Goal: Task Accomplishment & Management: Manage account settings

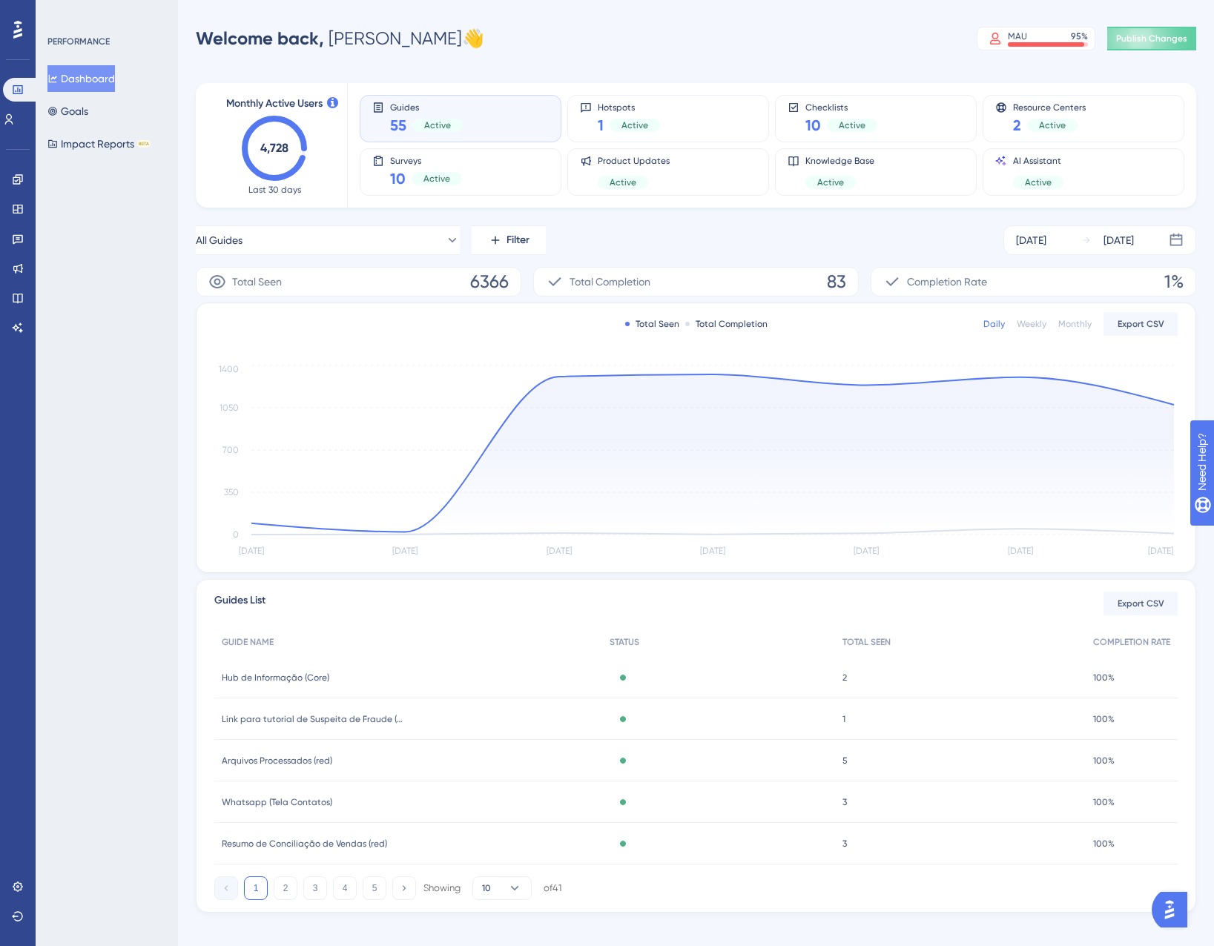
click at [6, 133] on div "Engagement Widgets Feedback Product Updates Knowledge Base AI Assistant" at bounding box center [18, 235] width 24 height 208
click at [13, 121] on icon at bounding box center [9, 119] width 8 height 10
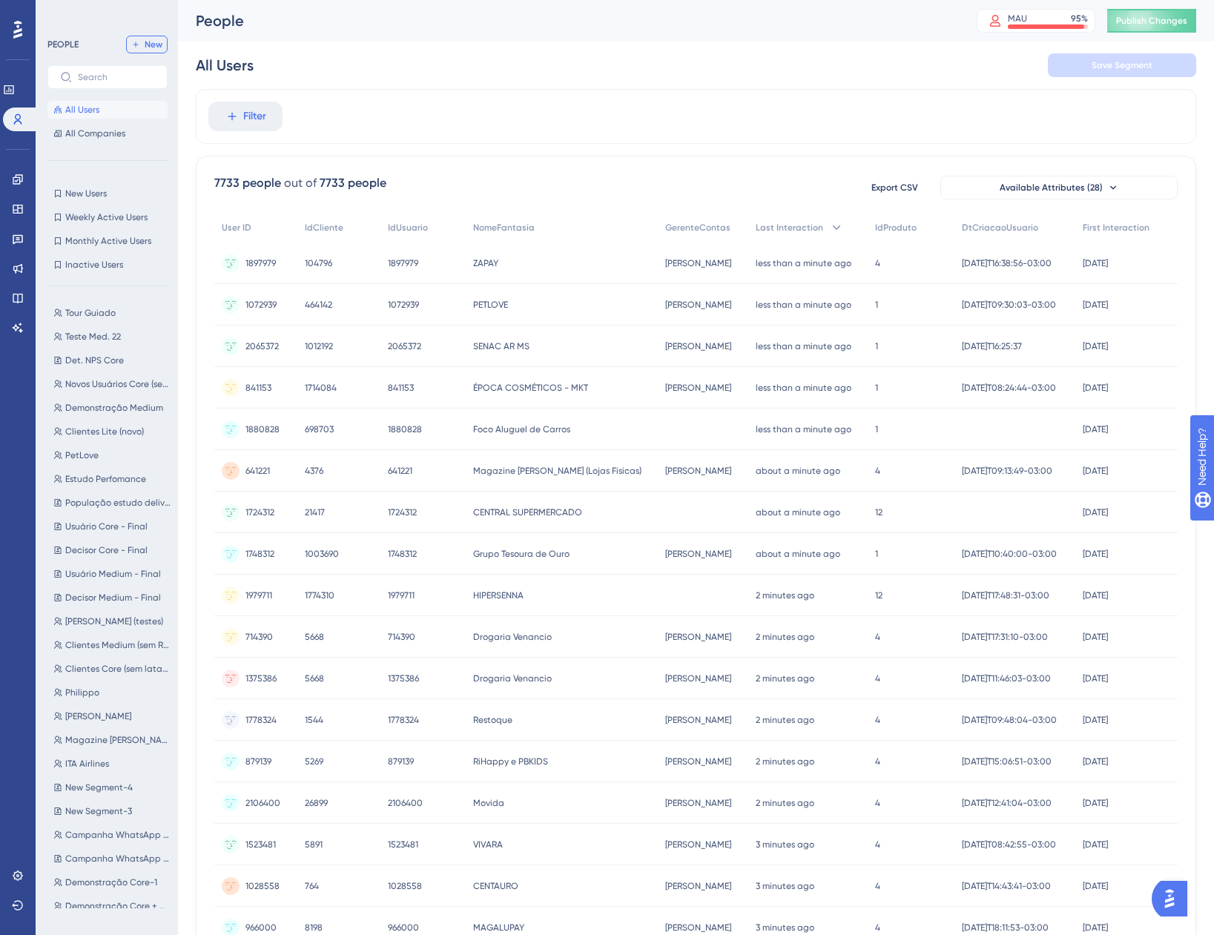
click at [137, 44] on icon at bounding box center [135, 44] width 5 height 5
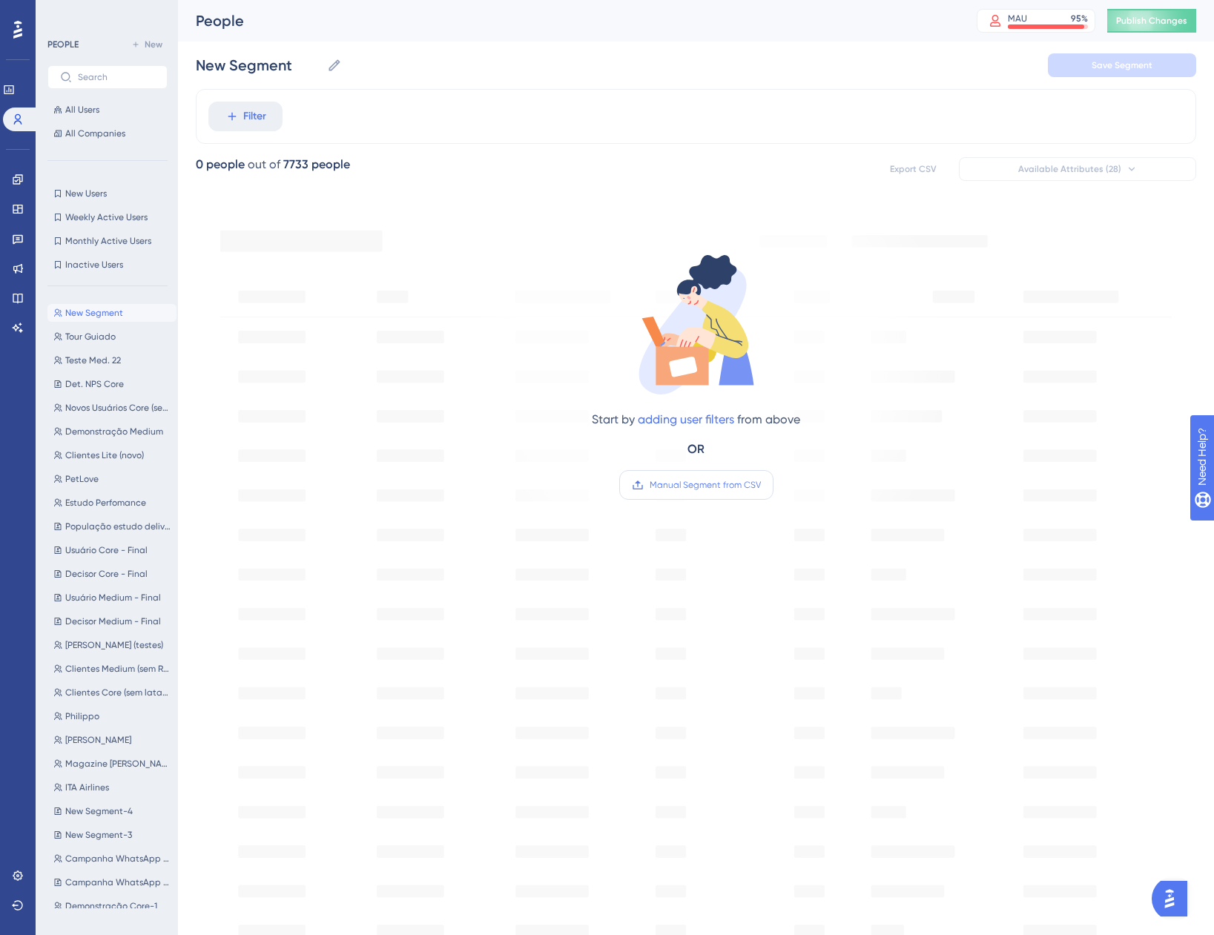
click at [661, 484] on span "Manual Segment from CSV" at bounding box center [705, 485] width 111 height 12
click at [761, 485] on input "Manual Segment from CSV" at bounding box center [761, 485] width 0 height 0
click at [697, 479] on span "Manual Segment from CSV" at bounding box center [705, 485] width 111 height 12
click at [761, 485] on input "Manual Segment from CSV" at bounding box center [761, 485] width 0 height 0
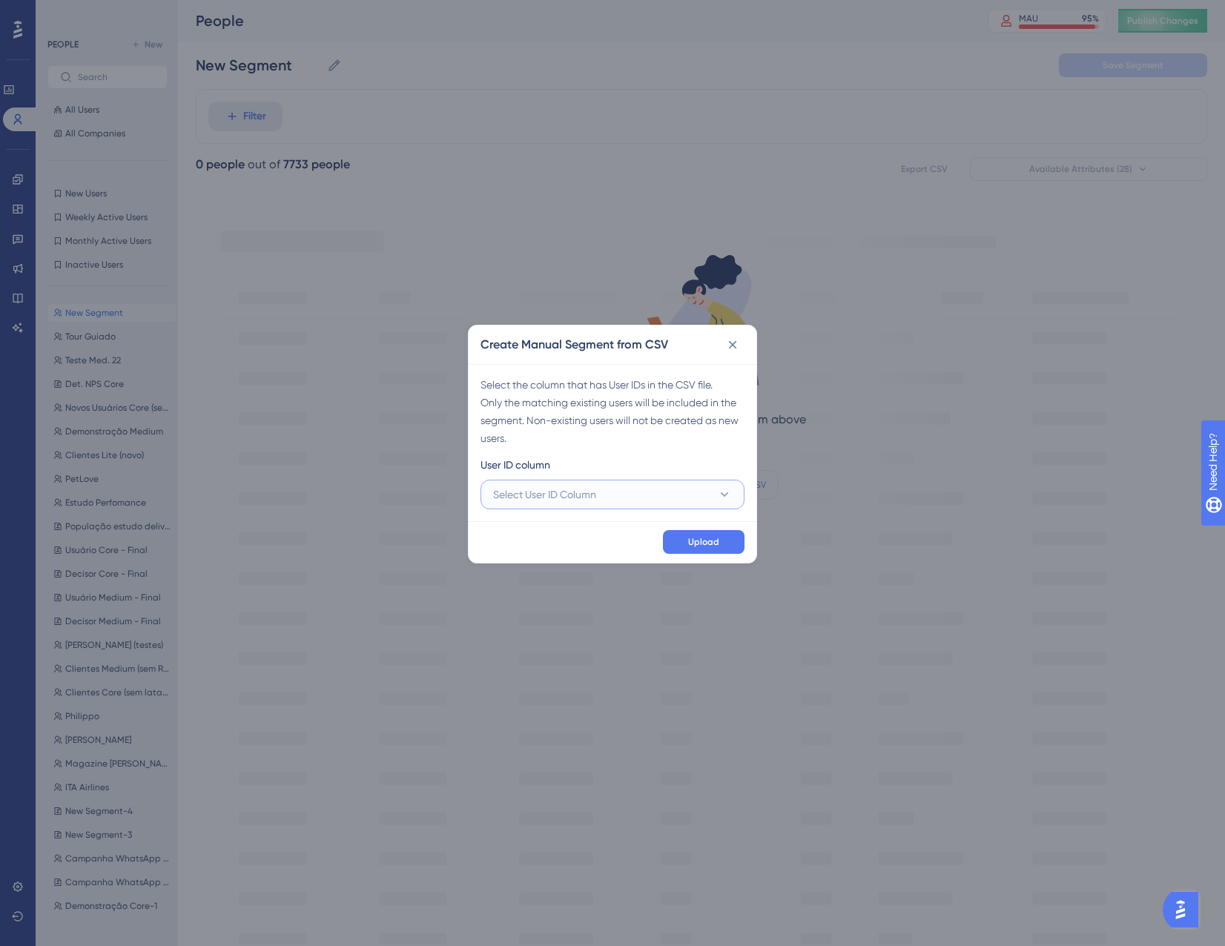
click at [570, 502] on span "Select User ID Column" at bounding box center [544, 495] width 103 height 18
click at [589, 544] on div "A - idcliente A - idcliente" at bounding box center [612, 540] width 221 height 30
click at [687, 535] on button "Upload" at bounding box center [704, 542] width 82 height 24
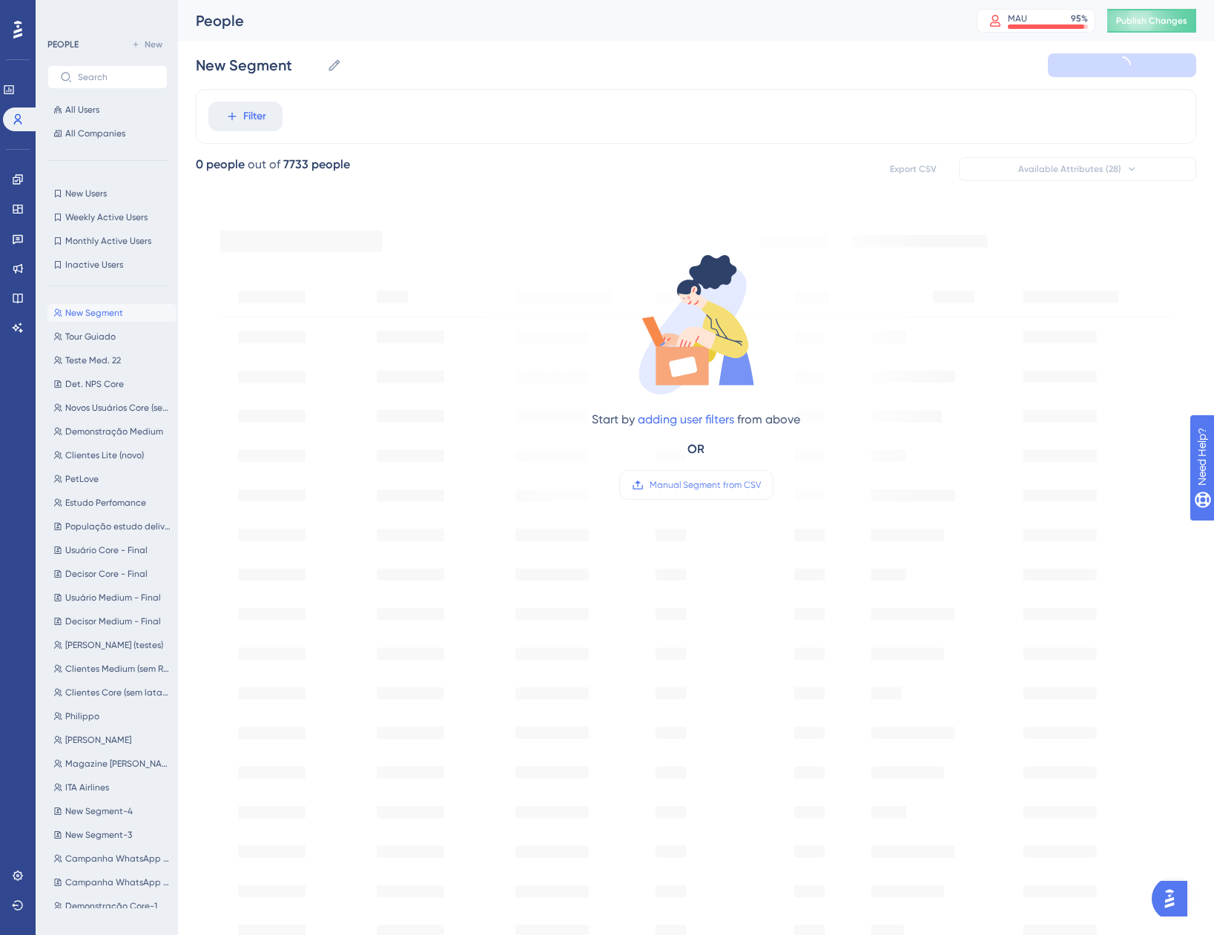
type input "New Segment-5"
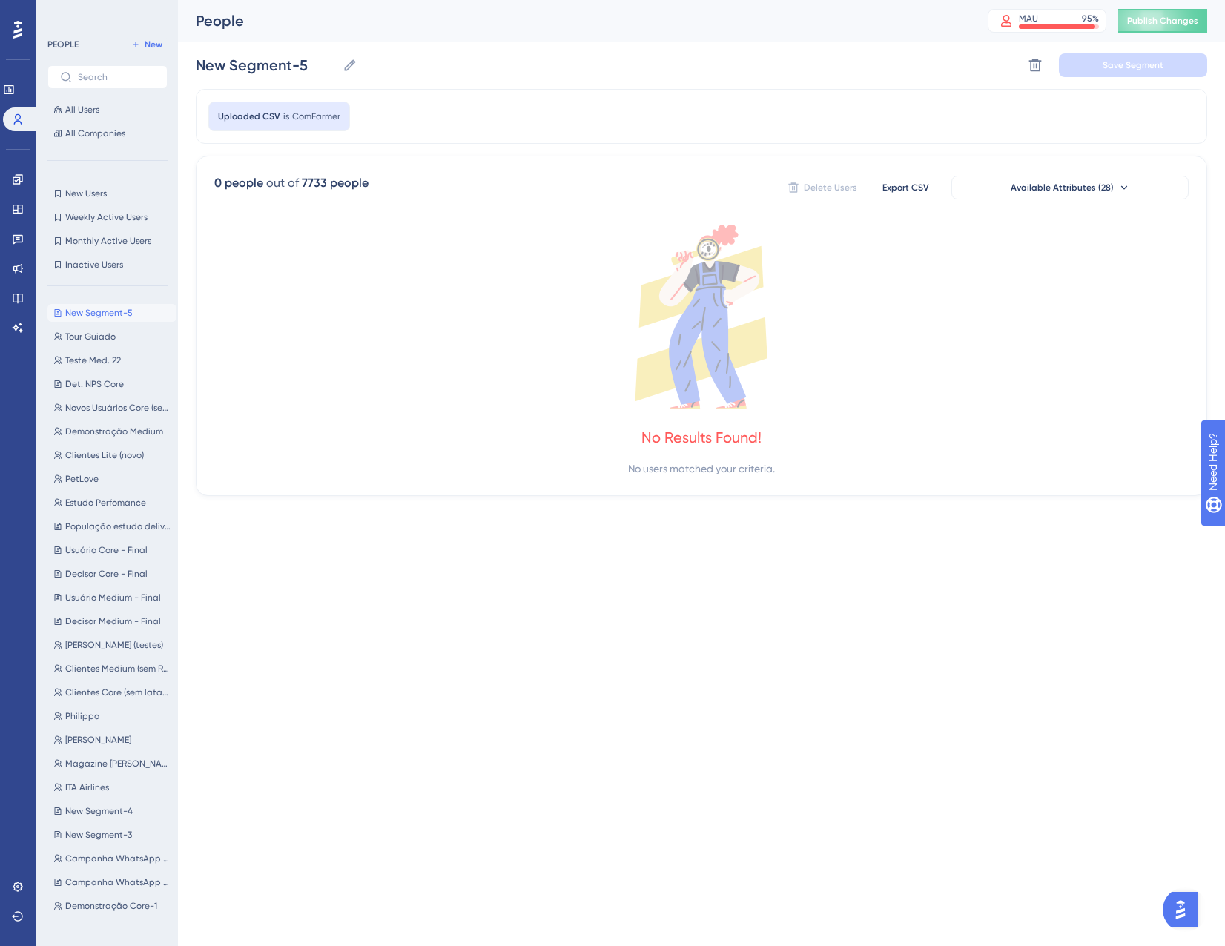
click at [279, 118] on div "Uploaded CSV is ComFarmer" at bounding box center [279, 117] width 142 height 30
click at [318, 116] on span "ComFarmer" at bounding box center [316, 117] width 48 height 12
click at [151, 319] on button "New Segment-5 New Segment-5" at bounding box center [111, 313] width 129 height 18
click at [1034, 63] on icon at bounding box center [1035, 65] width 15 height 15
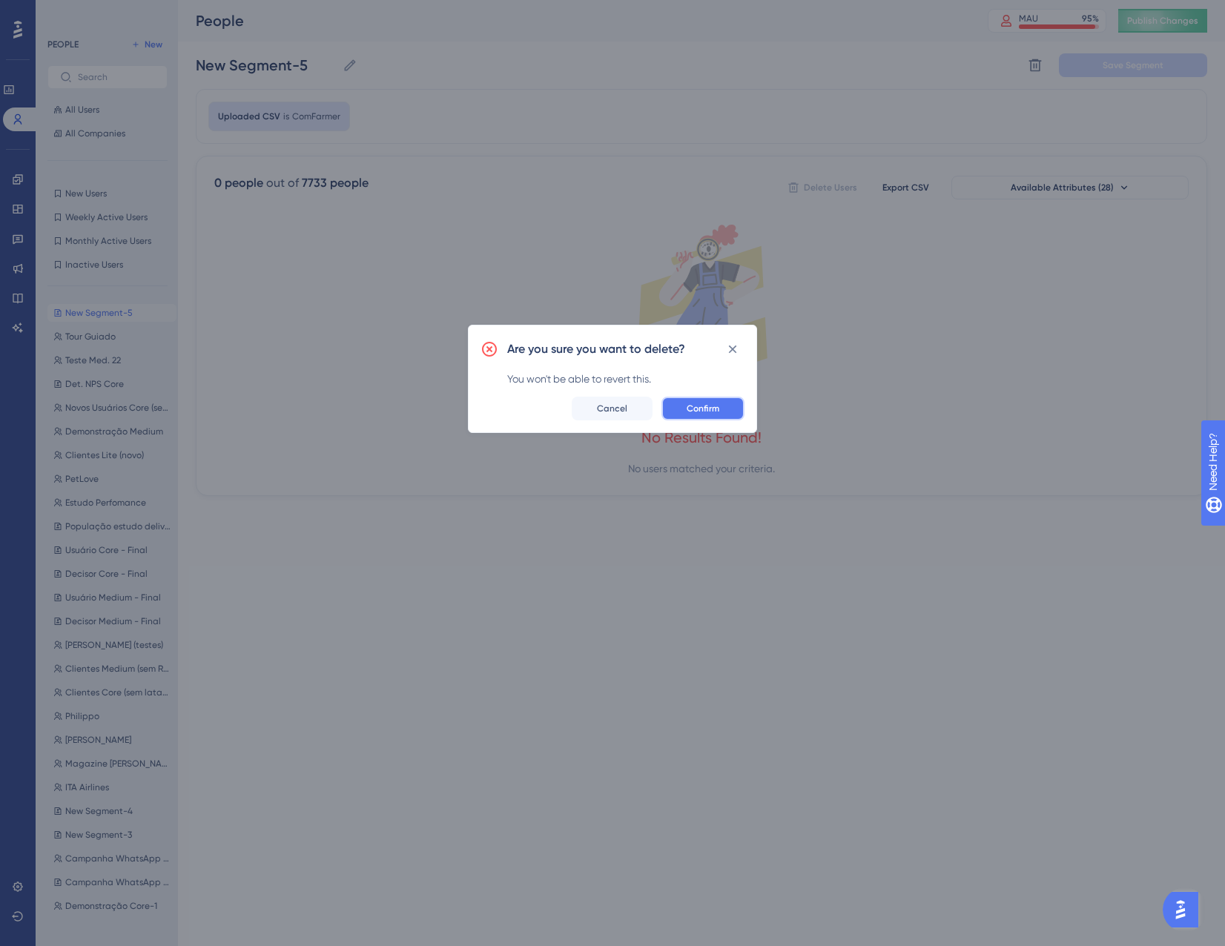
click at [699, 403] on button "Confirm" at bounding box center [703, 409] width 83 height 24
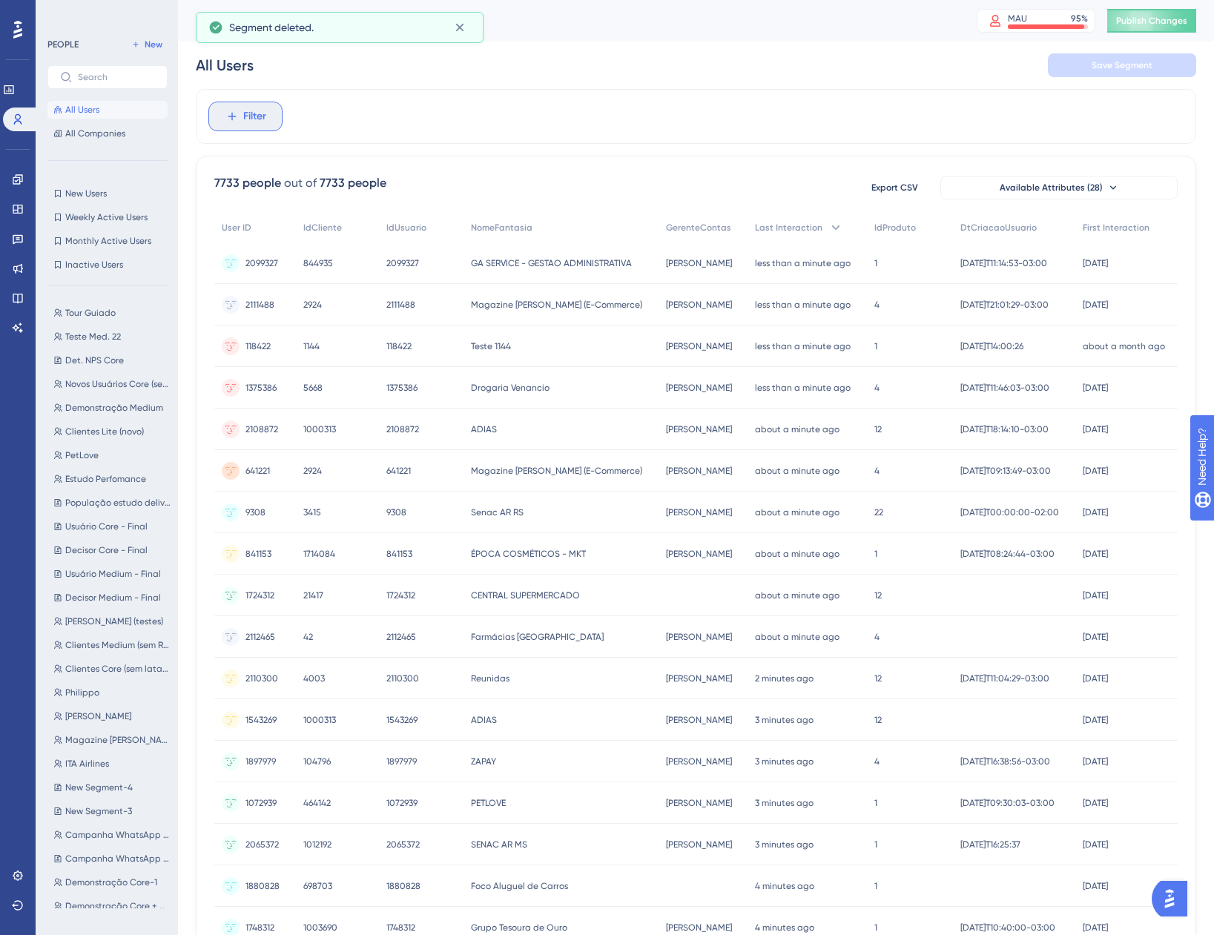
click at [277, 120] on button "Filter" at bounding box center [245, 117] width 74 height 30
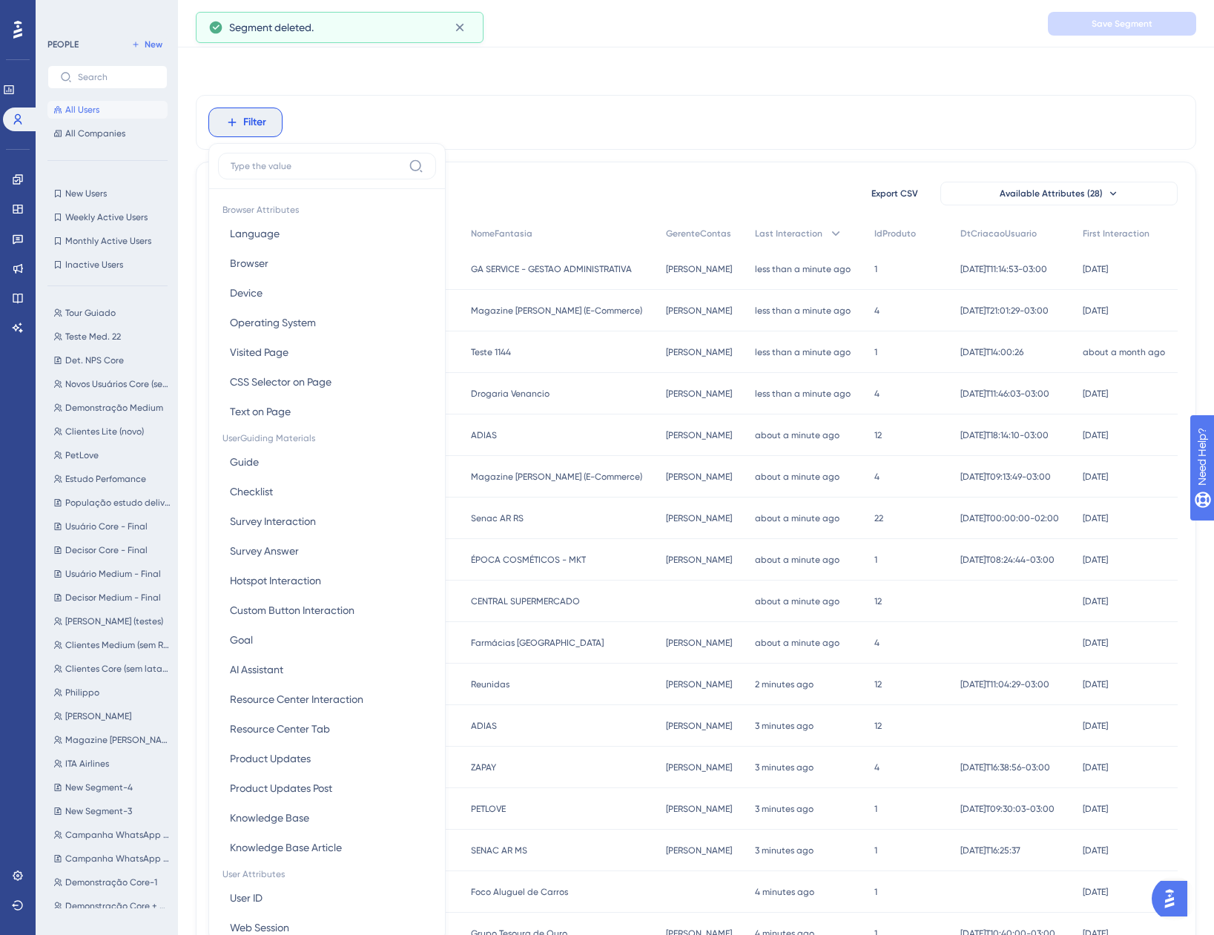
scroll to position [62, 0]
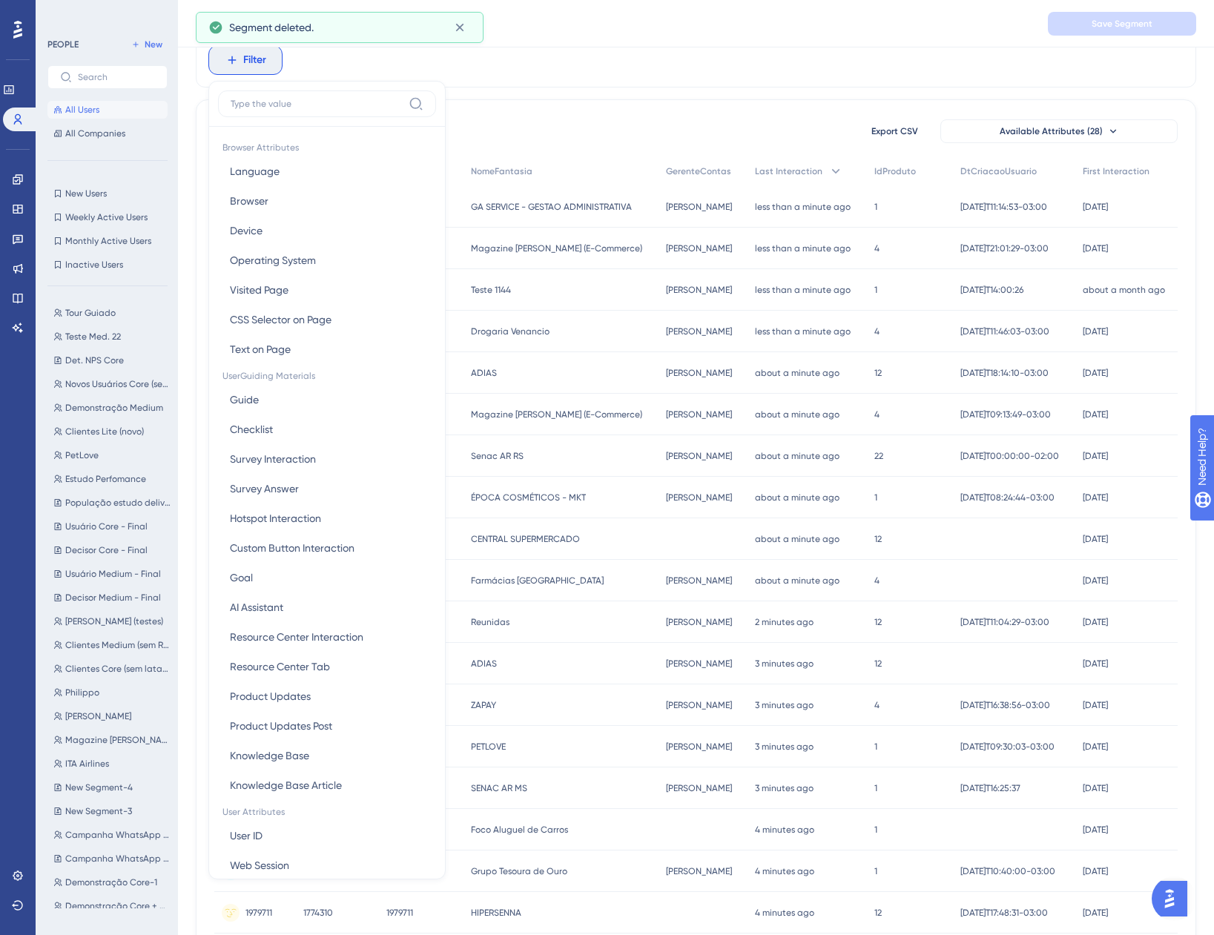
click at [576, 100] on div "7733 people out of 7733 people Export CSV Available Attributes (28) User ID IdC…" at bounding box center [696, 590] width 1000 height 983
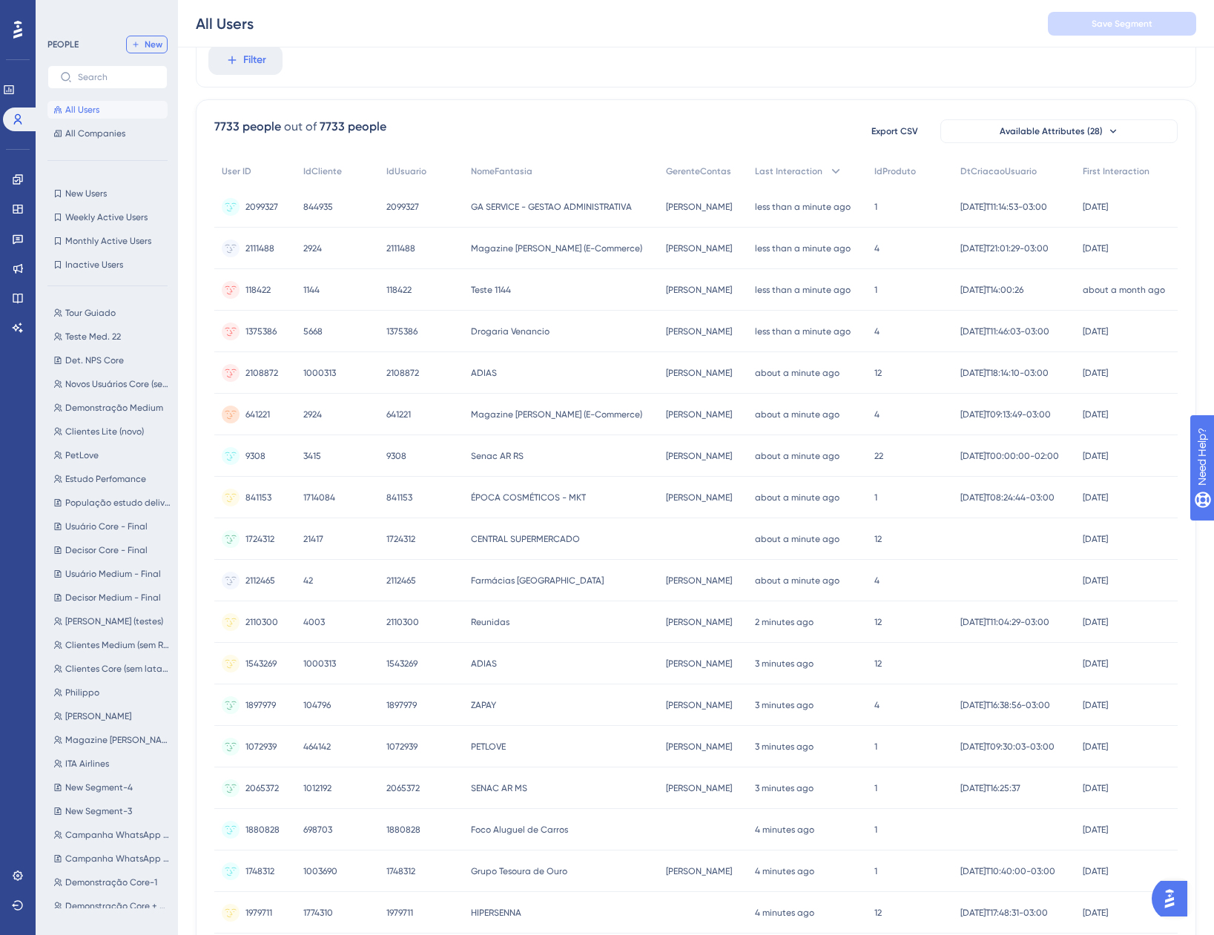
click at [148, 51] on button "New" at bounding box center [147, 45] width 42 height 18
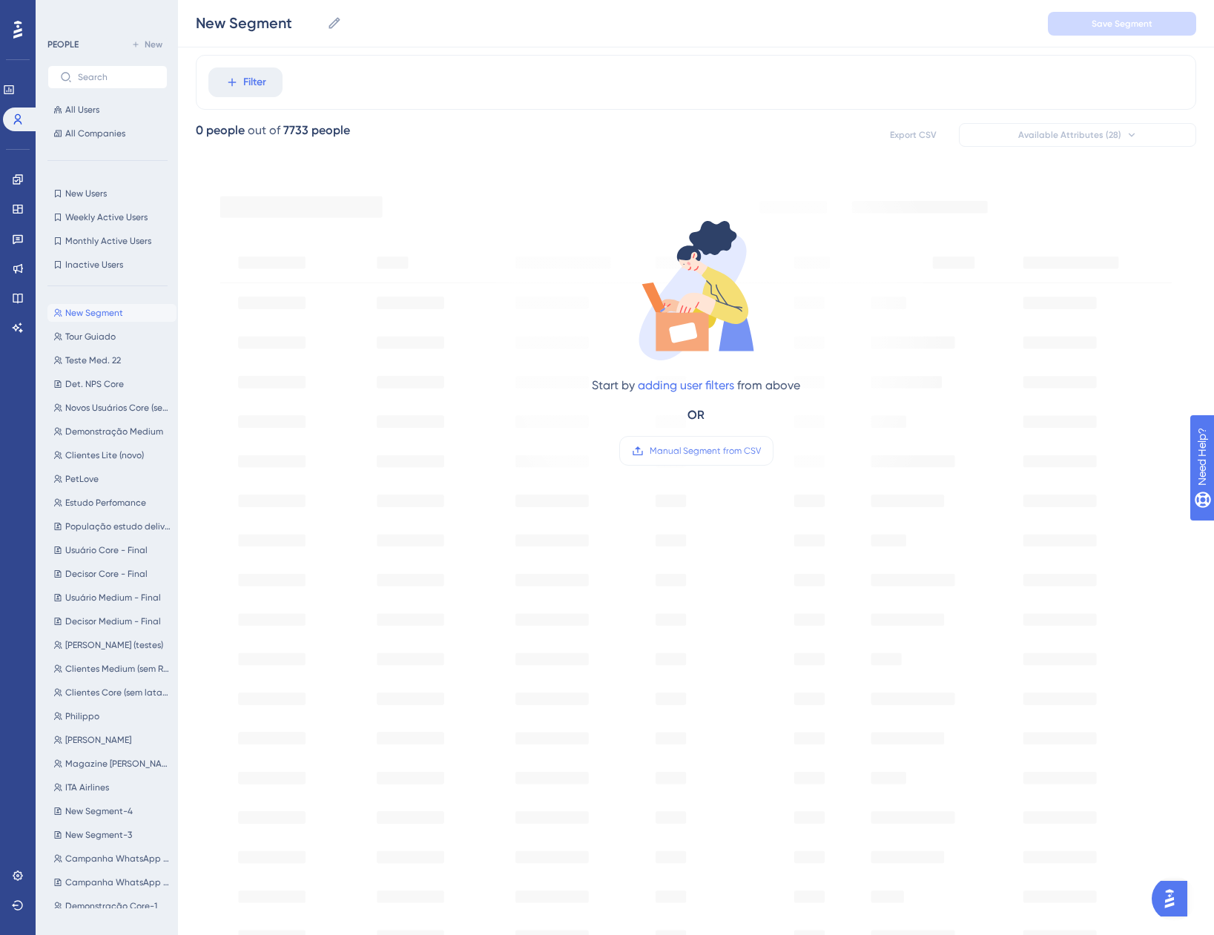
scroll to position [0, 0]
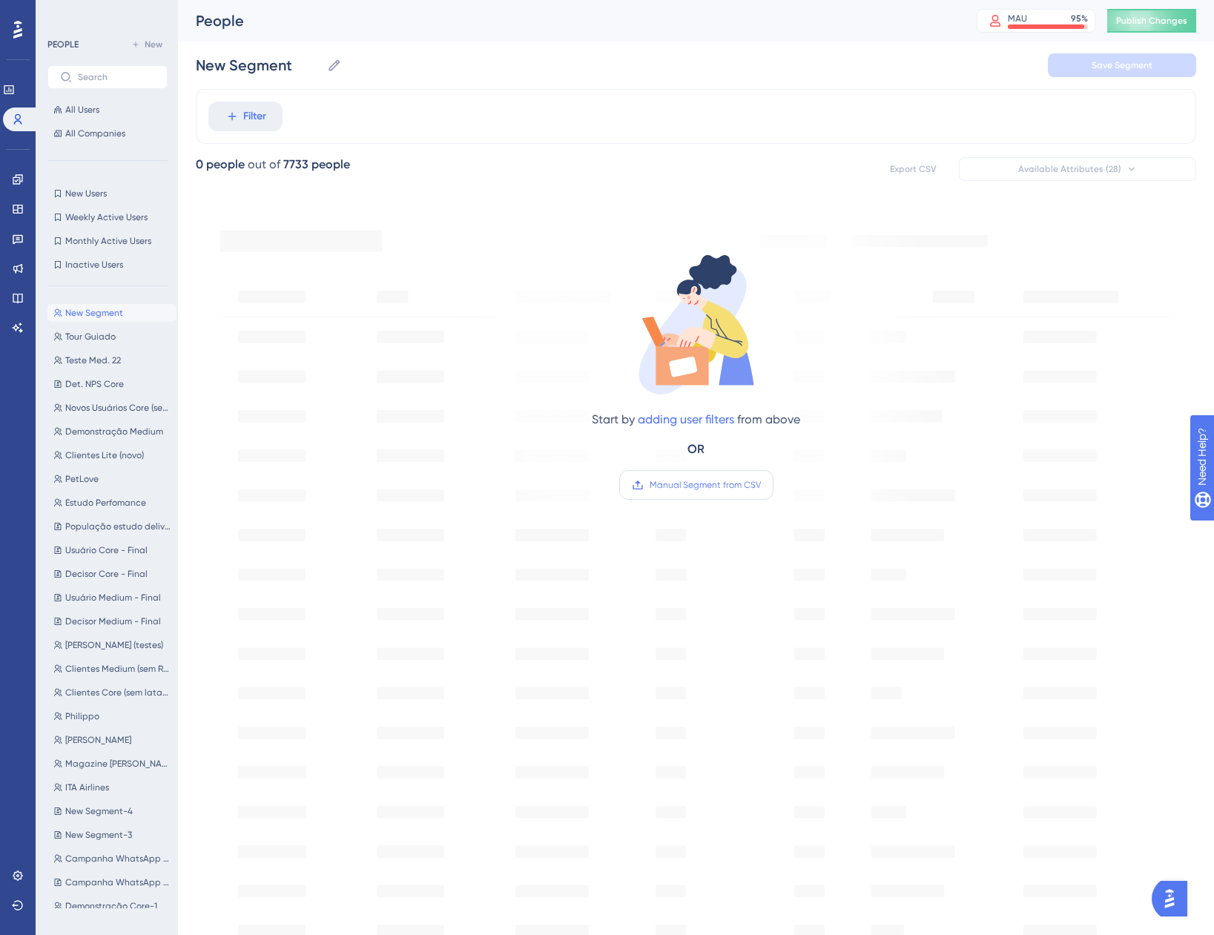
click at [704, 479] on span "Manual Segment from CSV" at bounding box center [705, 485] width 111 height 12
click at [761, 485] on input "Manual Segment from CSV" at bounding box center [761, 485] width 0 height 0
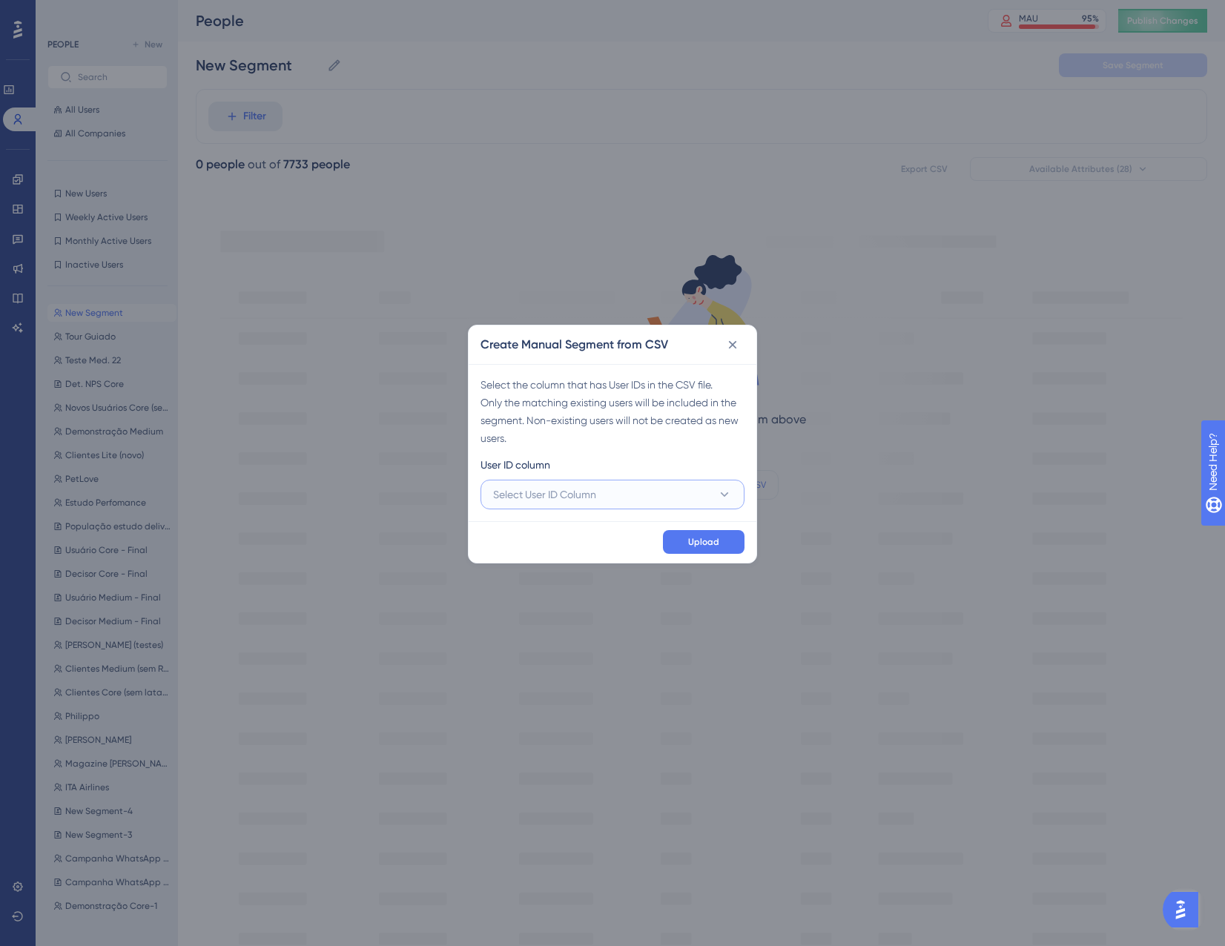
click at [597, 505] on button "Select User ID Column" at bounding box center [613, 495] width 264 height 30
click at [600, 549] on div "A - idcliente A - idcliente" at bounding box center [612, 540] width 221 height 30
click at [730, 349] on icon at bounding box center [733, 345] width 8 height 8
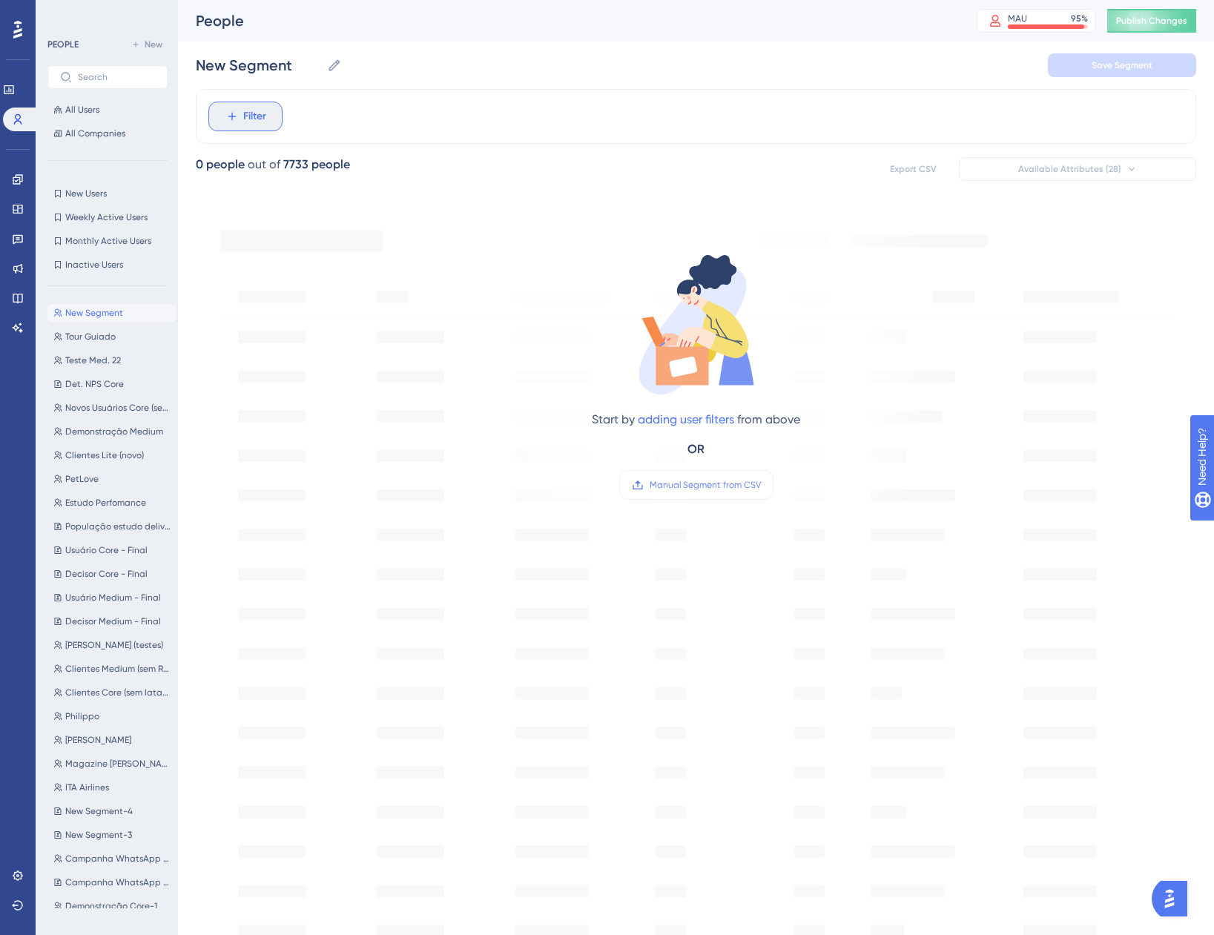
click at [245, 122] on span "Filter" at bounding box center [254, 117] width 23 height 18
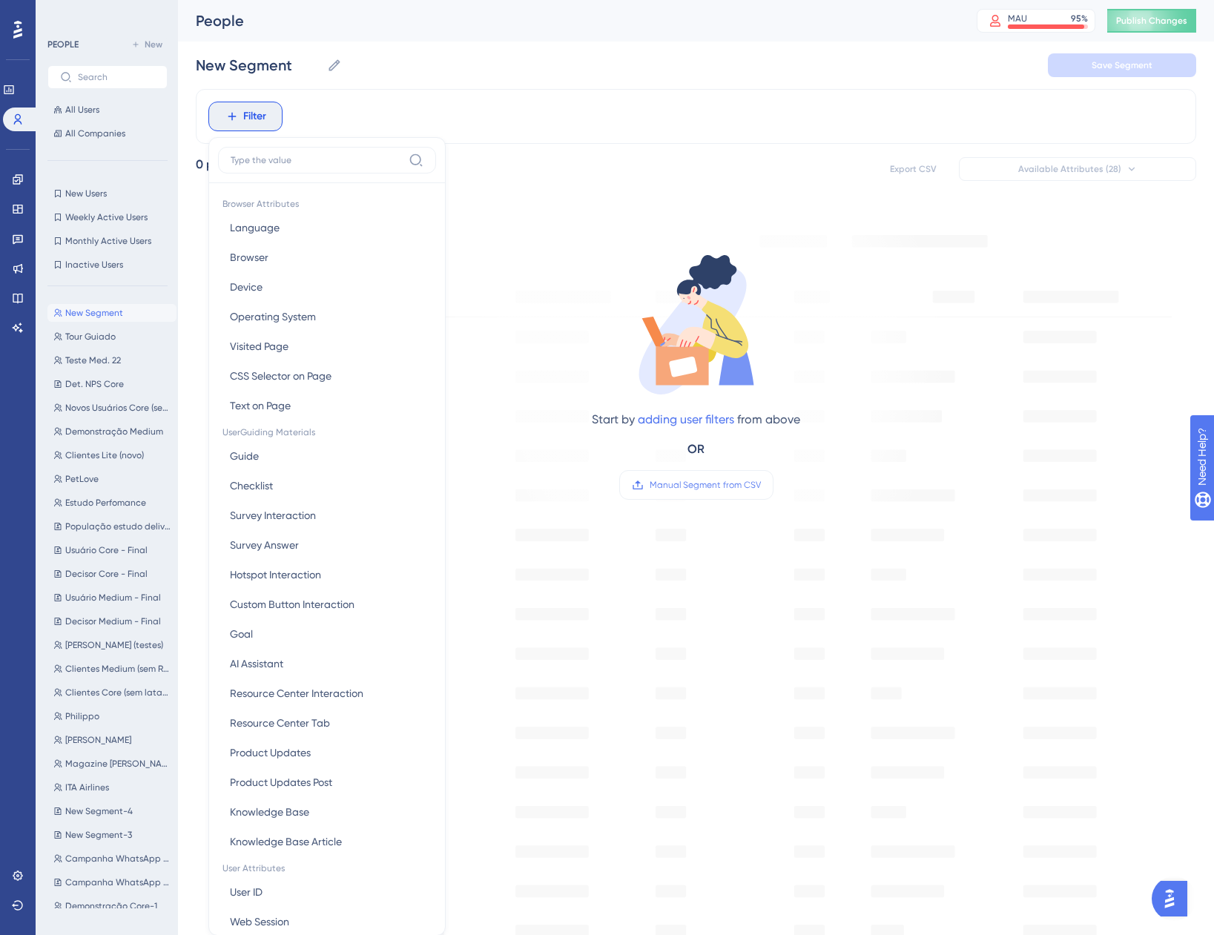
scroll to position [39, 0]
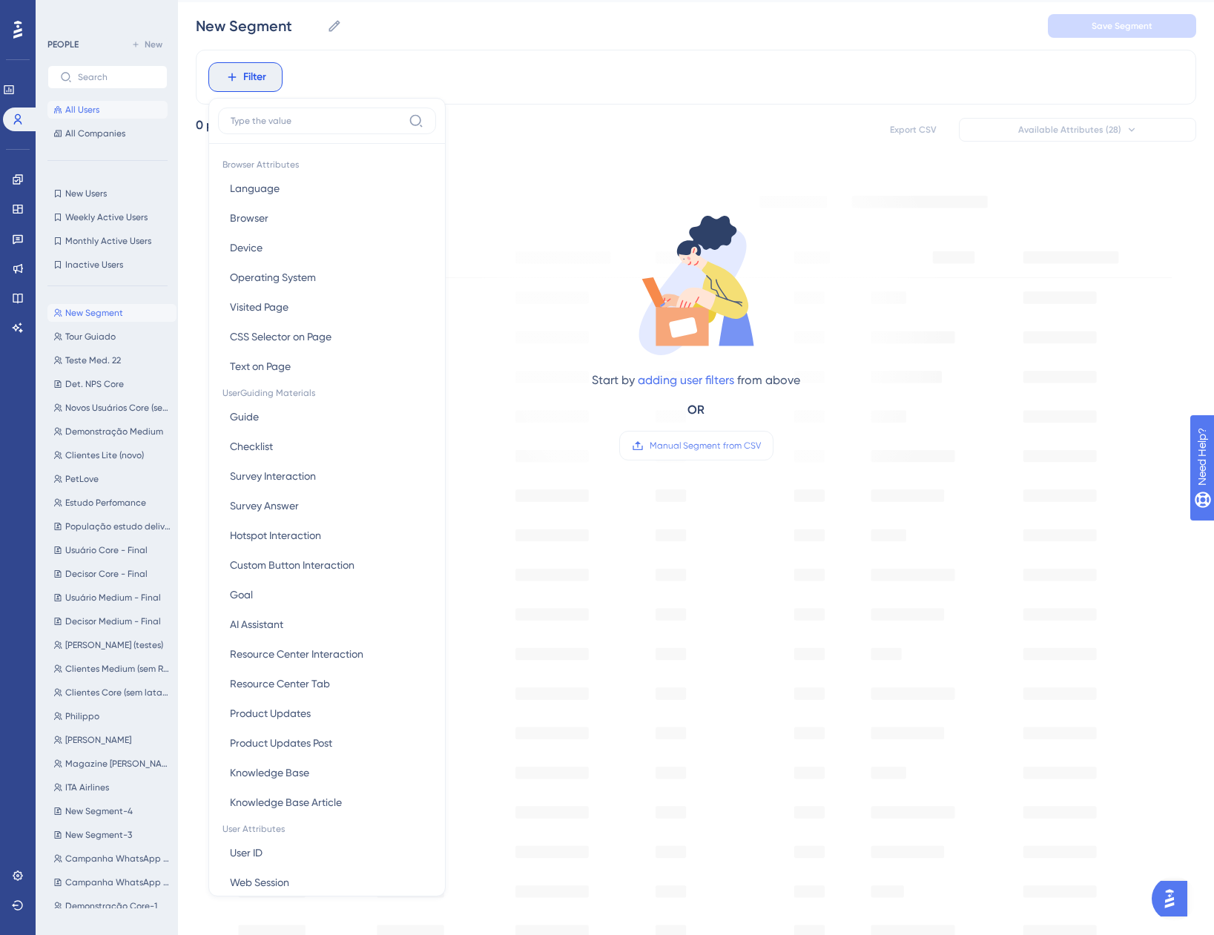
click at [99, 108] on span "All Users" at bounding box center [82, 110] width 34 height 12
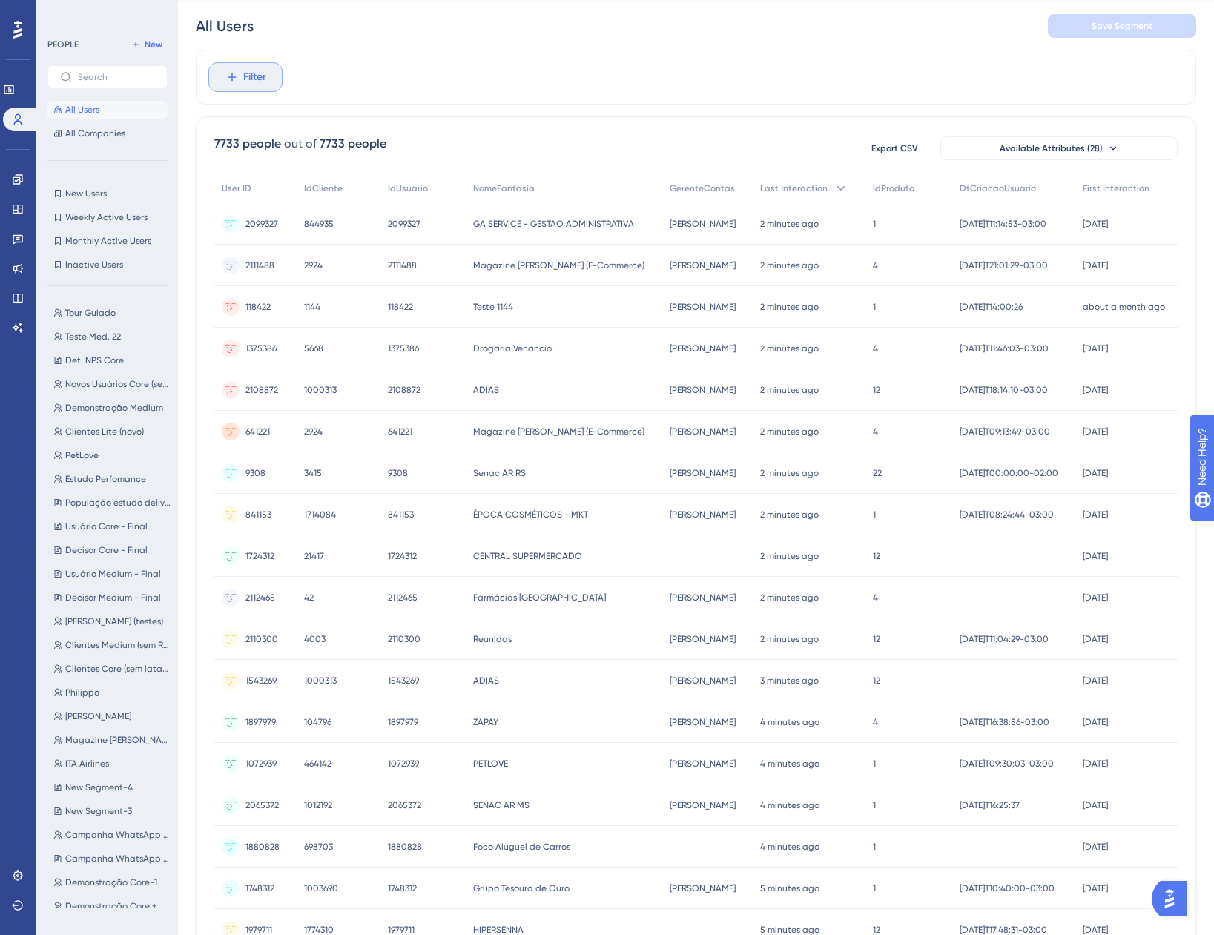
click at [237, 77] on icon at bounding box center [231, 76] width 13 height 13
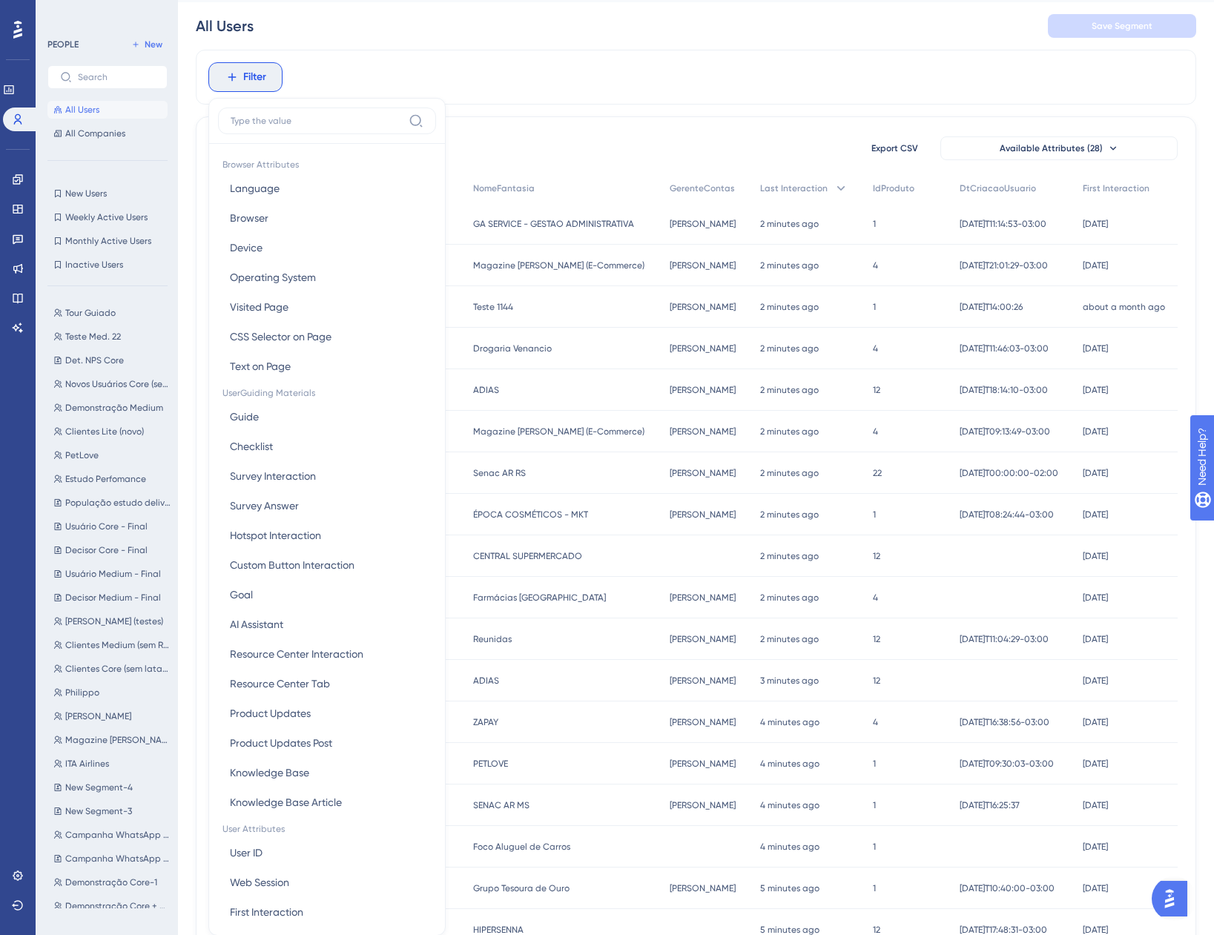
scroll to position [89, 0]
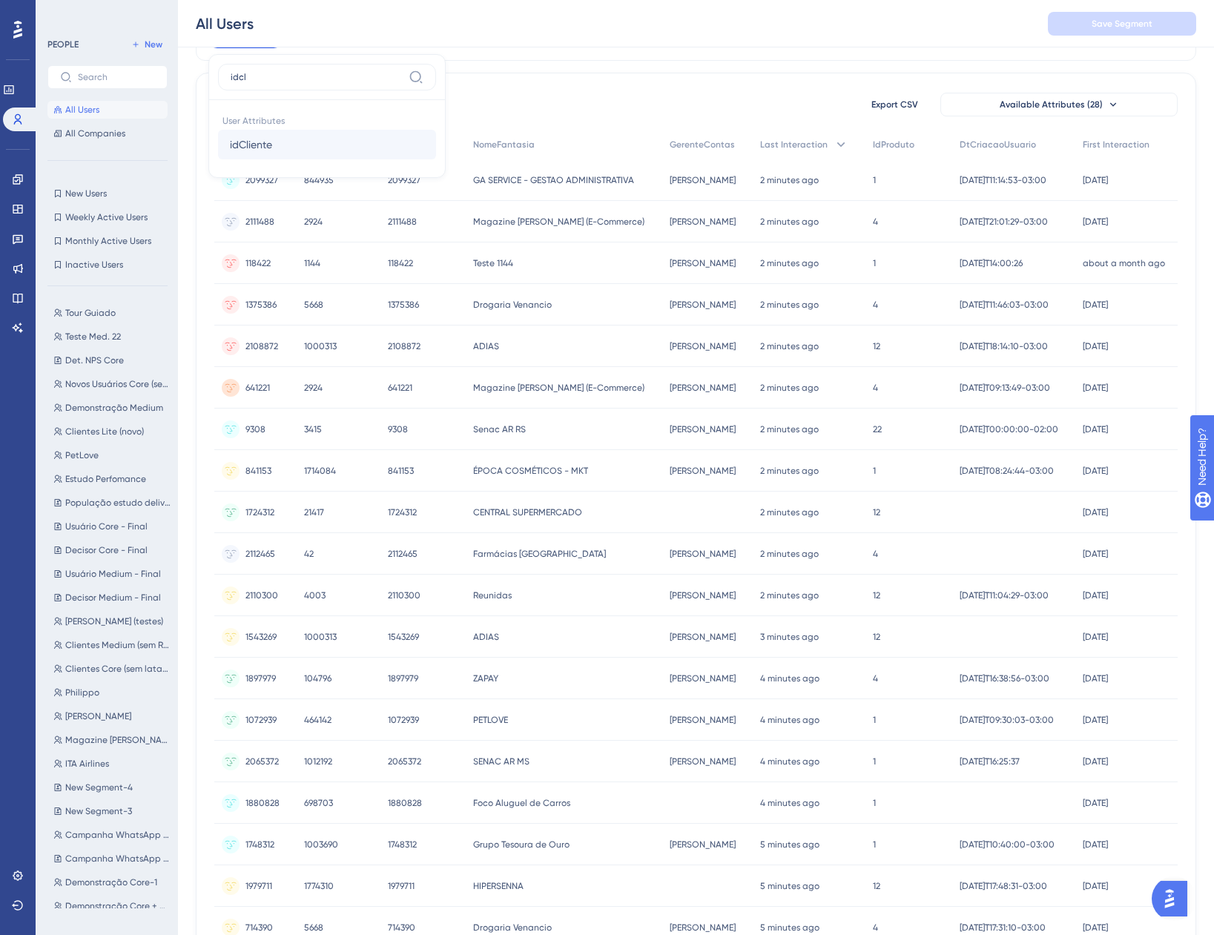
type input "idcl"
click at [254, 143] on span "idCliente" at bounding box center [251, 145] width 42 height 18
click at [237, 162] on div "is" at bounding box center [306, 159] width 162 height 18
click at [264, 149] on input "number" at bounding box center [299, 153] width 119 height 18
paste input "1644393"
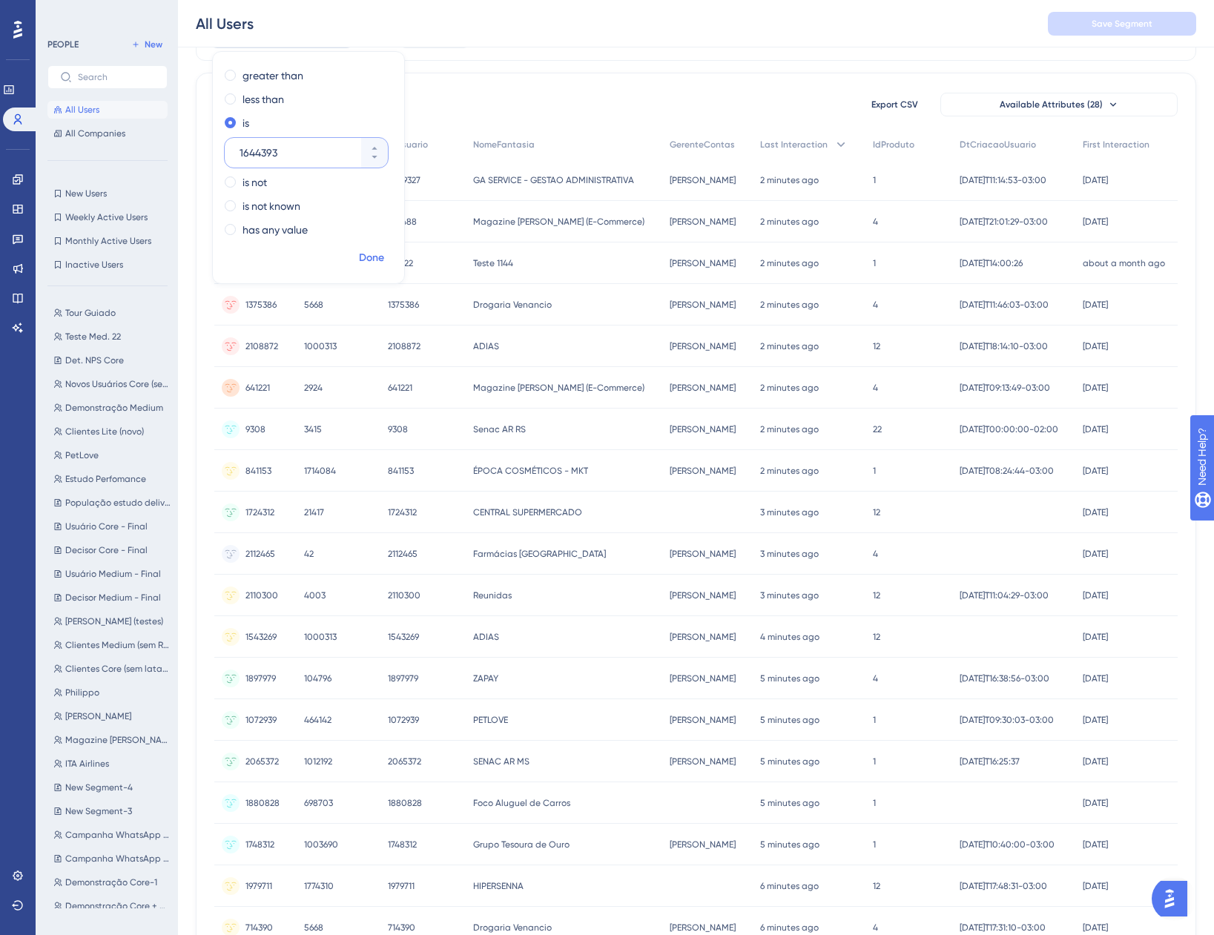
type input "1644393"
click at [366, 256] on span "Done" at bounding box center [371, 258] width 25 height 18
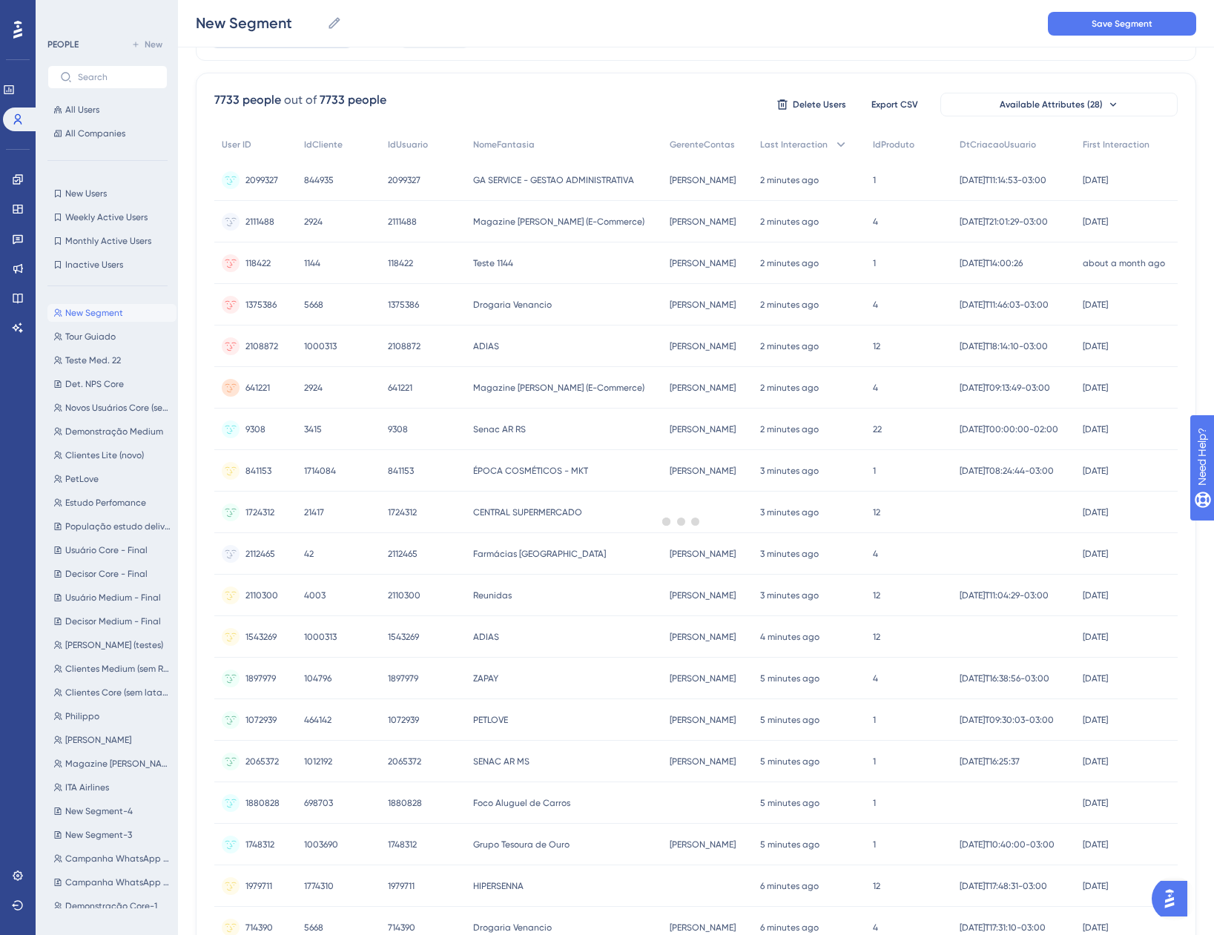
click at [366, 256] on div at bounding box center [681, 521] width 1066 height 828
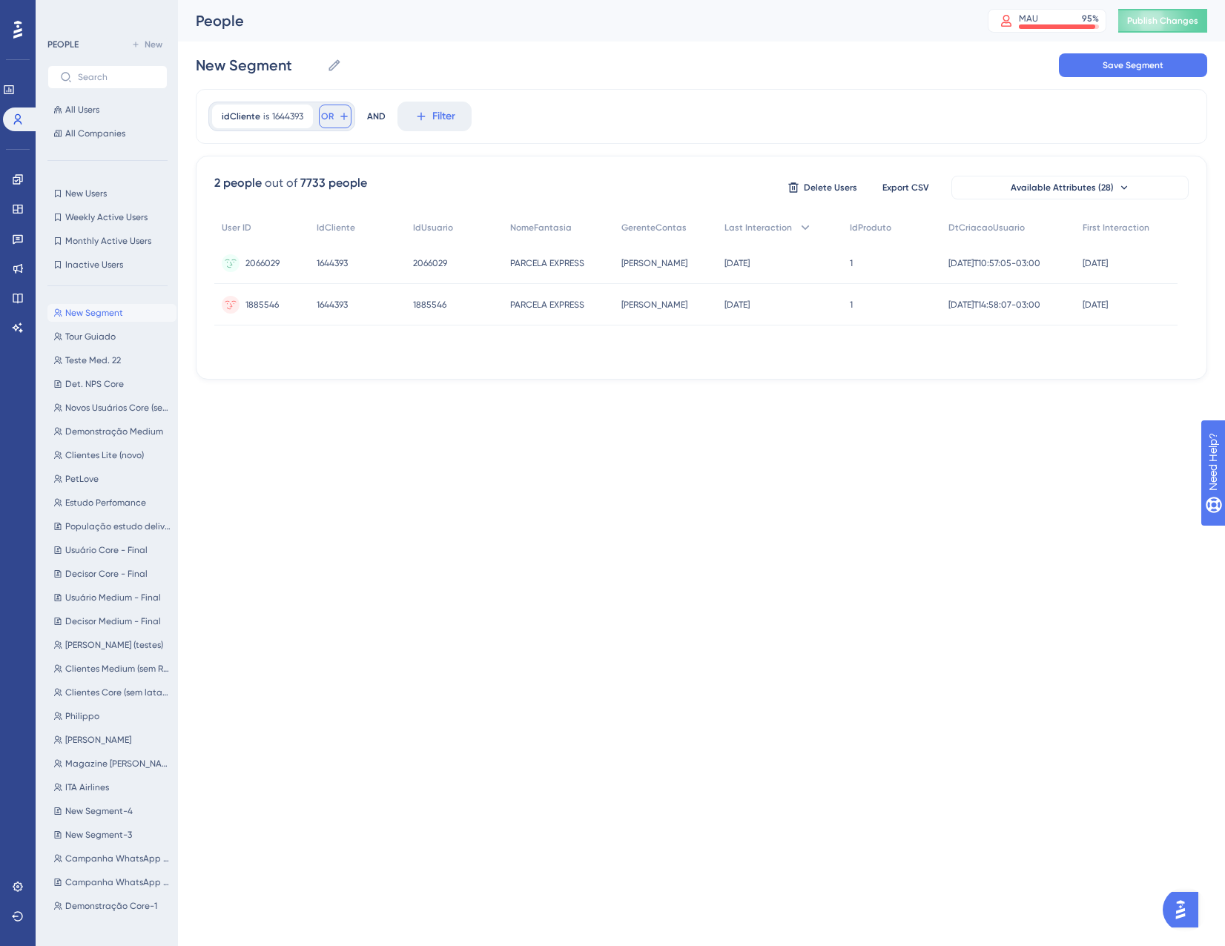
click at [332, 125] on button "OR" at bounding box center [335, 117] width 33 height 24
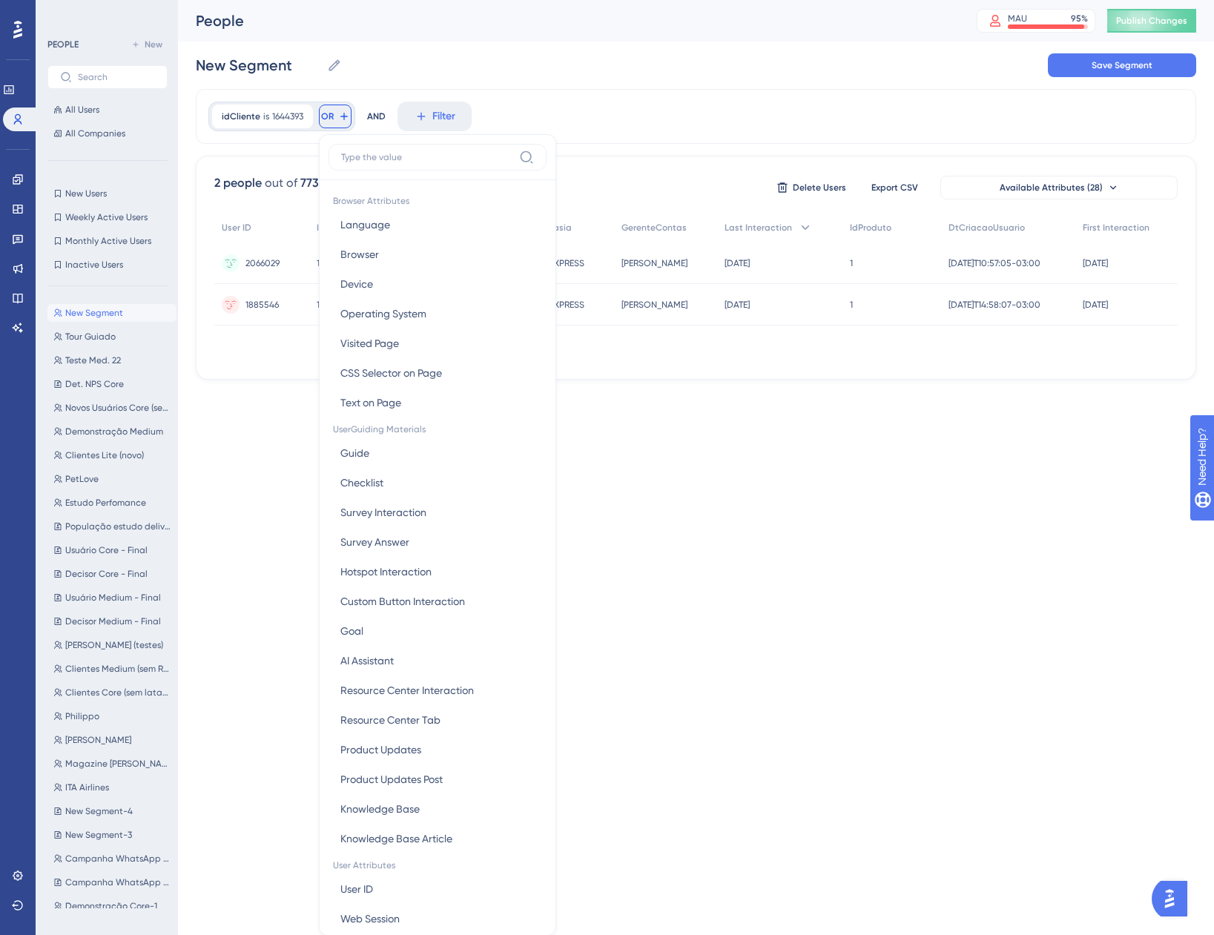
scroll to position [67, 0]
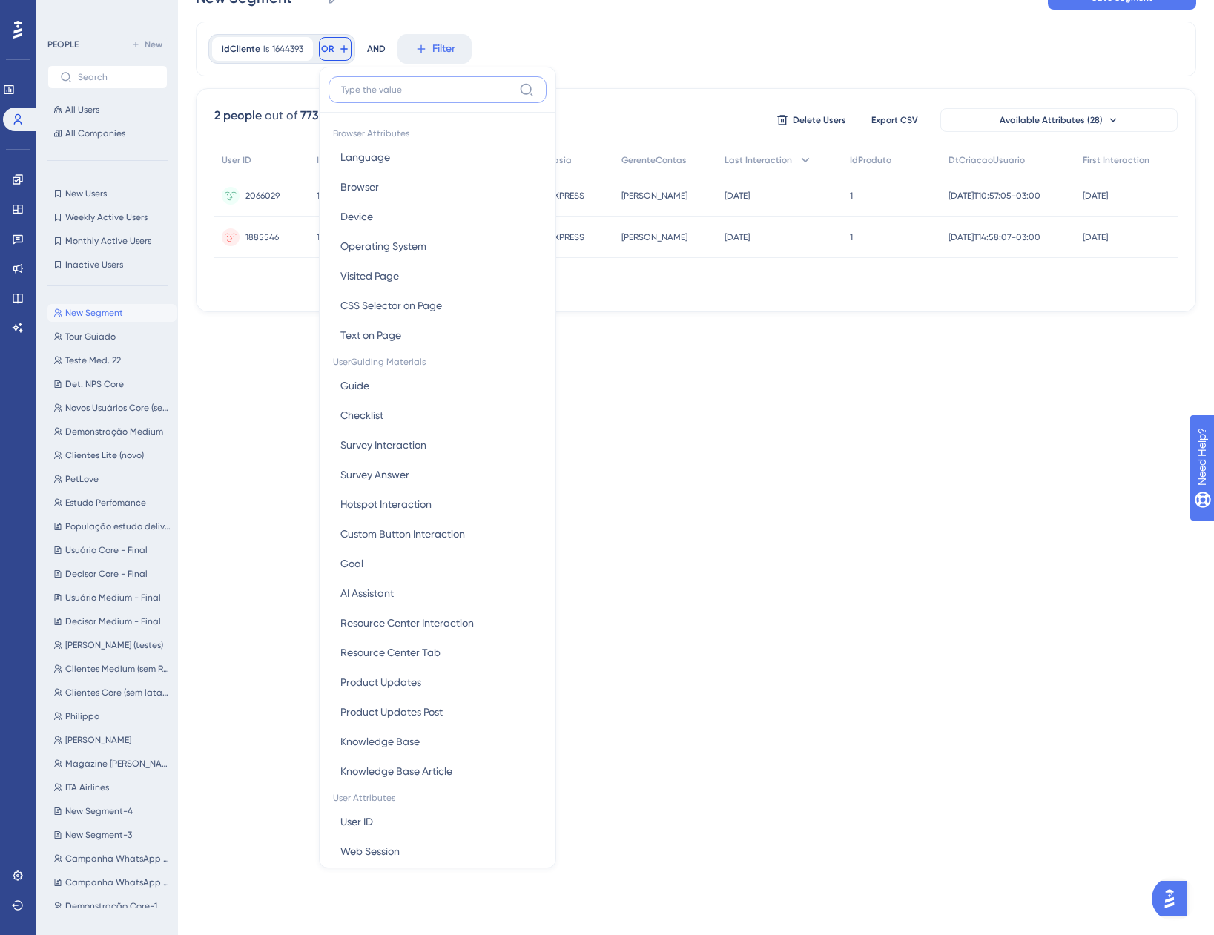
click at [404, 94] on input at bounding box center [427, 90] width 172 height 12
click at [288, 45] on span "1644393" at bounding box center [287, 49] width 31 height 12
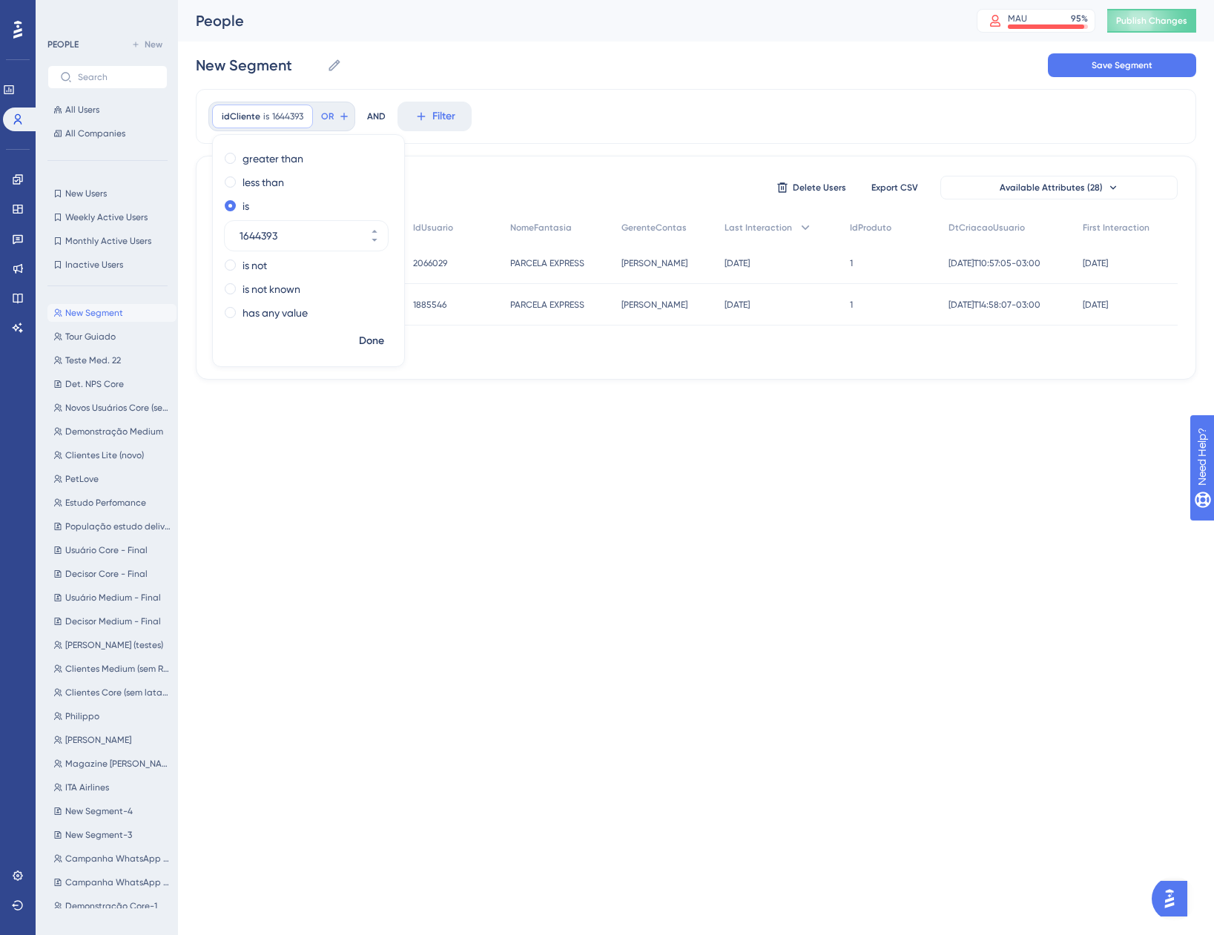
scroll to position [0, 0]
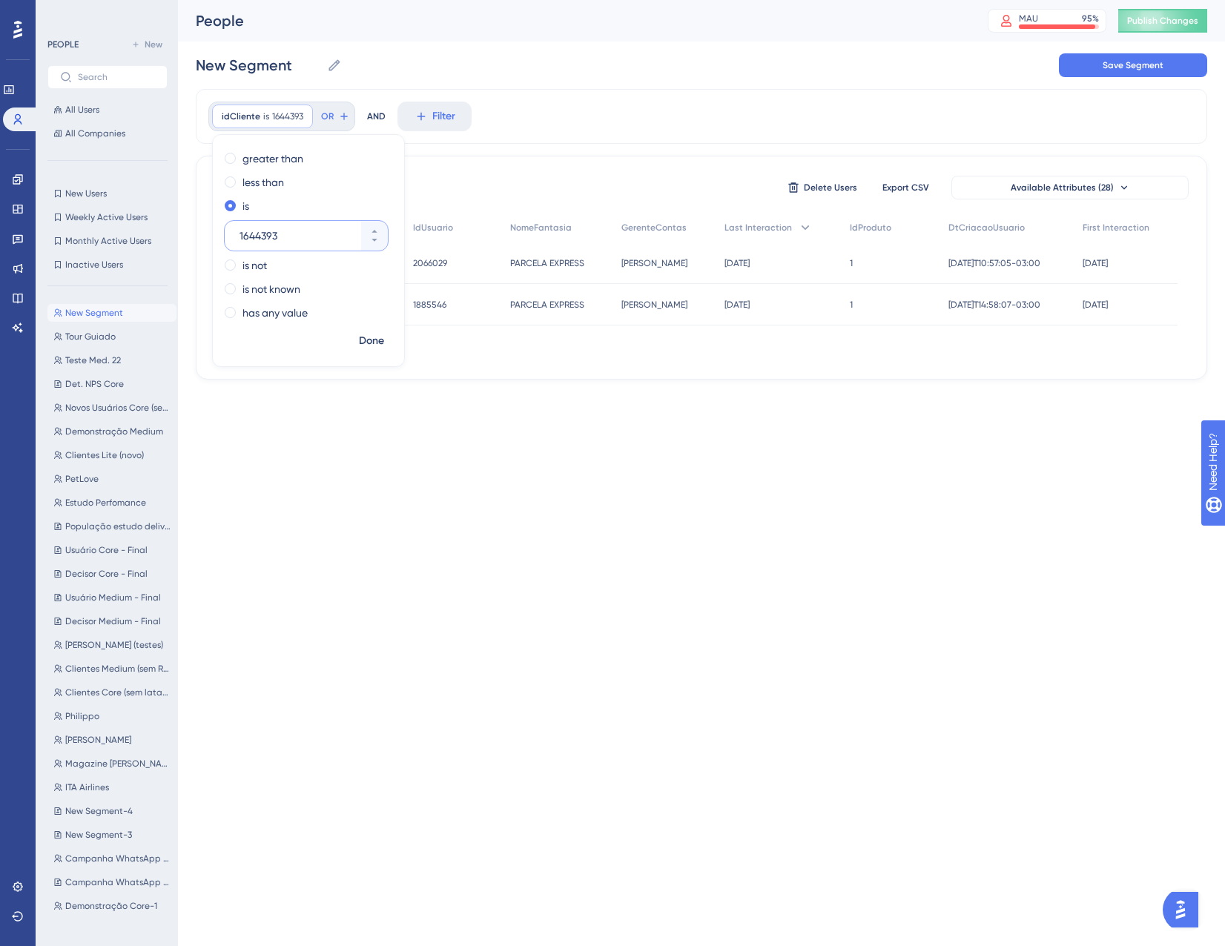
paste input "number"
type input "164439"
click at [541, 134] on div "idCliente is 164439 164439 Remove greater than less than is 164439 is not is no…" at bounding box center [702, 116] width 1012 height 55
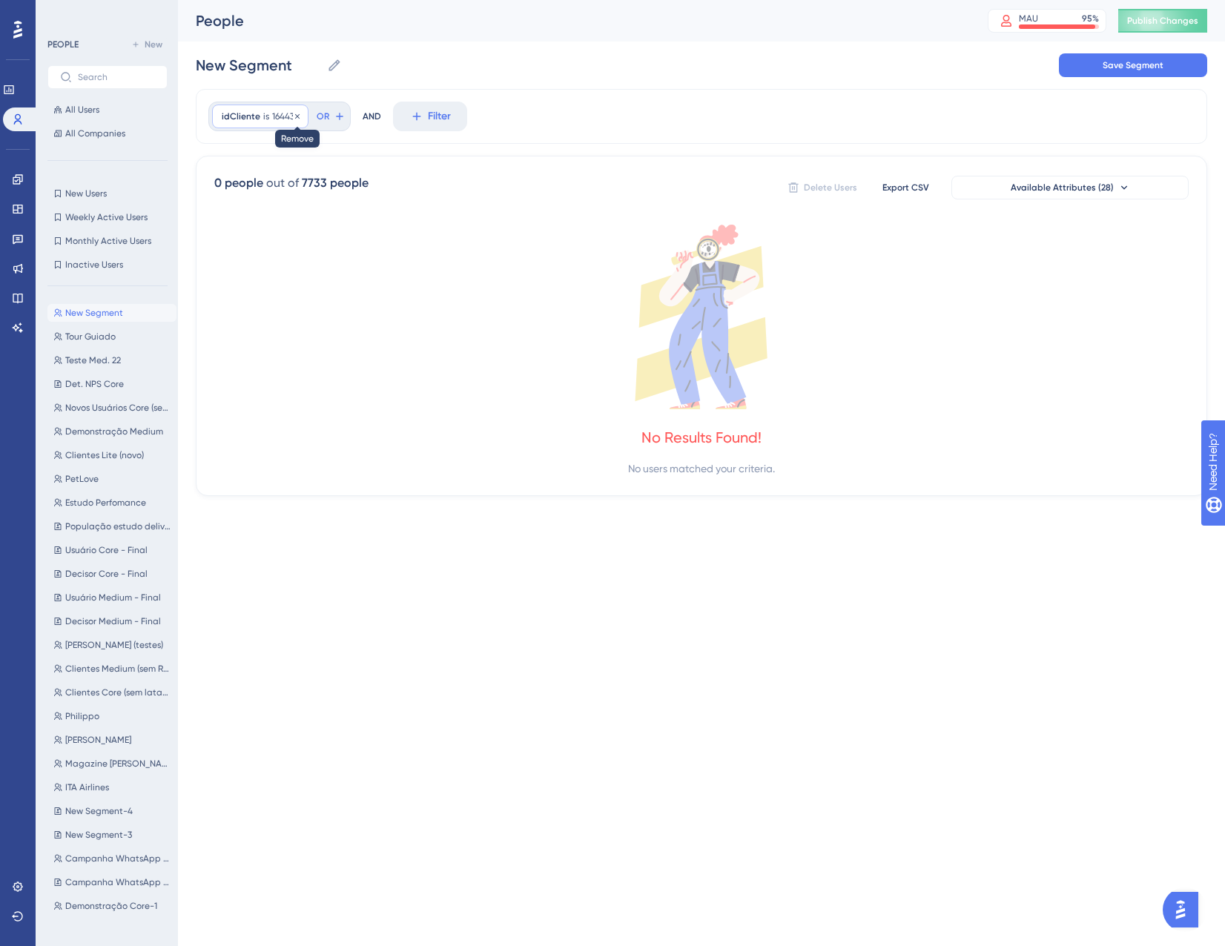
click at [298, 113] on icon at bounding box center [297, 116] width 9 height 9
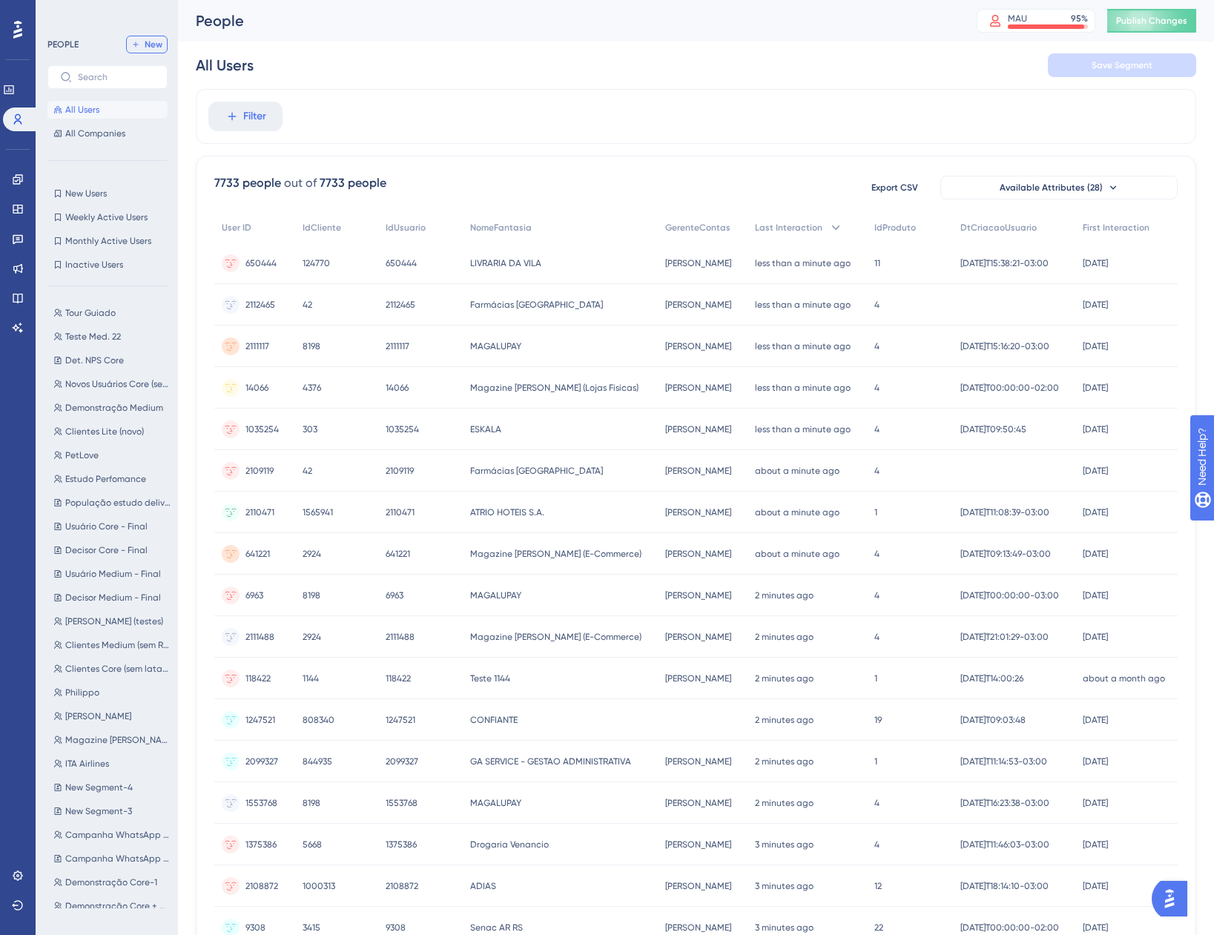
click at [156, 50] on button "New" at bounding box center [147, 45] width 42 height 18
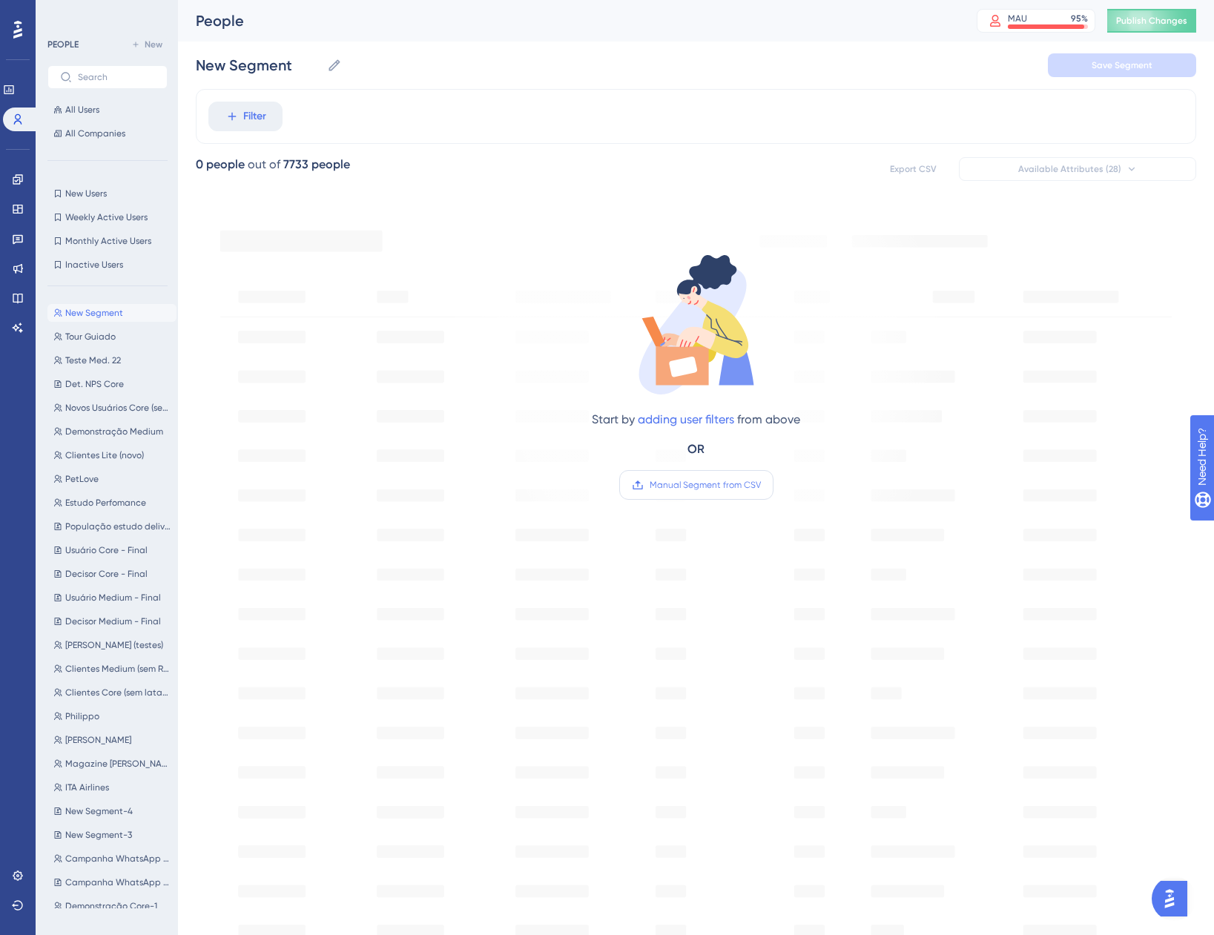
click at [707, 483] on span "Manual Segment from CSV" at bounding box center [705, 485] width 111 height 12
click at [761, 485] on input "Manual Segment from CSV" at bounding box center [761, 485] width 0 height 0
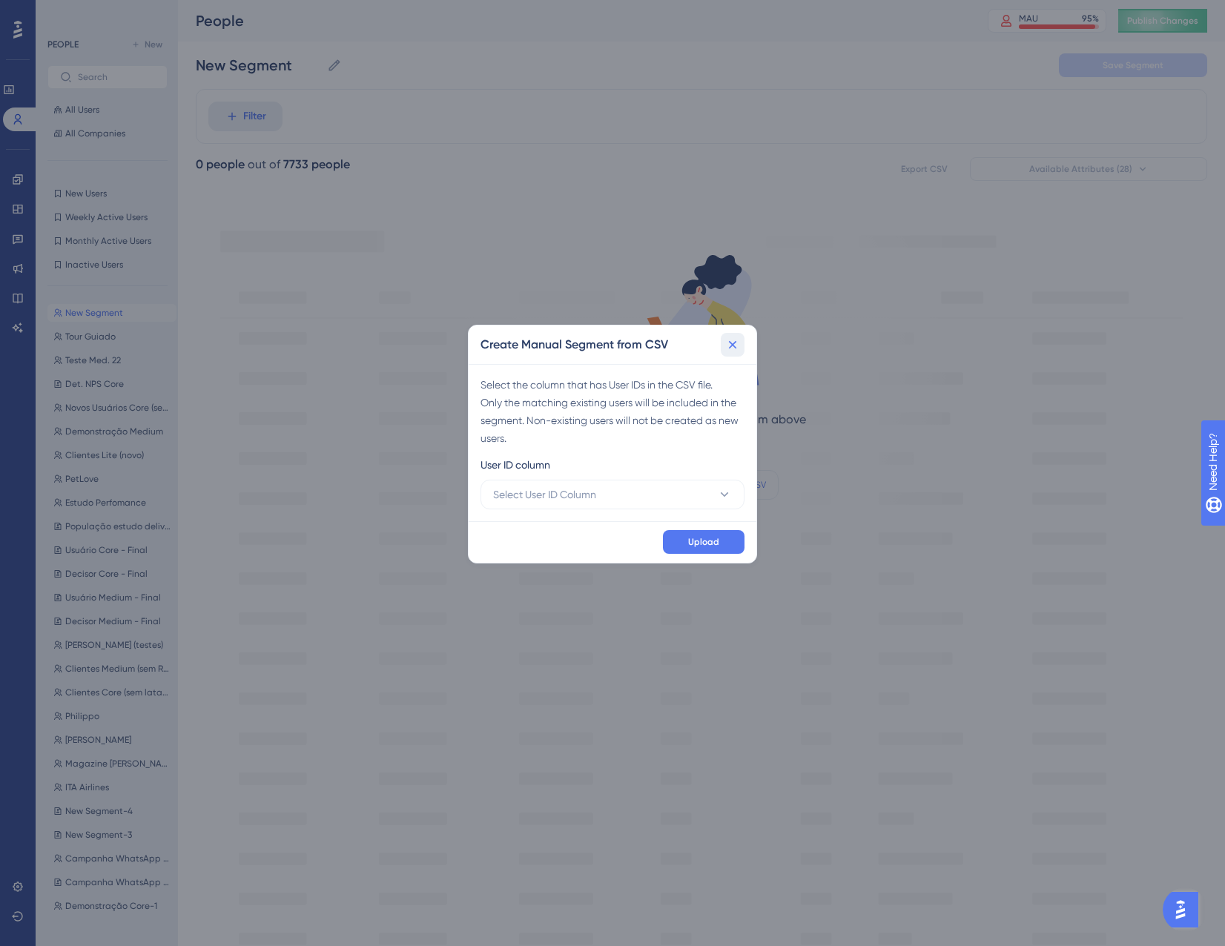
click at [739, 351] on icon at bounding box center [732, 344] width 15 height 15
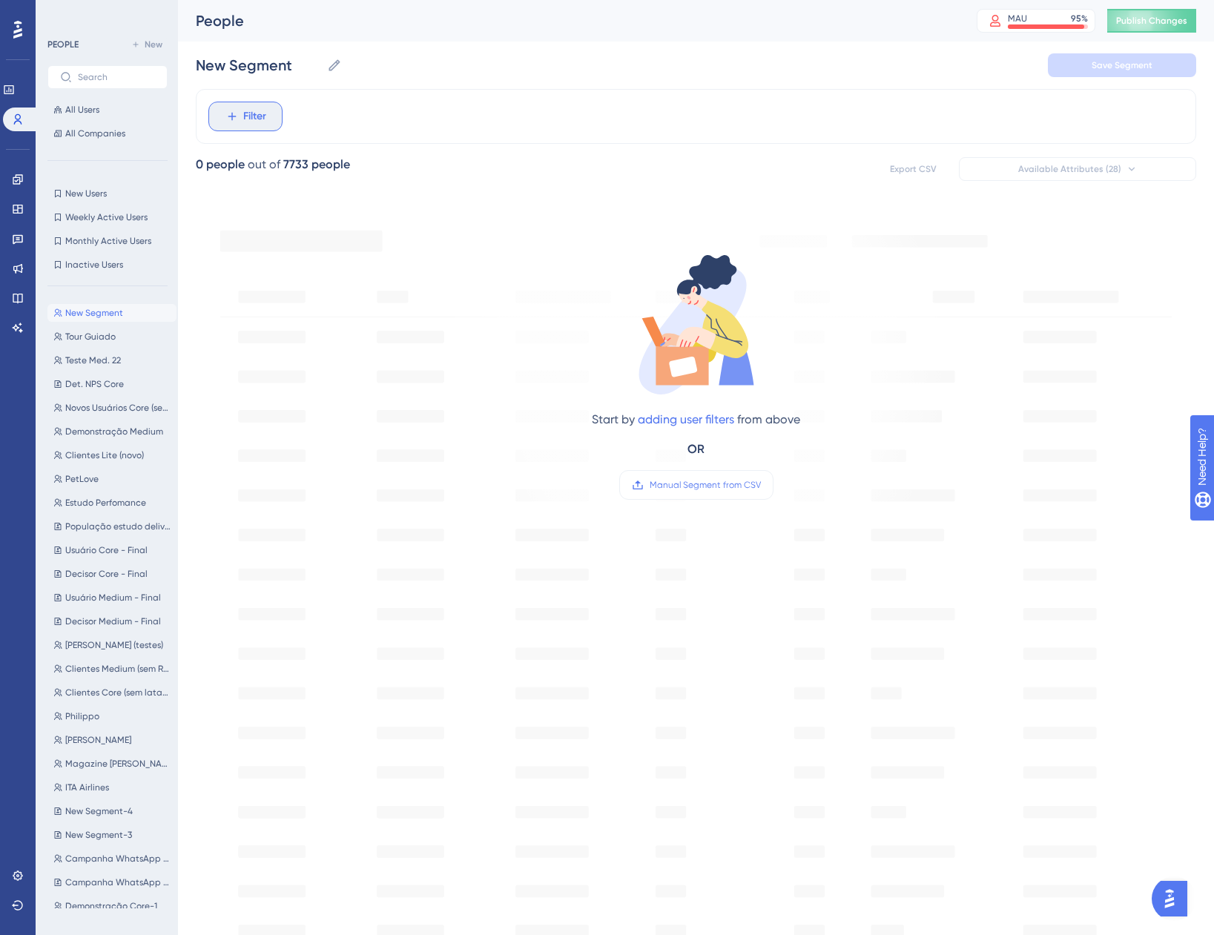
click at [251, 116] on span "Filter" at bounding box center [254, 117] width 23 height 18
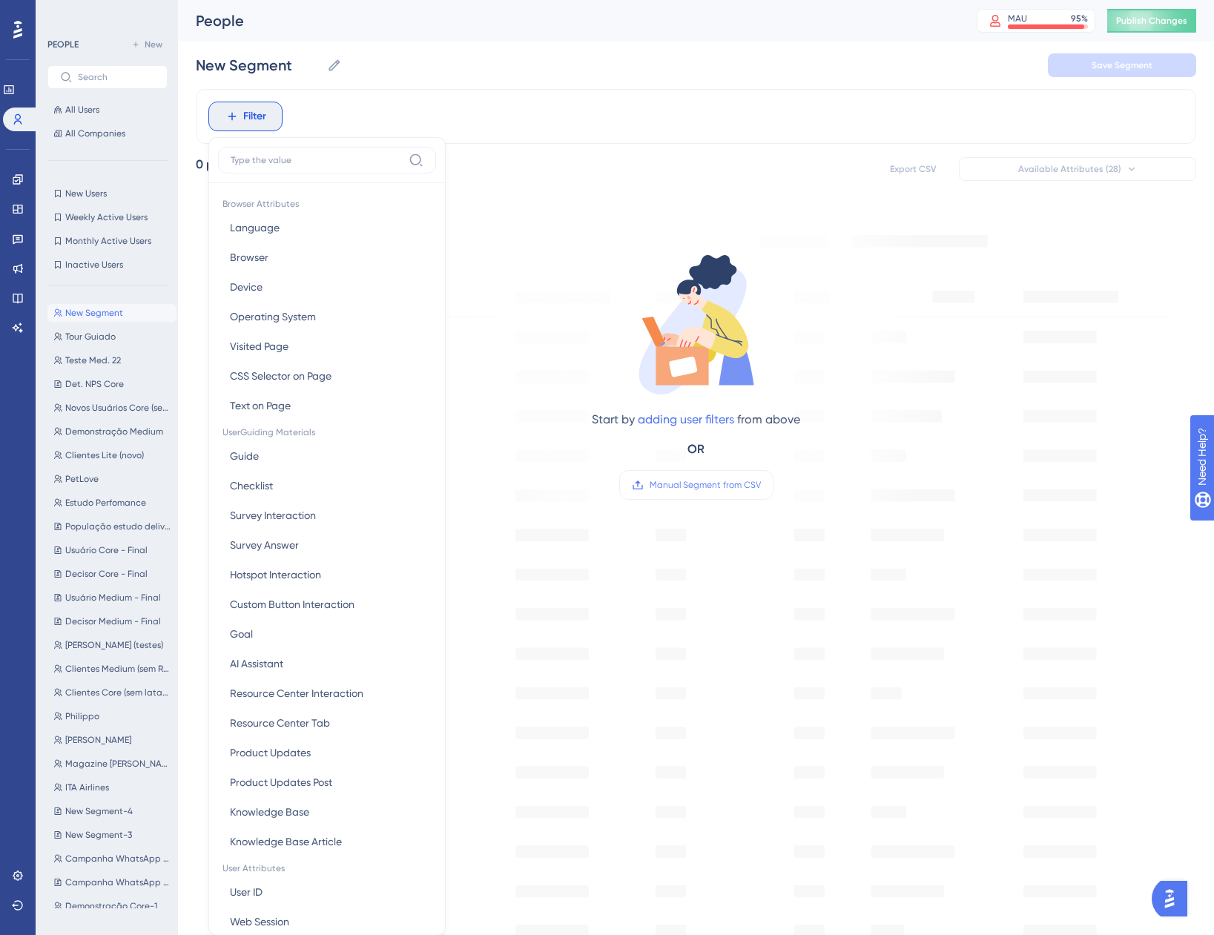
scroll to position [69, 0]
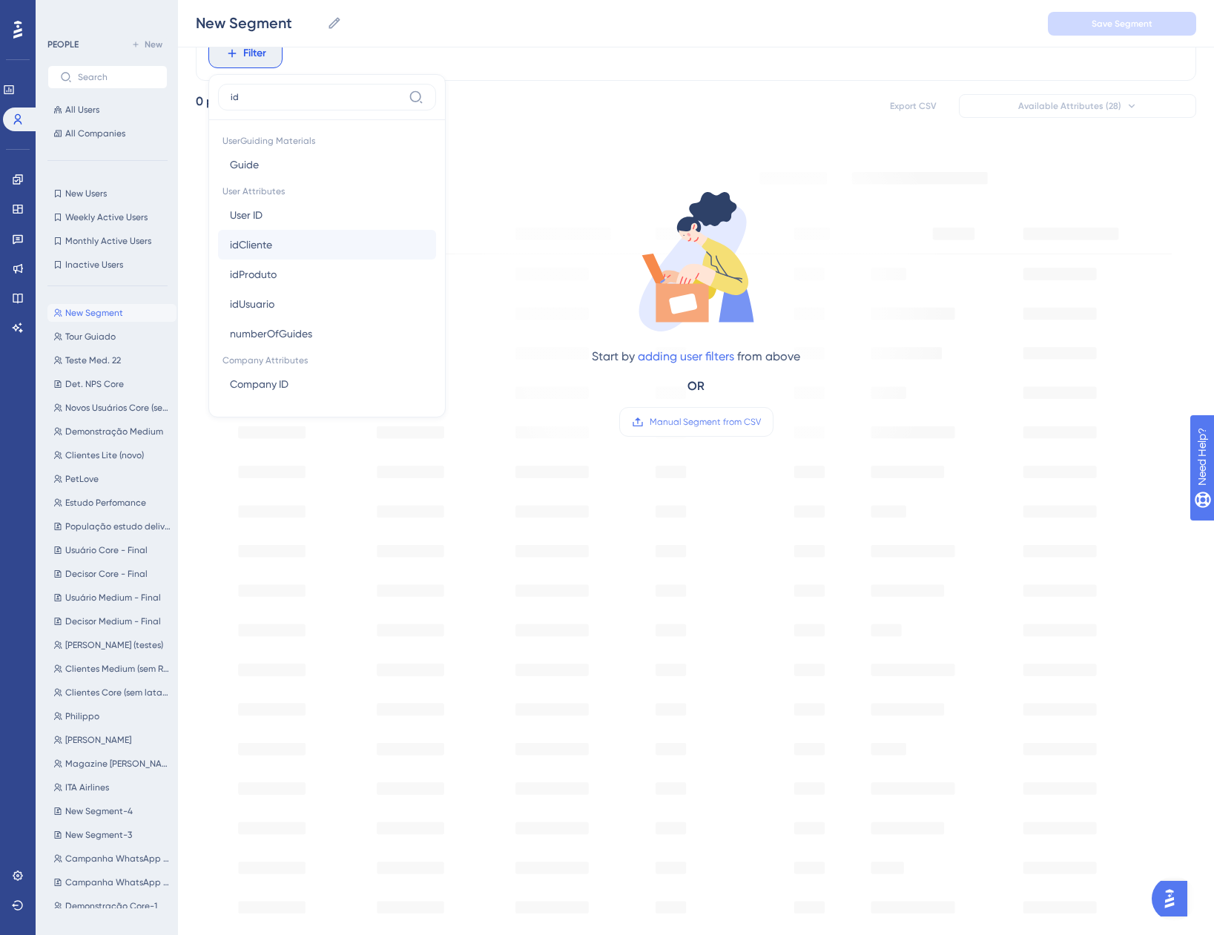
type input "id"
click at [282, 242] on button "idCliente idCliente" at bounding box center [327, 245] width 218 height 30
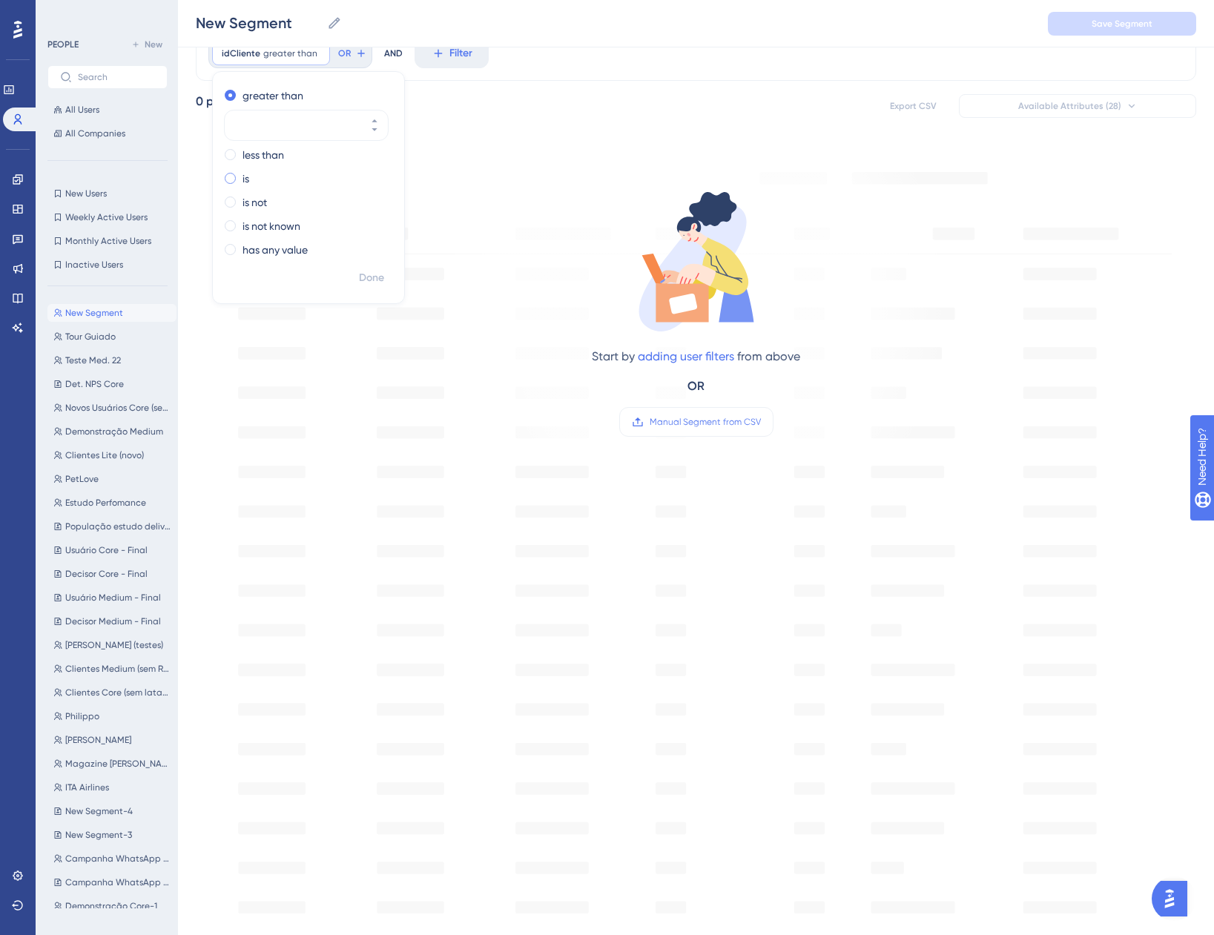
click at [246, 180] on label "is" at bounding box center [246, 179] width 7 height 18
drag, startPoint x: 292, startPoint y: 160, endPoint x: 288, endPoint y: 171, distance: 11.7
click at [292, 160] on div at bounding box center [293, 173] width 136 height 30
click at [292, 164] on input "number" at bounding box center [299, 173] width 119 height 18
paste input "1644393"
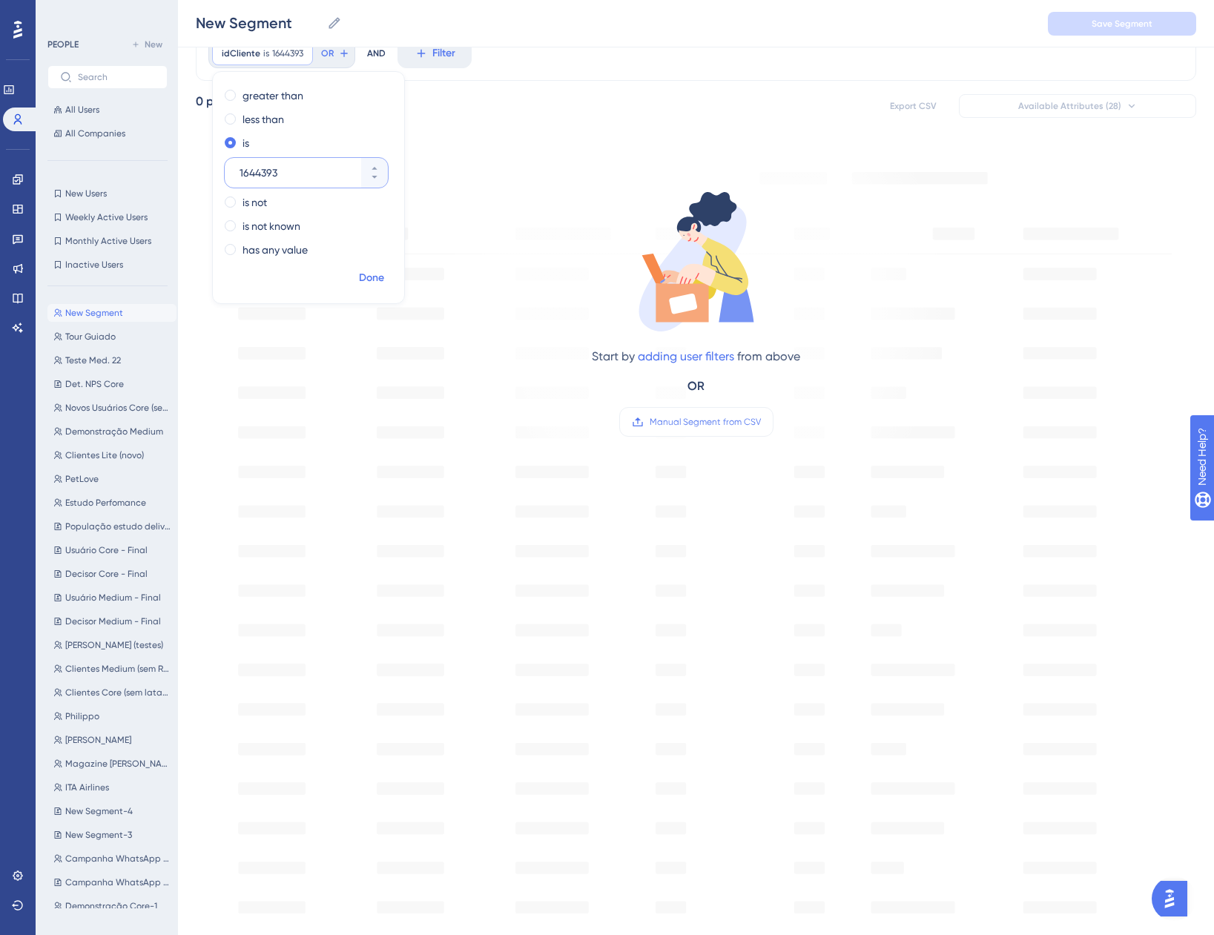
type input "1644393"
click at [375, 277] on span "Done" at bounding box center [371, 278] width 25 height 18
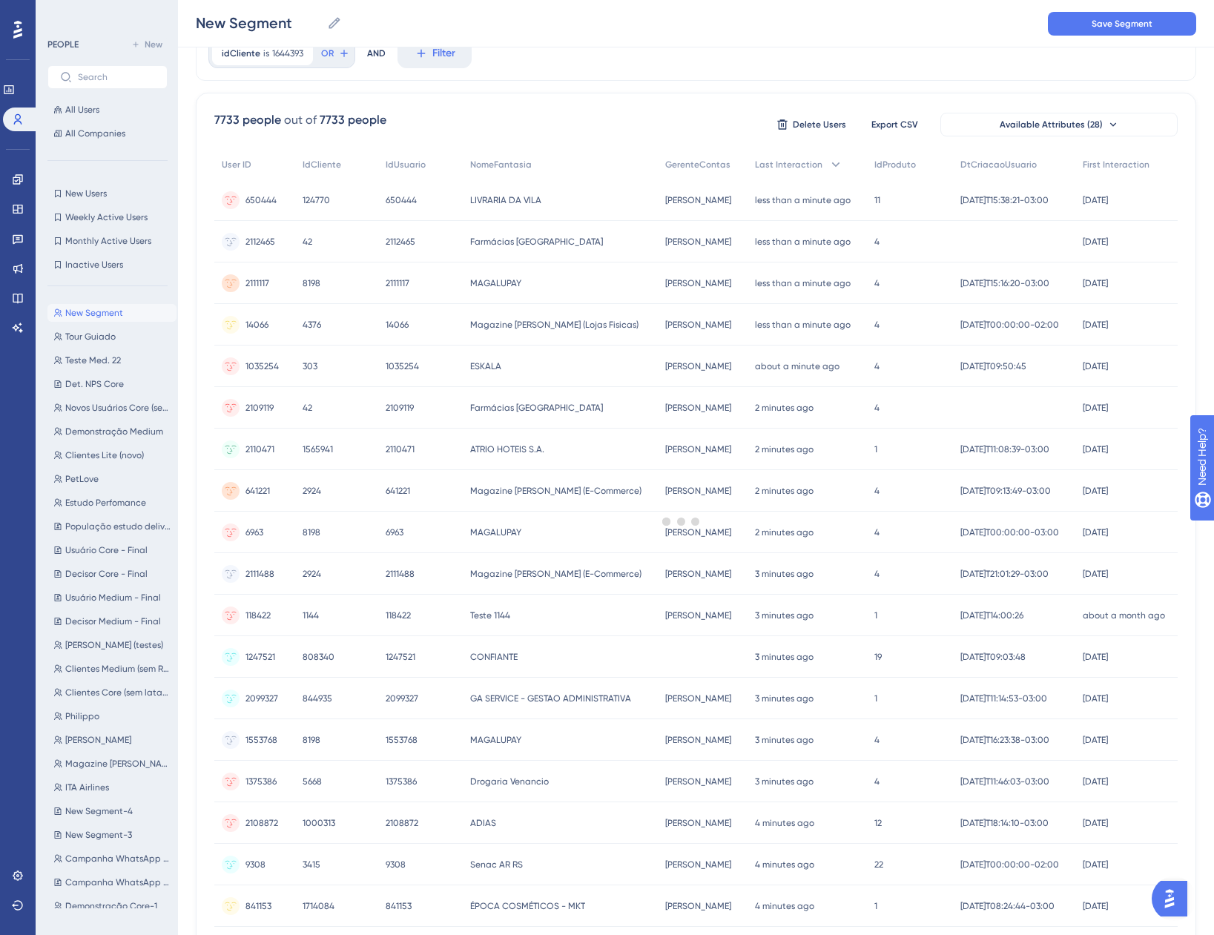
scroll to position [0, 0]
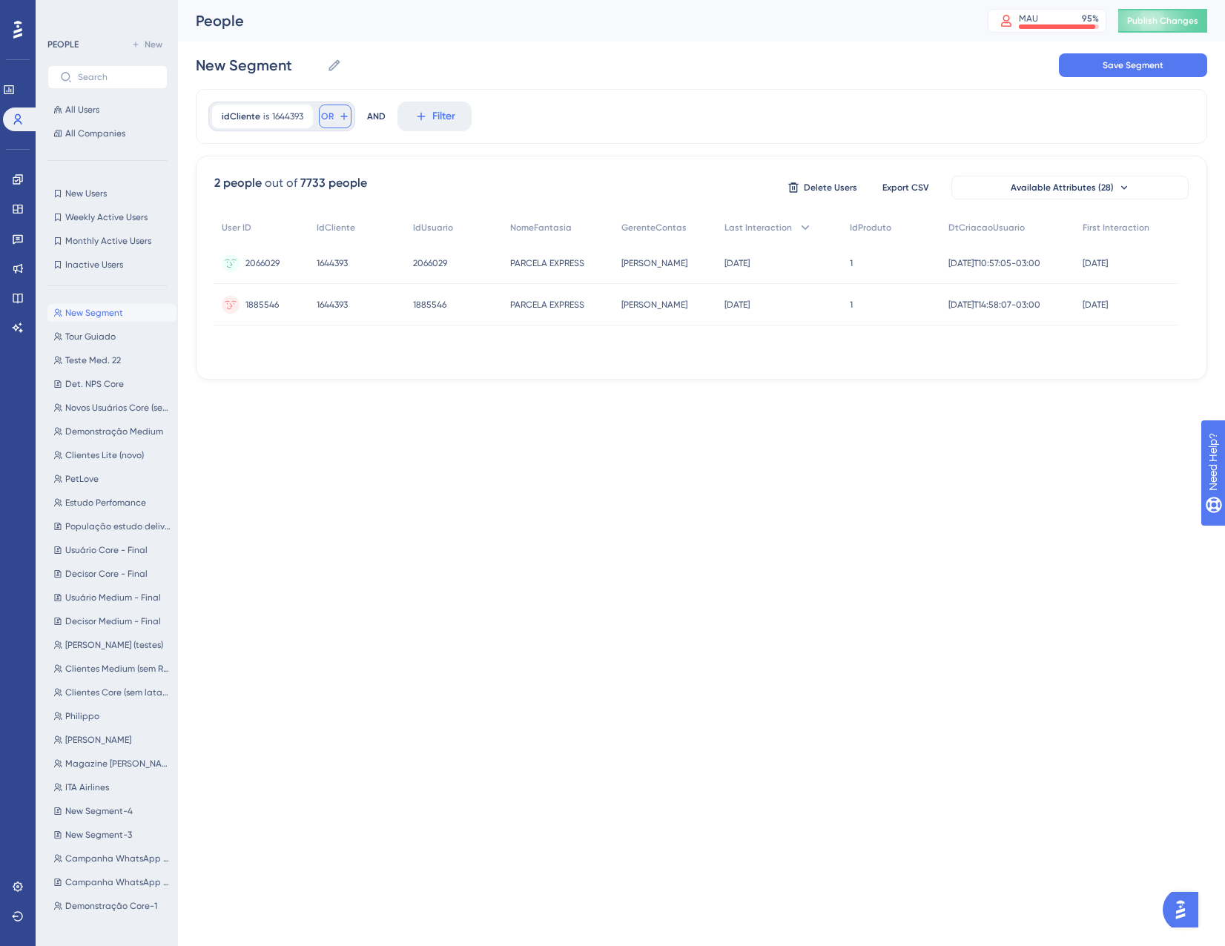
click at [334, 119] on button "OR" at bounding box center [335, 117] width 33 height 24
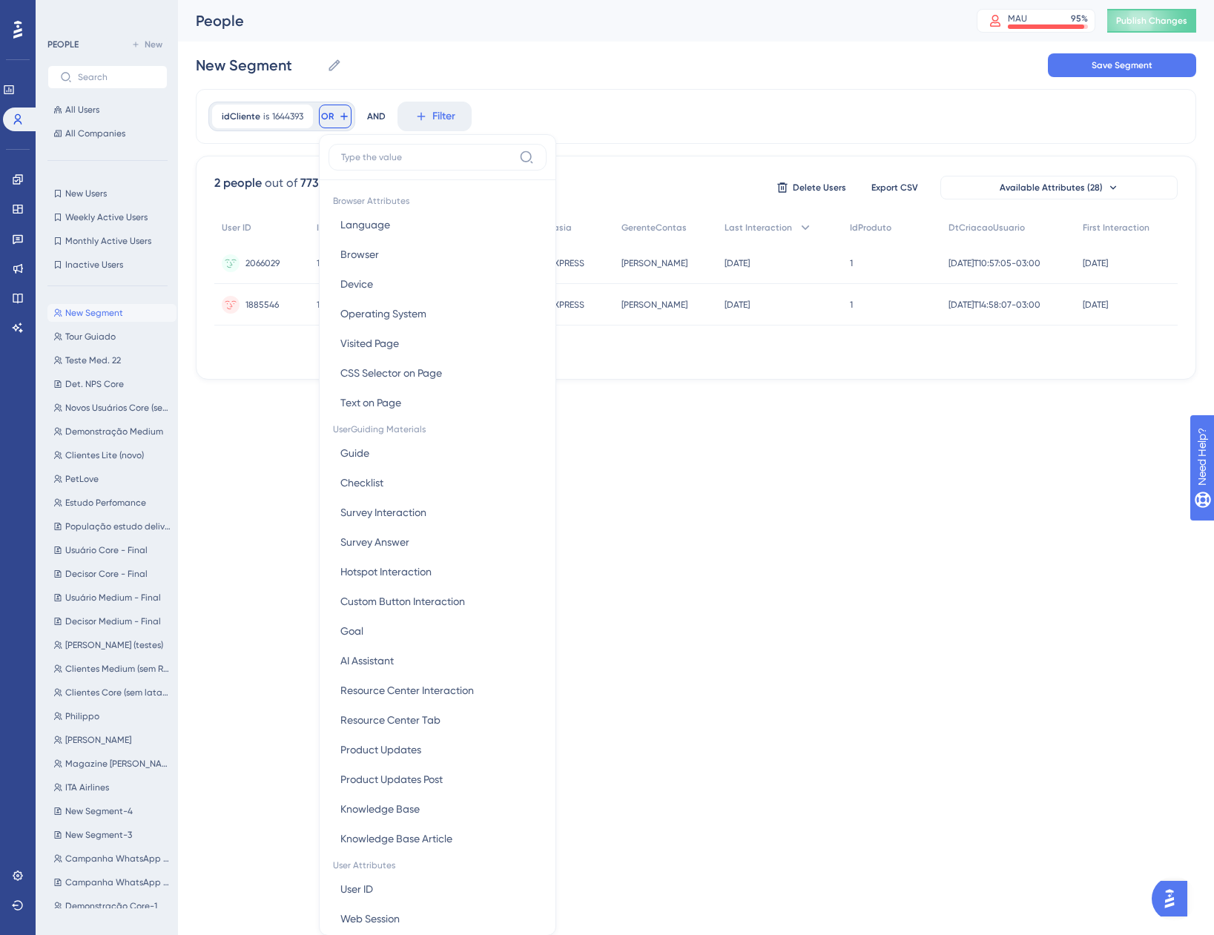
scroll to position [67, 0]
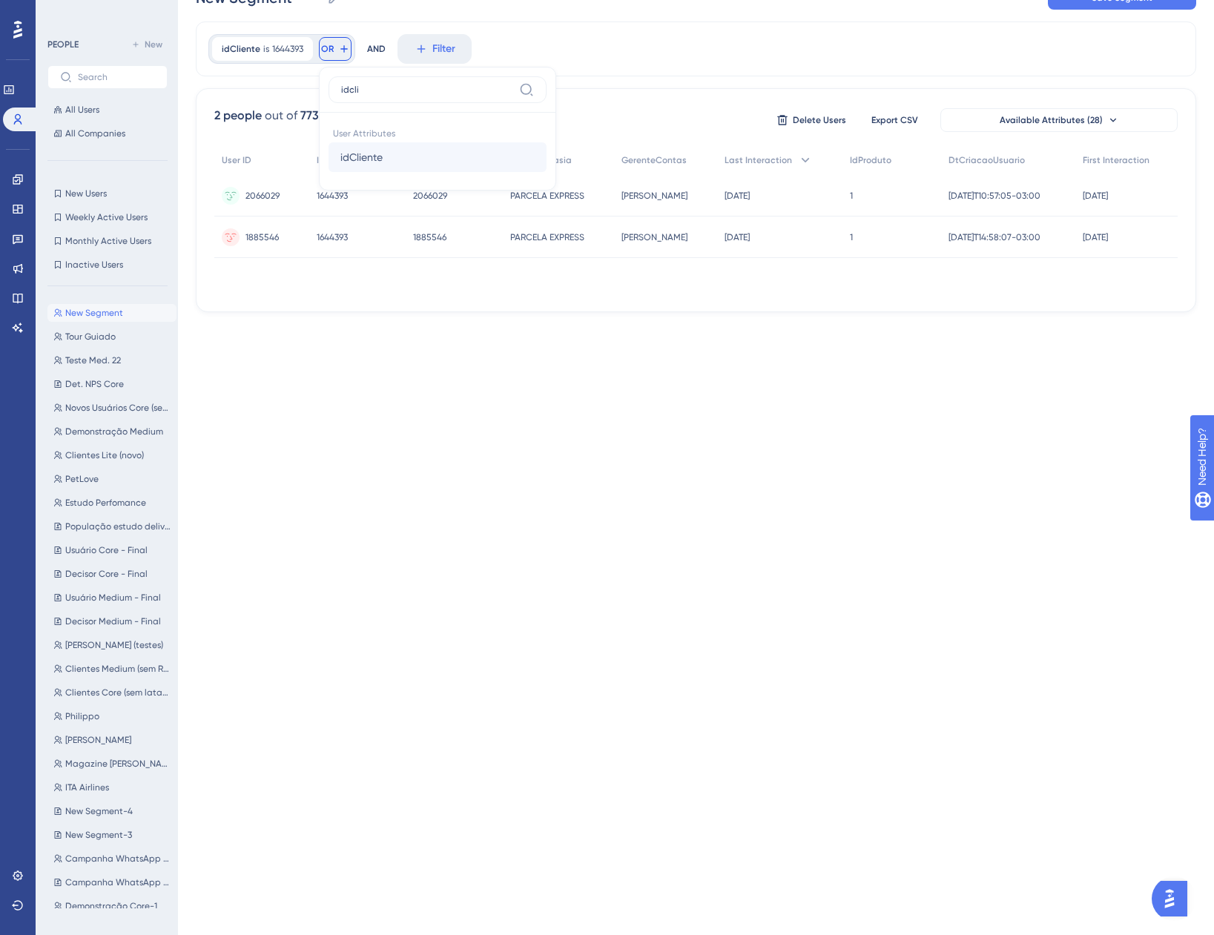
type input "idcli"
click at [334, 164] on button "idCliente idCliente" at bounding box center [438, 157] width 218 height 30
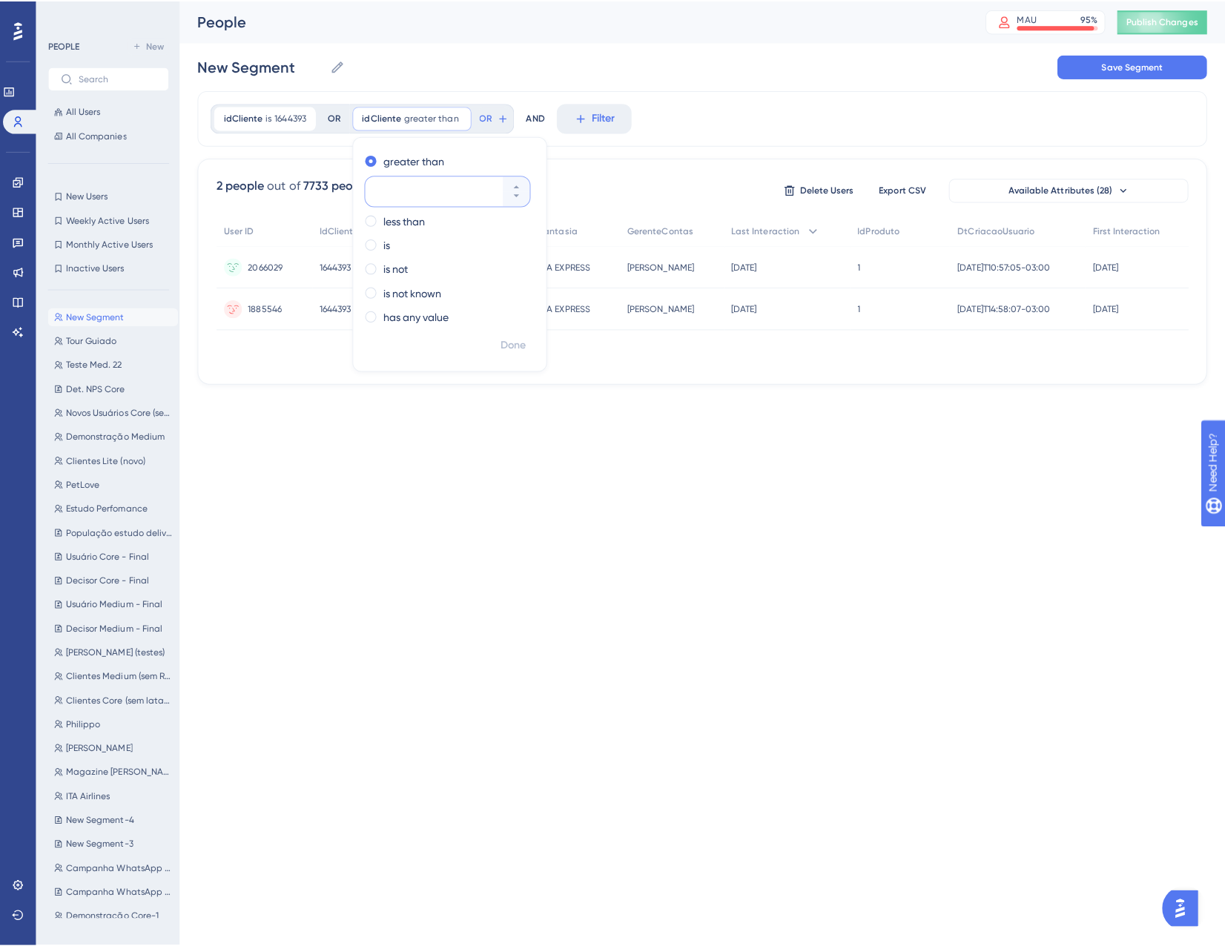
scroll to position [0, 0]
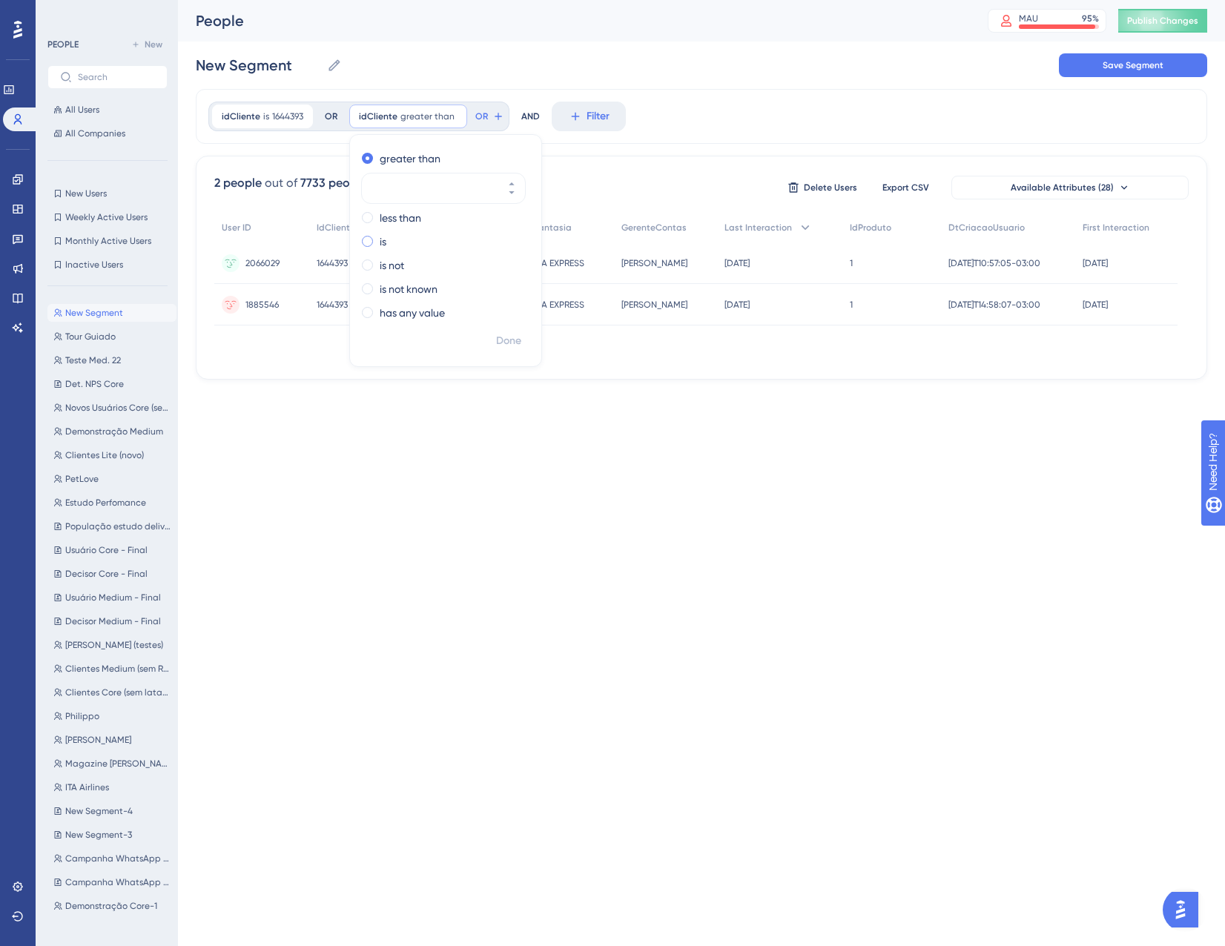
click at [397, 247] on div "is" at bounding box center [443, 242] width 162 height 18
click at [421, 238] on input "number" at bounding box center [436, 236] width 119 height 18
paste input "42"
type input "42"
click at [516, 345] on span "Done" at bounding box center [508, 341] width 25 height 18
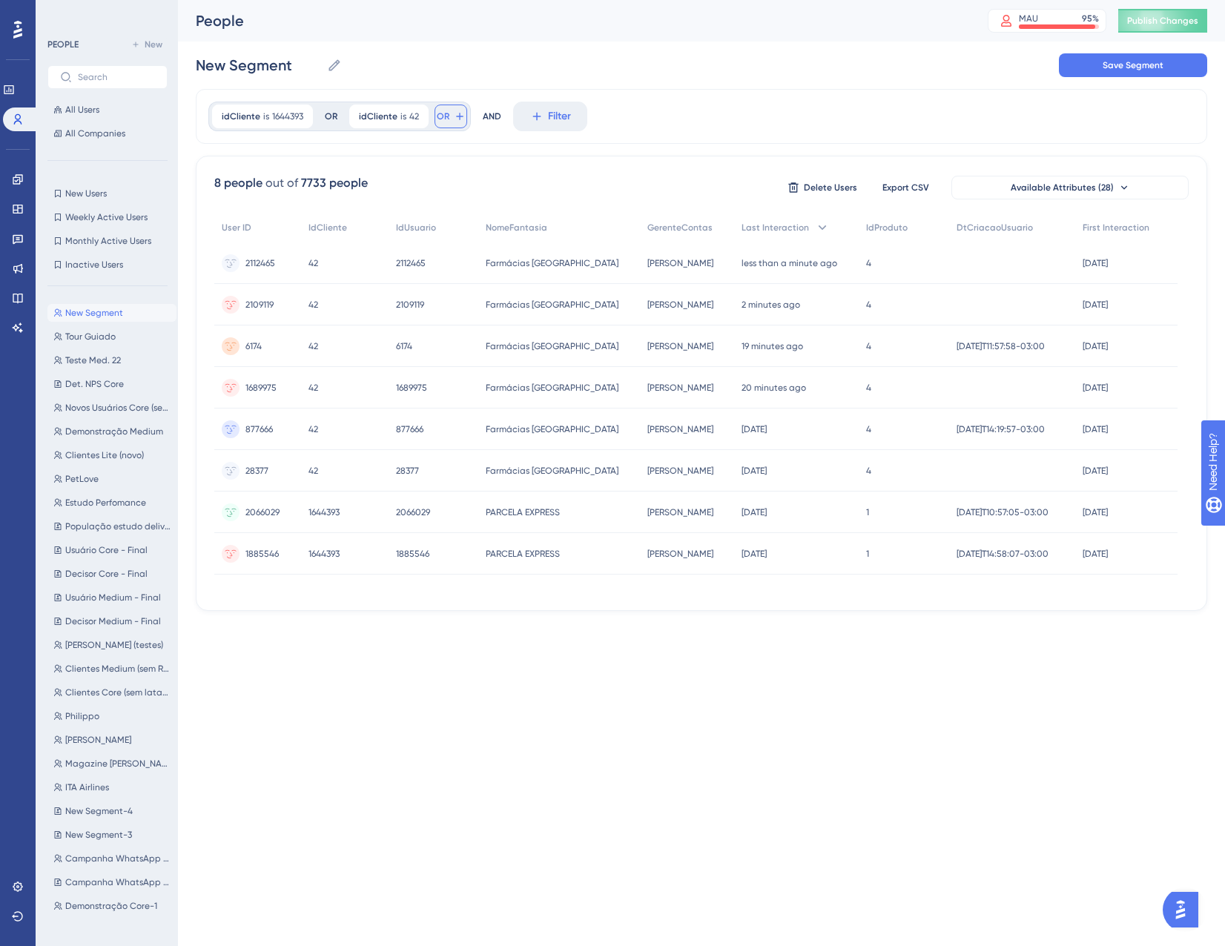
click at [458, 114] on icon at bounding box center [459, 116] width 7 height 7
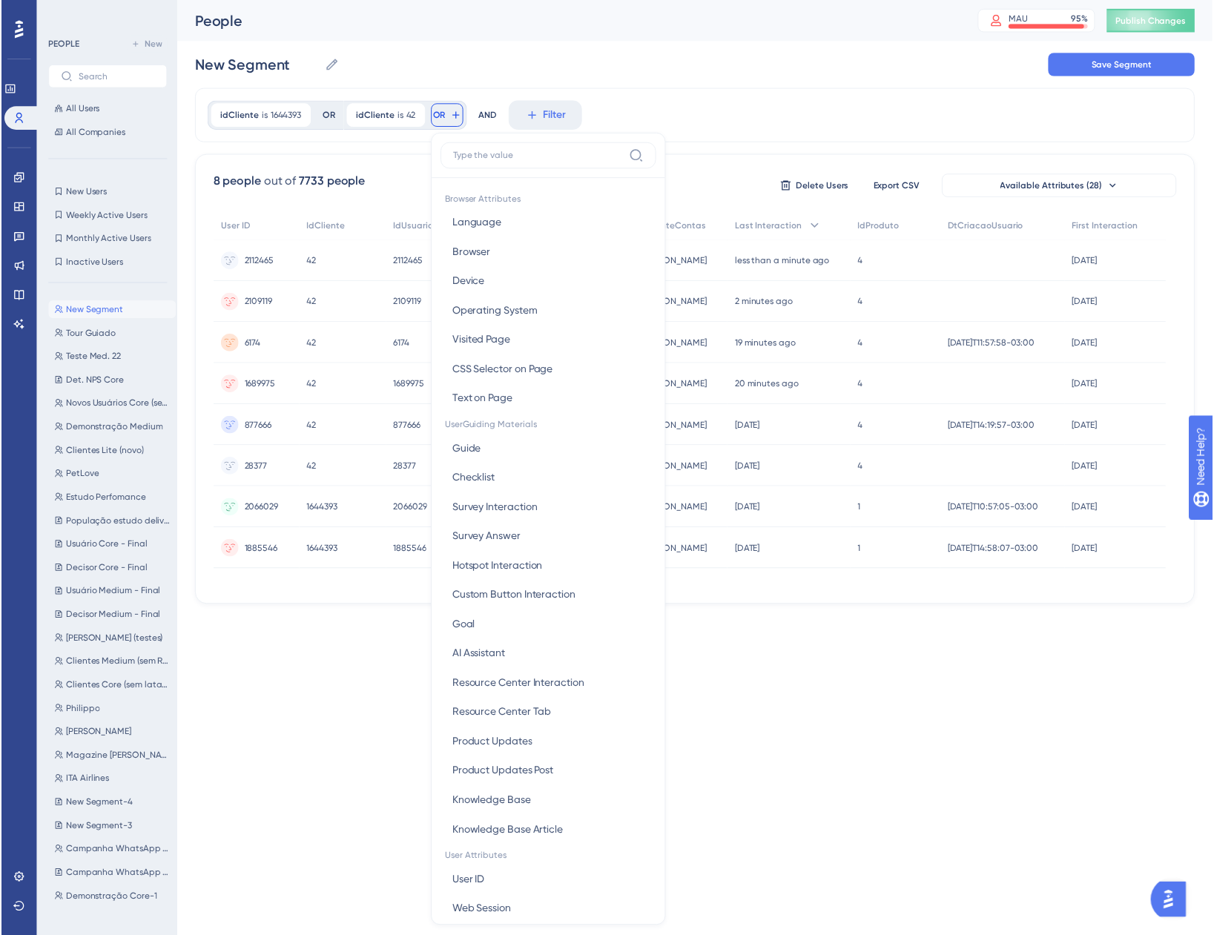
scroll to position [61, 0]
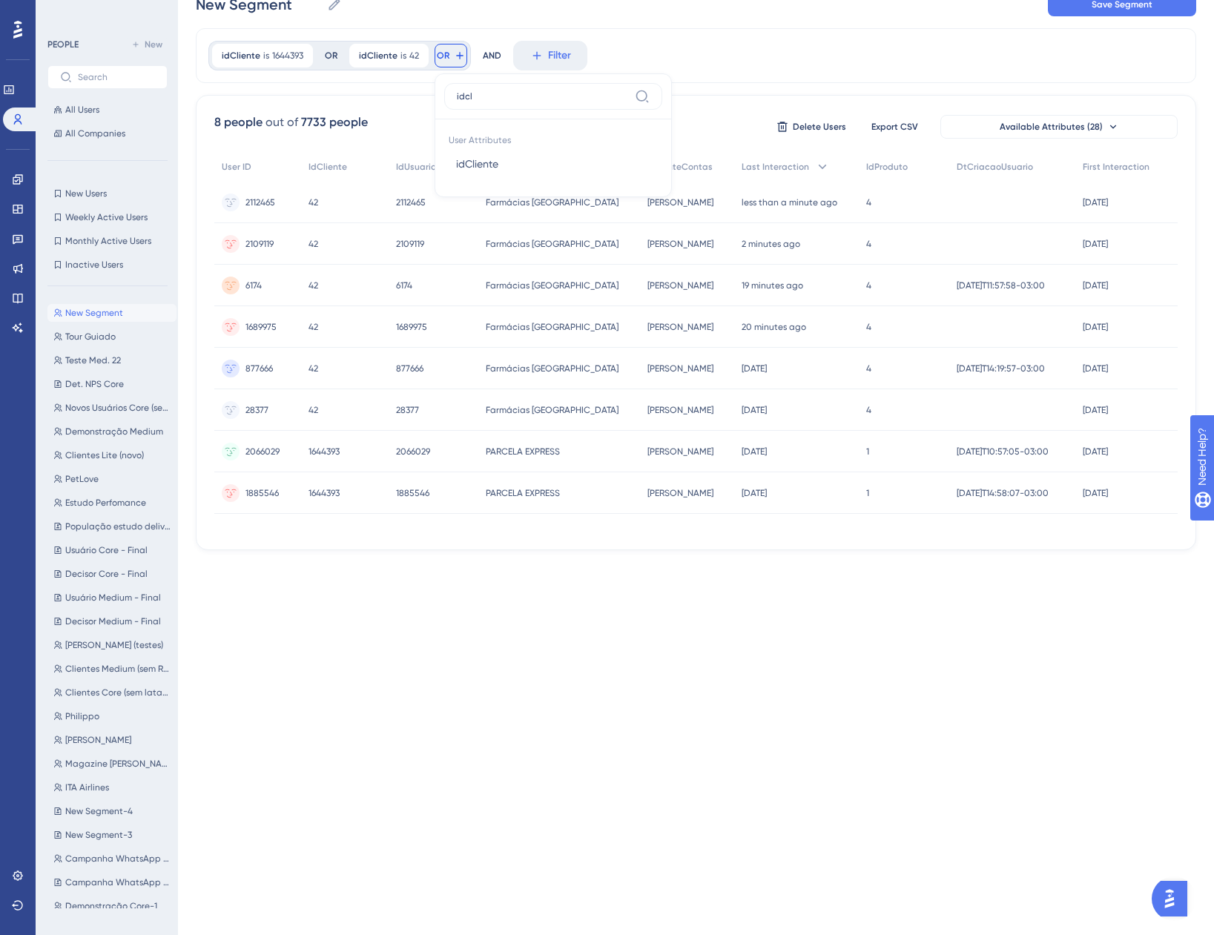
type input "idcl"
click at [480, 165] on span "idCliente" at bounding box center [477, 164] width 42 height 18
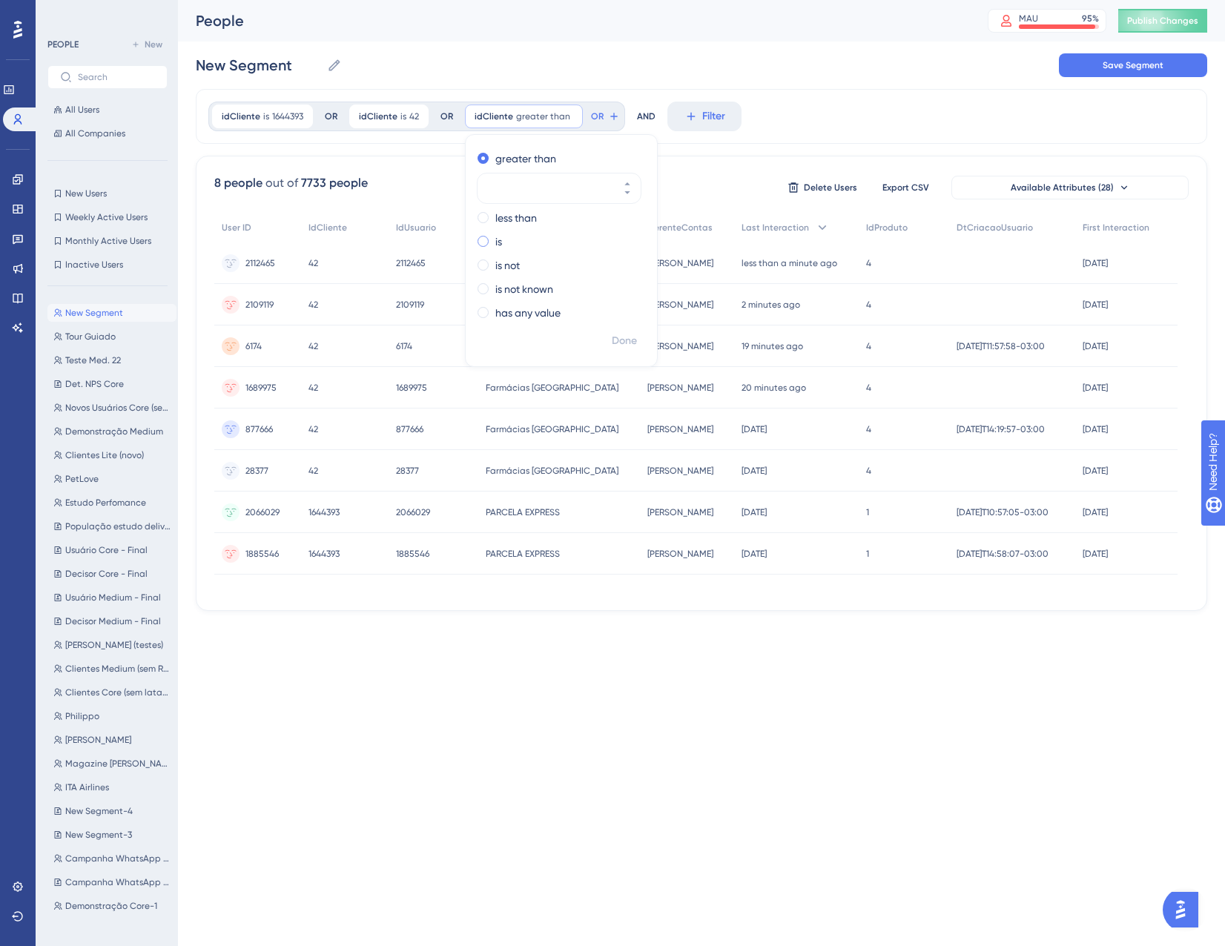
click at [490, 243] on div "is" at bounding box center [559, 242] width 162 height 18
click at [534, 230] on input "number" at bounding box center [551, 236] width 119 height 18
paste input "345"
type input "345"
click at [619, 346] on span "Done" at bounding box center [624, 341] width 25 height 18
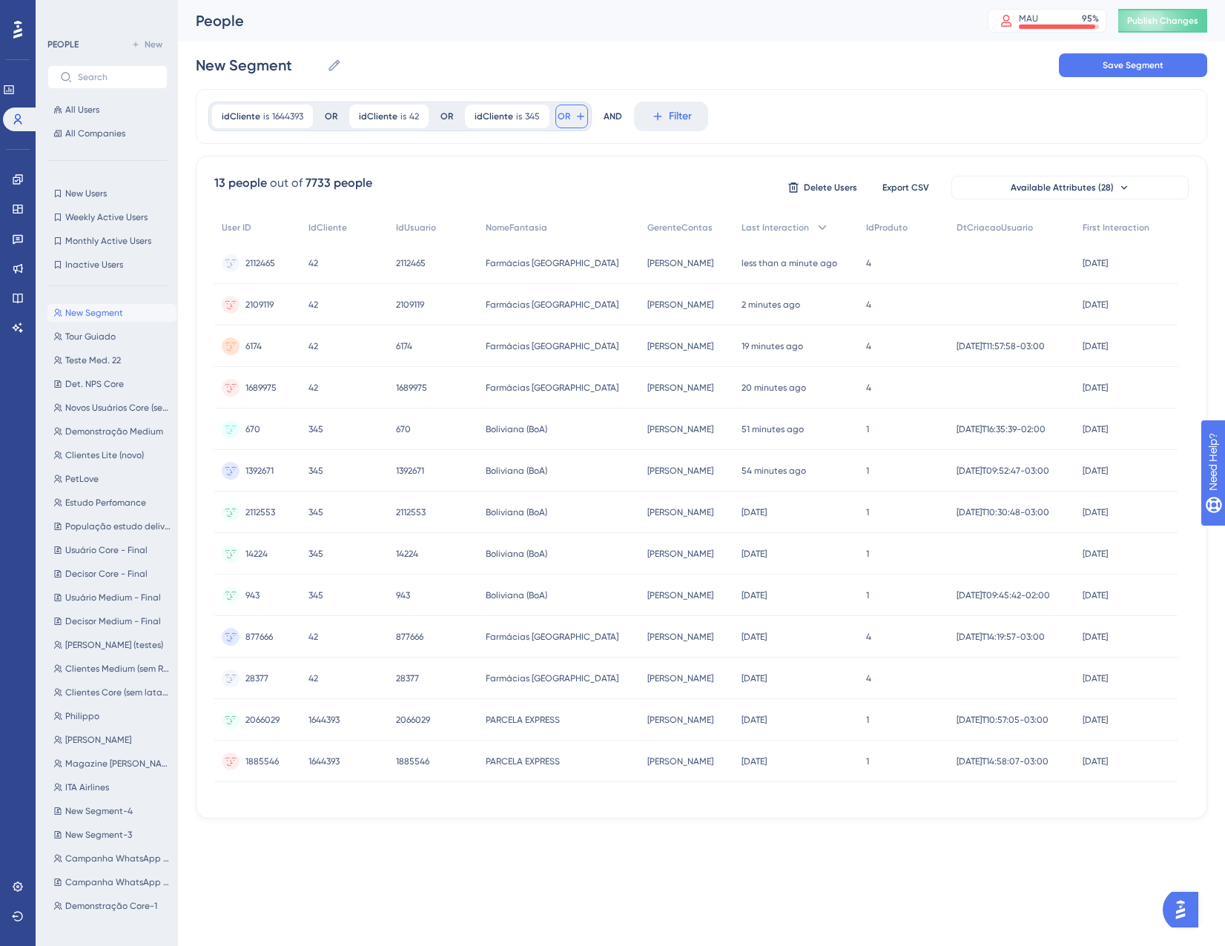
click at [575, 119] on icon at bounding box center [581, 117] width 12 height 12
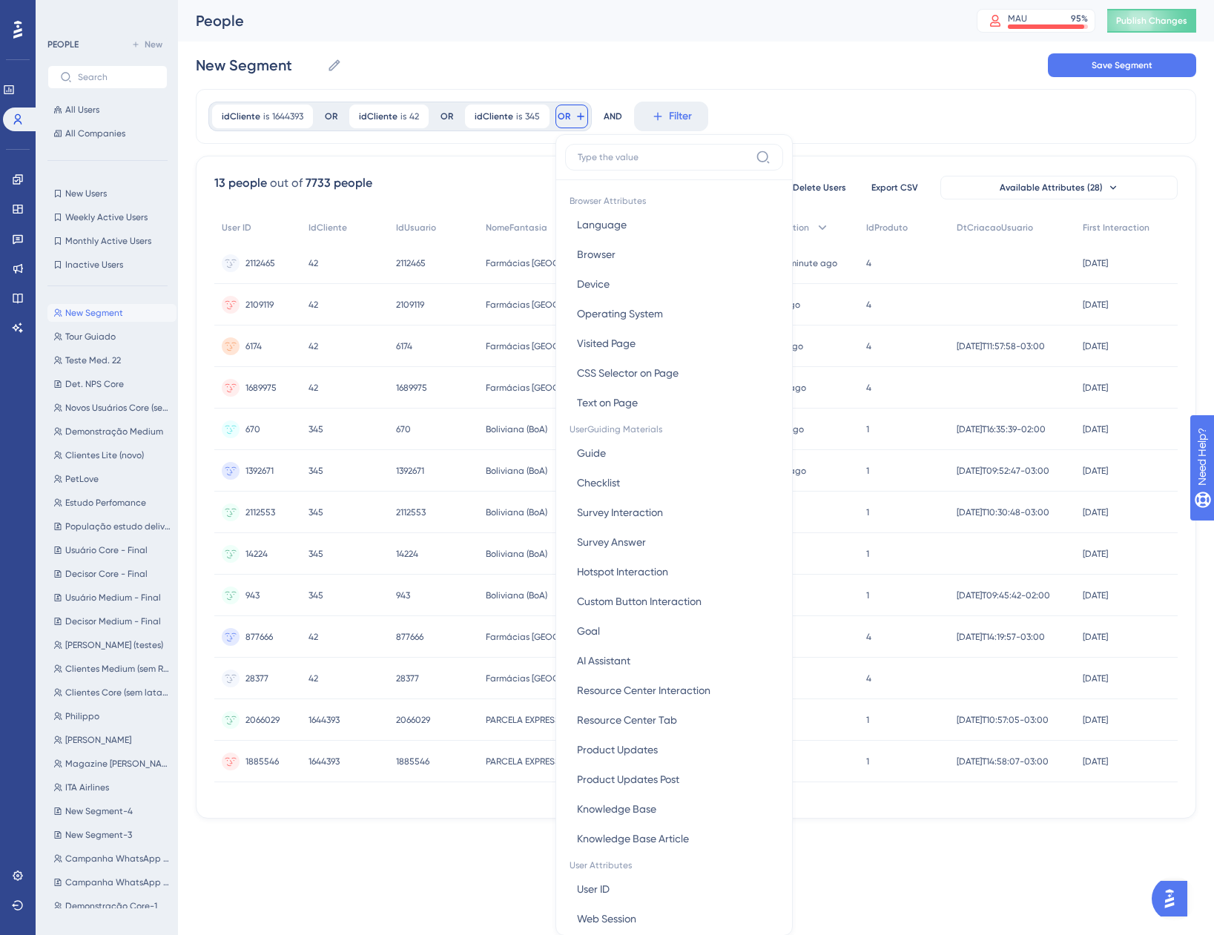
scroll to position [67, 0]
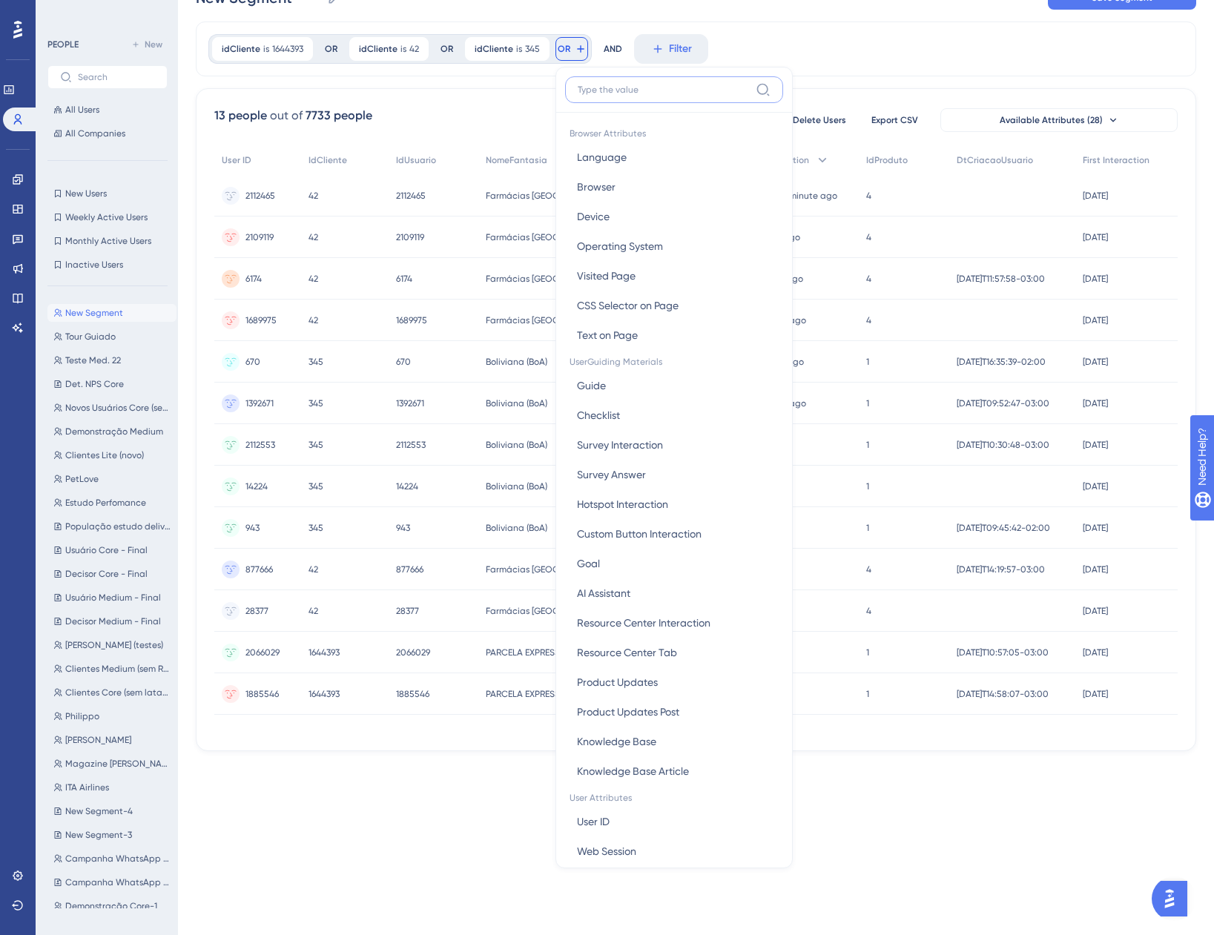
click at [604, 94] on input at bounding box center [664, 90] width 172 height 12
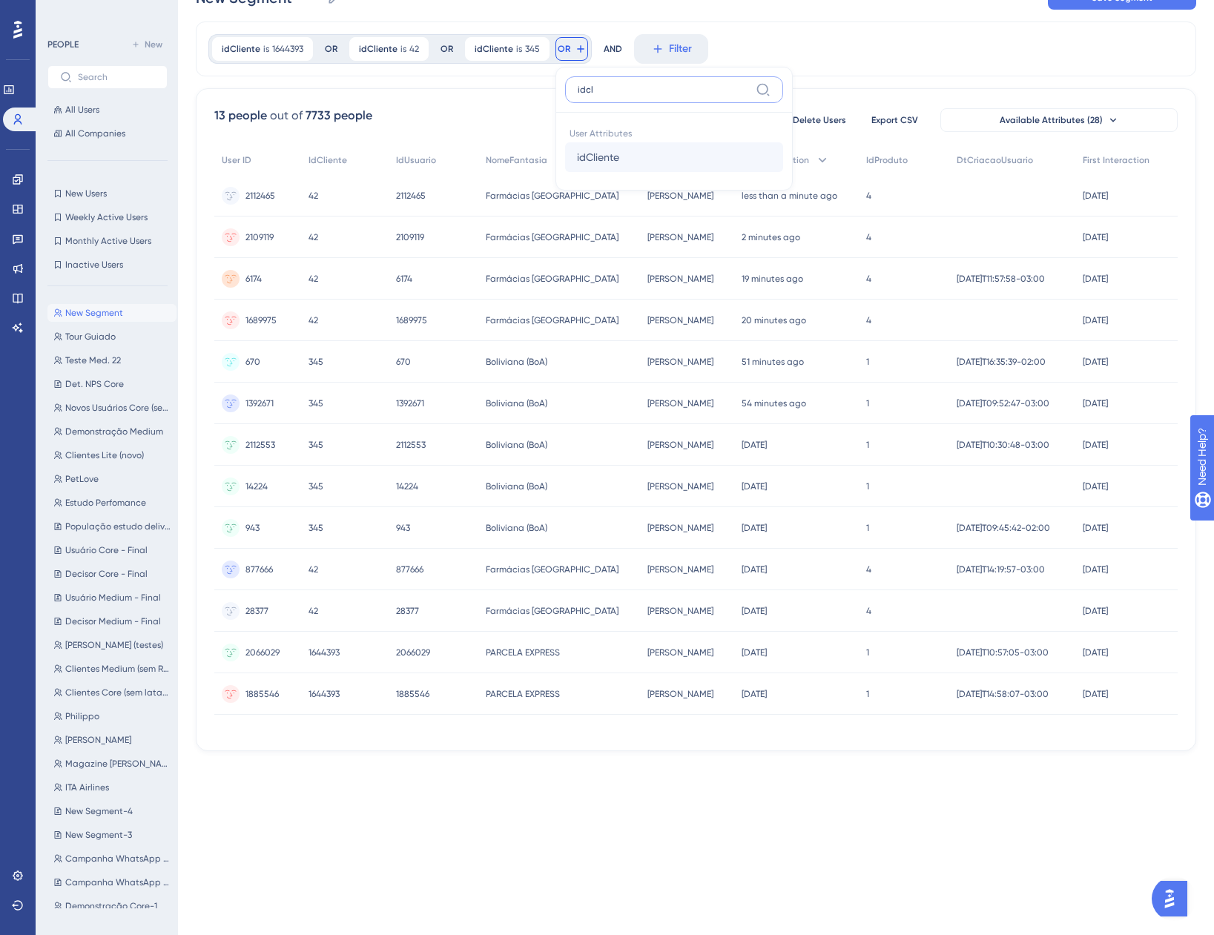
type input "idcl"
click at [628, 159] on button "idCliente idCliente" at bounding box center [674, 157] width 218 height 30
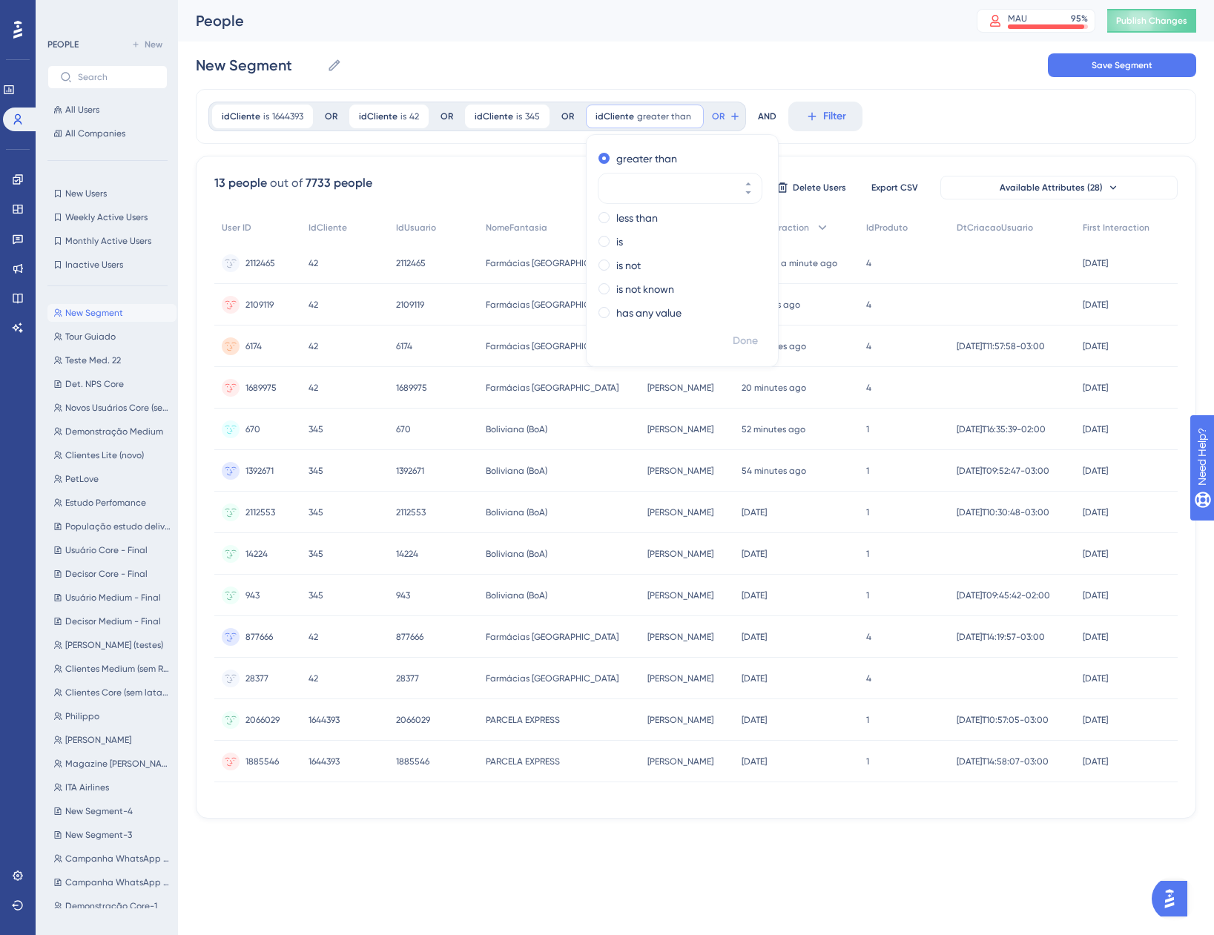
scroll to position [0, 0]
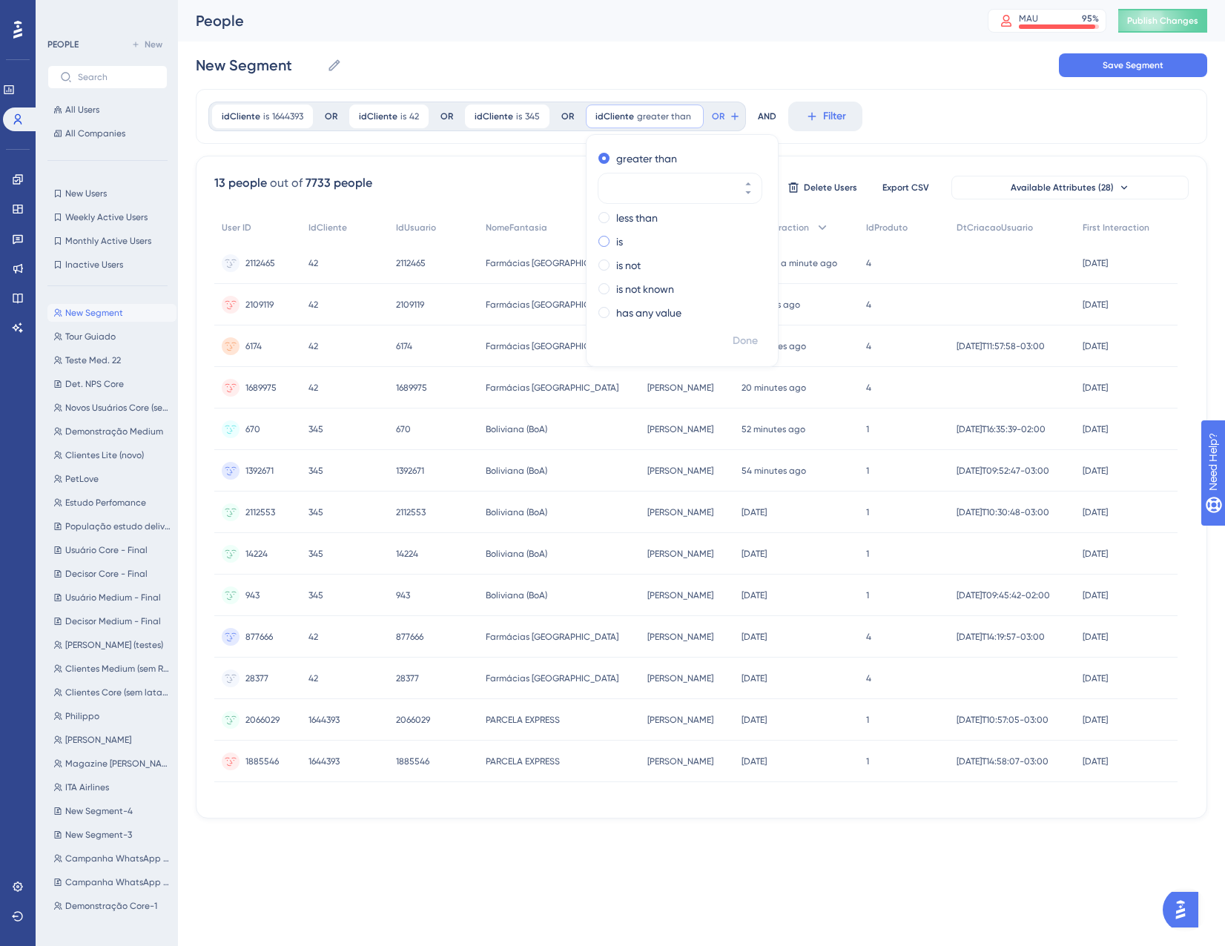
click at [618, 241] on label "is" at bounding box center [619, 242] width 7 height 18
click at [629, 237] on input "number" at bounding box center [672, 236] width 119 height 18
paste input "1823479"
type input "1823479"
click at [740, 343] on span "Done" at bounding box center [745, 341] width 25 height 18
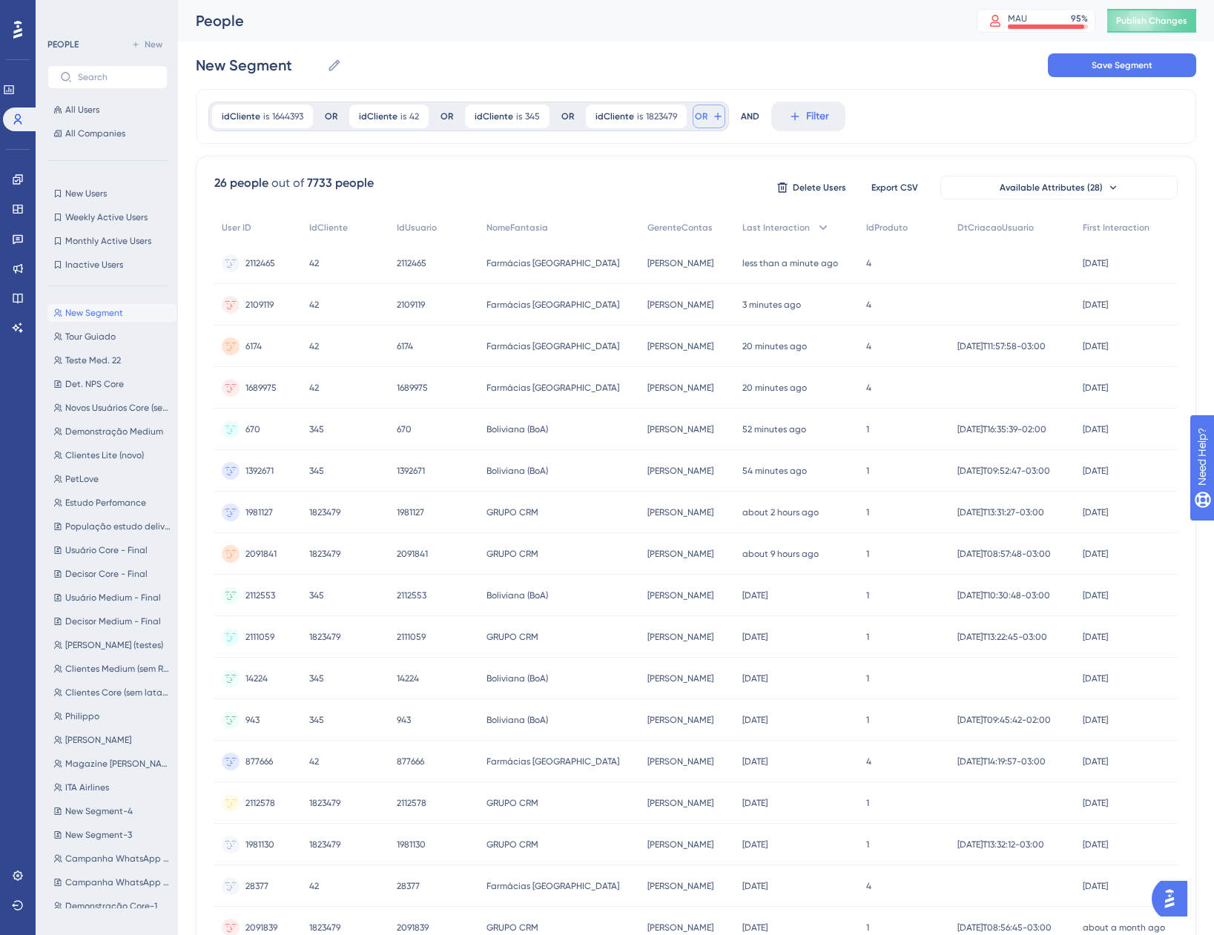
click at [695, 122] on button "OR" at bounding box center [709, 117] width 33 height 24
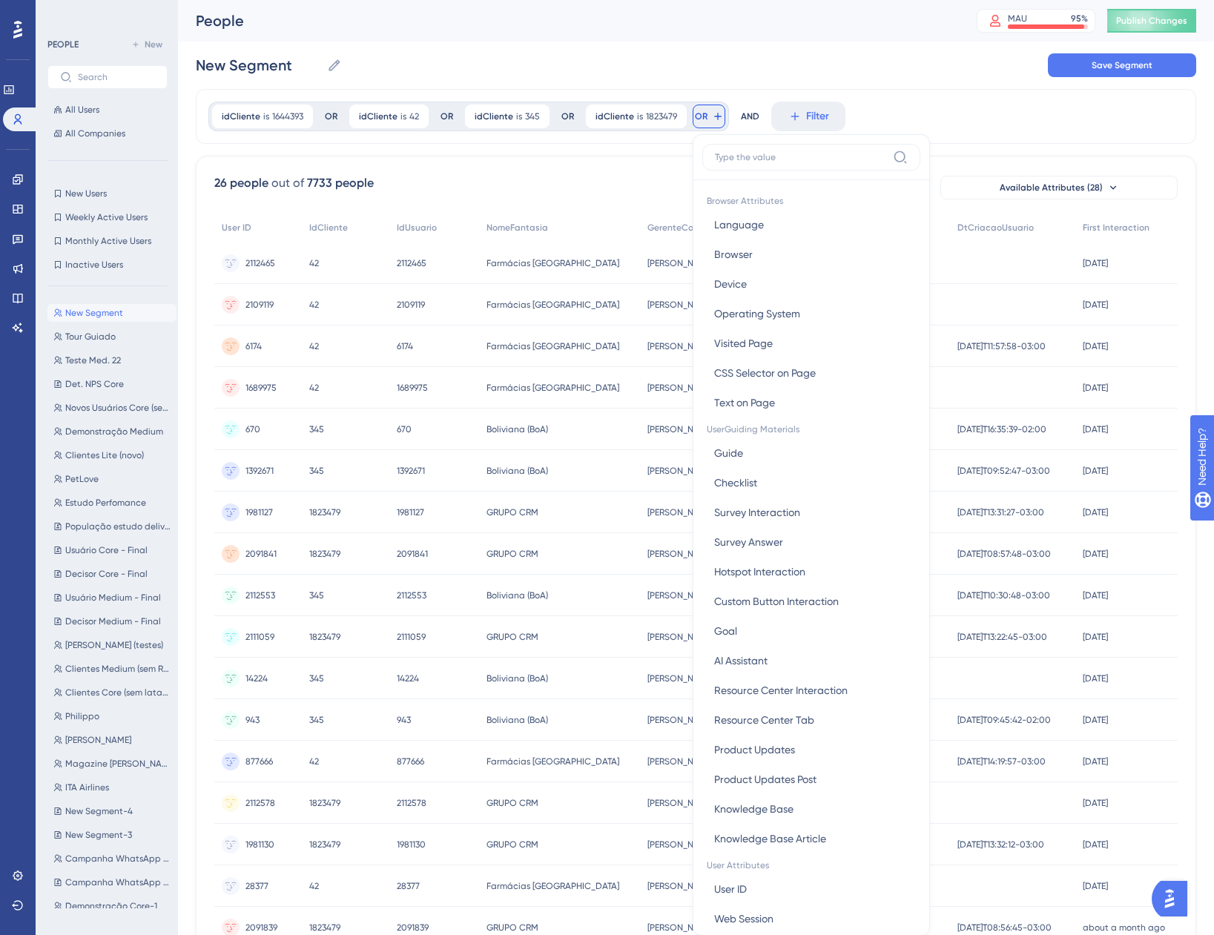
scroll to position [61, 0]
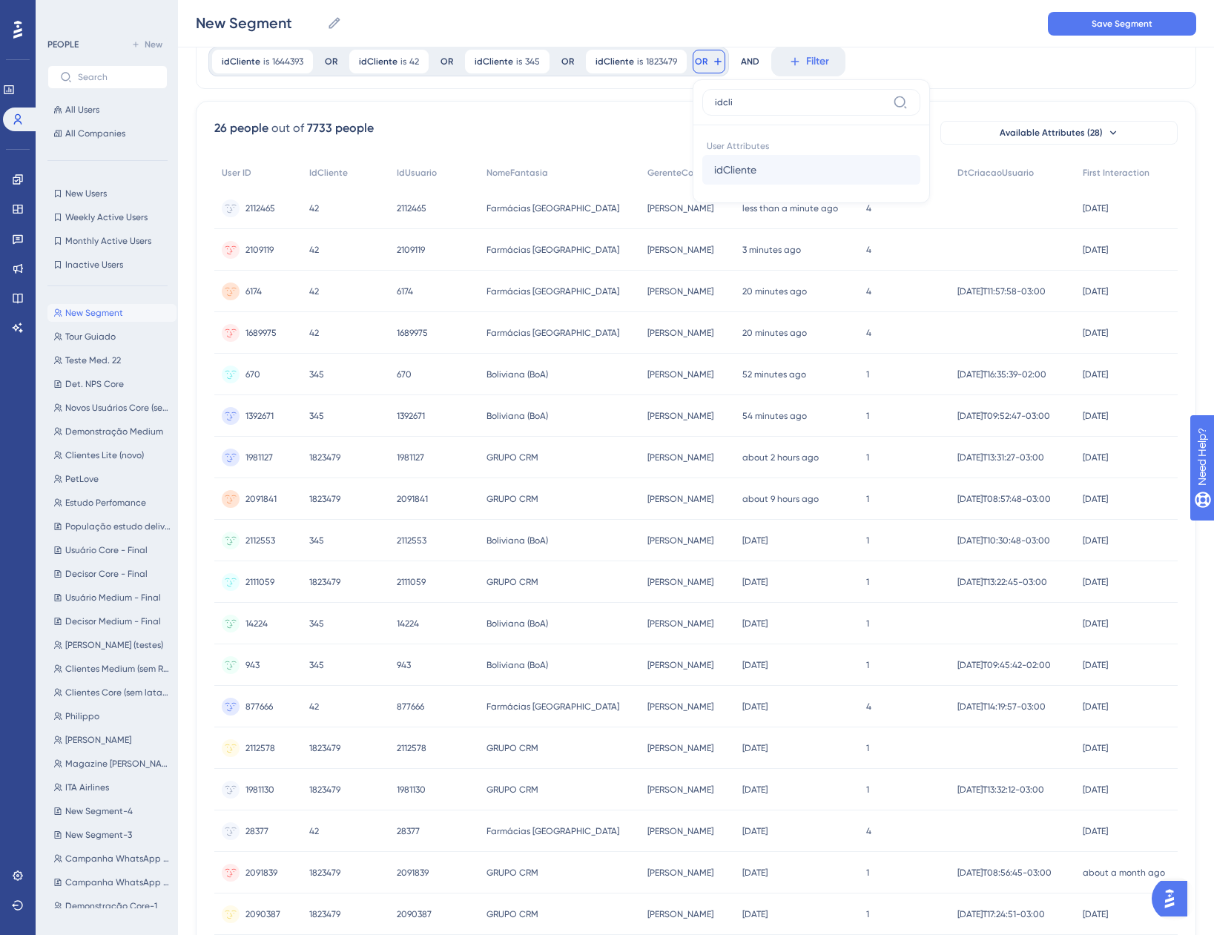
type input "idcli"
click at [718, 179] on button "idCliente idCliente" at bounding box center [811, 170] width 218 height 30
click at [759, 191] on div "is" at bounding box center [817, 187] width 162 height 18
paste input "1924210"
type input "1924210"
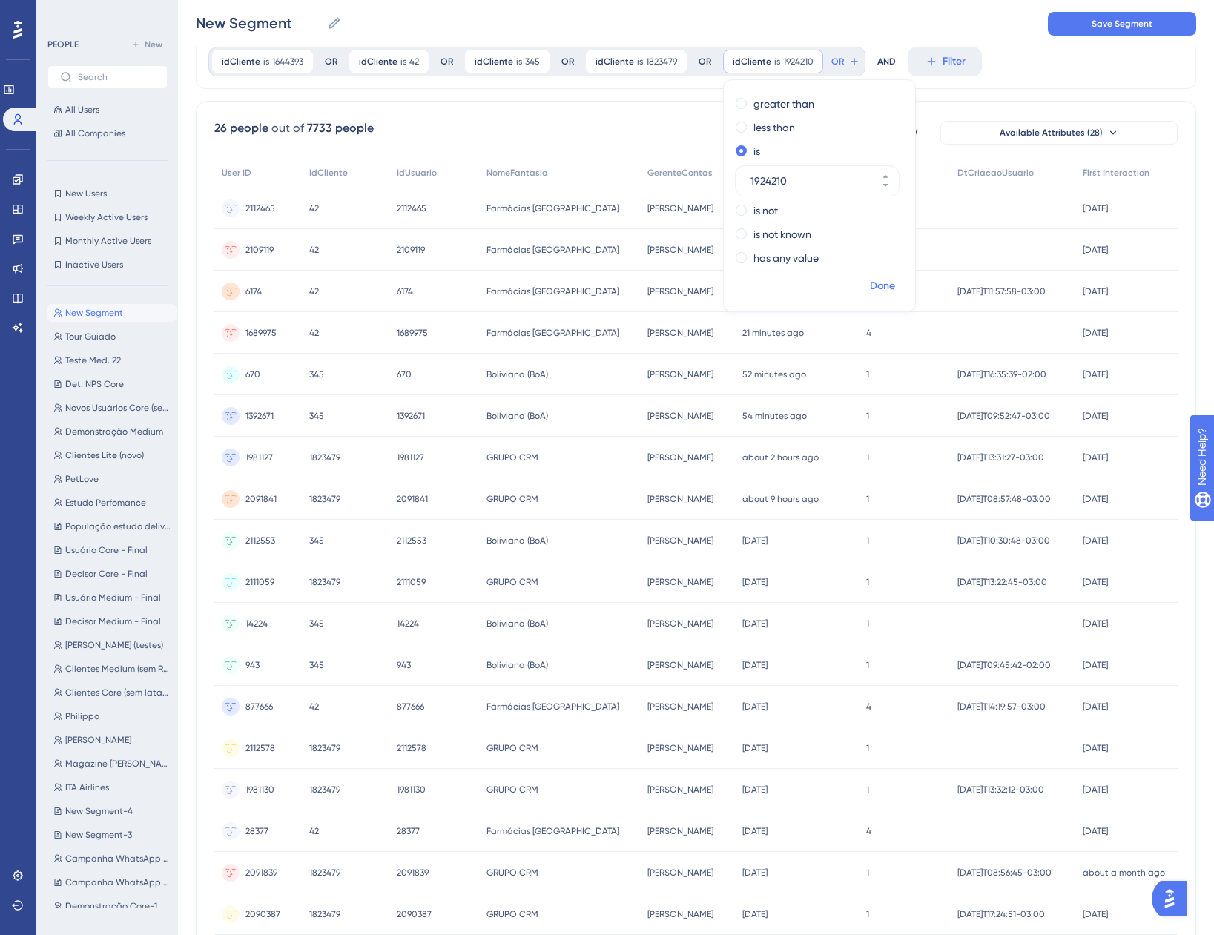
click at [870, 286] on span "Done" at bounding box center [882, 286] width 25 height 18
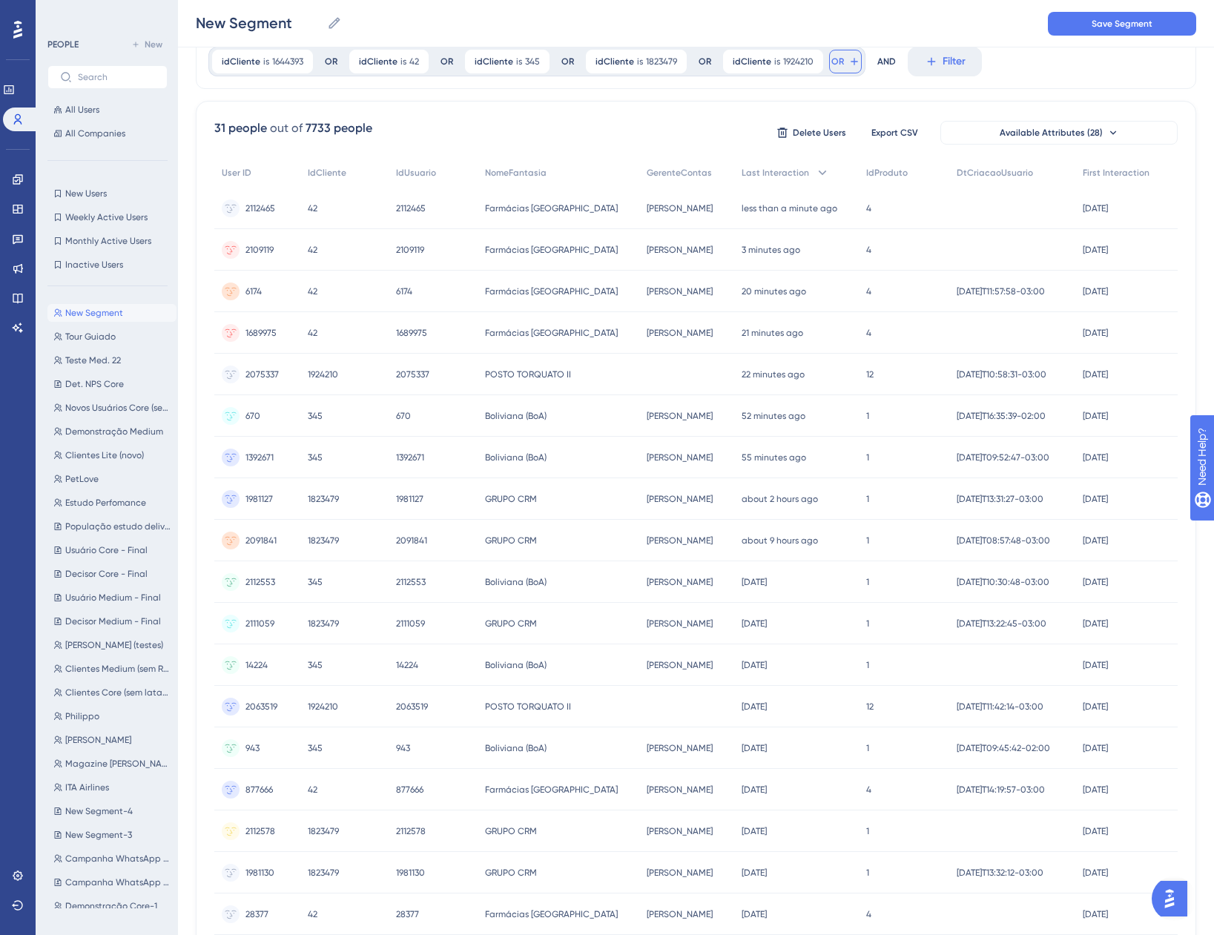
click at [840, 59] on button "OR" at bounding box center [845, 62] width 33 height 24
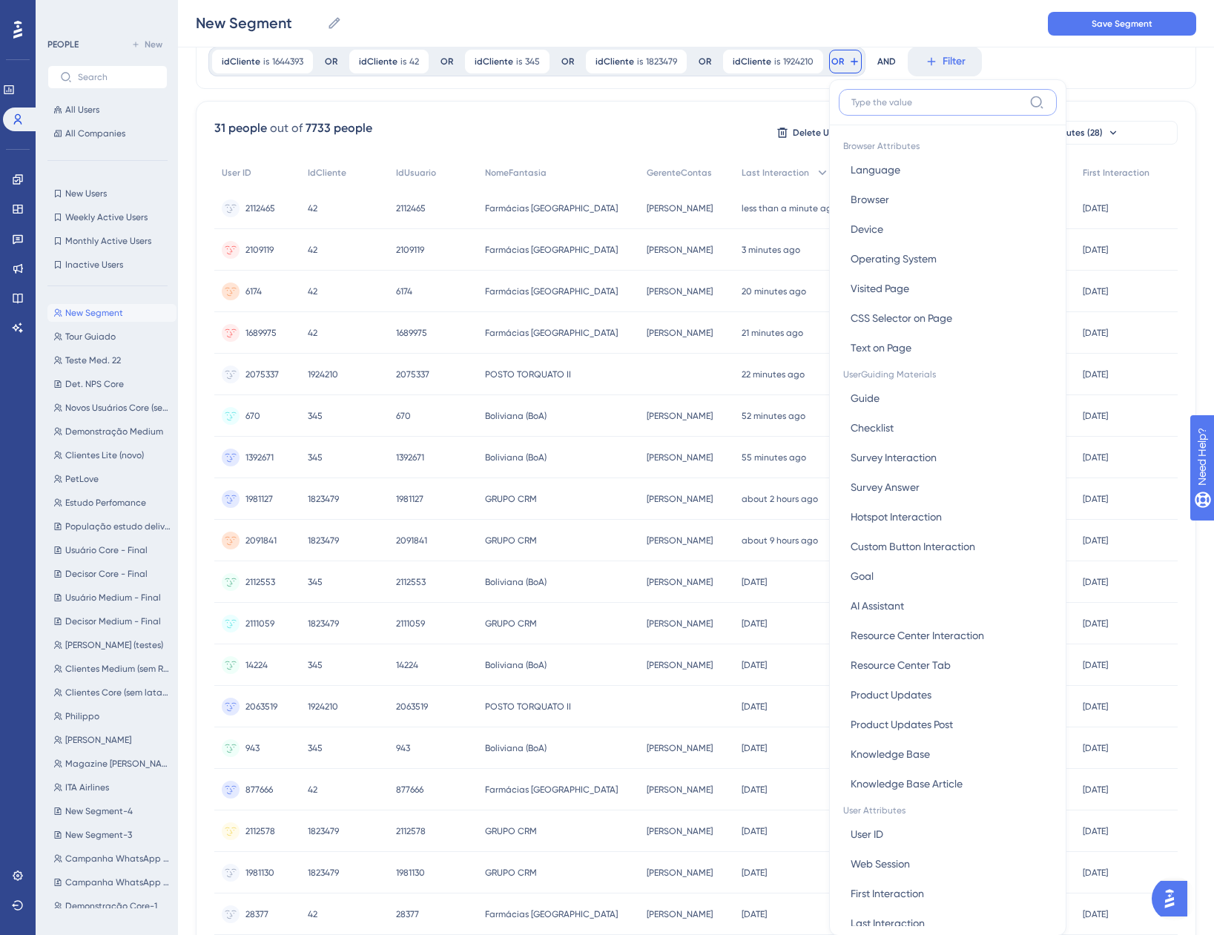
scroll to position [101, 0]
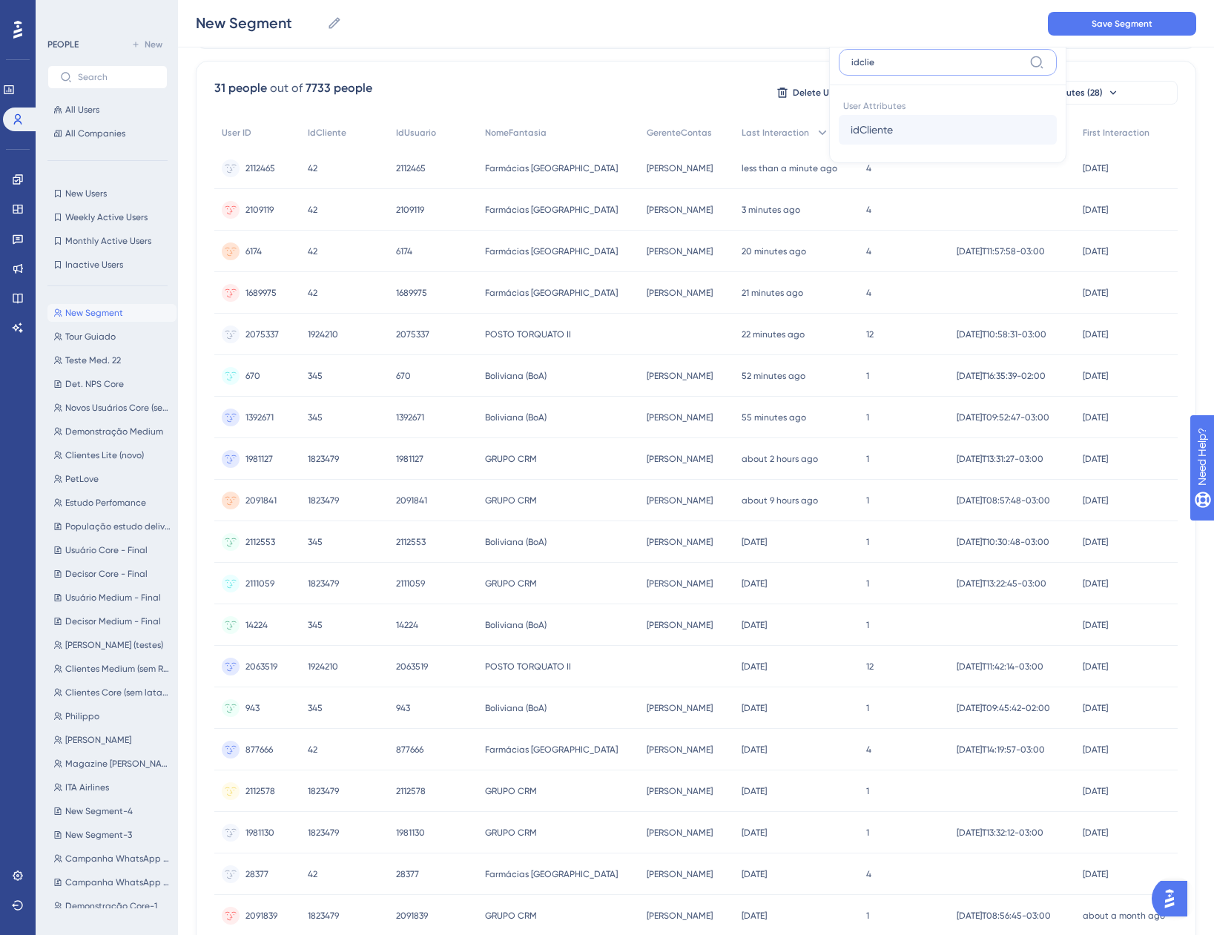
type input "idclie"
click at [896, 132] on button "idCliente idCliente" at bounding box center [948, 130] width 218 height 30
click at [875, 148] on span at bounding box center [877, 146] width 11 height 11
click at [888, 143] on input "radio" at bounding box center [888, 143] width 0 height 0
paste input "844054"
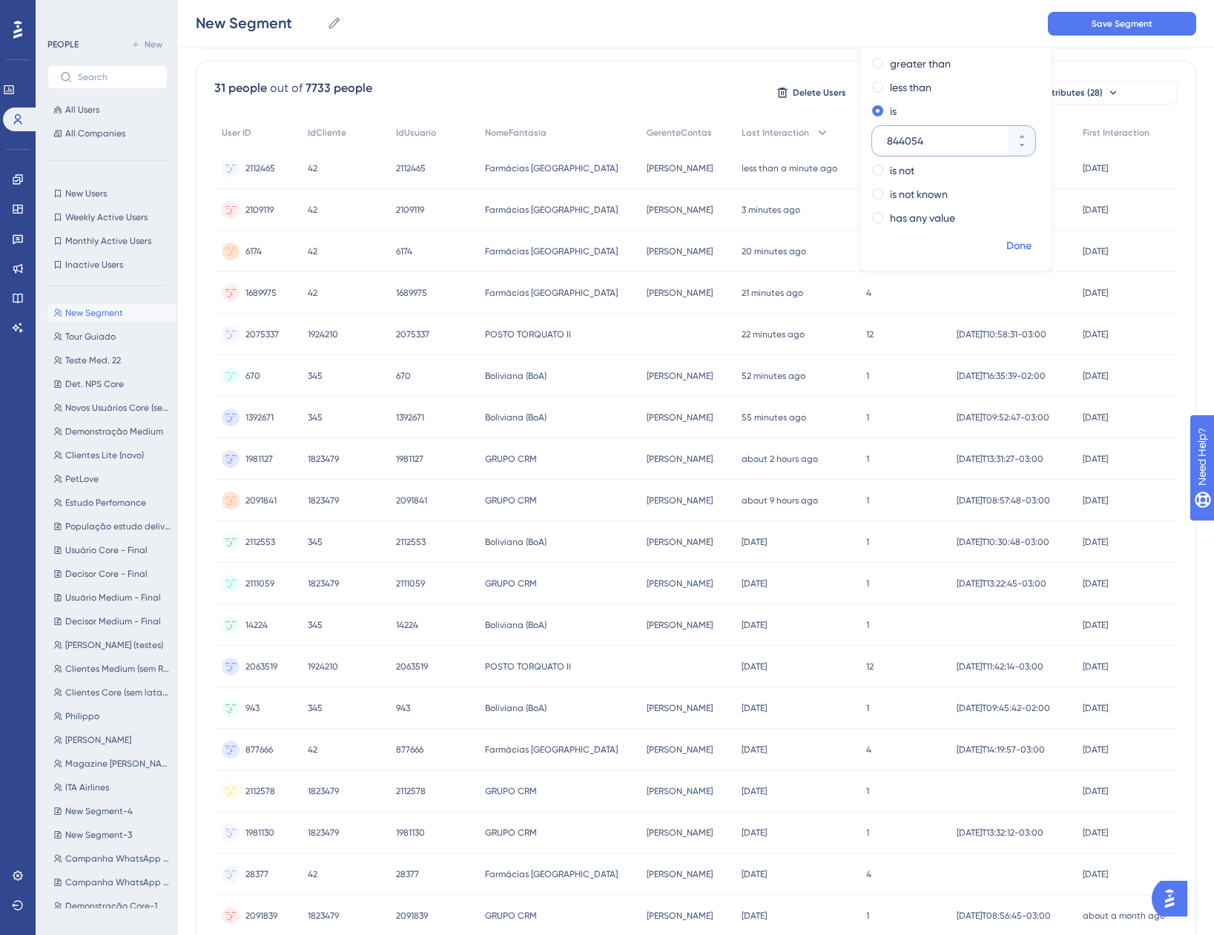
type input "844054"
click at [1009, 248] on span "Done" at bounding box center [1018, 246] width 25 height 18
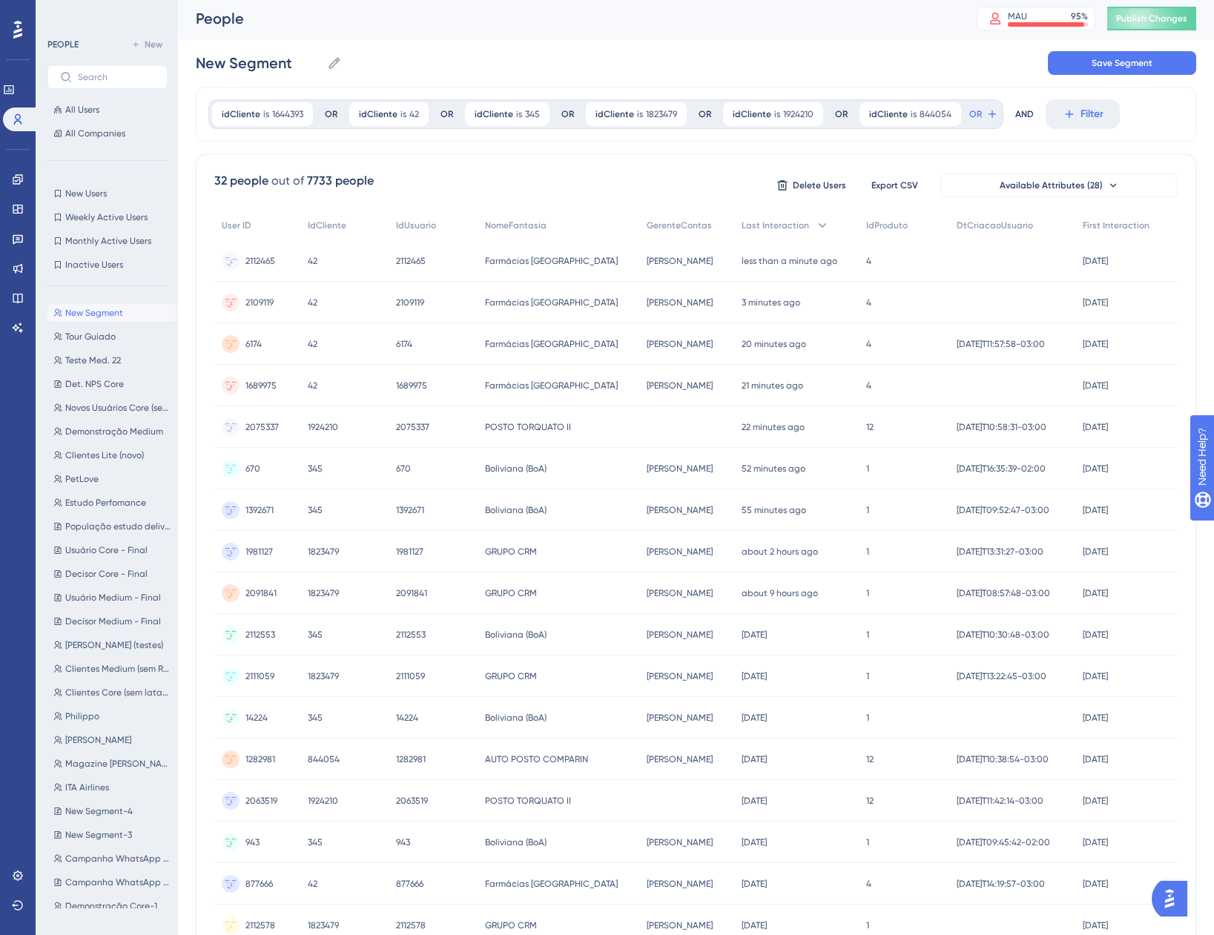
scroll to position [0, 0]
click at [977, 120] on button "OR" at bounding box center [983, 117] width 33 height 24
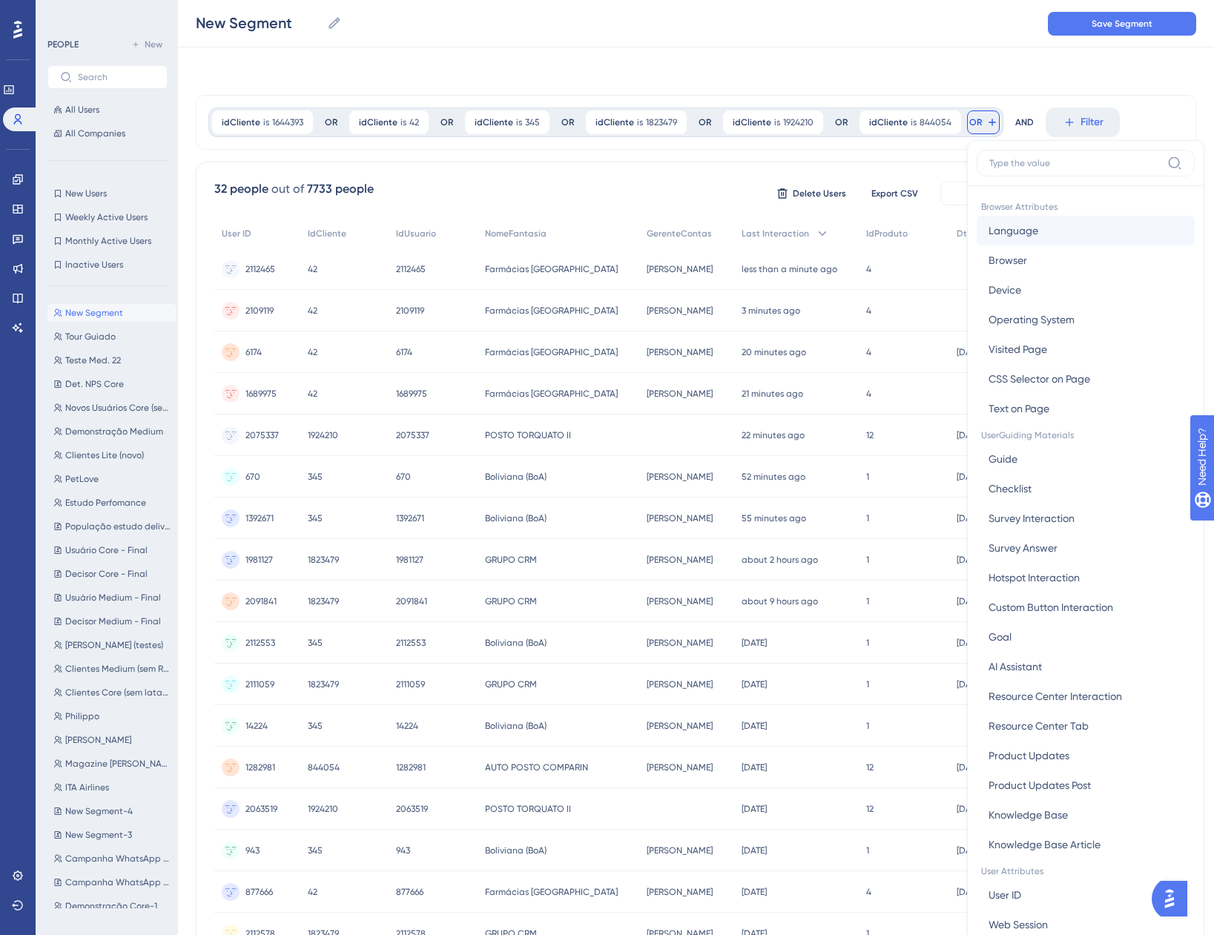
scroll to position [67, 0]
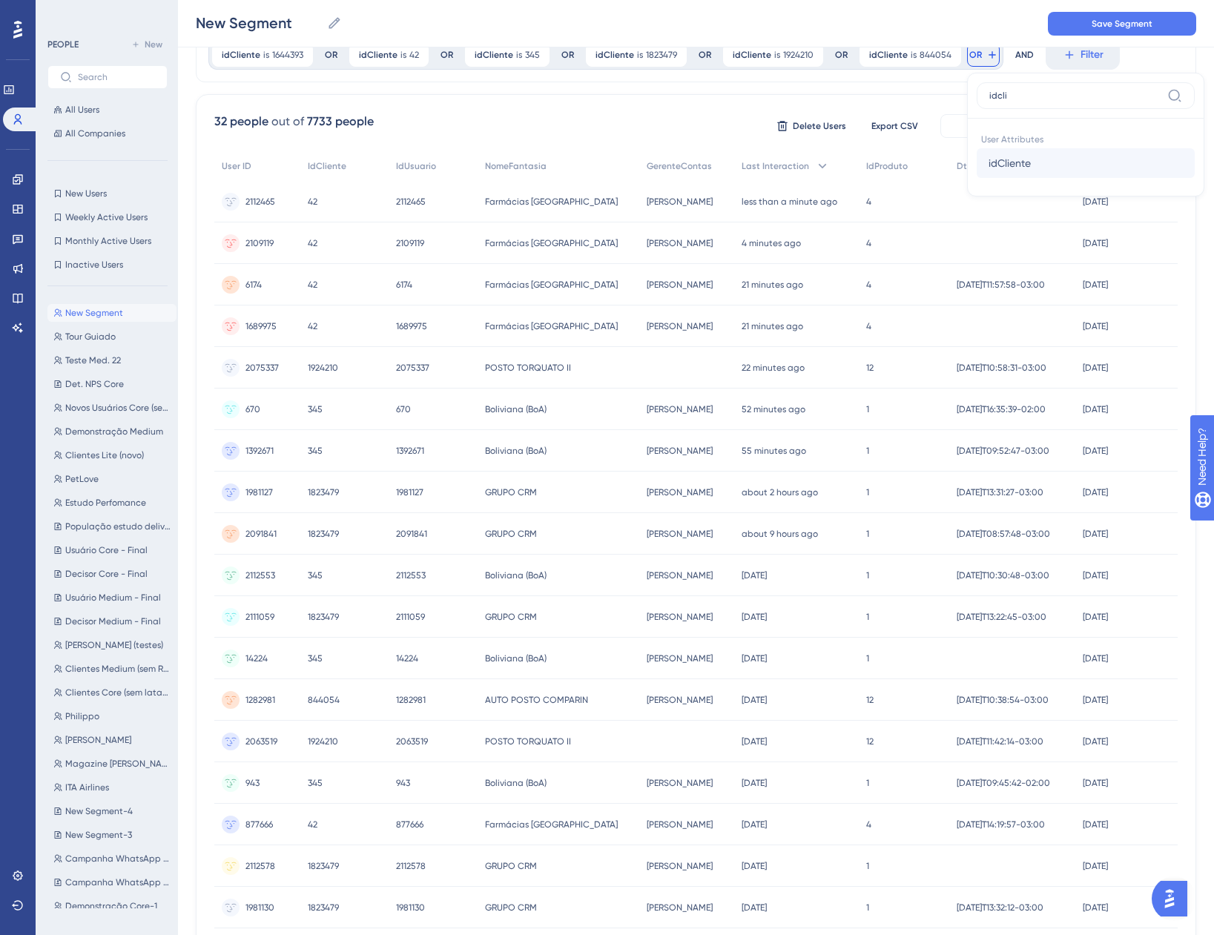
type input "idcli"
click at [1016, 165] on span "idCliente" at bounding box center [1010, 163] width 42 height 18
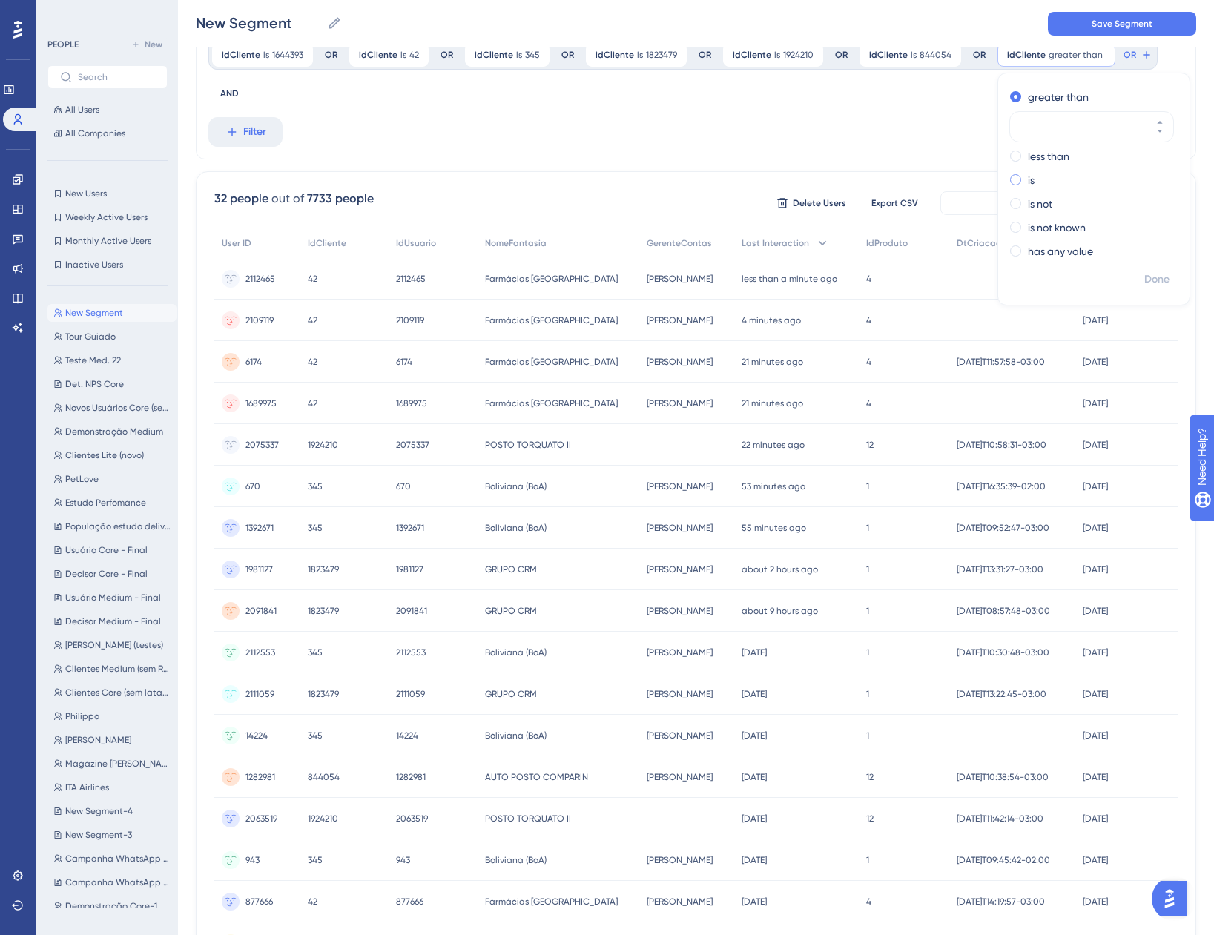
click at [1032, 183] on div "is" at bounding box center [1091, 180] width 162 height 18
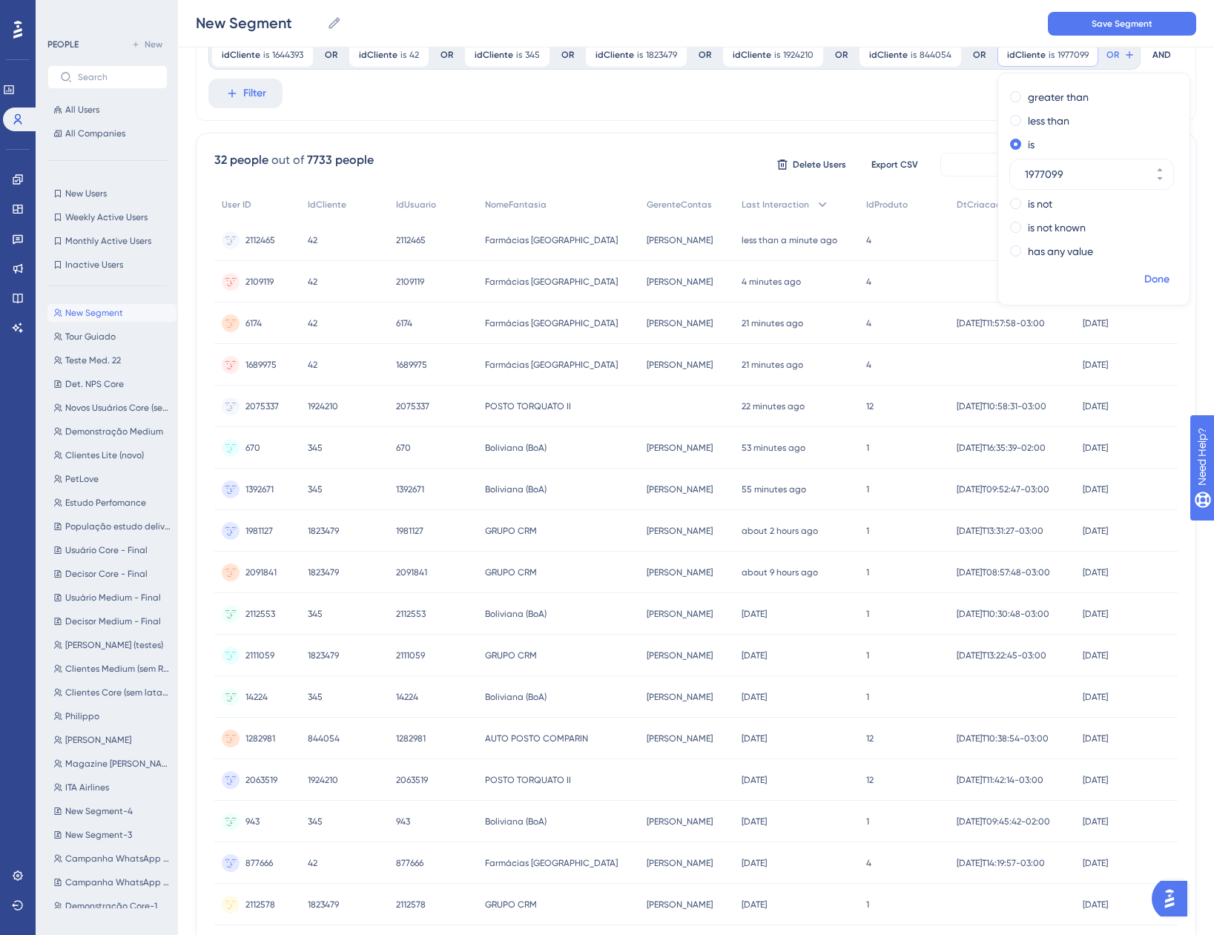
type input "1977099"
click at [1145, 277] on span "Done" at bounding box center [1156, 280] width 25 height 18
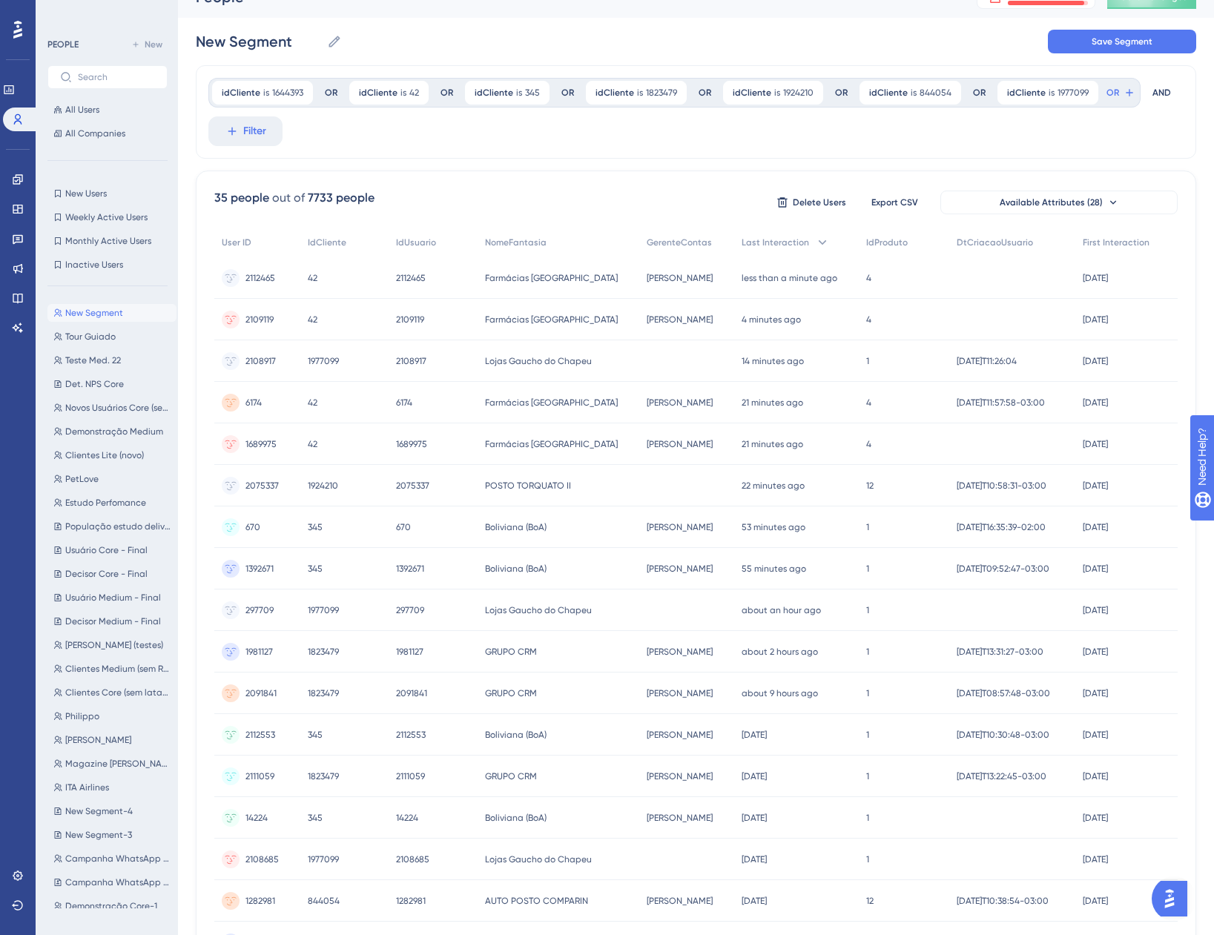
scroll to position [0, 0]
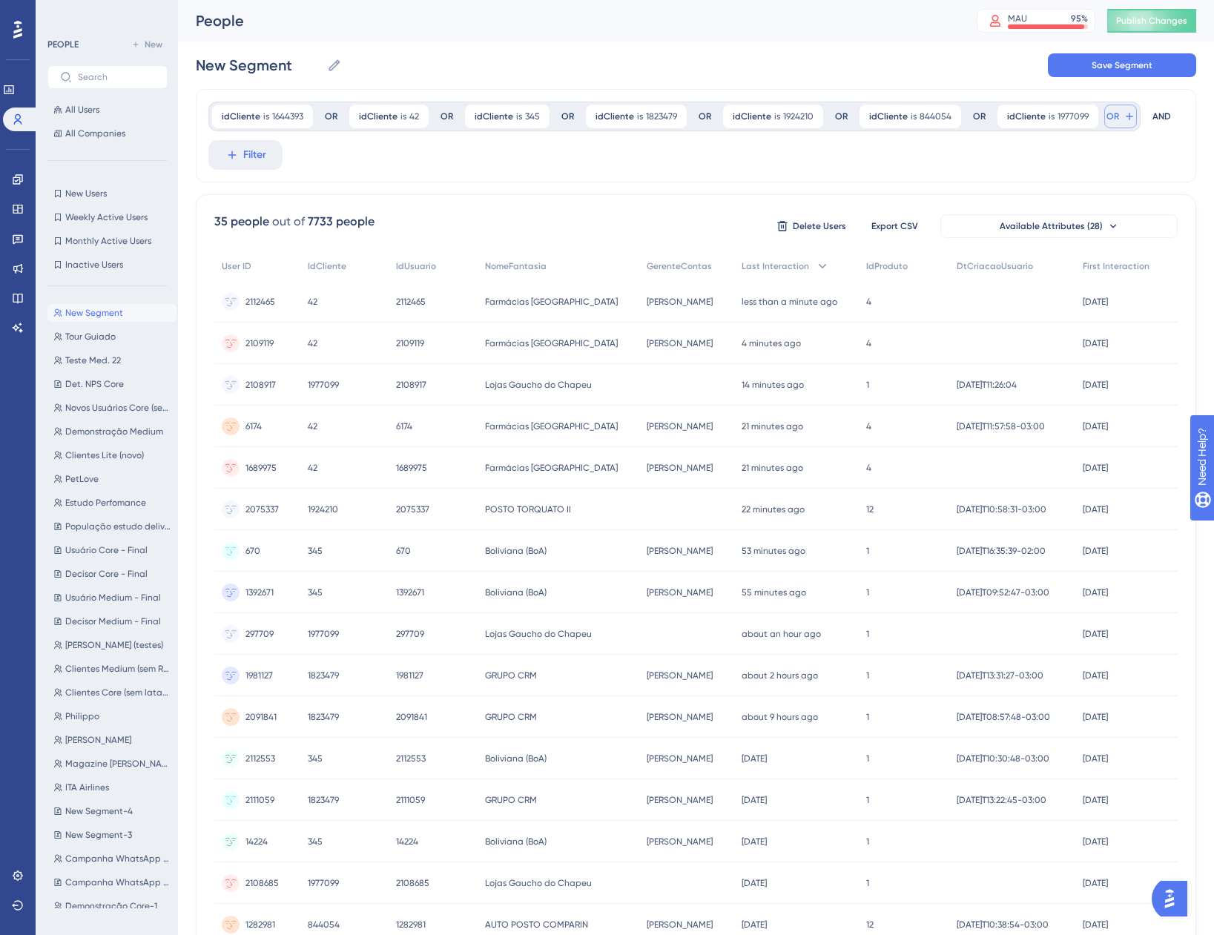
click at [1124, 121] on icon at bounding box center [1130, 117] width 12 height 12
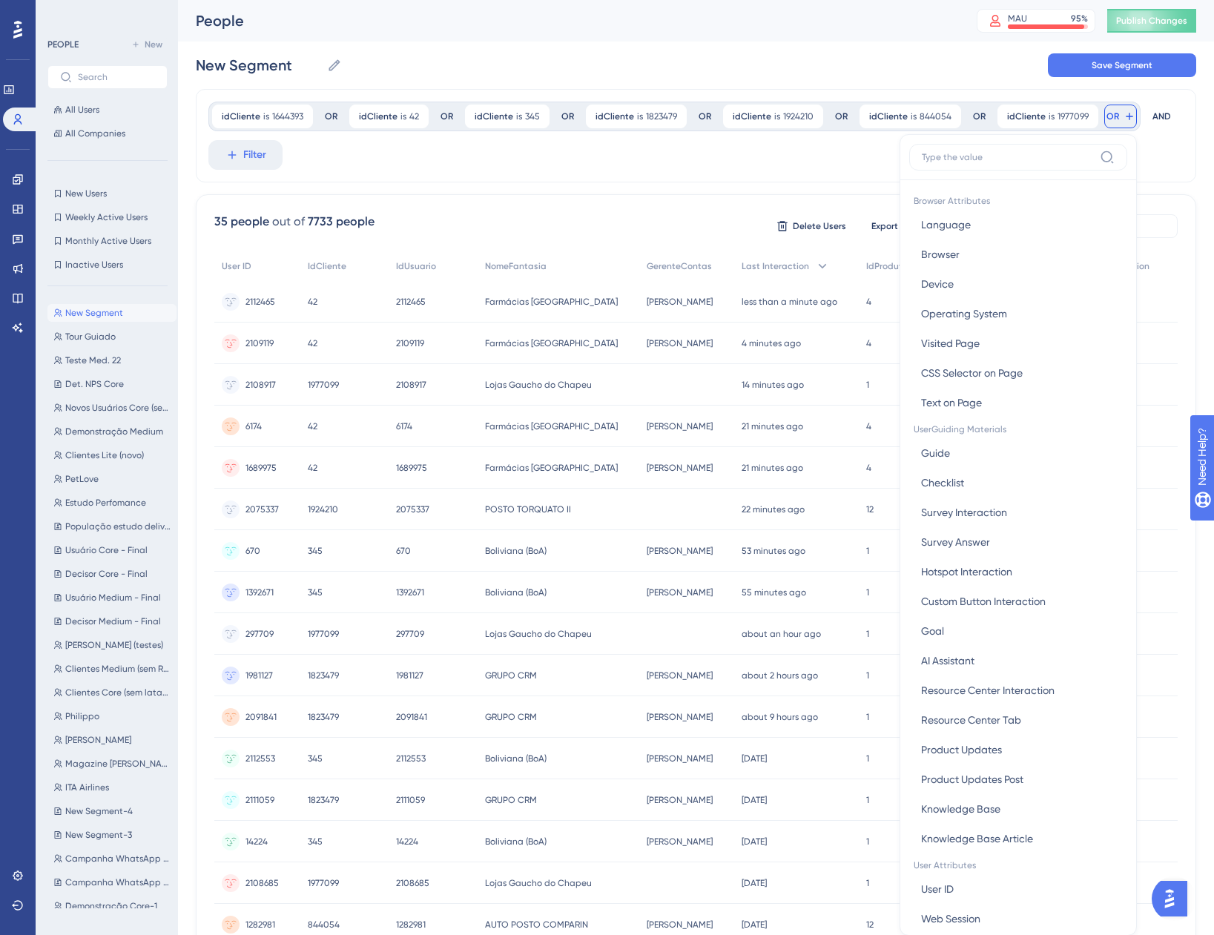
scroll to position [37, 0]
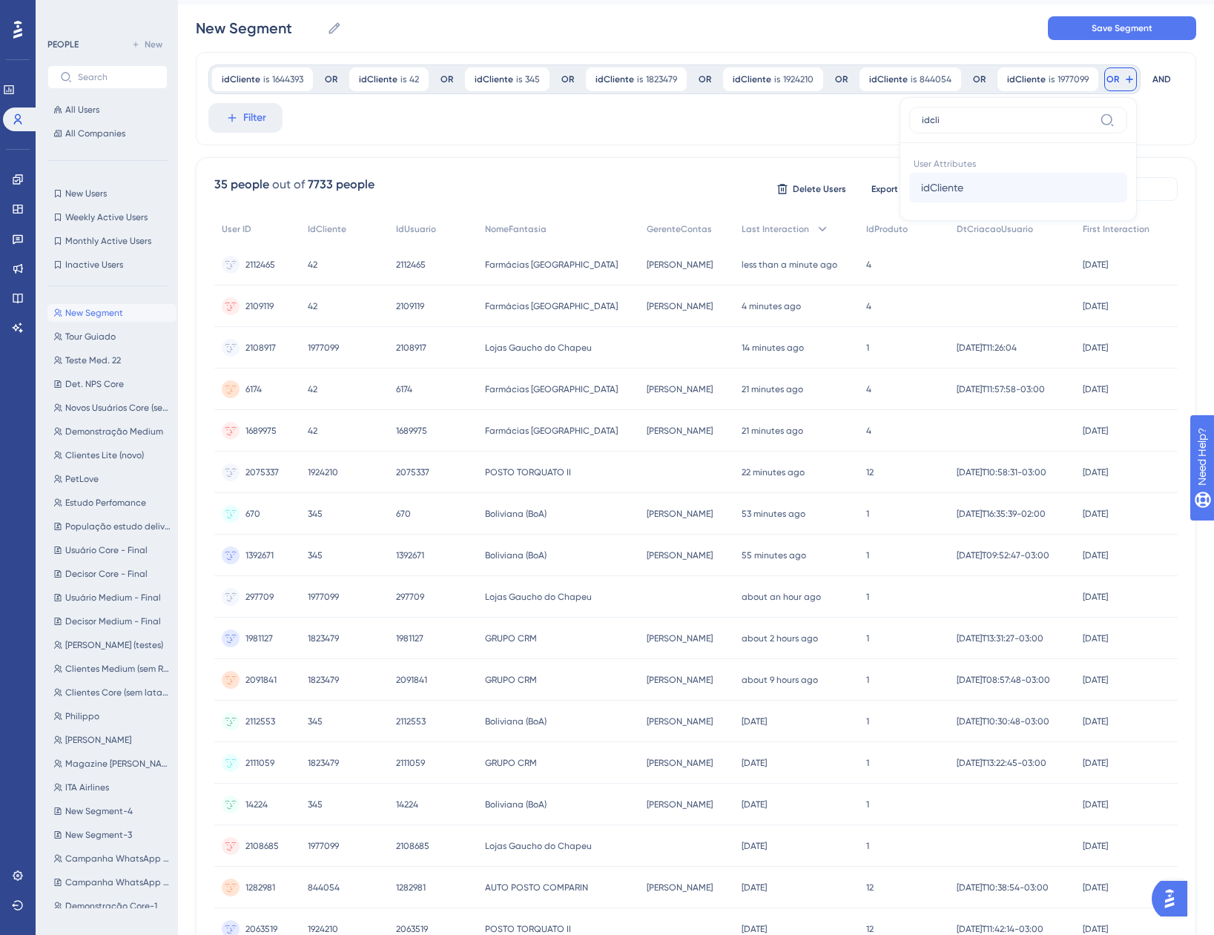
type input "idcli"
click at [1016, 180] on button "idCliente idCliente" at bounding box center [1018, 188] width 218 height 30
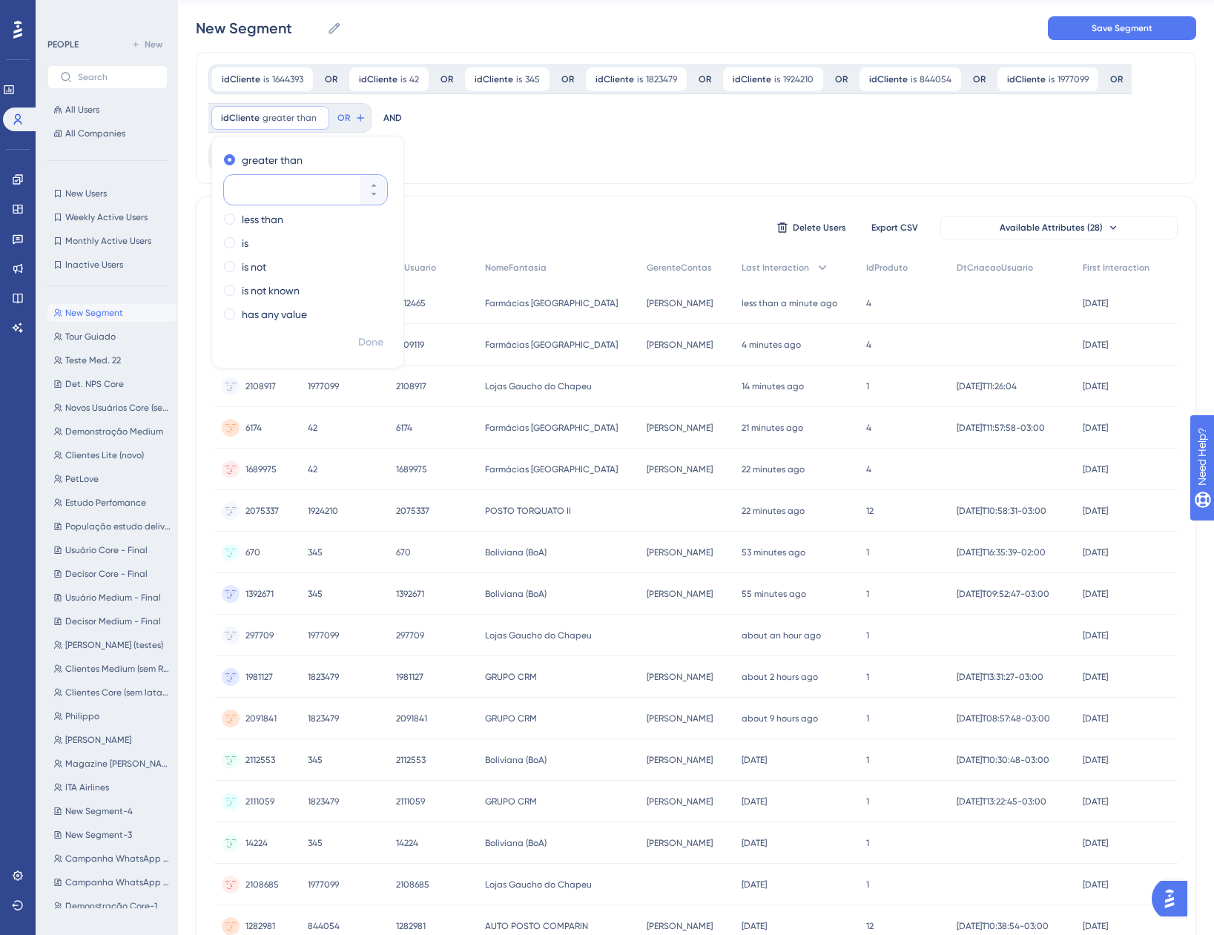
paste input "1958807"
type input "1958807"
click at [245, 247] on label "is" at bounding box center [245, 243] width 7 height 18
click at [369, 343] on span "Done" at bounding box center [370, 343] width 25 height 18
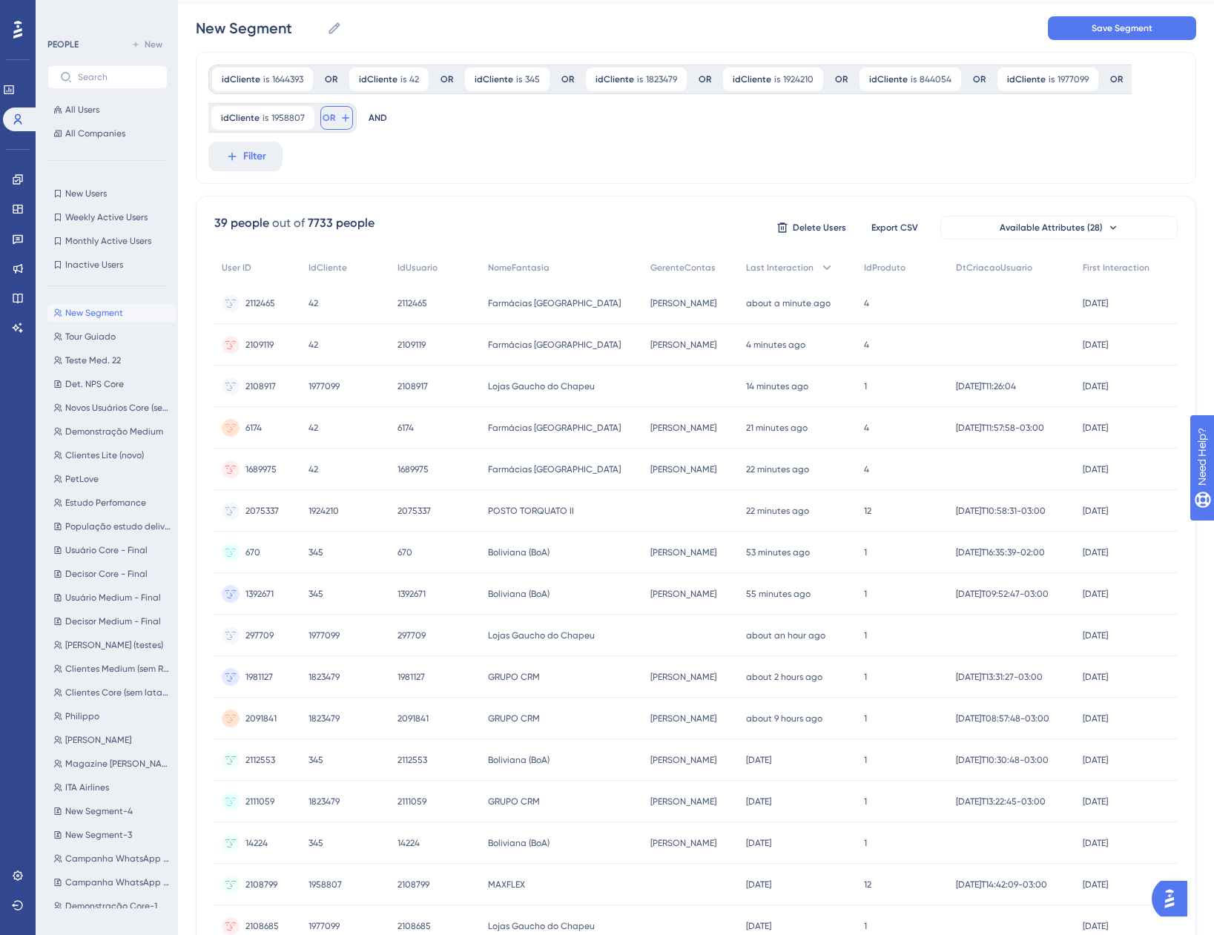
click at [340, 118] on icon at bounding box center [346, 118] width 12 height 12
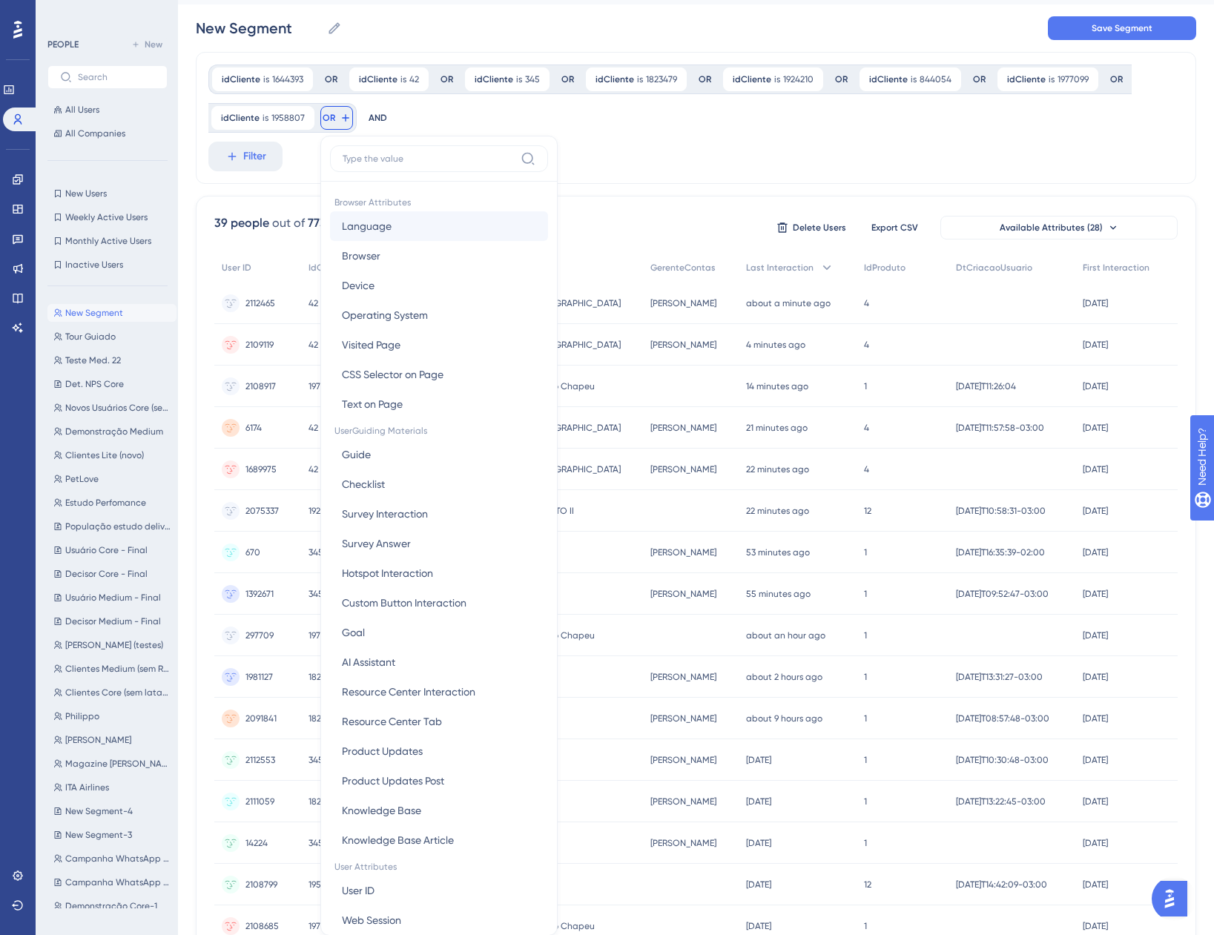
scroll to position [105, 0]
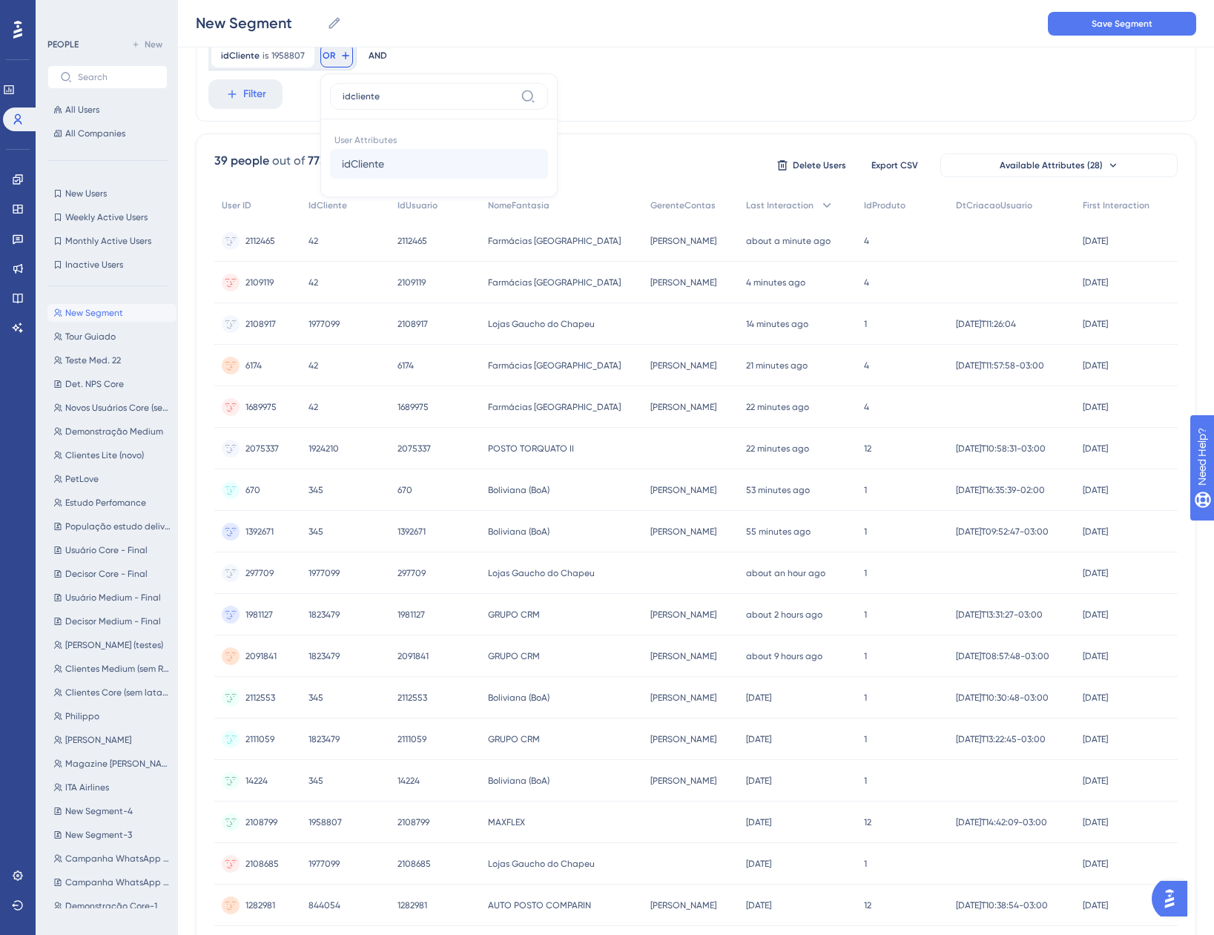
type input "idcliente"
click at [369, 162] on span "idCliente" at bounding box center [363, 164] width 42 height 18
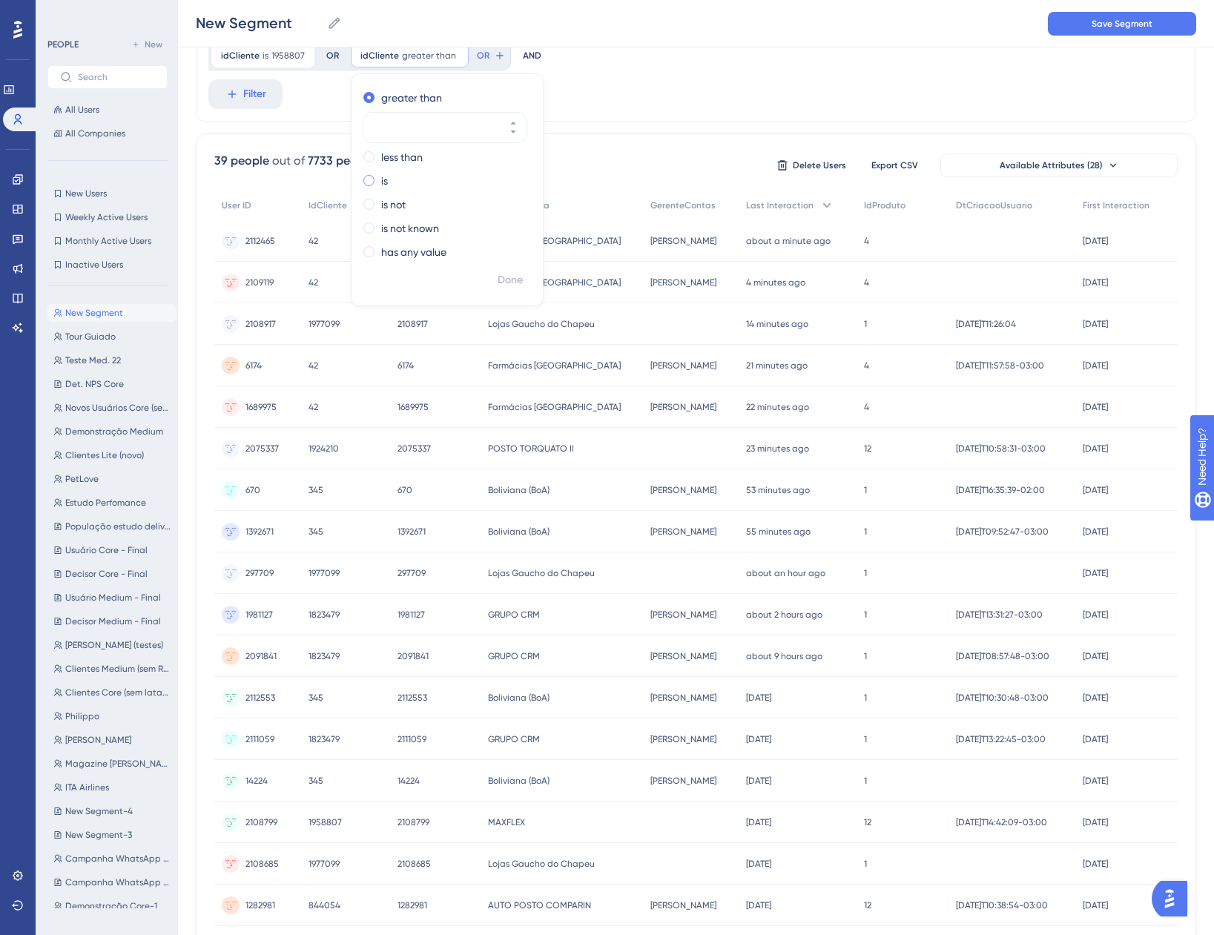
click at [381, 178] on label "is" at bounding box center [384, 181] width 7 height 18
paste input "1899021"
type input "1899021"
click at [506, 281] on span "Done" at bounding box center [510, 280] width 25 height 18
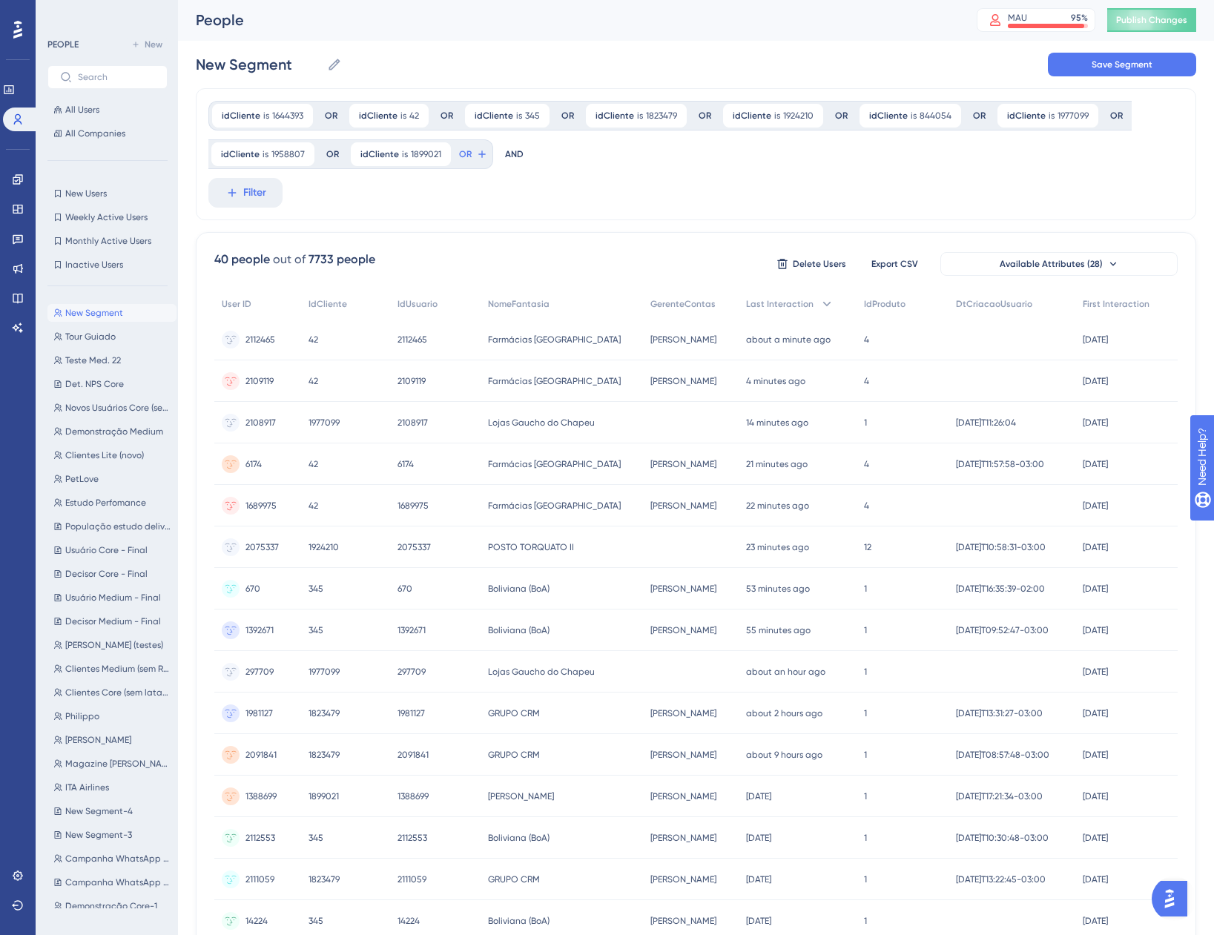
scroll to position [0, 0]
click at [476, 156] on icon at bounding box center [482, 155] width 12 height 12
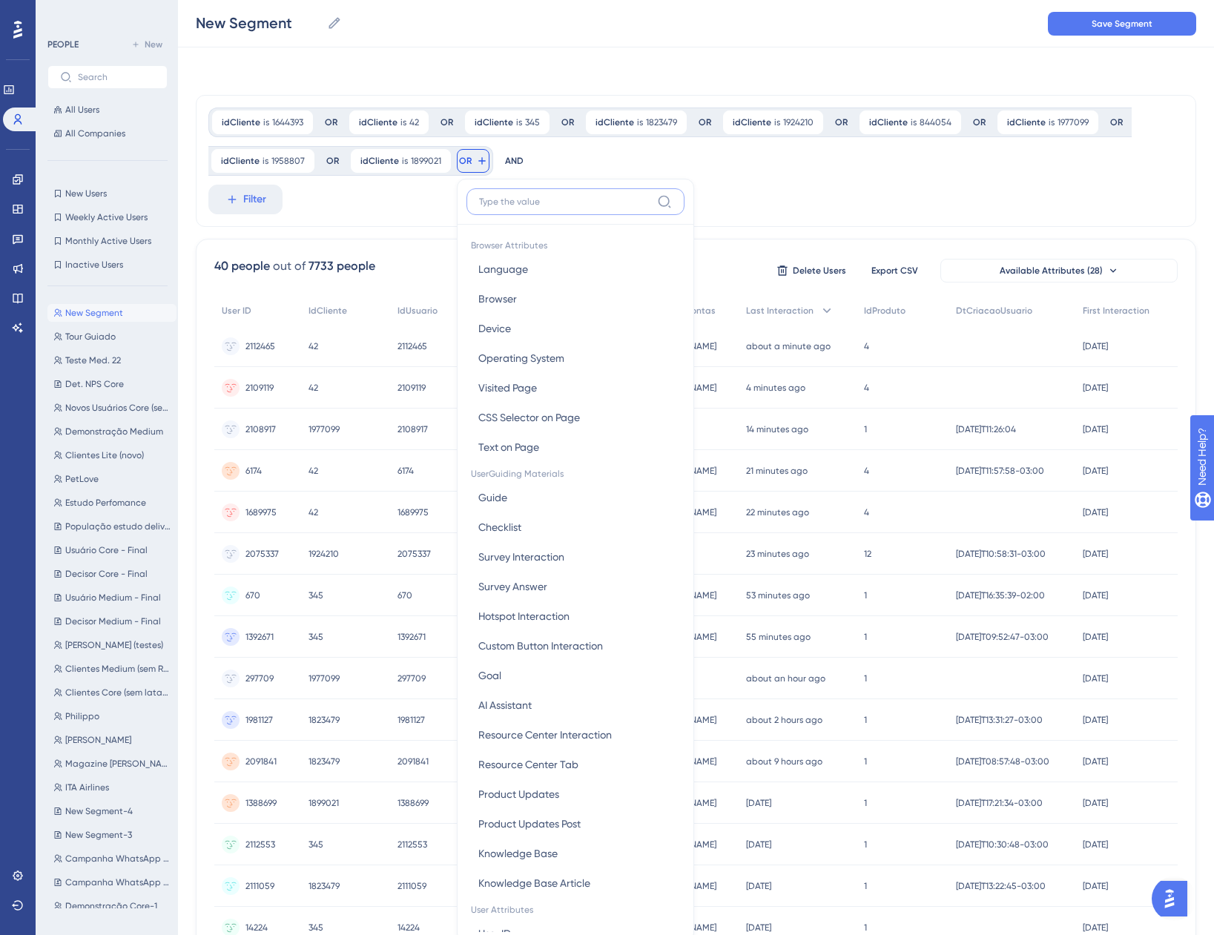
scroll to position [87, 0]
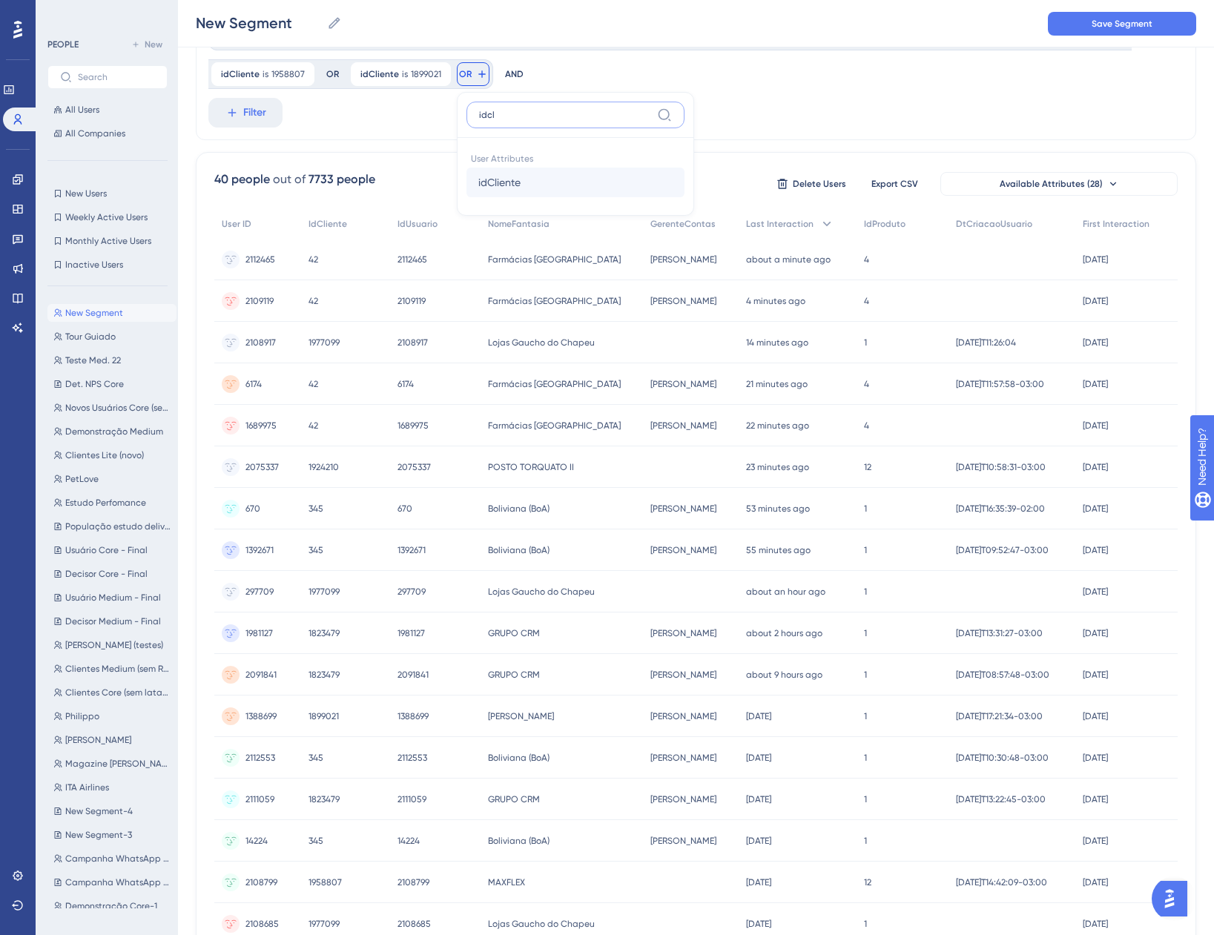
type input "idcl"
click at [512, 182] on span "idCliente" at bounding box center [499, 183] width 42 height 18
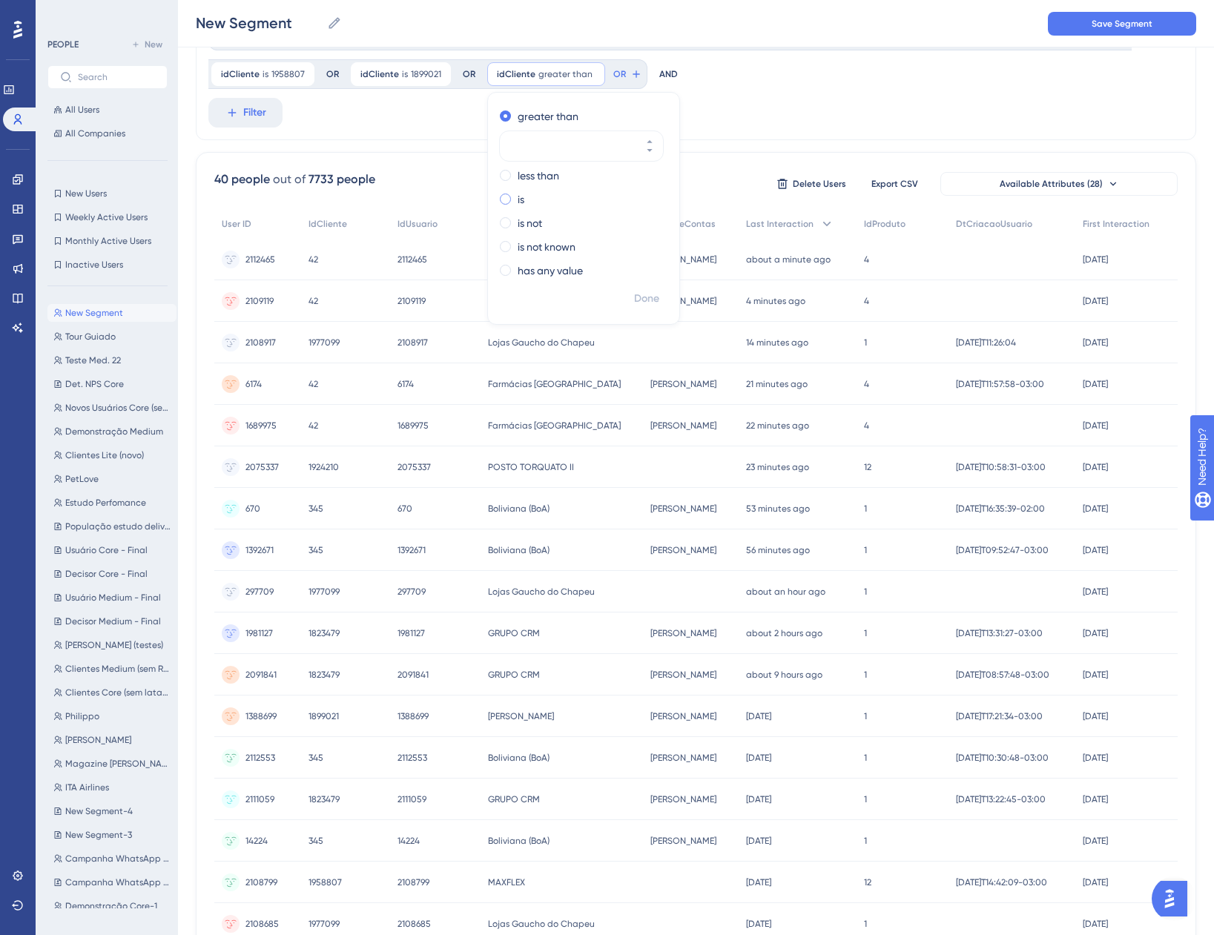
click at [518, 204] on label "is" at bounding box center [521, 200] width 7 height 18
paste input "1675954"
type input "1675954"
click at [644, 297] on span "Done" at bounding box center [646, 299] width 25 height 18
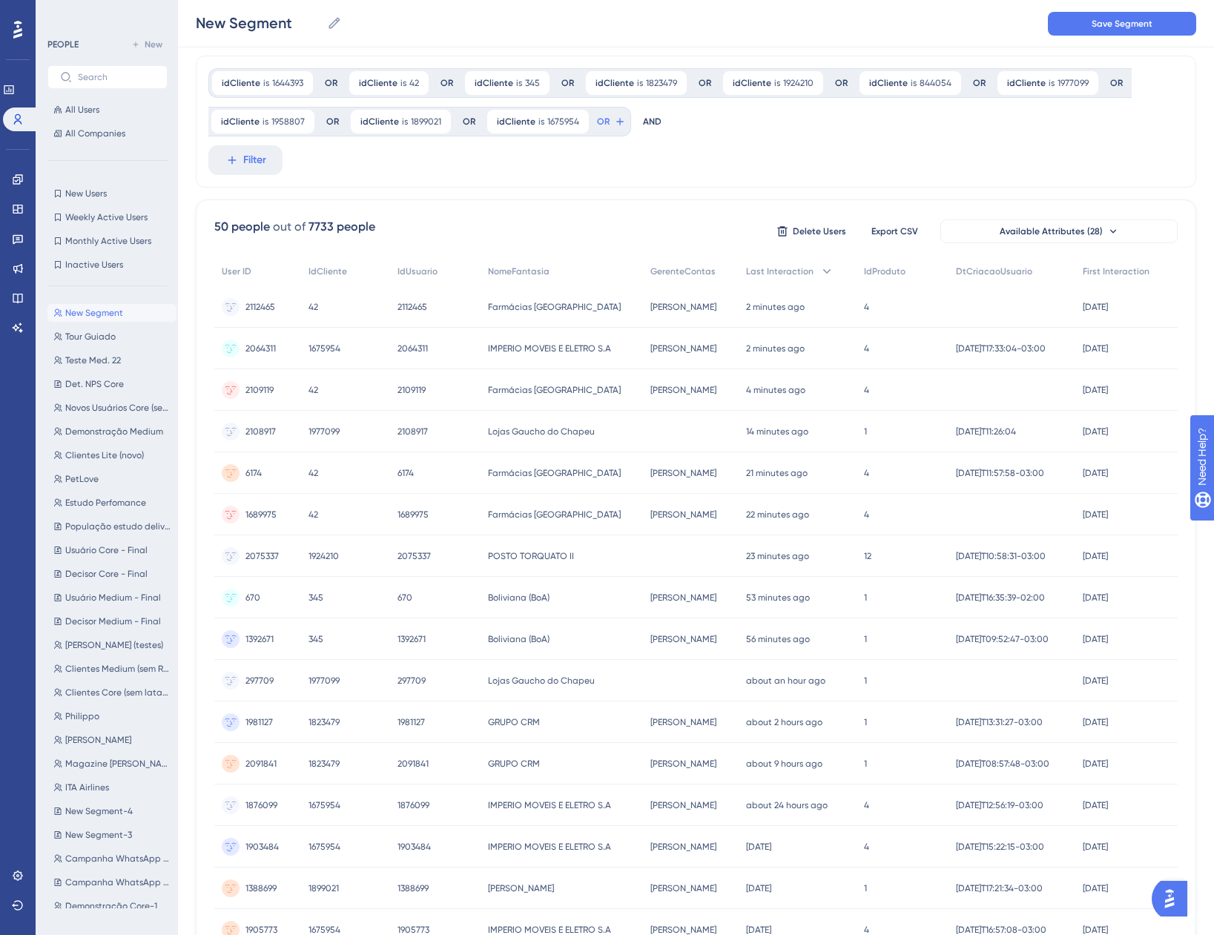
scroll to position [0, 0]
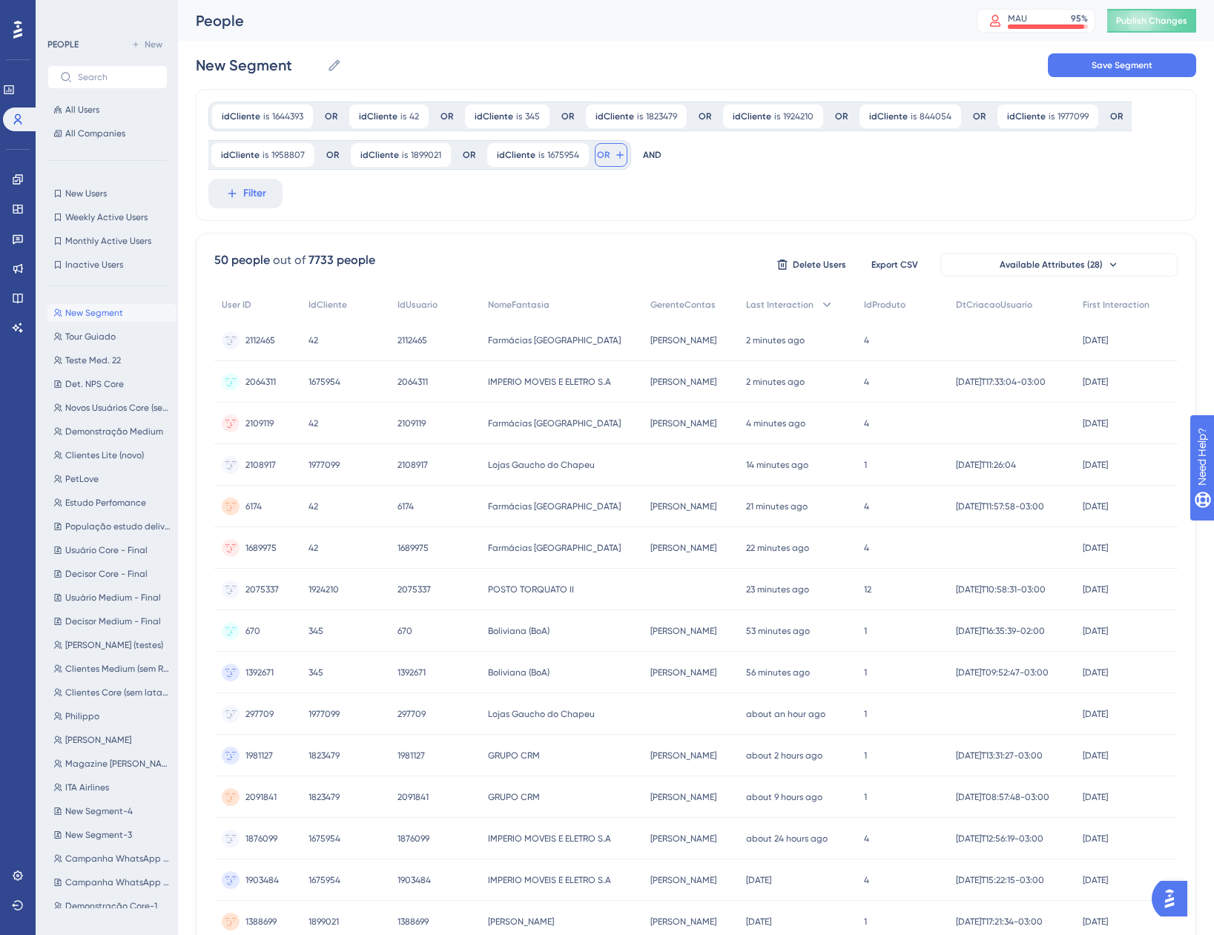
click at [614, 155] on icon at bounding box center [620, 155] width 12 height 12
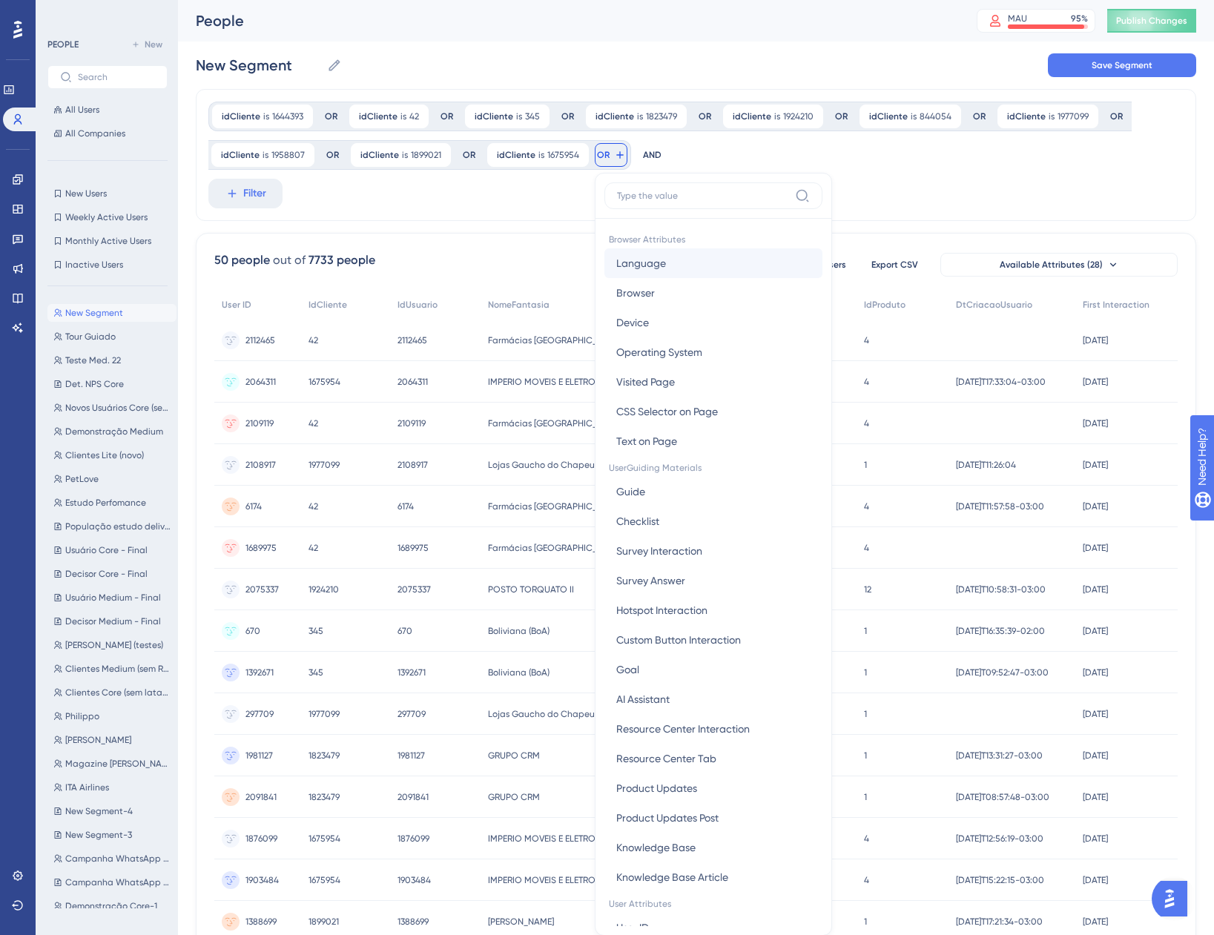
scroll to position [87, 0]
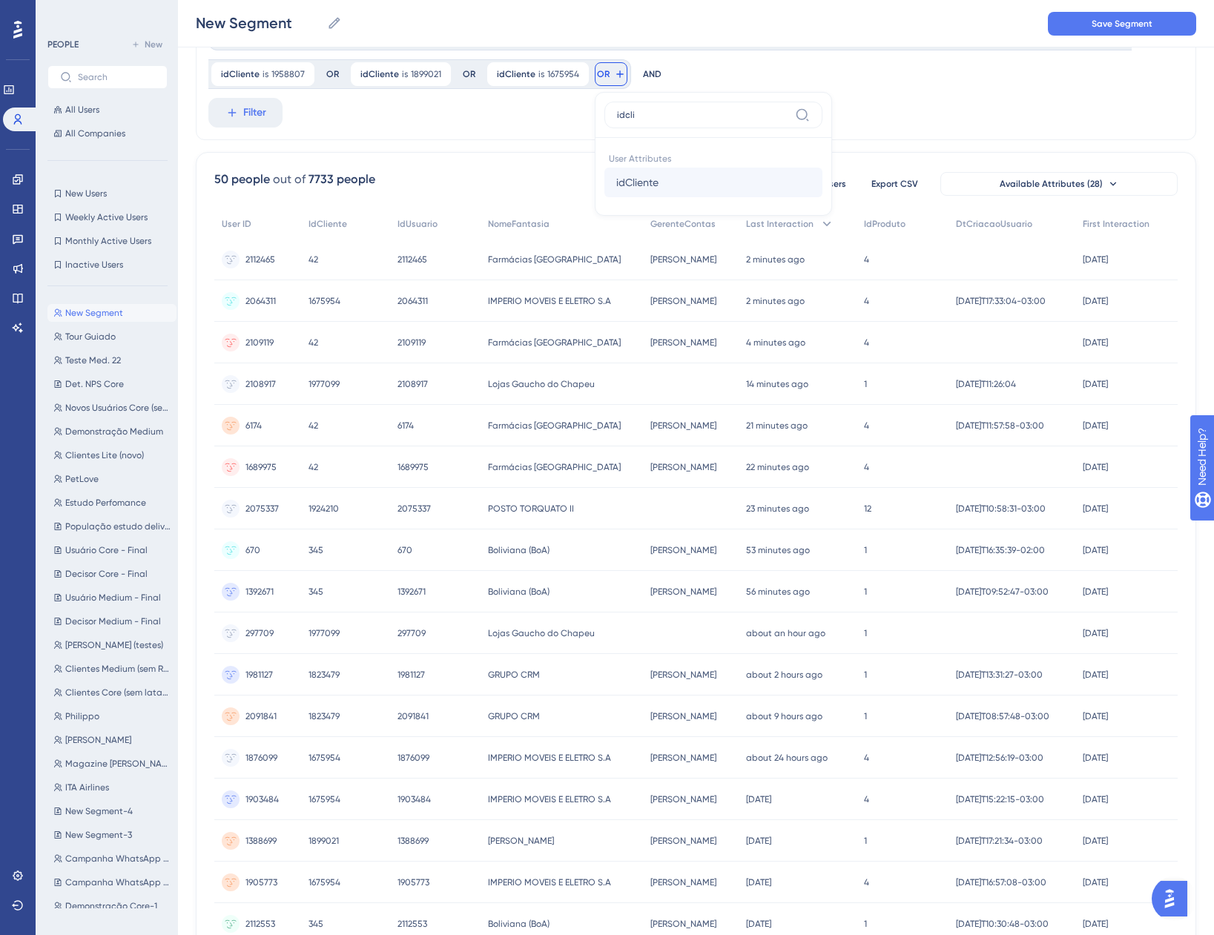
type input "idcli"
click at [645, 174] on span "idCliente" at bounding box center [637, 183] width 42 height 18
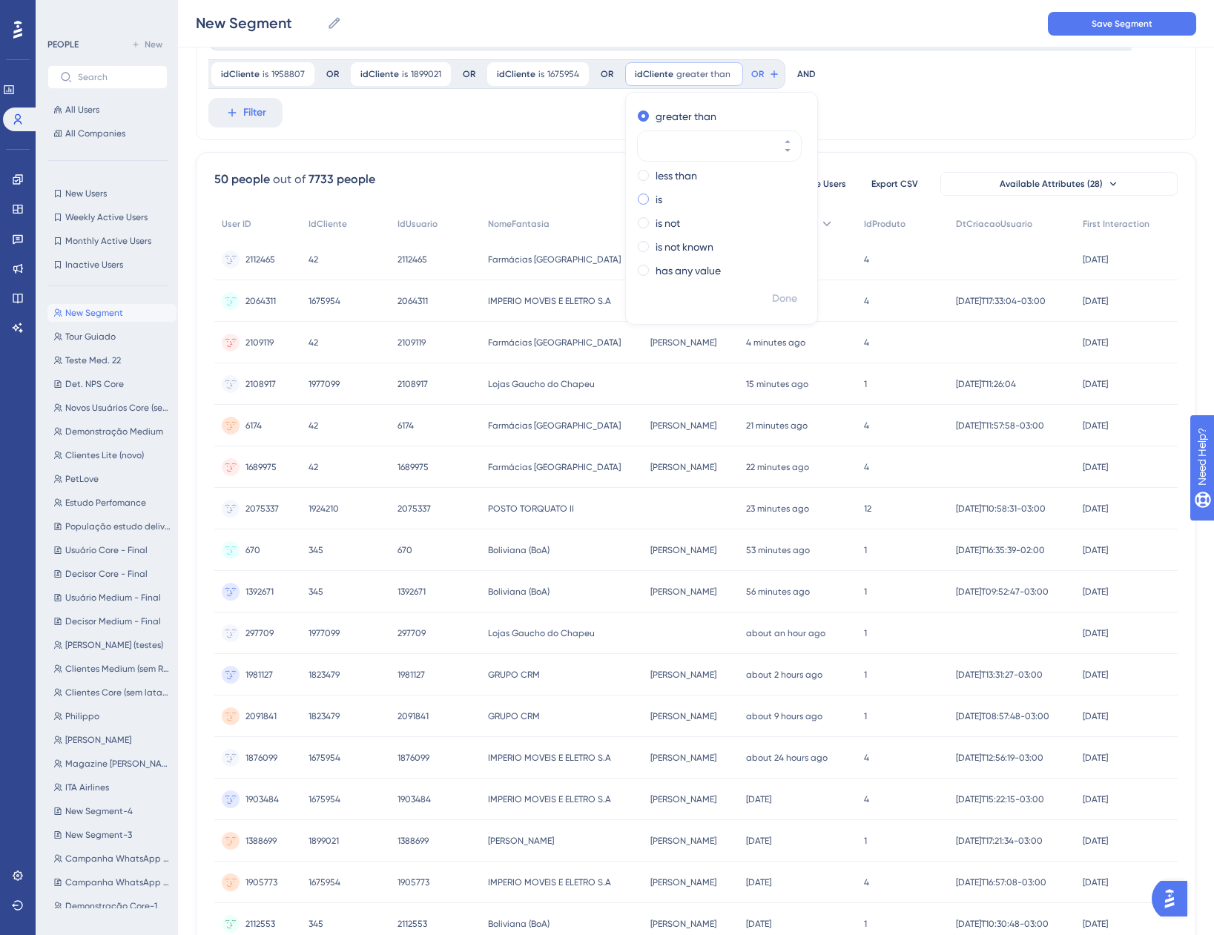
click at [645, 207] on div "is" at bounding box center [719, 200] width 162 height 18
paste input "698703"
type input "698703"
click at [777, 296] on span "Done" at bounding box center [784, 299] width 25 height 18
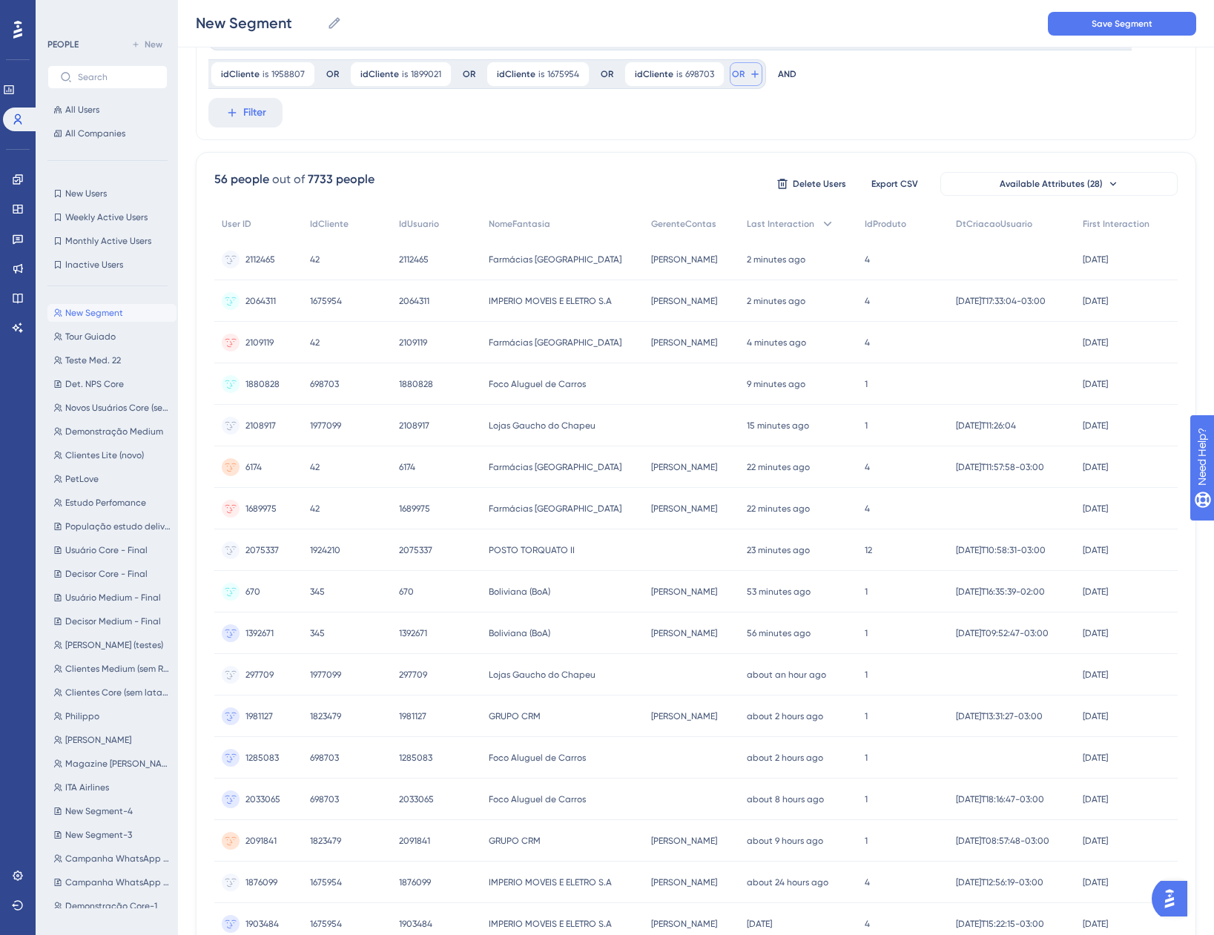
click at [739, 76] on button "OR" at bounding box center [746, 74] width 33 height 24
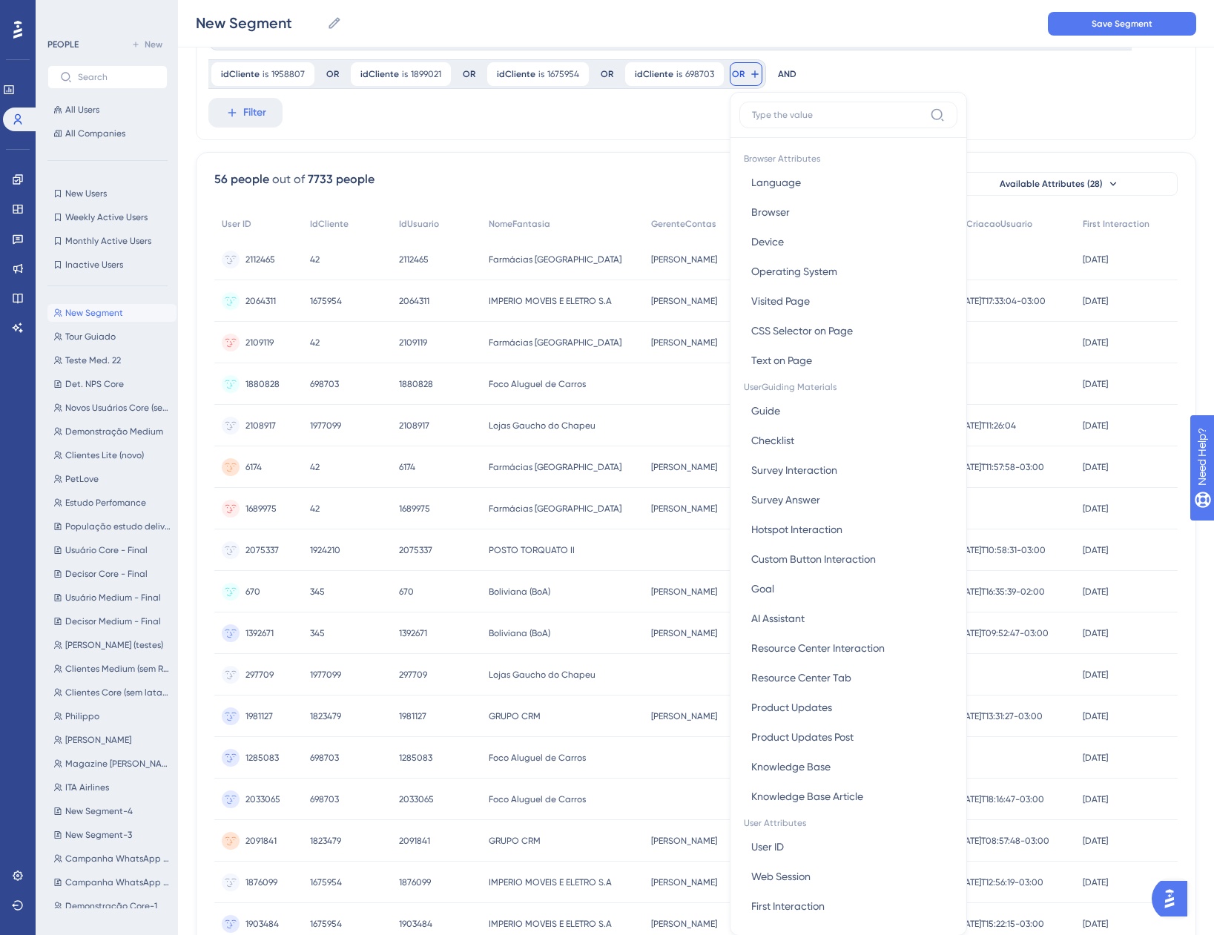
scroll to position [133, 0]
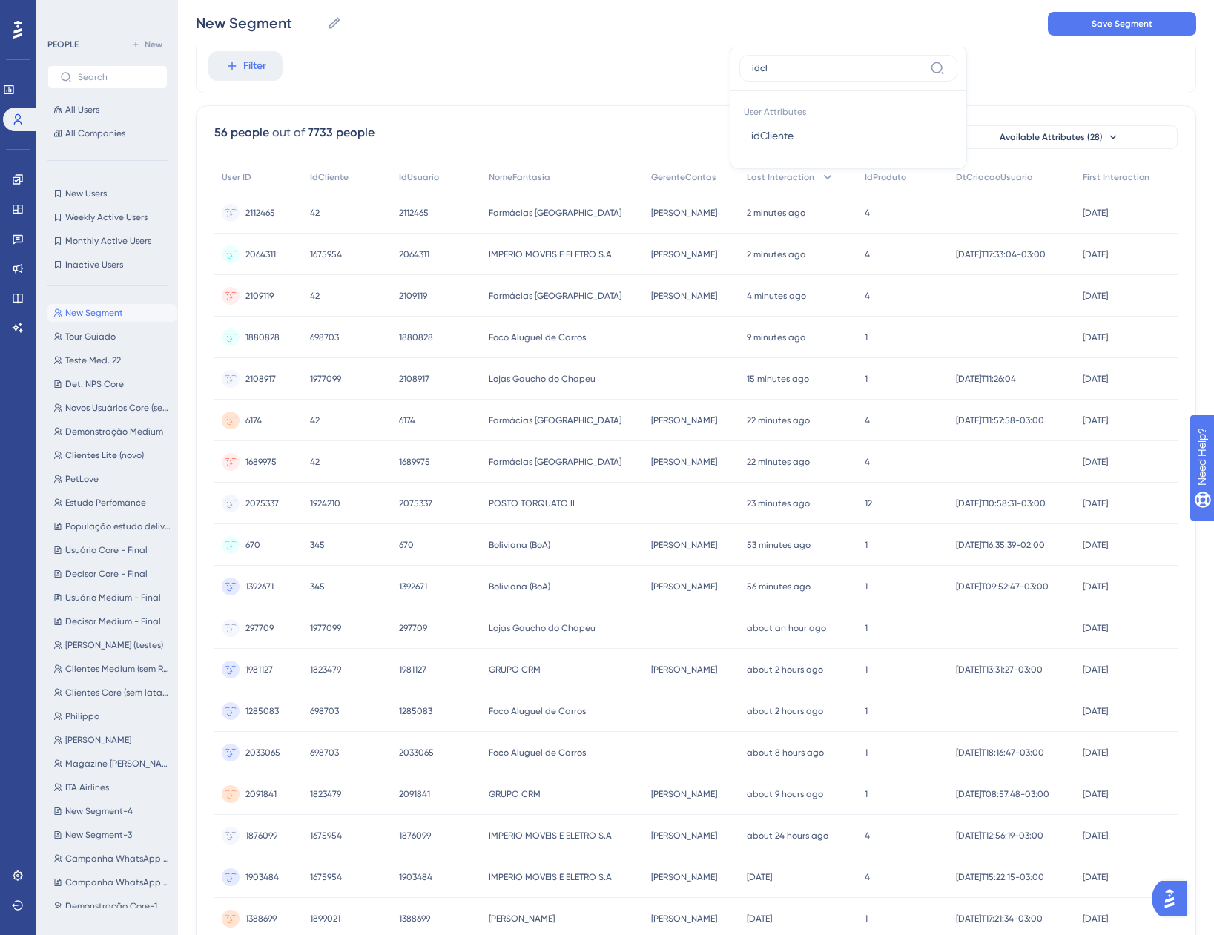
type input "idcl"
click at [815, 137] on button "idCliente idCliente" at bounding box center [848, 136] width 218 height 30
click at [784, 162] on div "greater than less than is is not is not known has any value" at bounding box center [856, 148] width 191 height 181
click at [791, 156] on label "is" at bounding box center [794, 153] width 7 height 18
paste input "1911838"
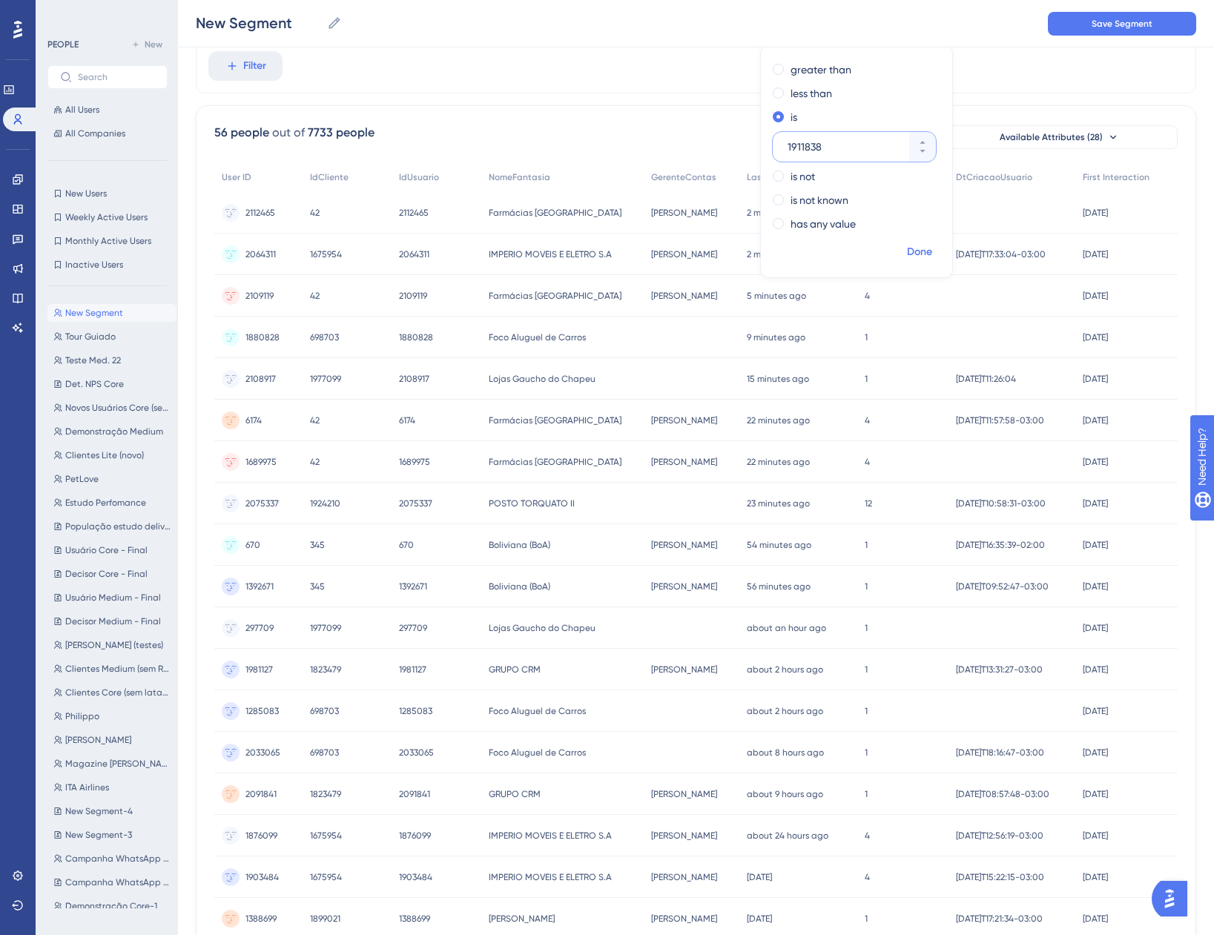
type input "1911838"
click at [916, 254] on span "Done" at bounding box center [919, 252] width 25 height 18
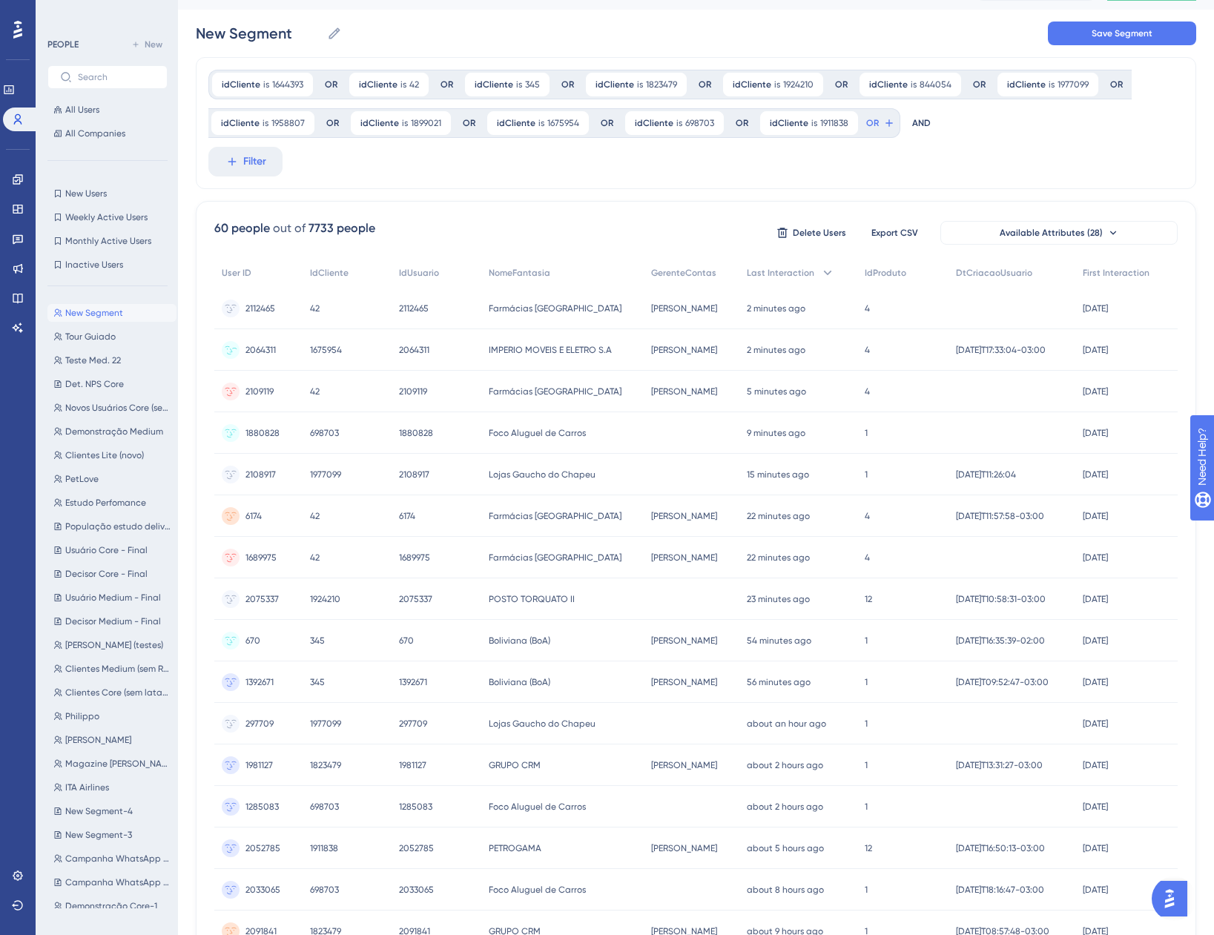
scroll to position [0, 0]
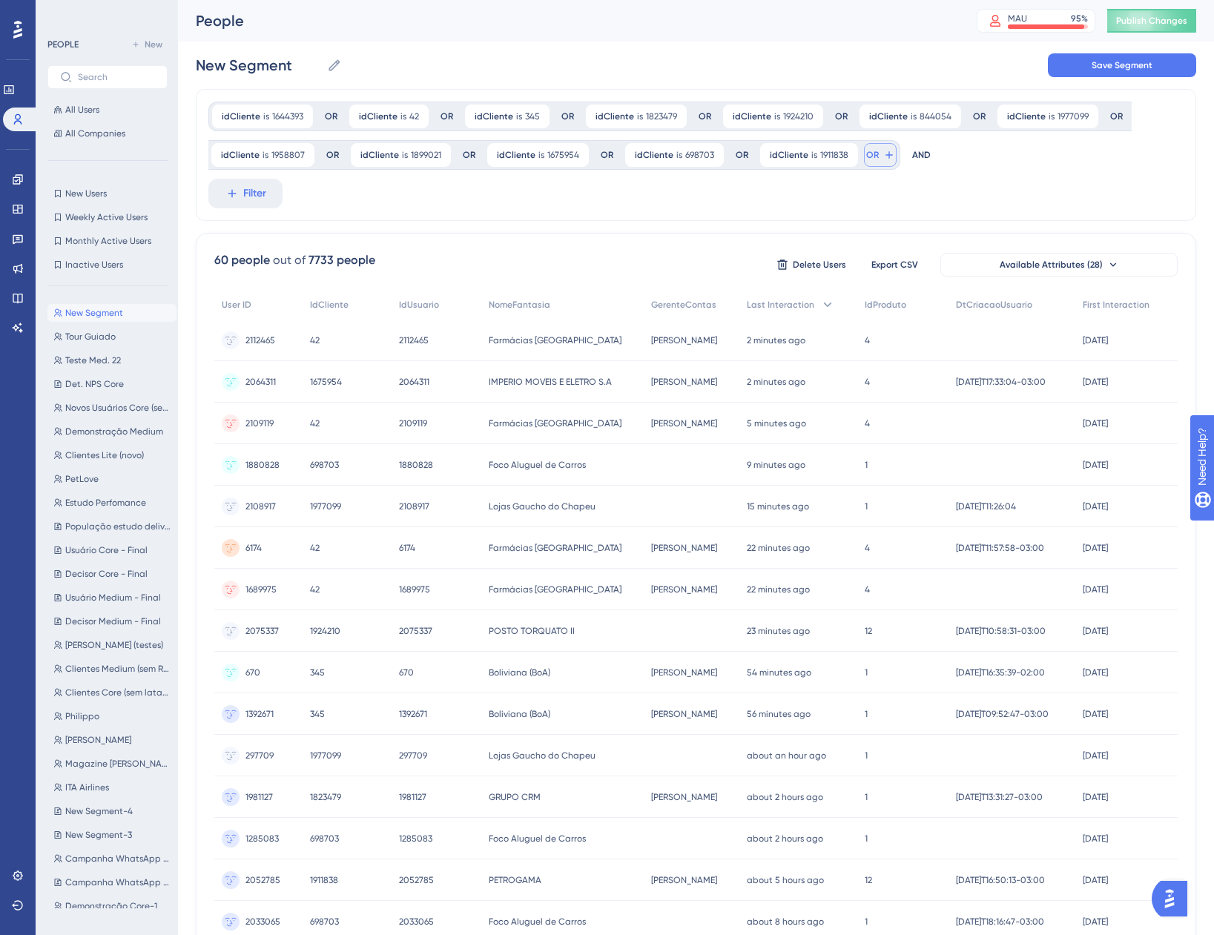
click at [876, 165] on button "OR" at bounding box center [880, 155] width 33 height 24
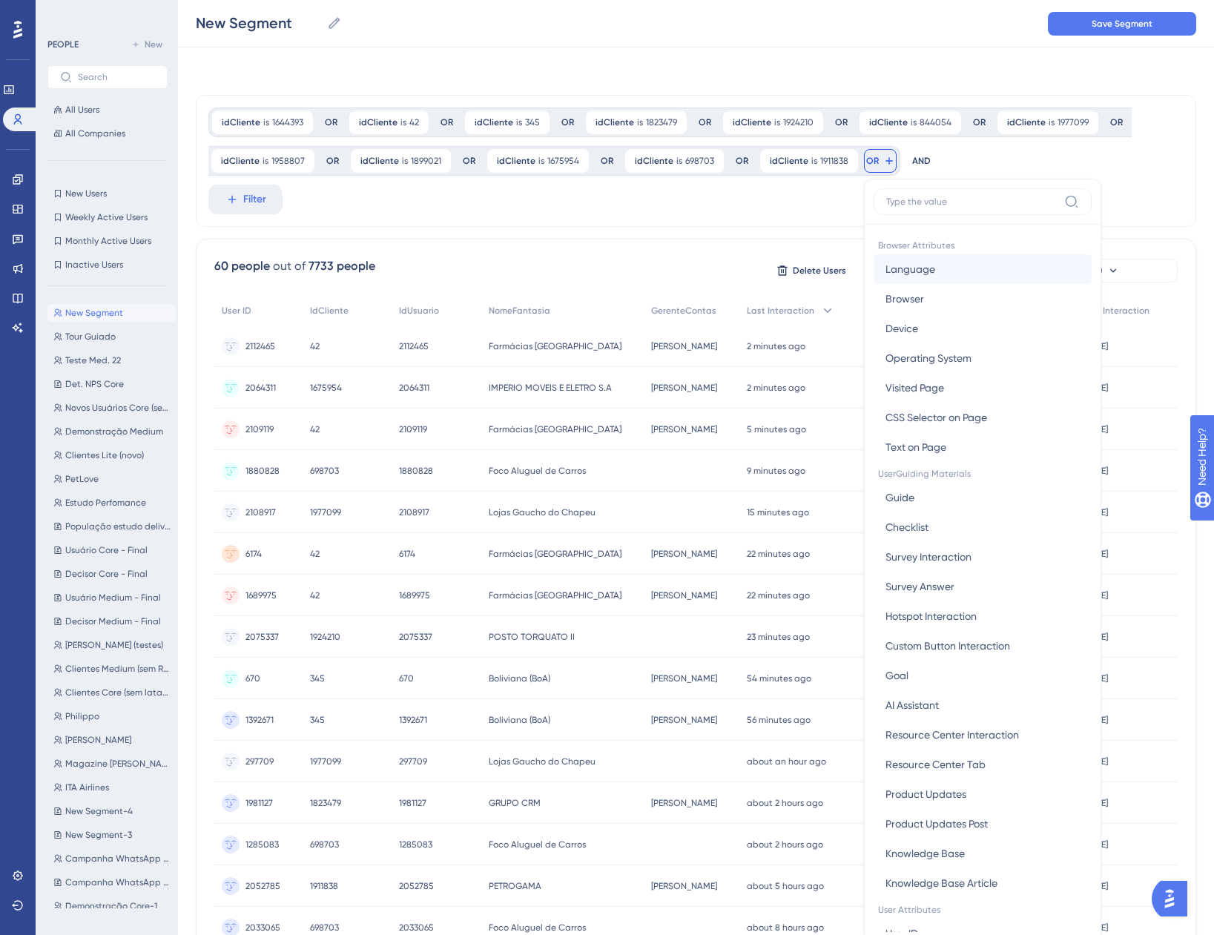
scroll to position [81, 0]
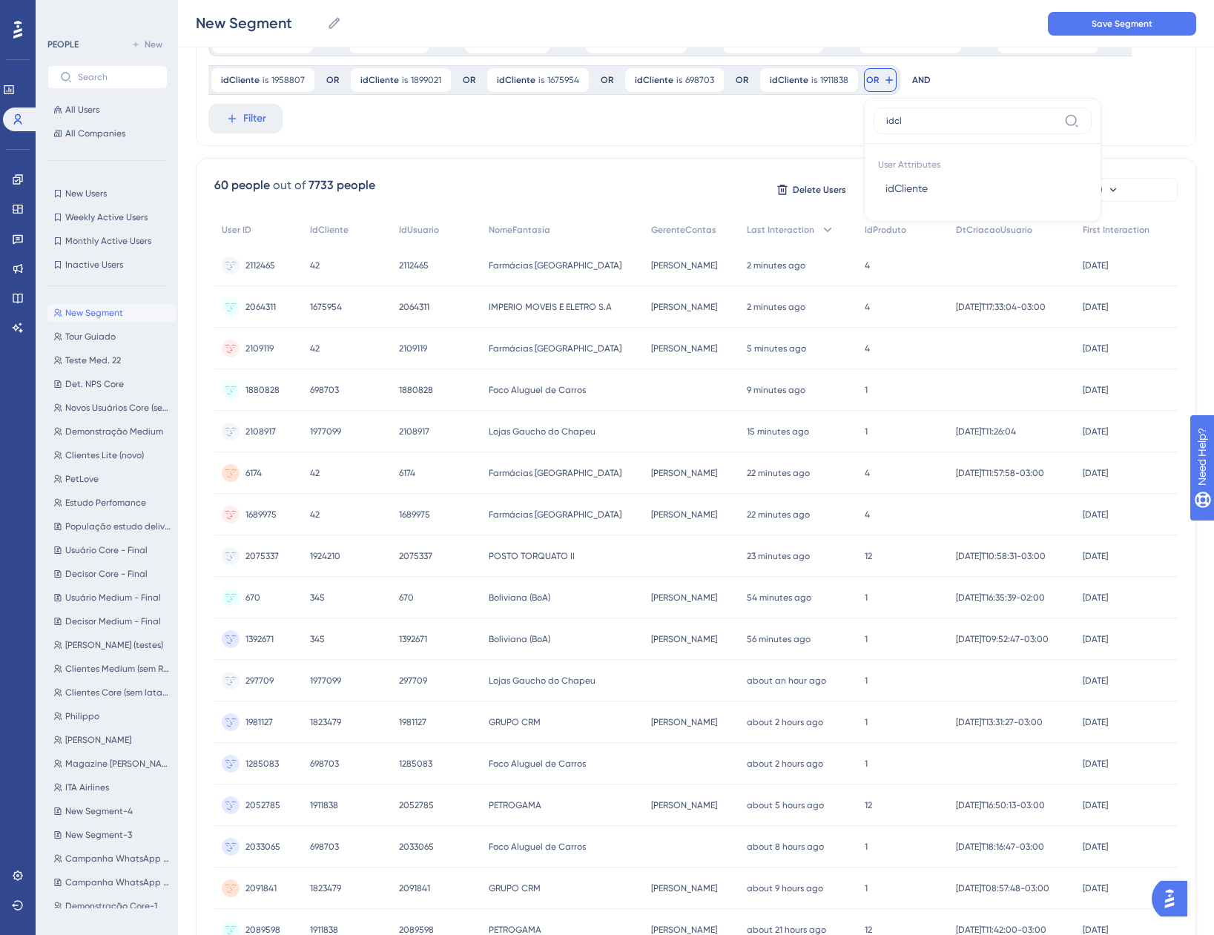
type input "idcl"
click at [894, 178] on button "idCliente idCliente" at bounding box center [983, 189] width 218 height 30
click at [923, 206] on div "is" at bounding box center [988, 206] width 162 height 18
type input "1936674"
click at [1042, 305] on span "Done" at bounding box center [1053, 305] width 25 height 18
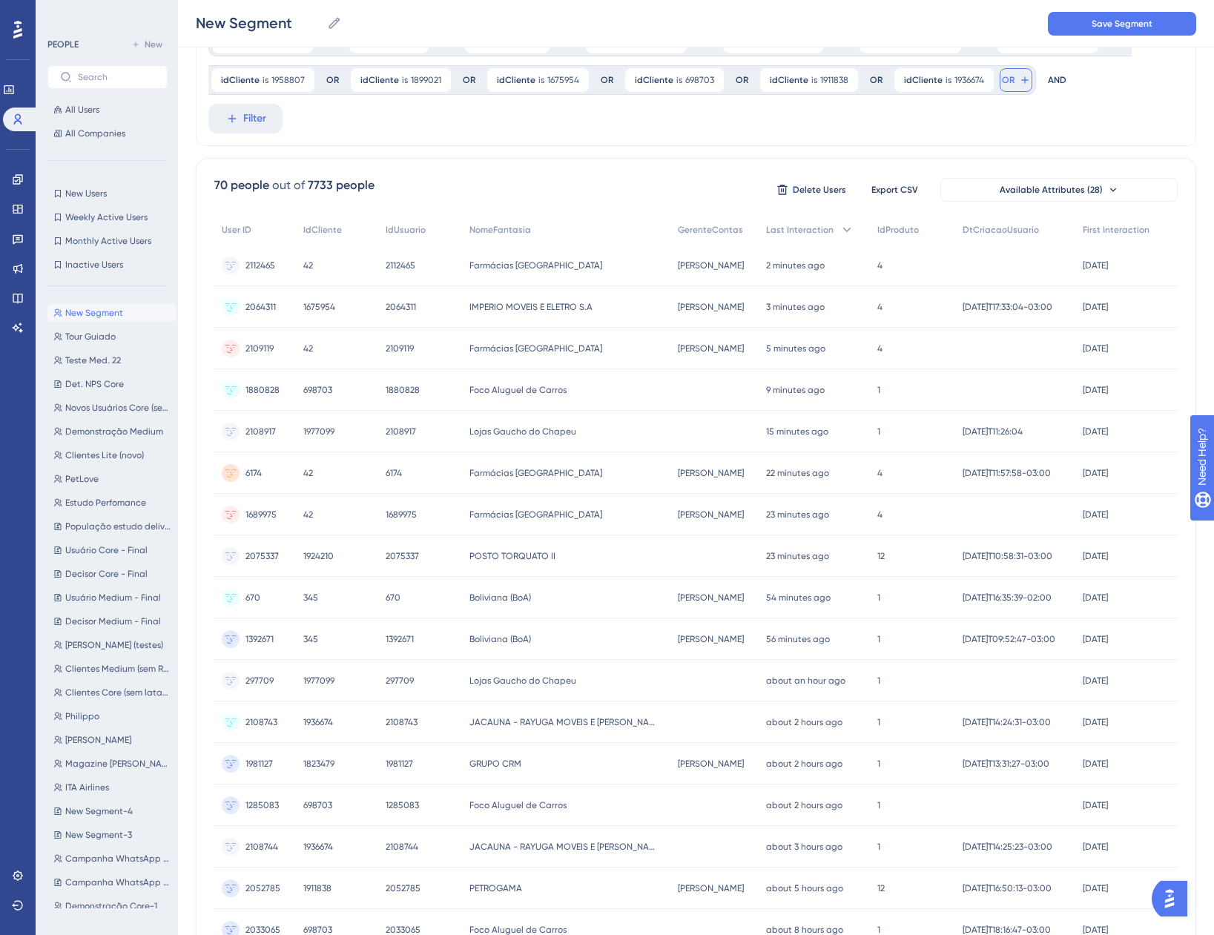
click at [1019, 82] on icon at bounding box center [1025, 80] width 12 height 12
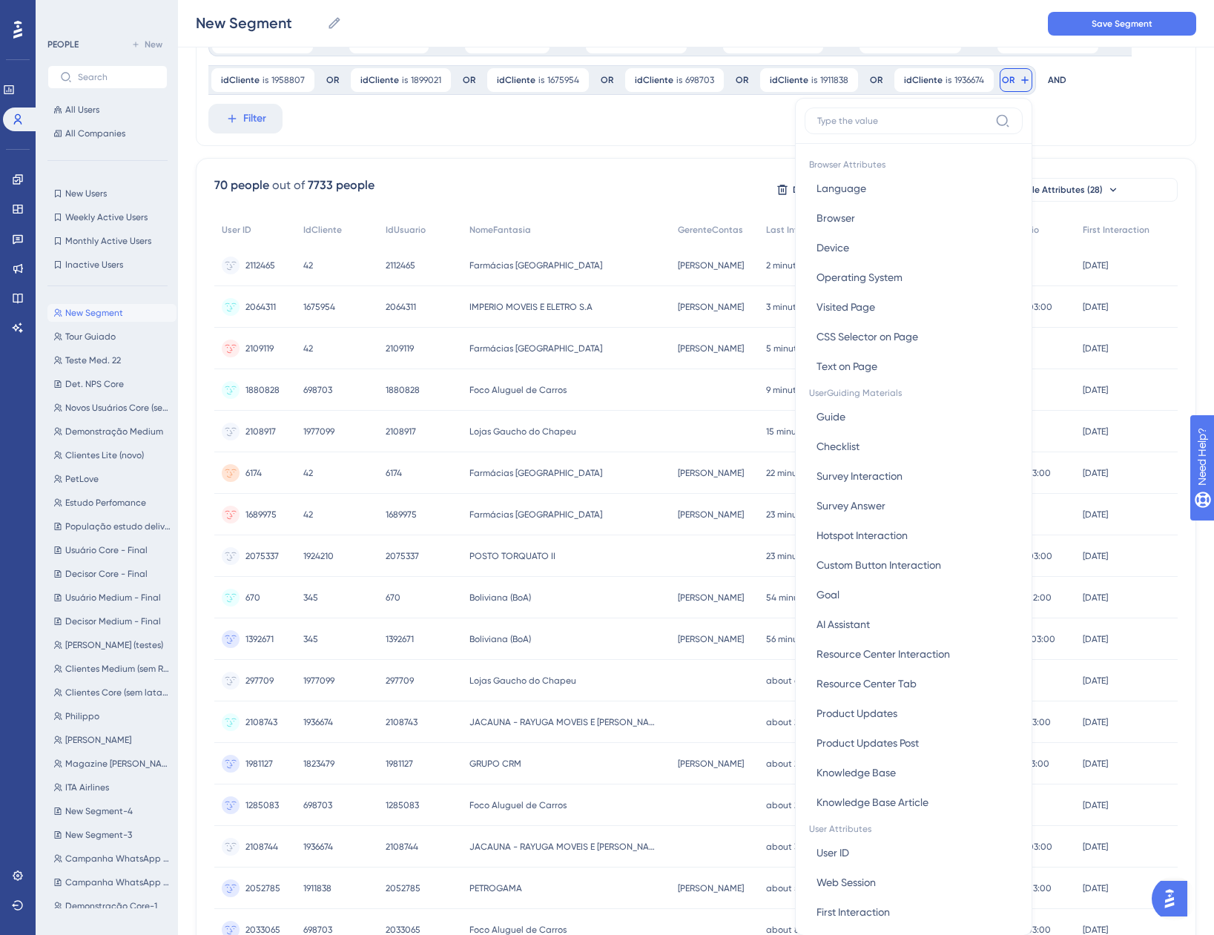
scroll to position [131, 0]
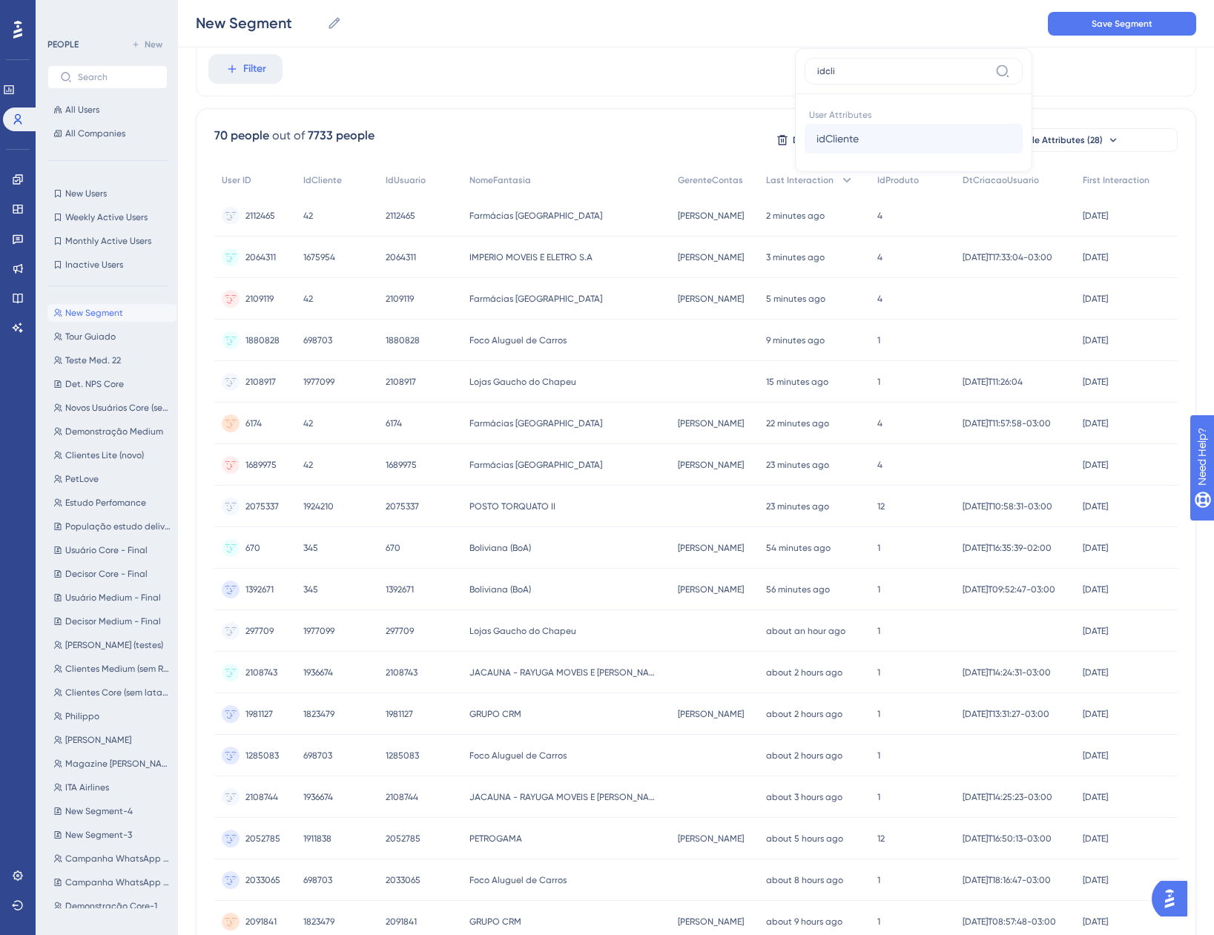
type input "idcli"
click at [996, 136] on div at bounding box center [1003, 138] width 15 height 15
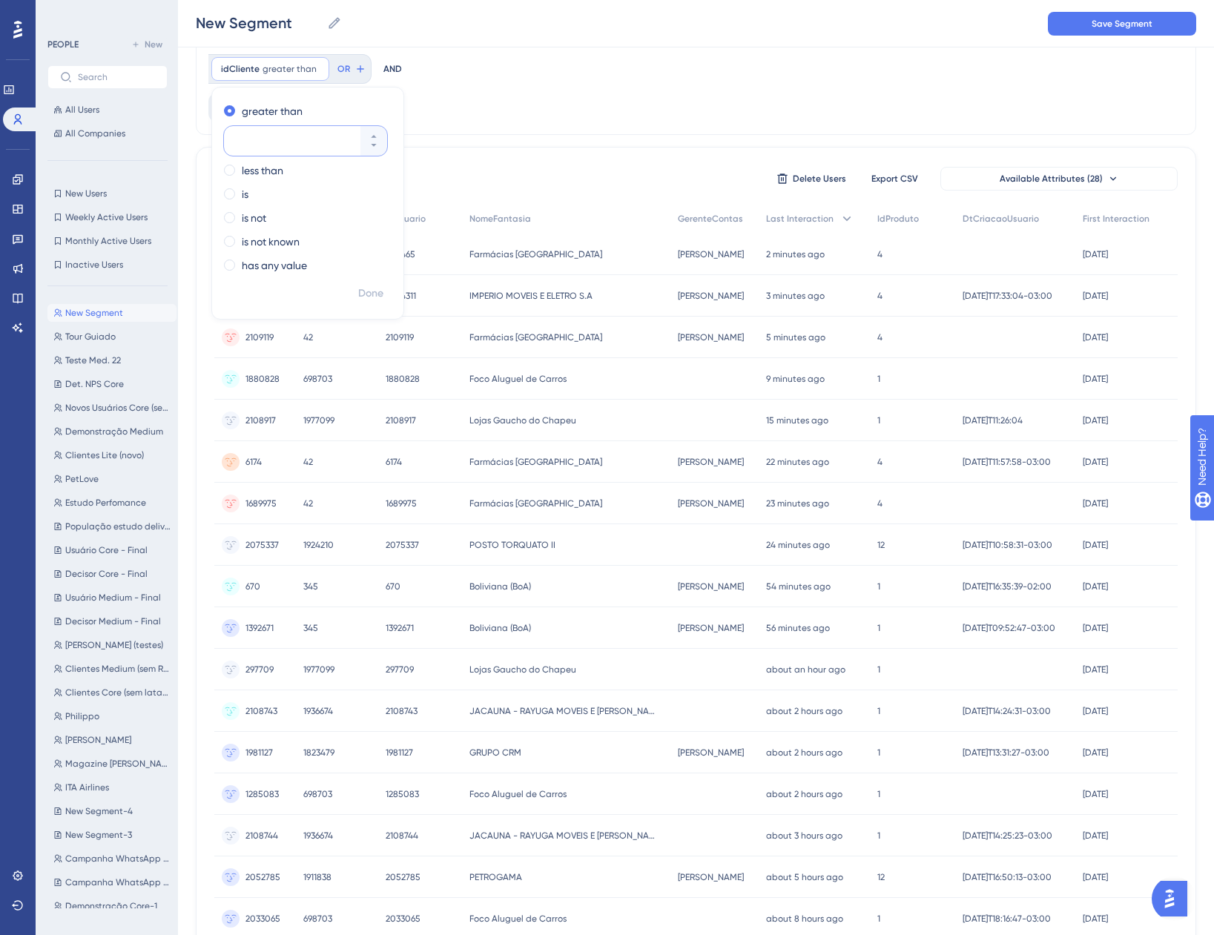
paste input "4058"
type input "4058"
click at [241, 196] on div "is" at bounding box center [305, 194] width 162 height 18
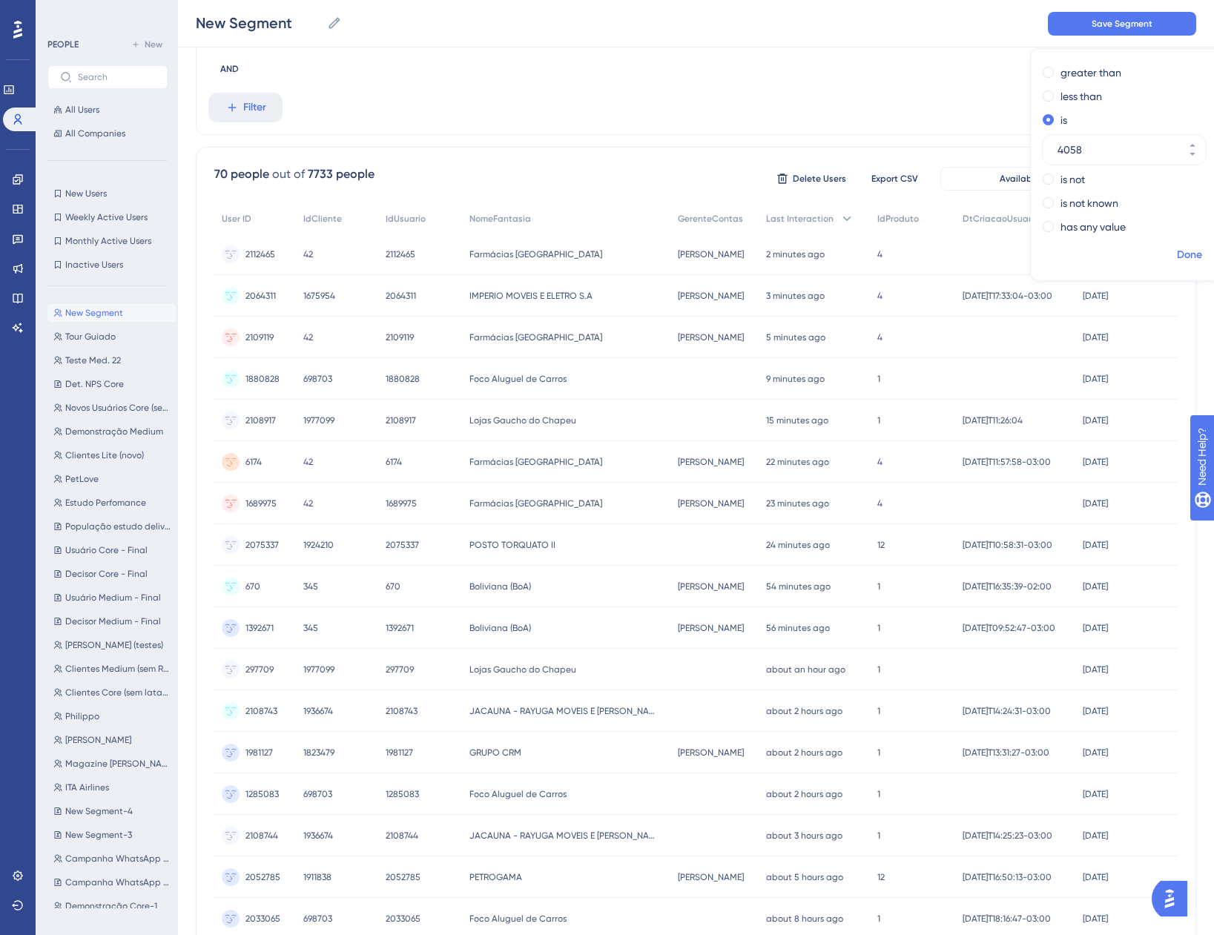
click at [1177, 253] on span "Done" at bounding box center [1189, 255] width 25 height 18
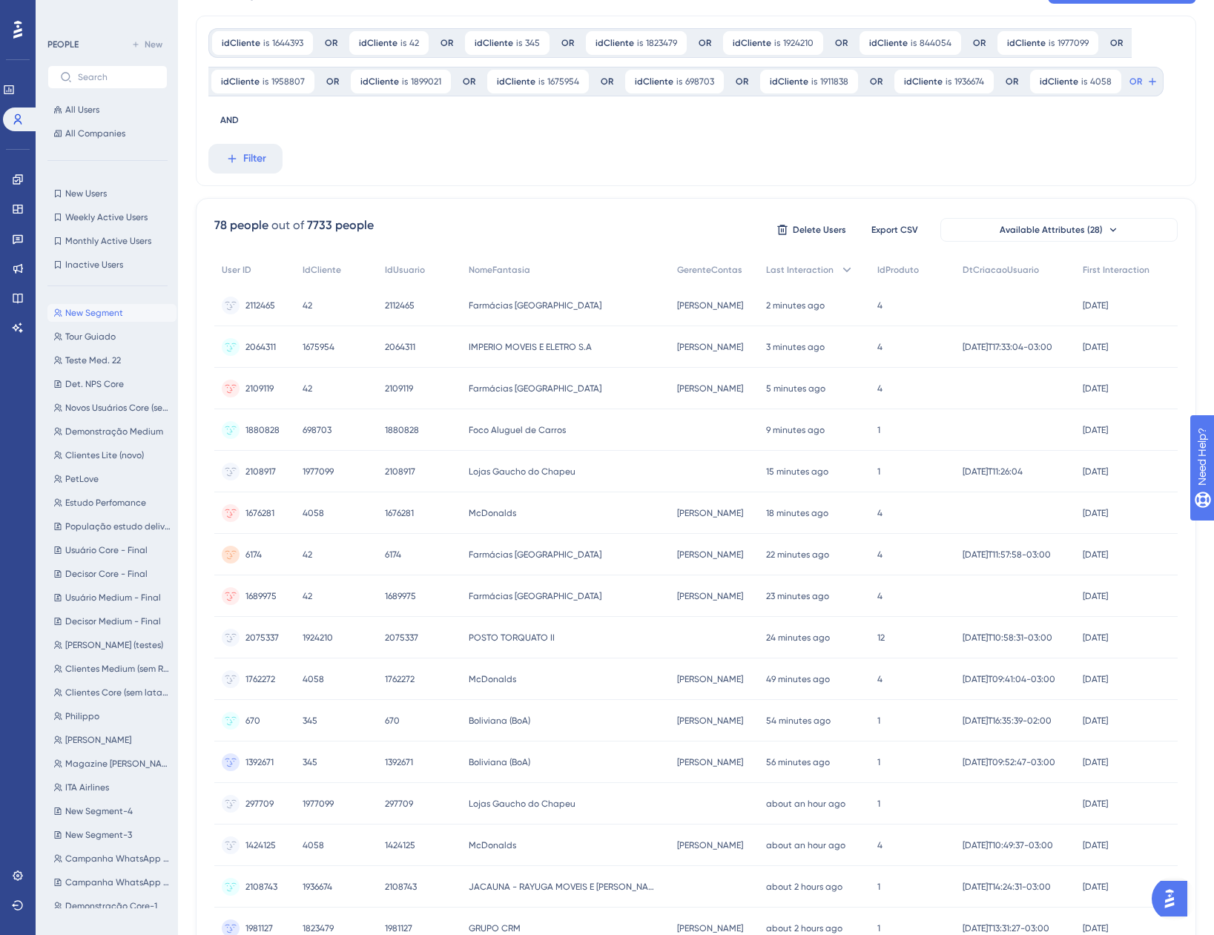
scroll to position [0, 0]
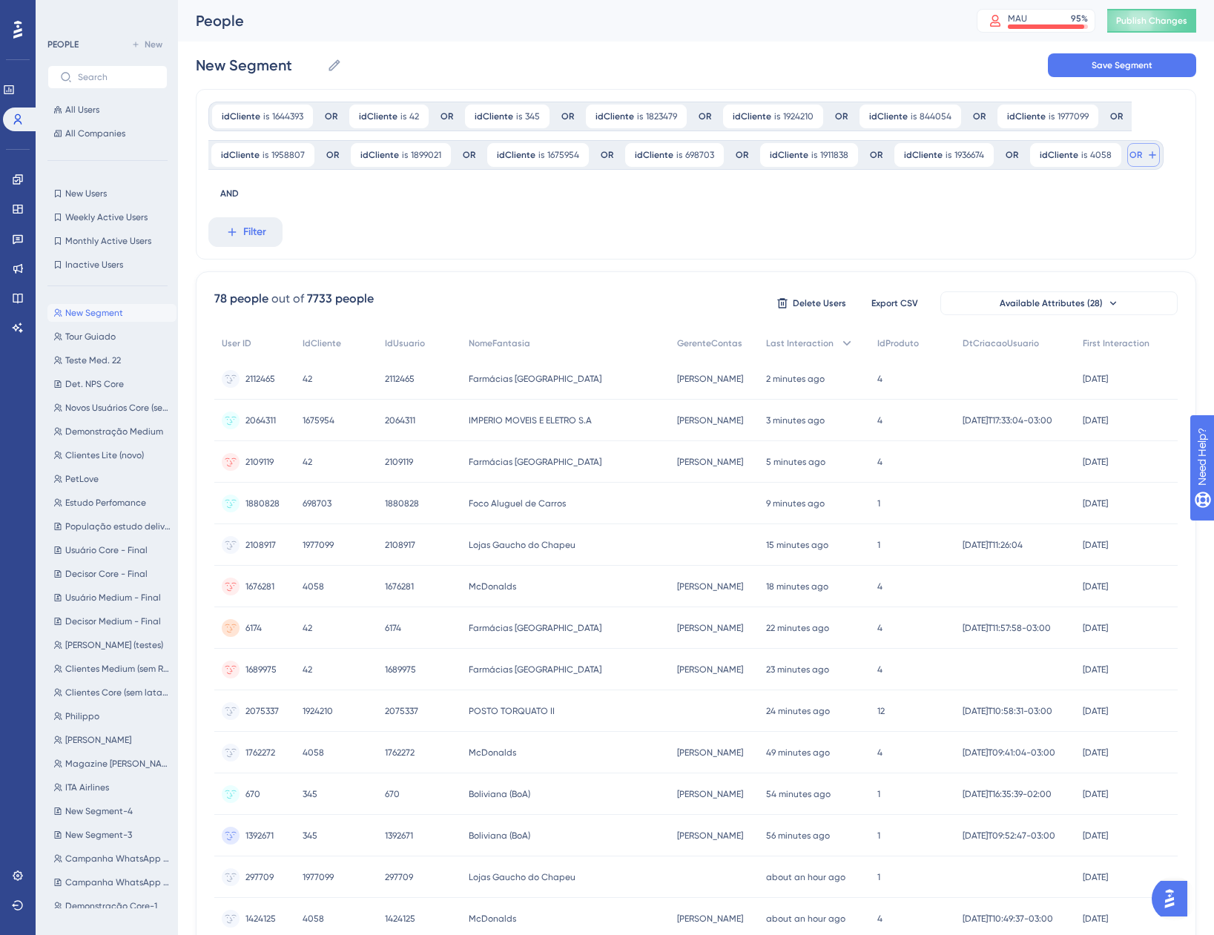
click at [1129, 155] on span "OR" at bounding box center [1135, 155] width 13 height 12
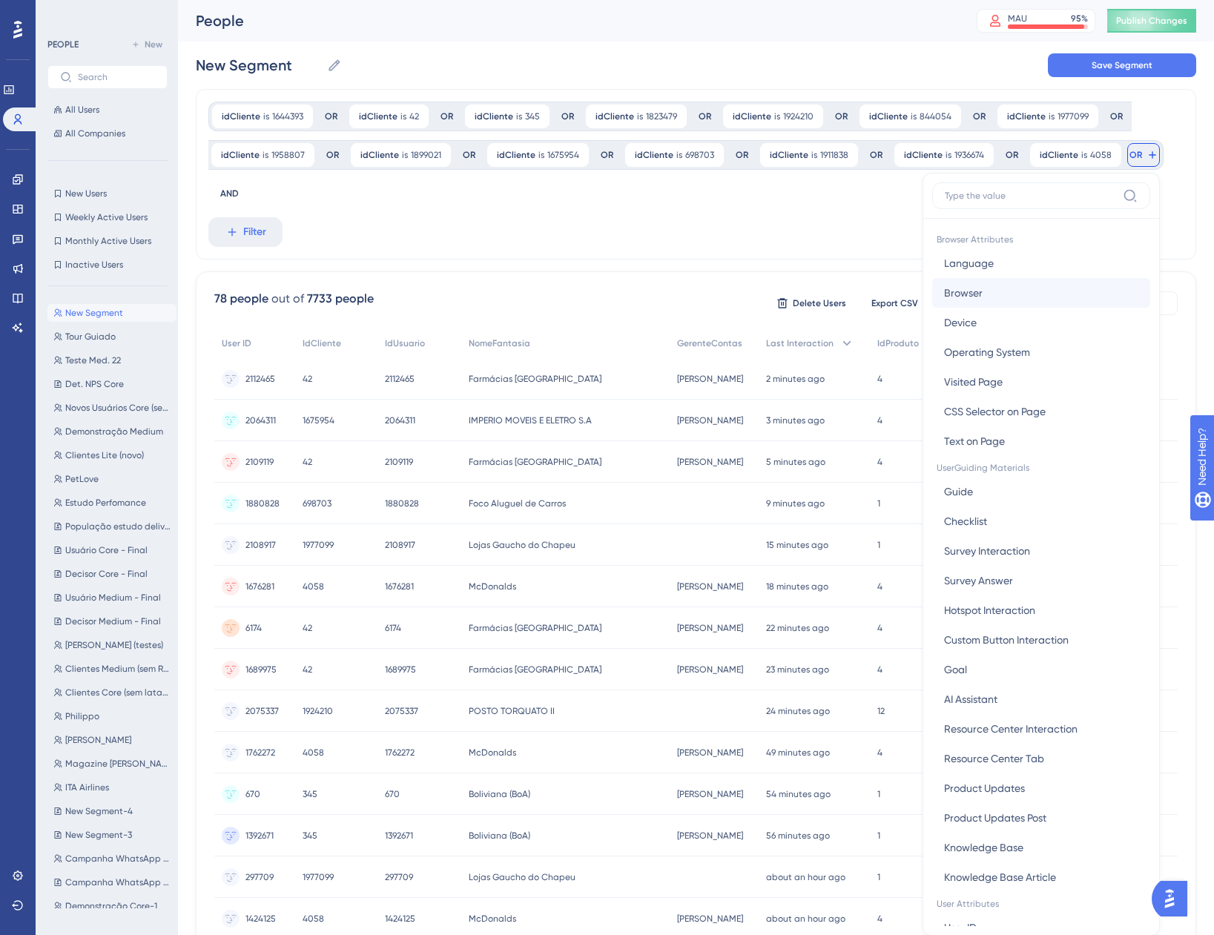
scroll to position [87, 0]
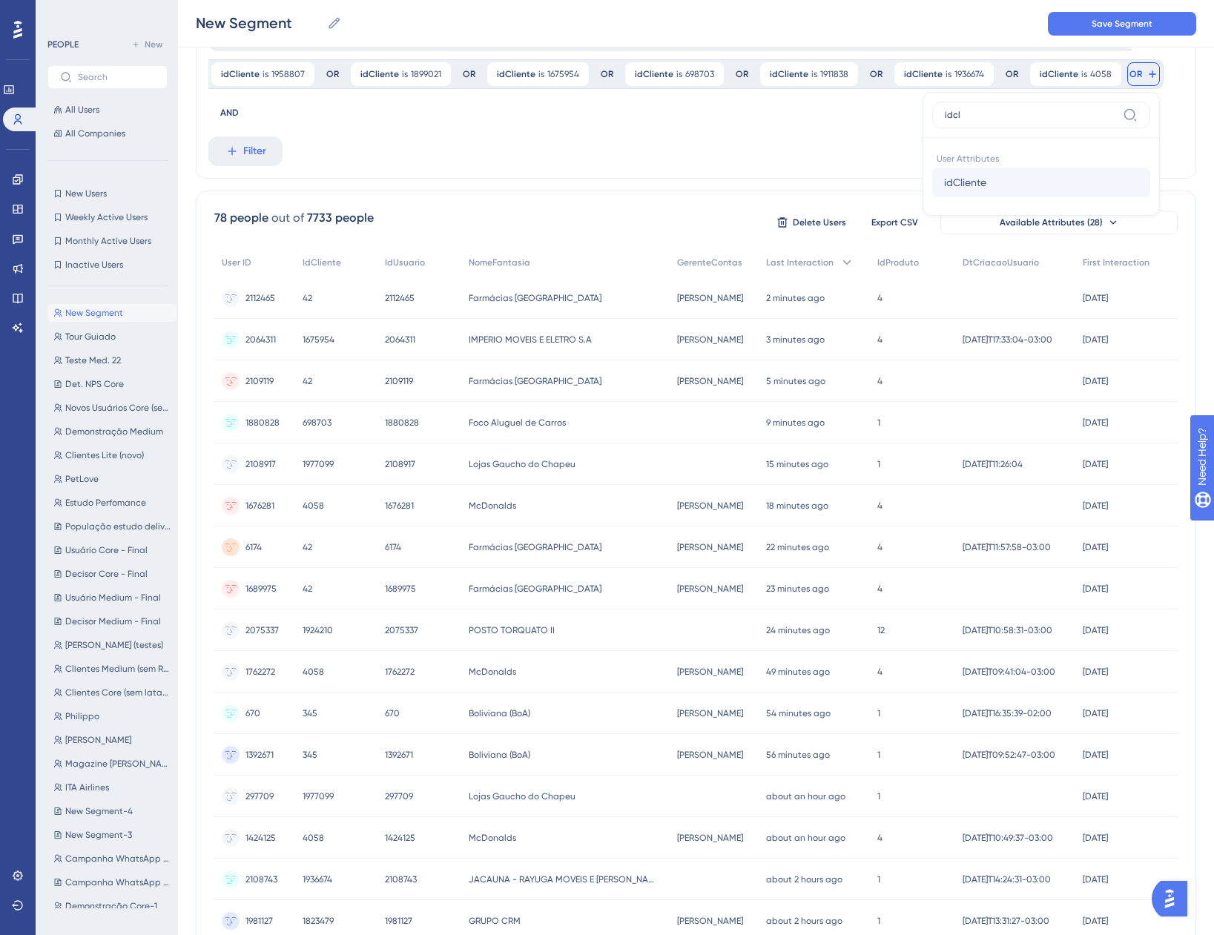
type input "idcl"
click at [956, 183] on span "idCliente" at bounding box center [965, 183] width 42 height 18
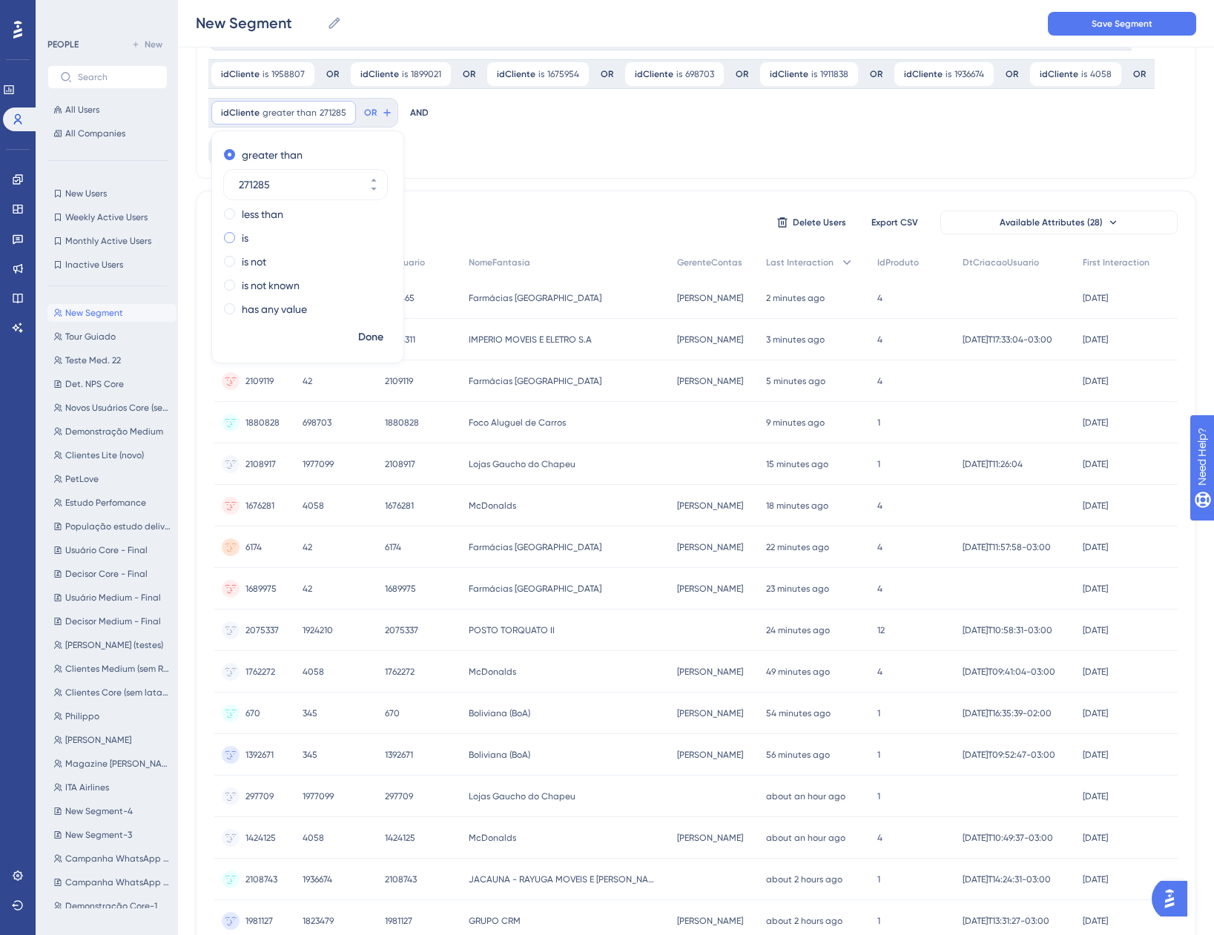
type input "271285"
click at [247, 240] on label "is" at bounding box center [245, 238] width 7 height 18
click at [360, 337] on span "Done" at bounding box center [370, 338] width 25 height 18
click at [360, 337] on div "idCliente is 1644393 1644393 Remove OR idCliente is 42 42 Remove OR idCliente i…" at bounding box center [696, 591] width 1000 height 1166
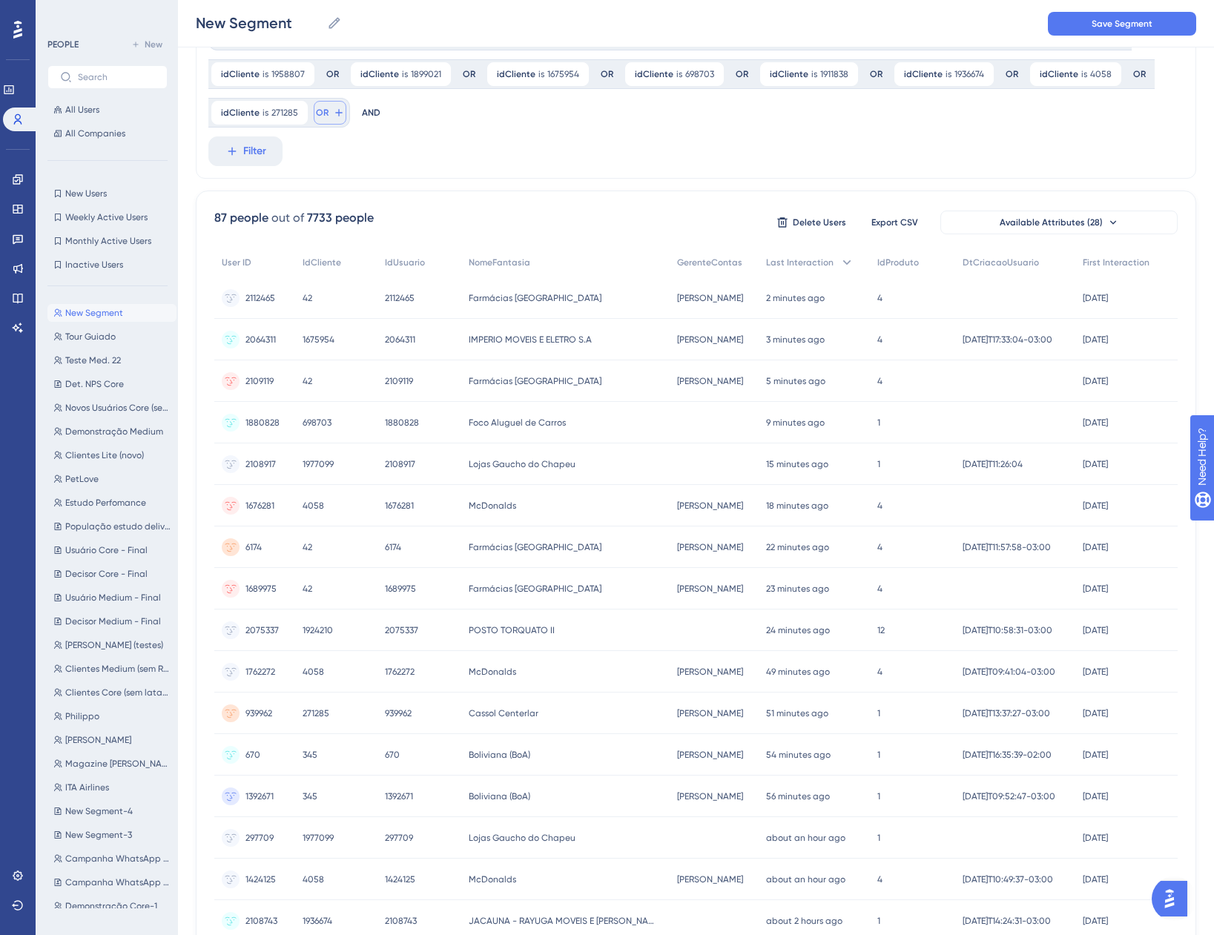
click at [326, 108] on span "OR" at bounding box center [322, 113] width 13 height 12
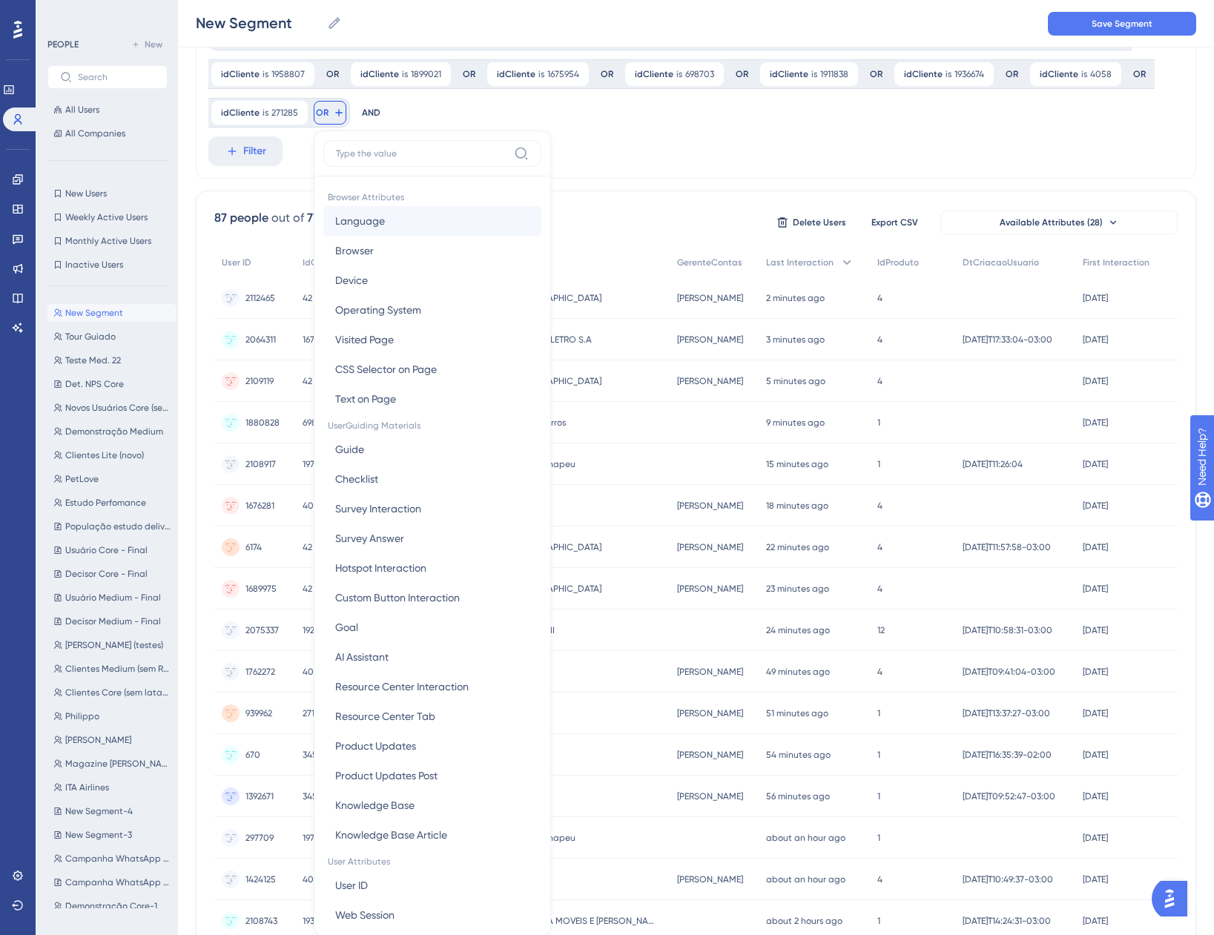
scroll to position [153, 0]
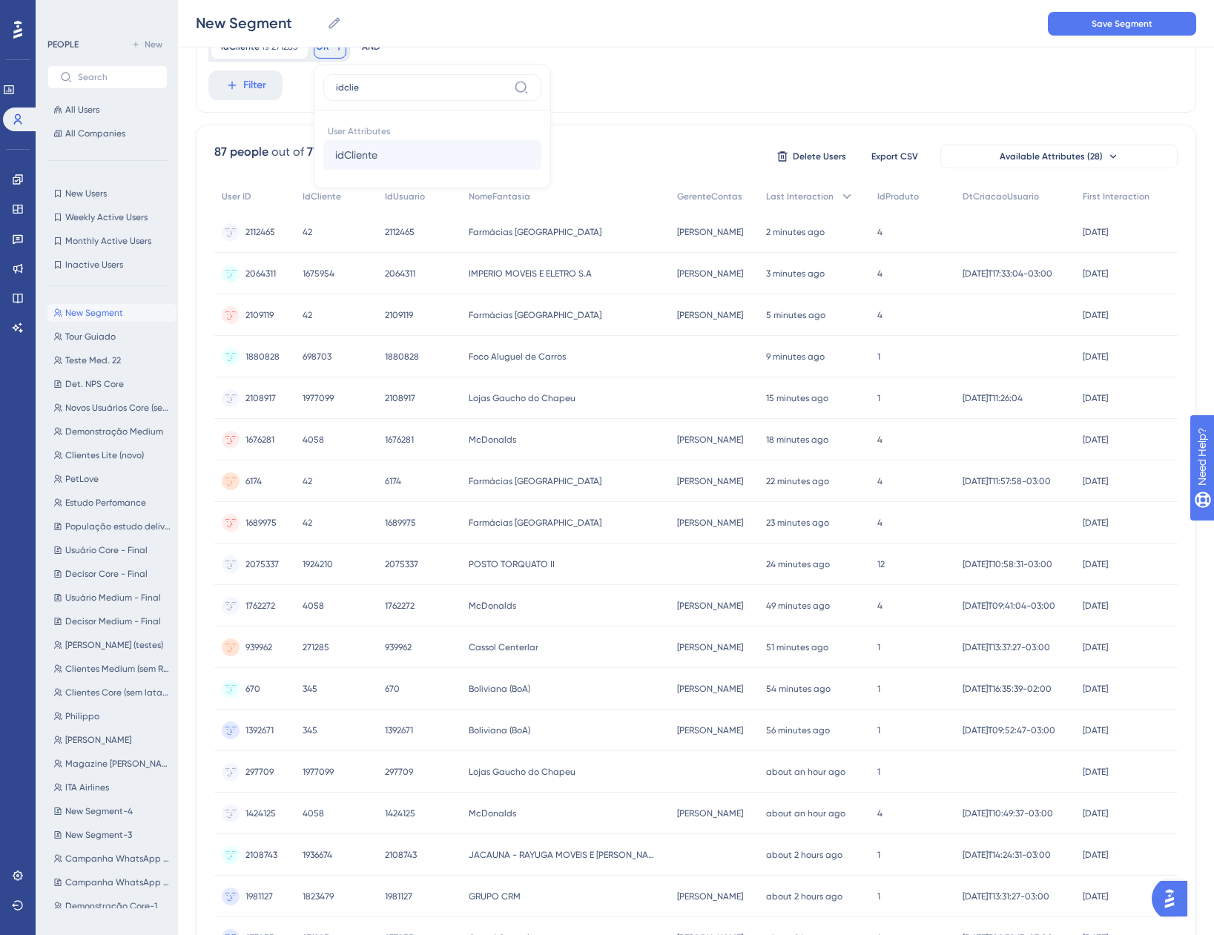
type input "idclie"
click at [365, 156] on span "idCliente" at bounding box center [356, 155] width 42 height 18
click at [375, 174] on label "is" at bounding box center [378, 172] width 7 height 18
type input "1719682"
click at [510, 271] on span "Done" at bounding box center [503, 272] width 25 height 18
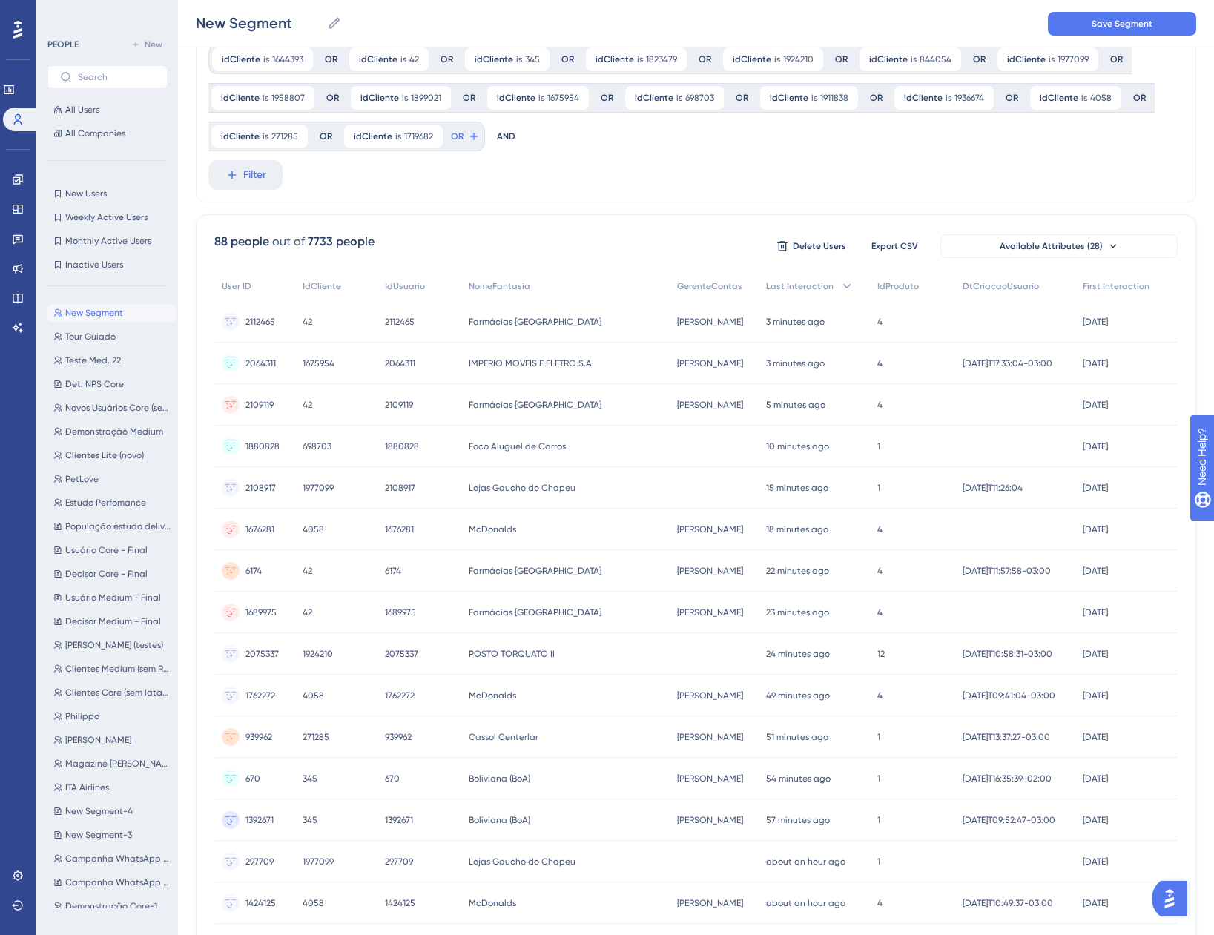
scroll to position [4, 0]
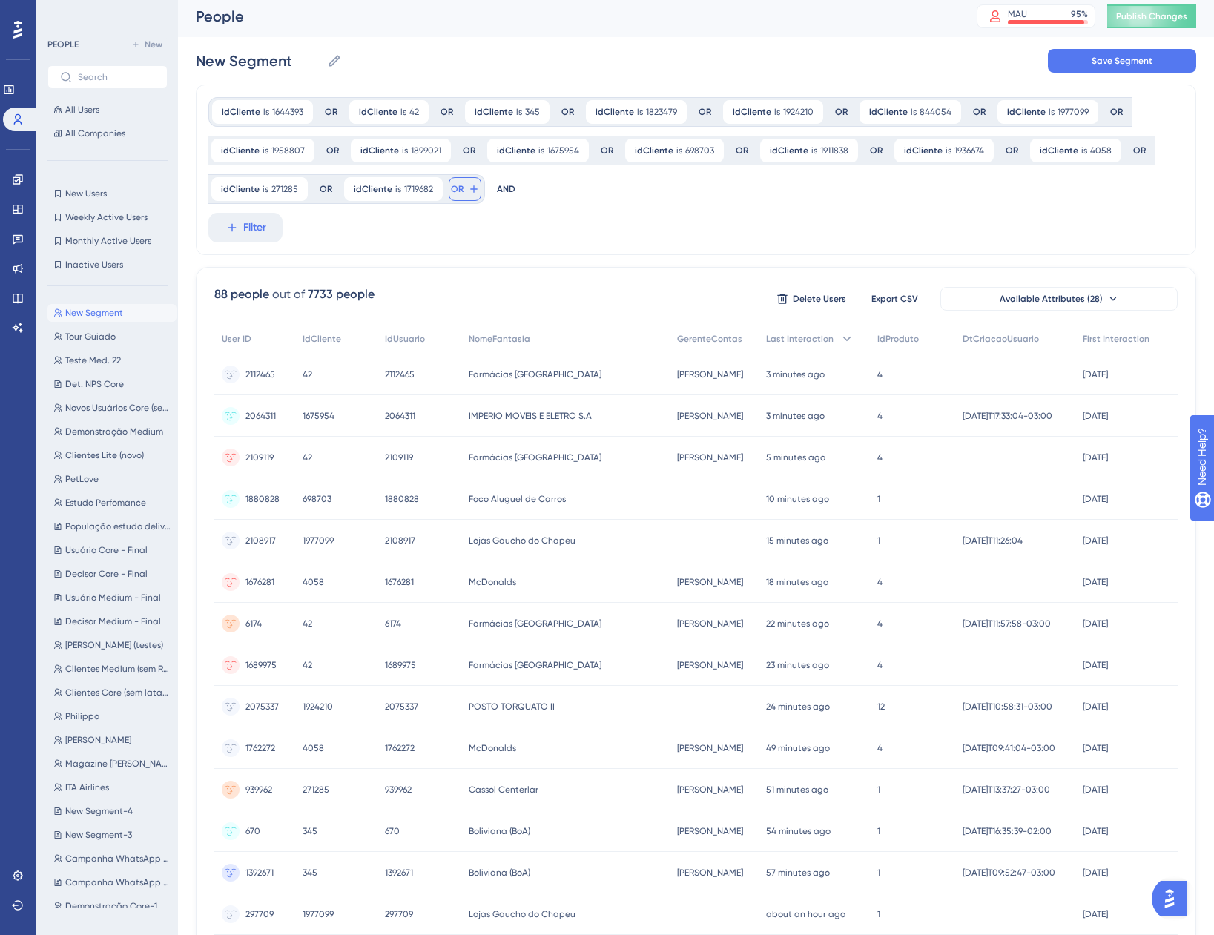
click at [459, 190] on span "OR" at bounding box center [457, 189] width 13 height 12
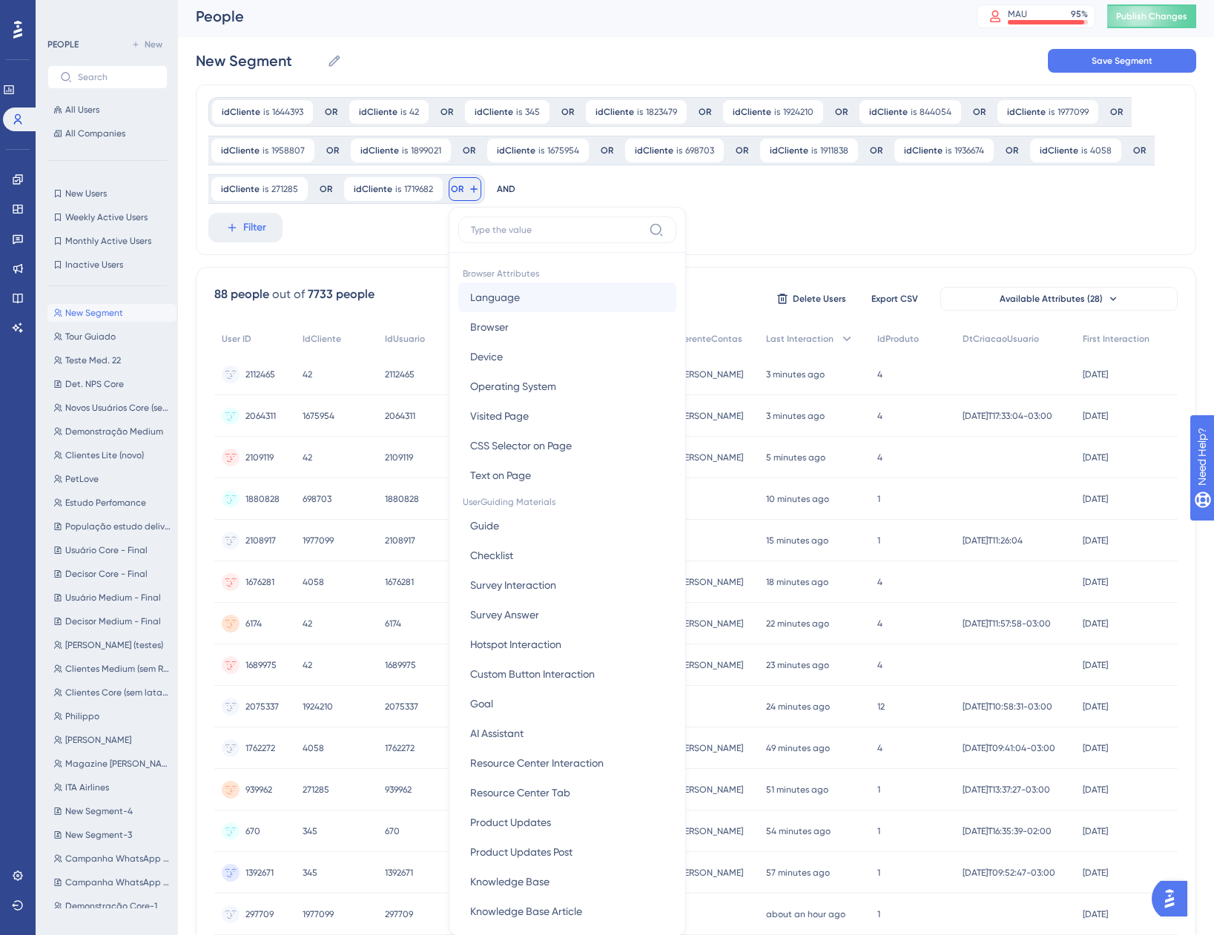
scroll to position [108, 0]
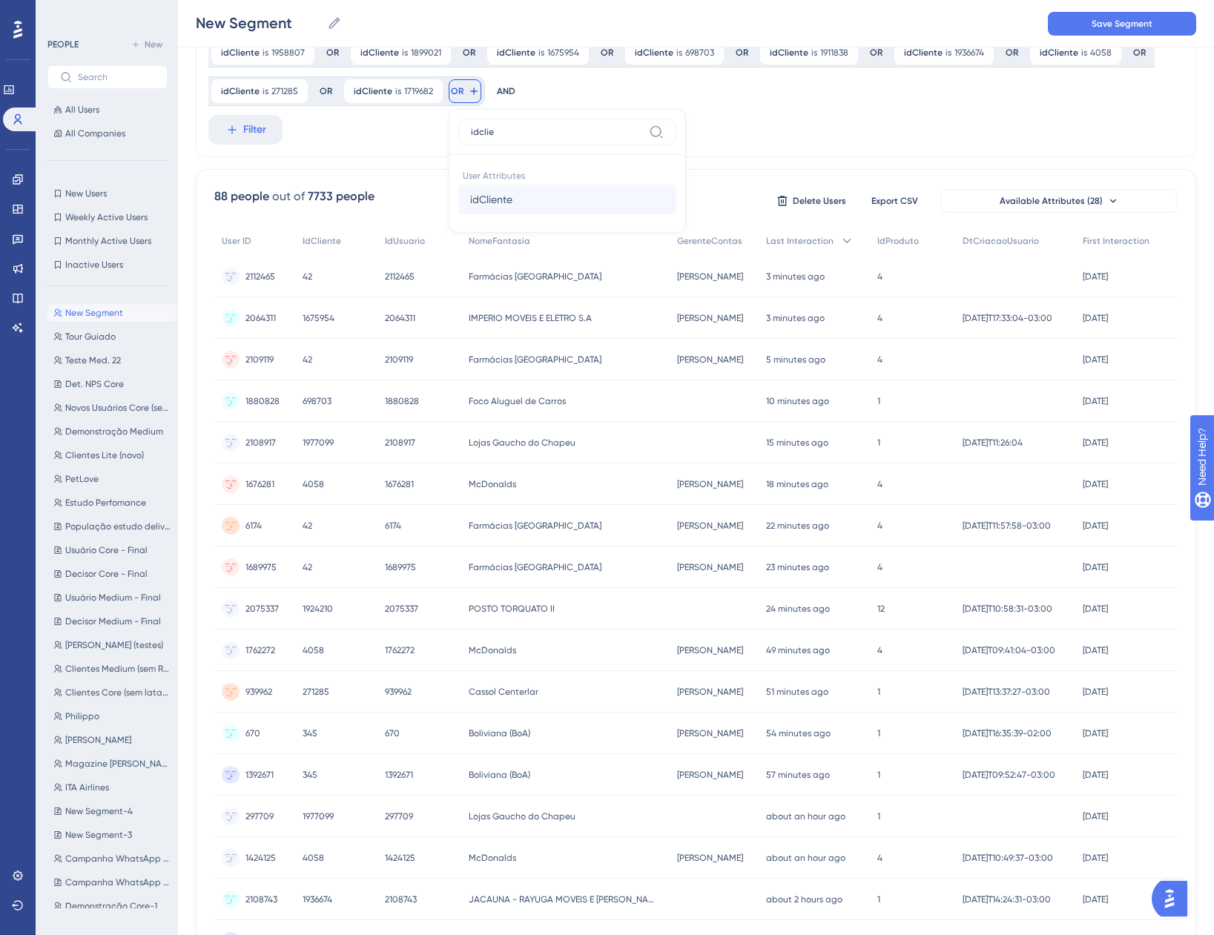
type input "idclie"
click at [538, 205] on button "idCliente idCliente" at bounding box center [567, 200] width 218 height 30
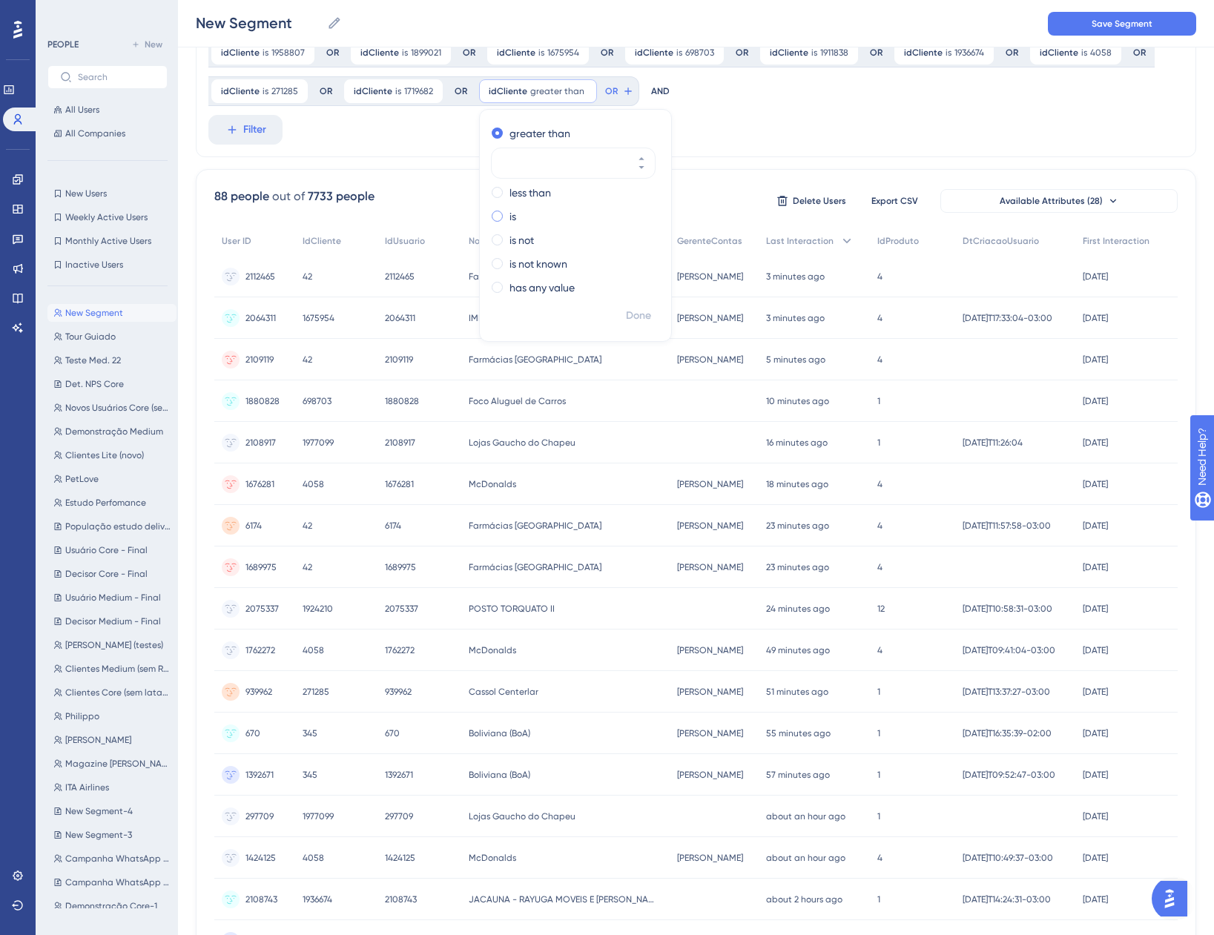
click at [504, 217] on div "is" at bounding box center [573, 217] width 162 height 18
type input "243"
click at [627, 313] on span "Done" at bounding box center [638, 316] width 25 height 18
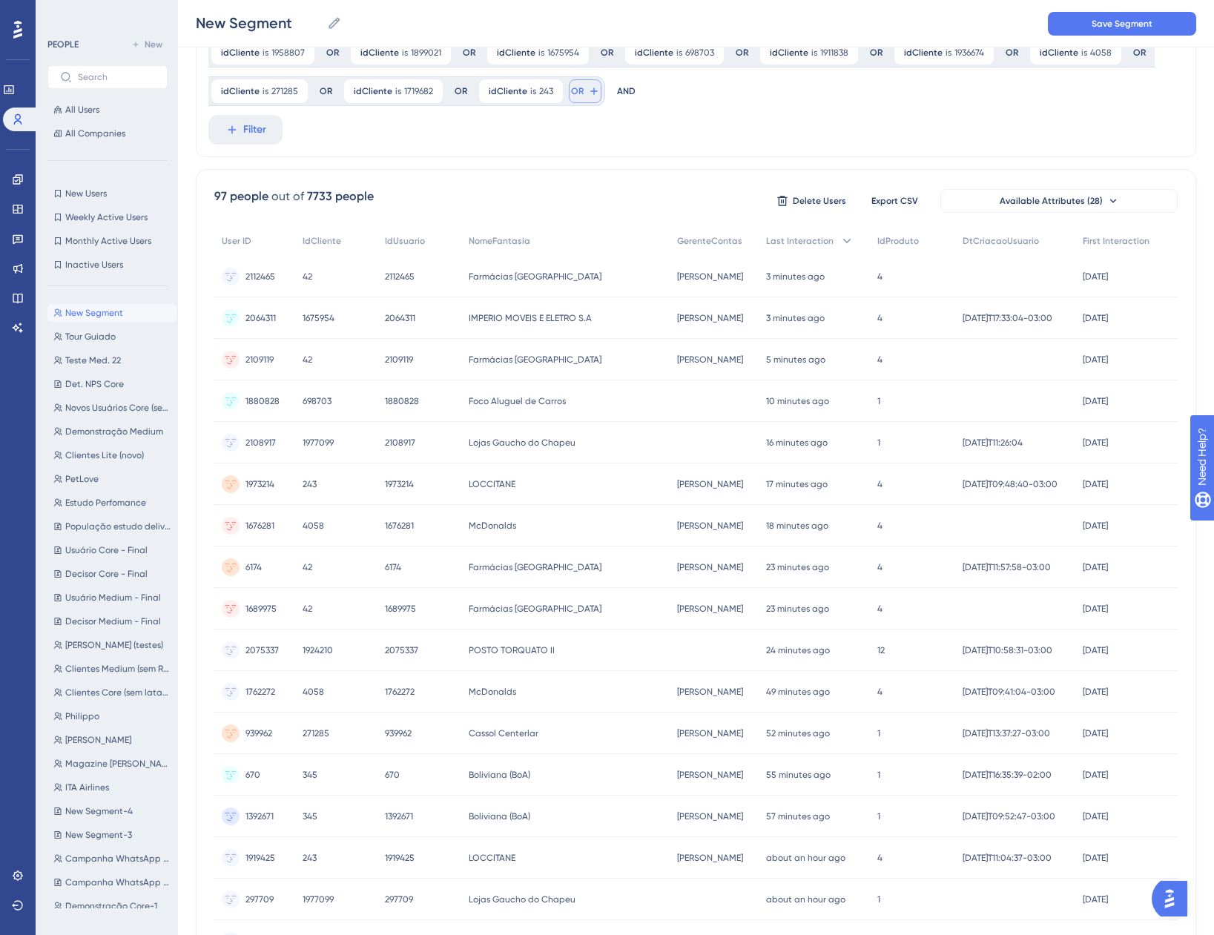
click at [588, 94] on icon at bounding box center [594, 91] width 12 height 12
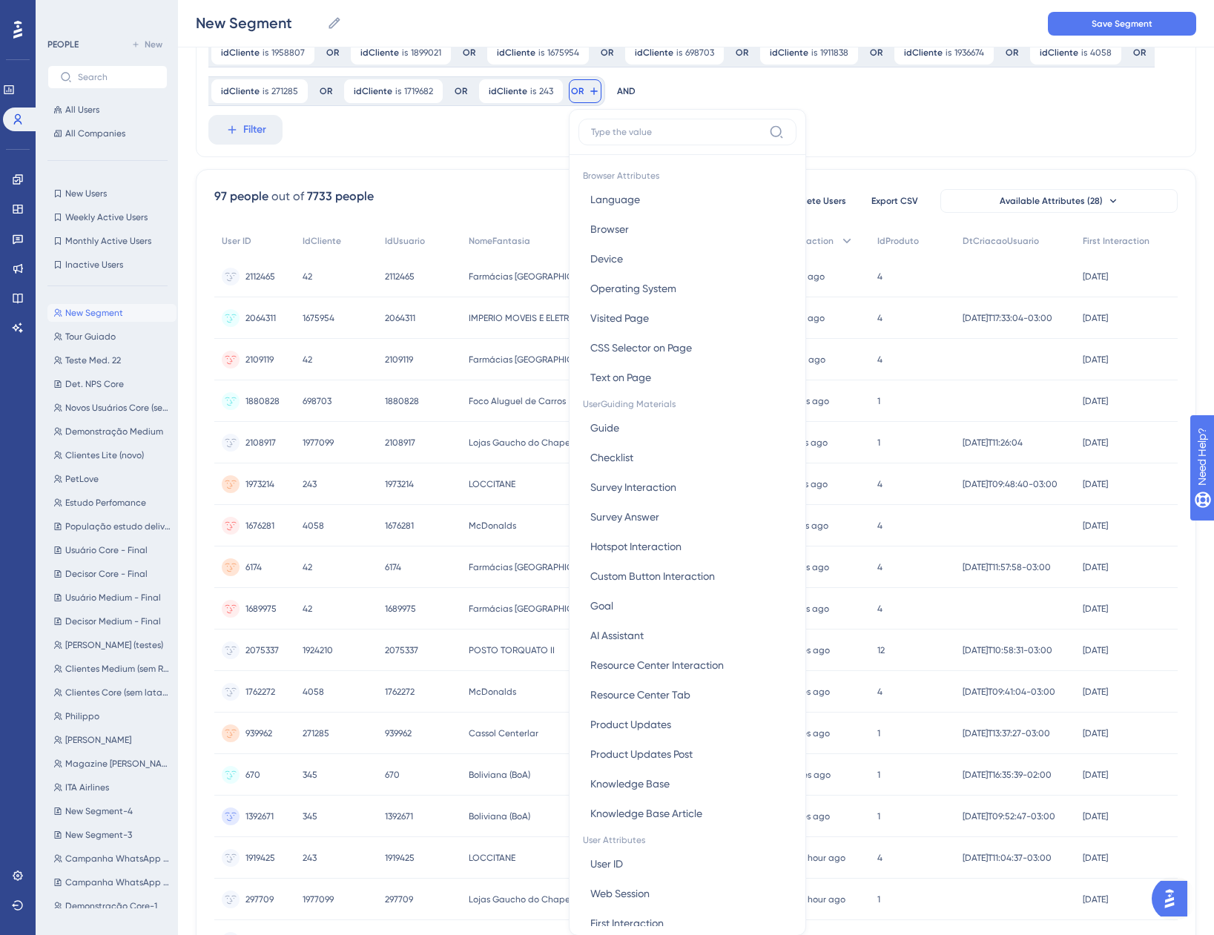
scroll to position [163, 0]
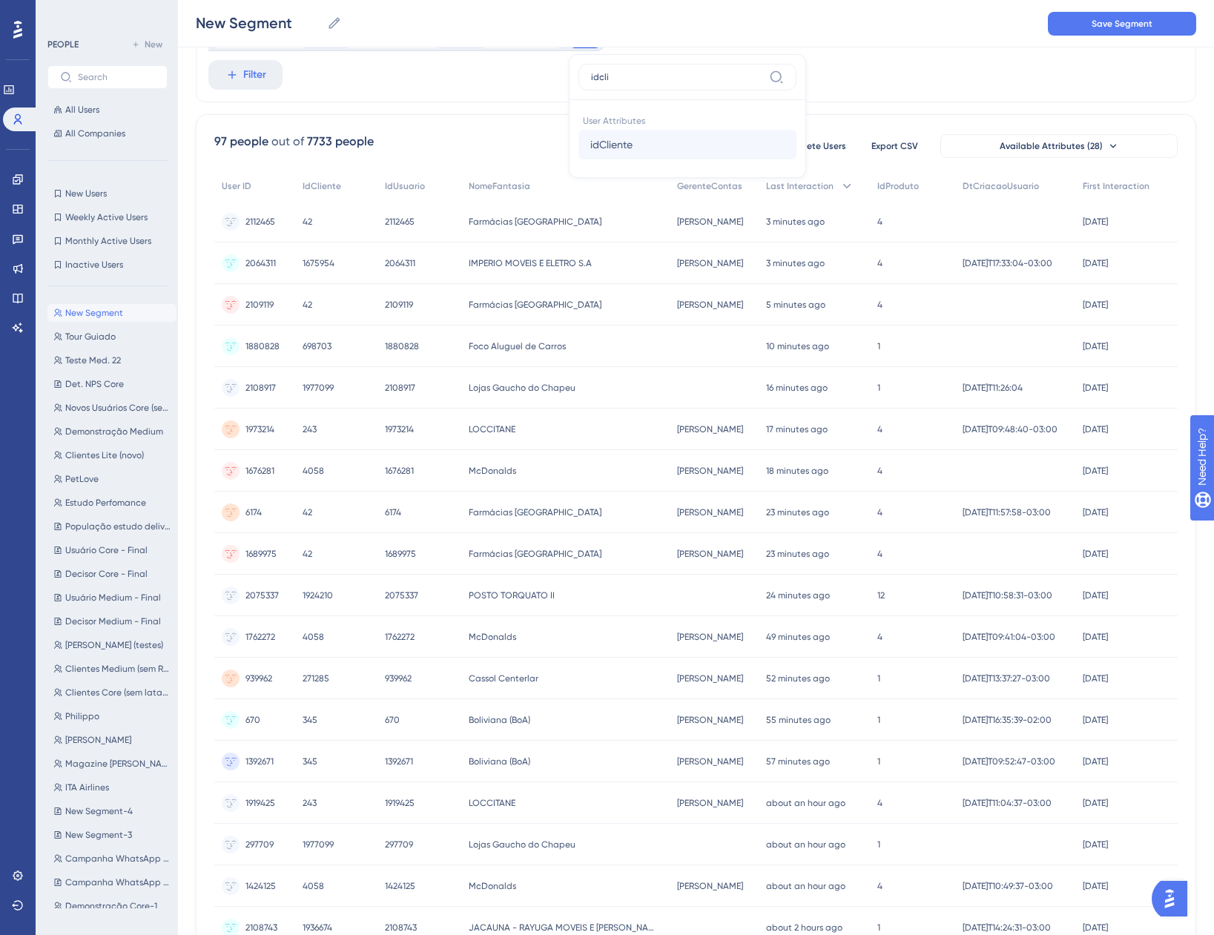
type input "idcli"
click at [607, 146] on span "idCliente" at bounding box center [611, 145] width 42 height 18
click at [630, 162] on label "is" at bounding box center [633, 162] width 7 height 18
type input "1787474"
click at [754, 262] on span "Done" at bounding box center [758, 261] width 25 height 18
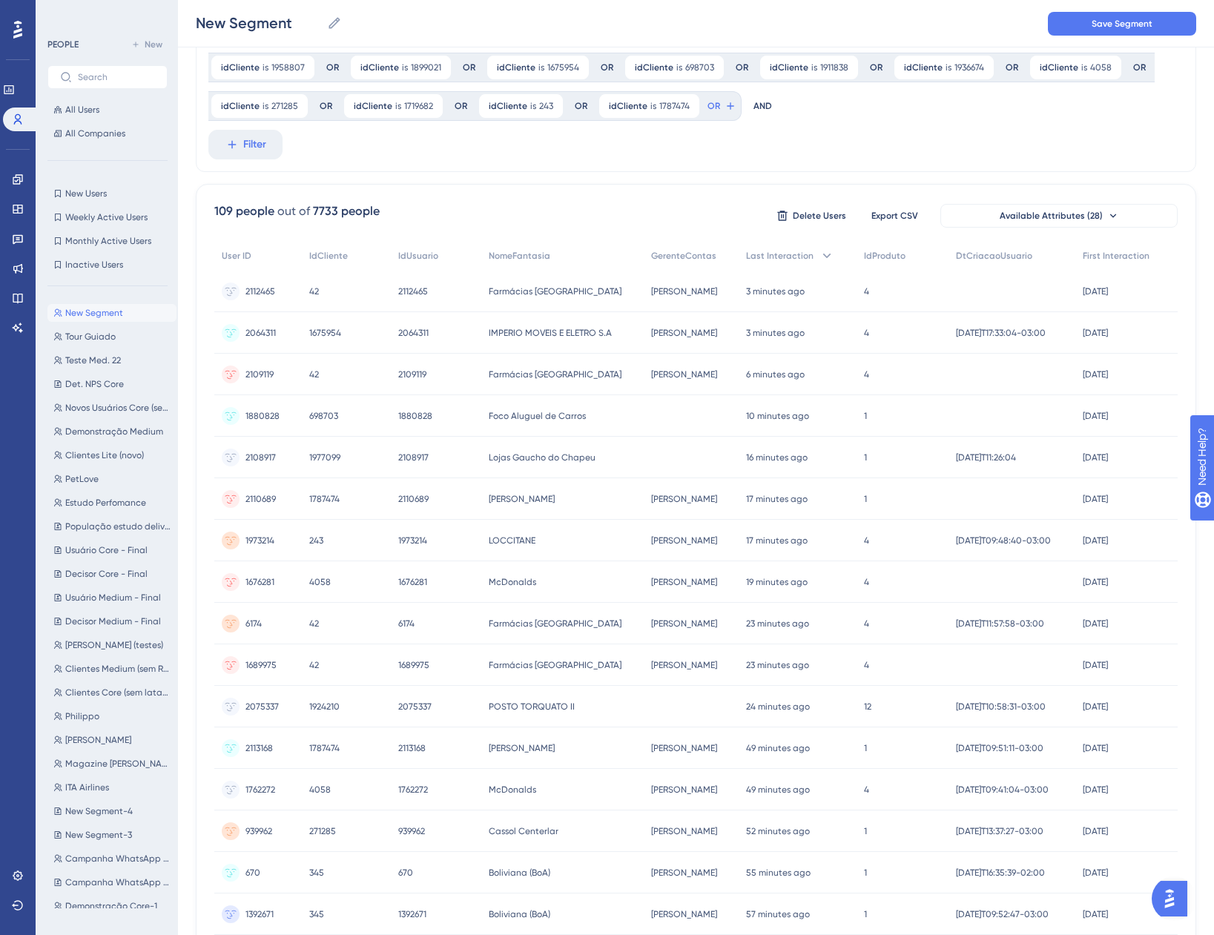
scroll to position [0, 0]
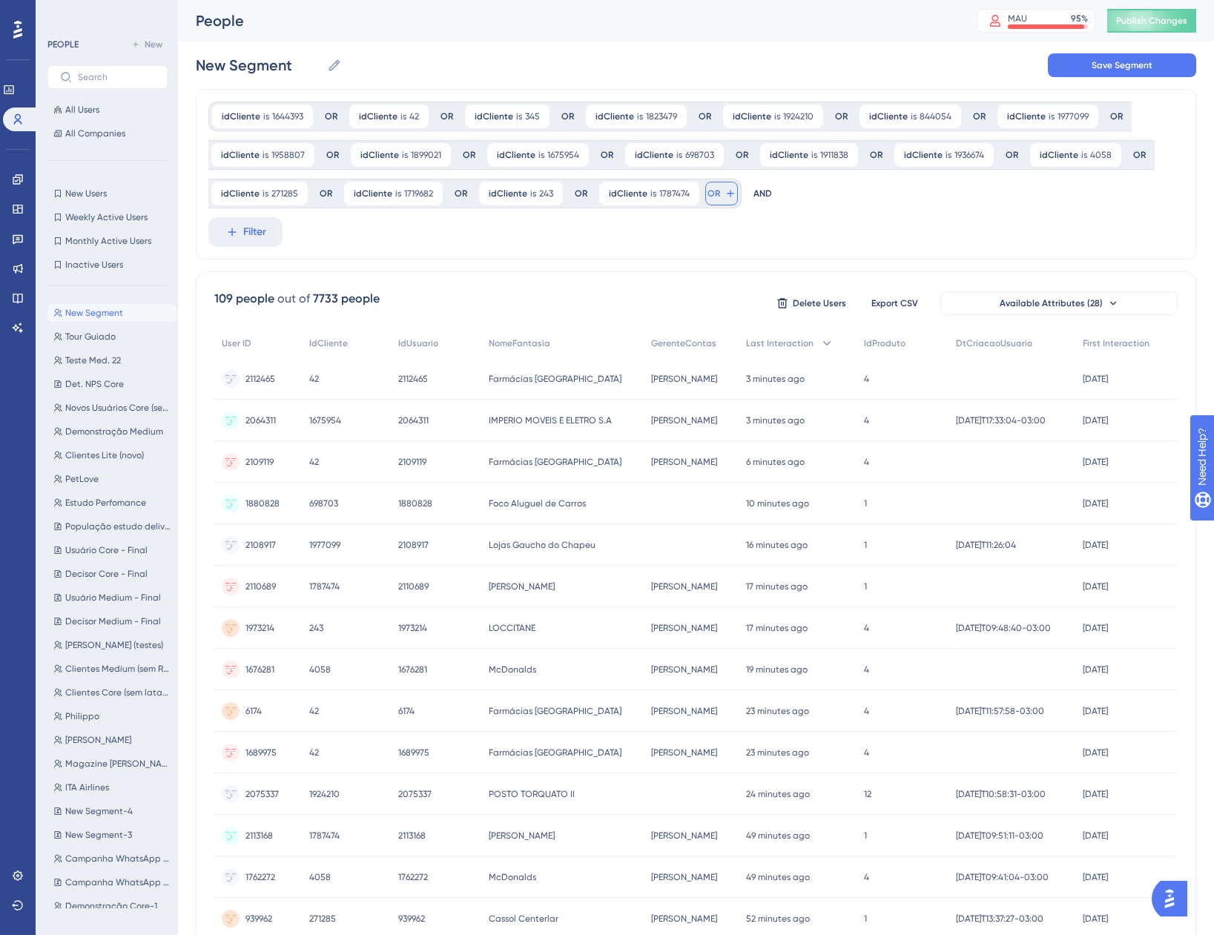
click at [725, 198] on icon at bounding box center [731, 194] width 12 height 12
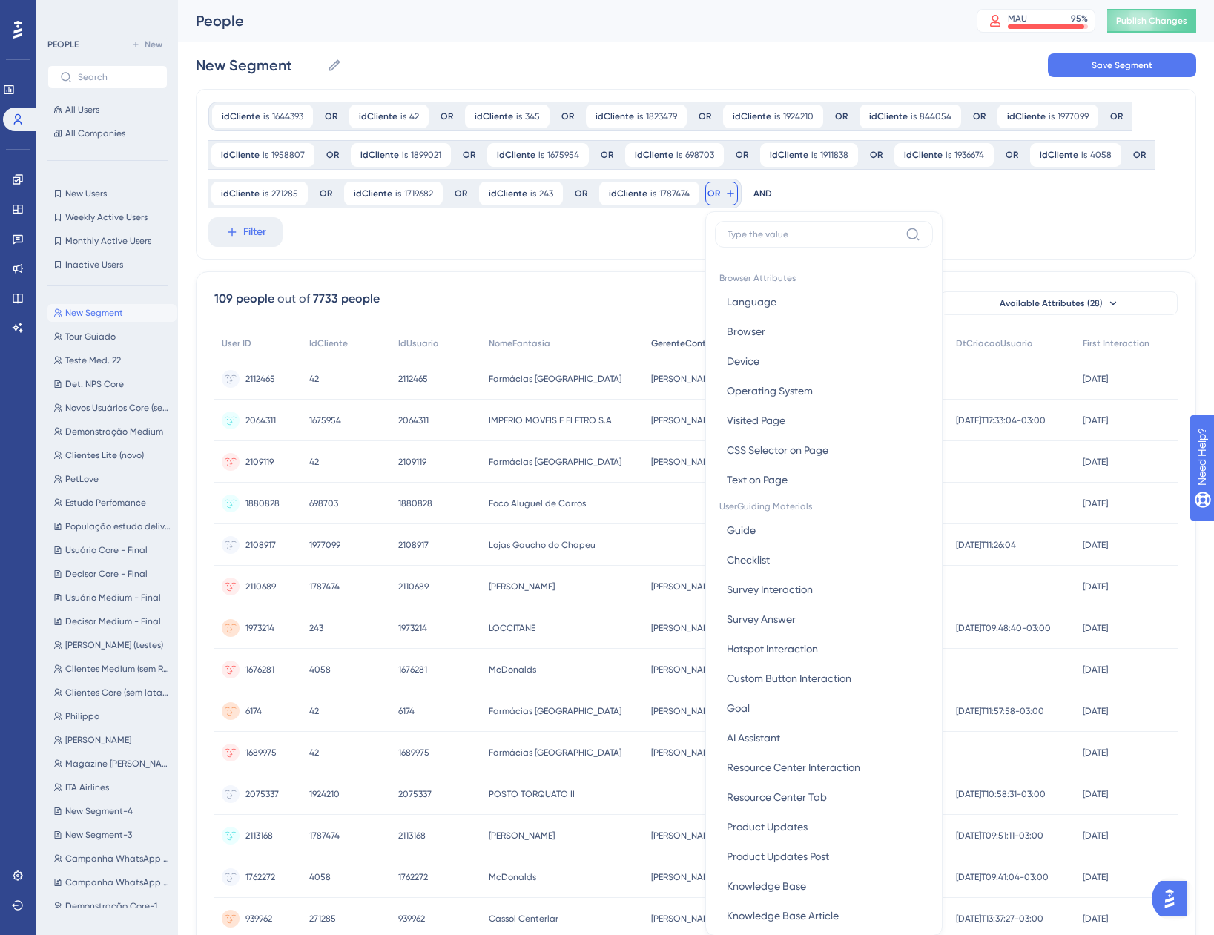
scroll to position [106, 0]
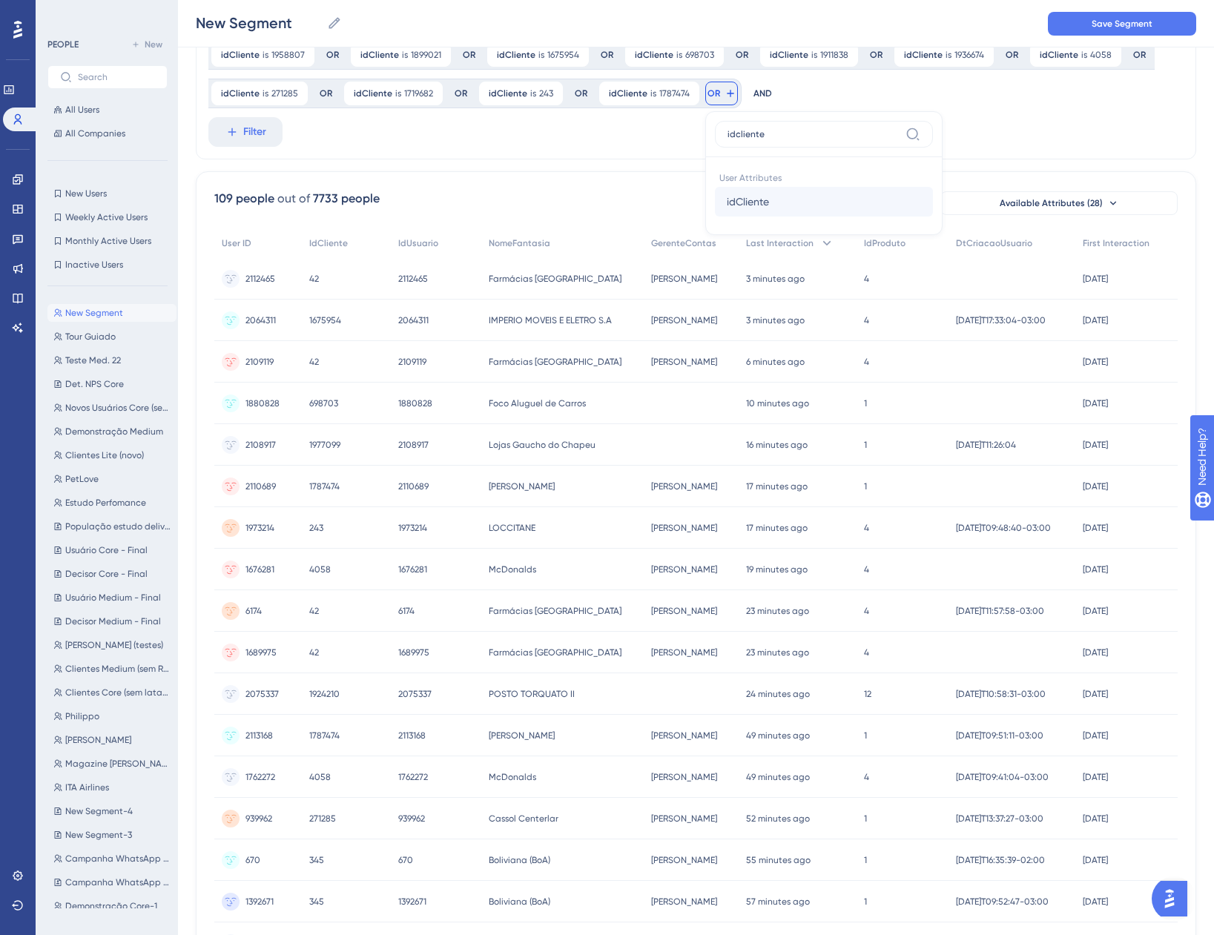
type input "idcliente"
click at [745, 199] on span "idCliente" at bounding box center [748, 202] width 42 height 18
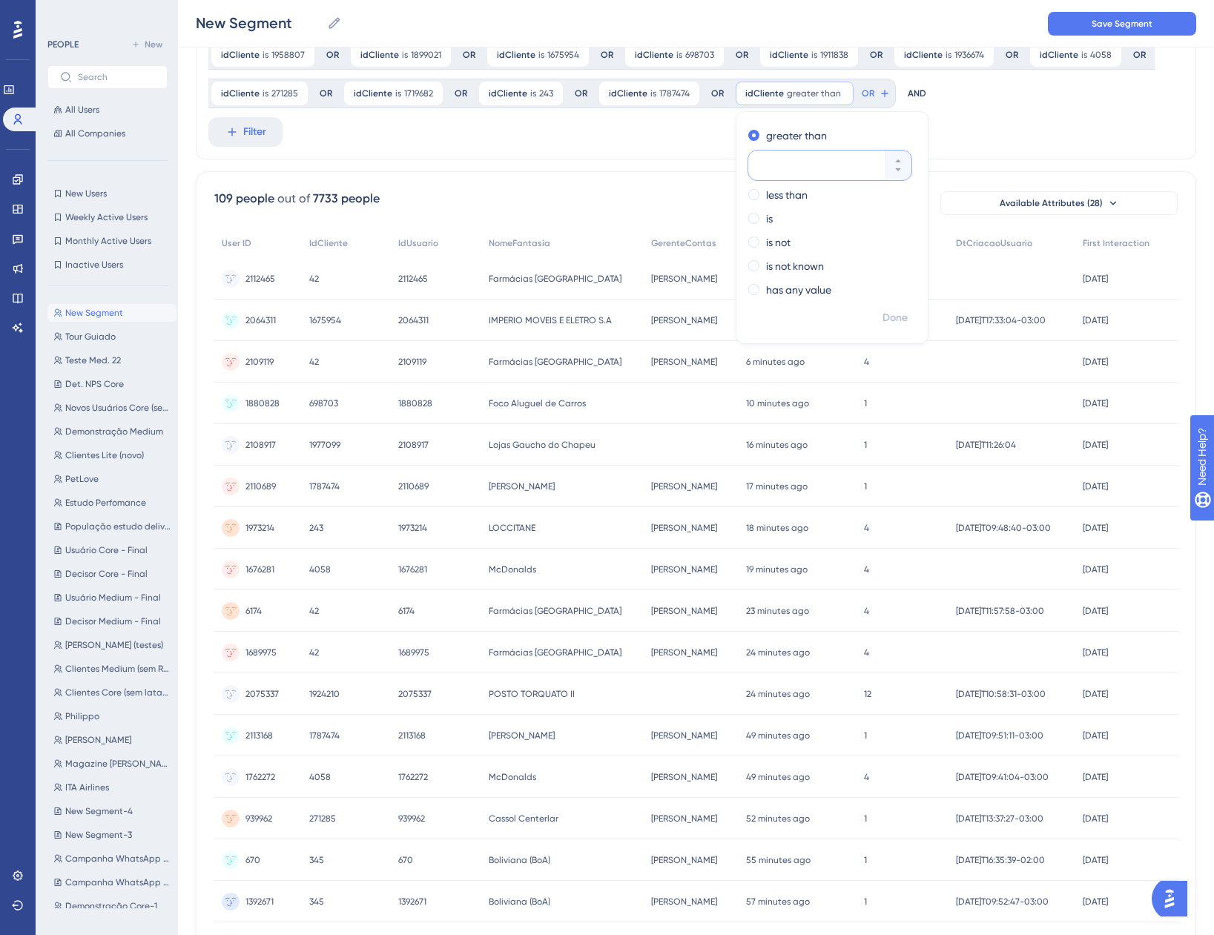
paste input "1622712"
type input "1622712"
click at [766, 225] on label "is" at bounding box center [769, 219] width 7 height 18
click at [894, 316] on span "Done" at bounding box center [895, 318] width 25 height 18
click at [859, 89] on icon at bounding box center [865, 94] width 12 height 12
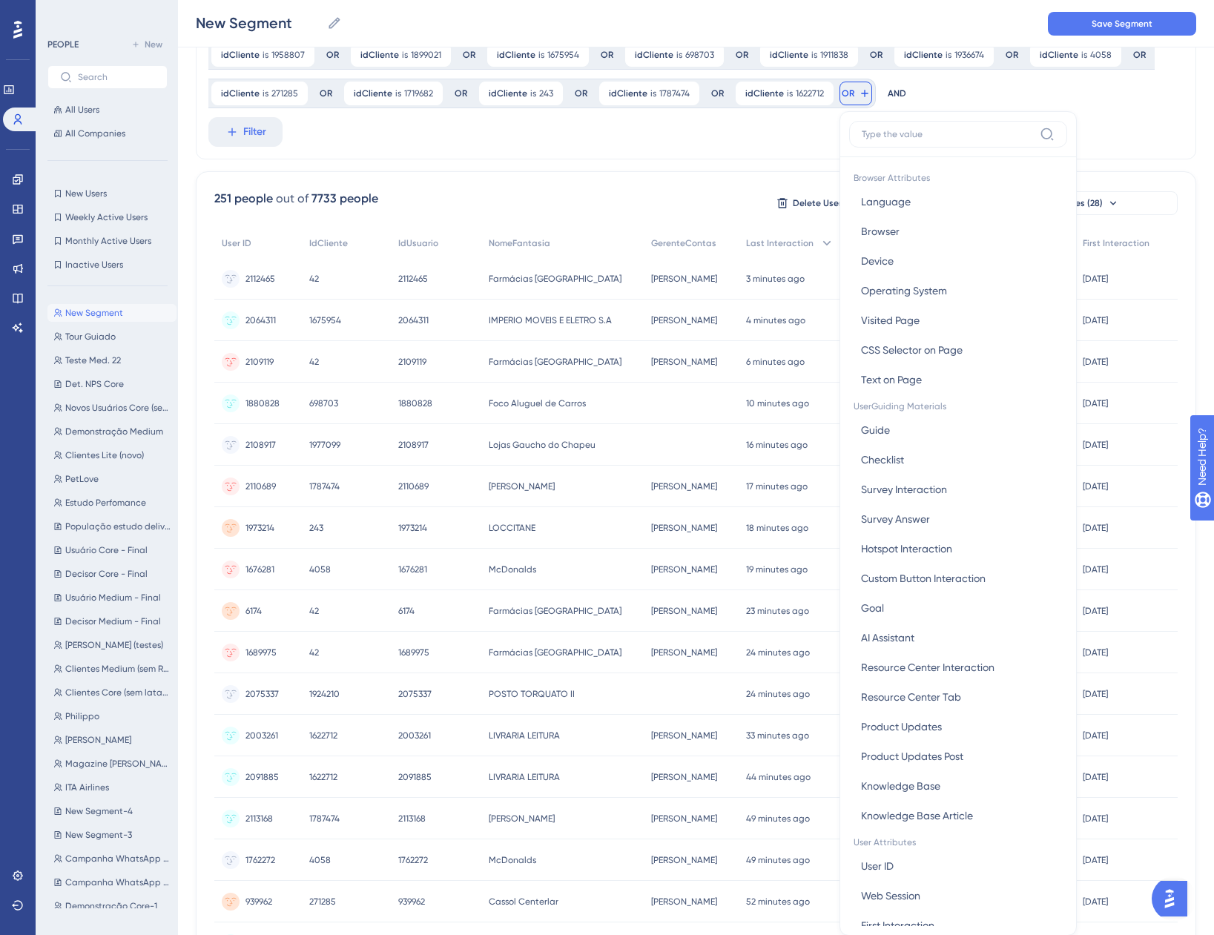
scroll to position [162, 0]
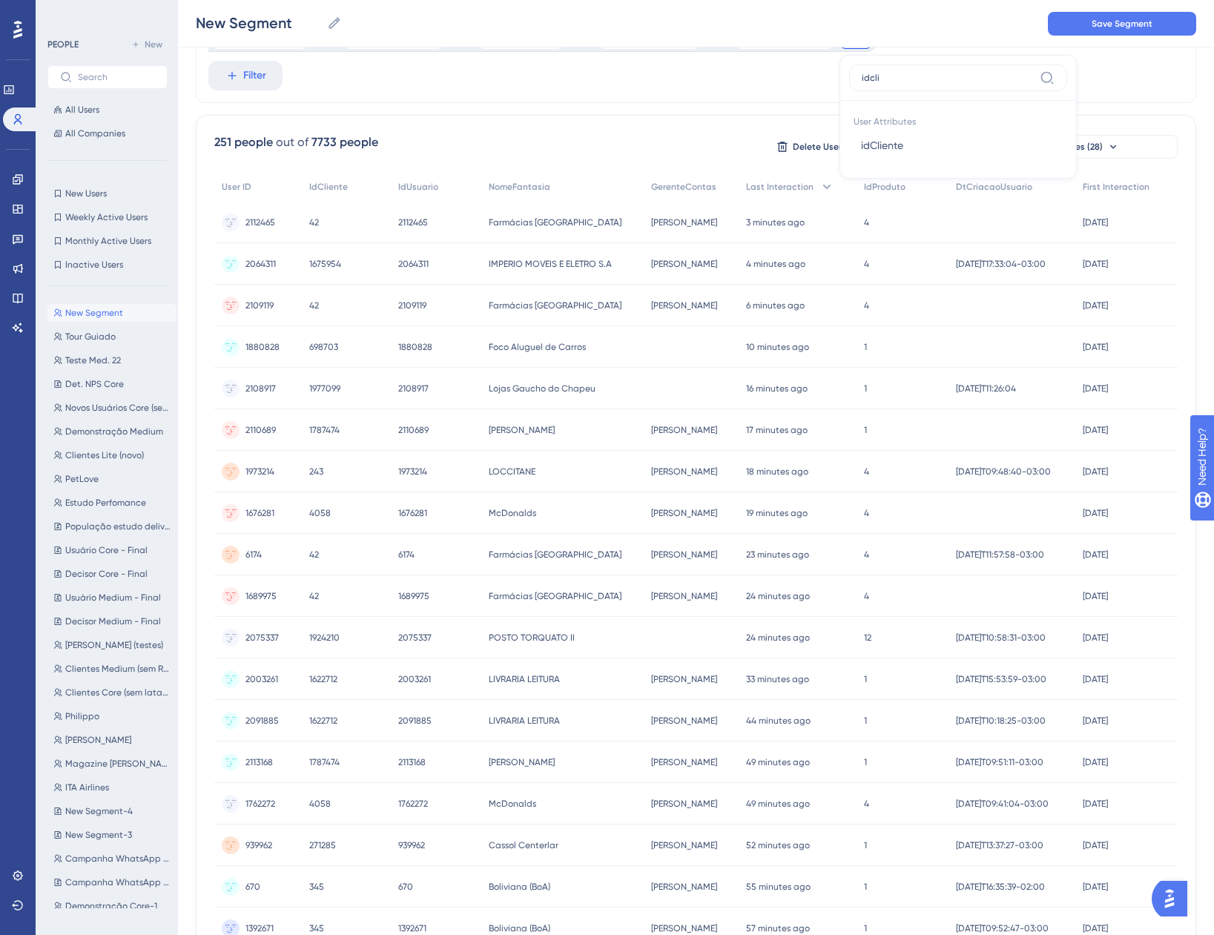
type input "idcli"
click at [911, 135] on button "idCliente idCliente" at bounding box center [958, 146] width 218 height 30
click at [888, 162] on div "is" at bounding box center [964, 163] width 162 height 18
type input "1432972"
click at [1029, 263] on span "Done" at bounding box center [1029, 262] width 25 height 18
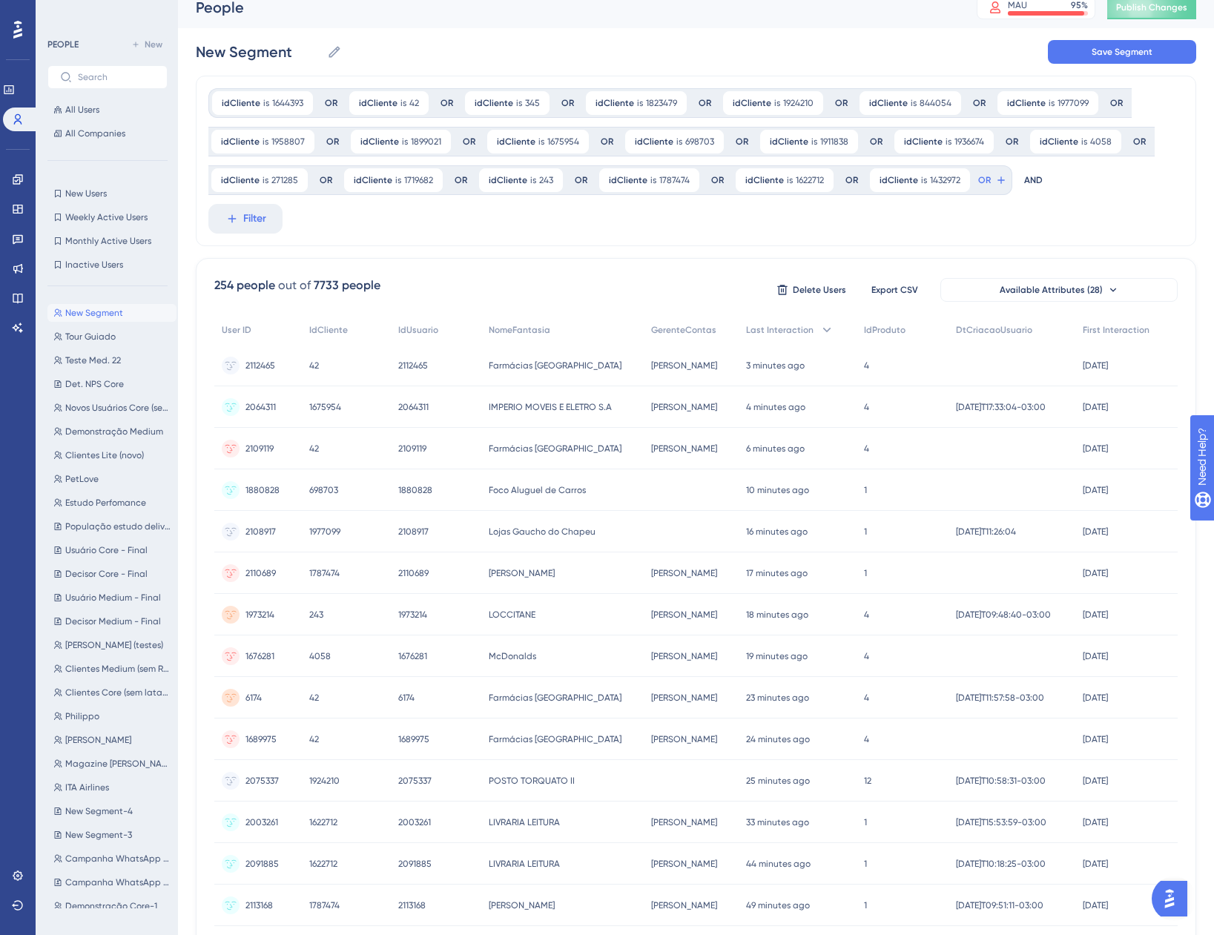
scroll to position [0, 0]
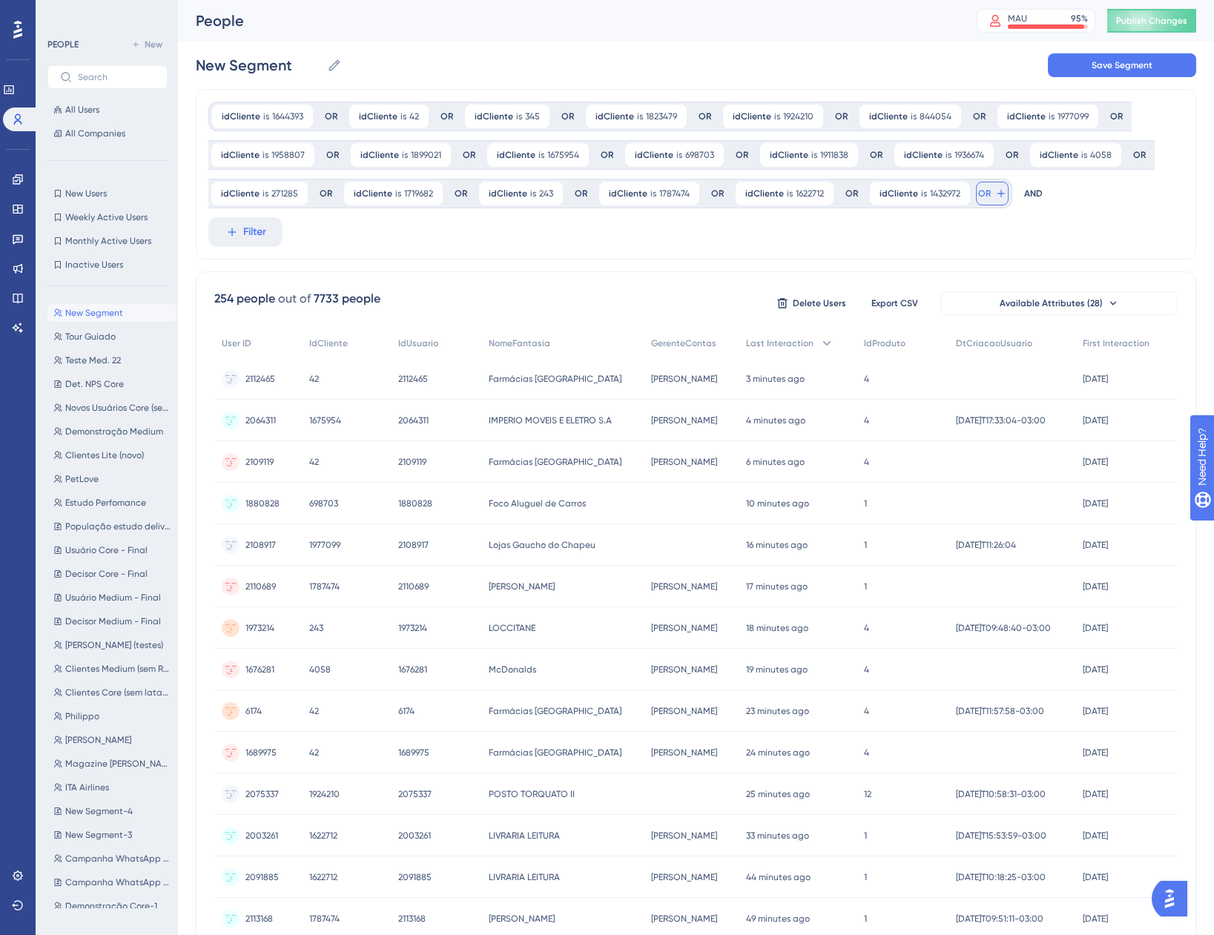
click at [982, 193] on span "OR" at bounding box center [984, 194] width 13 height 12
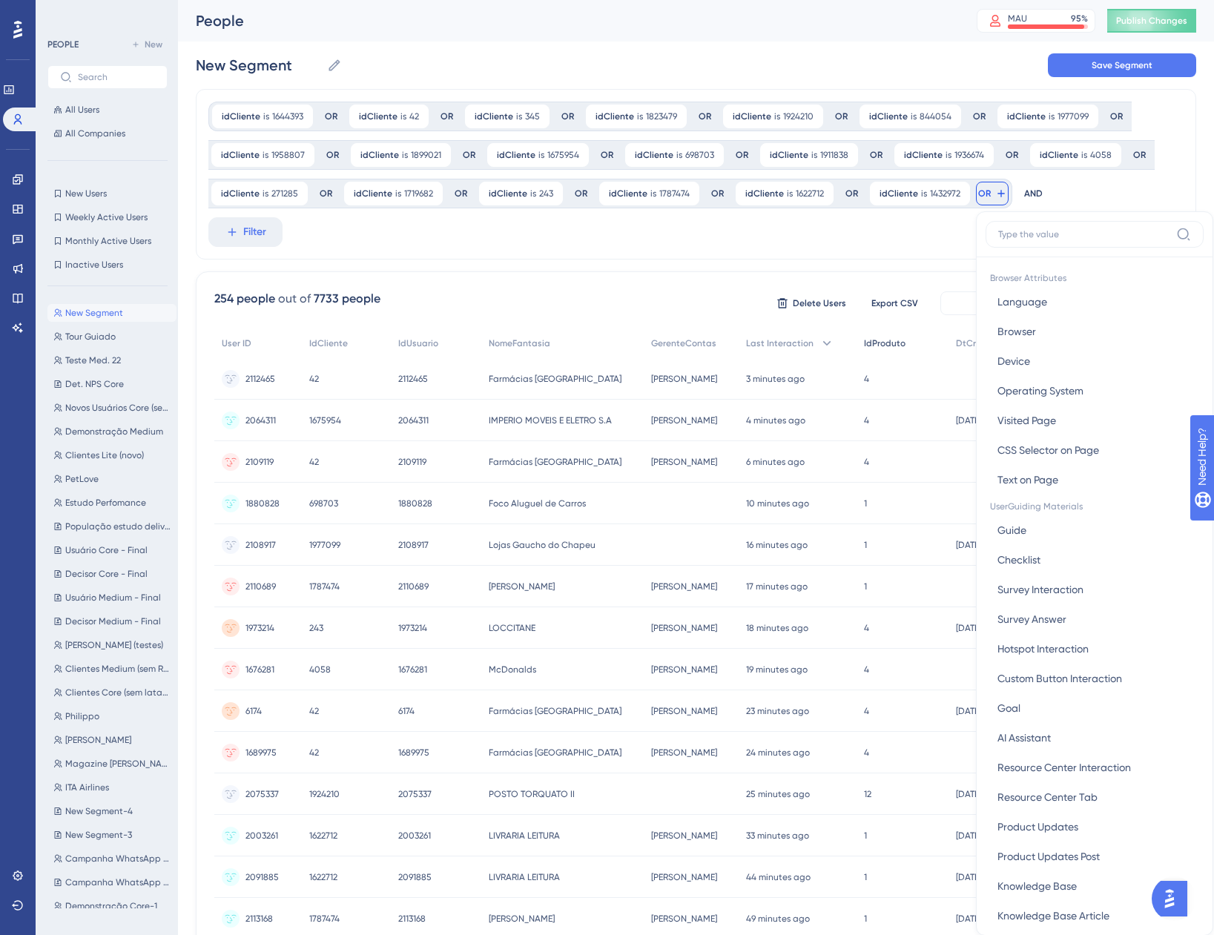
scroll to position [106, 0]
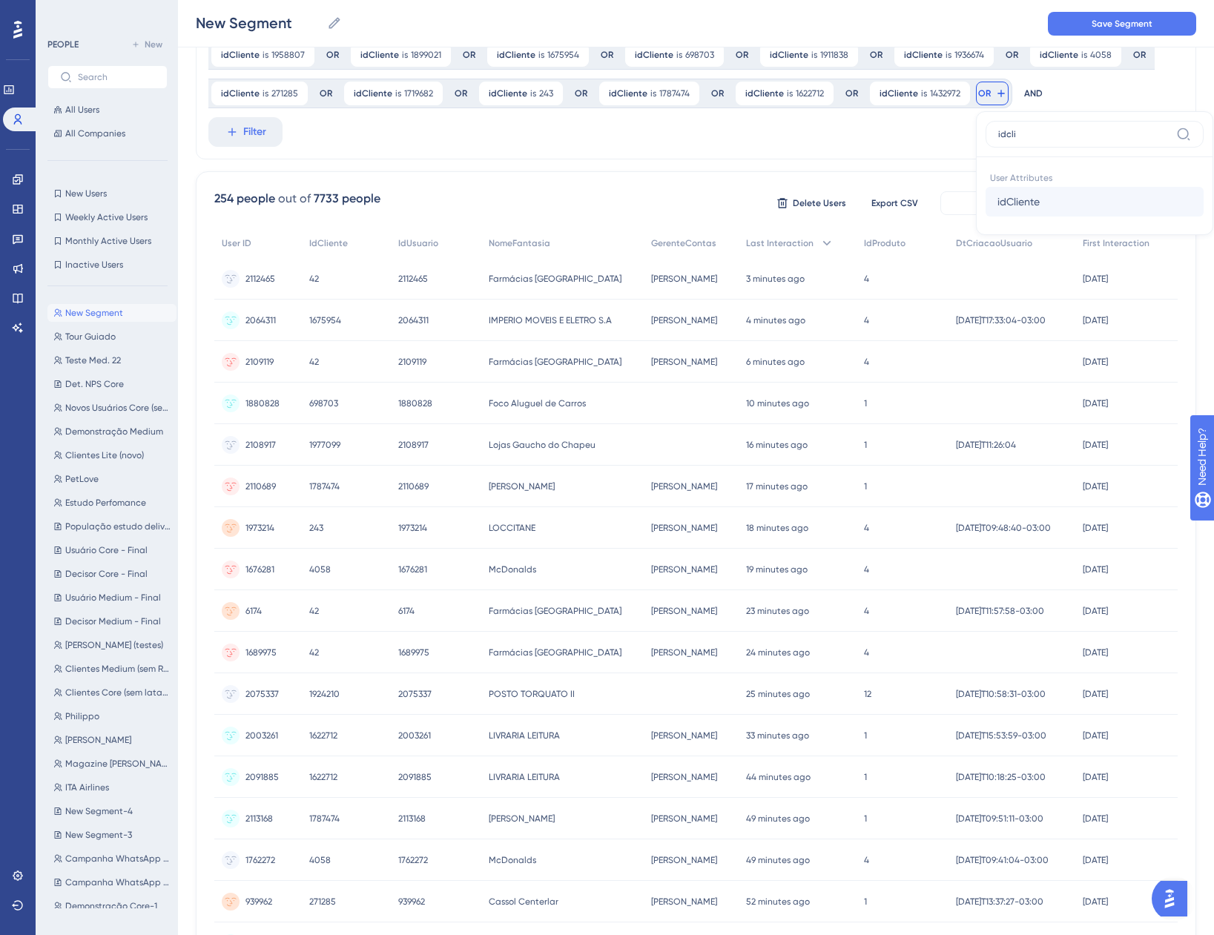
type input "idcli"
click at [999, 205] on span "idCliente" at bounding box center [1018, 202] width 42 height 18
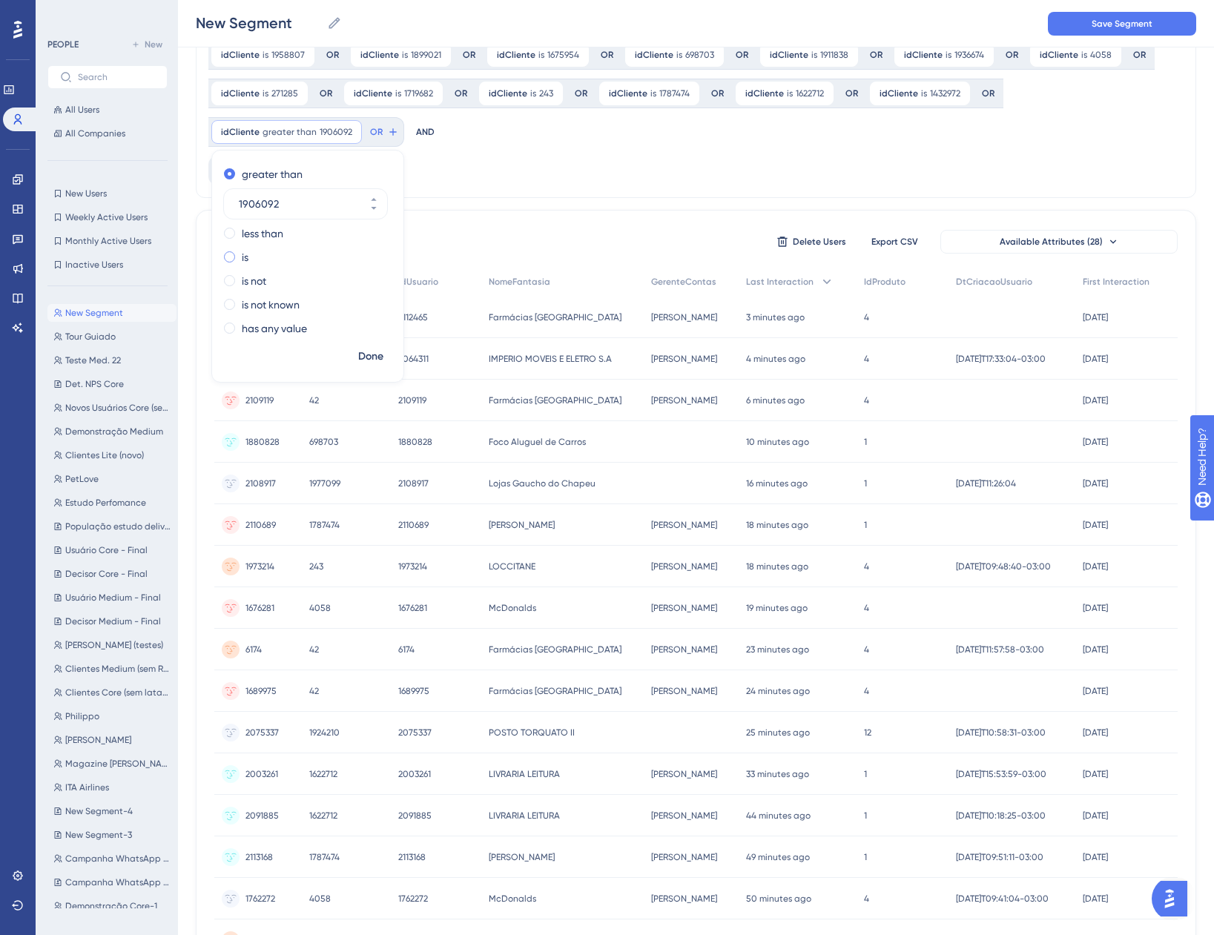
type input "1906092"
click at [231, 253] on span at bounding box center [229, 256] width 11 height 11
click at [240, 254] on input "radio" at bounding box center [240, 254] width 0 height 0
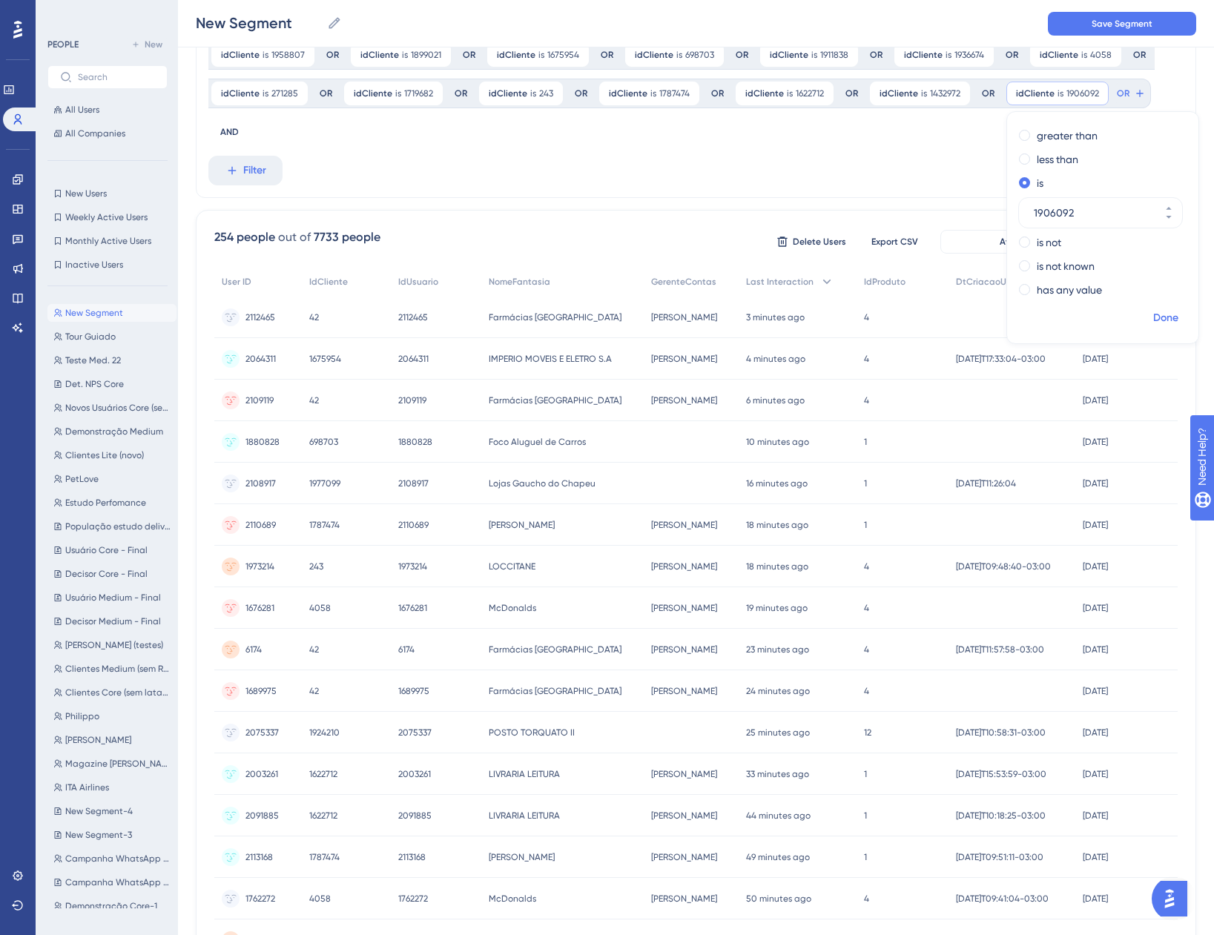
click at [1160, 316] on span "Done" at bounding box center [1165, 318] width 25 height 18
click at [1134, 89] on icon at bounding box center [1140, 94] width 12 height 12
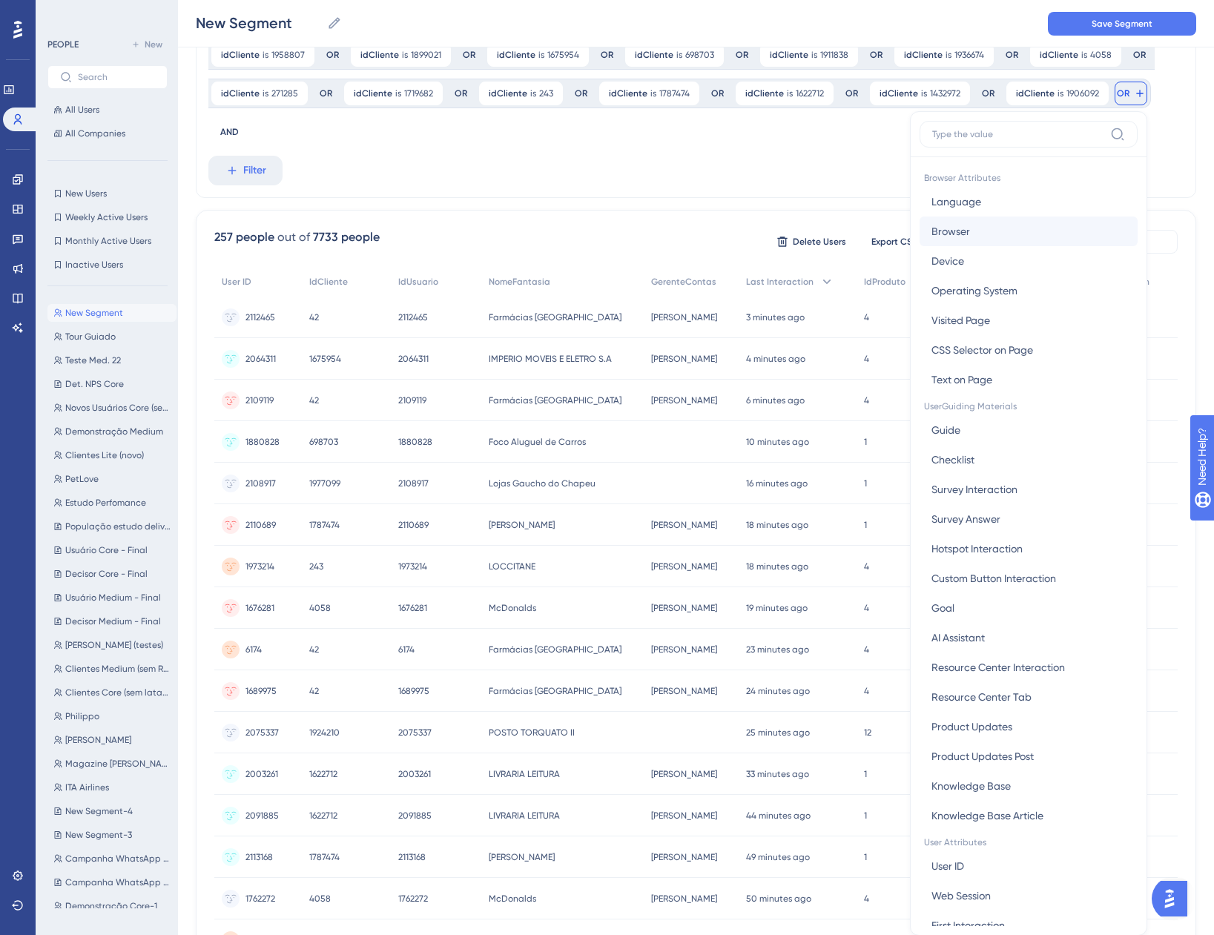
scroll to position [162, 0]
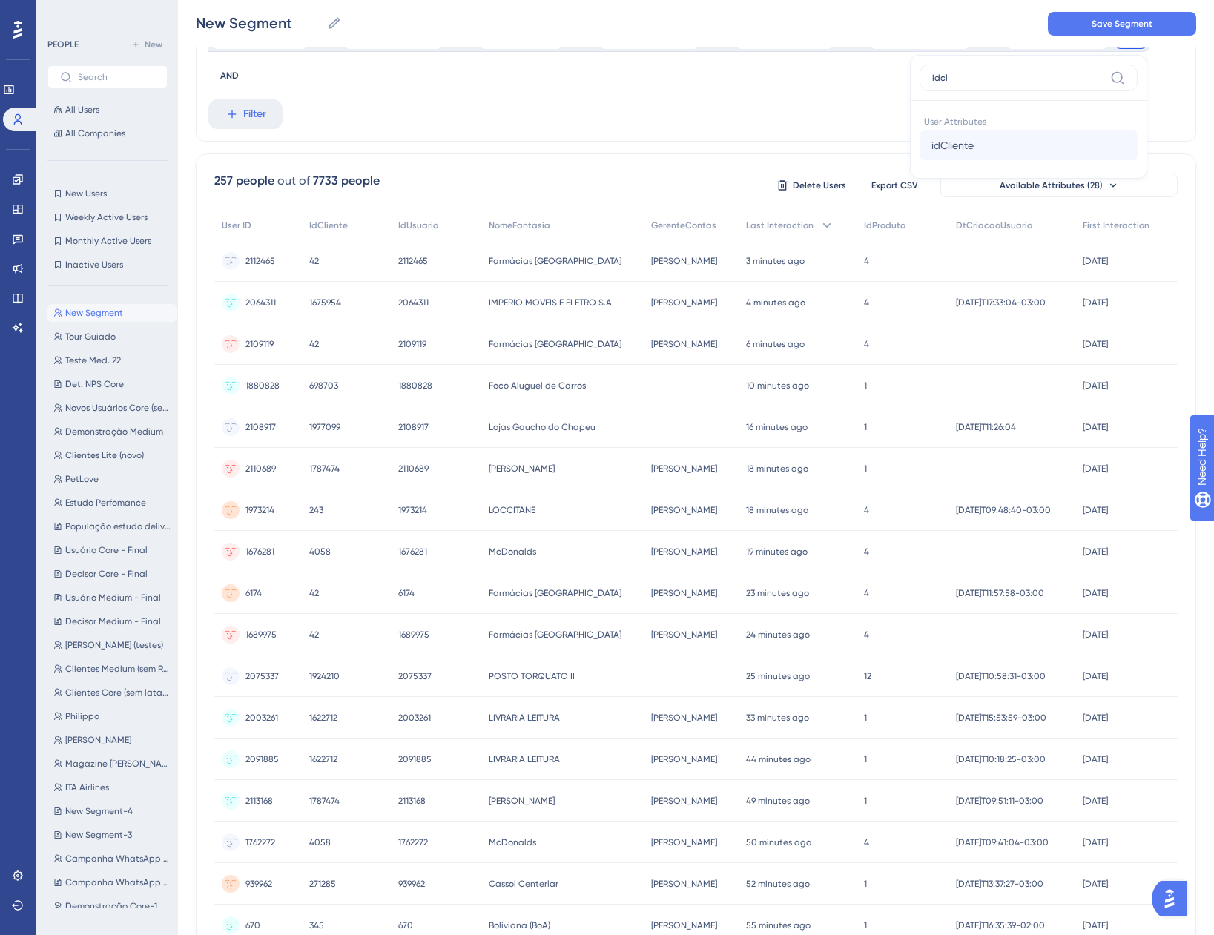
type input "idcl"
click at [946, 148] on span "idCliente" at bounding box center [952, 145] width 42 height 18
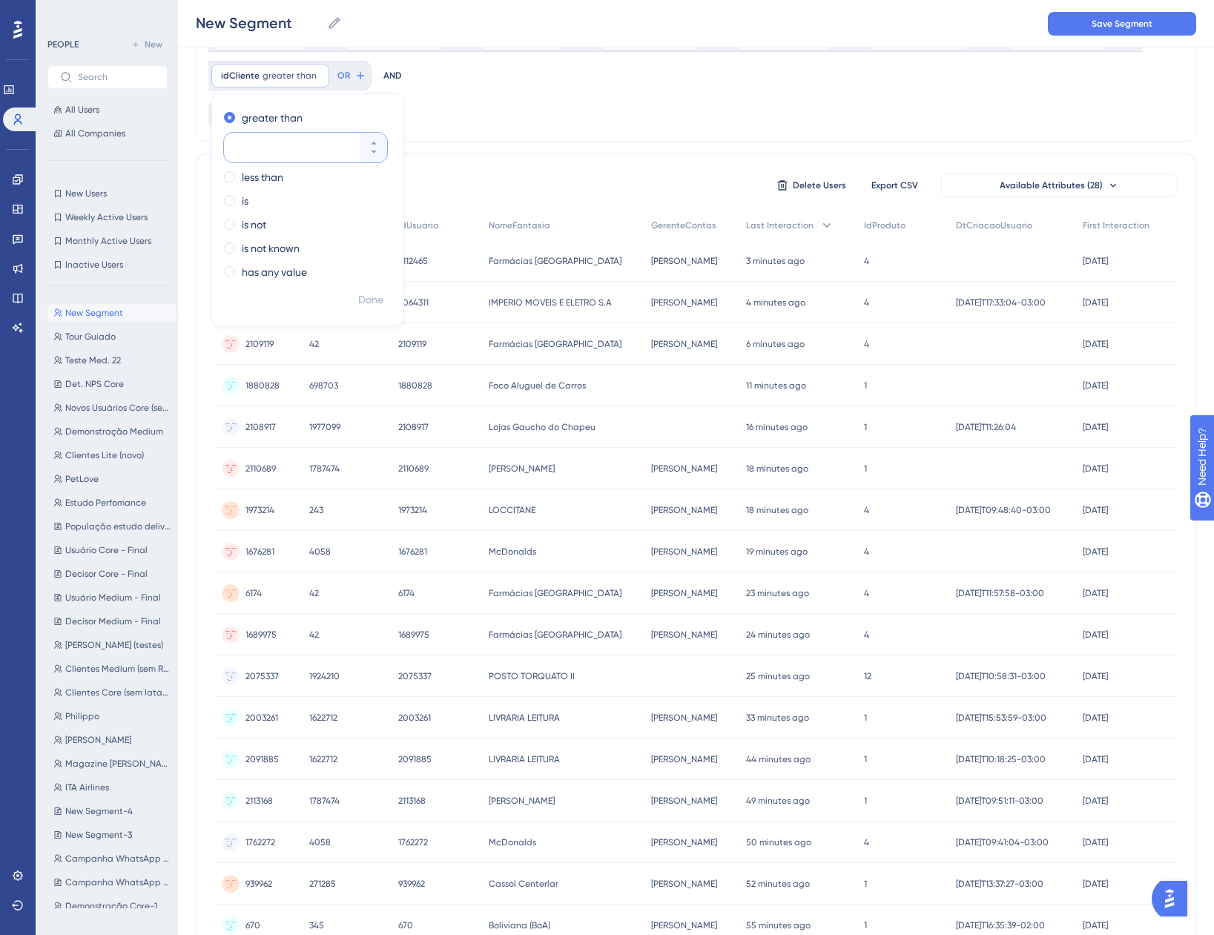
paste input "1901455"
type input "1901455"
click at [234, 203] on span at bounding box center [229, 200] width 11 height 11
click at [240, 197] on input "radio" at bounding box center [240, 197] width 0 height 0
click at [363, 291] on span "Done" at bounding box center [370, 300] width 25 height 18
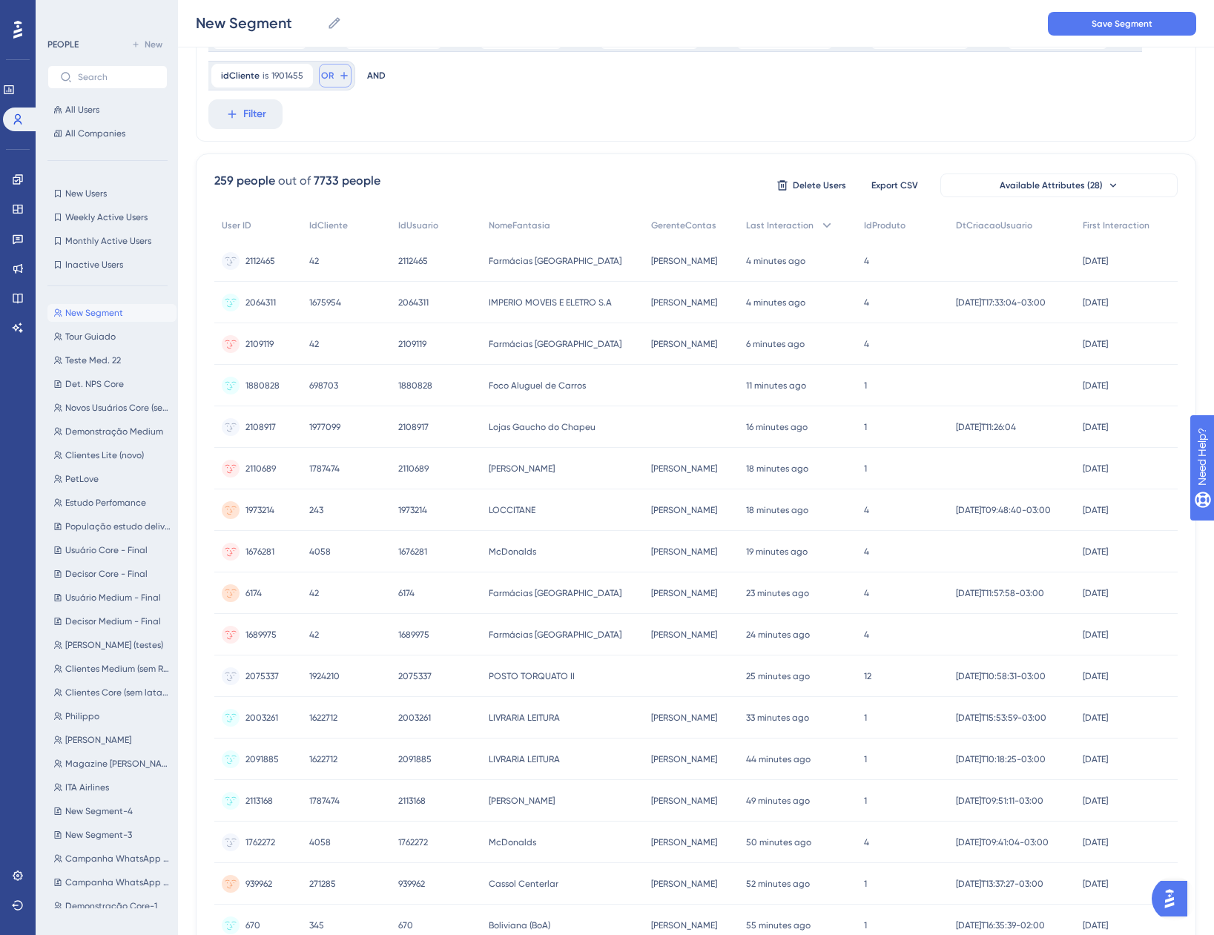
click at [326, 74] on span "OR" at bounding box center [327, 76] width 13 height 12
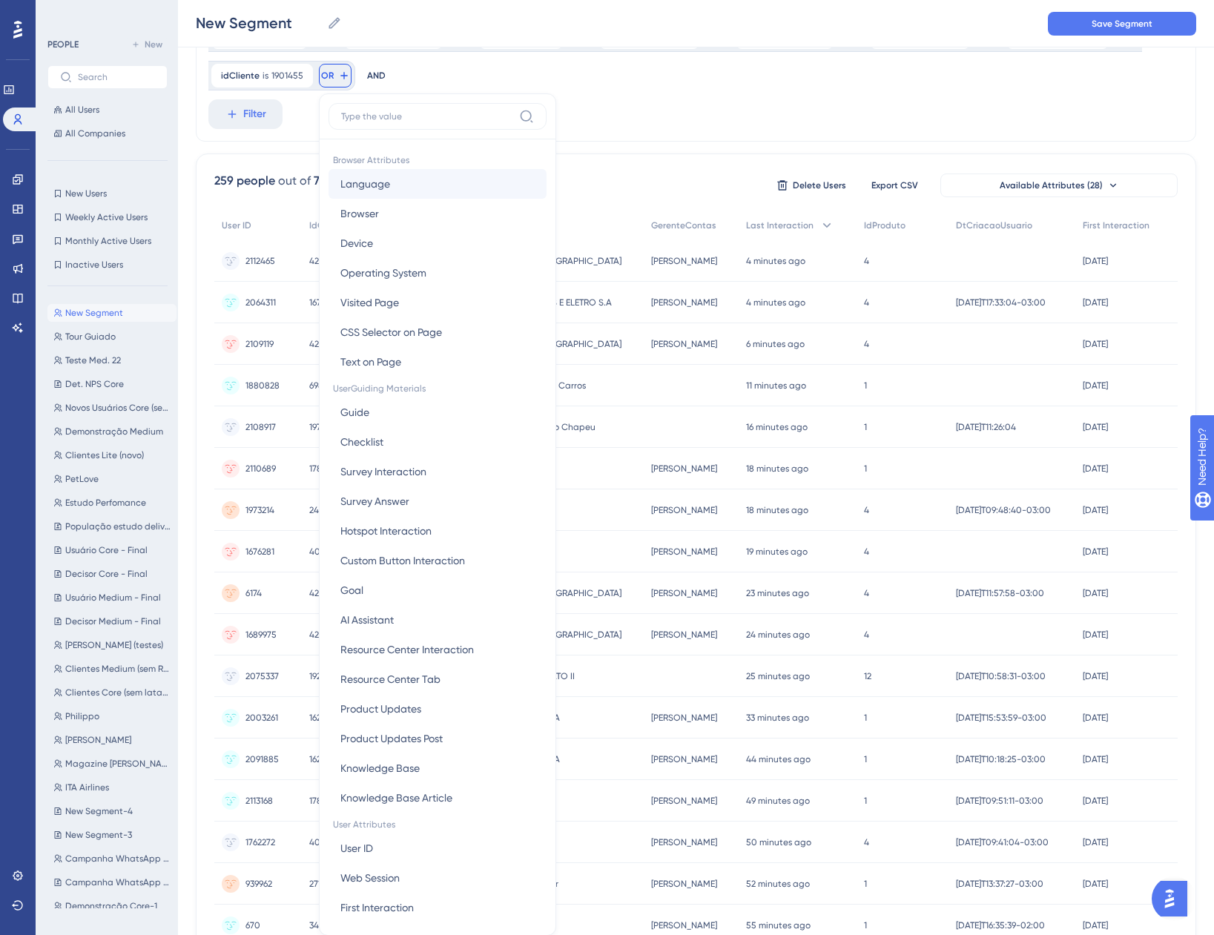
scroll to position [210, 0]
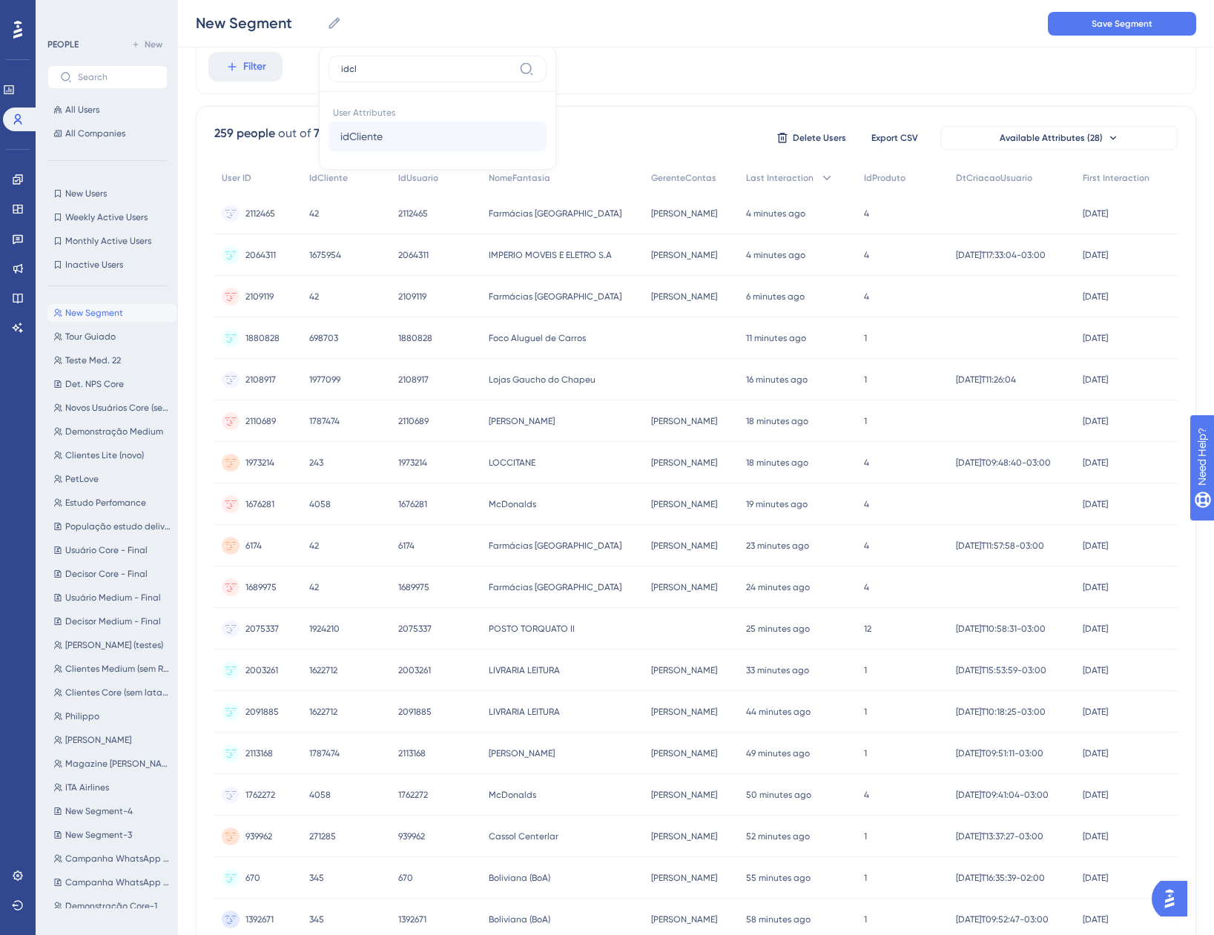
type input "idcl"
click at [341, 131] on span "idCliente" at bounding box center [361, 137] width 42 height 18
paste input "245444"
type input "245444"
click at [376, 148] on div "is" at bounding box center [443, 154] width 162 height 18
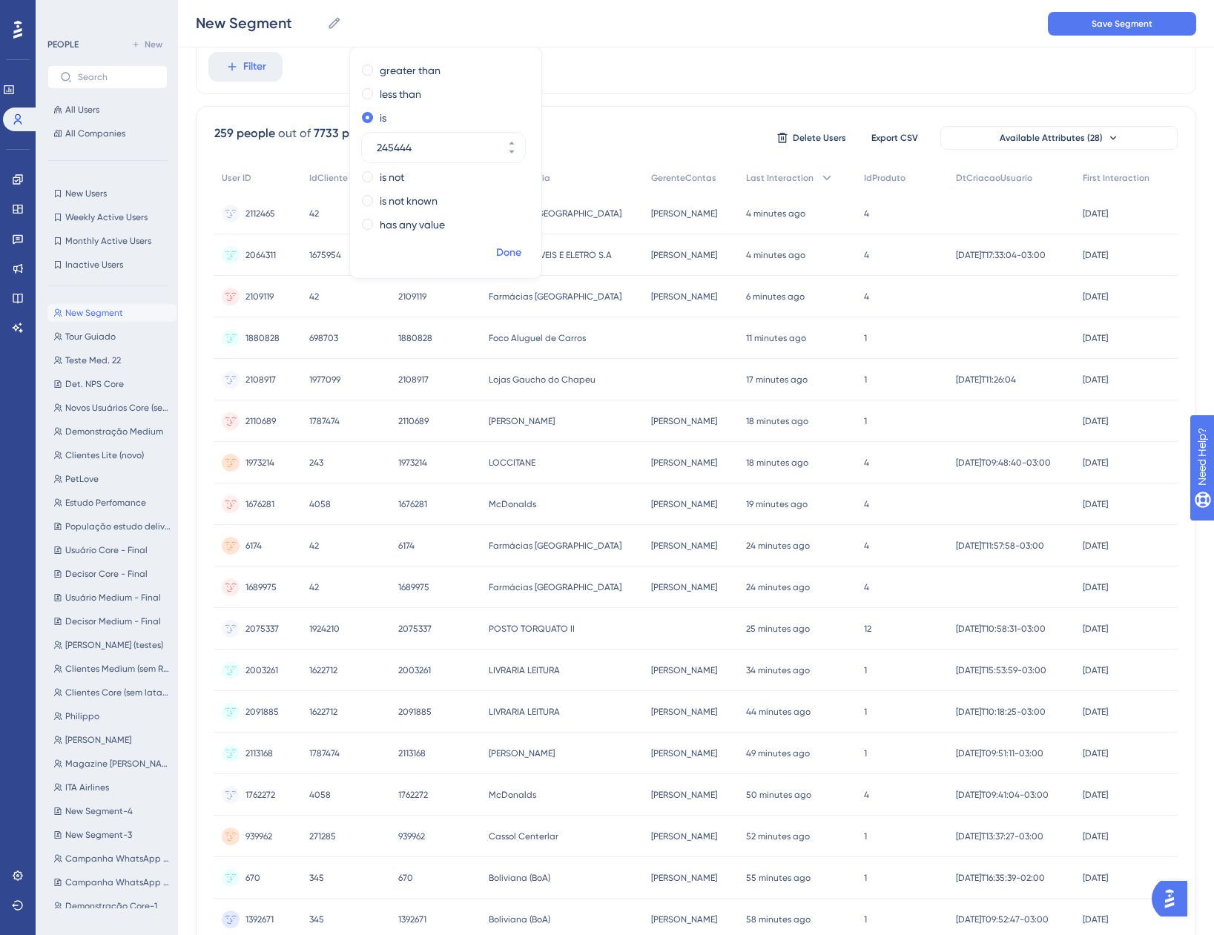
click at [506, 251] on span "Done" at bounding box center [508, 253] width 25 height 18
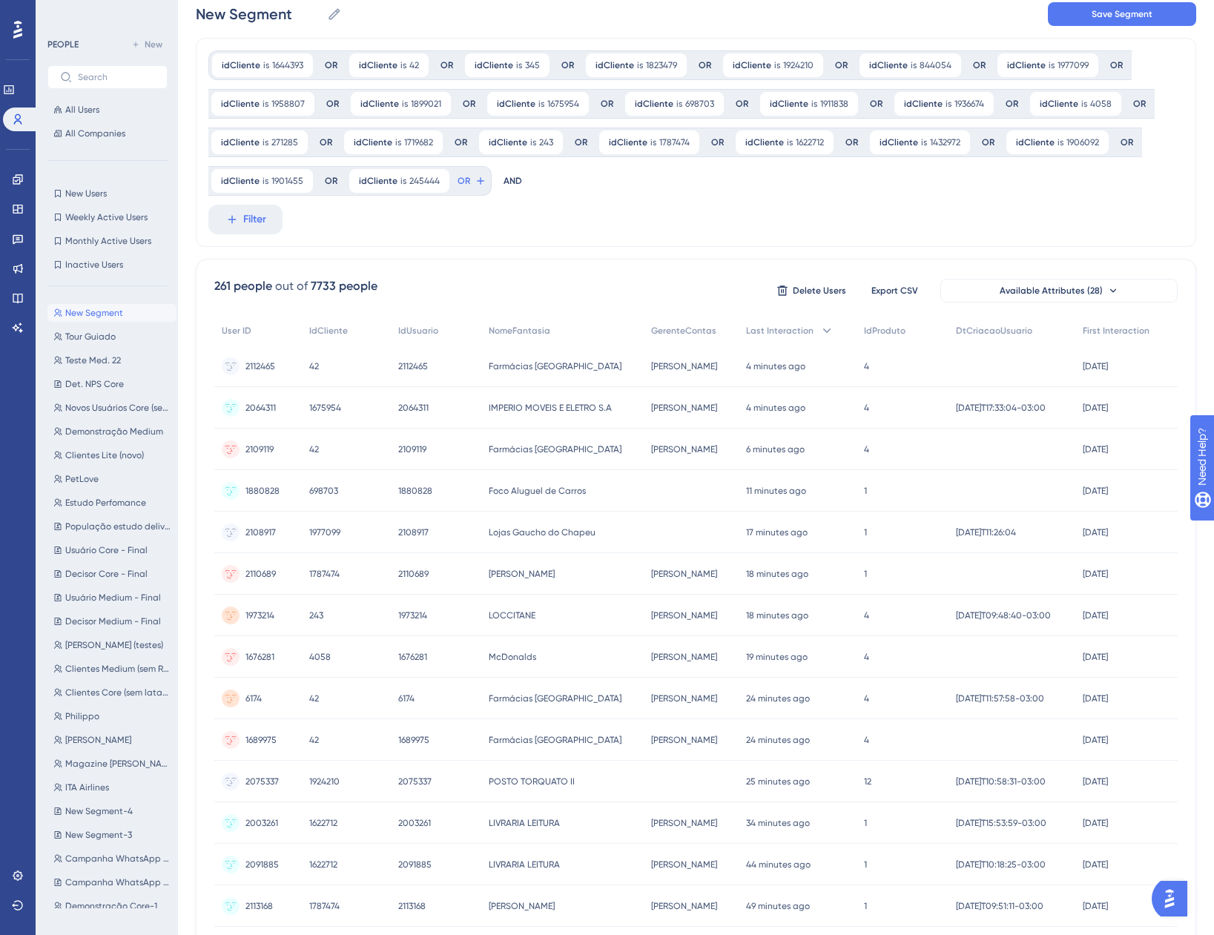
scroll to position [0, 0]
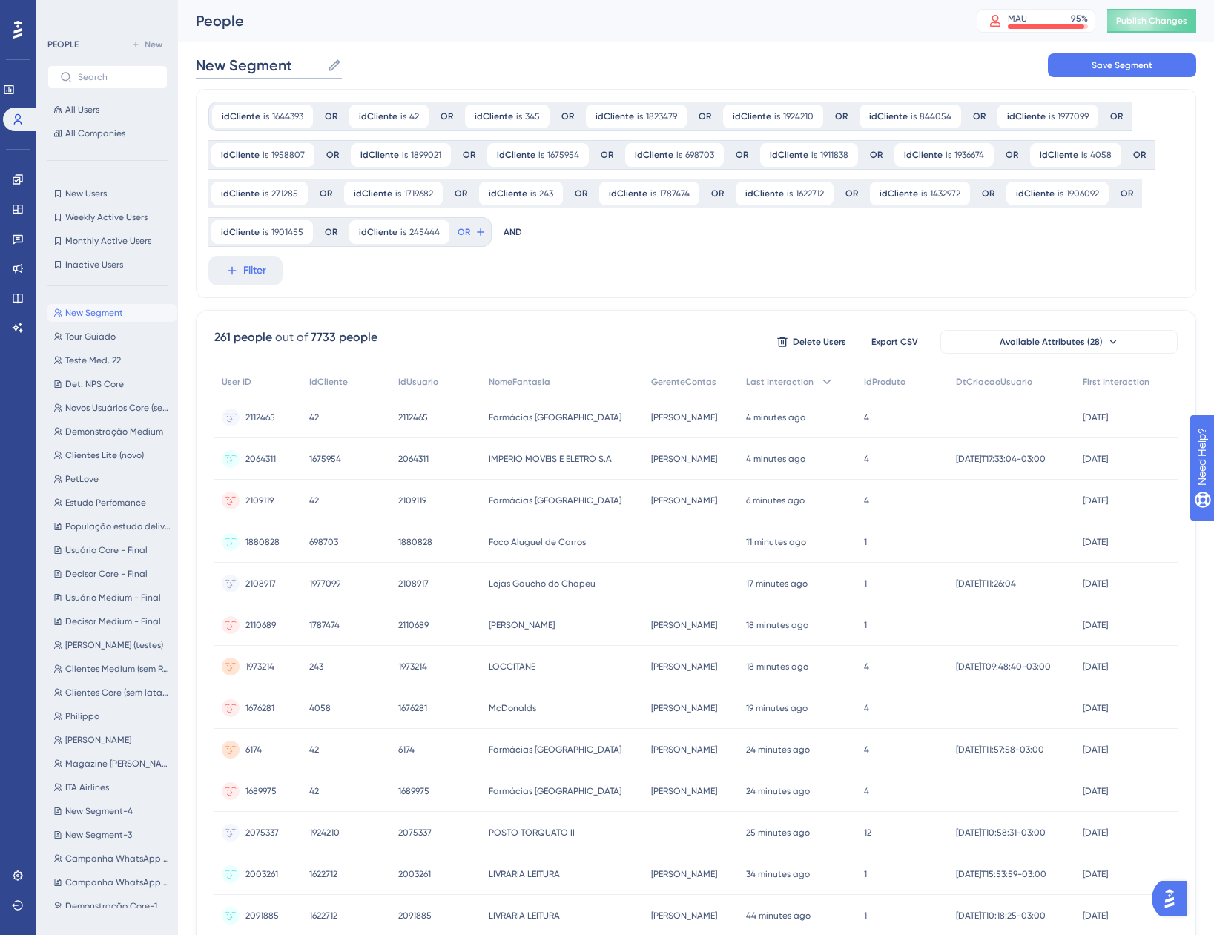
click at [300, 73] on input "New Segment" at bounding box center [258, 65] width 125 height 21
drag, startPoint x: 298, startPoint y: 67, endPoint x: 190, endPoint y: 66, distance: 108.3
click at [190, 66] on div "Performance Users Engagement Widgets Feedback Product Updates Knowledge Base AI…" at bounding box center [696, 658] width 1036 height 1317
click at [1076, 67] on button "Save Segment" at bounding box center [1122, 65] width 148 height 24
drag, startPoint x: 154, startPoint y: 49, endPoint x: 163, endPoint y: 49, distance: 9.6
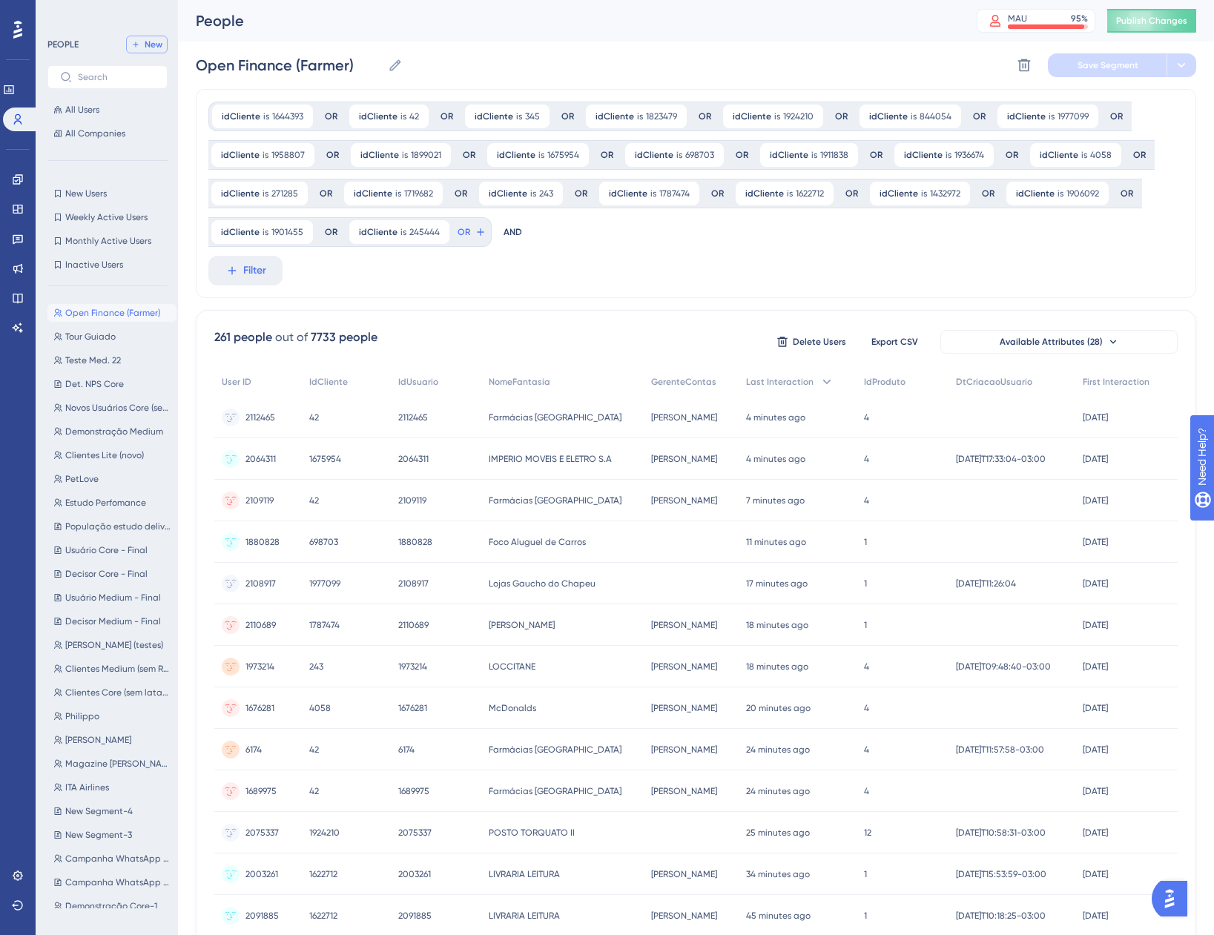
click at [154, 49] on span "New" at bounding box center [154, 45] width 18 height 12
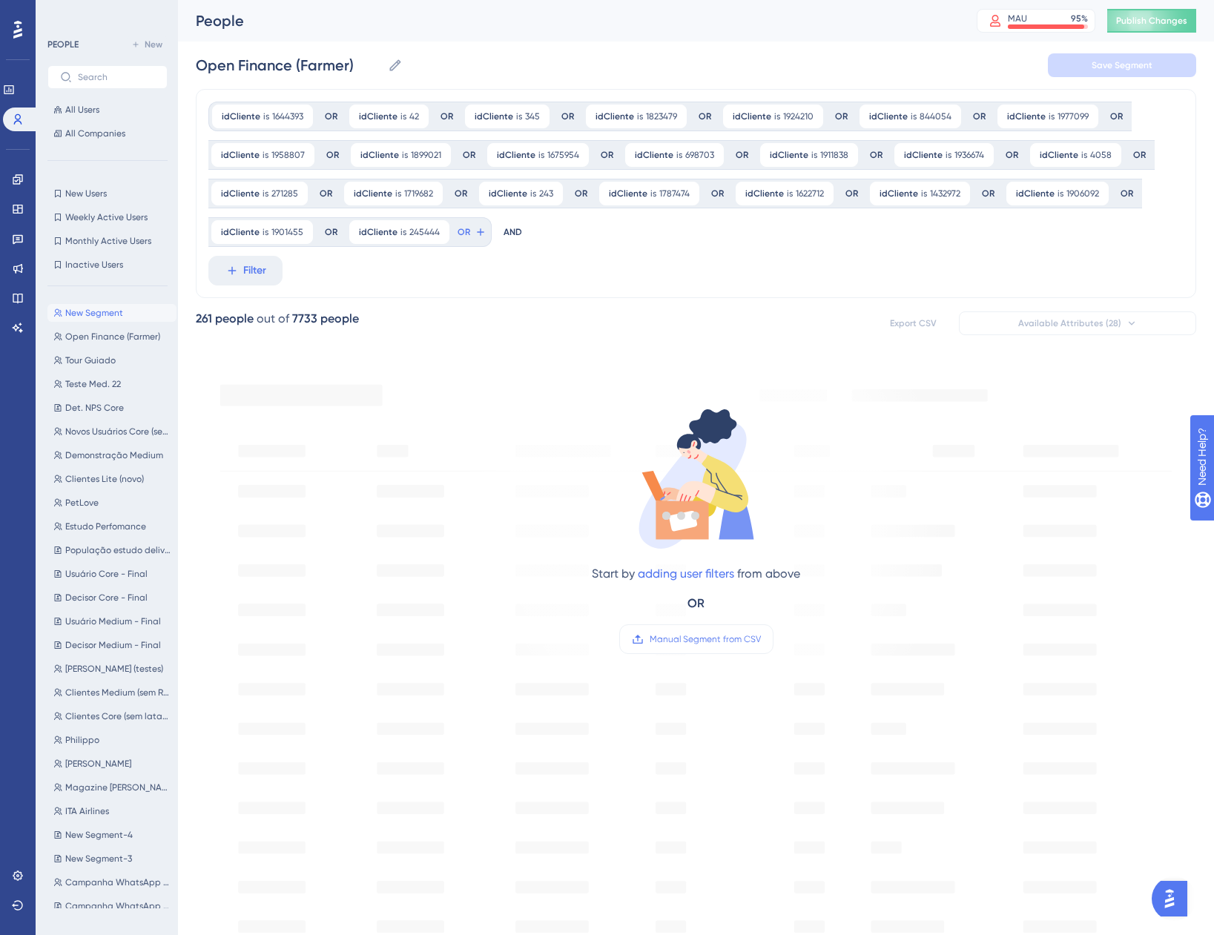
type input "New Segment"
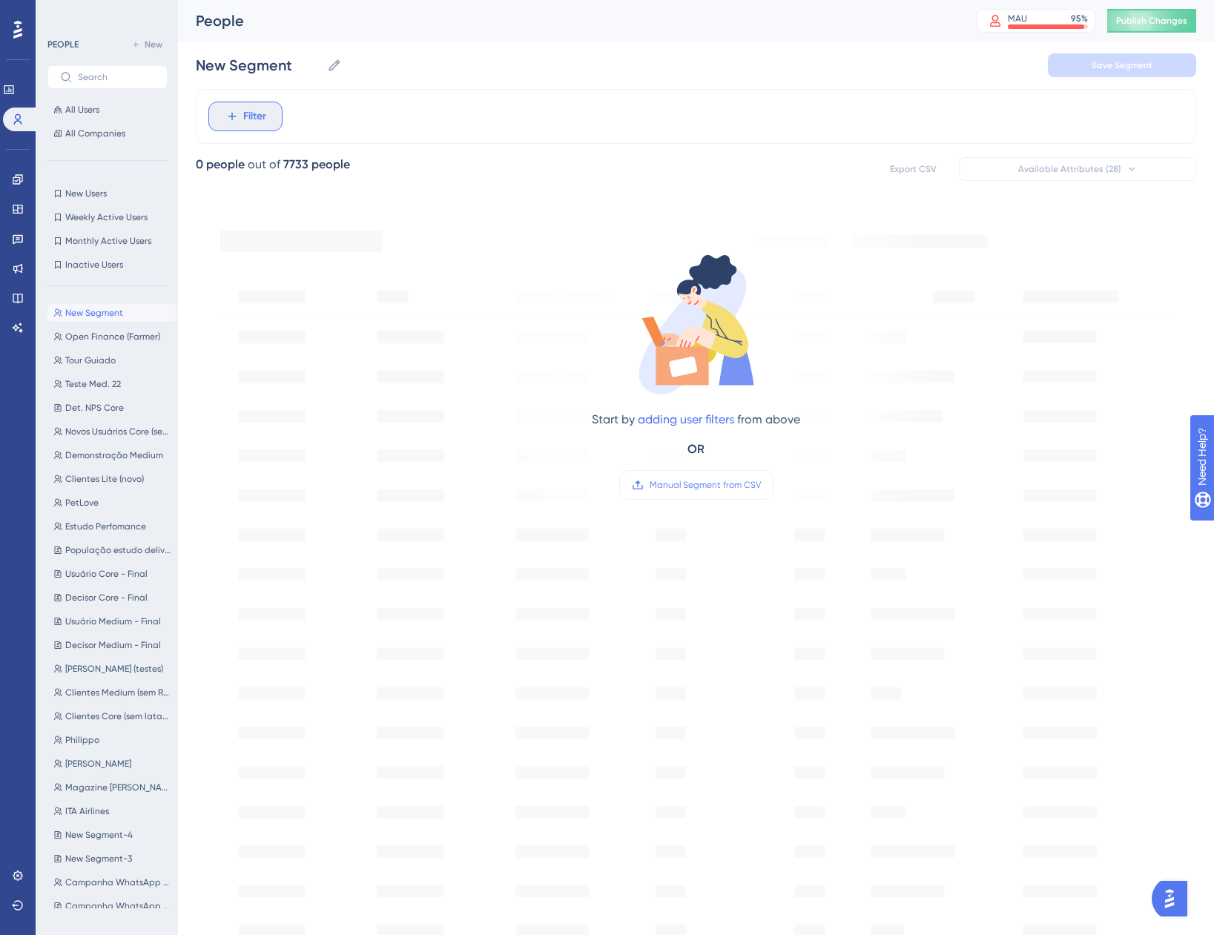
click at [258, 123] on span "Filter" at bounding box center [254, 117] width 23 height 18
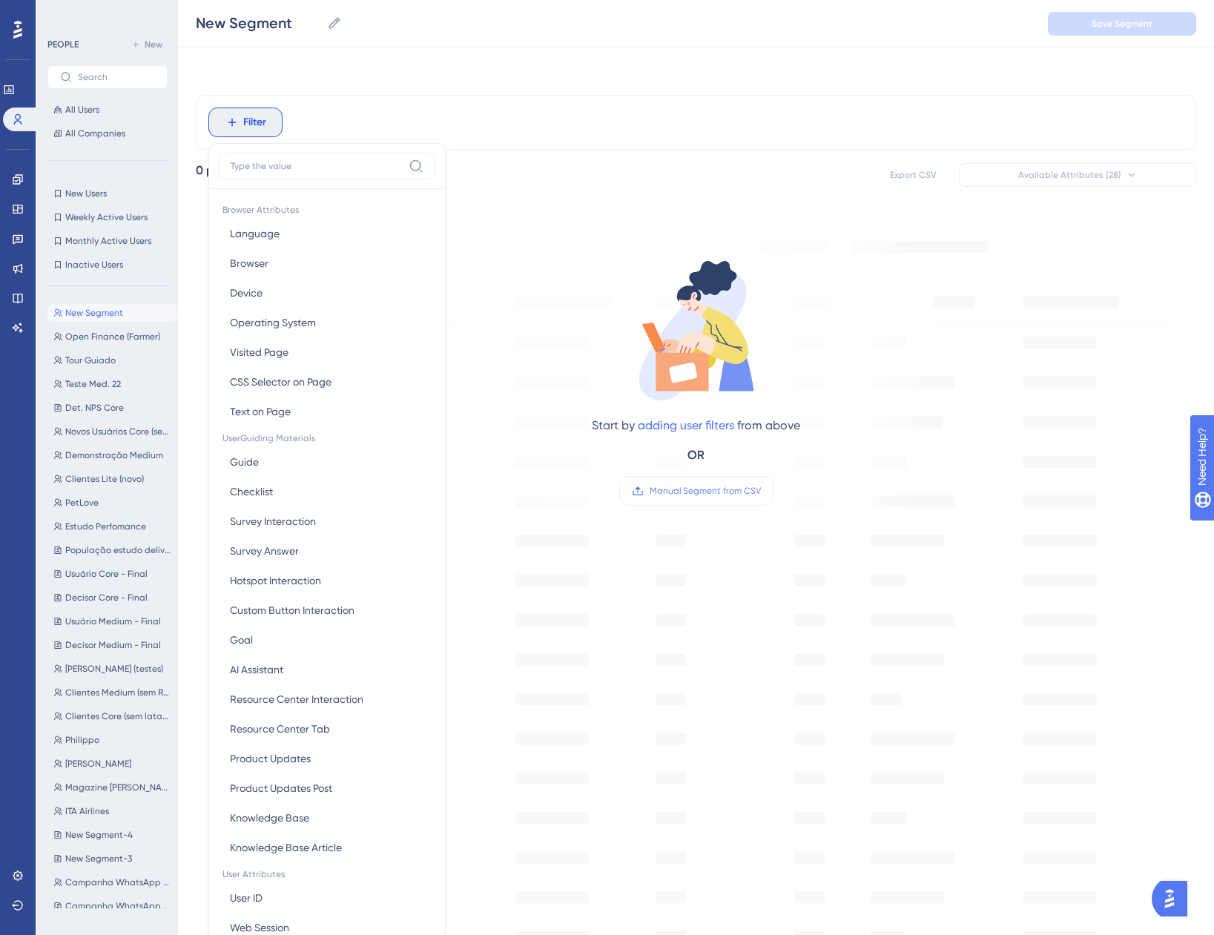
scroll to position [69, 0]
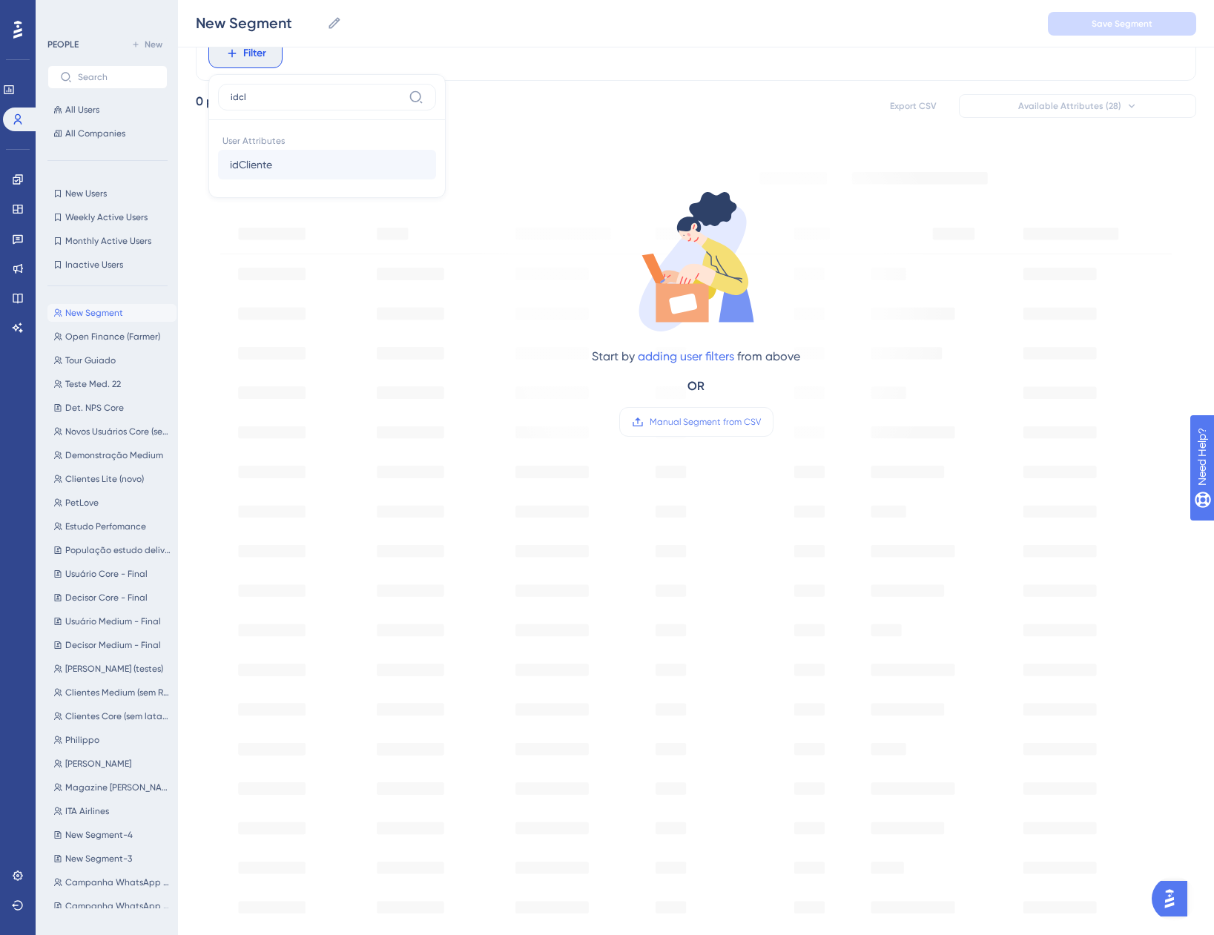
type input "idcl"
click at [307, 174] on button "idCliente idCliente" at bounding box center [327, 165] width 218 height 30
click at [228, 179] on span at bounding box center [230, 178] width 11 height 11
click at [240, 175] on input "radio" at bounding box center [240, 175] width 0 height 0
click at [271, 162] on div at bounding box center [293, 173] width 136 height 30
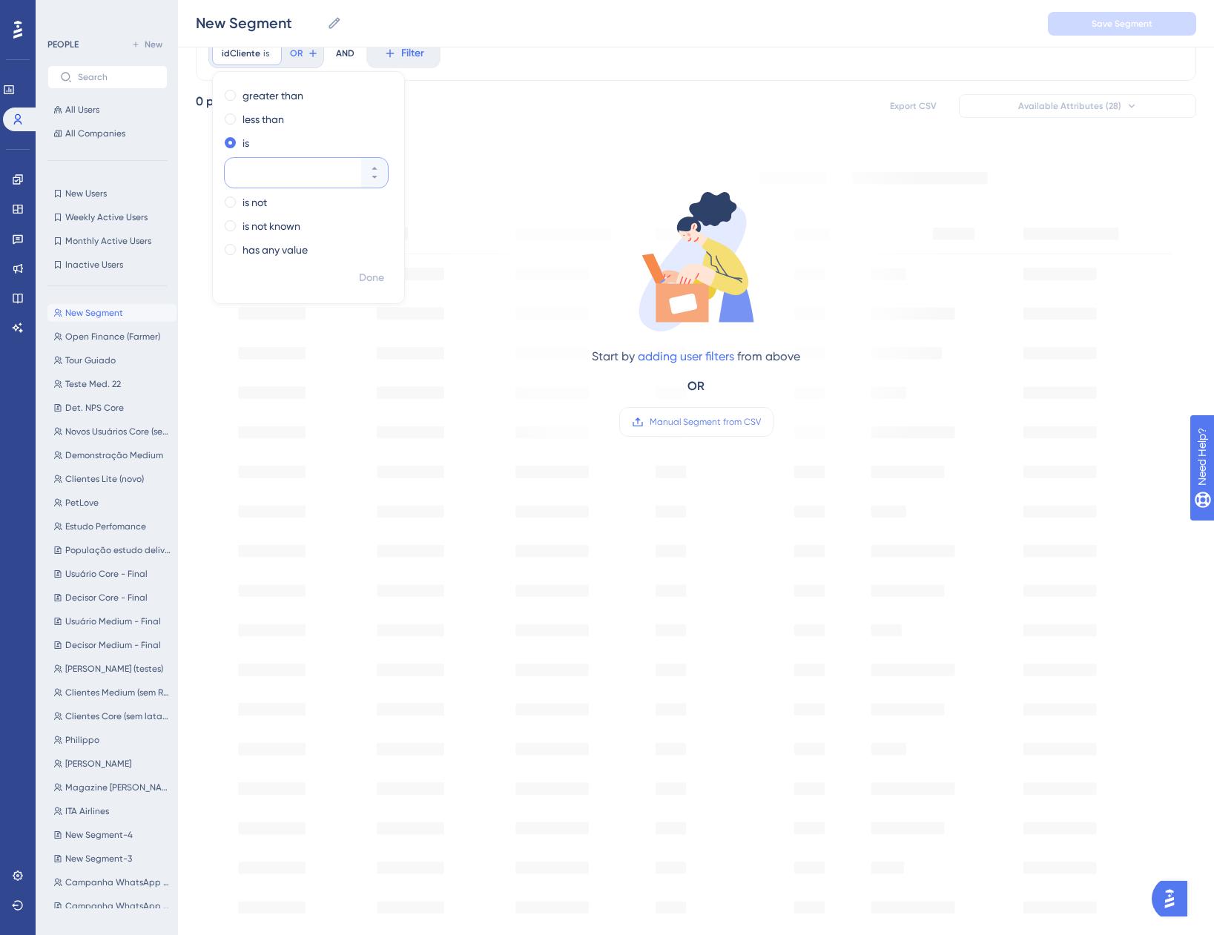
click at [271, 164] on input "number" at bounding box center [299, 173] width 119 height 18
paste input "1953624"
type input "1953624"
click at [368, 280] on span "Done" at bounding box center [371, 278] width 25 height 18
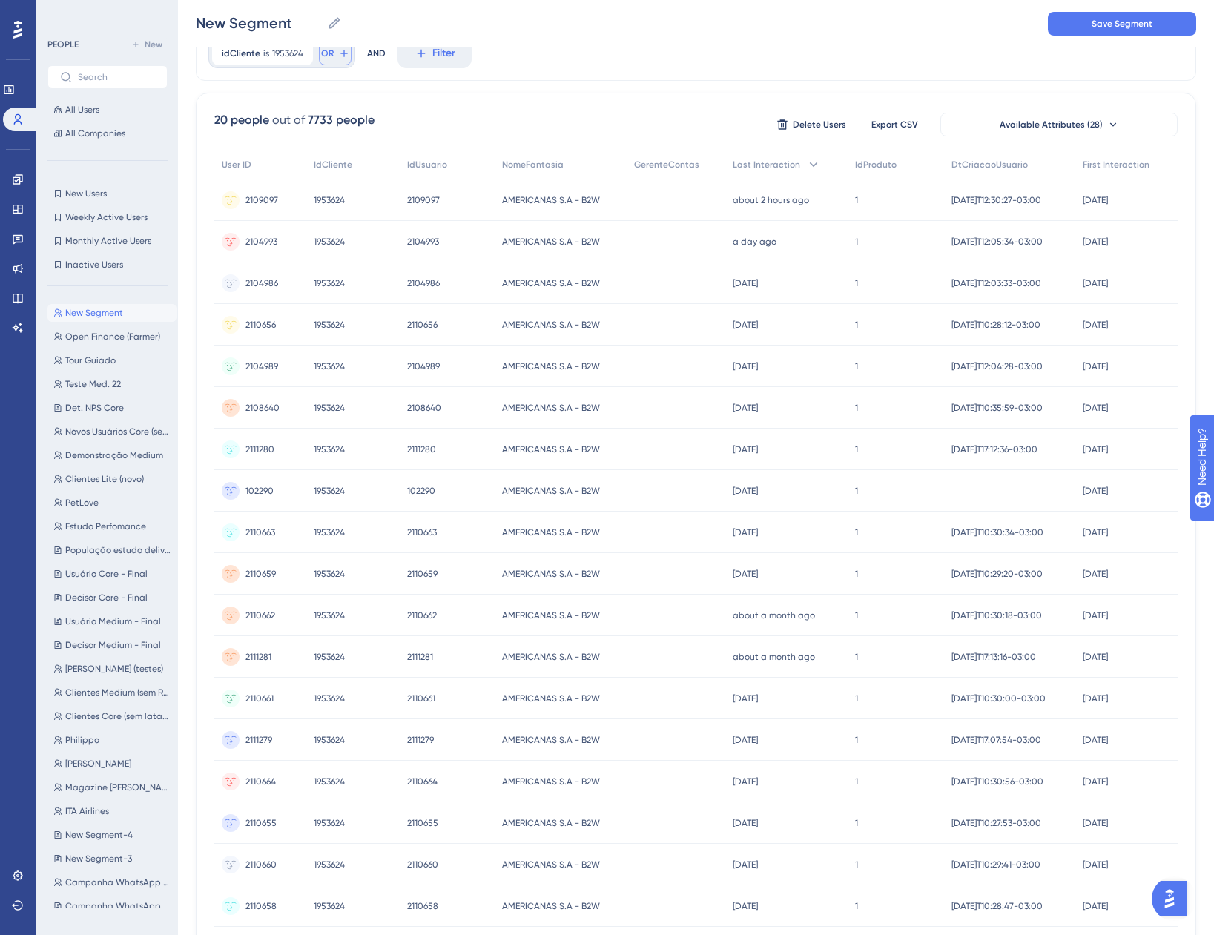
click at [338, 55] on icon at bounding box center [344, 53] width 12 height 12
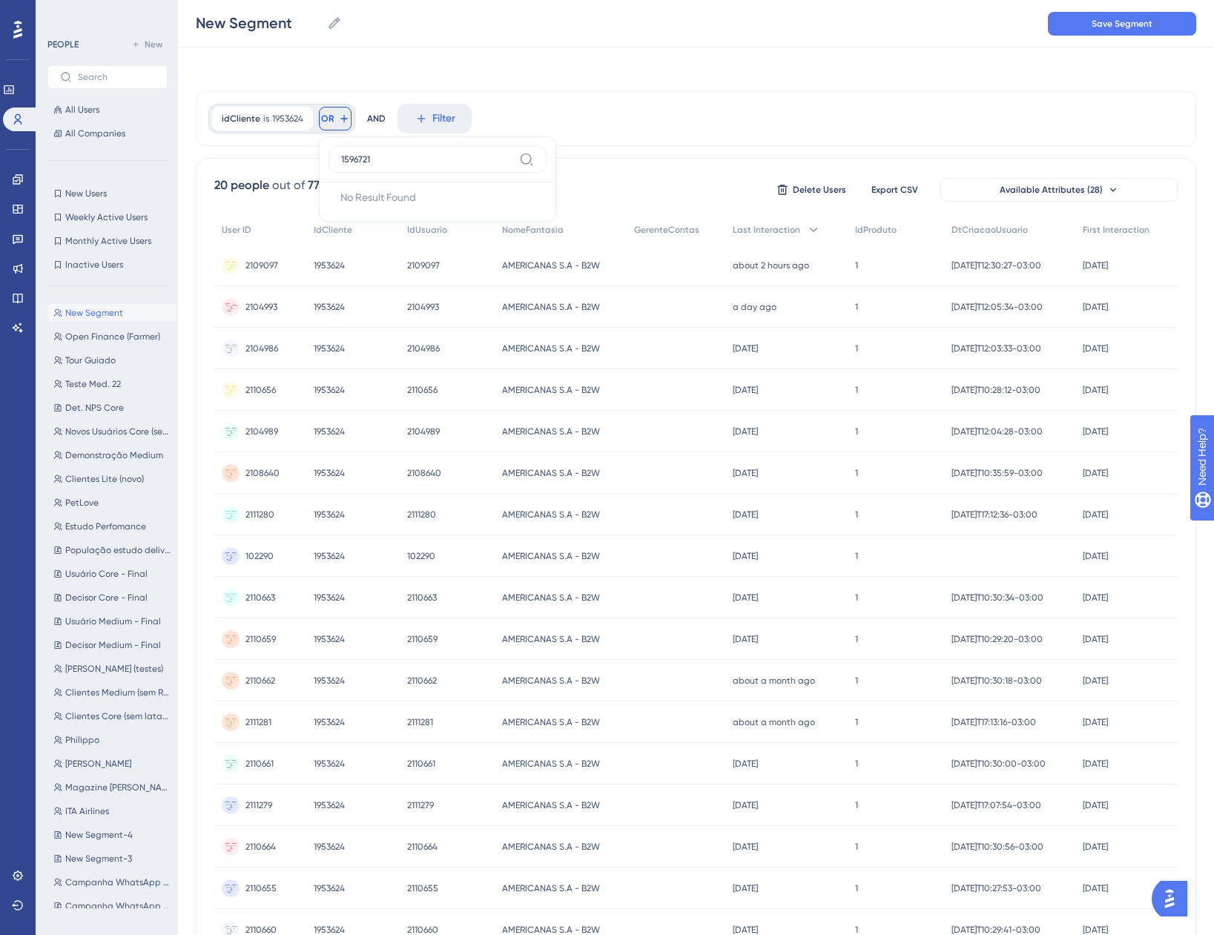
scroll to position [0, 0]
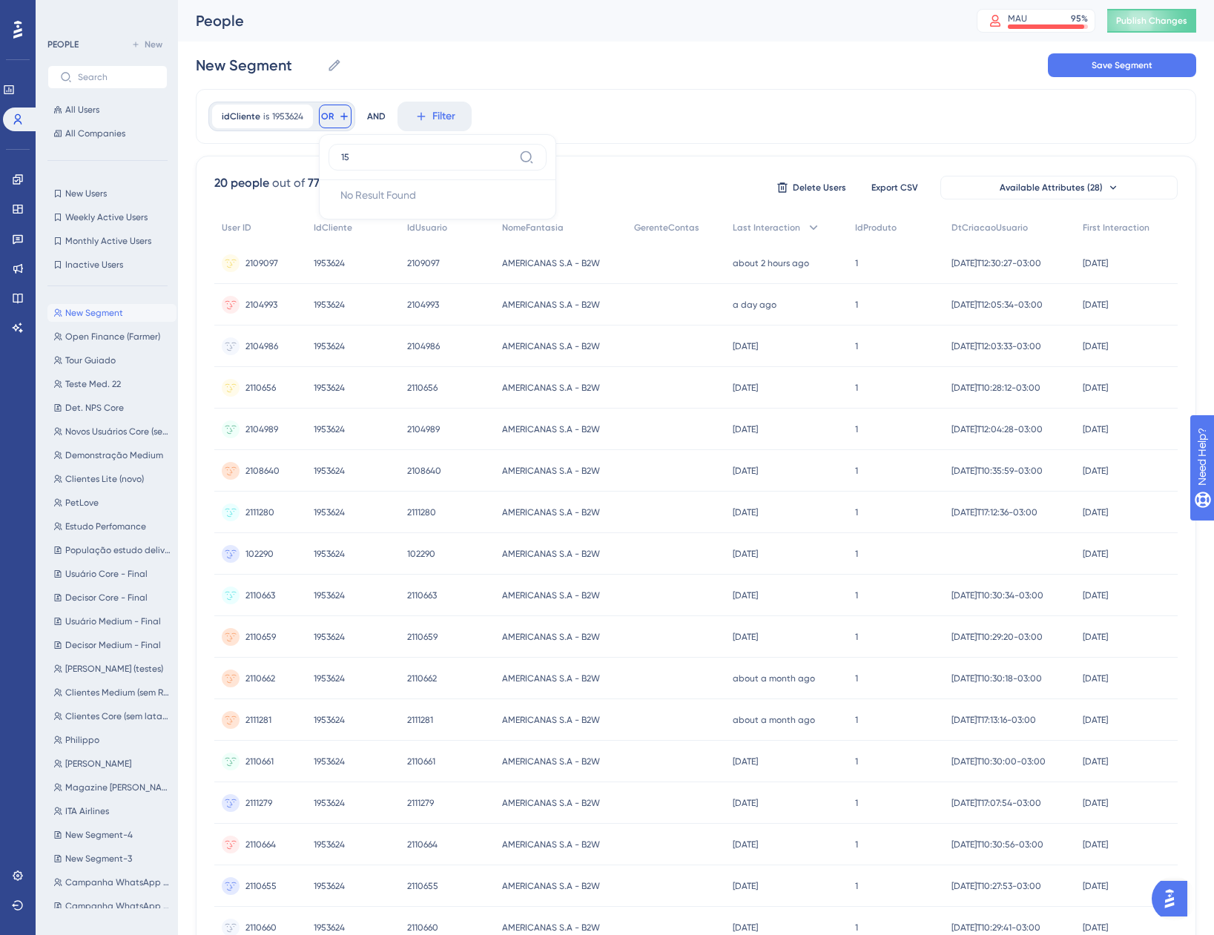
type input "1"
type input "idcl"
click at [428, 221] on button "idCliente idCliente" at bounding box center [438, 225] width 218 height 30
click at [367, 245] on span at bounding box center [367, 241] width 11 height 11
click at [377, 238] on input "radio" at bounding box center [377, 238] width 0 height 0
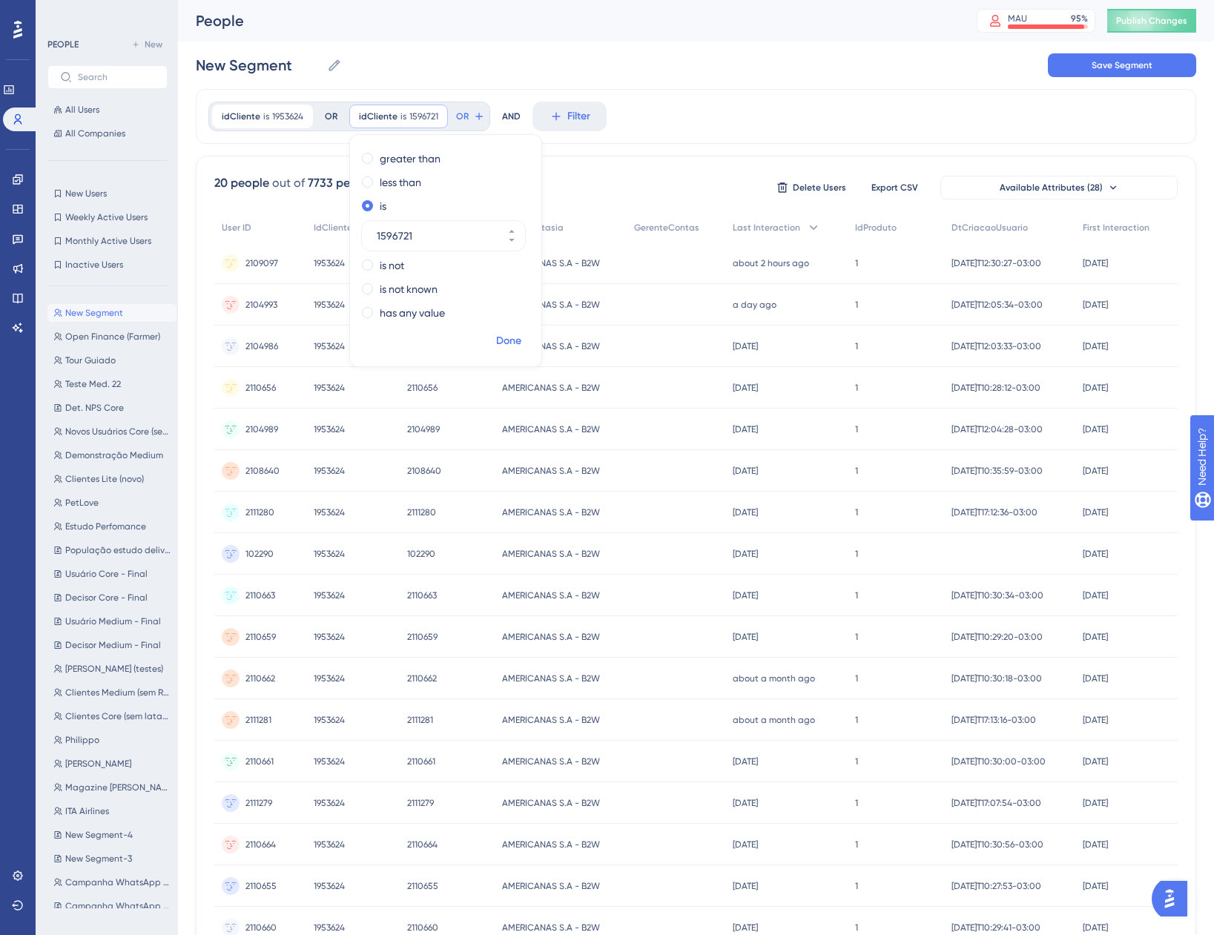
type input "1596721"
click at [523, 338] on button "Done" at bounding box center [509, 341] width 42 height 27
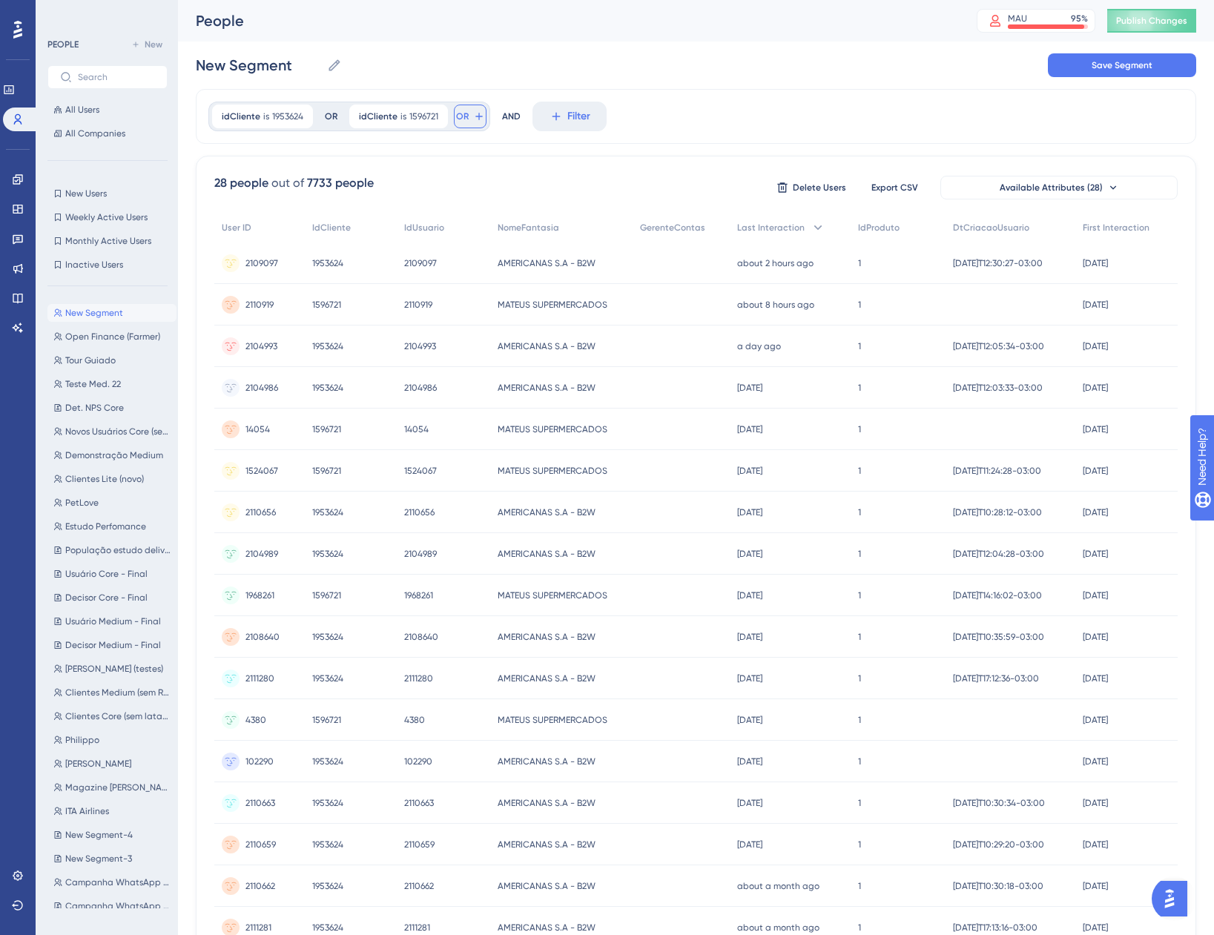
click at [476, 113] on icon at bounding box center [479, 117] width 12 height 12
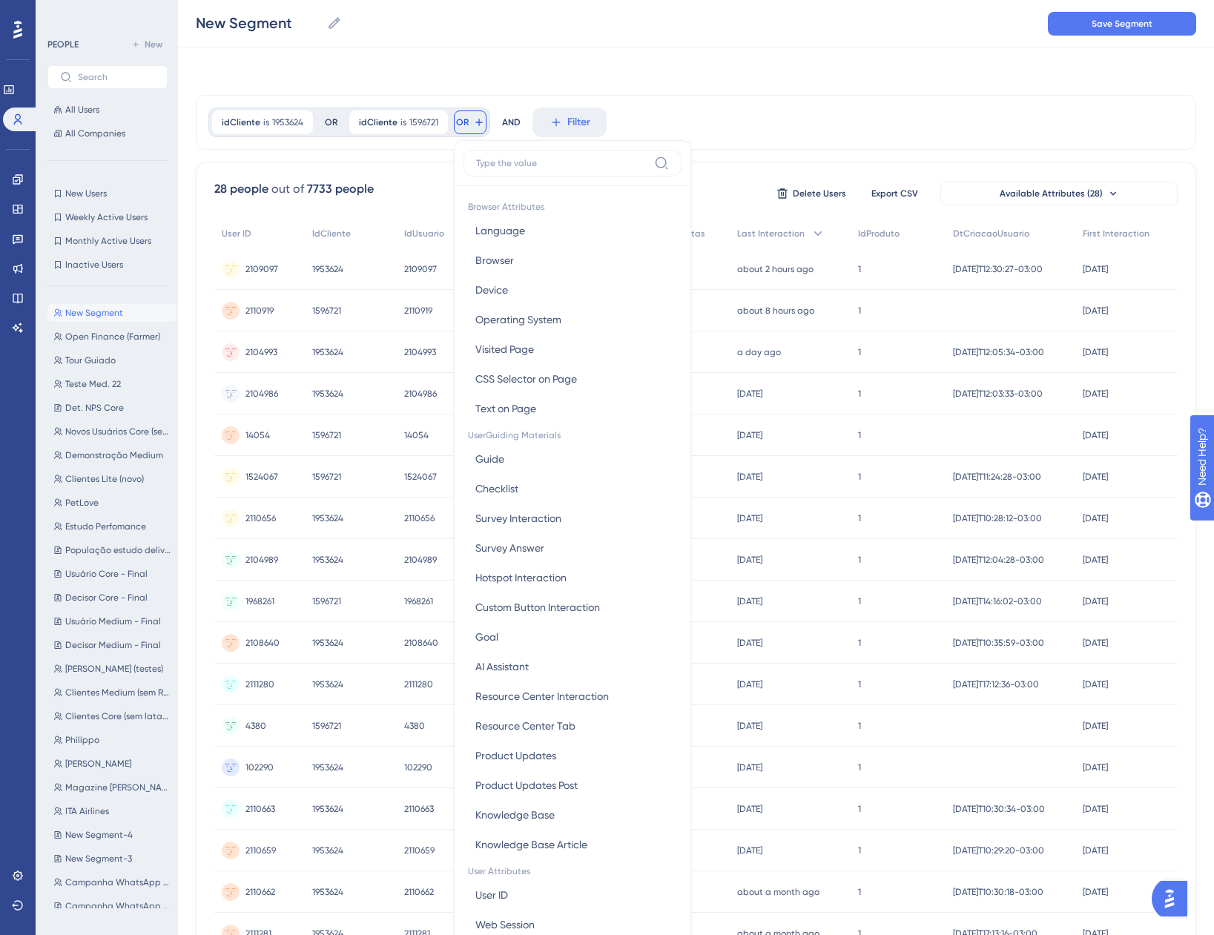
scroll to position [67, 0]
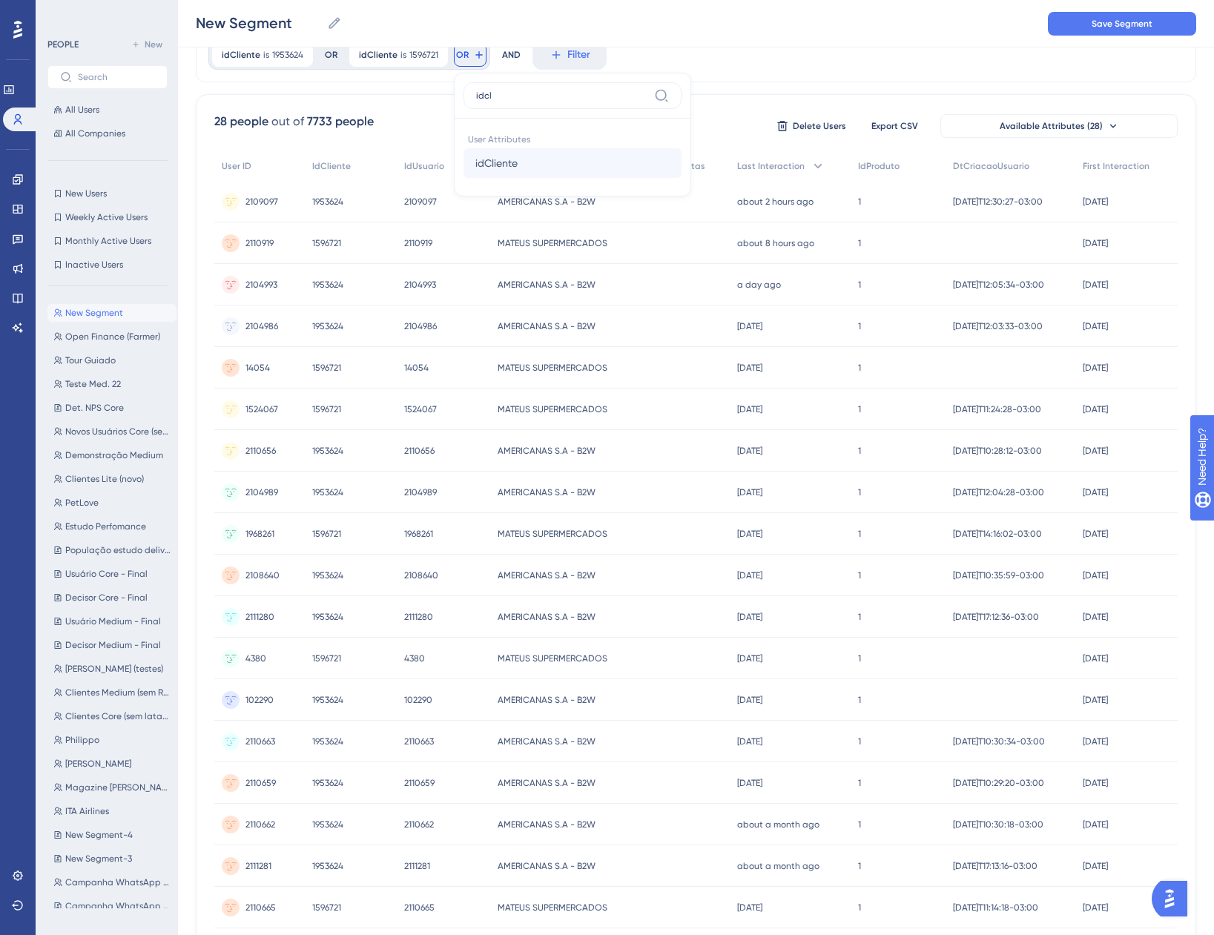
type input "idcl"
click at [547, 158] on button "idCliente idCliente" at bounding box center [573, 163] width 218 height 30
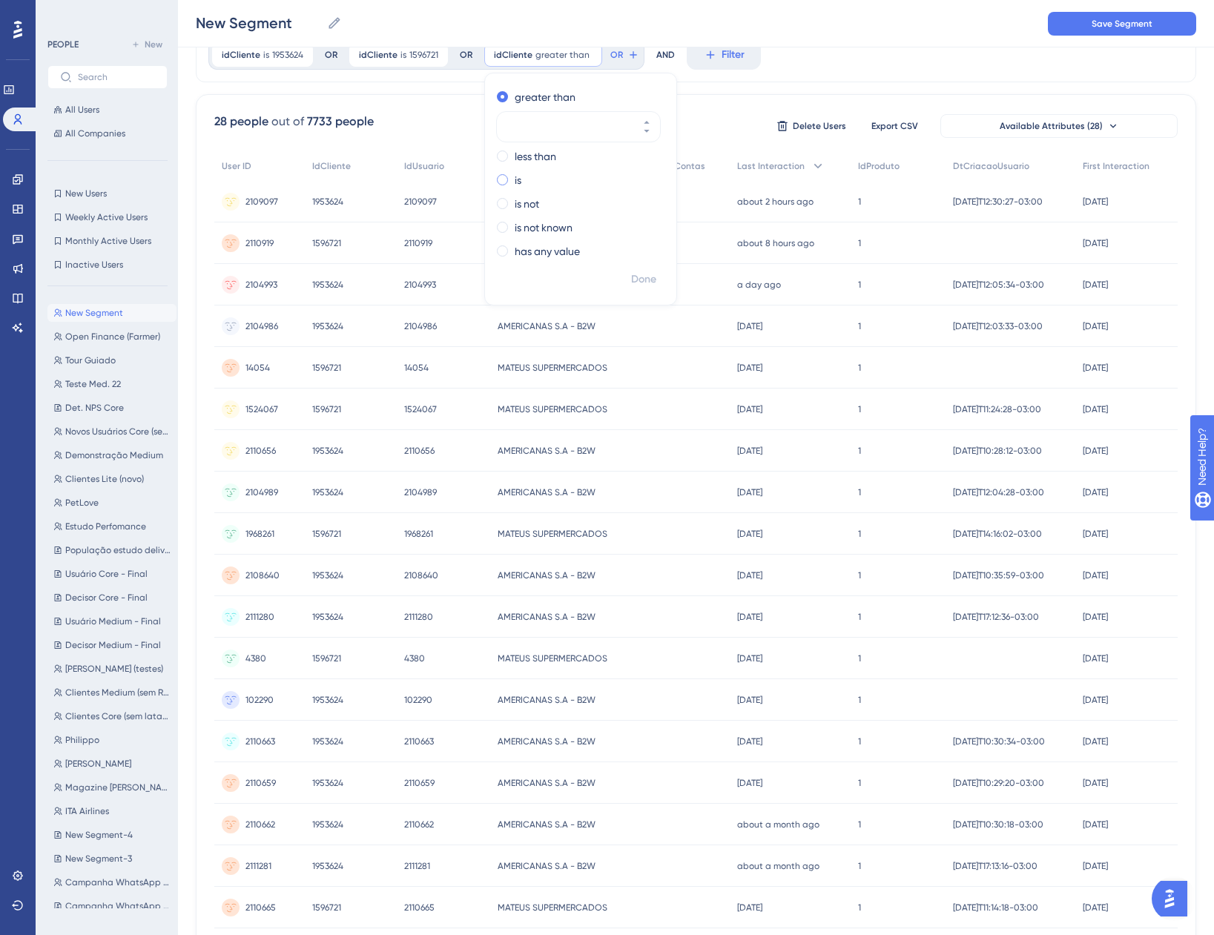
click at [508, 177] on div "is" at bounding box center [578, 180] width 162 height 18
type input "608995"
click at [648, 274] on span "Done" at bounding box center [643, 280] width 25 height 18
click at [601, 54] on button "OR" at bounding box center [606, 55] width 33 height 24
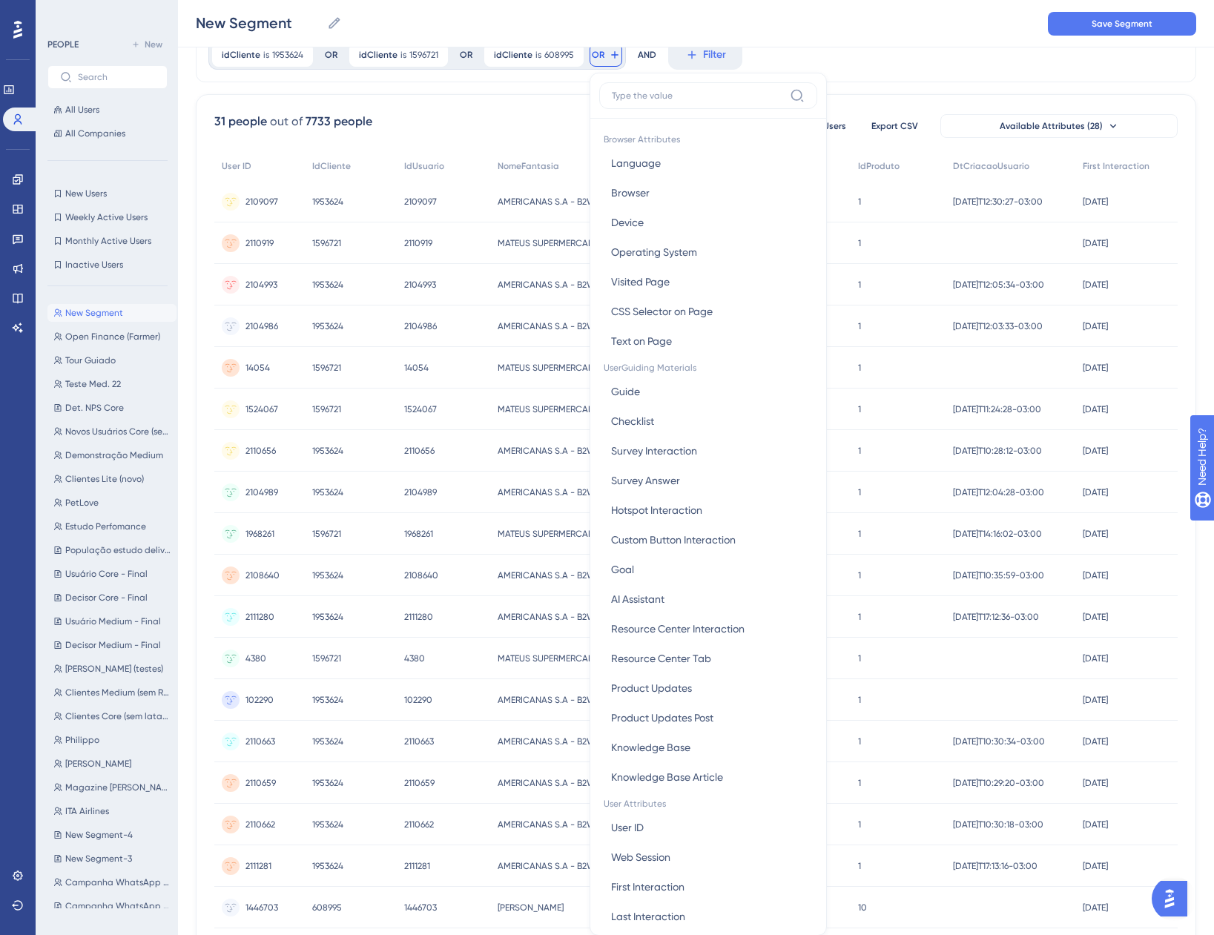
scroll to position [105, 0]
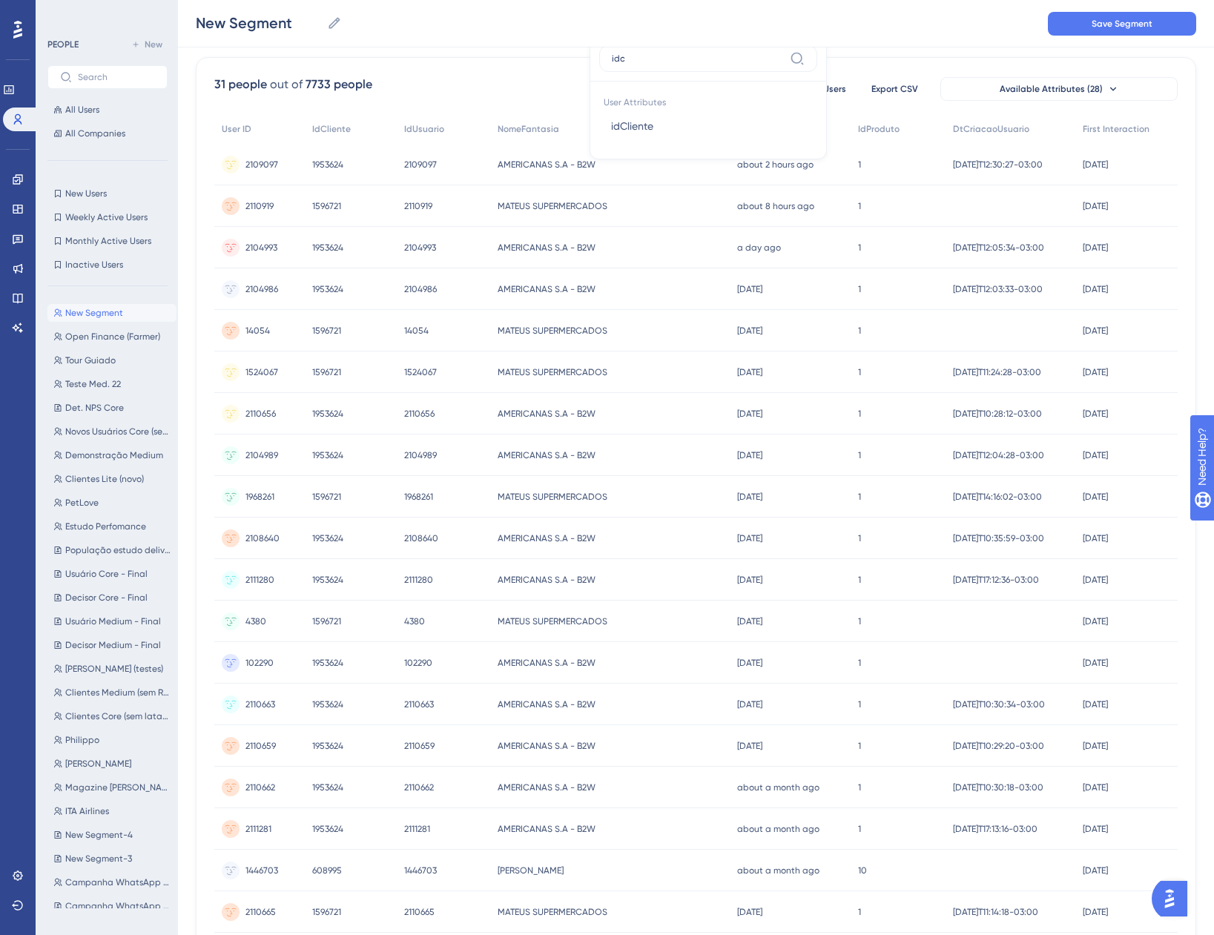
type input "idc"
click at [645, 111] on span "User Attributes" at bounding box center [708, 100] width 218 height 21
click at [651, 113] on button "idCliente idCliente" at bounding box center [708, 126] width 218 height 30
click at [633, 147] on div "is" at bounding box center [714, 143] width 162 height 18
click at [633, 147] on span at bounding box center [638, 142] width 11 height 11
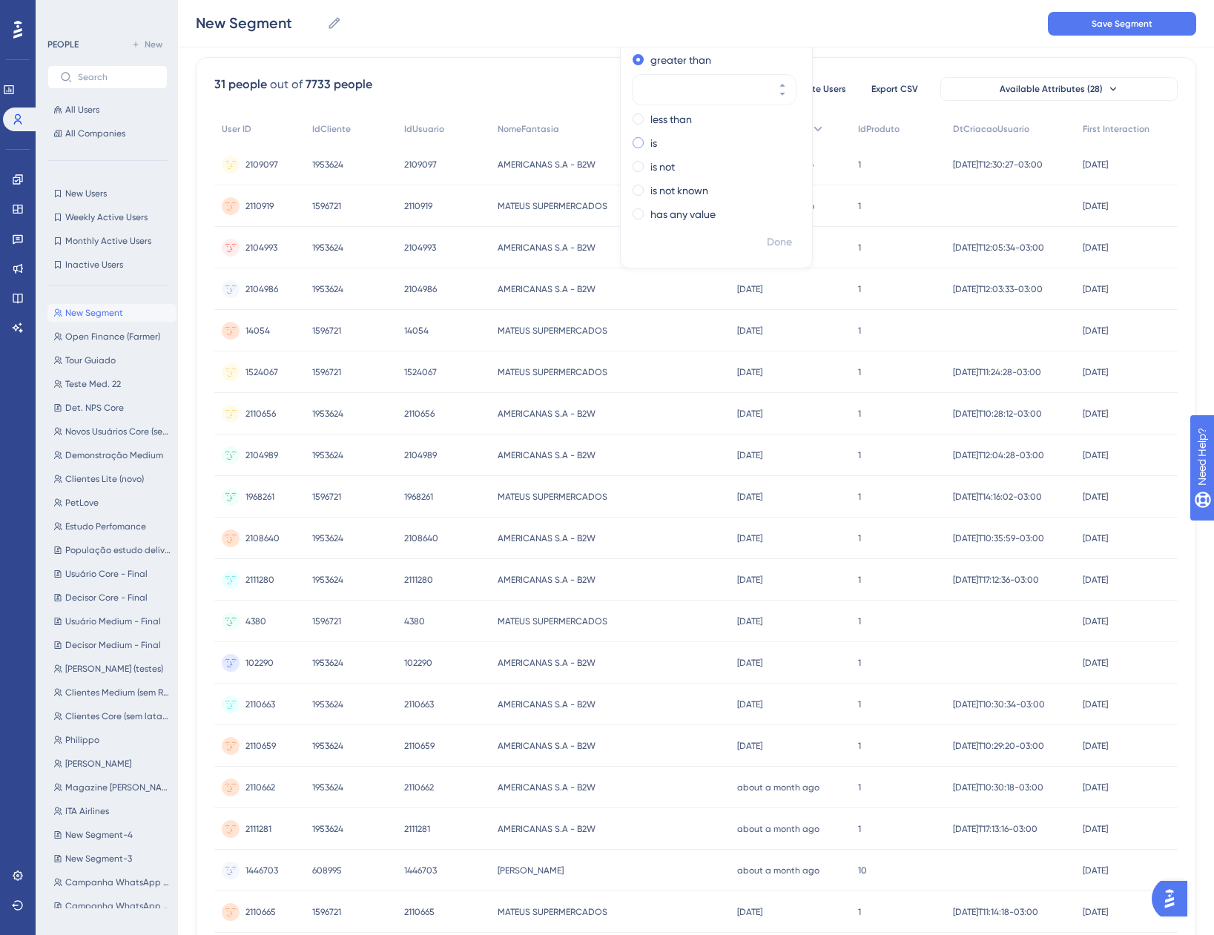
click at [648, 139] on input "radio" at bounding box center [648, 139] width 0 height 0
paste input "609149"
type input "609149"
click at [767, 239] on span "Done" at bounding box center [779, 243] width 25 height 18
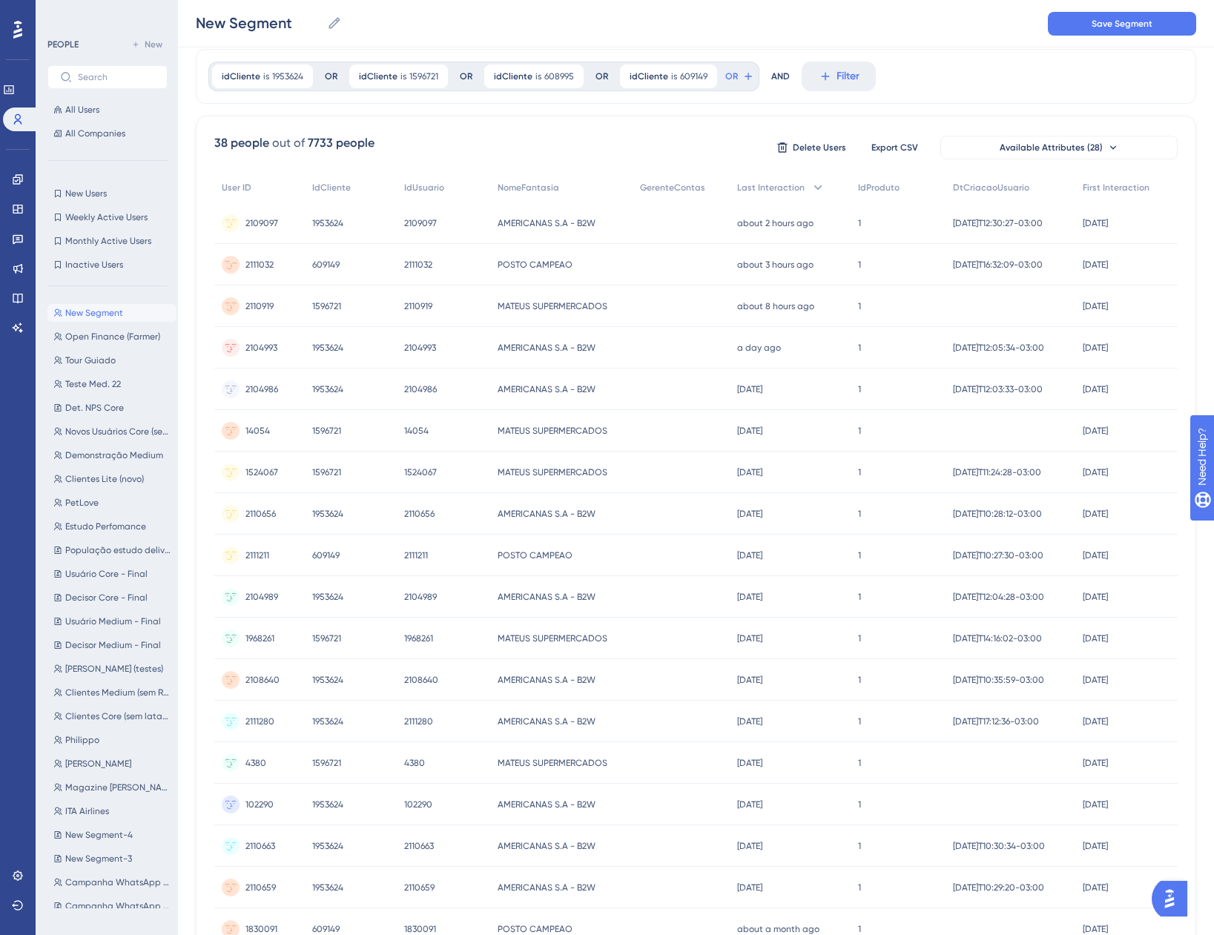
scroll to position [0, 0]
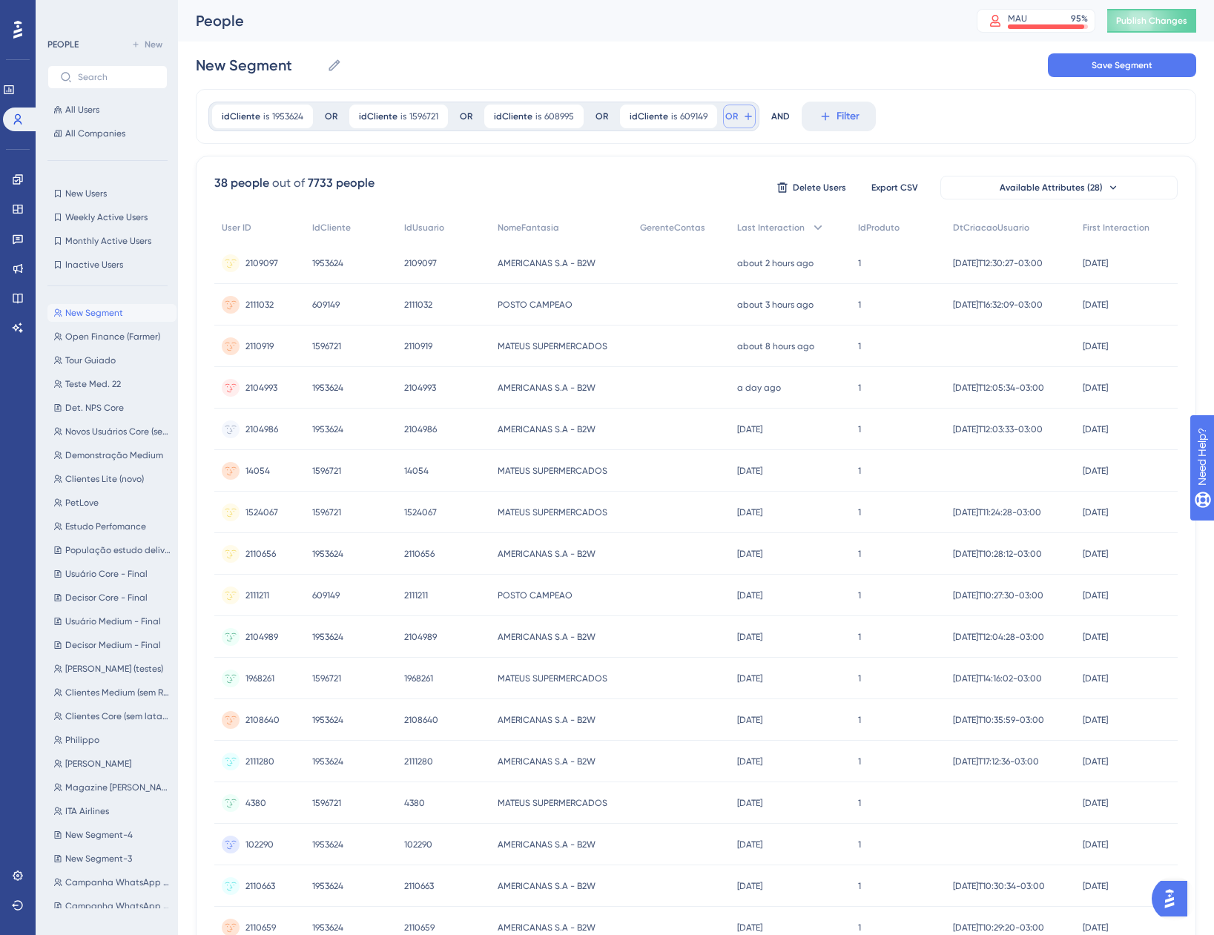
click at [743, 115] on icon at bounding box center [748, 117] width 12 height 12
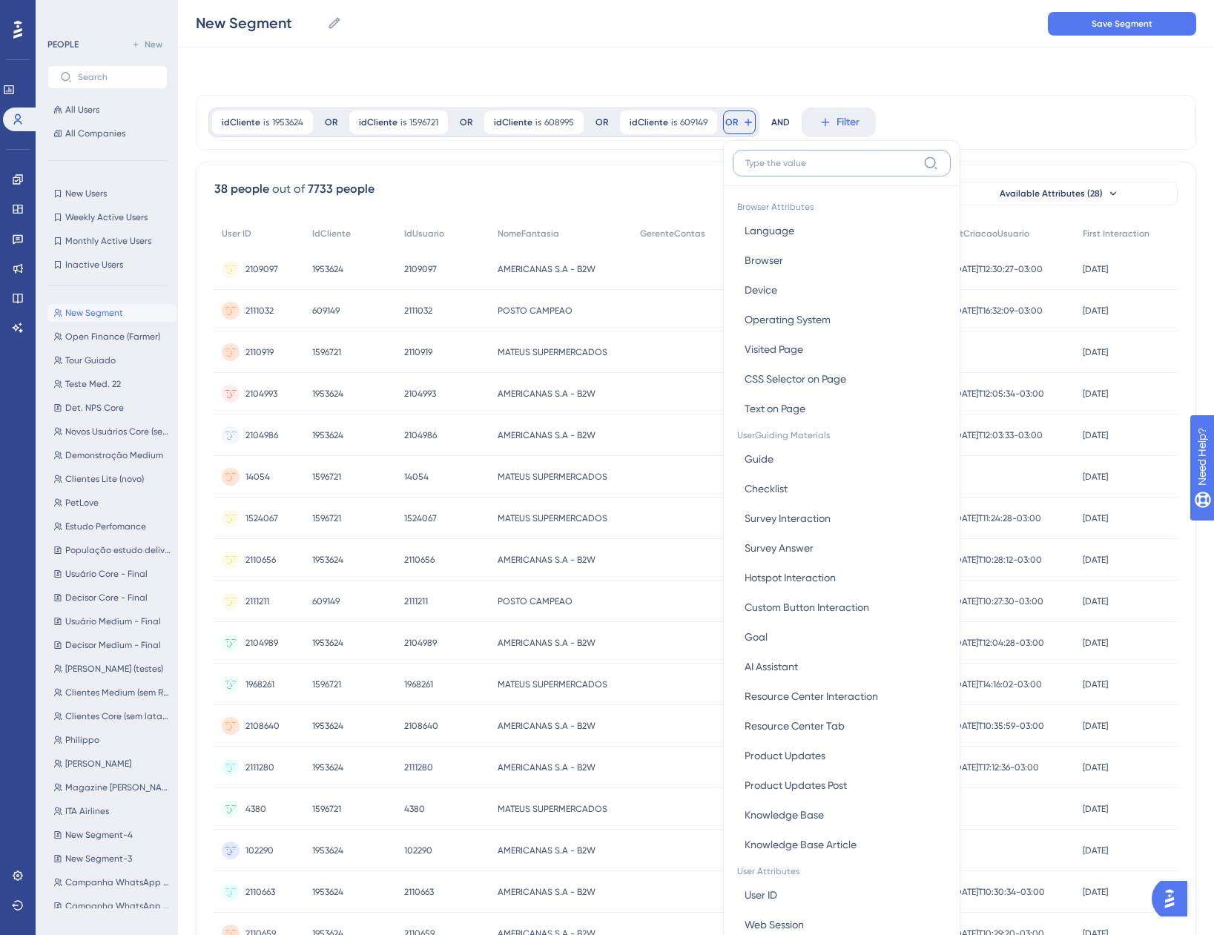
scroll to position [67, 0]
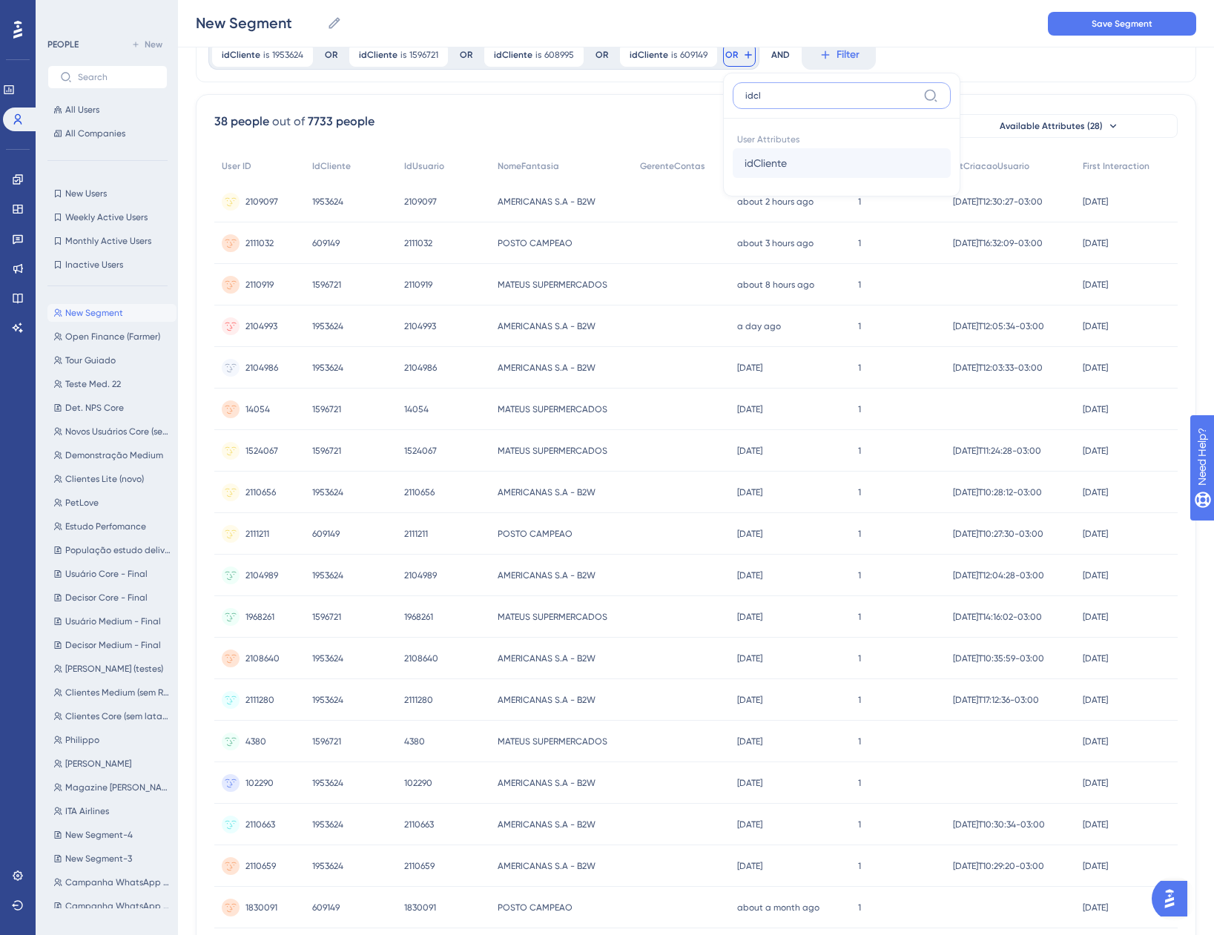
type input "idcl"
click at [774, 162] on span "idCliente" at bounding box center [766, 163] width 42 height 18
click at [784, 183] on label "is" at bounding box center [787, 180] width 7 height 18
paste input "696586"
type input "696586"
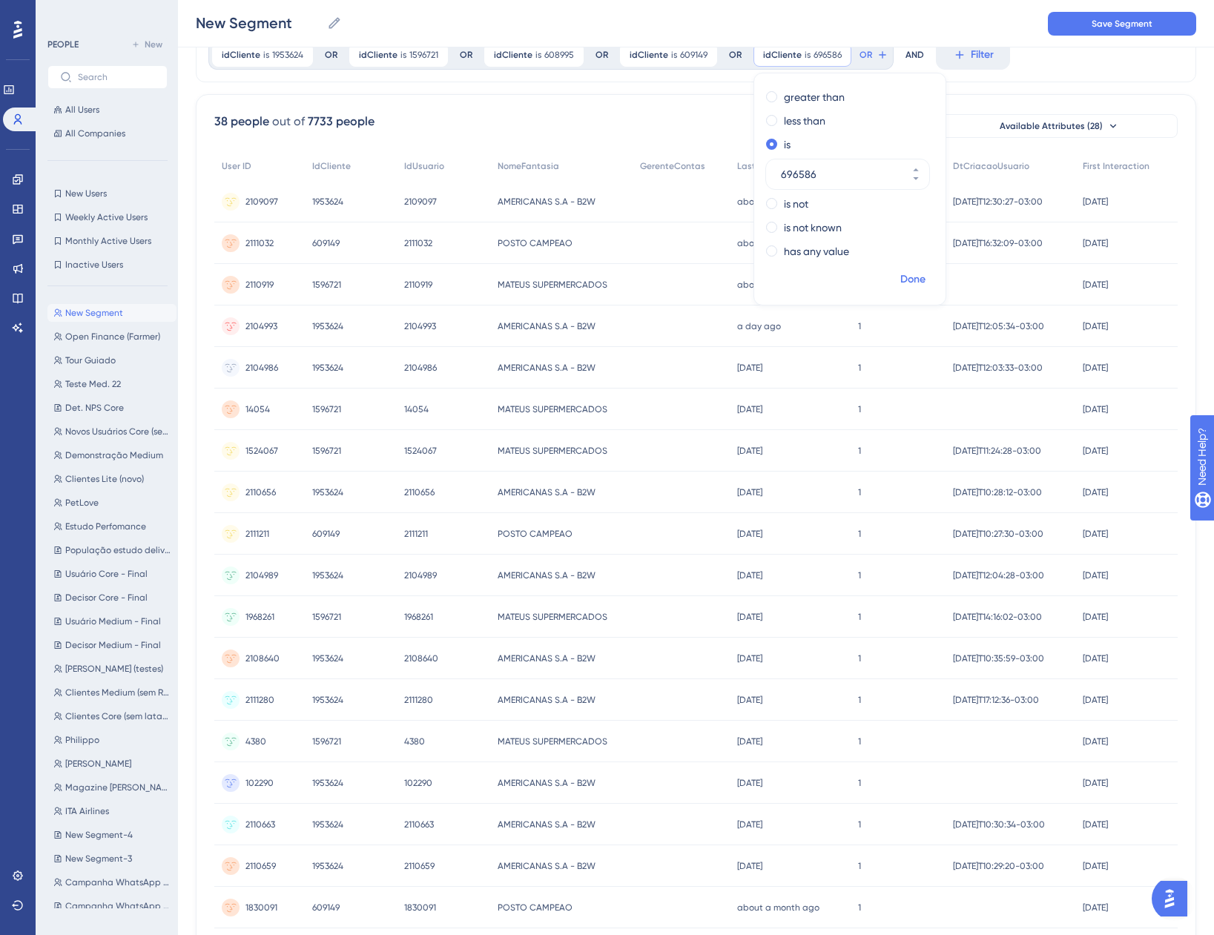
click at [924, 277] on button "Done" at bounding box center [913, 279] width 42 height 27
click at [863, 57] on span "OR" at bounding box center [866, 55] width 13 height 12
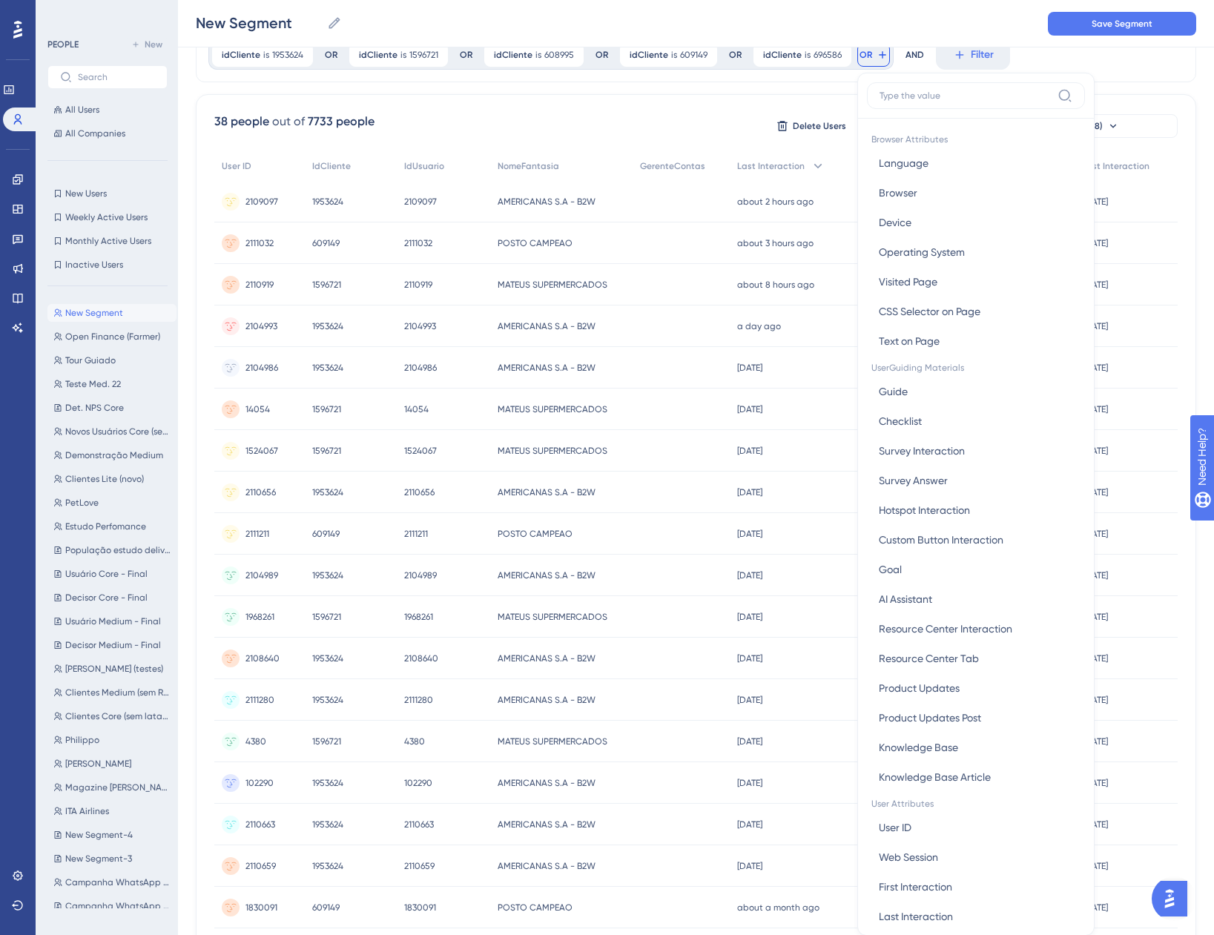
scroll to position [105, 0]
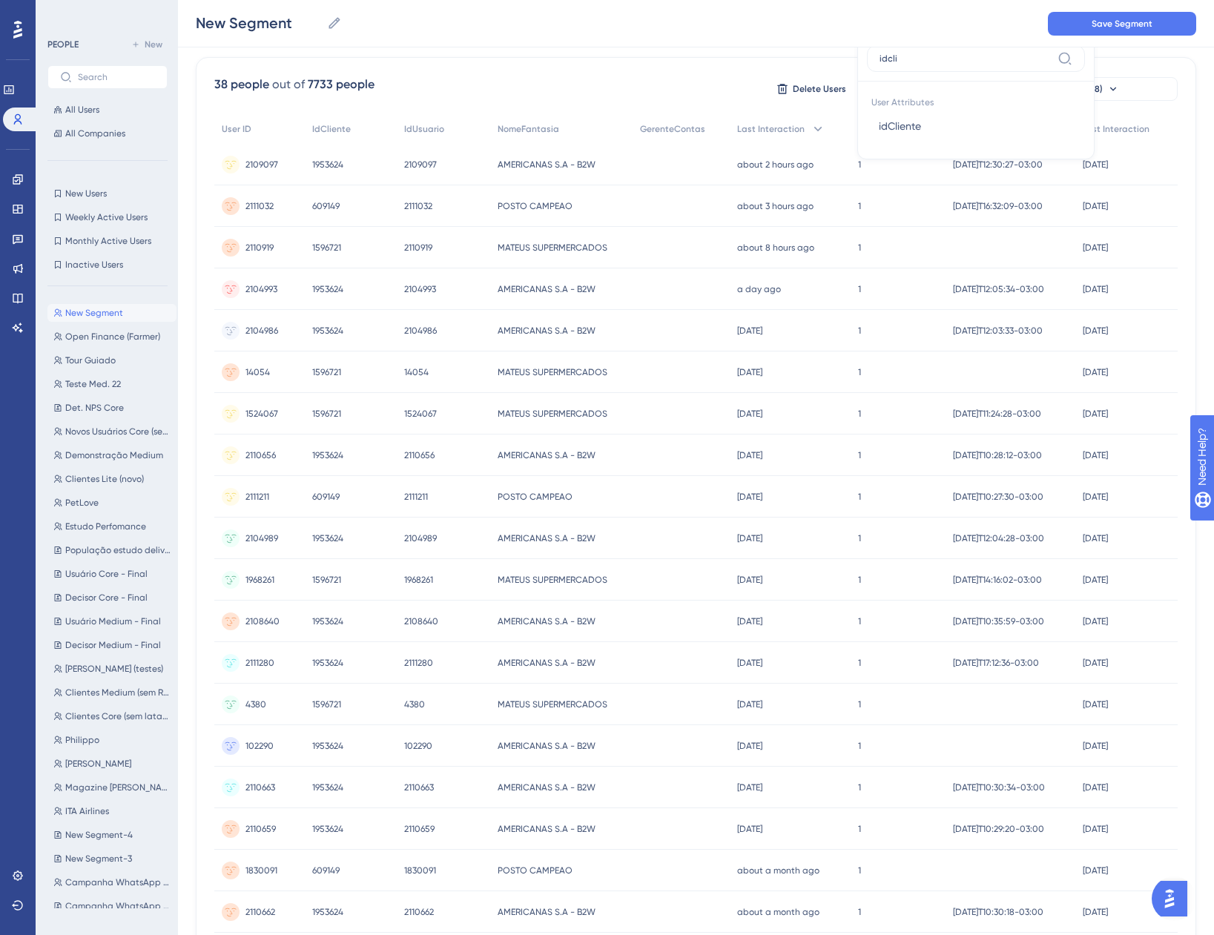
type input "idcli"
click at [903, 129] on span "idCliente" at bounding box center [900, 126] width 42 height 18
click at [918, 145] on label "is" at bounding box center [921, 143] width 7 height 18
paste input "1343857"
type input "1343857"
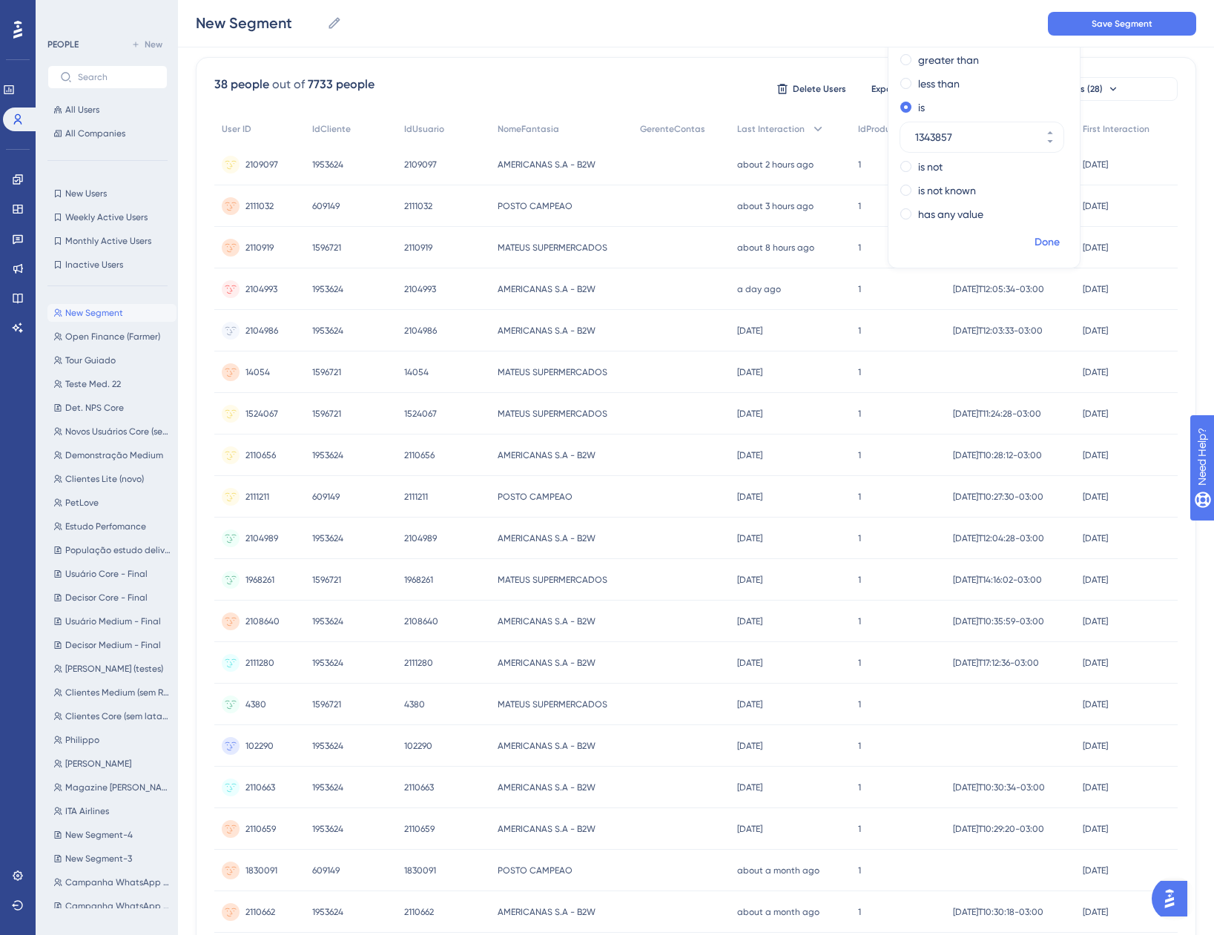
click at [1043, 248] on span "Done" at bounding box center [1047, 243] width 25 height 18
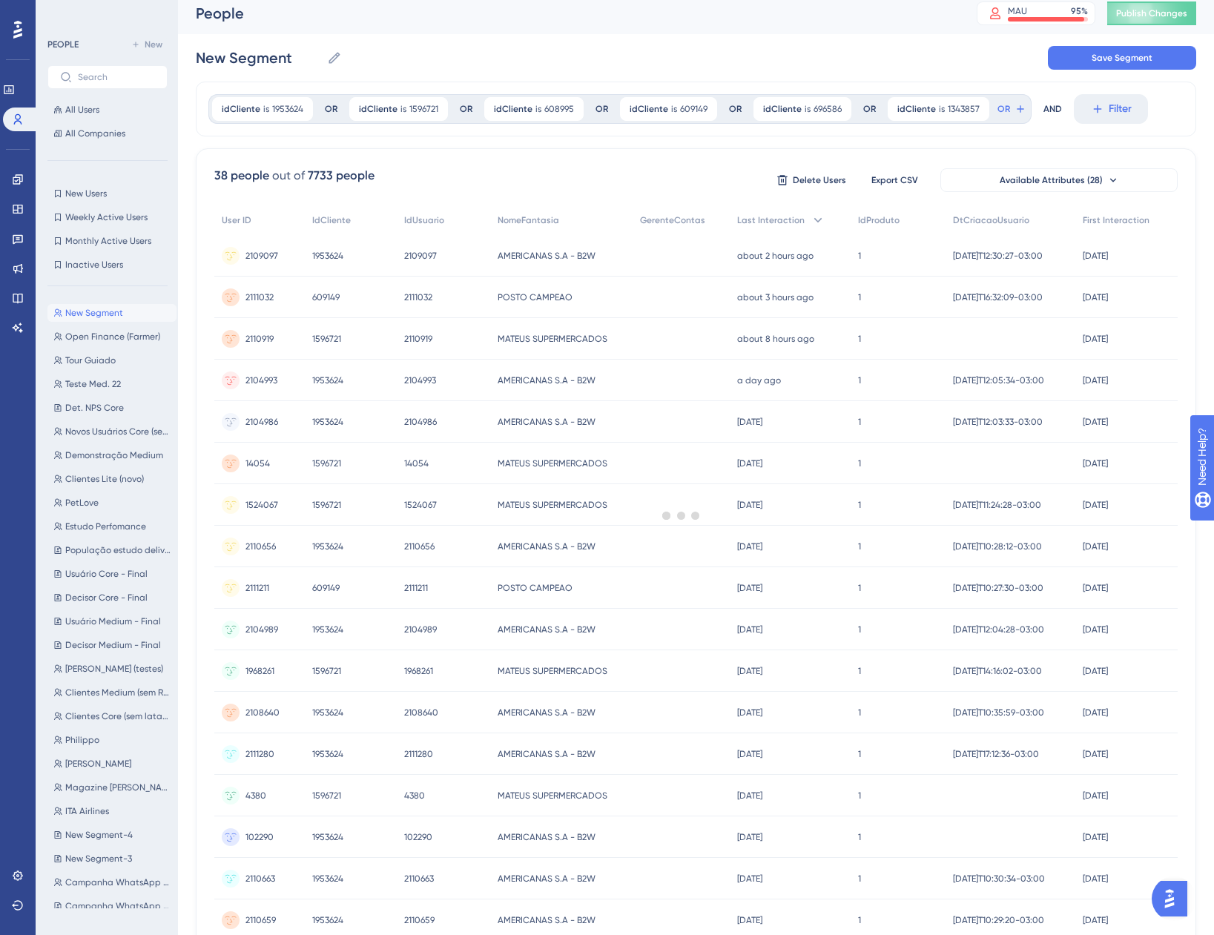
scroll to position [0, 0]
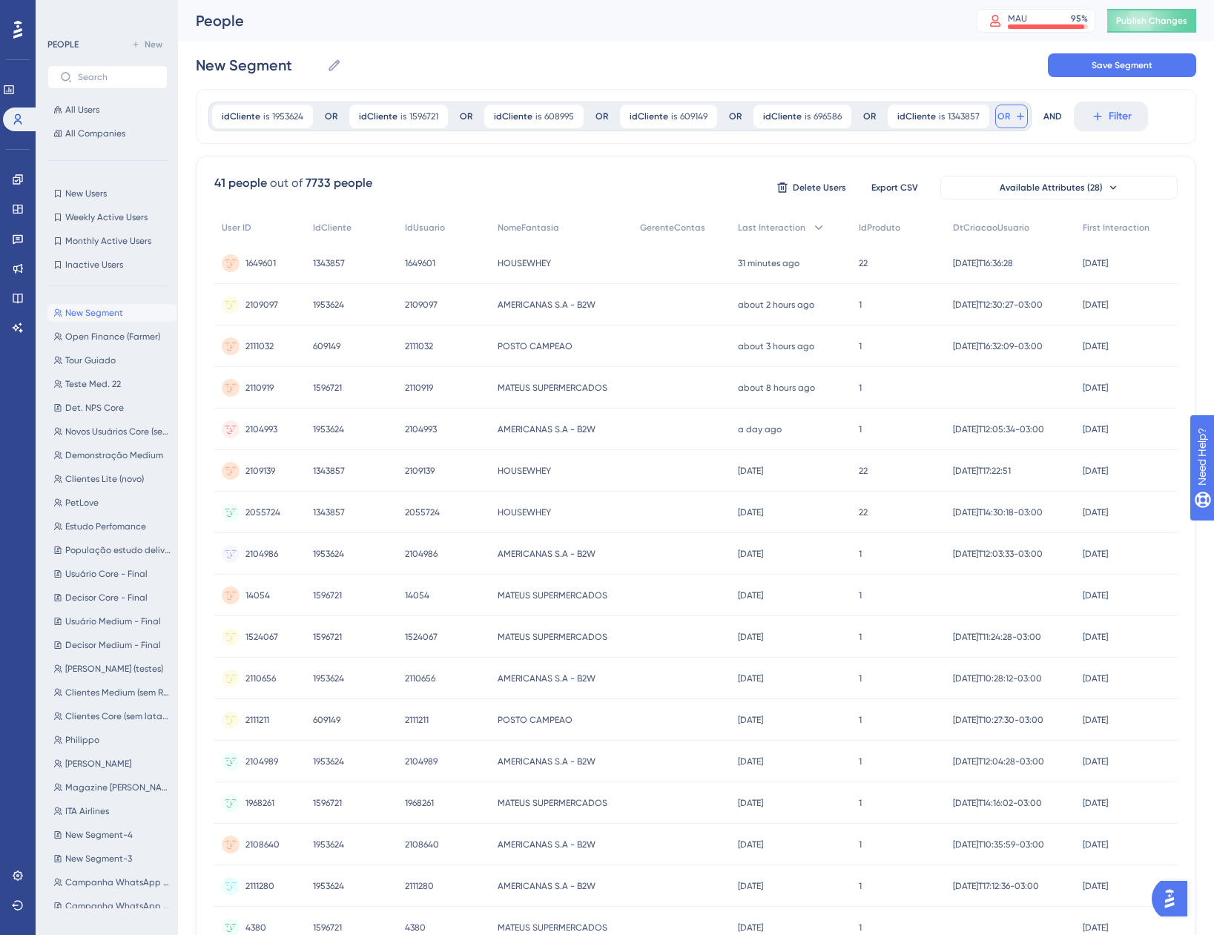
click at [998, 119] on span "OR" at bounding box center [1003, 117] width 13 height 12
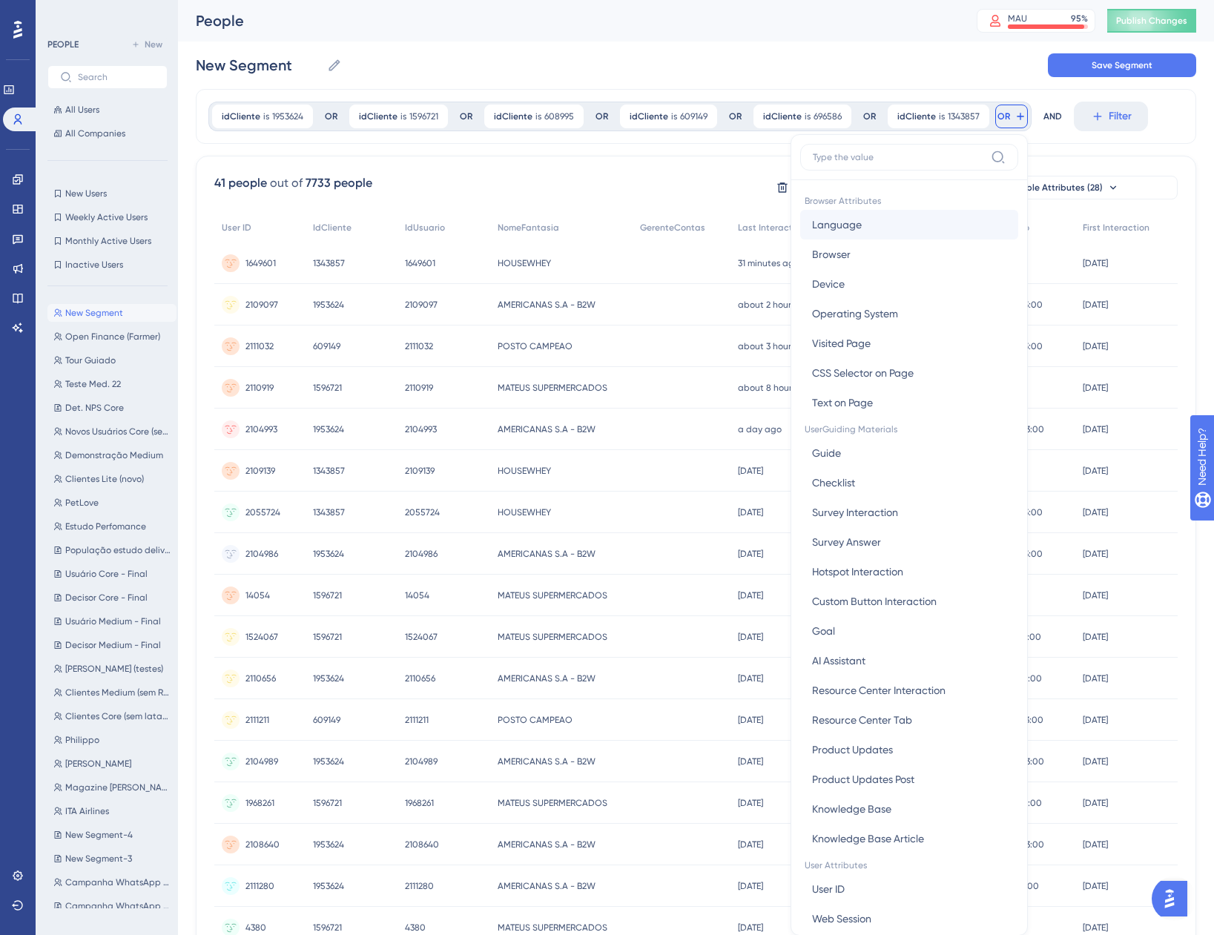
scroll to position [67, 0]
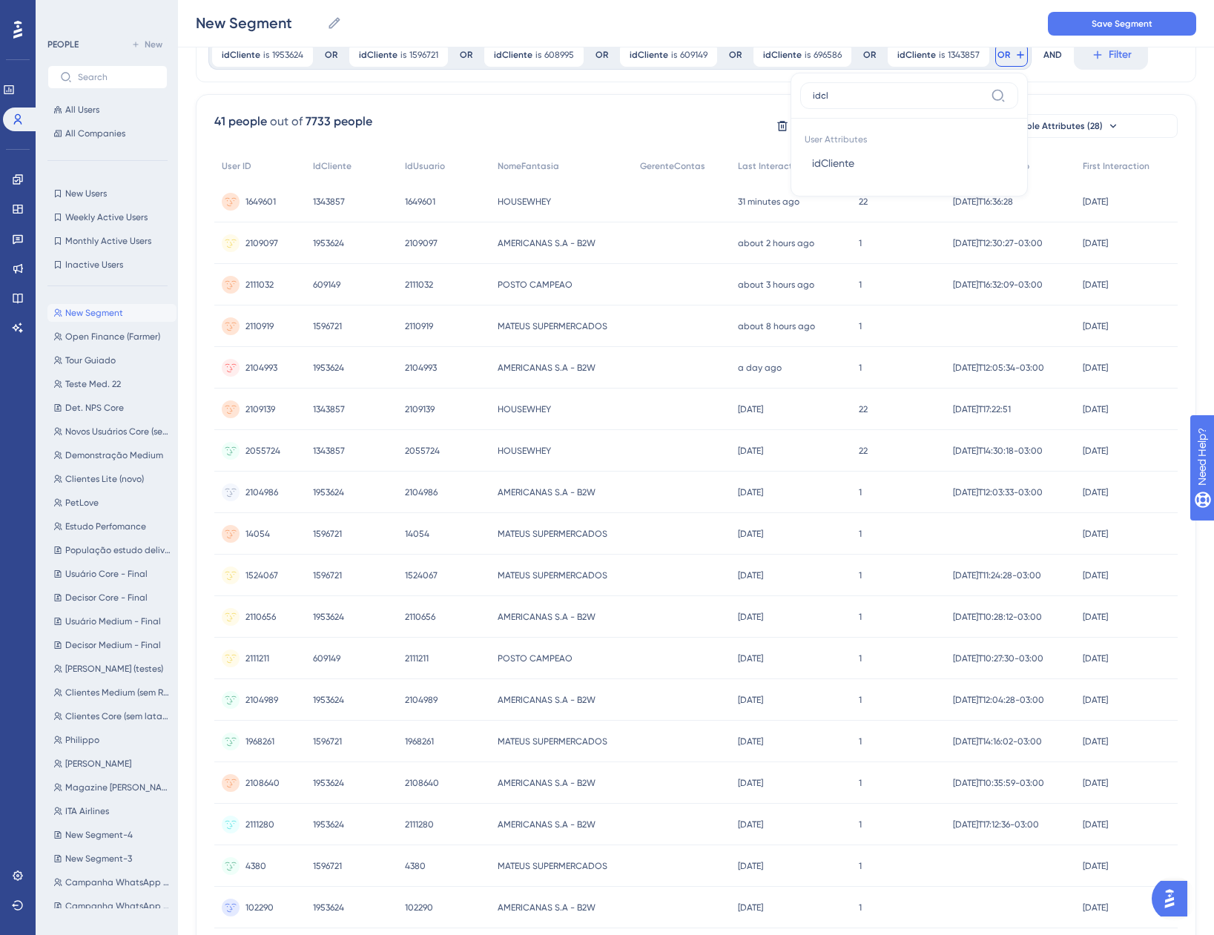
type input "idcl"
click at [866, 161] on button "idCliente idCliente" at bounding box center [909, 163] width 218 height 30
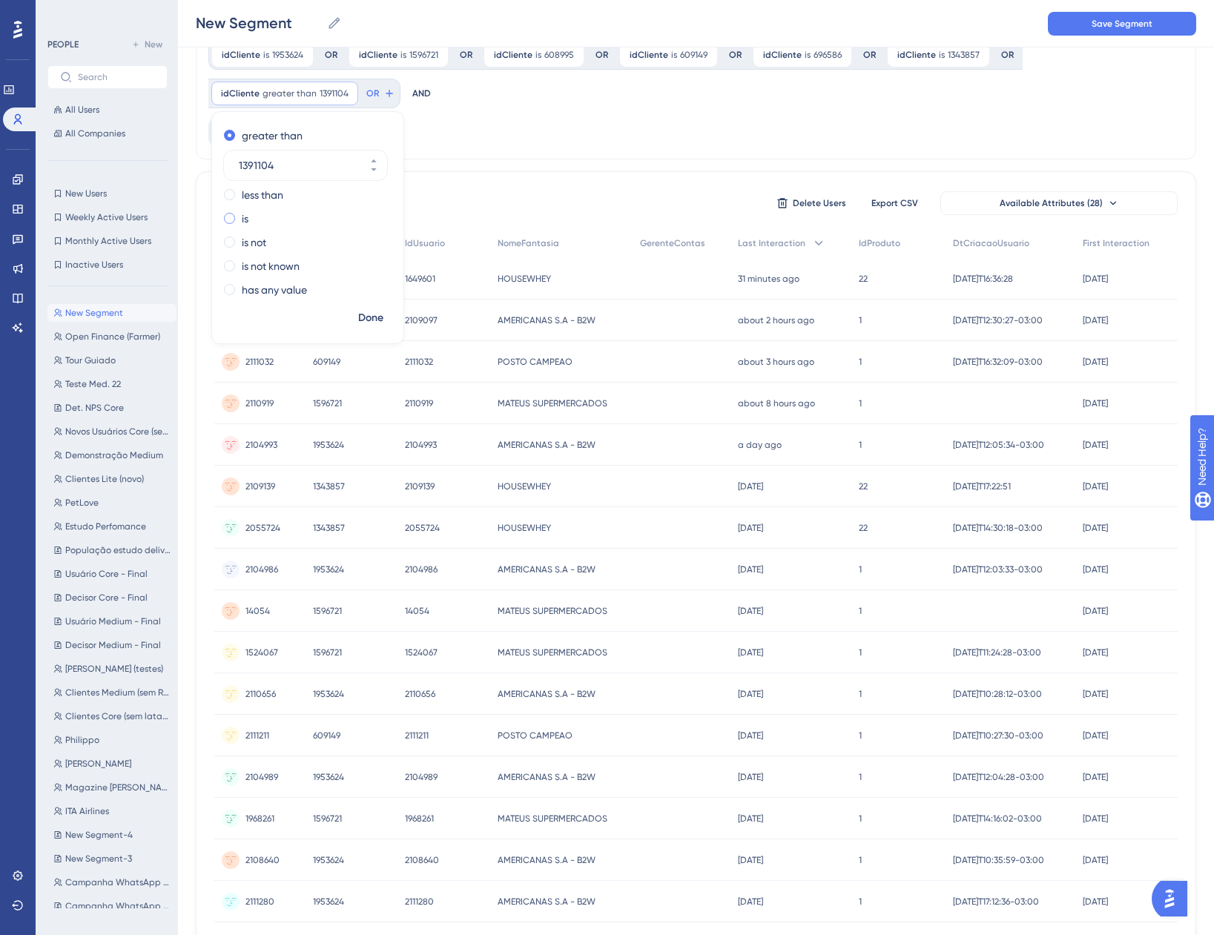
type input "1391104"
click at [250, 220] on div "is" at bounding box center [305, 219] width 162 height 18
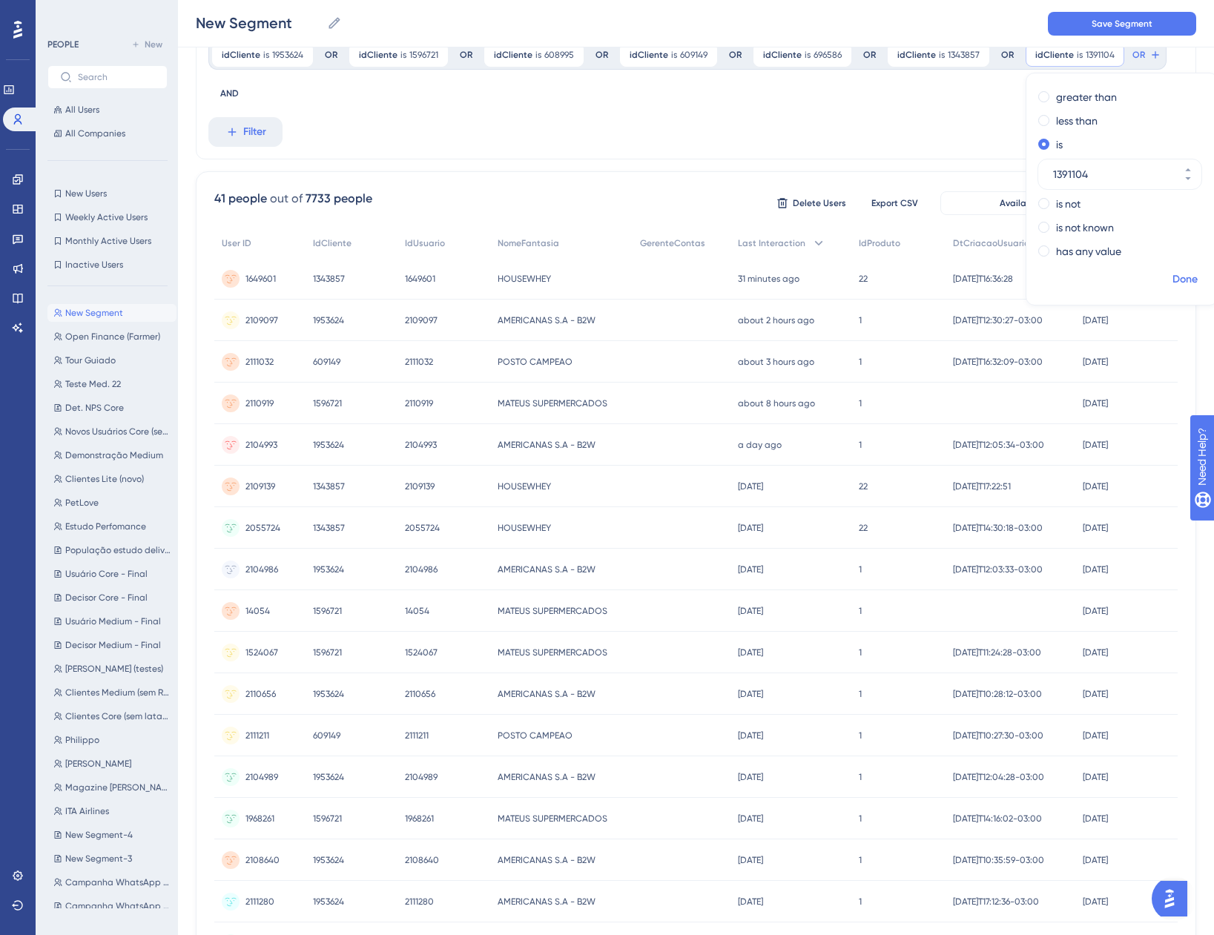
click at [1175, 274] on span "Done" at bounding box center [1185, 280] width 25 height 18
click at [1138, 55] on button "OR" at bounding box center [1146, 55] width 33 height 24
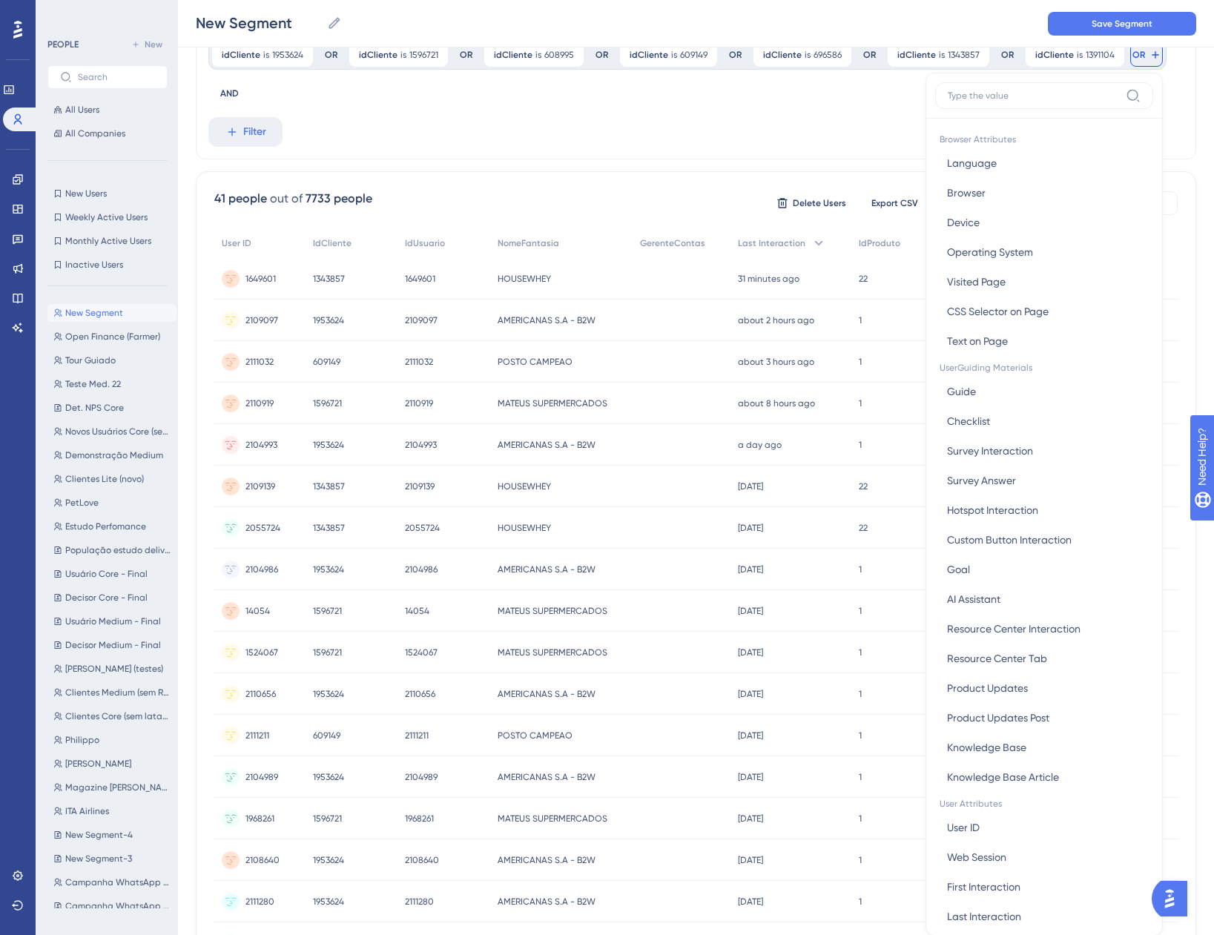
scroll to position [105, 0]
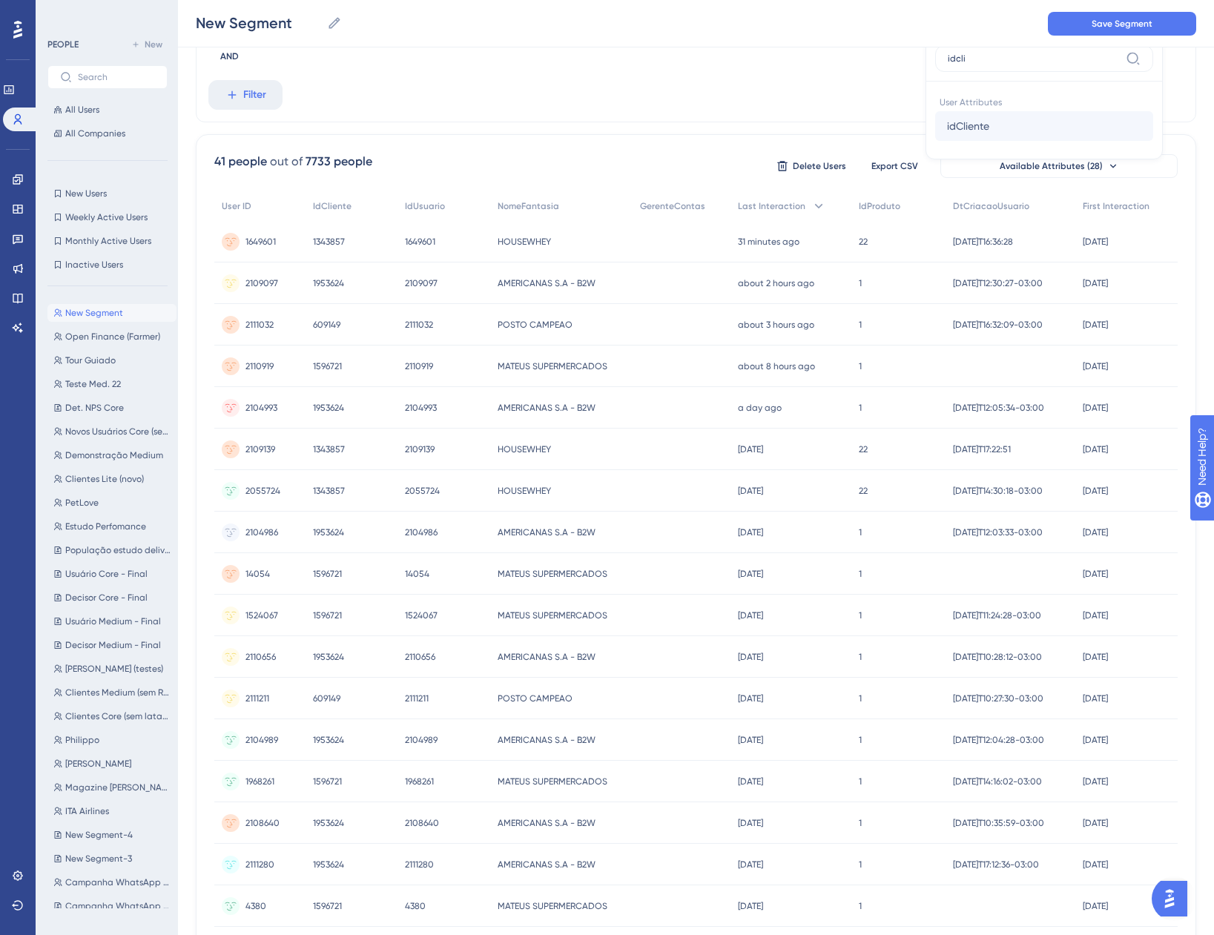
type input "idcli"
click at [1062, 123] on button "idCliente idCliente" at bounding box center [1044, 126] width 218 height 30
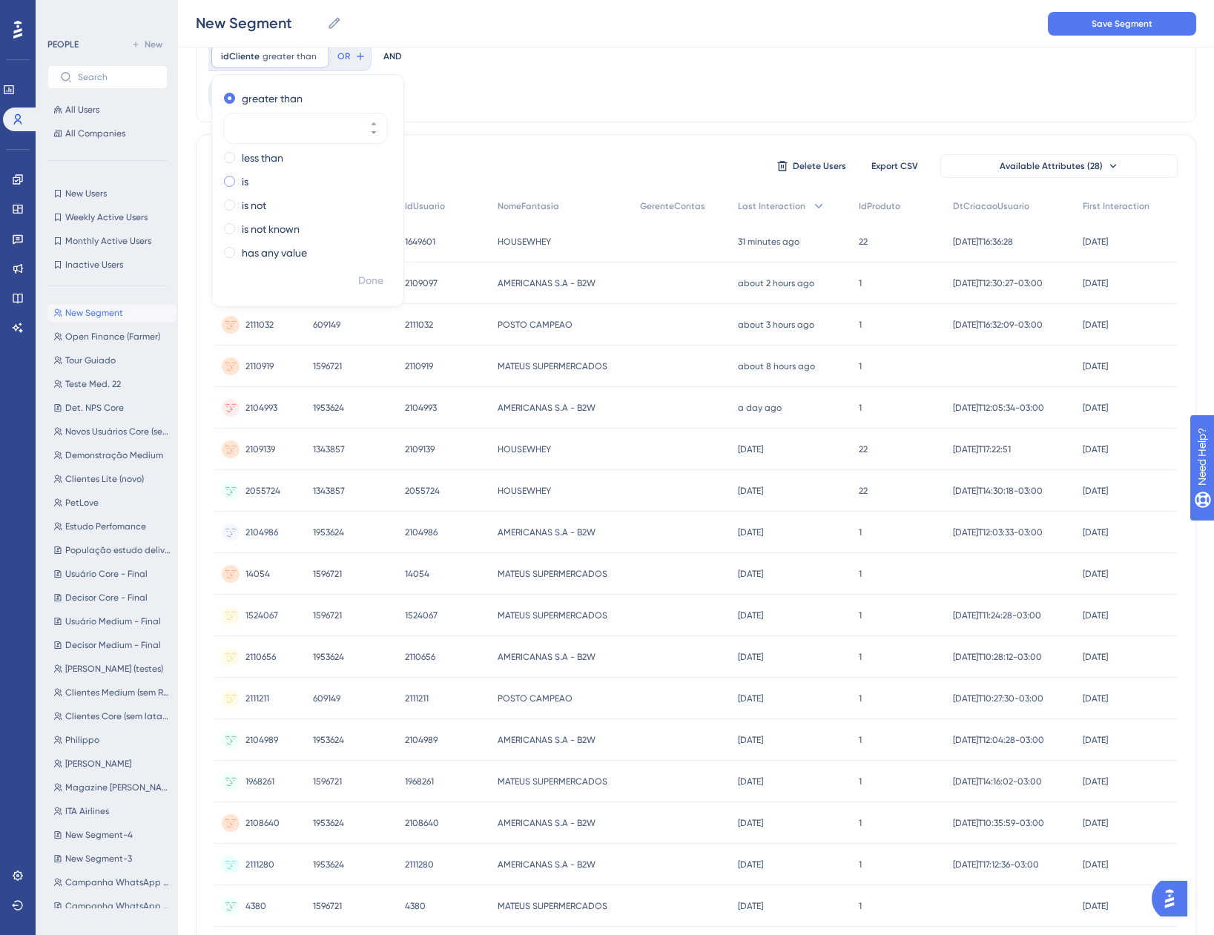
click at [240, 187] on div "is" at bounding box center [305, 182] width 162 height 18
paste input "149663"
type input "149663"
click at [361, 278] on span "Done" at bounding box center [370, 281] width 25 height 18
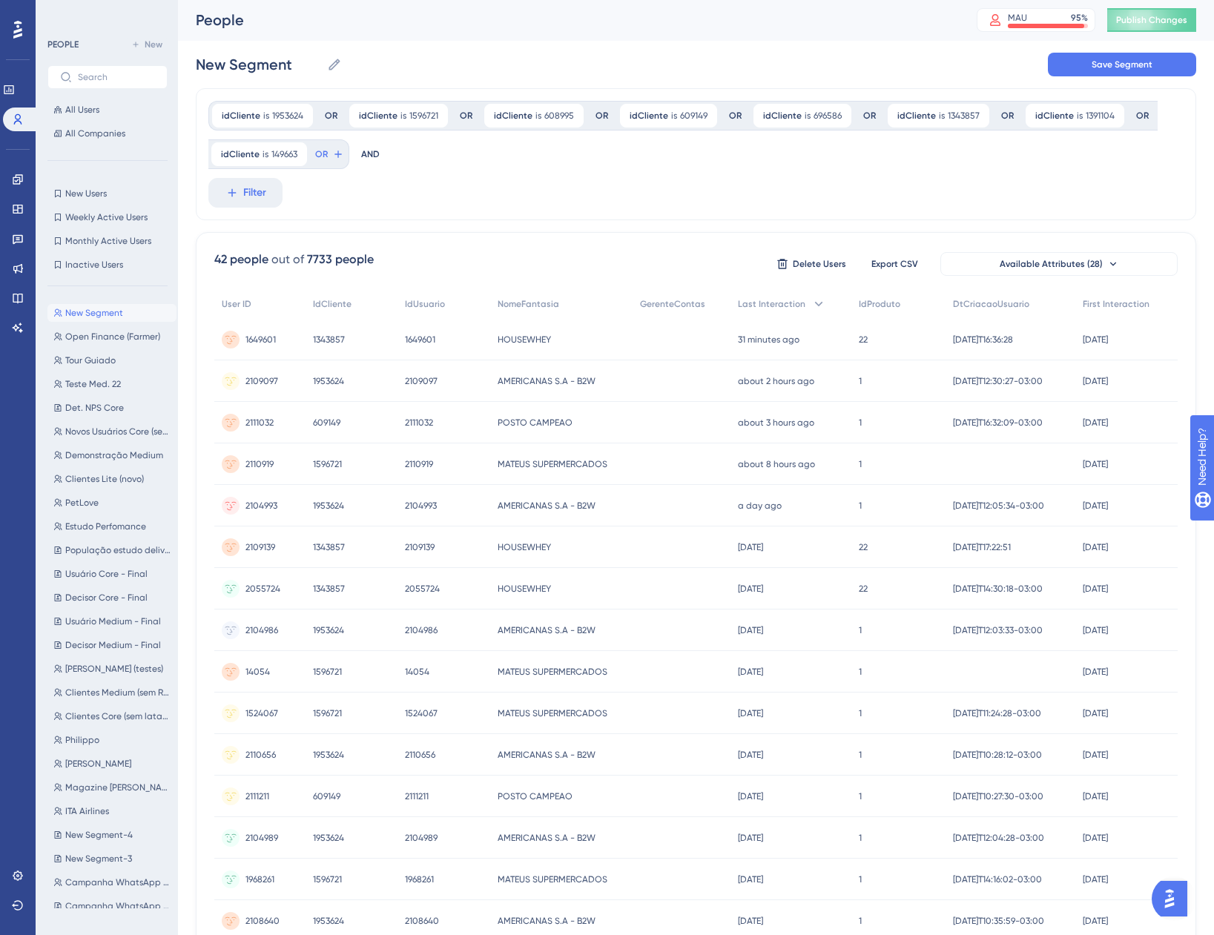
scroll to position [0, 0]
click at [320, 151] on button "OR" at bounding box center [329, 155] width 33 height 24
click at [320, 152] on span "OR" at bounding box center [321, 155] width 13 height 12
click at [321, 159] on span "OR" at bounding box center [321, 155] width 13 height 12
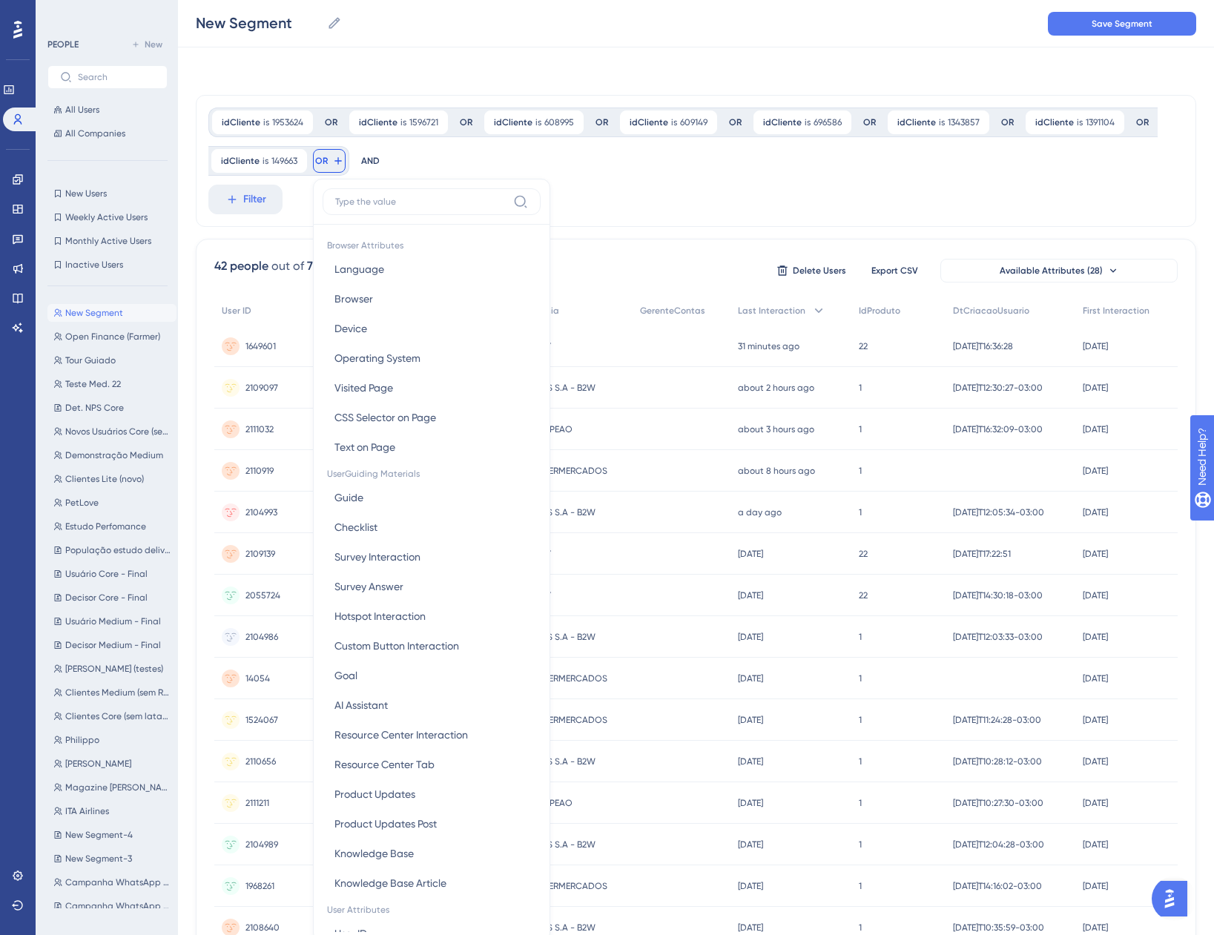
scroll to position [87, 0]
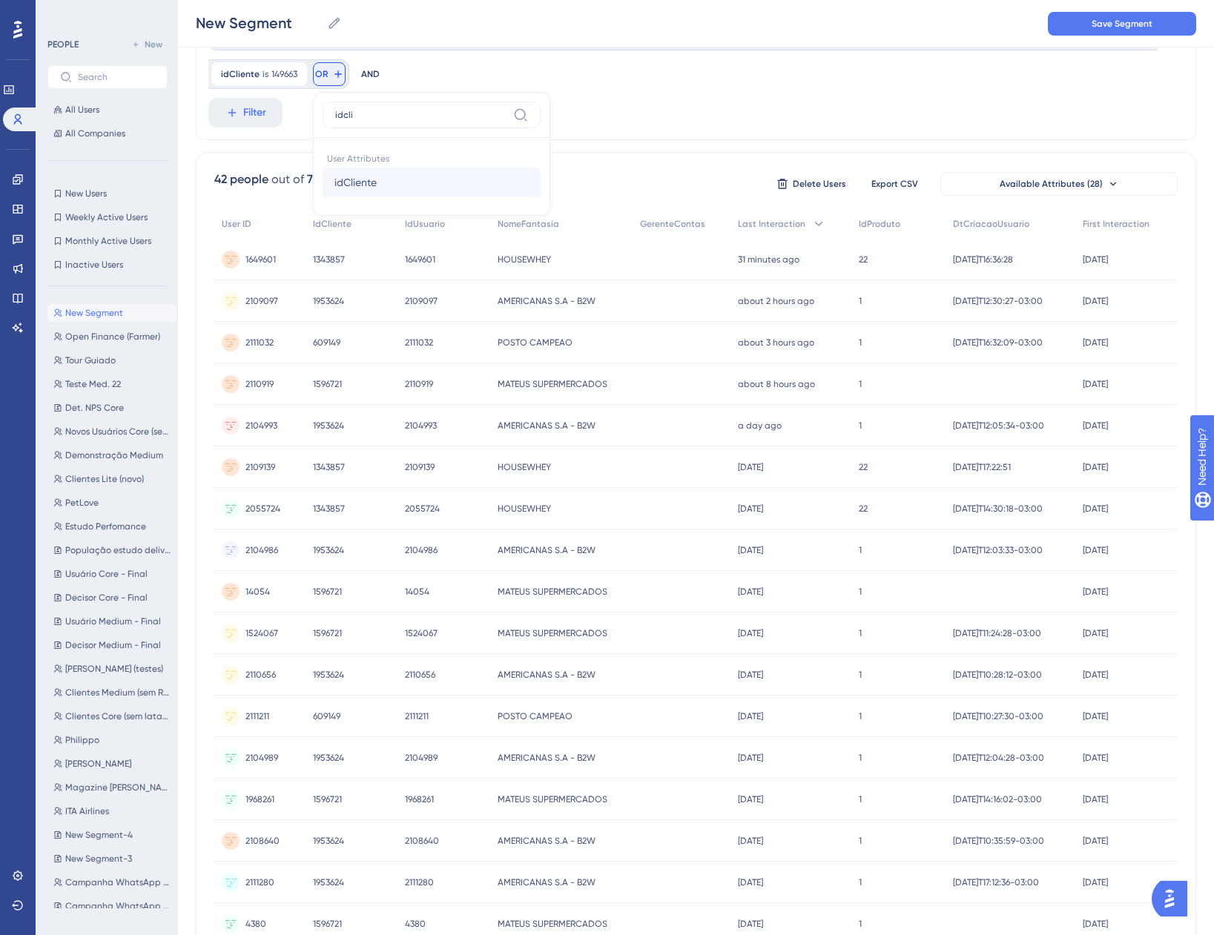
type input "idcli"
click at [370, 178] on span "idCliente" at bounding box center [355, 183] width 42 height 18
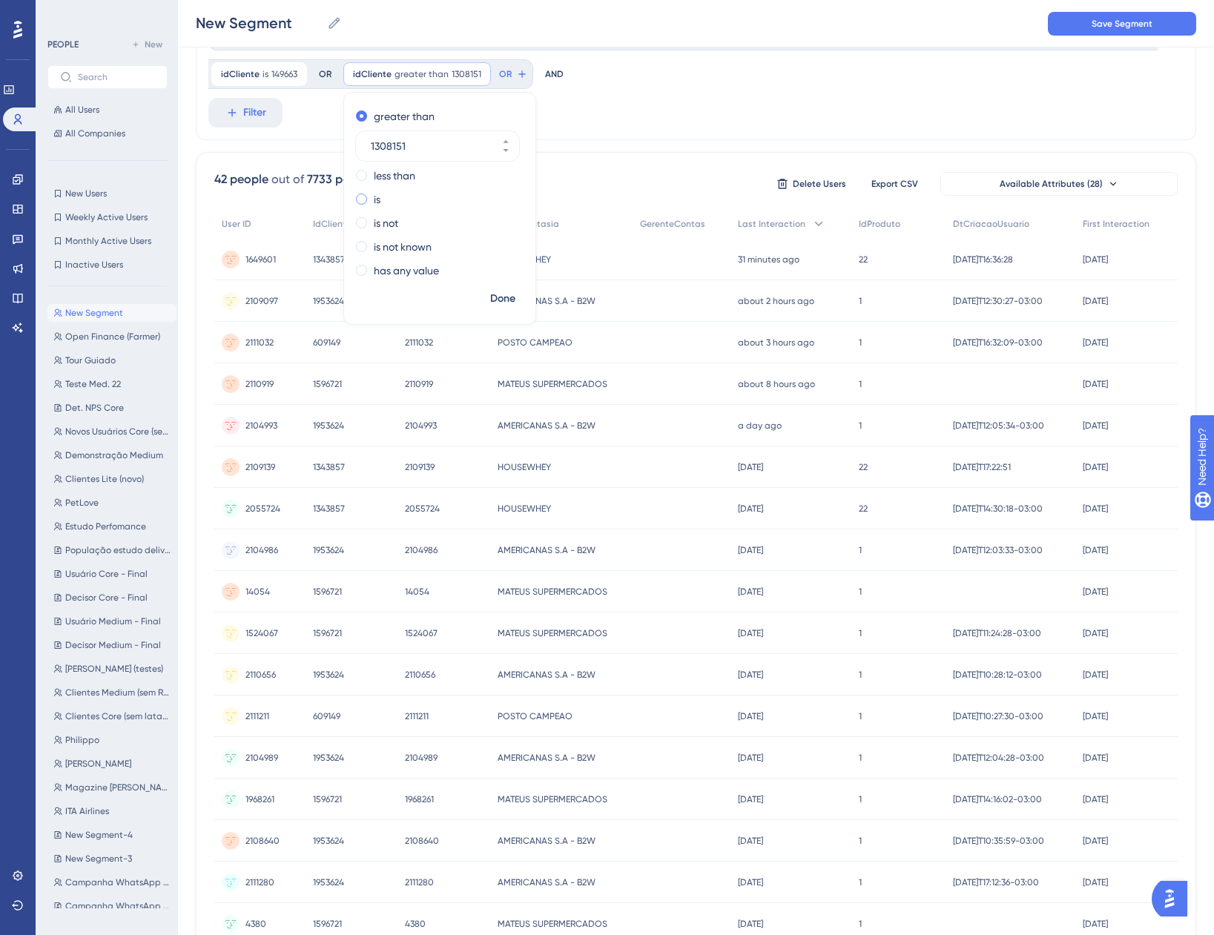
type input "1308151"
click at [376, 193] on label "is" at bounding box center [377, 200] width 7 height 18
click at [507, 303] on span "Done" at bounding box center [502, 299] width 25 height 18
click at [445, 74] on div "idCliente is 1308151 1308151 Remove OR" at bounding box center [412, 74] width 145 height 30
click at [461, 75] on button "OR" at bounding box center [465, 74] width 33 height 24
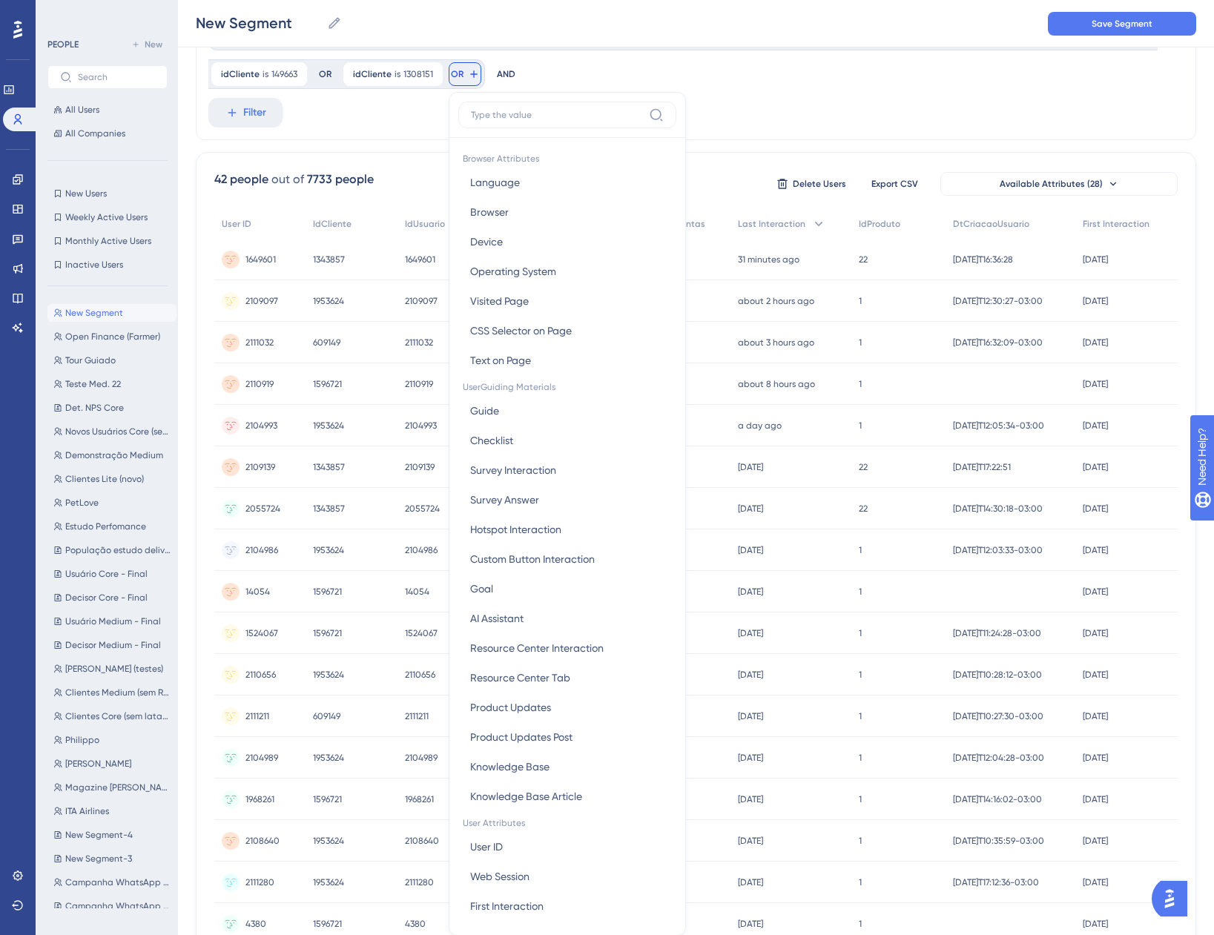
scroll to position [133, 0]
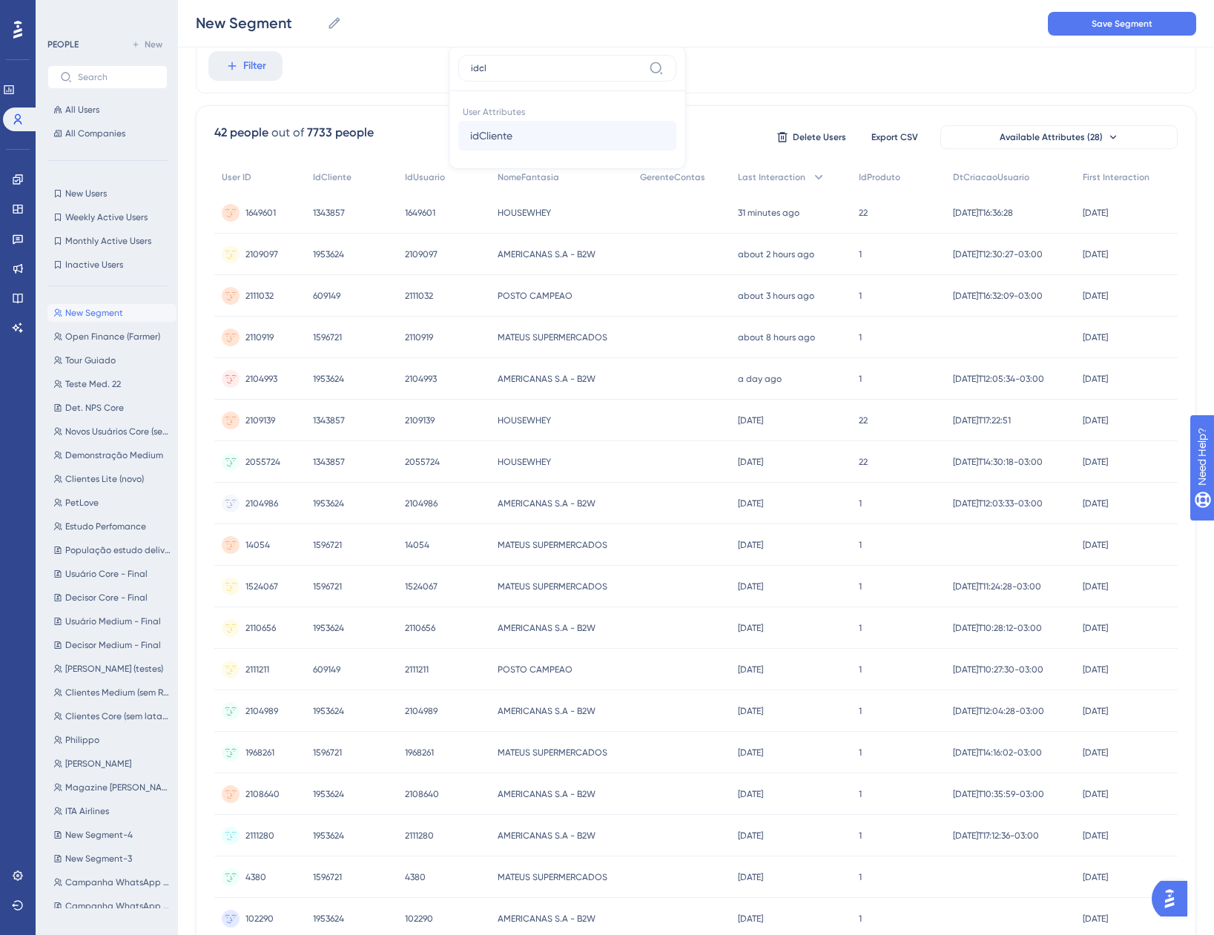
type input "idcl"
click at [518, 138] on button "idCliente idCliente" at bounding box center [567, 136] width 218 height 30
click at [498, 150] on span at bounding box center [497, 152] width 11 height 11
click at [507, 149] on input "radio" at bounding box center [507, 149] width 0 height 0
paste input "607846"
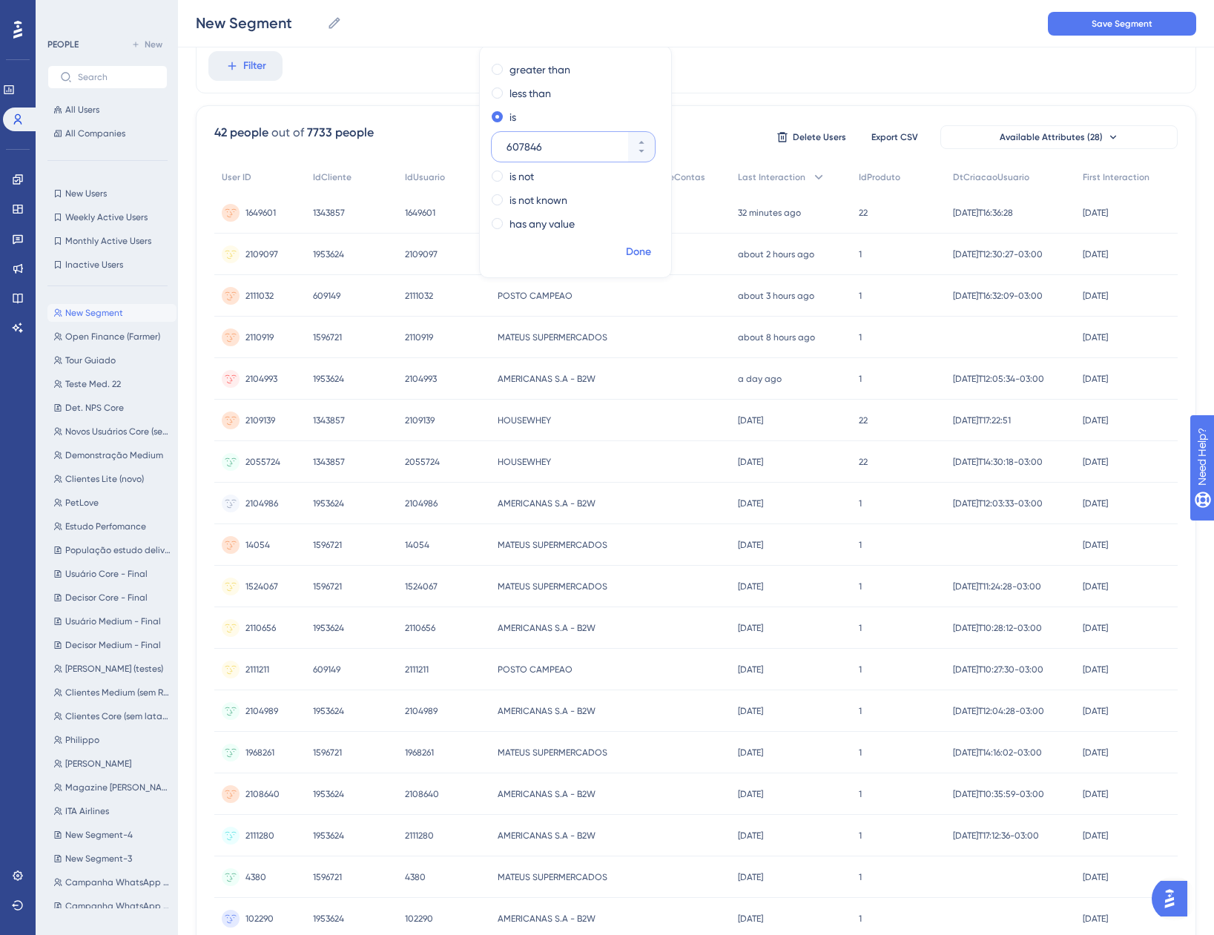
type input "607846"
click at [636, 250] on span "Done" at bounding box center [638, 252] width 25 height 18
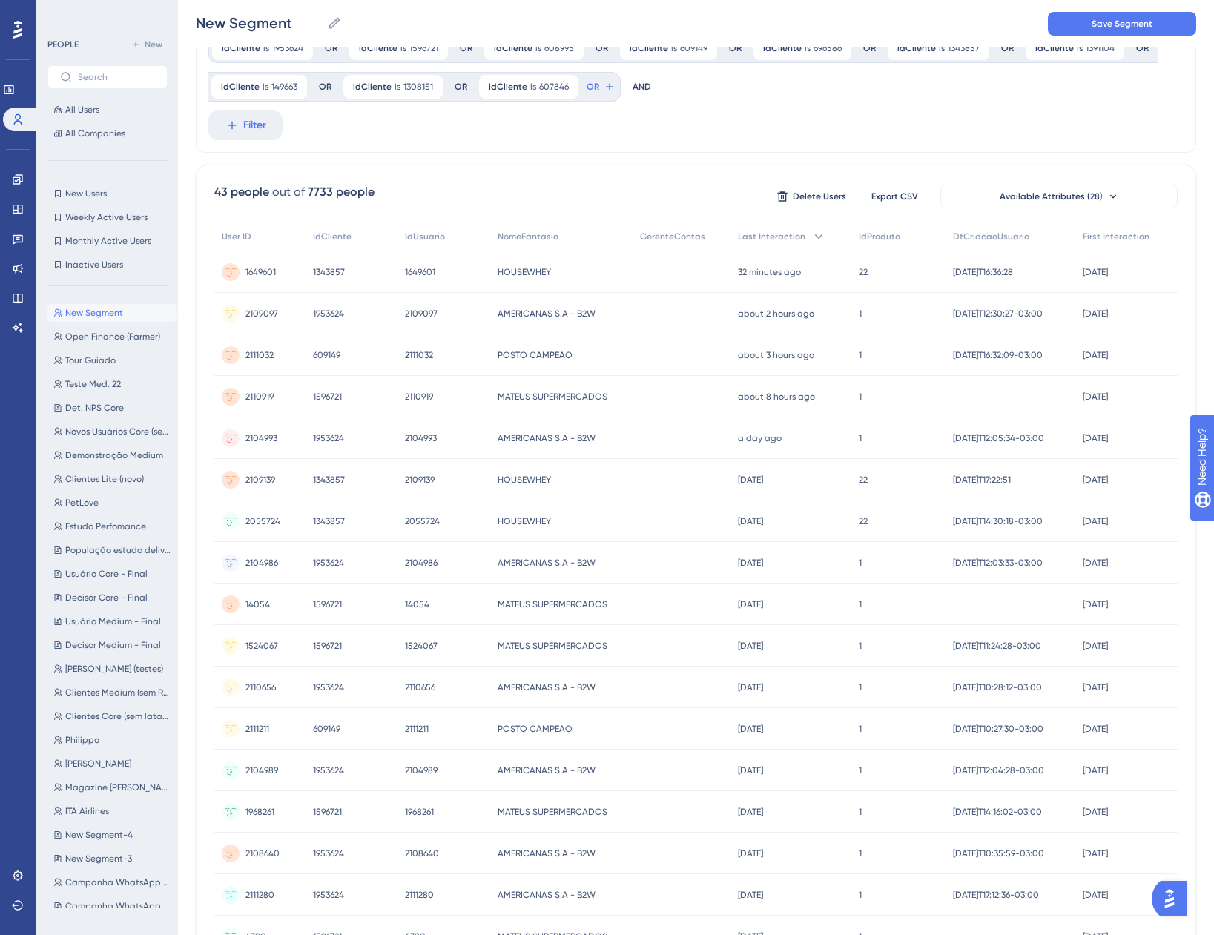
scroll to position [0, 0]
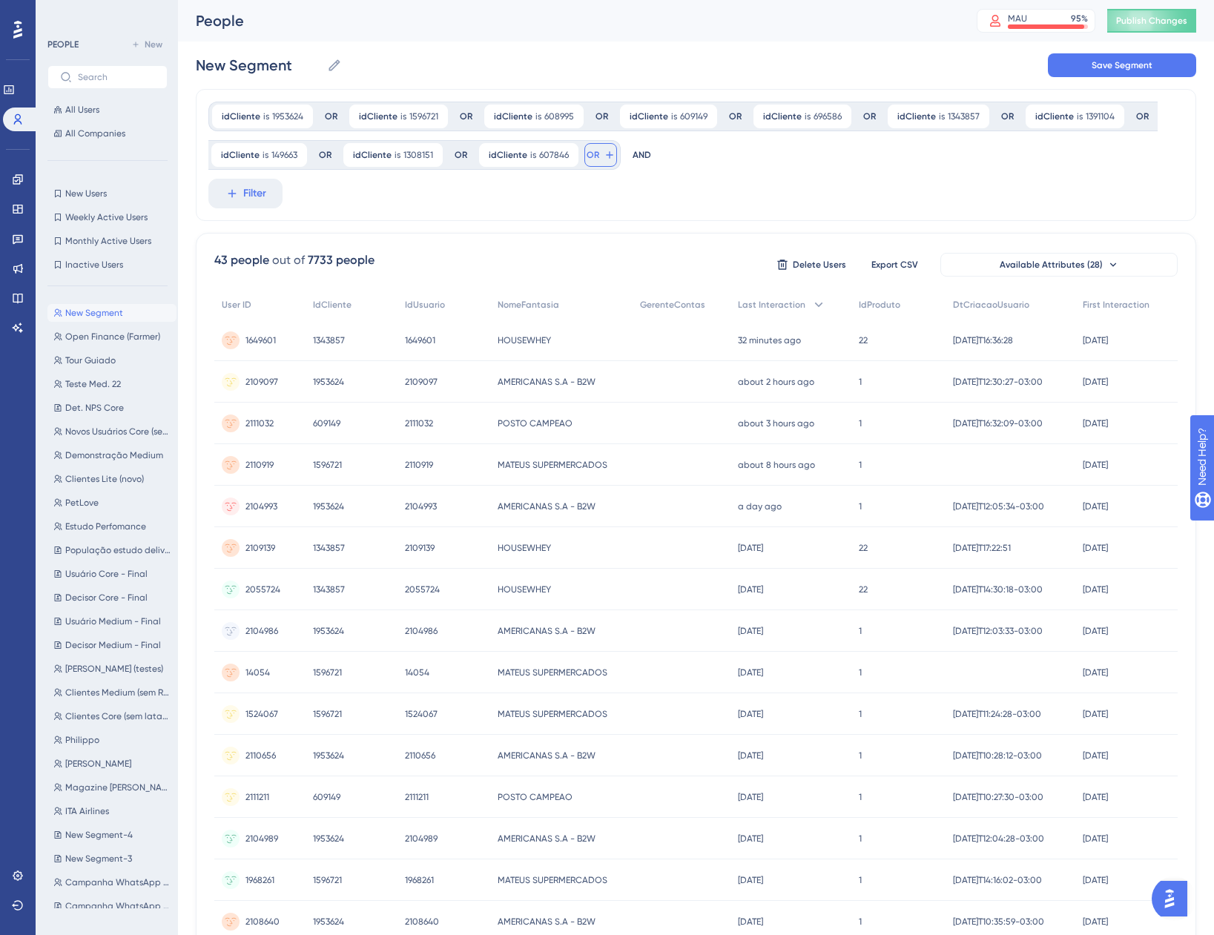
click at [613, 155] on button "OR" at bounding box center [600, 155] width 33 height 24
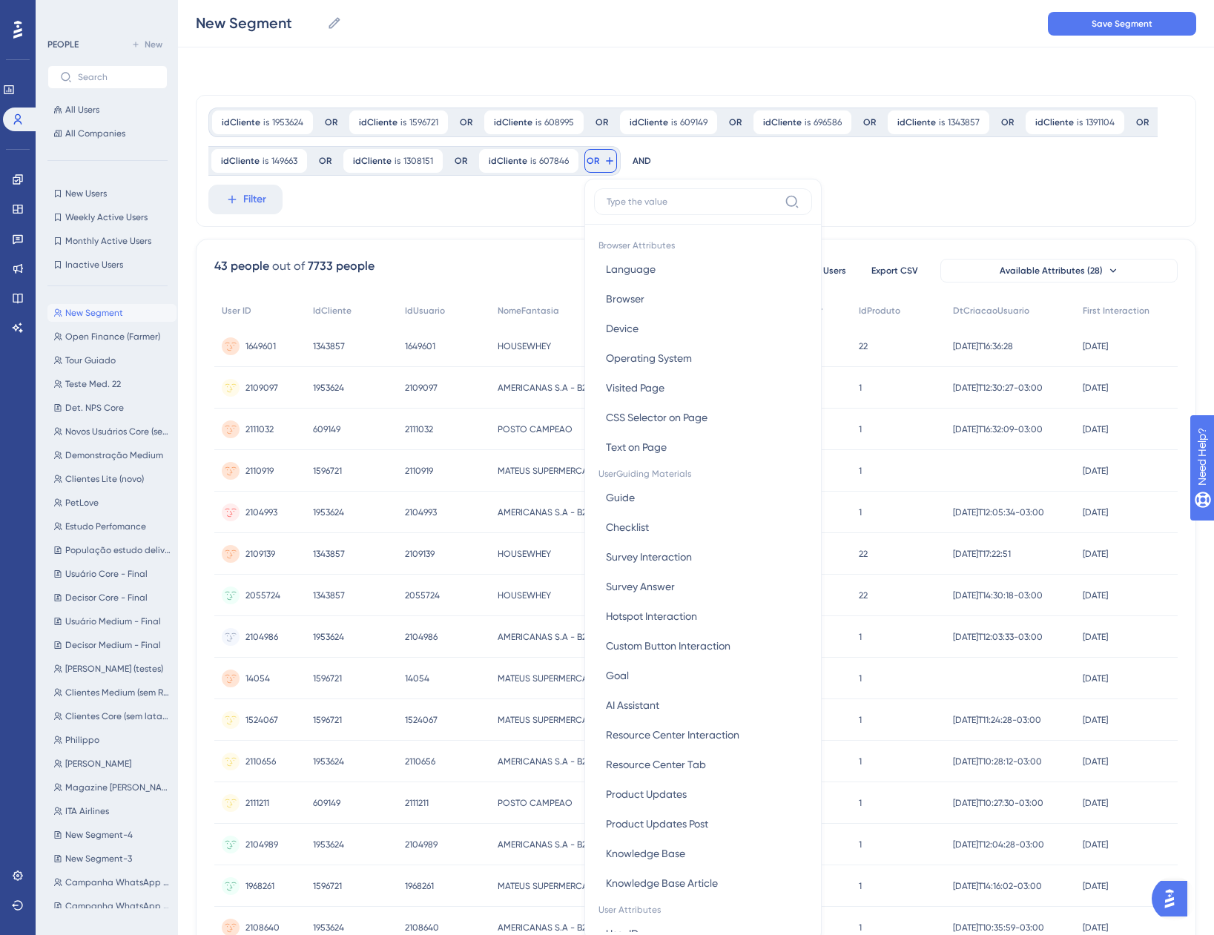
scroll to position [87, 0]
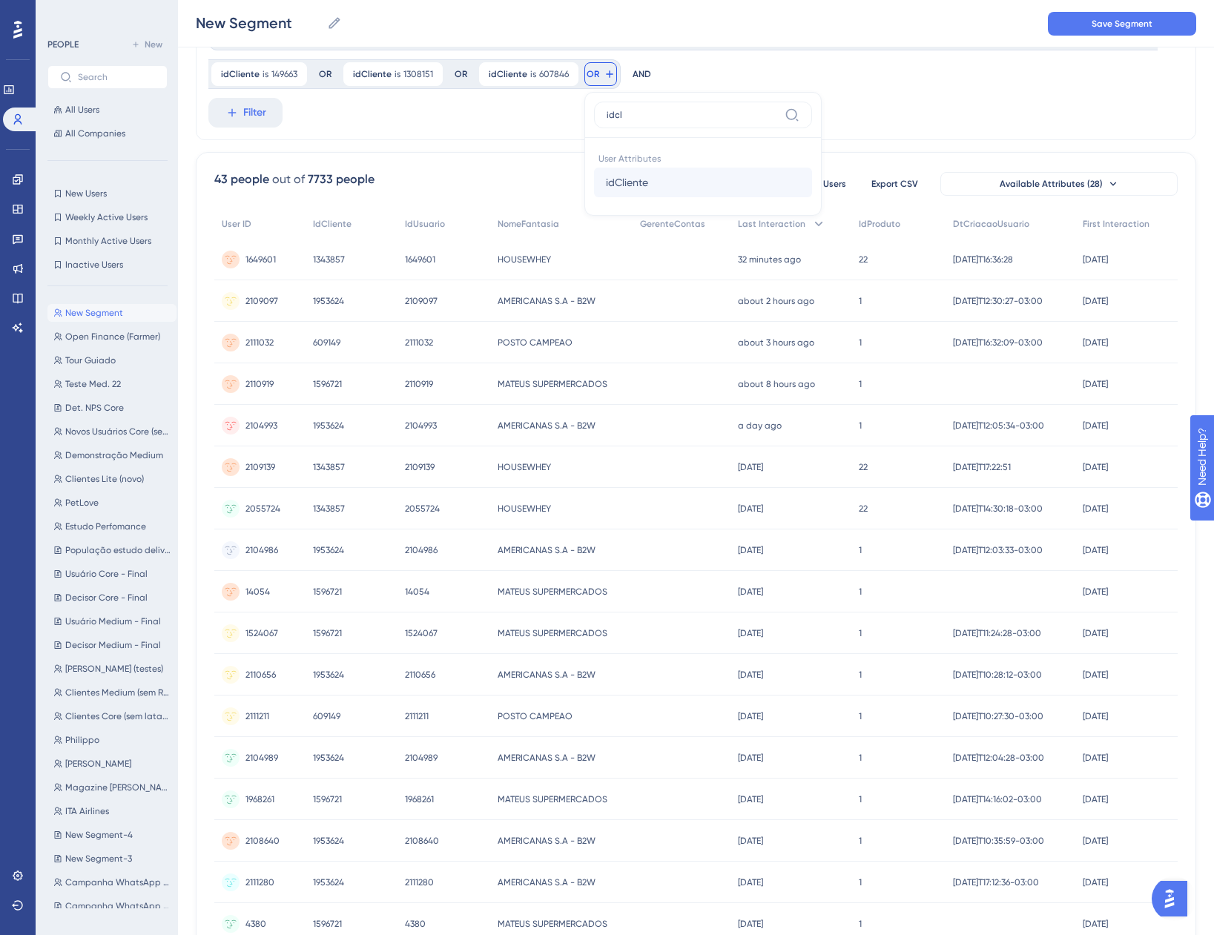
type input "idcl"
click at [608, 186] on span "idCliente" at bounding box center [627, 183] width 42 height 18
click at [630, 193] on div "is" at bounding box center [708, 200] width 162 height 18
paste input "1958371"
type input "1958371"
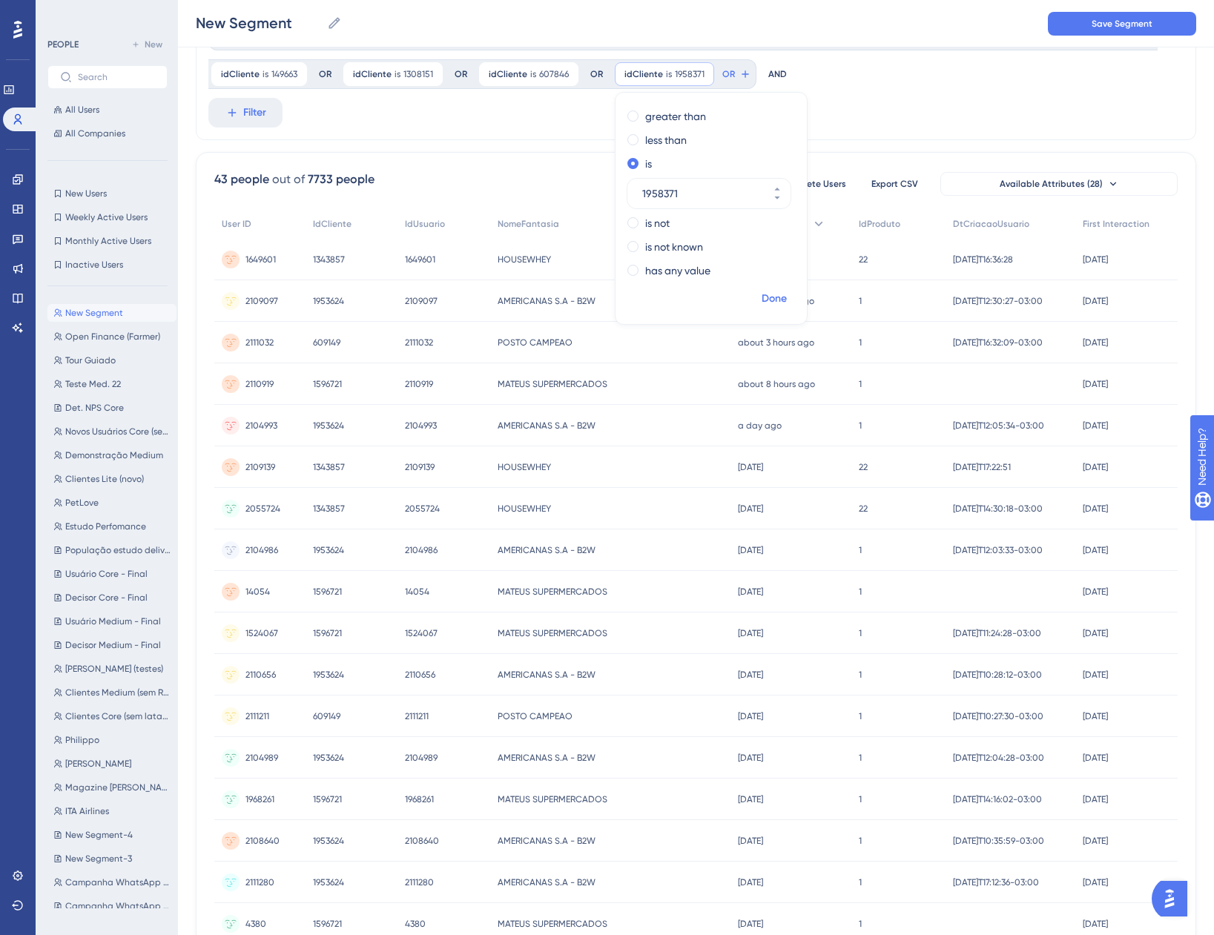
click at [772, 297] on span "Done" at bounding box center [774, 299] width 25 height 18
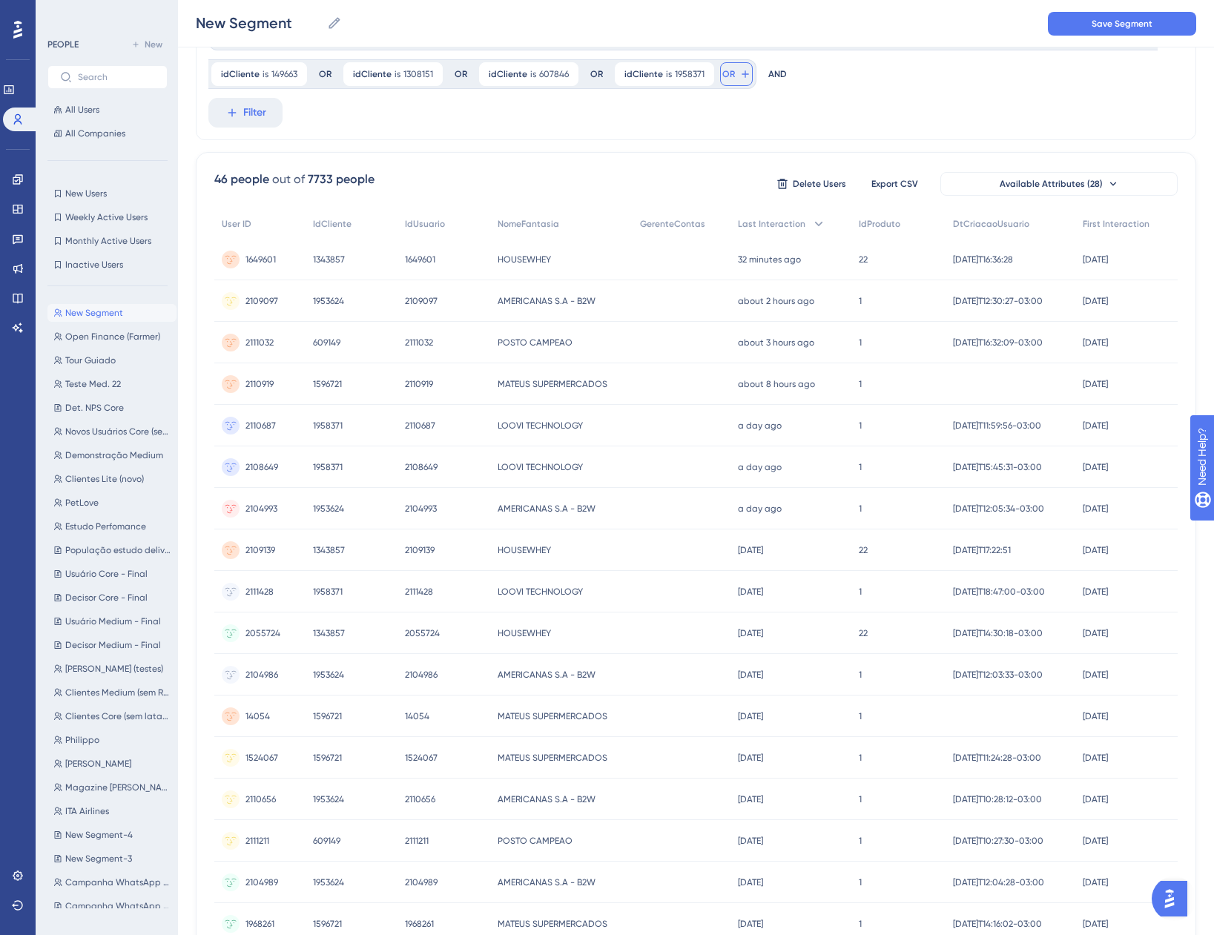
click at [732, 72] on button "OR" at bounding box center [736, 74] width 33 height 24
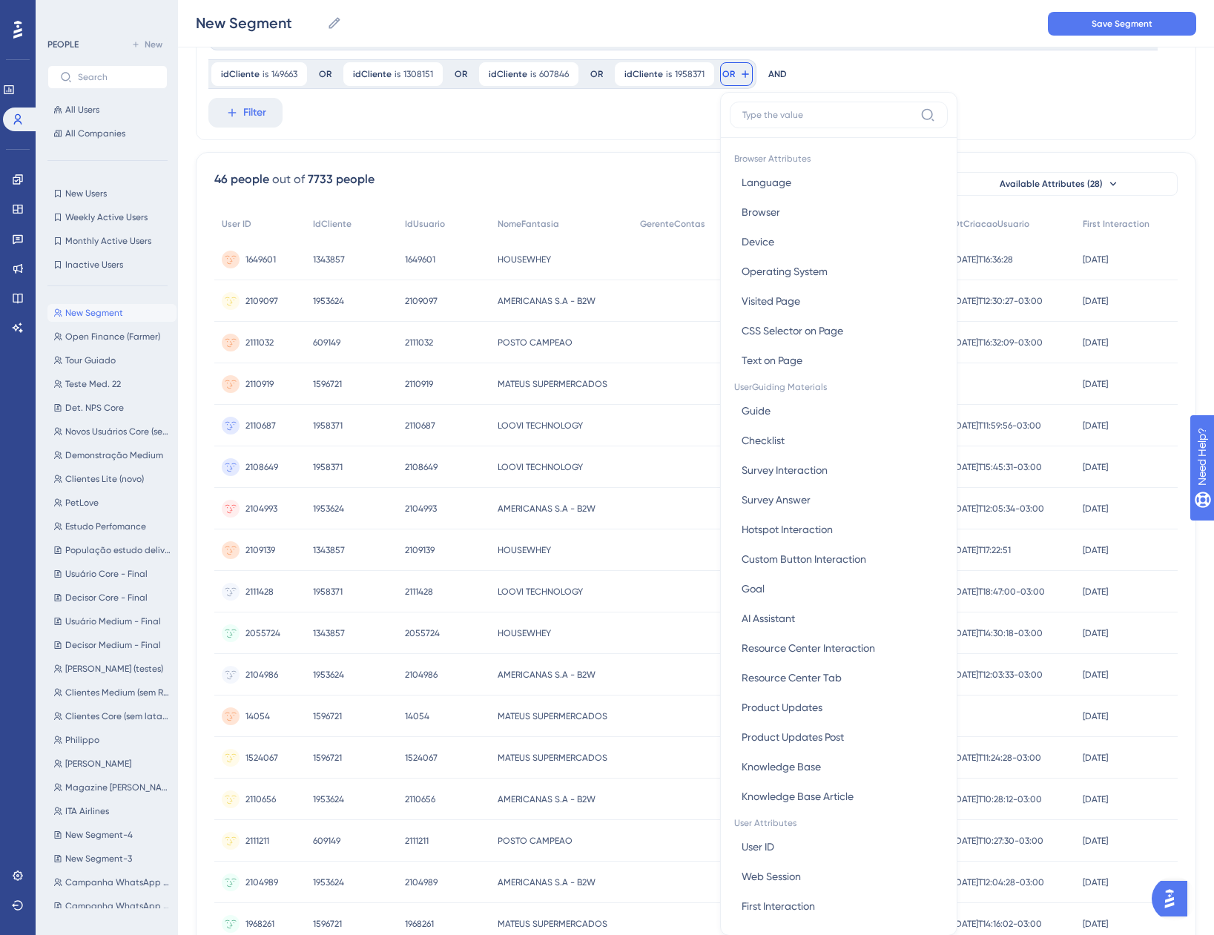
scroll to position [133, 0]
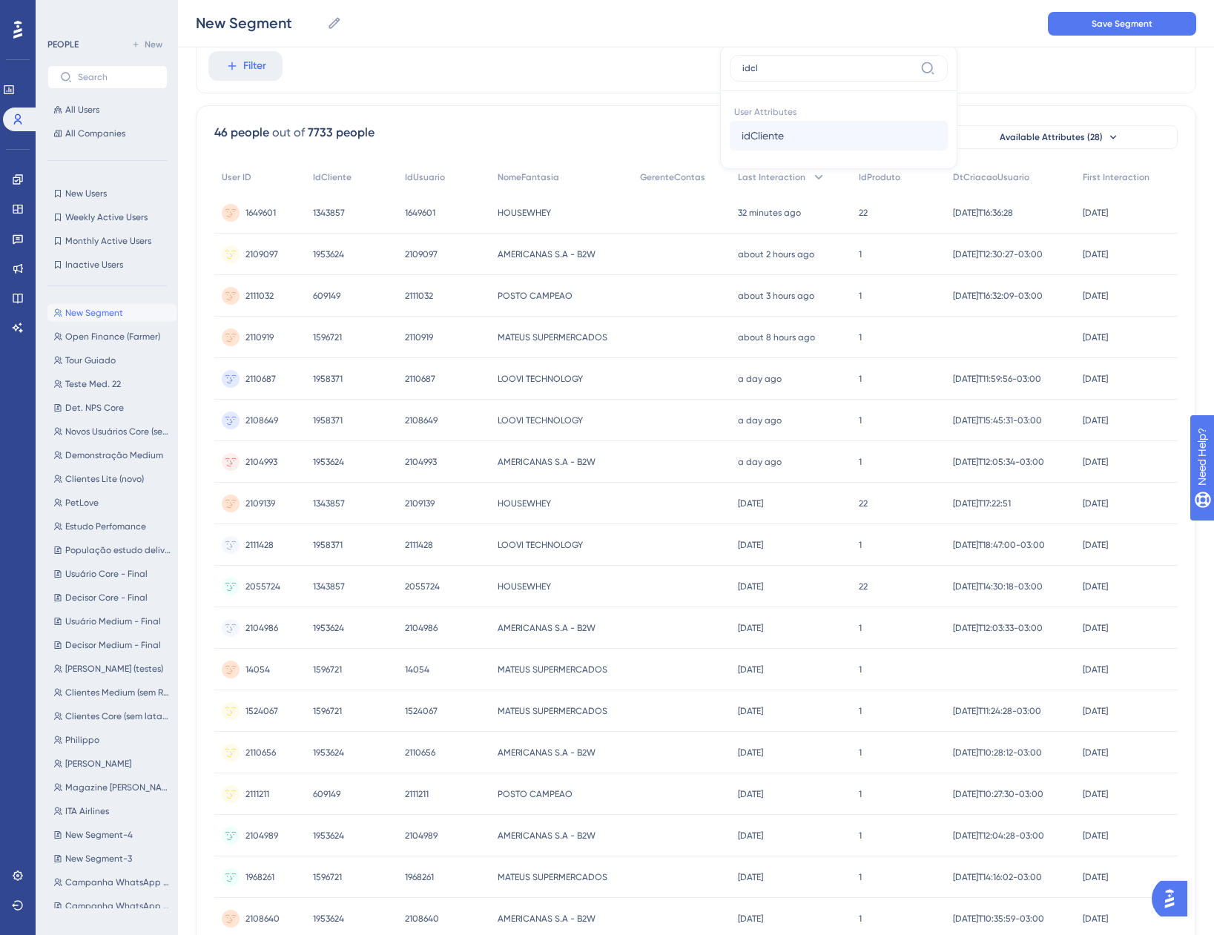
type input "idcl"
click at [800, 130] on button "idCliente idCliente" at bounding box center [839, 136] width 218 height 30
click at [763, 150] on span at bounding box center [768, 152] width 11 height 11
click at [779, 149] on input "radio" at bounding box center [779, 149] width 0 height 0
type input "1984369"
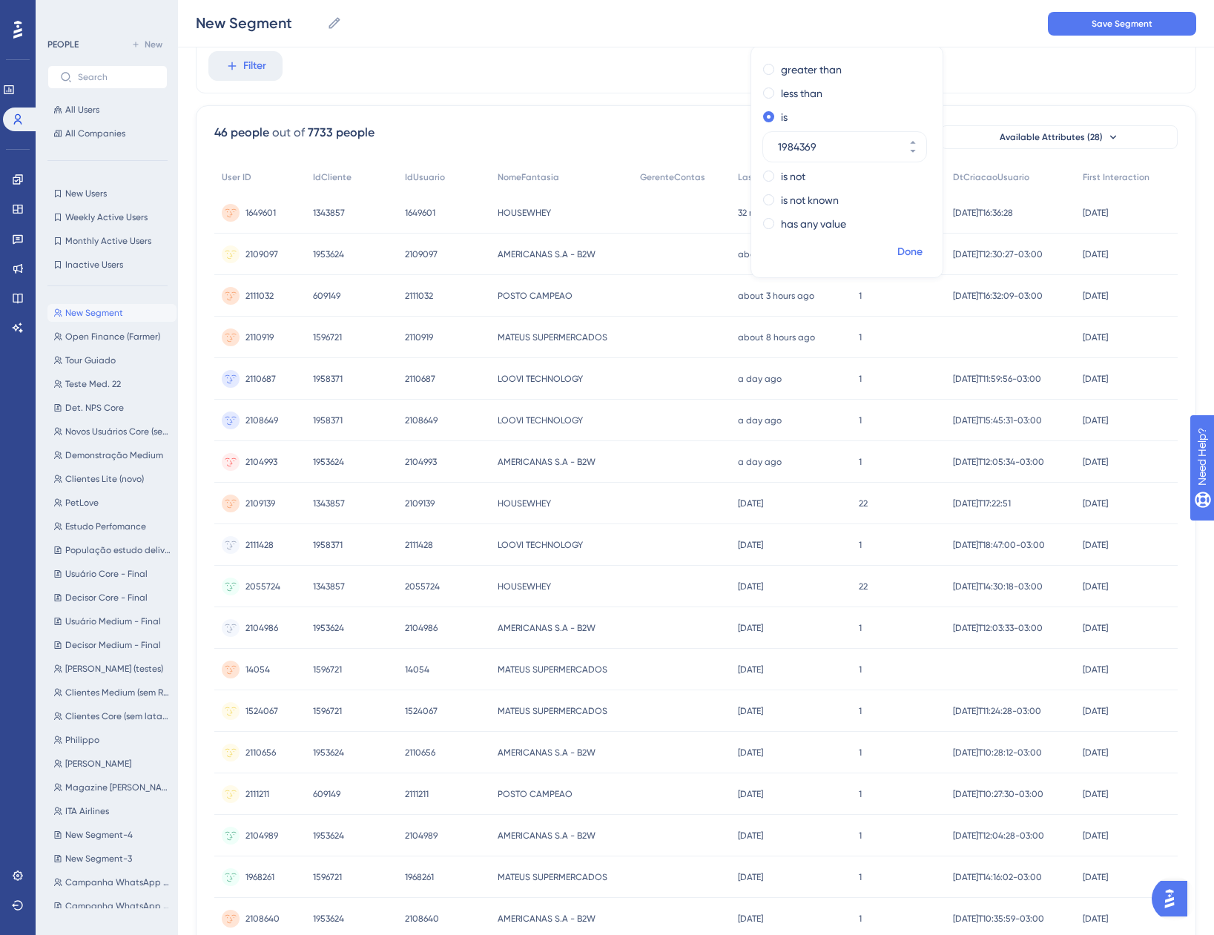
click at [913, 252] on span "Done" at bounding box center [909, 252] width 25 height 18
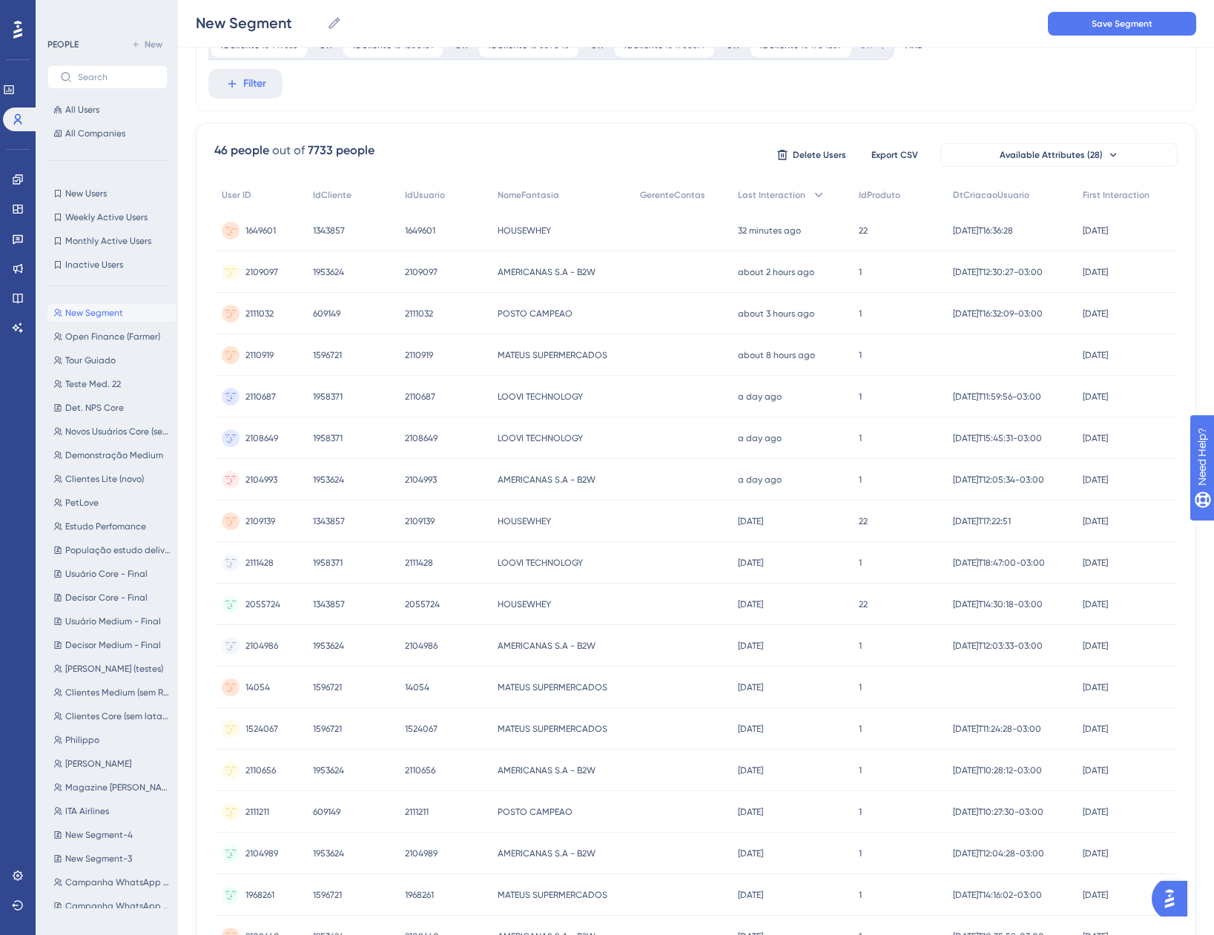
scroll to position [0, 0]
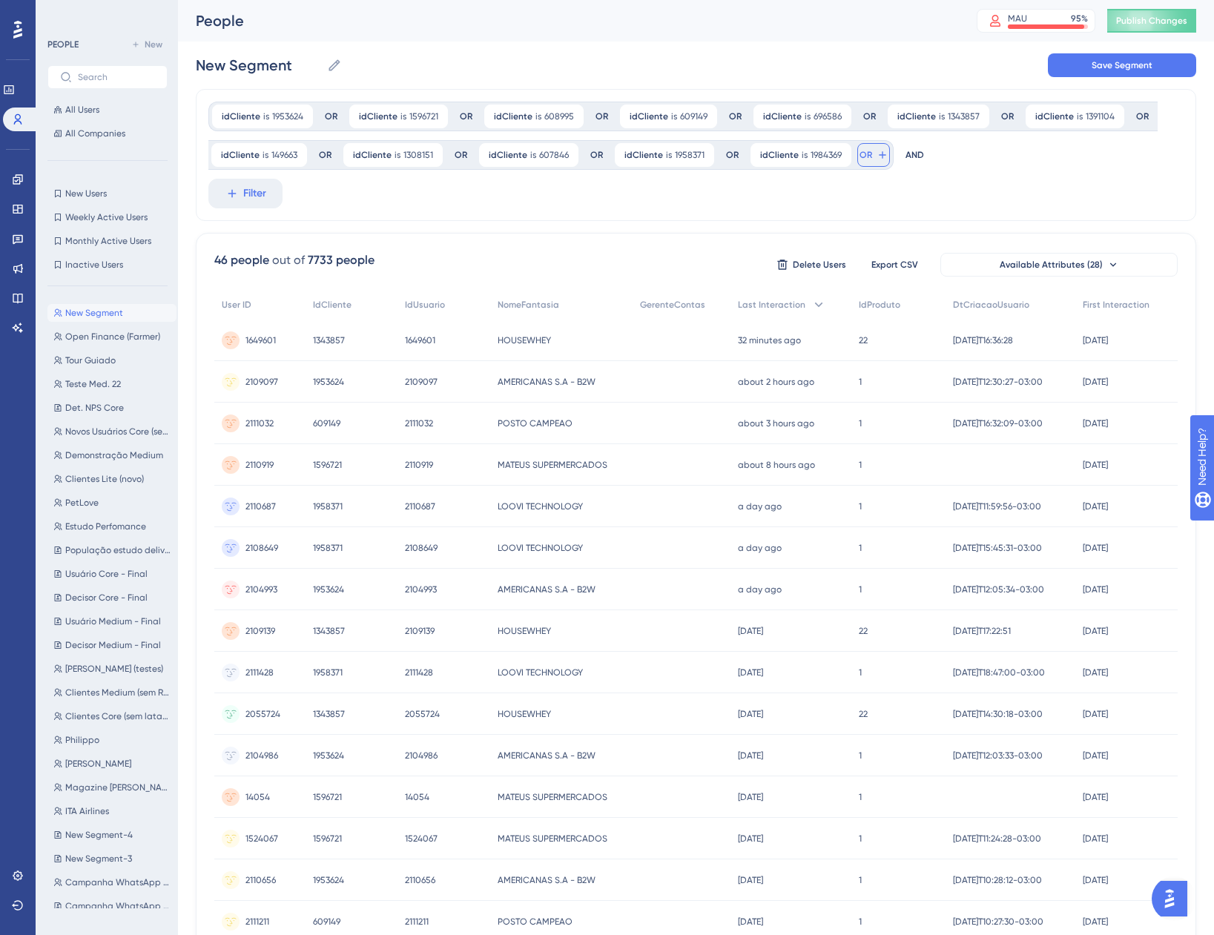
click at [878, 154] on icon at bounding box center [883, 155] width 12 height 12
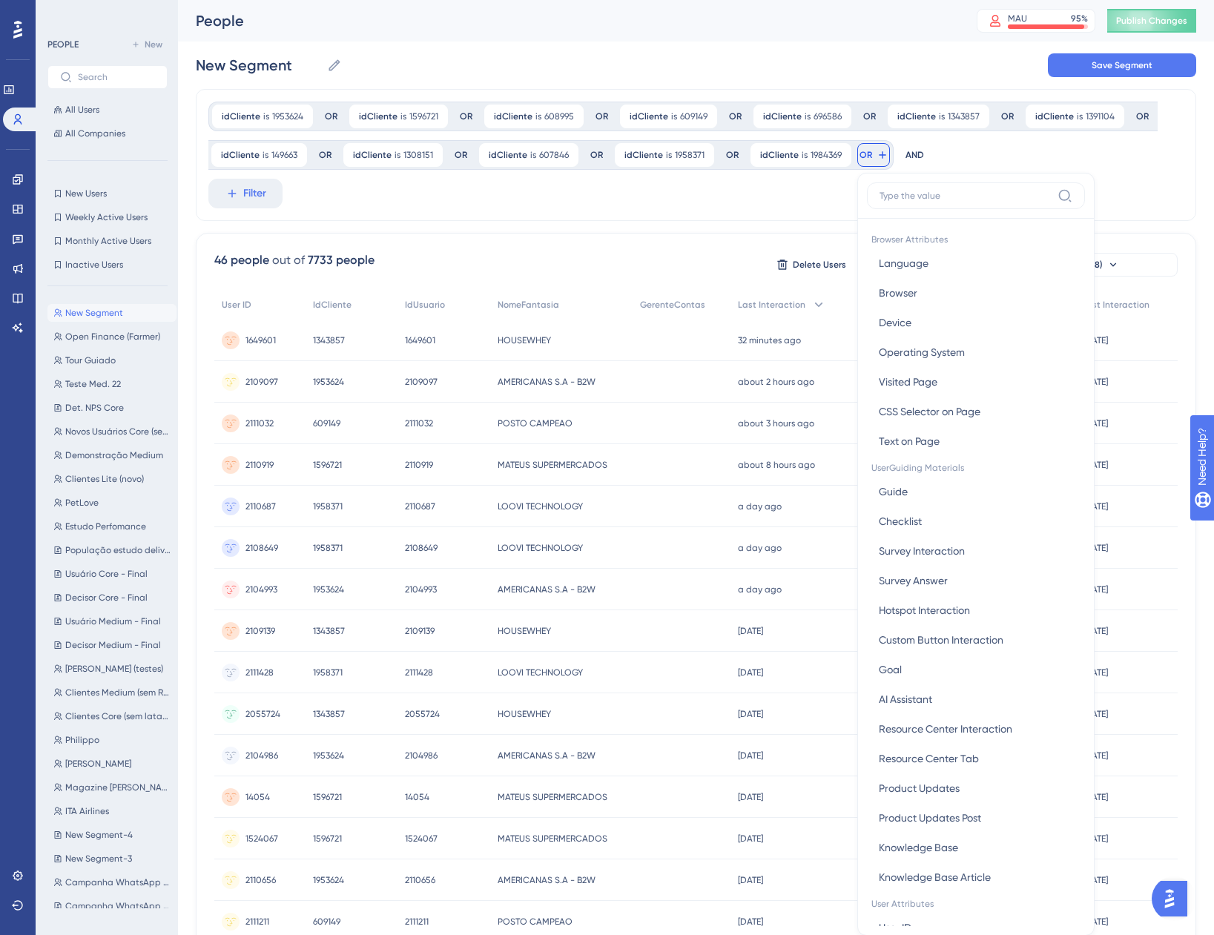
scroll to position [87, 0]
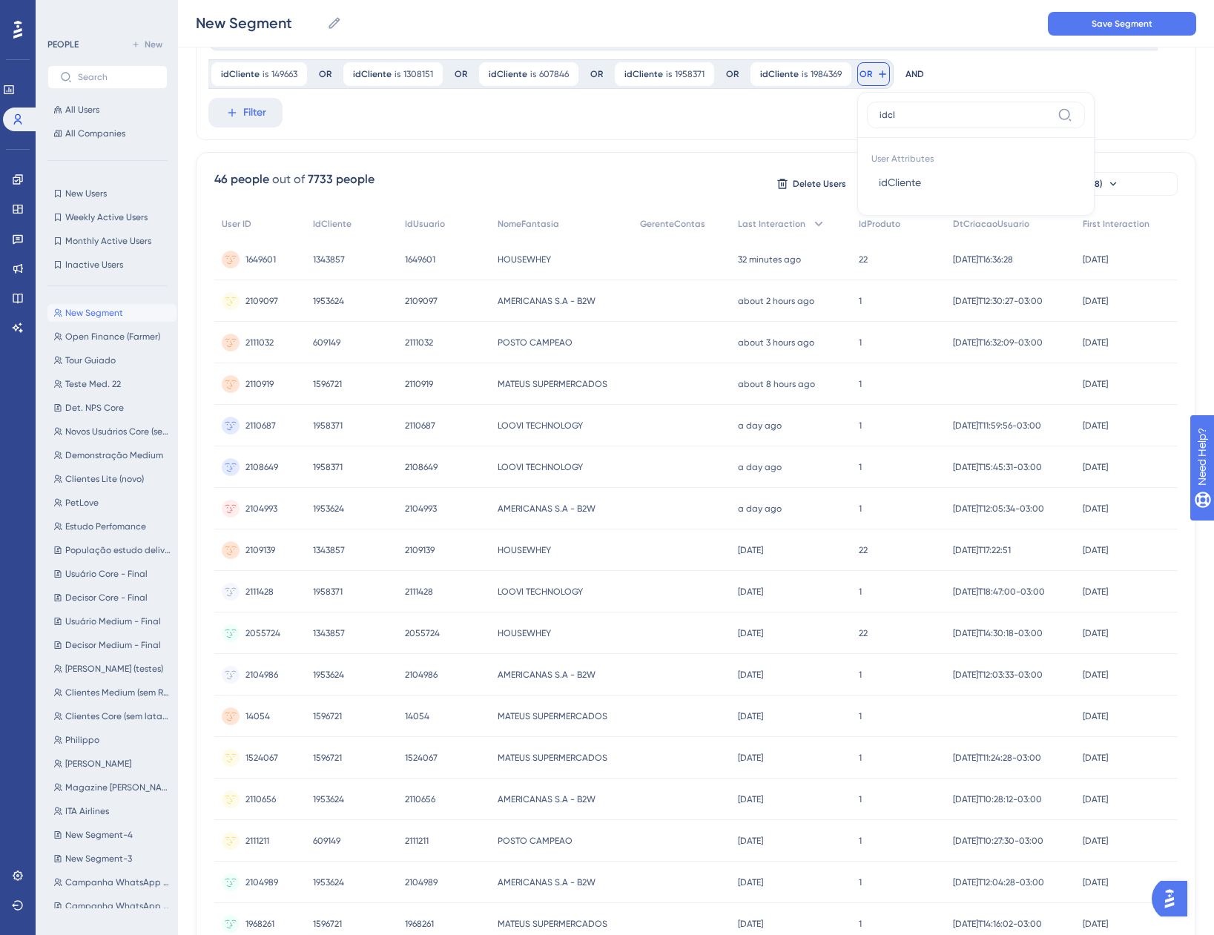
type input "idcl"
click at [884, 187] on span "idCliente" at bounding box center [900, 183] width 42 height 18
click at [917, 211] on div "greater than less than is is not is not known has any value" at bounding box center [983, 195] width 191 height 181
click at [918, 201] on label "is" at bounding box center [921, 200] width 7 height 18
paste input "580620"
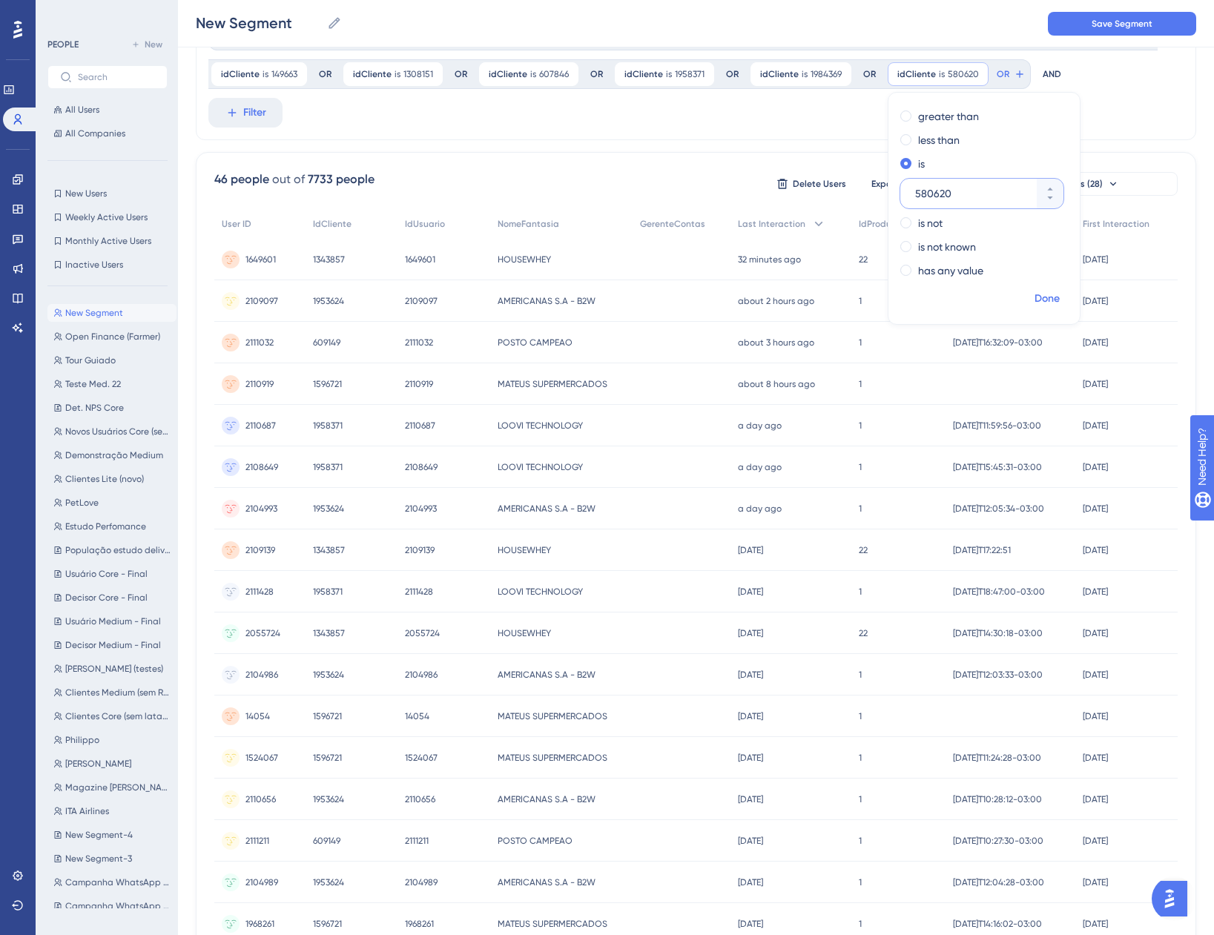
type input "580620"
click at [1043, 293] on span "Done" at bounding box center [1047, 299] width 25 height 18
click at [1003, 74] on button "OR" at bounding box center [1011, 74] width 33 height 24
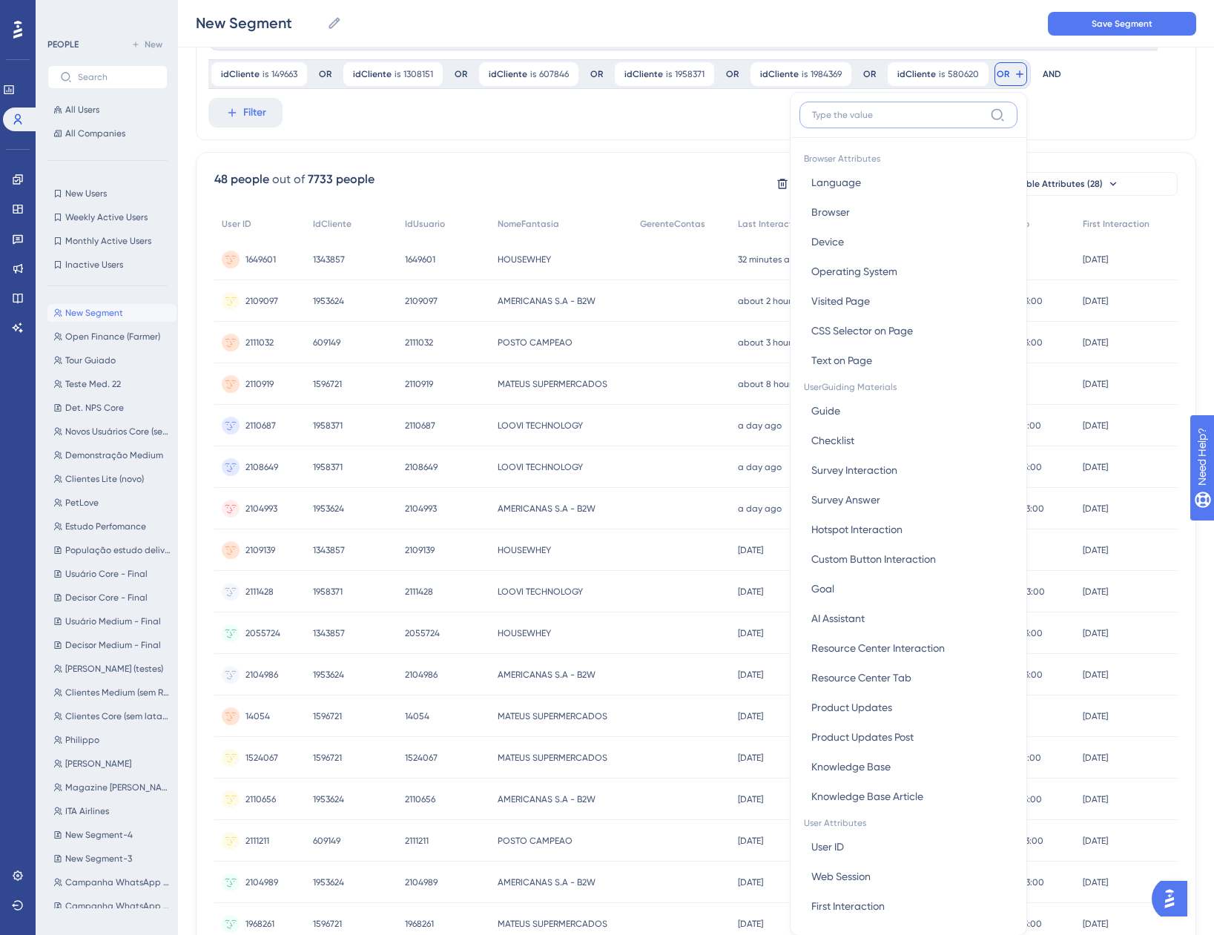
scroll to position [133, 0]
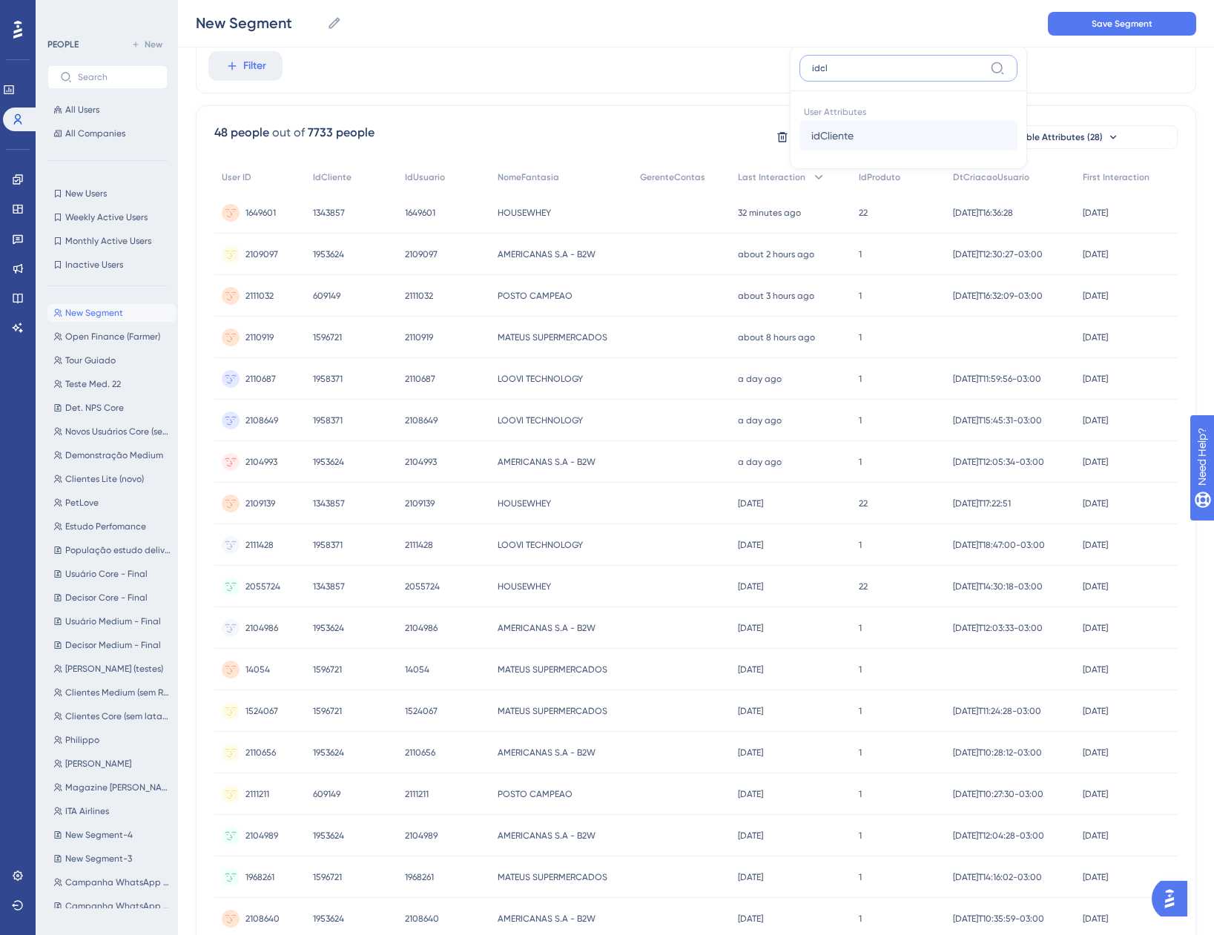
type input "idcl"
click at [865, 129] on button "idCliente idCliente" at bounding box center [908, 136] width 218 height 30
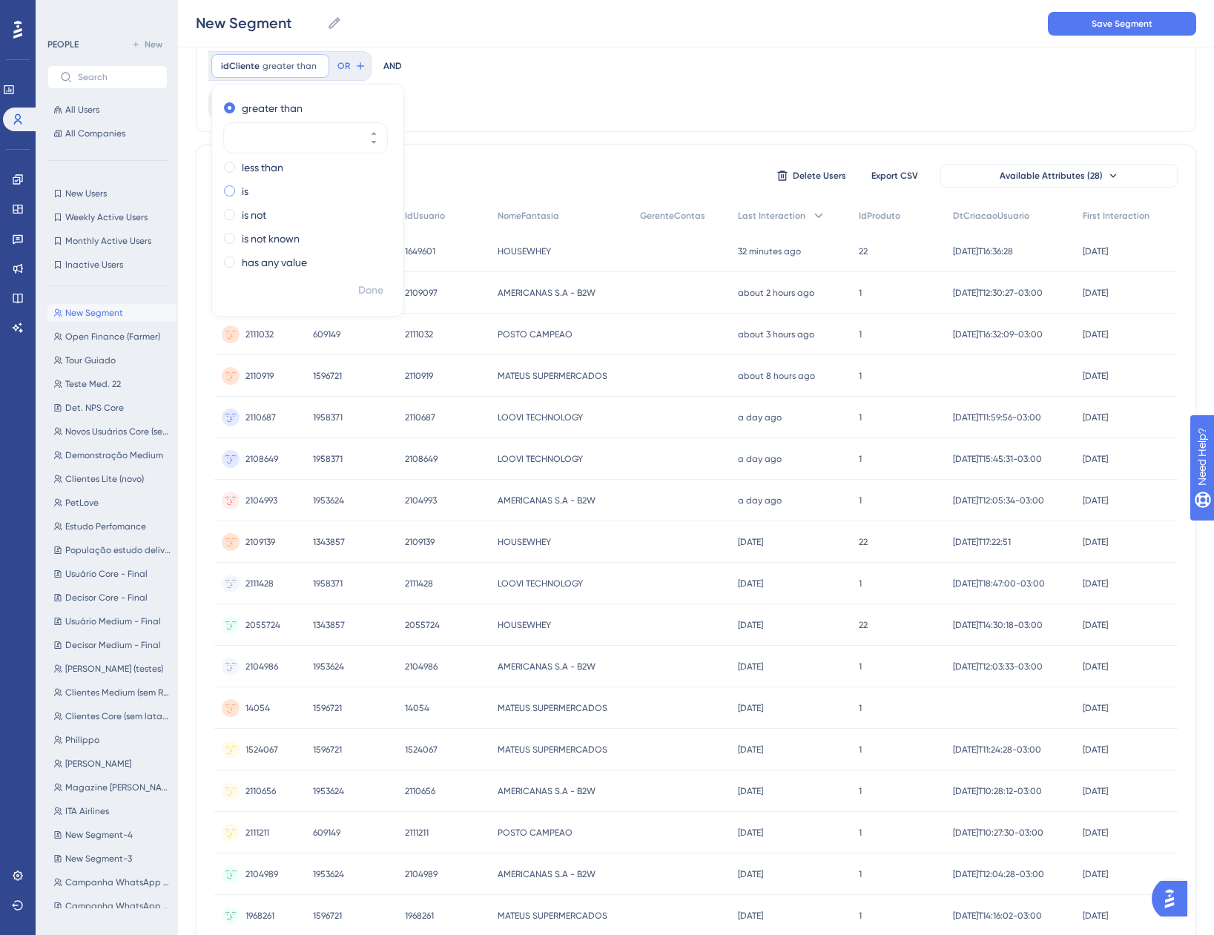
click at [237, 192] on div "is" at bounding box center [305, 191] width 162 height 18
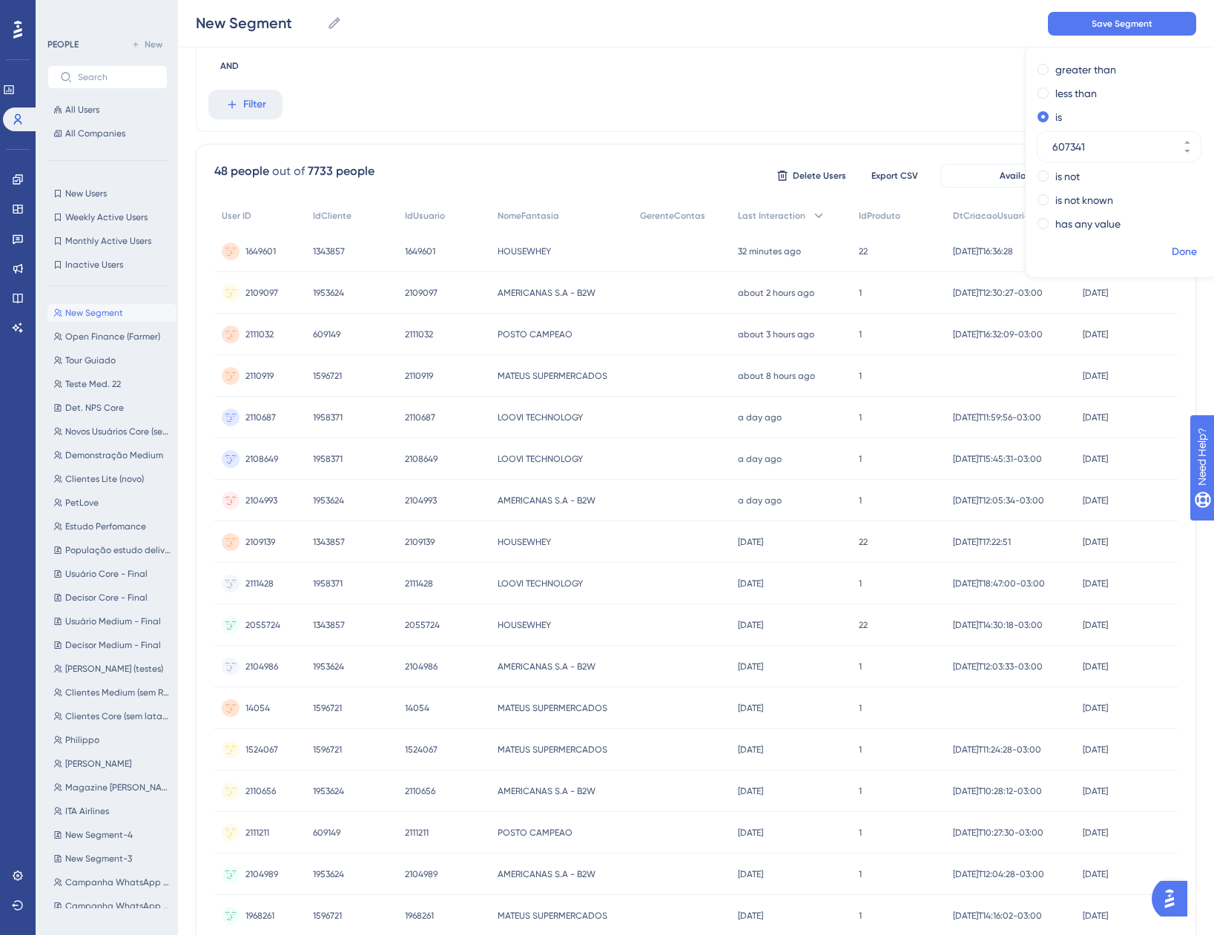
type input "607341"
click at [1180, 255] on span "Done" at bounding box center [1184, 252] width 25 height 18
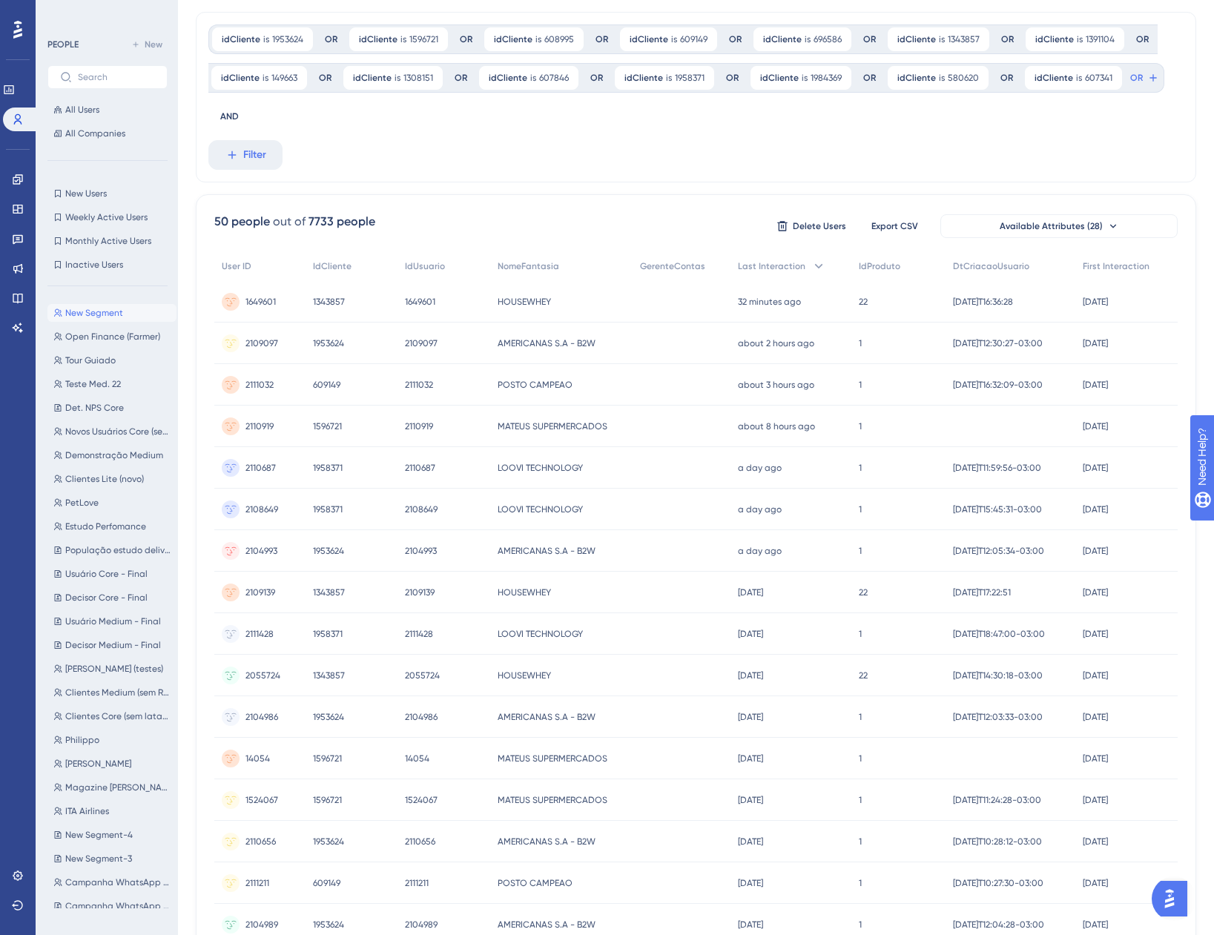
scroll to position [0, 0]
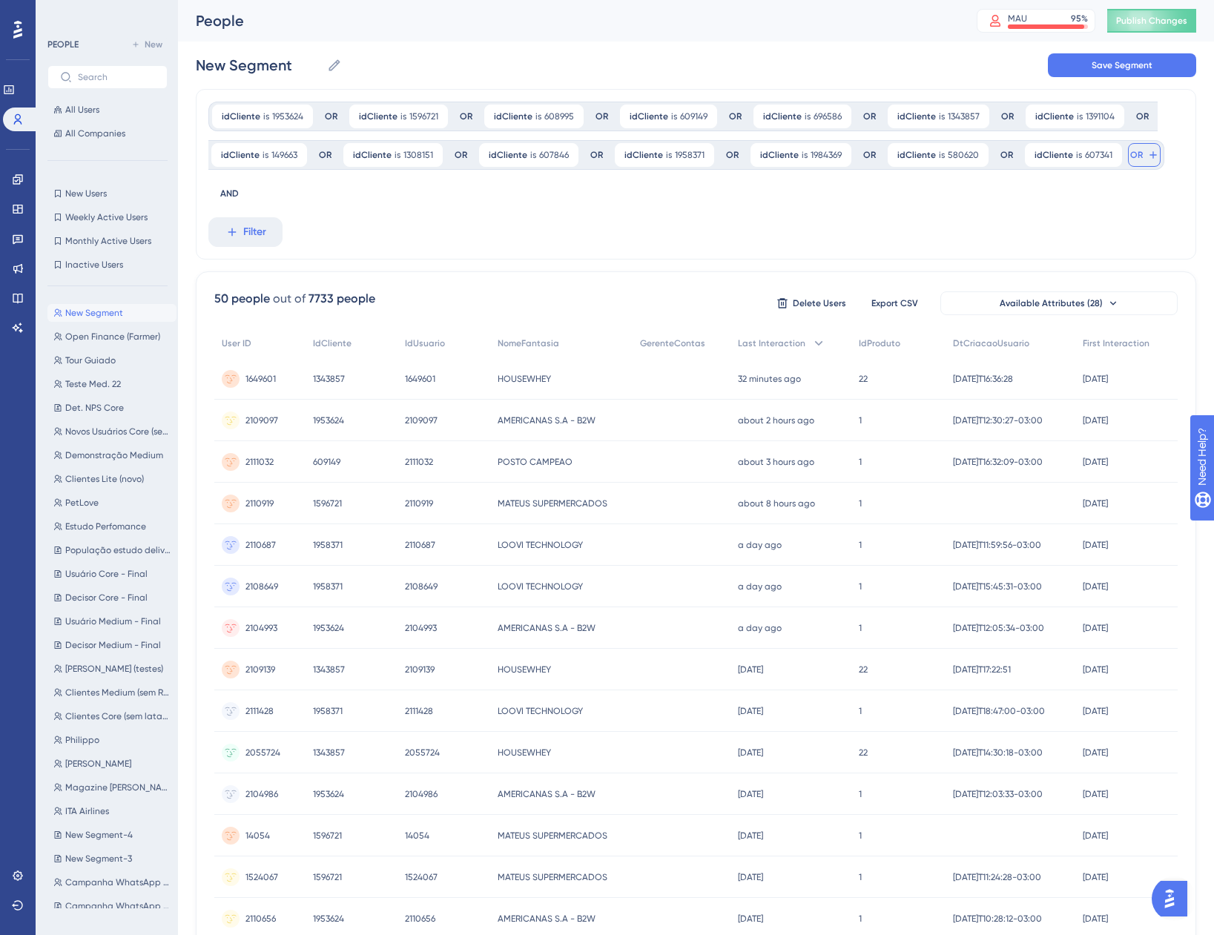
click at [1147, 159] on icon at bounding box center [1153, 155] width 12 height 12
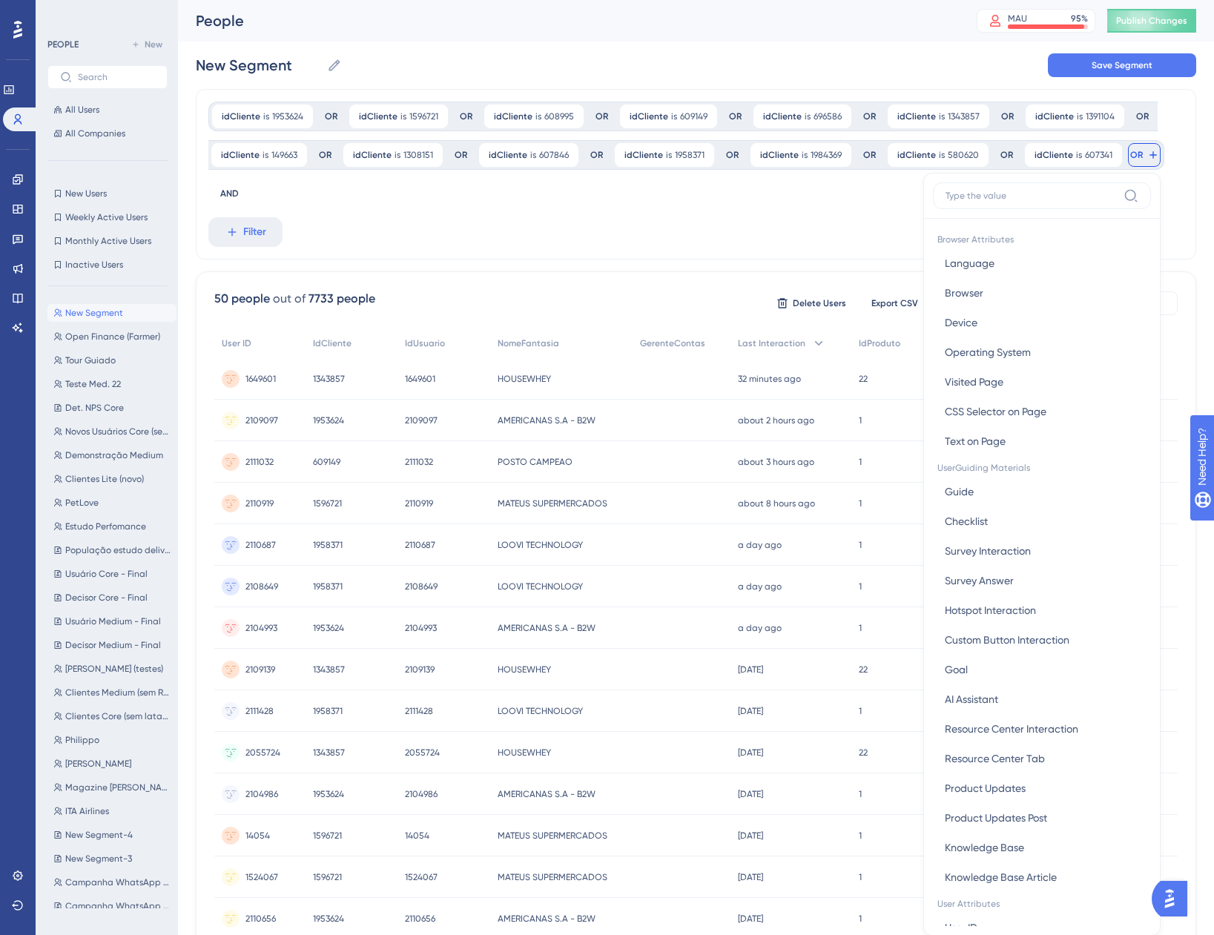
scroll to position [87, 0]
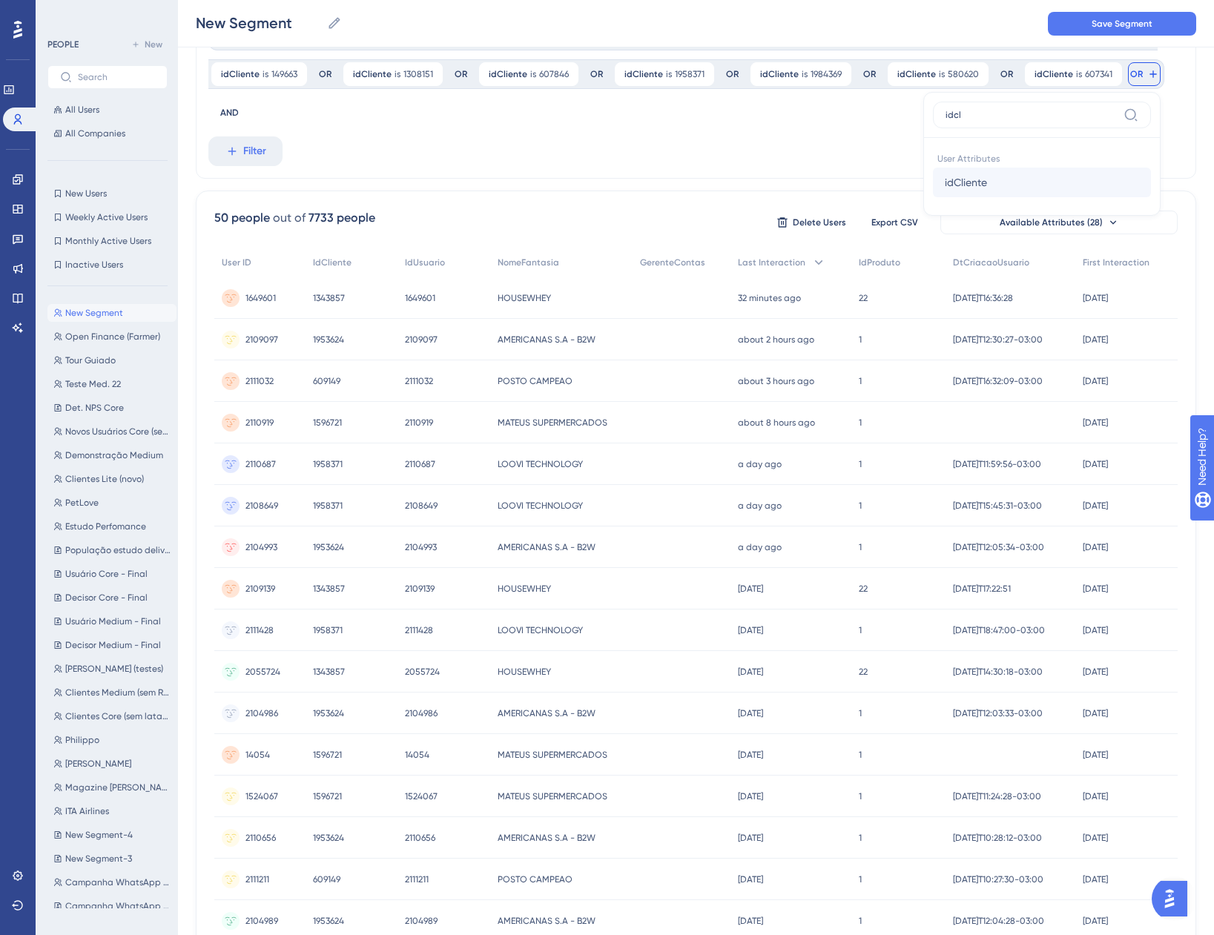
type input "idcl"
click at [1059, 193] on button "idCliente idCliente" at bounding box center [1042, 183] width 218 height 30
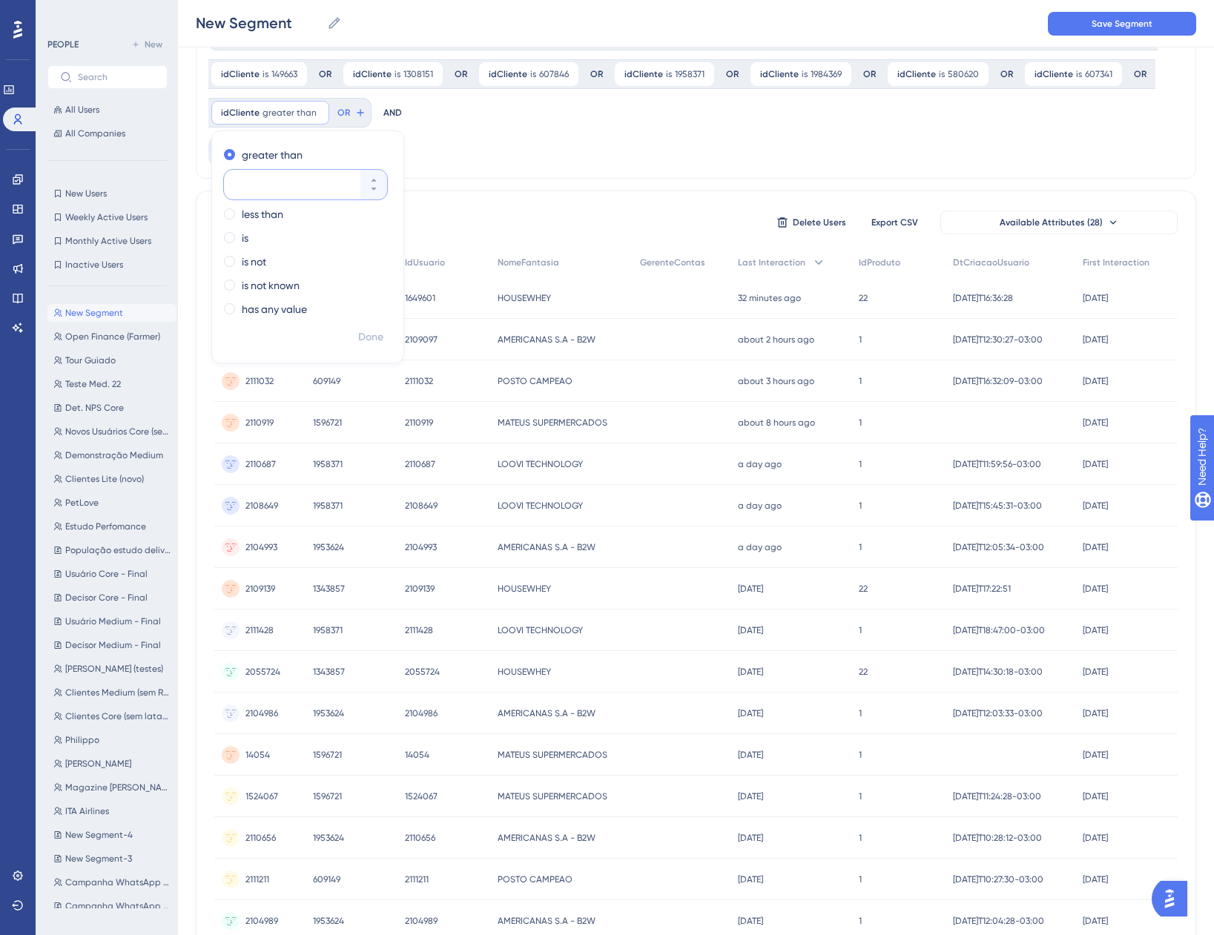
paste input "1828893"
type input "1828893"
click at [244, 245] on label "is" at bounding box center [245, 238] width 7 height 18
click at [383, 337] on span "Done" at bounding box center [370, 338] width 25 height 18
click at [338, 111] on icon at bounding box center [344, 113] width 12 height 12
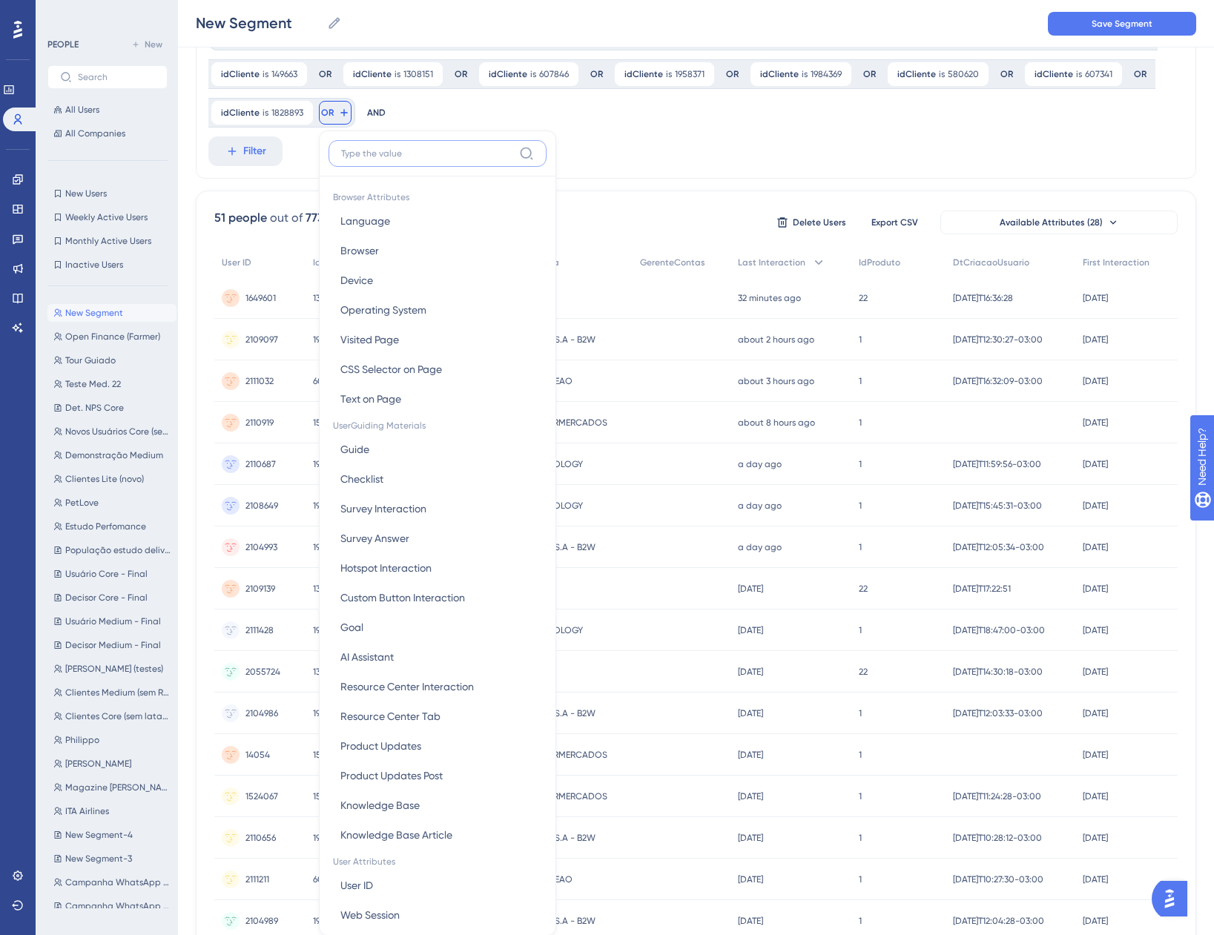
scroll to position [153, 0]
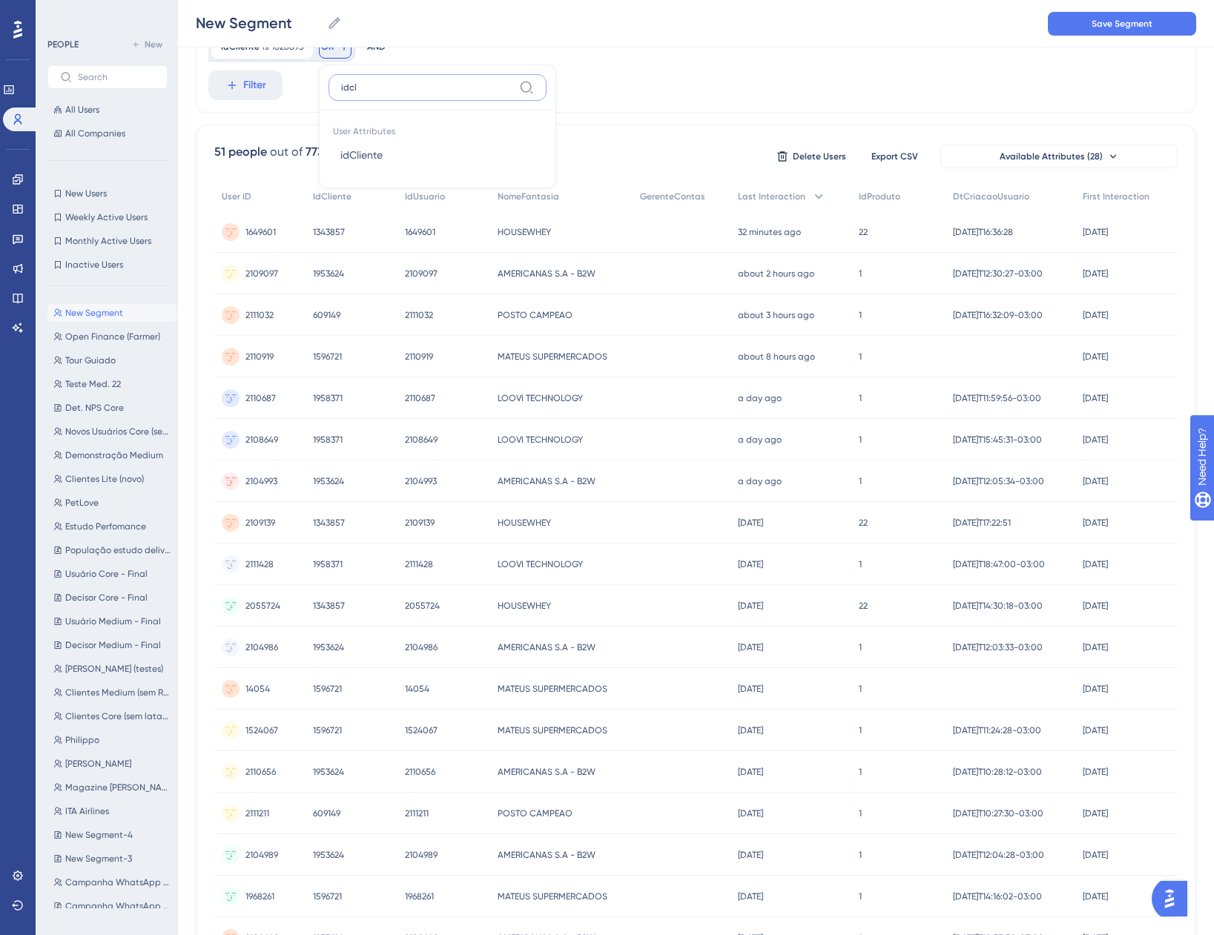
type input "idcl"
click at [390, 154] on button "idCliente idCliente" at bounding box center [438, 155] width 218 height 30
click at [370, 177] on div "is" at bounding box center [443, 172] width 162 height 18
paste input "1345603"
type input "1345603"
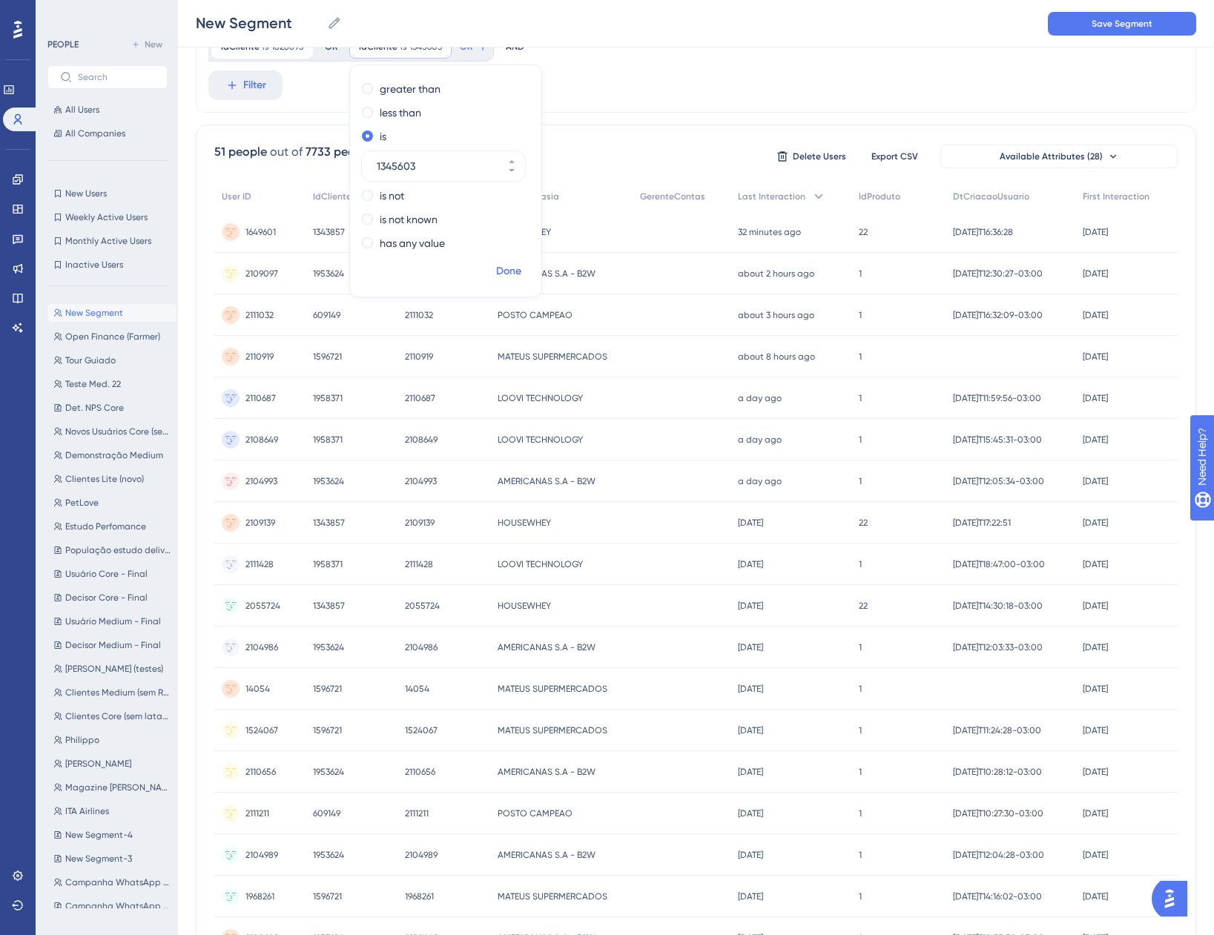
click at [502, 273] on span "Done" at bounding box center [508, 272] width 25 height 18
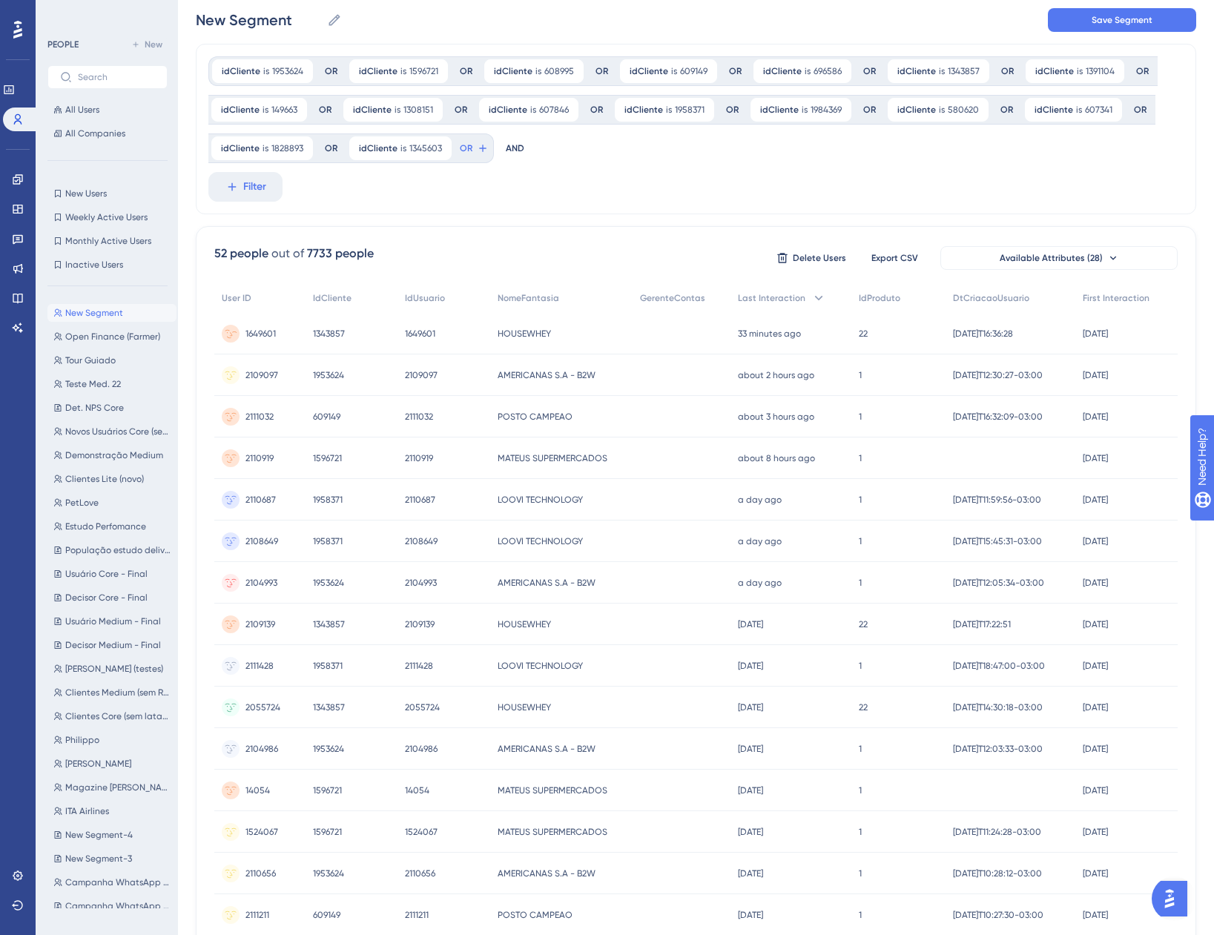
scroll to position [0, 0]
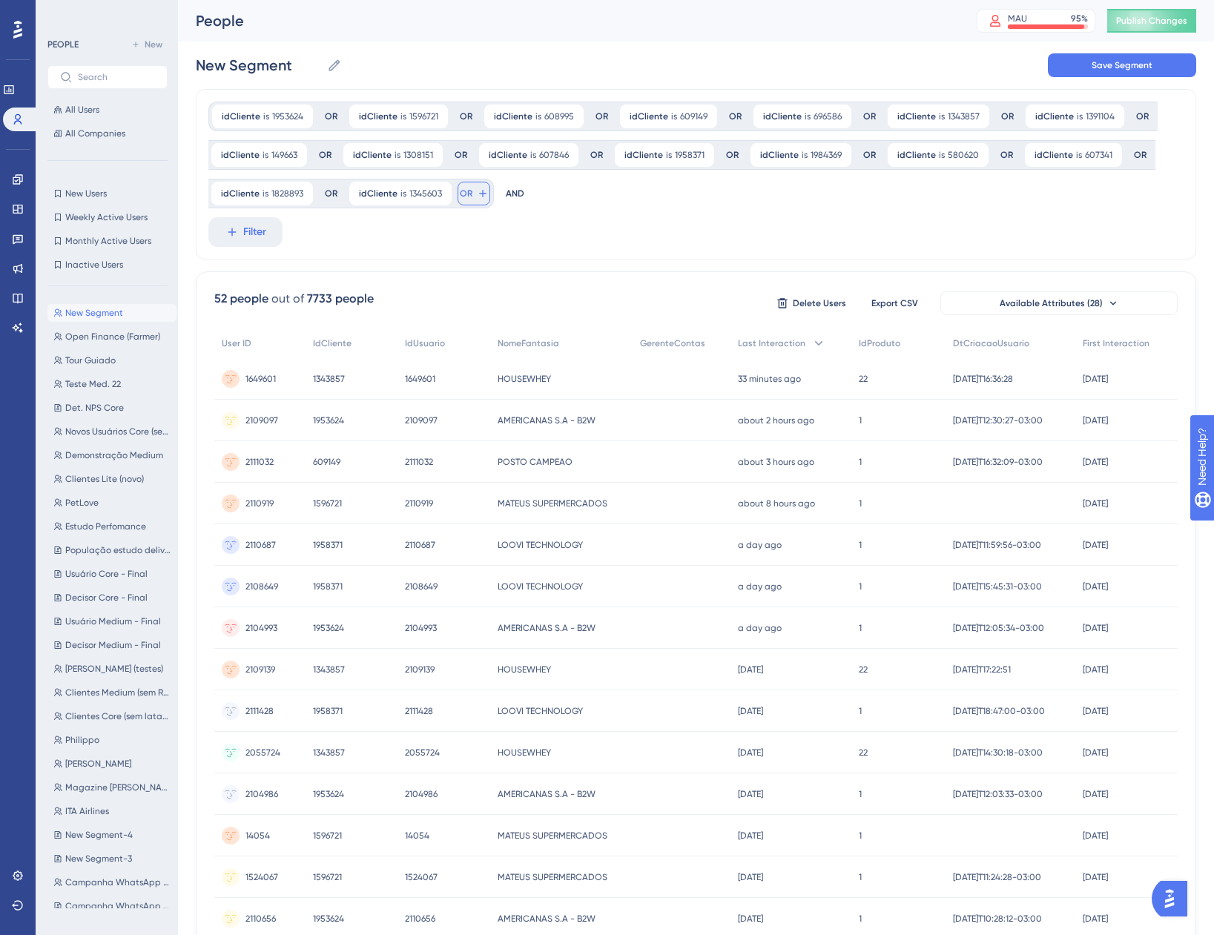
click at [470, 199] on button "OR" at bounding box center [474, 194] width 33 height 24
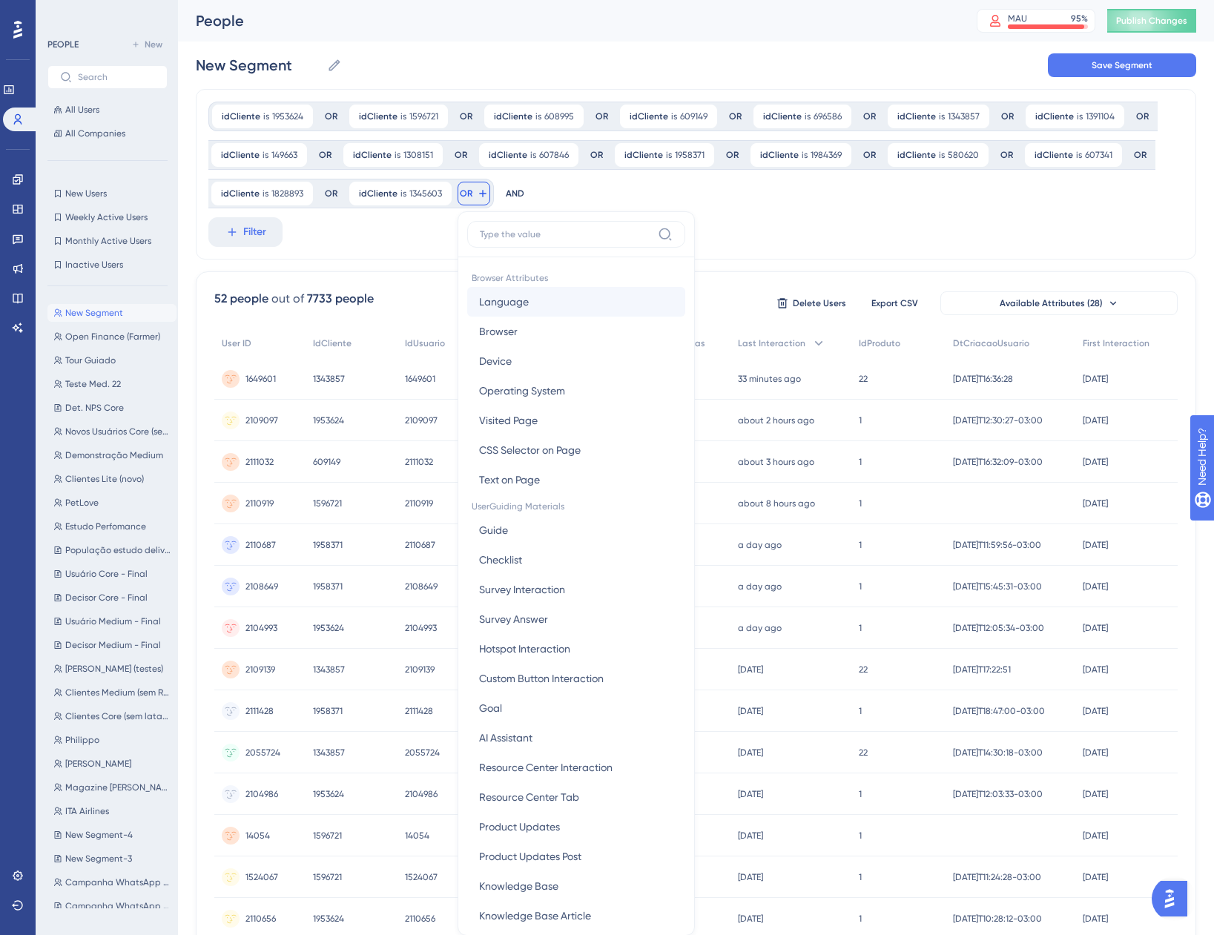
scroll to position [106, 0]
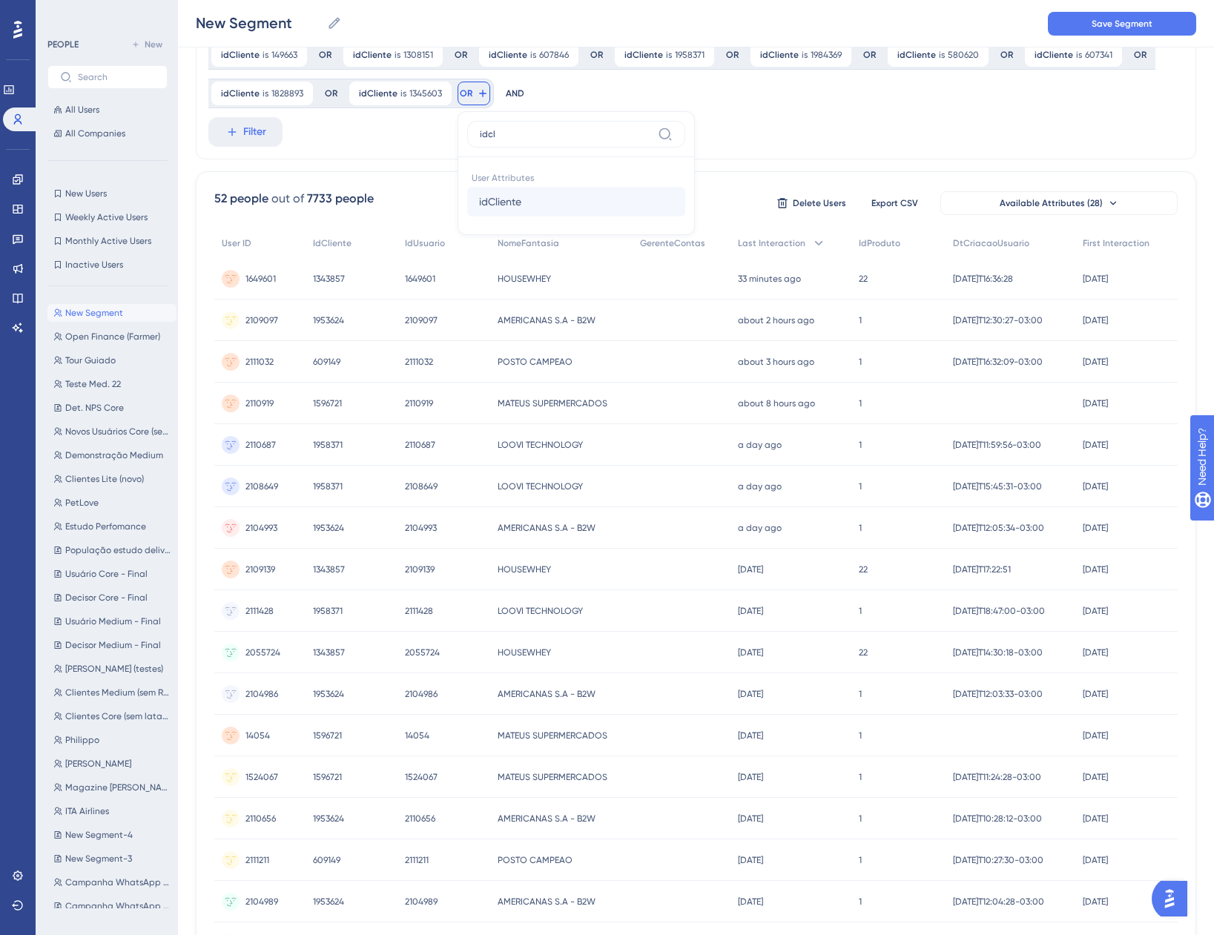
type input "idcl"
click at [506, 202] on span "idCliente" at bounding box center [500, 202] width 42 height 18
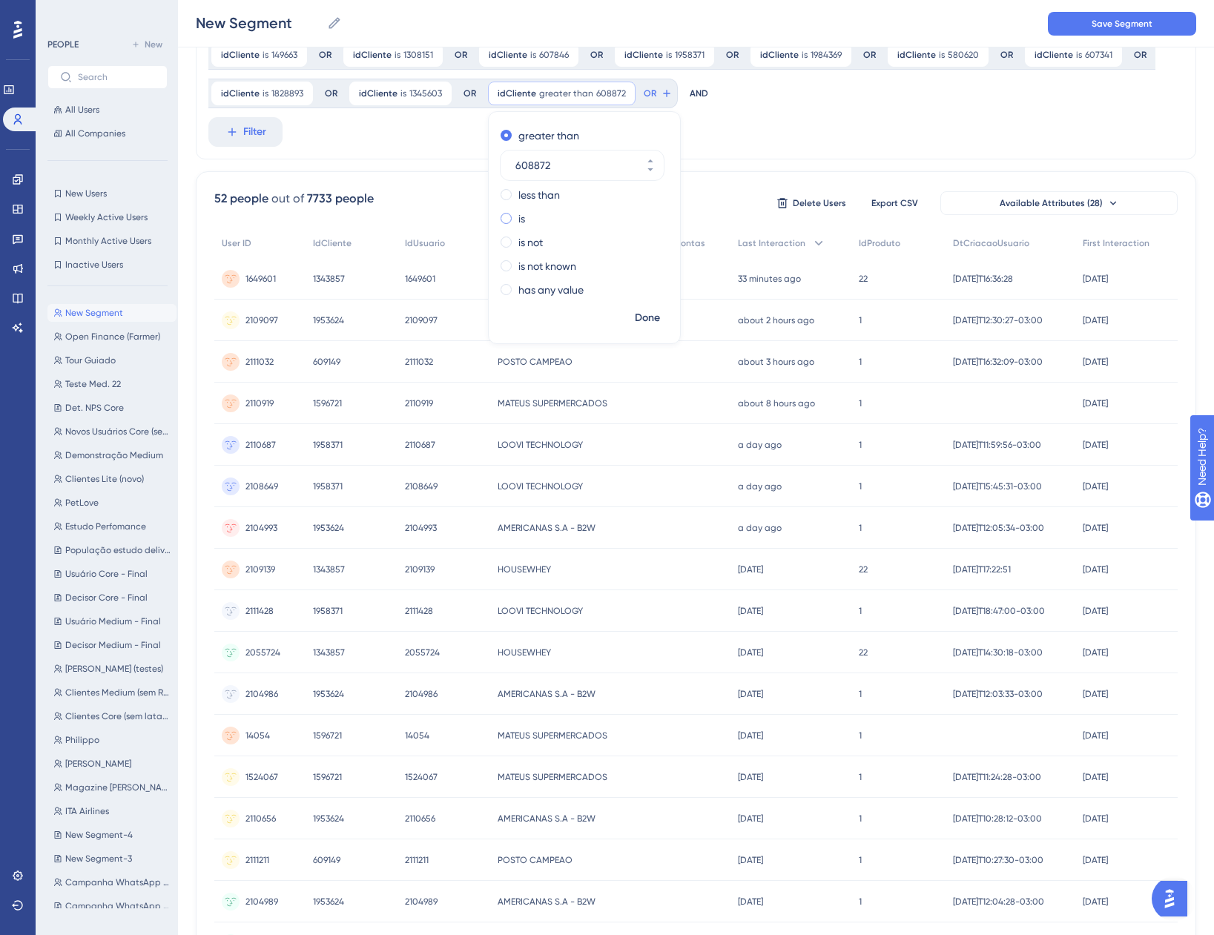
type input "608872"
click at [524, 222] on div "is" at bounding box center [582, 219] width 162 height 18
click at [636, 314] on span "Done" at bounding box center [647, 318] width 25 height 18
click at [604, 88] on button "OR" at bounding box center [609, 94] width 33 height 24
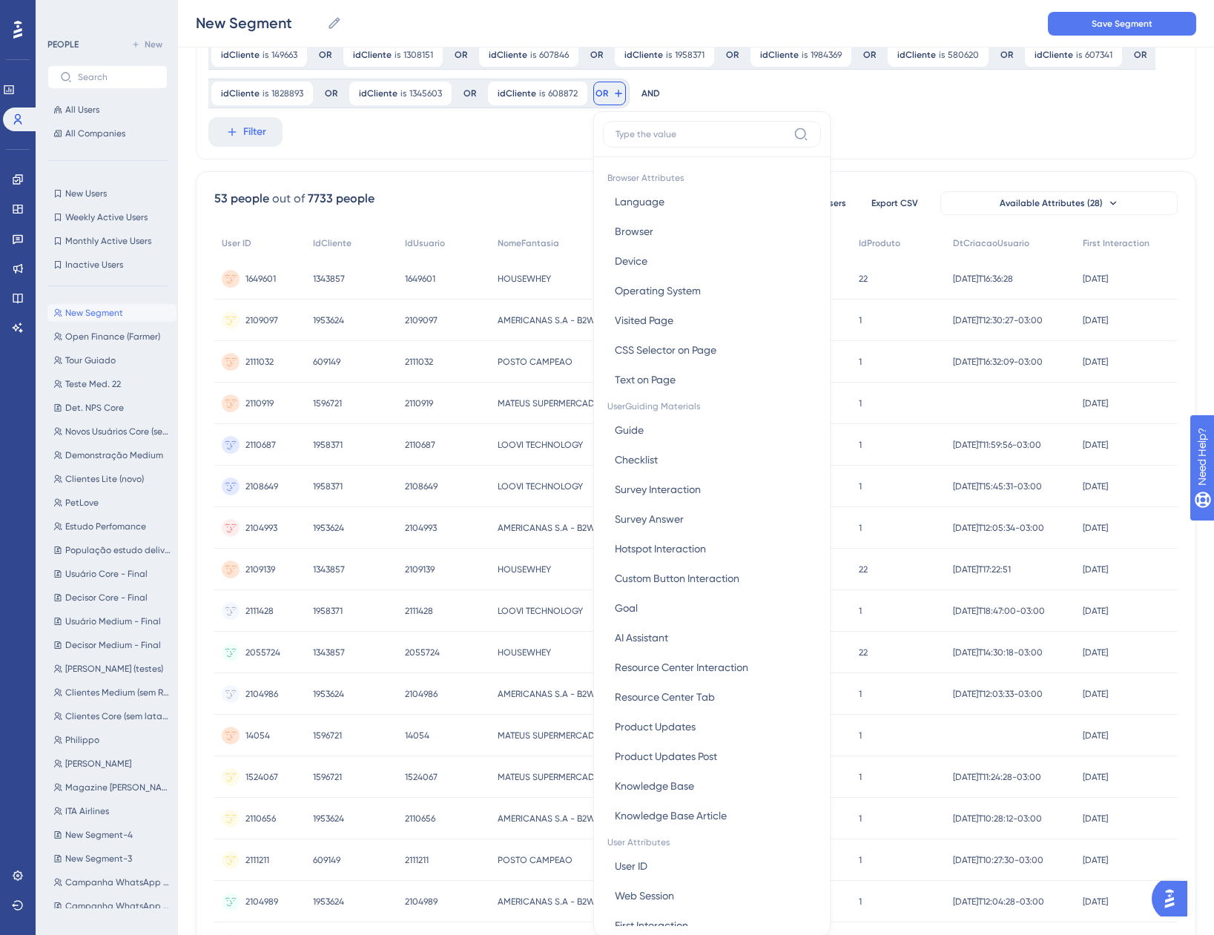
scroll to position [162, 0]
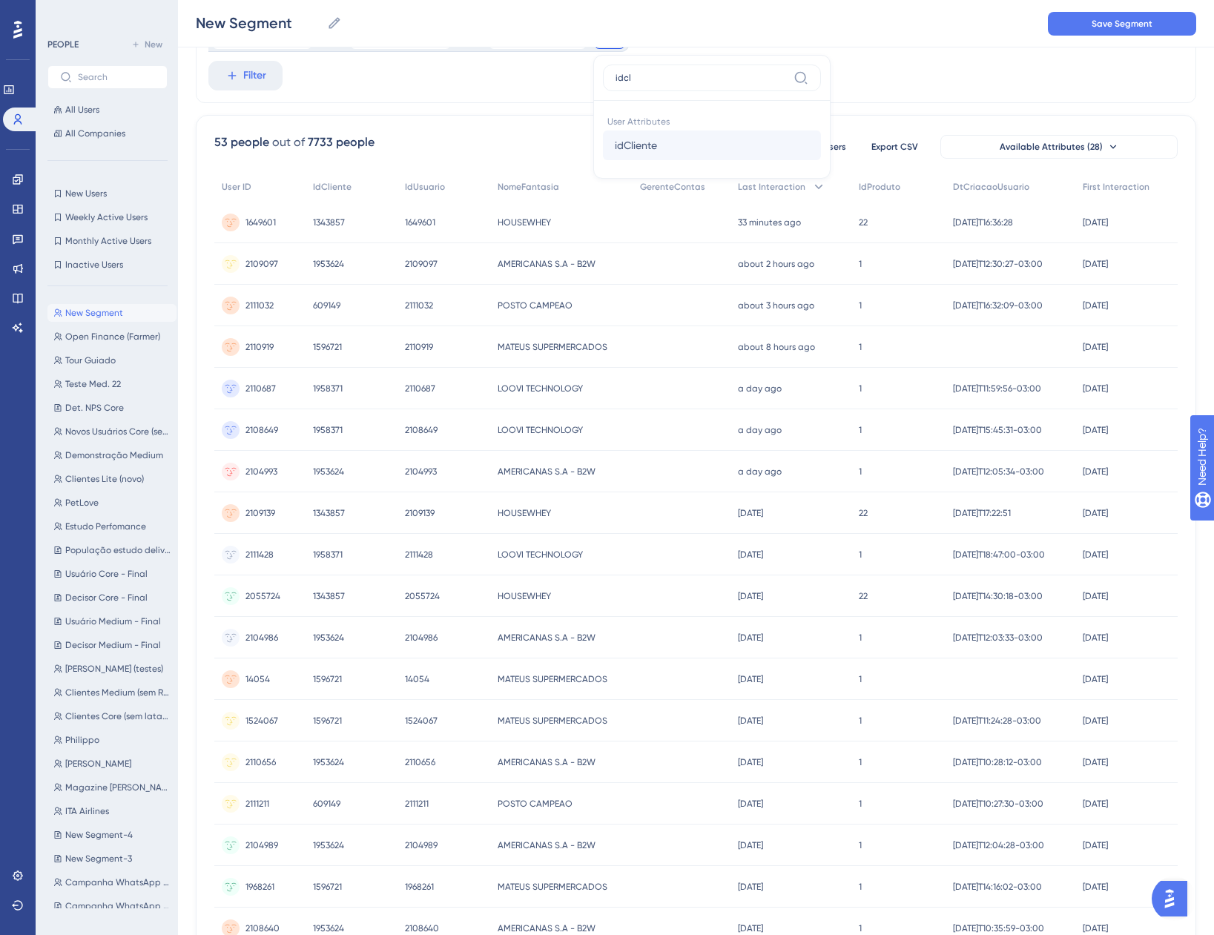
type input "idcl"
click at [636, 143] on span "idCliente" at bounding box center [636, 145] width 42 height 18
click at [654, 166] on label "is" at bounding box center [657, 163] width 7 height 18
type input "1432891"
click at [771, 266] on span "Done" at bounding box center [783, 262] width 25 height 18
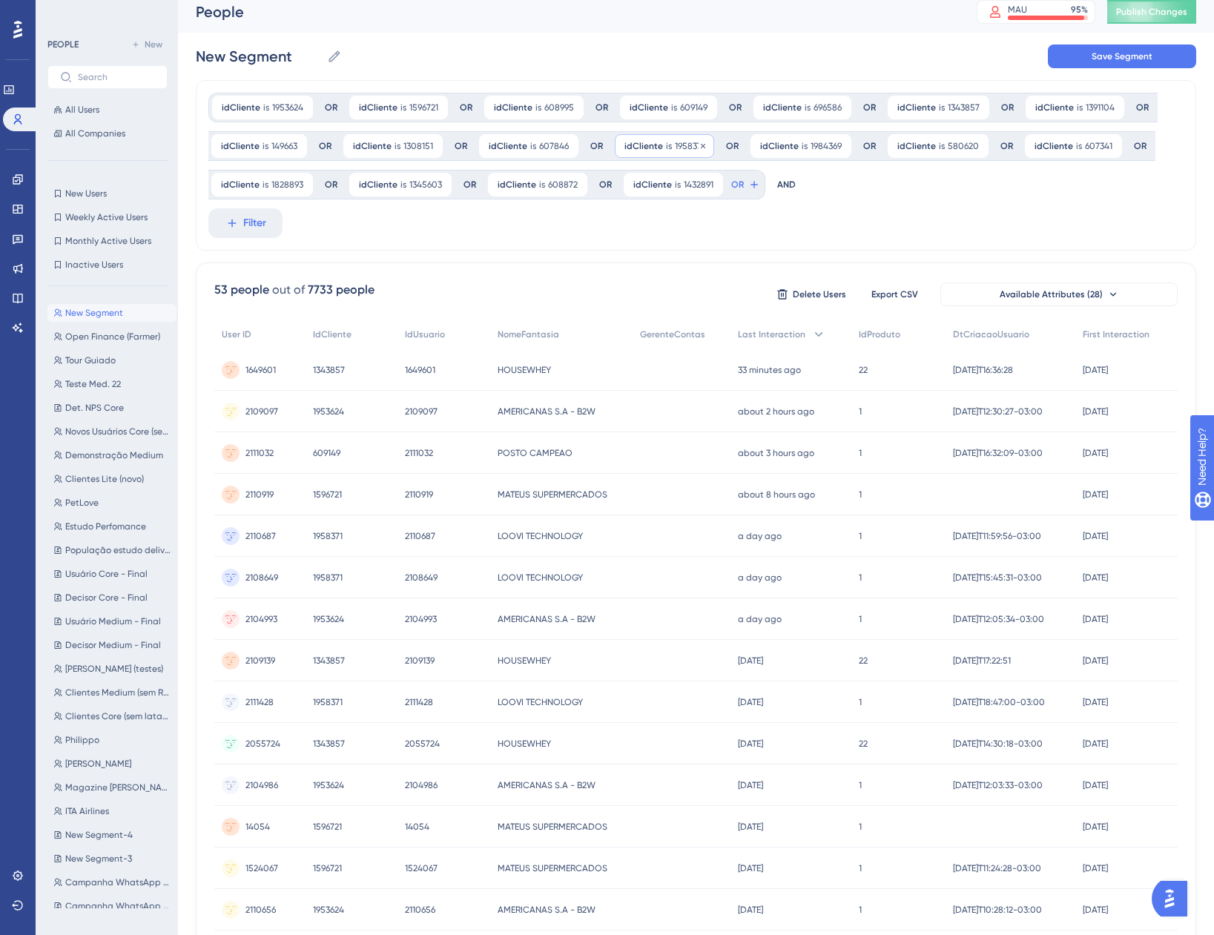
scroll to position [0, 0]
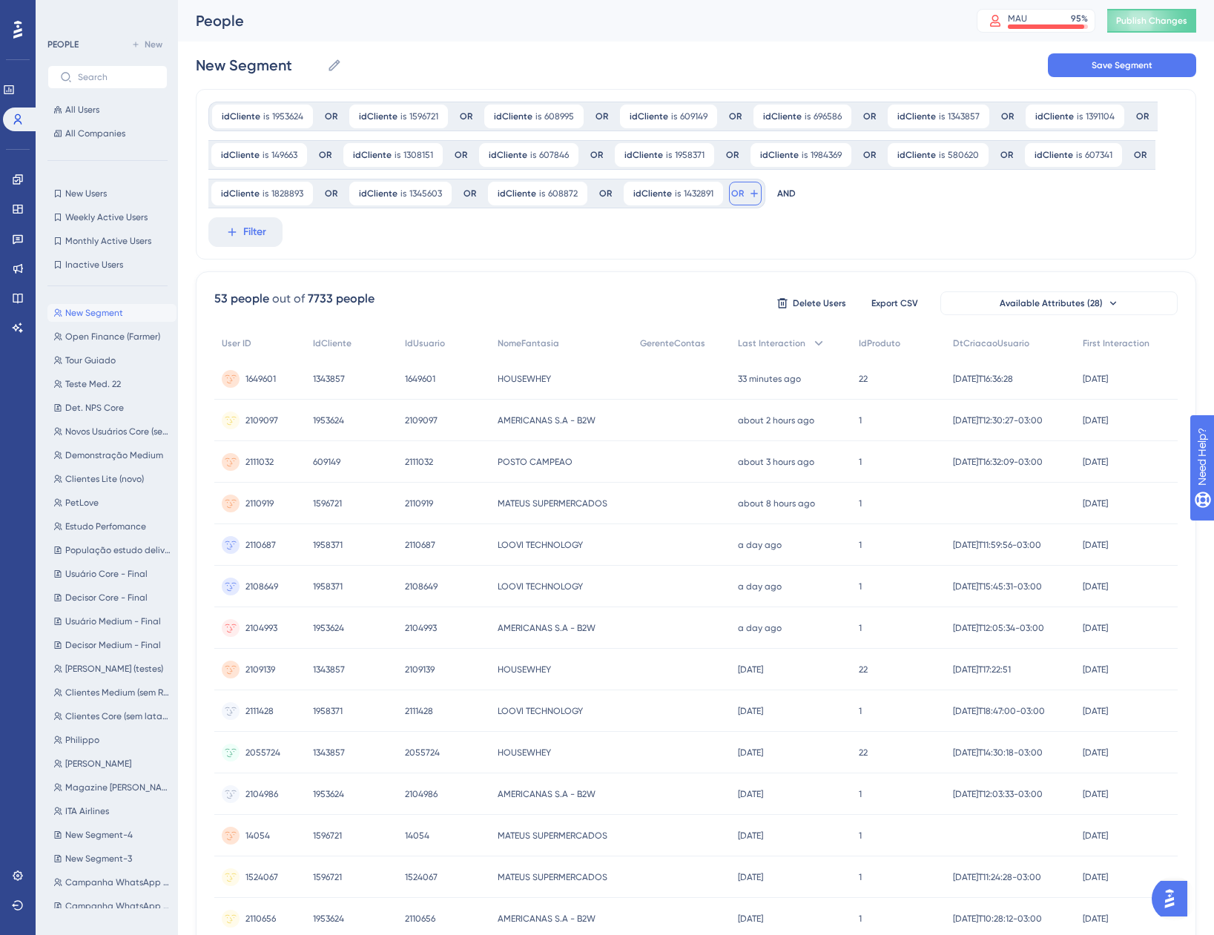
click at [748, 198] on icon at bounding box center [754, 194] width 12 height 12
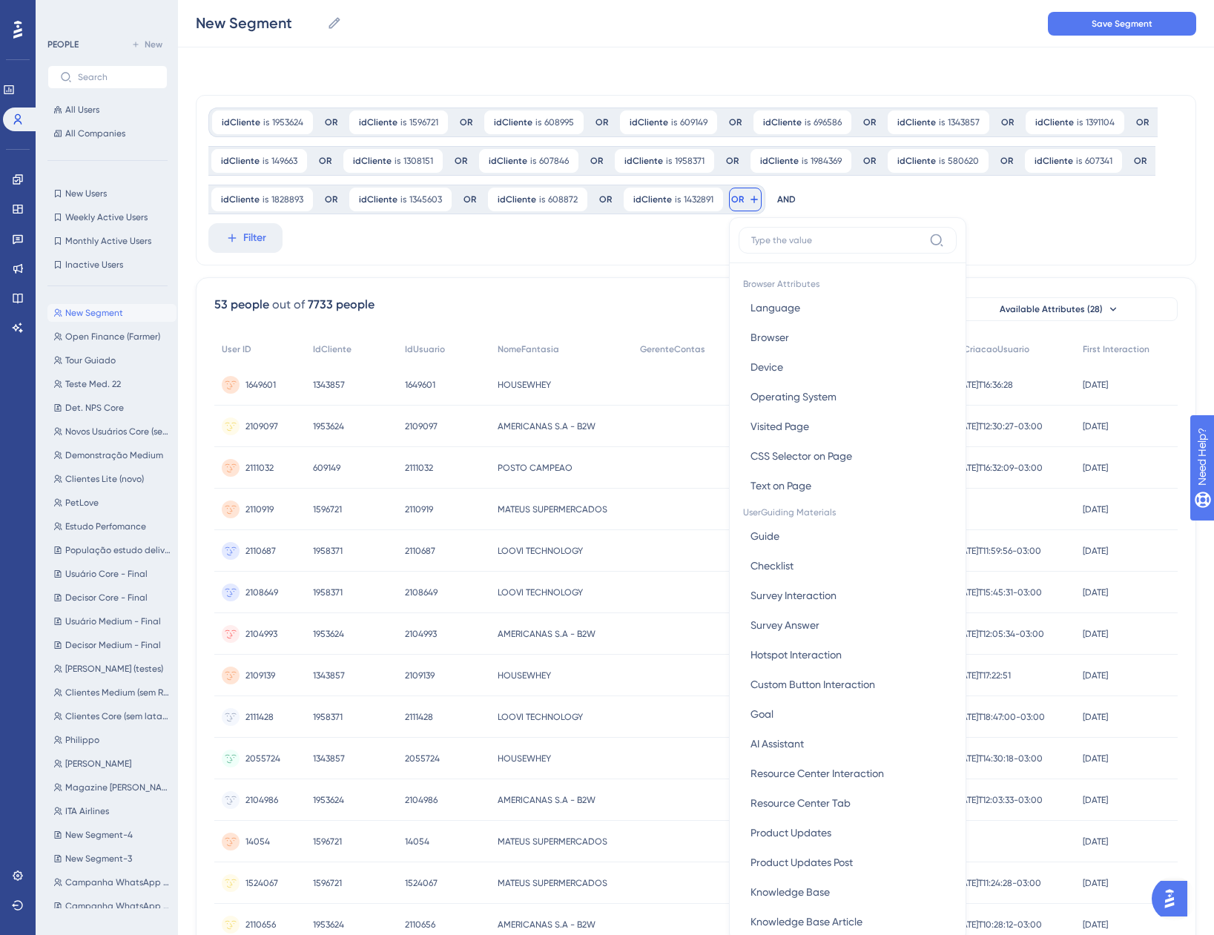
scroll to position [106, 0]
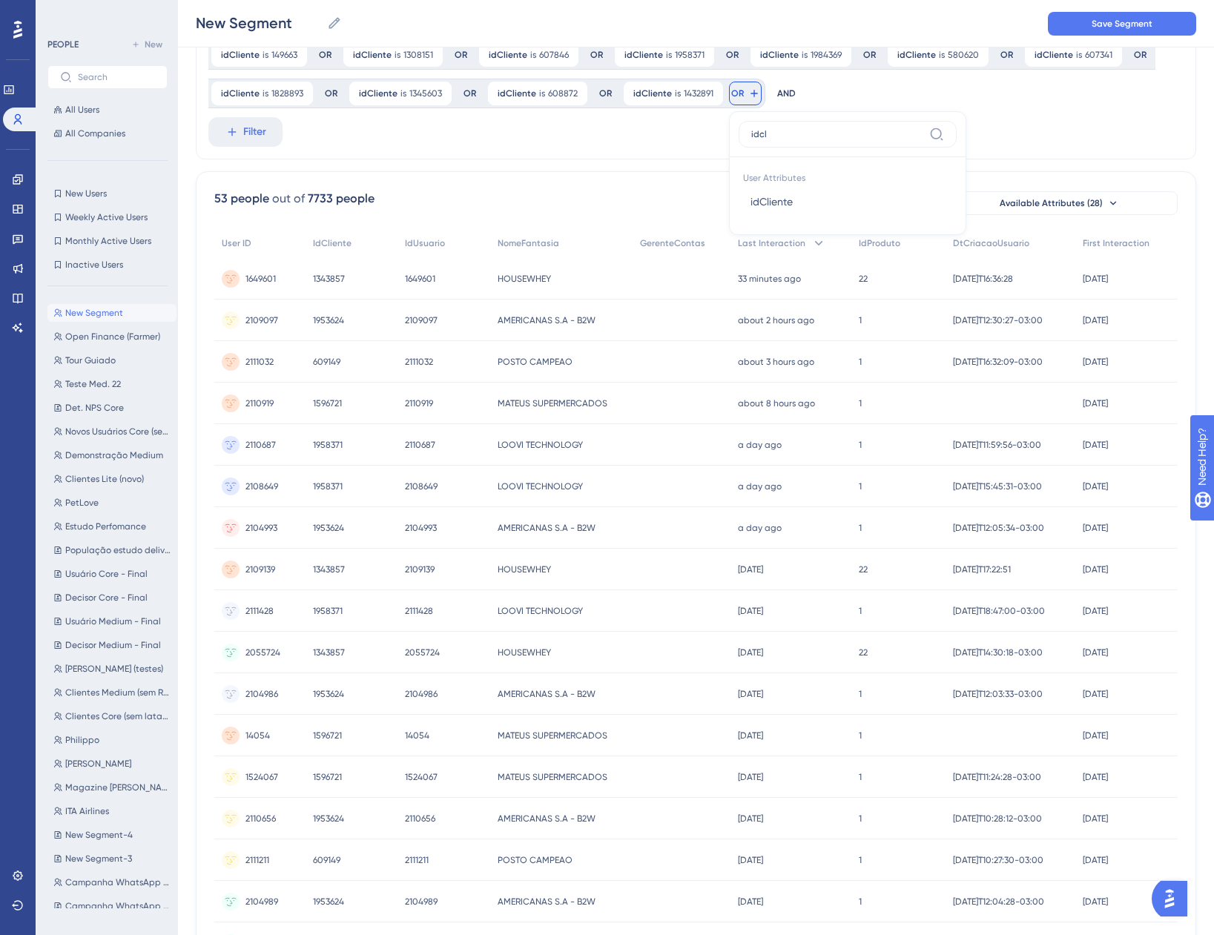
type input "idcl"
click at [751, 198] on span "idCliente" at bounding box center [772, 202] width 42 height 18
click at [779, 217] on div "is" at bounding box center [853, 219] width 162 height 18
paste input "1643693"
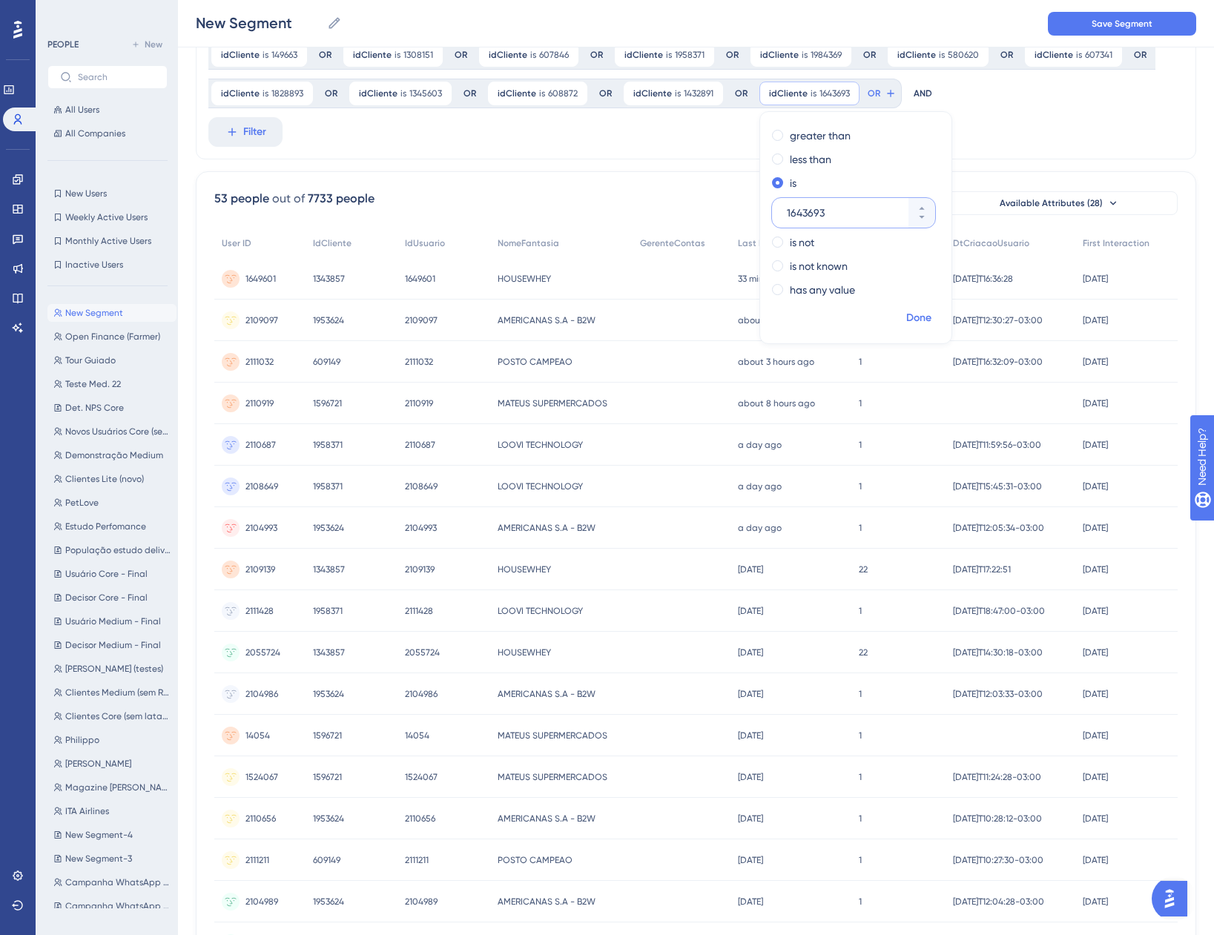
type input "1643693"
click at [914, 317] on span "Done" at bounding box center [918, 318] width 25 height 18
click at [885, 88] on icon at bounding box center [891, 94] width 12 height 12
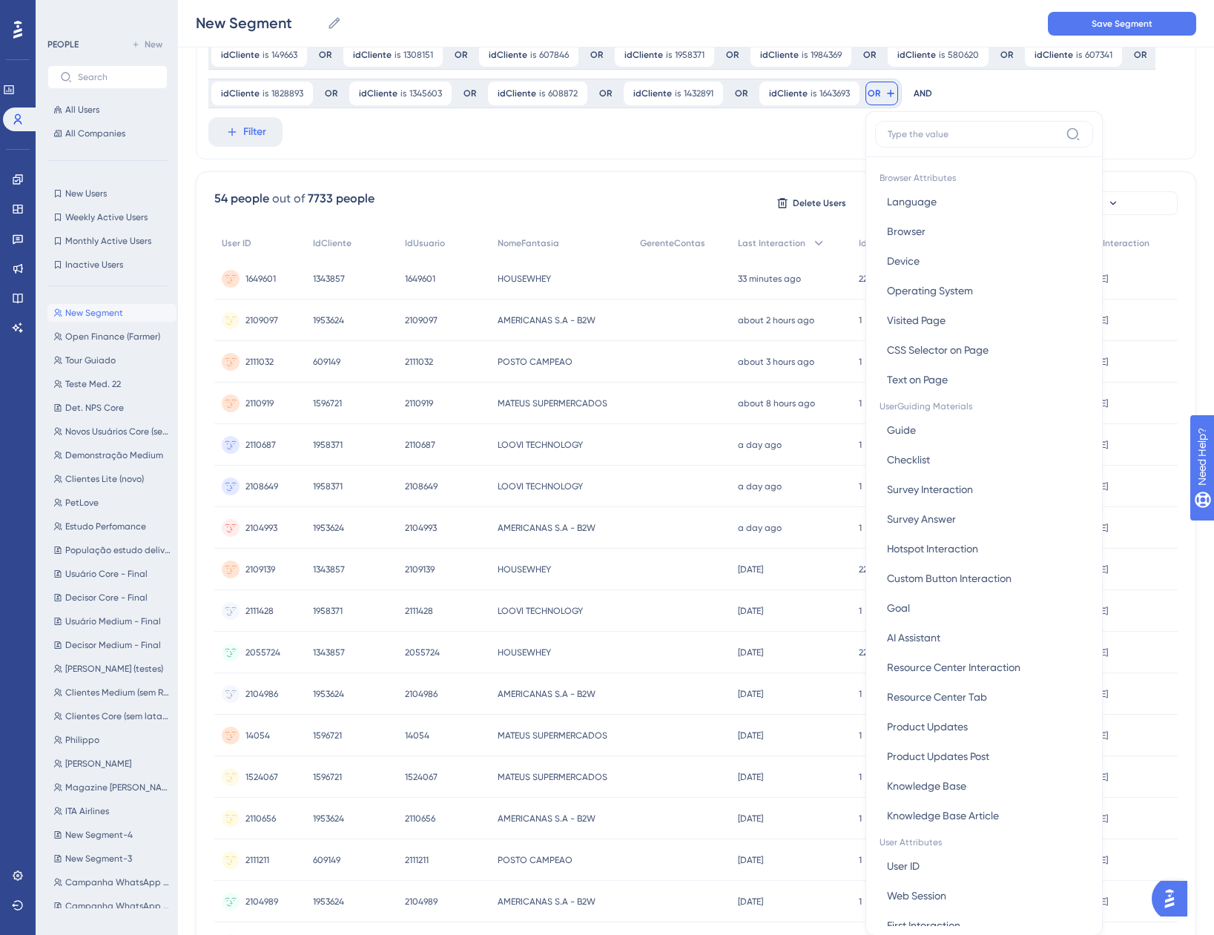
scroll to position [162, 0]
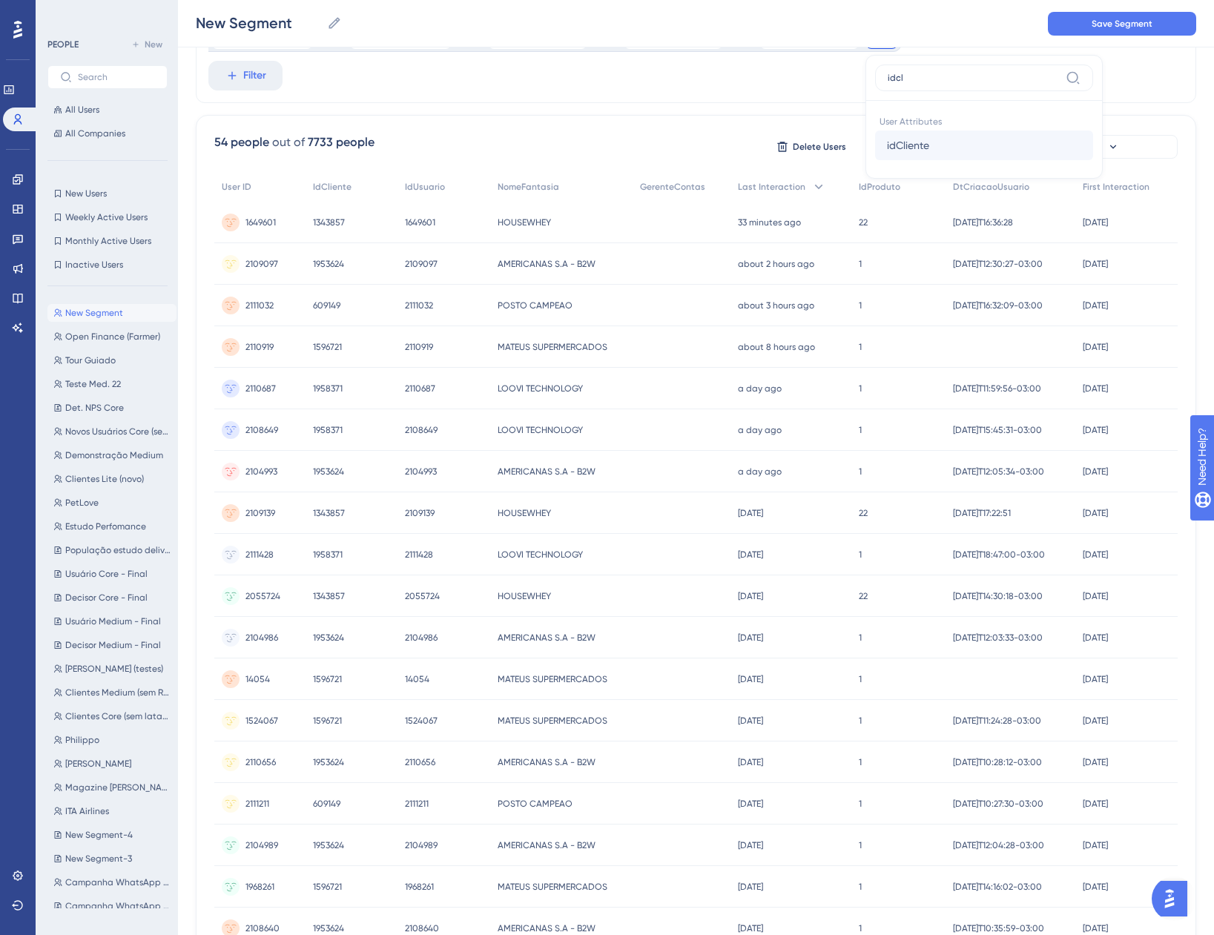
type input "idcl"
click at [927, 143] on button "idCliente idCliente" at bounding box center [984, 146] width 218 height 30
click at [917, 161] on div "is" at bounding box center [989, 163] width 162 height 18
paste input "1989784"
type input "1989784"
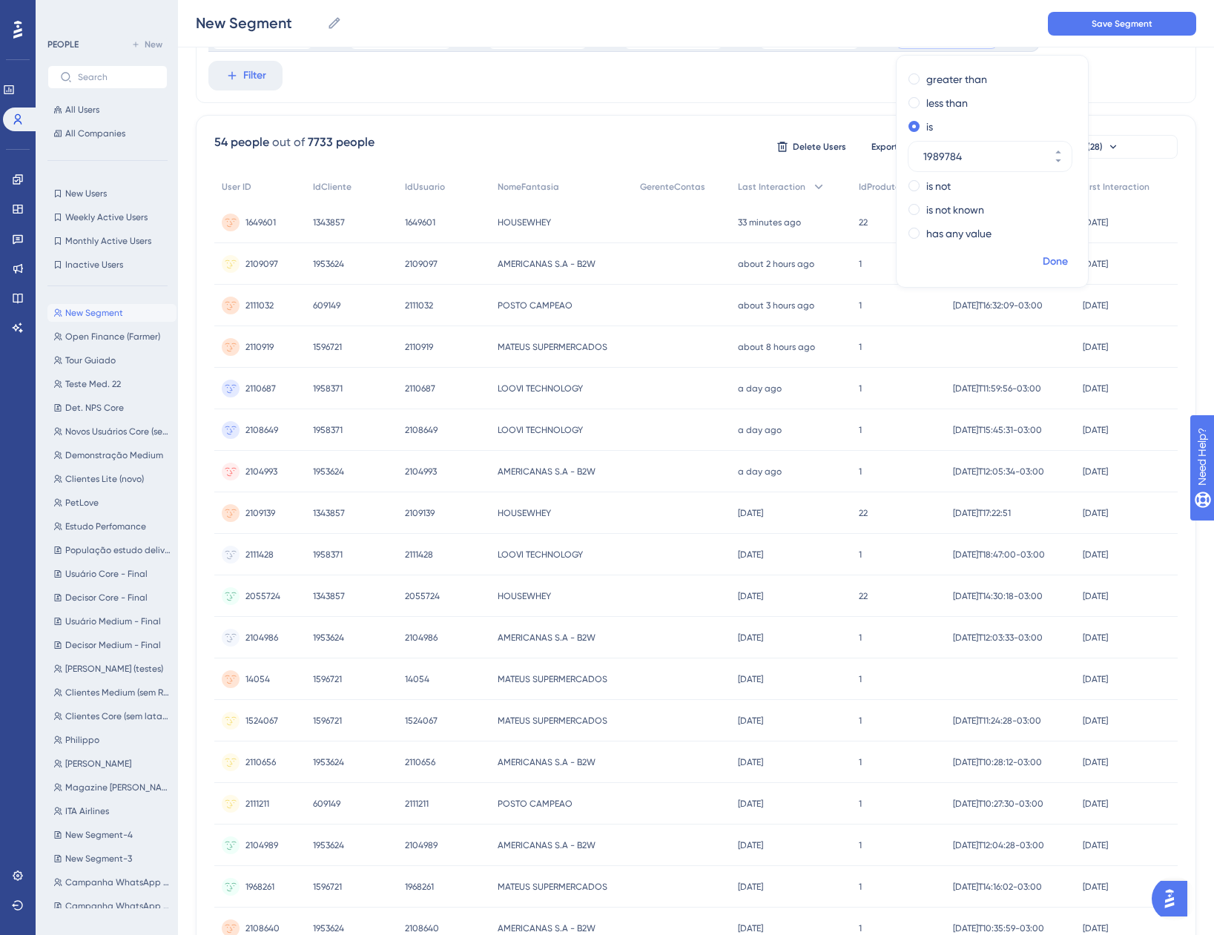
click at [1052, 266] on span "Done" at bounding box center [1055, 262] width 25 height 18
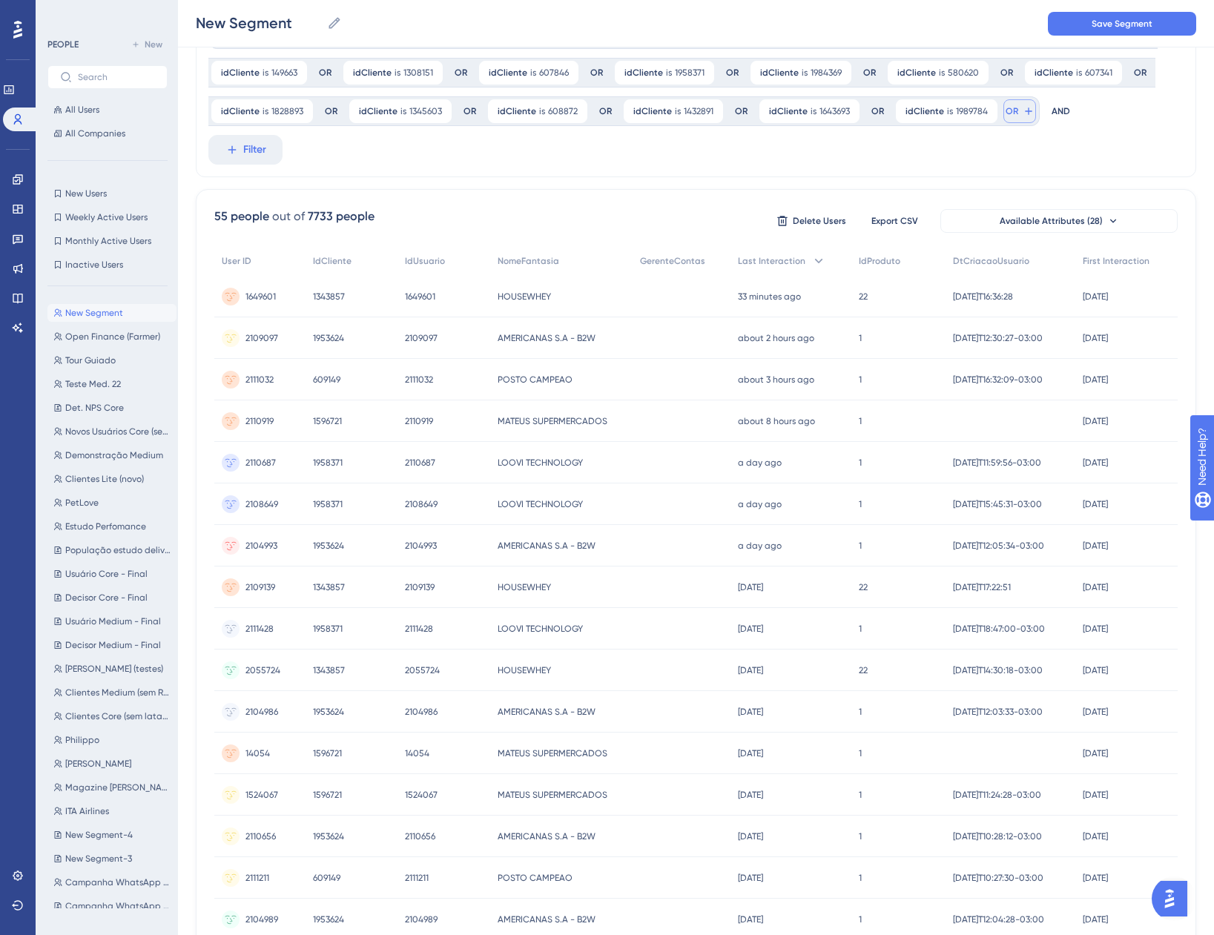
click at [1023, 113] on icon at bounding box center [1029, 111] width 12 height 12
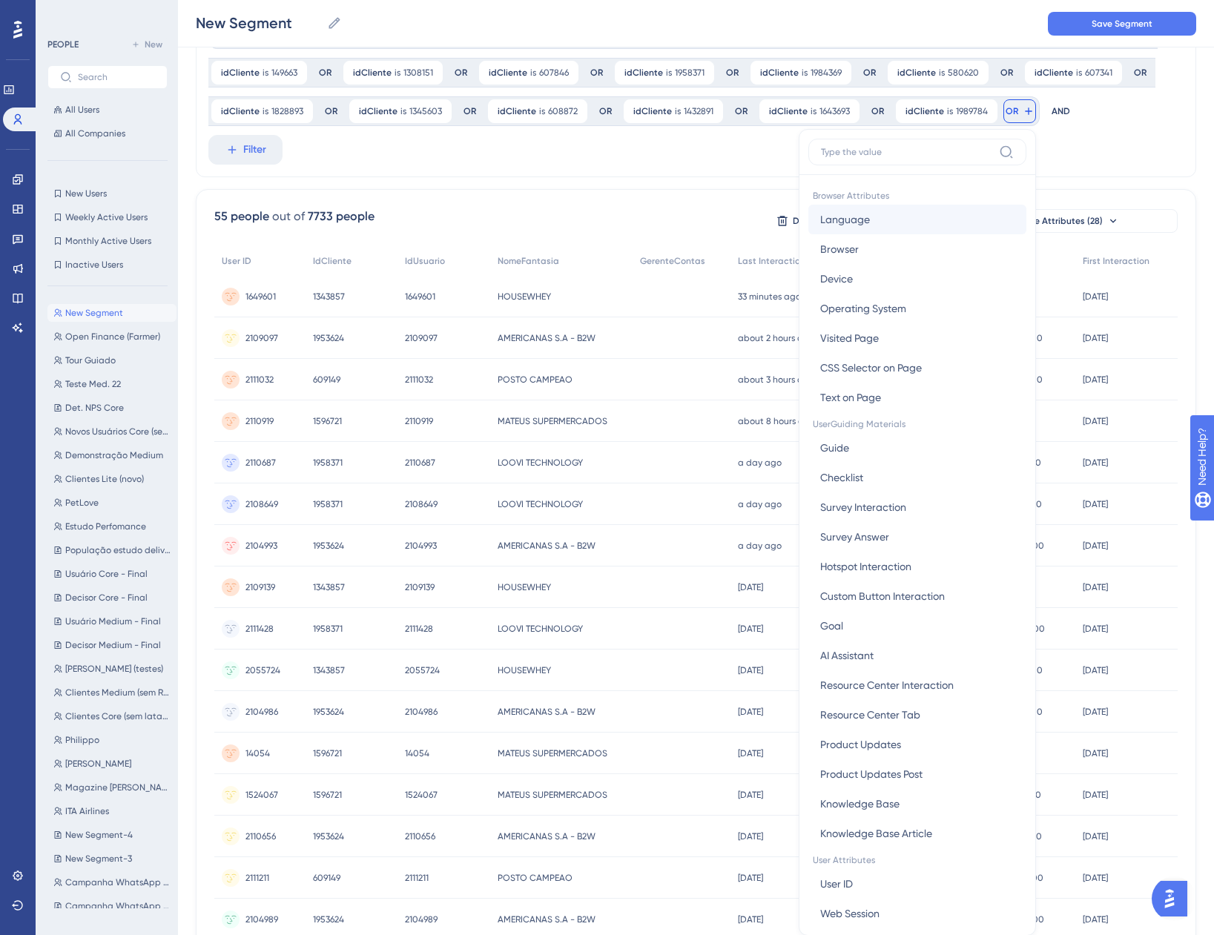
scroll to position [154, 0]
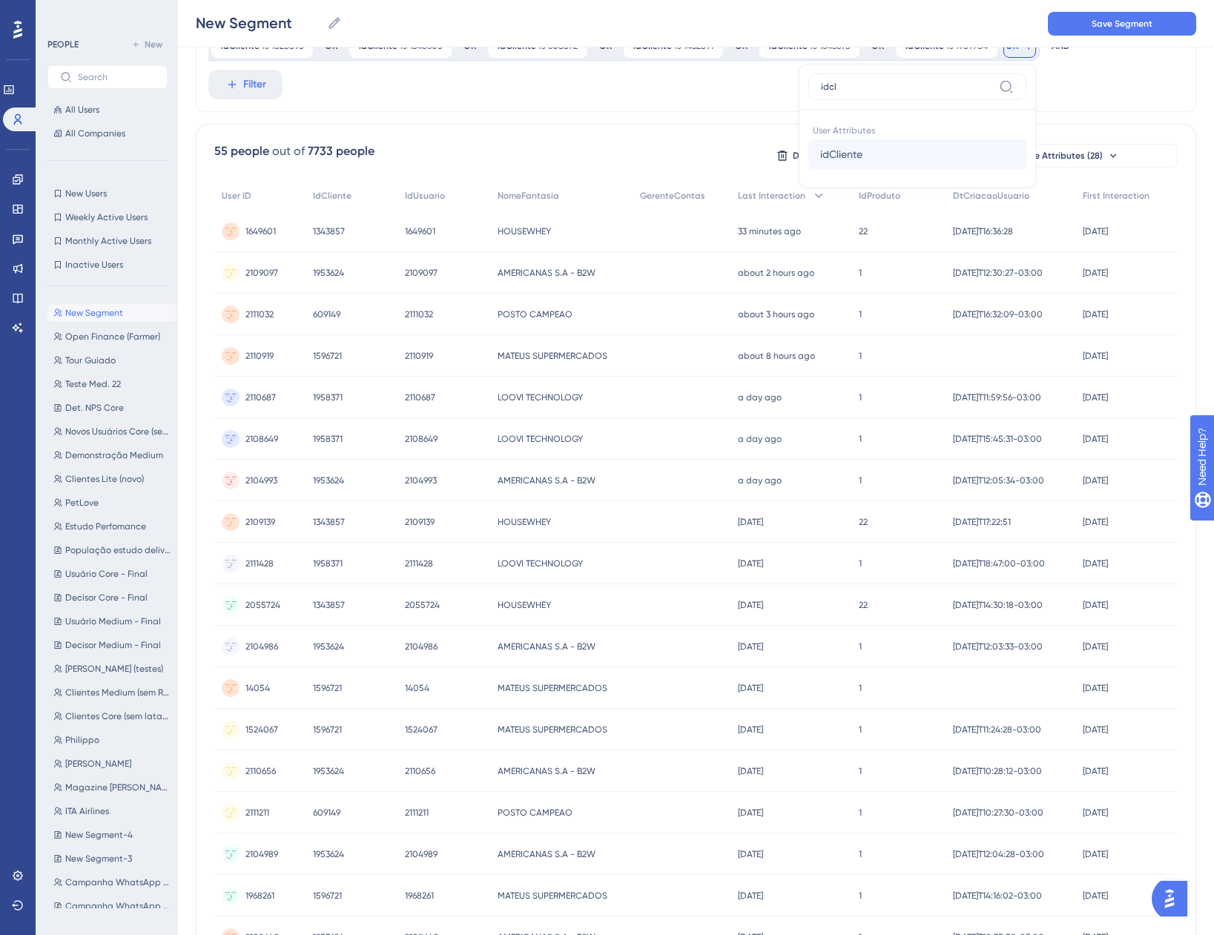
type input "idcl"
click at [884, 146] on button "idCliente idCliente" at bounding box center [917, 154] width 218 height 30
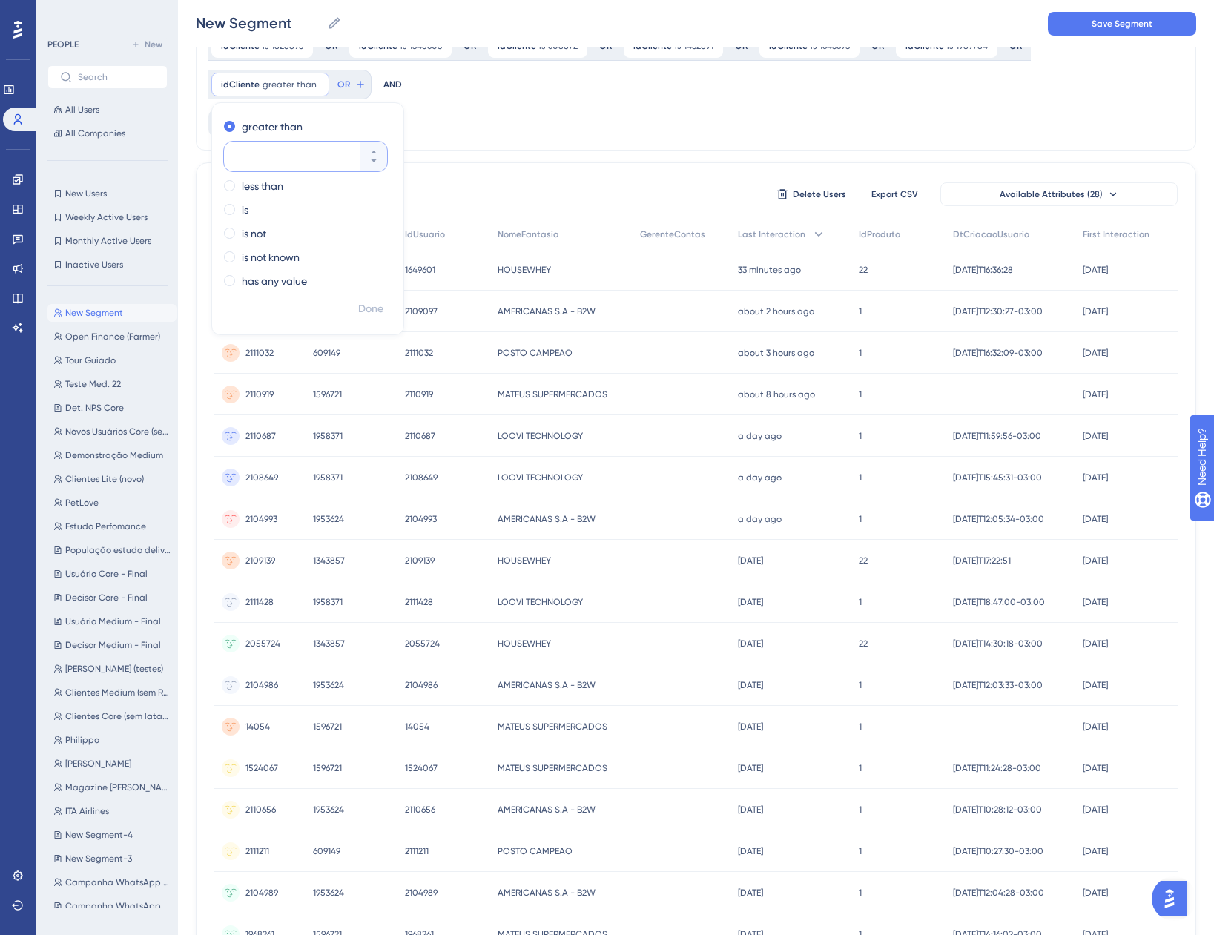
paste input "1977111"
type input "1977111"
click at [235, 200] on div "greater than 1977111 less than is is not is not known has any value" at bounding box center [307, 205] width 191 height 181
click at [234, 208] on span at bounding box center [229, 209] width 11 height 11
click at [240, 206] on input "radio" at bounding box center [240, 206] width 0 height 0
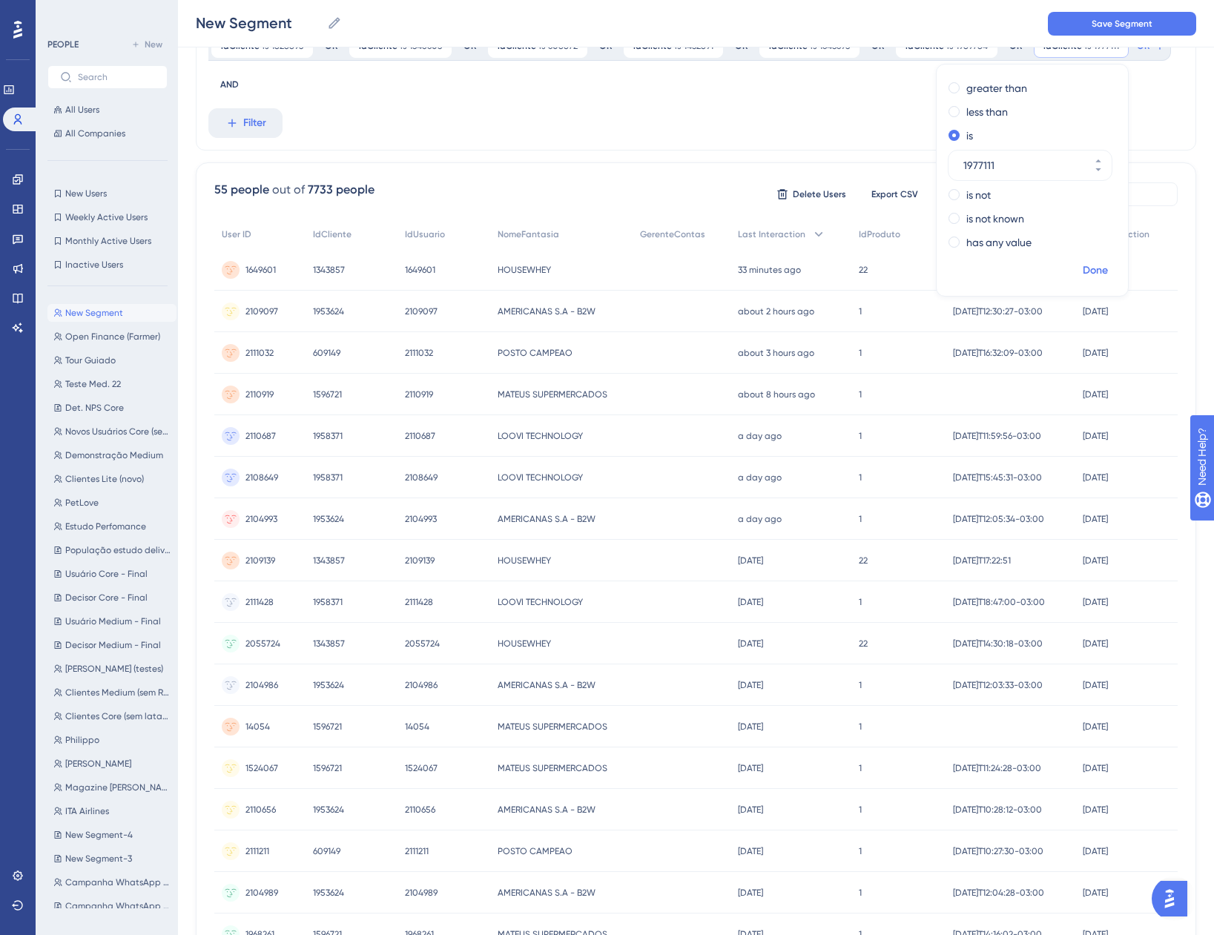
click at [1098, 266] on span "Done" at bounding box center [1095, 271] width 25 height 18
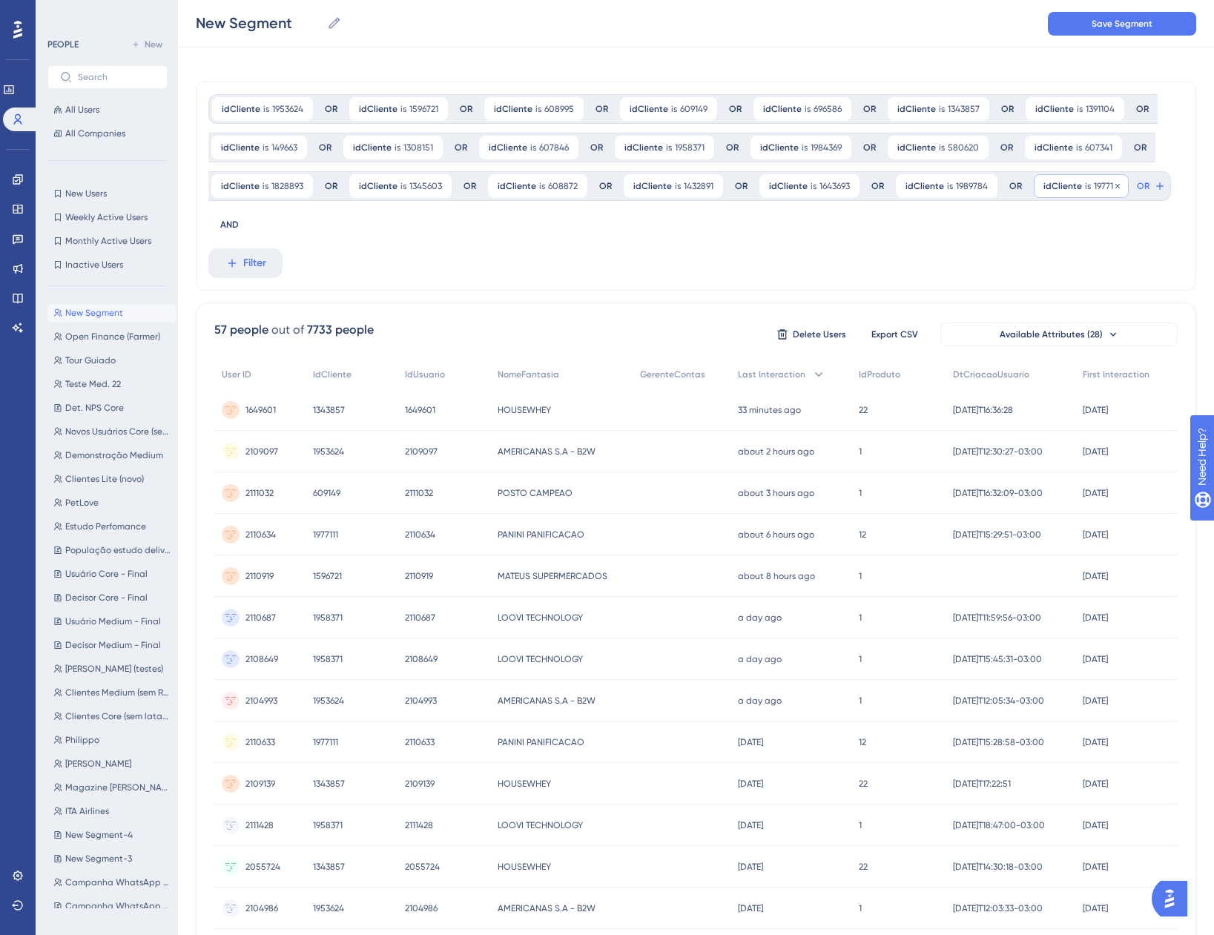
scroll to position [0, 0]
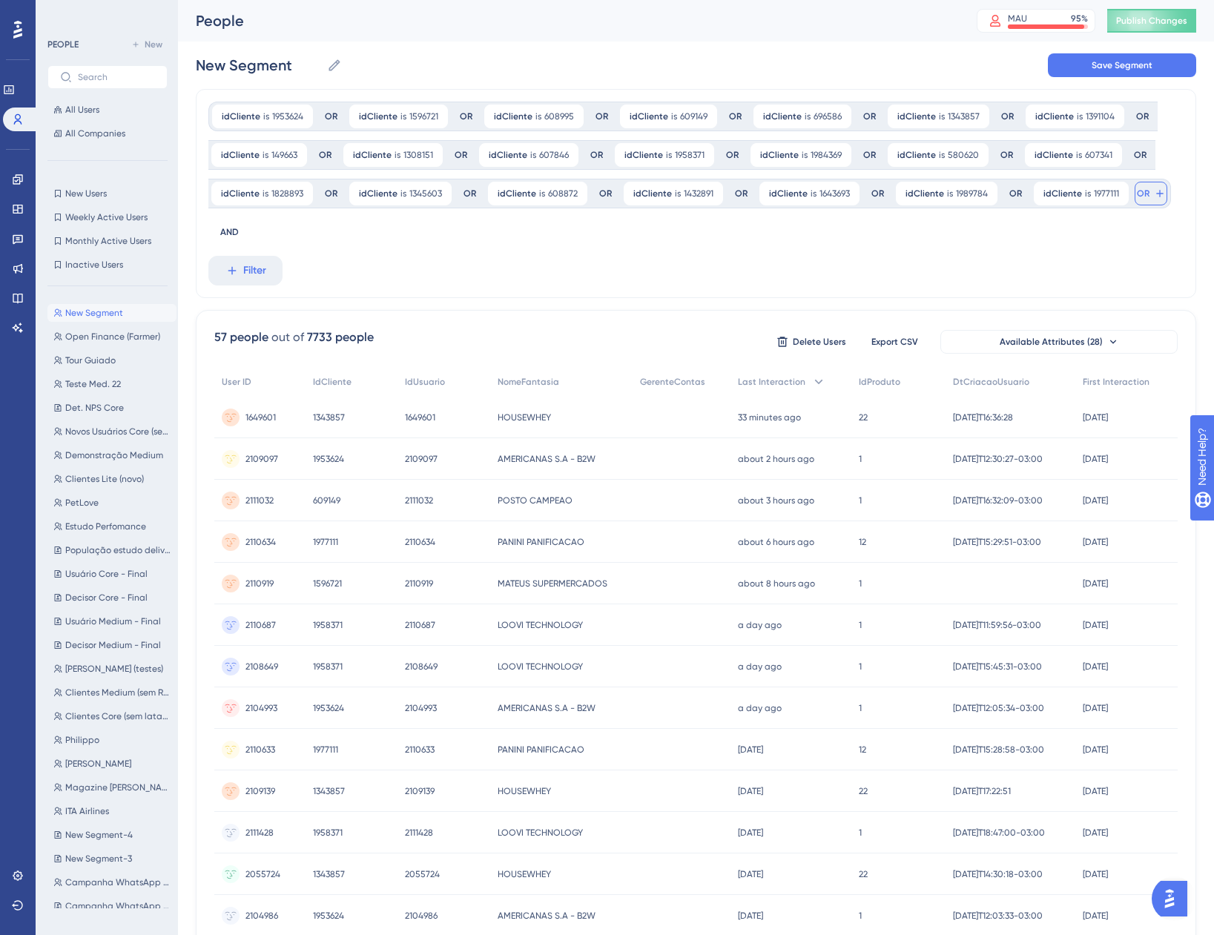
click at [1137, 193] on span "OR" at bounding box center [1143, 194] width 13 height 12
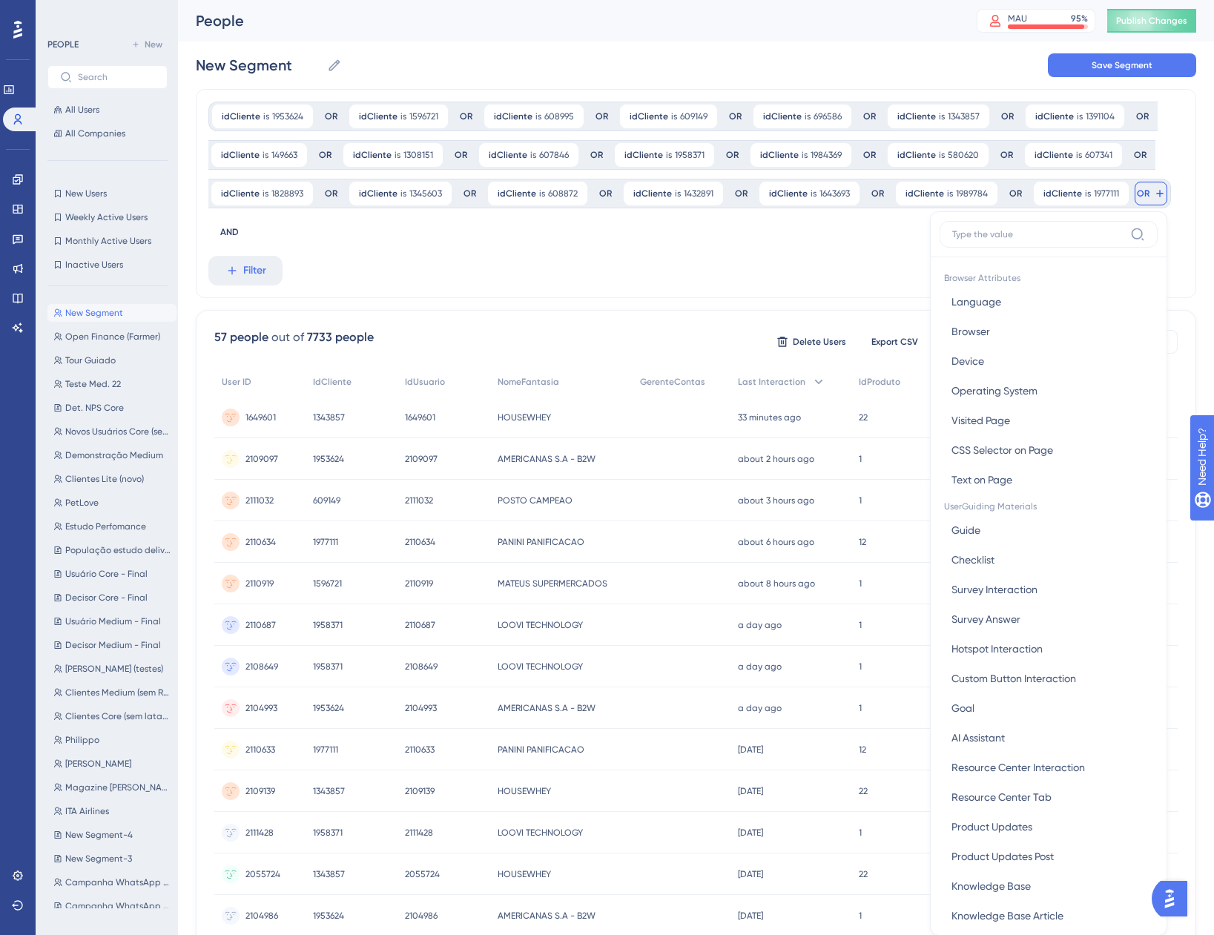
scroll to position [106, 0]
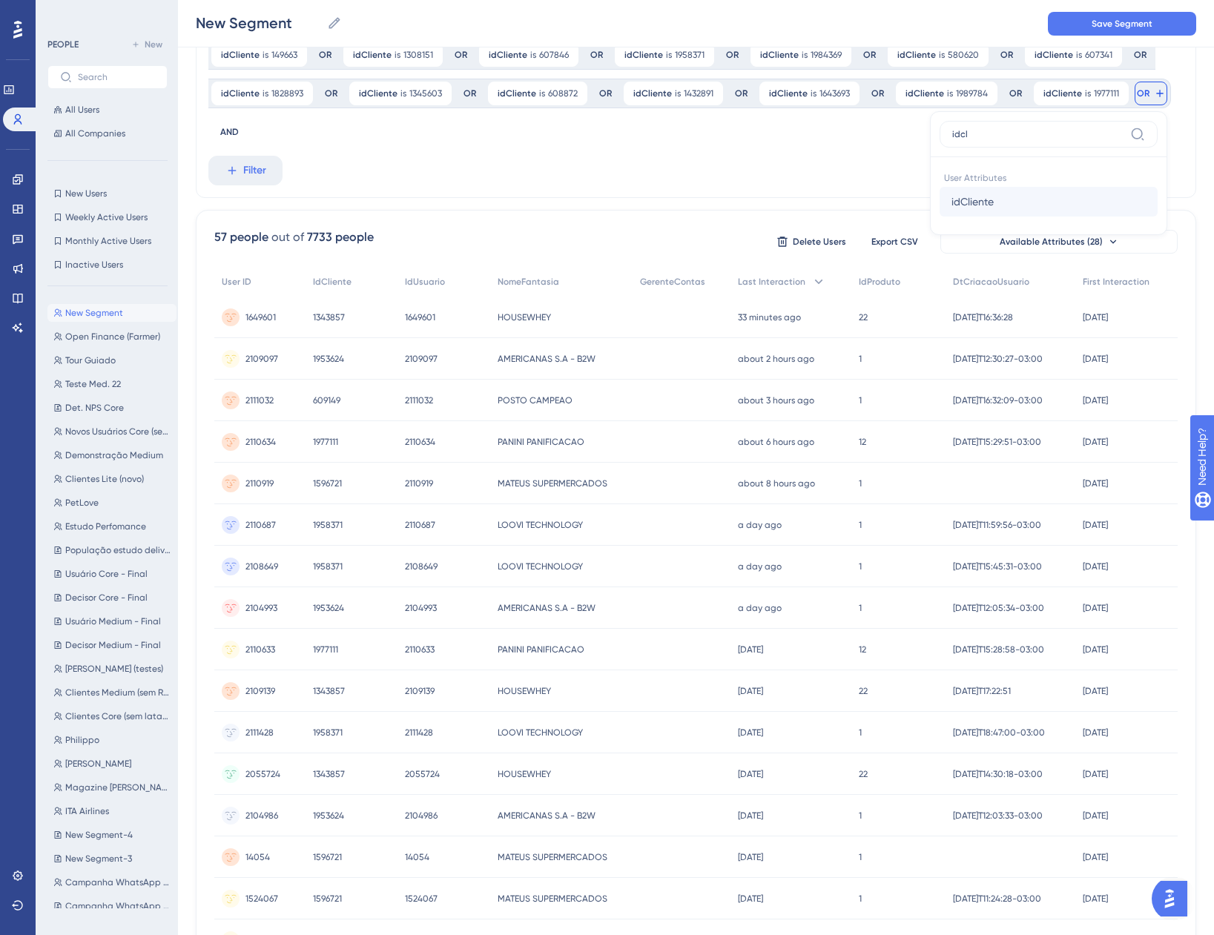
type input "idcl"
click at [1084, 188] on button "idCliente idCliente" at bounding box center [1049, 202] width 218 height 30
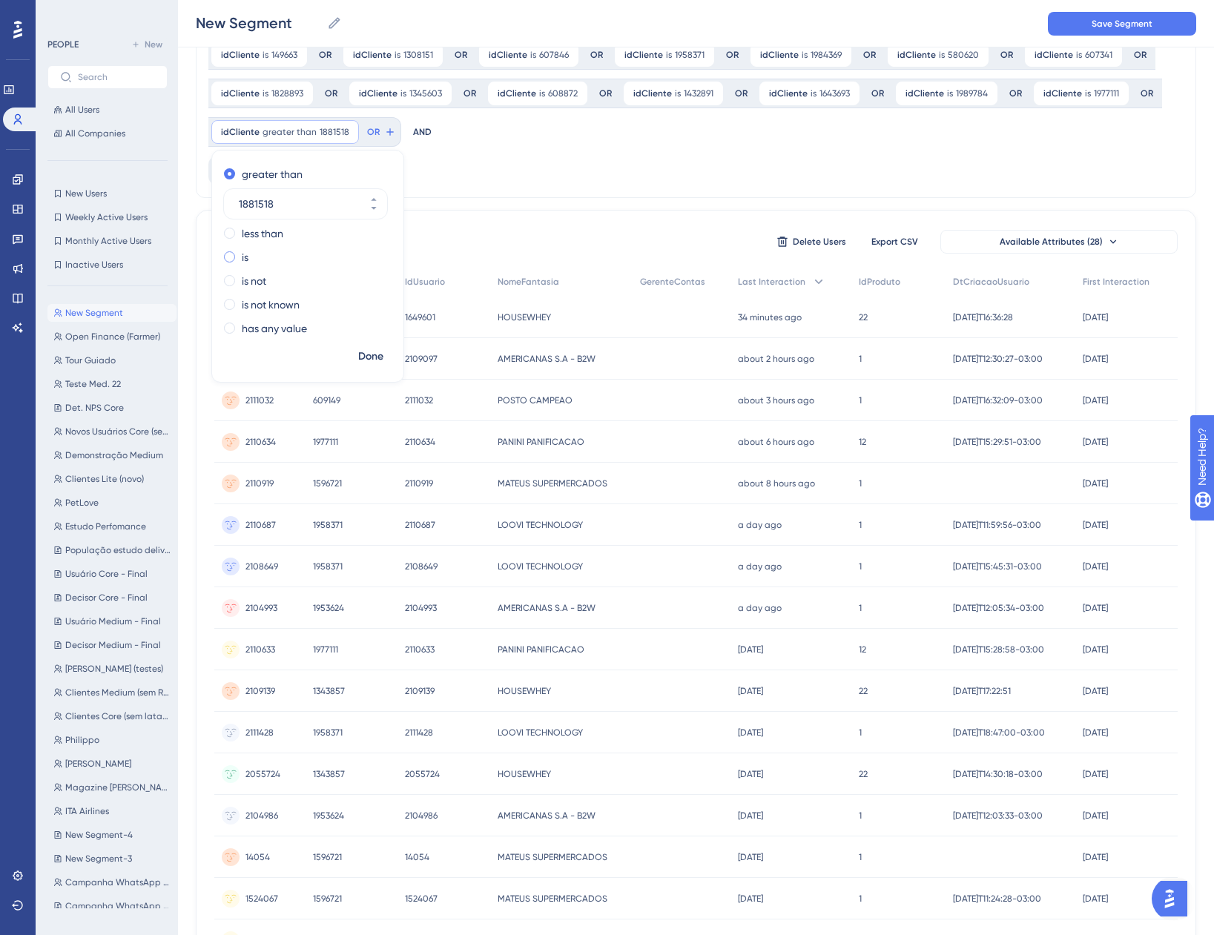
type input "1881518"
click at [245, 249] on label "is" at bounding box center [245, 257] width 7 height 18
click at [366, 359] on span "Done" at bounding box center [370, 357] width 25 height 18
click at [324, 134] on span "OR" at bounding box center [325, 132] width 13 height 12
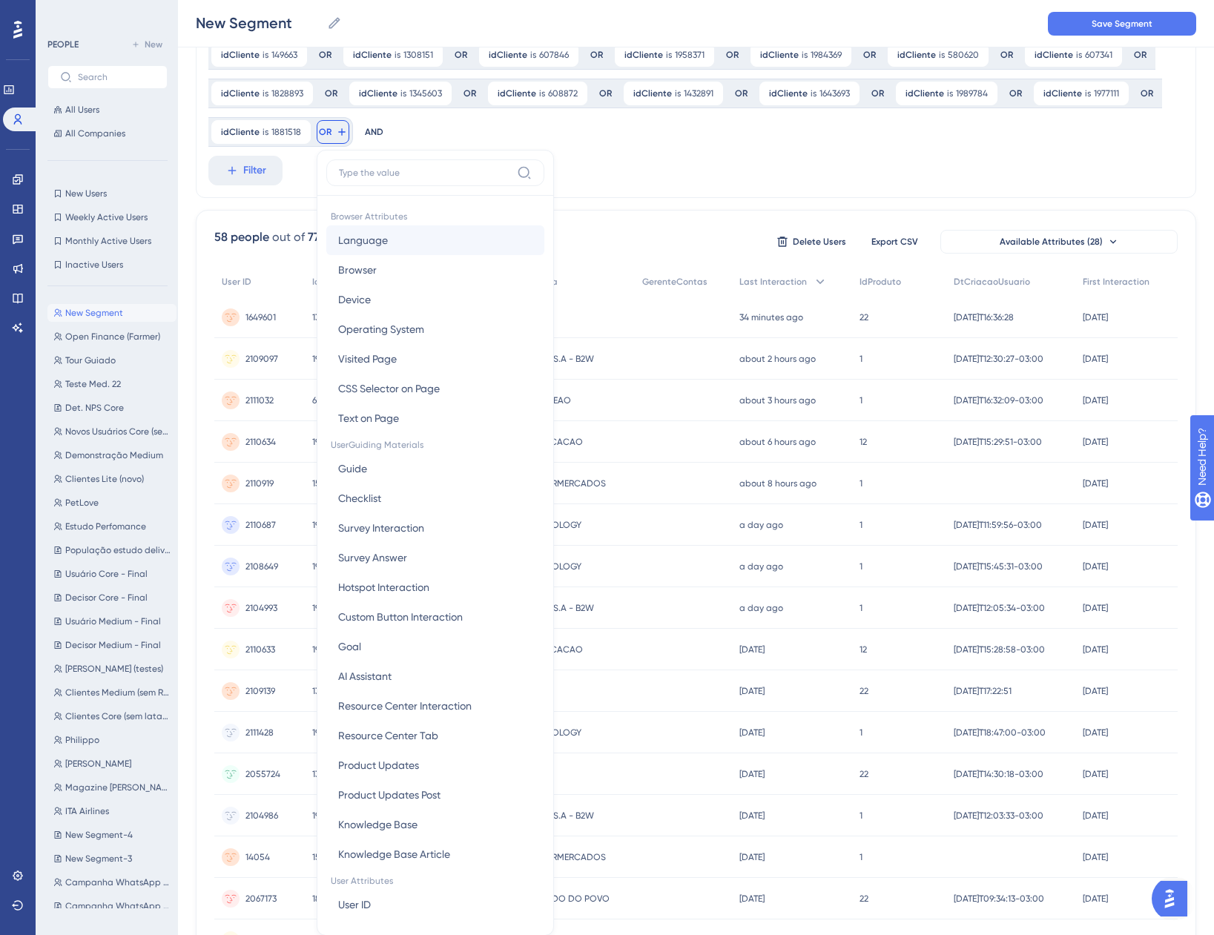
scroll to position [182, 0]
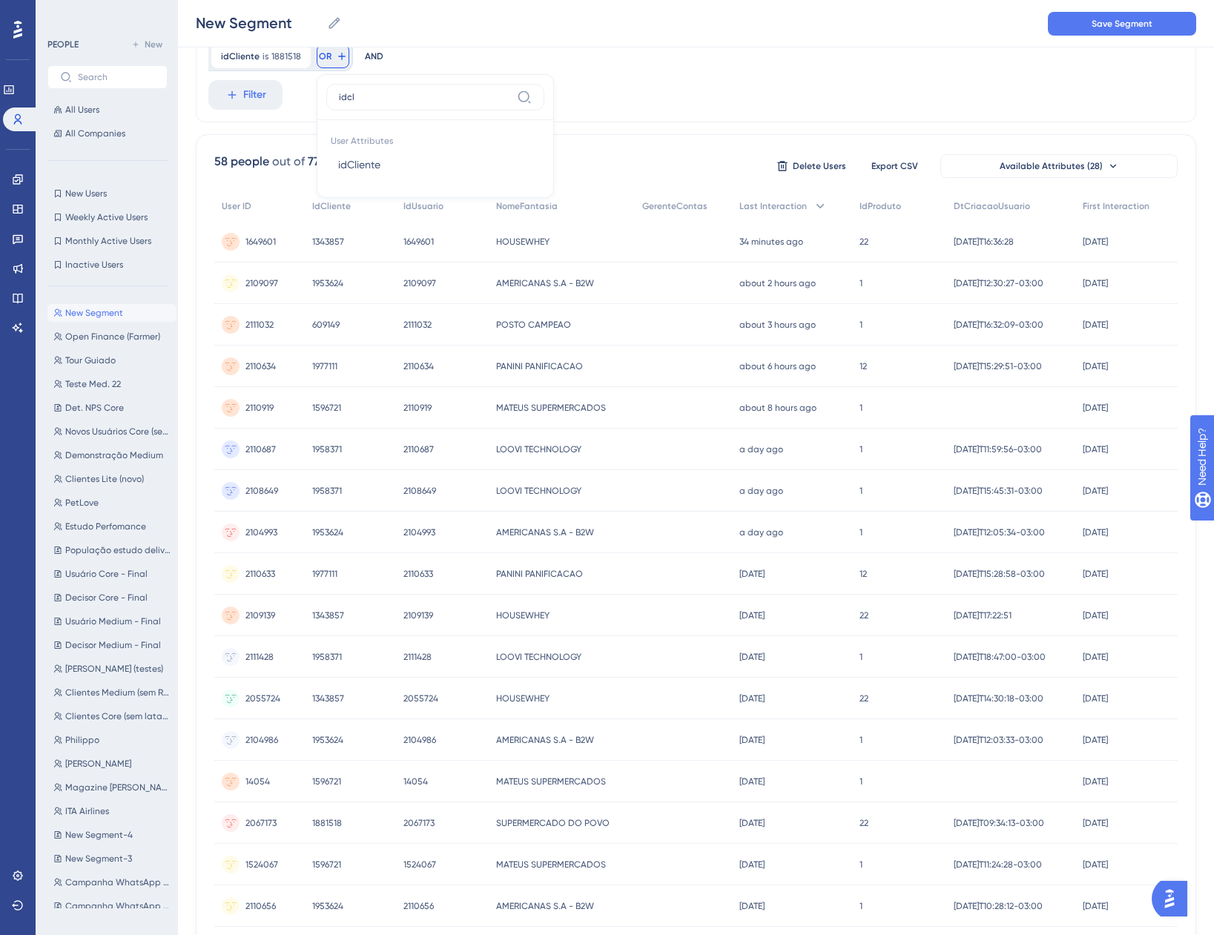
type input "idcl"
click at [410, 181] on div "User Attributes idCliente idCliente" at bounding box center [435, 154] width 218 height 68
click at [394, 169] on button "idCliente idCliente" at bounding box center [435, 165] width 218 height 30
paste input "609649"
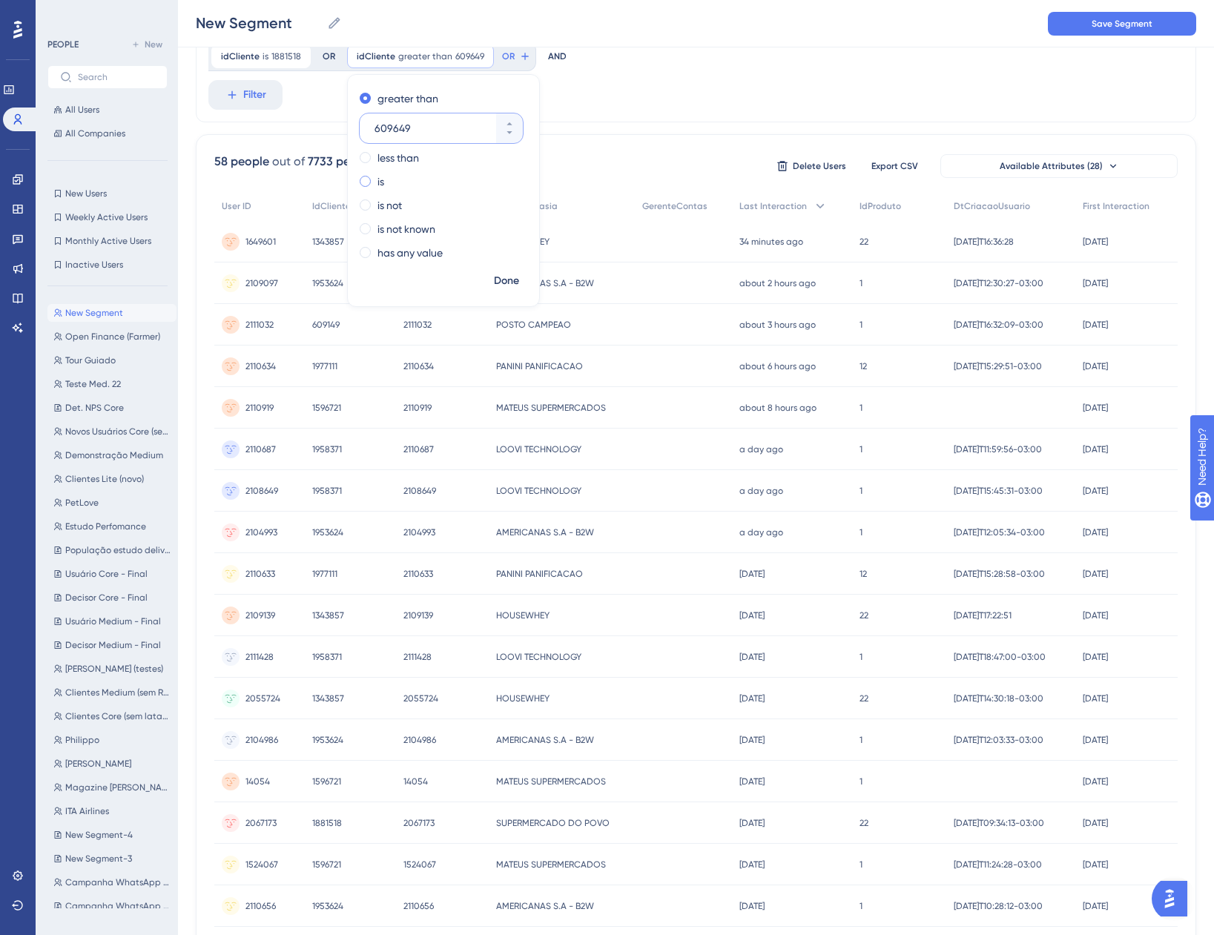
type input "609649"
click at [367, 183] on span at bounding box center [365, 181] width 11 height 11
click at [375, 178] on input "radio" at bounding box center [375, 178] width 0 height 0
click at [503, 286] on span "Done" at bounding box center [506, 281] width 25 height 18
click at [454, 54] on span "OR" at bounding box center [460, 56] width 13 height 12
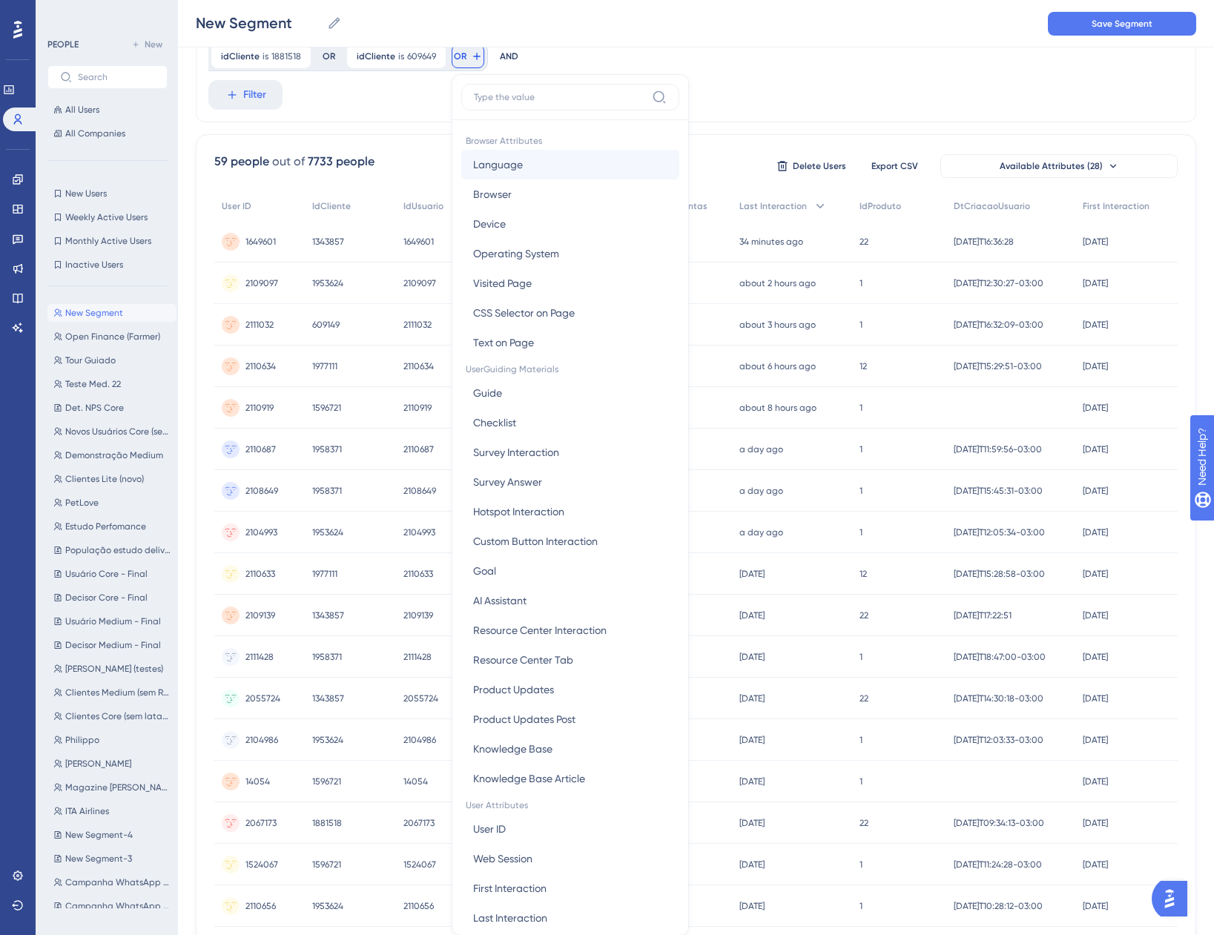
scroll to position [220, 0]
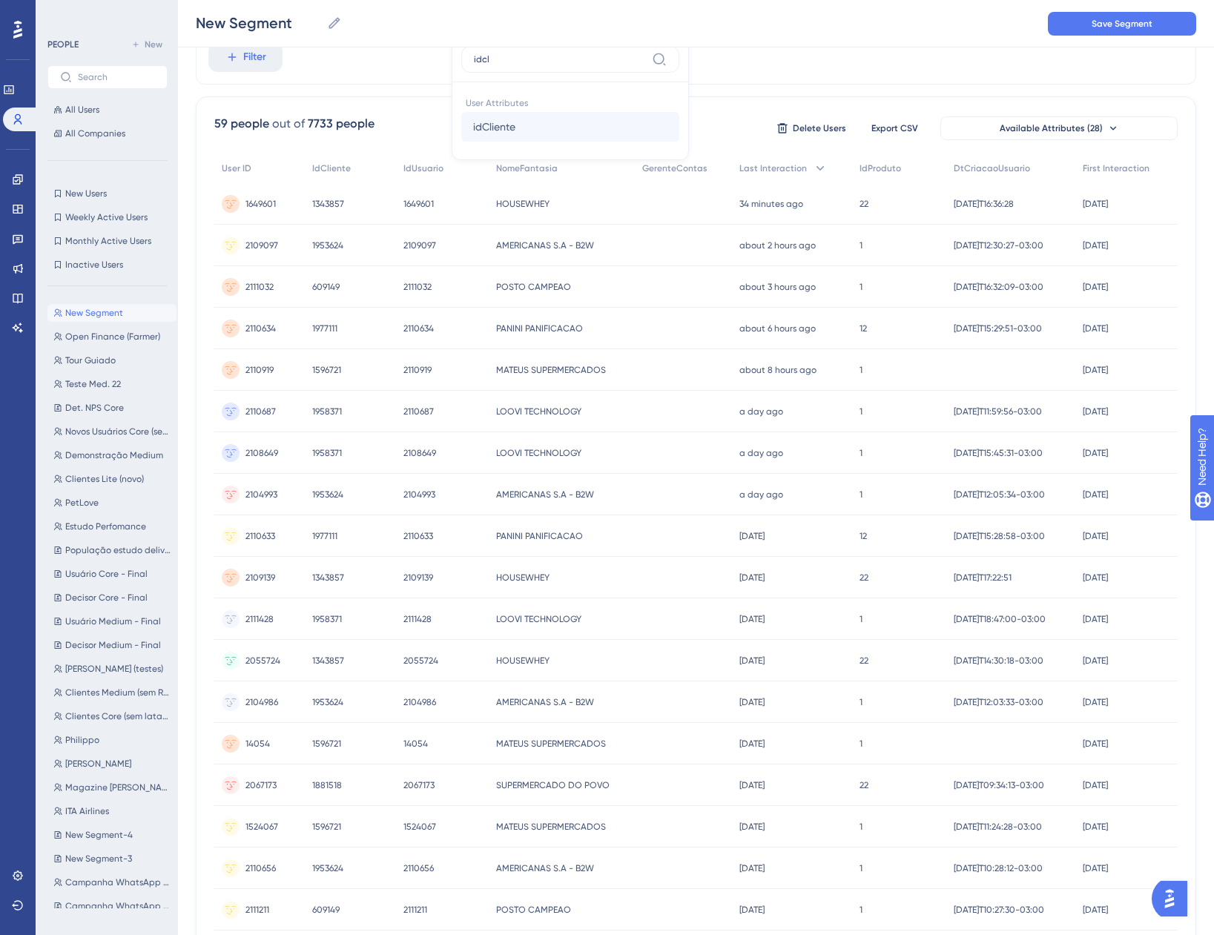
type input "idcl"
click at [514, 131] on button "idCliente idCliente" at bounding box center [570, 127] width 218 height 30
click at [518, 144] on div "is" at bounding box center [576, 144] width 162 height 18
paste input "1289005"
type input "1289005"
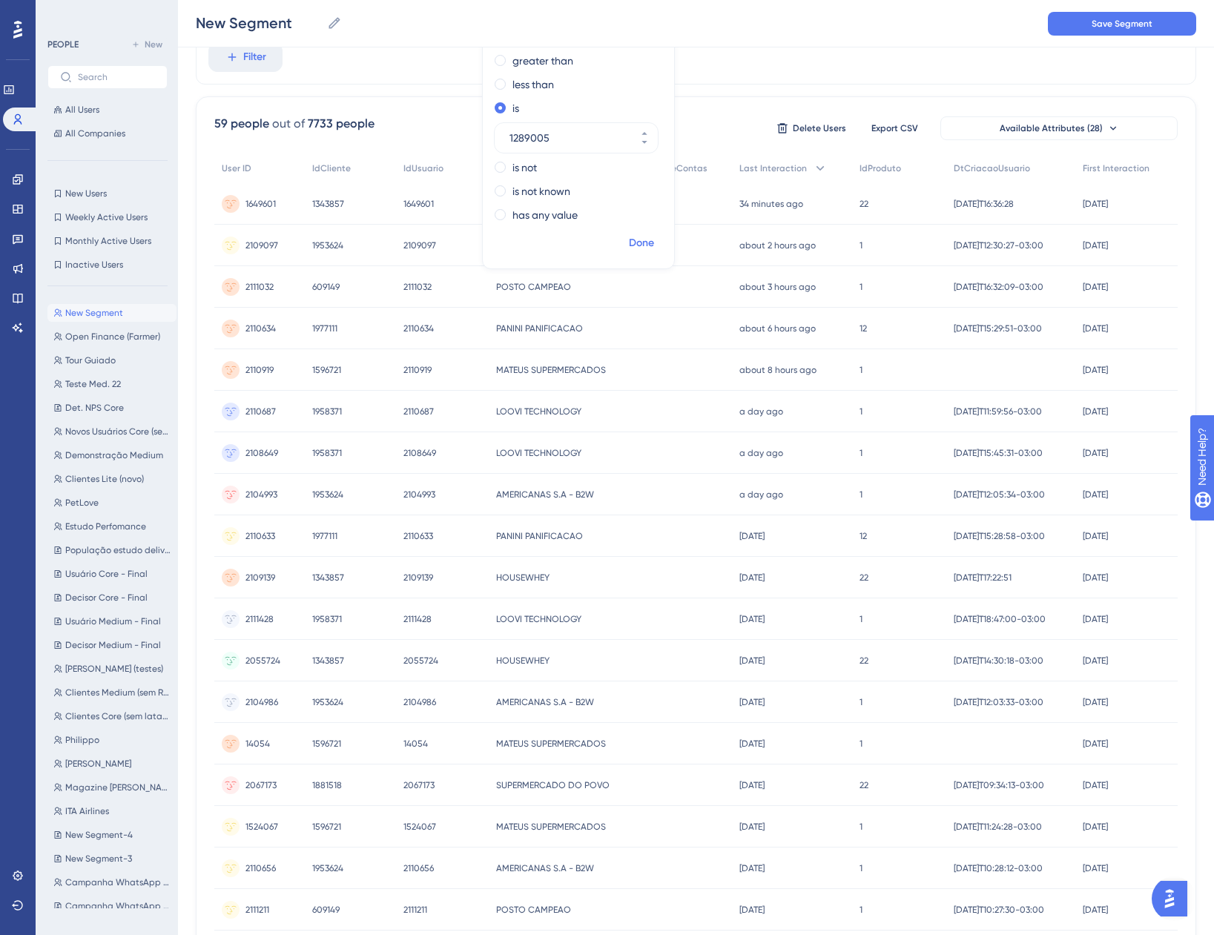
click at [633, 246] on span "Done" at bounding box center [641, 243] width 25 height 18
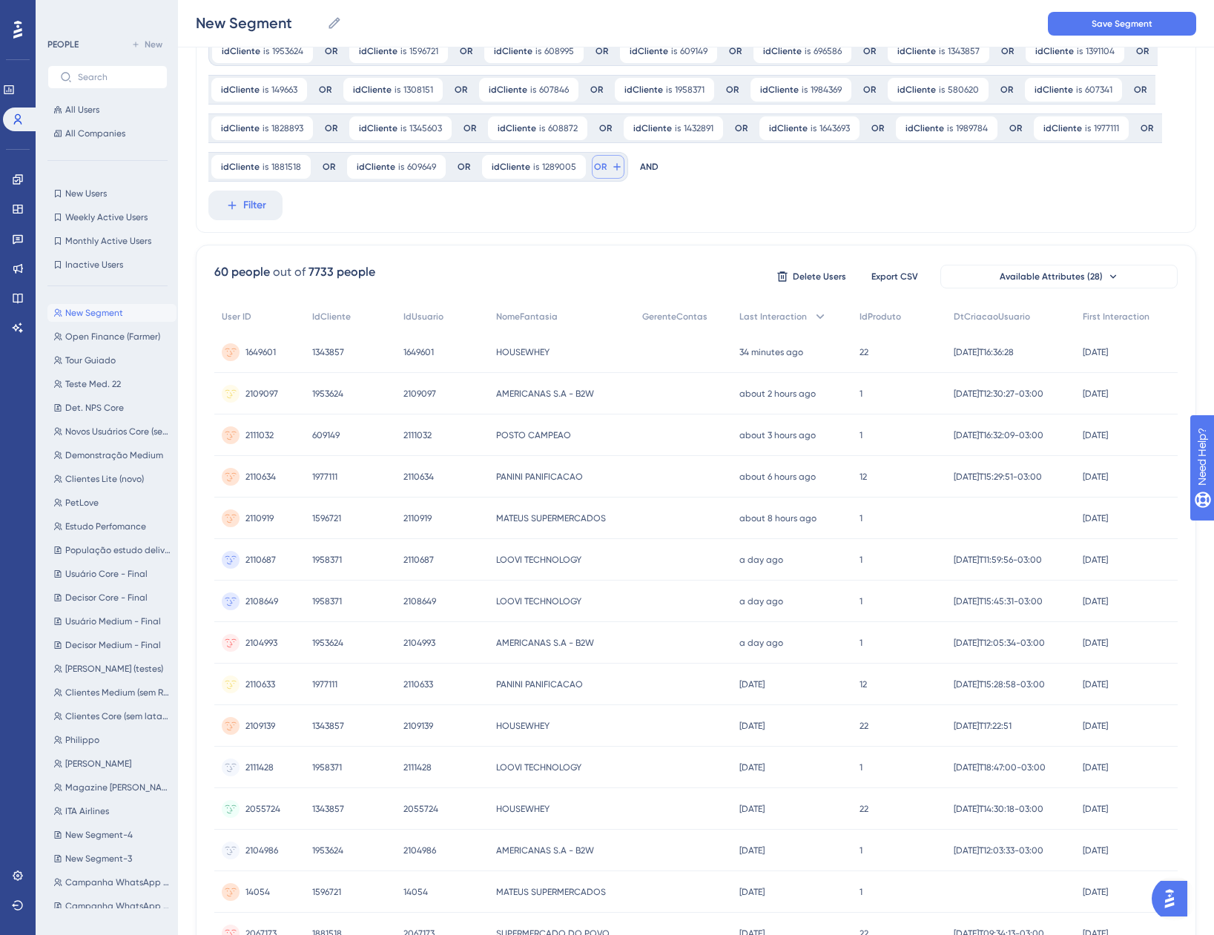
click at [606, 159] on button "OR" at bounding box center [608, 167] width 33 height 24
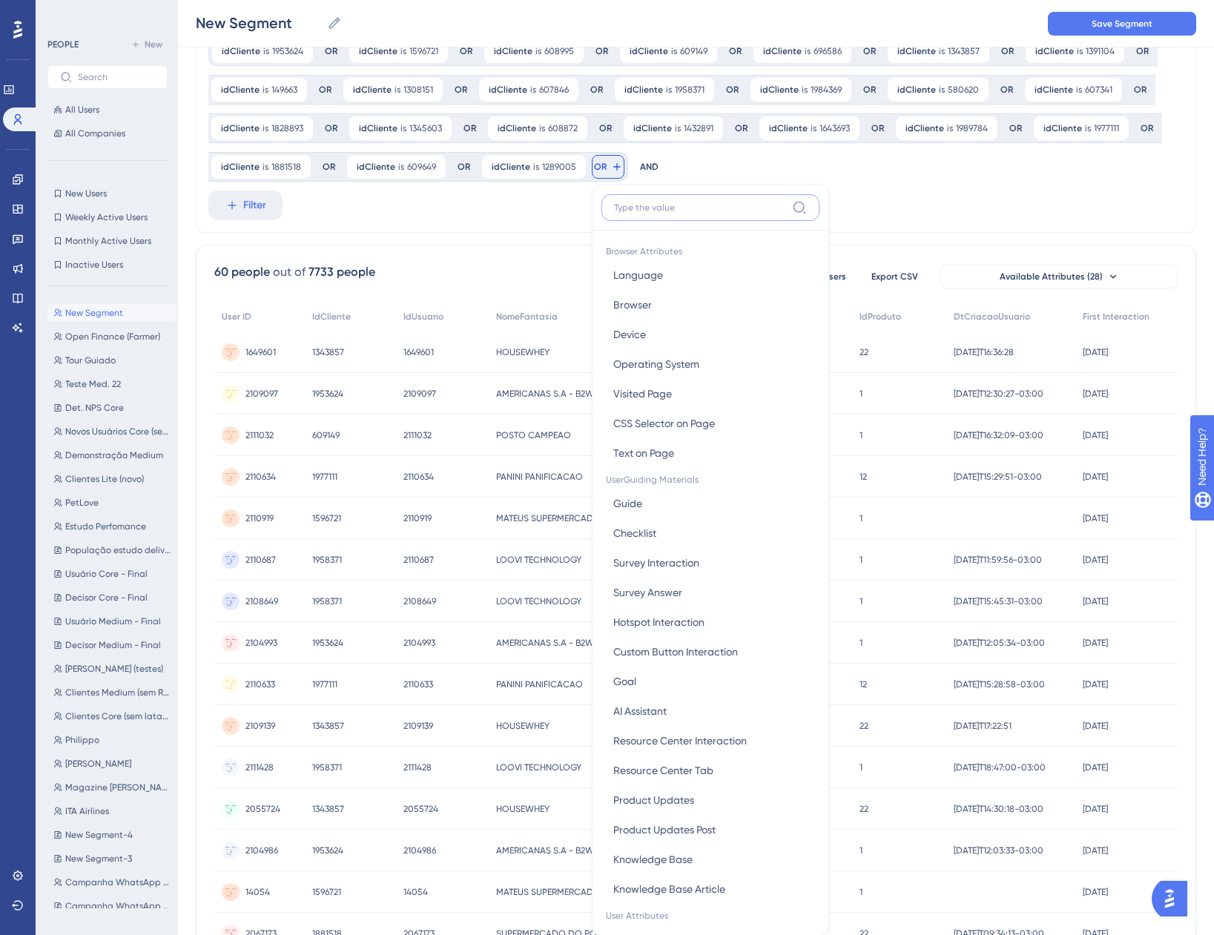
scroll to position [164, 0]
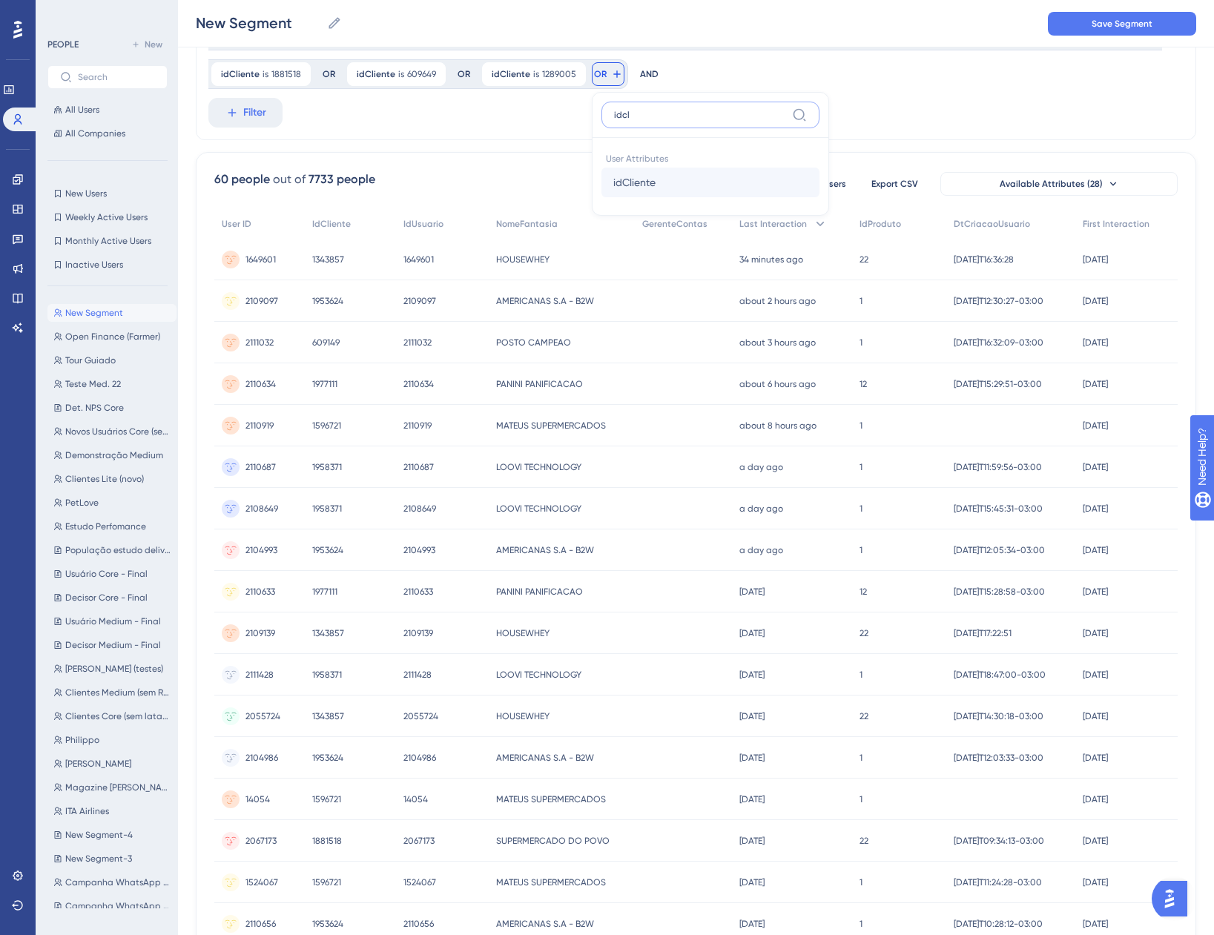
type input "idcl"
click at [652, 184] on button "idCliente idCliente" at bounding box center [710, 183] width 218 height 30
click at [654, 189] on div "greater than less than is is not is not known has any value" at bounding box center [718, 195] width 191 height 181
click at [645, 195] on div "is" at bounding box center [716, 200] width 162 height 18
paste input "1050296"
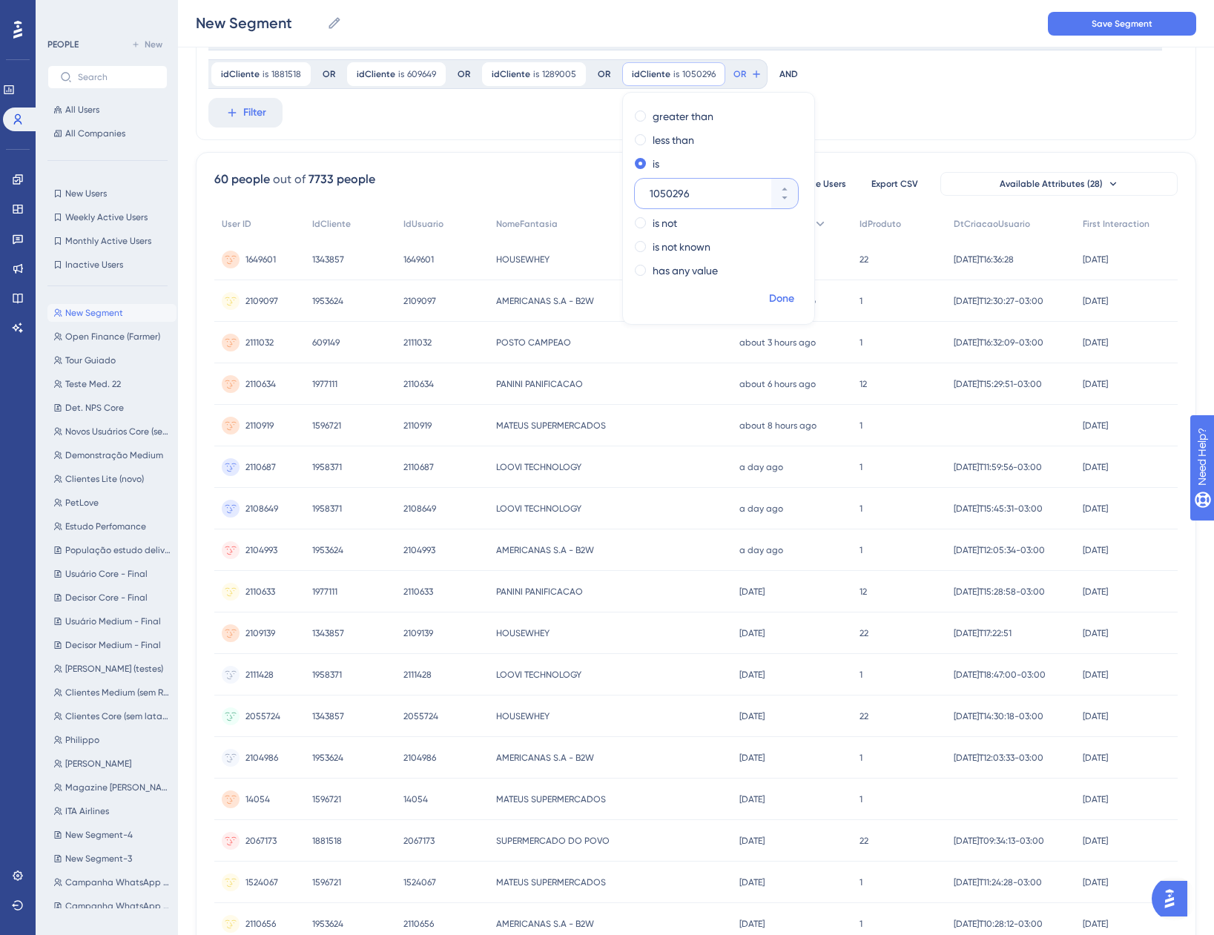
type input "1050296"
click at [771, 300] on span "Done" at bounding box center [781, 299] width 25 height 18
click at [739, 73] on button "OR" at bounding box center [747, 74] width 33 height 24
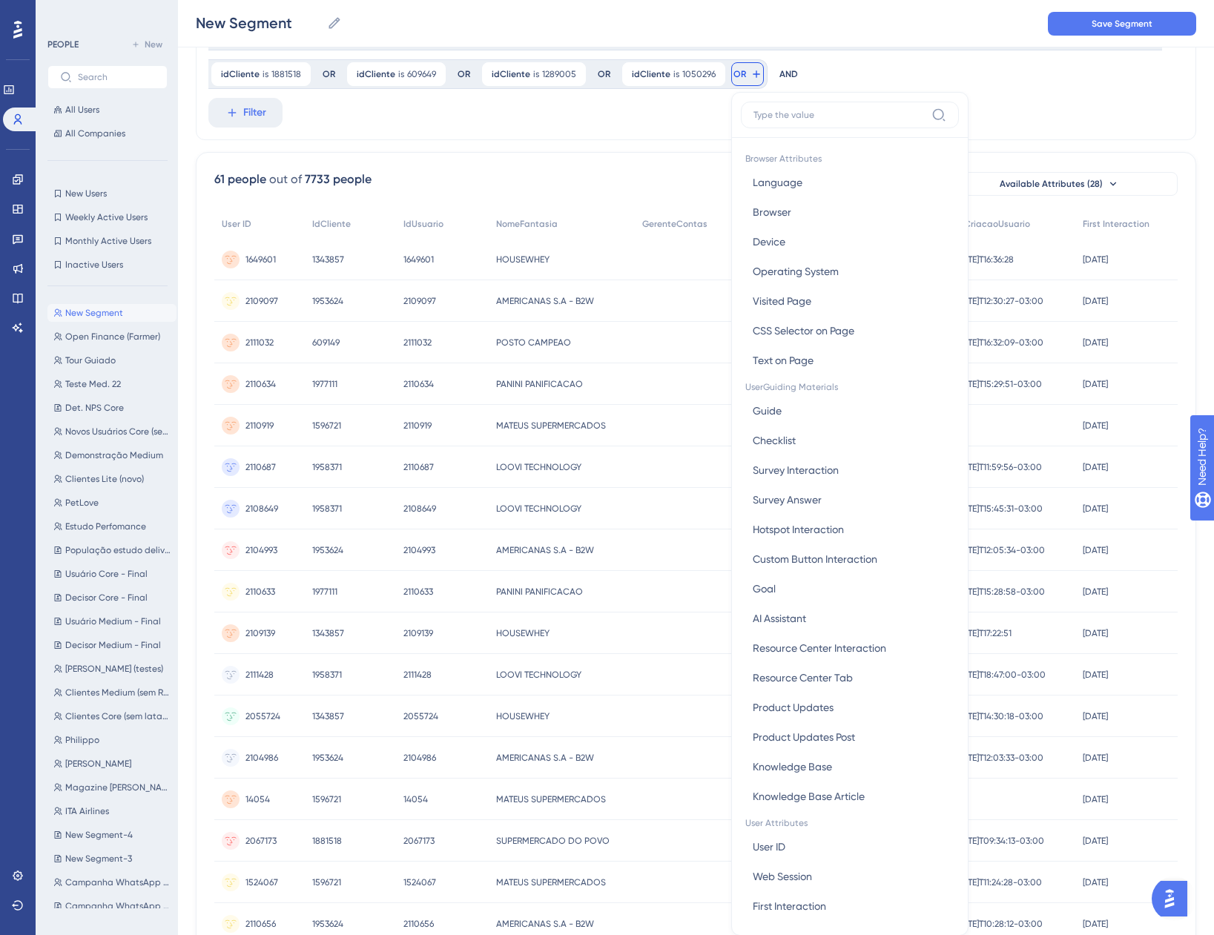
scroll to position [211, 0]
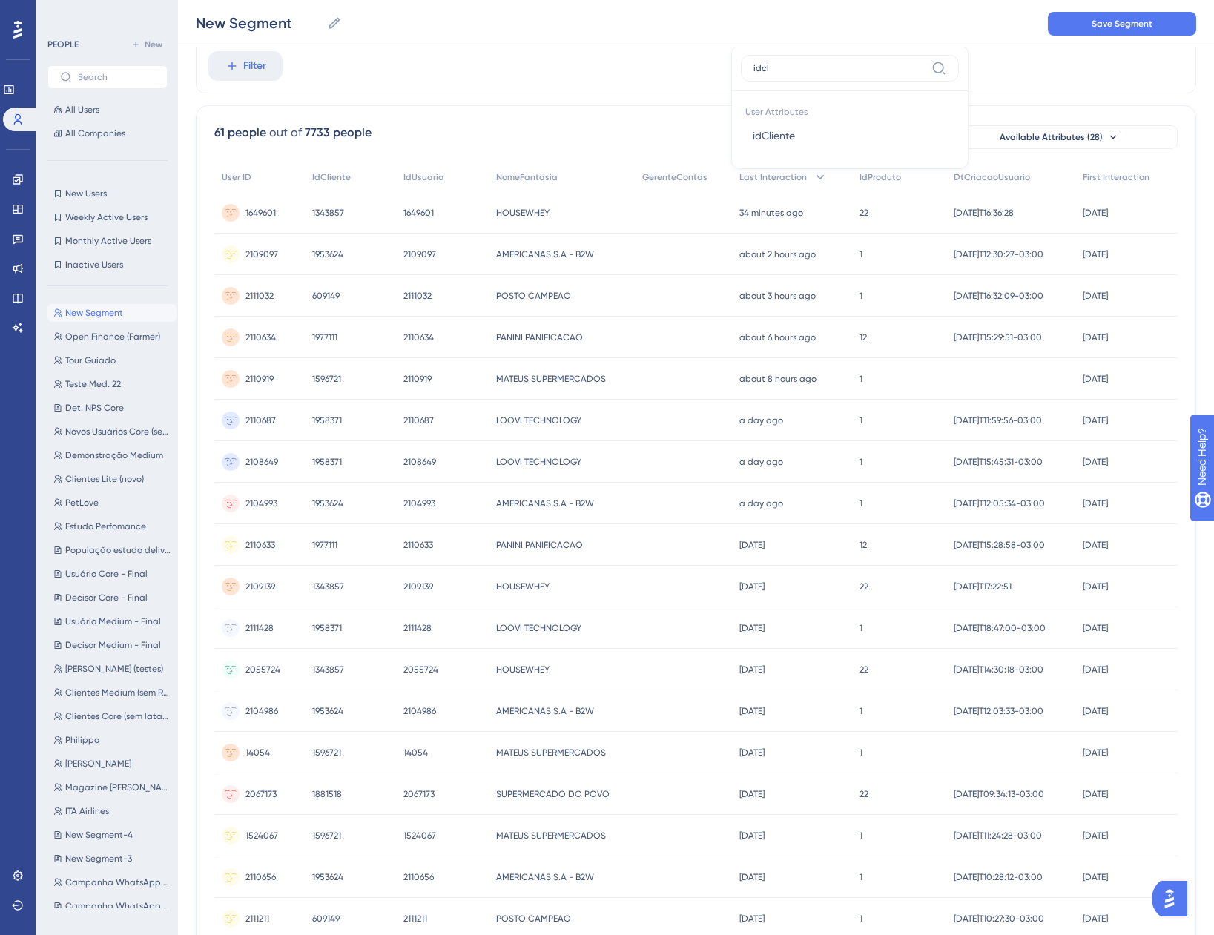
type input "idcl"
click at [767, 121] on button "idCliente idCliente" at bounding box center [850, 136] width 218 height 30
click at [792, 146] on div "is" at bounding box center [855, 153] width 162 height 18
type input "1897195"
click at [927, 251] on button "Done" at bounding box center [921, 252] width 42 height 27
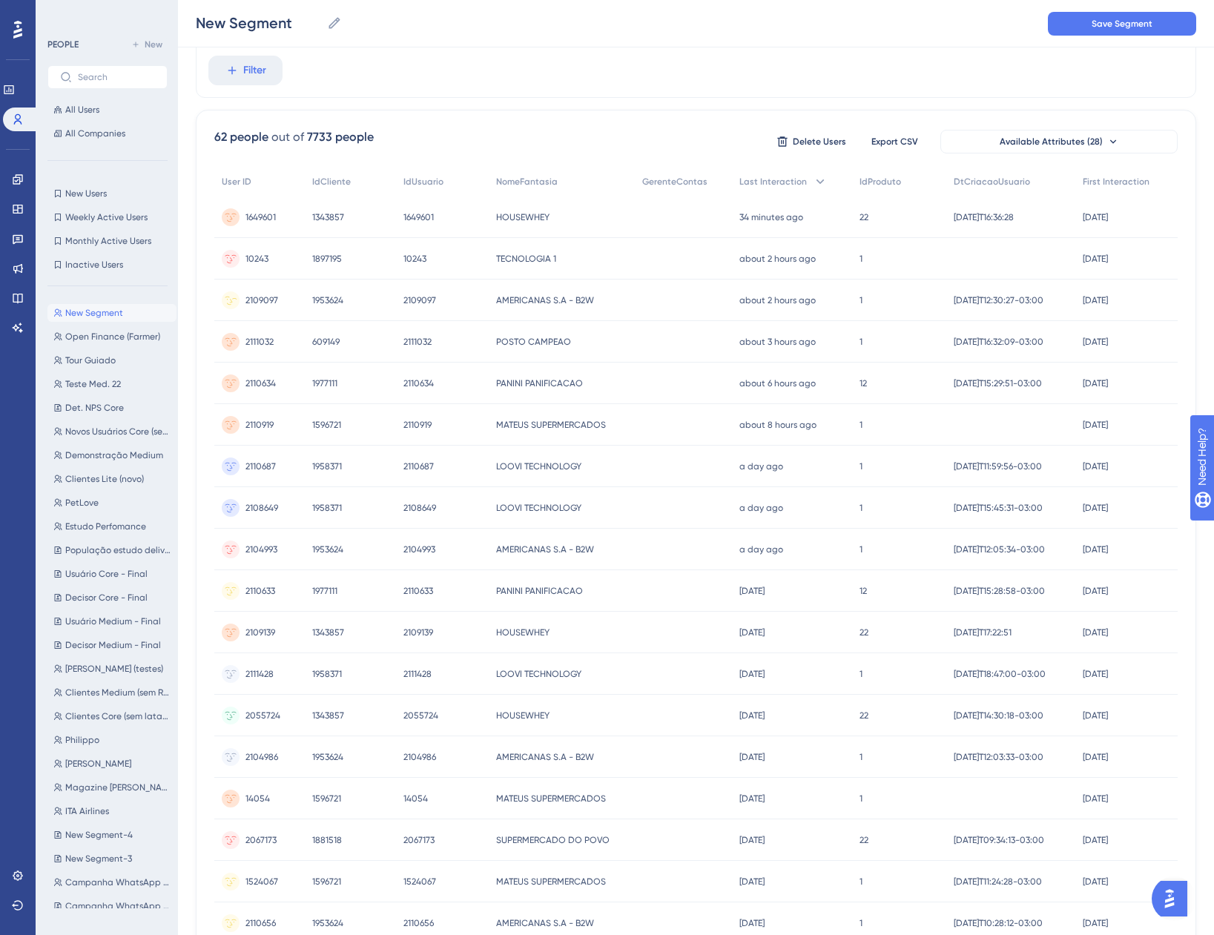
scroll to position [0, 0]
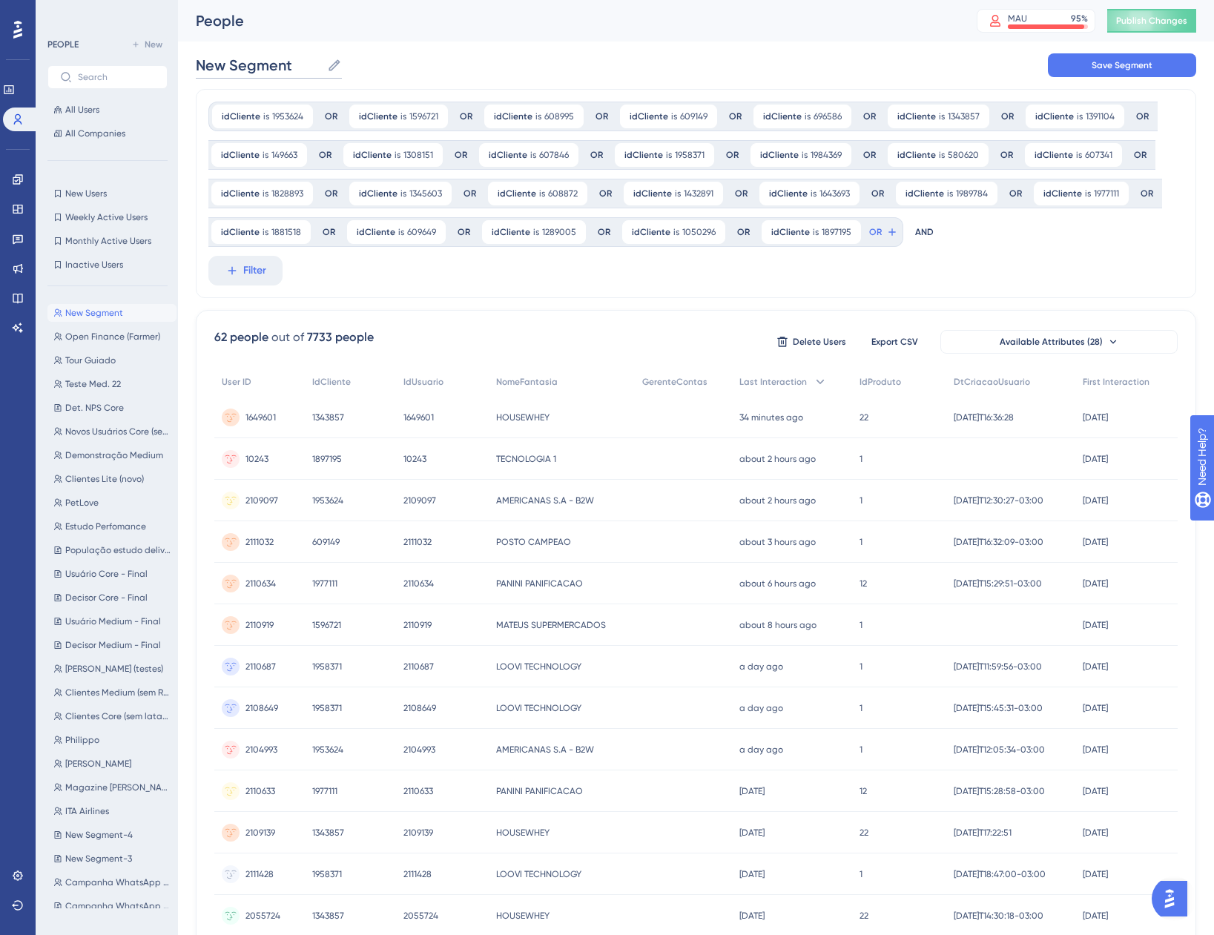
click at [238, 62] on input "New Segment" at bounding box center [258, 65] width 125 height 21
type input "N"
click at [555, 57] on div "Open Finance Open Finance Save Segment" at bounding box center [696, 65] width 1000 height 47
click at [1078, 69] on button "Save Segment" at bounding box center [1122, 65] width 148 height 24
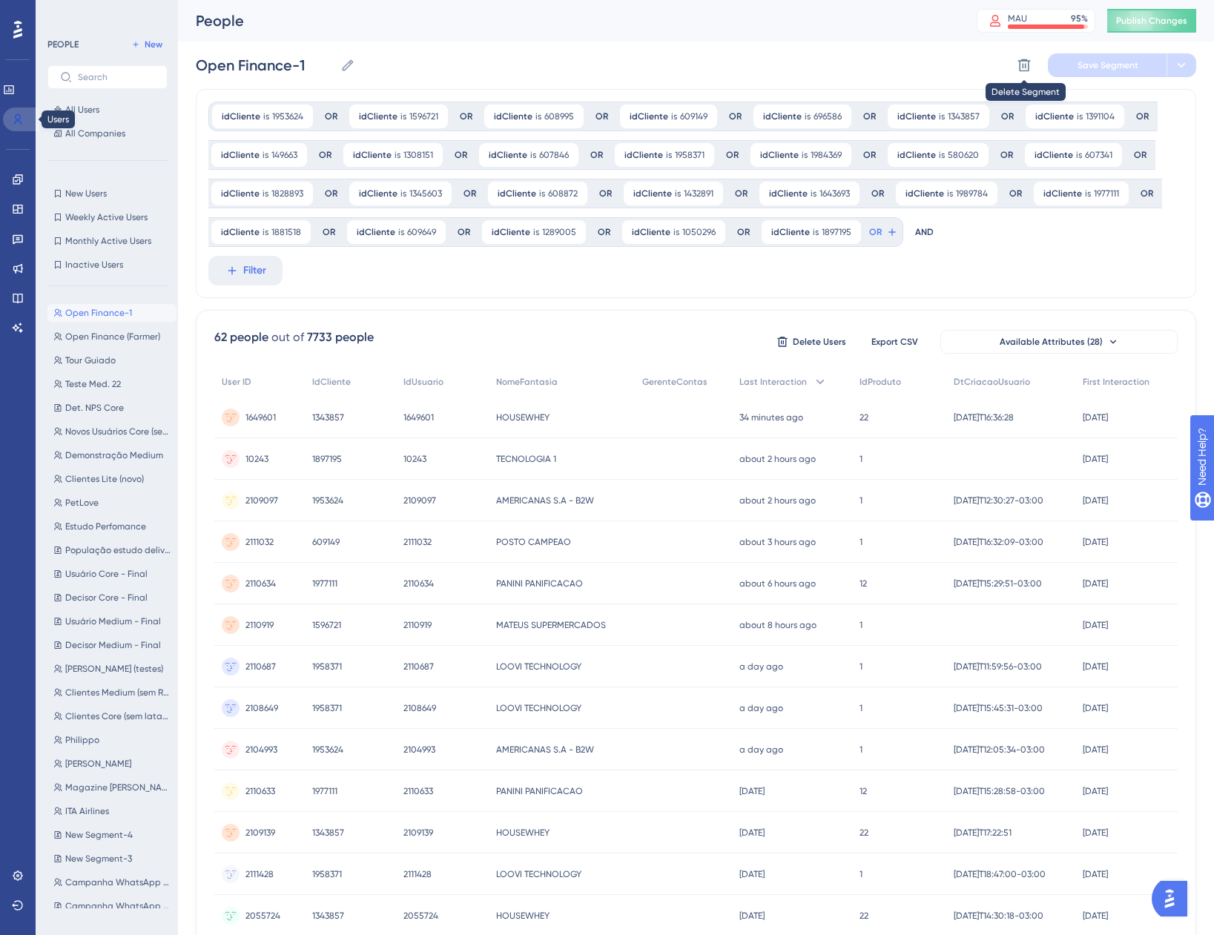
click at [29, 118] on link at bounding box center [21, 120] width 36 height 24
click at [303, 65] on input "Open Finance-1" at bounding box center [265, 65] width 139 height 21
type input "Open Finance ([PERSON_NAME])"
click at [1083, 59] on button "Save Segment" at bounding box center [1107, 65] width 119 height 24
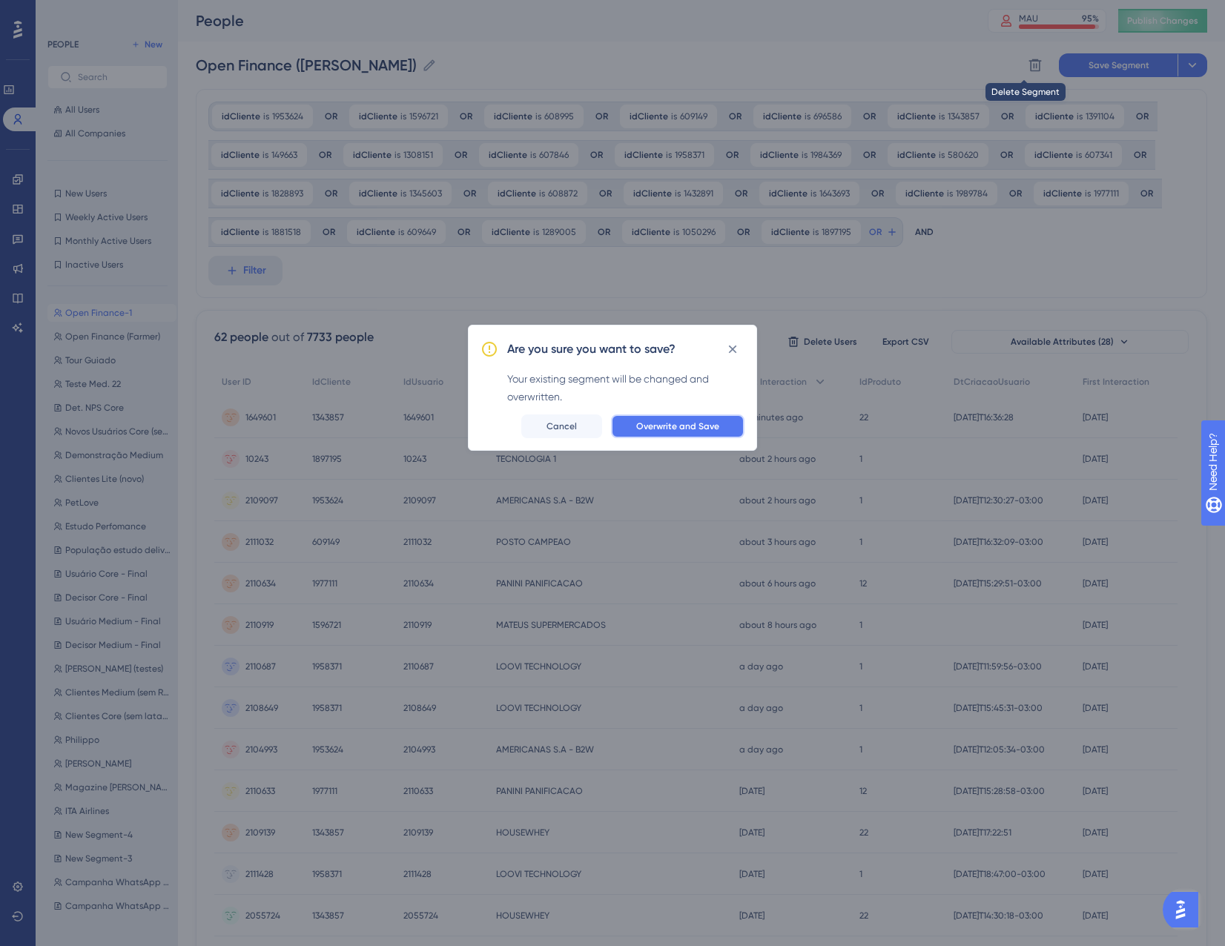
click at [654, 435] on button "Overwrite and Save" at bounding box center [677, 427] width 133 height 24
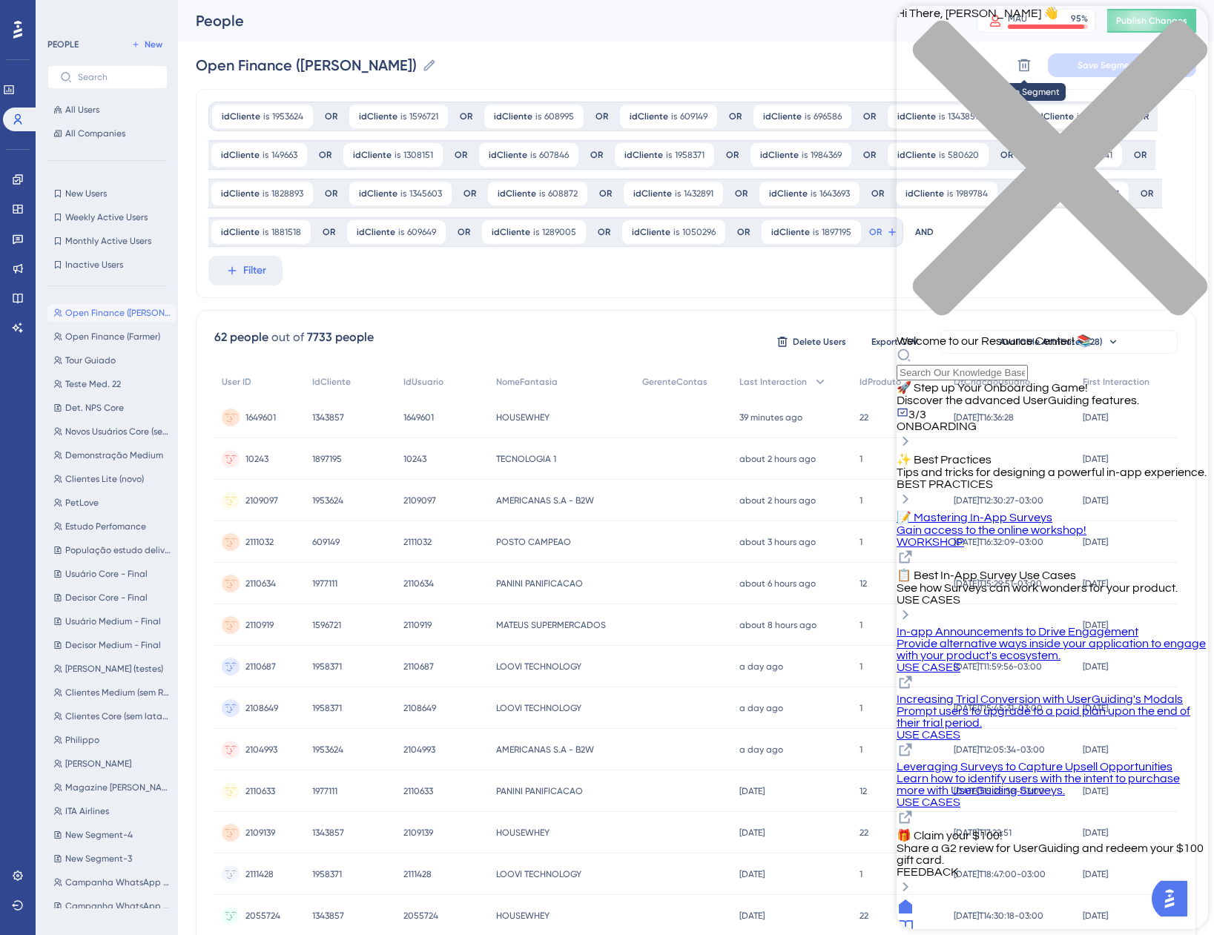
click at [986, 88] on div "Hi There, [PERSON_NAME] 👋 Welcome to our Resource Center! 📚" at bounding box center [1052, 193] width 311 height 375
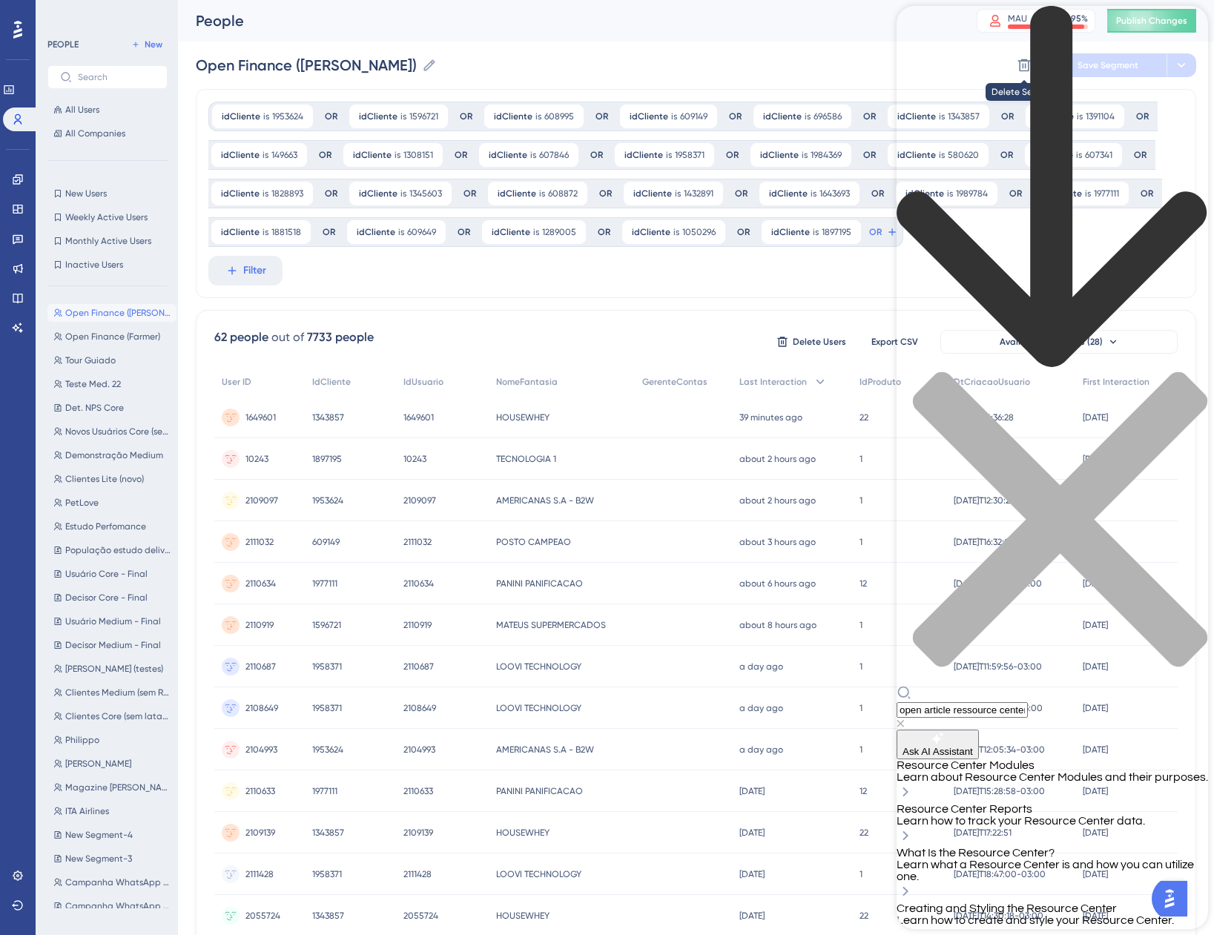
click at [943, 702] on input "open article ressource center" at bounding box center [962, 710] width 131 height 16
type input "button open article ressource center"
click at [979, 730] on button "Ask AI Assistant" at bounding box center [938, 745] width 82 height 30
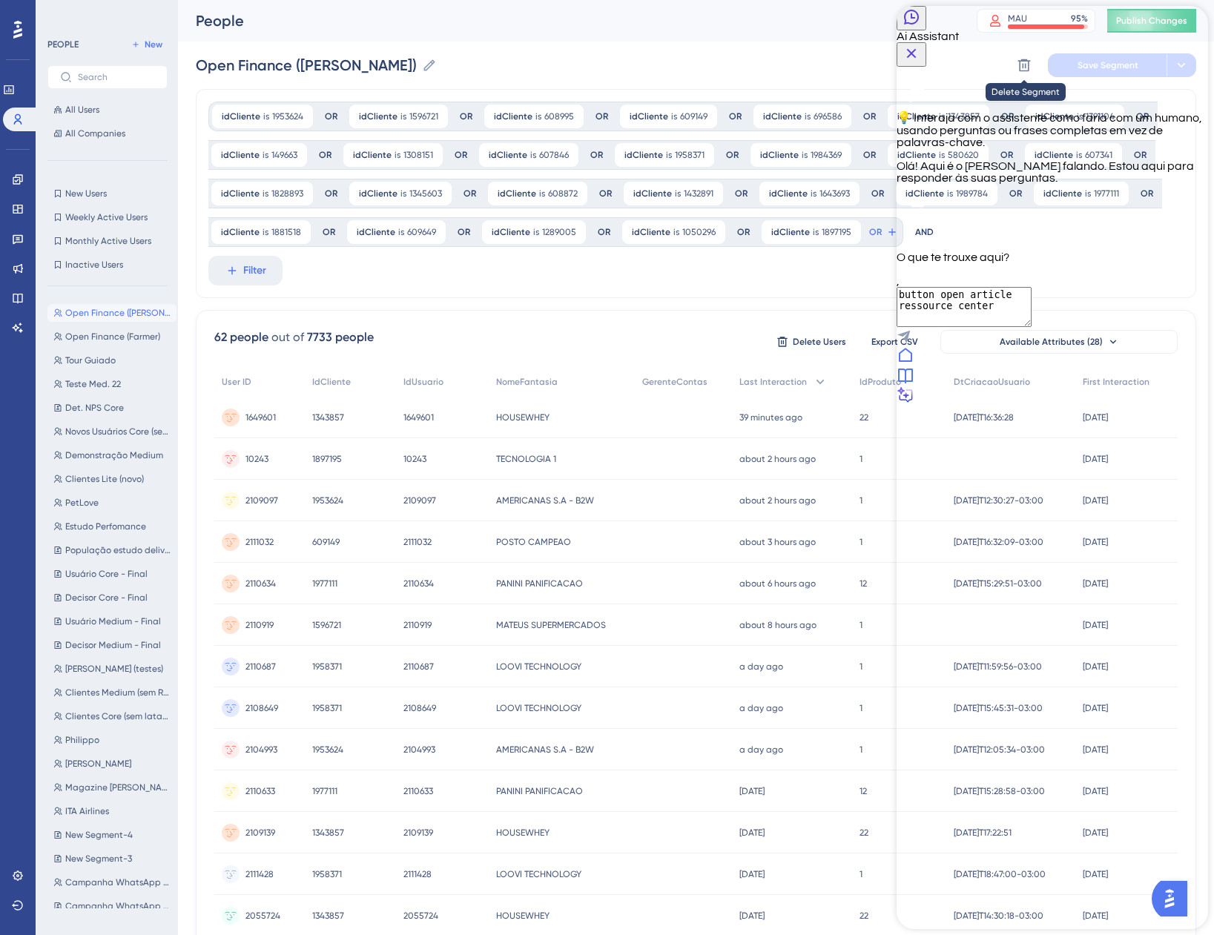
click at [1017, 327] on textarea "button open article ressource center" at bounding box center [964, 307] width 135 height 40
drag, startPoint x: 1095, startPoint y: 845, endPoint x: 825, endPoint y: 863, distance: 271.2
click at [897, 406] on html "Ai Assistant 💡 Interaja com o assistente como faria com um humano, usando pergu…" at bounding box center [1052, 206] width 311 height 400
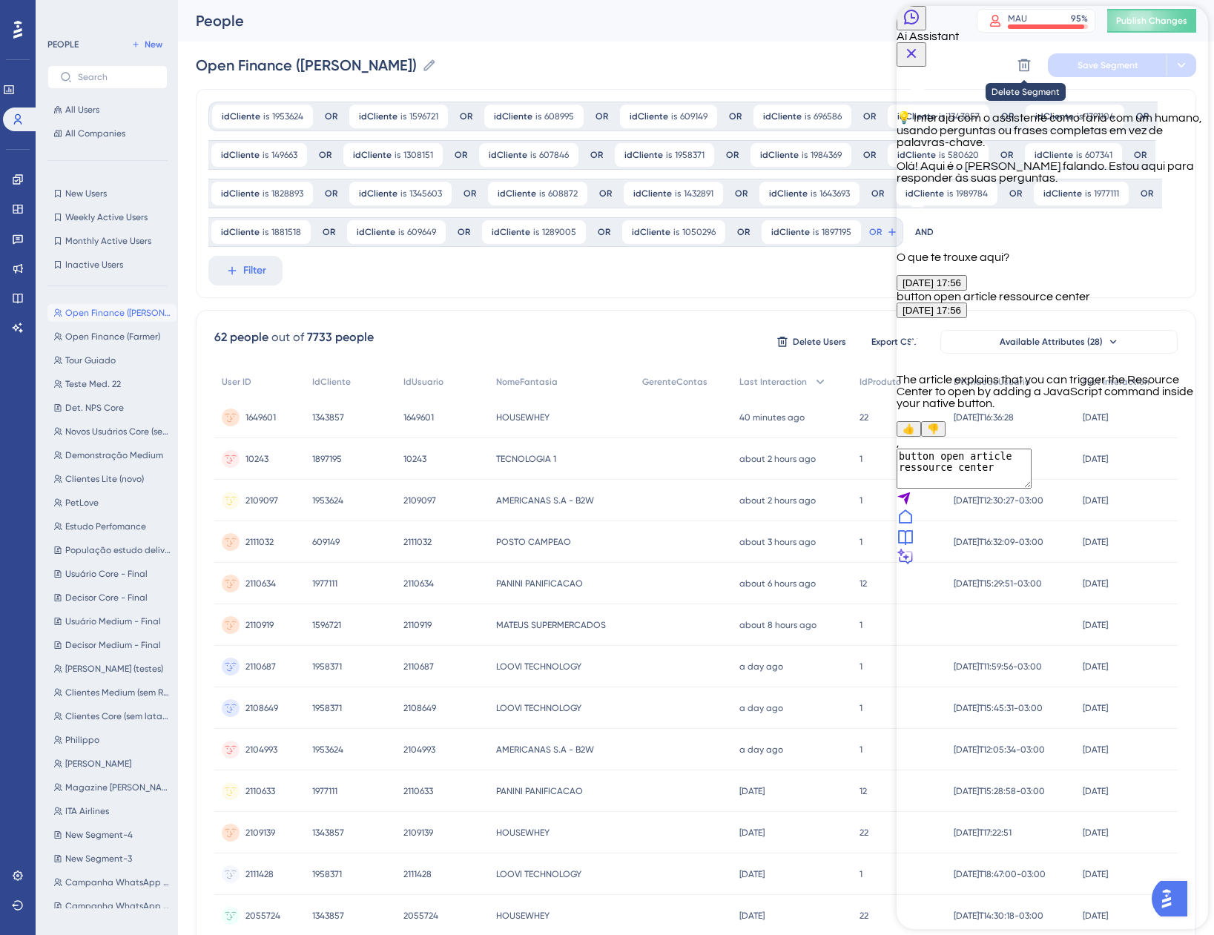
click at [1026, 489] on textarea "button open article ressource center" at bounding box center [964, 469] width 135 height 40
drag, startPoint x: 1118, startPoint y: 862, endPoint x: 881, endPoint y: 850, distance: 236.9
click at [897, 568] on html "Ai Assistant 💡 Interaja com o assistente como faria com um humano, usando pergu…" at bounding box center [1052, 287] width 311 height 562
type textarea "can I open an especific article?"
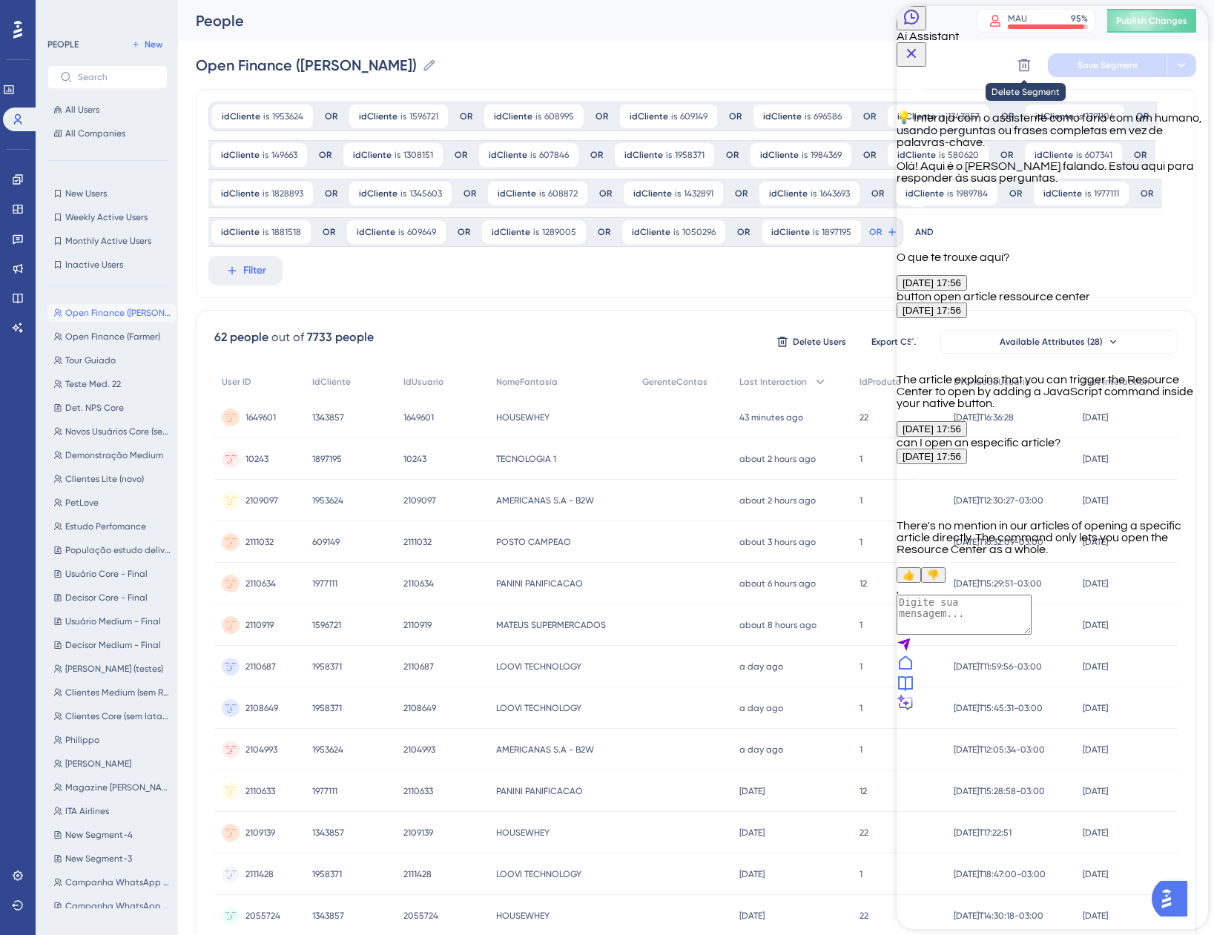
click at [1032, 635] on textarea "AI Assistant Text Input" at bounding box center [964, 615] width 135 height 40
type textarea "can you give me the link to the article"
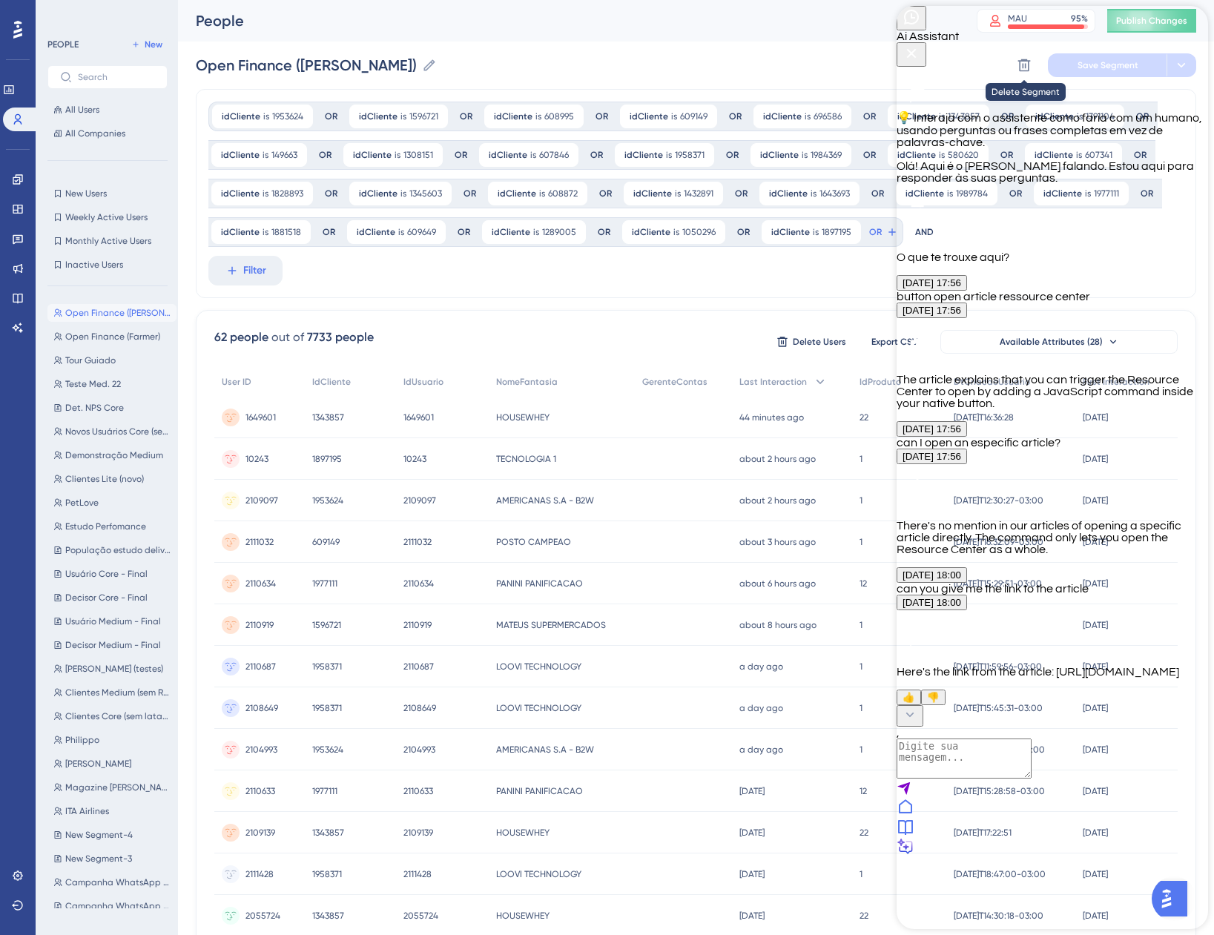
scroll to position [201, 0]
drag, startPoint x: 960, startPoint y: 768, endPoint x: 929, endPoint y: 737, distance: 44.1
click at [929, 678] on div "Here's the link from the article: [URL][DOMAIN_NAME]" at bounding box center [1052, 643] width 311 height 67
copy p "[URL][DOMAIN_NAME]"
click at [920, 44] on icon "Close Button" at bounding box center [912, 53] width 18 height 18
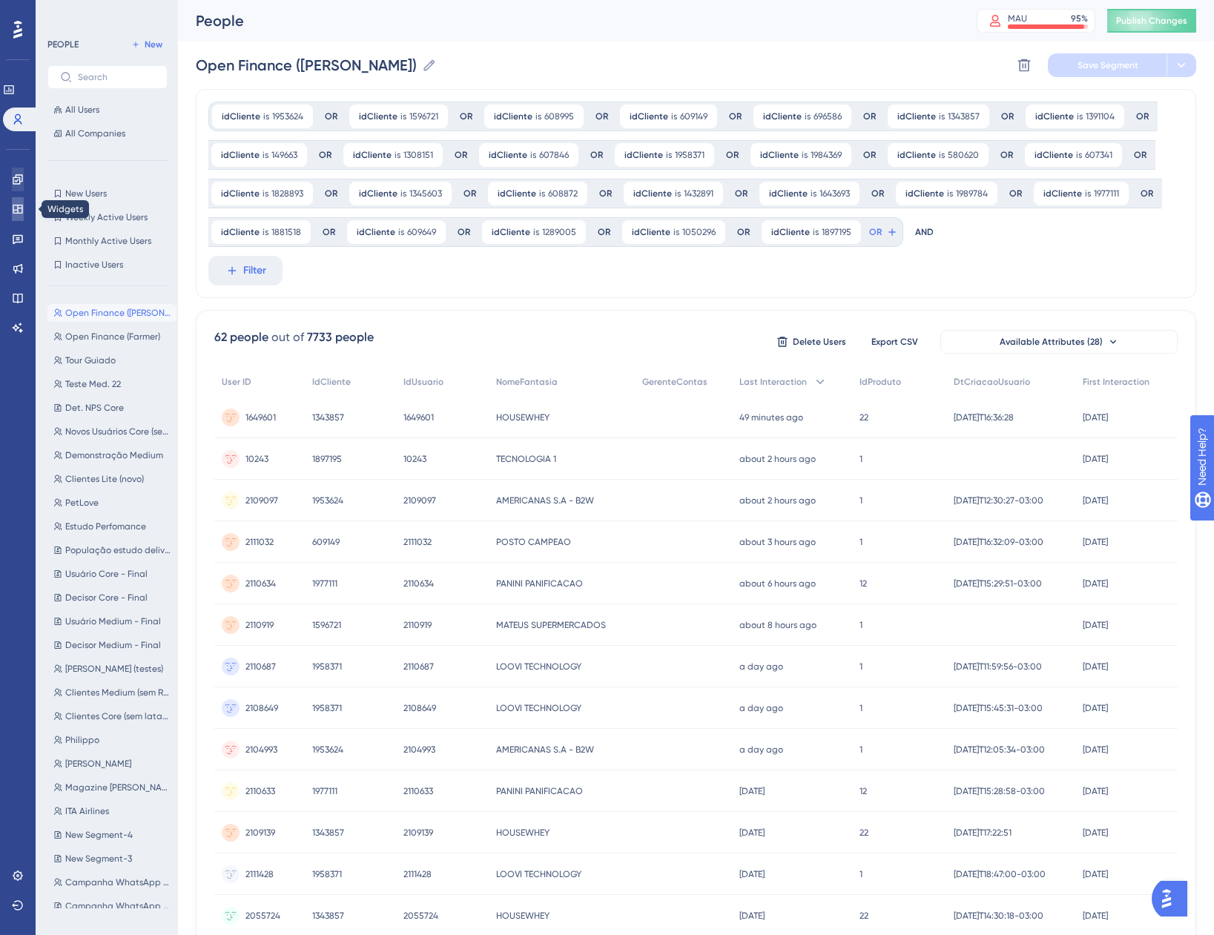
drag, startPoint x: 21, startPoint y: 210, endPoint x: 7, endPoint y: 181, distance: 31.9
click at [21, 210] on icon at bounding box center [18, 209] width 12 height 12
click at [12, 181] on link at bounding box center [18, 180] width 12 height 24
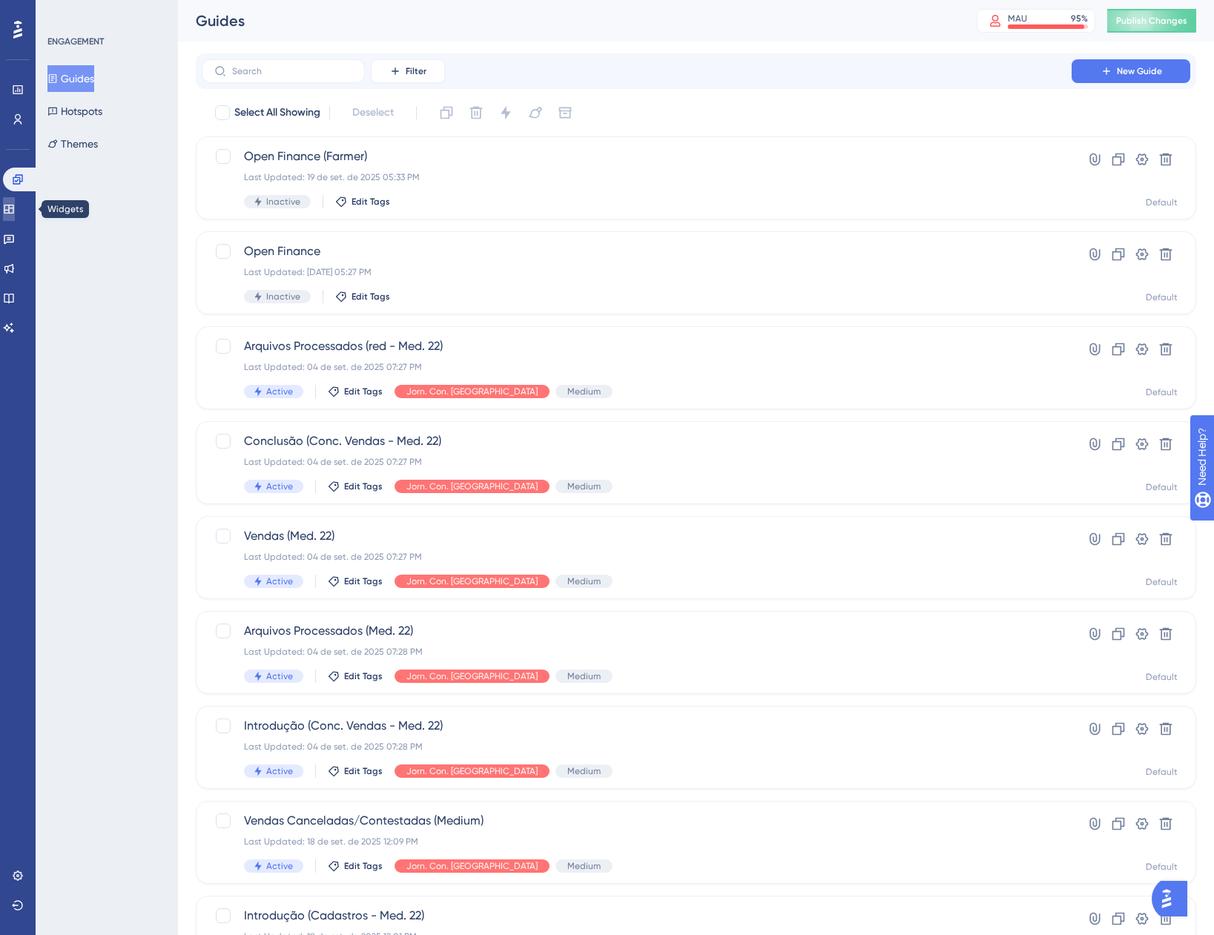
click at [11, 205] on link at bounding box center [9, 209] width 12 height 24
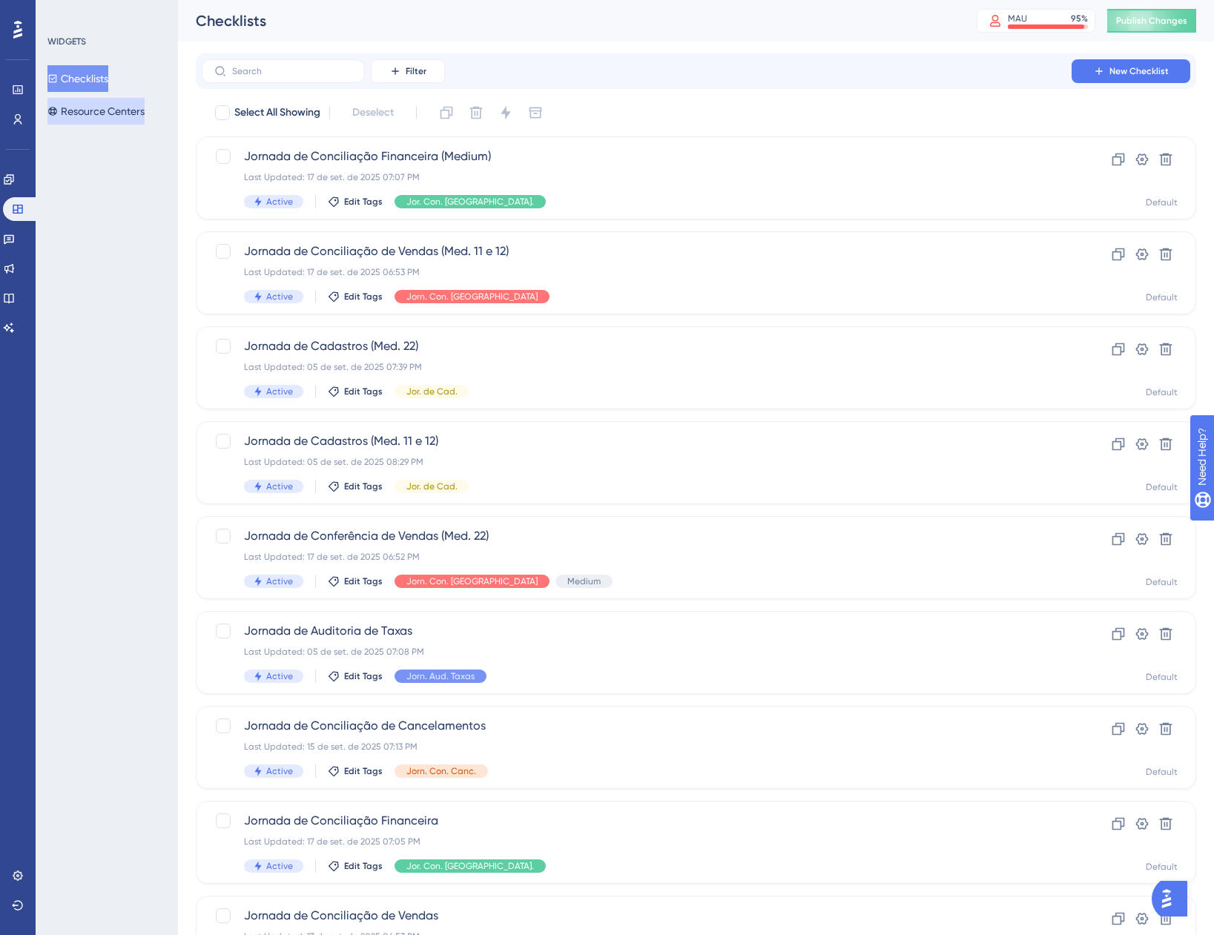
click at [75, 107] on button "Resource Centers" at bounding box center [95, 111] width 97 height 27
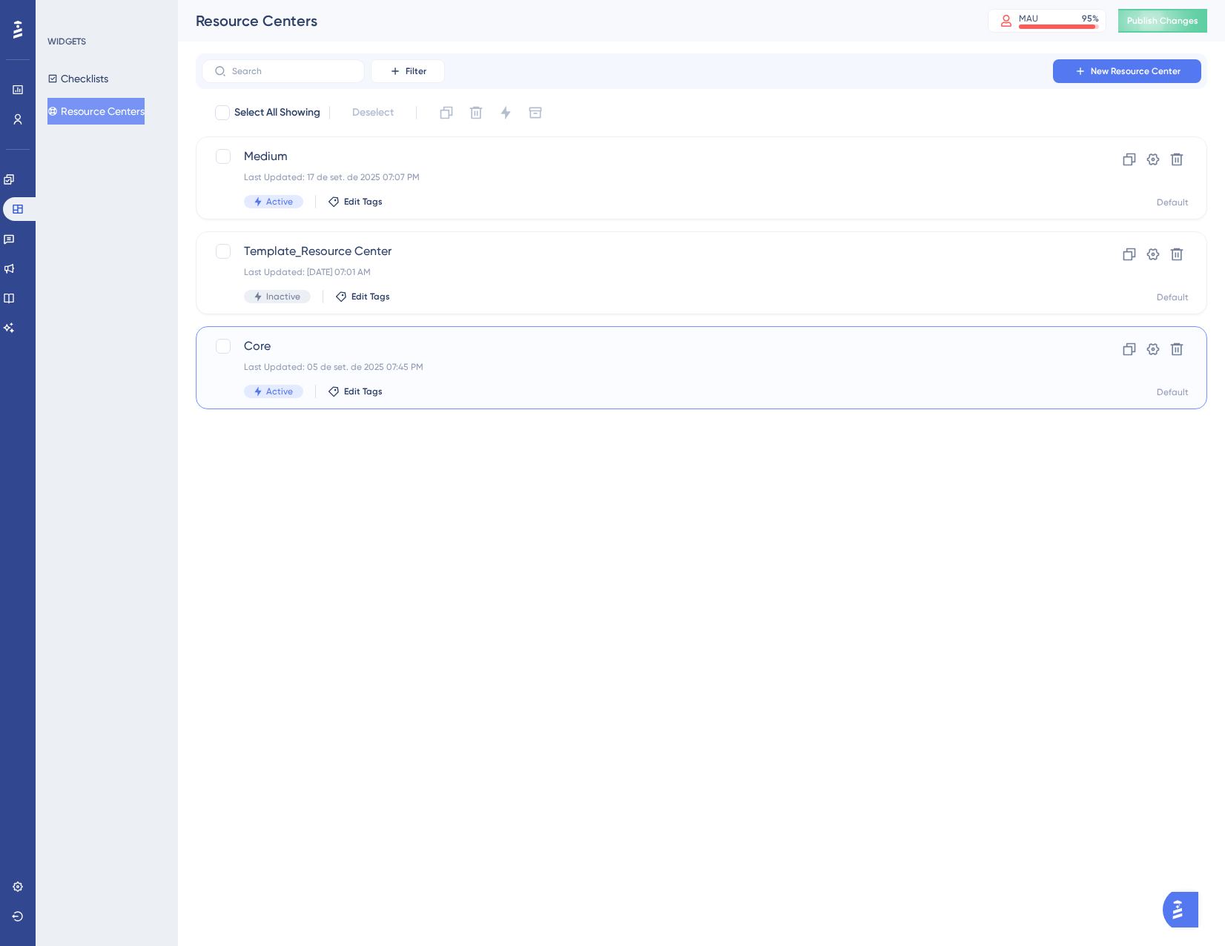
click at [590, 357] on div "Core Last Updated: [DATE] 07:45 PM Active Edit Tags" at bounding box center [642, 367] width 797 height 61
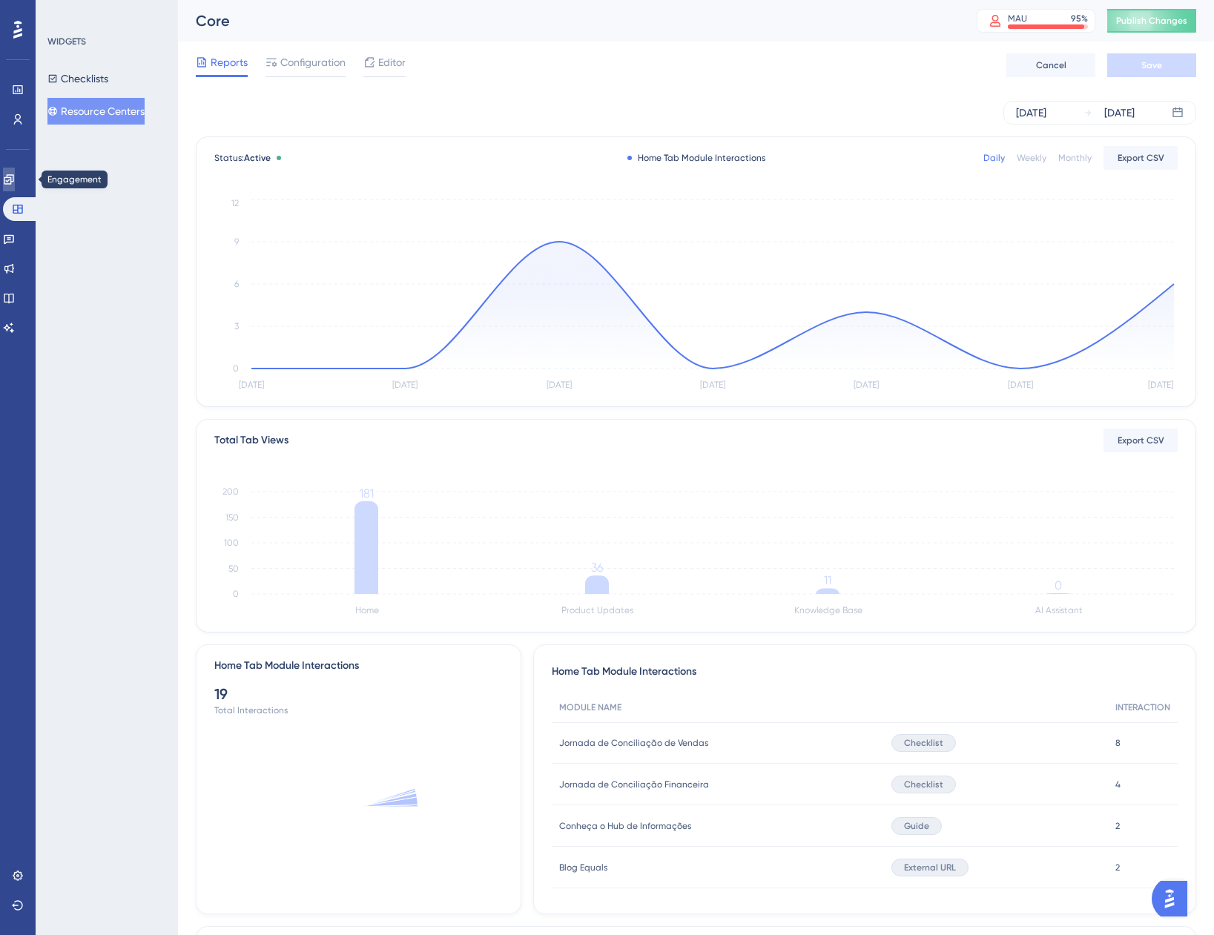
click at [10, 182] on link at bounding box center [9, 180] width 12 height 24
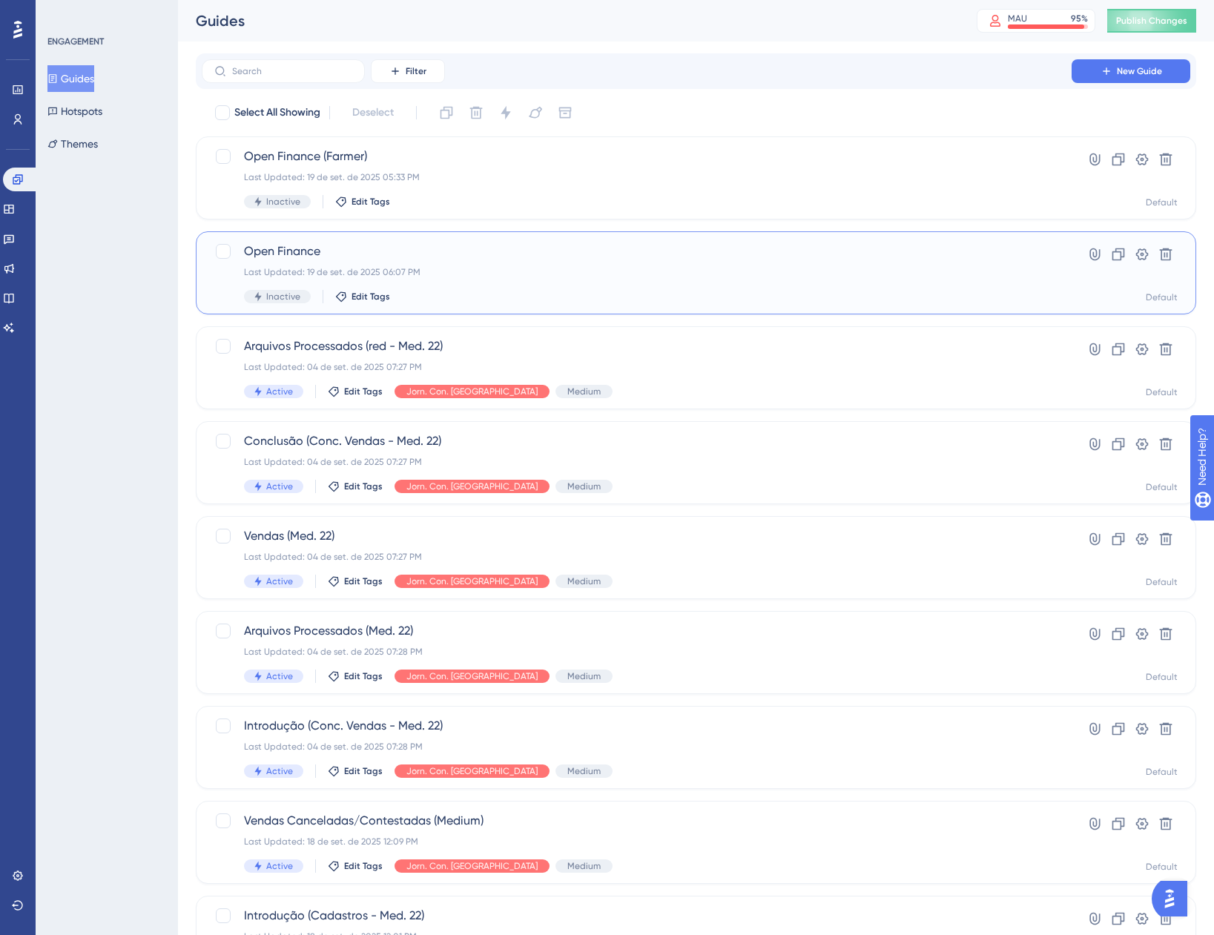
click at [453, 275] on div "Last Updated: 19 de set. de 2025 06:07 PM" at bounding box center [636, 272] width 785 height 12
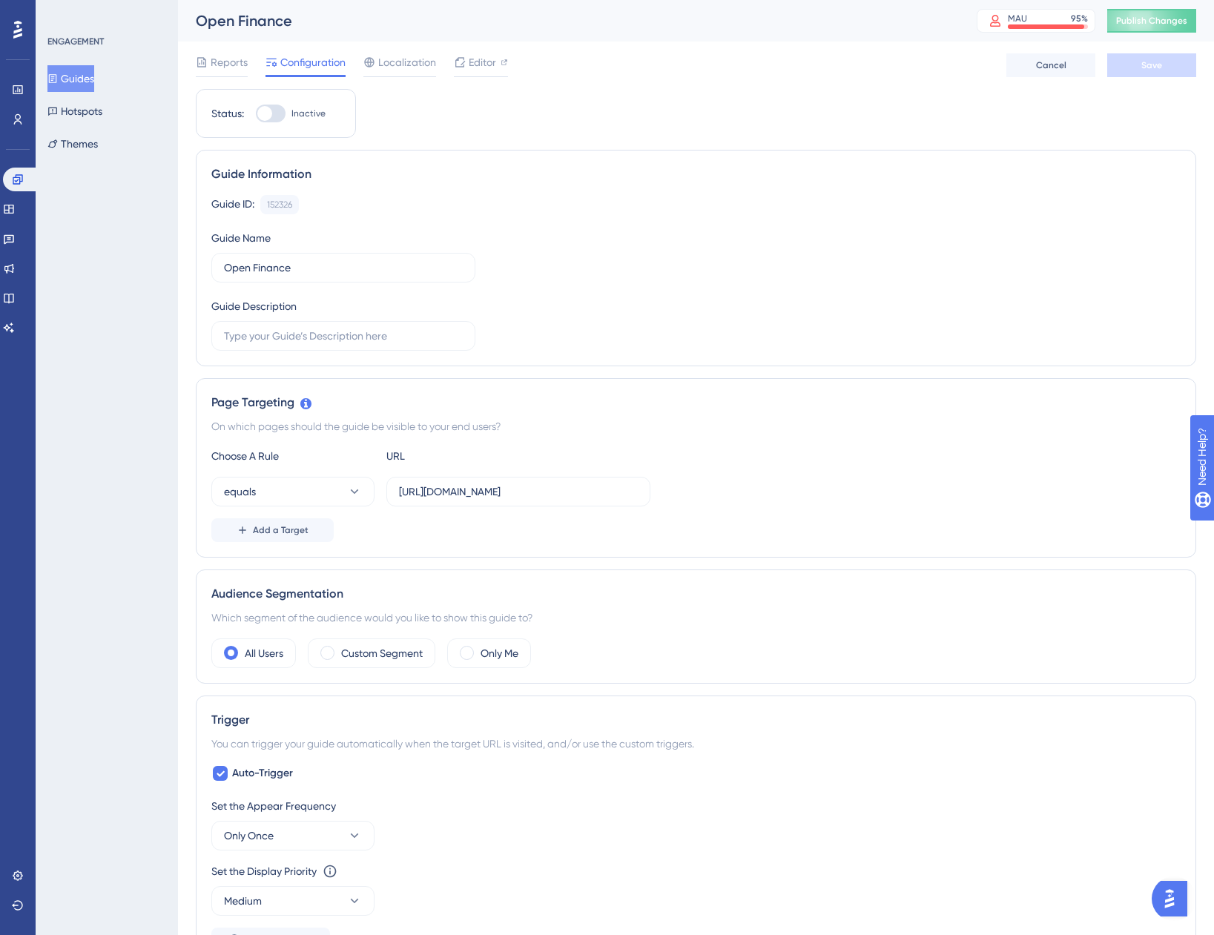
scroll to position [74, 0]
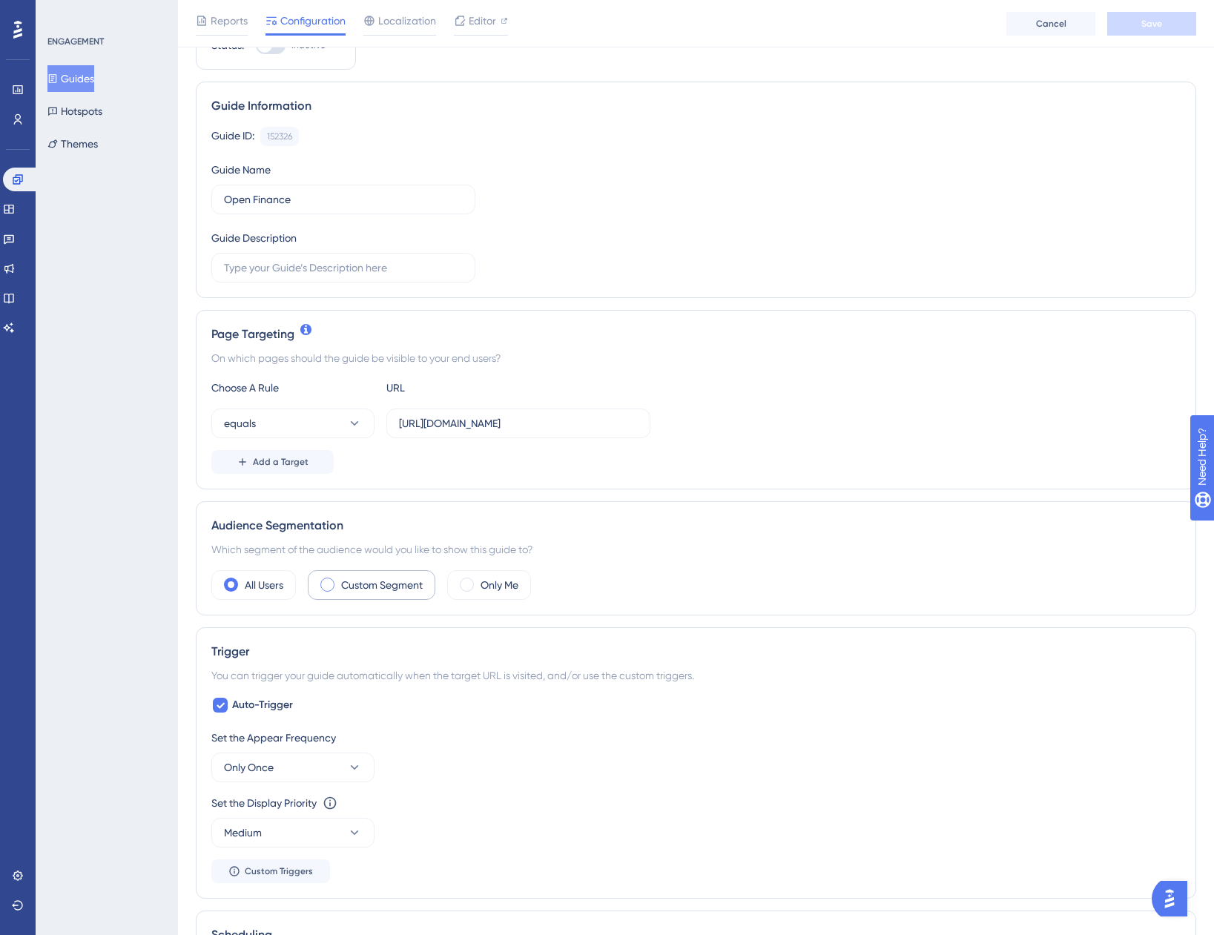
click at [384, 590] on label "Custom Segment" at bounding box center [382, 585] width 82 height 18
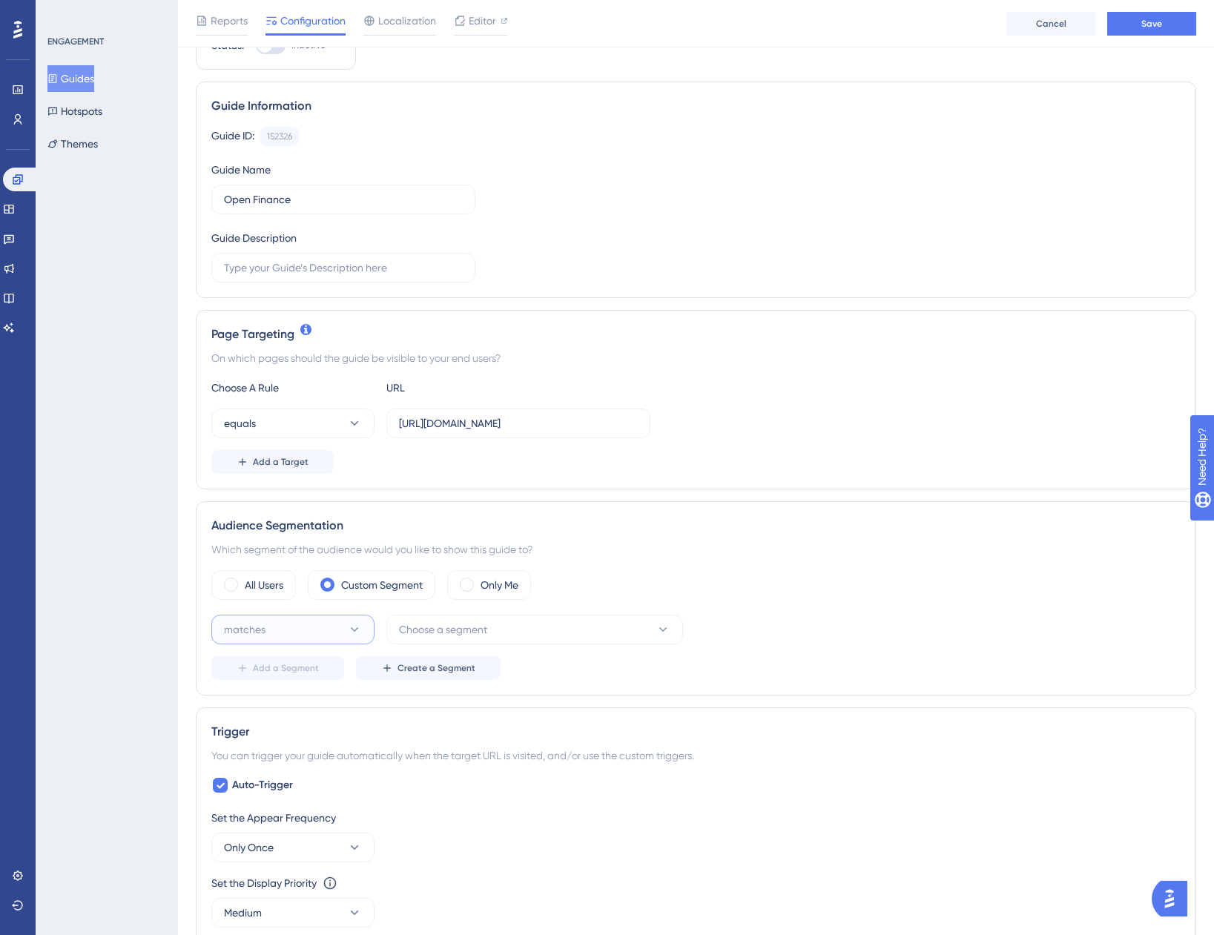
click at [272, 633] on button "matches" at bounding box center [292, 630] width 163 height 30
click at [274, 674] on div "matches matches" at bounding box center [293, 675] width 120 height 30
click at [419, 633] on span "Choose a segment" at bounding box center [443, 630] width 88 height 18
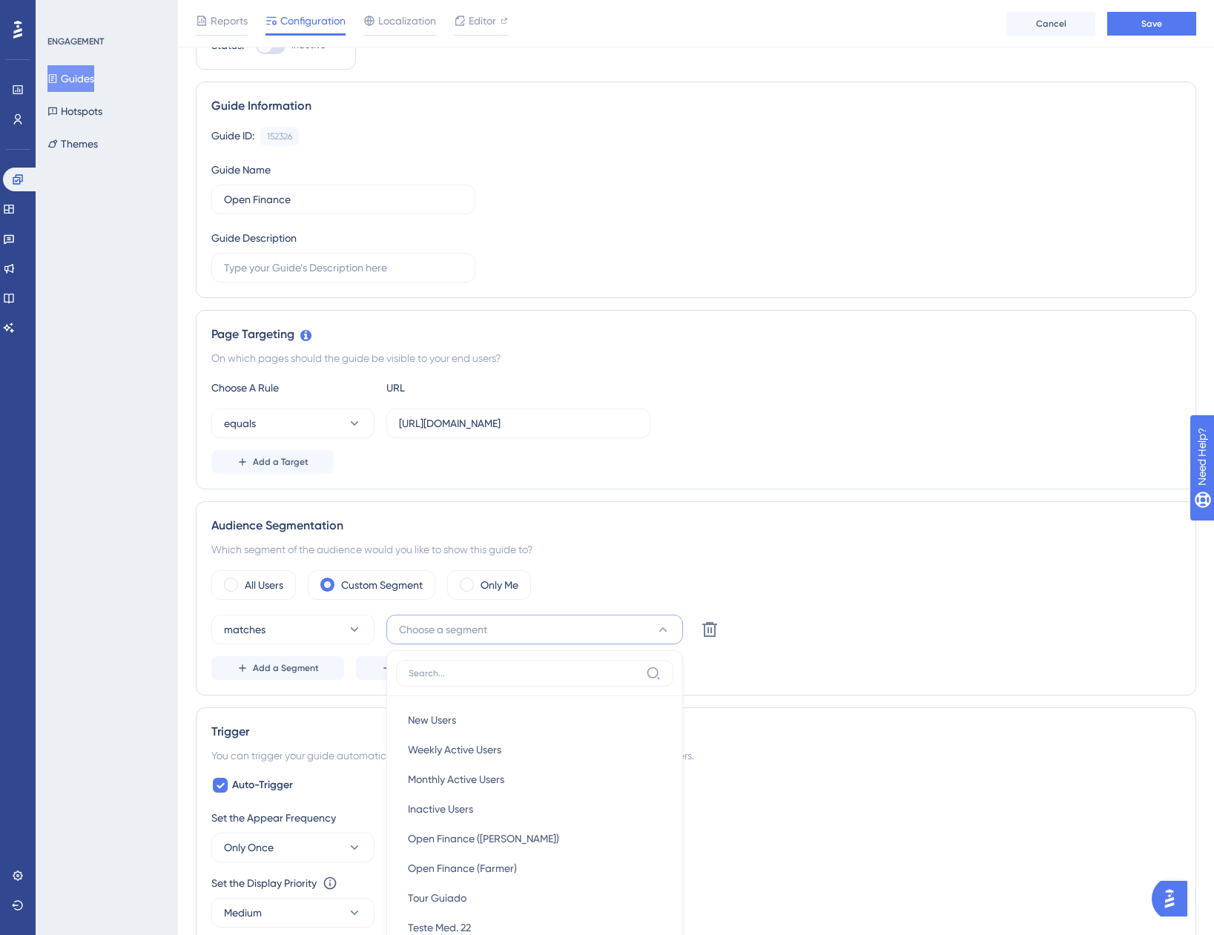
scroll to position [403, 0]
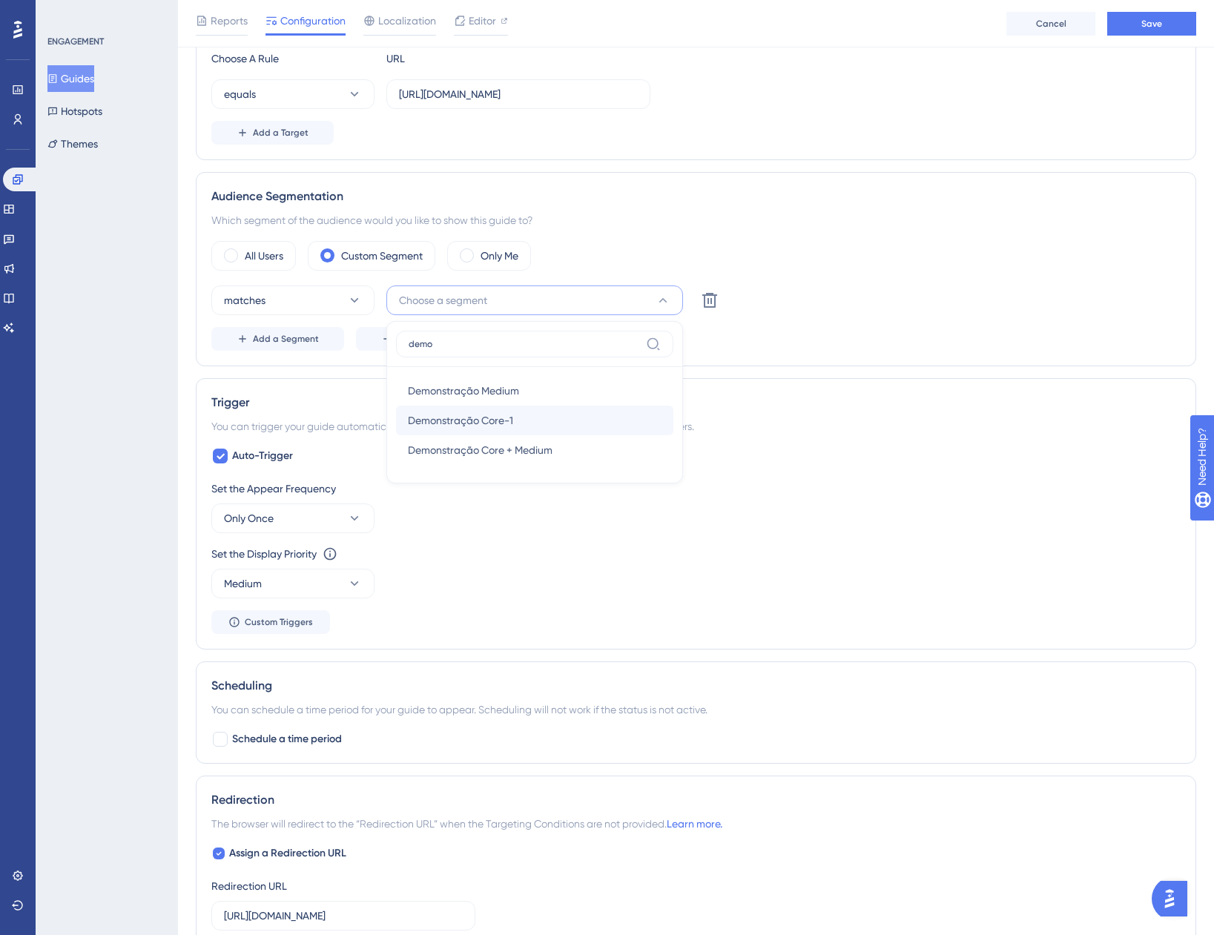
type input "demo"
click at [487, 421] on span "Demonstração Core-1" at bounding box center [460, 421] width 105 height 18
click at [913, 248] on div "All Users Custom Segment Only Me" at bounding box center [695, 256] width 969 height 30
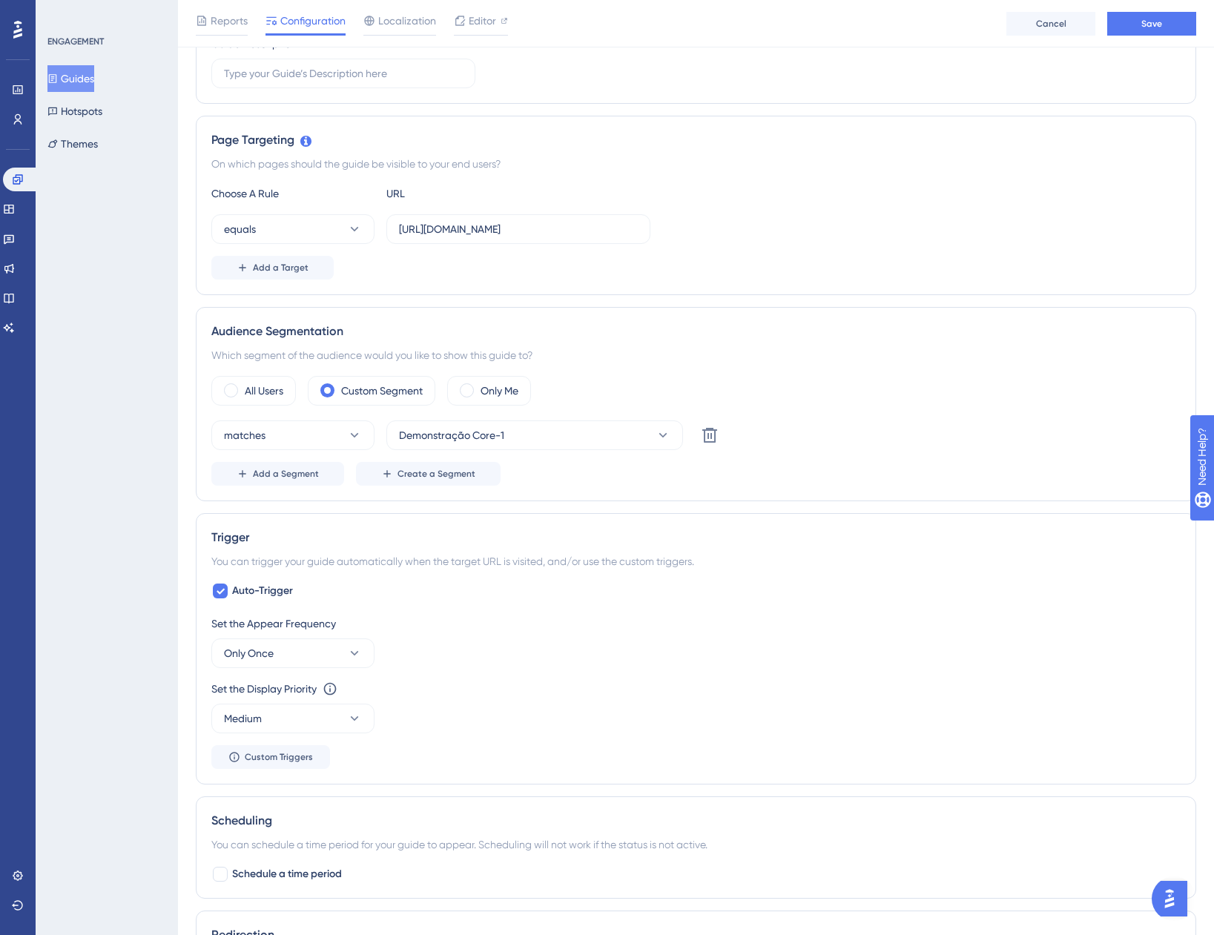
scroll to position [255, 0]
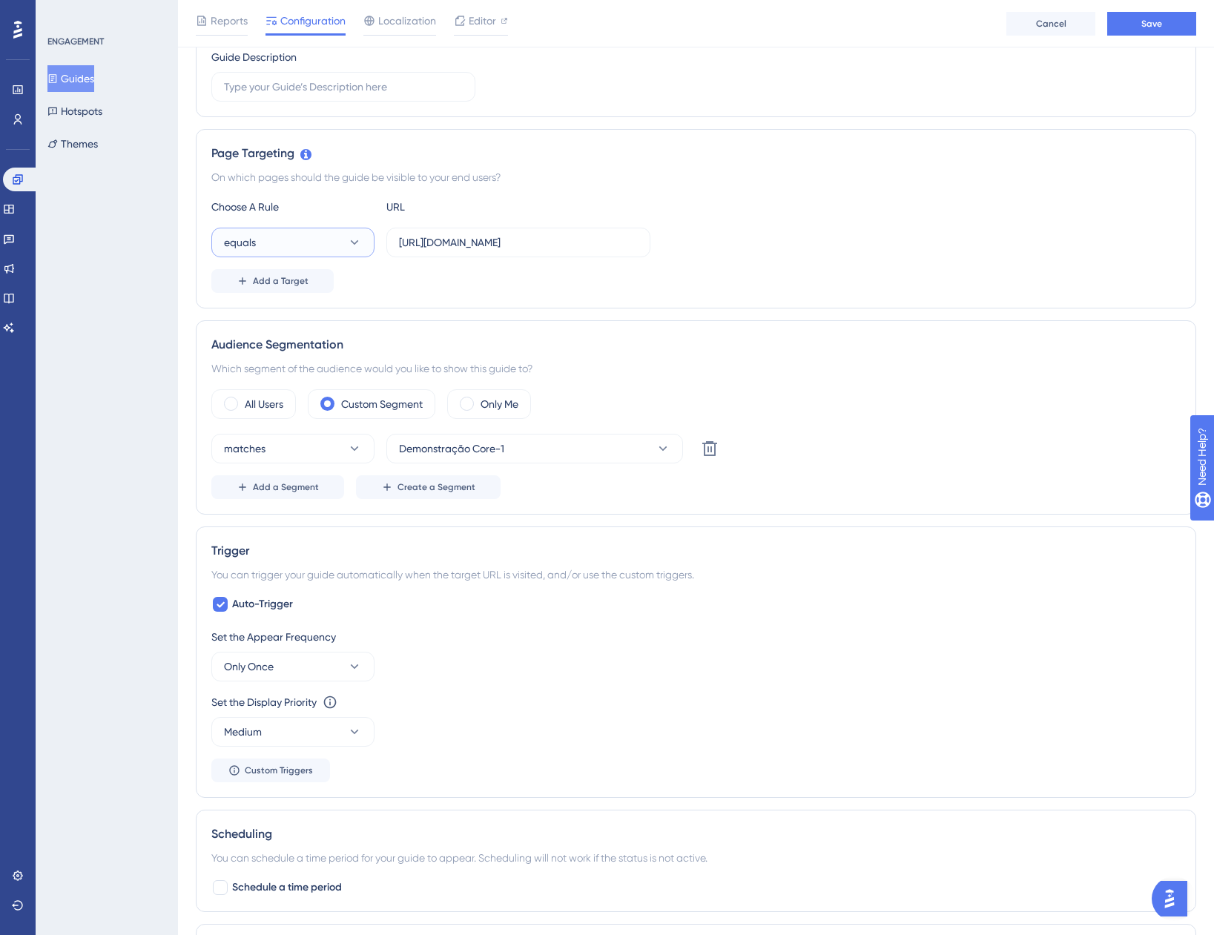
click at [305, 245] on button "equals" at bounding box center [292, 243] width 163 height 30
click at [507, 241] on input "https://app.equals.com.br/conciliador/v2/conta-bancaria/show" at bounding box center [518, 242] width 239 height 16
drag, startPoint x: 625, startPoint y: 246, endPoint x: 794, endPoint y: 251, distance: 168.4
click at [782, 251] on div "equals https://app.equals.com.br/conciliador/v2/conta-bancaria/show" at bounding box center [695, 243] width 969 height 30
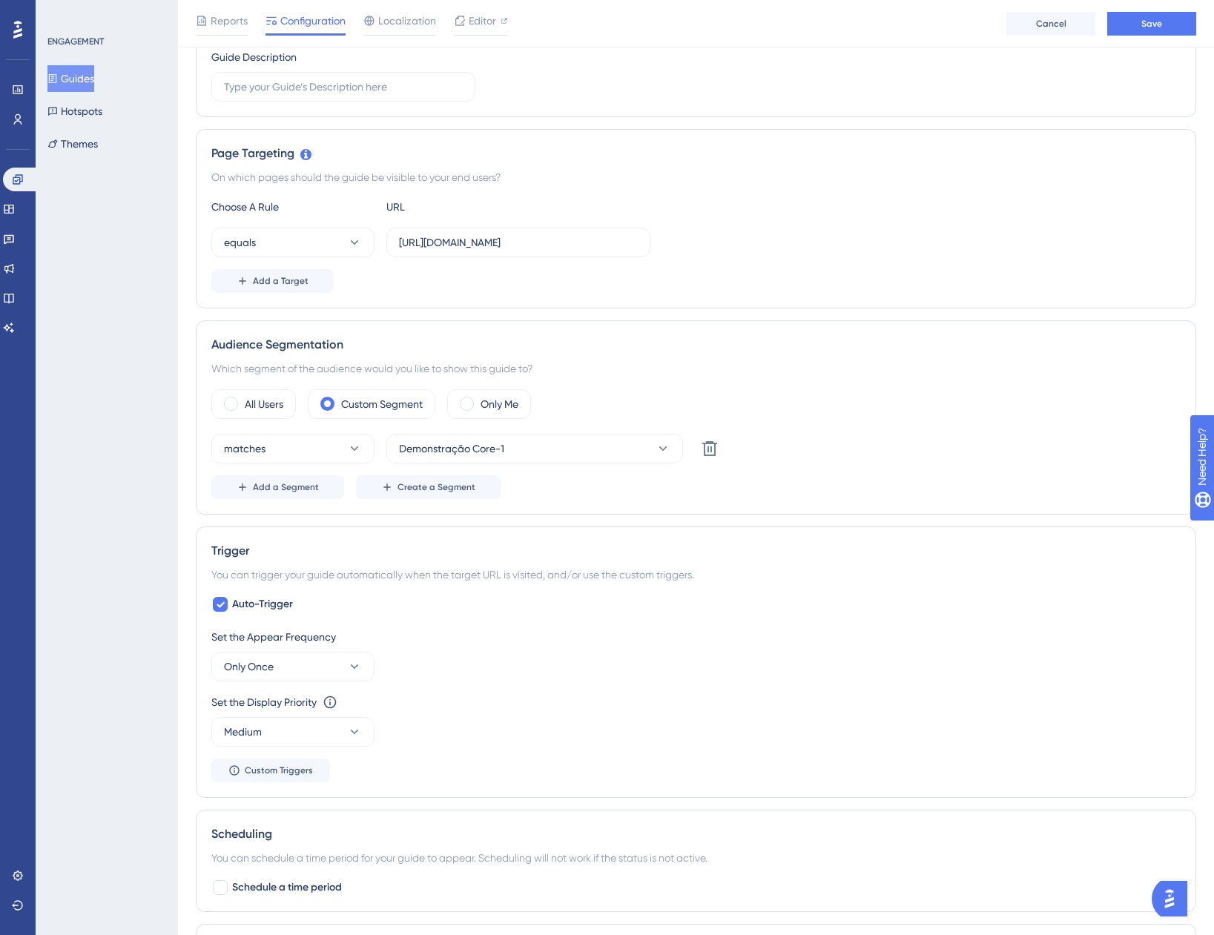
click at [822, 249] on div "equals https://app.equals.com.br/conciliador/v2/conta-bancaria/show" at bounding box center [695, 243] width 969 height 30
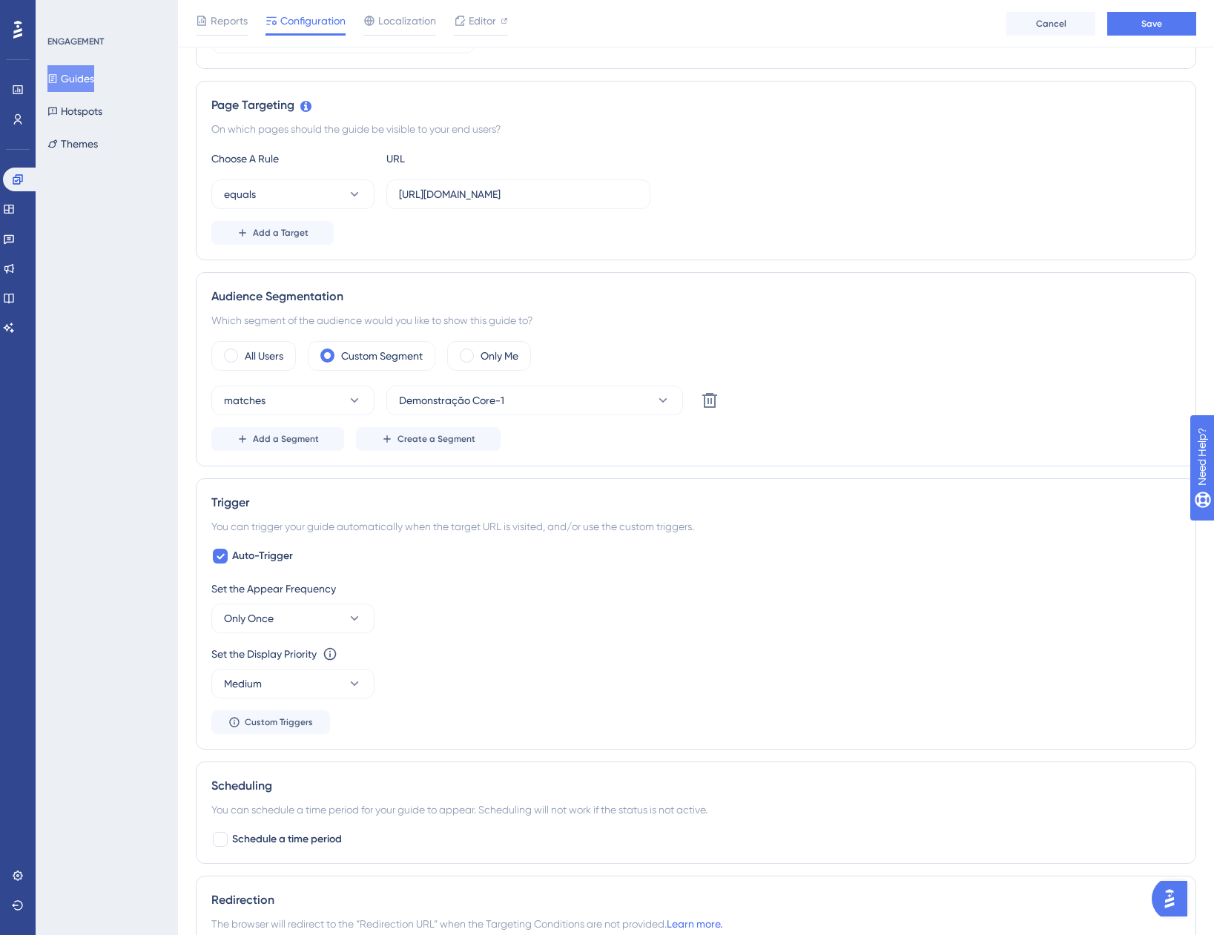
scroll to position [329, 0]
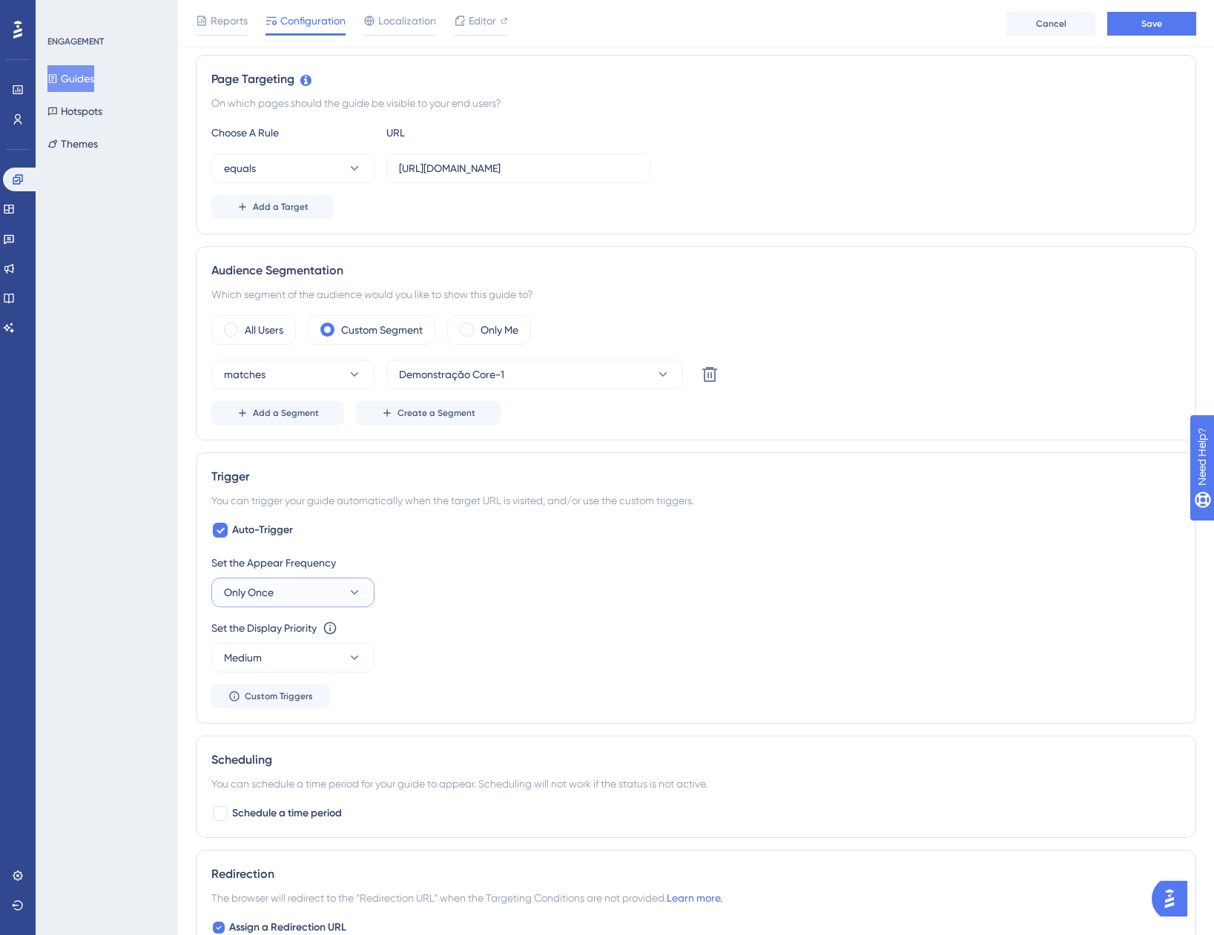
click at [280, 596] on button "Only Once" at bounding box center [292, 593] width 163 height 30
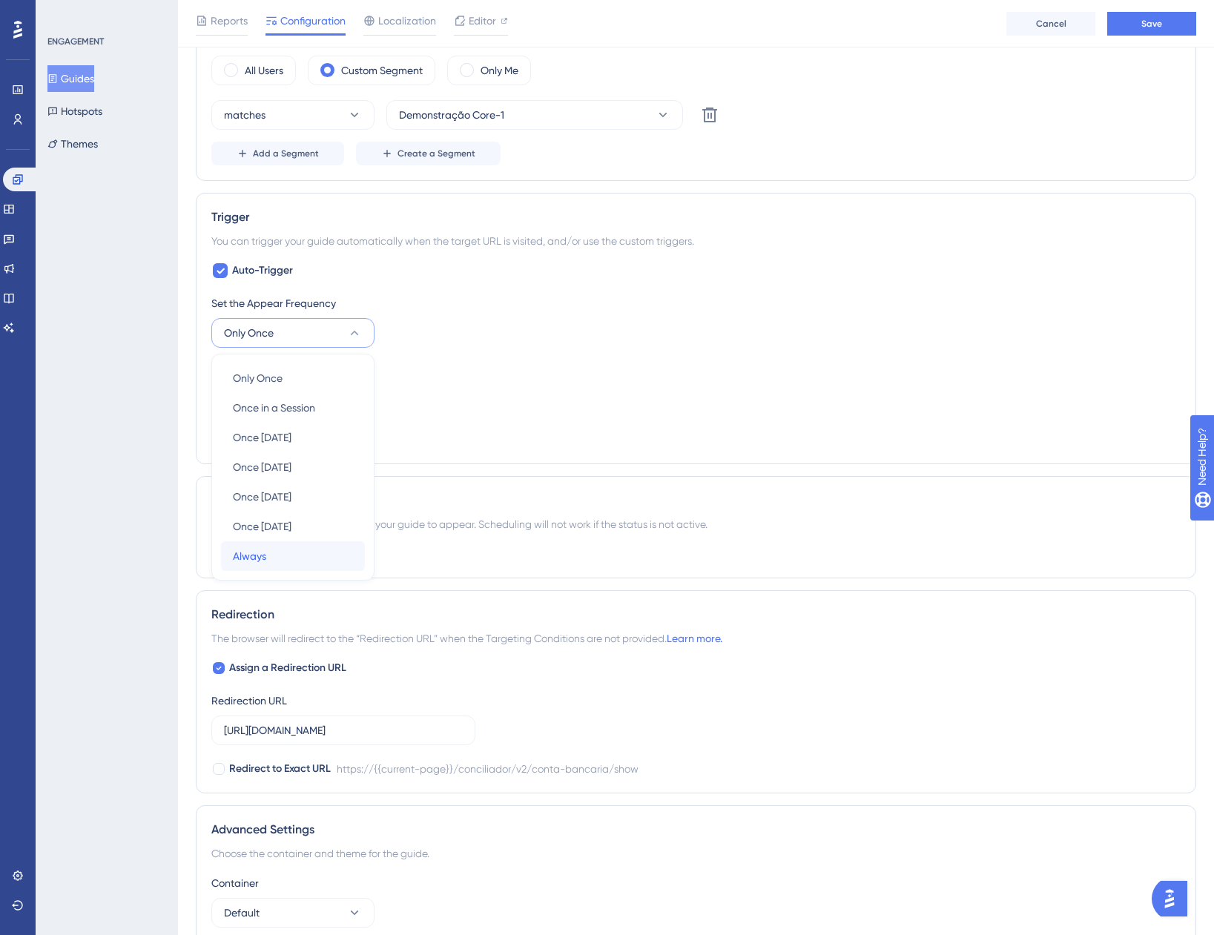
click at [266, 565] on div "Always Always" at bounding box center [293, 556] width 120 height 30
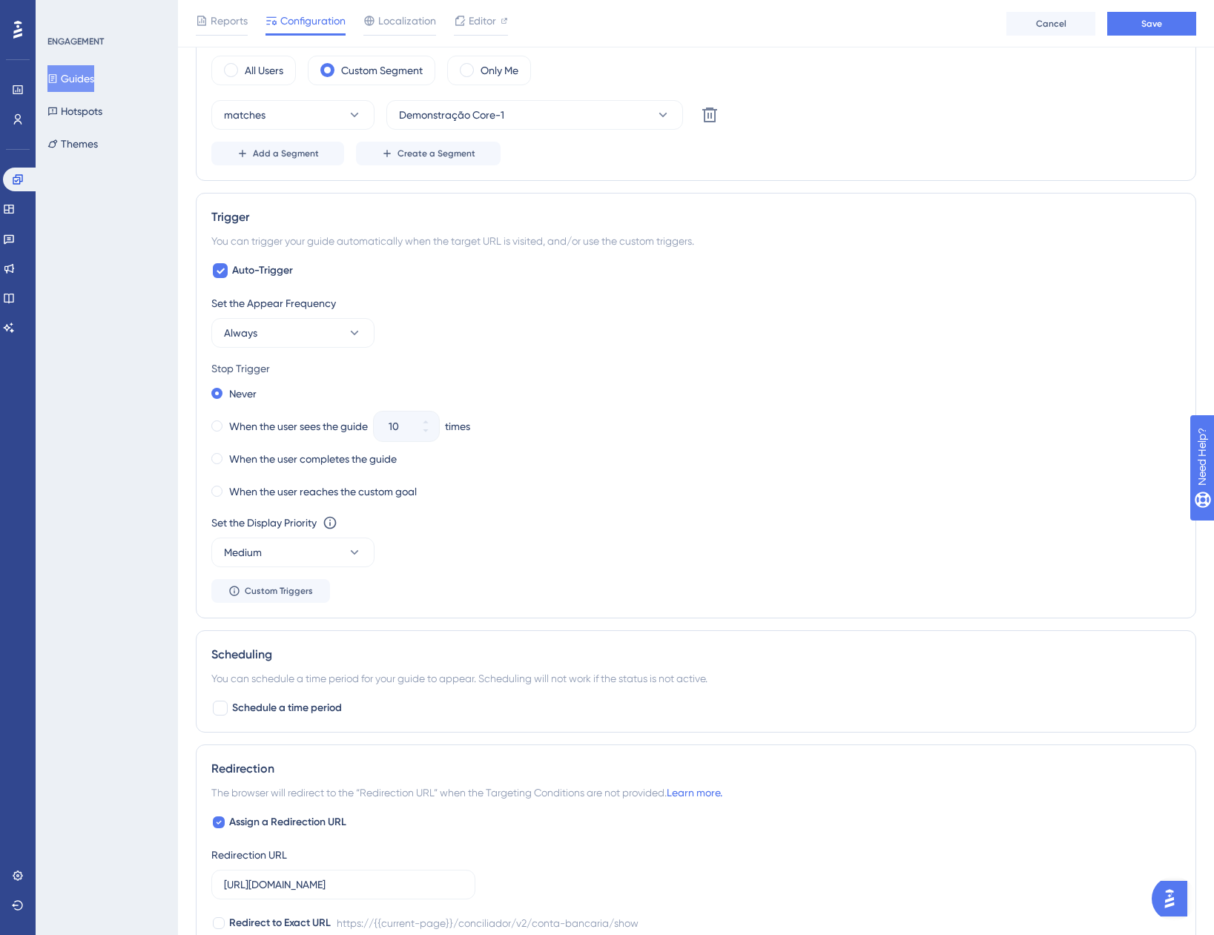
click at [688, 383] on div "Stop Trigger Never When the user sees the guide 10 times When the user complete…" at bounding box center [695, 431] width 969 height 142
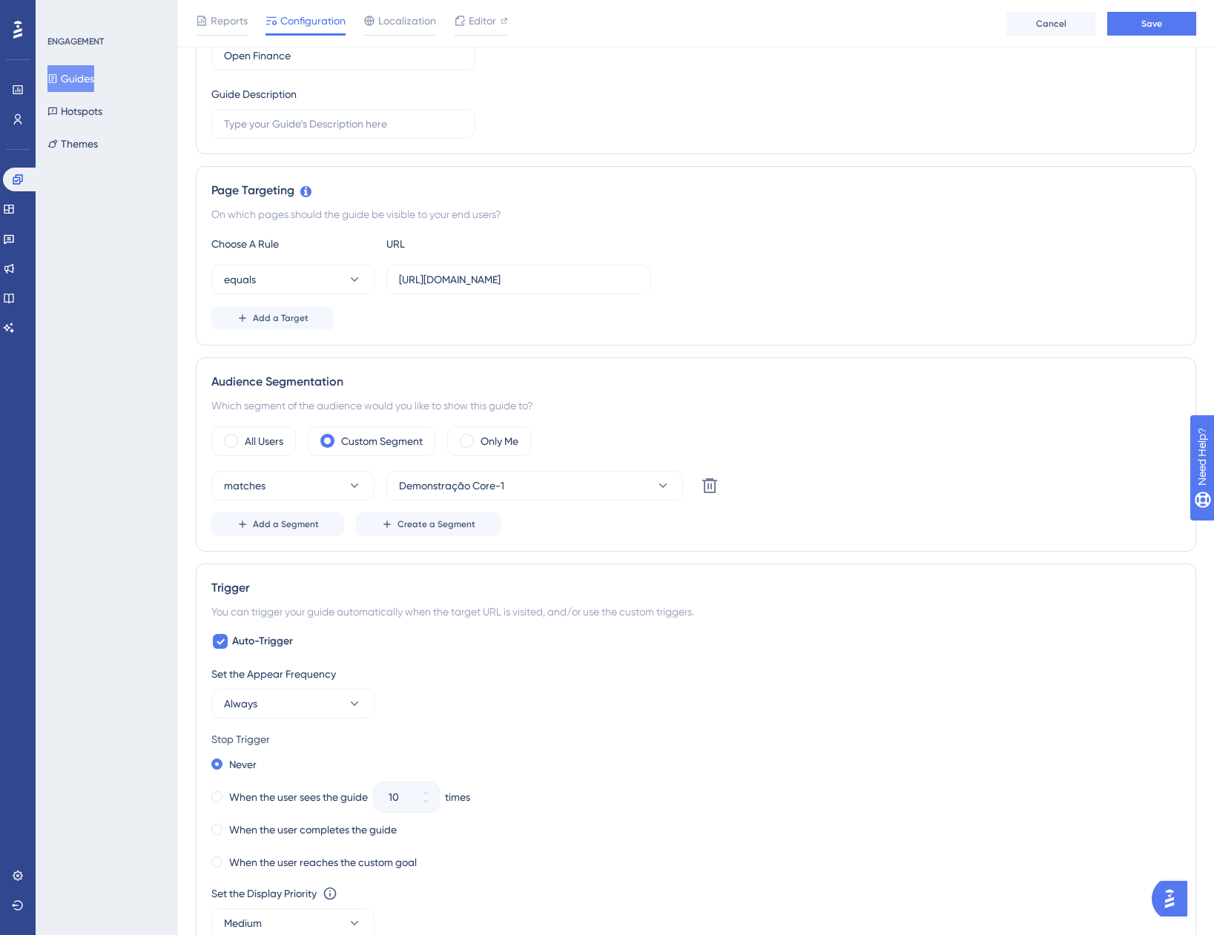
scroll to position [0, 0]
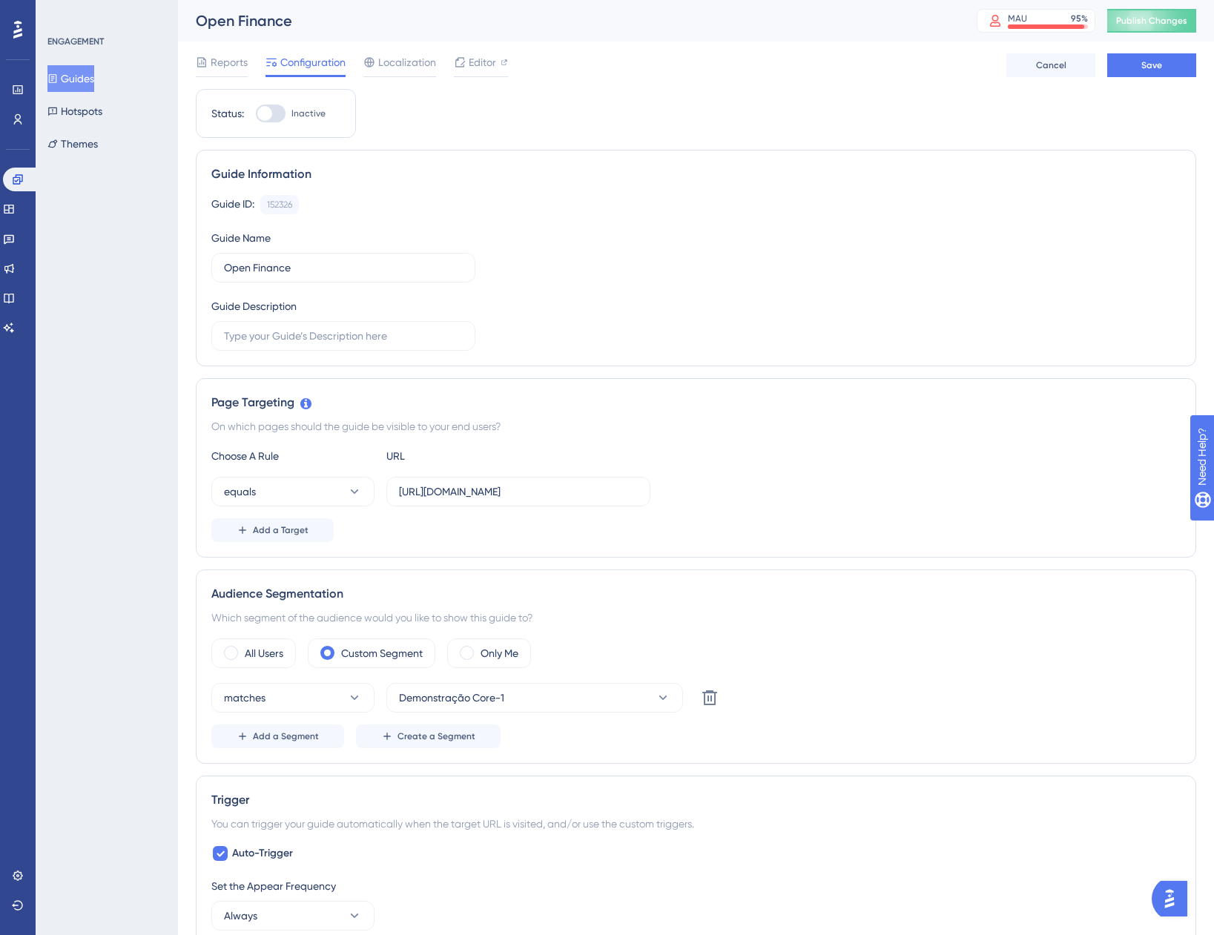
click at [286, 108] on div at bounding box center [271, 114] width 30 height 18
click at [256, 113] on input "Inactive" at bounding box center [255, 113] width 1 height 1
checkbox input "true"
click at [1159, 58] on button "Save" at bounding box center [1151, 65] width 89 height 24
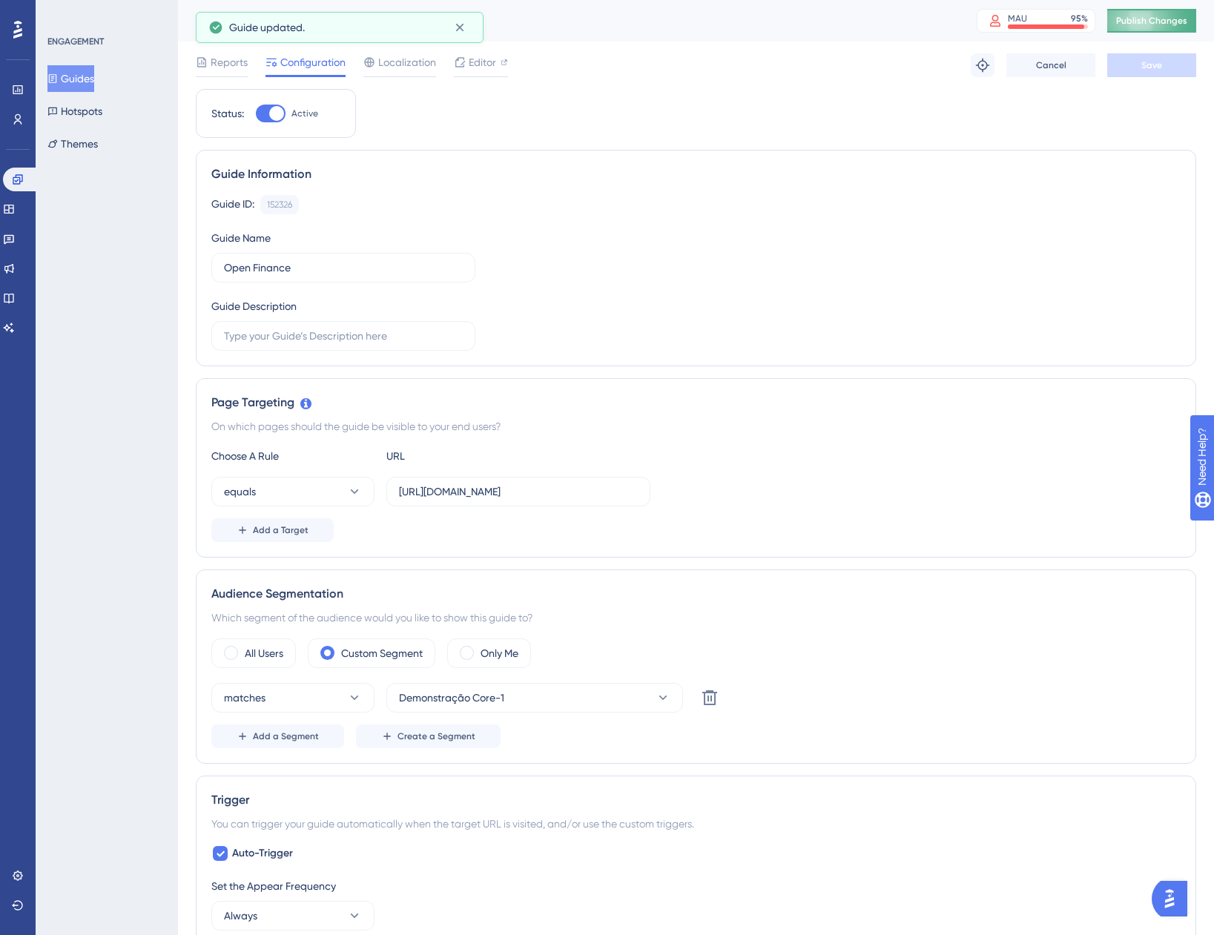
click at [1150, 25] on span "Publish Changes" at bounding box center [1151, 21] width 71 height 12
click at [1133, 18] on span "Publish Changes" at bounding box center [1151, 21] width 71 height 12
click at [1164, 16] on span "Publish Changes" at bounding box center [1151, 21] width 71 height 12
click at [257, 118] on div at bounding box center [271, 114] width 30 height 18
click at [256, 114] on input "Active" at bounding box center [255, 113] width 1 height 1
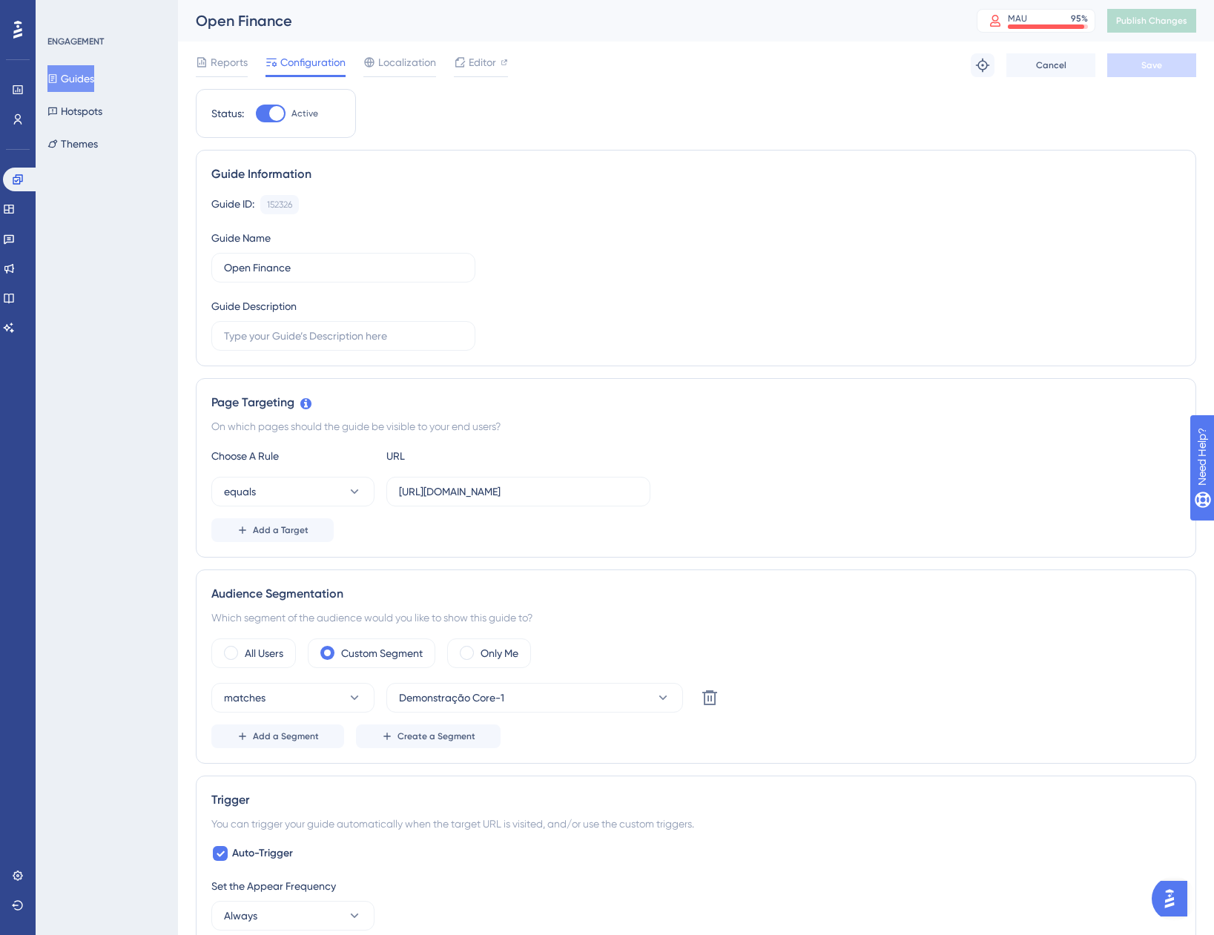
checkbox input "false"
click at [1132, 69] on button "Save" at bounding box center [1151, 65] width 89 height 24
click at [1162, 20] on span "Publish Changes" at bounding box center [1151, 21] width 71 height 12
click at [90, 89] on button "Guides" at bounding box center [70, 78] width 47 height 27
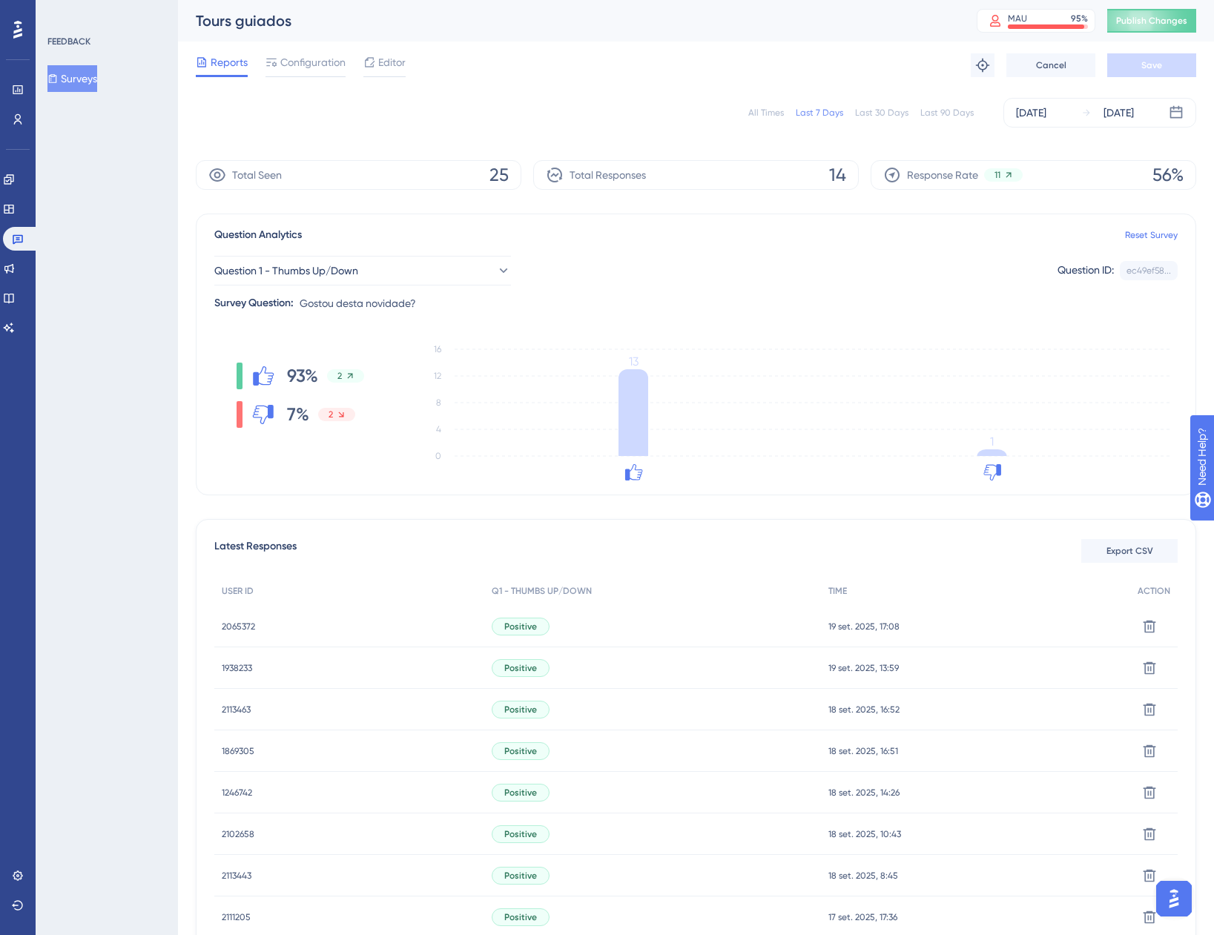
click at [242, 630] on span "2065372" at bounding box center [238, 627] width 33 height 12
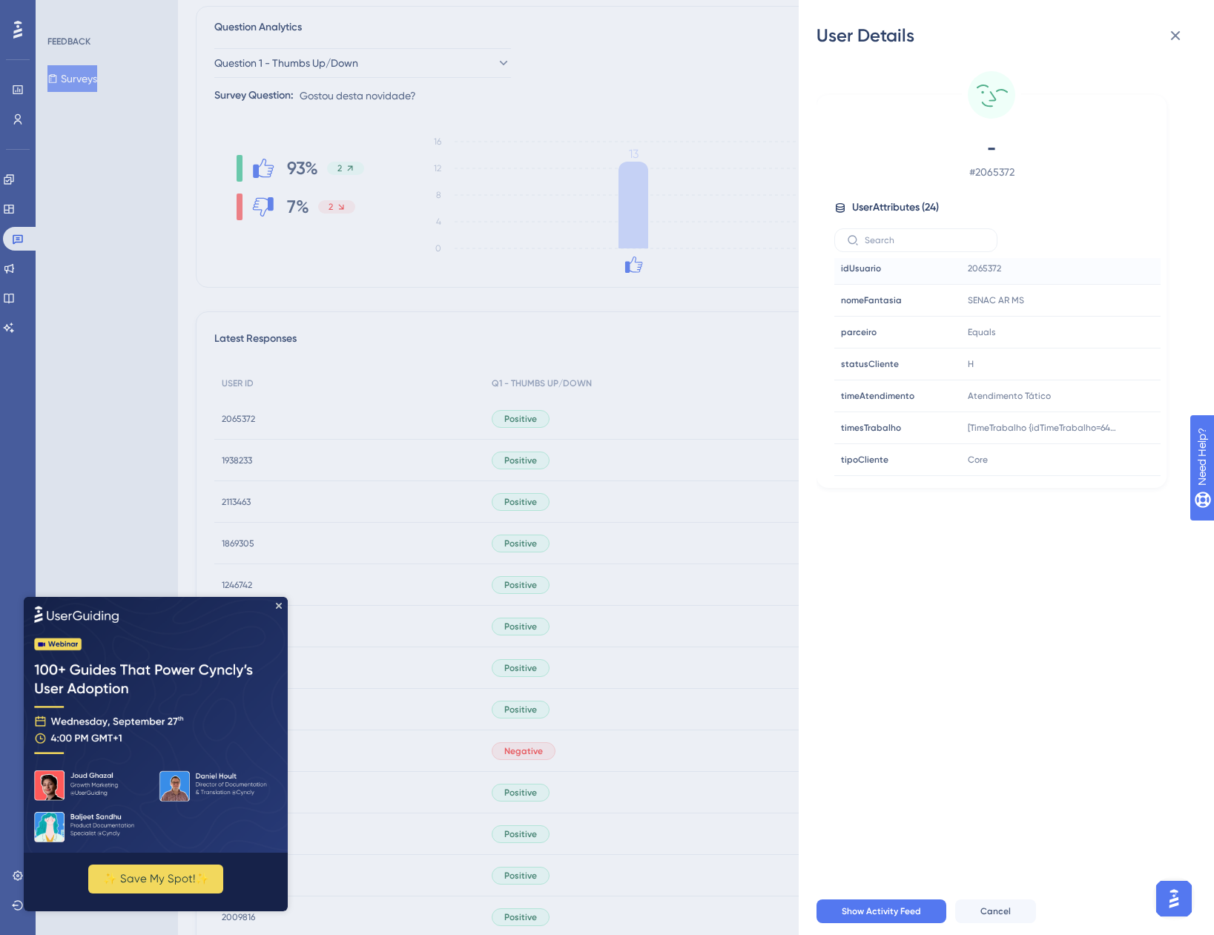
scroll to position [222, 0]
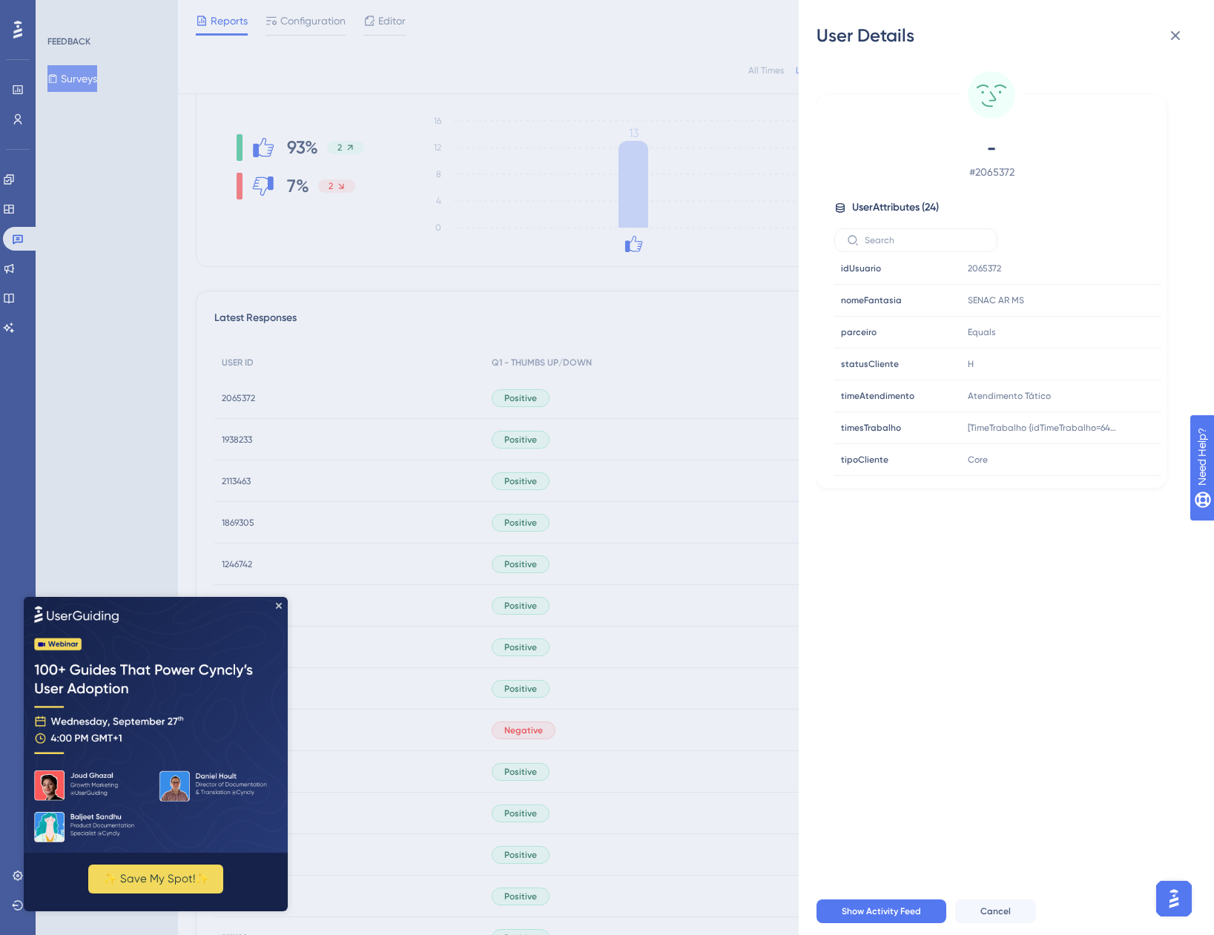
click at [279, 599] on img at bounding box center [156, 724] width 264 height 256
click at [277, 605] on icon "Close Preview" at bounding box center [279, 605] width 6 height 6
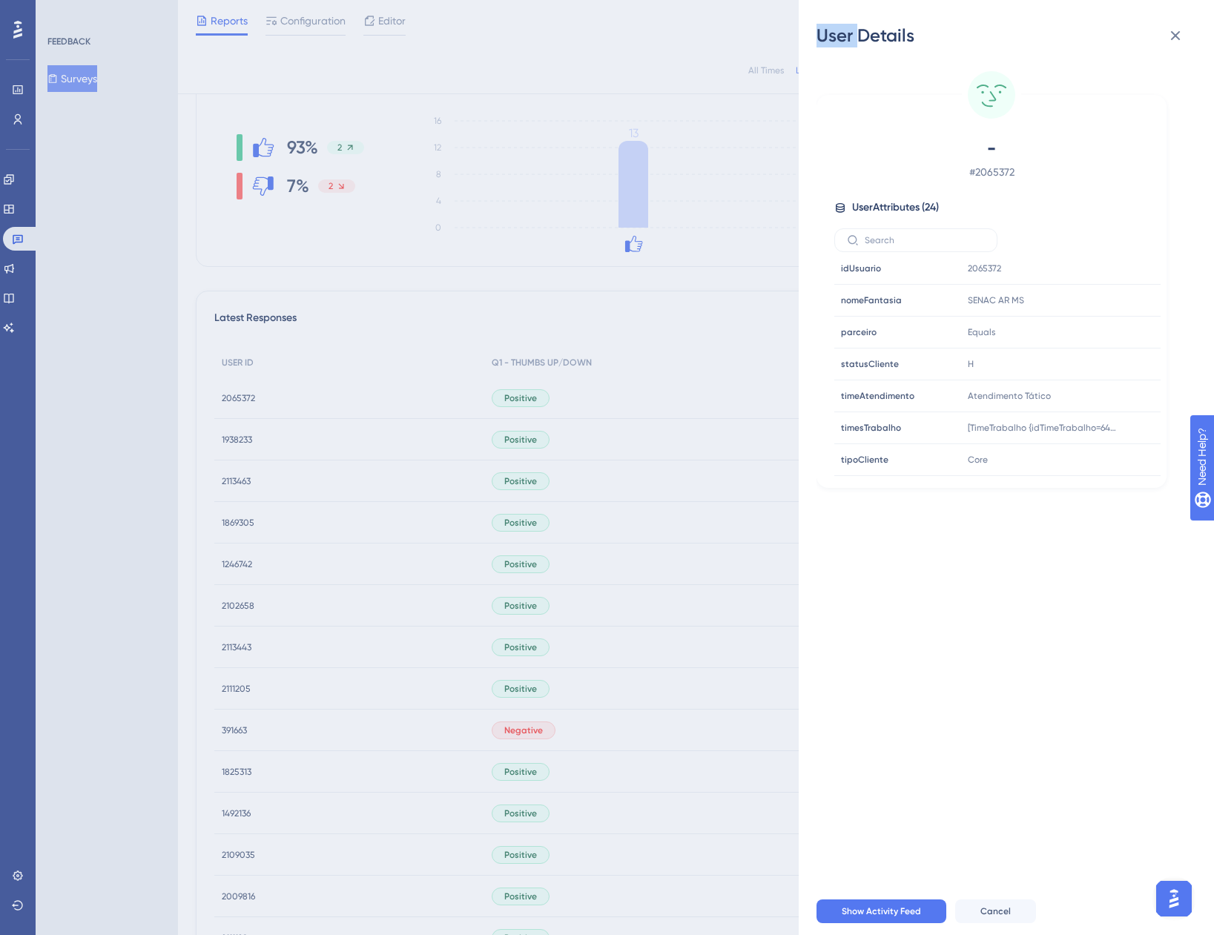
click at [277, 606] on div "User Details - # 2065372 User Attributes ( 24 ) Email Email - Signup Signup - L…" at bounding box center [607, 467] width 1214 height 935
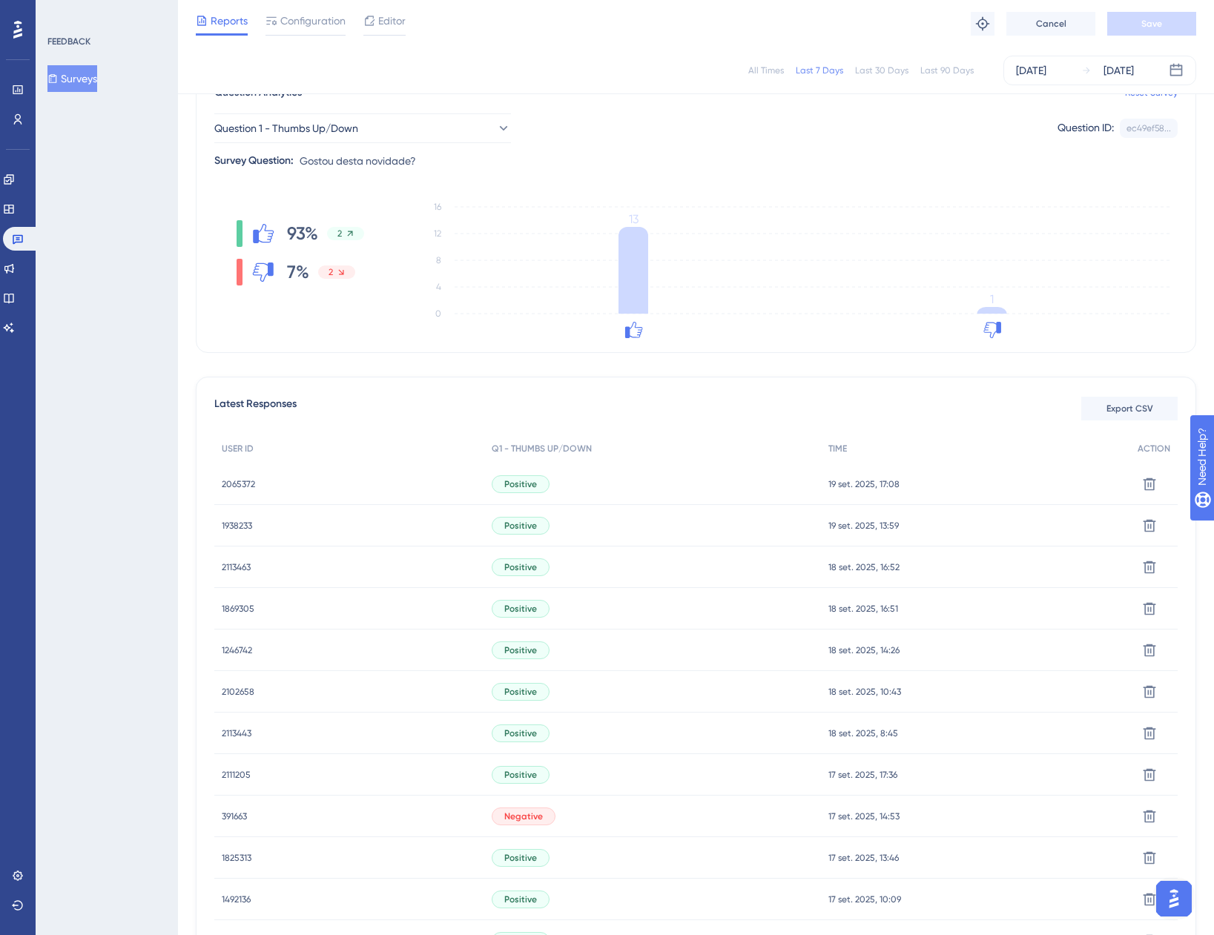
scroll to position [0, 0]
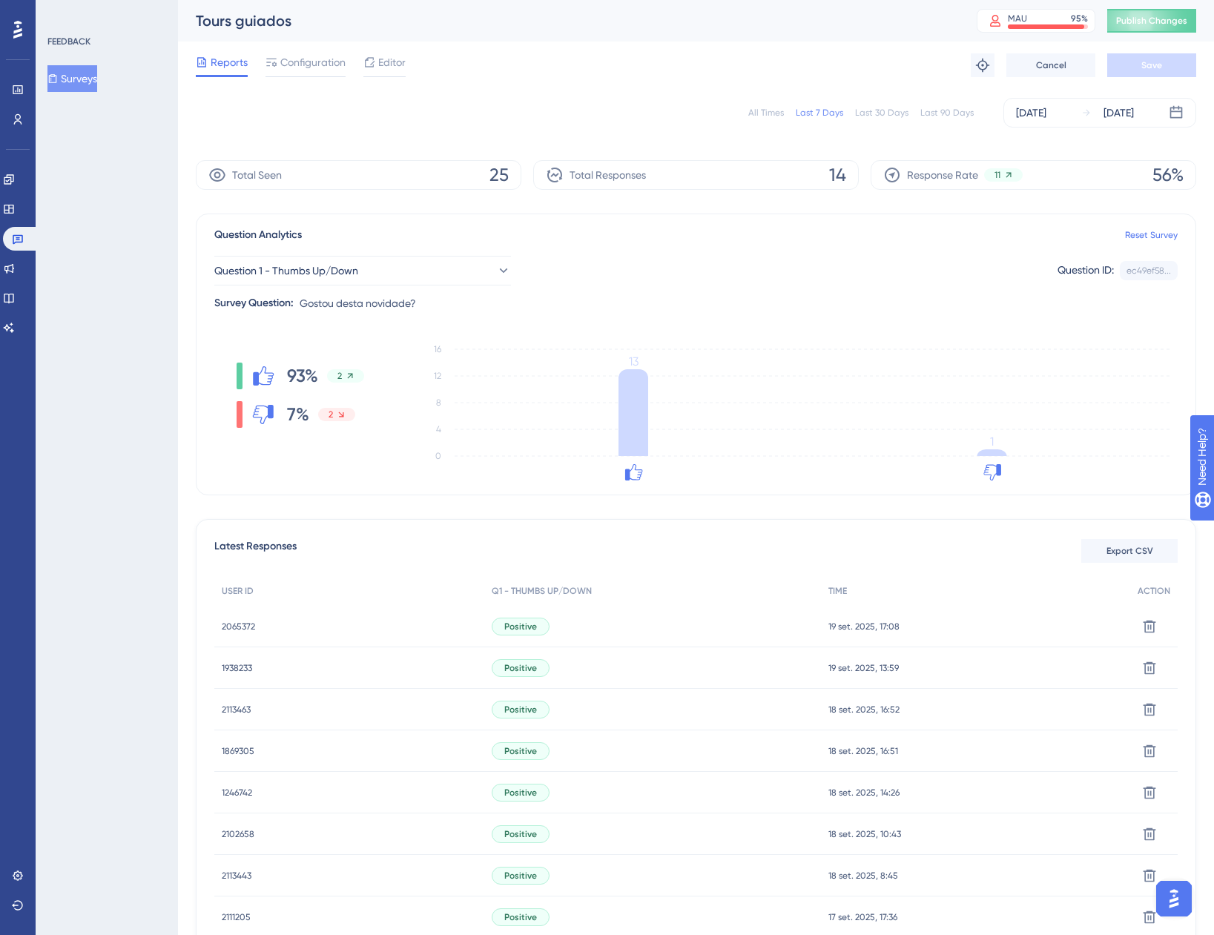
click at [774, 113] on div "All Times" at bounding box center [766, 113] width 36 height 12
click at [248, 669] on span "1938233" at bounding box center [237, 668] width 30 height 12
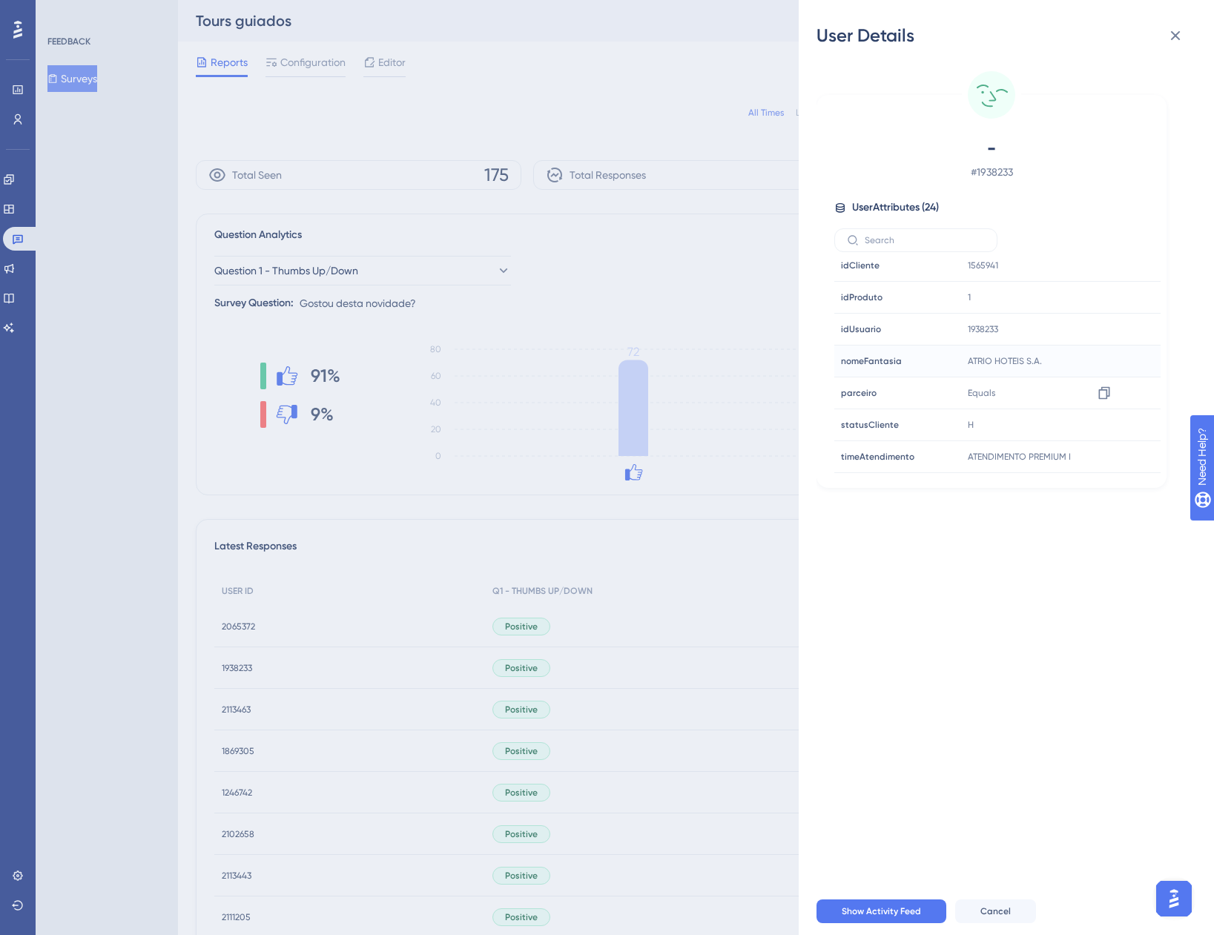
scroll to position [519, 0]
click at [251, 639] on div "User Details - # 1938233 User Attributes ( 24 ) Email Email - Signup Signup - L…" at bounding box center [607, 467] width 1214 height 935
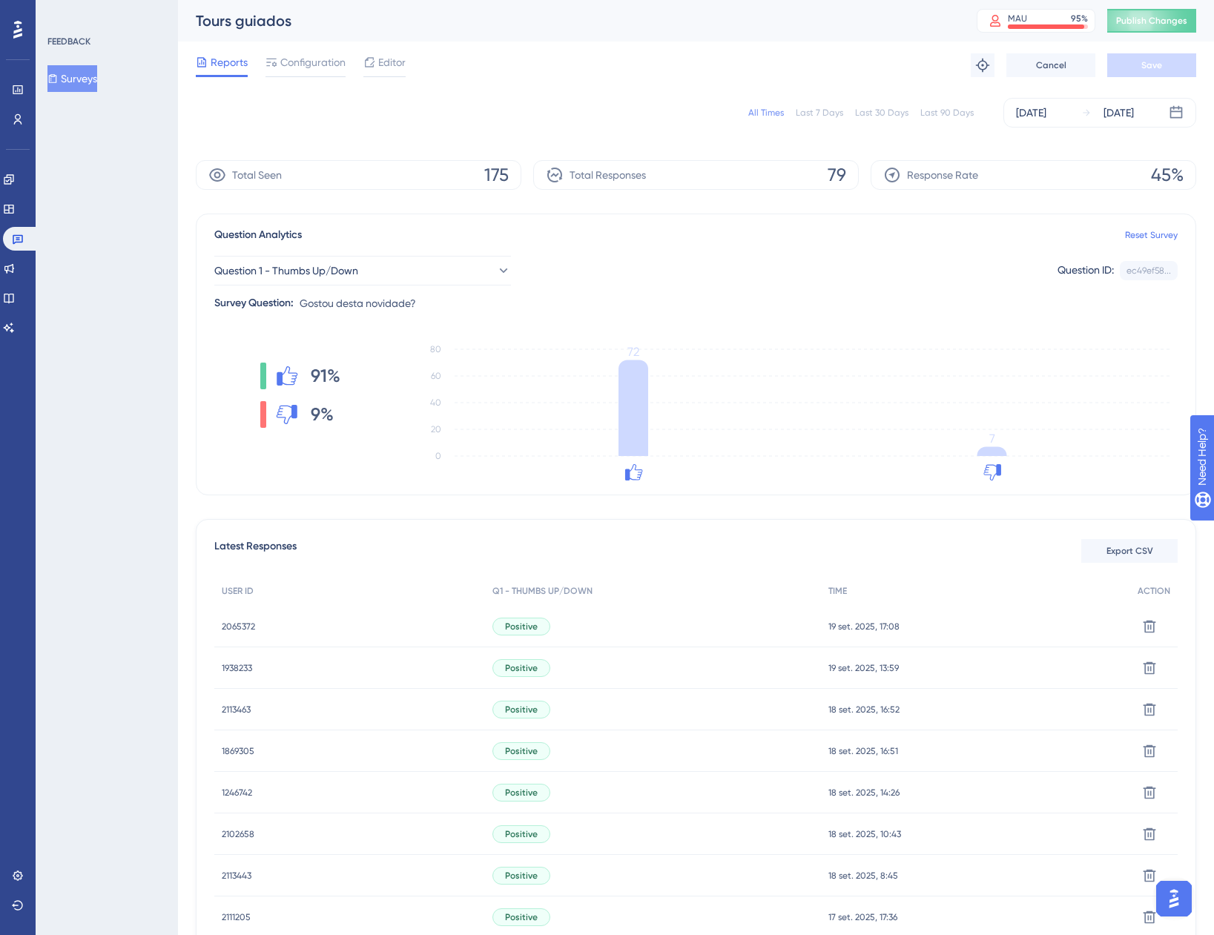
click at [247, 621] on span "2065372" at bounding box center [238, 627] width 33 height 12
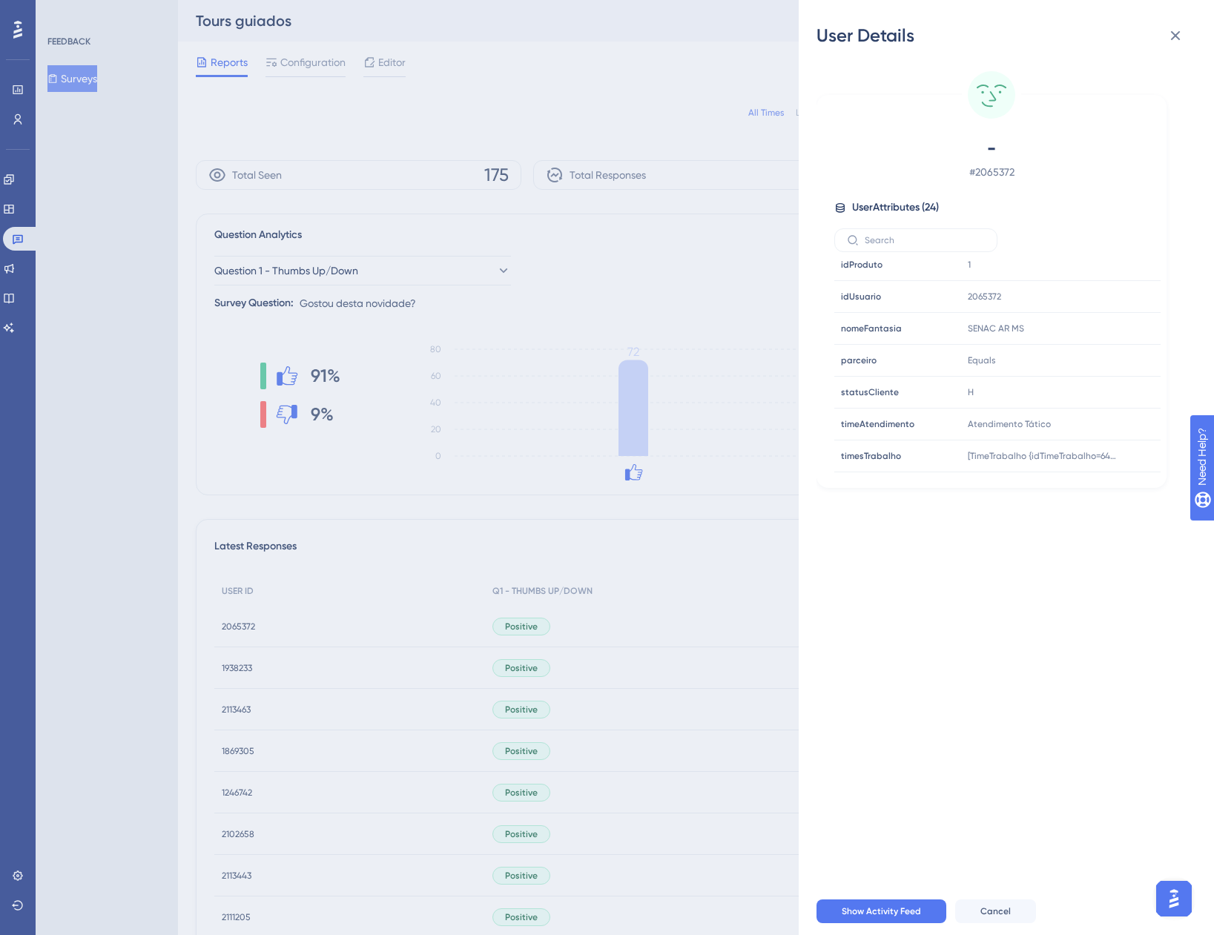
click at [7, 182] on div "User Details - # 2065372 User Attributes ( 24 ) Email Email - Signup Signup - L…" at bounding box center [607, 467] width 1214 height 935
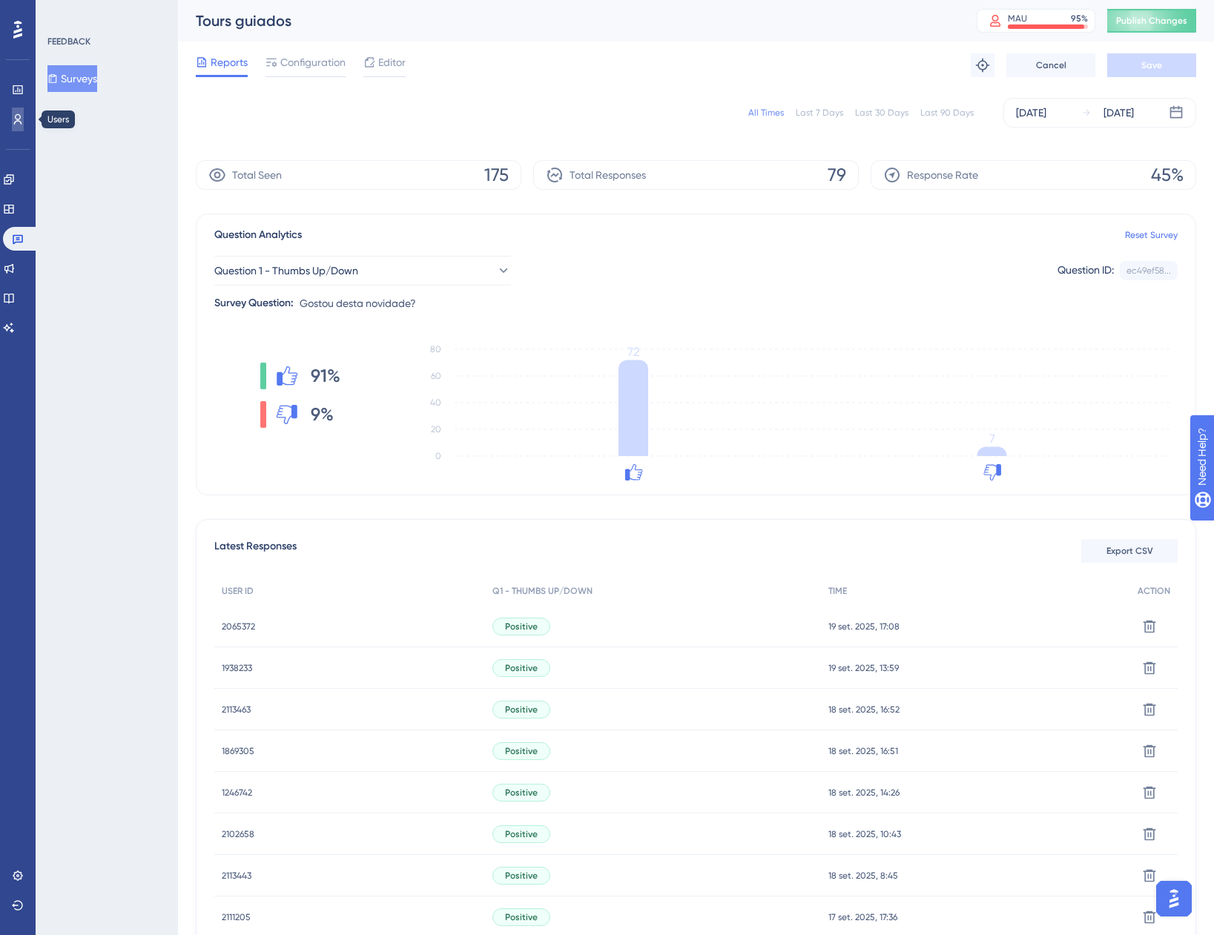
click at [12, 123] on link at bounding box center [18, 120] width 12 height 24
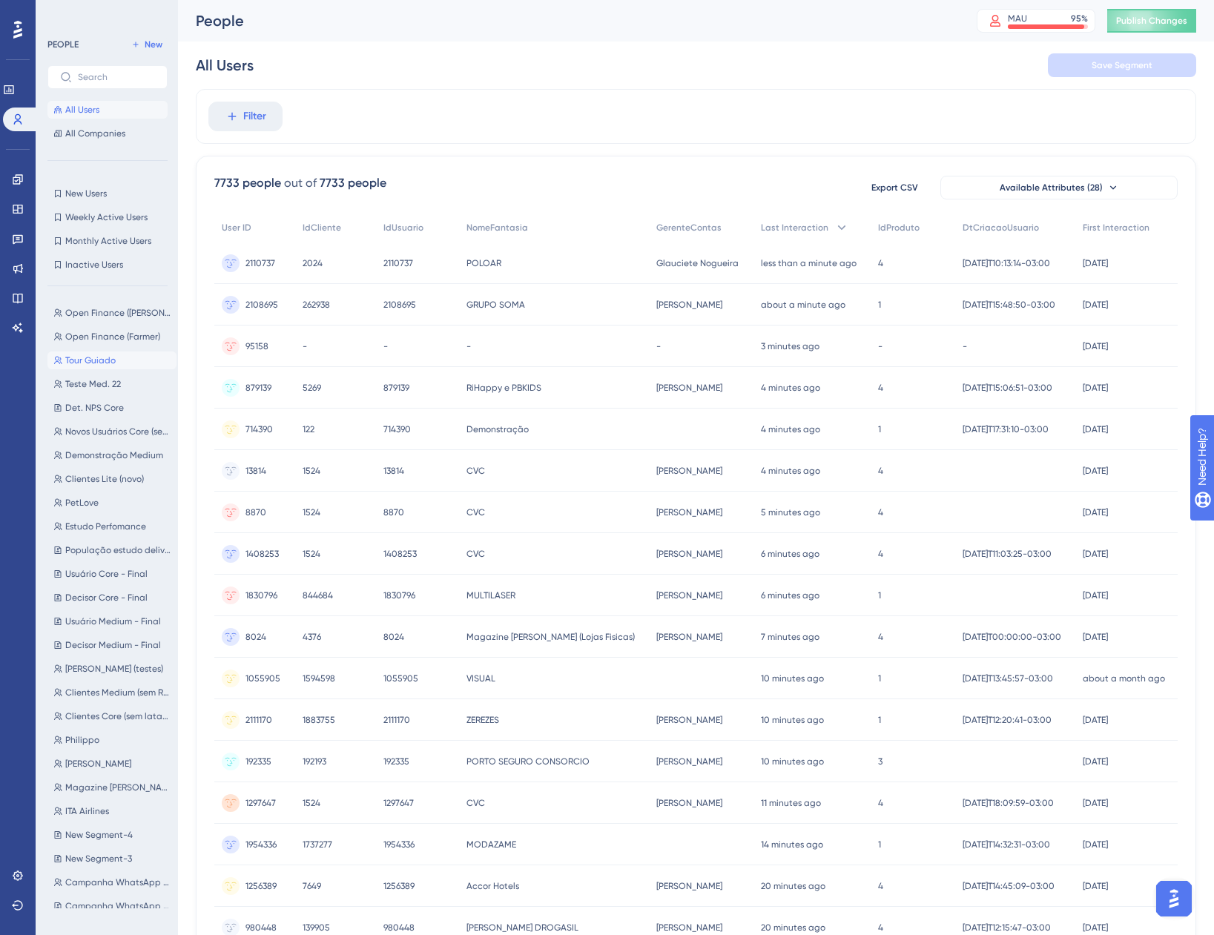
click at [117, 358] on button "Tour Guiado Tour Guiado" at bounding box center [111, 361] width 129 height 18
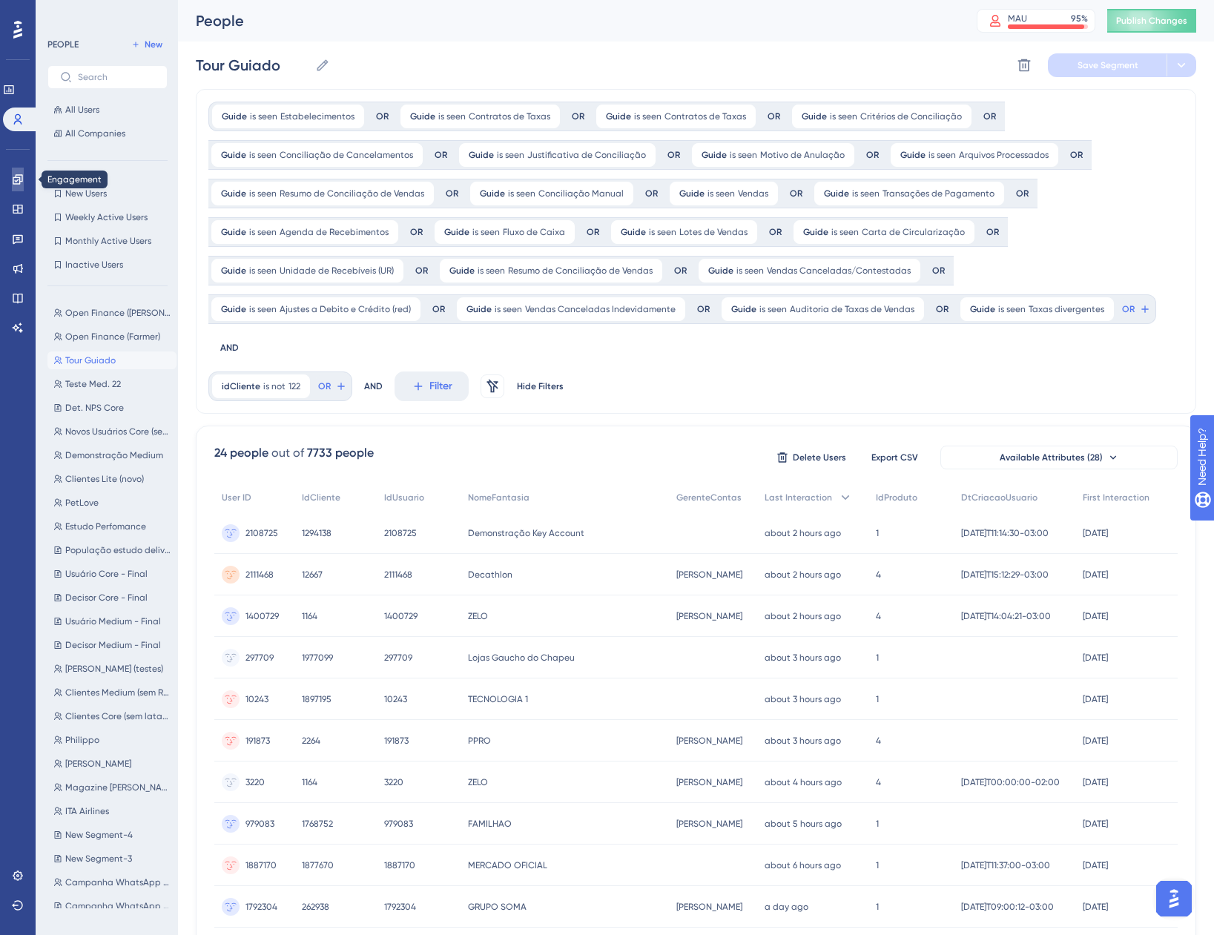
click at [17, 183] on icon at bounding box center [18, 180] width 12 height 12
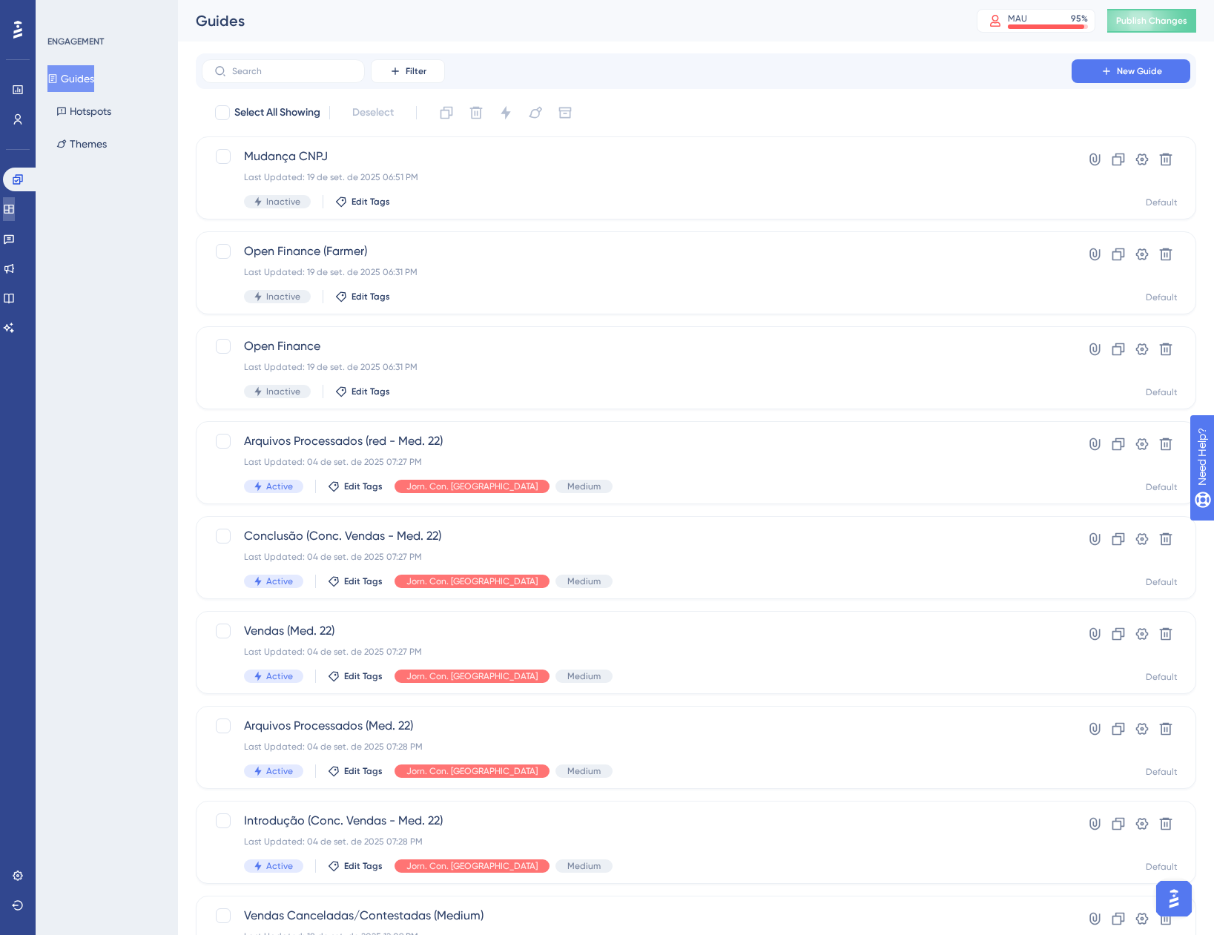
click at [13, 213] on icon at bounding box center [9, 209] width 10 height 9
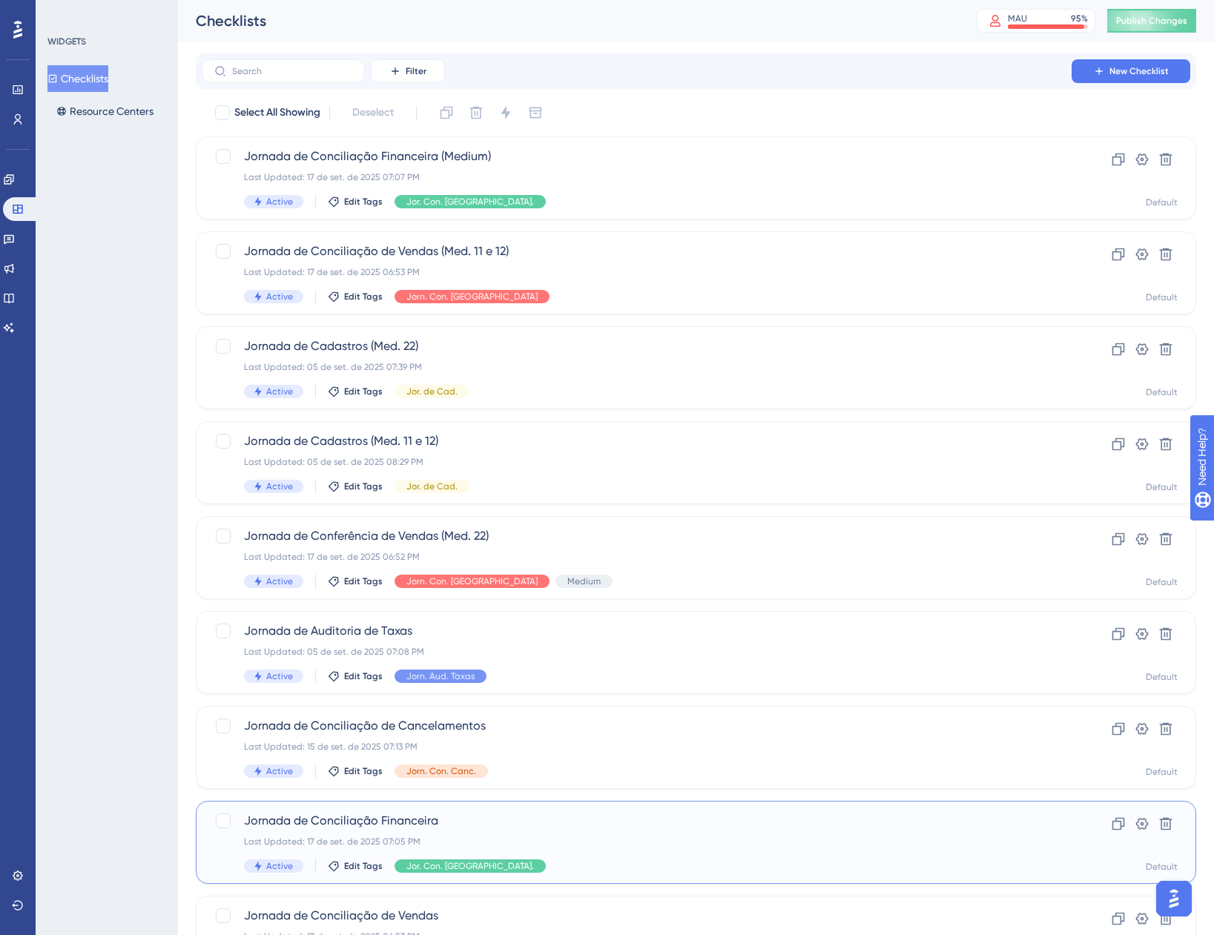
click at [581, 819] on span "Jornada de Conciliação Financeira" at bounding box center [636, 821] width 785 height 18
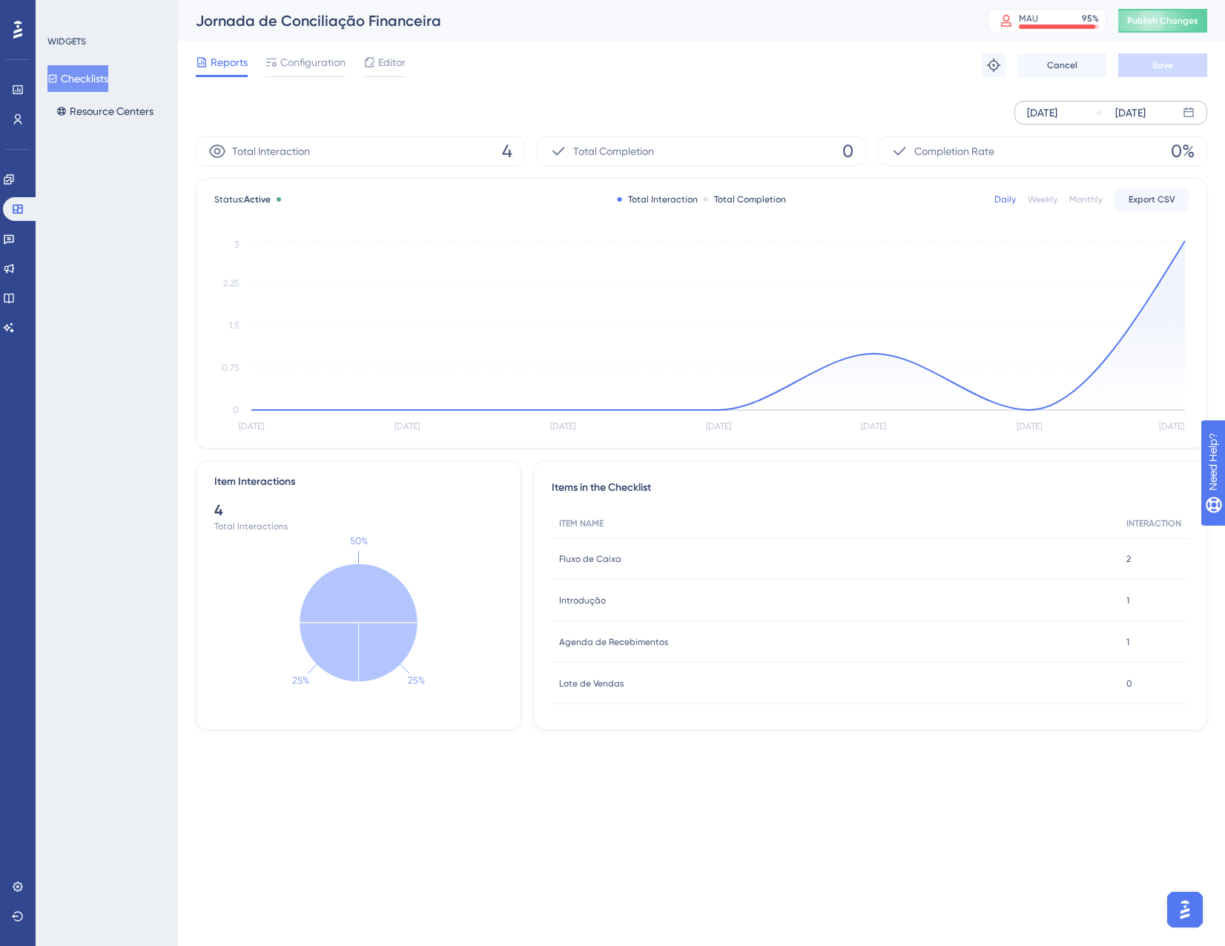
click at [1089, 122] on div "Sep 13 2025 Sep 19 2025" at bounding box center [1111, 113] width 193 height 24
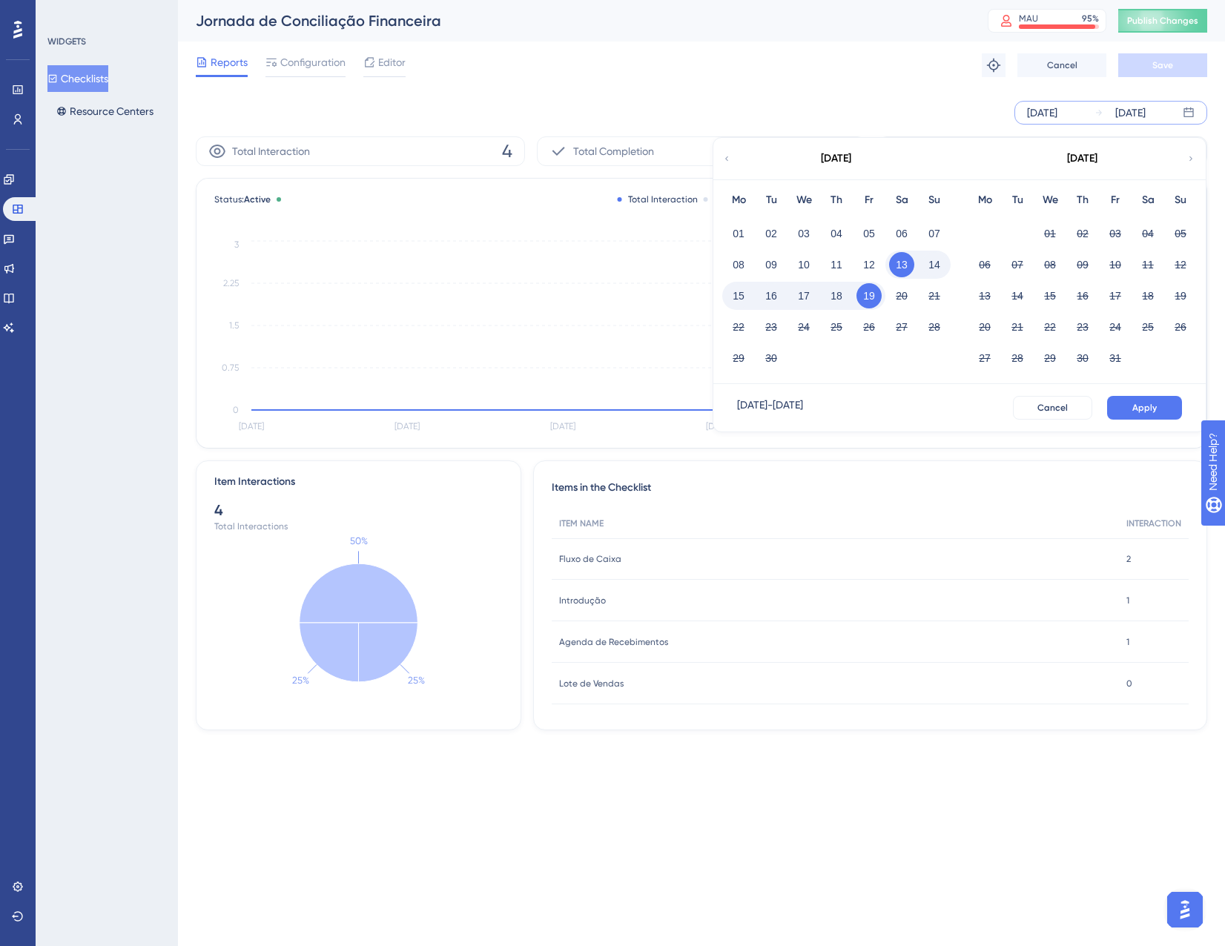
click at [846, 297] on button "18" at bounding box center [836, 295] width 25 height 25
click at [1127, 409] on button "Apply" at bounding box center [1144, 408] width 75 height 24
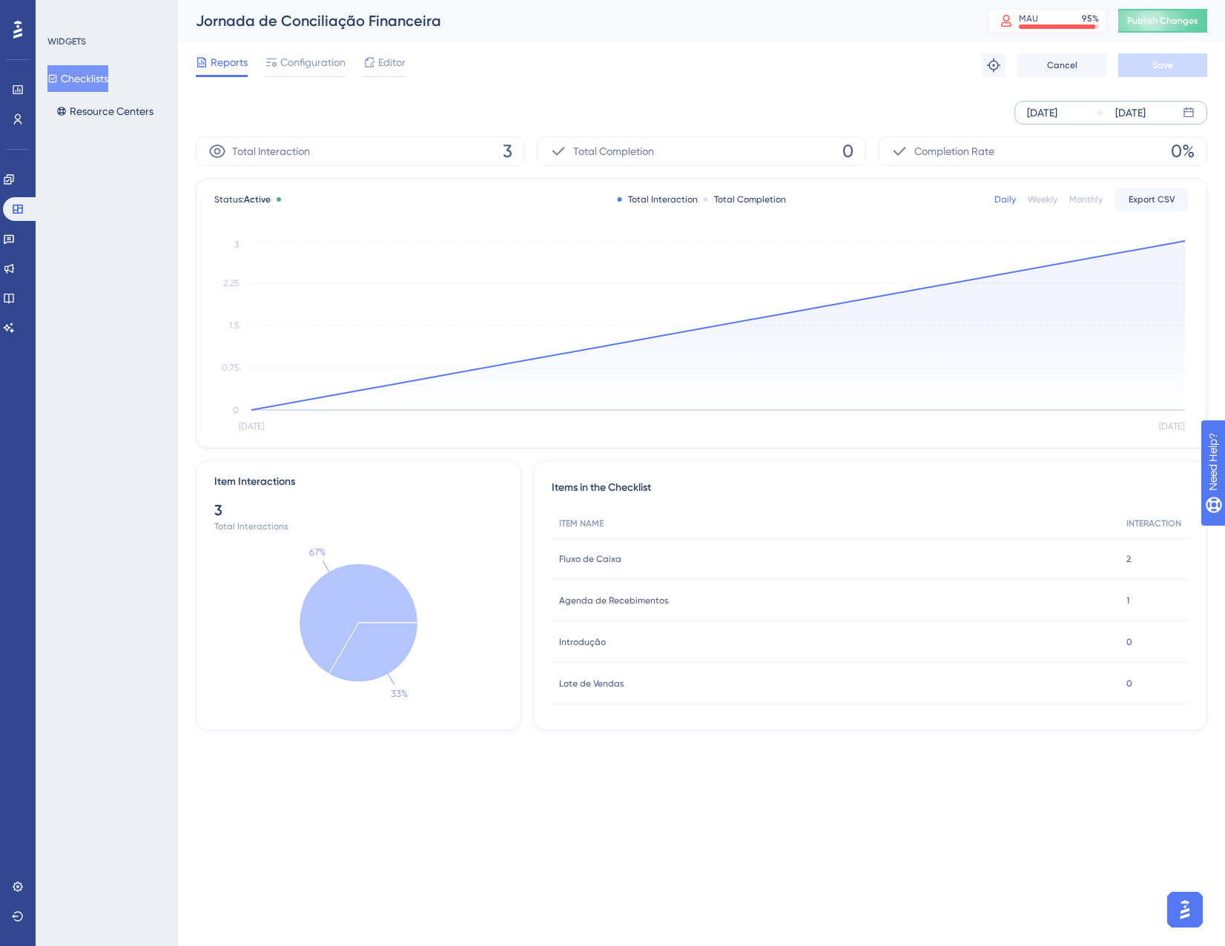
click at [1189, 242] on div "Status: Active Total Interaction Total Completion Daily Weekly Monthly Export C…" at bounding box center [702, 313] width 1010 height 269
click at [1183, 240] on icon "Sep 18 Sep 19 0 0.75 1.5 2.25 3" at bounding box center [701, 336] width 974 height 199
click at [1184, 244] on circle at bounding box center [1185, 241] width 12 height 12
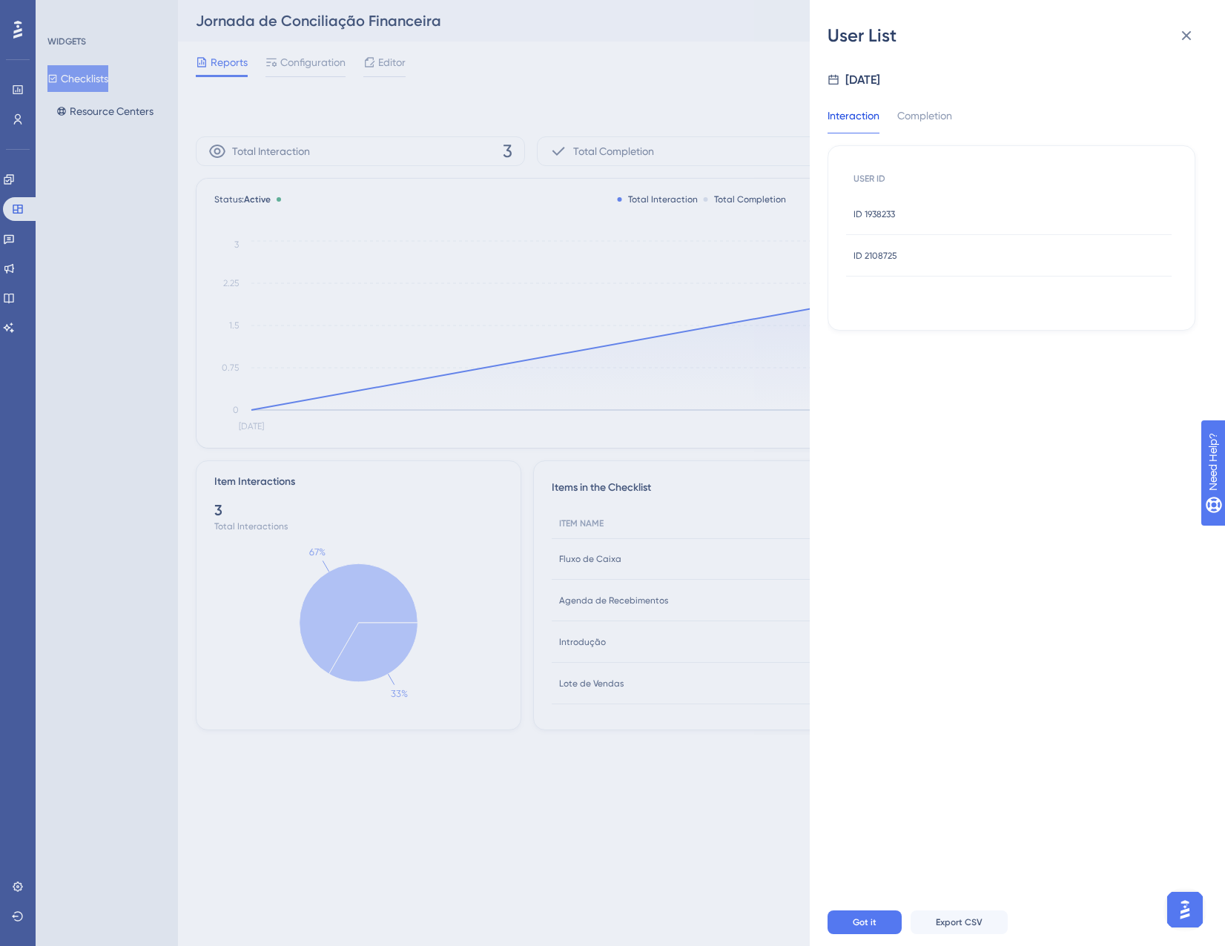
click at [880, 251] on span "ID 2108725" at bounding box center [876, 256] width 44 height 12
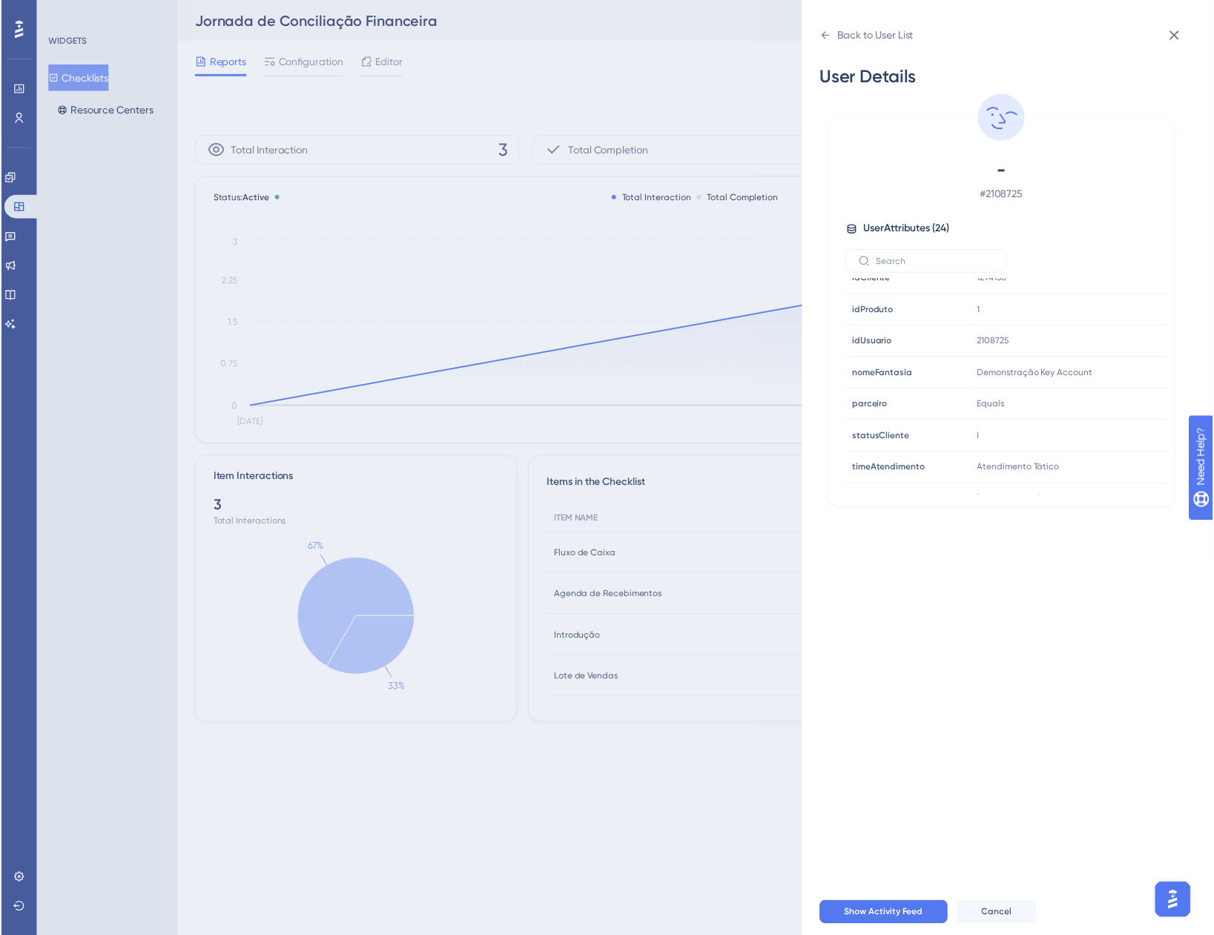
scroll to position [547, 0]
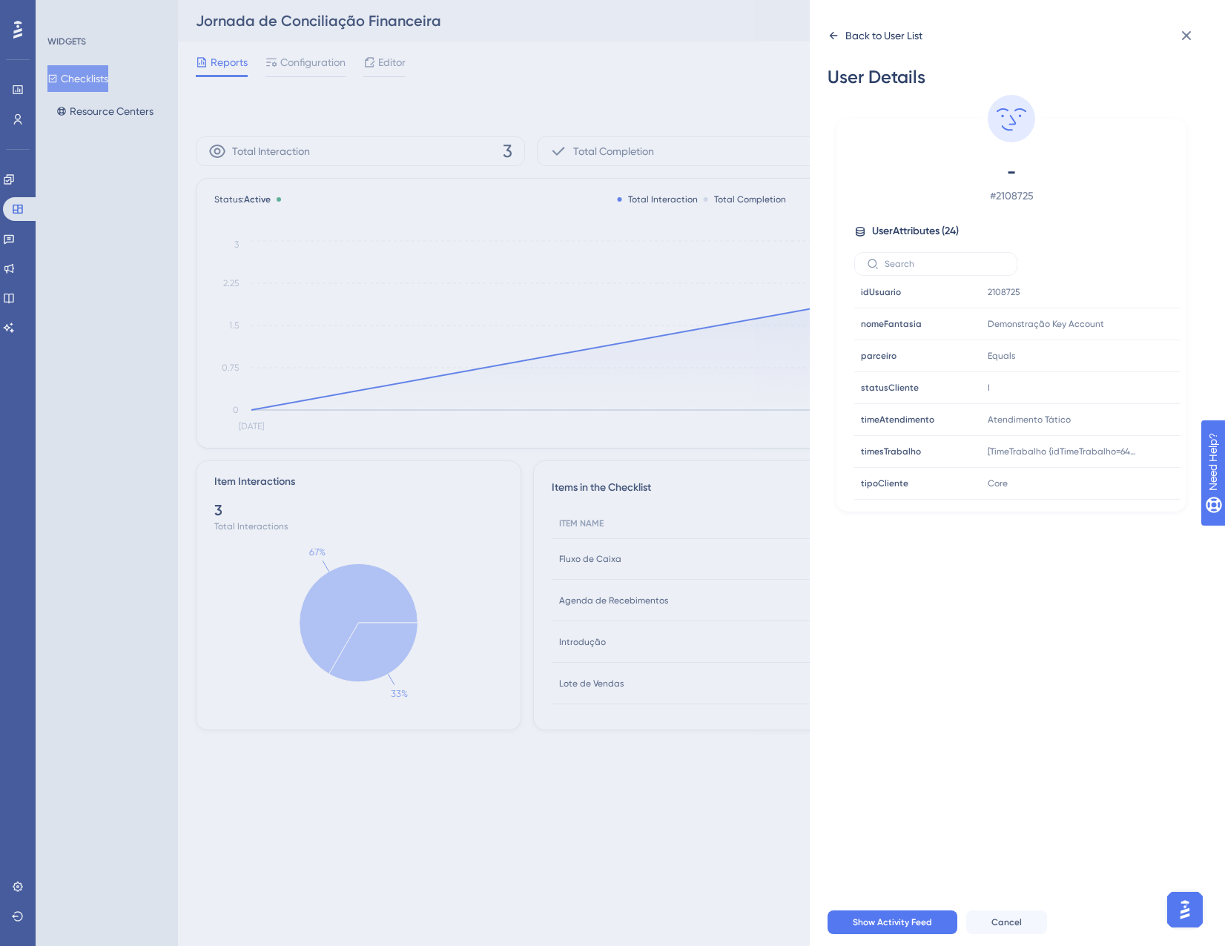
click at [851, 36] on div "Back to User List" at bounding box center [883, 36] width 77 height 18
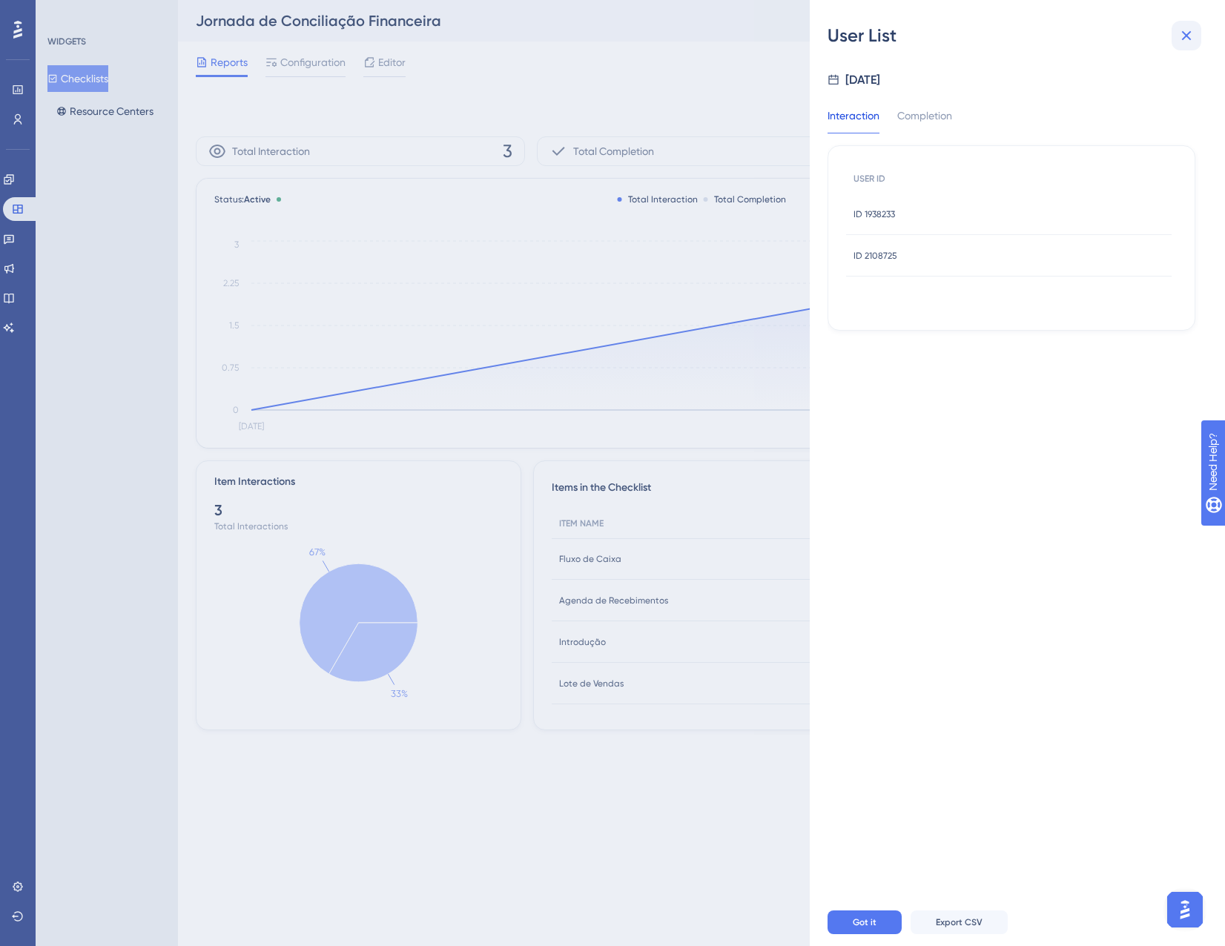
click at [1194, 31] on icon at bounding box center [1187, 36] width 18 height 18
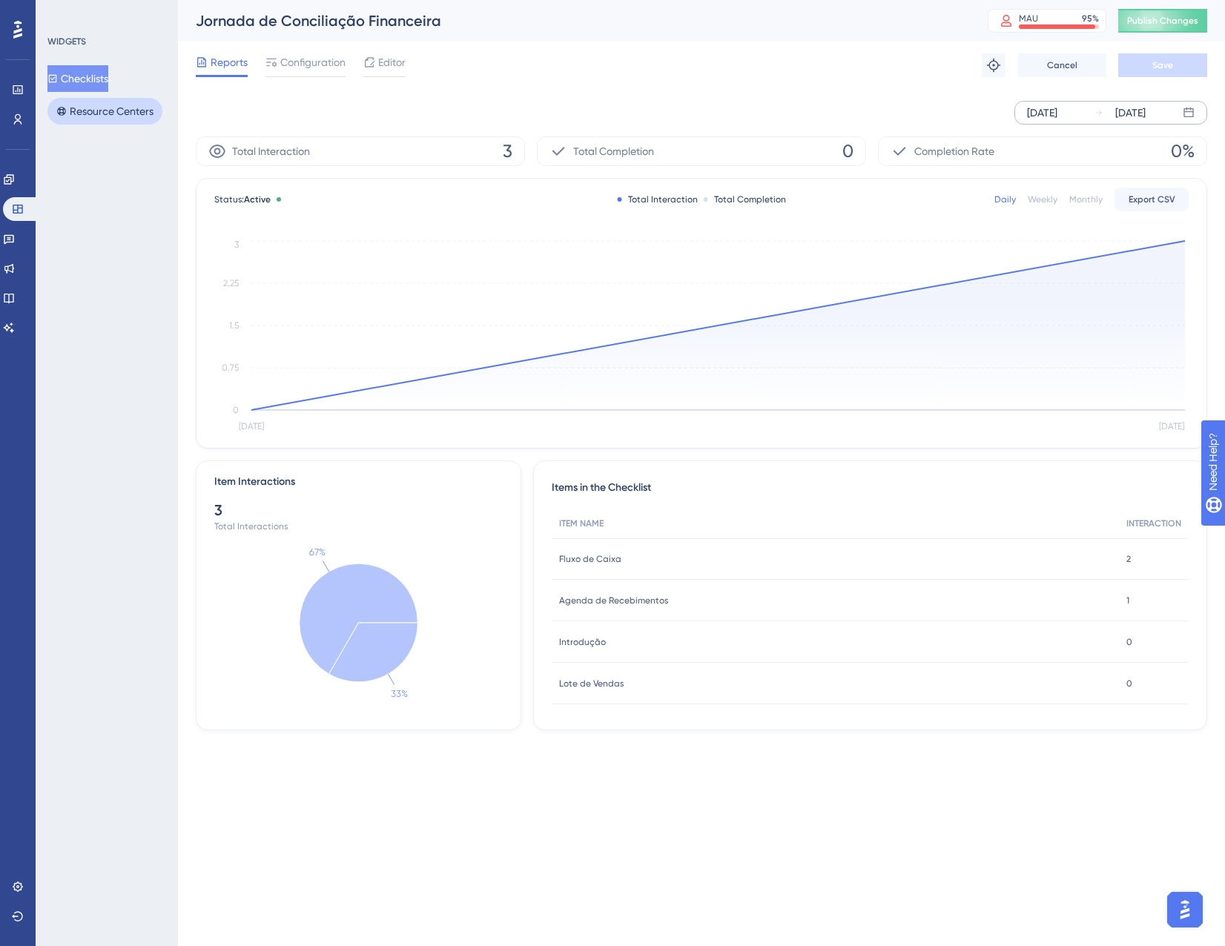
click at [96, 105] on button "Resource Centers" at bounding box center [104, 111] width 115 height 27
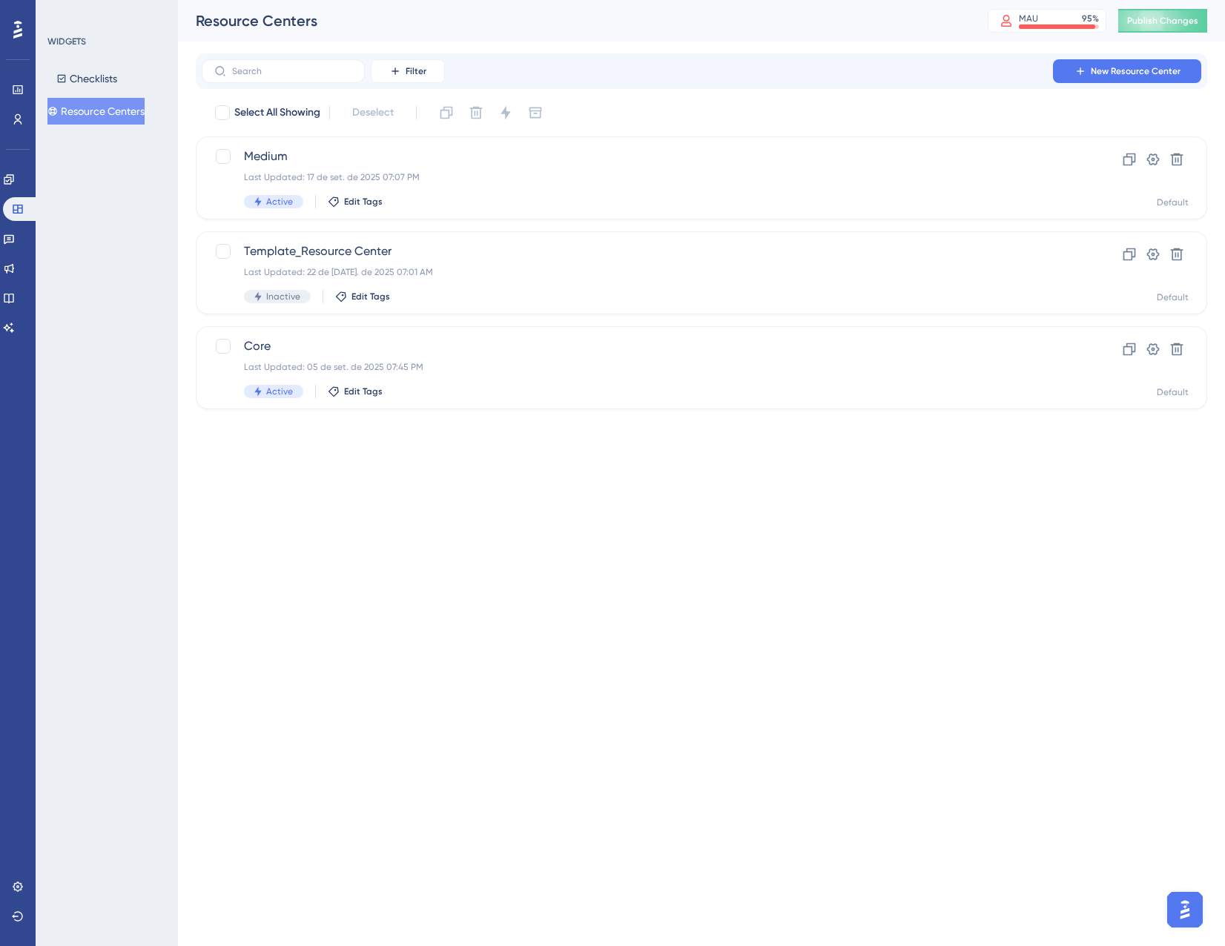
click at [7, 191] on div "Engagement" at bounding box center [18, 180] width 30 height 24
click at [13, 180] on icon at bounding box center [9, 179] width 10 height 10
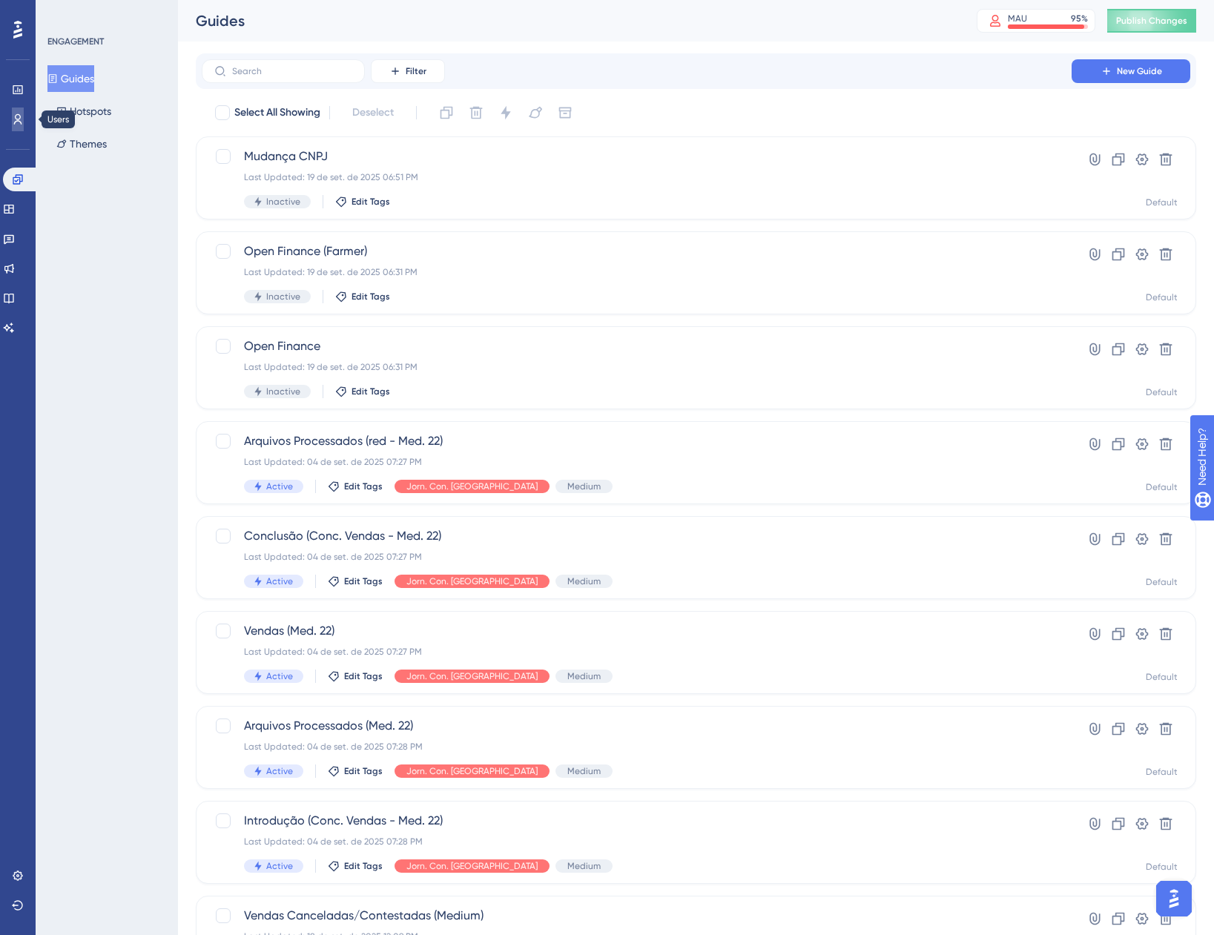
click at [22, 128] on link at bounding box center [18, 120] width 12 height 24
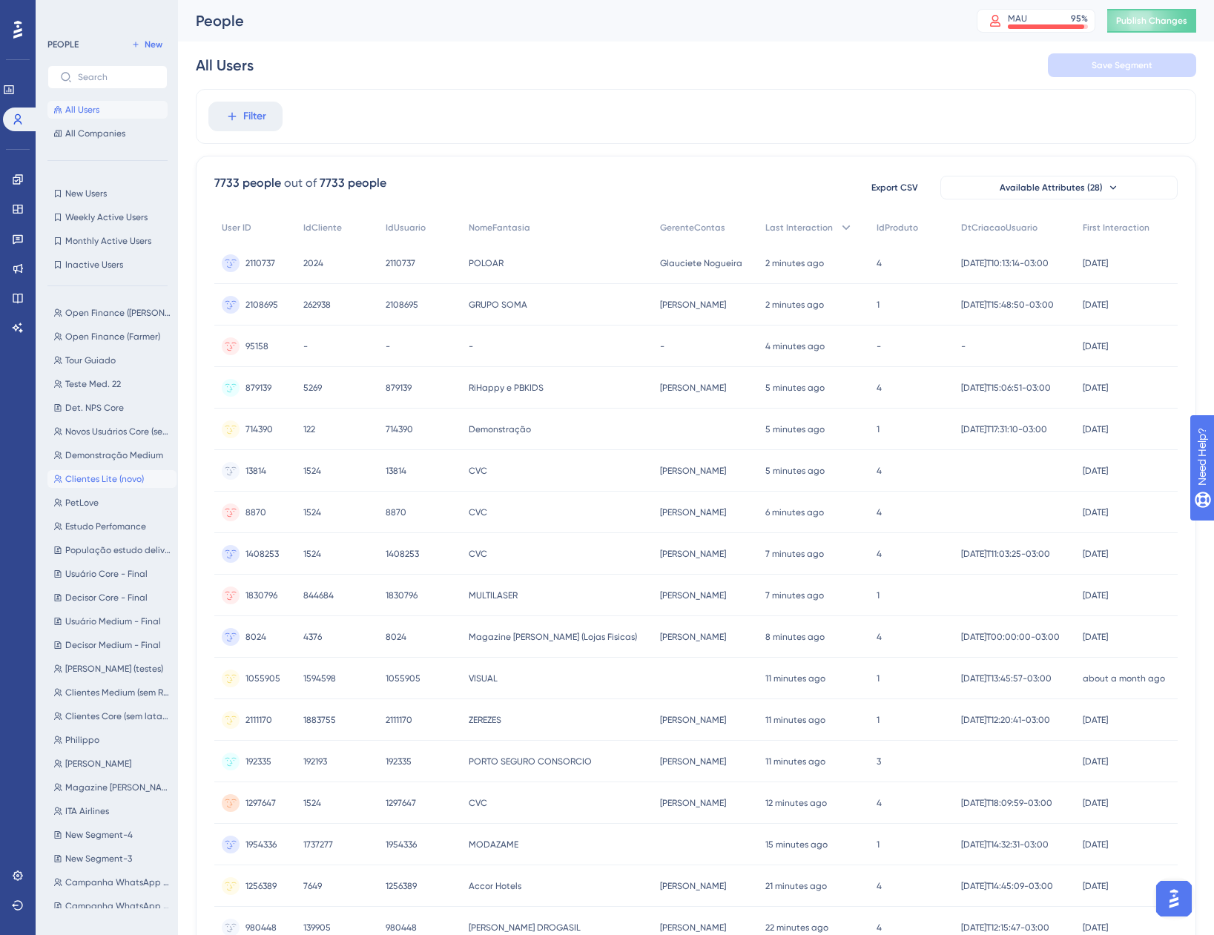
click at [99, 481] on span "Clientes Lite (novo)" at bounding box center [104, 479] width 79 height 12
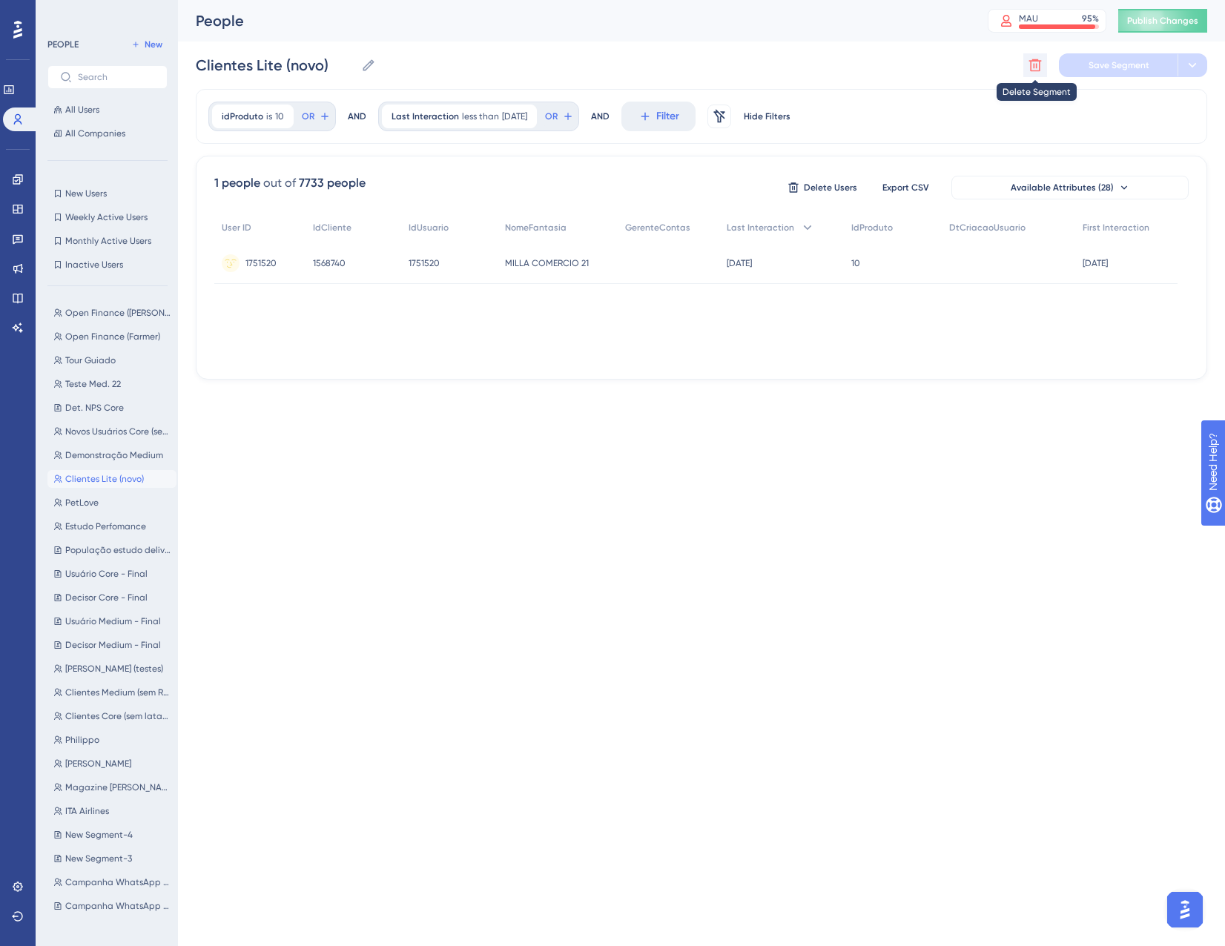
click at [1038, 64] on icon at bounding box center [1035, 65] width 15 height 15
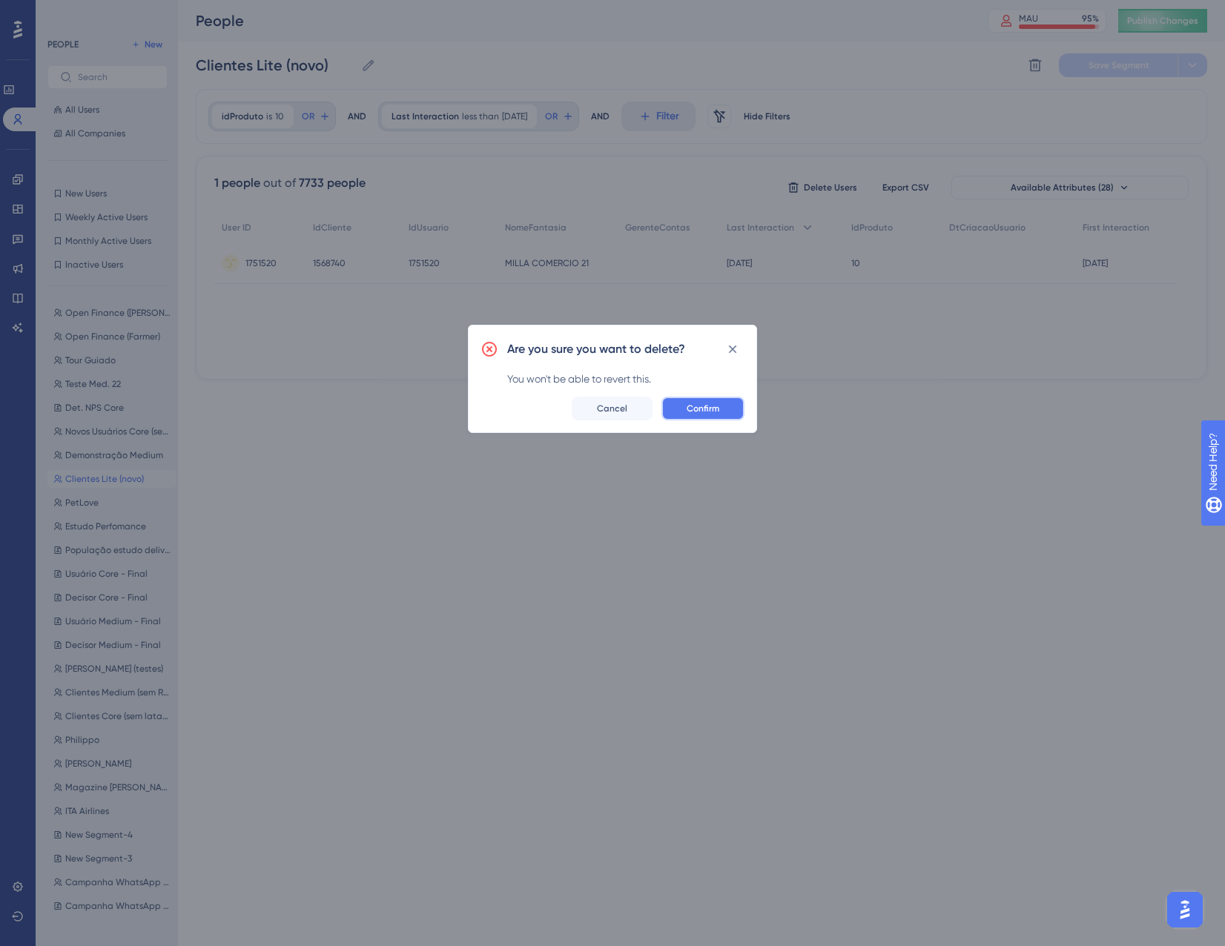
click at [729, 408] on button "Confirm" at bounding box center [703, 409] width 83 height 24
click at [729, 408] on div "Performance Users Engagement Widgets Feedback Product Updates Knowledge Base AI…" at bounding box center [612, 213] width 1225 height 427
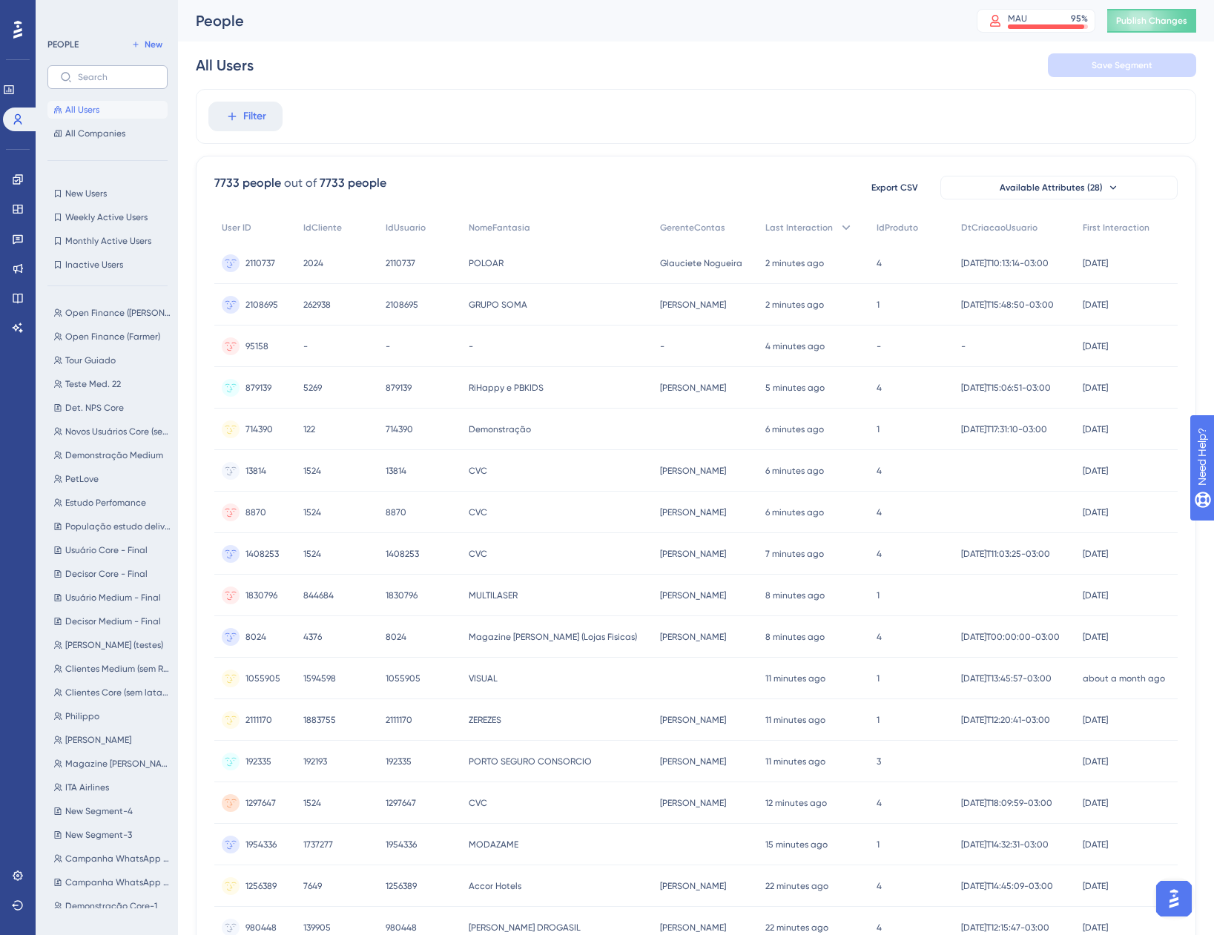
click at [97, 86] on label at bounding box center [107, 77] width 120 height 24
click at [97, 82] on input "text" at bounding box center [116, 77] width 77 height 10
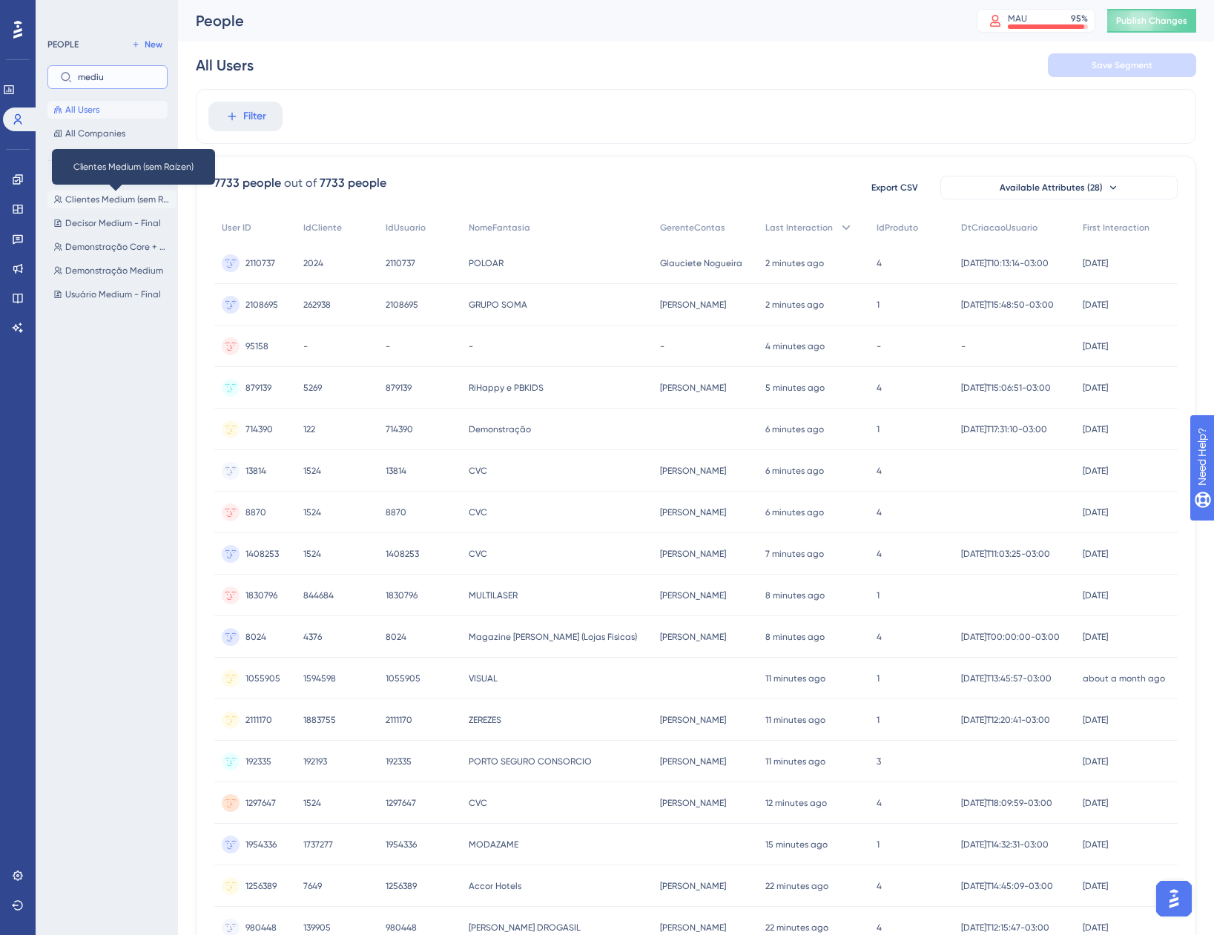
type input "mediu"
click at [134, 202] on span "Clientes Medium (sem Raízen)" at bounding box center [117, 200] width 105 height 12
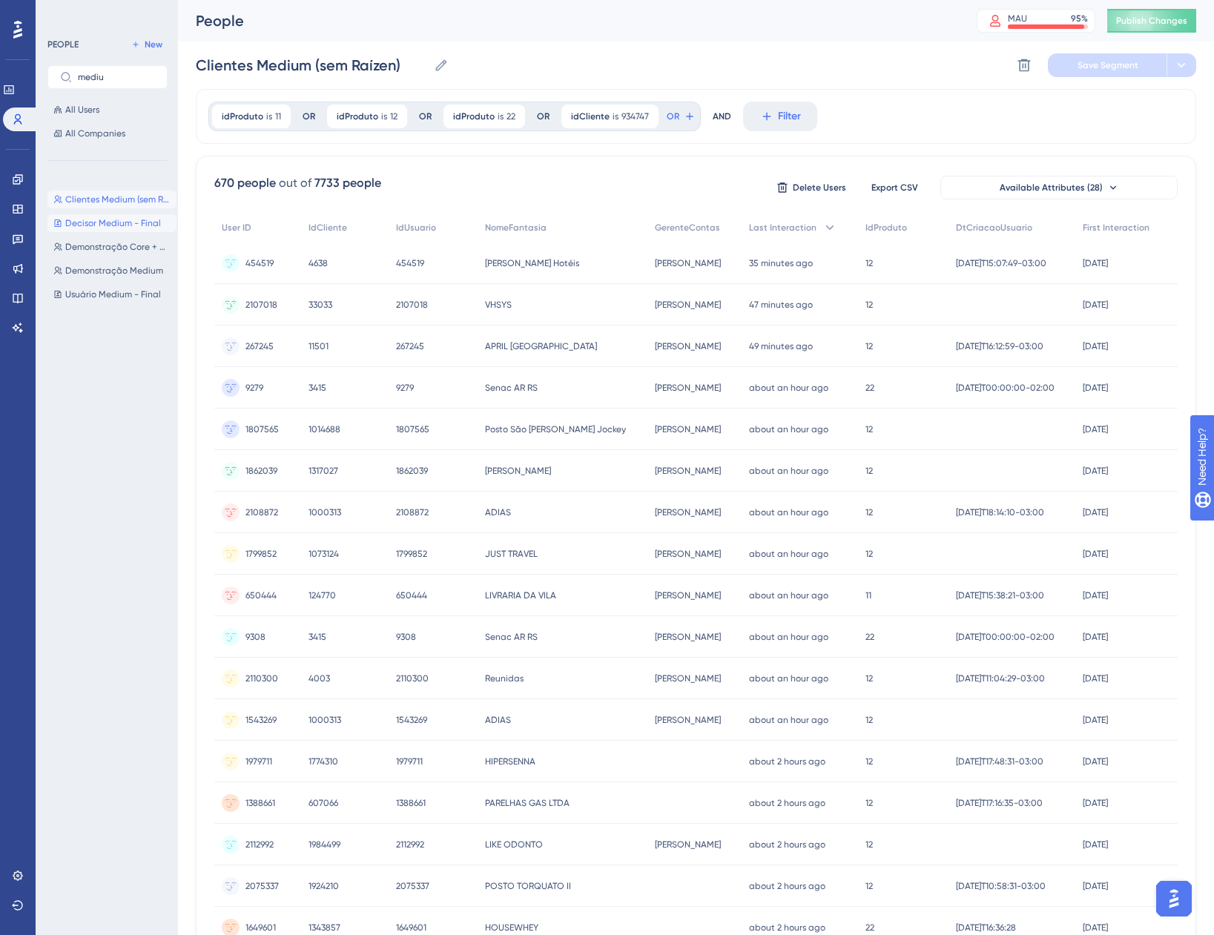
click at [111, 218] on span "Decisor Medium - Final" at bounding box center [113, 223] width 96 height 12
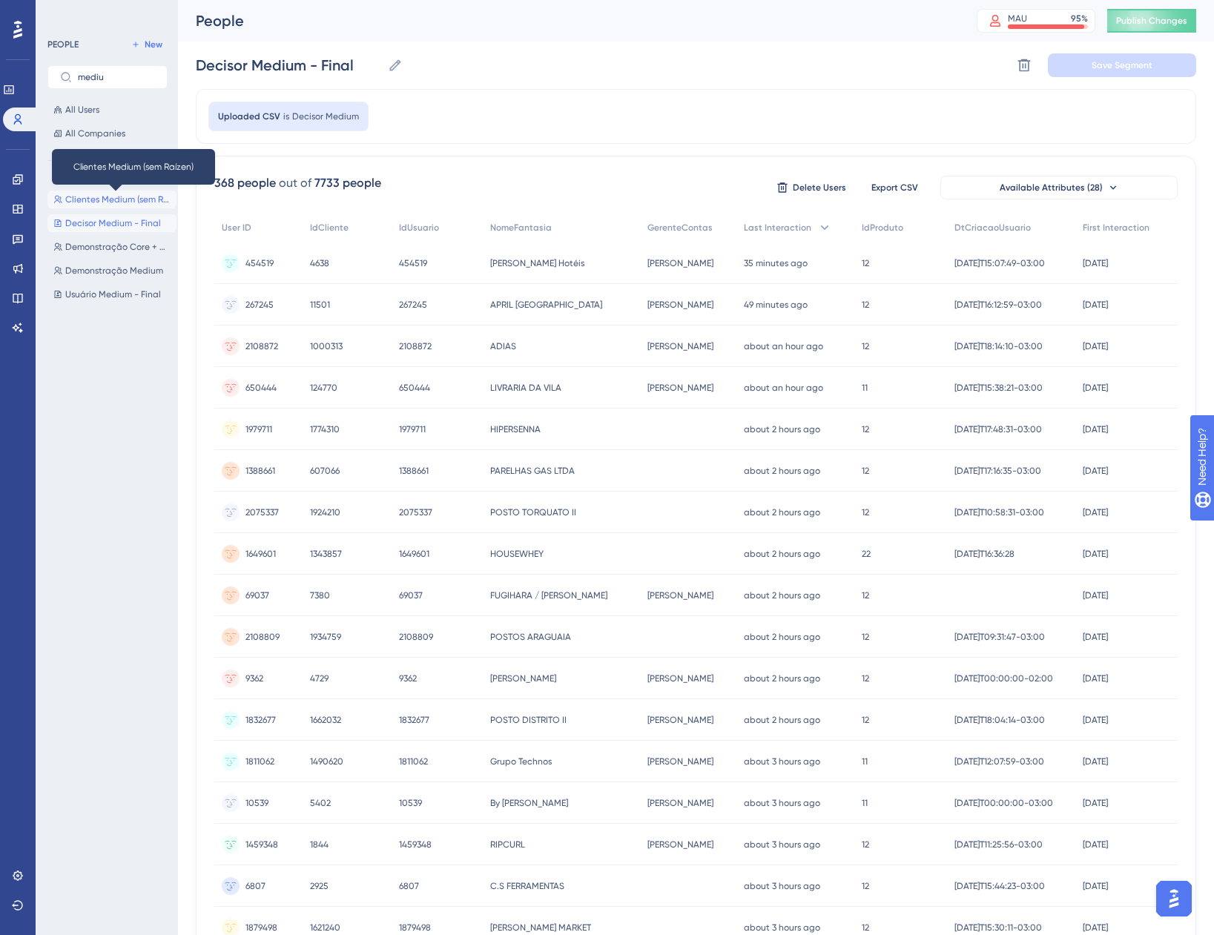
click at [113, 196] on span "Clientes Medium (sem Raízen)" at bounding box center [117, 200] width 105 height 12
type input "Clientes Medium (sem Raízen)"
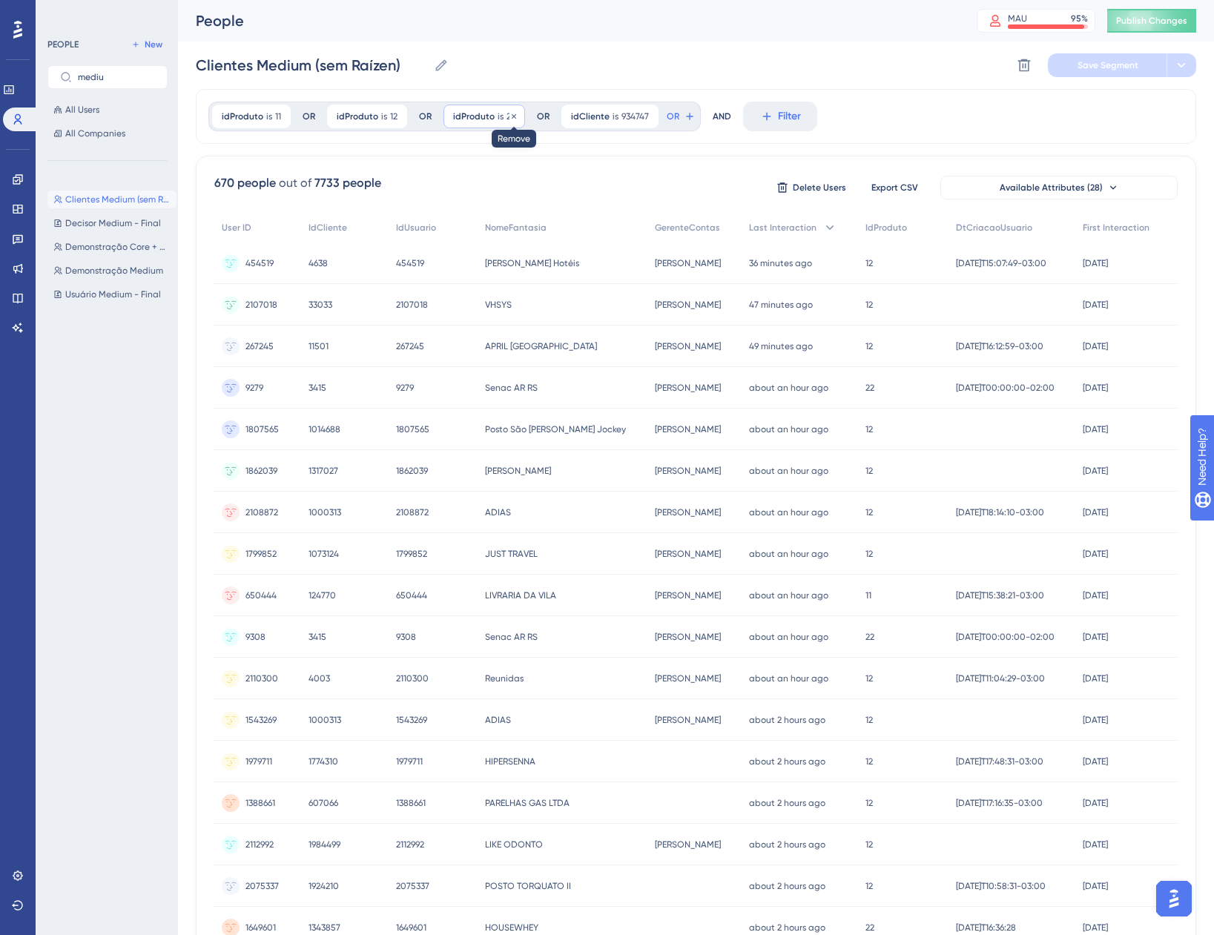
click at [509, 117] on icon at bounding box center [513, 116] width 9 height 9
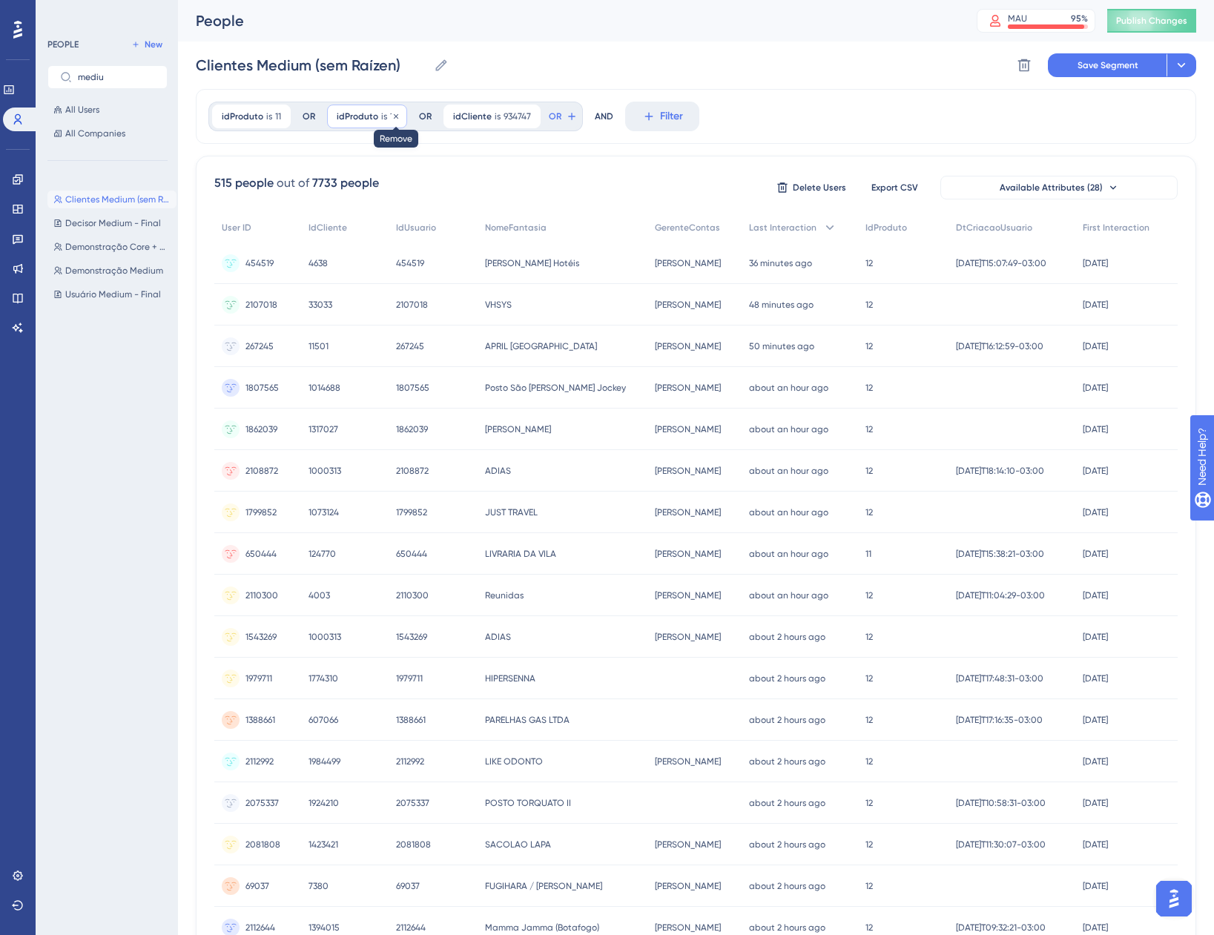
click at [396, 115] on icon at bounding box center [396, 116] width 9 height 9
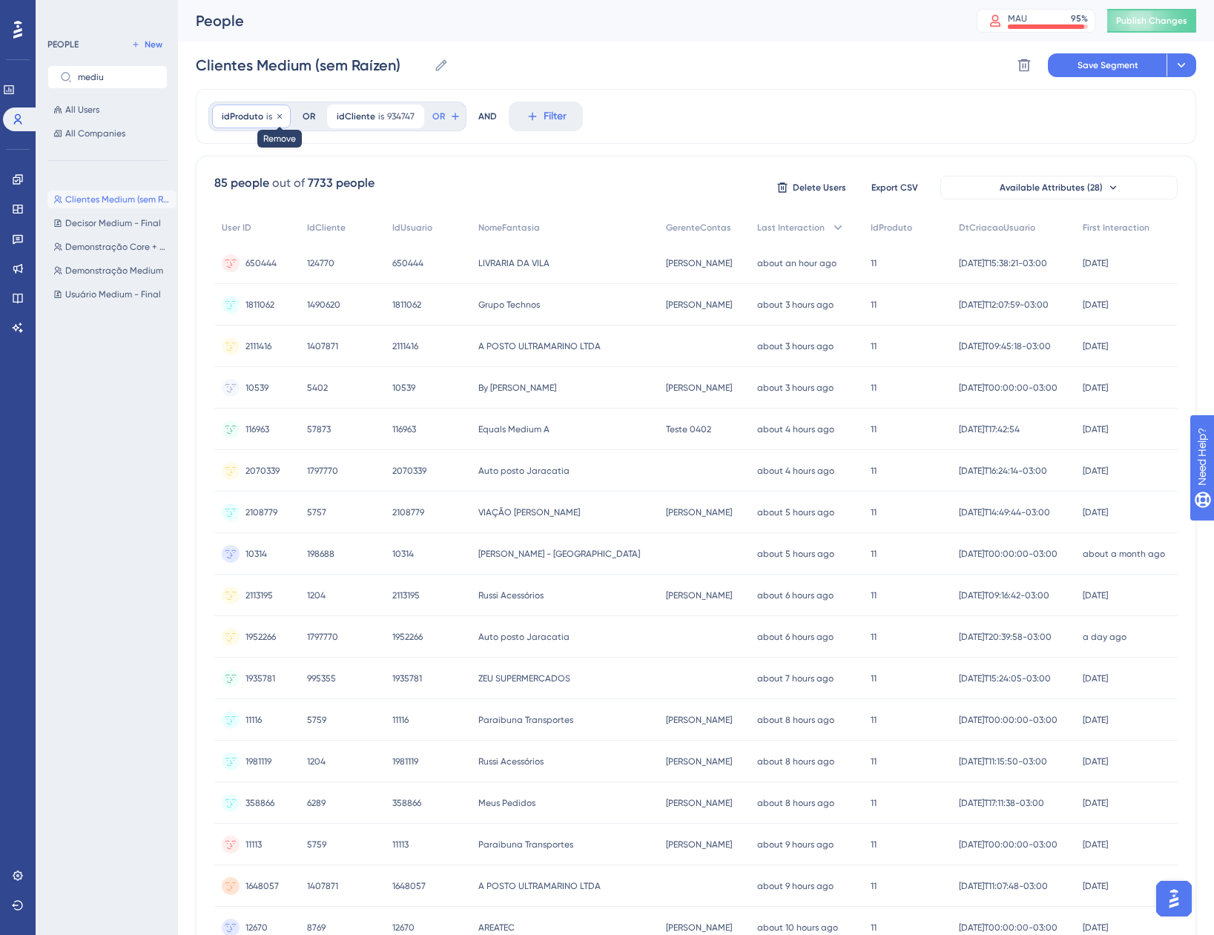
click at [280, 117] on icon at bounding box center [279, 115] width 4 height 4
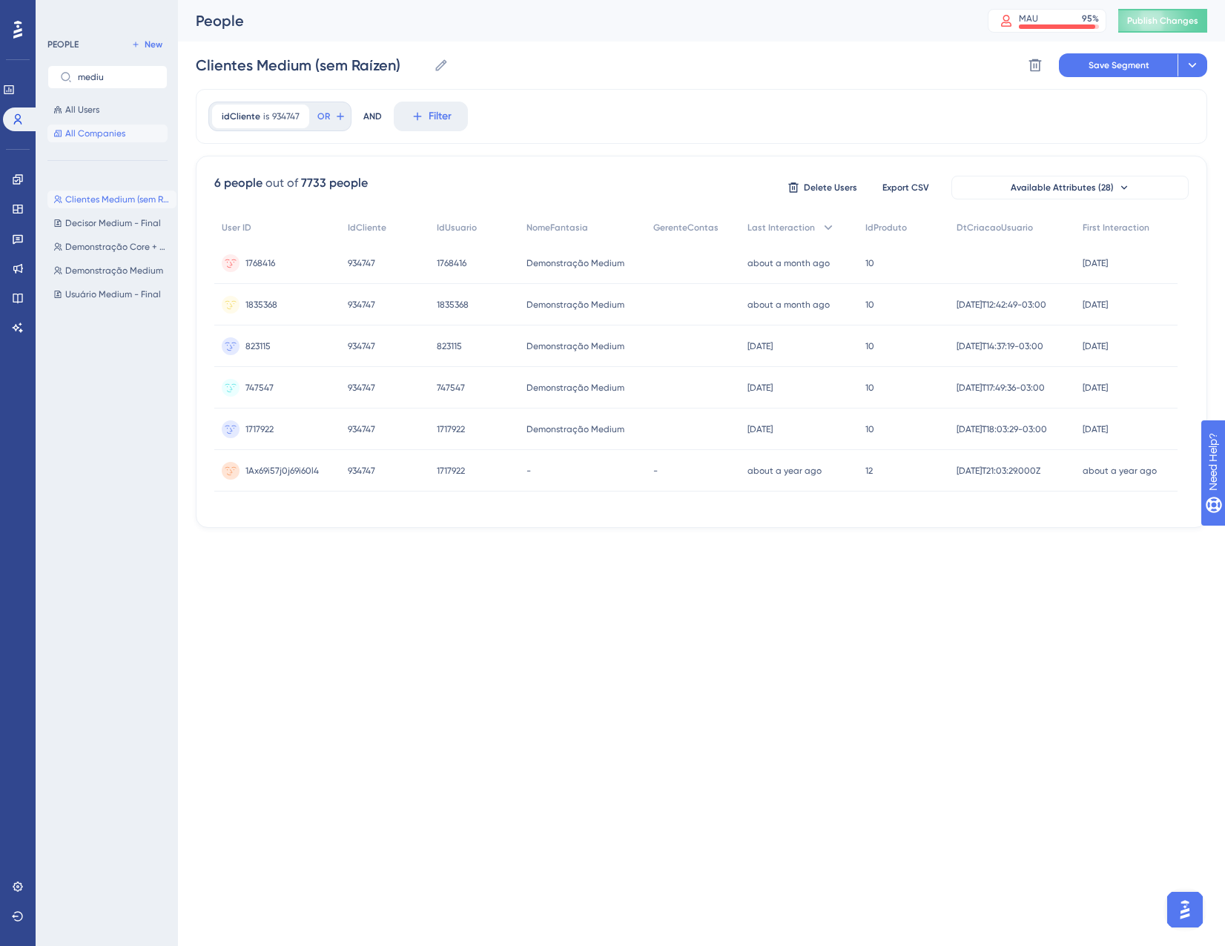
click at [99, 139] on button "All Companies" at bounding box center [107, 134] width 120 height 18
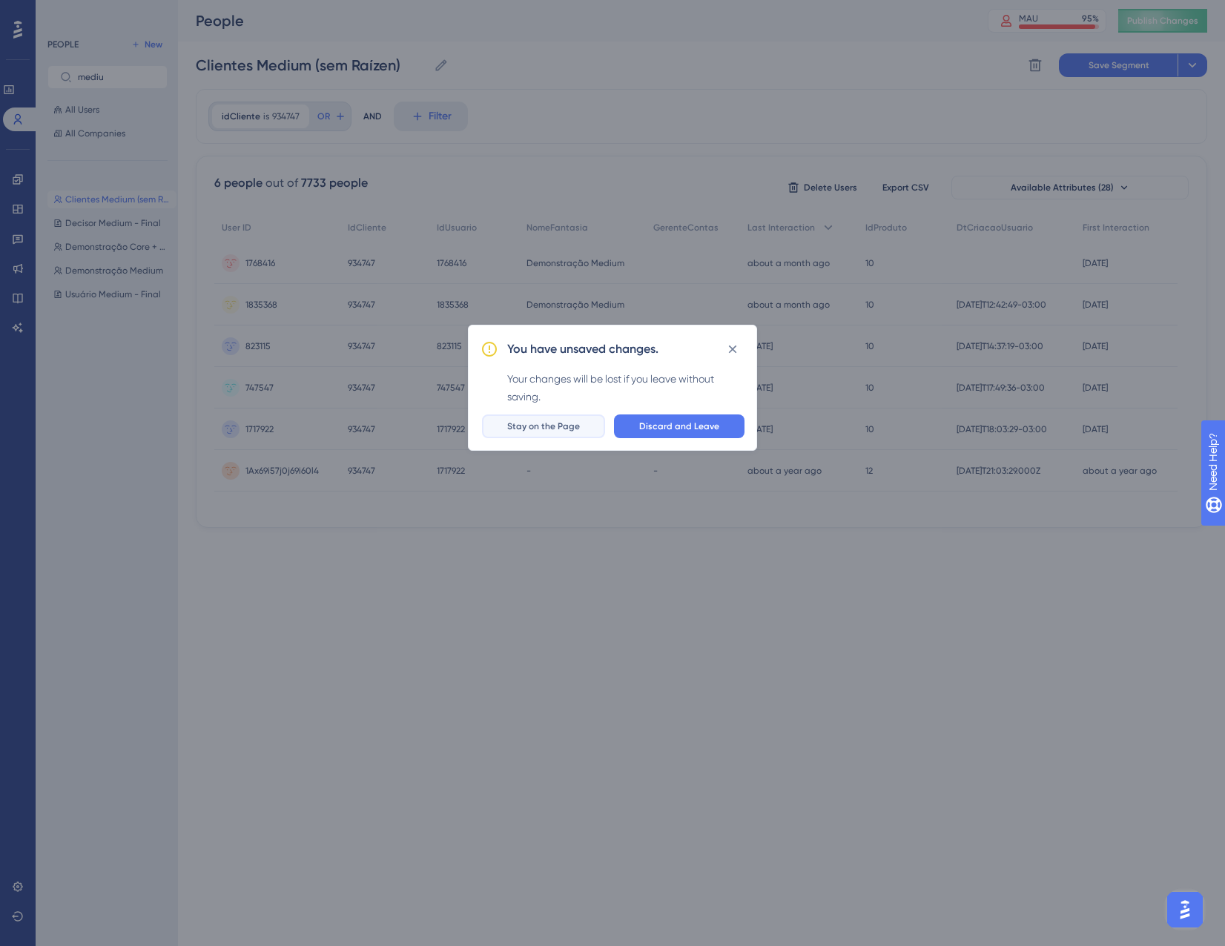
click at [509, 431] on button "Stay on the Page" at bounding box center [543, 427] width 123 height 24
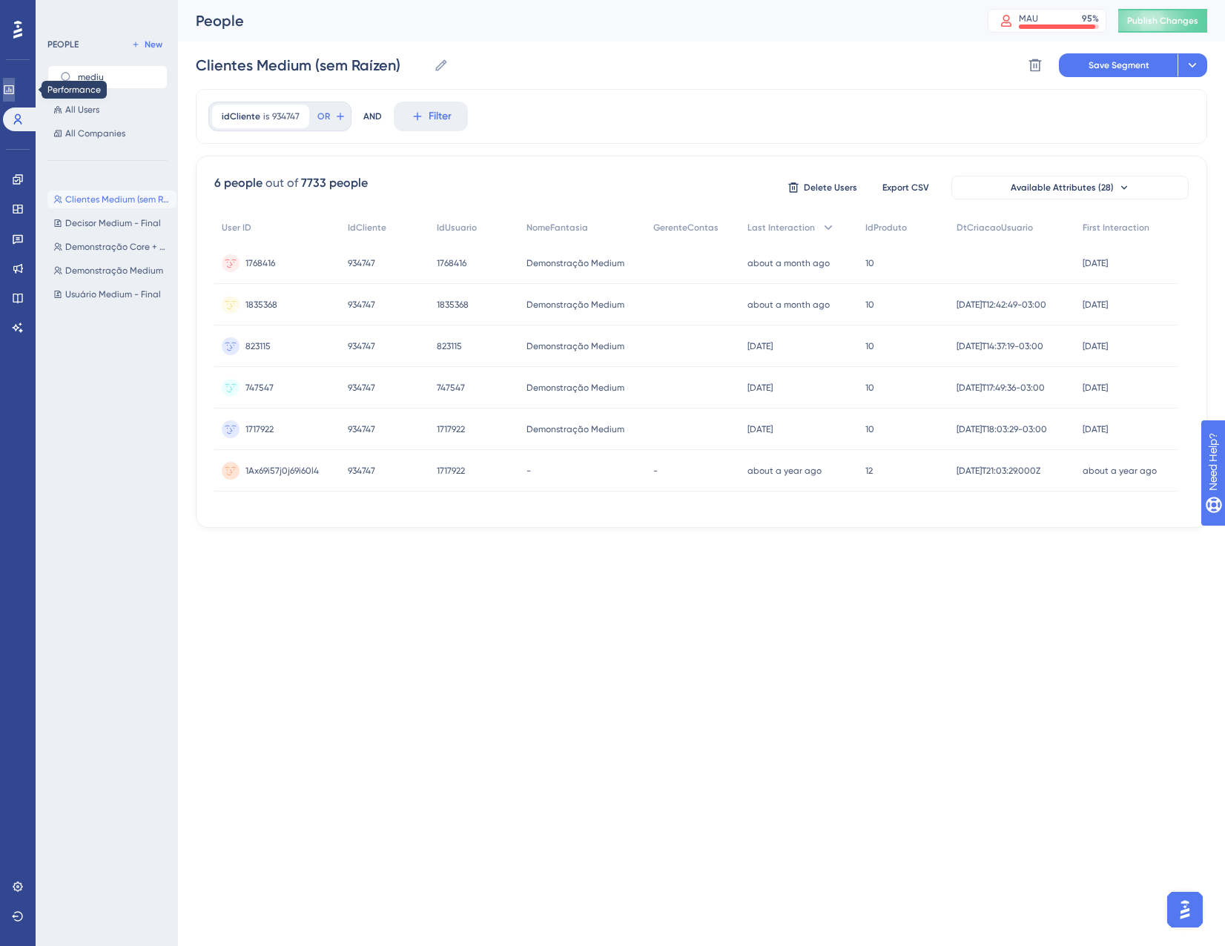
click at [15, 95] on icon at bounding box center [9, 90] width 12 height 12
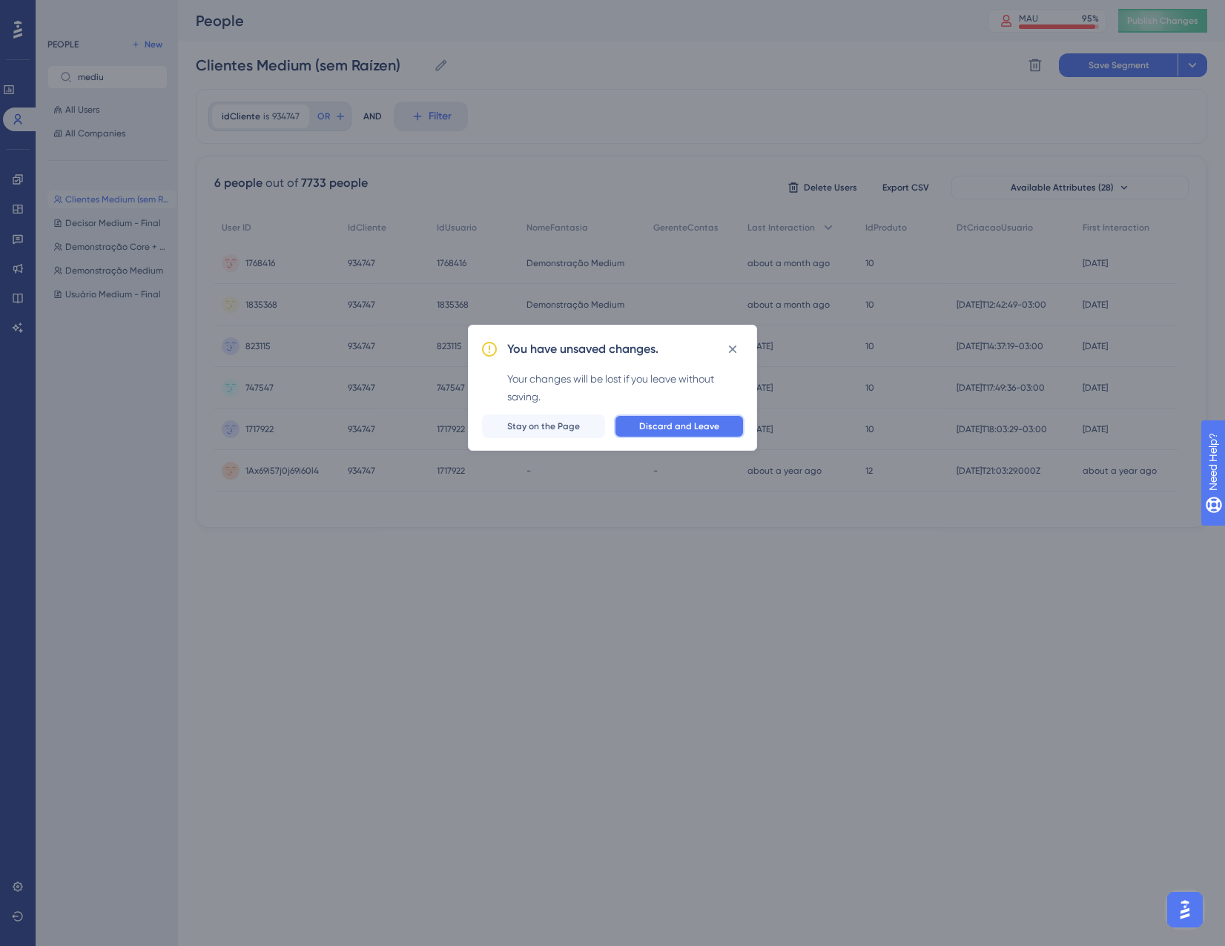
click at [659, 426] on span "Discard and Leave" at bounding box center [679, 427] width 80 height 12
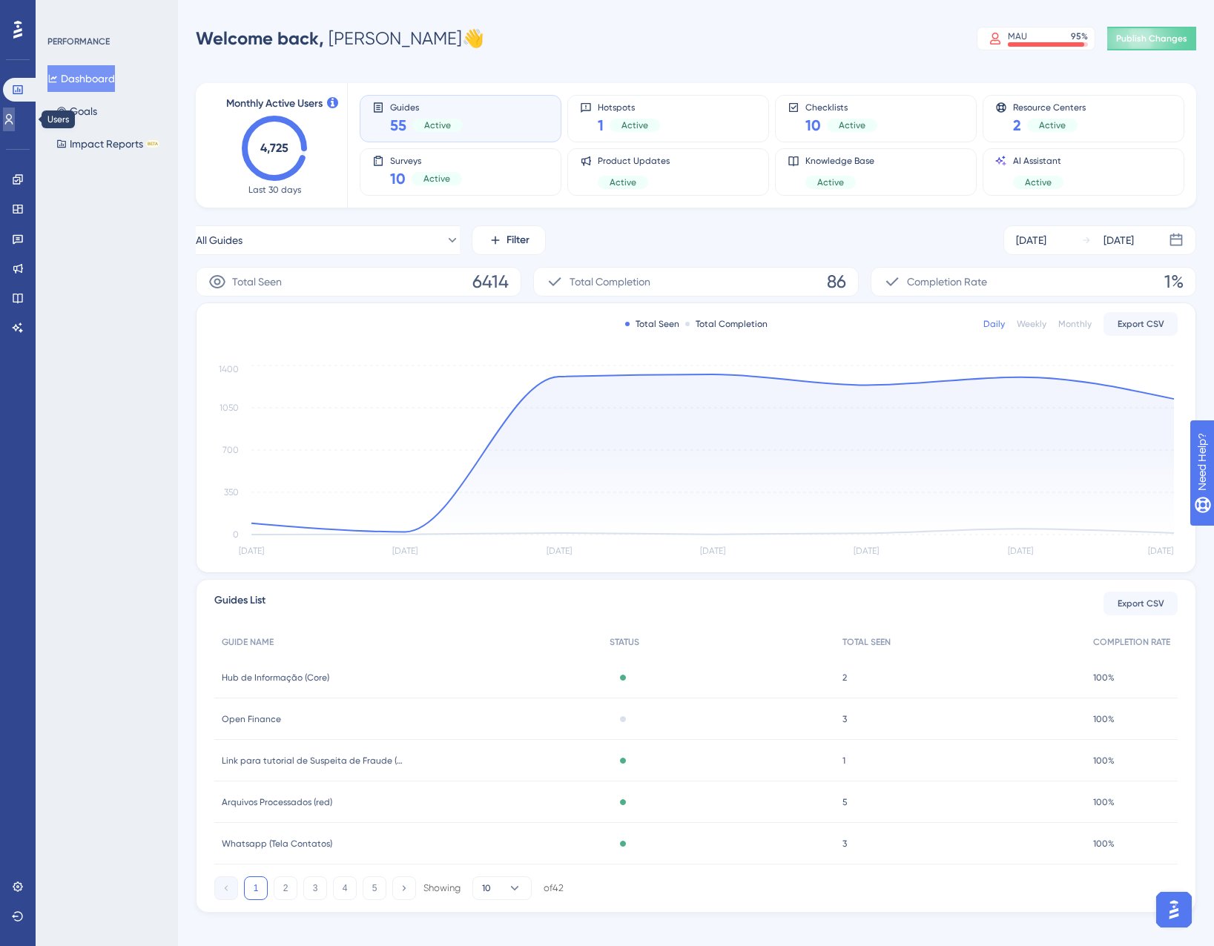
click at [12, 109] on link at bounding box center [9, 120] width 12 height 24
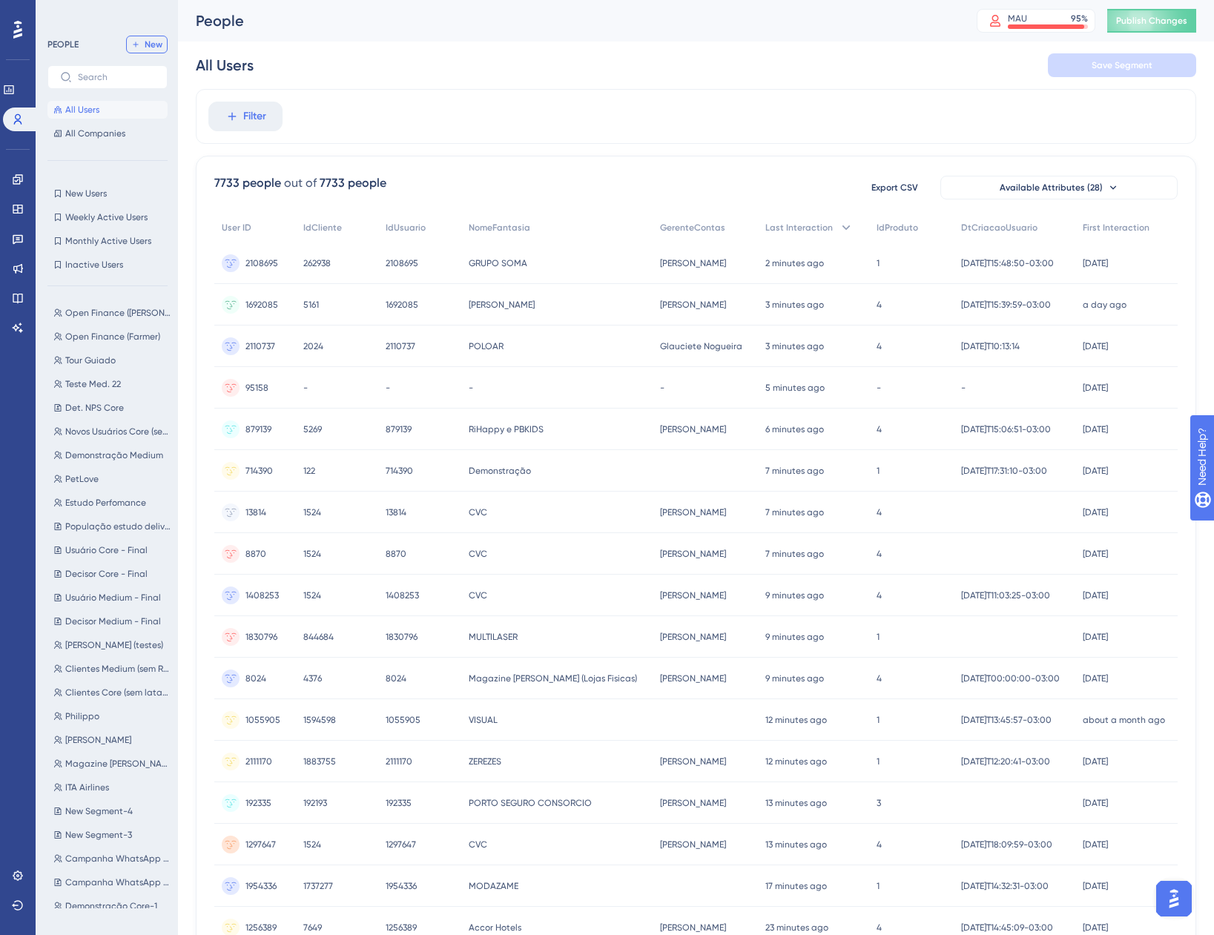
click at [156, 44] on span "New" at bounding box center [154, 45] width 18 height 12
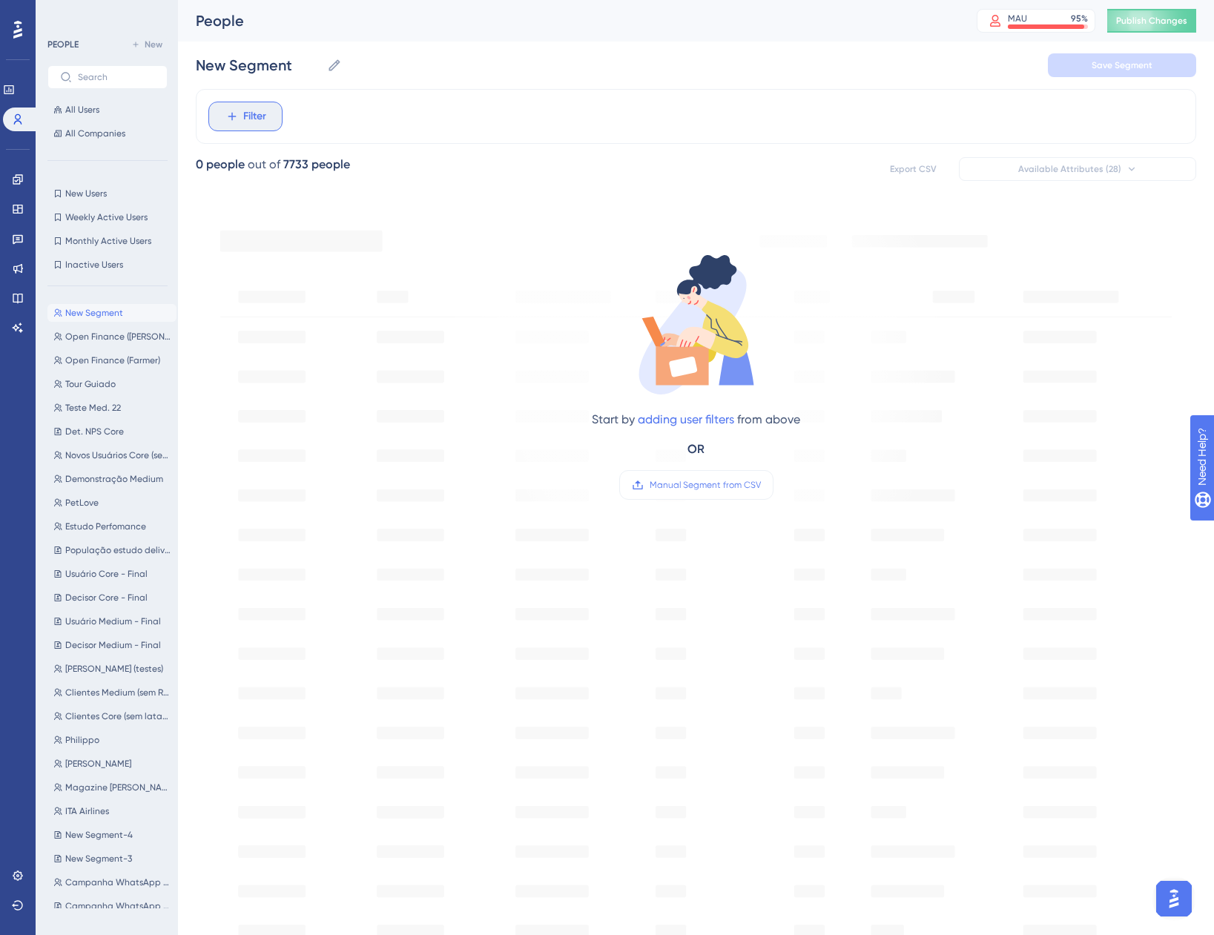
click at [257, 118] on span "Filter" at bounding box center [254, 117] width 23 height 18
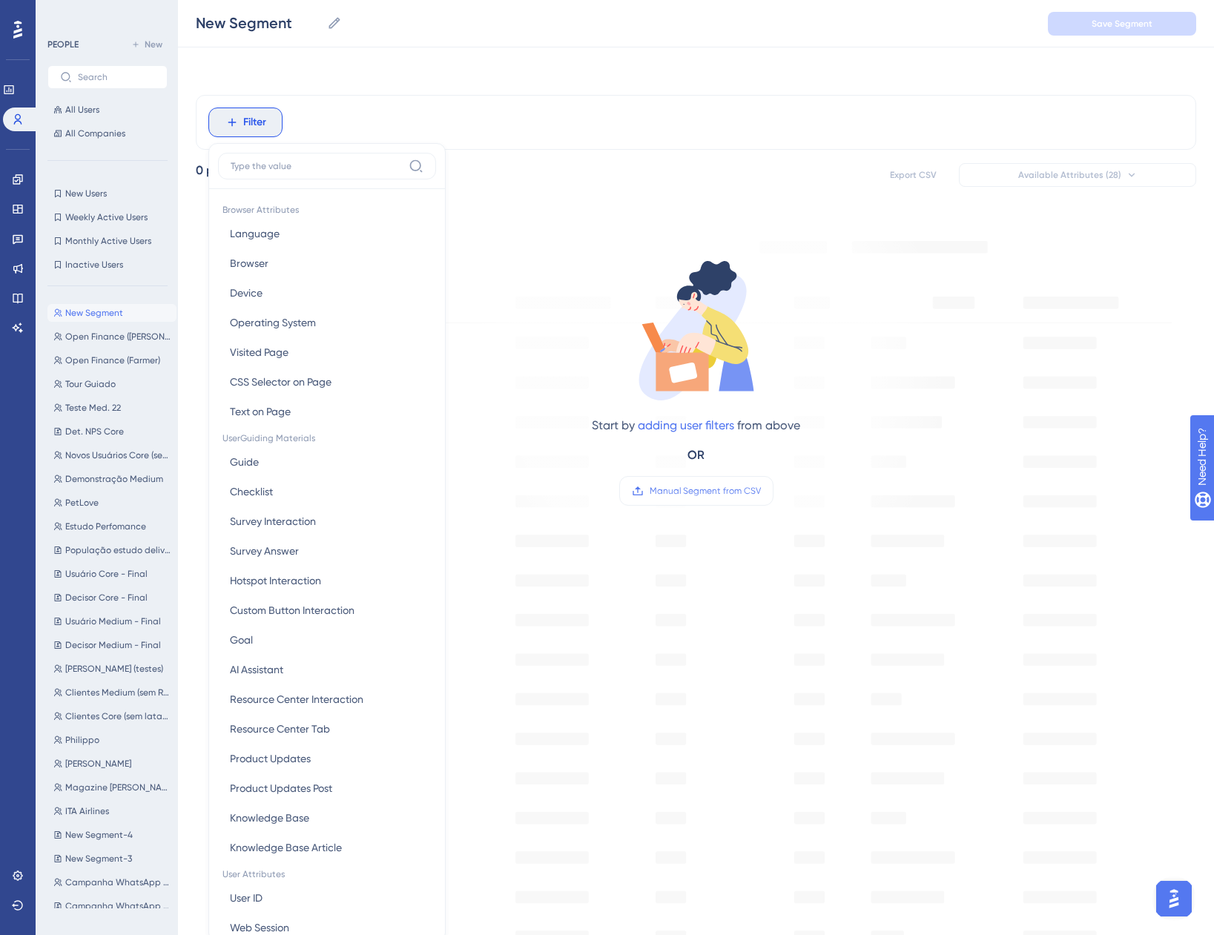
scroll to position [69, 0]
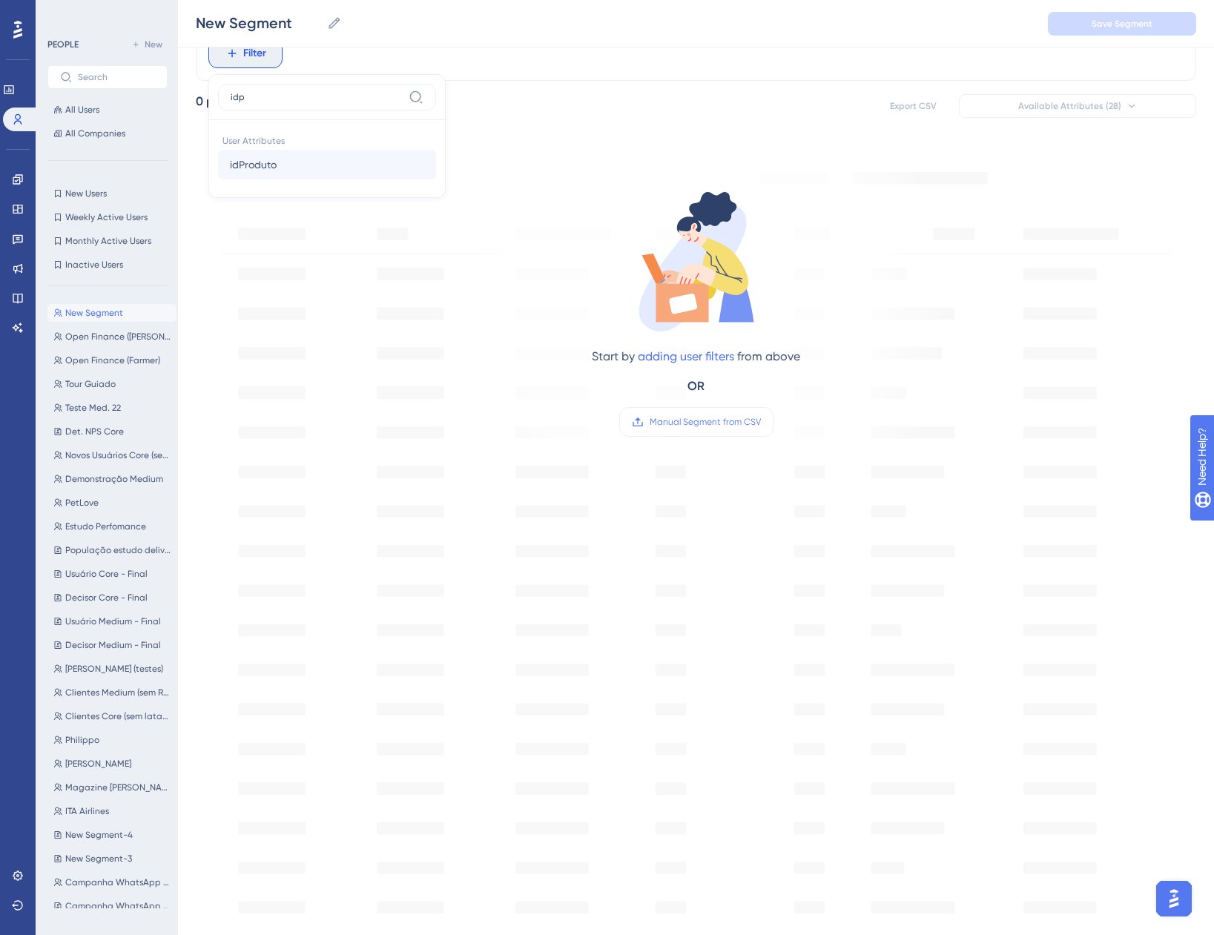
type input "idp"
click at [297, 160] on button "idProduto idProduto" at bounding box center [327, 165] width 218 height 30
click at [248, 170] on label "is" at bounding box center [246, 179] width 7 height 18
type input "11"
click at [372, 280] on span "Done" at bounding box center [371, 278] width 25 height 18
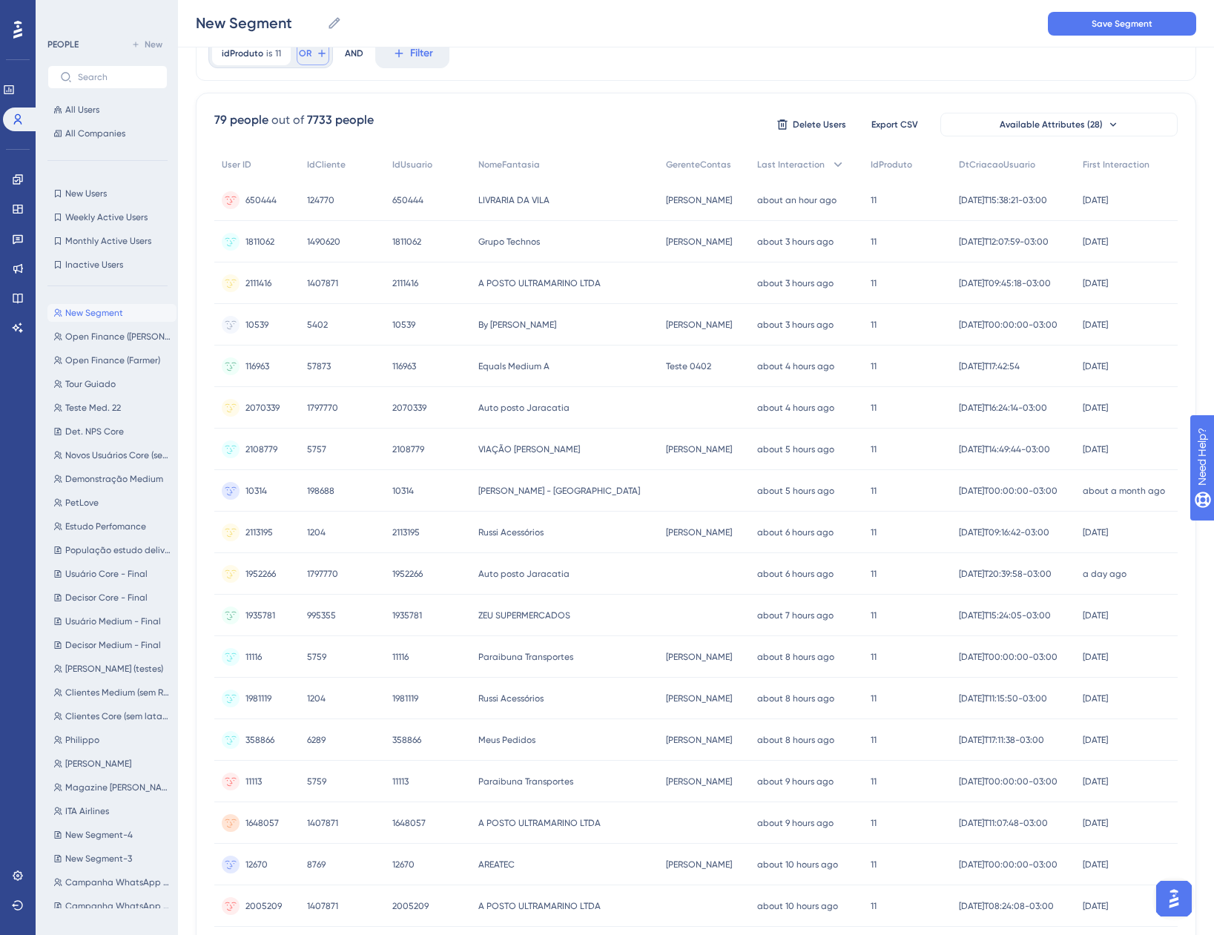
click at [326, 48] on icon at bounding box center [322, 53] width 12 height 12
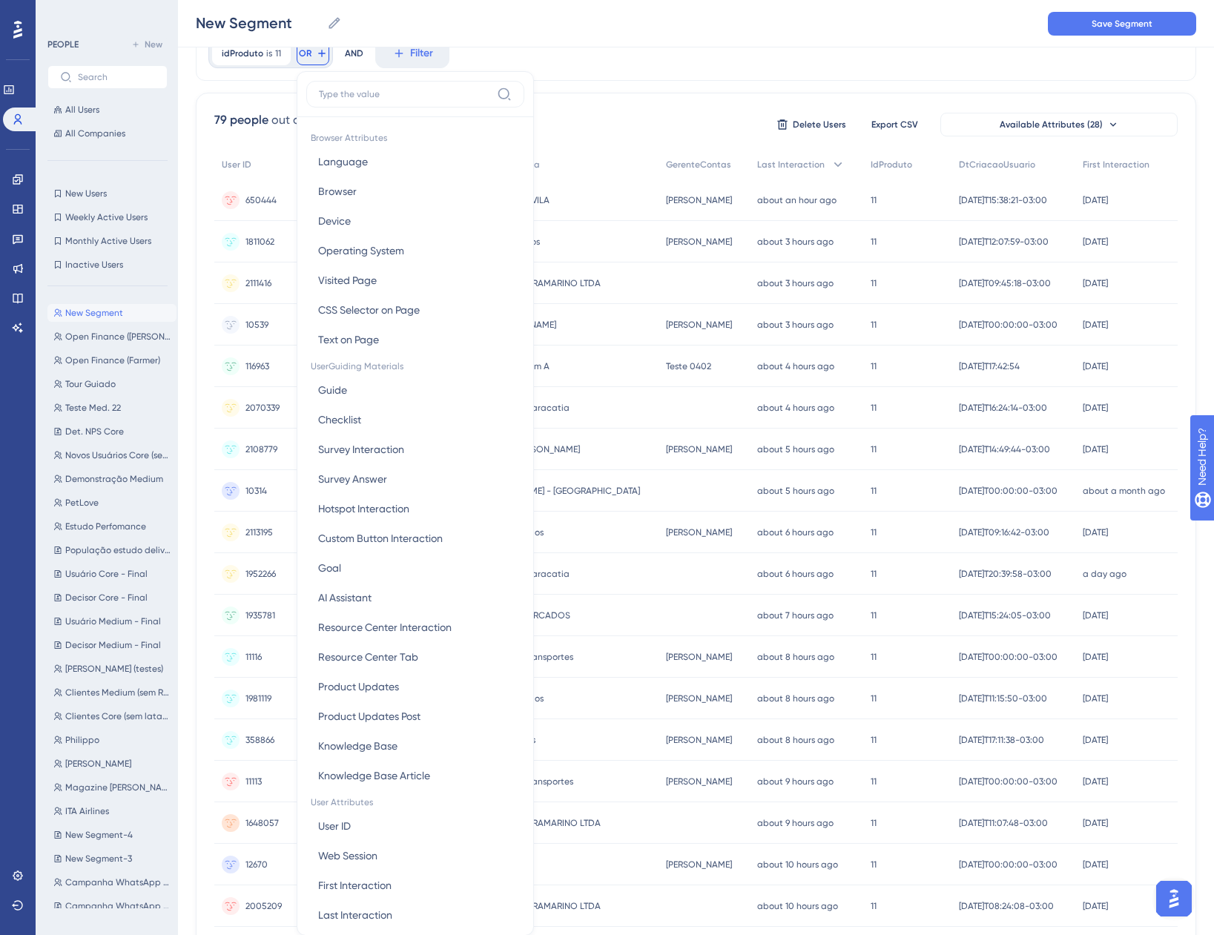
scroll to position [105, 0]
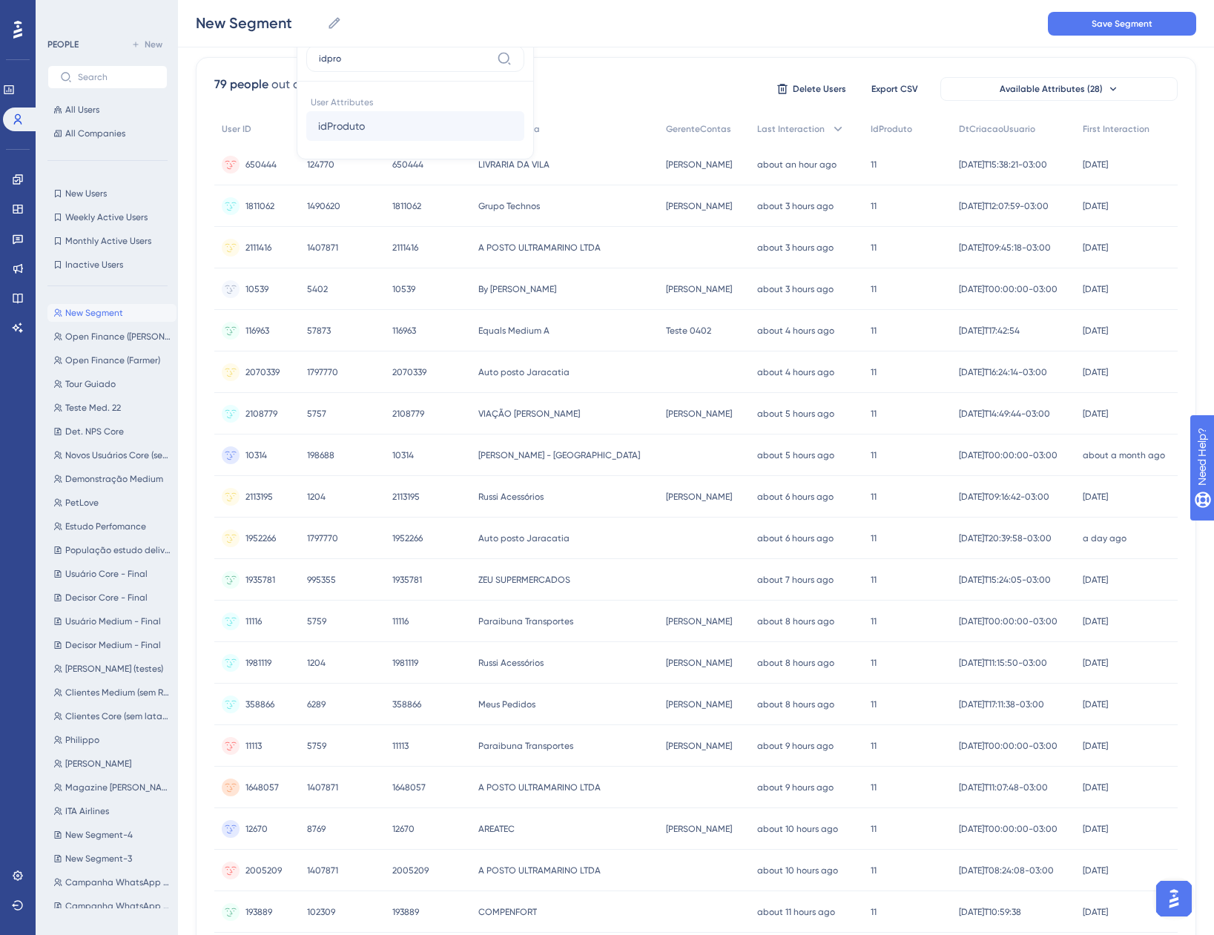
type input "idpro"
click at [362, 135] on button "idProduto idProduto" at bounding box center [415, 126] width 218 height 30
type input "12"
click at [489, 246] on span "Done" at bounding box center [486, 243] width 25 height 18
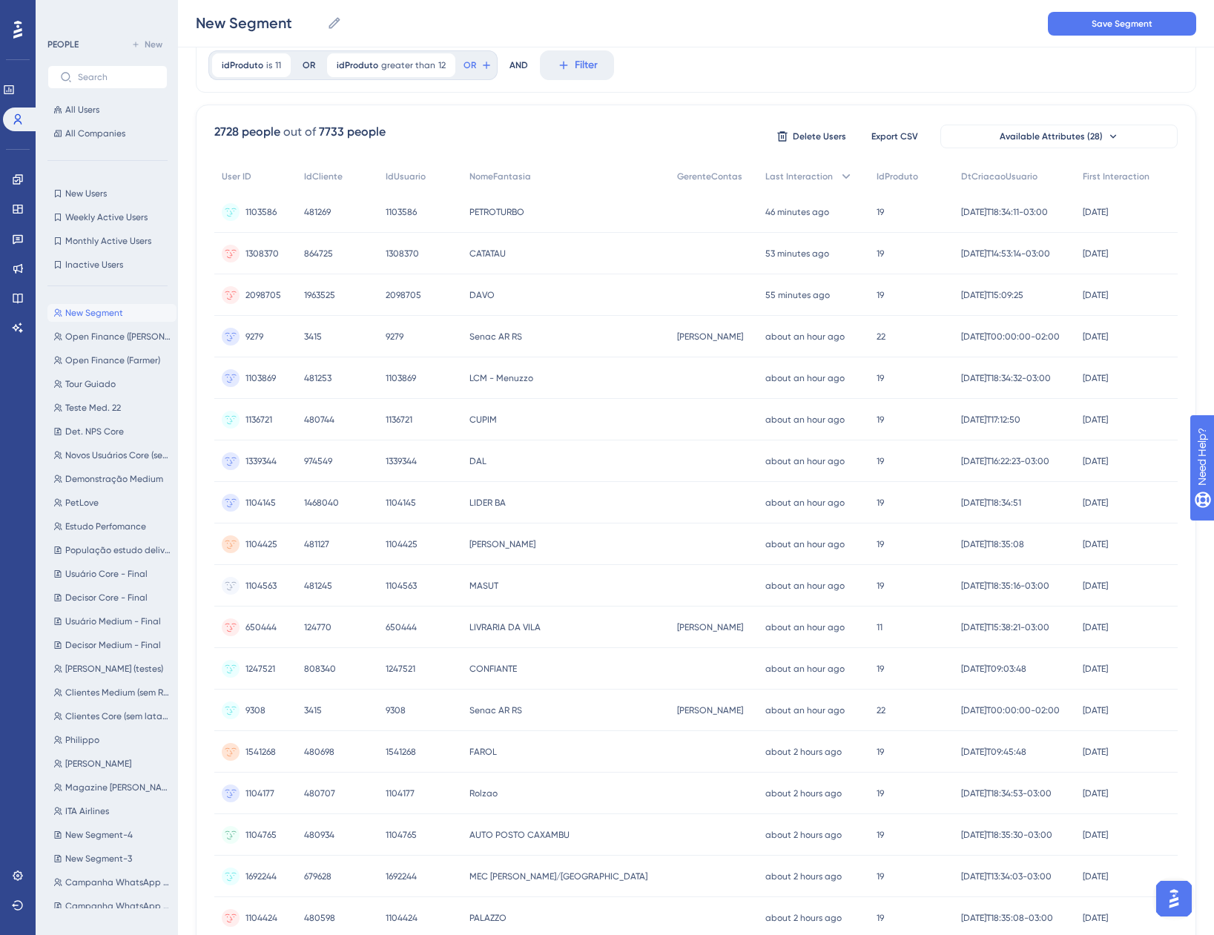
scroll to position [0, 0]
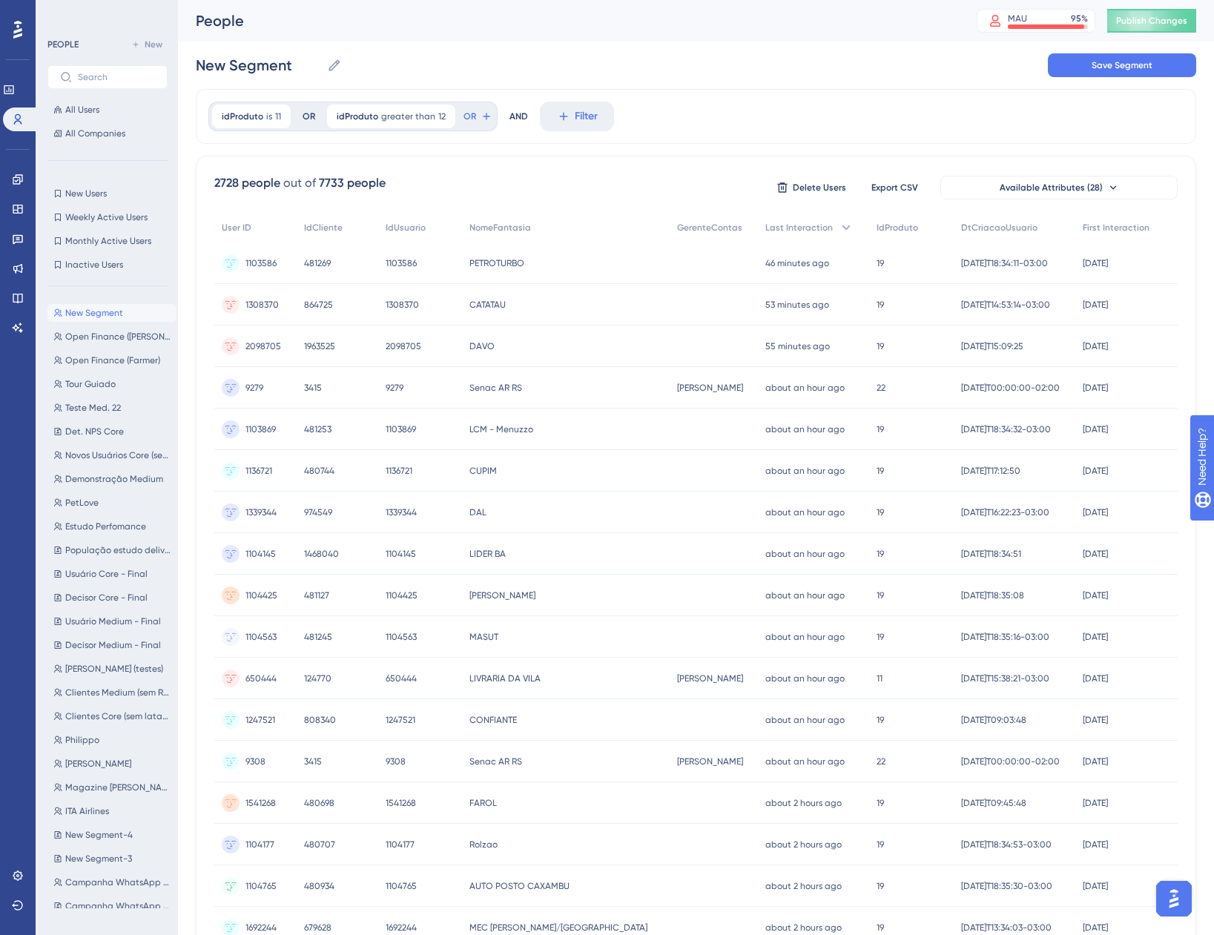
click at [658, 90] on div "idProduto is 11 11 Remove OR idProduto greater than 12 12 Remove OR AND Filter" at bounding box center [696, 116] width 1000 height 55
click at [280, 62] on input "New Segment" at bounding box center [258, 65] width 125 height 21
drag, startPoint x: 302, startPoint y: 74, endPoint x: 199, endPoint y: 66, distance: 102.7
click at [199, 66] on input "New Segment" at bounding box center [258, 65] width 125 height 21
click at [1058, 66] on button "Save Segment" at bounding box center [1122, 65] width 148 height 24
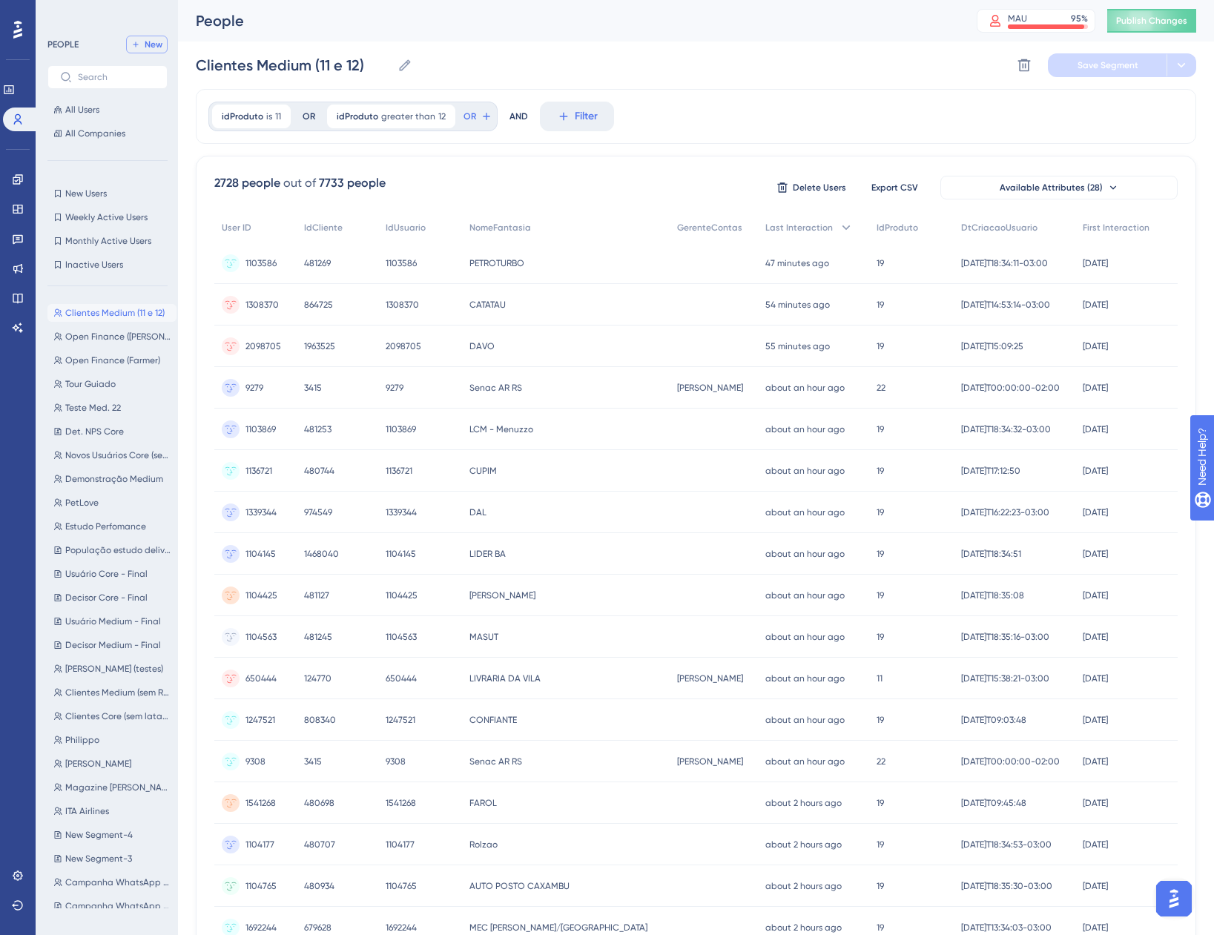
click at [145, 44] on span "New" at bounding box center [154, 45] width 18 height 12
type input "New Segment"
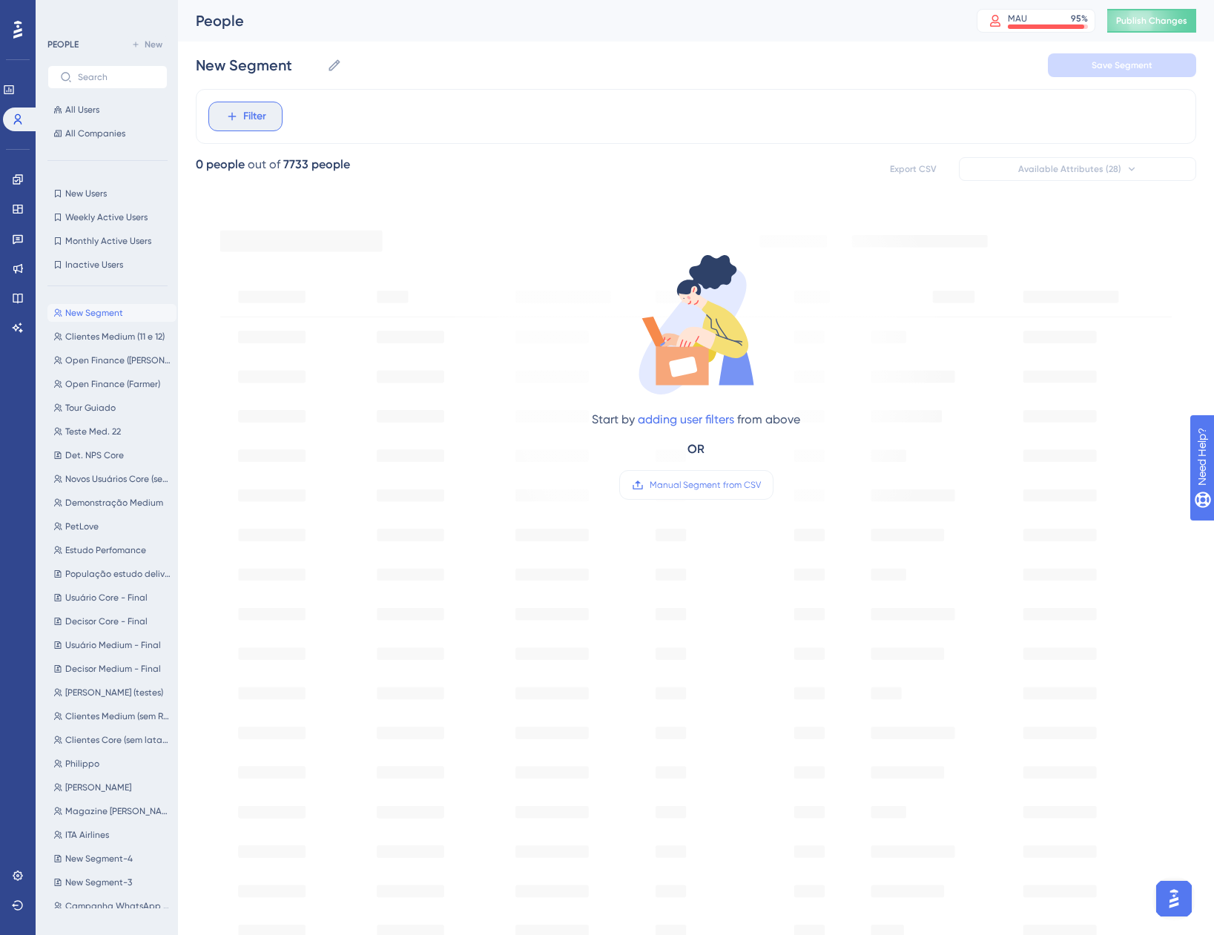
click at [239, 114] on button "Filter" at bounding box center [245, 117] width 74 height 30
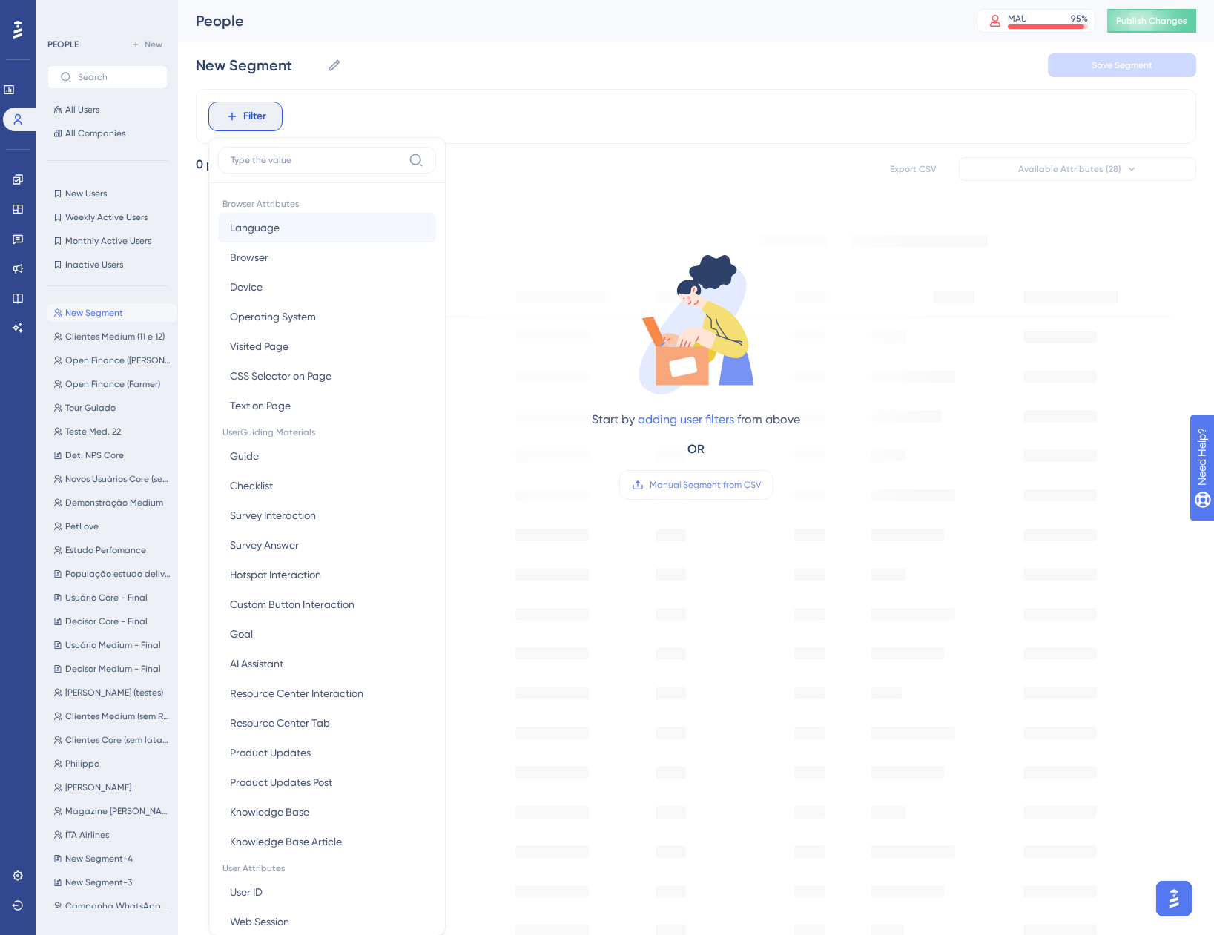
scroll to position [69, 0]
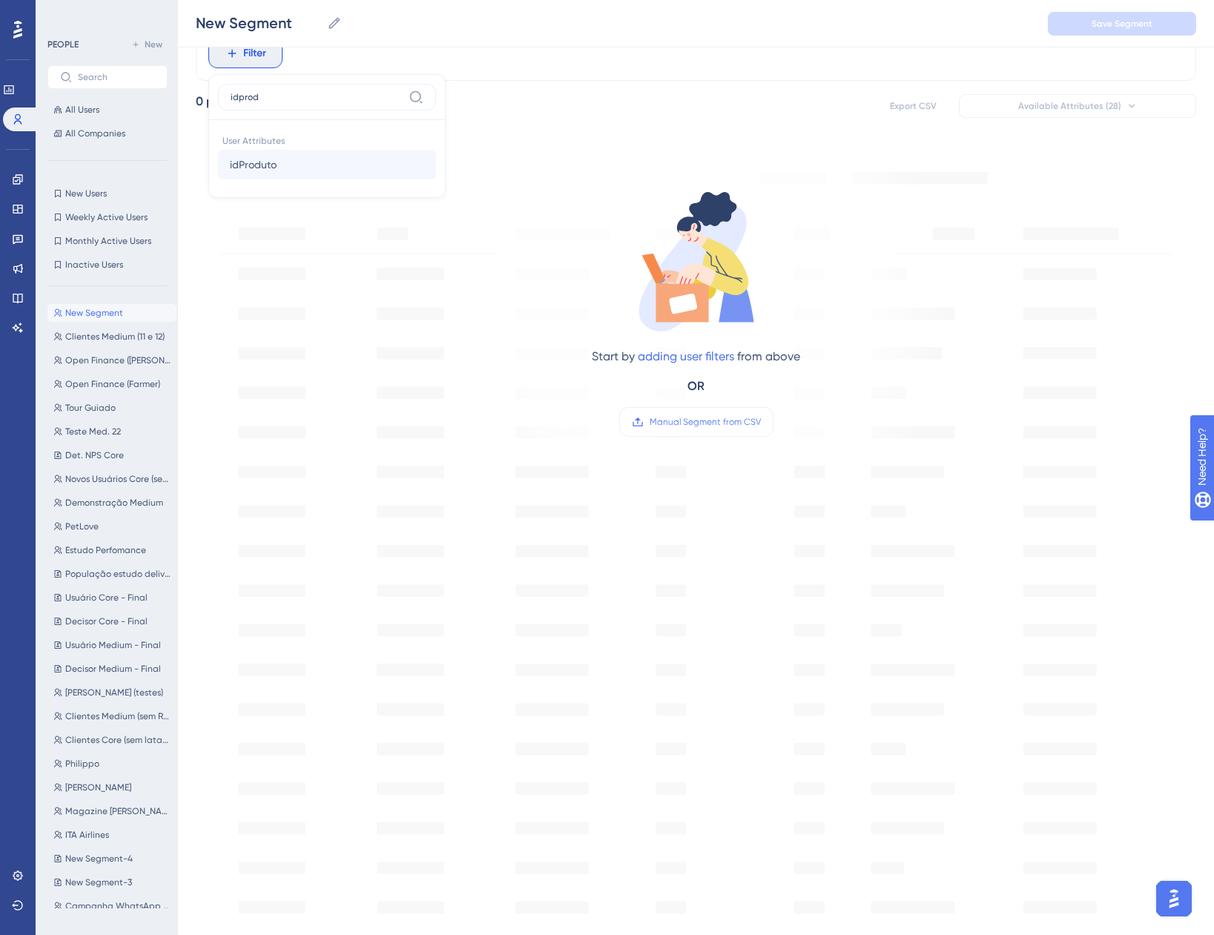
type input "idprod"
click at [326, 161] on button "idProduto idProduto" at bounding box center [327, 165] width 218 height 30
click at [246, 185] on label "is" at bounding box center [246, 179] width 7 height 18
type input "022"
click at [361, 279] on span "Done" at bounding box center [371, 278] width 25 height 18
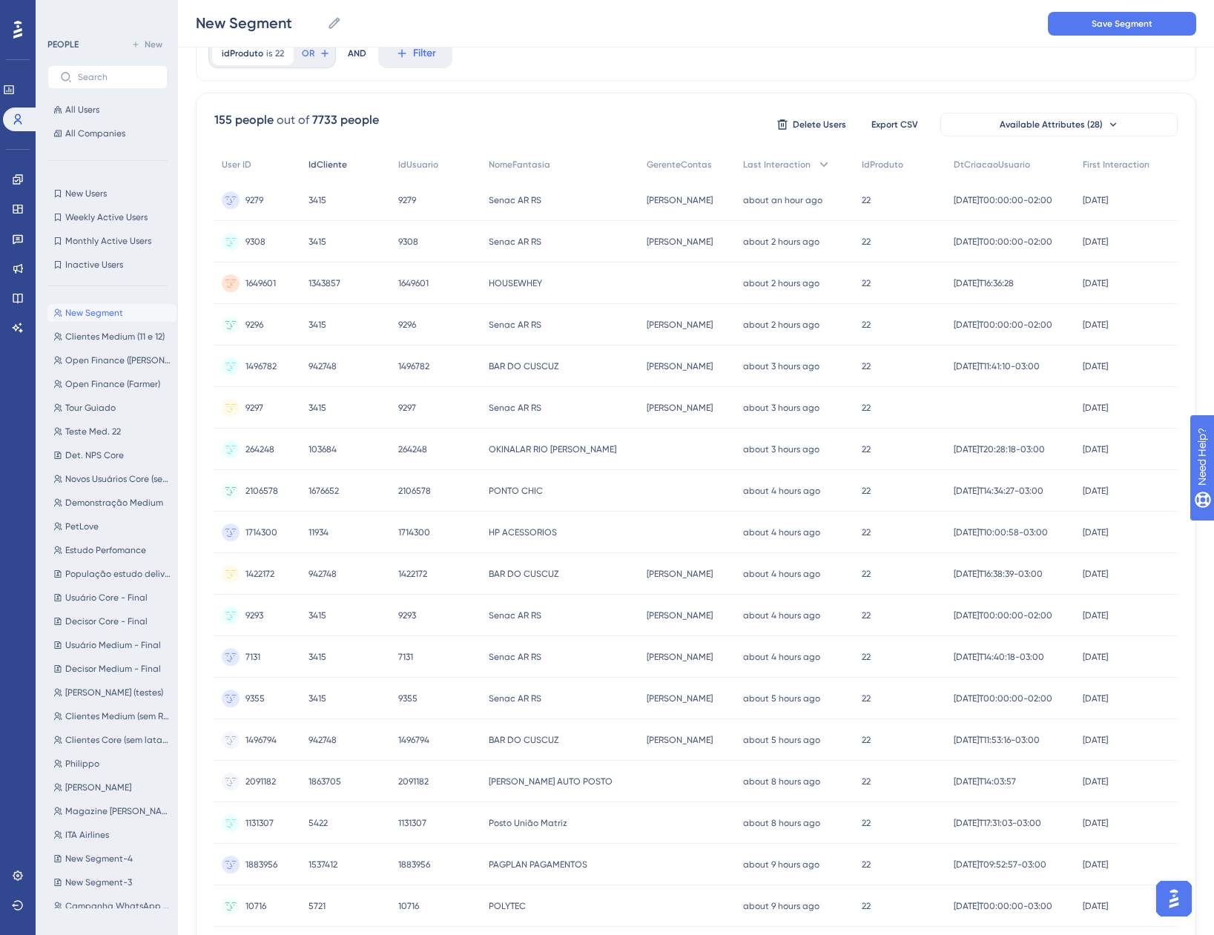
scroll to position [0, 0]
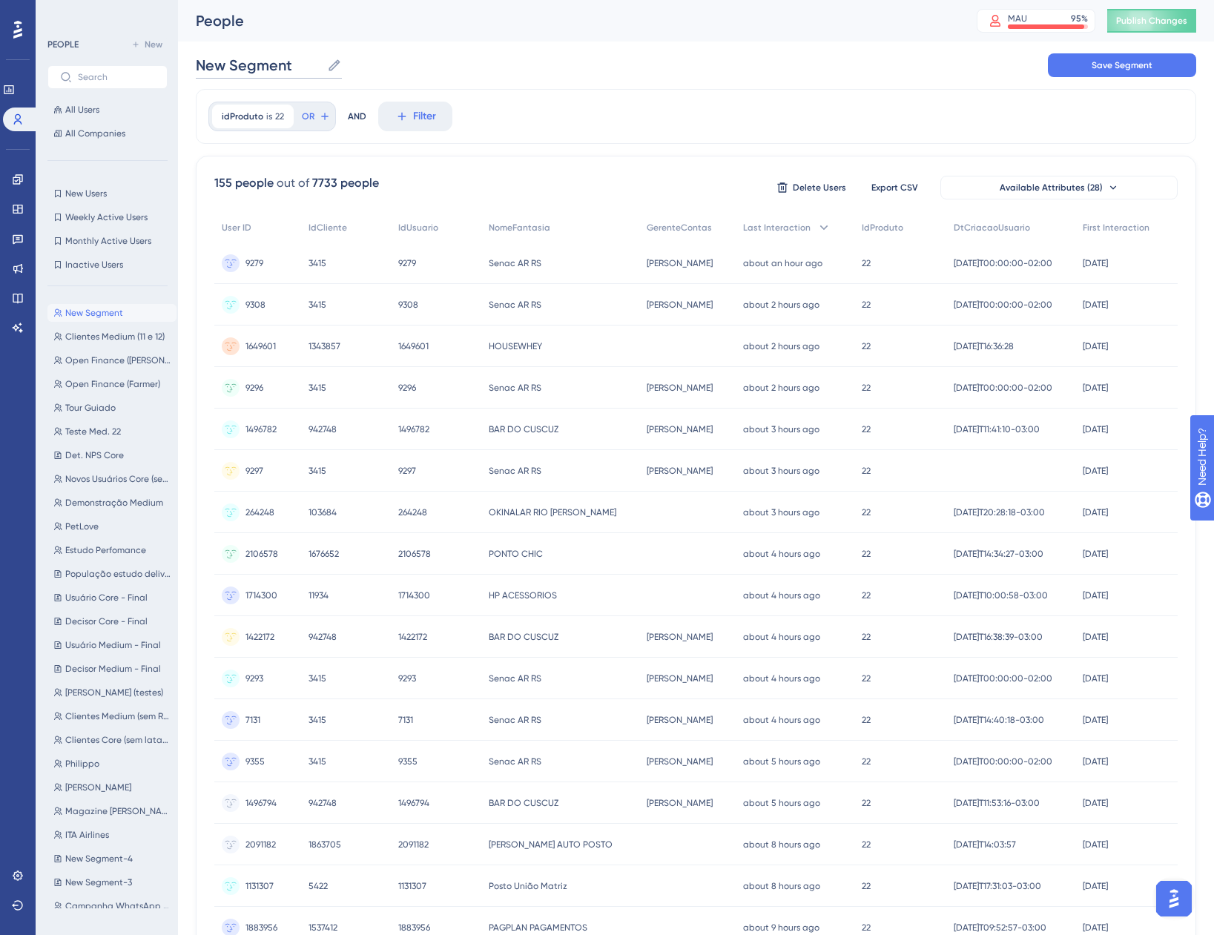
click at [252, 67] on input "New Segment" at bounding box center [258, 65] width 125 height 21
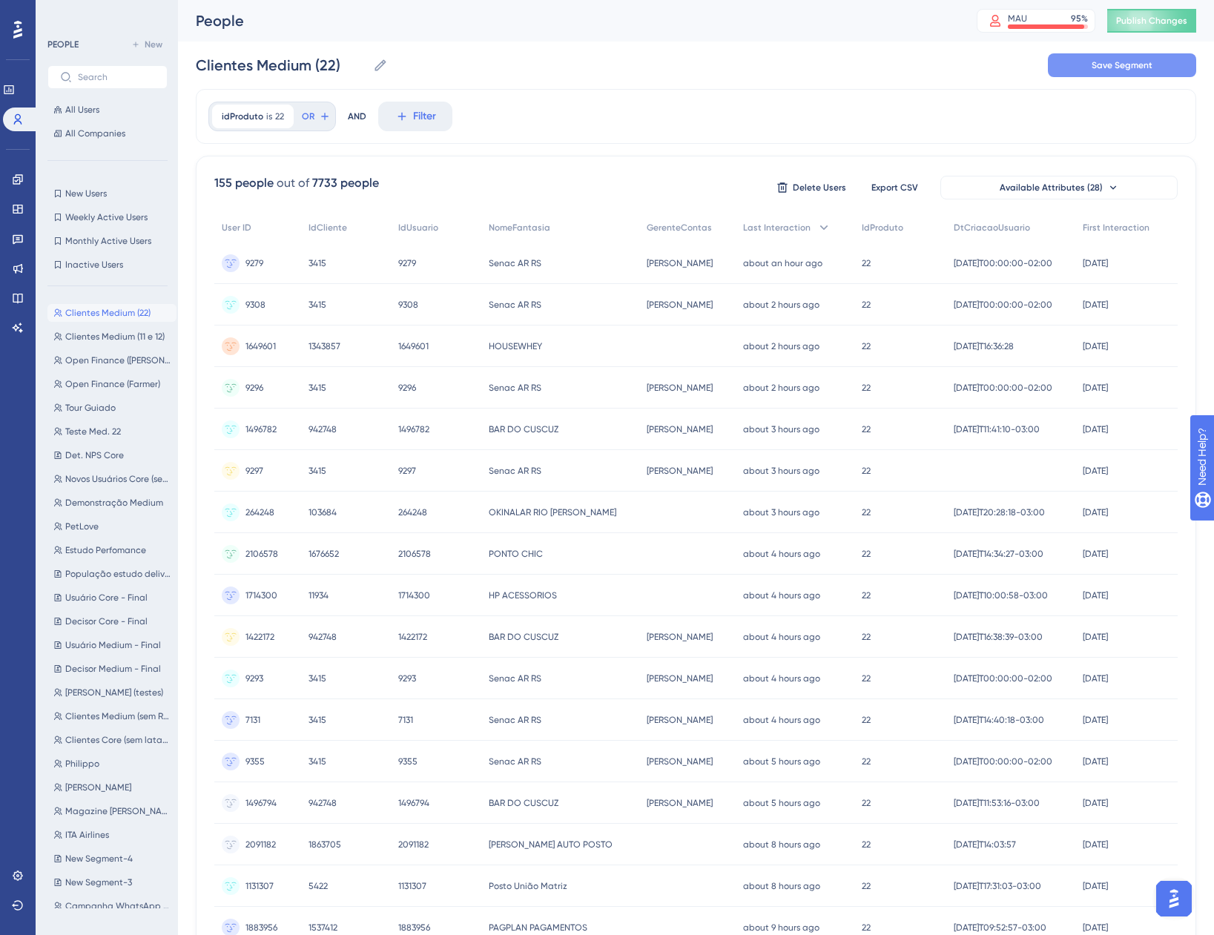
click at [1124, 68] on span "Save Segment" at bounding box center [1122, 65] width 61 height 12
click at [89, 337] on span "Clientes Medium (11 e 12)" at bounding box center [114, 337] width 99 height 12
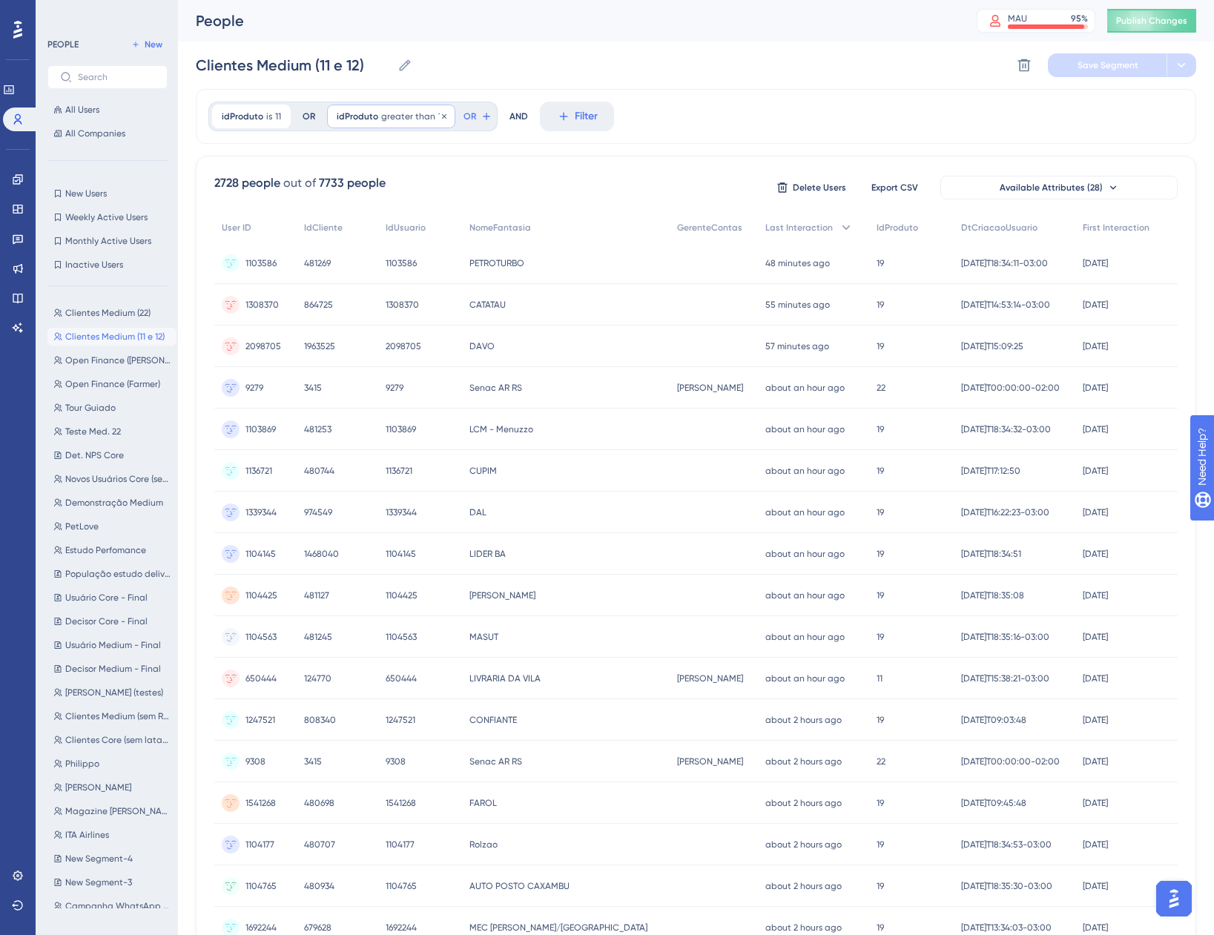
click at [409, 109] on div "idProduto greater than 12 12 Remove" at bounding box center [391, 117] width 128 height 24
click at [363, 242] on label "is" at bounding box center [360, 242] width 7 height 18
click at [483, 349] on span "Done" at bounding box center [486, 341] width 25 height 18
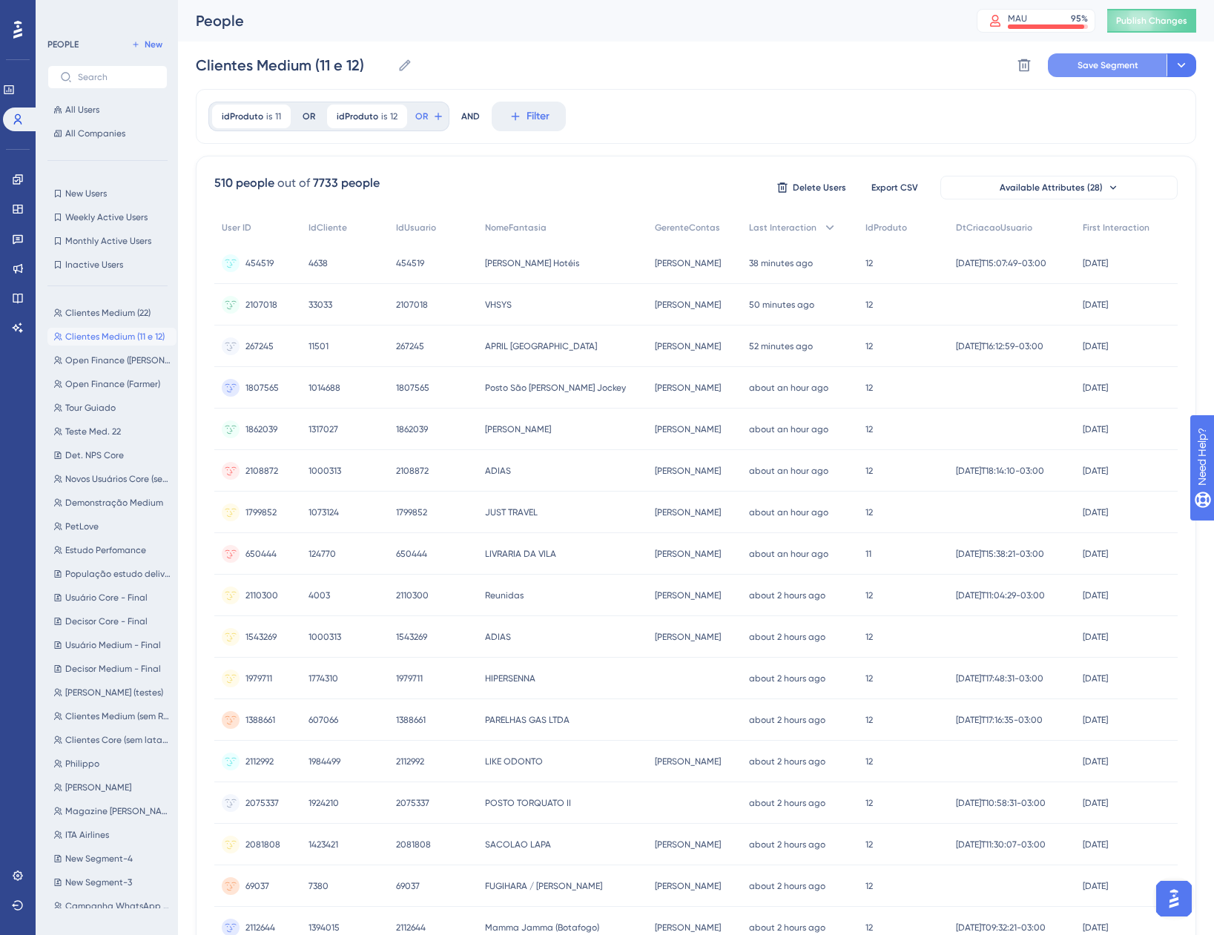
click at [1125, 64] on span "Save Segment" at bounding box center [1108, 65] width 61 height 12
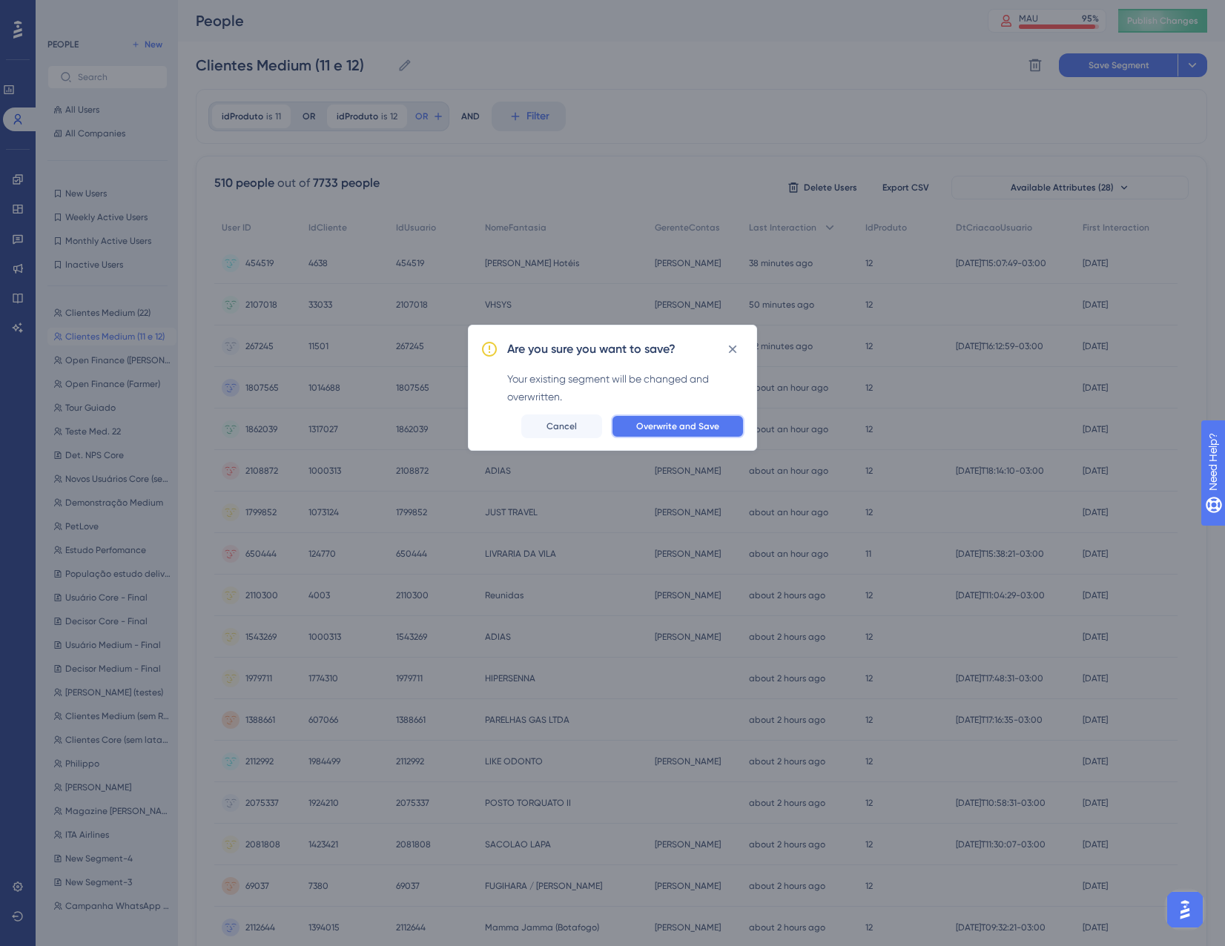
click at [680, 426] on span "Overwrite and Save" at bounding box center [677, 427] width 83 height 12
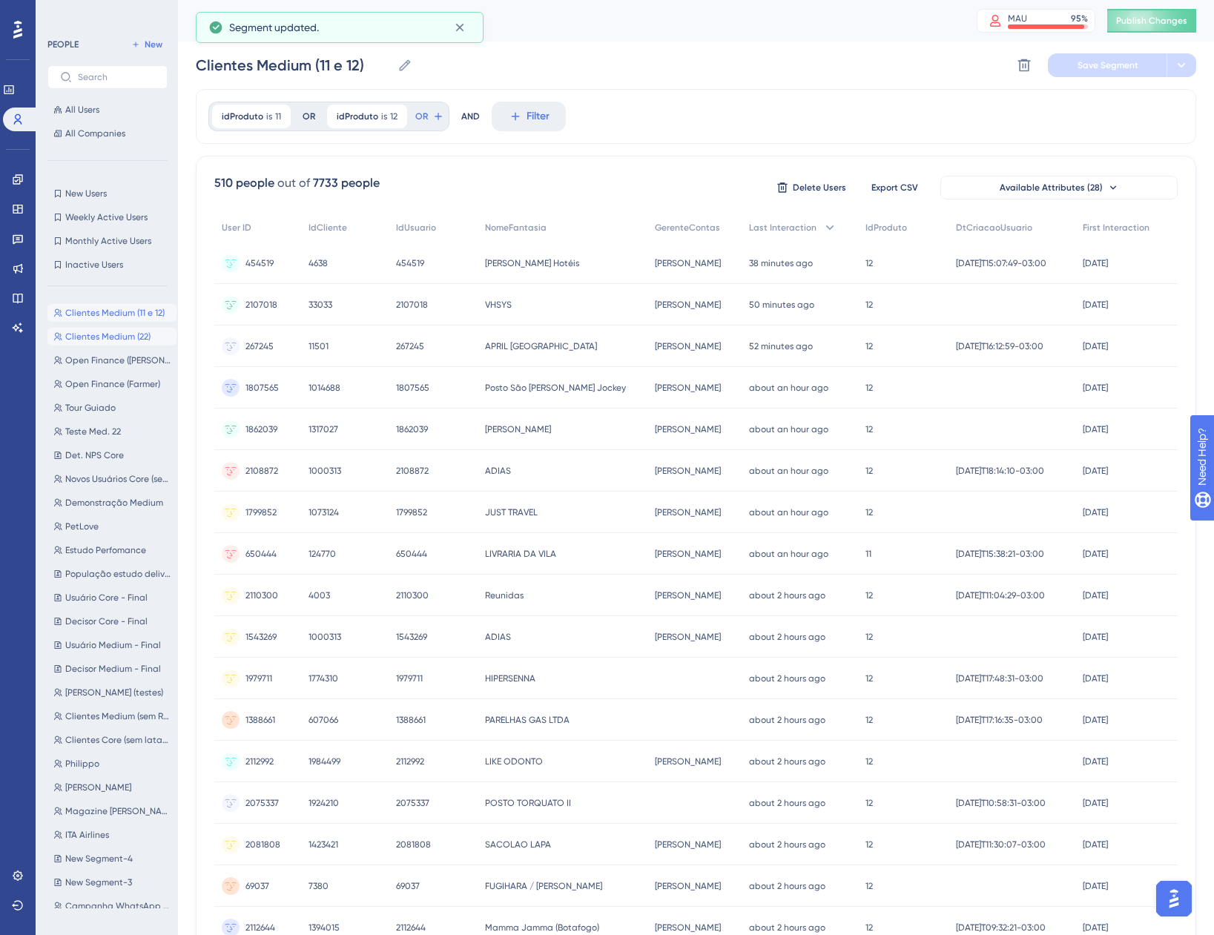
click at [125, 338] on span "Clientes Medium (22)" at bounding box center [107, 337] width 85 height 12
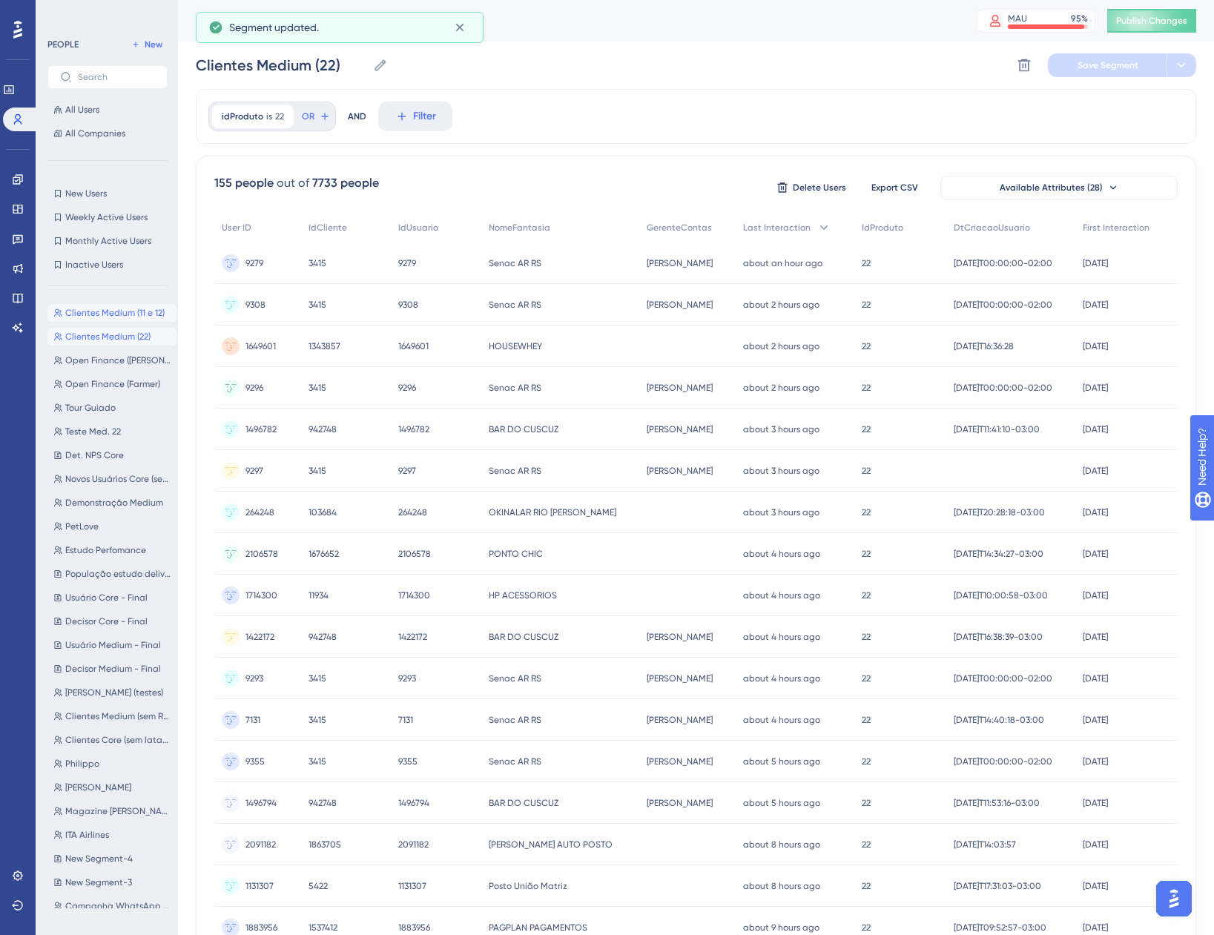
click at [120, 311] on span "Clientes Medium (11 e 12)" at bounding box center [114, 313] width 99 height 12
type input "Clientes Medium (11 e 12)"
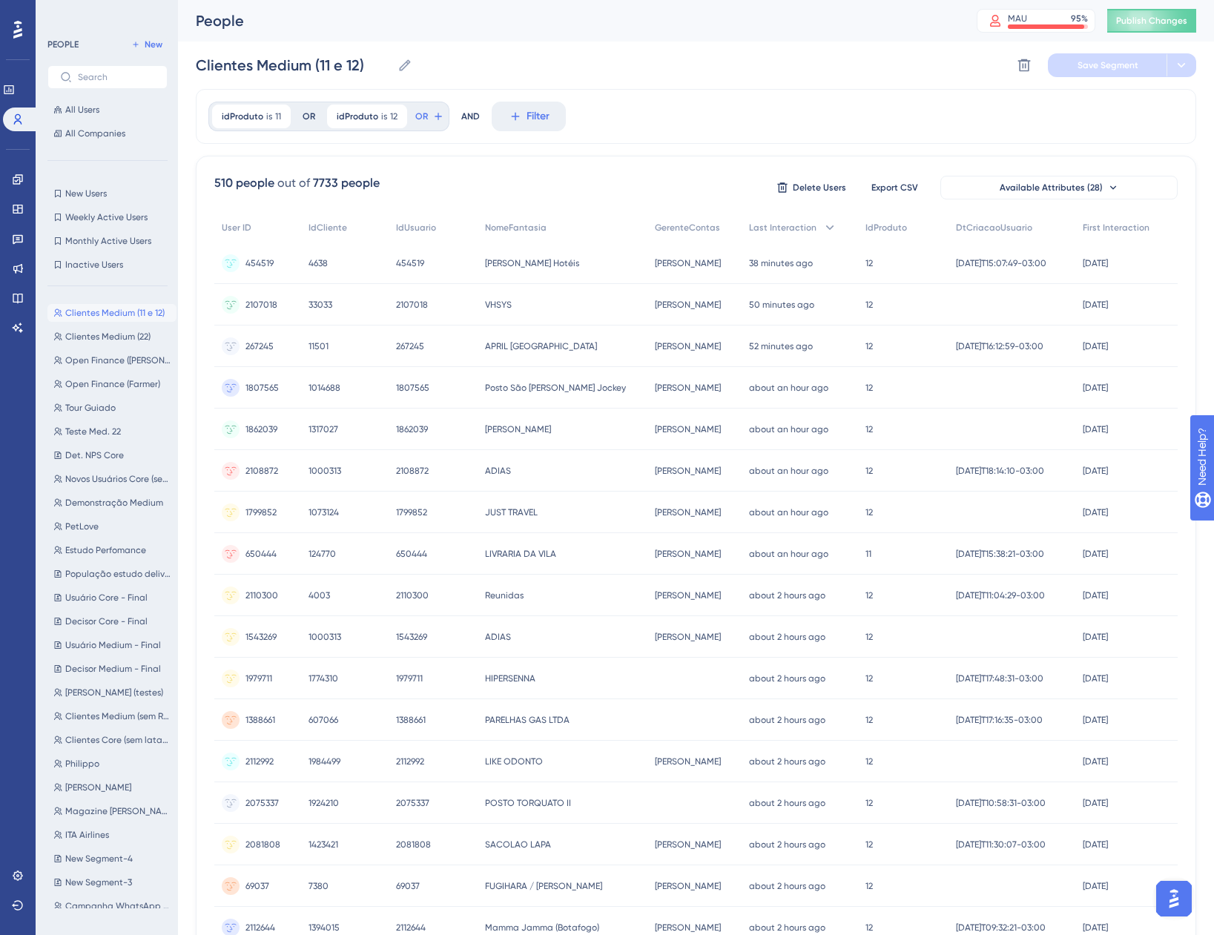
click at [777, 130] on div "idProduto is 11 11 Remove OR idProduto is 12 12 Remove OR AND Filter" at bounding box center [696, 116] width 1000 height 55
click at [17, 200] on link at bounding box center [18, 209] width 12 height 24
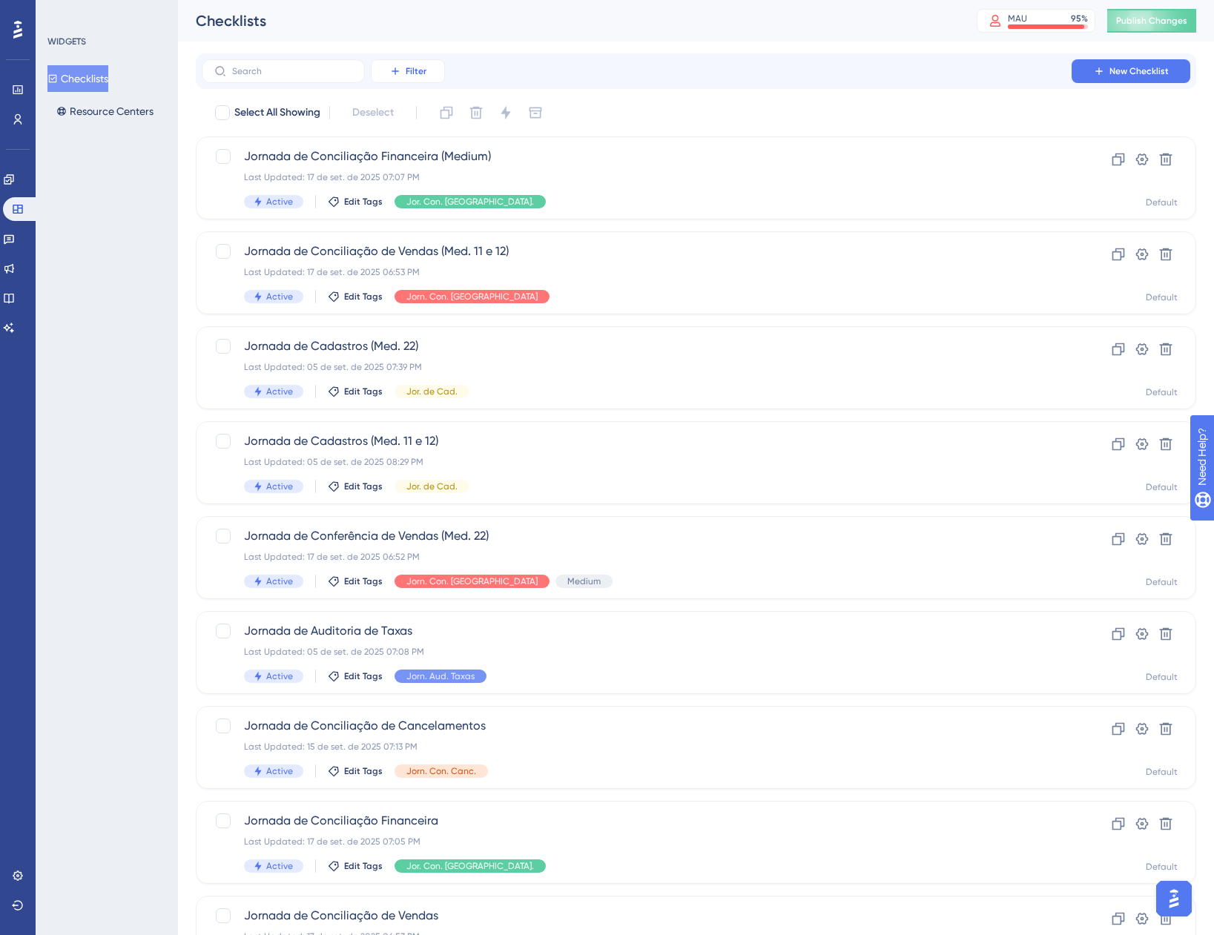
click at [400, 74] on icon at bounding box center [395, 71] width 12 height 12
click at [419, 119] on div "Tags Tags" at bounding box center [422, 114] width 61 height 30
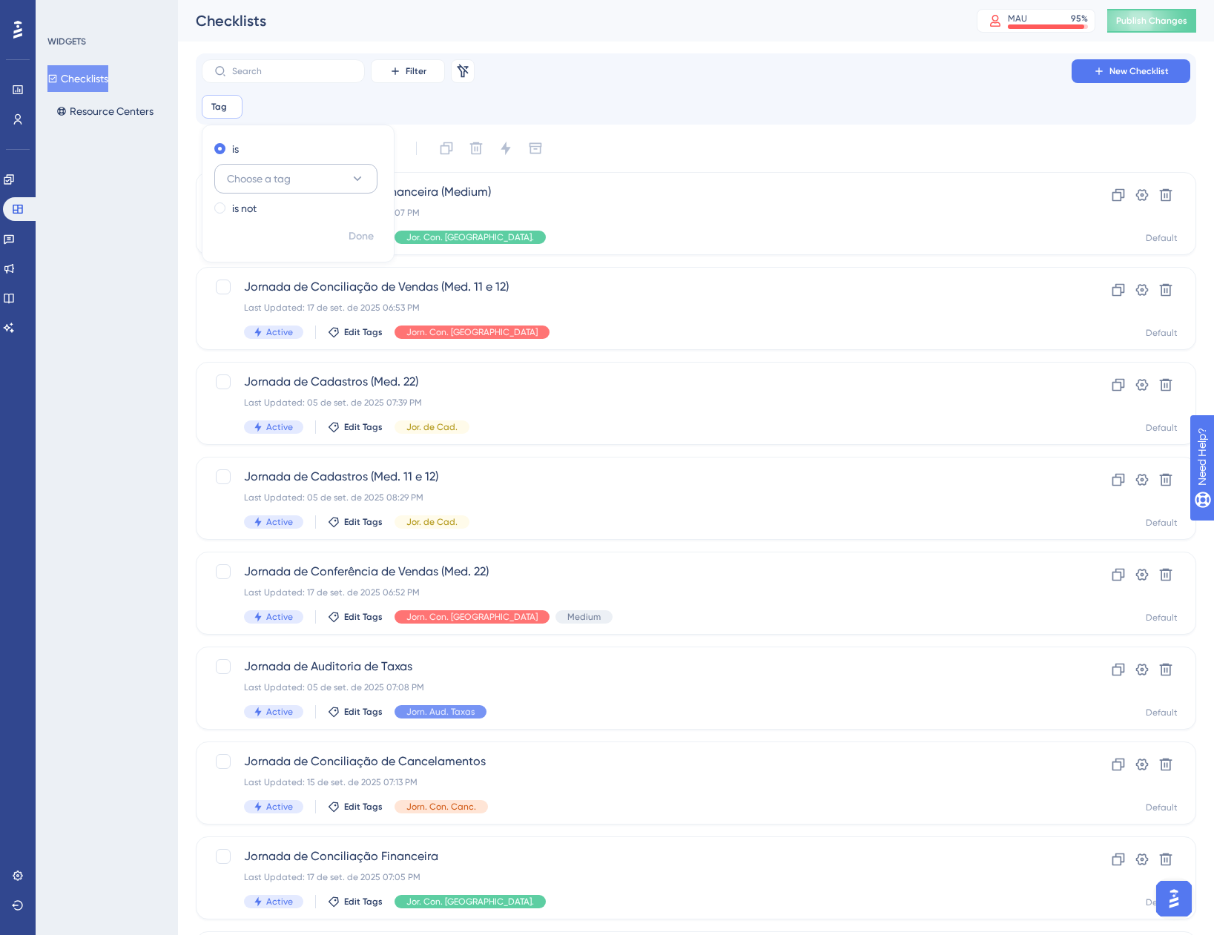
click at [271, 191] on button "Choose a tag" at bounding box center [295, 179] width 163 height 30
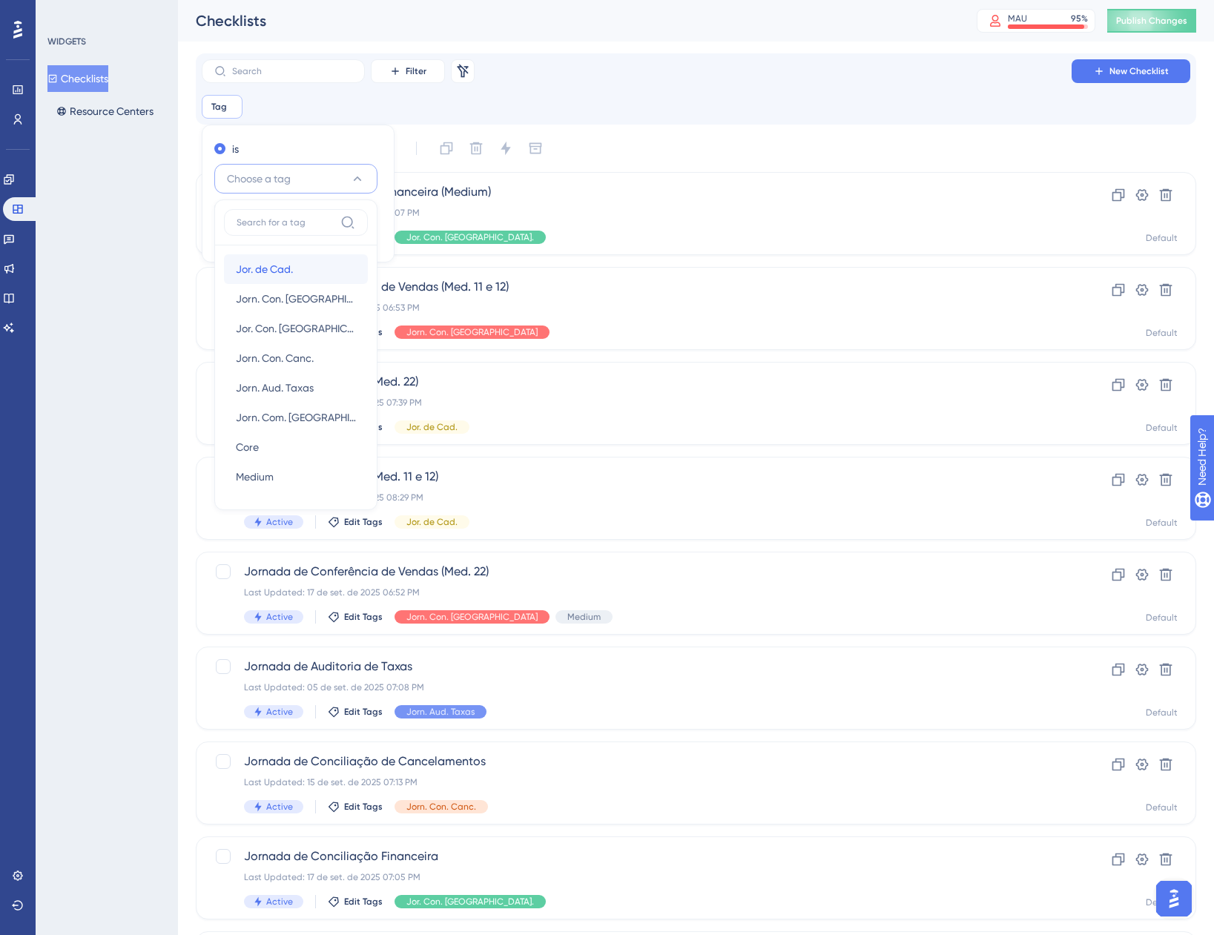
click at [267, 275] on span "Jor. de Cad." at bounding box center [264, 269] width 57 height 18
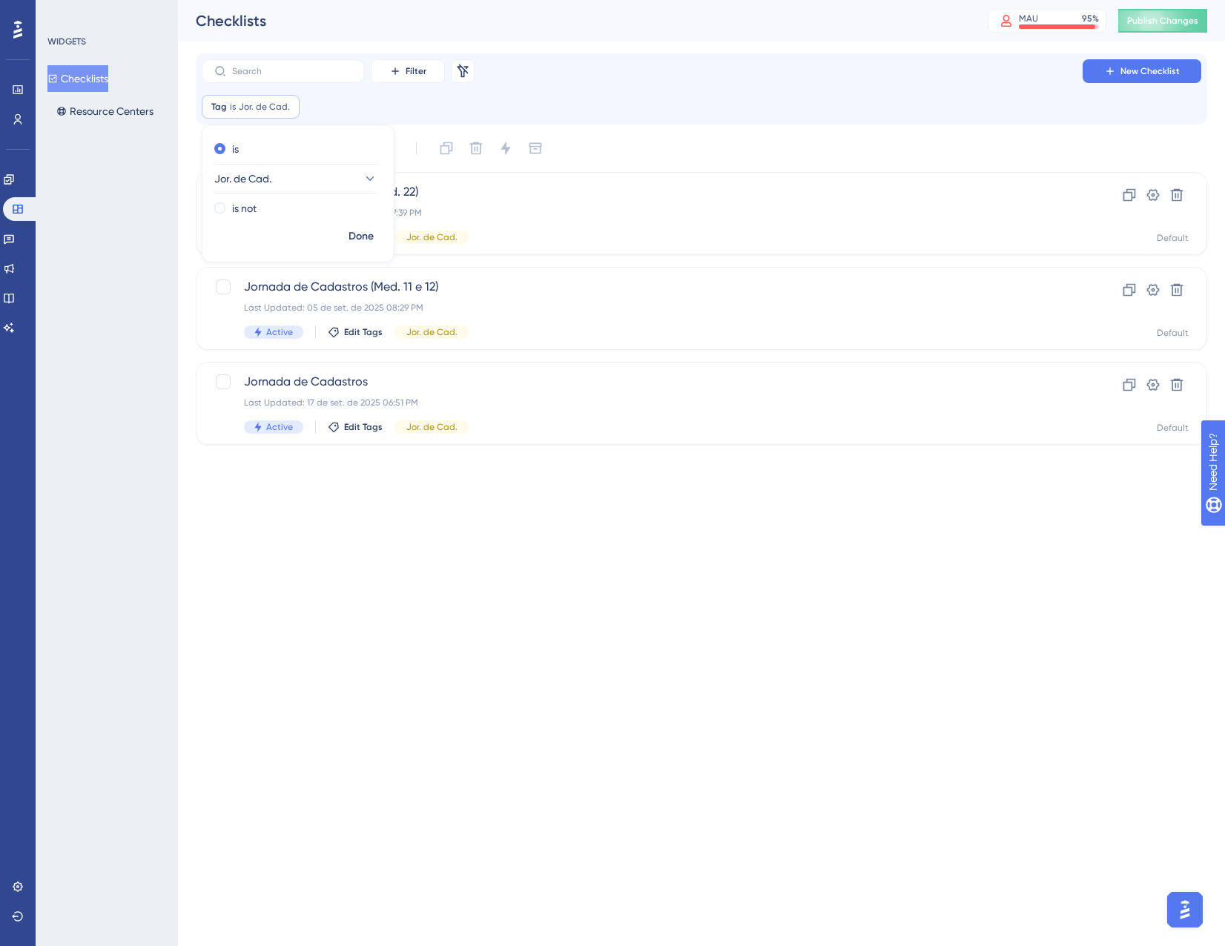
click at [601, 0] on html "Performance Users Engagement Widgets Feedback Product Updates Knowledge Base AI…" at bounding box center [612, 0] width 1225 height 0
click at [553, 317] on div "Jornada de Cadastros (Med. 11 e 12) Last Updated: 05 de set. de 2025 08:29 PM A…" at bounding box center [642, 308] width 797 height 61
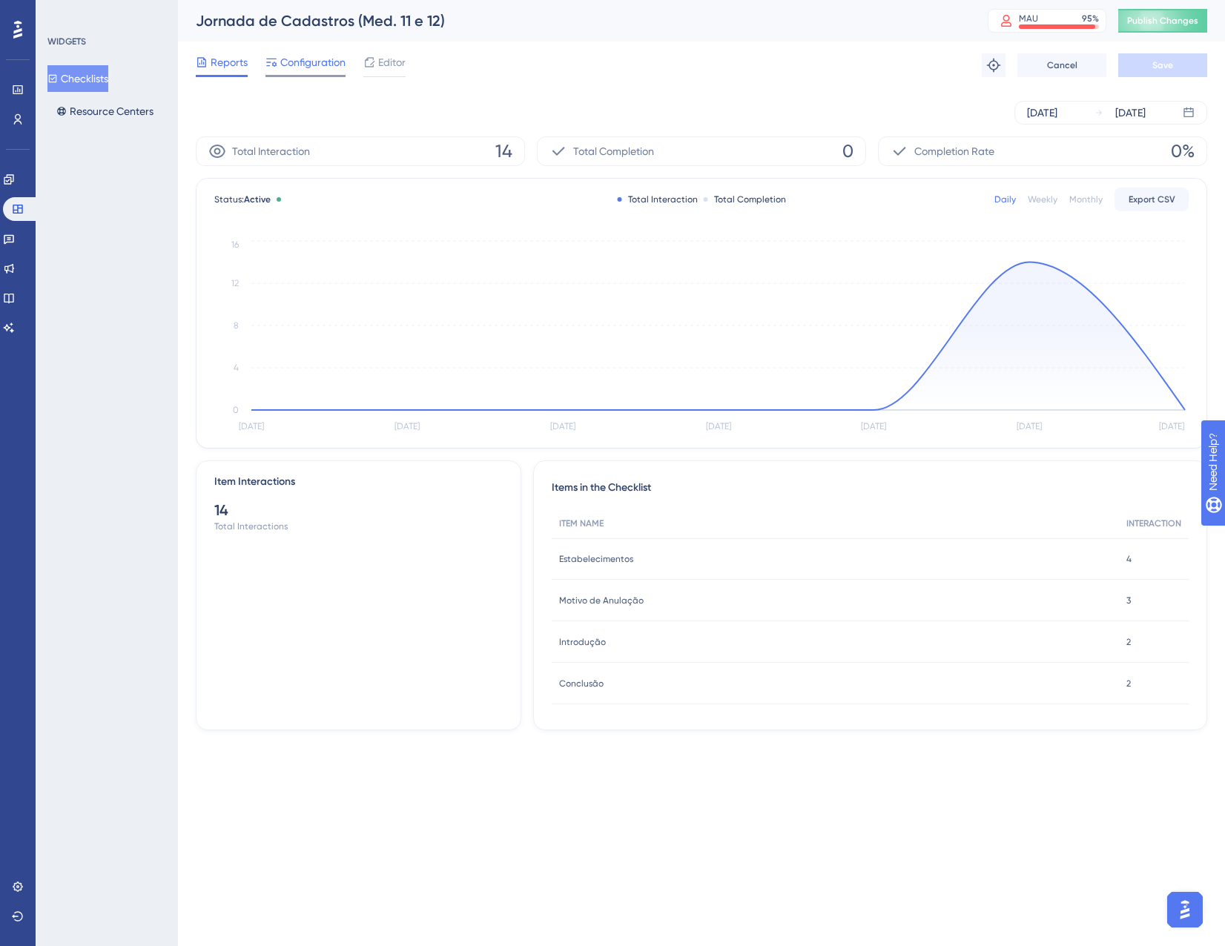
click at [297, 67] on span "Configuration" at bounding box center [312, 62] width 65 height 18
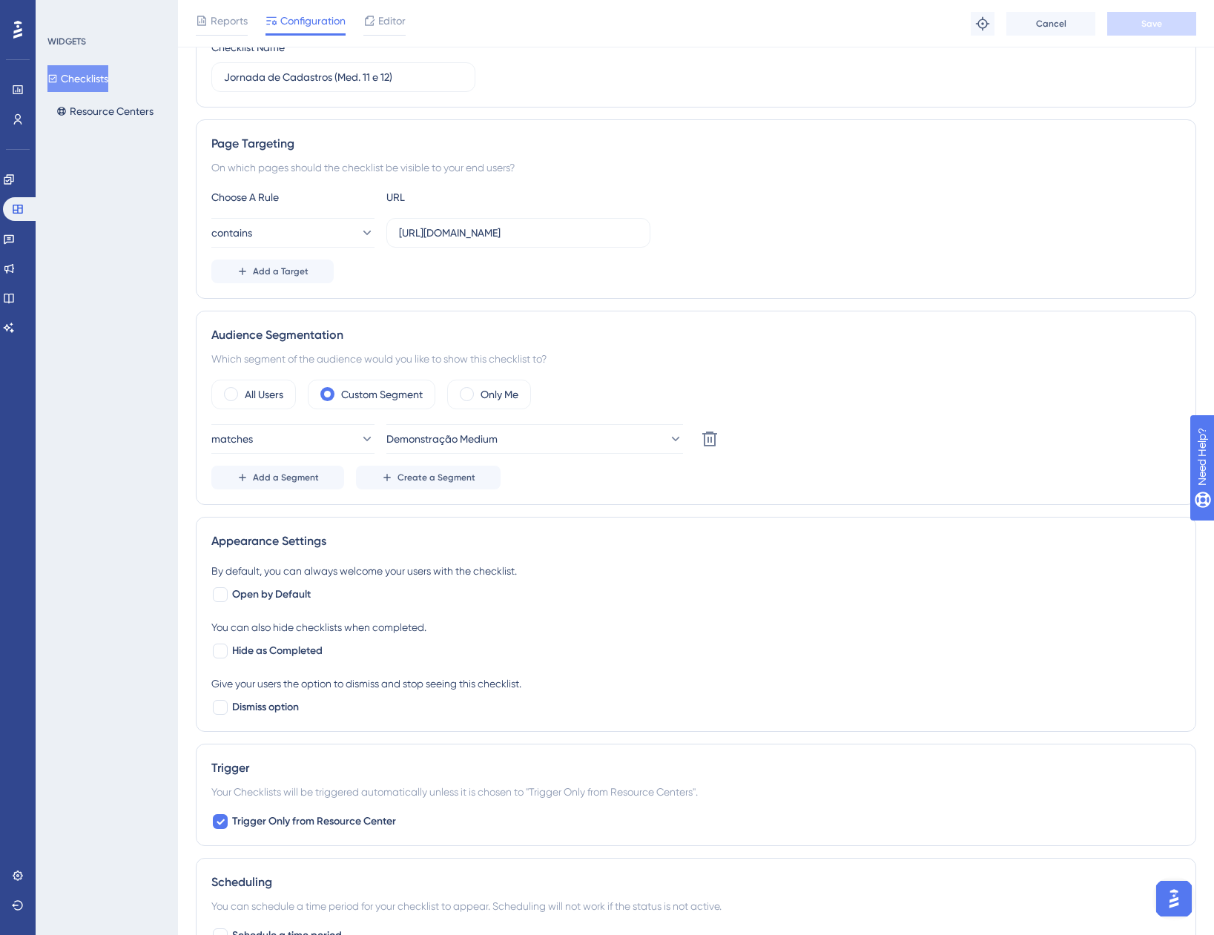
scroll to position [222, 0]
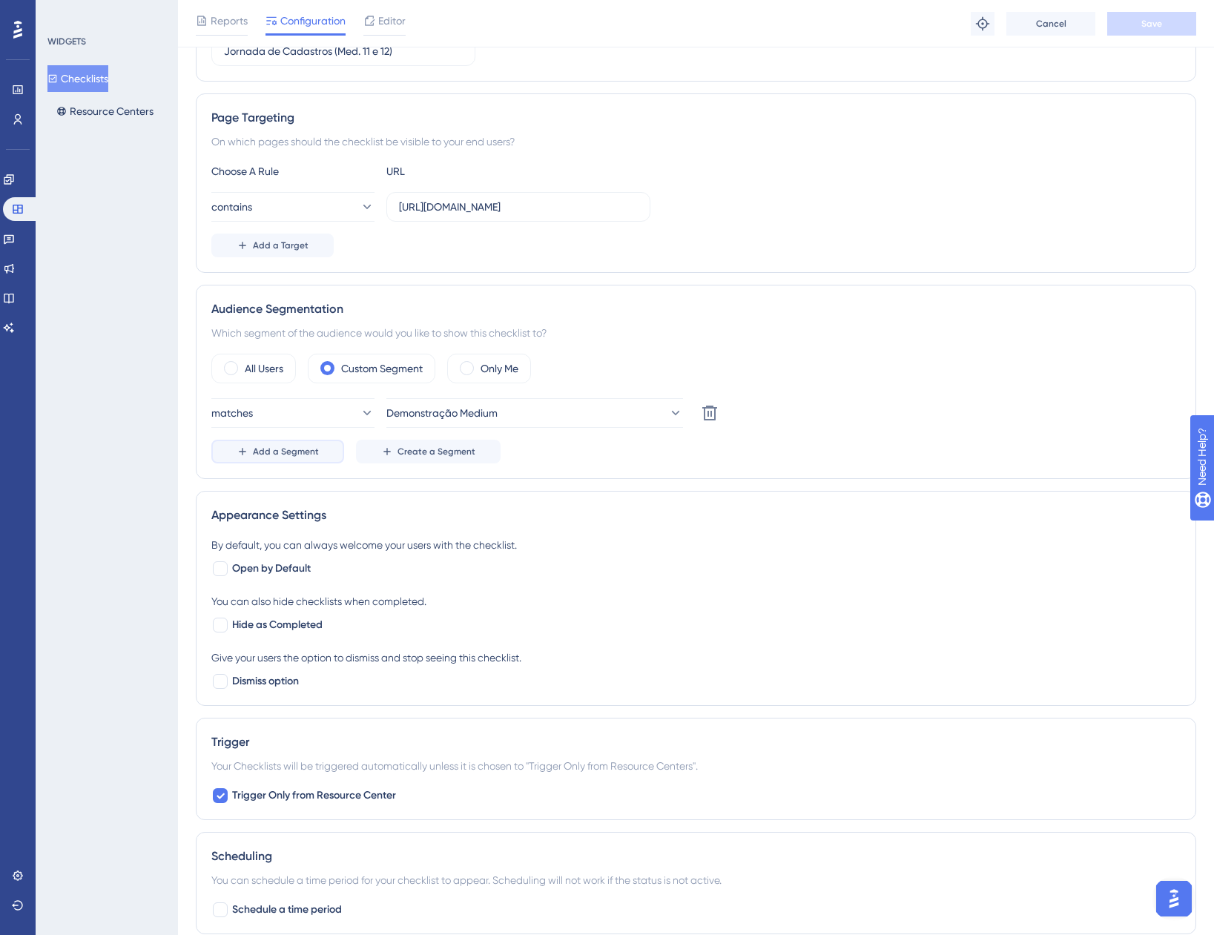
click at [317, 457] on button "Add a Segment" at bounding box center [277, 452] width 133 height 24
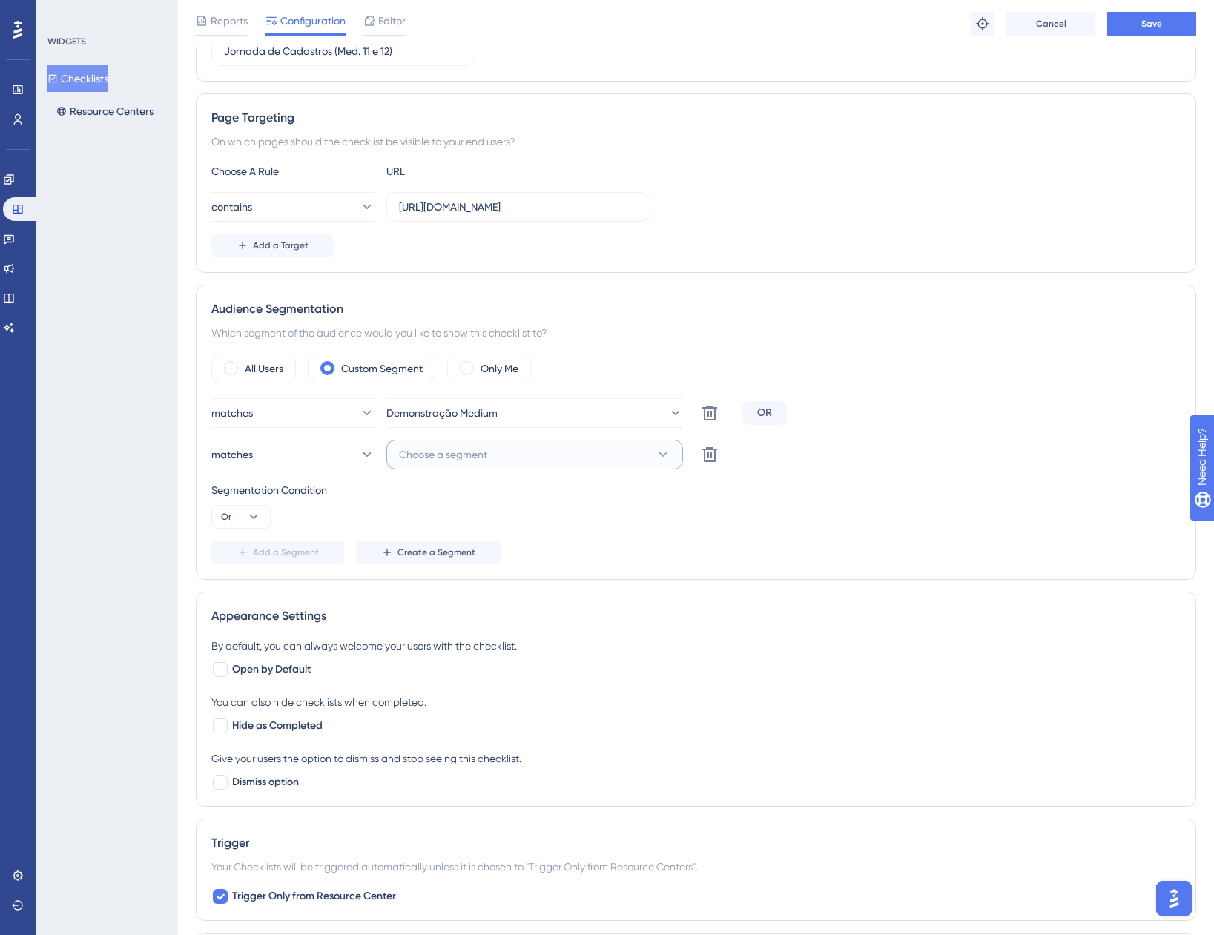
click at [583, 452] on button "Choose a segment" at bounding box center [534, 455] width 297 height 30
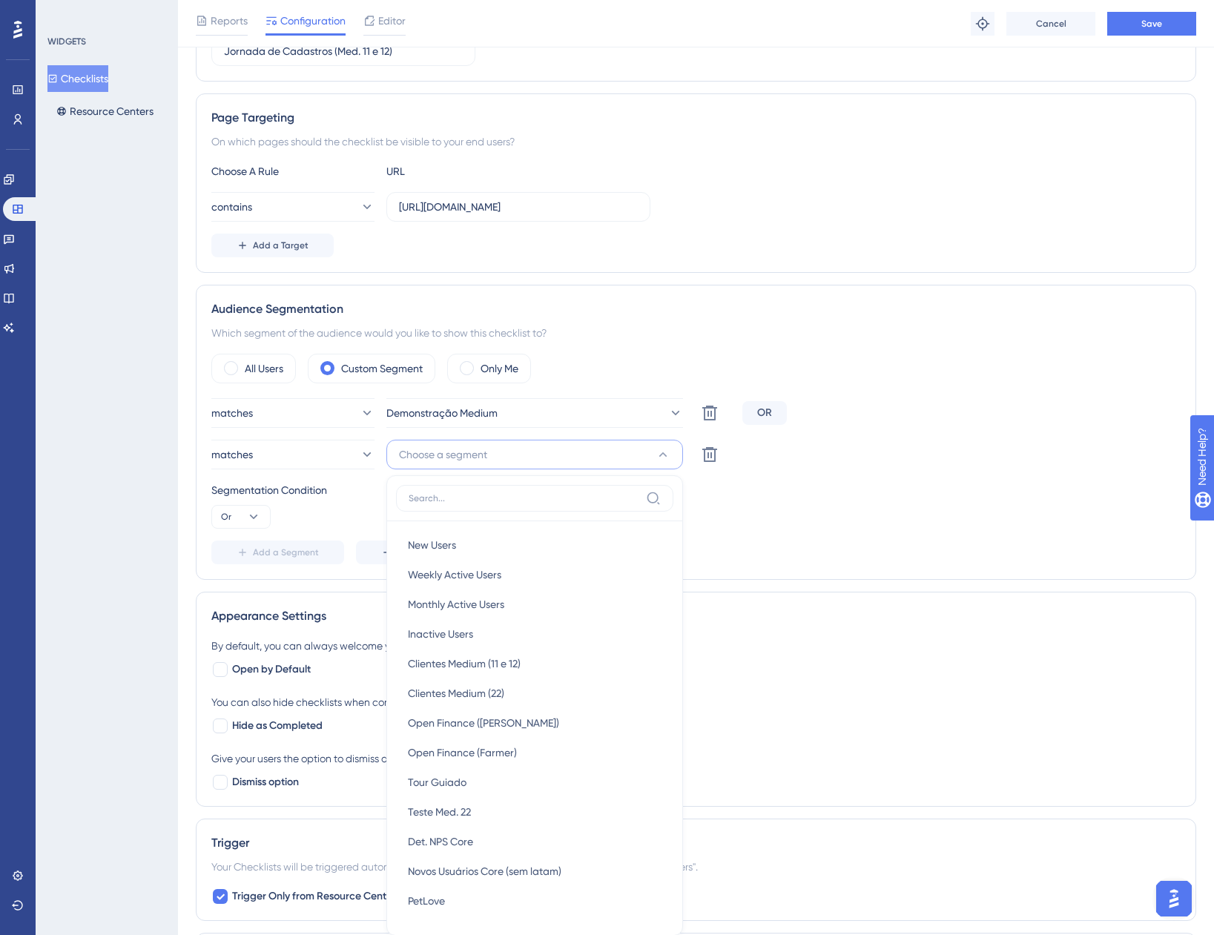
scroll to position [461, 0]
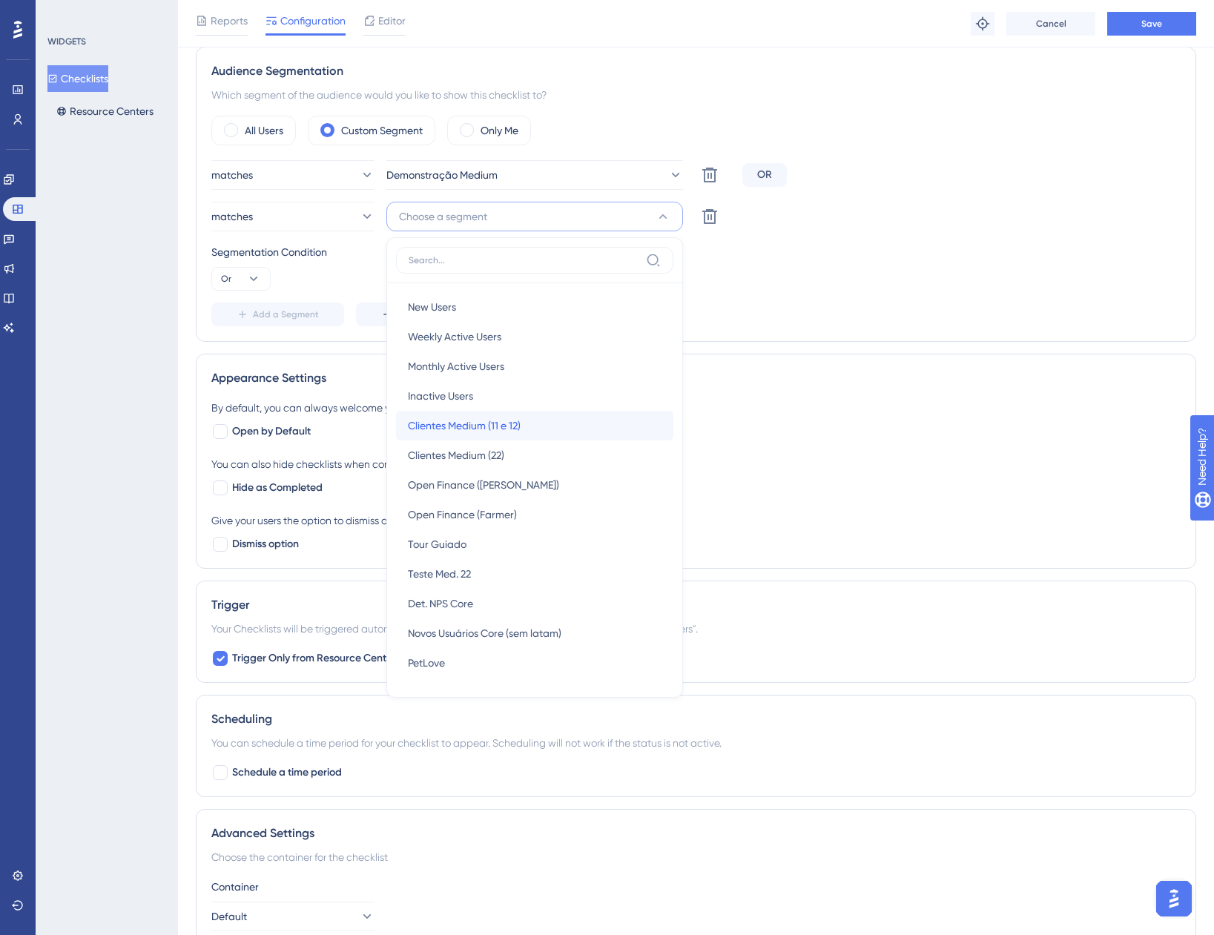
click at [550, 429] on div "Clientes Medium (11 e 12) Clientes Medium (11 e 12)" at bounding box center [535, 426] width 254 height 30
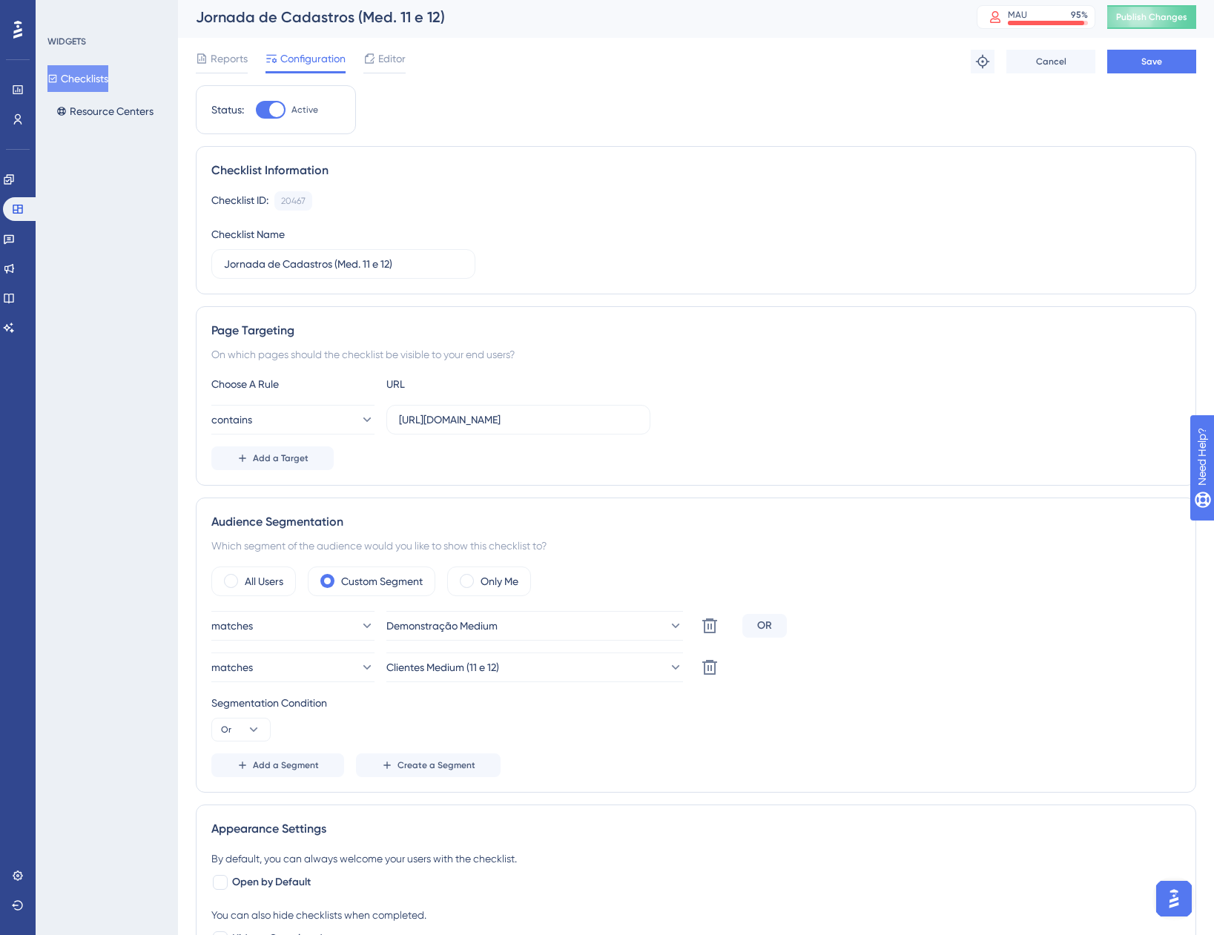
scroll to position [0, 0]
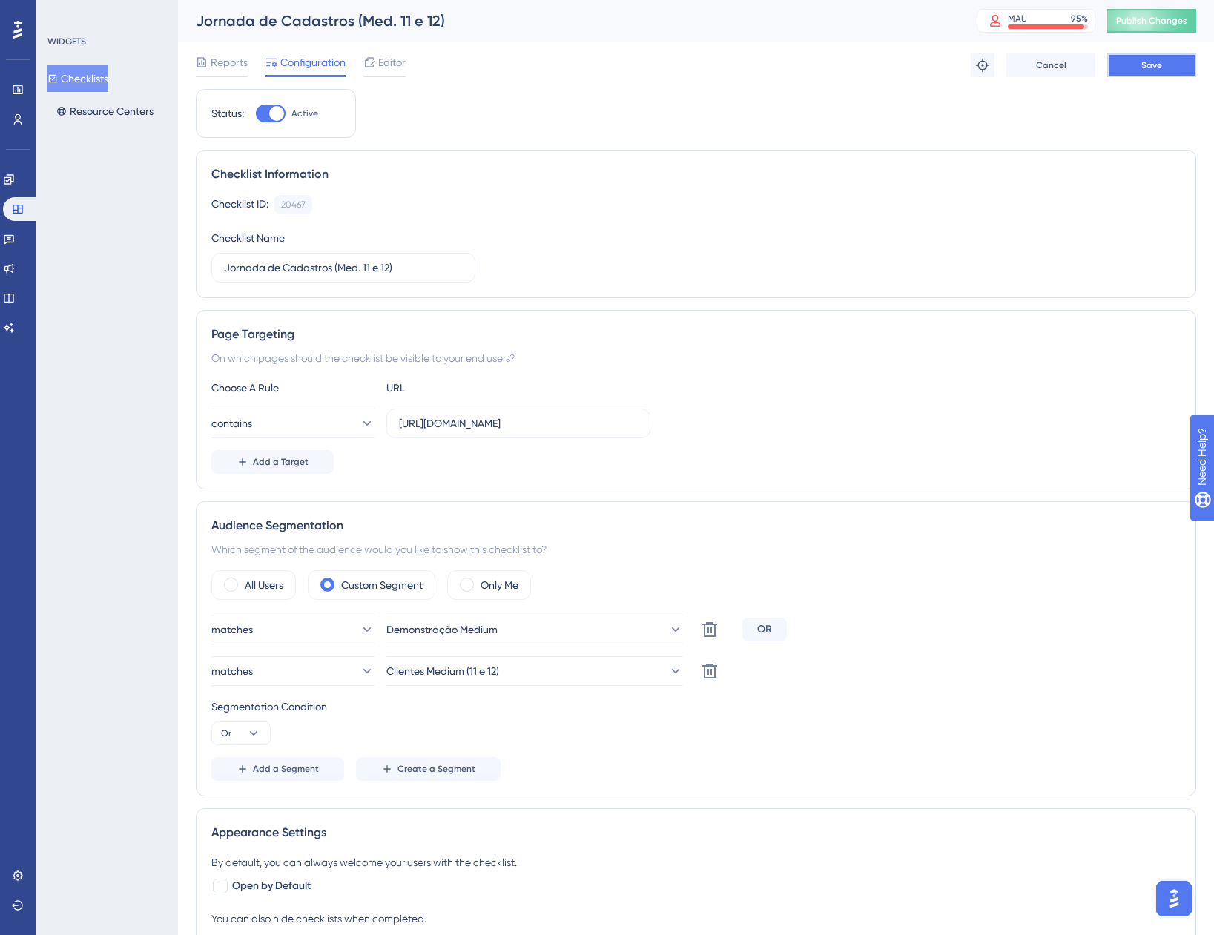
click at [1155, 73] on button "Save" at bounding box center [1151, 65] width 89 height 24
click at [97, 77] on button "Checklists" at bounding box center [77, 78] width 61 height 27
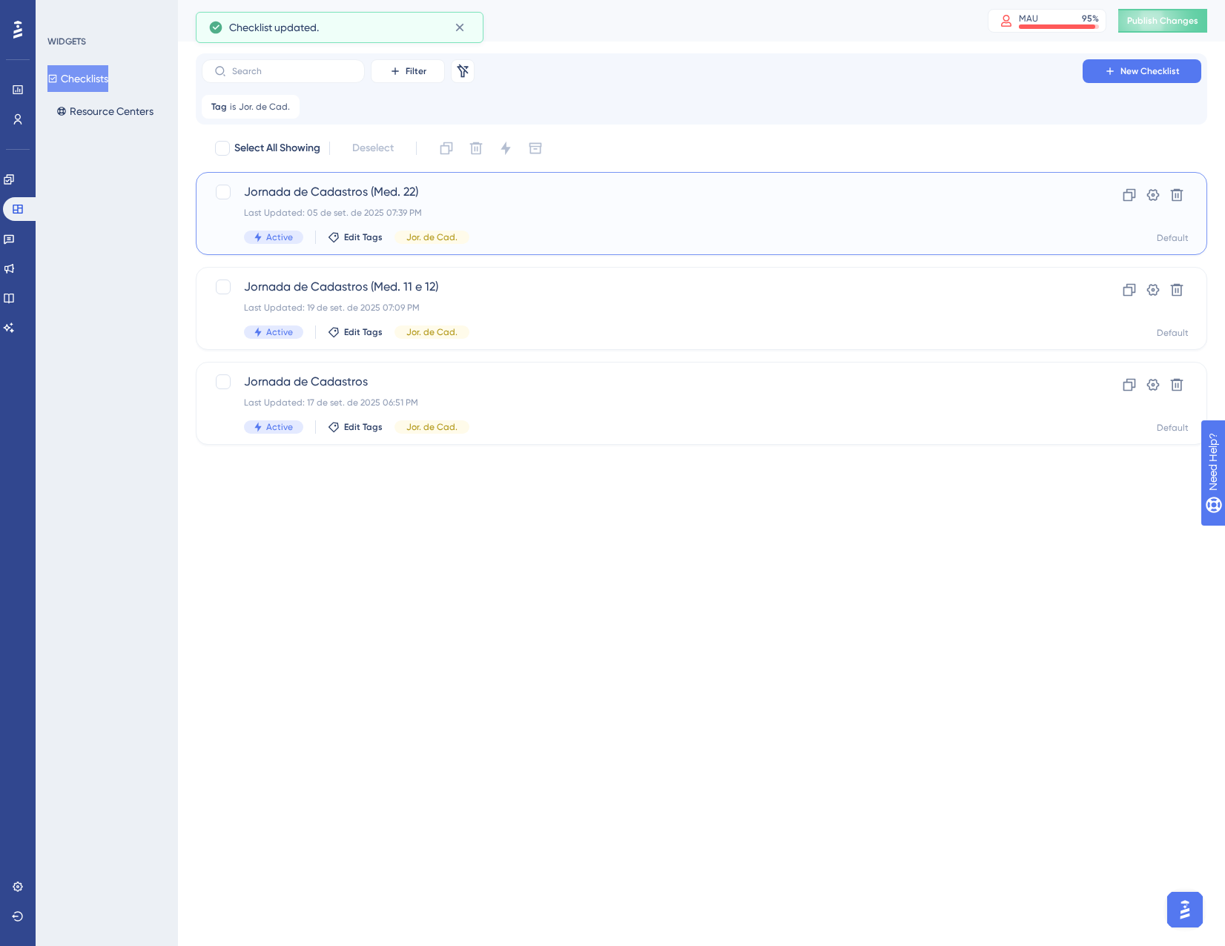
click at [633, 235] on div "Active Edit Tags Jor. de Cad." at bounding box center [642, 237] width 797 height 13
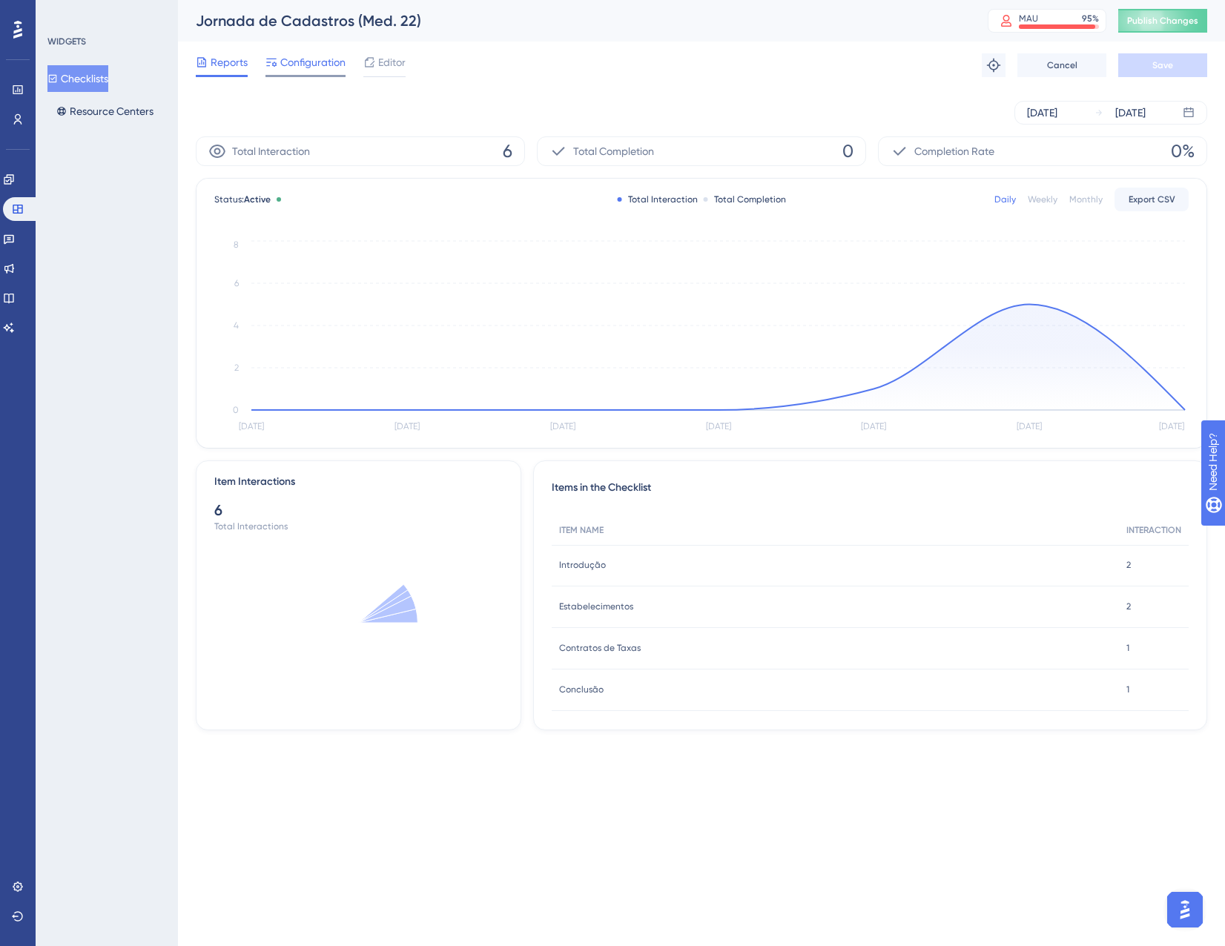
click at [308, 61] on span "Configuration" at bounding box center [312, 62] width 65 height 18
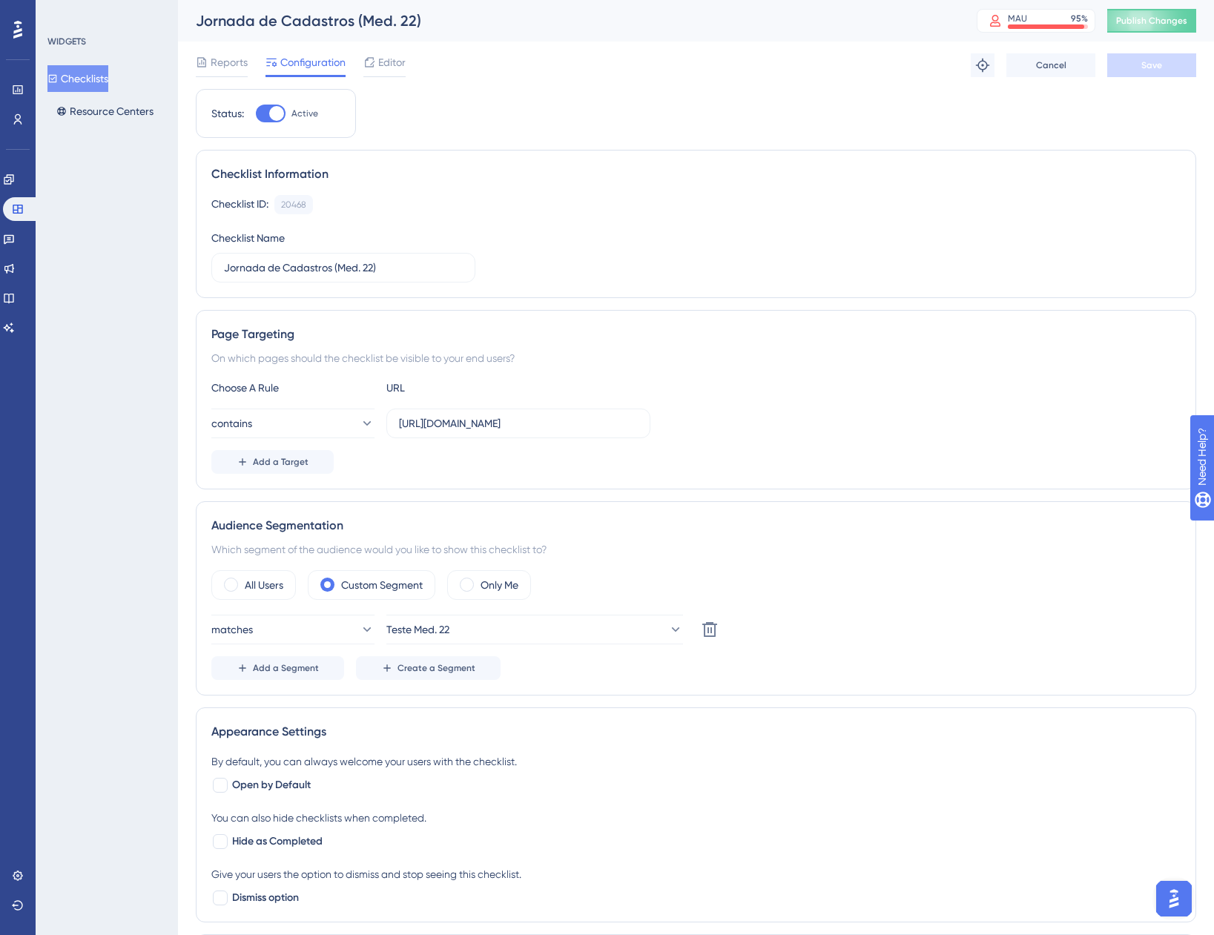
scroll to position [74, 0]
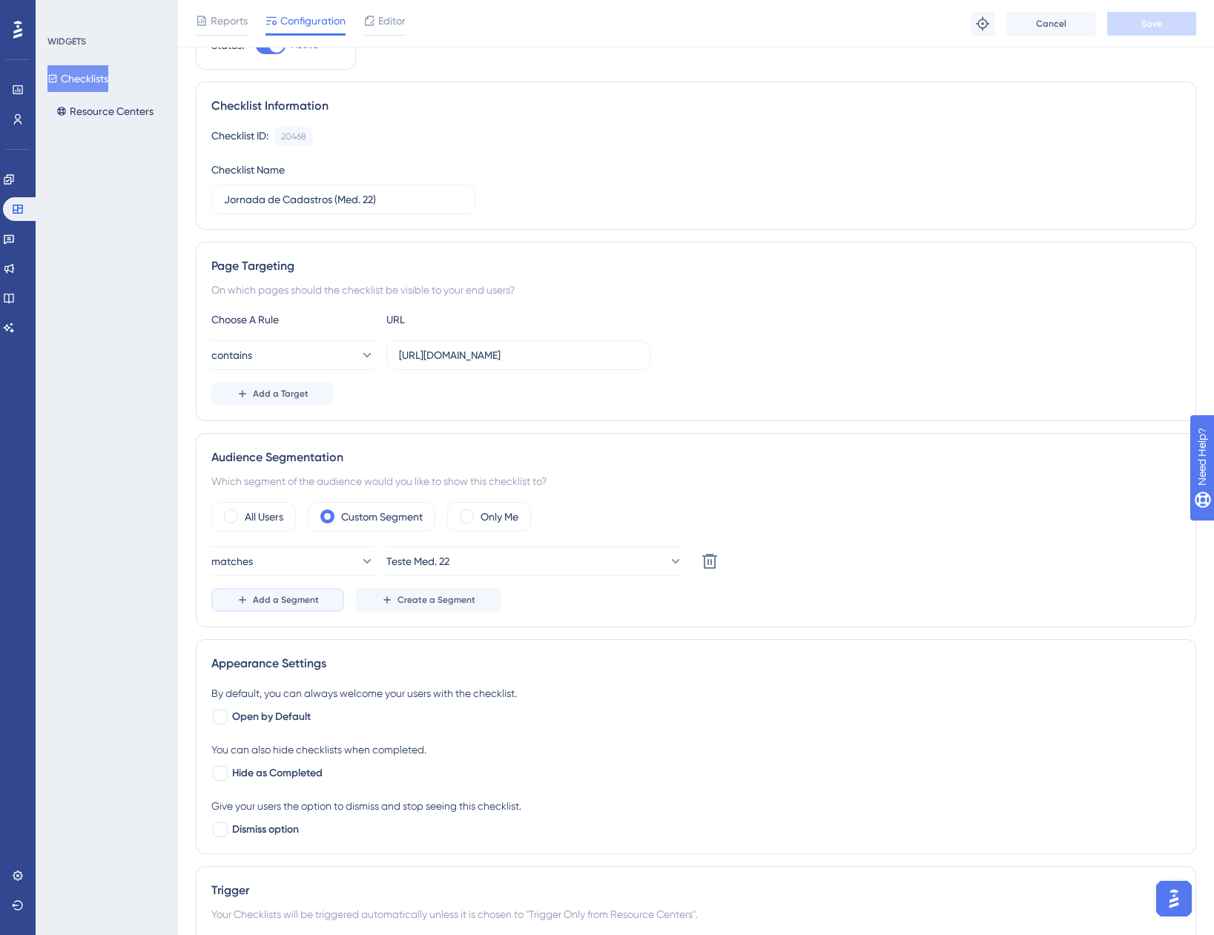
click at [311, 600] on span "Add a Segment" at bounding box center [286, 600] width 66 height 12
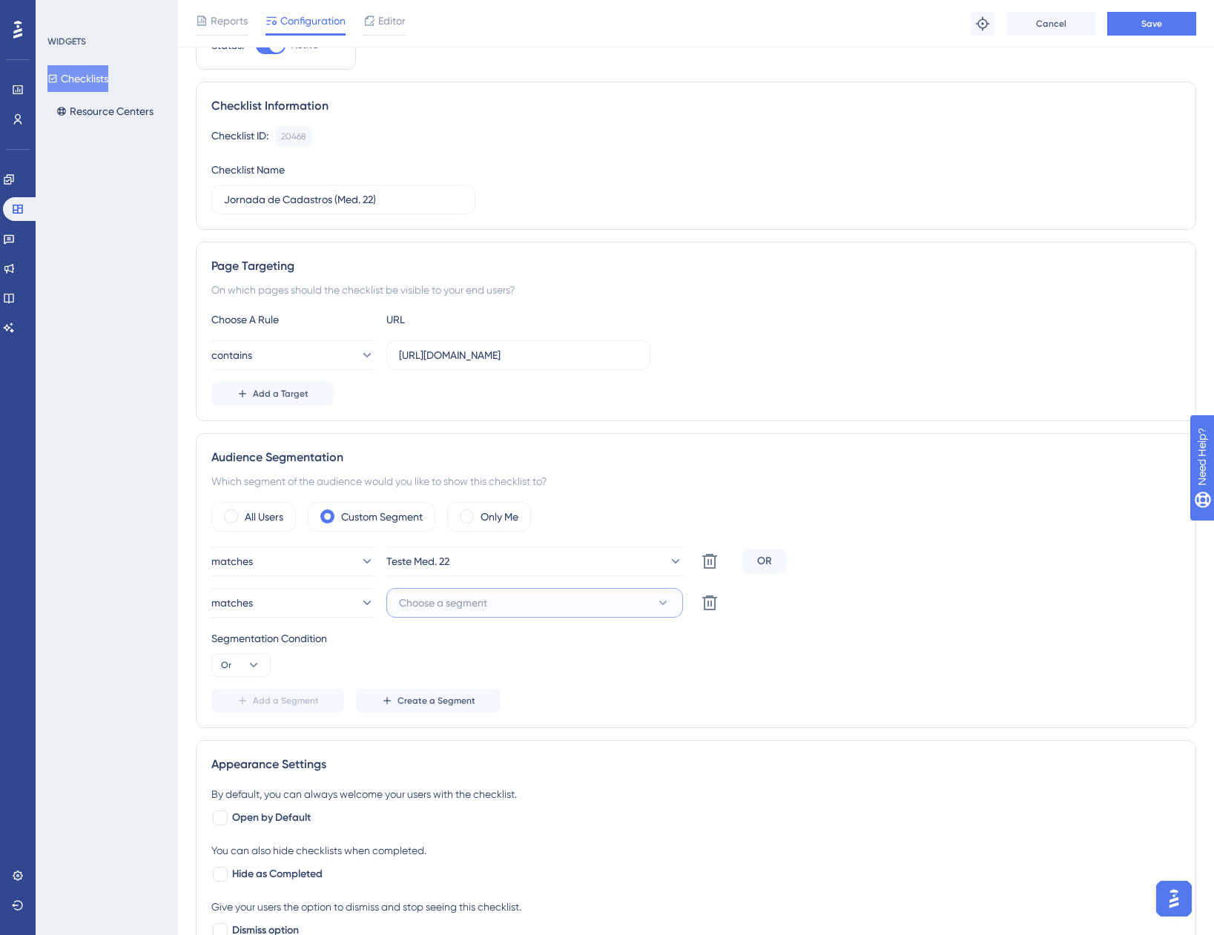
click at [498, 605] on button "Choose a segment" at bounding box center [534, 603] width 297 height 30
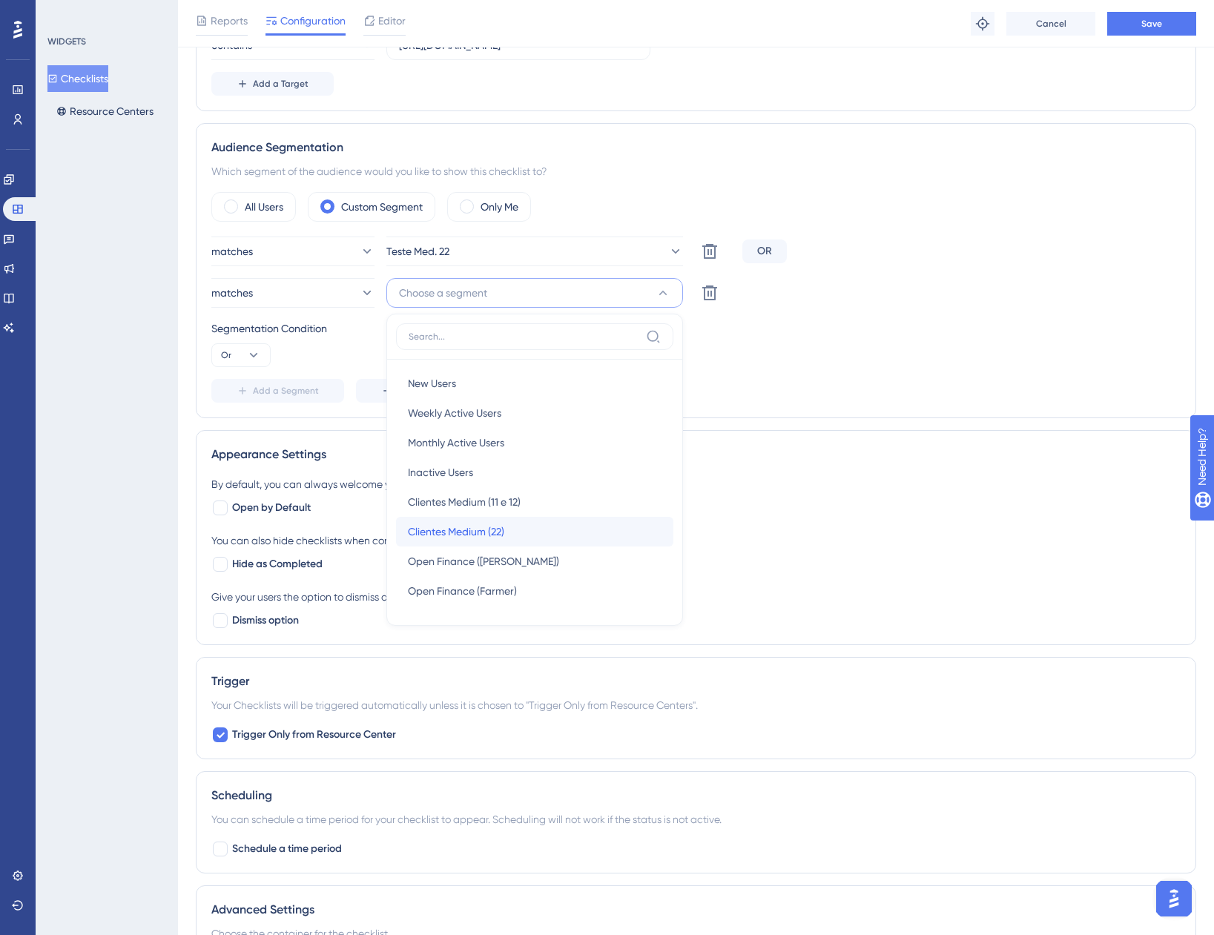
click at [540, 518] on div "Clientes Medium (22) Clientes Medium (22)" at bounding box center [535, 532] width 254 height 30
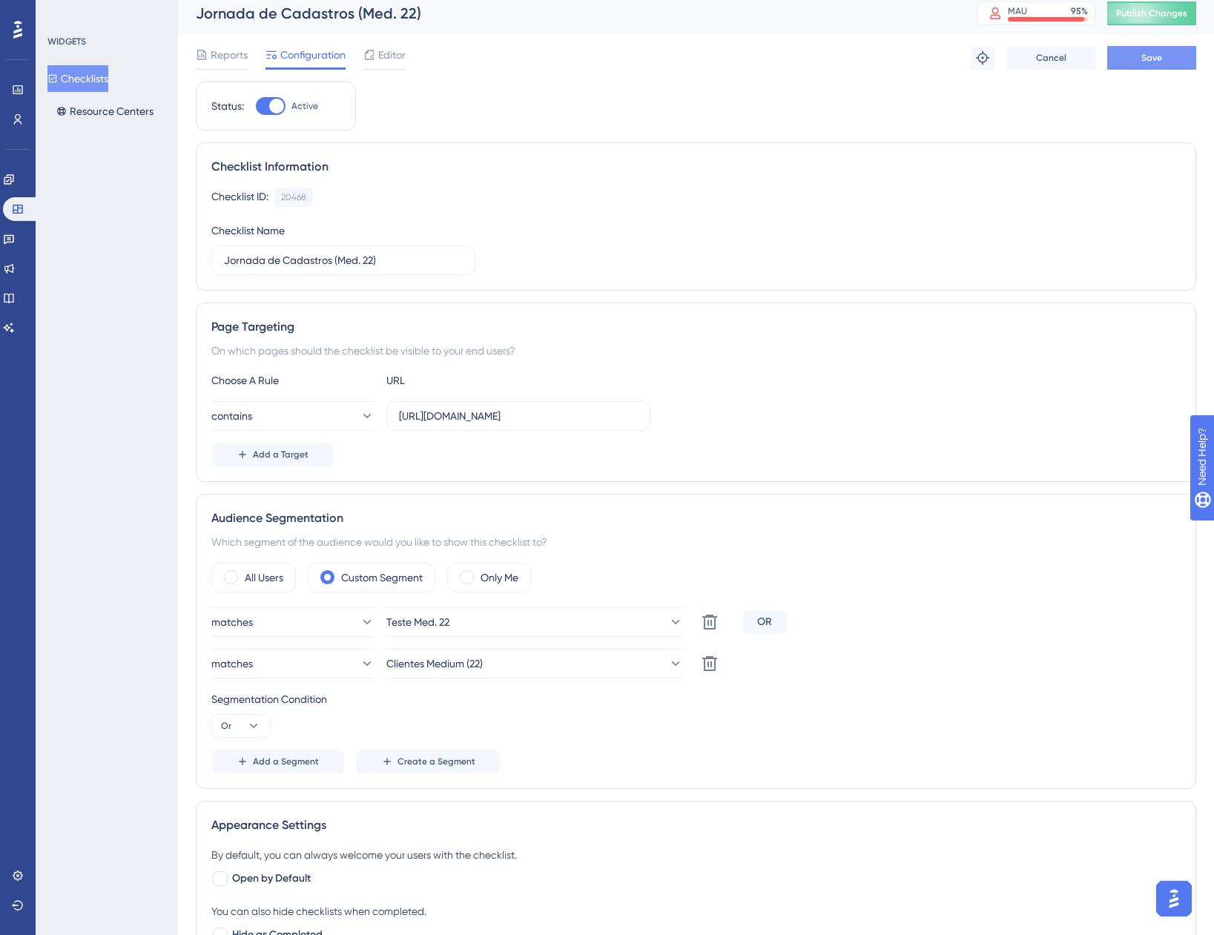
scroll to position [0, 0]
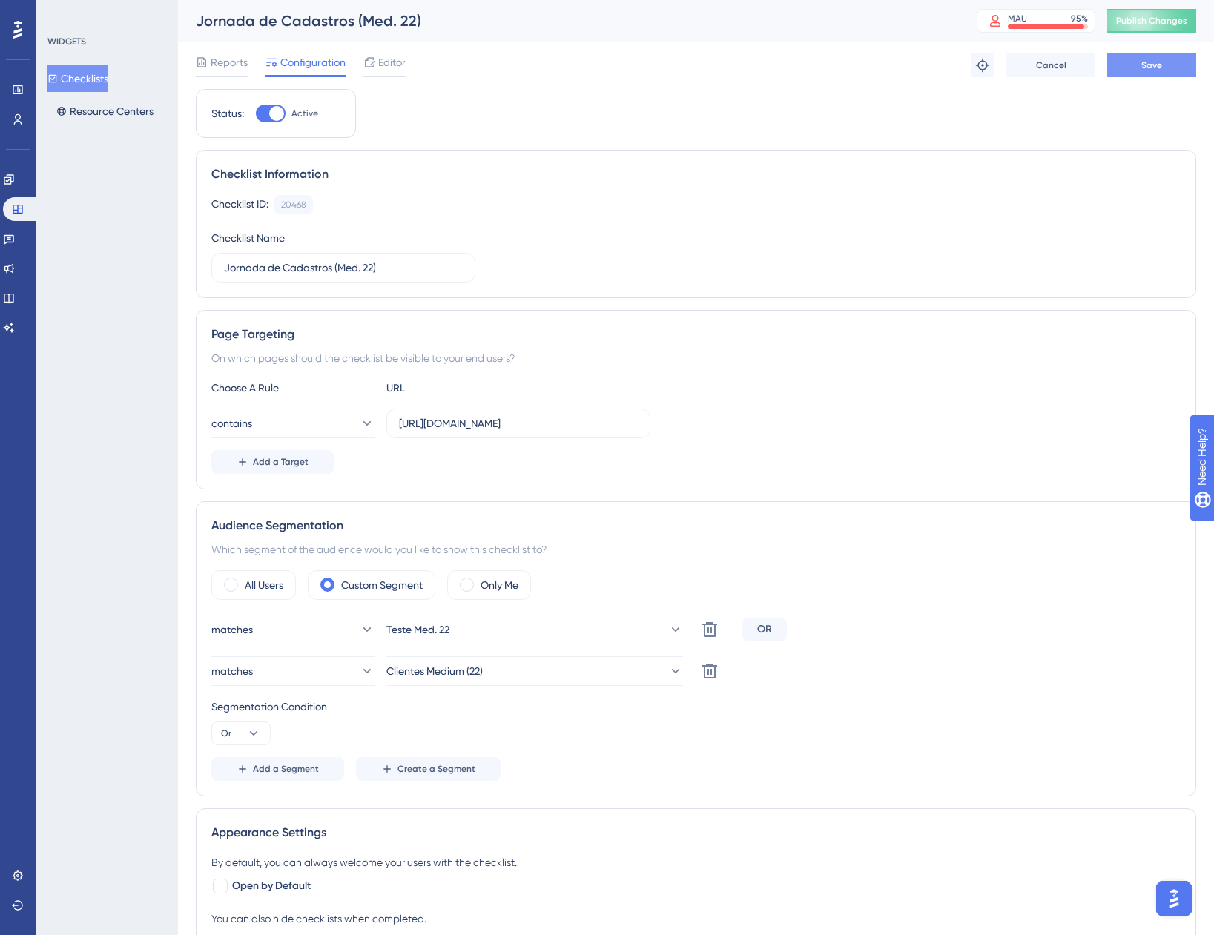
click at [1144, 68] on span "Save" at bounding box center [1151, 65] width 21 height 12
click at [106, 77] on button "Checklists" at bounding box center [77, 78] width 61 height 27
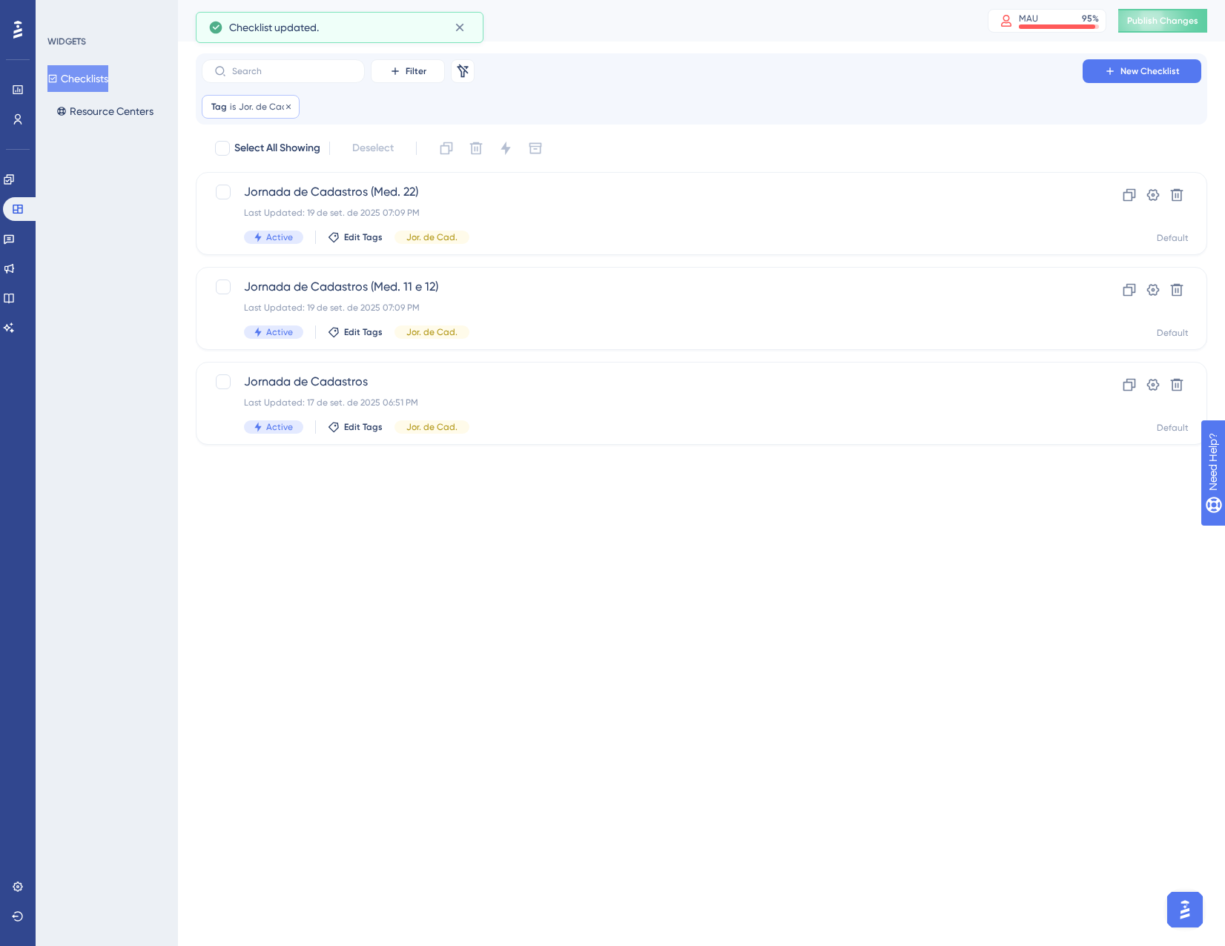
click at [260, 104] on span "Jor. de Cad." at bounding box center [264, 107] width 51 height 12
click at [272, 179] on span "Jor. de Cad." at bounding box center [243, 179] width 57 height 18
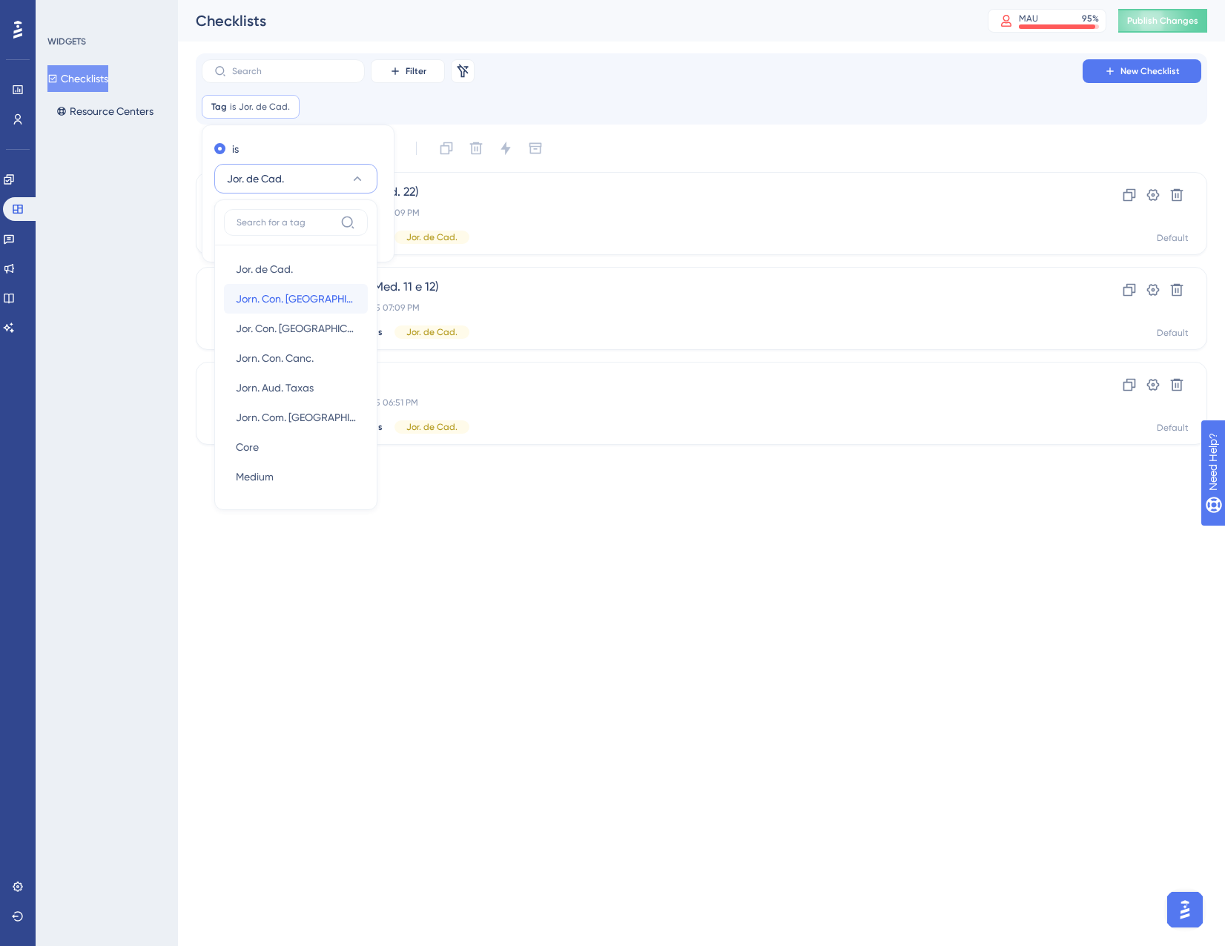
click at [283, 300] on span "Jorn. Con. [GEOGRAPHIC_DATA]" at bounding box center [296, 299] width 120 height 18
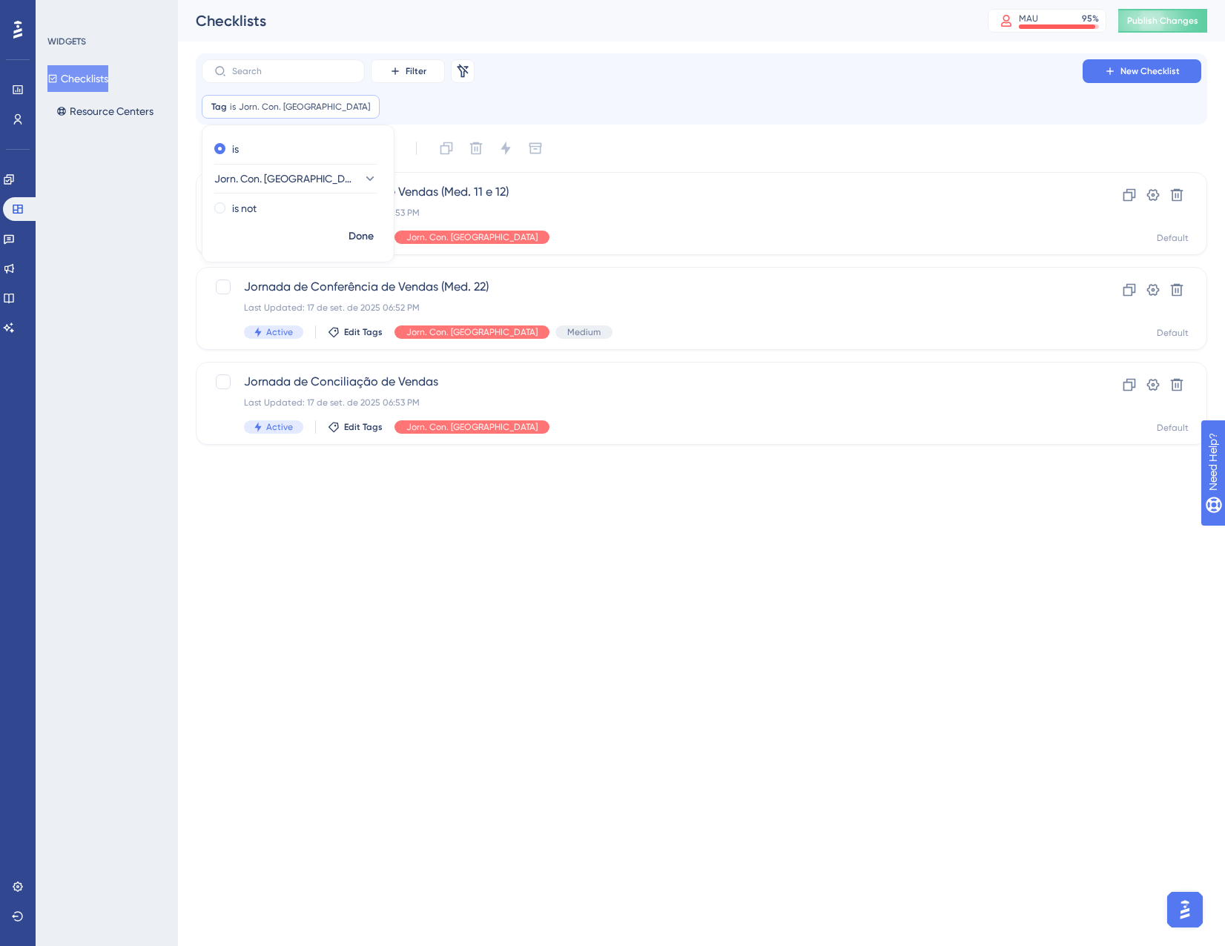
click at [516, 491] on div "Performance Users Engagement Widgets Feedback Product Updates Knowledge Base AI…" at bounding box center [612, 246] width 1225 height 492
click at [613, 300] on div "Jornada de Conferência de Vendas (Med. 22) Last Updated: 17 de set. de 2025 06:…" at bounding box center [642, 308] width 797 height 61
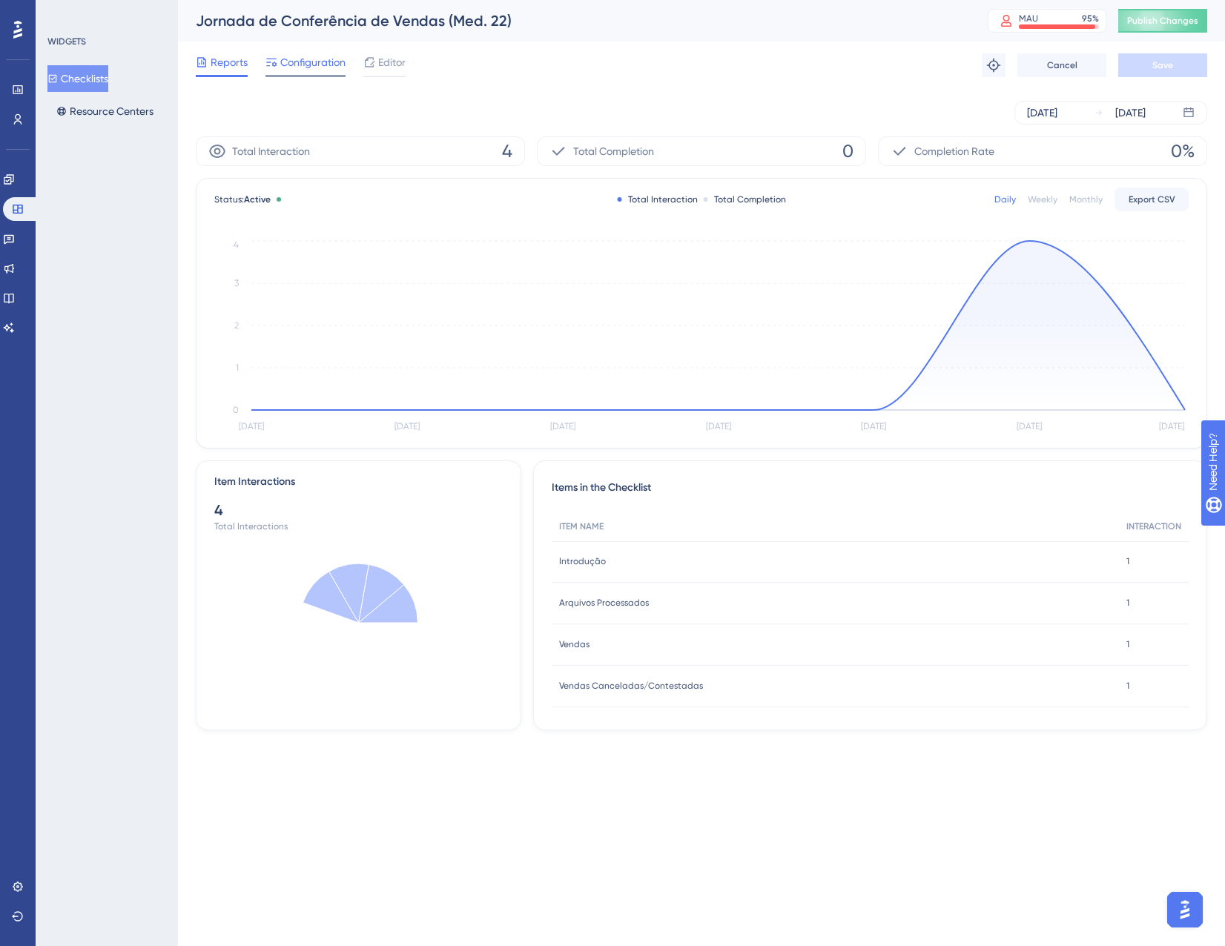
click at [306, 61] on span "Configuration" at bounding box center [312, 62] width 65 height 18
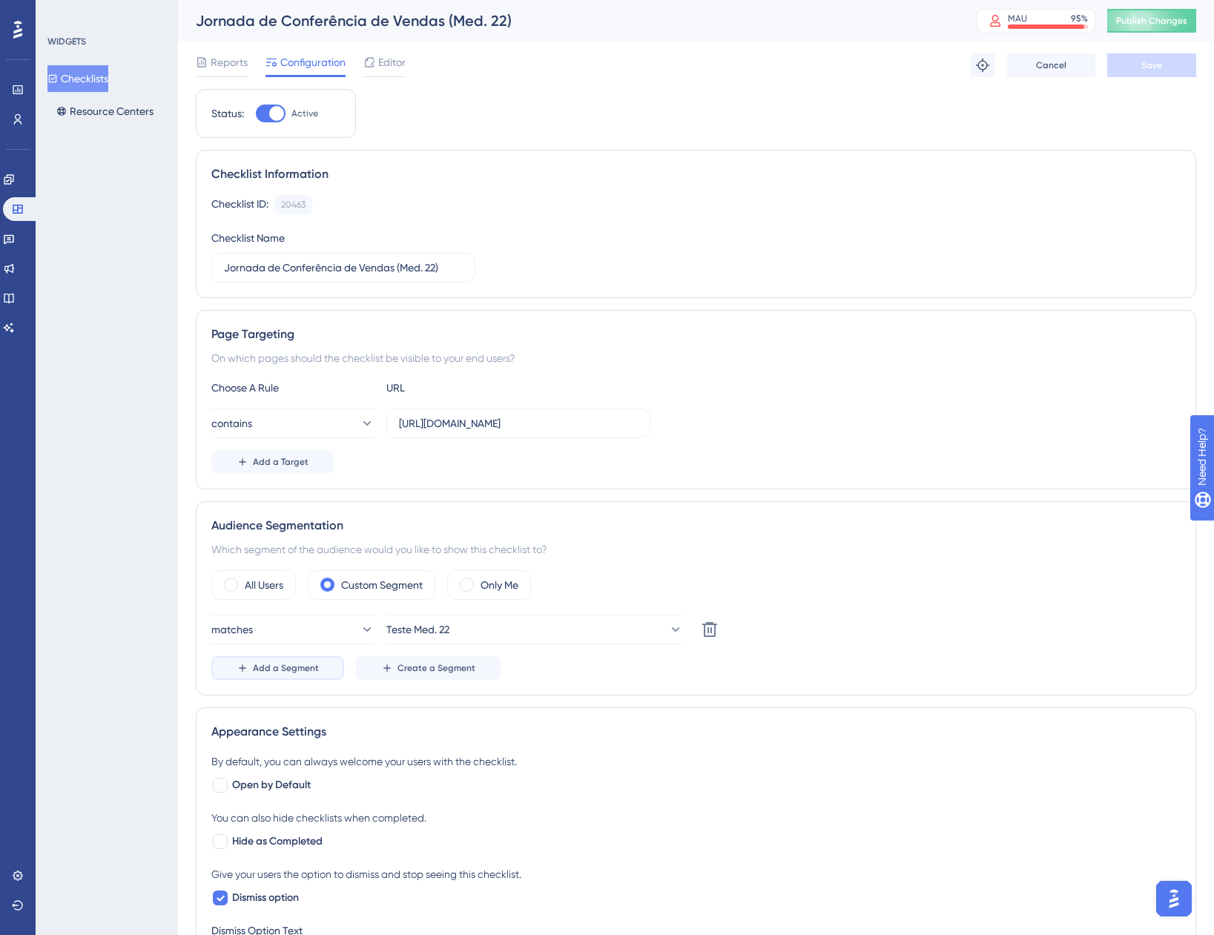
click at [300, 670] on span "Add a Segment" at bounding box center [286, 668] width 66 height 12
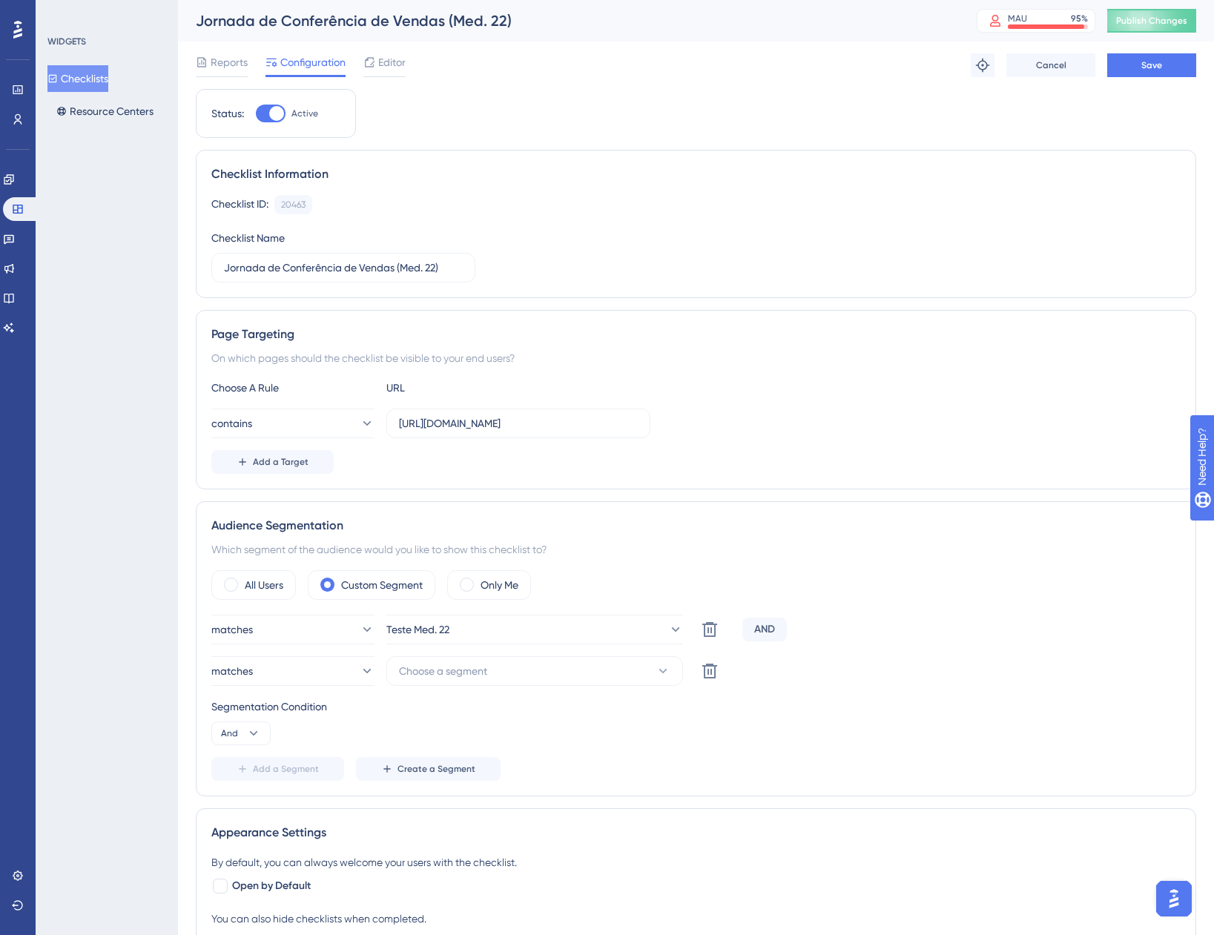
click at [761, 639] on div "AND" at bounding box center [764, 630] width 44 height 24
click at [761, 635] on div "AND" at bounding box center [764, 630] width 44 height 24
click at [228, 731] on span "And" at bounding box center [229, 734] width 17 height 12
click at [237, 802] on span "Or" at bounding box center [233, 806] width 12 height 18
click at [464, 662] on span "Choose a segment" at bounding box center [443, 671] width 88 height 18
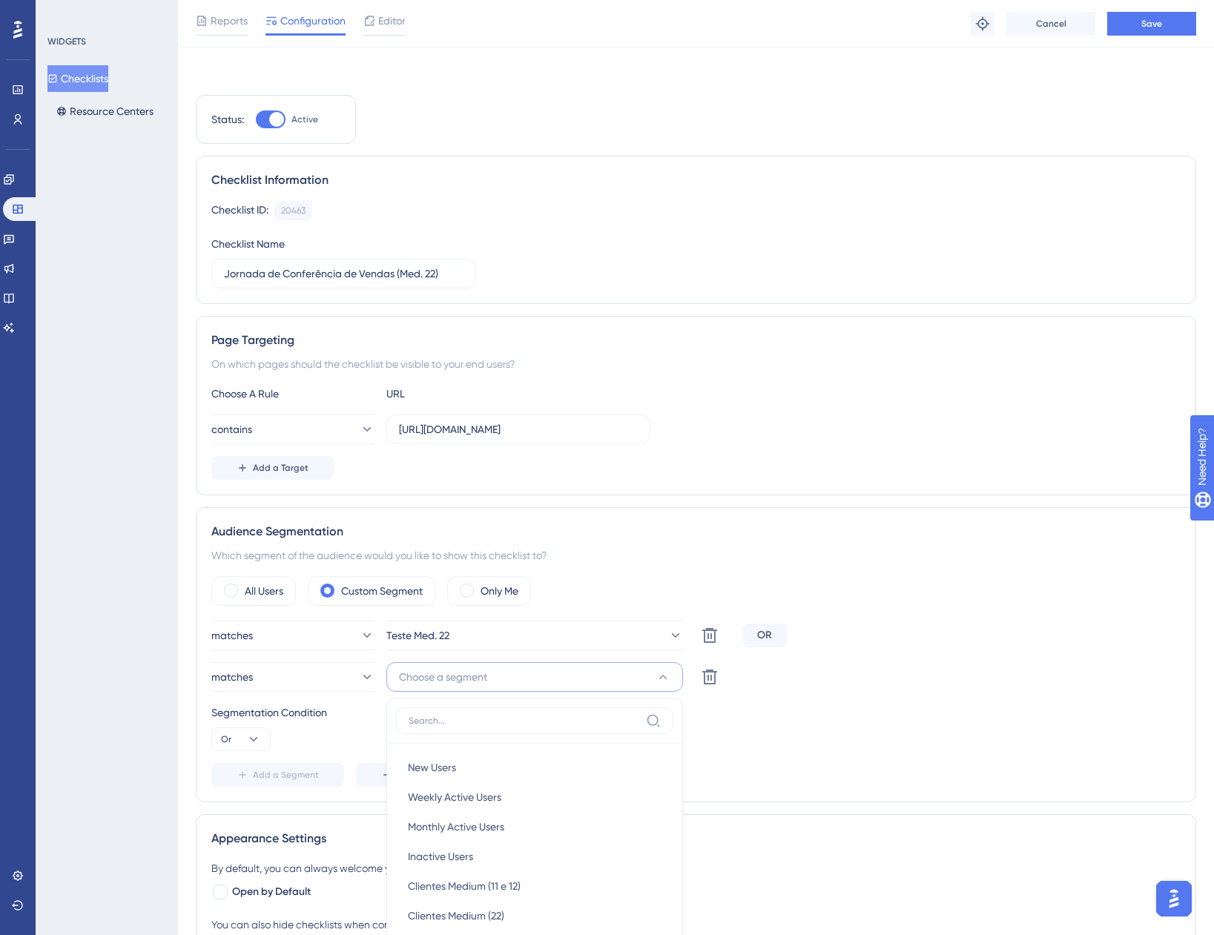
scroll to position [377, 0]
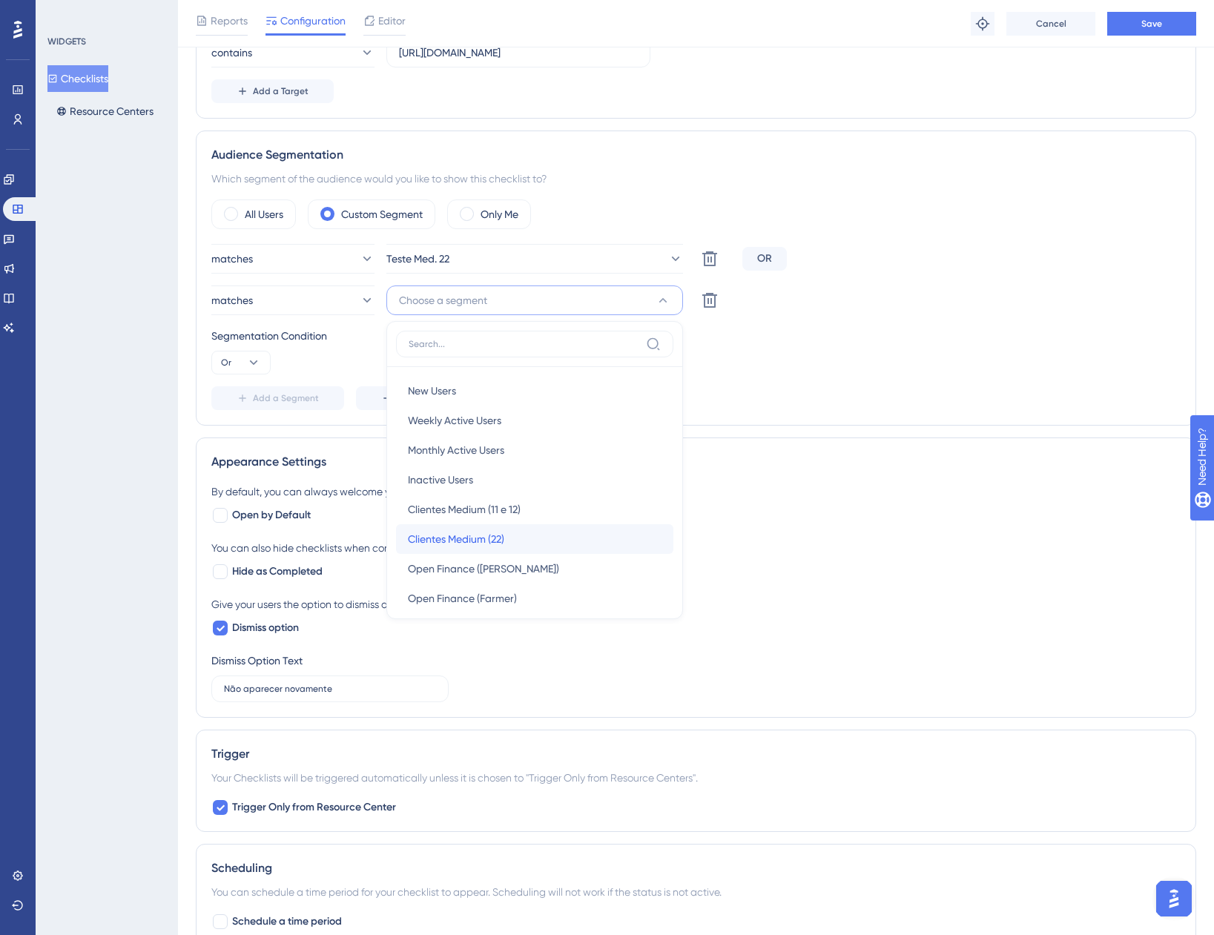
click at [521, 538] on div "Clientes Medium (22) Clientes Medium (22)" at bounding box center [535, 539] width 254 height 30
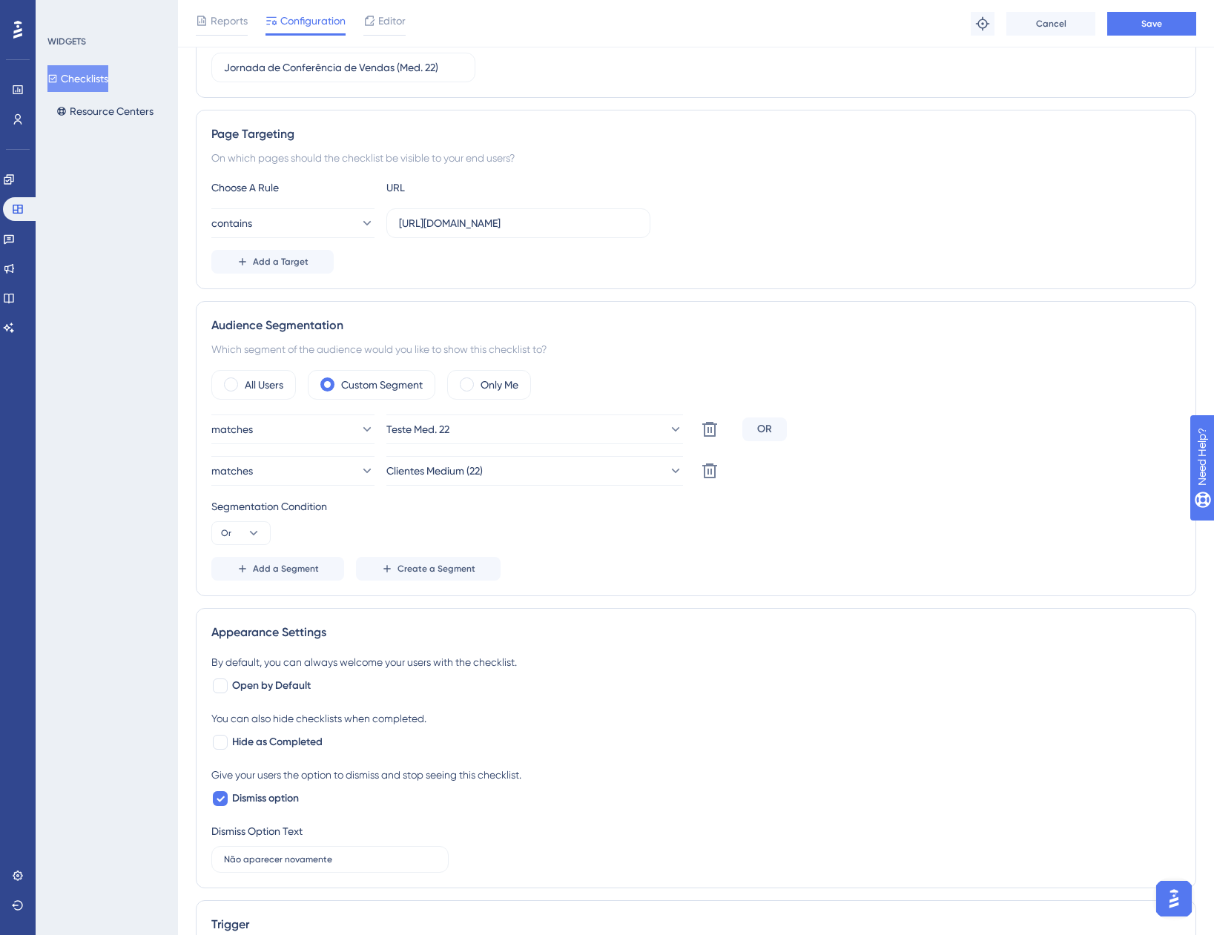
scroll to position [0, 0]
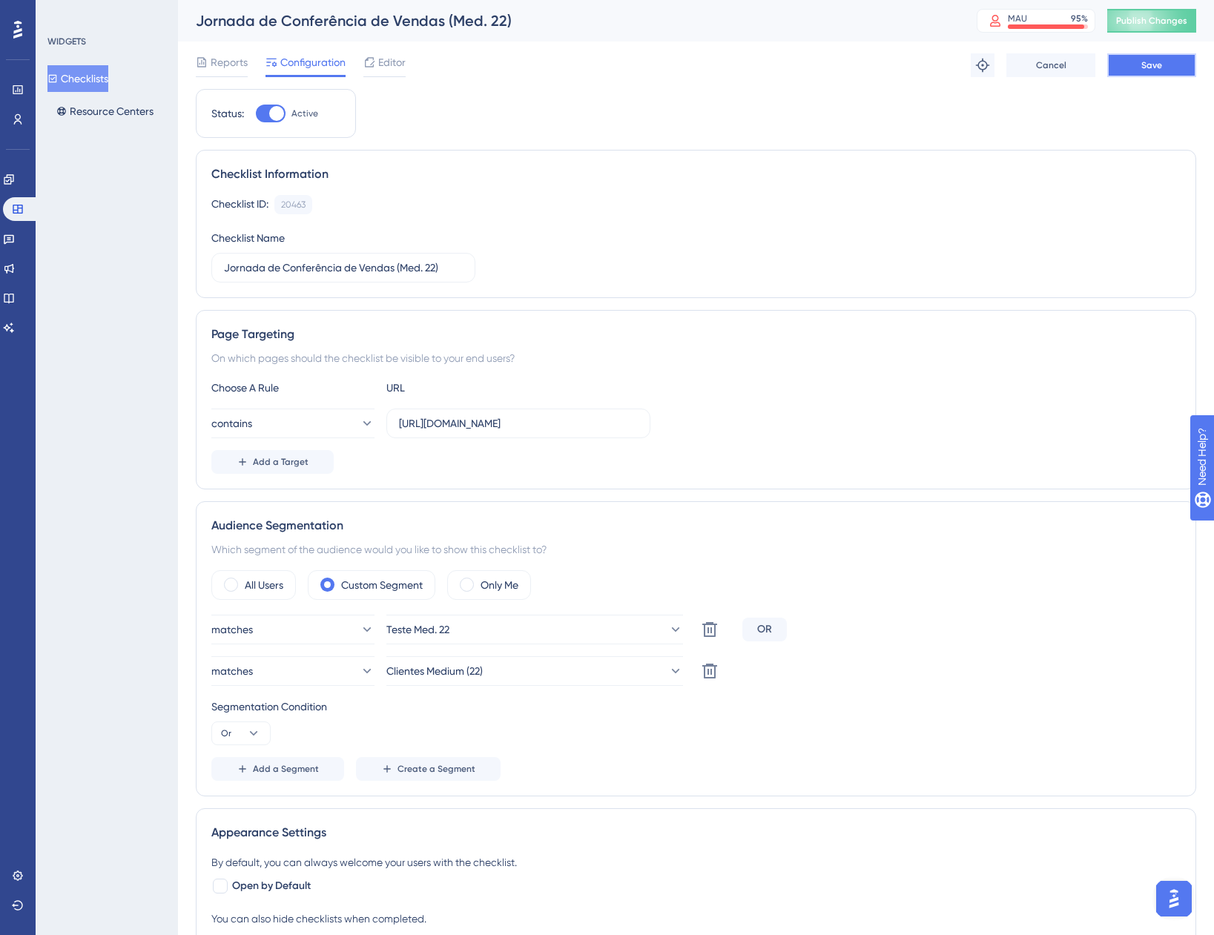
click at [1132, 67] on button "Save" at bounding box center [1151, 65] width 89 height 24
click at [98, 70] on button "Checklists" at bounding box center [77, 78] width 61 height 27
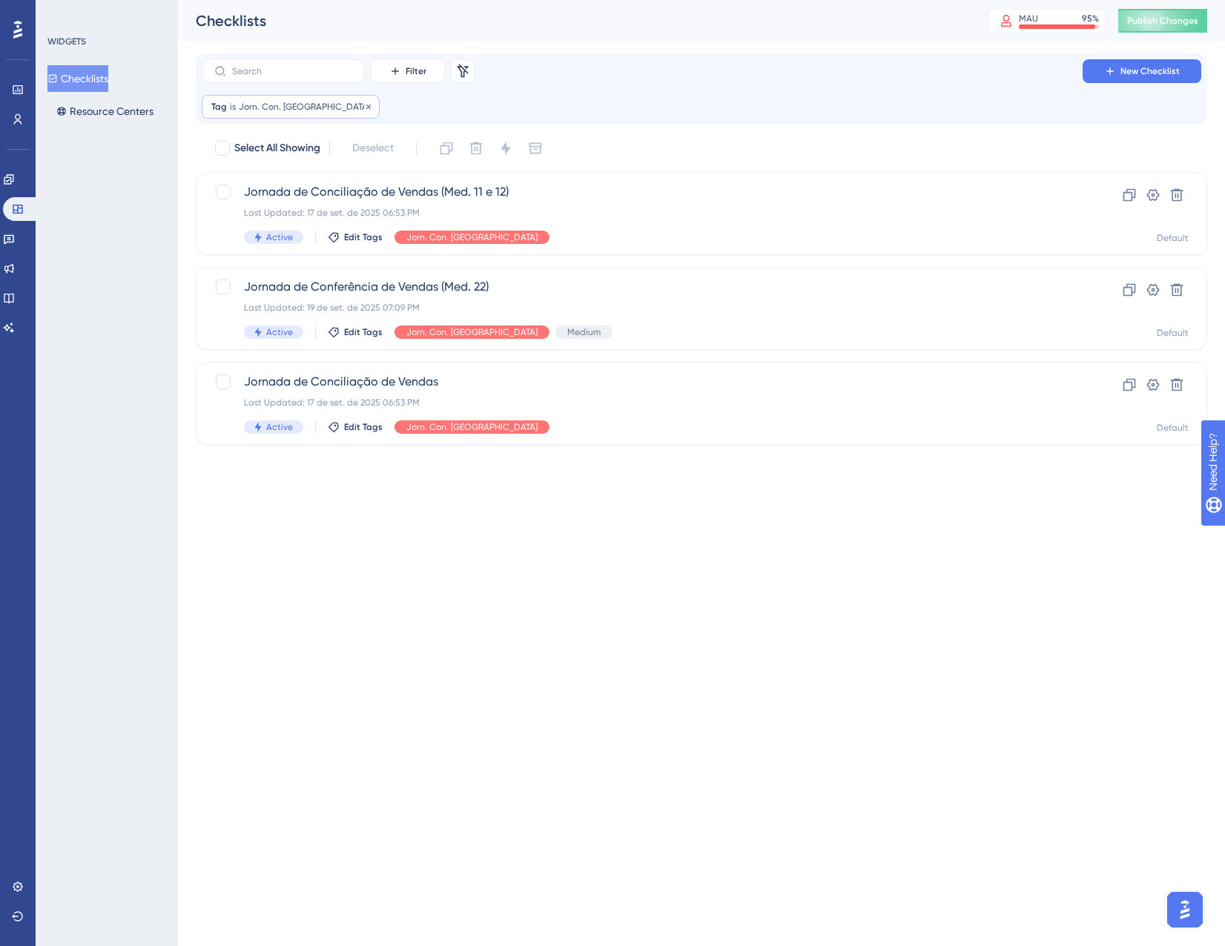
click at [277, 104] on span "Jorn. Con. [GEOGRAPHIC_DATA]" at bounding box center [304, 107] width 131 height 12
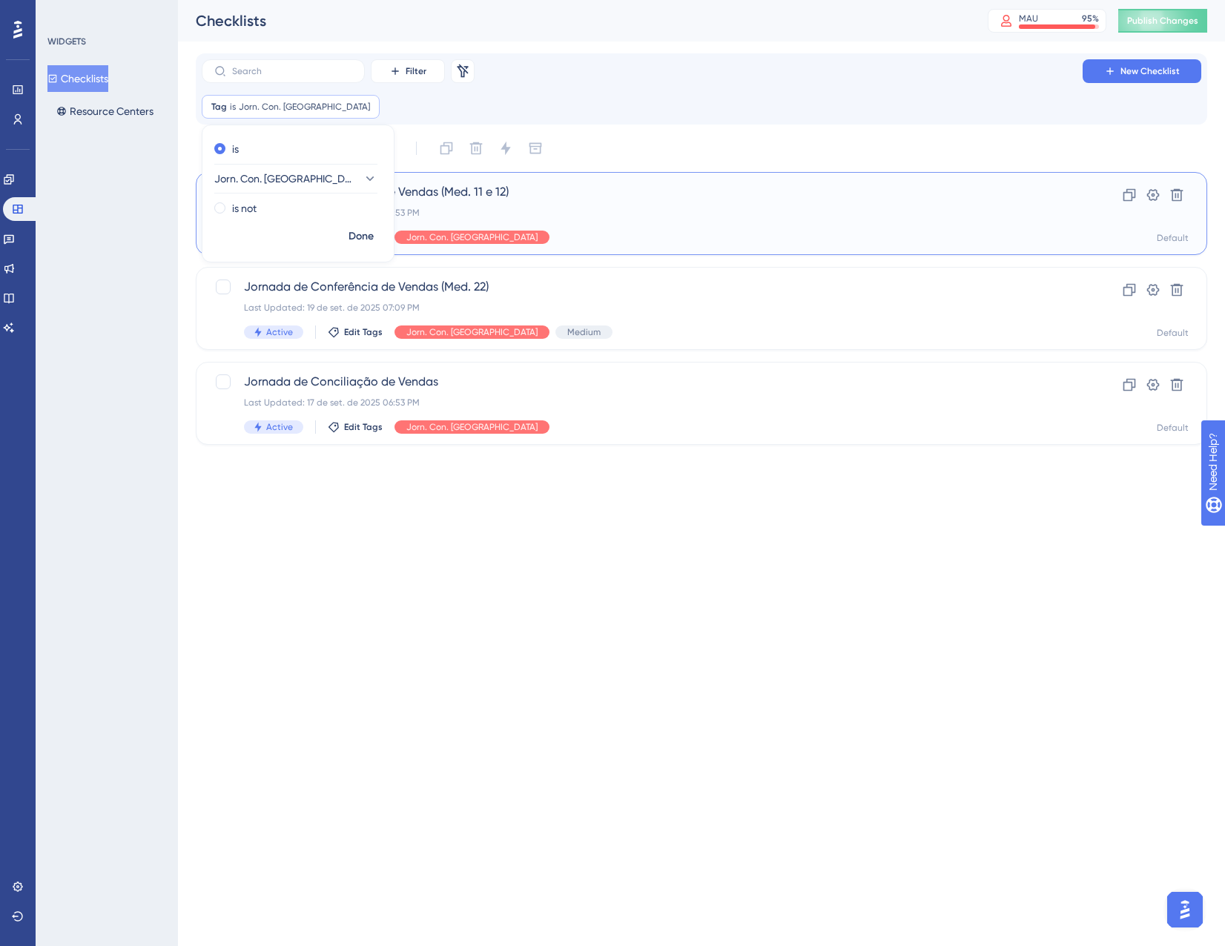
click at [663, 197] on span "Jornada de Conciliação de Vendas (Med. 11 e 12)" at bounding box center [642, 192] width 797 height 18
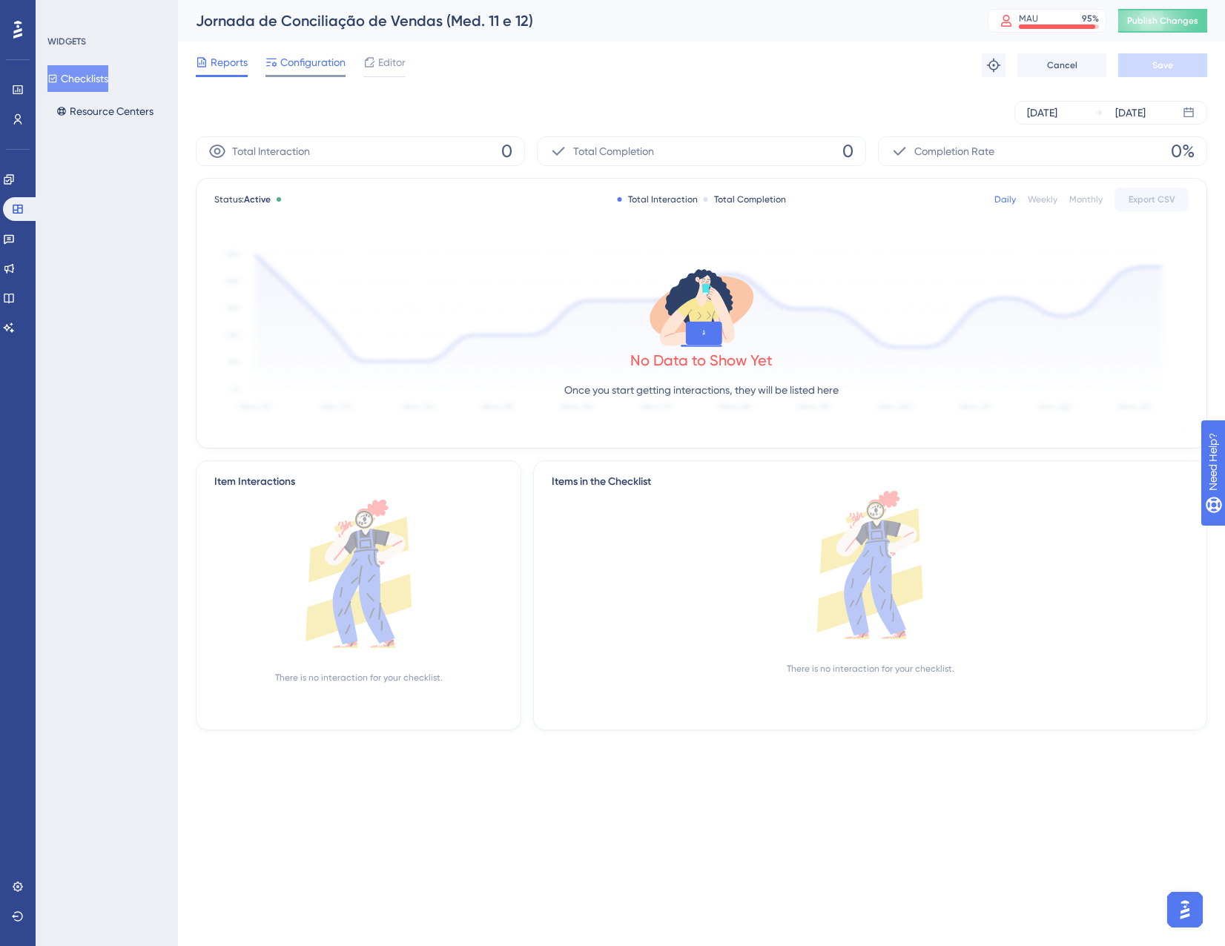
click at [294, 67] on span "Configuration" at bounding box center [312, 62] width 65 height 18
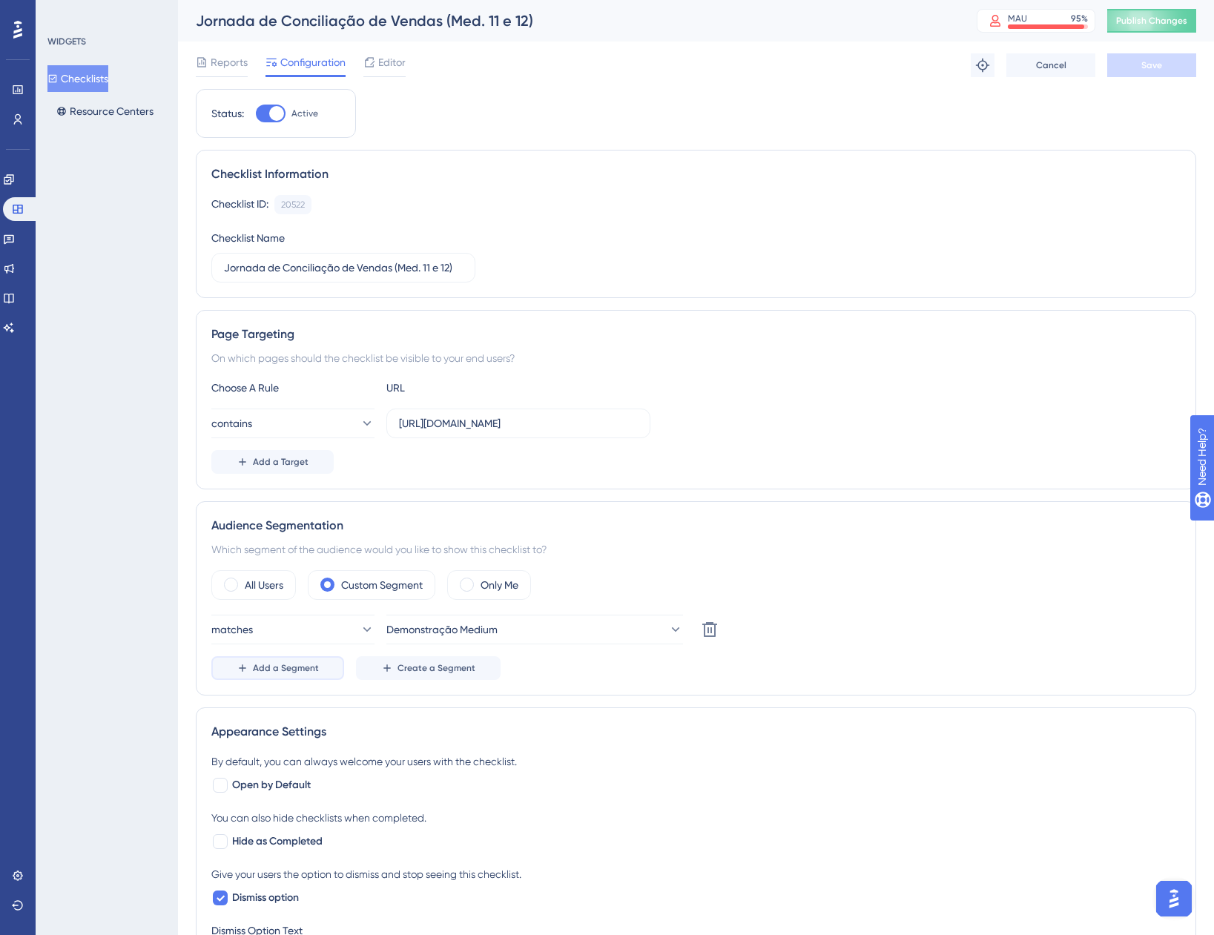
click at [286, 676] on button "Add a Segment" at bounding box center [277, 668] width 133 height 24
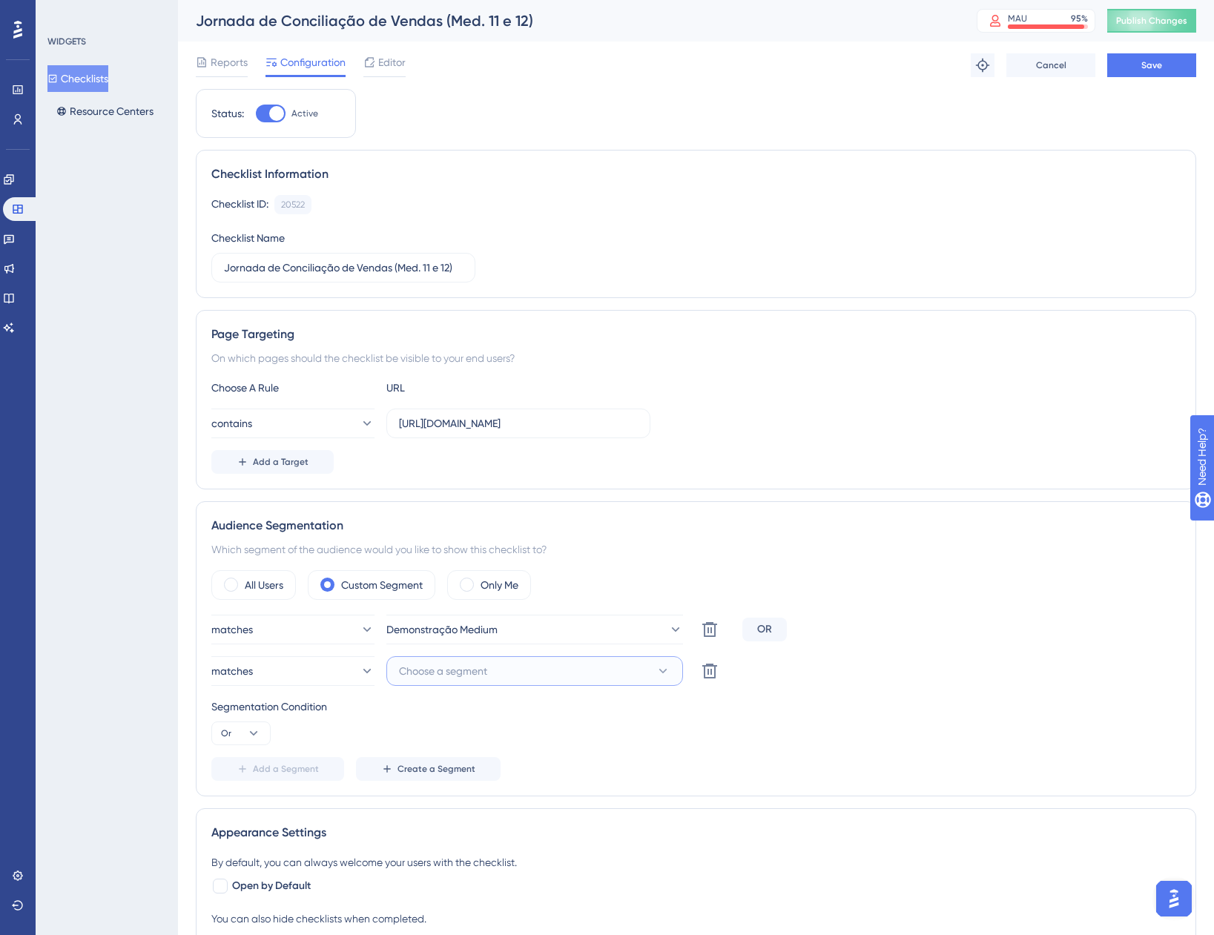
click at [466, 676] on span "Choose a segment" at bounding box center [443, 671] width 88 height 18
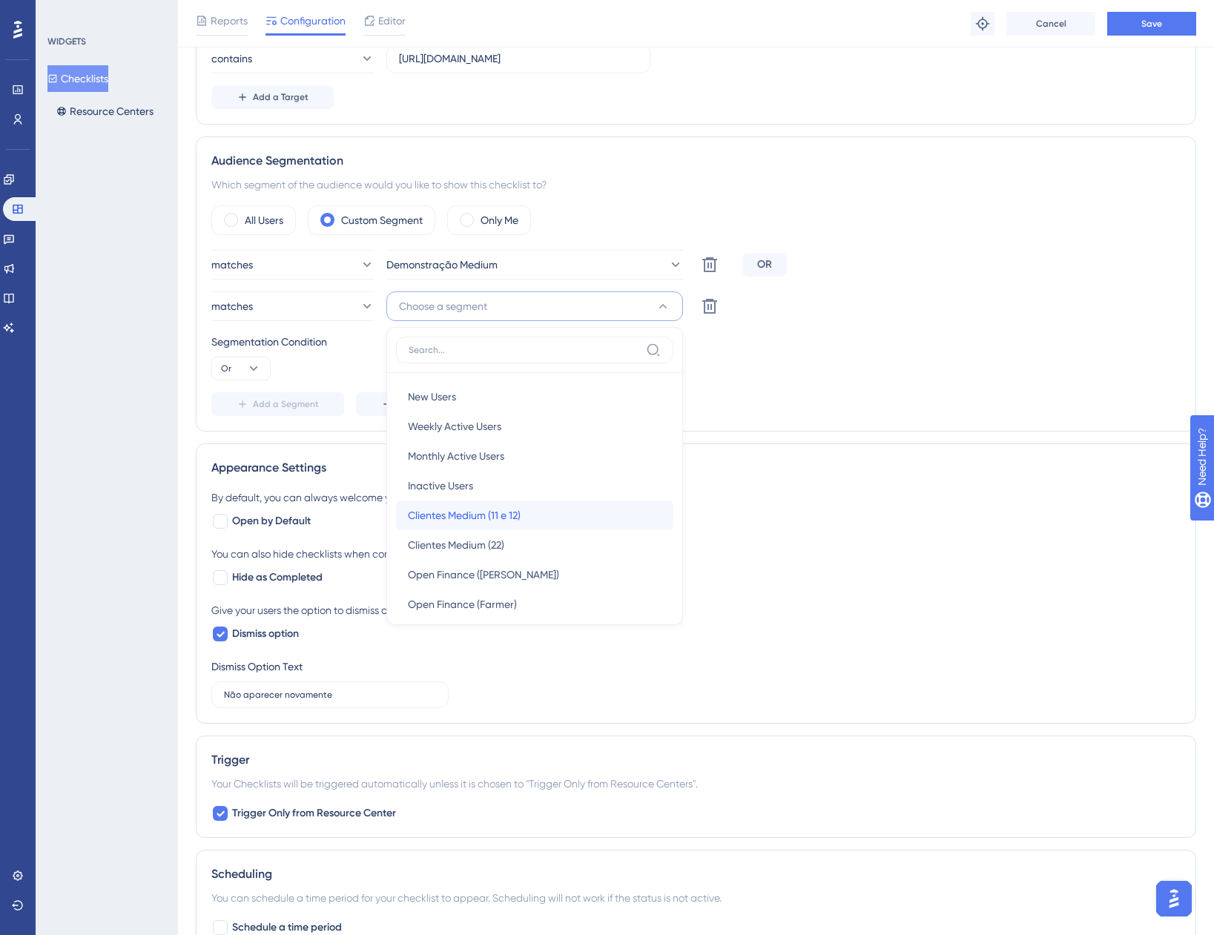
click at [514, 521] on span "Clientes Medium (11 e 12)" at bounding box center [464, 516] width 113 height 18
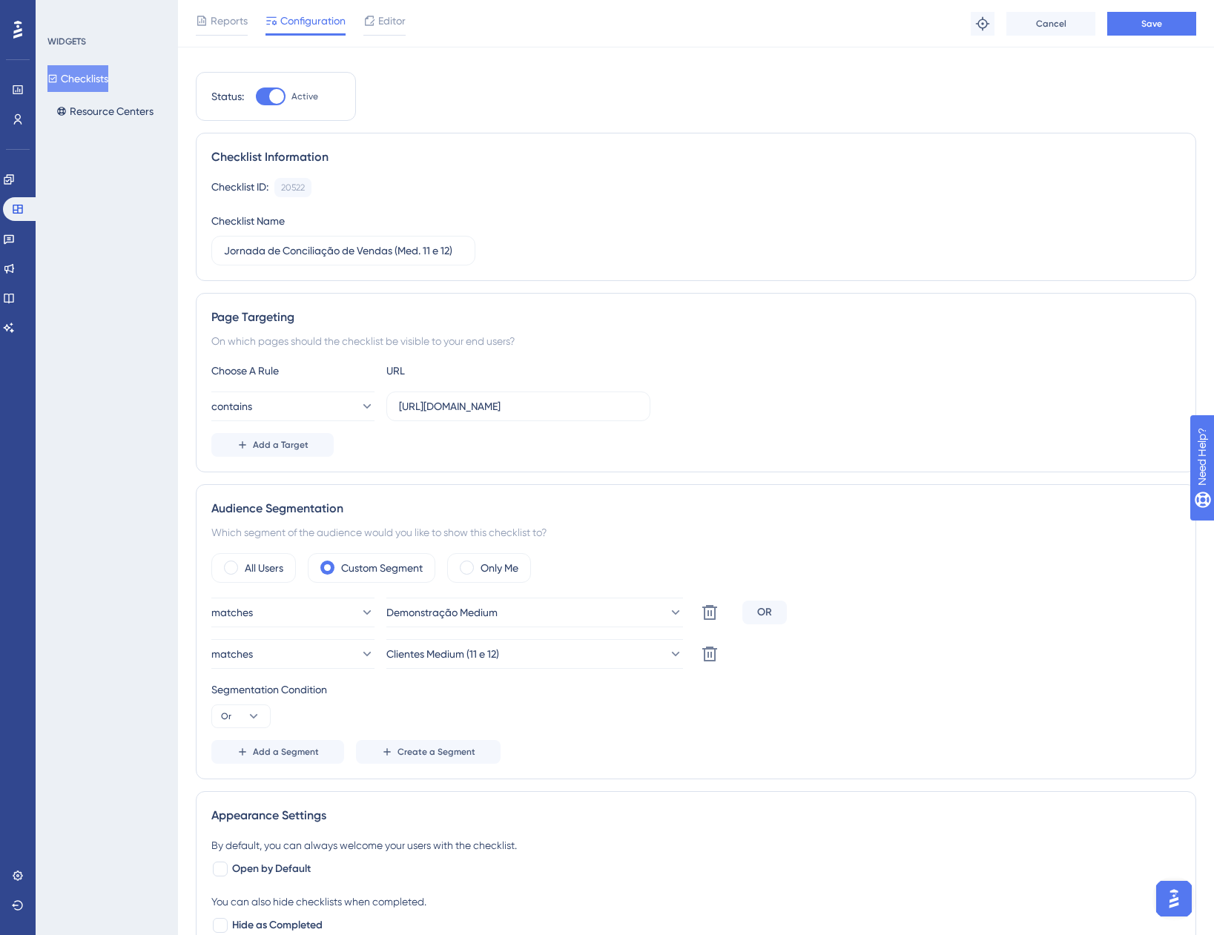
scroll to position [0, 0]
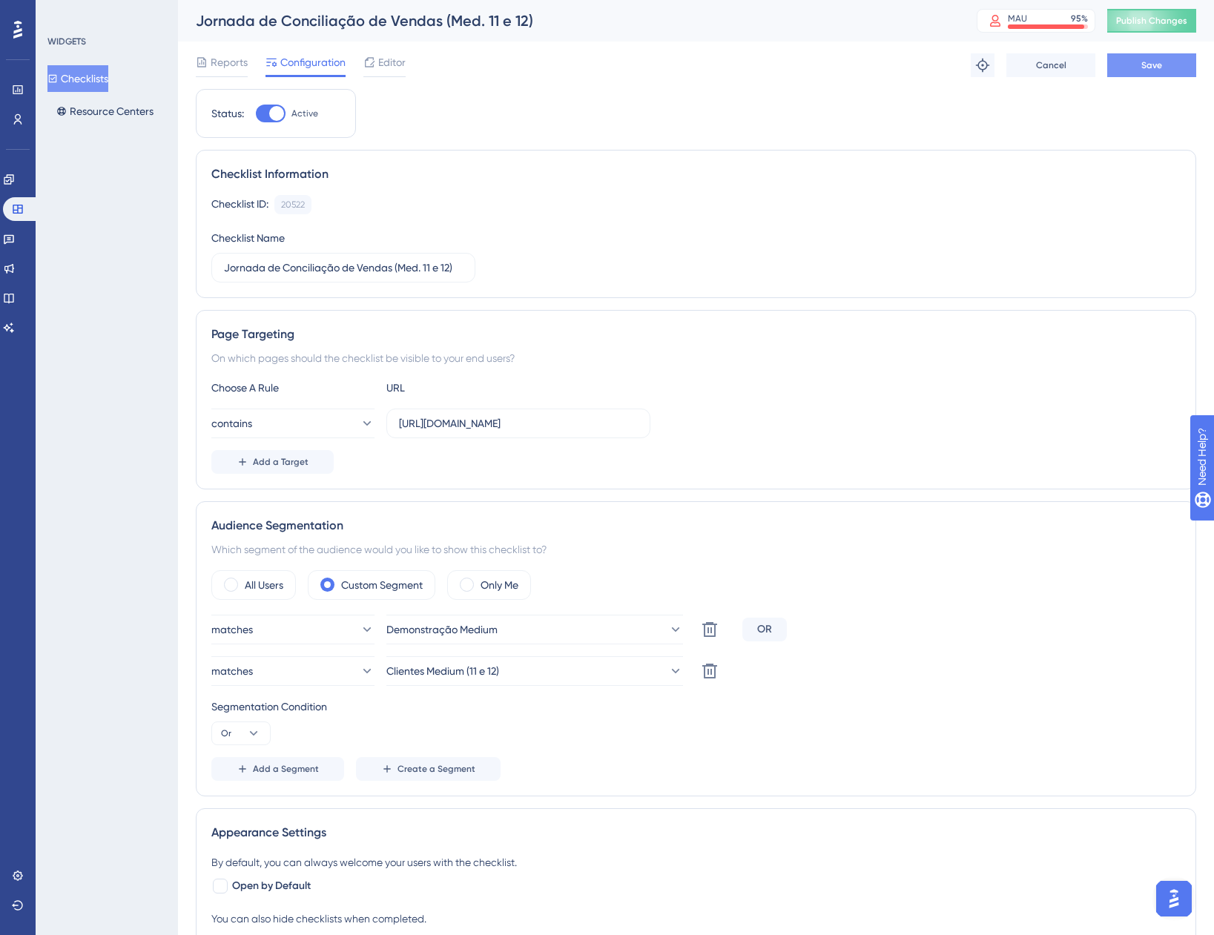
click at [1152, 64] on span "Save" at bounding box center [1151, 65] width 21 height 12
click at [84, 78] on button "Checklists" at bounding box center [77, 78] width 61 height 27
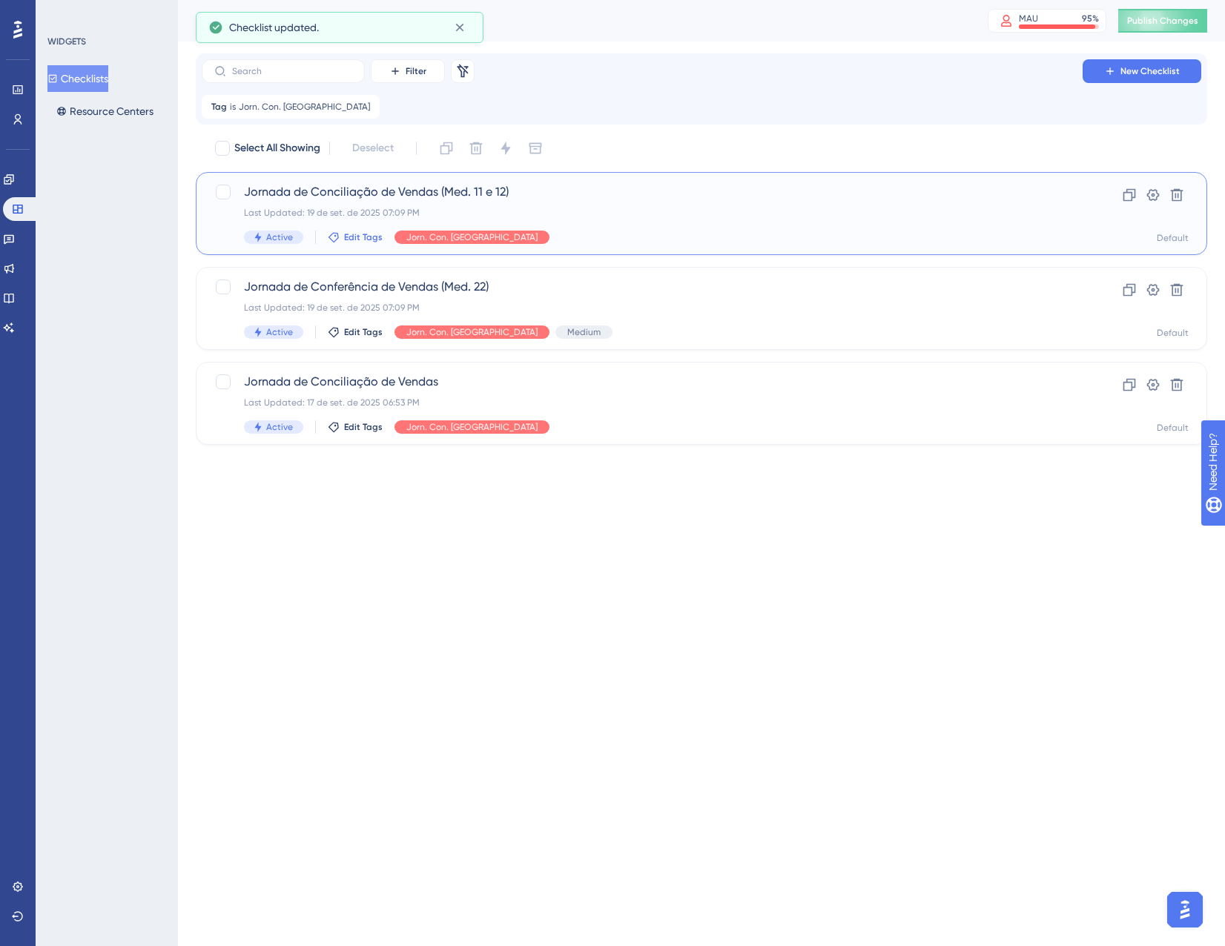
click at [345, 239] on span "Edit Tags" at bounding box center [363, 237] width 39 height 12
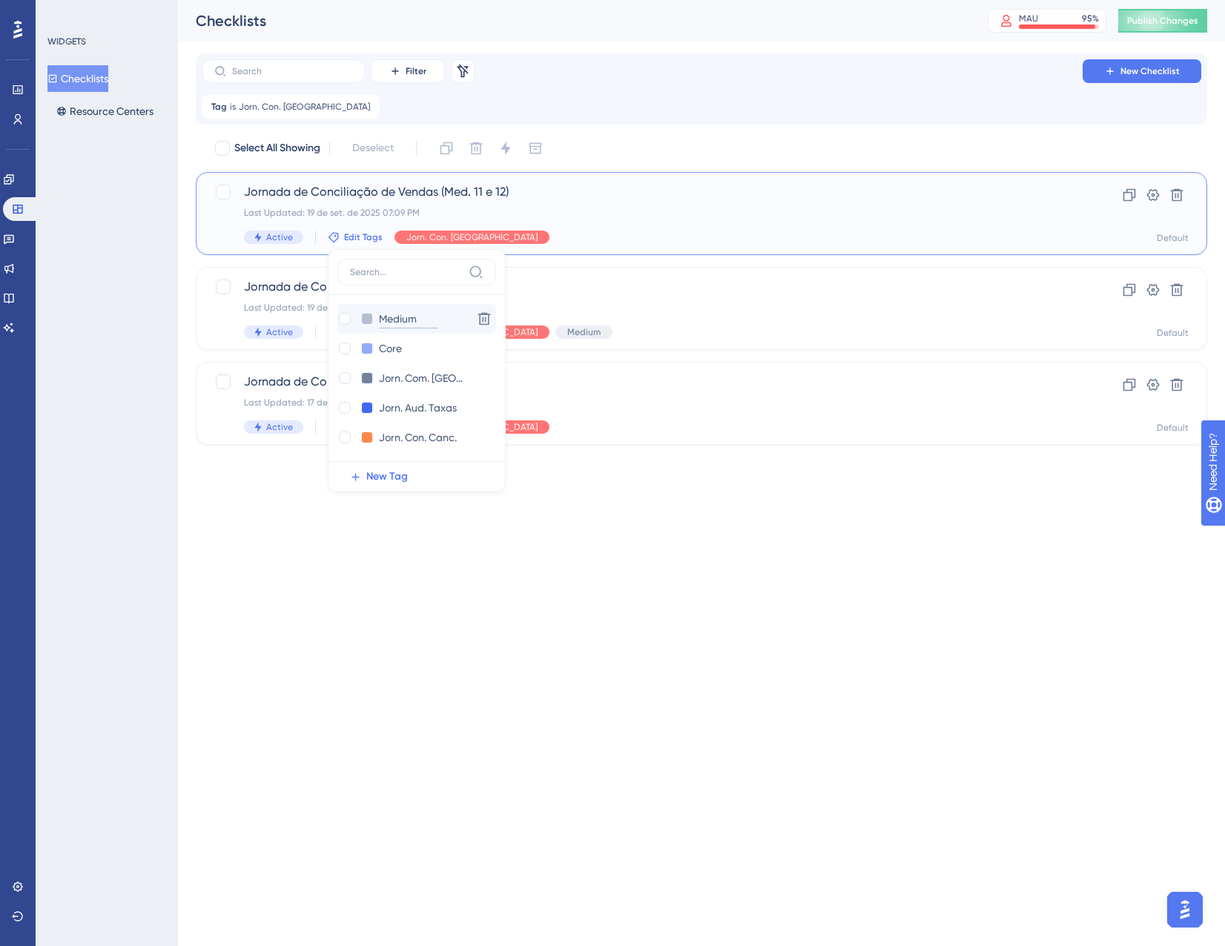
click at [383, 321] on input "Medium" at bounding box center [408, 319] width 59 height 19
click at [345, 320] on div at bounding box center [345, 319] width 12 height 12
checkbox input "true"
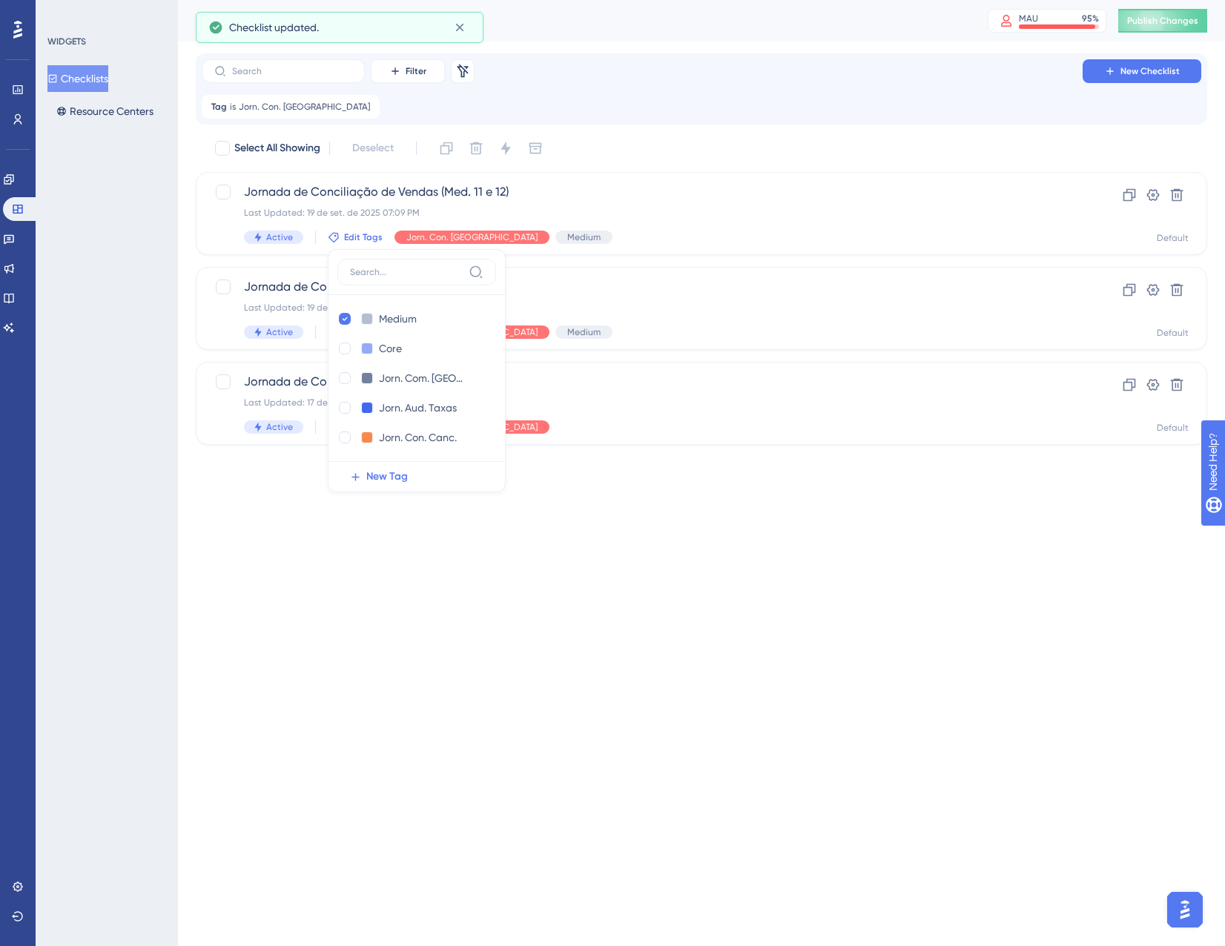
click at [606, 0] on html "Performance Users Engagement Widgets Feedback Product Updates Knowledge Base AI…" at bounding box center [612, 0] width 1225 height 0
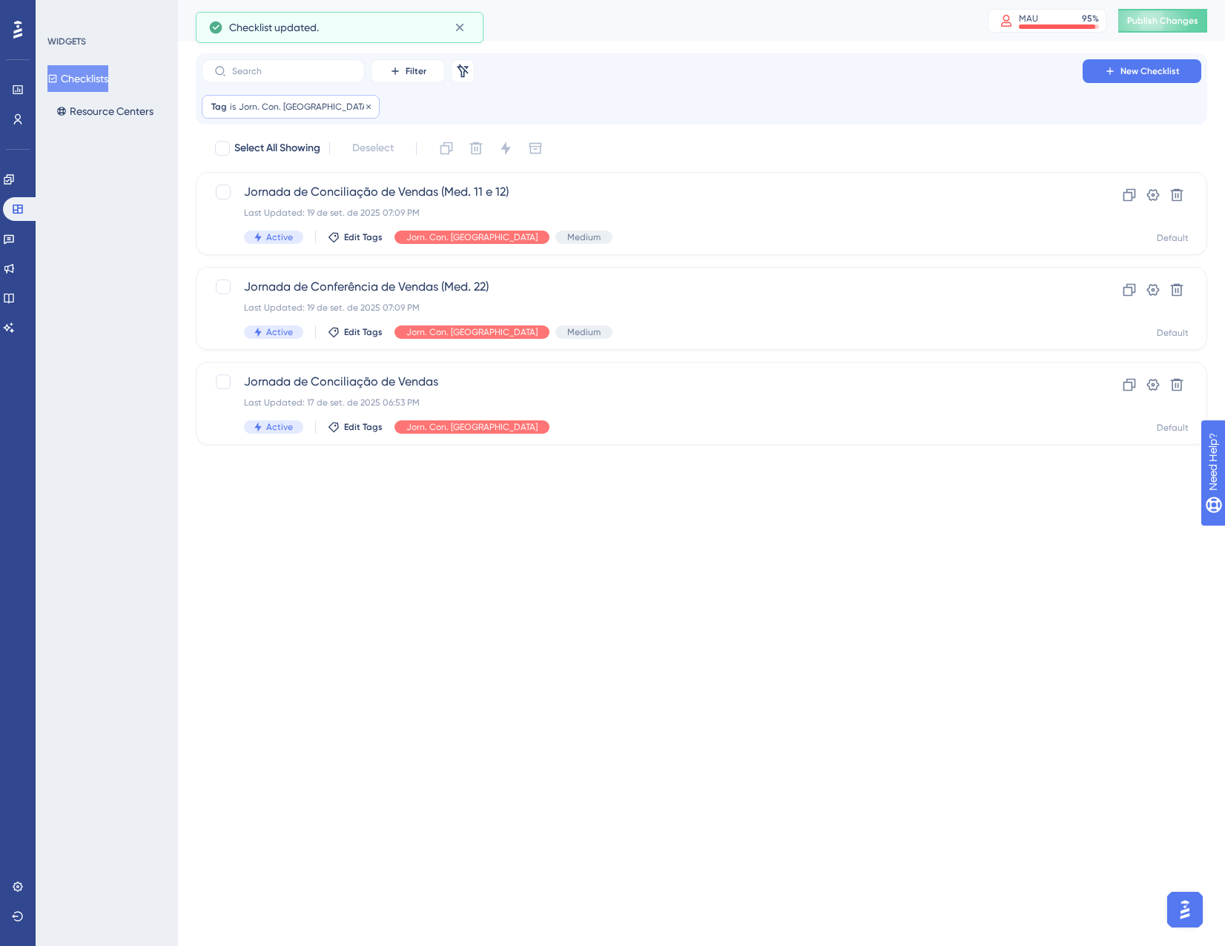
click at [259, 110] on span "Jorn. Con. [GEOGRAPHIC_DATA]" at bounding box center [304, 107] width 131 height 12
click at [263, 182] on span "Jorn. Con. [GEOGRAPHIC_DATA]" at bounding box center [285, 179] width 141 height 18
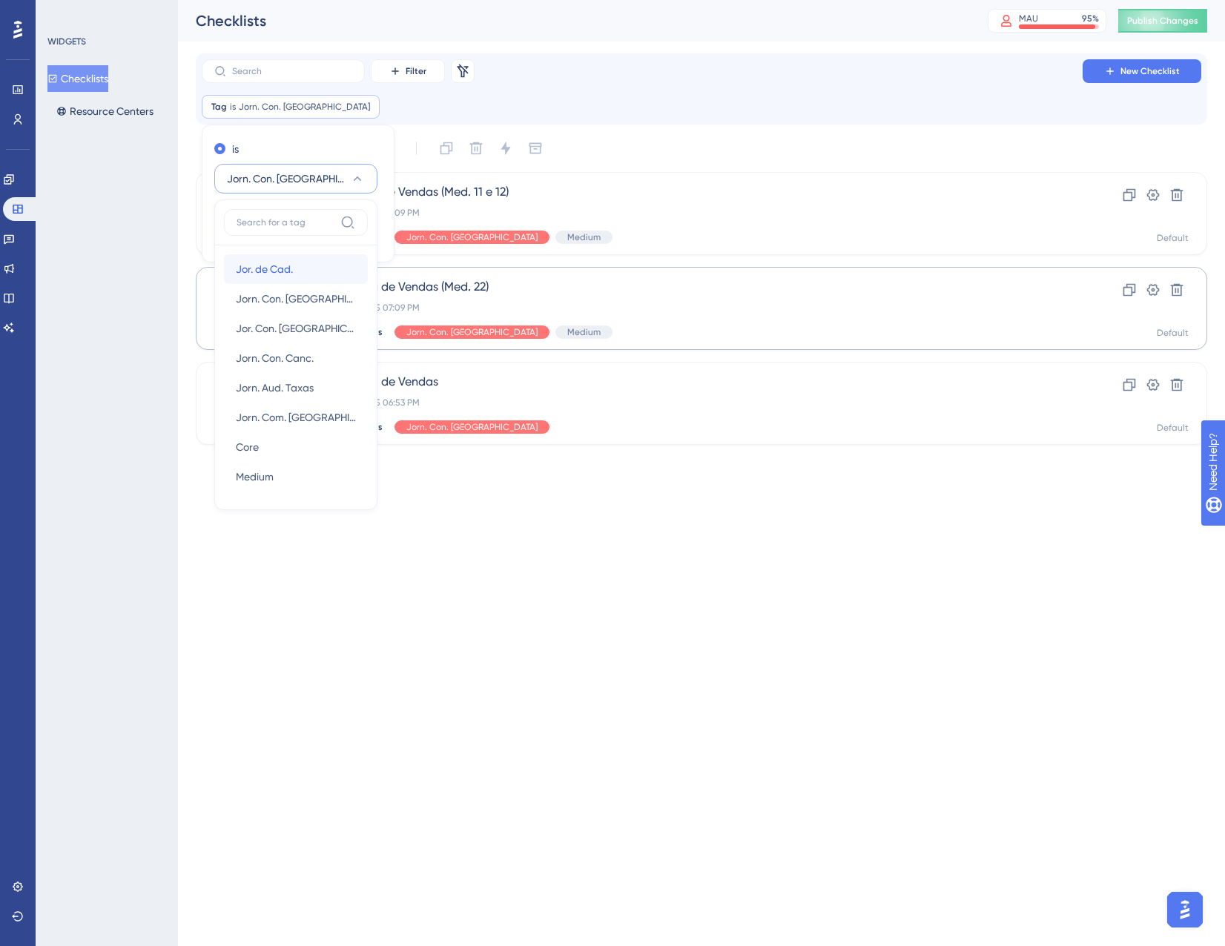
click at [295, 269] on div "Jor. de Cad. Jor. de Cad." at bounding box center [296, 269] width 120 height 30
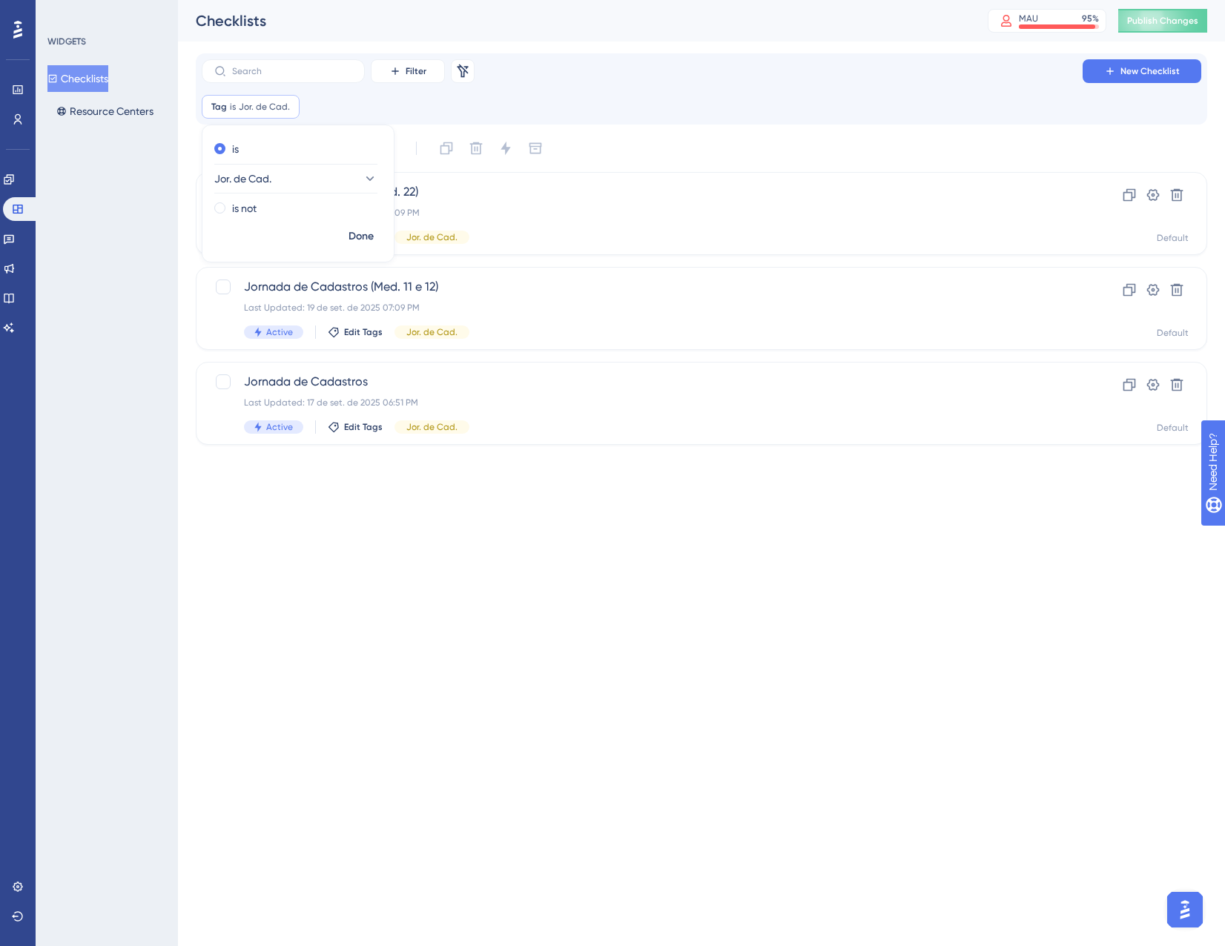
click at [674, 0] on html "Performance Users Engagement Widgets Feedback Product Updates Knowledge Base AI…" at bounding box center [612, 0] width 1225 height 0
click at [369, 329] on span "Edit Tags" at bounding box center [363, 332] width 39 height 12
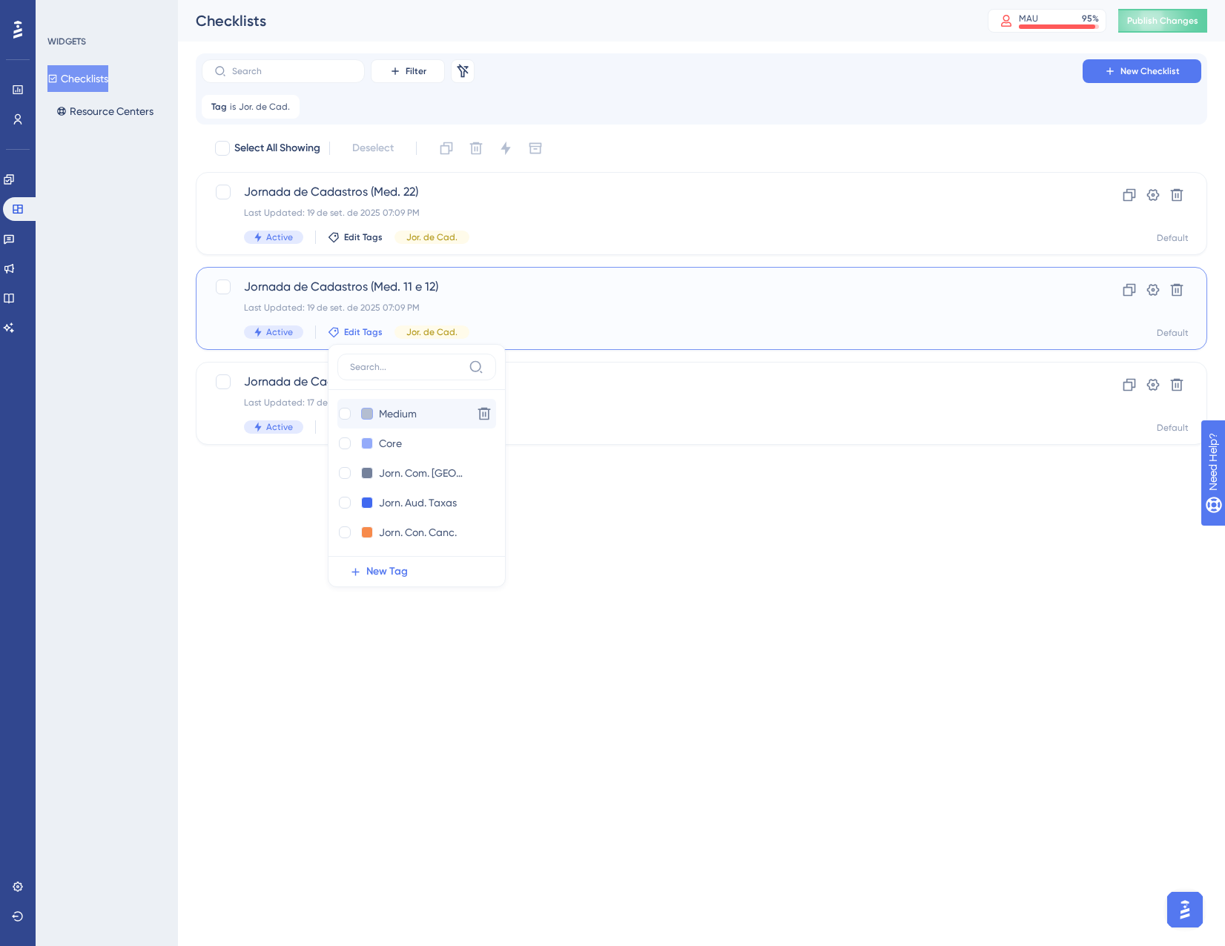
click at [372, 415] on button at bounding box center [367, 414] width 12 height 12
click at [341, 412] on div at bounding box center [345, 414] width 12 height 12
checkbox input "true"
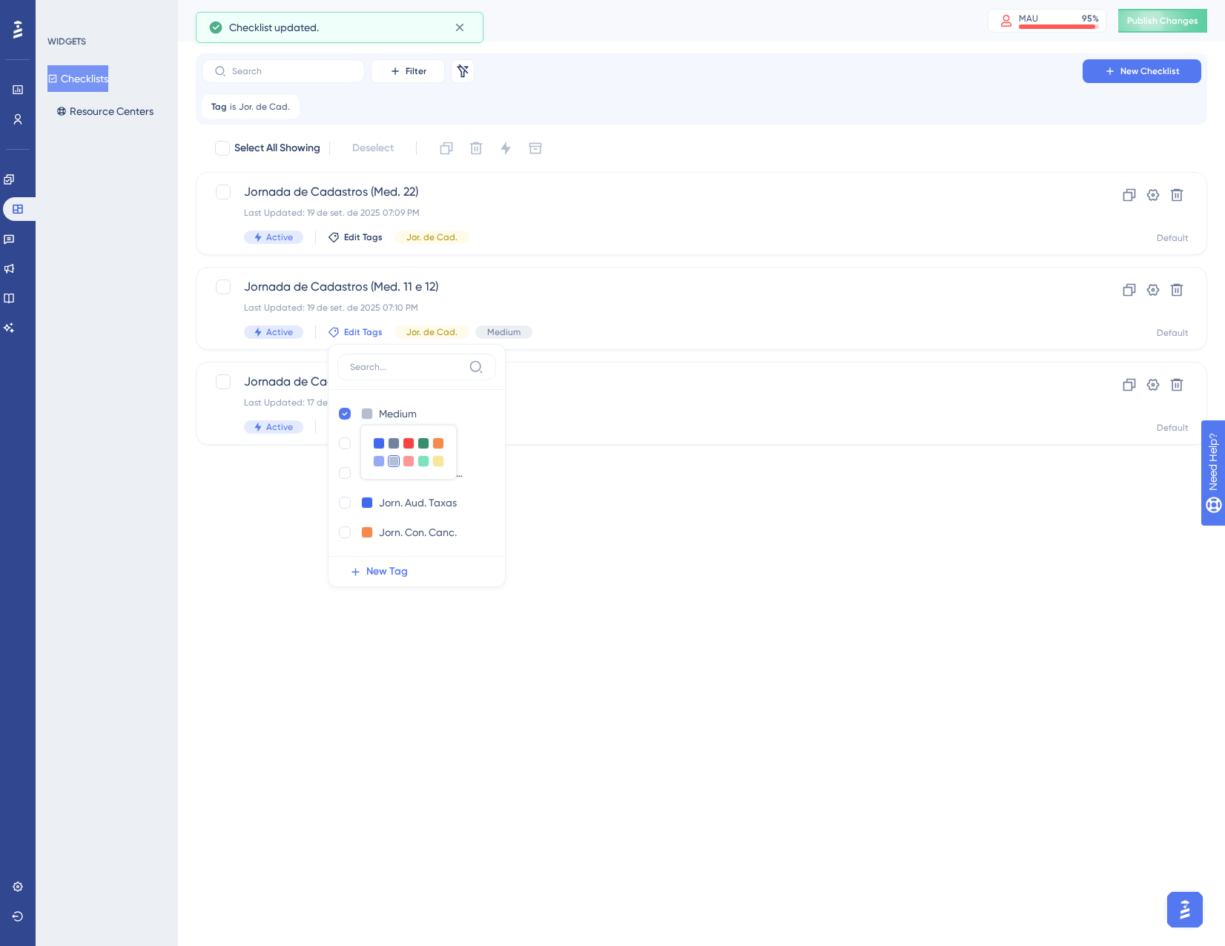
click at [680, 0] on html "Performance Users Engagement Widgets Feedback Product Updates Knowledge Base AI…" at bounding box center [612, 0] width 1225 height 0
click at [329, 240] on icon at bounding box center [334, 237] width 10 height 10
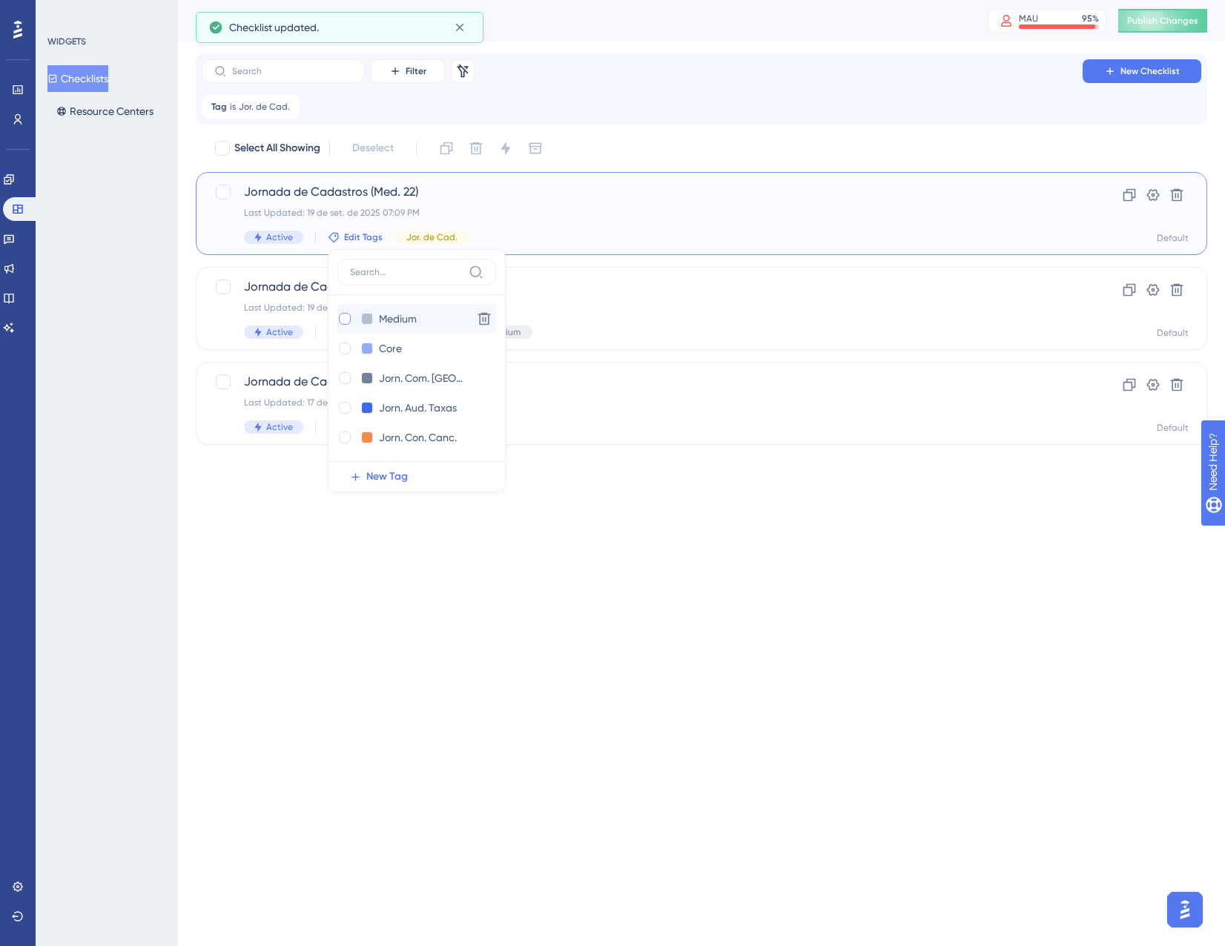
click at [346, 315] on div at bounding box center [345, 319] width 12 height 12
checkbox input "true"
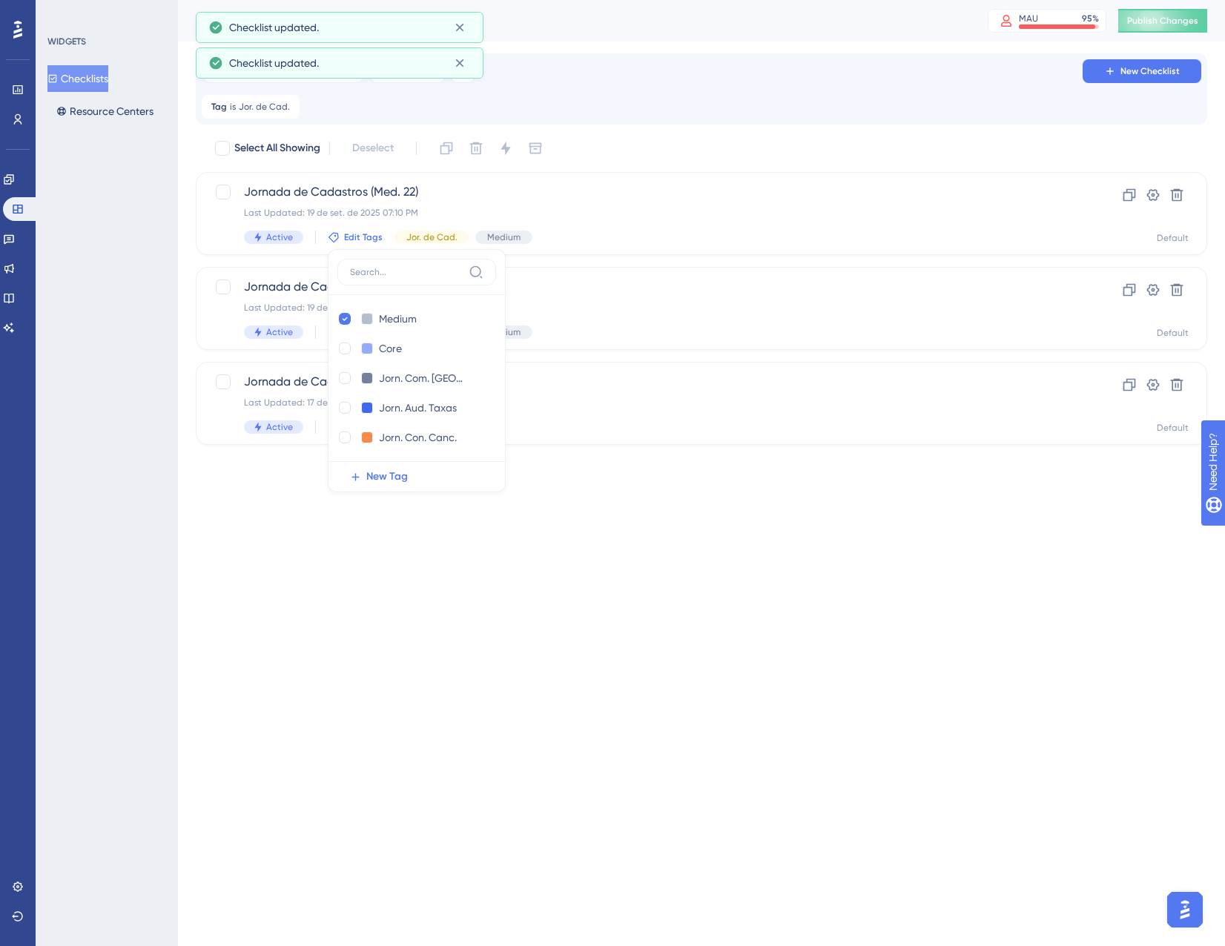
click at [613, 0] on html "Performance Users Engagement Widgets Feedback Product Updates Knowledge Base AI…" at bounding box center [612, 0] width 1225 height 0
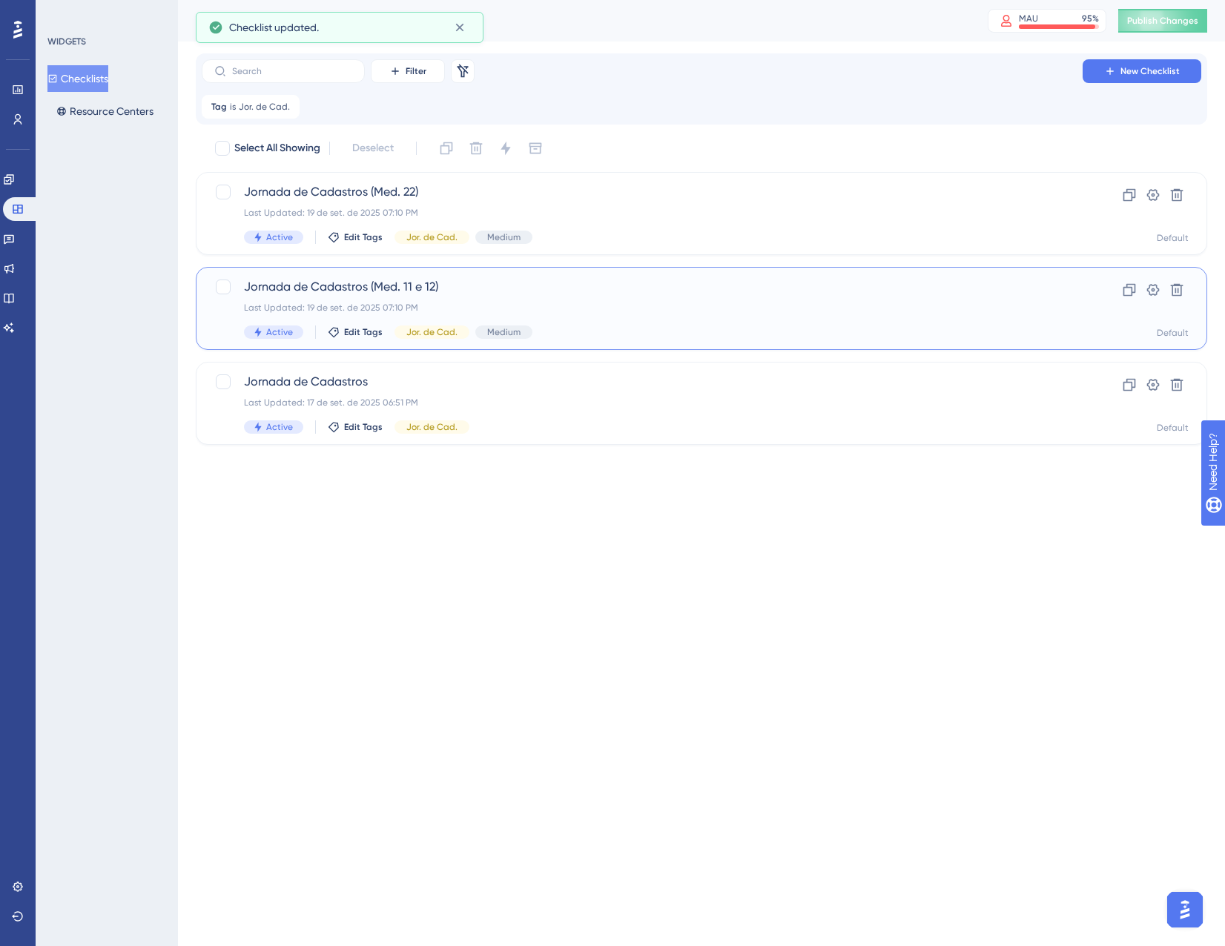
click at [504, 290] on span "Jornada de Cadastros (Med. 11 e 12)" at bounding box center [642, 287] width 797 height 18
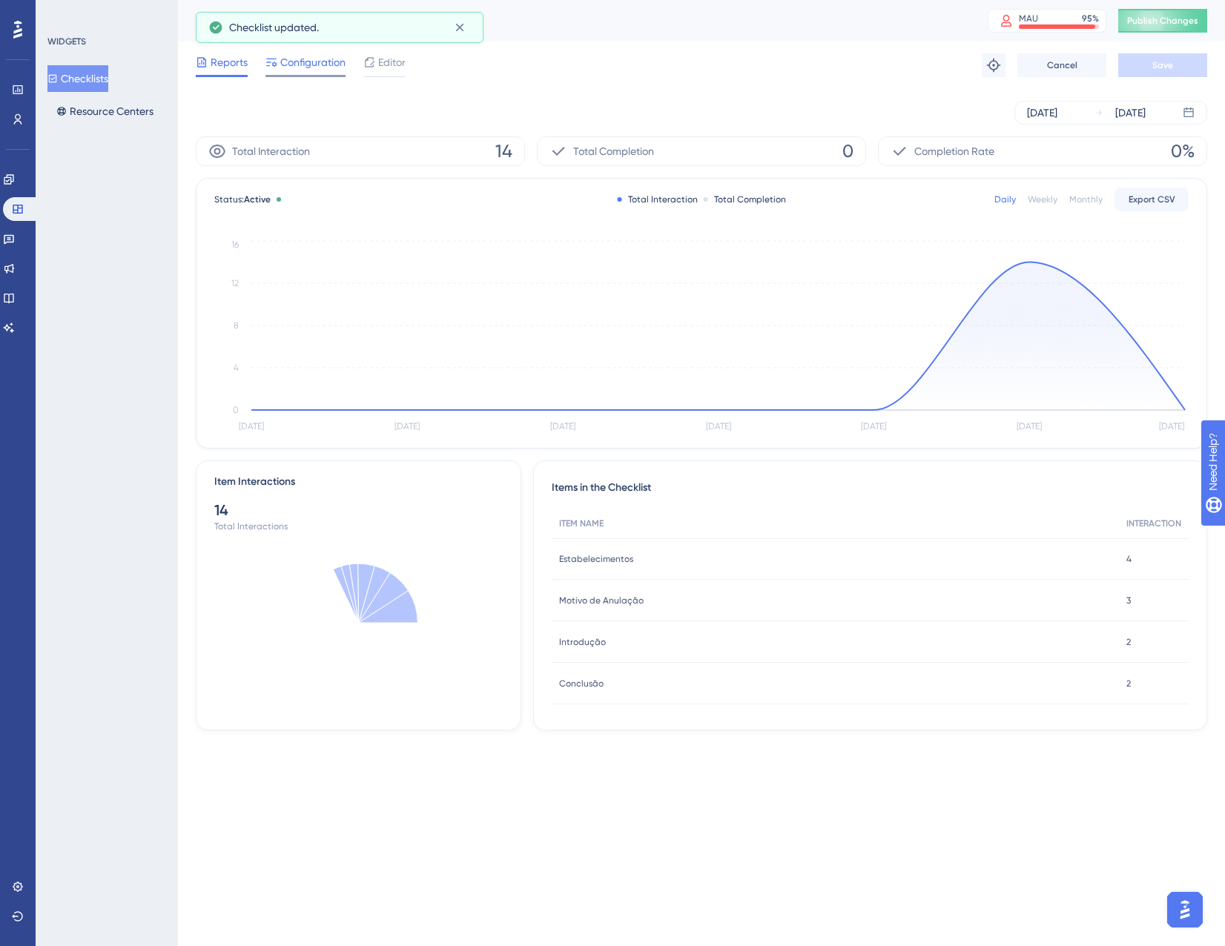
click at [284, 58] on span "Configuration" at bounding box center [312, 62] width 65 height 18
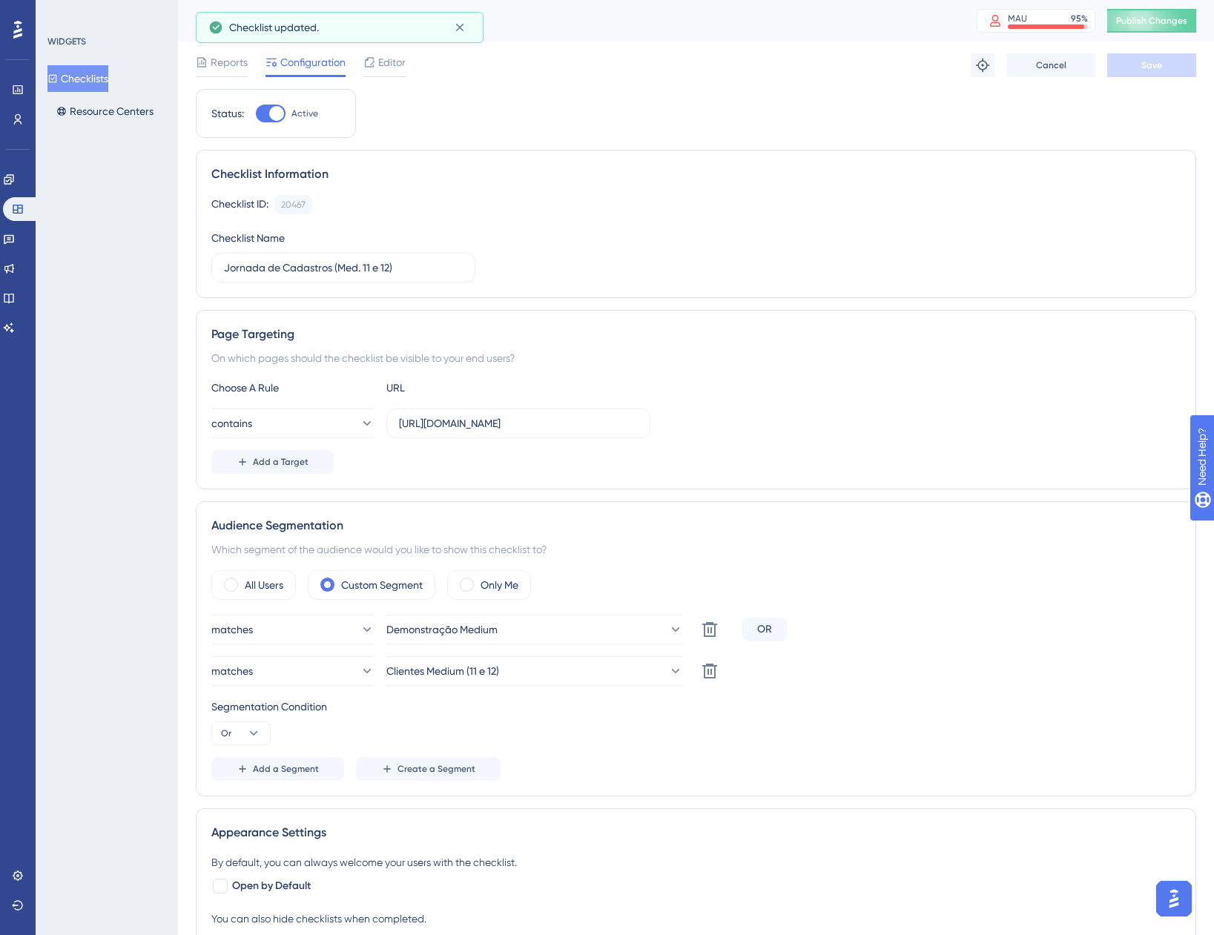
click at [58, 77] on icon at bounding box center [52, 78] width 10 height 10
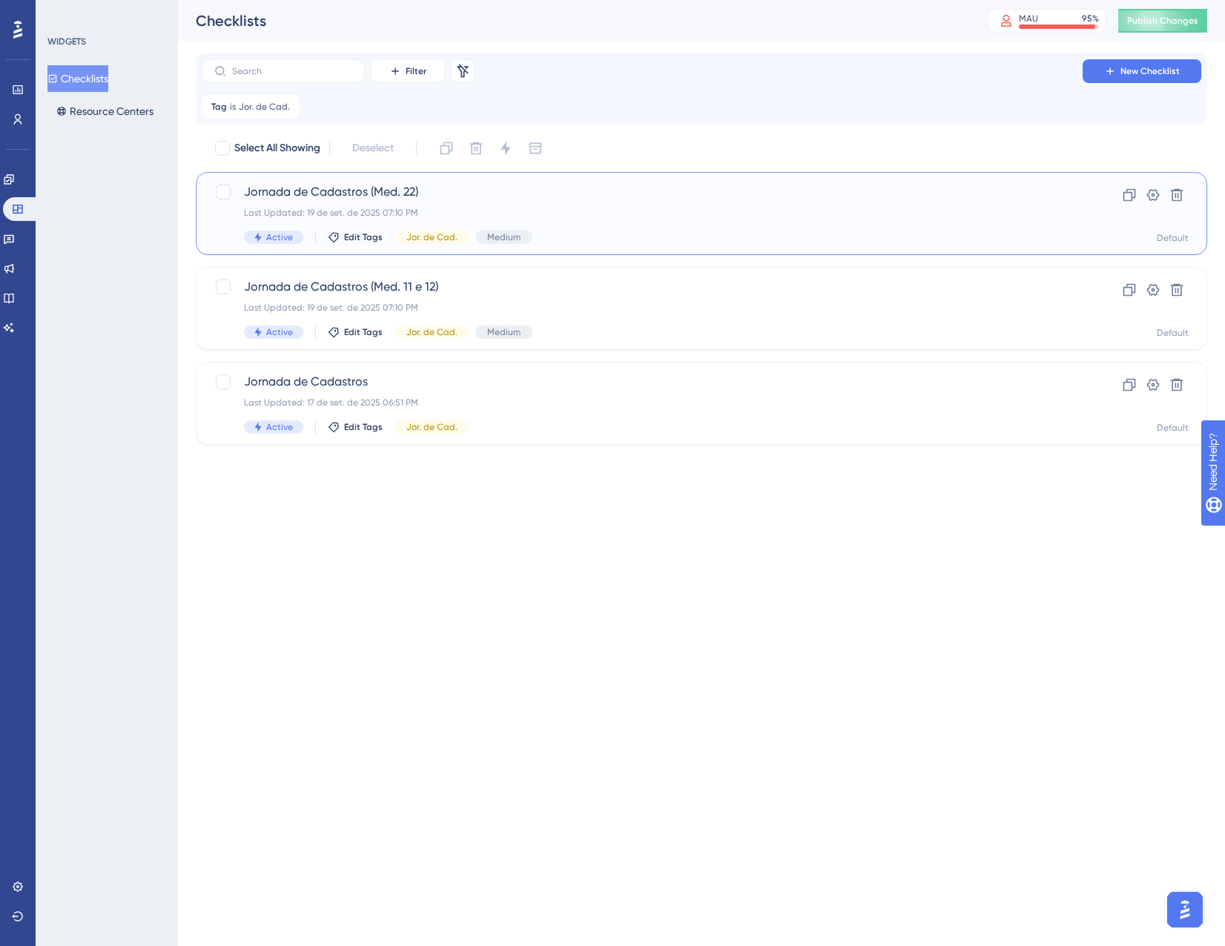
click at [504, 204] on div "Jornada de Cadastros (Med. 22) Last Updated: 19 de set. de 2025 07:10 PM Active…" at bounding box center [642, 213] width 797 height 61
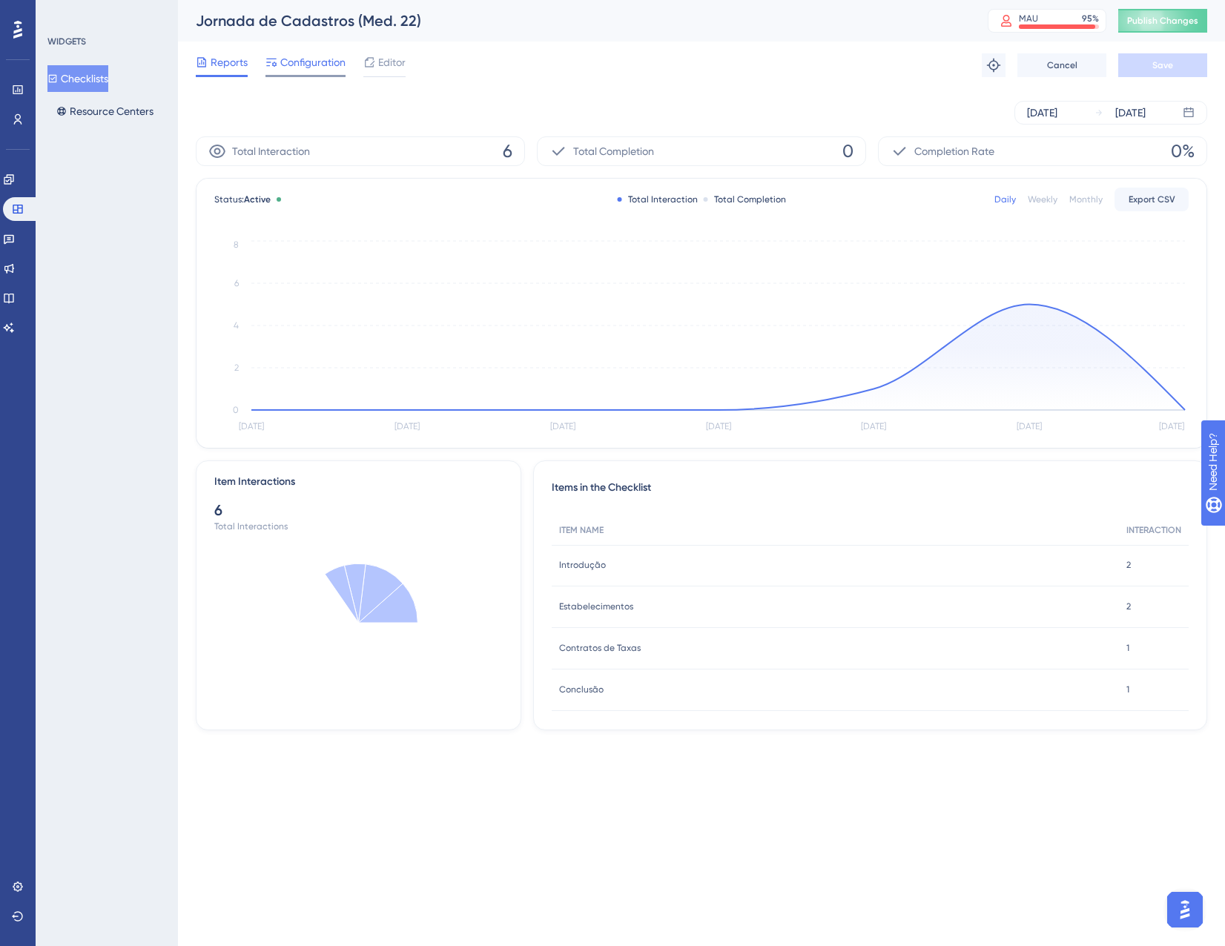
click at [300, 76] on div at bounding box center [306, 76] width 80 height 2
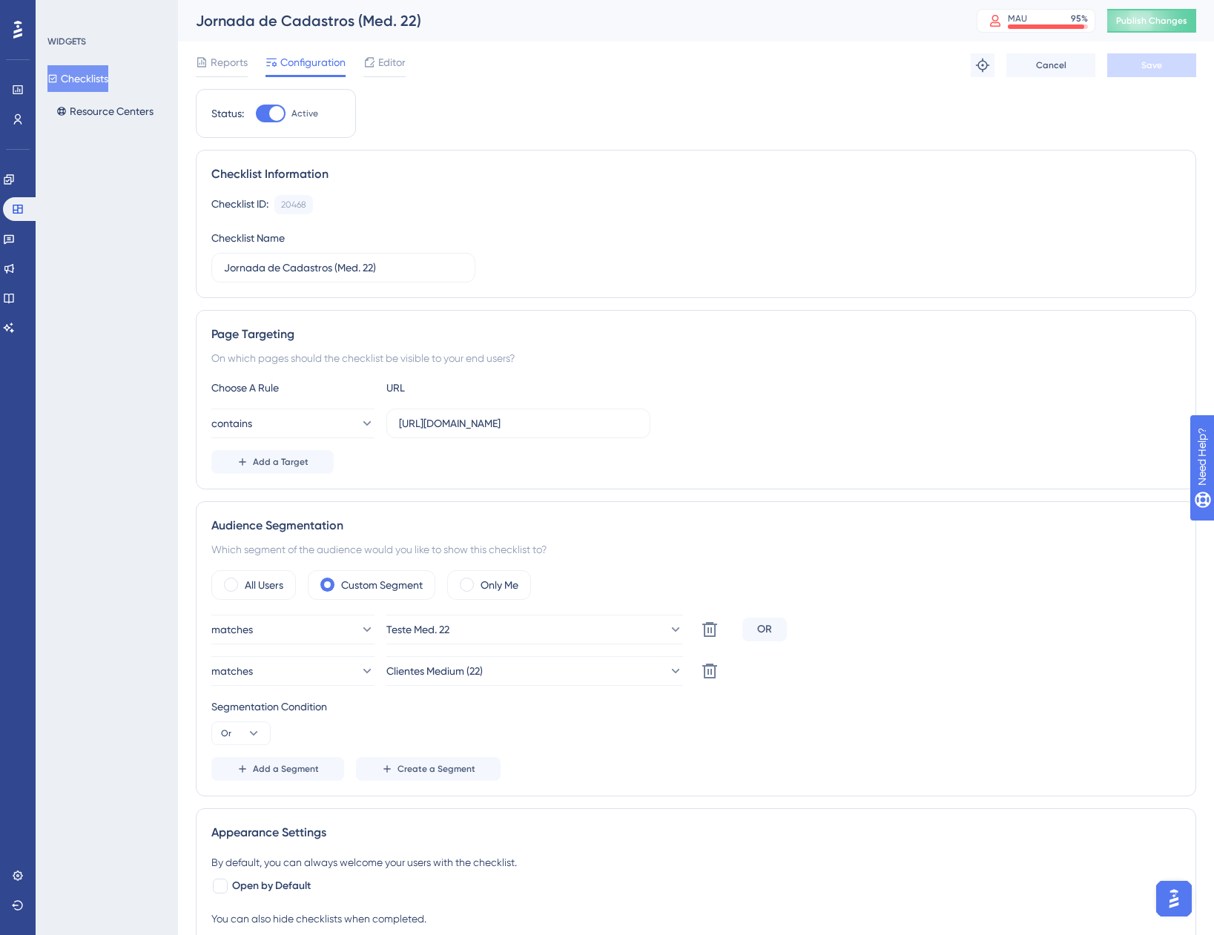
click at [104, 81] on button "Checklists" at bounding box center [77, 78] width 61 height 27
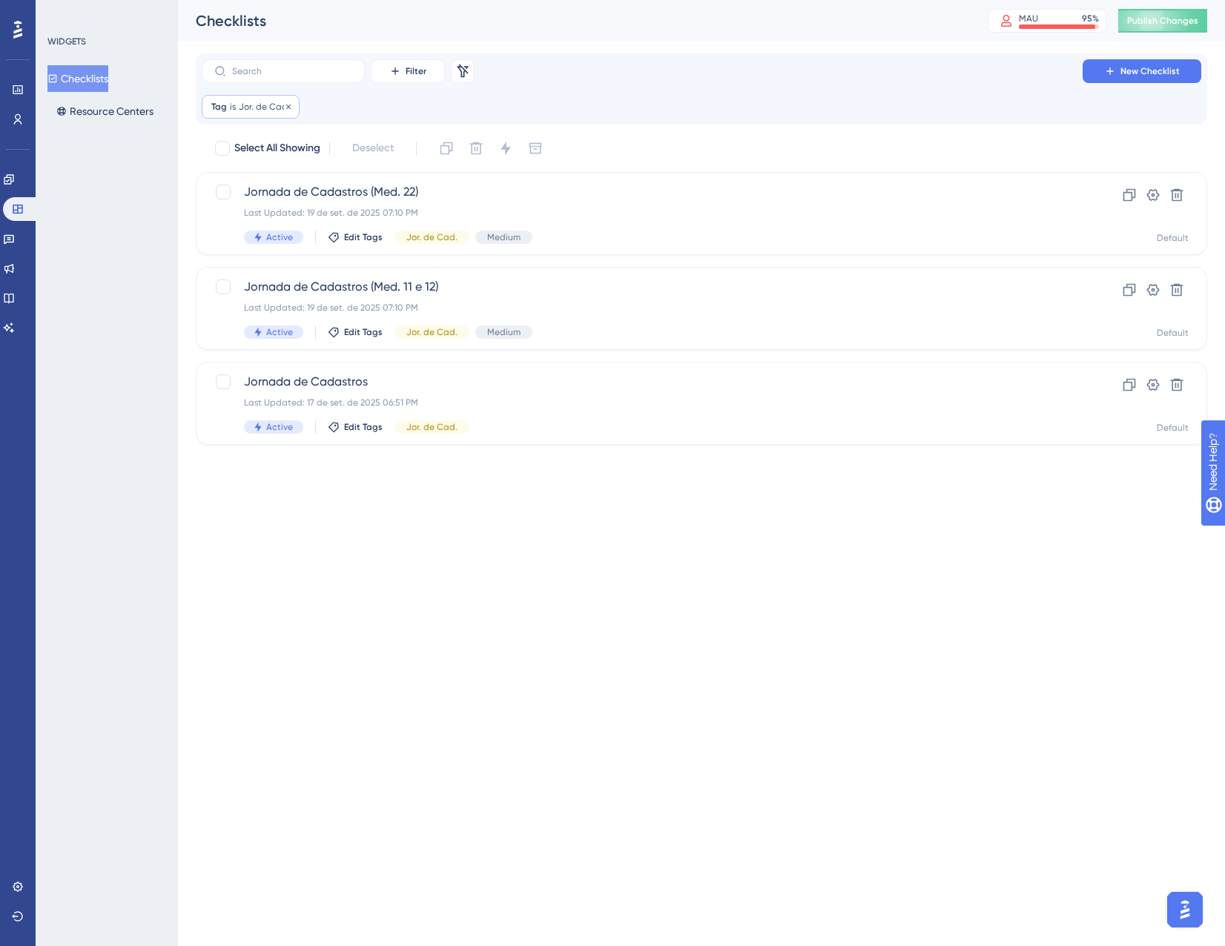
click at [278, 101] on span "Jor. de Cad." at bounding box center [264, 107] width 51 height 12
click at [272, 180] on span "Jor. de Cad." at bounding box center [243, 179] width 57 height 18
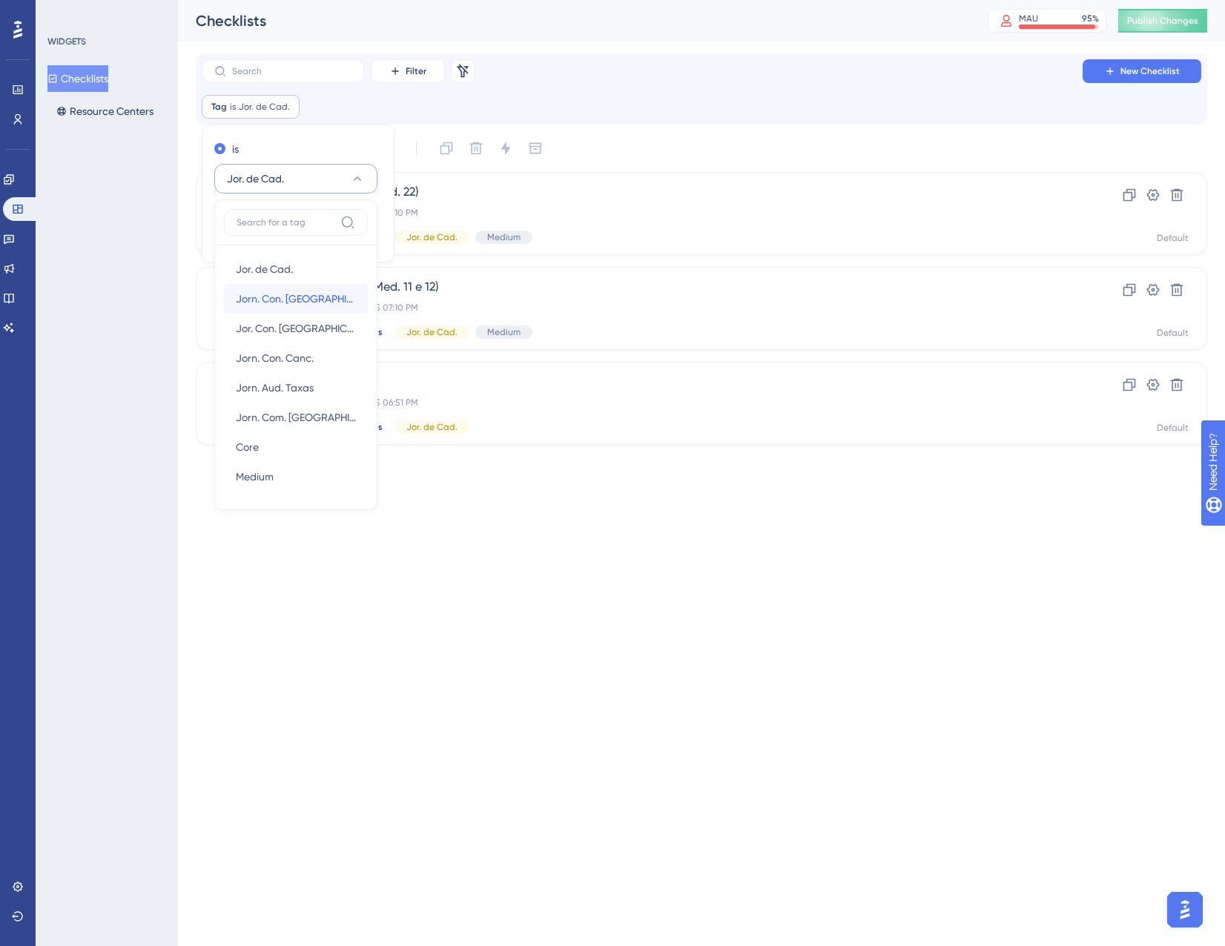
click at [294, 296] on span "Jorn. Con. [GEOGRAPHIC_DATA]" at bounding box center [296, 299] width 120 height 18
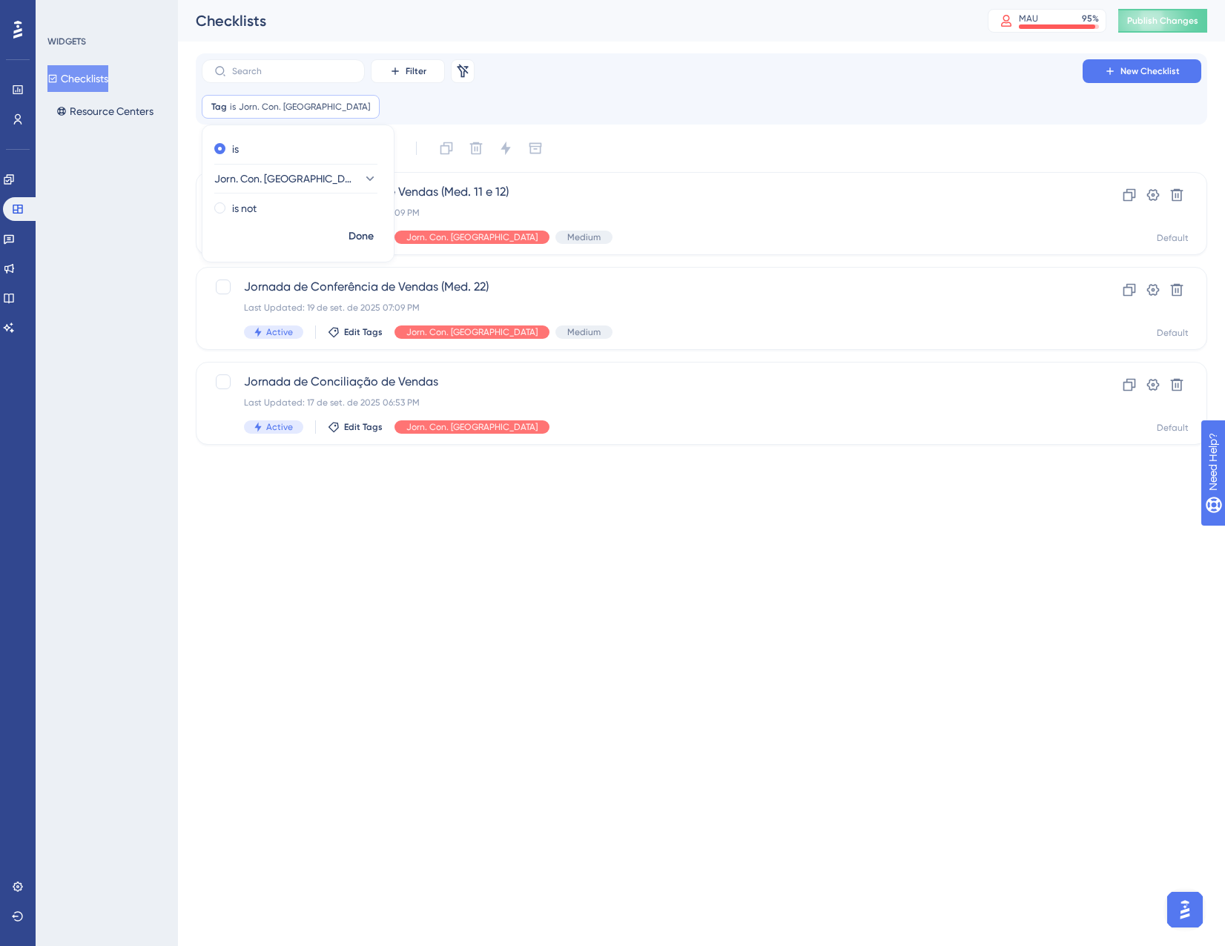
click at [576, 0] on html "Performance Users Engagement Widgets Feedback Product Updates Knowledge Base AI…" at bounding box center [612, 0] width 1225 height 0
click at [509, 292] on span "Jornada de Conferência de Vendas (Med. 22)" at bounding box center [642, 287] width 797 height 18
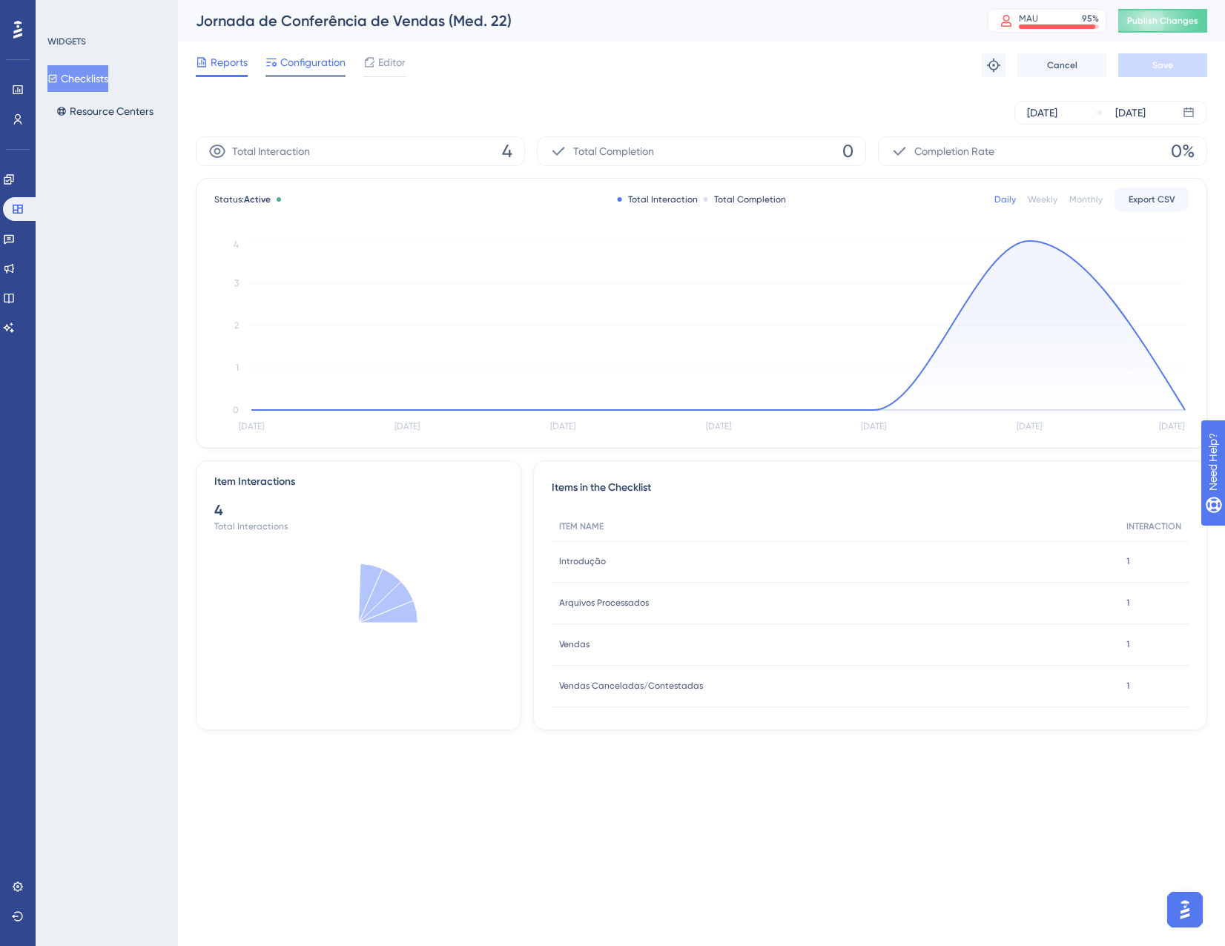
click at [297, 55] on span "Configuration" at bounding box center [312, 62] width 65 height 18
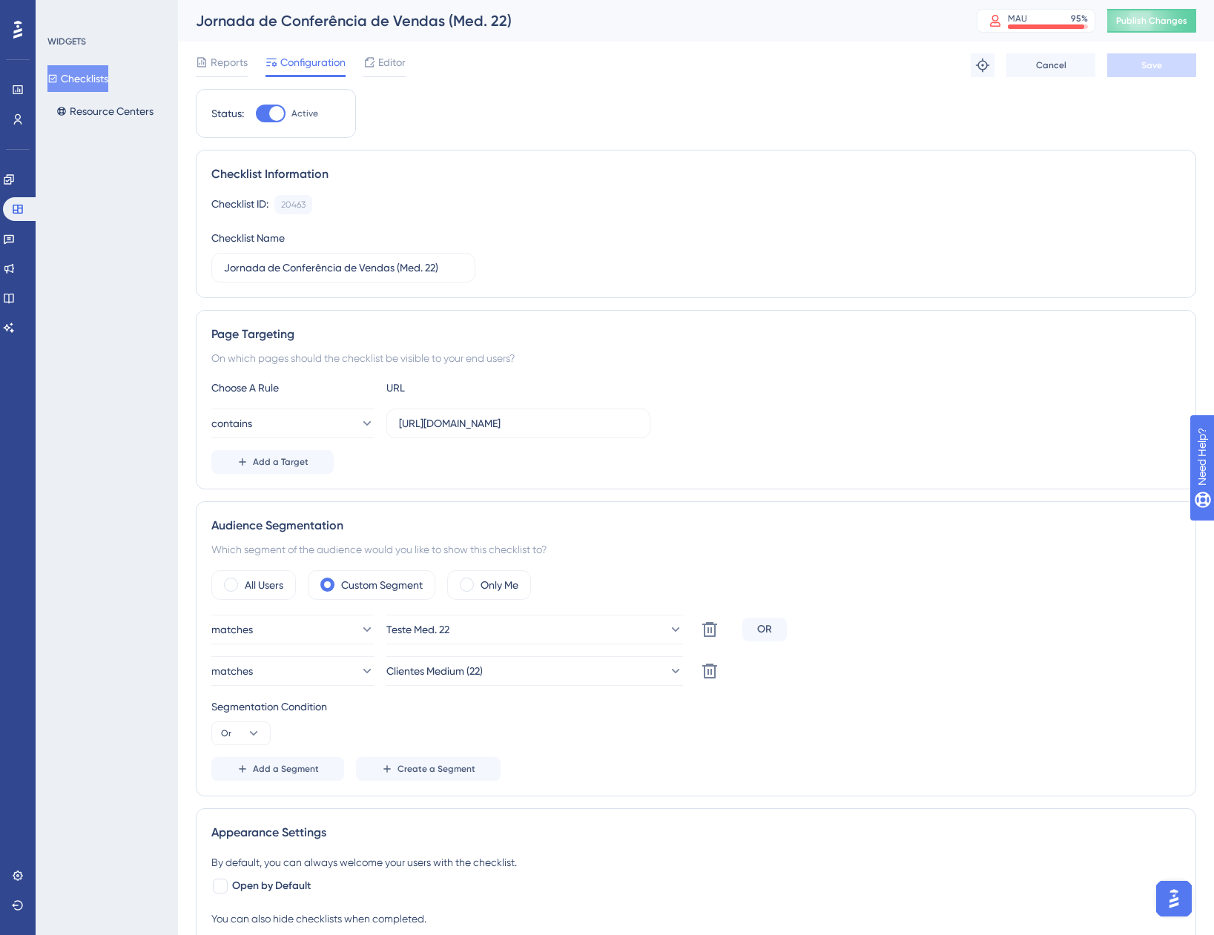
click at [108, 81] on button "Checklists" at bounding box center [77, 78] width 61 height 27
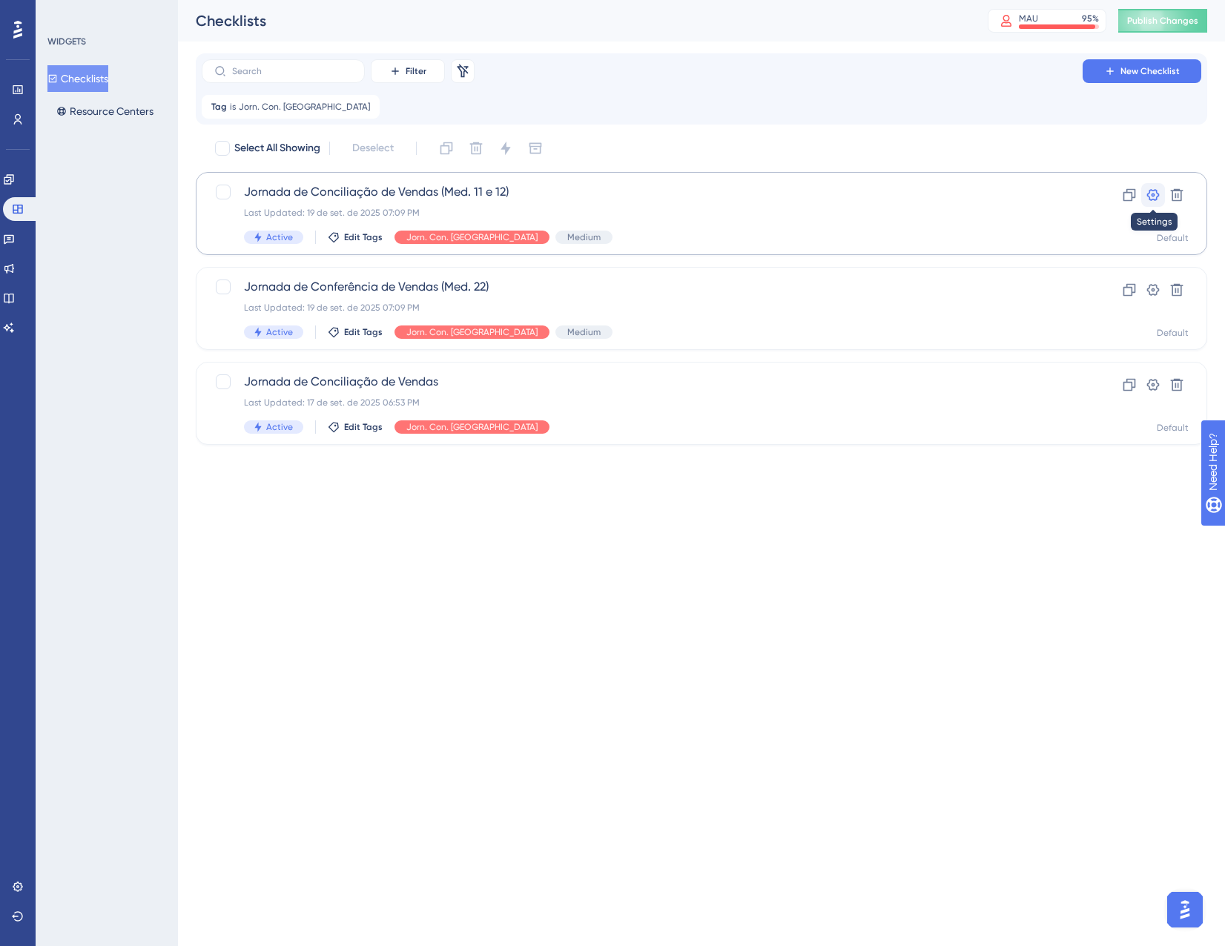
click at [1148, 202] on icon at bounding box center [1153, 195] width 15 height 15
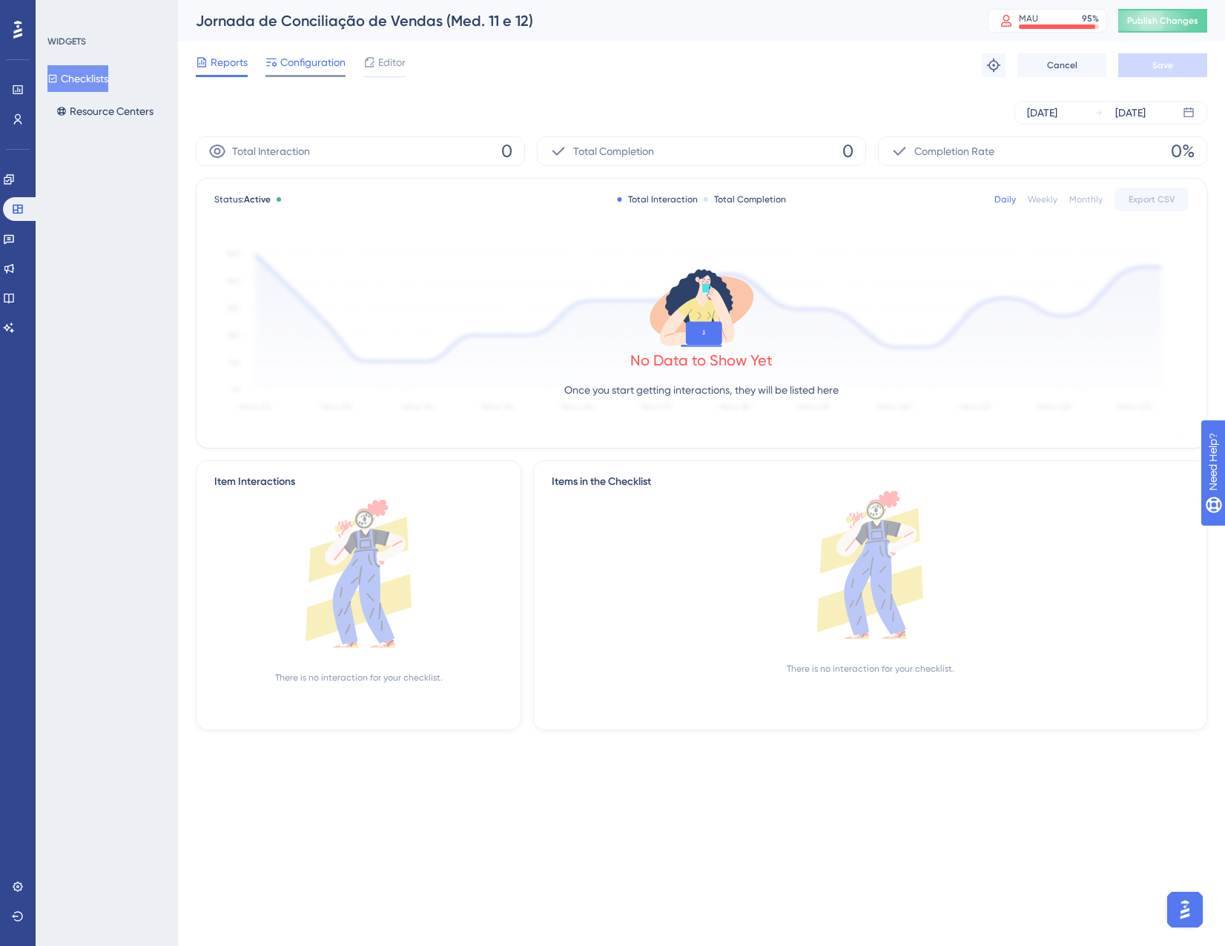
click at [317, 59] on span "Configuration" at bounding box center [312, 62] width 65 height 18
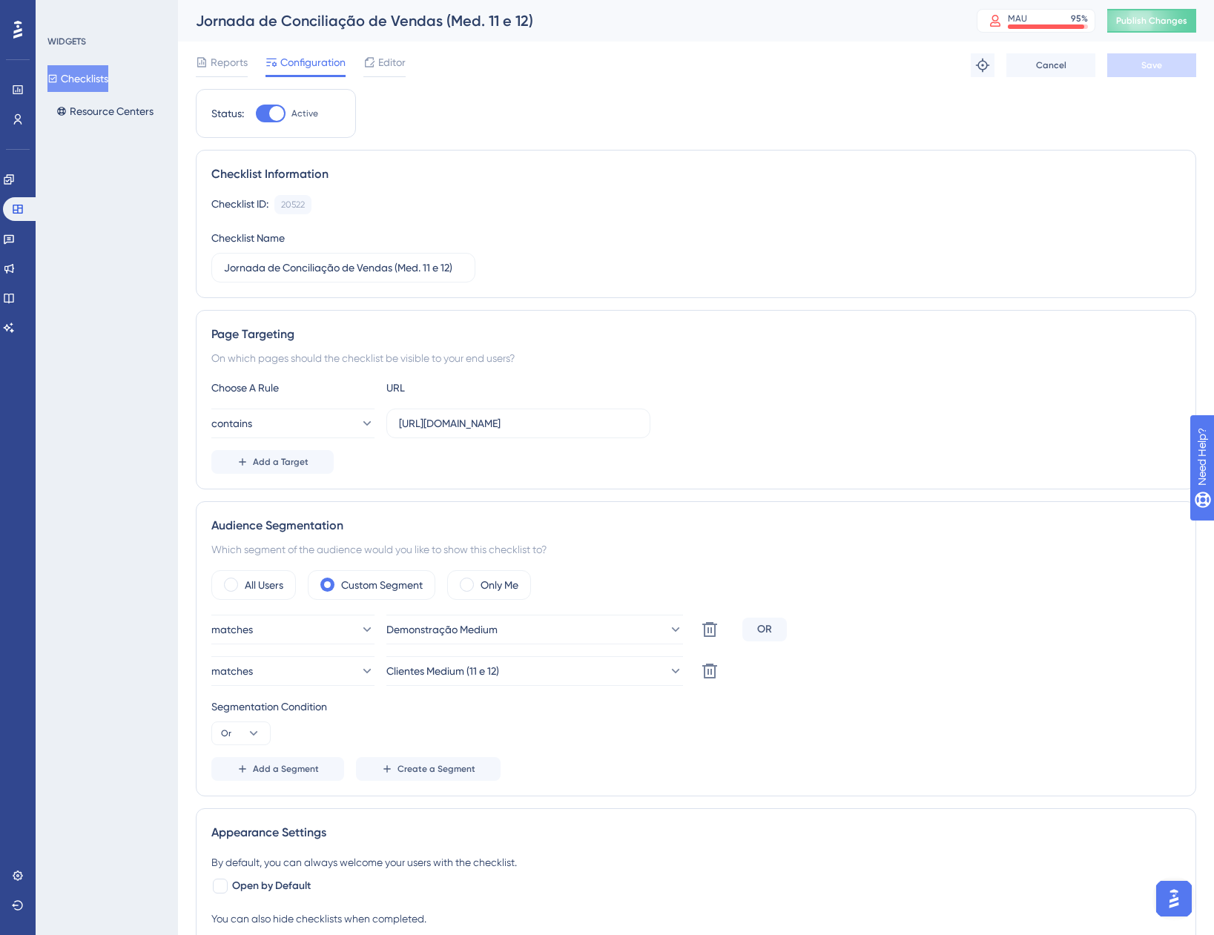
click at [72, 77] on button "Checklists" at bounding box center [77, 78] width 61 height 27
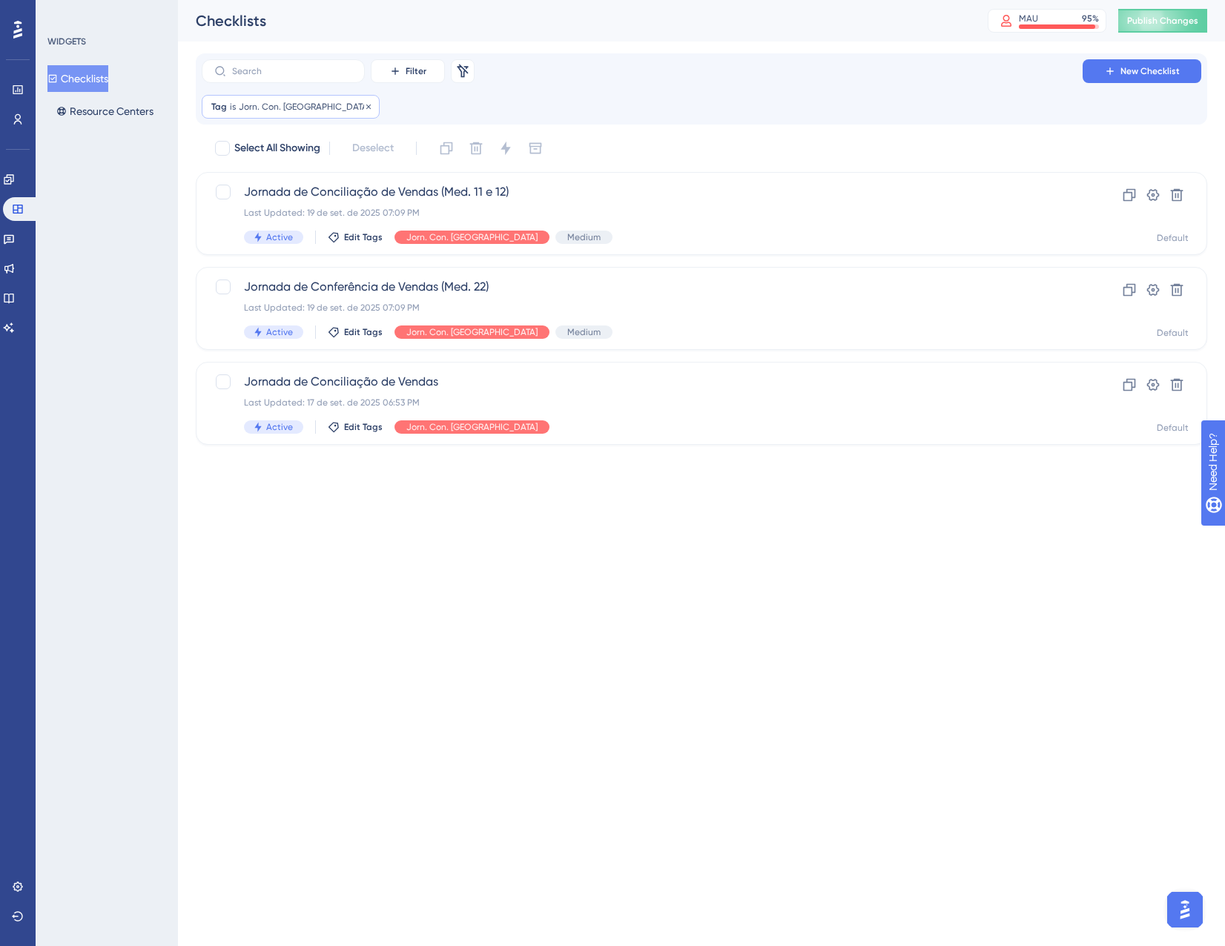
click at [282, 105] on span "Jorn. Con. [GEOGRAPHIC_DATA]" at bounding box center [304, 107] width 131 height 12
click at [283, 179] on span "Jorn. Con. [GEOGRAPHIC_DATA]" at bounding box center [285, 179] width 141 height 18
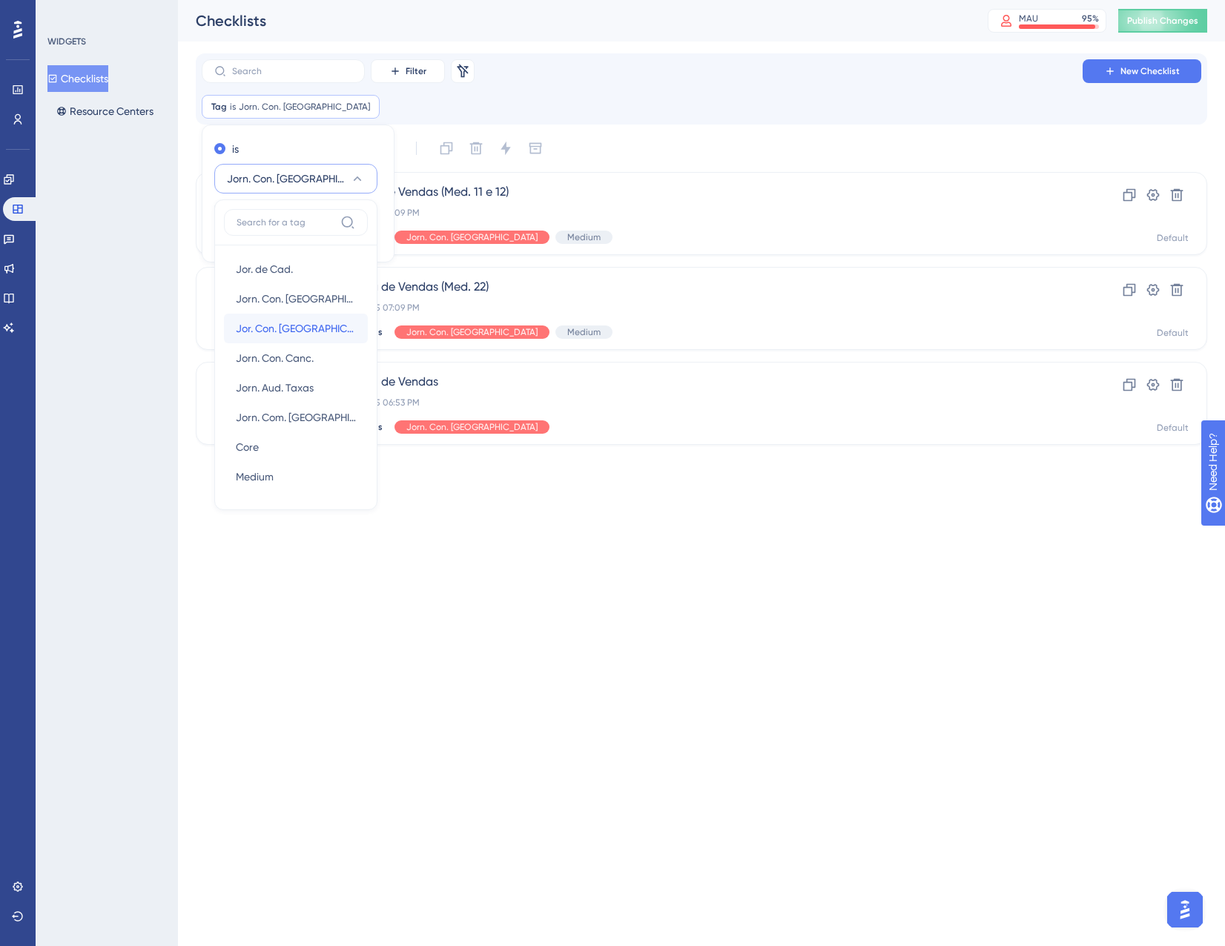
click at [280, 330] on span "Jor. Con. [GEOGRAPHIC_DATA]." at bounding box center [296, 329] width 120 height 18
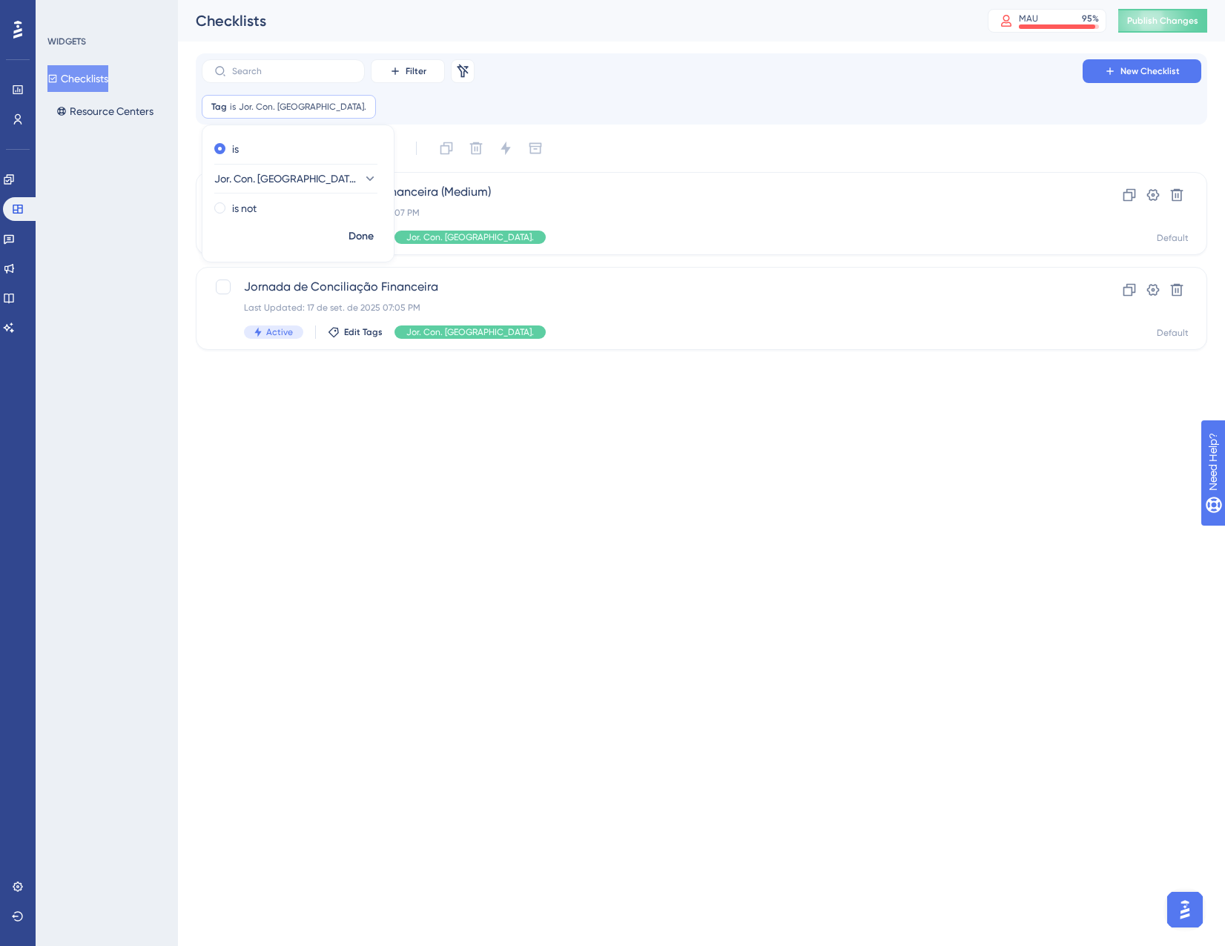
click at [374, 0] on html "Performance Users Engagement Widgets Feedback Product Updates Knowledge Base AI…" at bounding box center [612, 0] width 1225 height 0
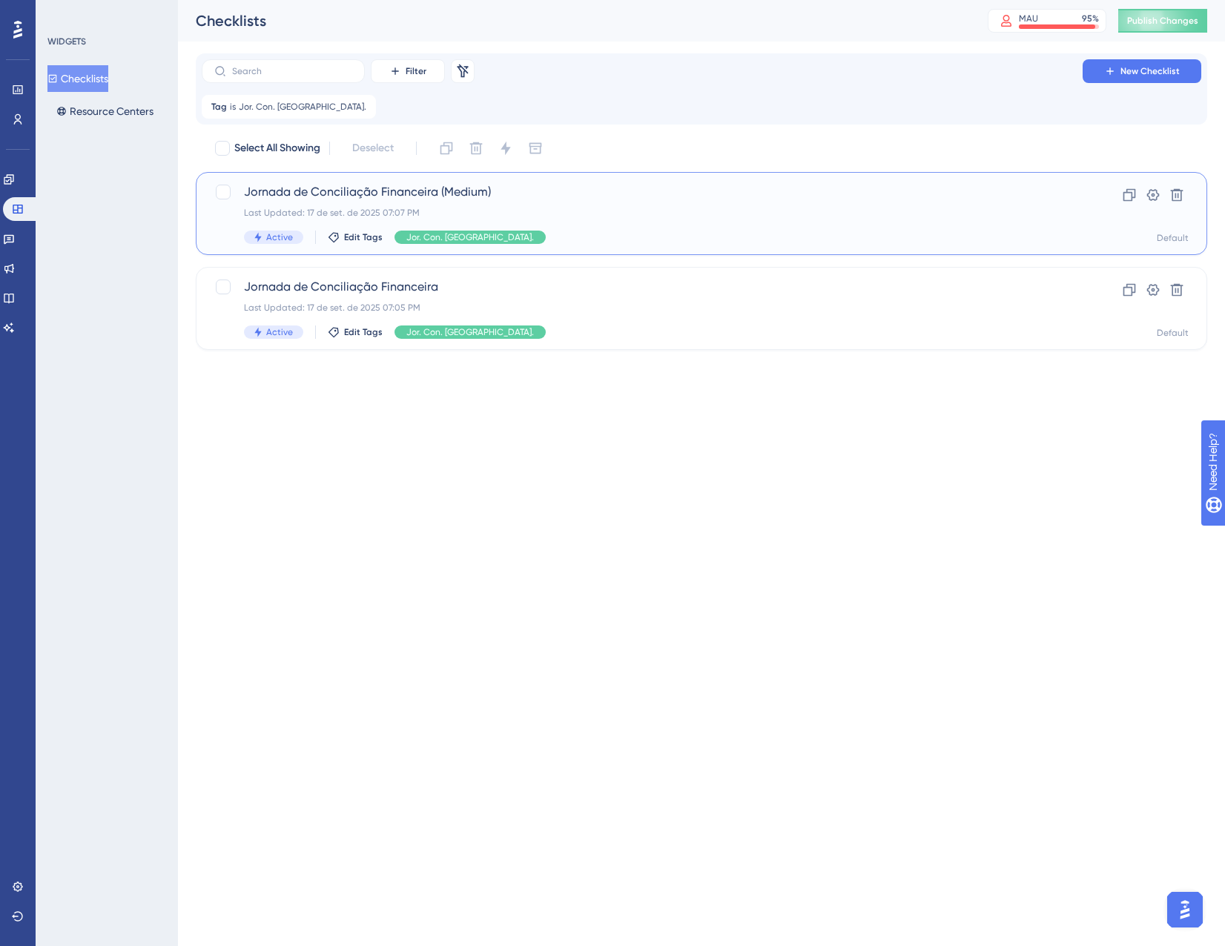
click at [678, 211] on div "Last Updated: 17 de set. de 2025 07:07 PM" at bounding box center [642, 213] width 797 height 12
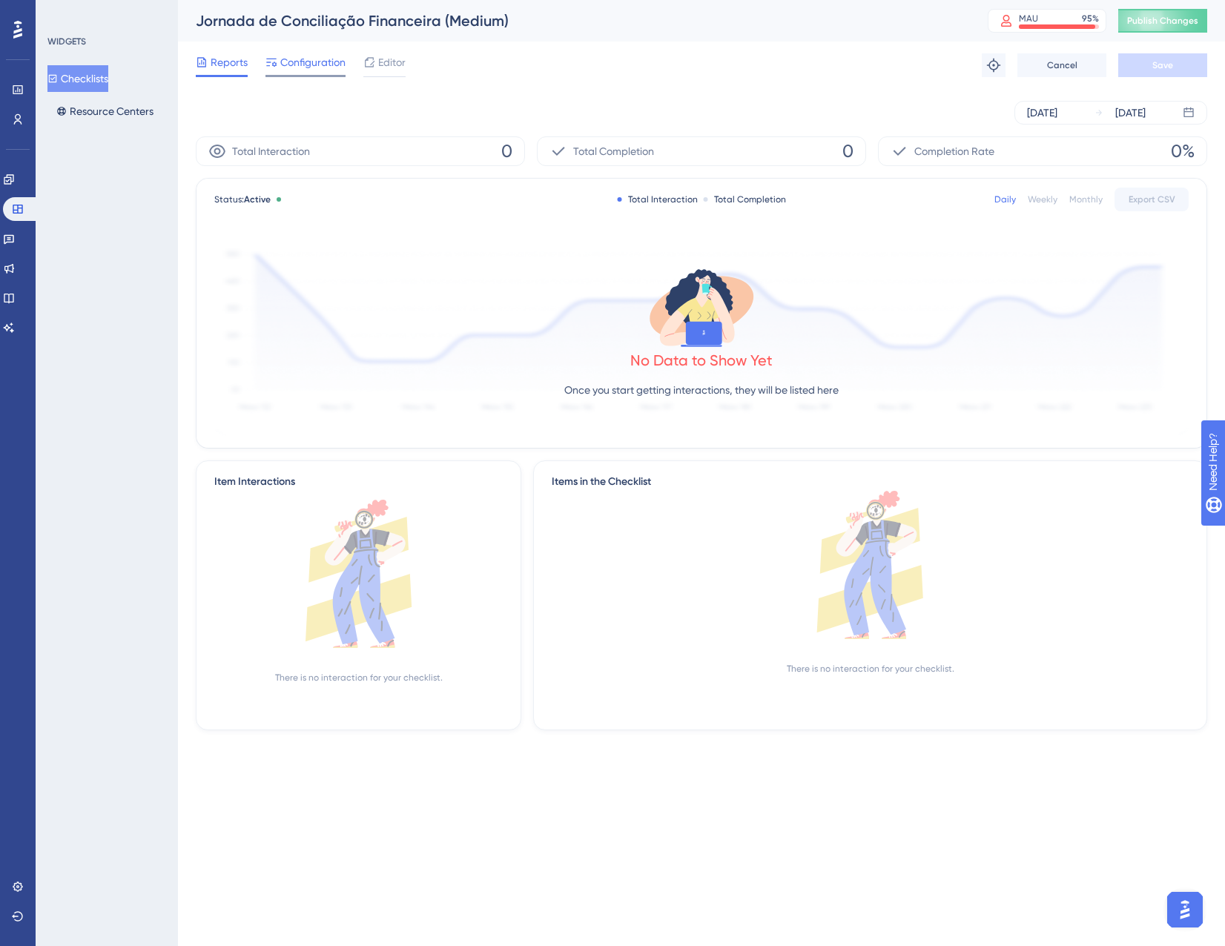
click at [298, 59] on span "Configuration" at bounding box center [312, 62] width 65 height 18
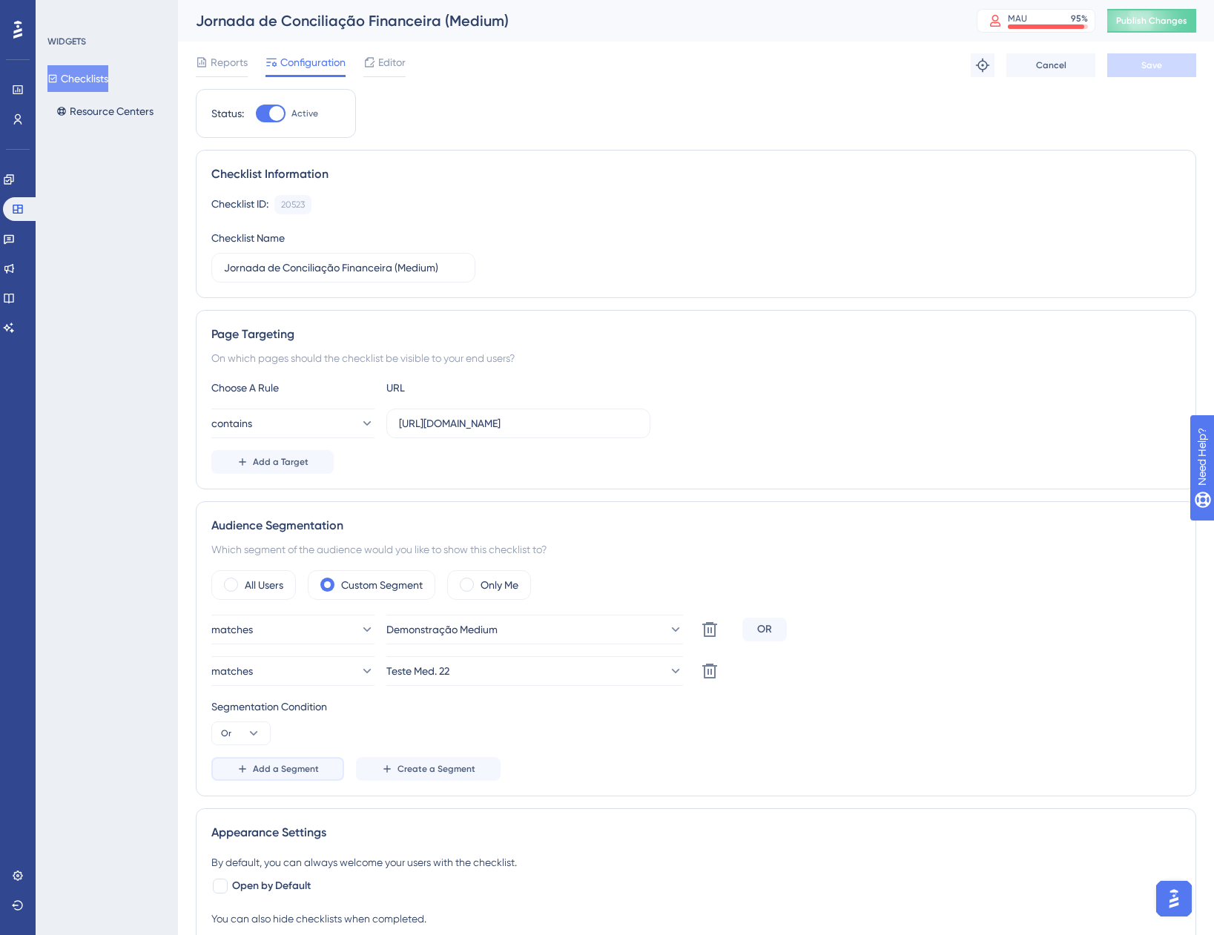
click at [283, 766] on span "Add a Segment" at bounding box center [286, 769] width 66 height 12
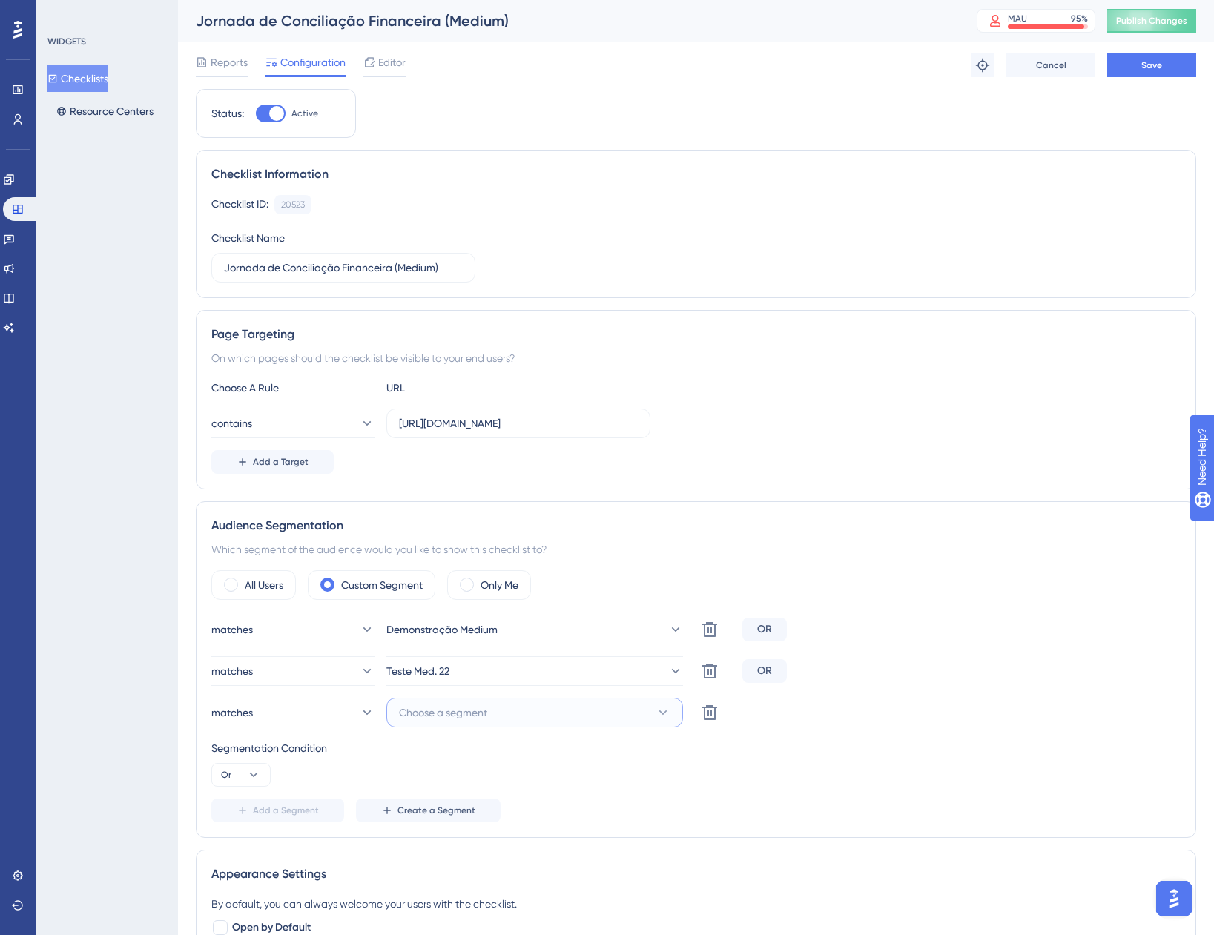
click at [440, 714] on span "Choose a segment" at bounding box center [443, 713] width 88 height 18
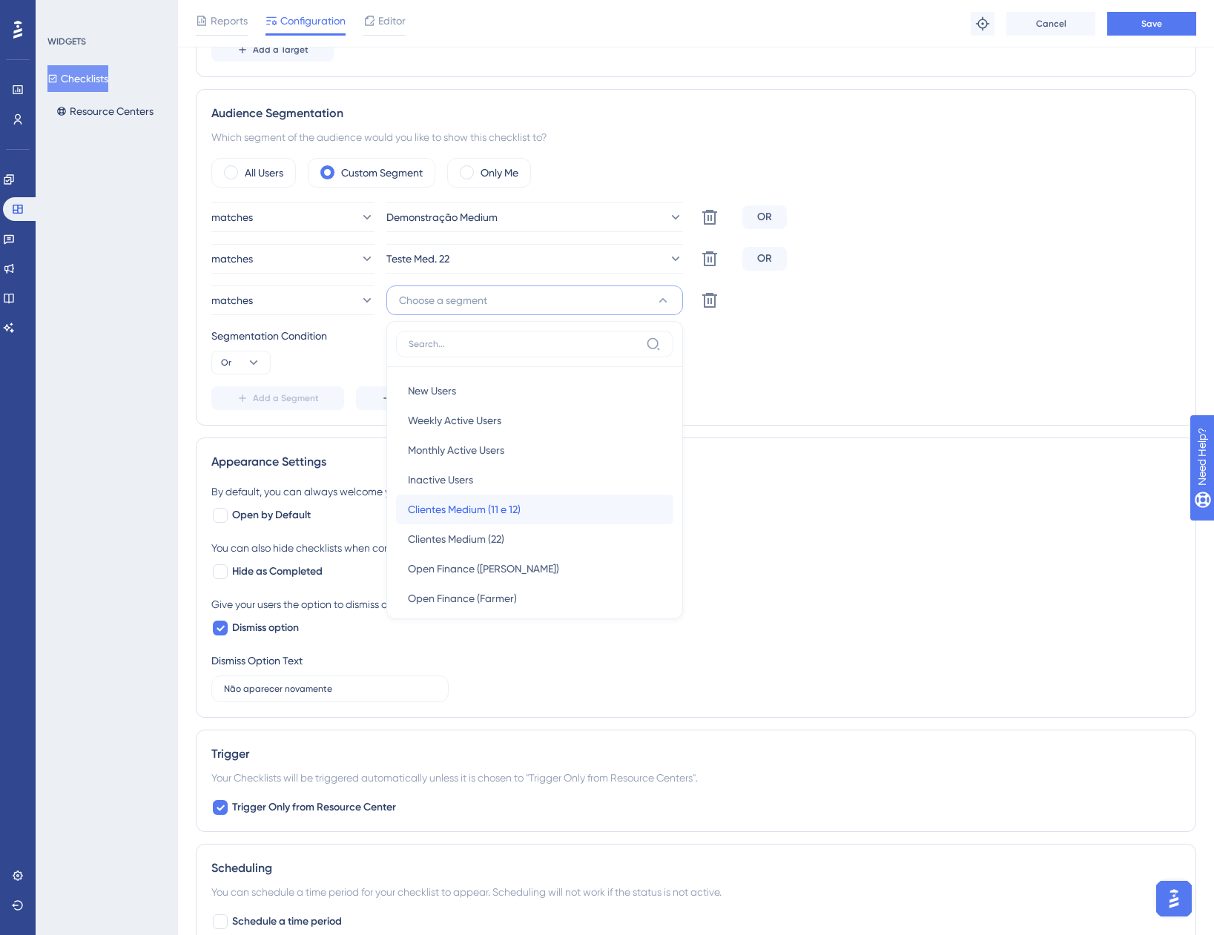
click at [491, 509] on span "Clientes Medium (11 e 12)" at bounding box center [464, 510] width 113 height 18
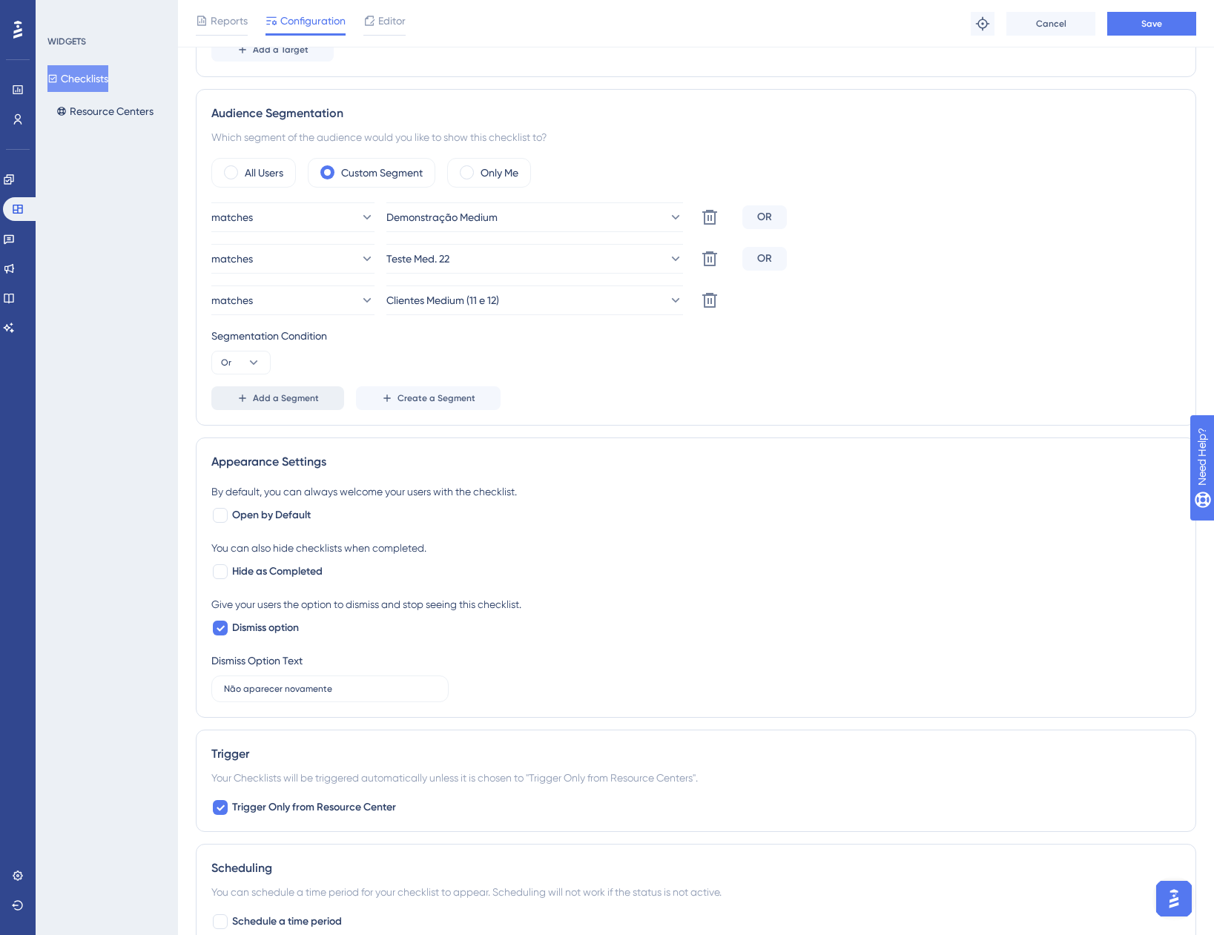
click at [261, 397] on span "Add a Segment" at bounding box center [286, 398] width 66 height 12
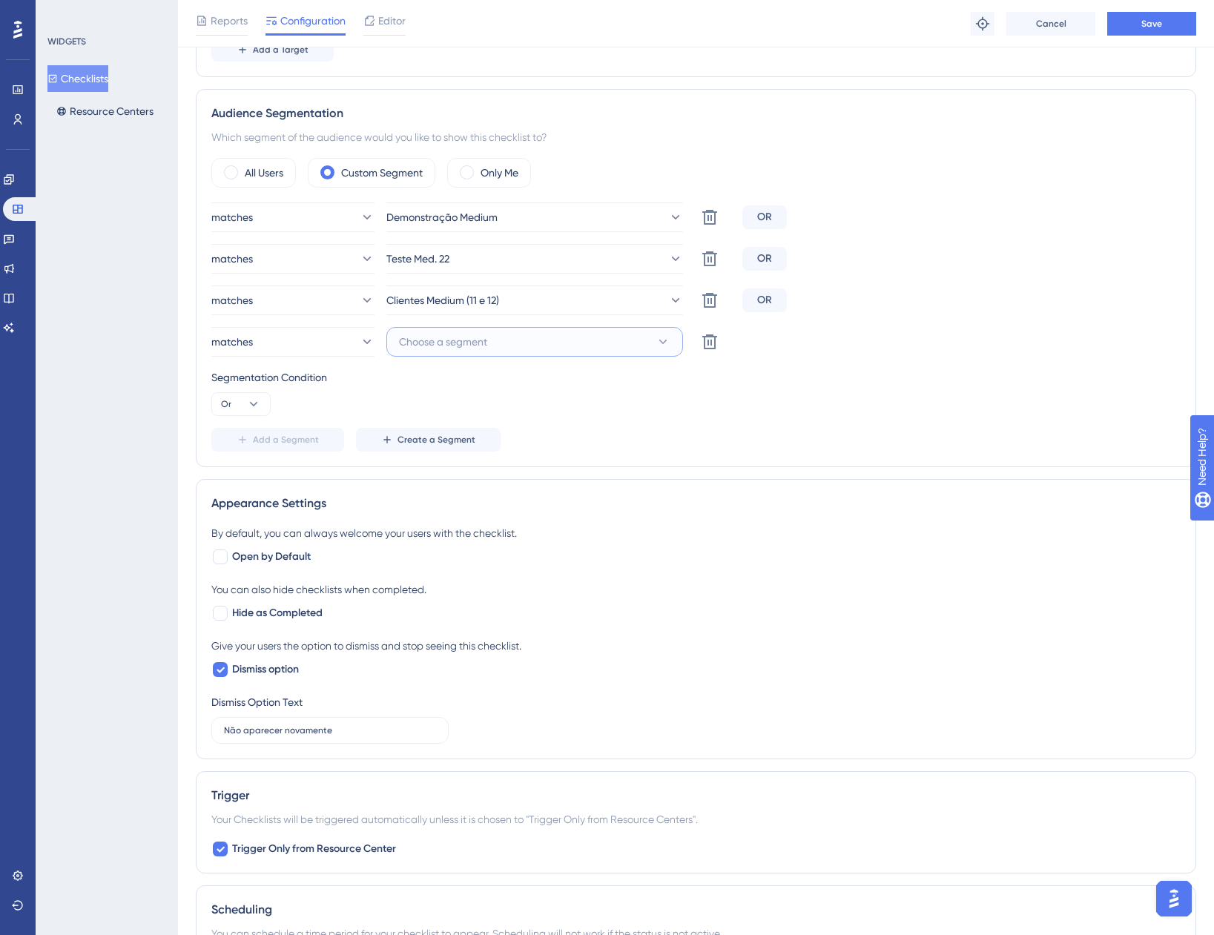
click at [461, 350] on span "Choose a segment" at bounding box center [443, 342] width 88 height 18
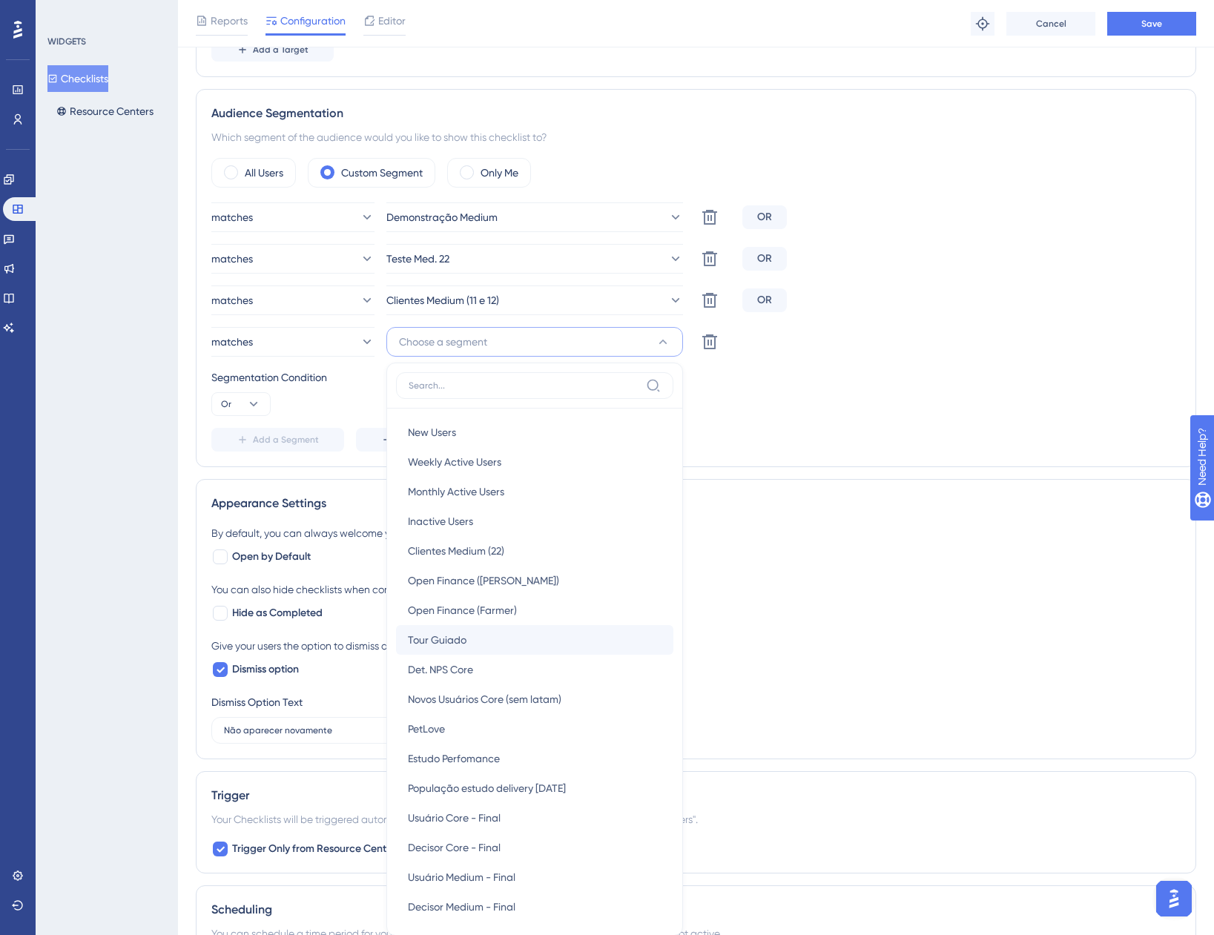
scroll to position [596, 0]
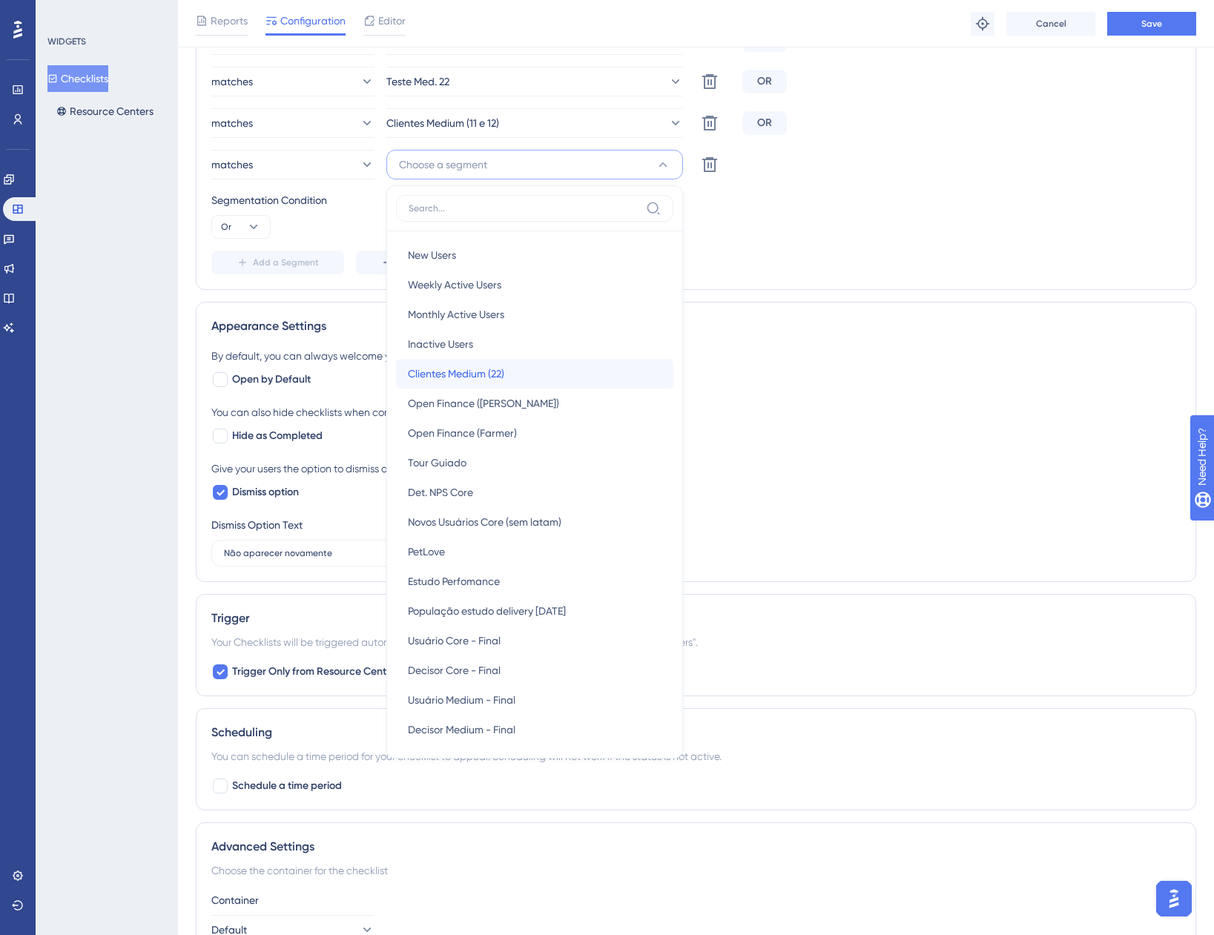
click at [483, 384] on div "Clientes Medium (22) Clientes Medium (22)" at bounding box center [535, 374] width 254 height 30
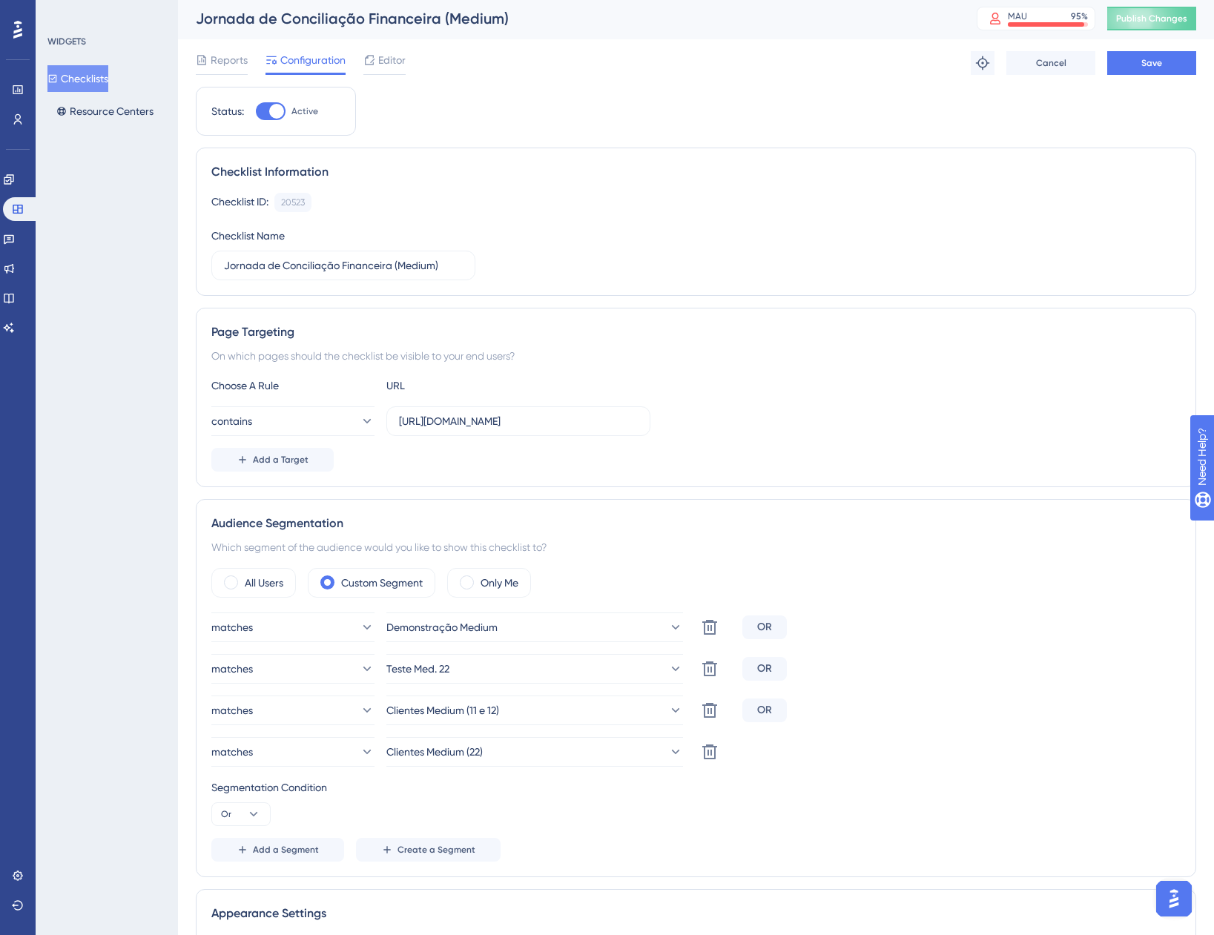
scroll to position [0, 0]
click at [1184, 70] on button "Save" at bounding box center [1151, 65] width 89 height 24
click at [105, 77] on button "Checklists" at bounding box center [77, 78] width 61 height 27
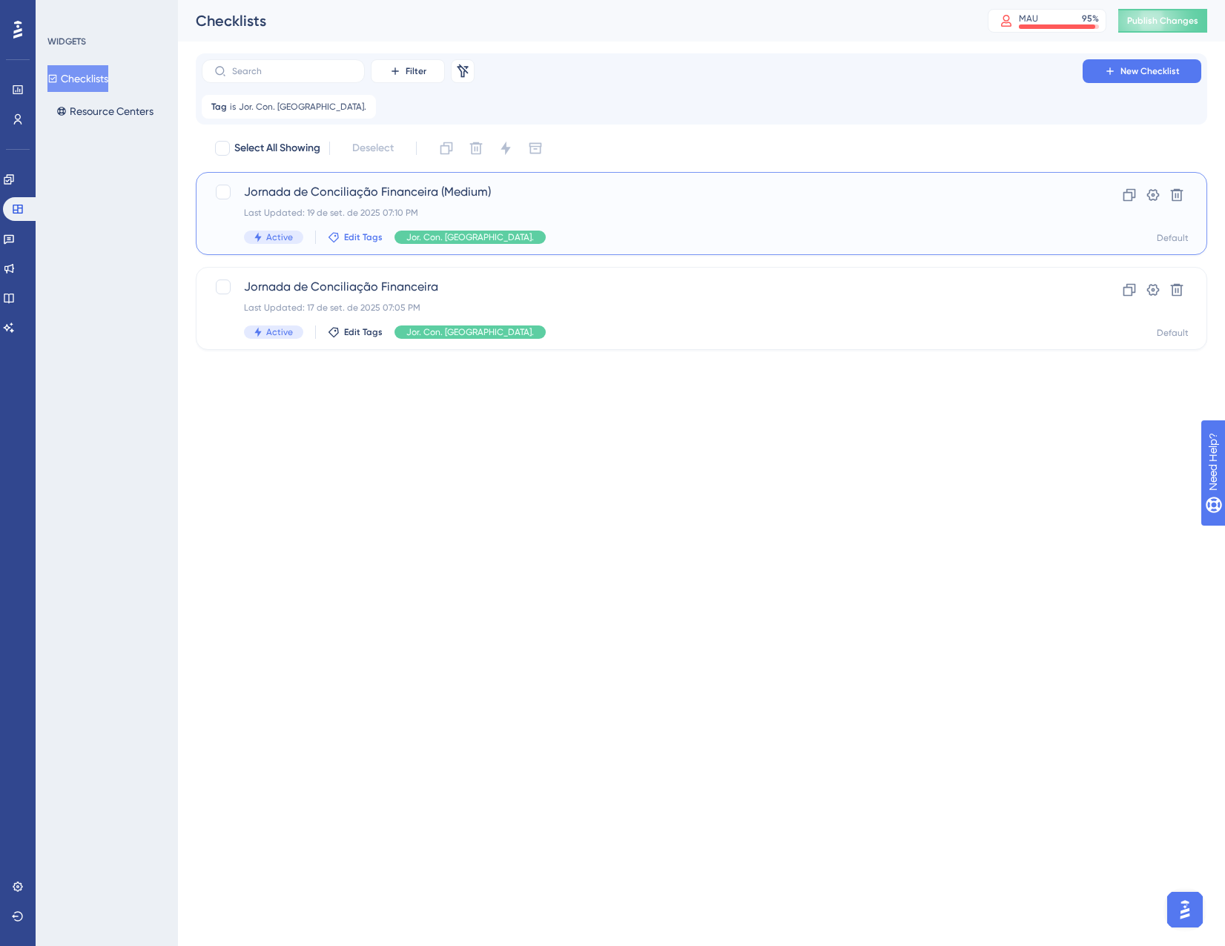
click at [370, 241] on span "Edit Tags" at bounding box center [363, 237] width 39 height 12
click at [344, 321] on div at bounding box center [345, 319] width 12 height 12
checkbox input "true"
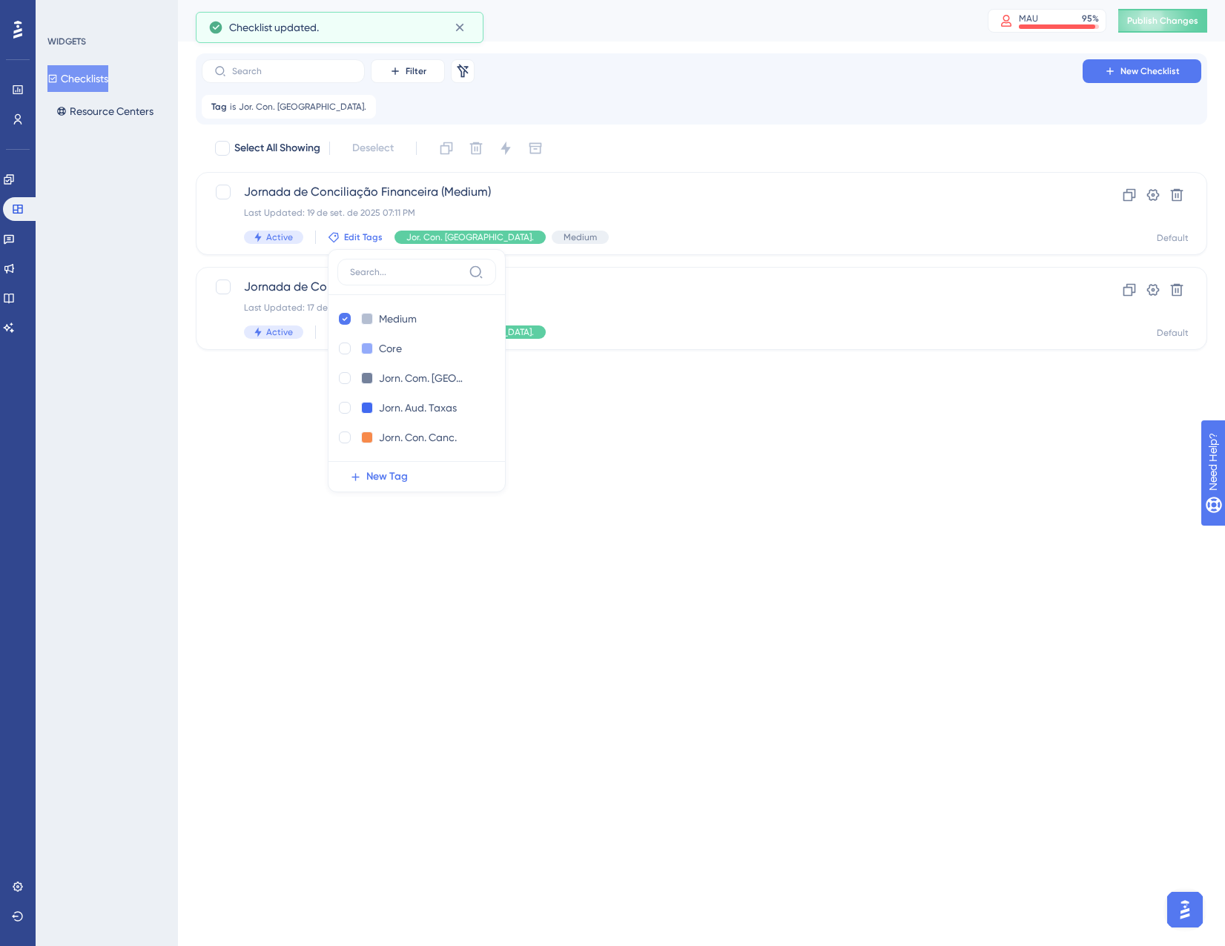
click at [284, 0] on html "Performance Users Engagement Widgets Feedback Product Updates Knowledge Base AI…" at bounding box center [612, 0] width 1225 height 0
click at [288, 104] on span "Jor. Con. [GEOGRAPHIC_DATA]." at bounding box center [303, 107] width 128 height 12
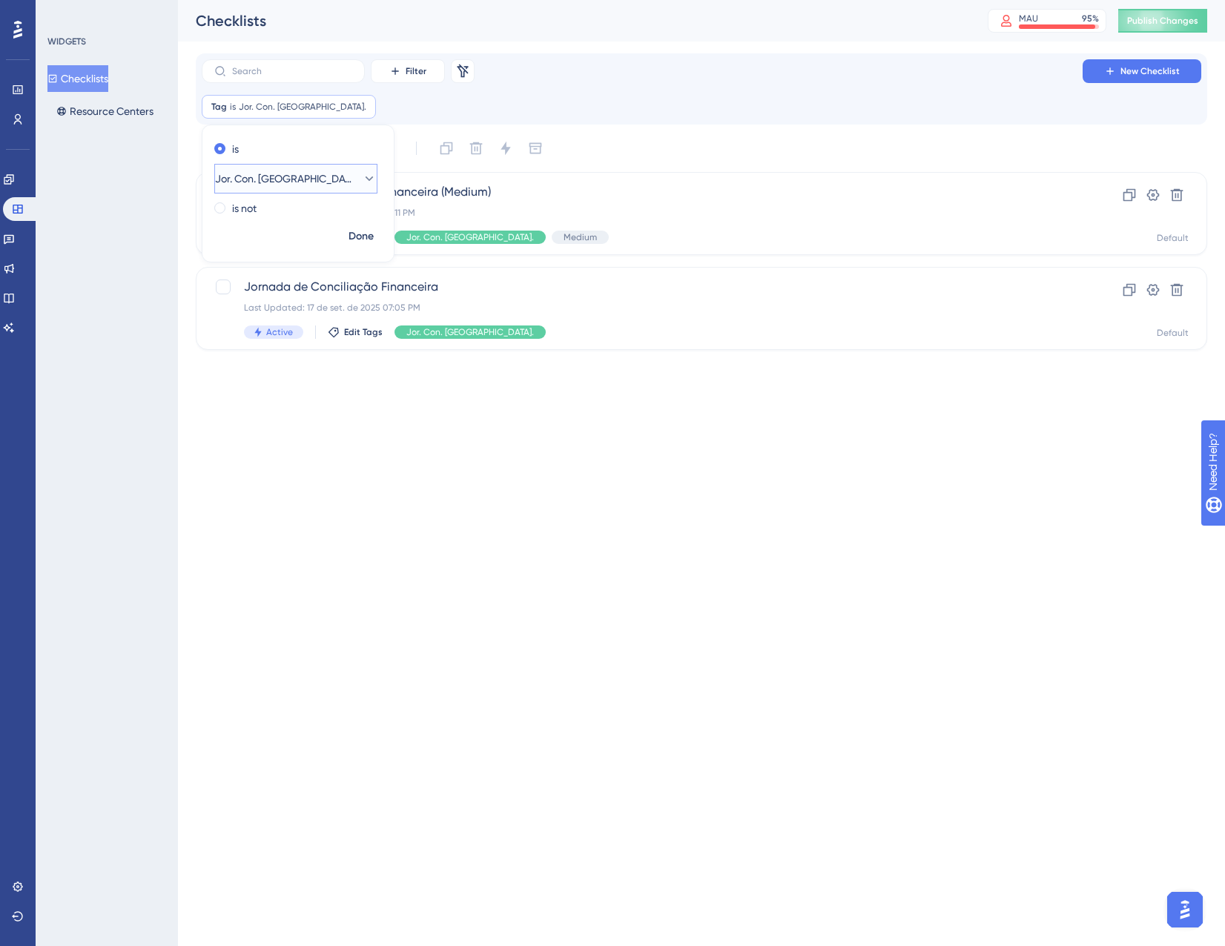
click at [283, 176] on span "Jor. Con. [GEOGRAPHIC_DATA]." at bounding box center [285, 179] width 141 height 18
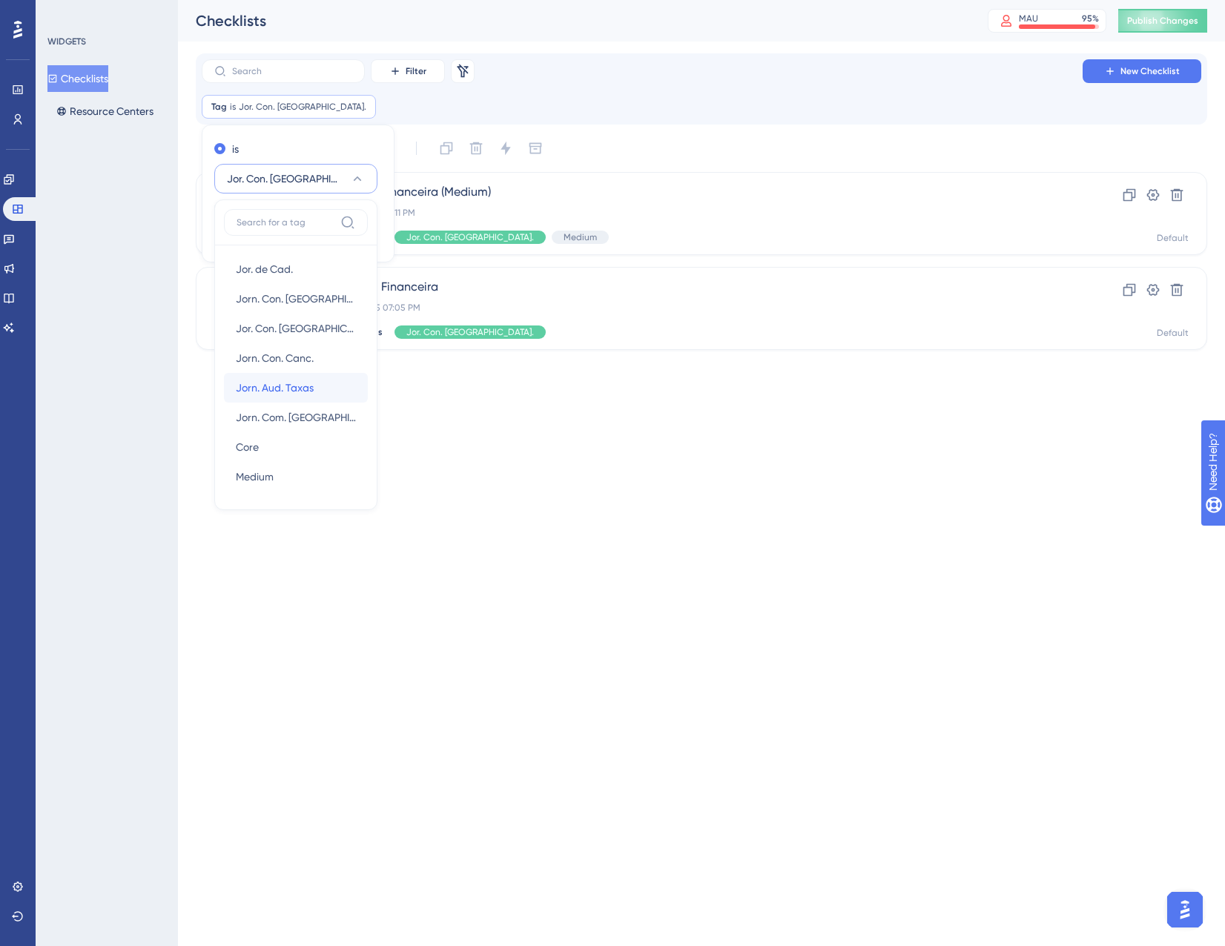
click at [275, 389] on span "Jorn. Aud. Taxas" at bounding box center [275, 388] width 78 height 18
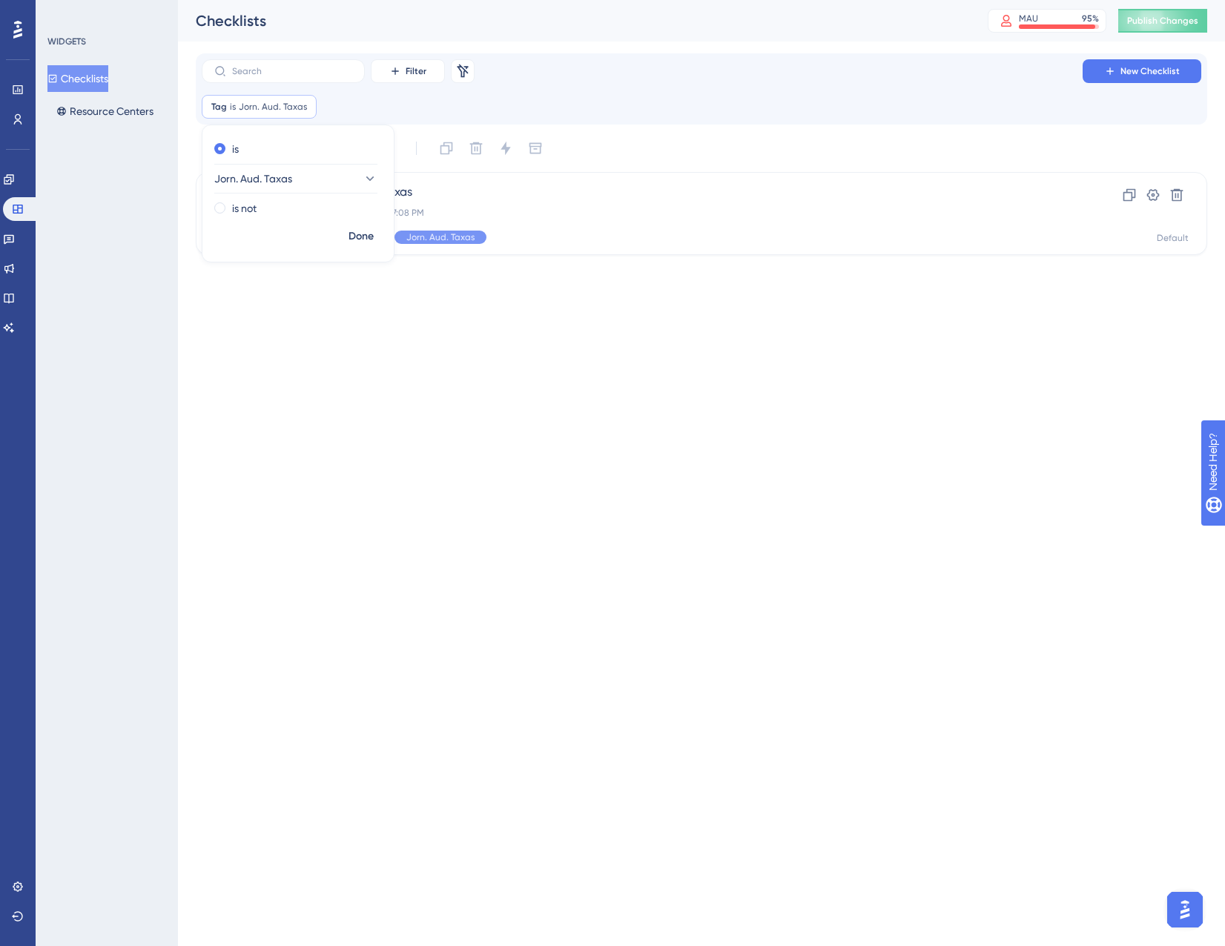
click at [573, 0] on html "Performance Users Engagement Widgets Feedback Product Updates Knowledge Base AI…" at bounding box center [612, 0] width 1225 height 0
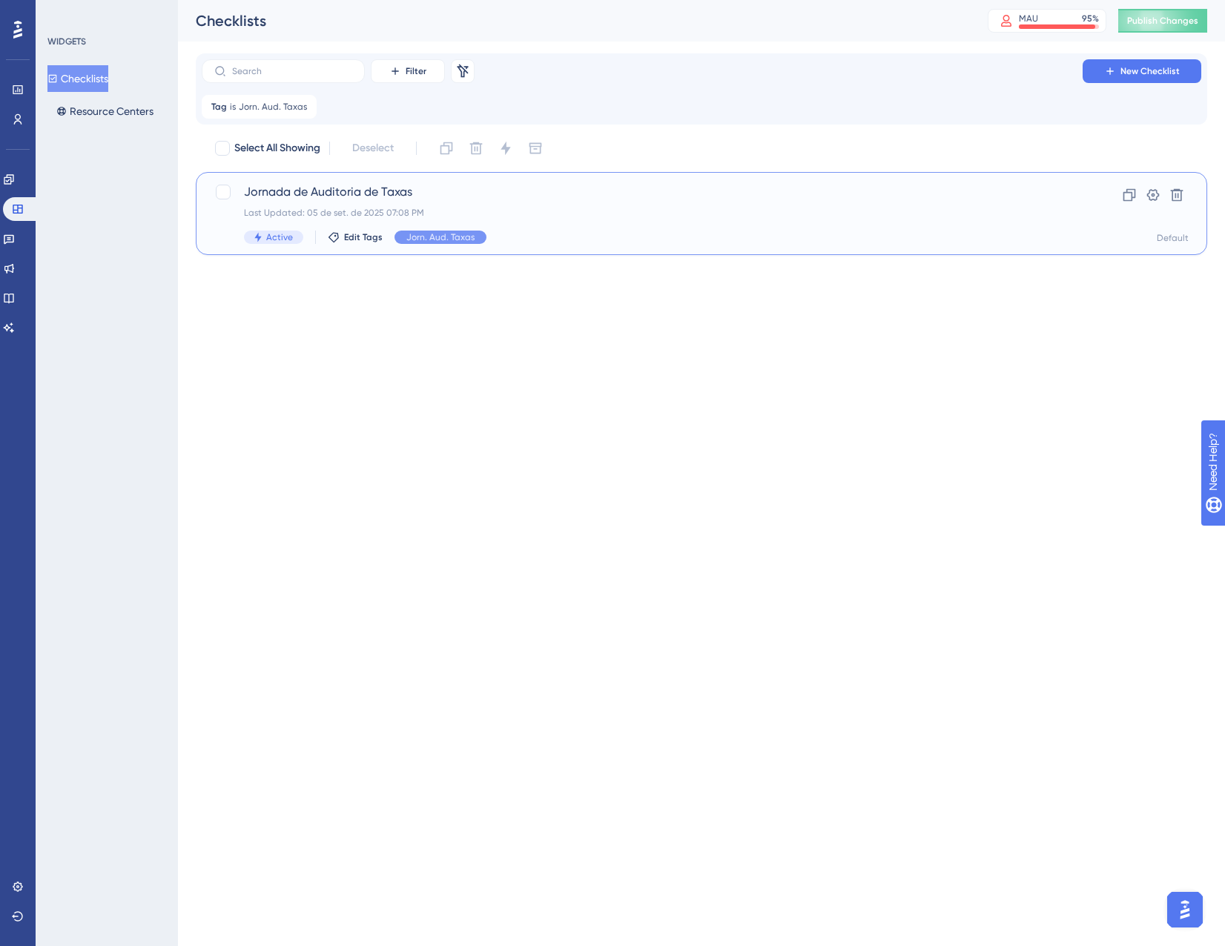
click at [565, 208] on div "Last Updated: 05 de set. de 2025 07:08 PM" at bounding box center [642, 213] width 797 height 12
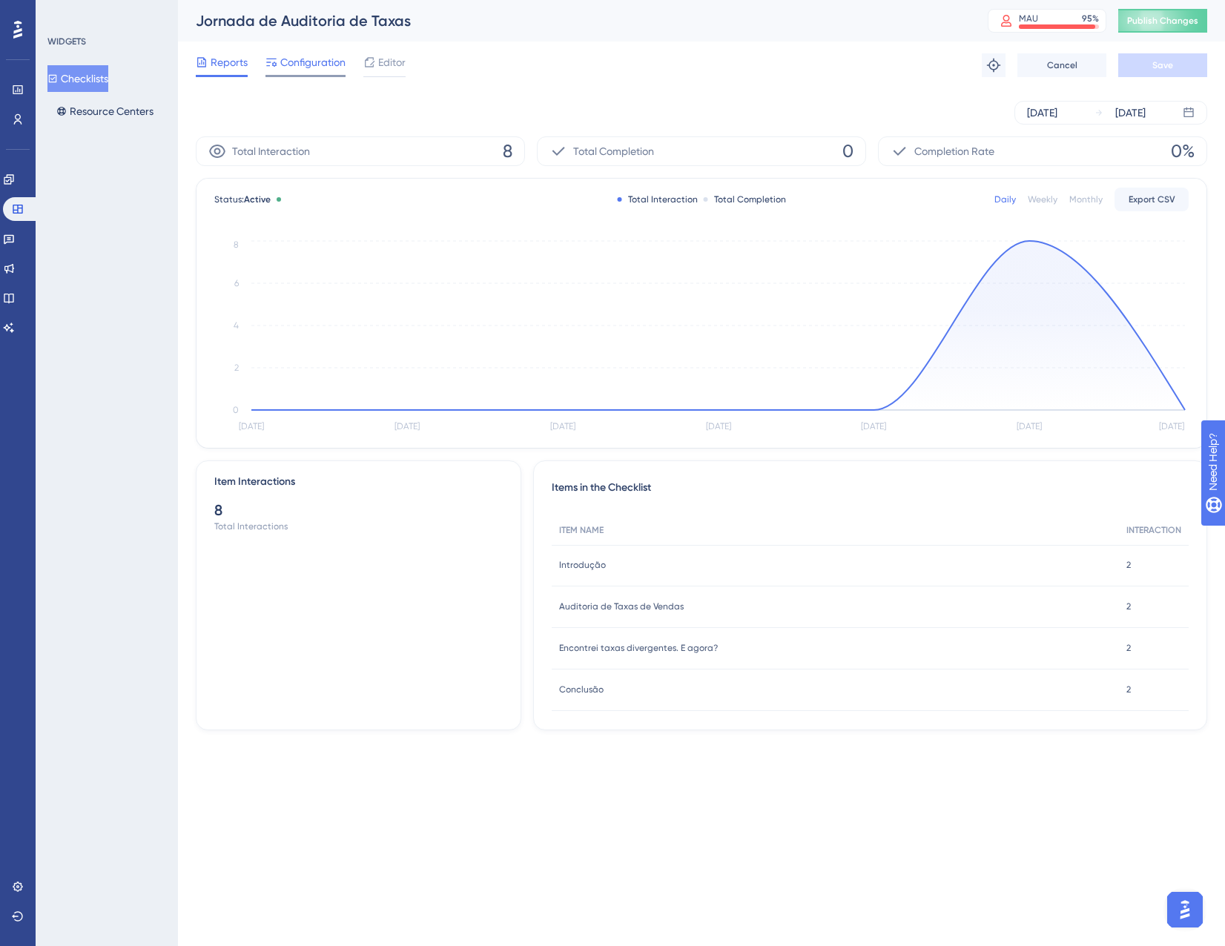
click at [297, 57] on span "Configuration" at bounding box center [312, 62] width 65 height 18
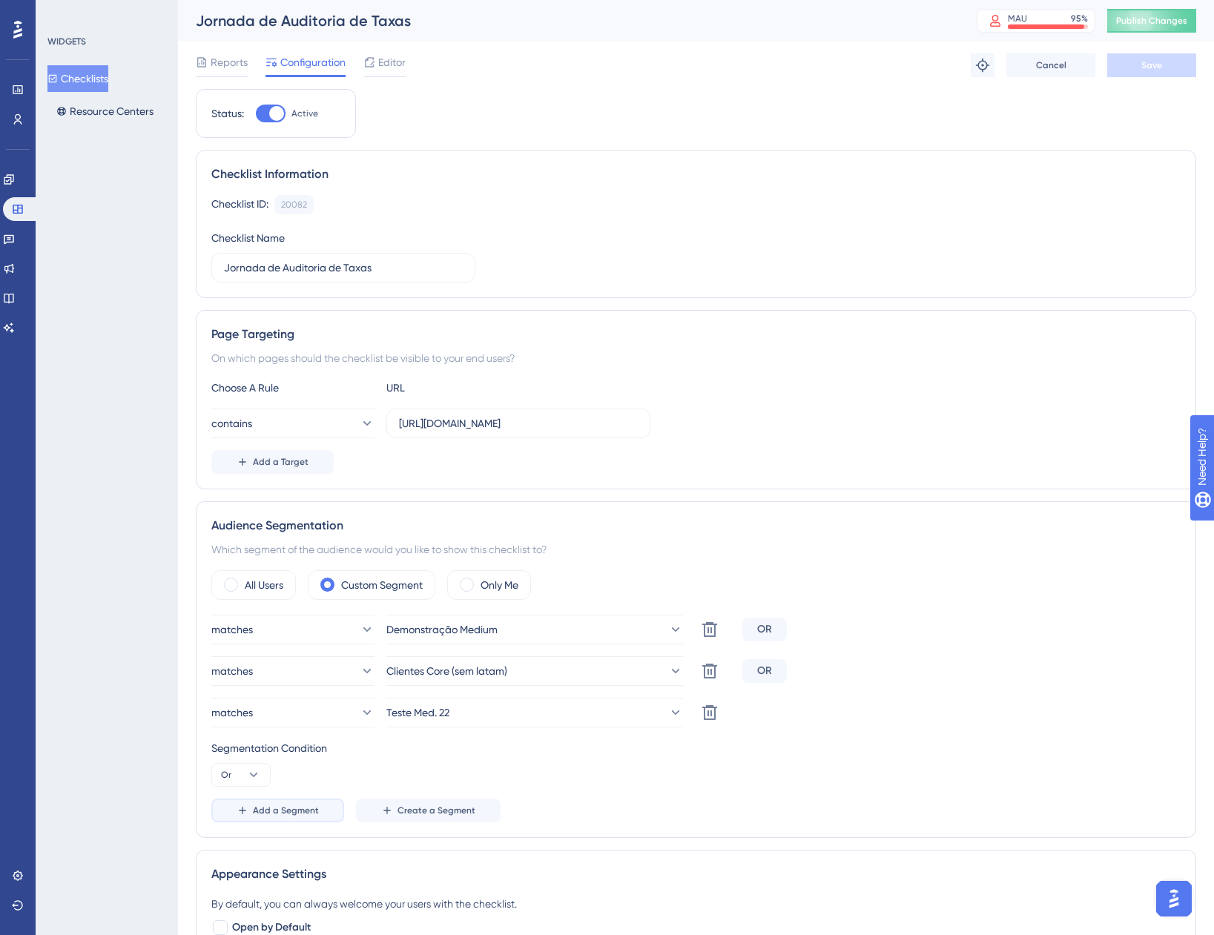
click at [291, 814] on span "Add a Segment" at bounding box center [286, 811] width 66 height 12
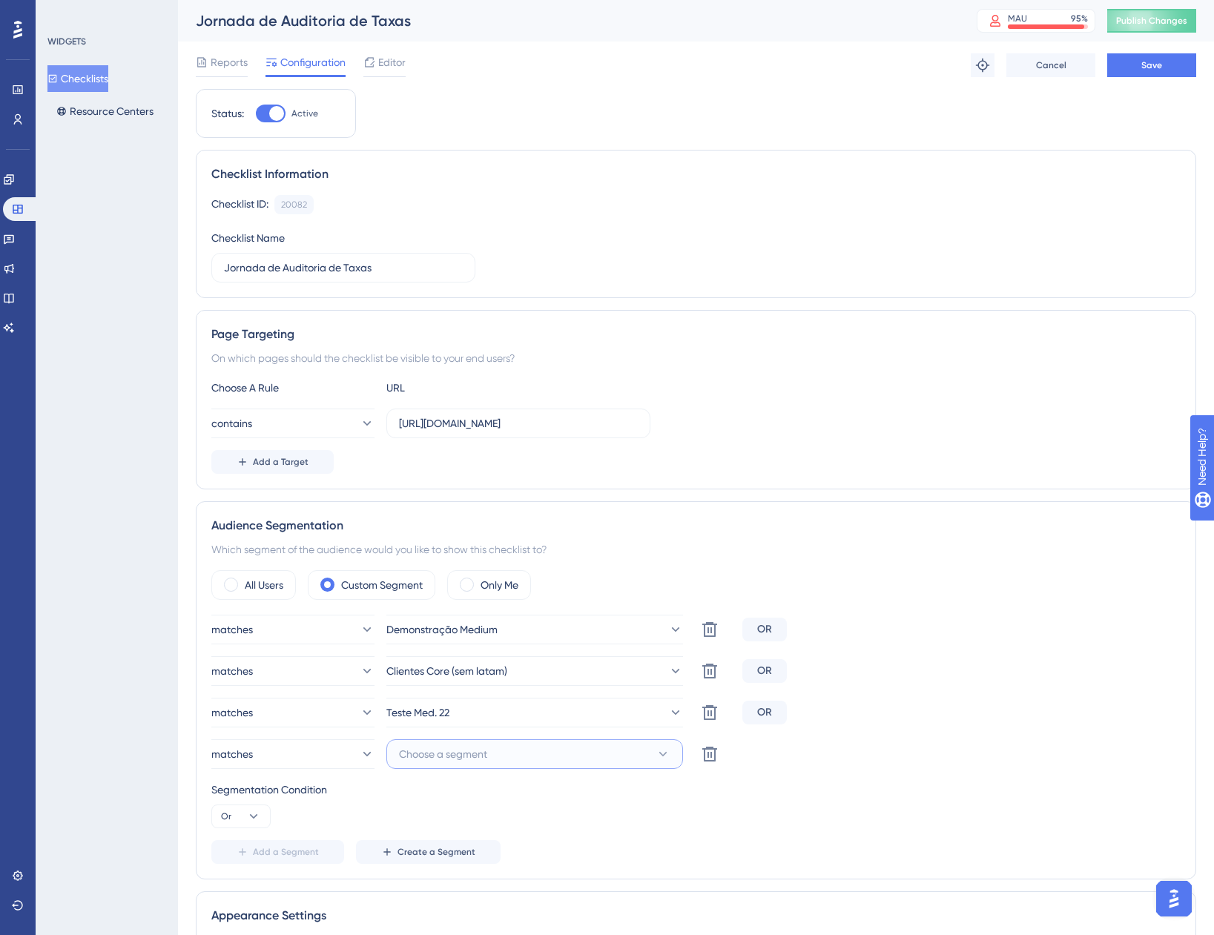
click at [502, 753] on button "Choose a segment" at bounding box center [534, 754] width 297 height 30
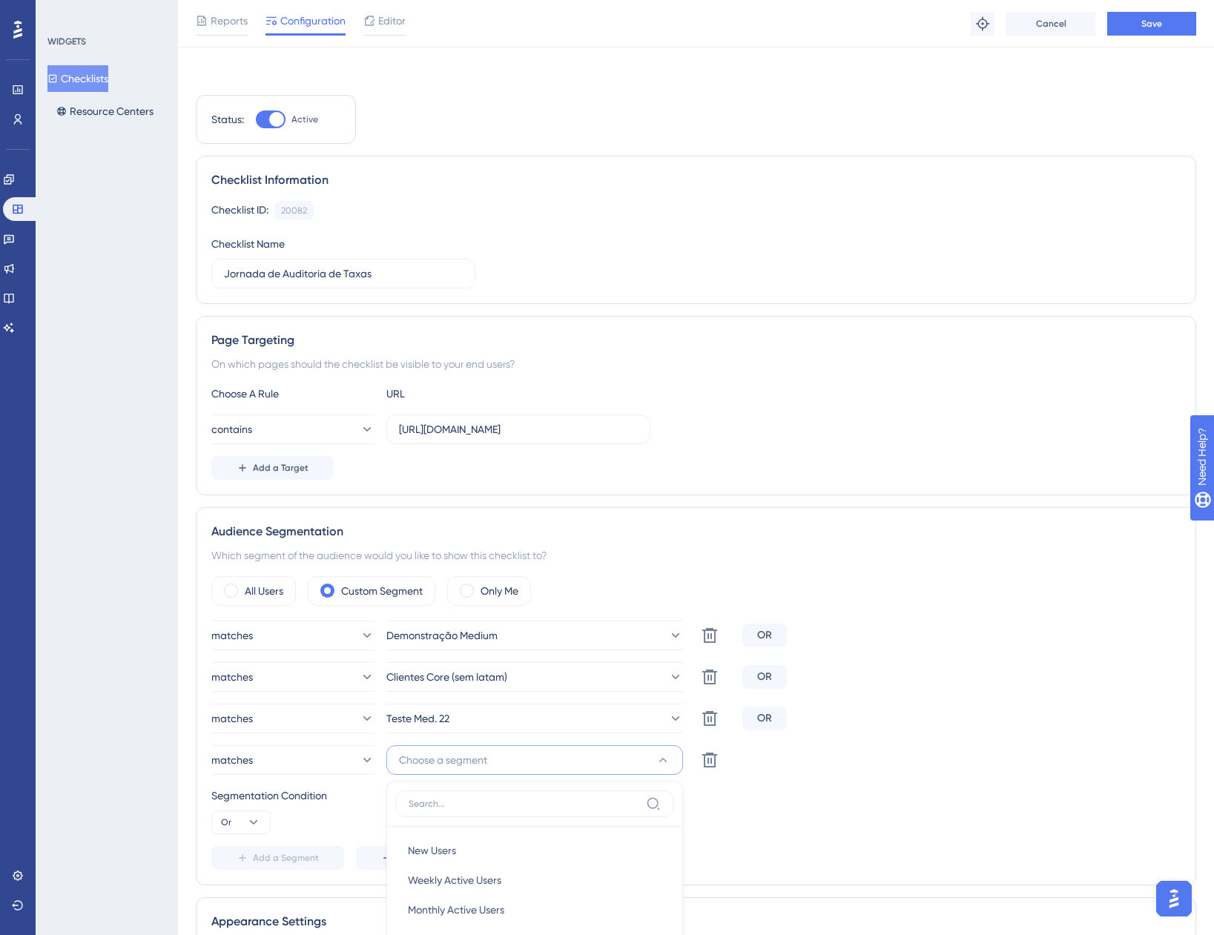
scroll to position [463, 0]
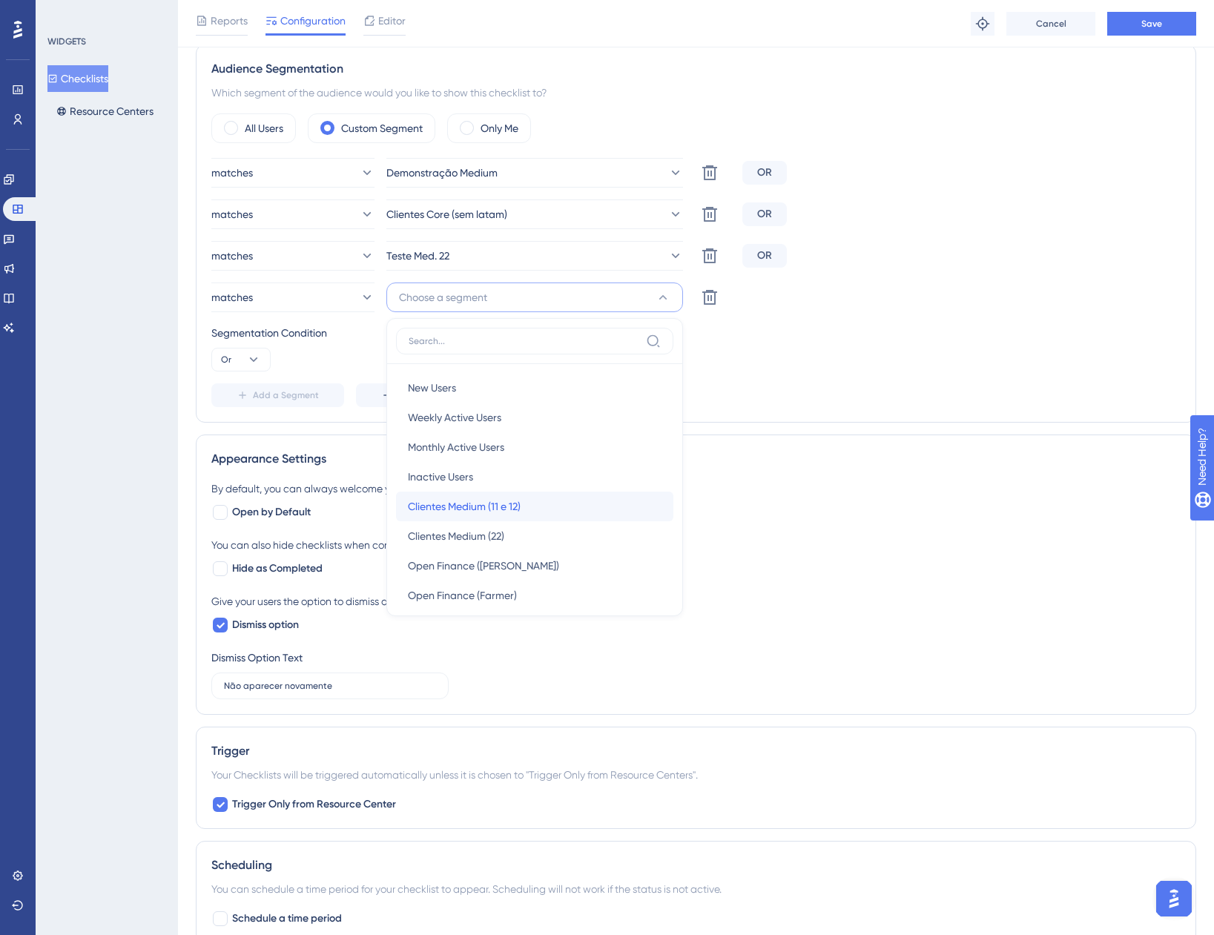
click at [526, 507] on div "Clientes Medium (11 e 12) Clientes Medium (11 e 12)" at bounding box center [535, 507] width 254 height 30
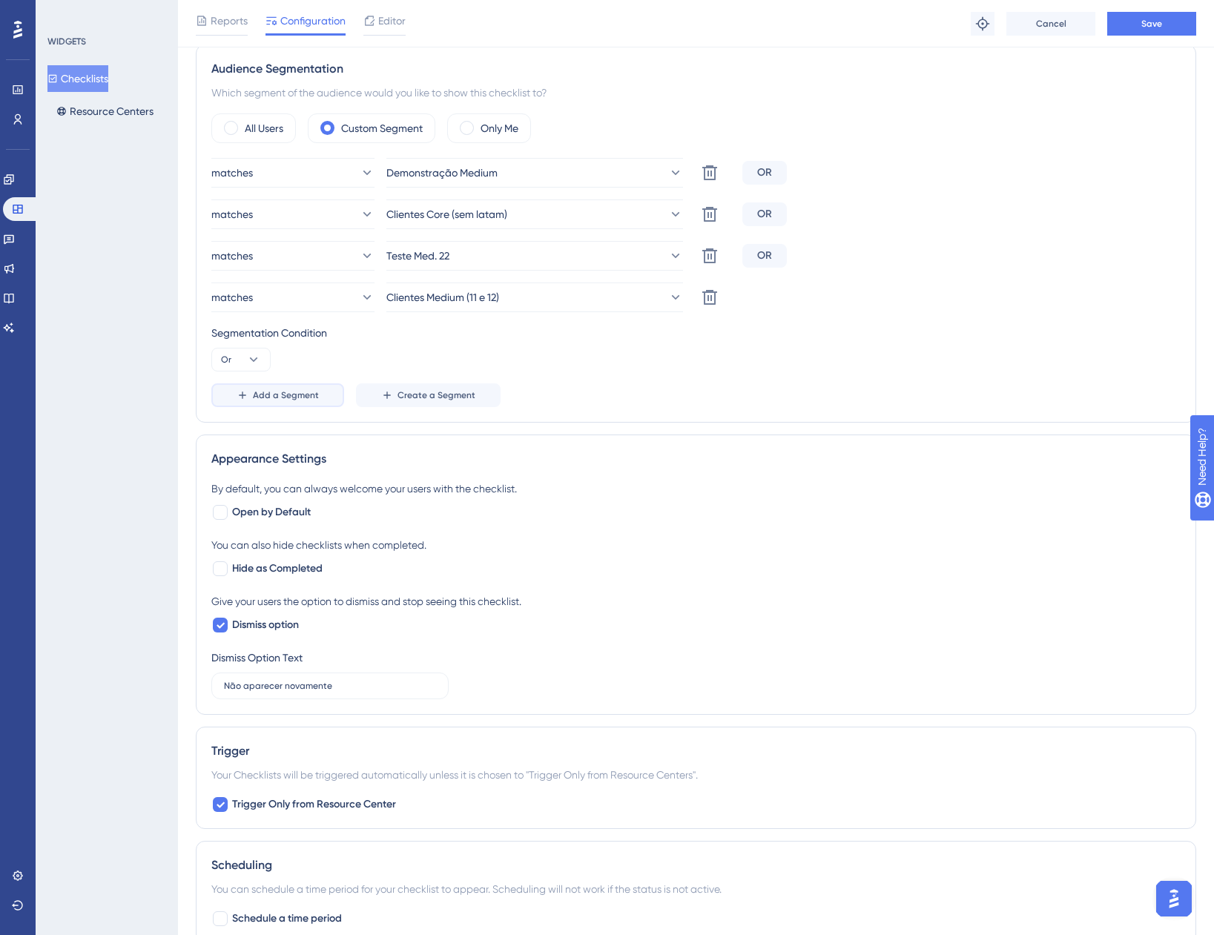
click at [241, 395] on icon at bounding box center [242, 395] width 7 height 7
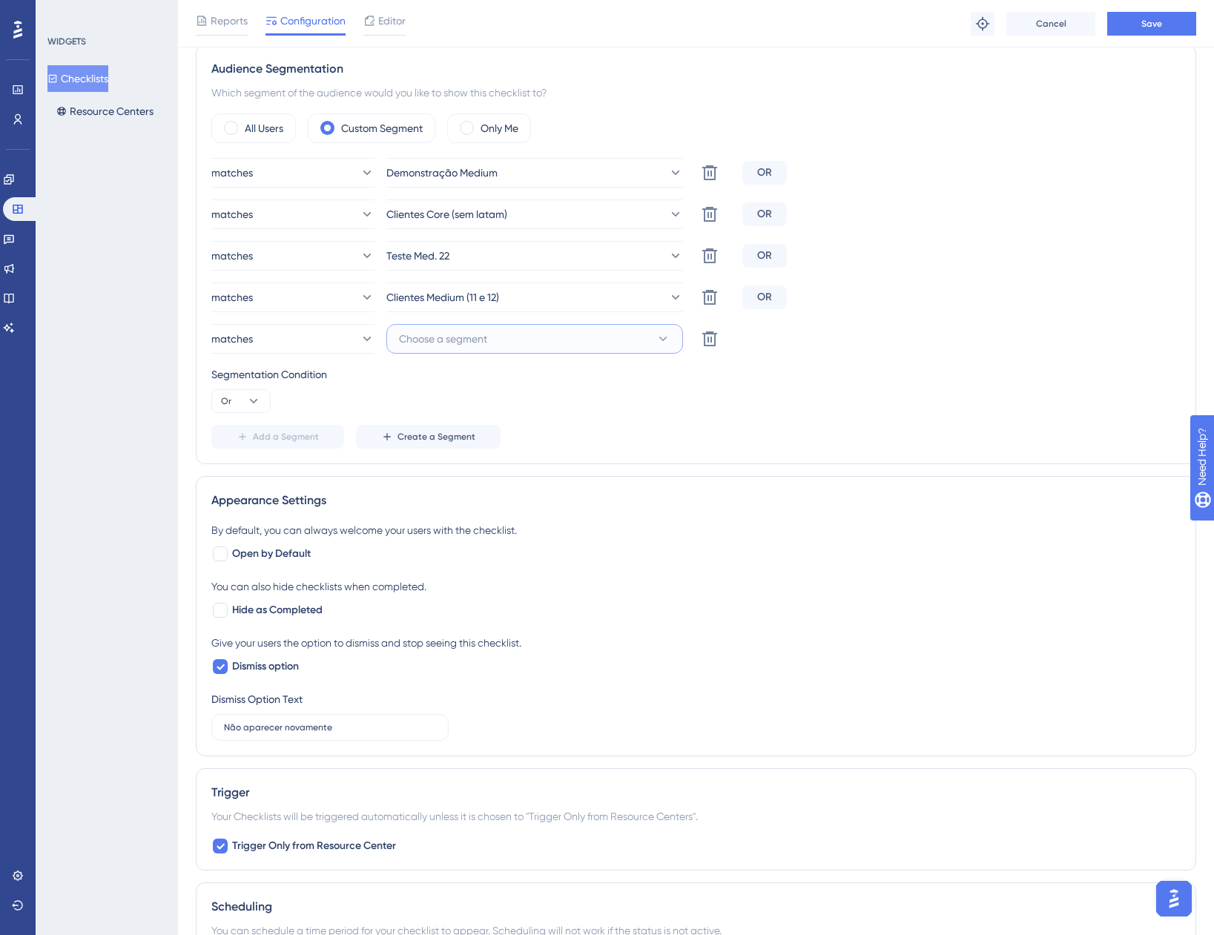
click at [530, 350] on button "Choose a segment" at bounding box center [534, 339] width 297 height 30
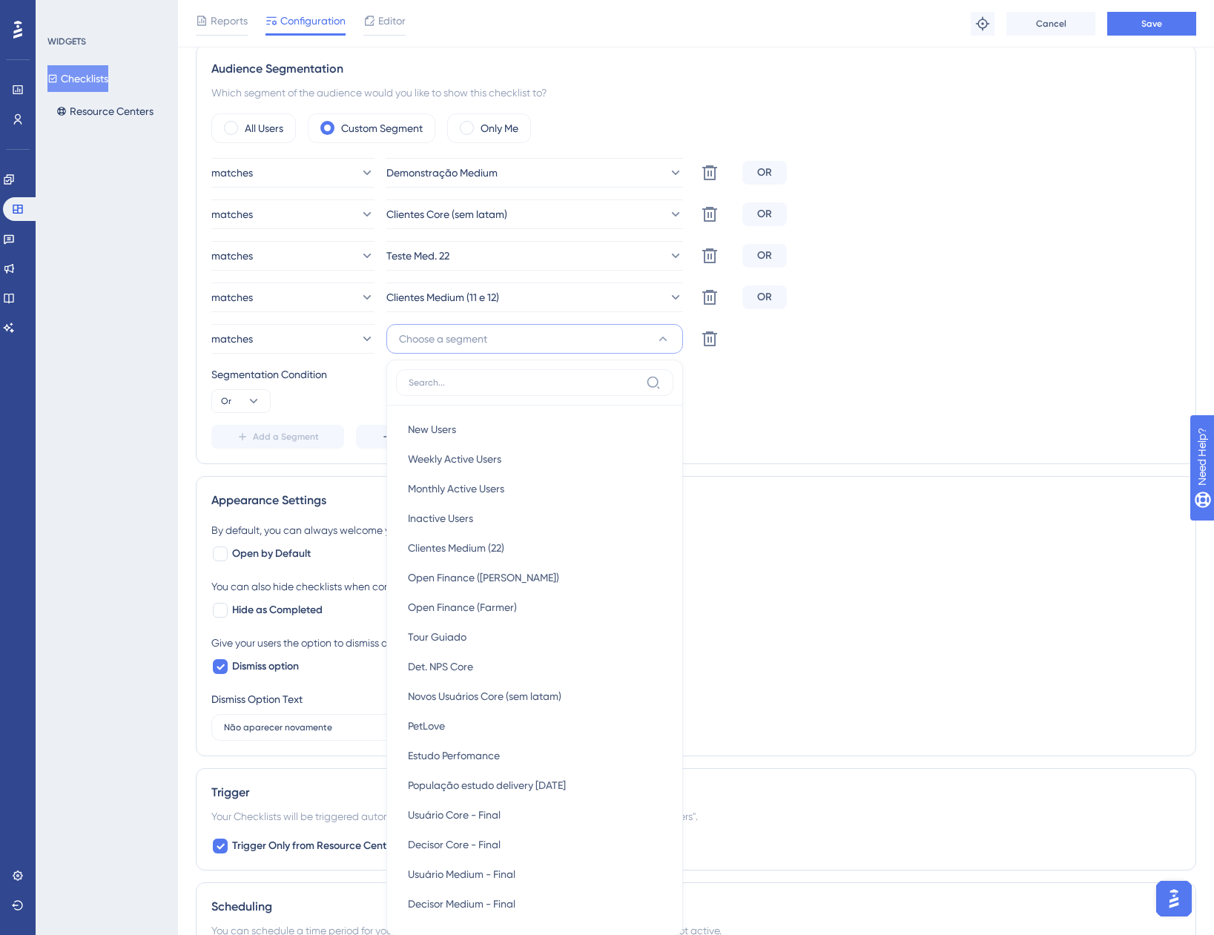
scroll to position [639, 0]
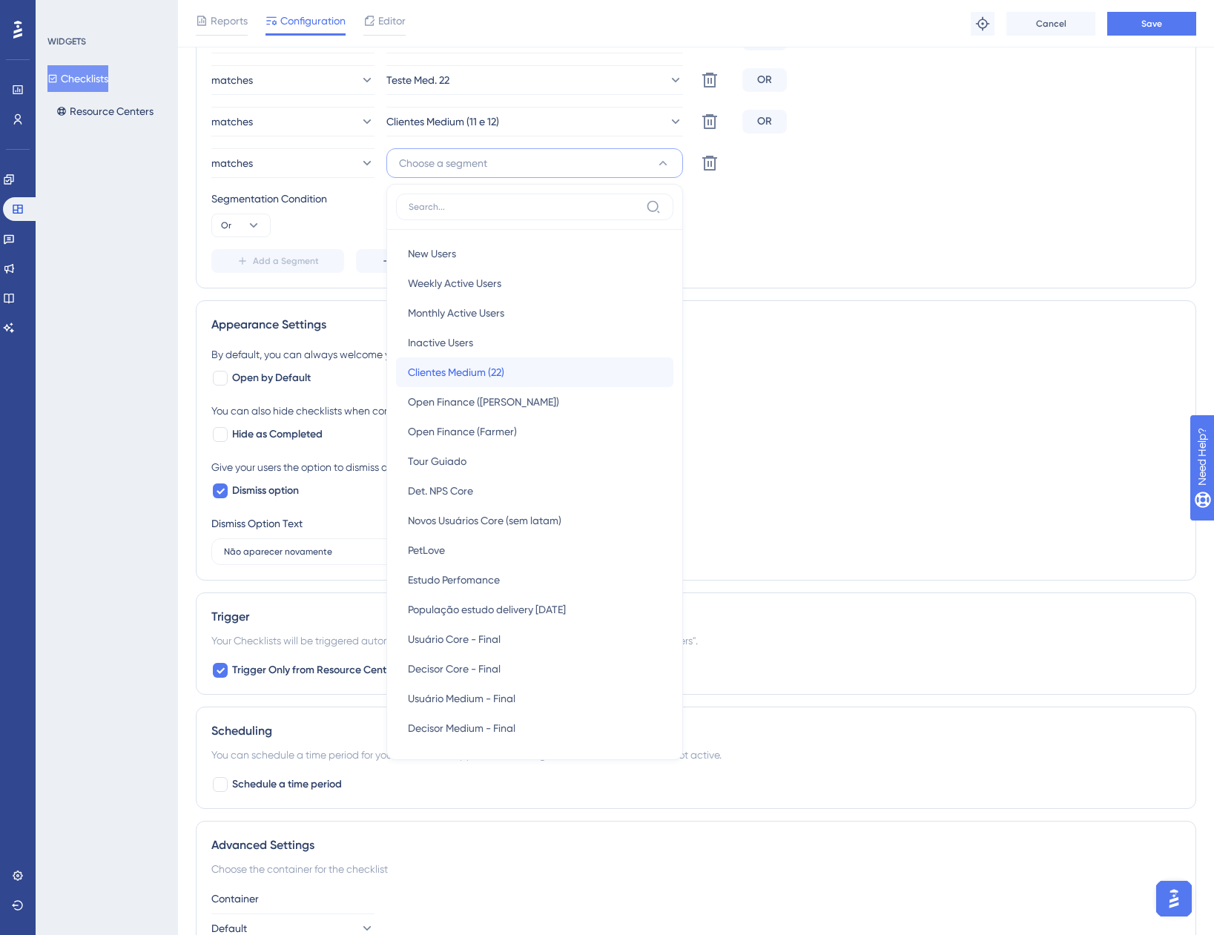
click at [488, 377] on span "Clientes Medium (22)" at bounding box center [456, 372] width 96 height 18
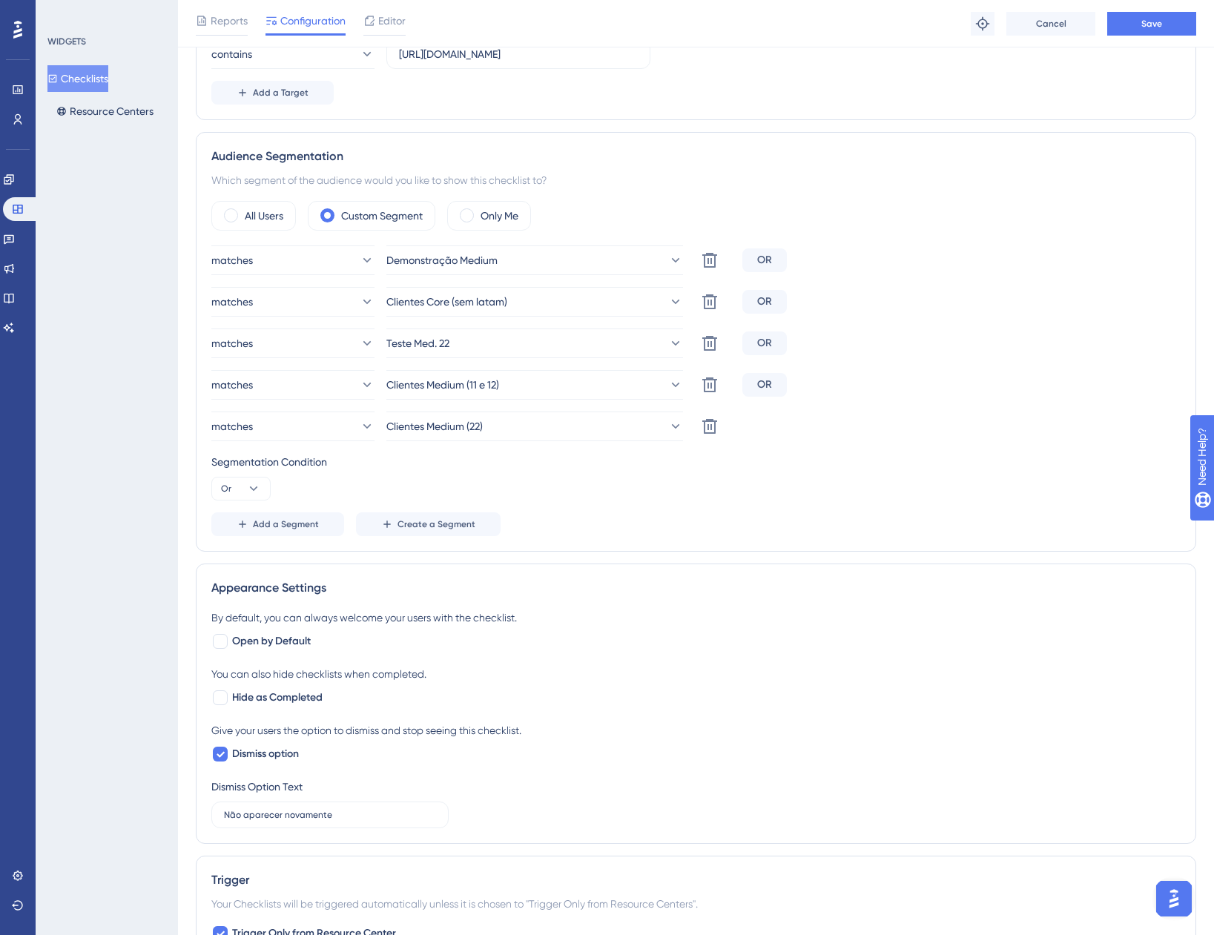
scroll to position [342, 0]
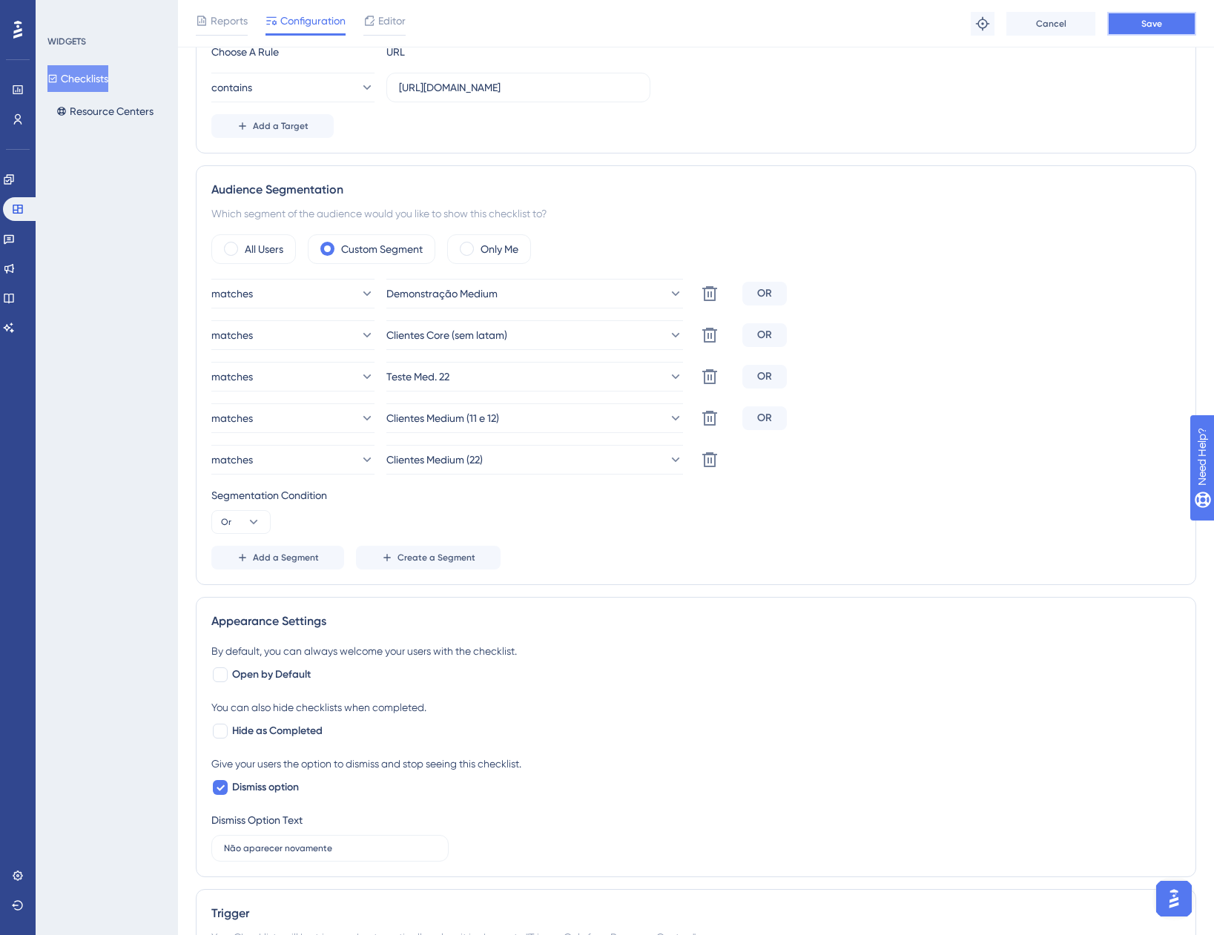
click at [1147, 27] on span "Save" at bounding box center [1151, 24] width 21 height 12
click at [94, 78] on button "Checklists" at bounding box center [77, 78] width 61 height 27
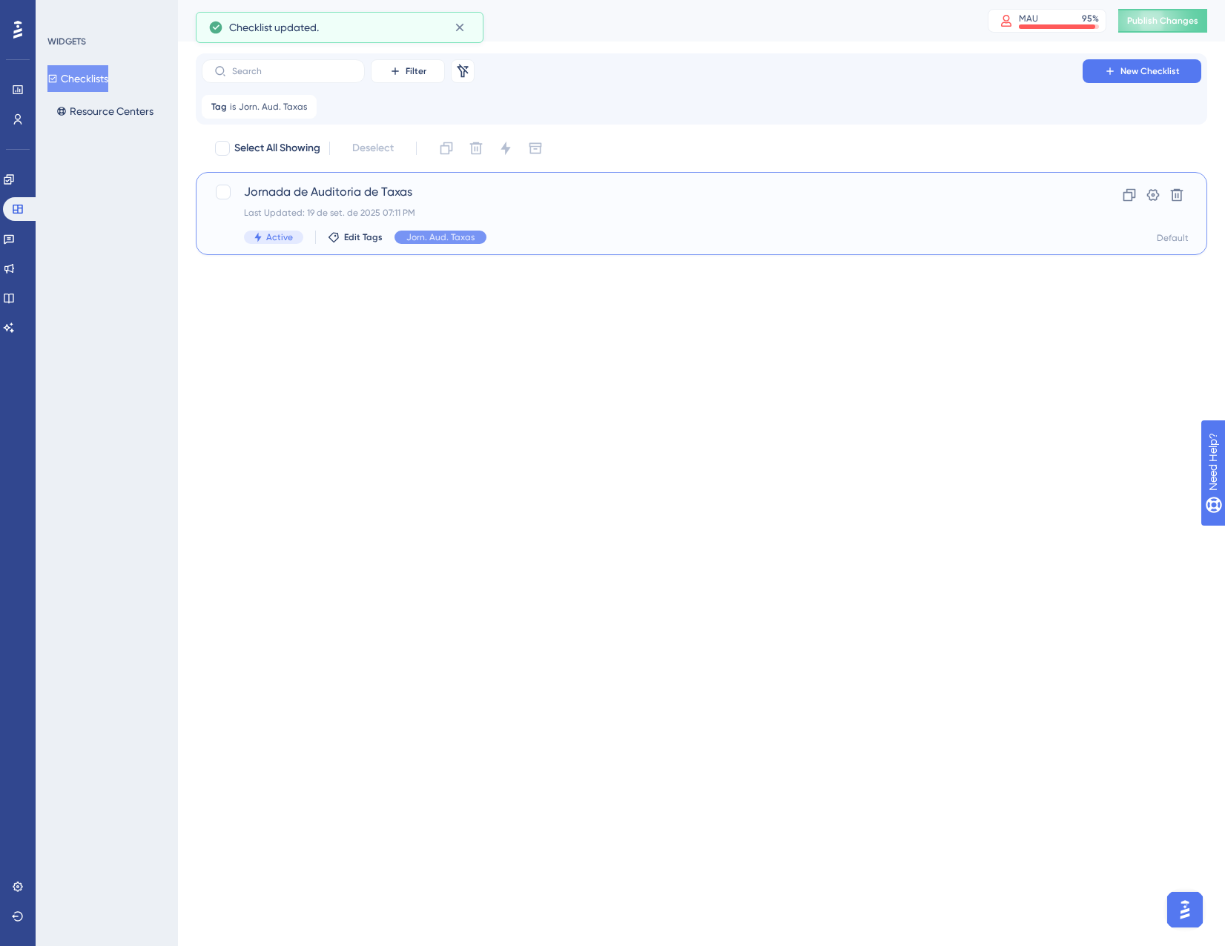
click at [367, 243] on div "Active Edit Tags Jorn. Aud. Taxas" at bounding box center [642, 237] width 797 height 13
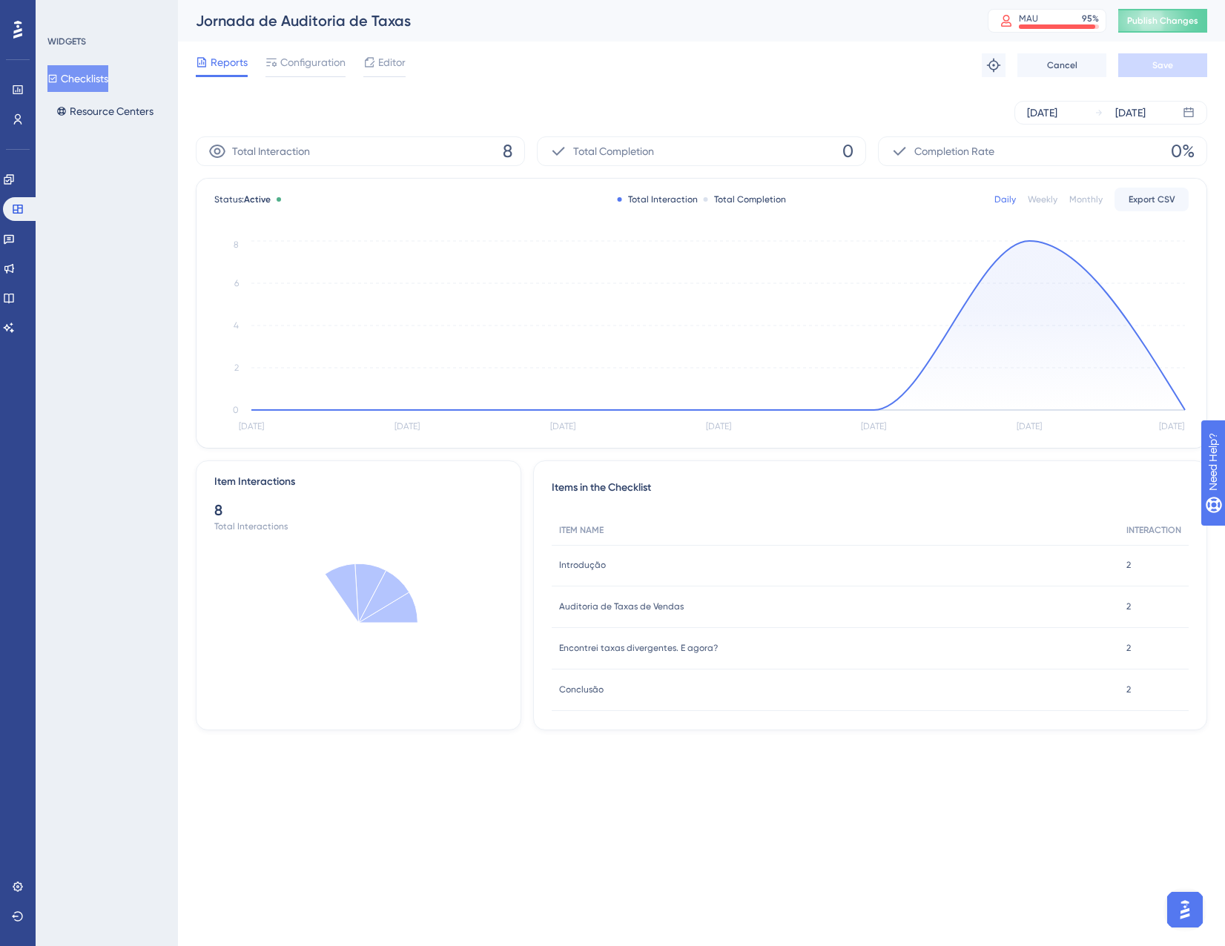
click at [99, 79] on button "Checklists" at bounding box center [77, 78] width 61 height 27
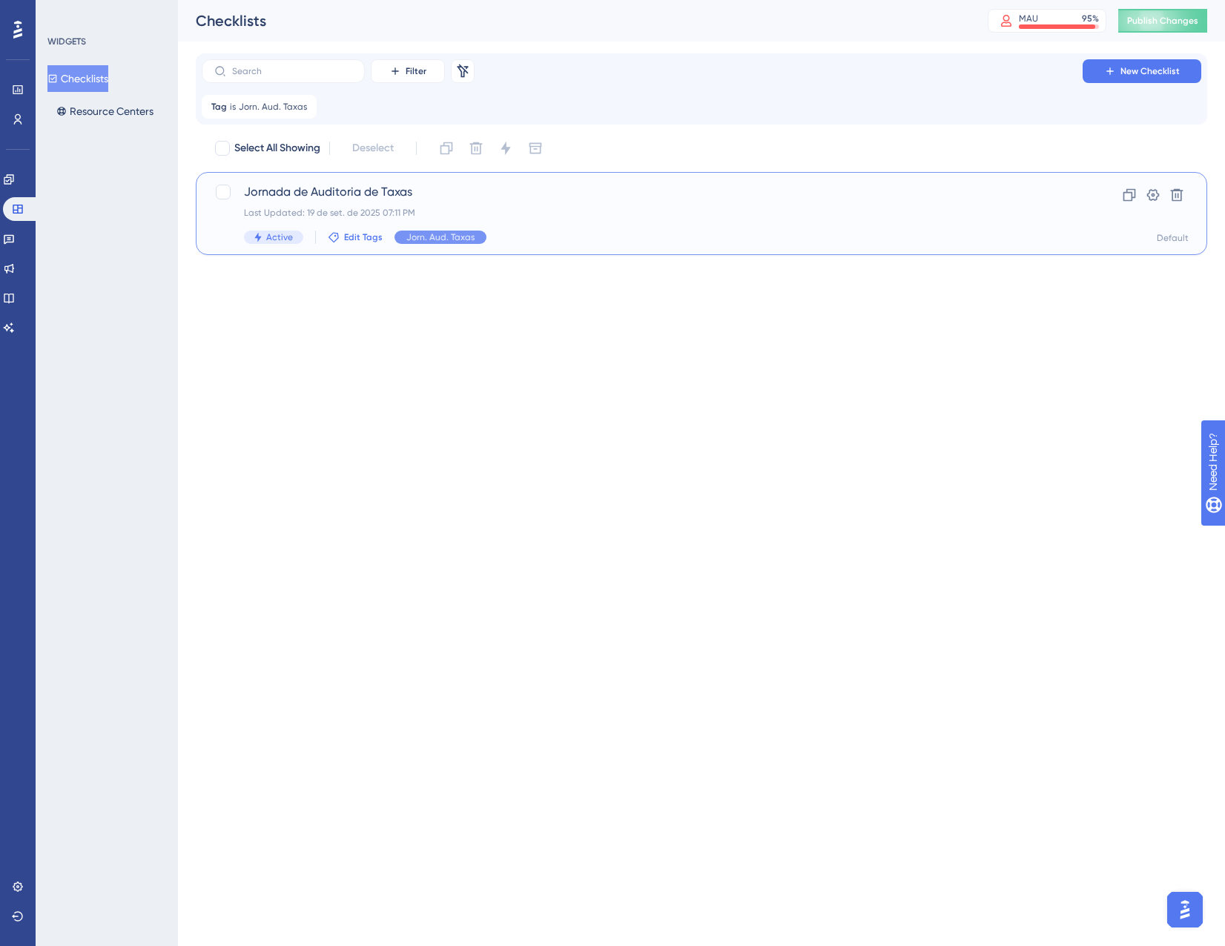
click at [344, 240] on span "Edit Tags" at bounding box center [363, 237] width 39 height 12
click at [339, 350] on div at bounding box center [345, 349] width 12 height 12
checkbox input "true"
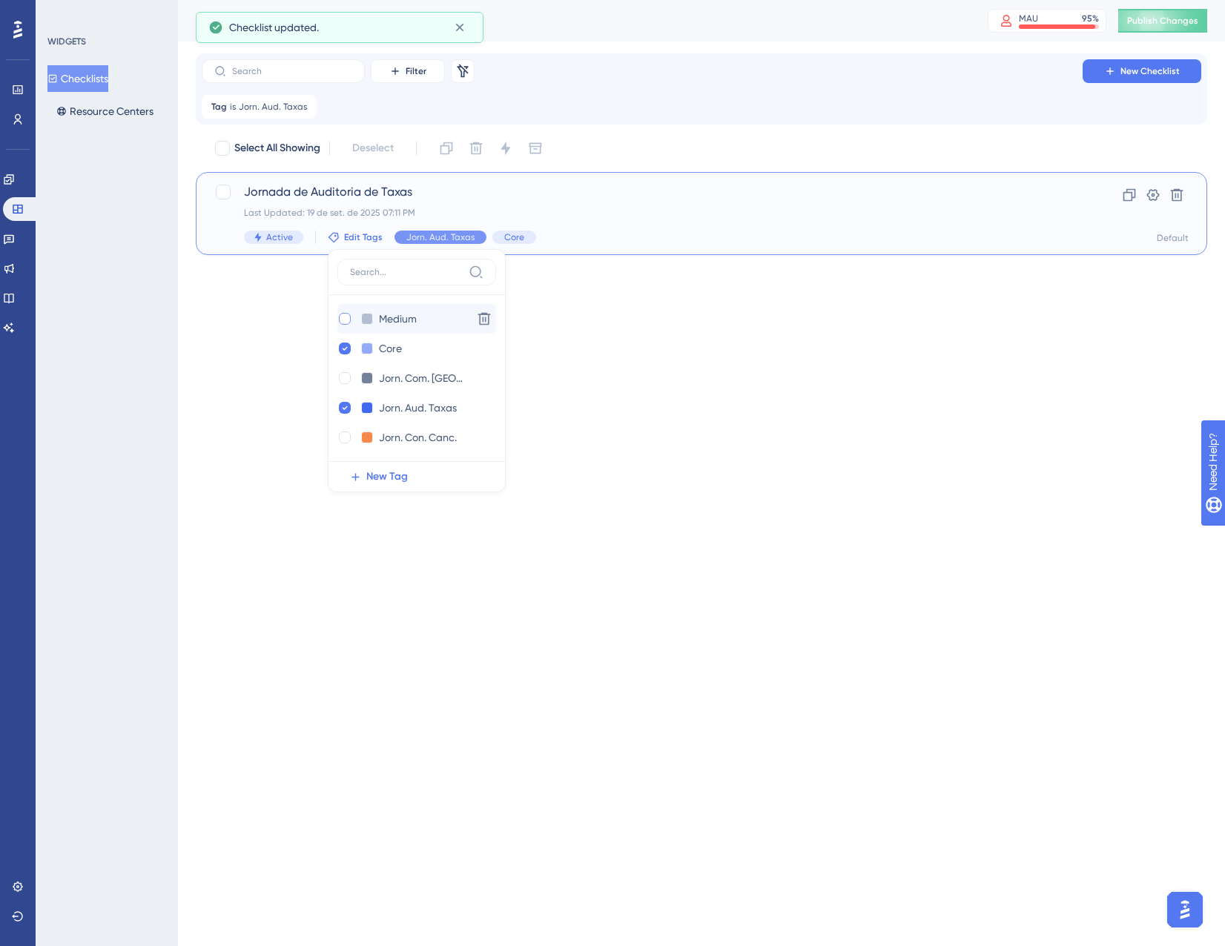
click at [343, 320] on div at bounding box center [345, 319] width 12 height 12
checkbox input "true"
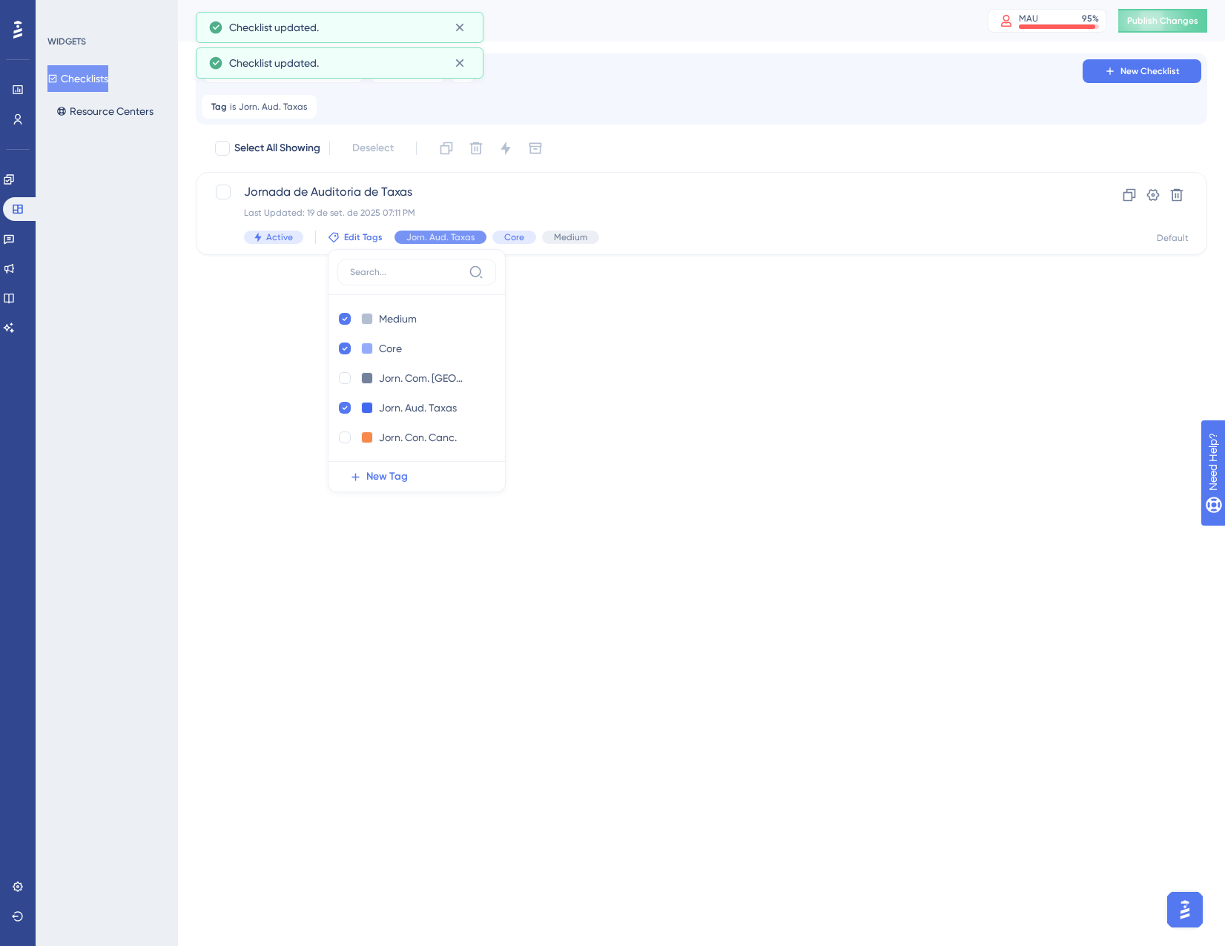
click at [237, 0] on html "Performance Users Engagement Widgets Feedback Product Updates Knowledge Base AI…" at bounding box center [612, 0] width 1225 height 0
click at [258, 105] on span "Jorn. Aud. Taxas" at bounding box center [273, 107] width 68 height 12
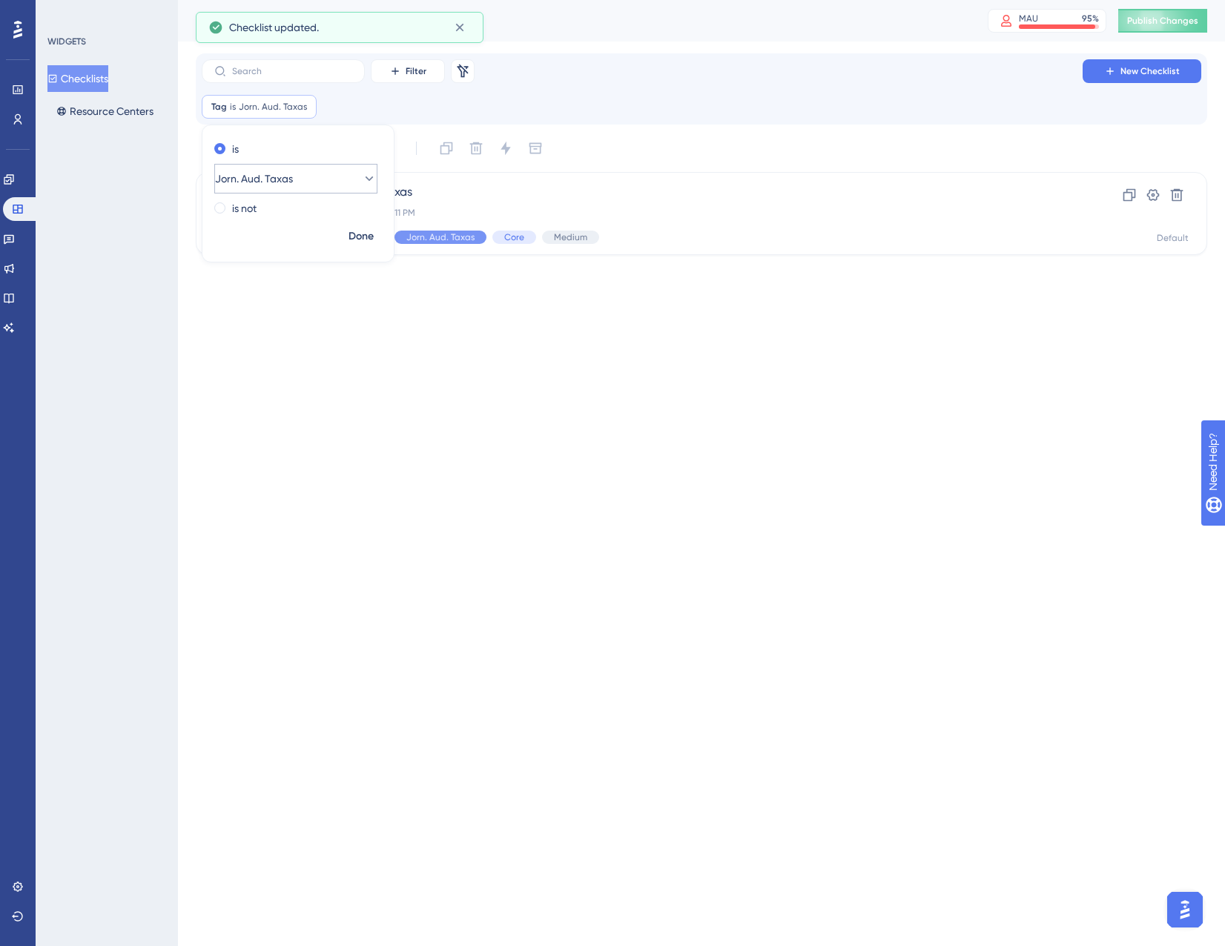
click at [254, 192] on button "Jorn. Aud. Taxas" at bounding box center [295, 179] width 163 height 30
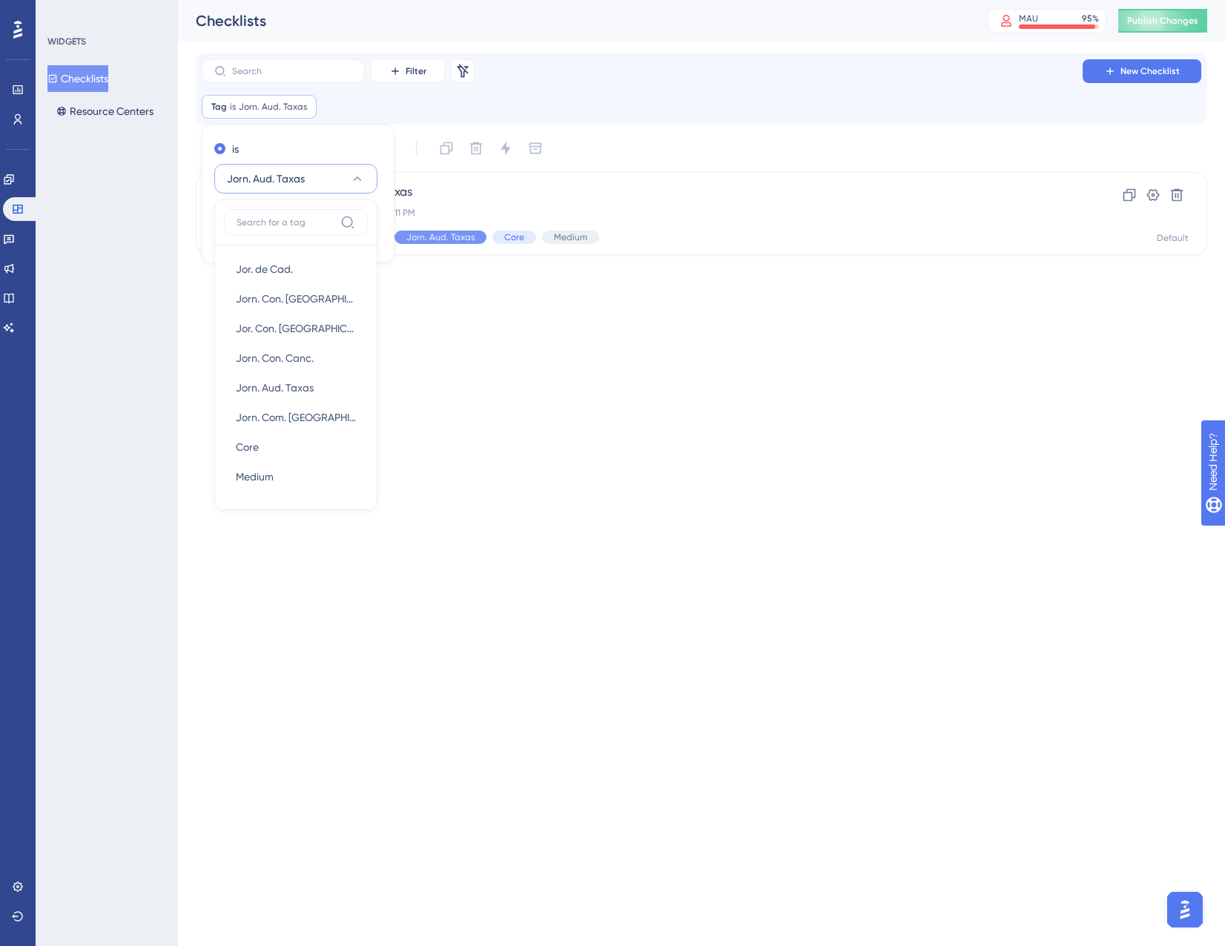
click at [464, 0] on html "Performance Users Engagement Widgets Feedback Product Updates Knowledge Base AI…" at bounding box center [612, 0] width 1225 height 0
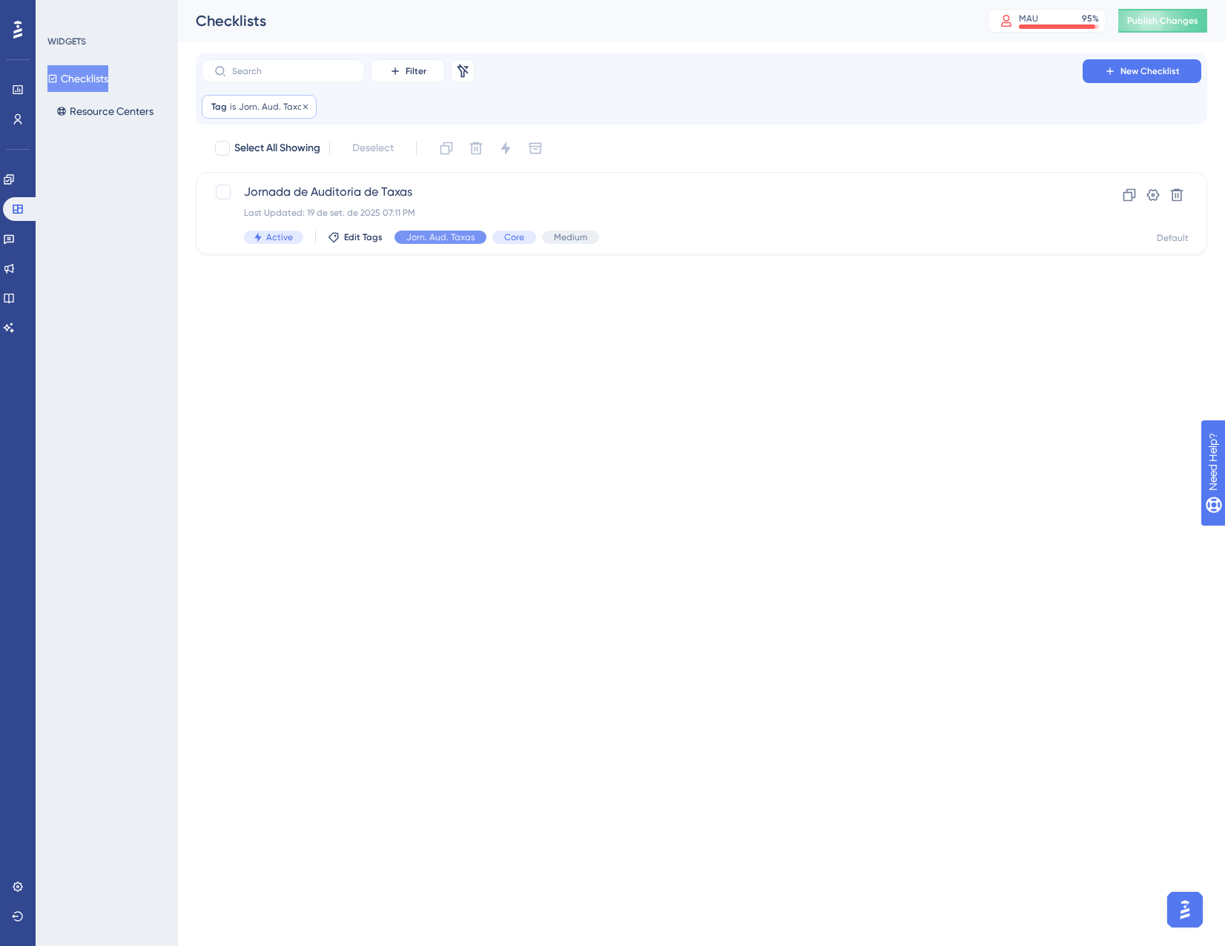
click at [291, 111] on span "Jorn. Aud. Taxas" at bounding box center [273, 107] width 68 height 12
click at [281, 183] on span "Jorn. Aud. Taxas" at bounding box center [254, 179] width 78 height 18
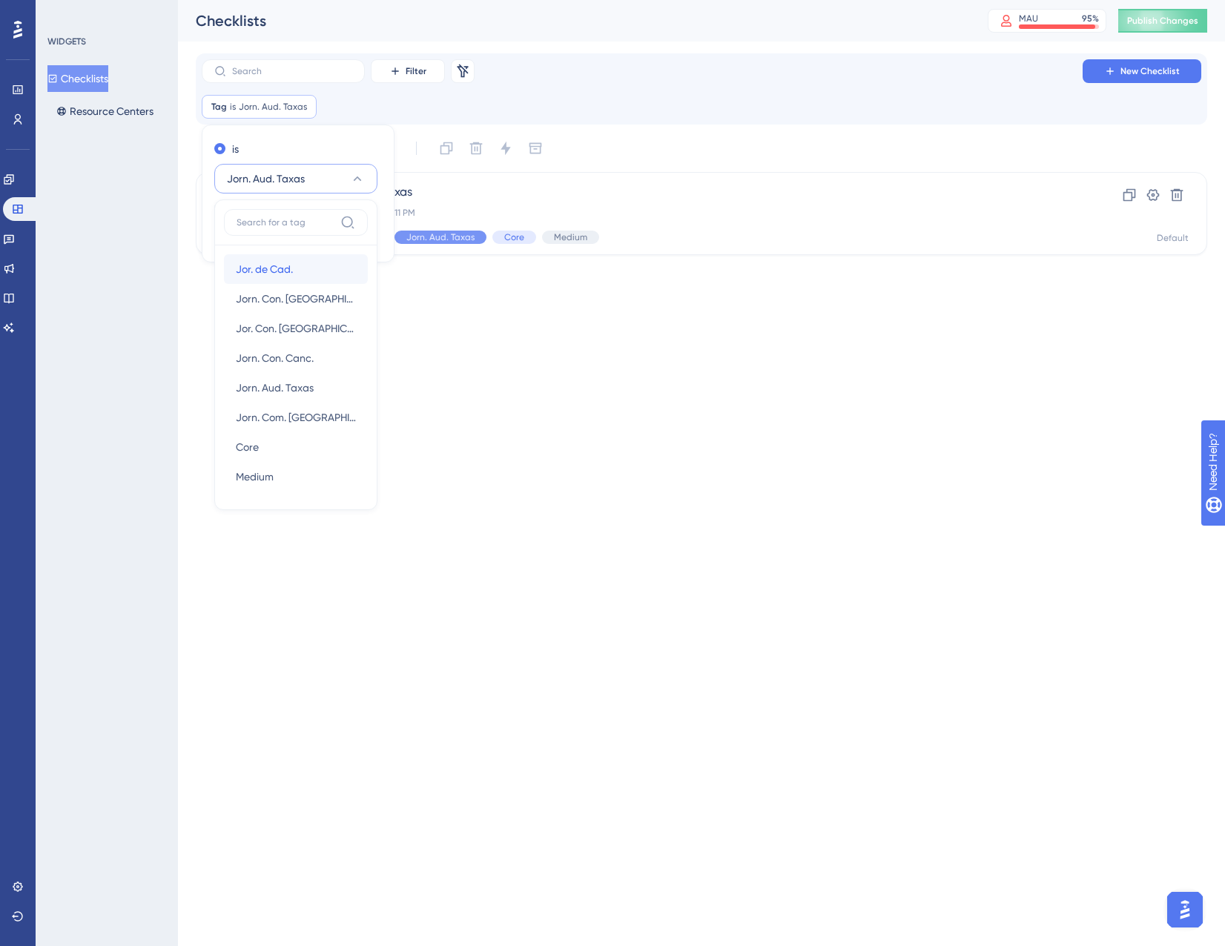
click at [284, 263] on span "Jor. de Cad." at bounding box center [264, 269] width 57 height 18
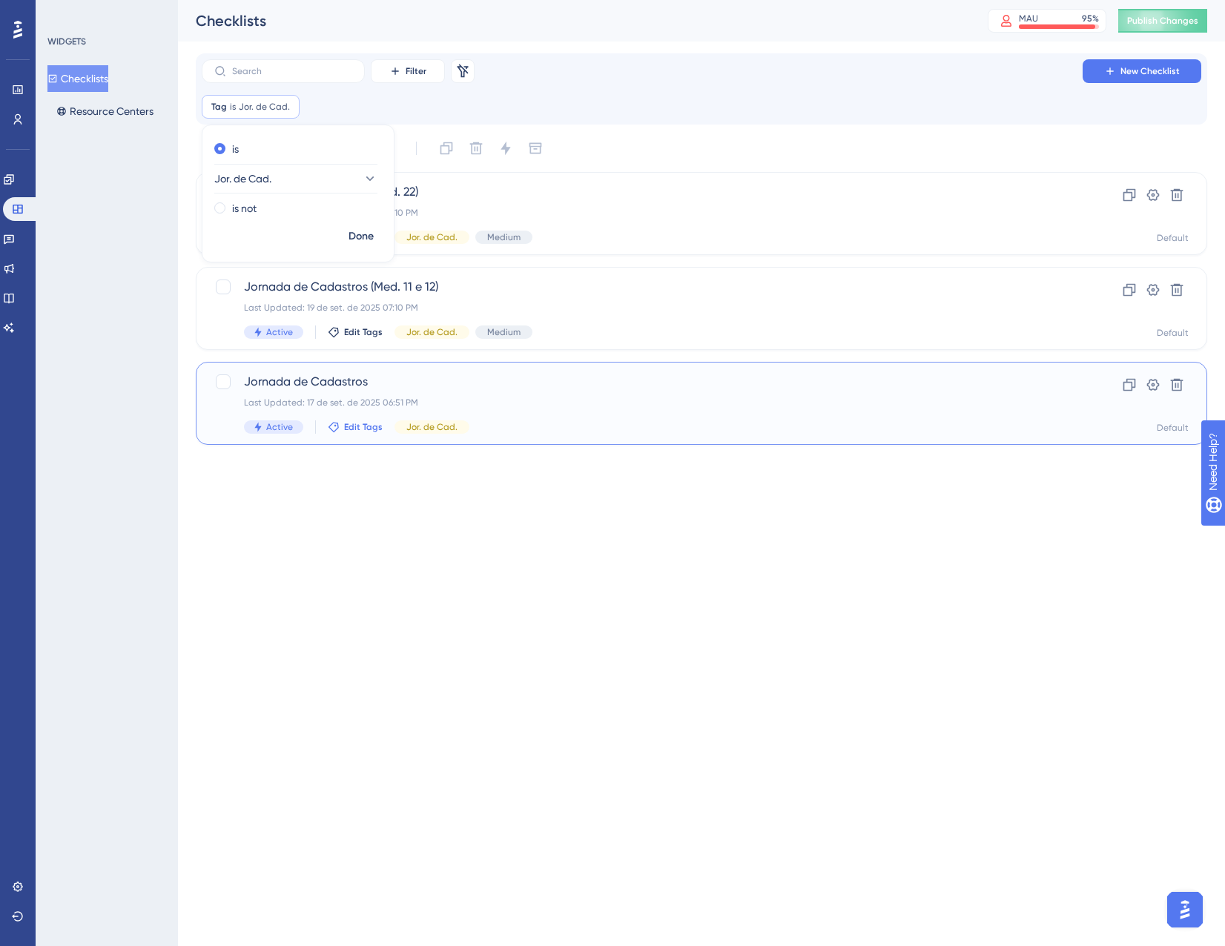
click at [363, 430] on span "Edit Tags" at bounding box center [363, 427] width 39 height 12
click at [342, 544] on div at bounding box center [344, 538] width 15 height 15
checkbox input "true"
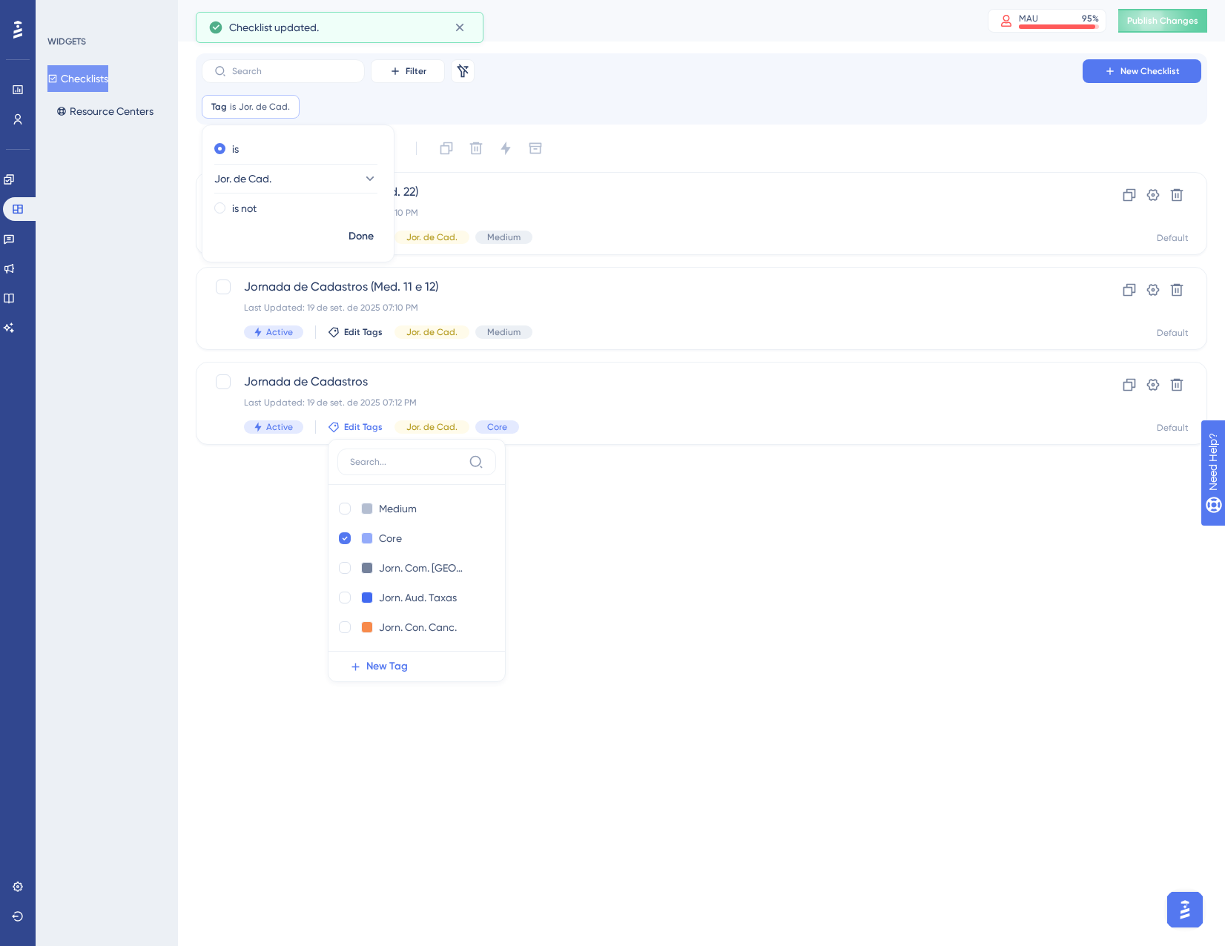
click at [226, 0] on html "Performance Users Engagement Widgets Feedback Product Updates Knowledge Base AI…" at bounding box center [612, 0] width 1225 height 0
click at [240, 0] on html "Performance Users Engagement Widgets Feedback Product Updates Knowledge Base AI…" at bounding box center [612, 0] width 1225 height 0
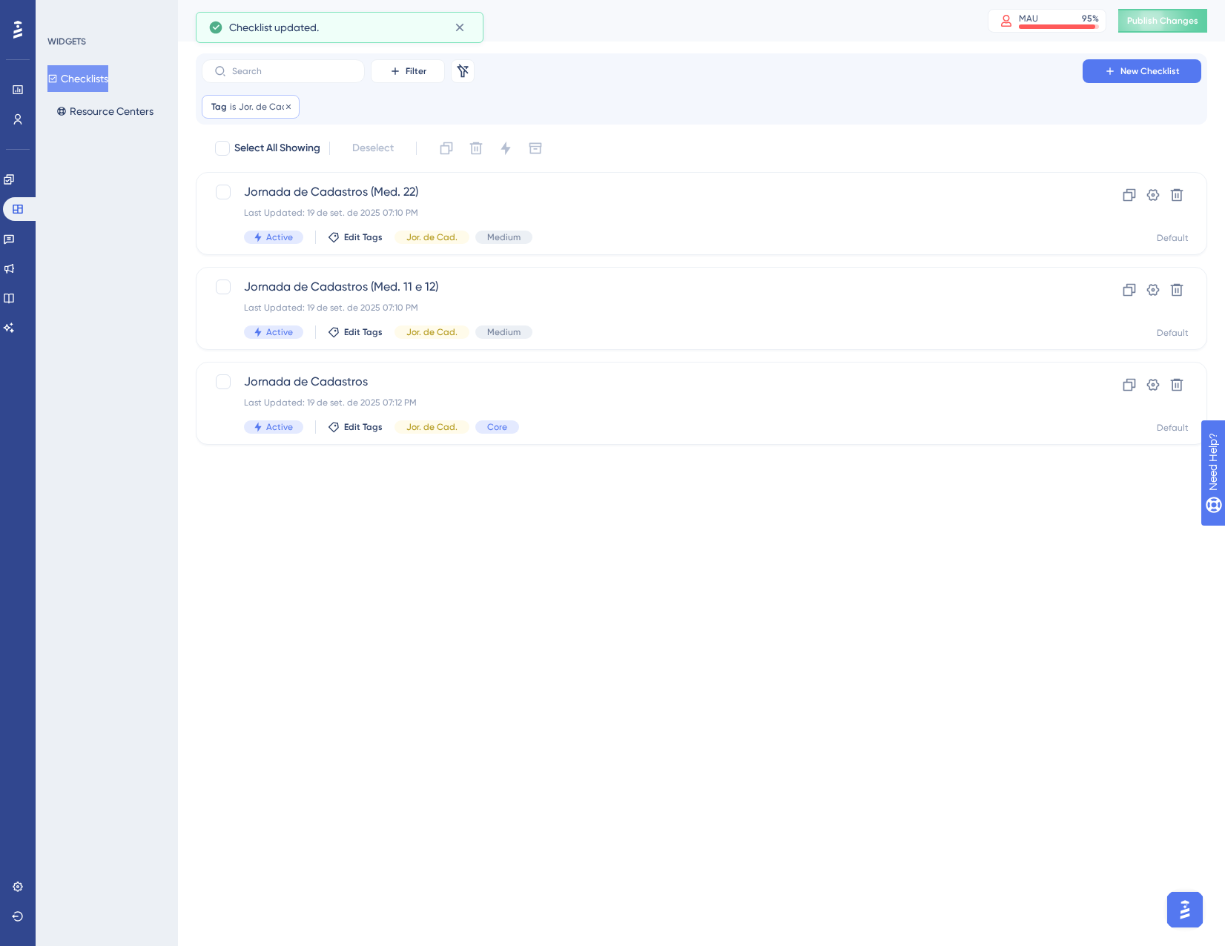
click at [257, 106] on span "Jor. de Cad." at bounding box center [264, 107] width 51 height 12
click at [257, 182] on span "Jor. de Cad." at bounding box center [243, 179] width 57 height 18
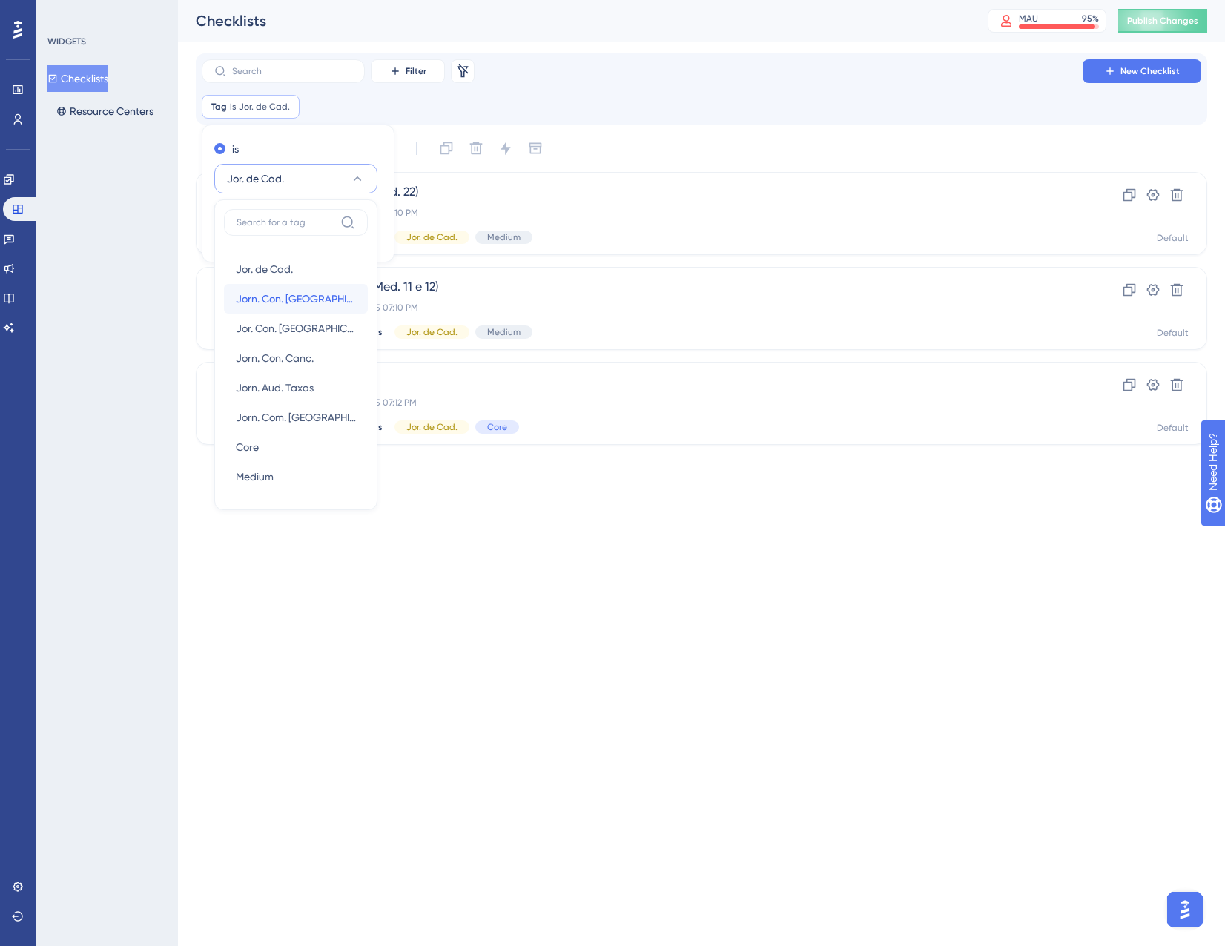
click at [265, 295] on span "Jorn. Con. [GEOGRAPHIC_DATA]" at bounding box center [296, 299] width 120 height 18
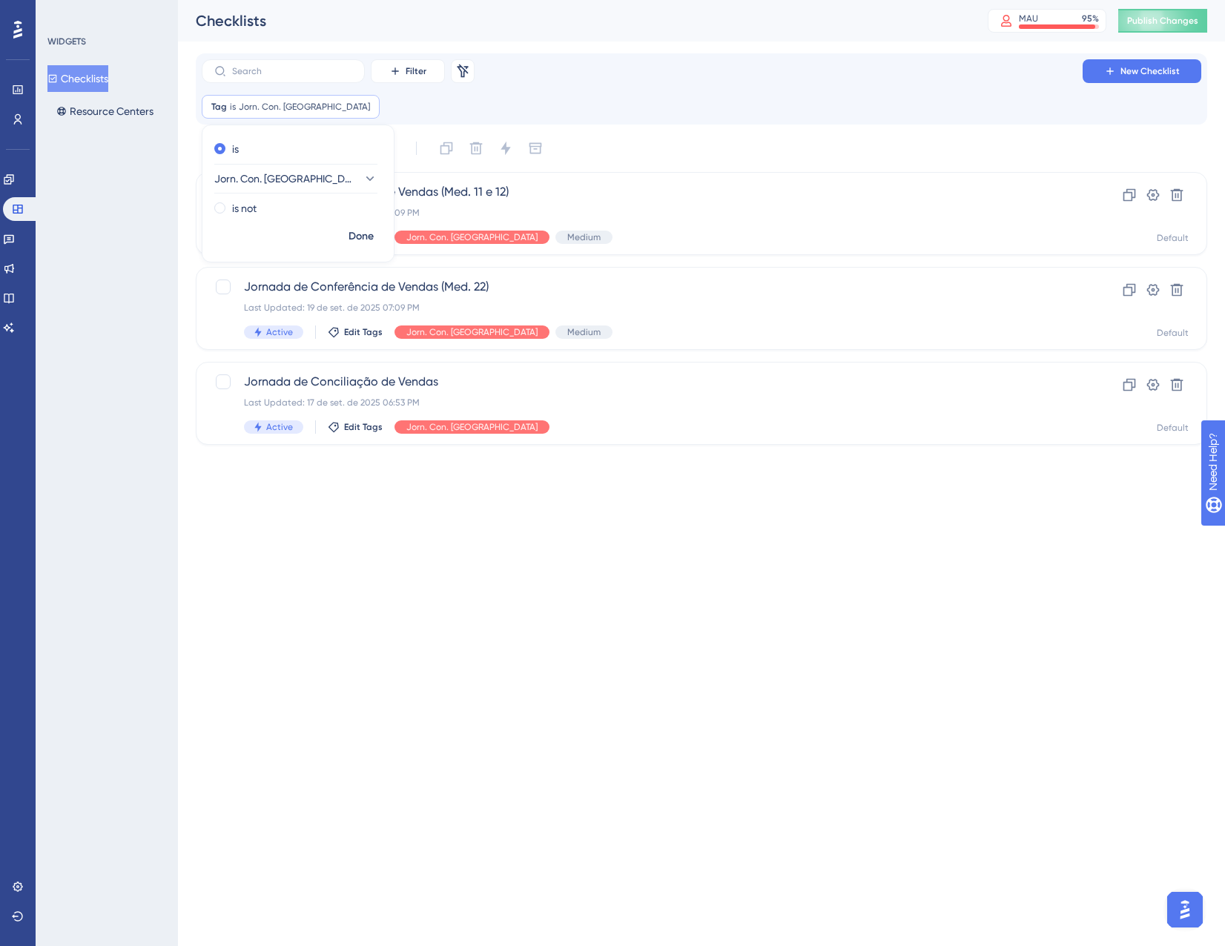
click at [382, 0] on html "Performance Users Engagement Widgets Feedback Product Updates Knowledge Base AI…" at bounding box center [612, 0] width 1225 height 0
click at [352, 430] on span "Edit Tags" at bounding box center [363, 427] width 39 height 12
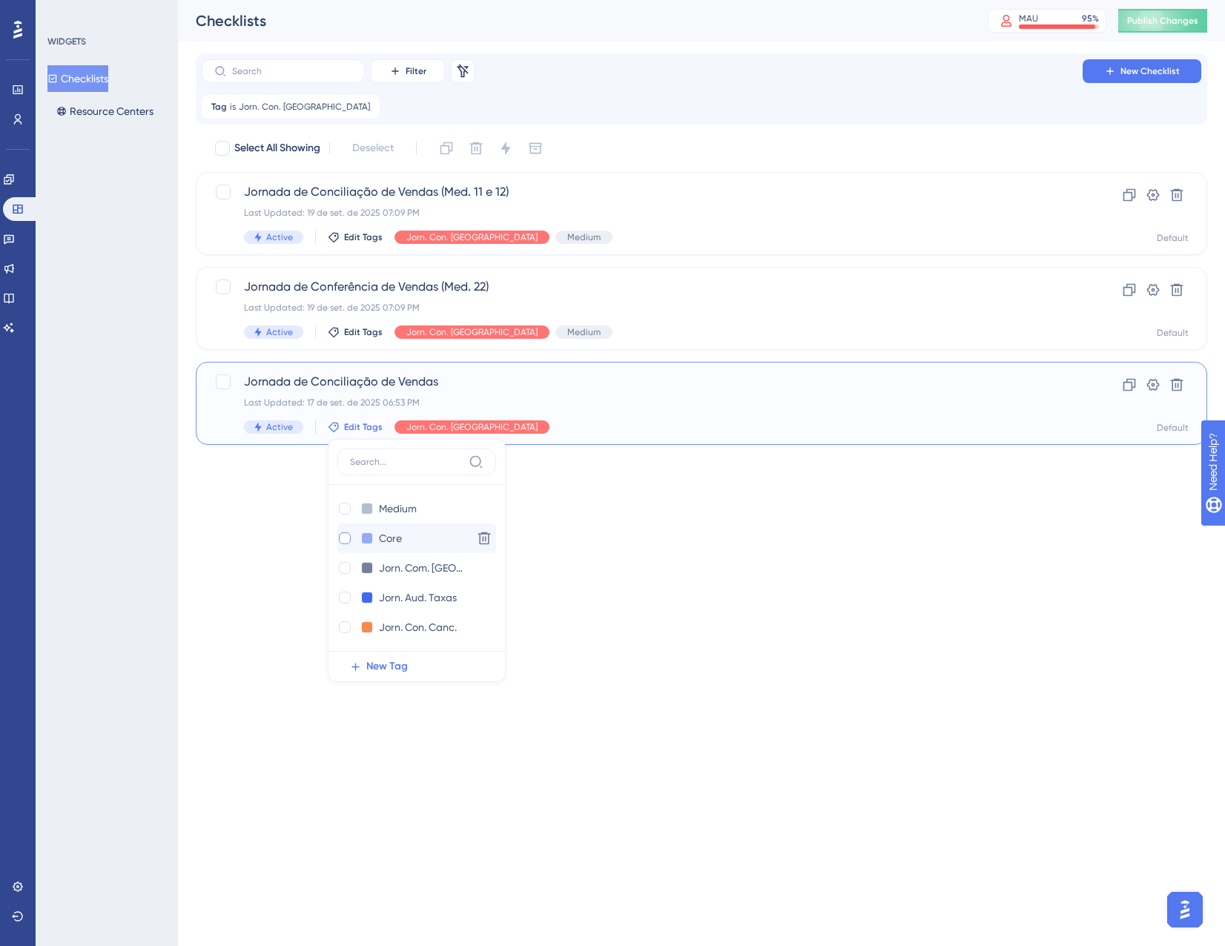
click at [340, 537] on div at bounding box center [345, 538] width 12 height 12
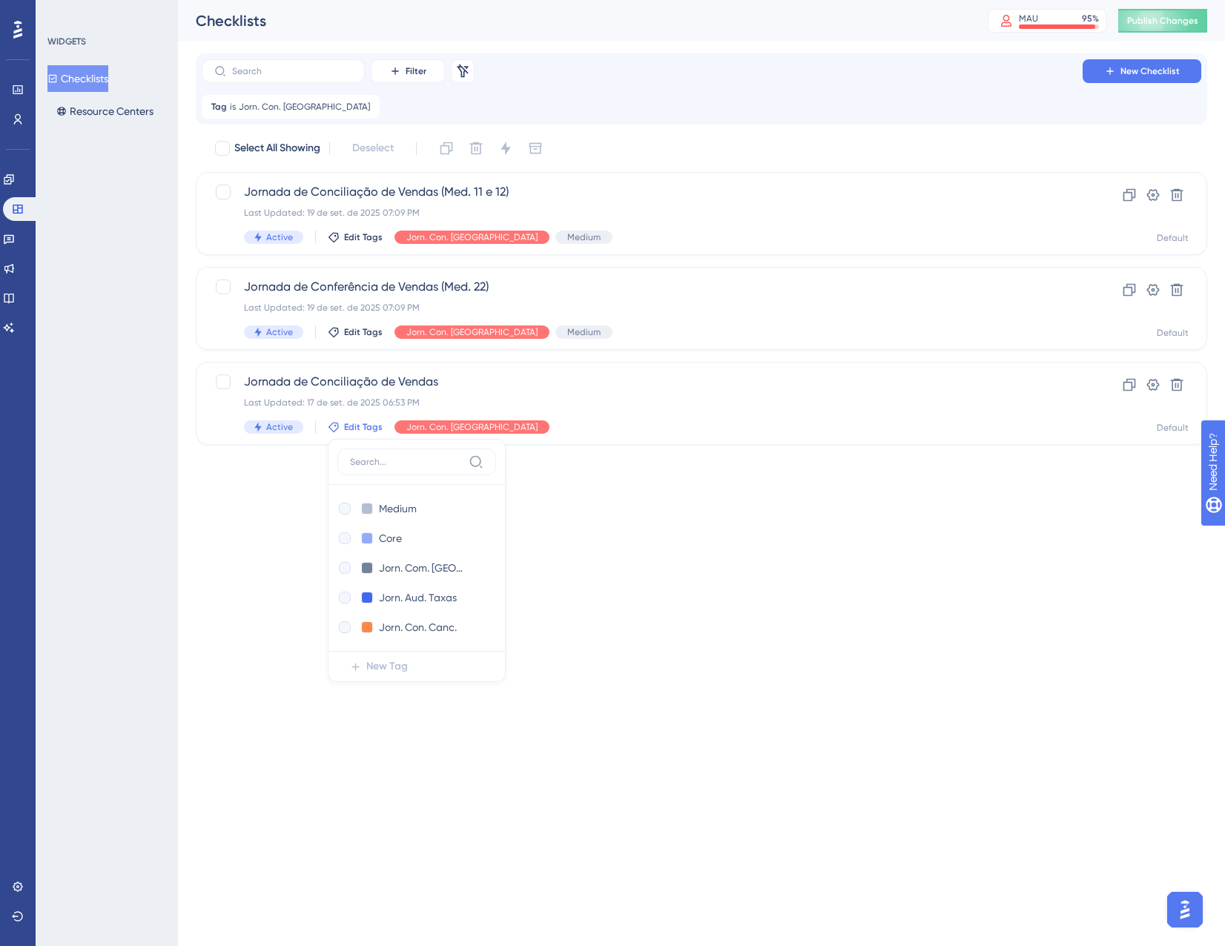
click at [284, 0] on html "Performance Users Engagement Widgets Feedback Product Updates Knowledge Base AI…" at bounding box center [612, 0] width 1225 height 0
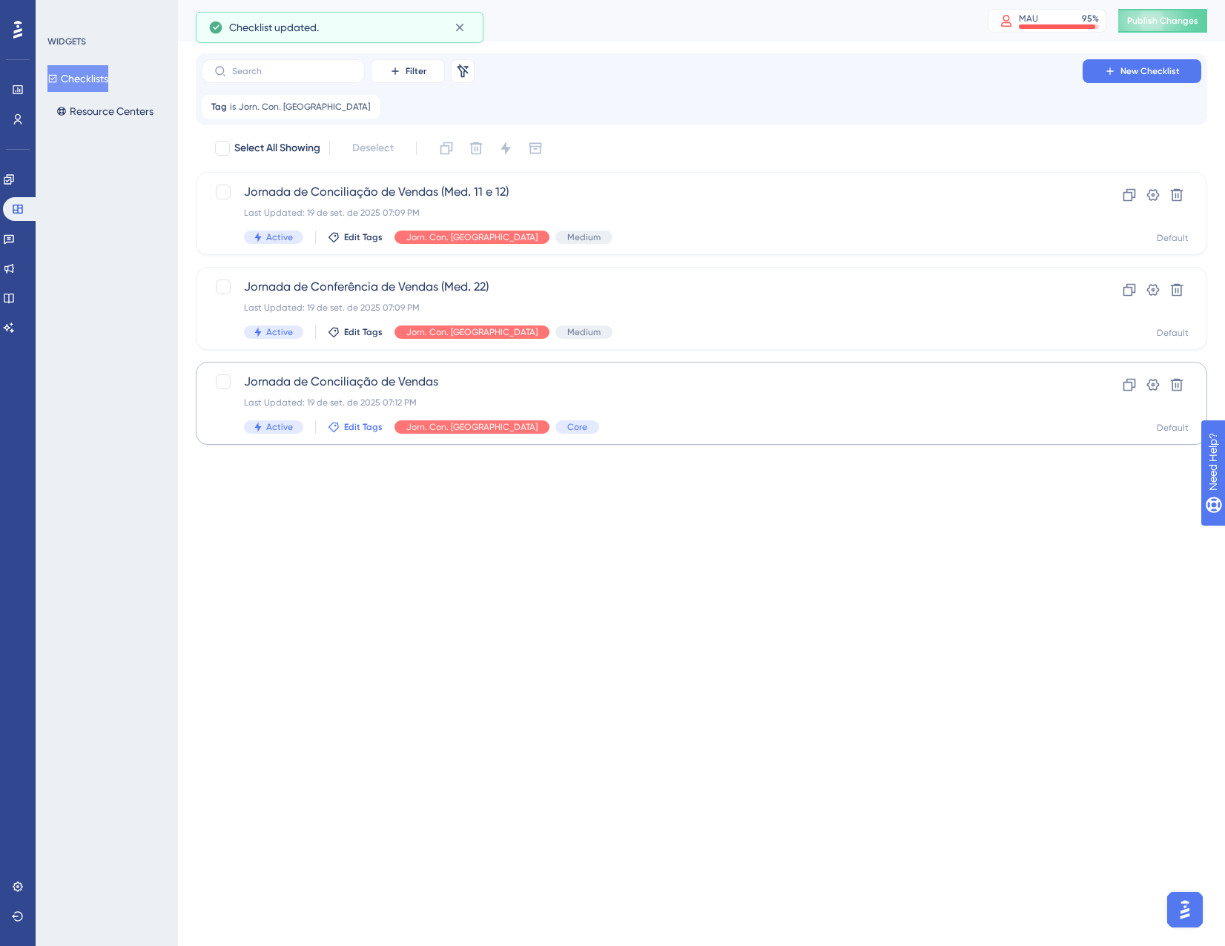
click at [367, 427] on span "Edit Tags" at bounding box center [363, 427] width 39 height 12
click at [288, 0] on html "Performance Users Engagement Widgets Feedback Product Updates Knowledge Base AI…" at bounding box center [612, 0] width 1225 height 0
click at [262, 105] on span "Jorn. Con. [GEOGRAPHIC_DATA]" at bounding box center [304, 107] width 131 height 12
click at [280, 186] on span "Jorn. Con. [GEOGRAPHIC_DATA]" at bounding box center [285, 179] width 141 height 18
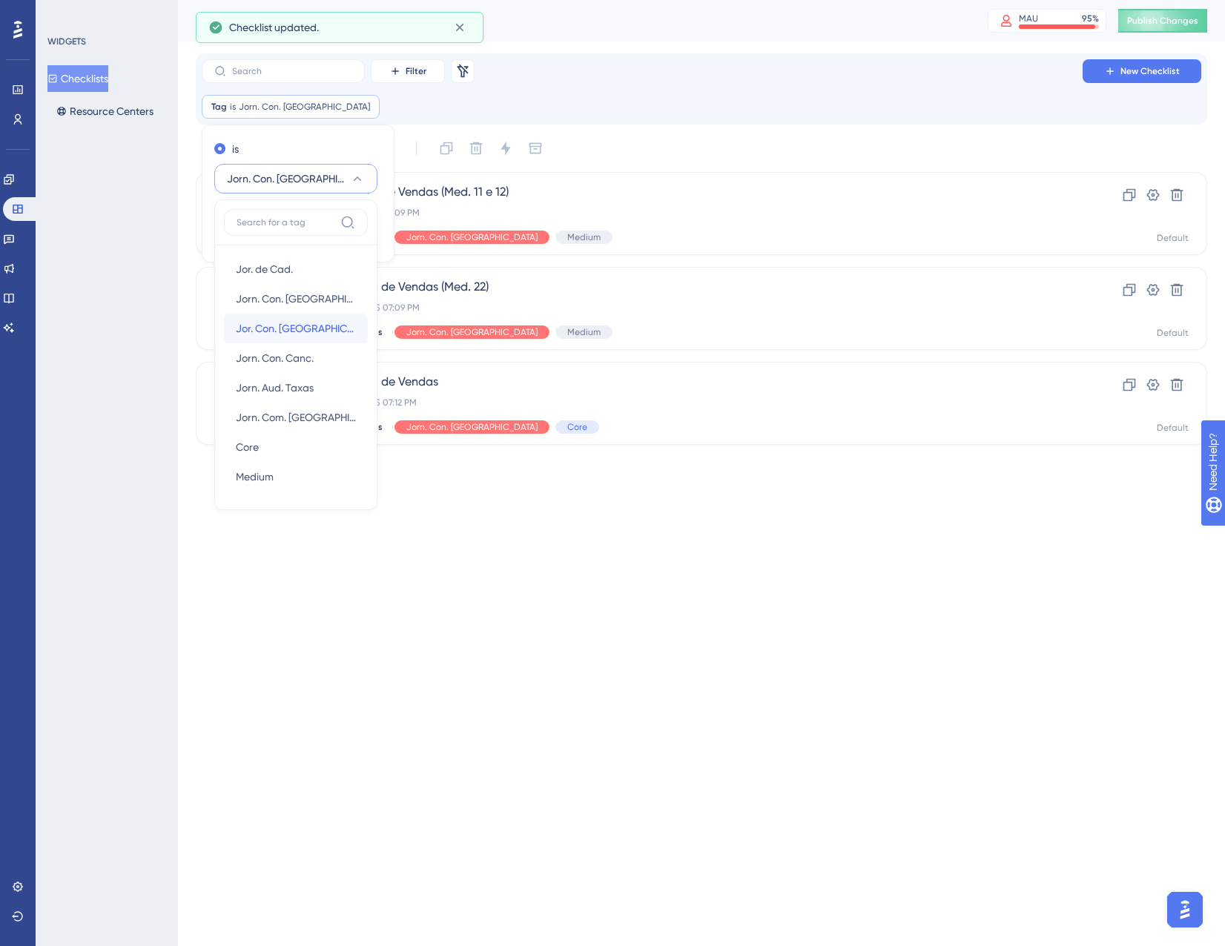
click at [270, 330] on span "Jor. Con. [GEOGRAPHIC_DATA]." at bounding box center [296, 329] width 120 height 18
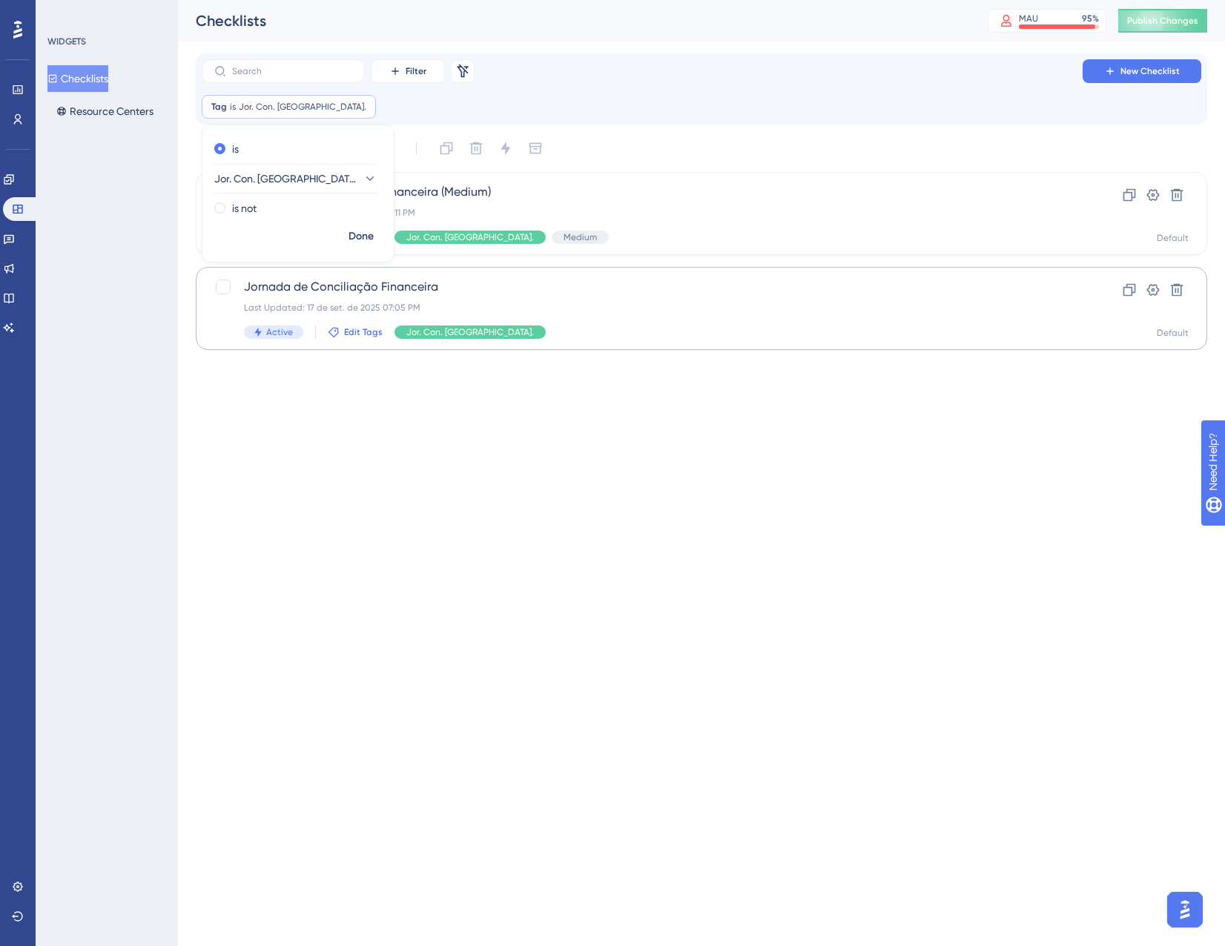
click at [360, 330] on span "Edit Tags" at bounding box center [363, 332] width 39 height 12
click at [346, 441] on div at bounding box center [345, 444] width 12 height 12
click at [288, 0] on html "Performance Users Engagement Widgets Feedback Product Updates Knowledge Base AI…" at bounding box center [612, 0] width 1225 height 0
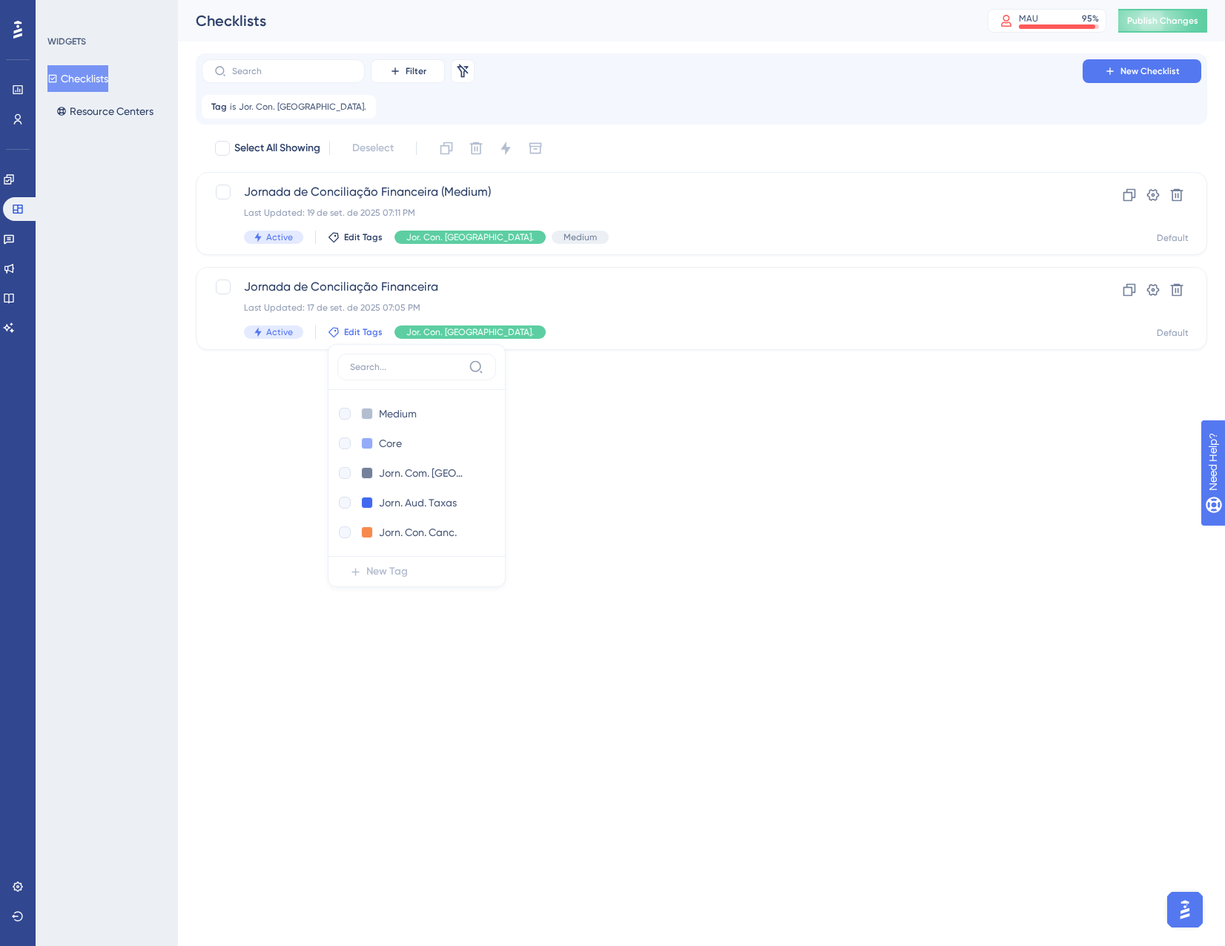
checkbox input "true"
click at [288, 0] on html "Performance Users Engagement Widgets Feedback Product Updates Knowledge Base AI…" at bounding box center [612, 0] width 1225 height 0
click at [28, 212] on link at bounding box center [21, 209] width 36 height 24
click at [15, 184] on icon at bounding box center [9, 180] width 12 height 12
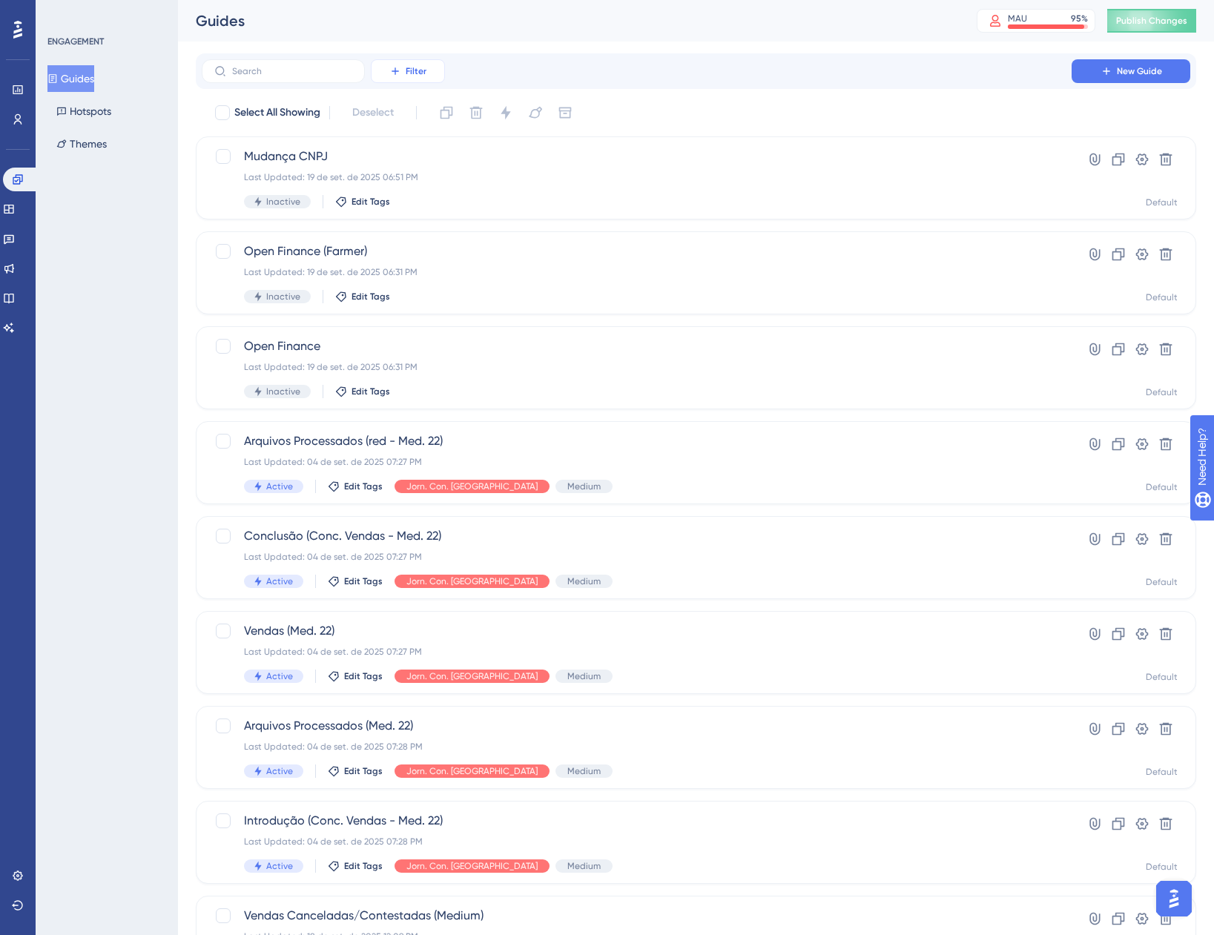
click at [427, 68] on button "Filter" at bounding box center [408, 71] width 74 height 24
click at [398, 115] on span "Tags" at bounding box center [403, 114] width 23 height 18
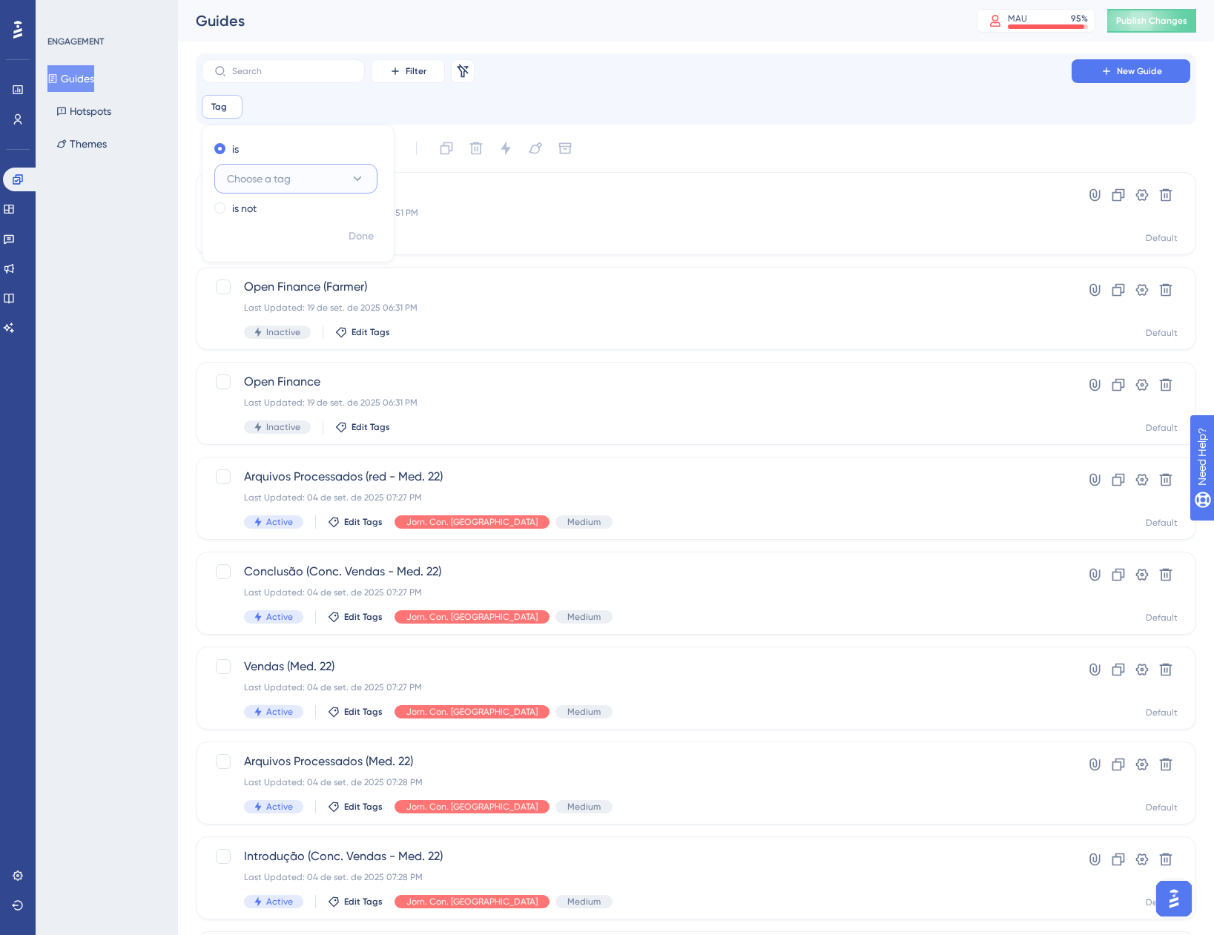
click at [268, 178] on span "Choose a tag" at bounding box center [259, 179] width 64 height 18
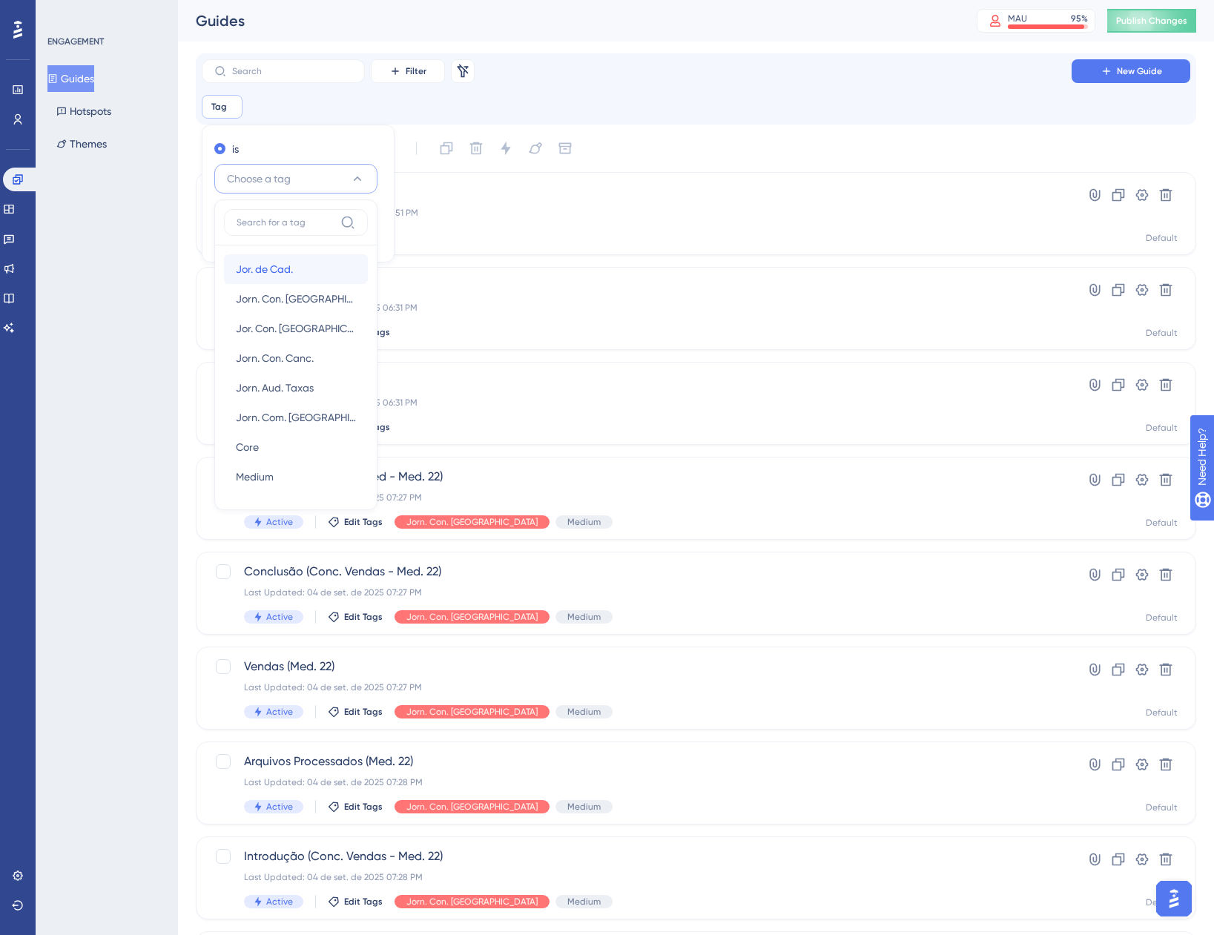
click at [263, 270] on span "Jor. de Cad." at bounding box center [264, 269] width 57 height 18
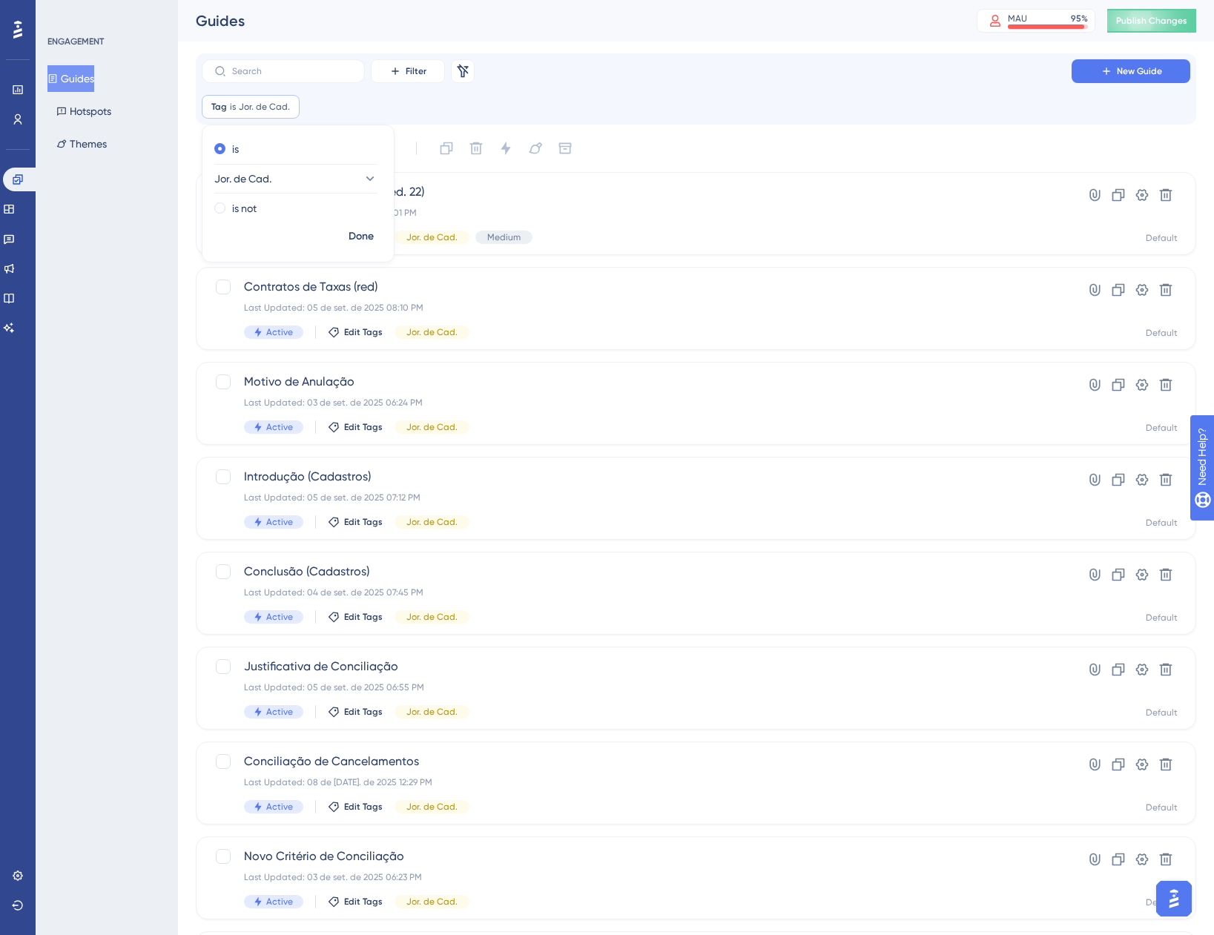
click at [145, 274] on div "ENGAGEMENT Guides Hotspots Themes" at bounding box center [107, 467] width 142 height 935
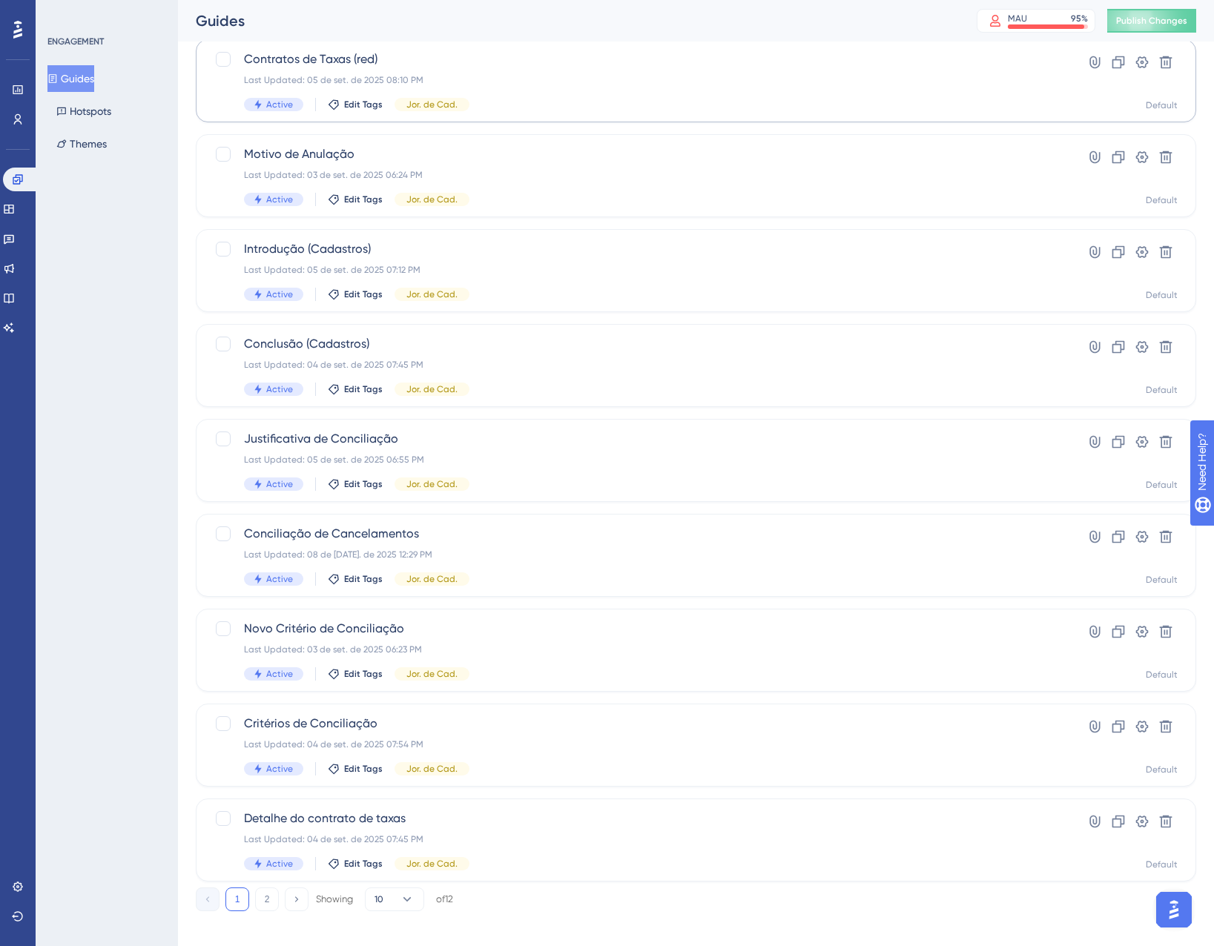
scroll to position [240, 0]
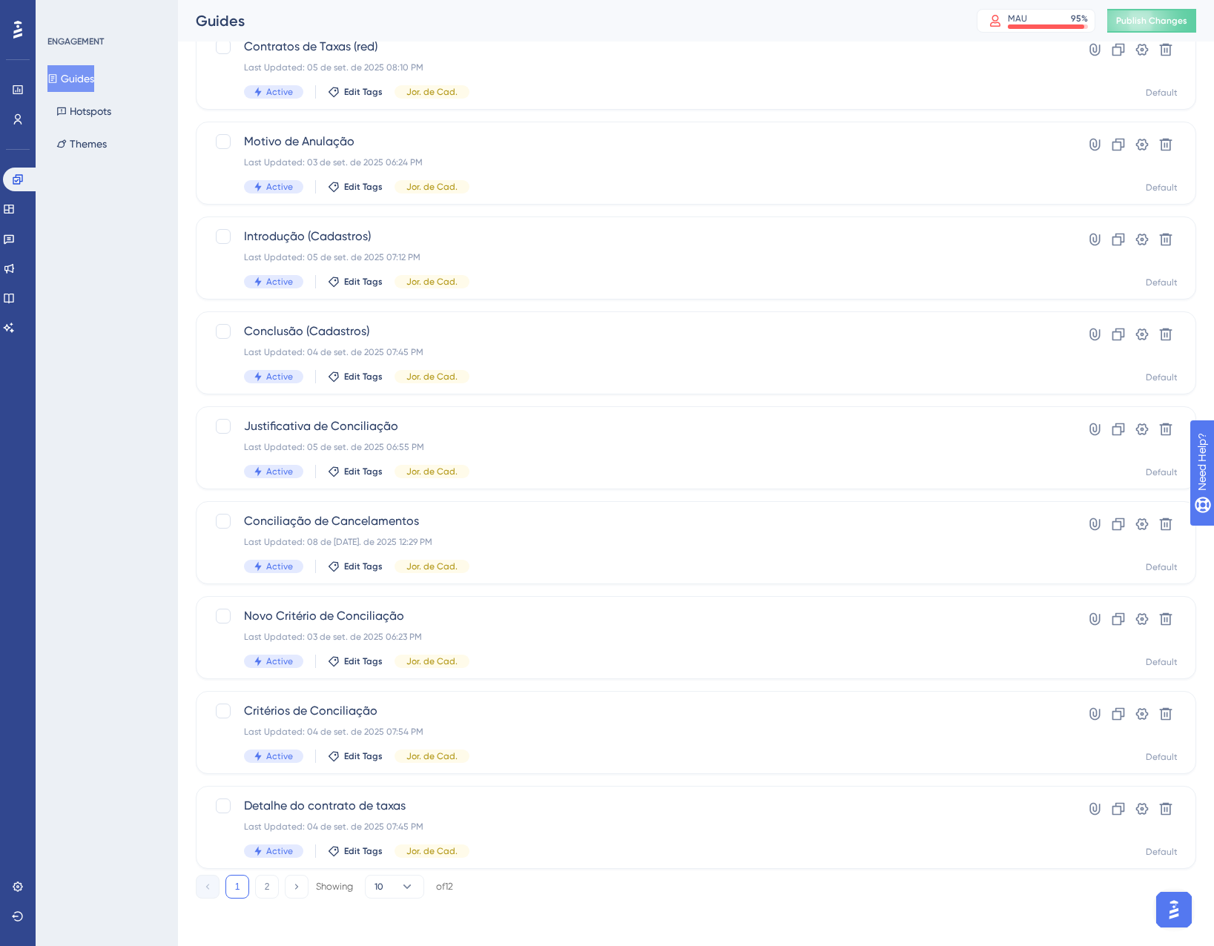
click at [412, 901] on div "Performance Users Engagement Widgets Feedback Product Updates Knowledge Base AI…" at bounding box center [696, 367] width 1036 height 1109
click at [407, 894] on icon at bounding box center [407, 887] width 15 height 15
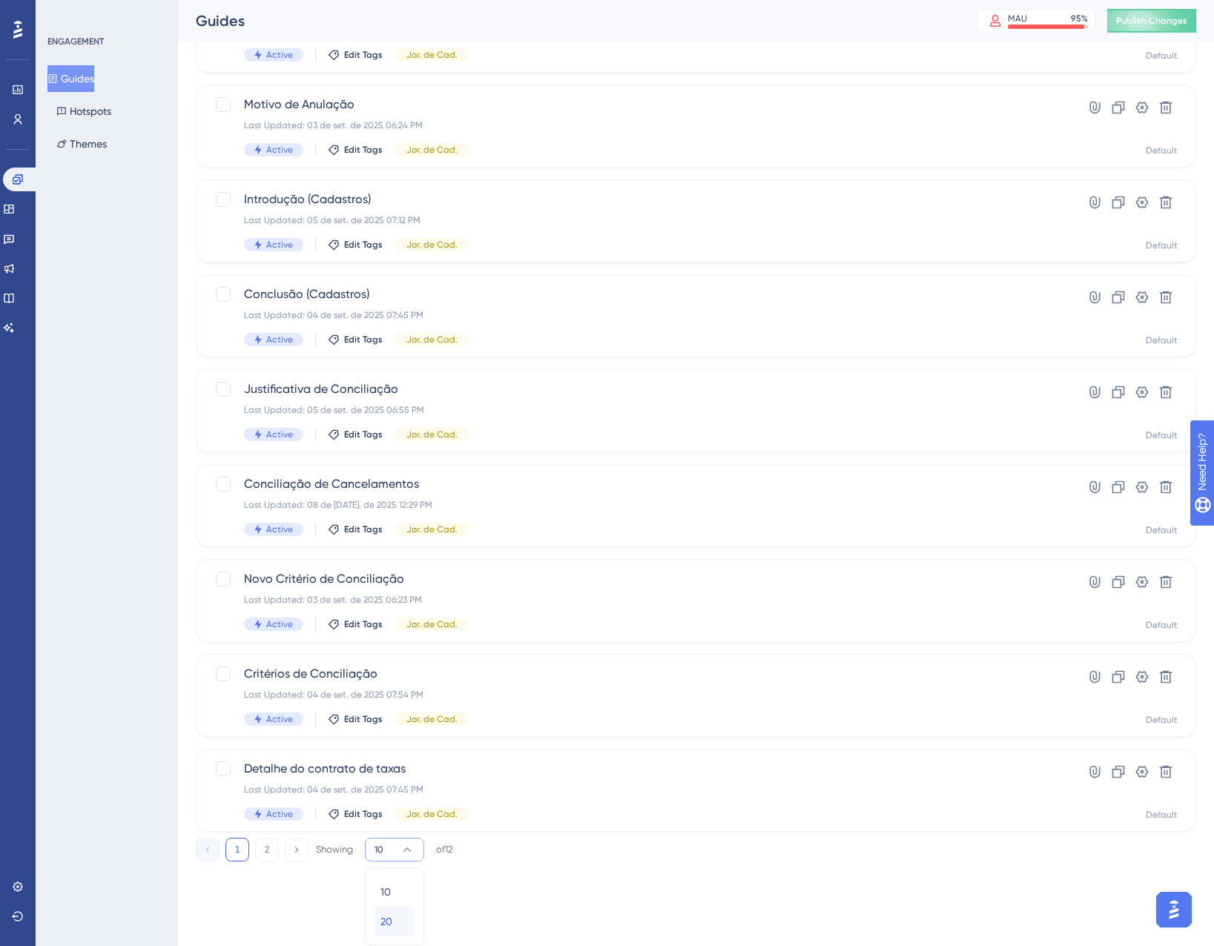
click at [395, 921] on div "20 20" at bounding box center [394, 922] width 28 height 30
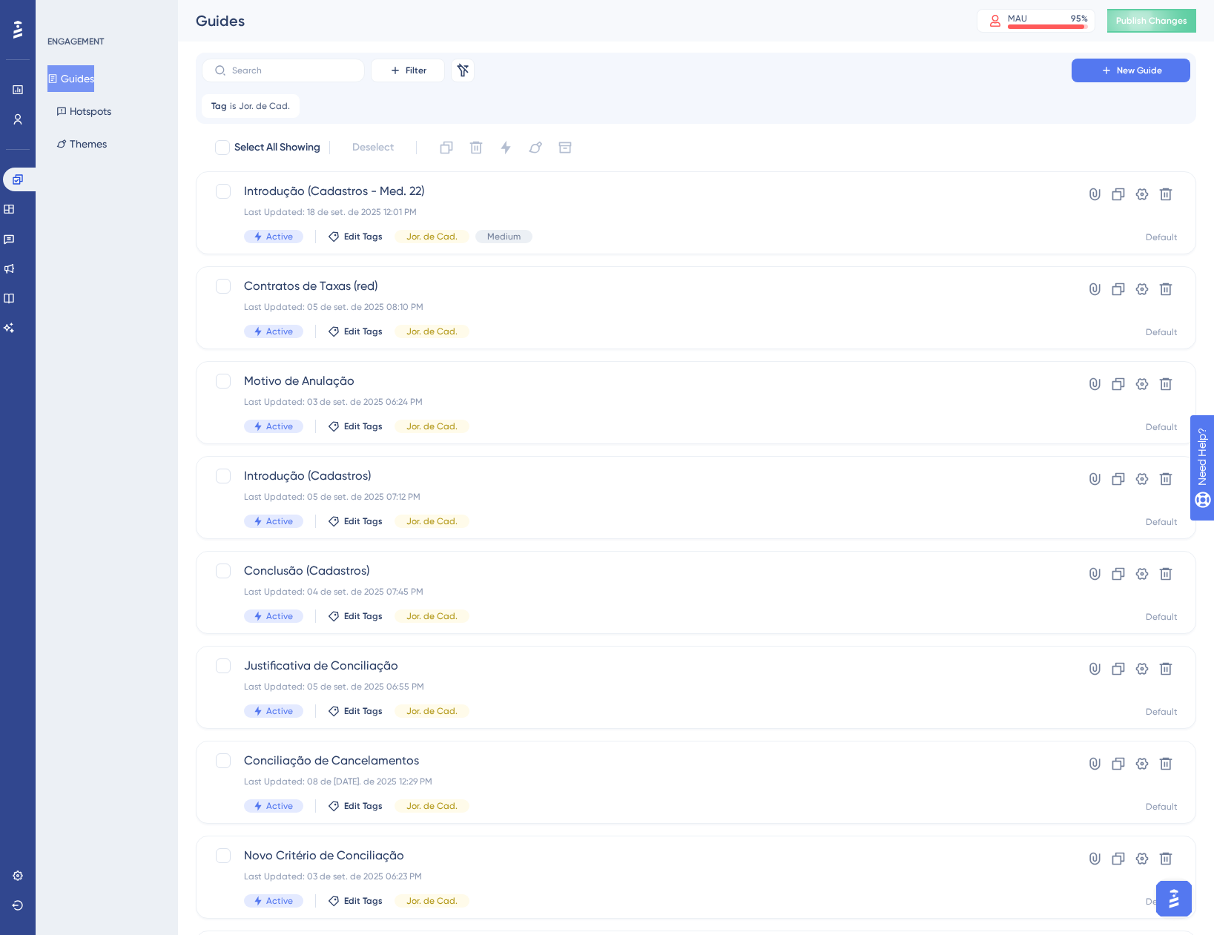
scroll to position [0, 0]
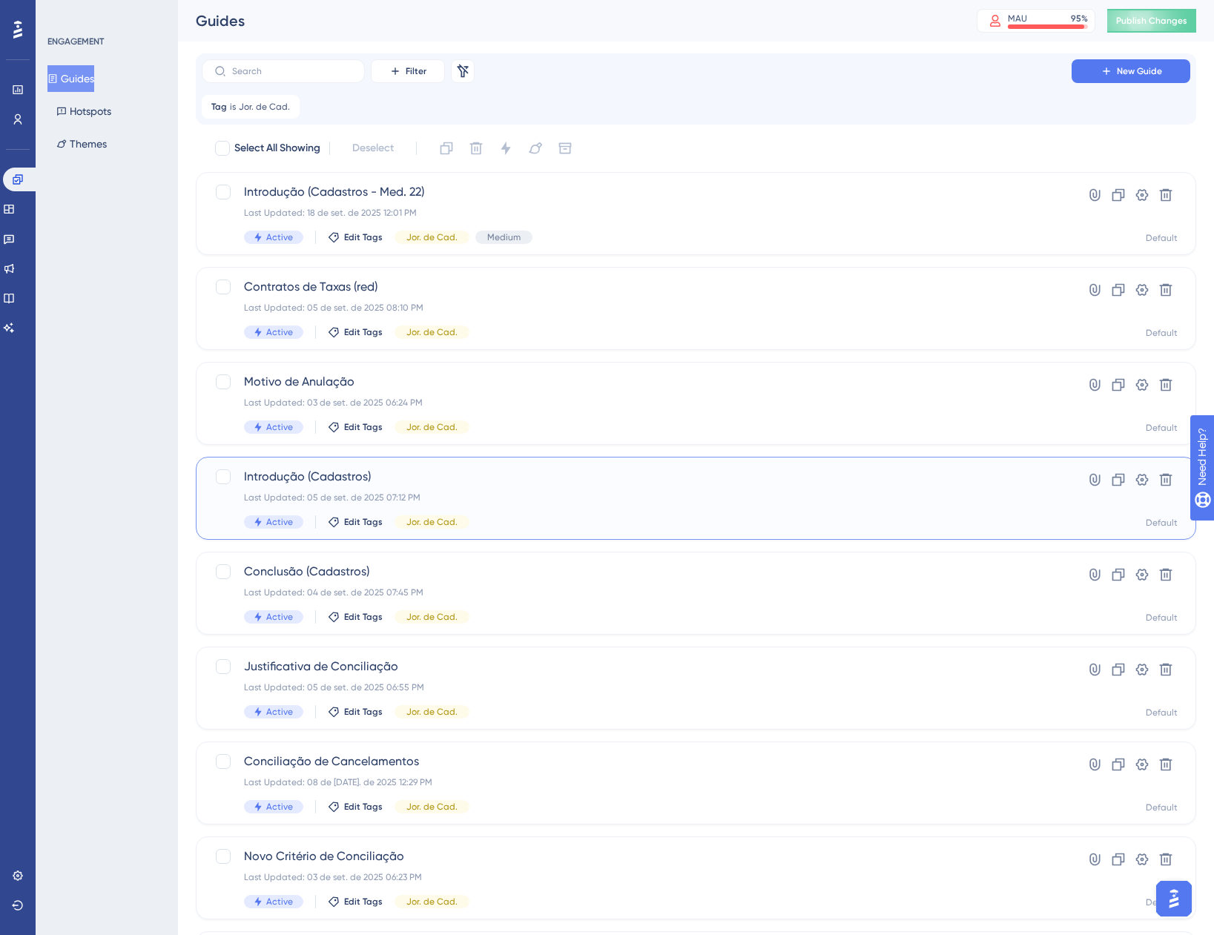
click at [511, 507] on div "Introdução (Cadastros) Last Updated: 05 de set. de 2025 07:12 PM Active Edit Ta…" at bounding box center [636, 498] width 785 height 61
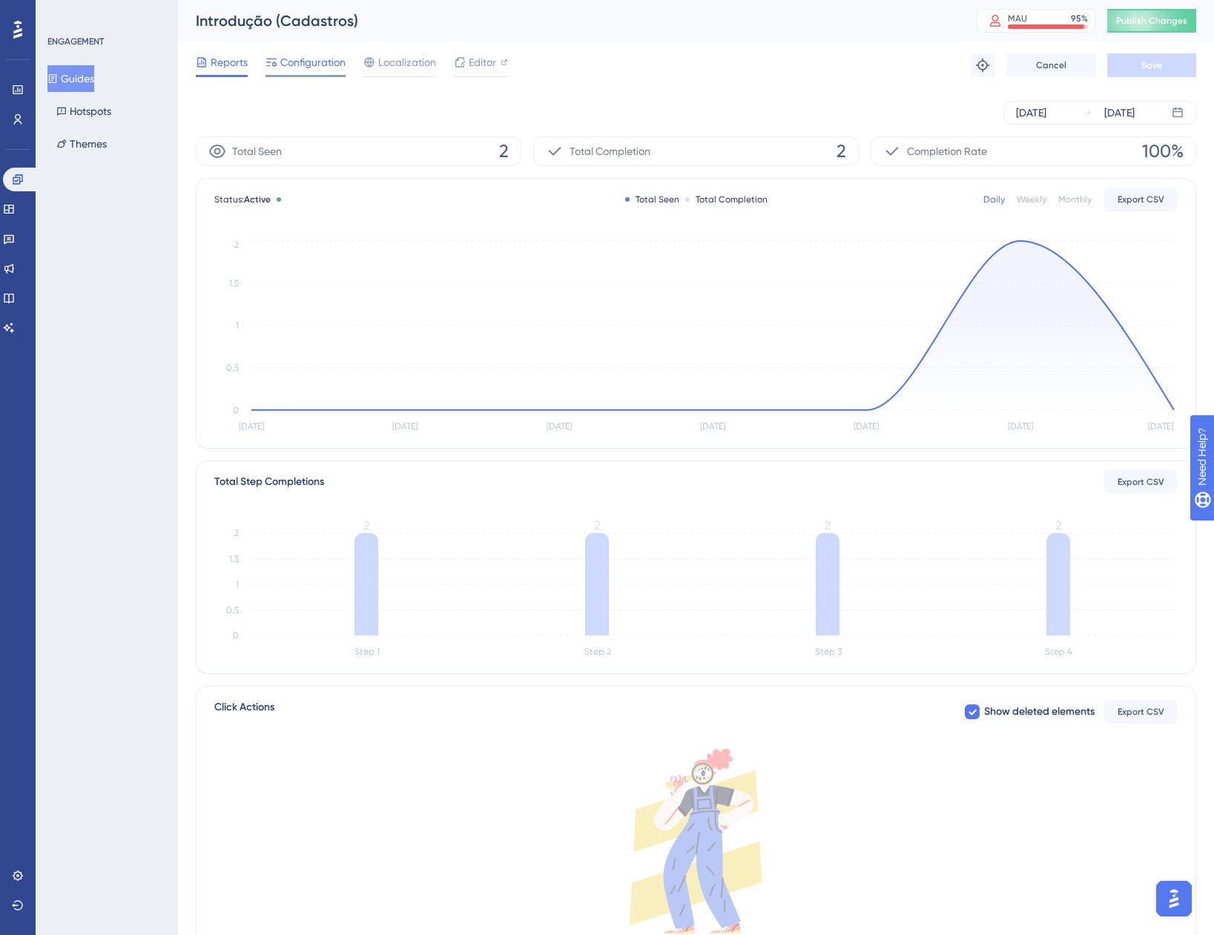
click at [317, 73] on div "Configuration" at bounding box center [306, 65] width 80 height 24
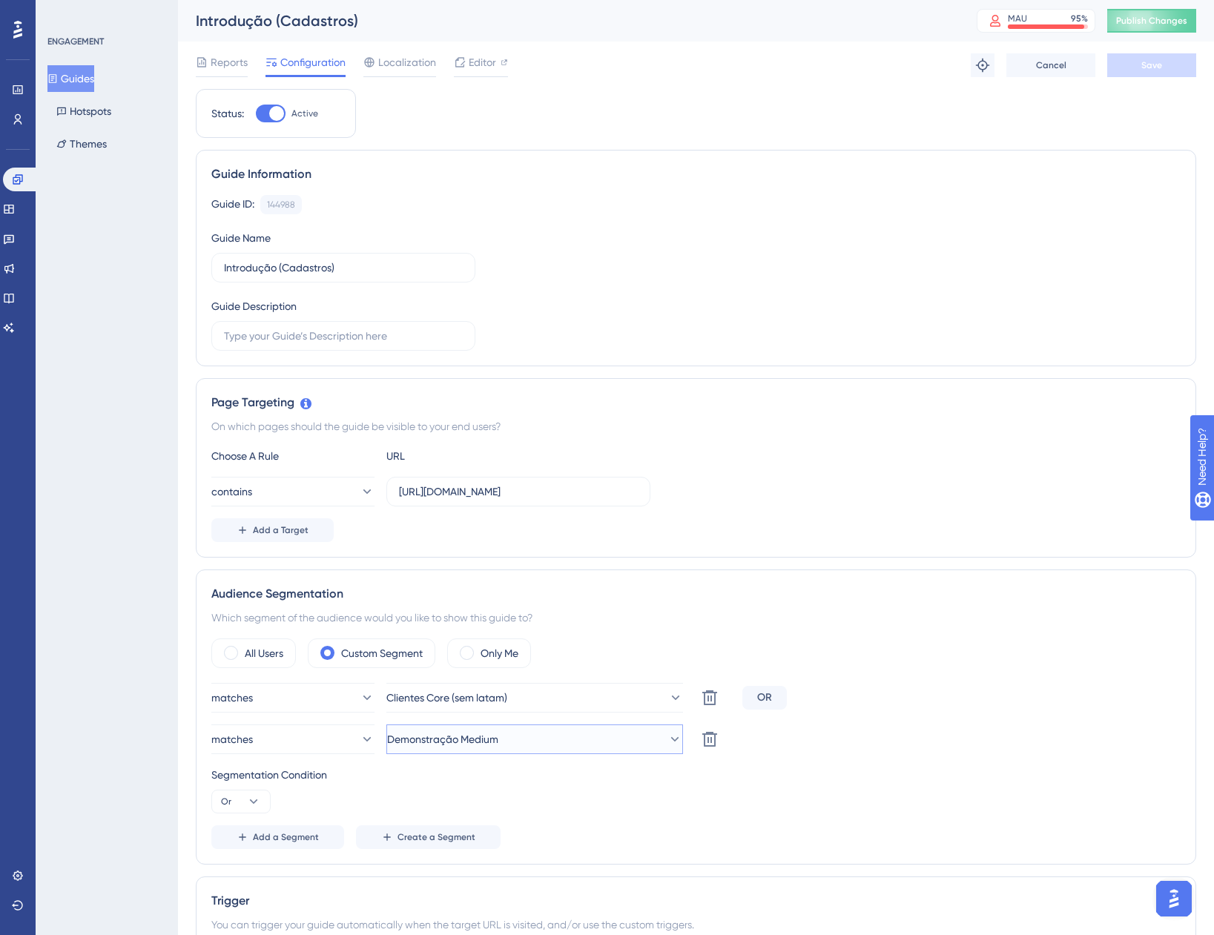
click at [498, 739] on span "Demonstração Medium" at bounding box center [442, 740] width 111 height 18
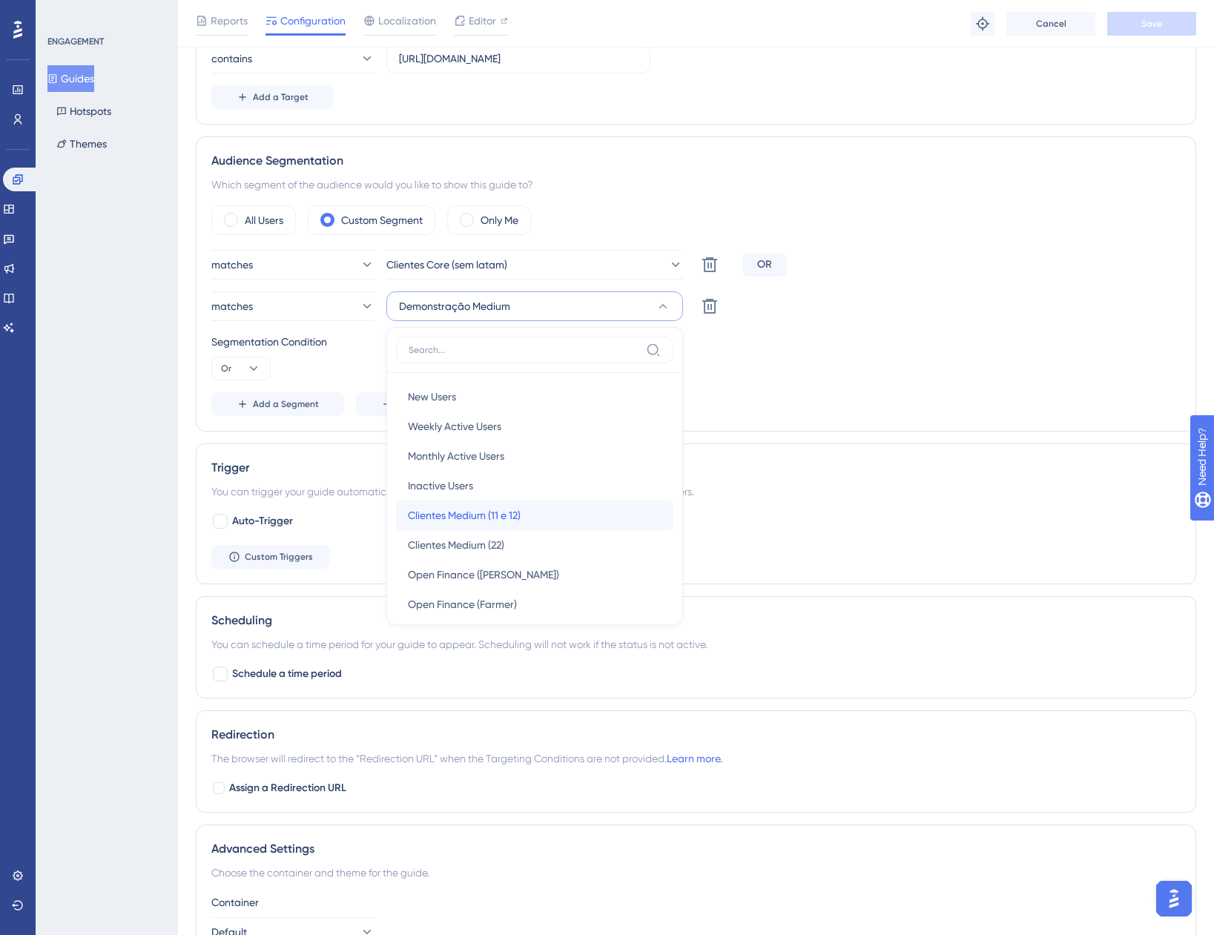
click at [495, 521] on span "Clientes Medium (11 e 12)" at bounding box center [464, 516] width 113 height 18
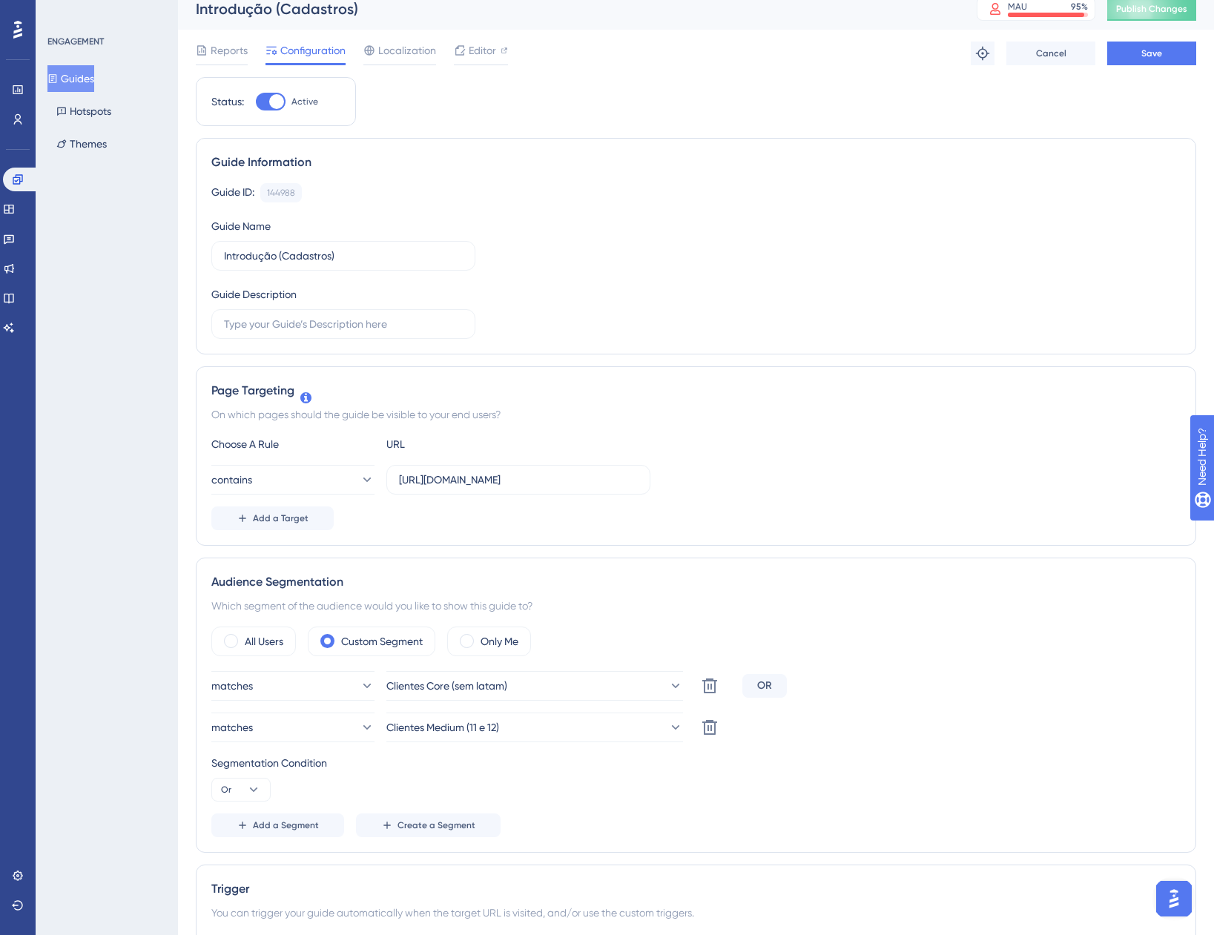
scroll to position [0, 0]
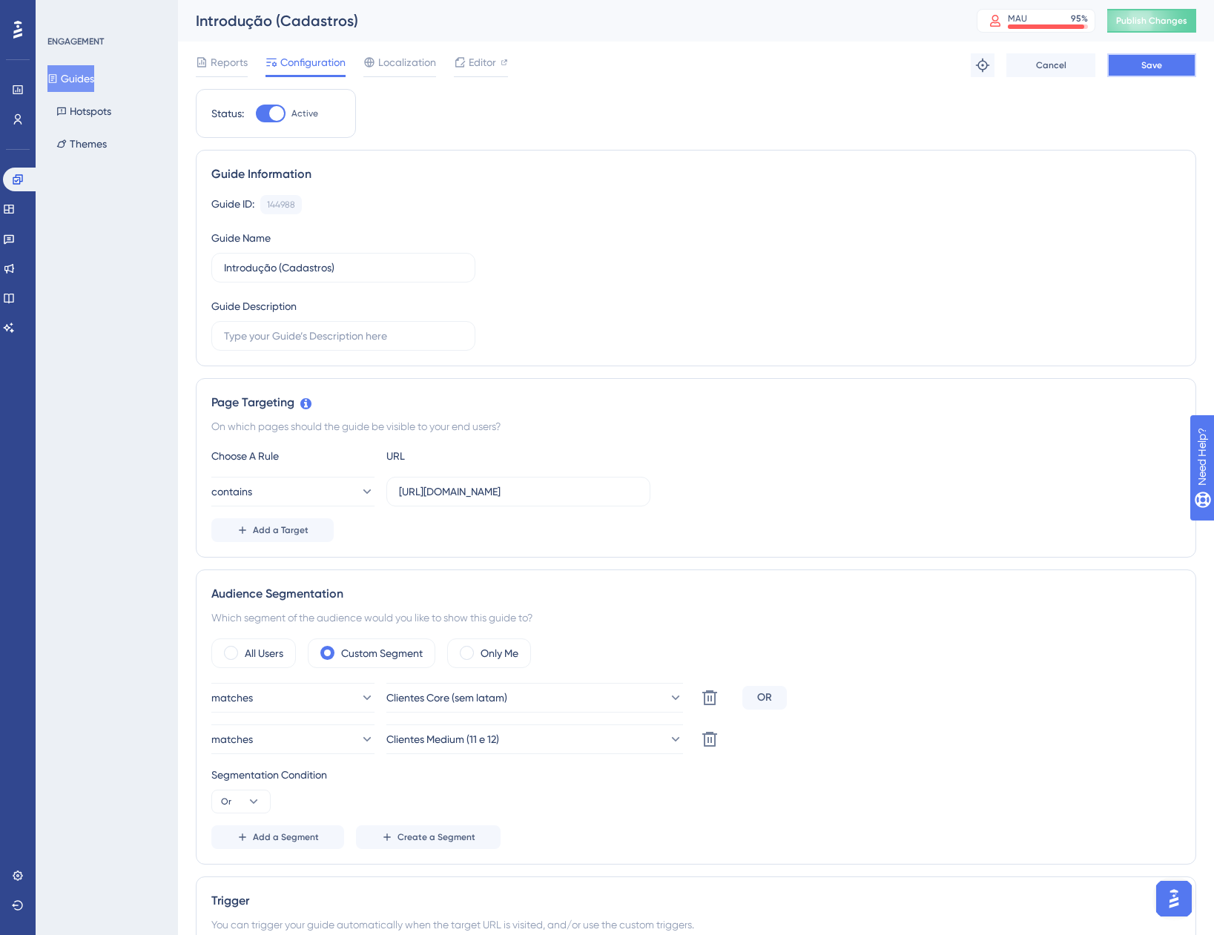
click at [1128, 69] on button "Save" at bounding box center [1151, 65] width 89 height 24
click at [79, 75] on button "Guides" at bounding box center [70, 78] width 47 height 27
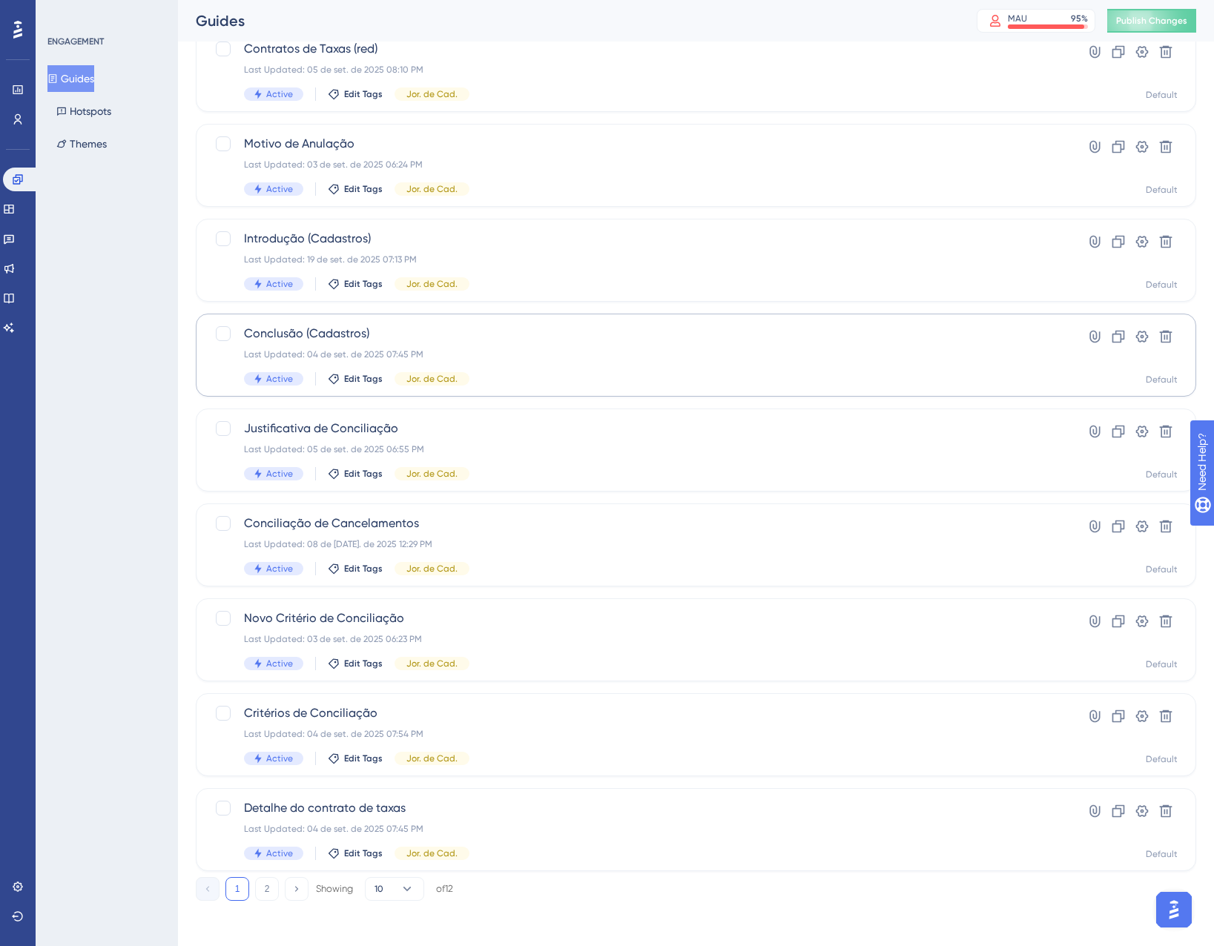
scroll to position [240, 0]
click at [268, 884] on button "2" at bounding box center [267, 887] width 24 height 24
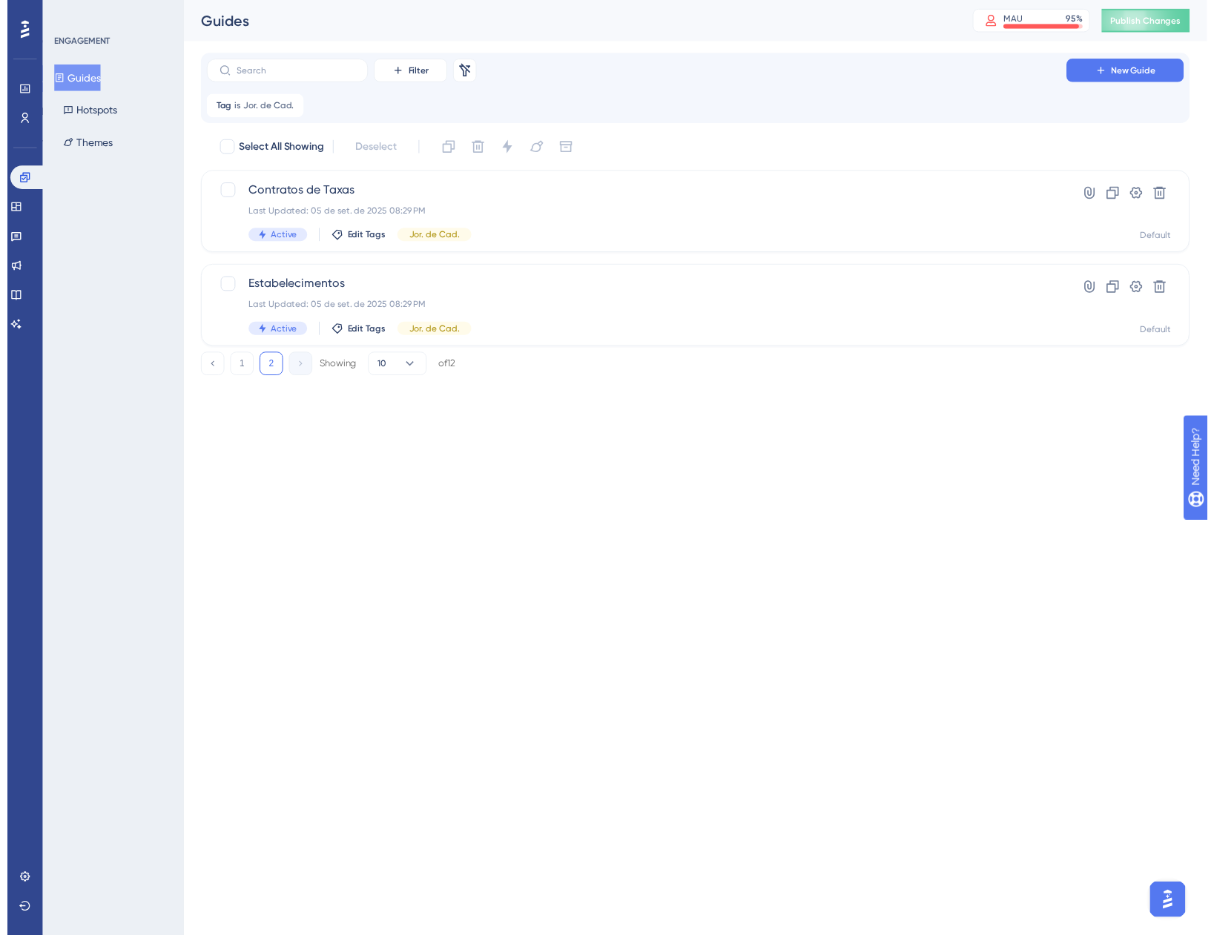
scroll to position [0, 0]
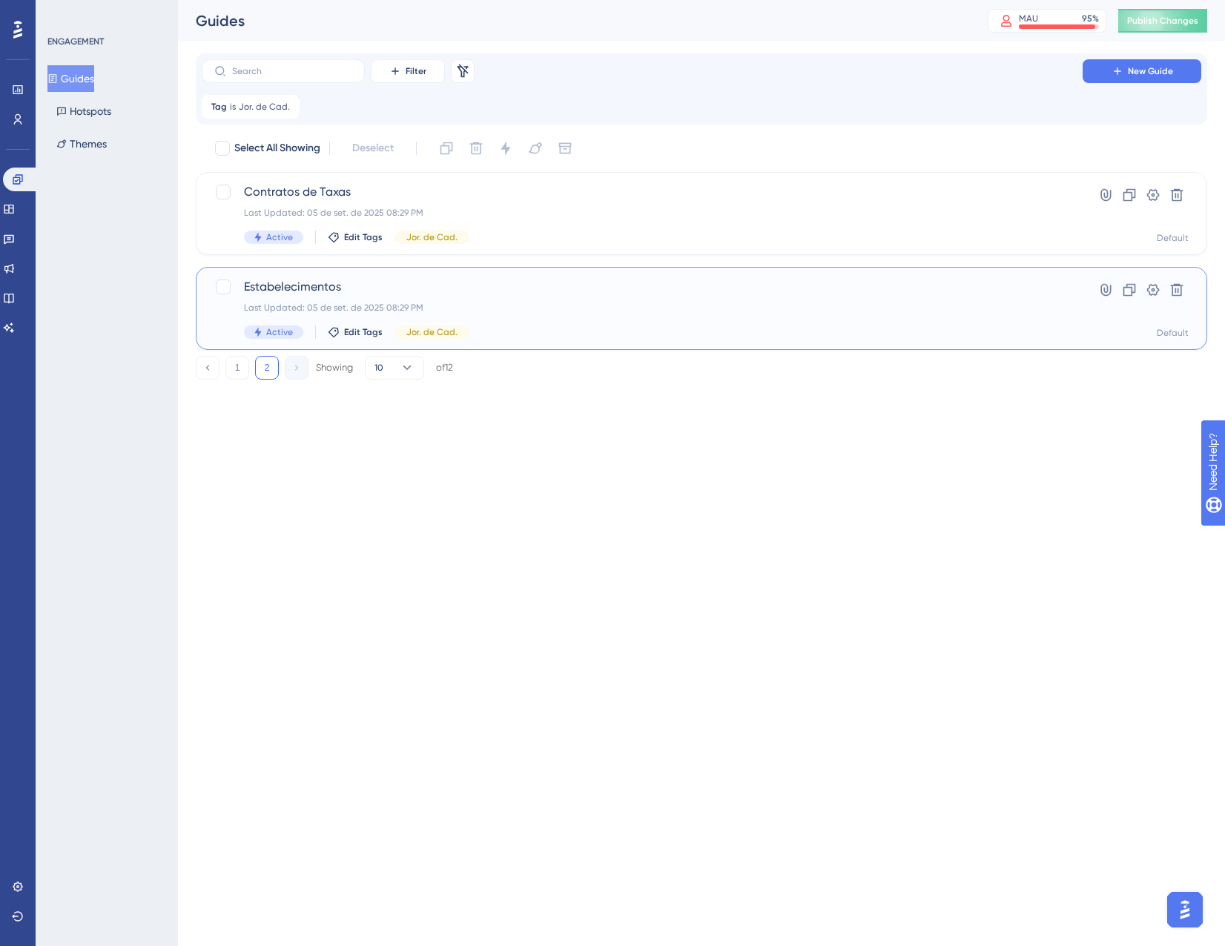
click at [585, 313] on div "Last Updated: 05 de set. de 2025 08:29 PM" at bounding box center [642, 308] width 797 height 12
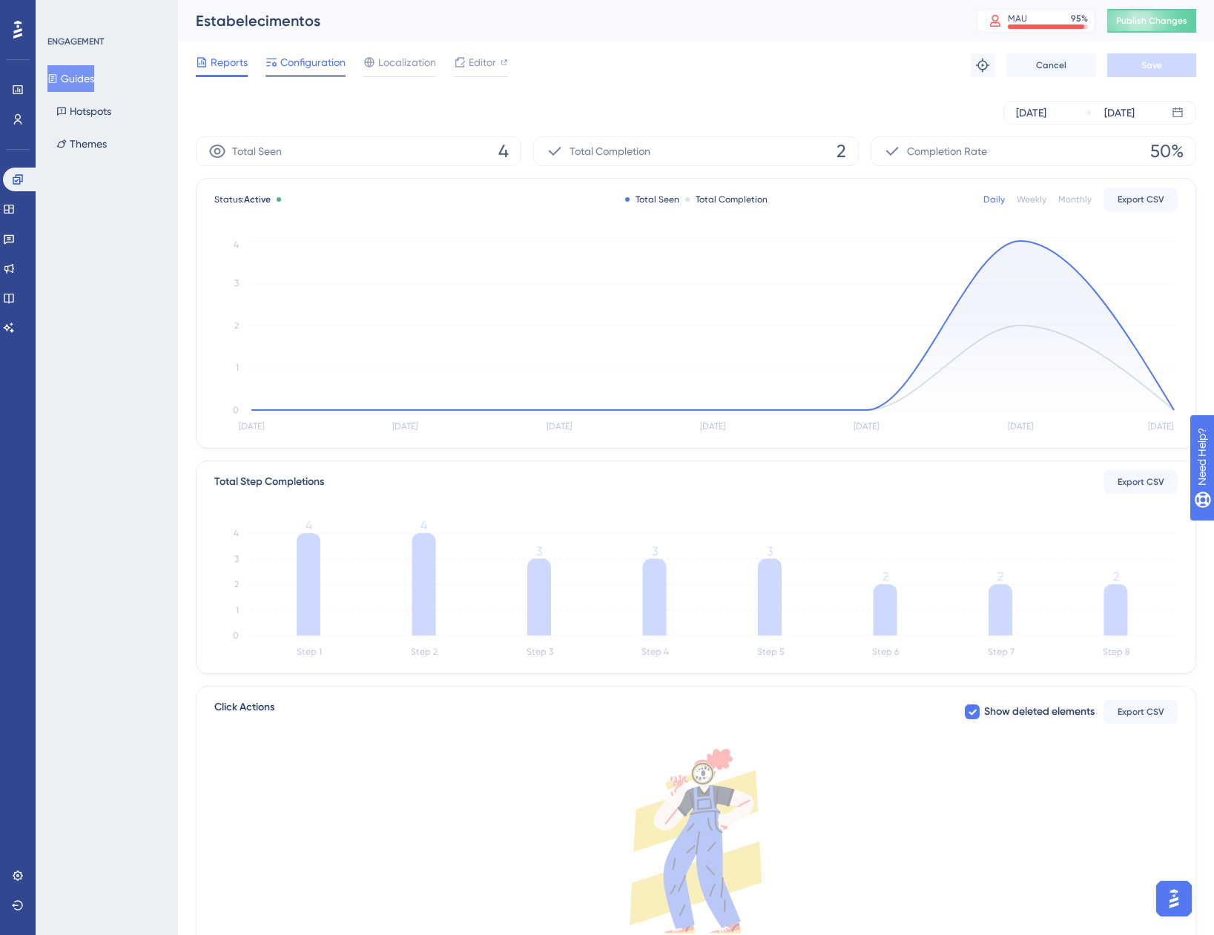
click at [301, 65] on span "Configuration" at bounding box center [312, 62] width 65 height 18
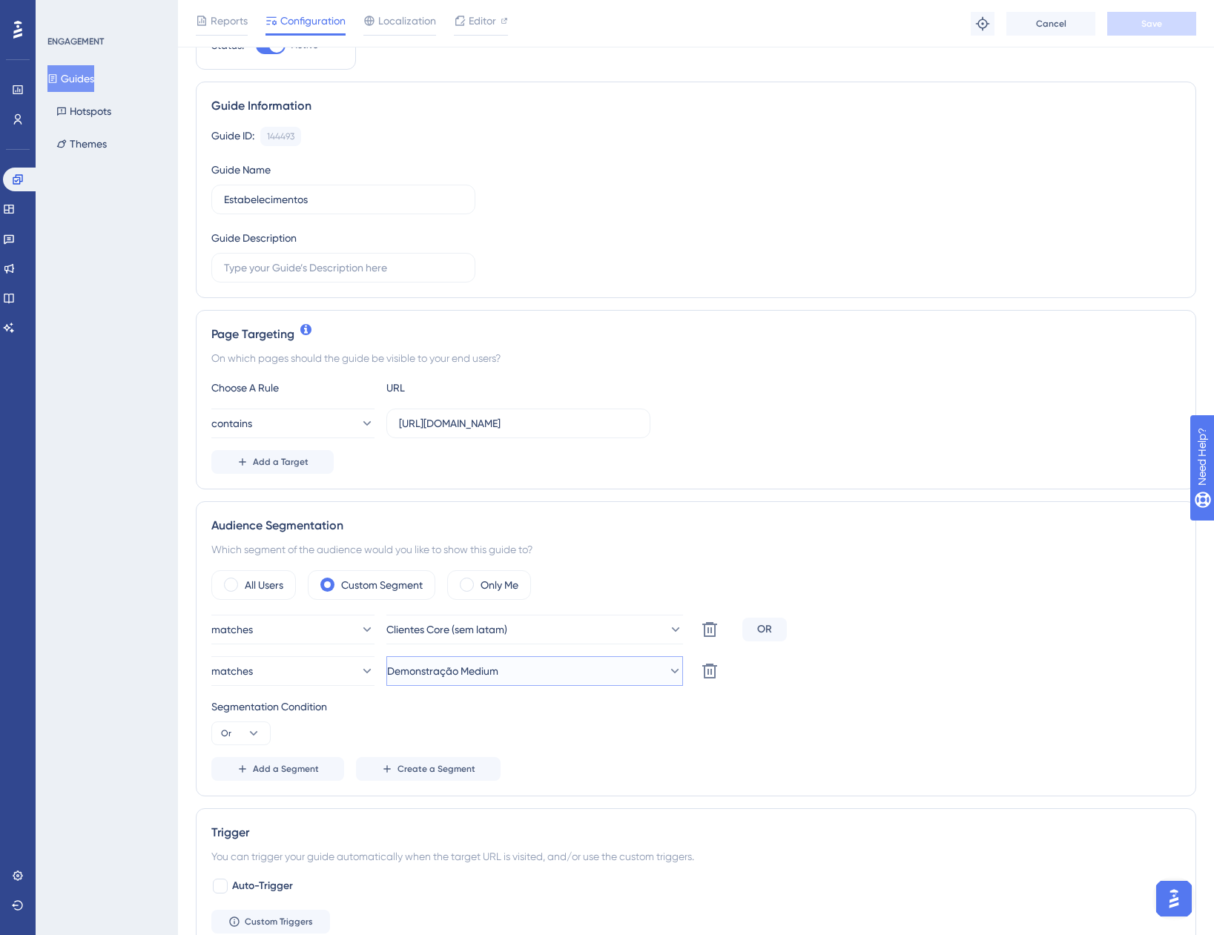
click at [466, 675] on span "Demonstração Medium" at bounding box center [442, 671] width 111 height 18
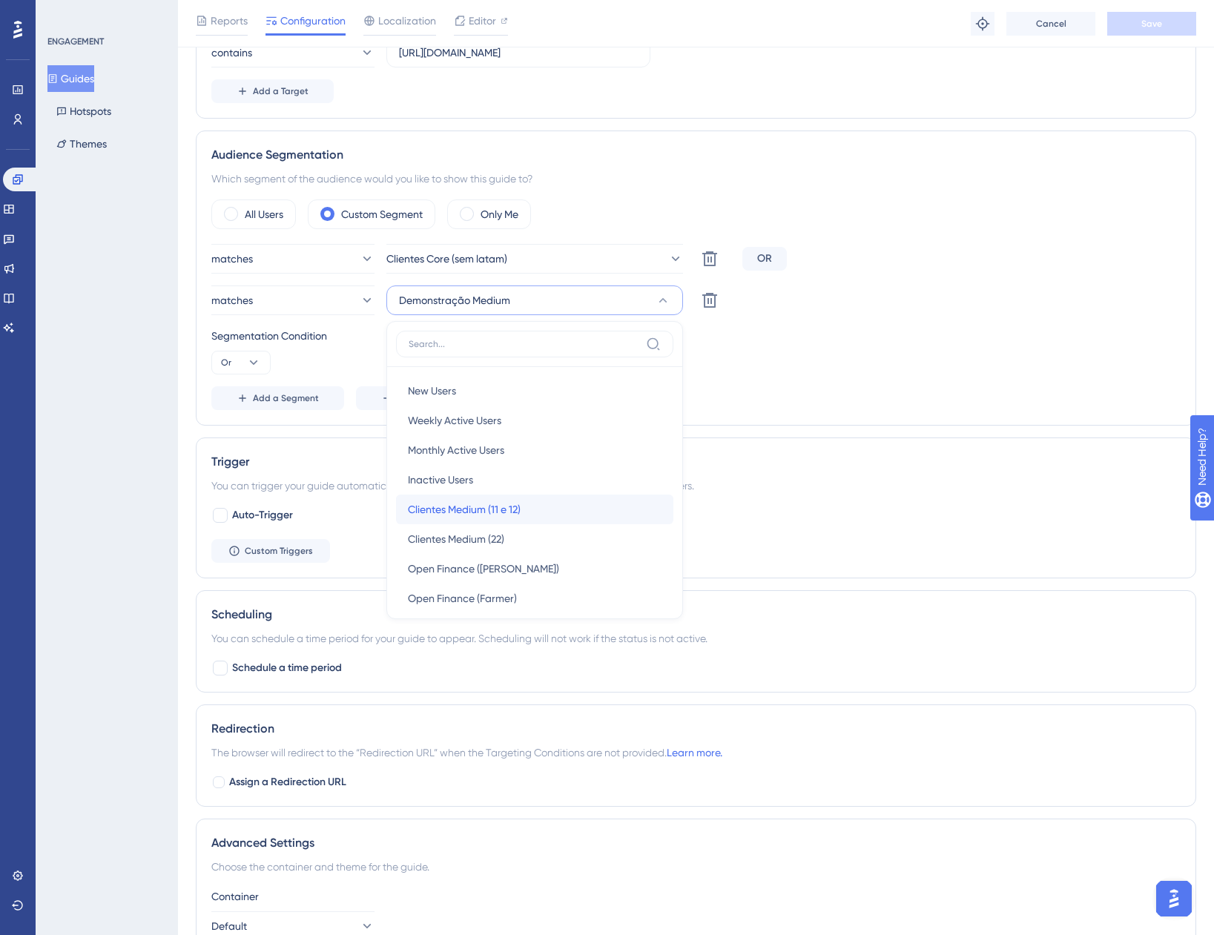
click at [508, 506] on span "Clientes Medium (11 e 12)" at bounding box center [464, 510] width 113 height 18
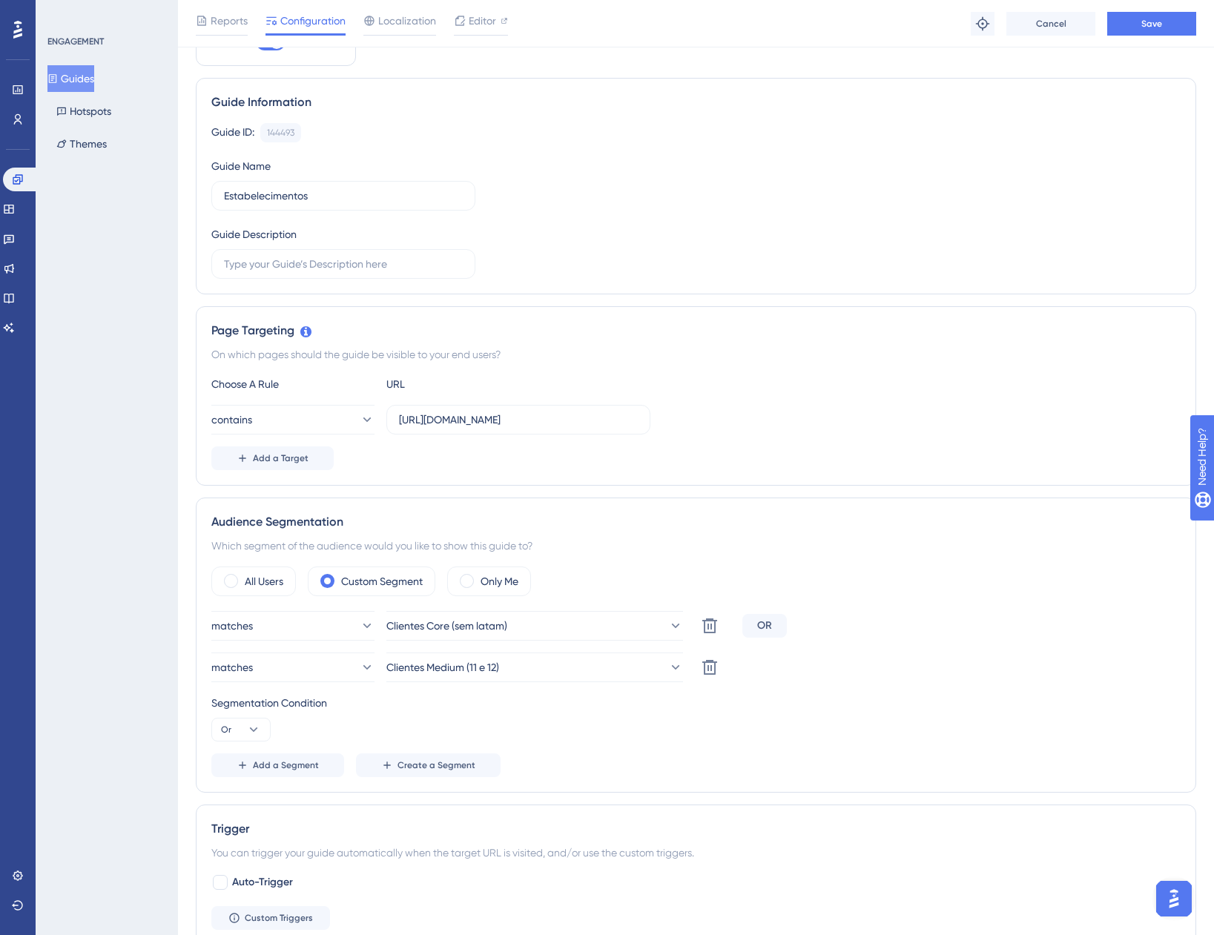
scroll to position [74, 0]
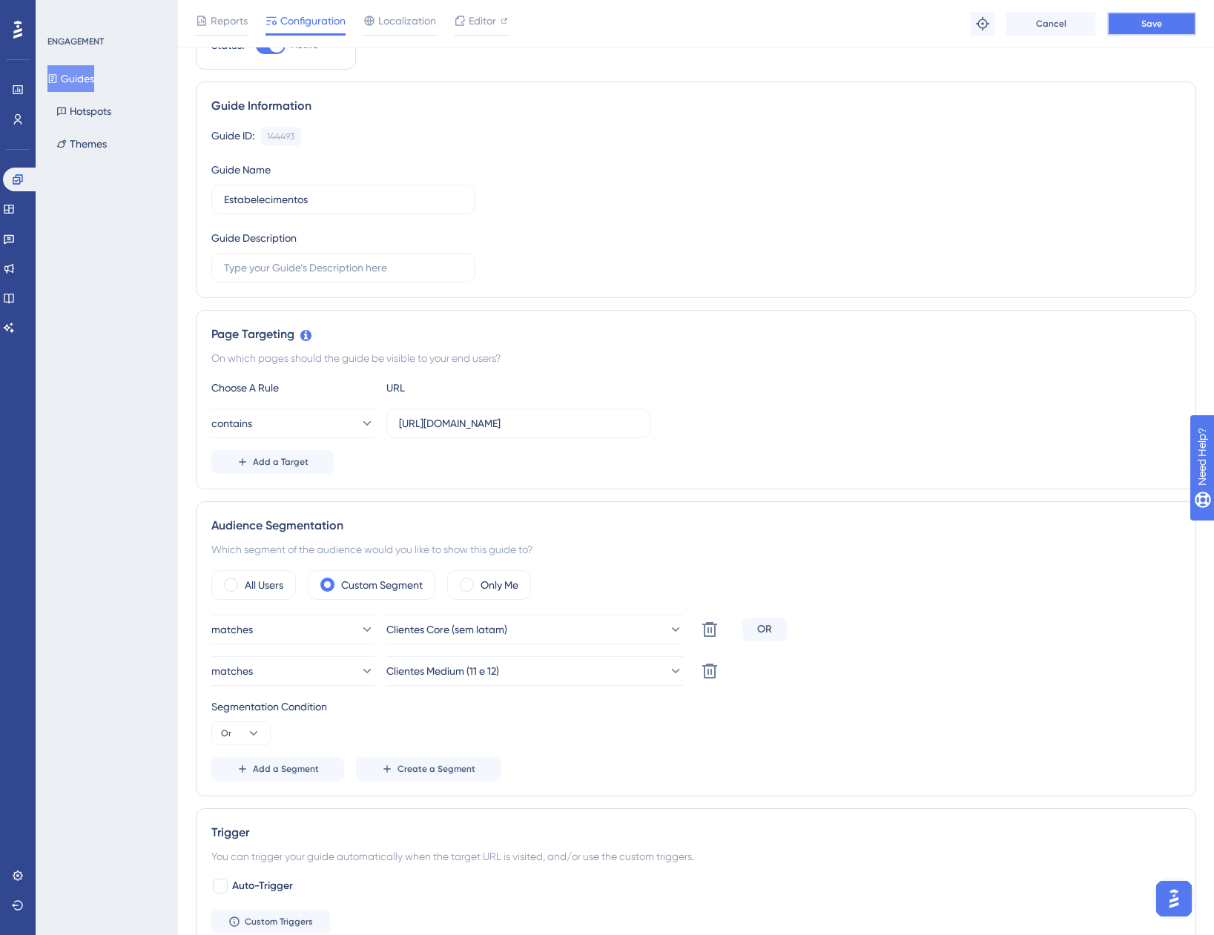
click at [1171, 25] on button "Save" at bounding box center [1151, 24] width 89 height 24
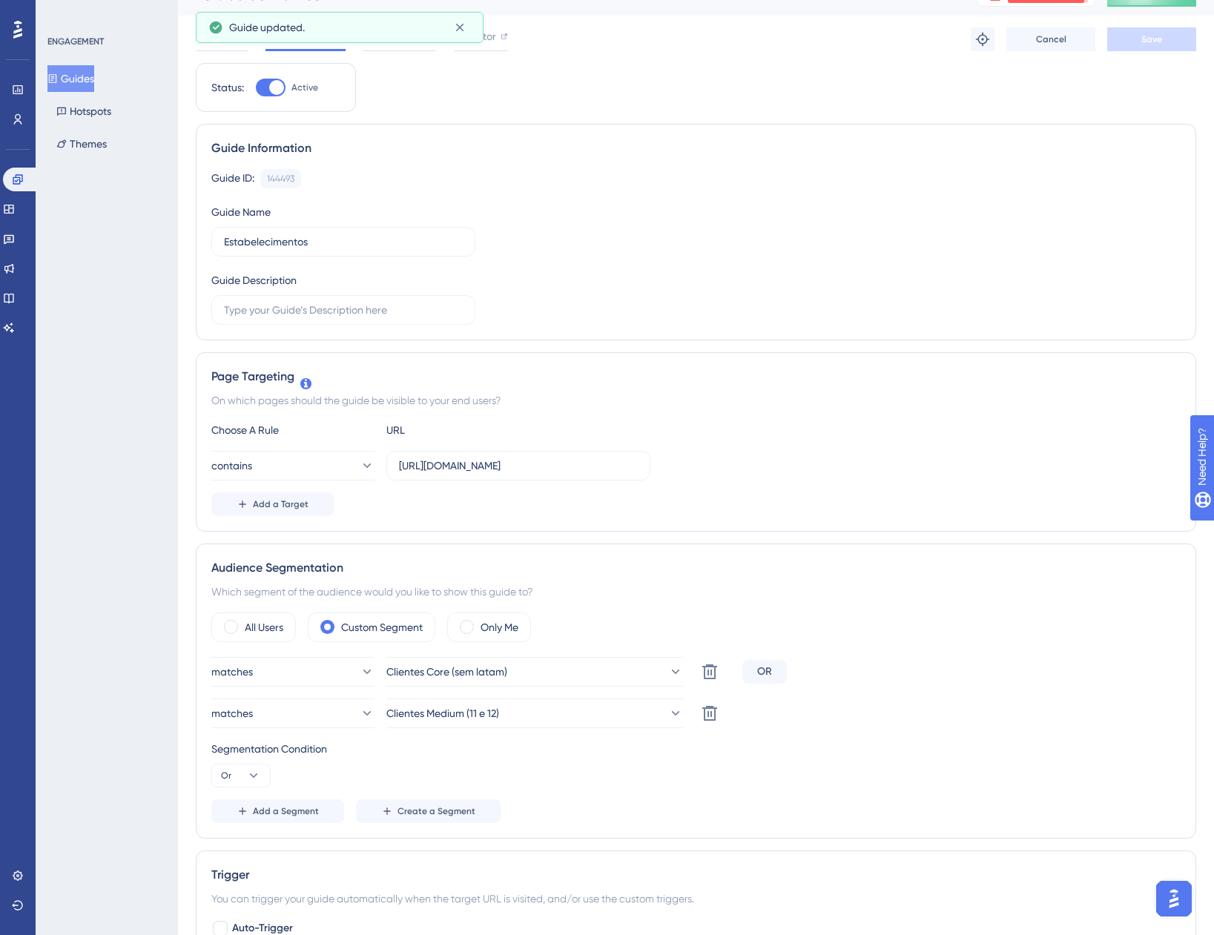
scroll to position [0, 0]
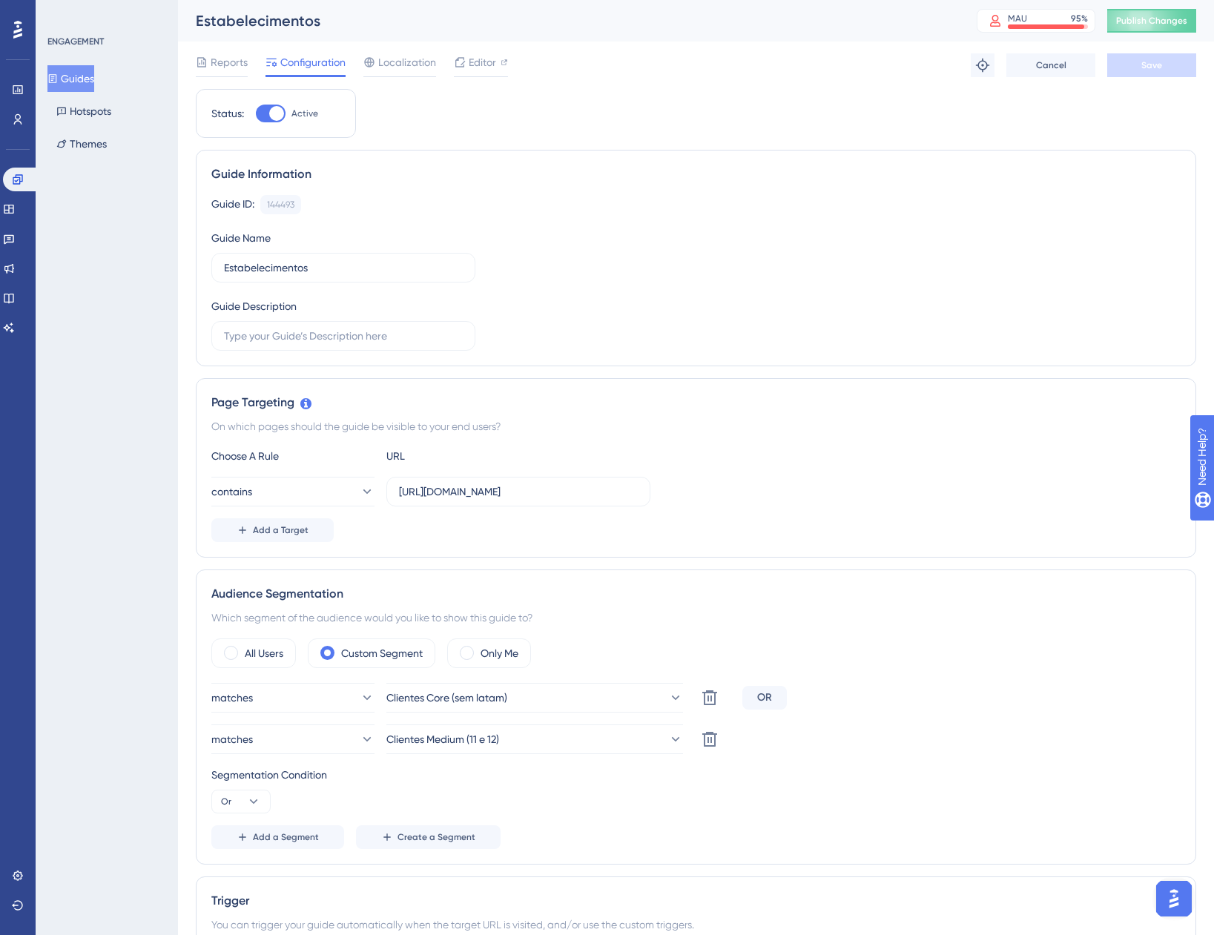
click at [93, 81] on button "Guides" at bounding box center [70, 78] width 47 height 27
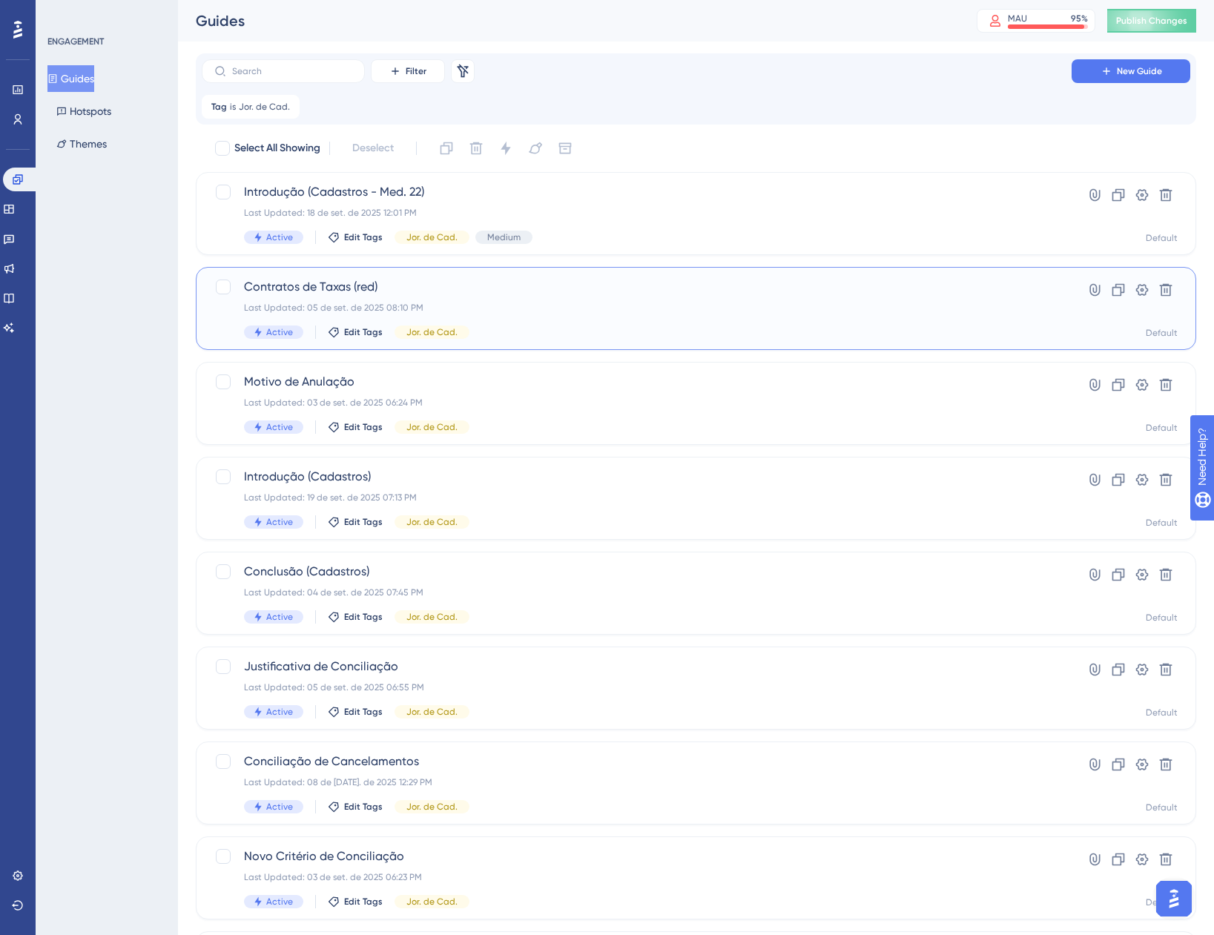
click at [551, 314] on div "Contratos de Taxas (red) Last Updated: 05 de set. de 2025 08:10 PM Active Edit …" at bounding box center [636, 308] width 785 height 61
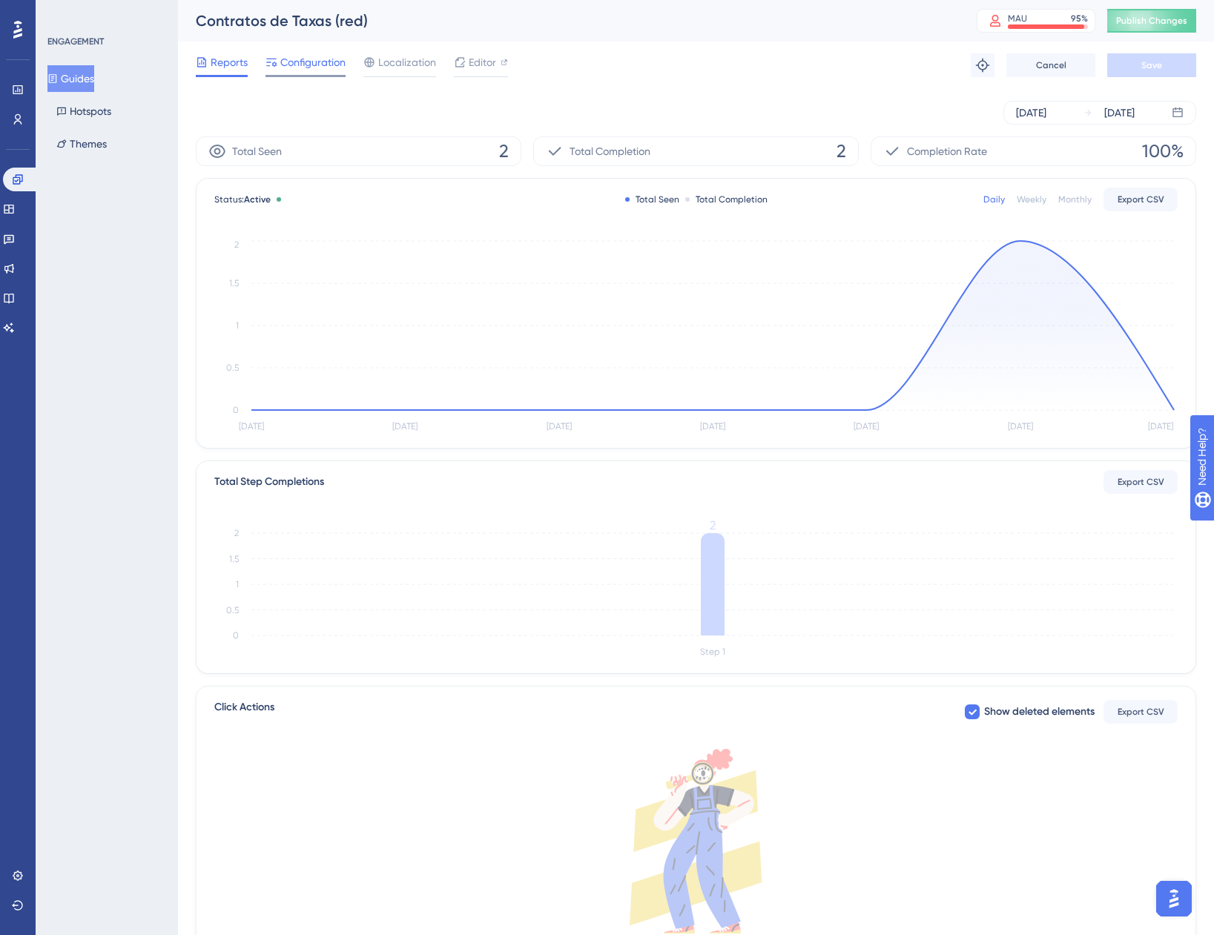
click at [302, 62] on span "Configuration" at bounding box center [312, 62] width 65 height 18
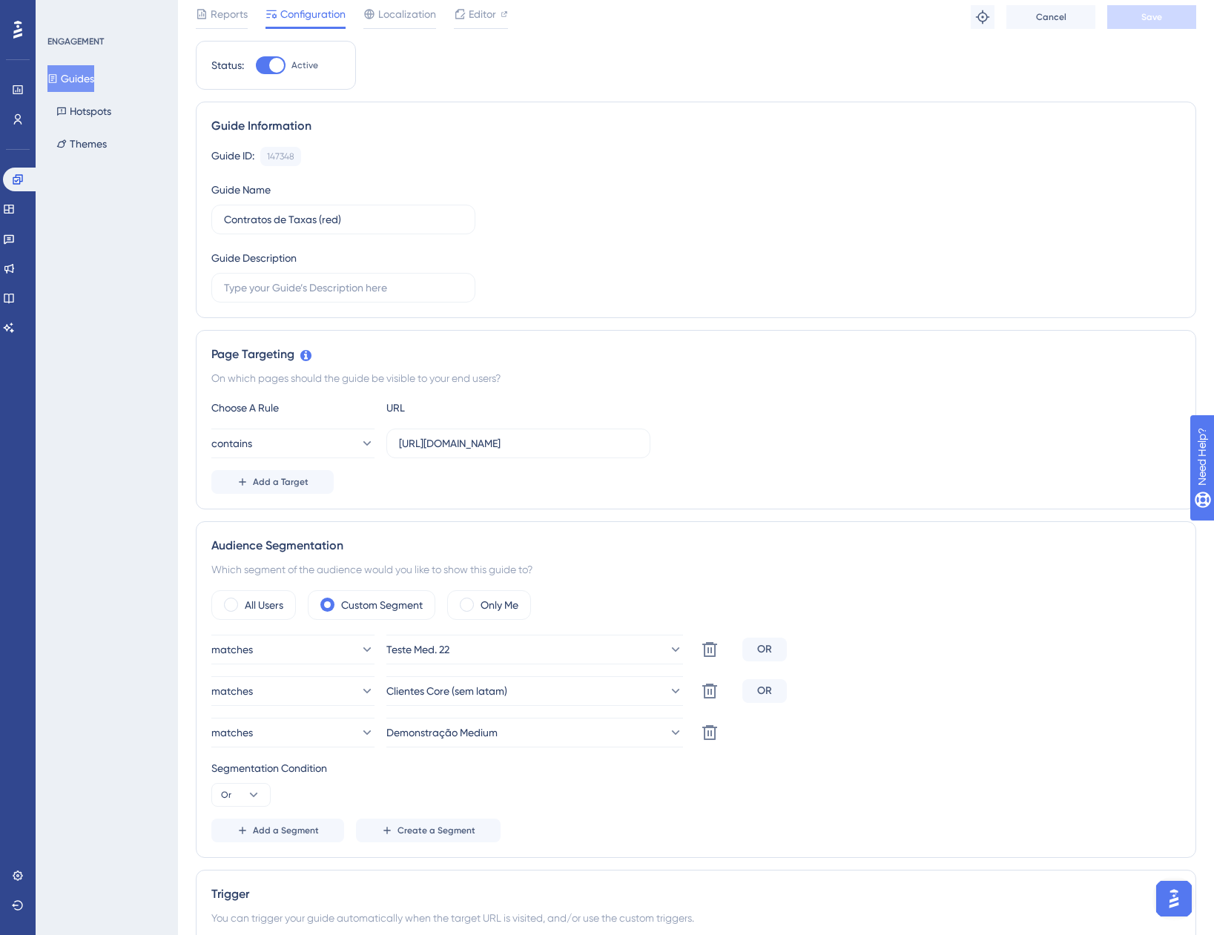
scroll to position [74, 0]
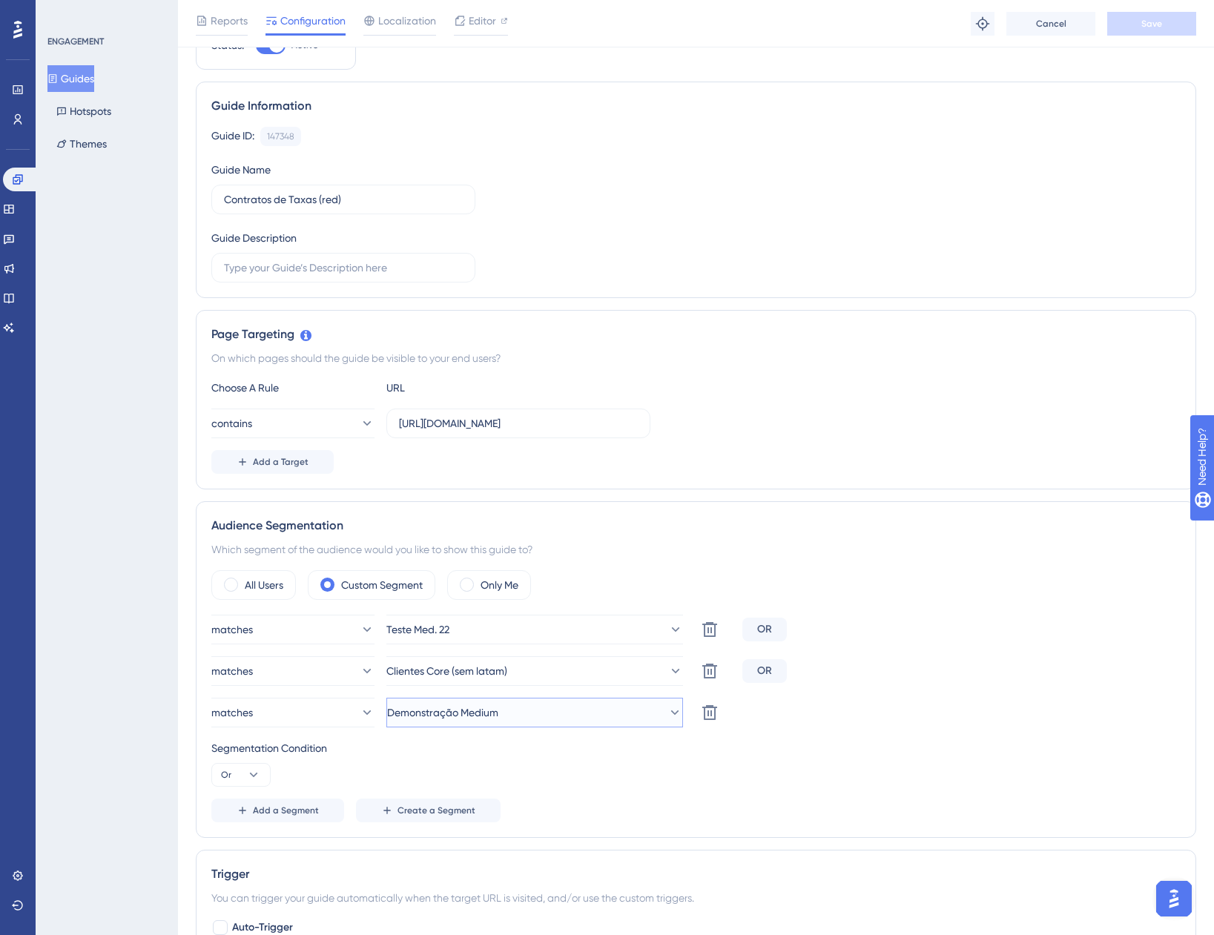
click at [559, 717] on button "Demonstração Medium" at bounding box center [534, 713] width 297 height 30
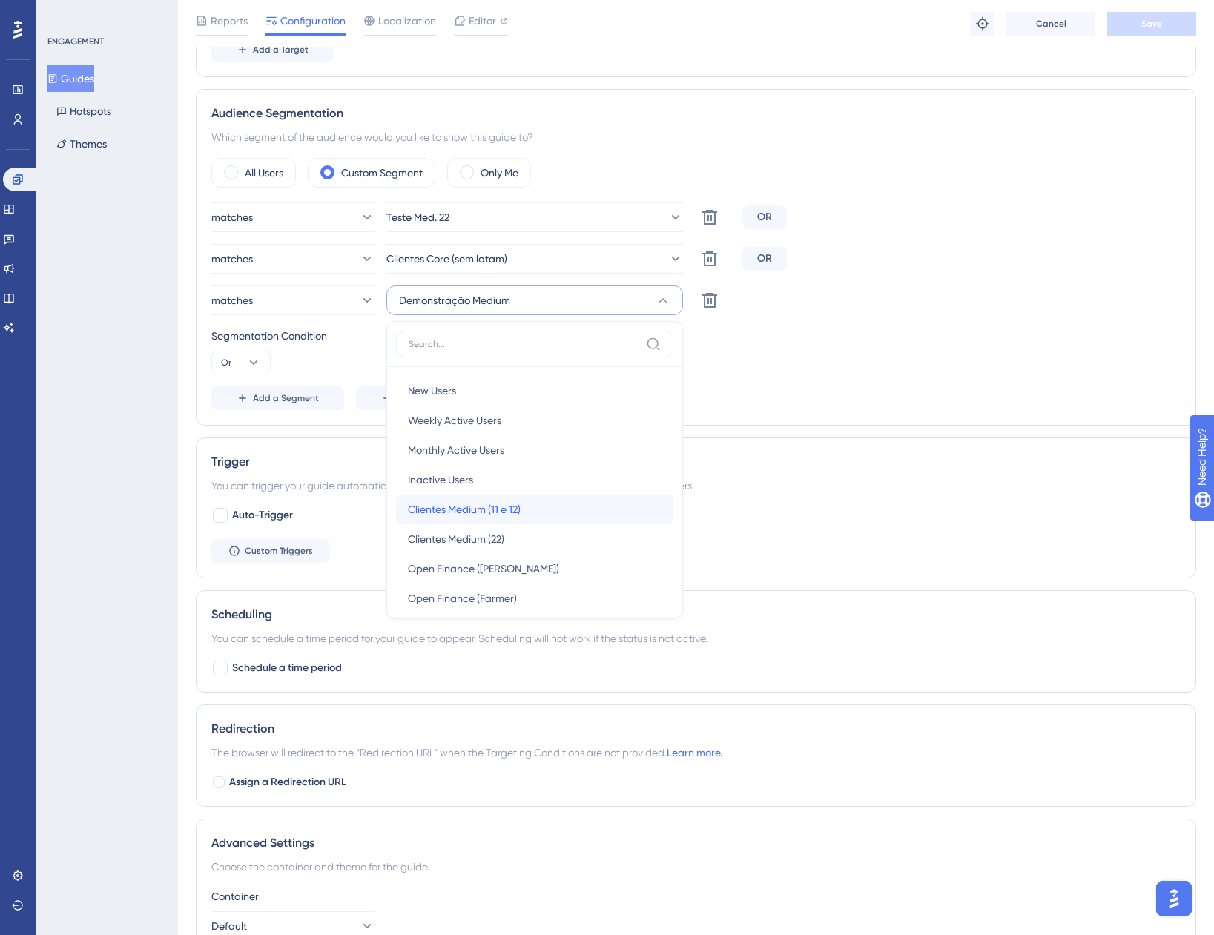
click at [461, 510] on span "Clientes Medium (11 e 12)" at bounding box center [464, 510] width 113 height 18
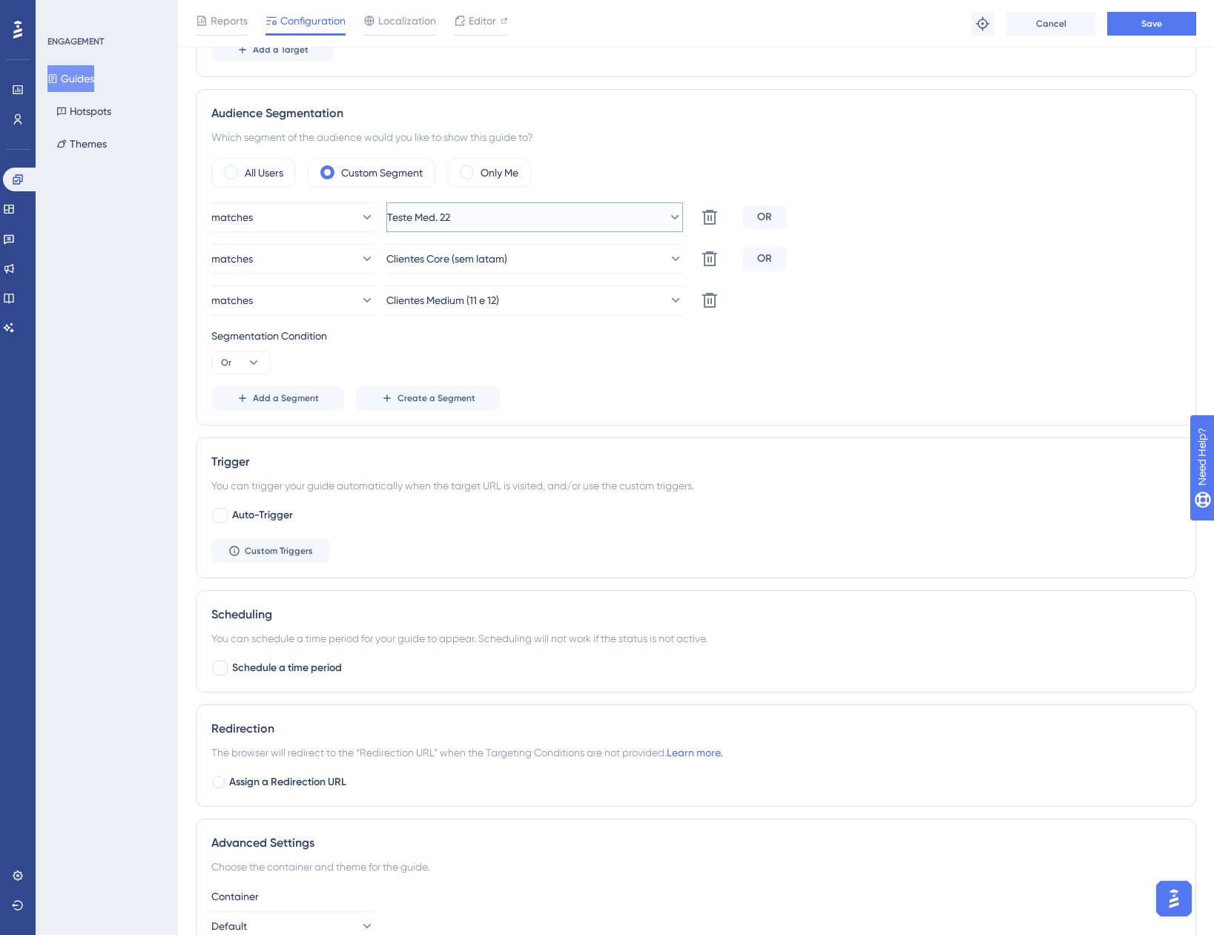
click at [499, 217] on button "Teste Med. 22" at bounding box center [534, 217] width 297 height 30
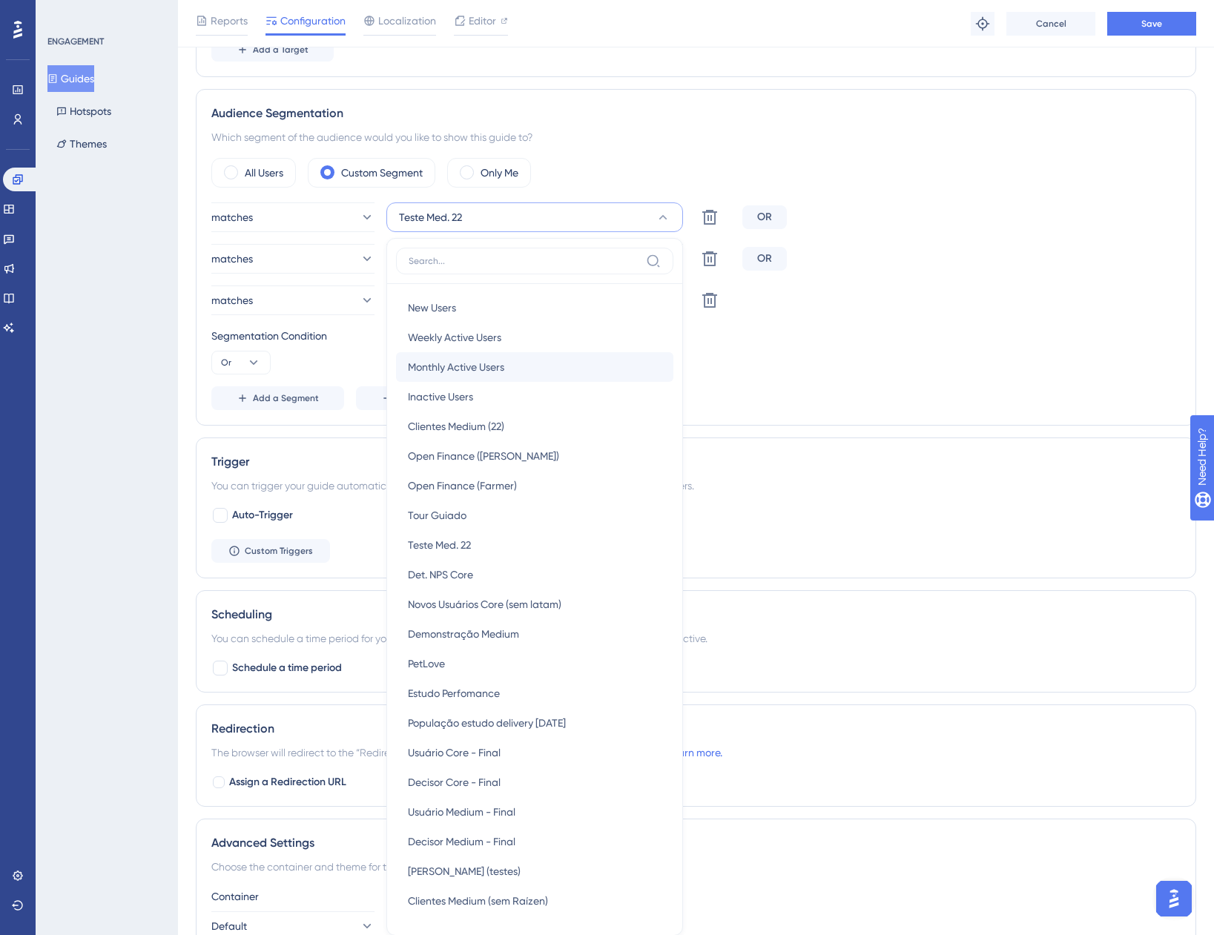
scroll to position [606, 0]
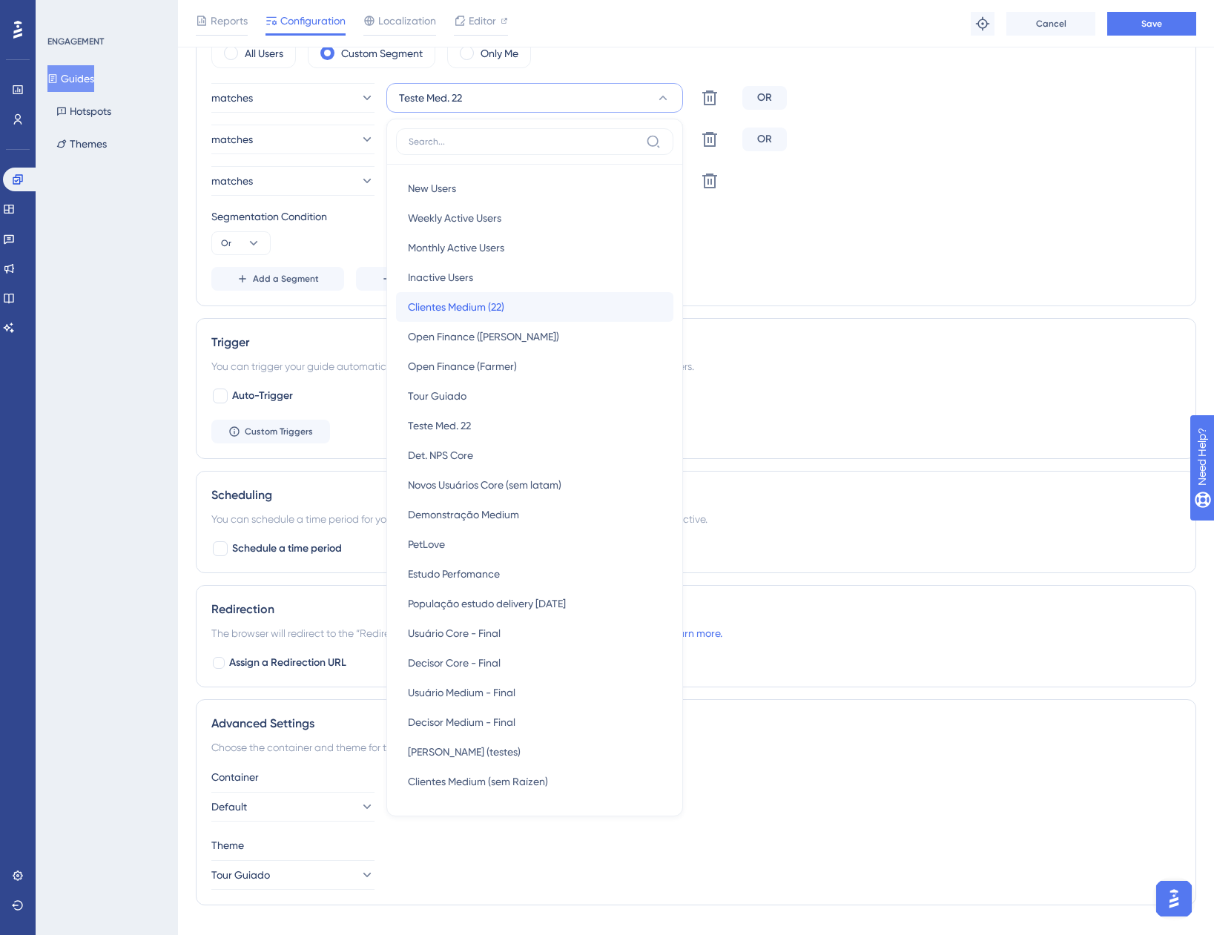
click at [492, 310] on span "Clientes Medium (22)" at bounding box center [456, 307] width 96 height 18
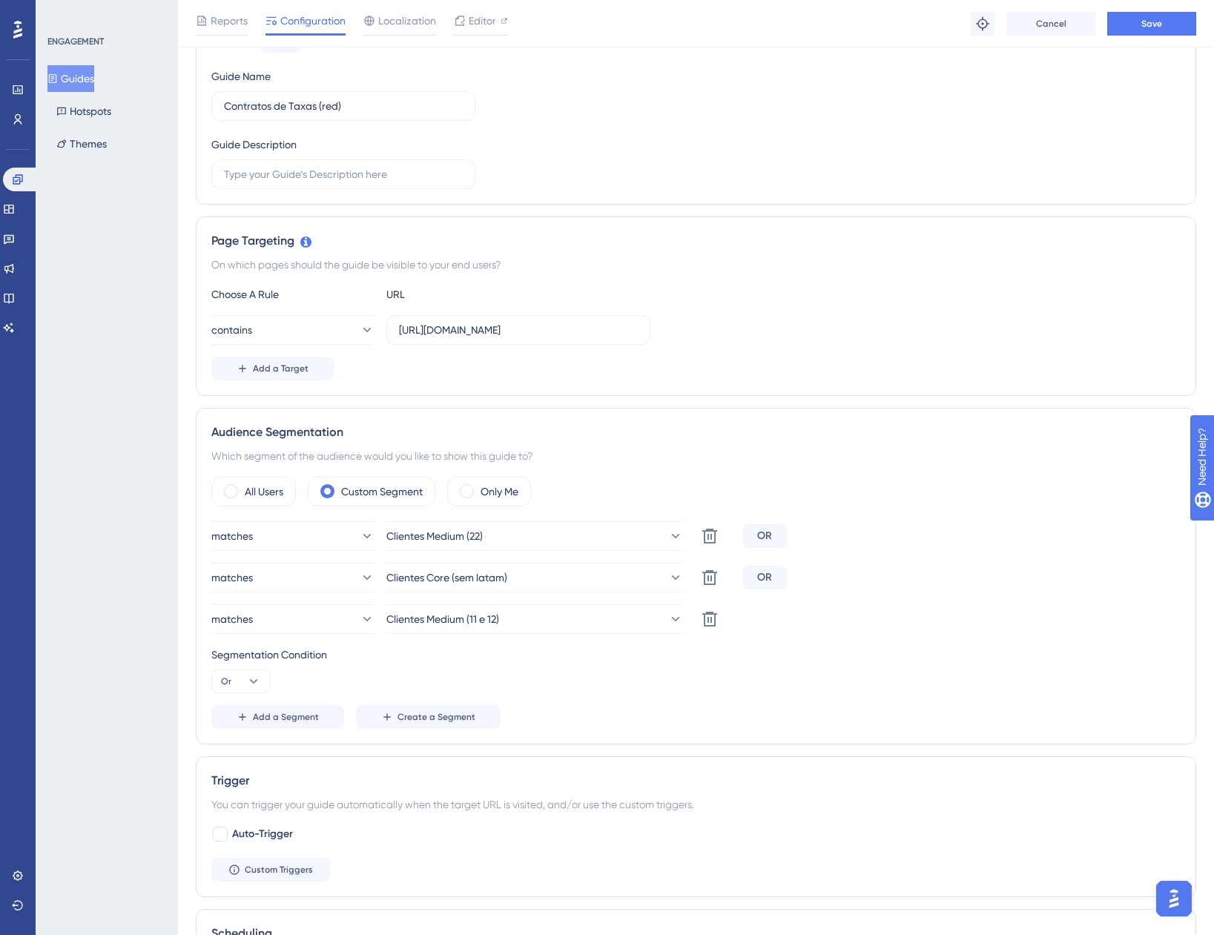
scroll to position [161, 0]
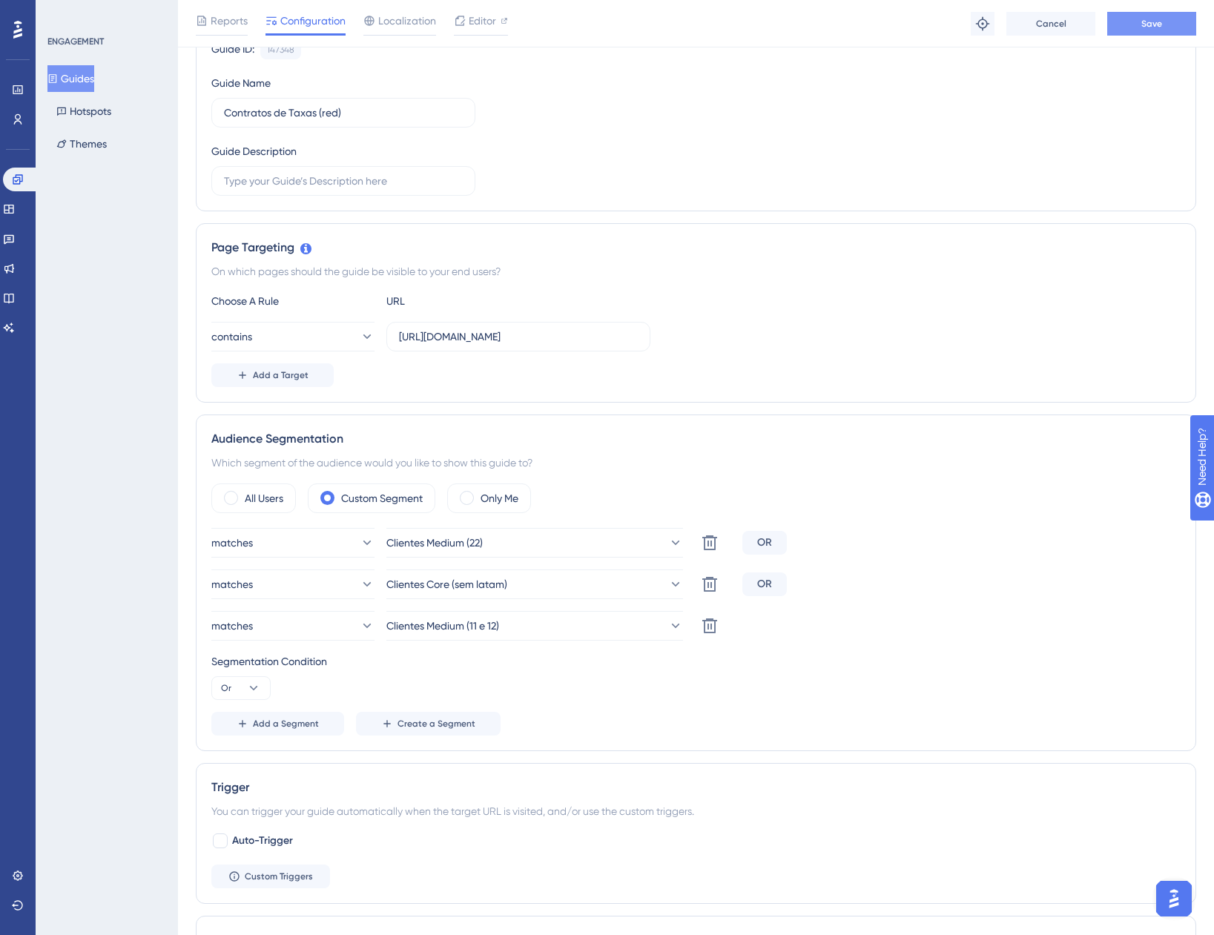
click at [1140, 26] on button "Save" at bounding box center [1151, 24] width 89 height 24
click at [94, 77] on button "Guides" at bounding box center [70, 78] width 47 height 27
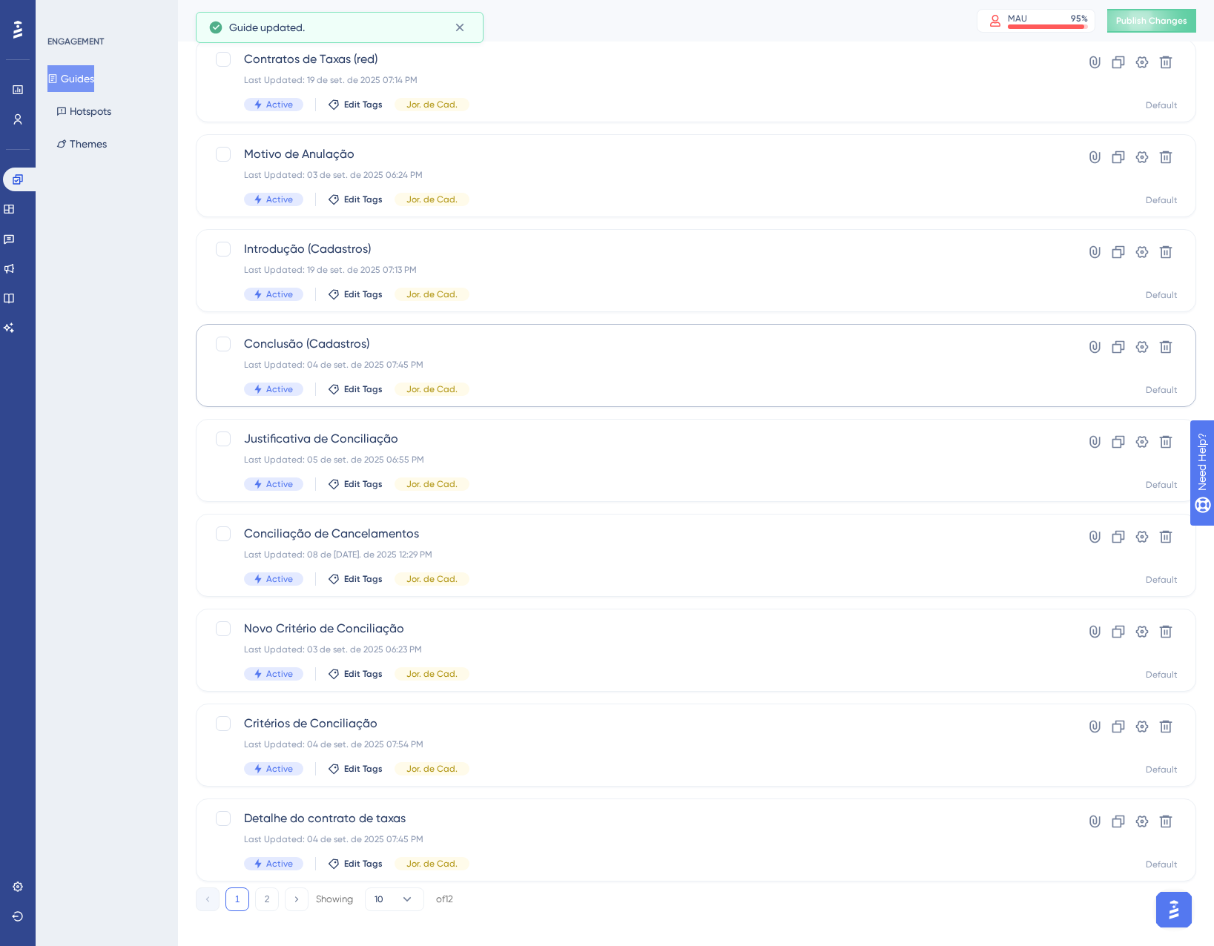
scroll to position [240, 0]
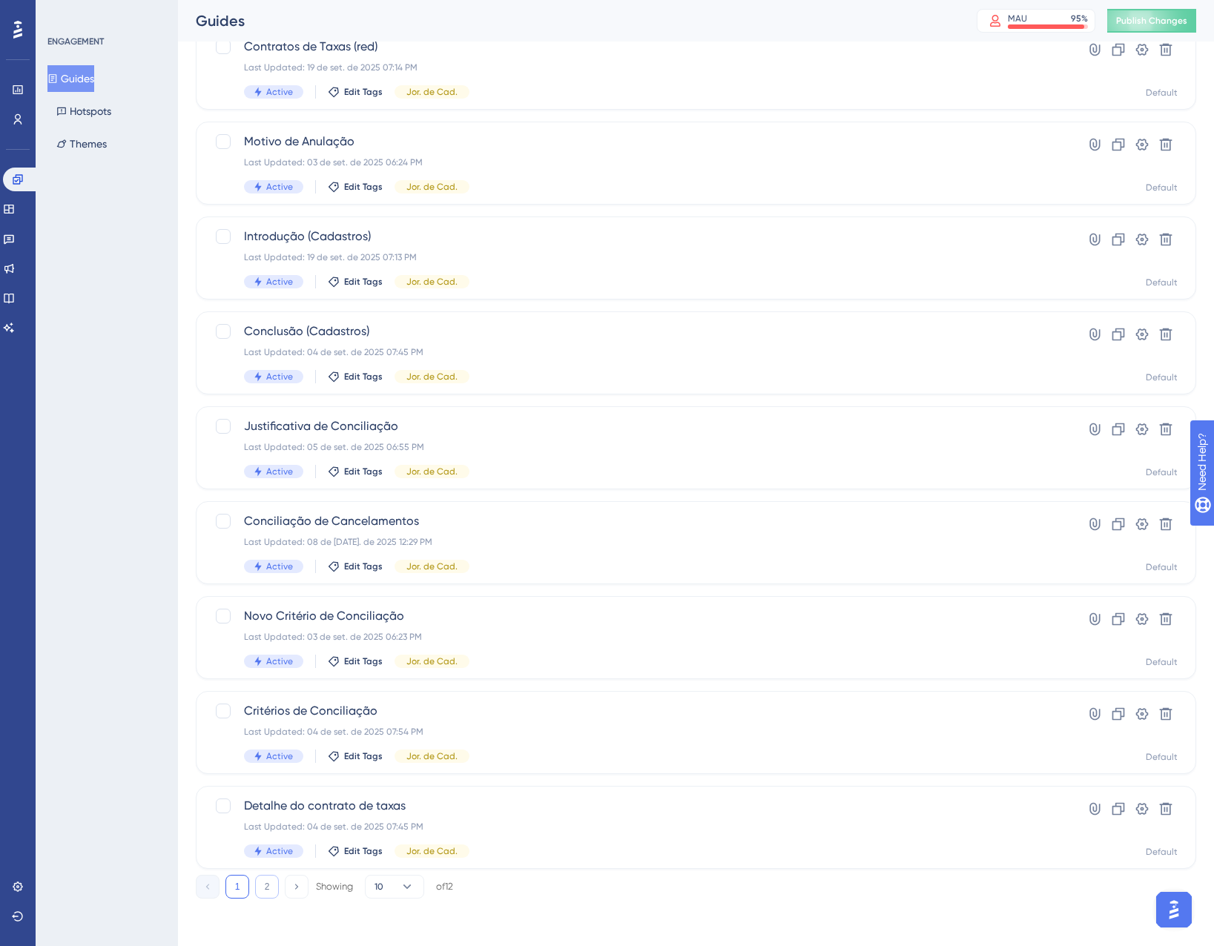
click at [271, 883] on button "2" at bounding box center [267, 887] width 24 height 24
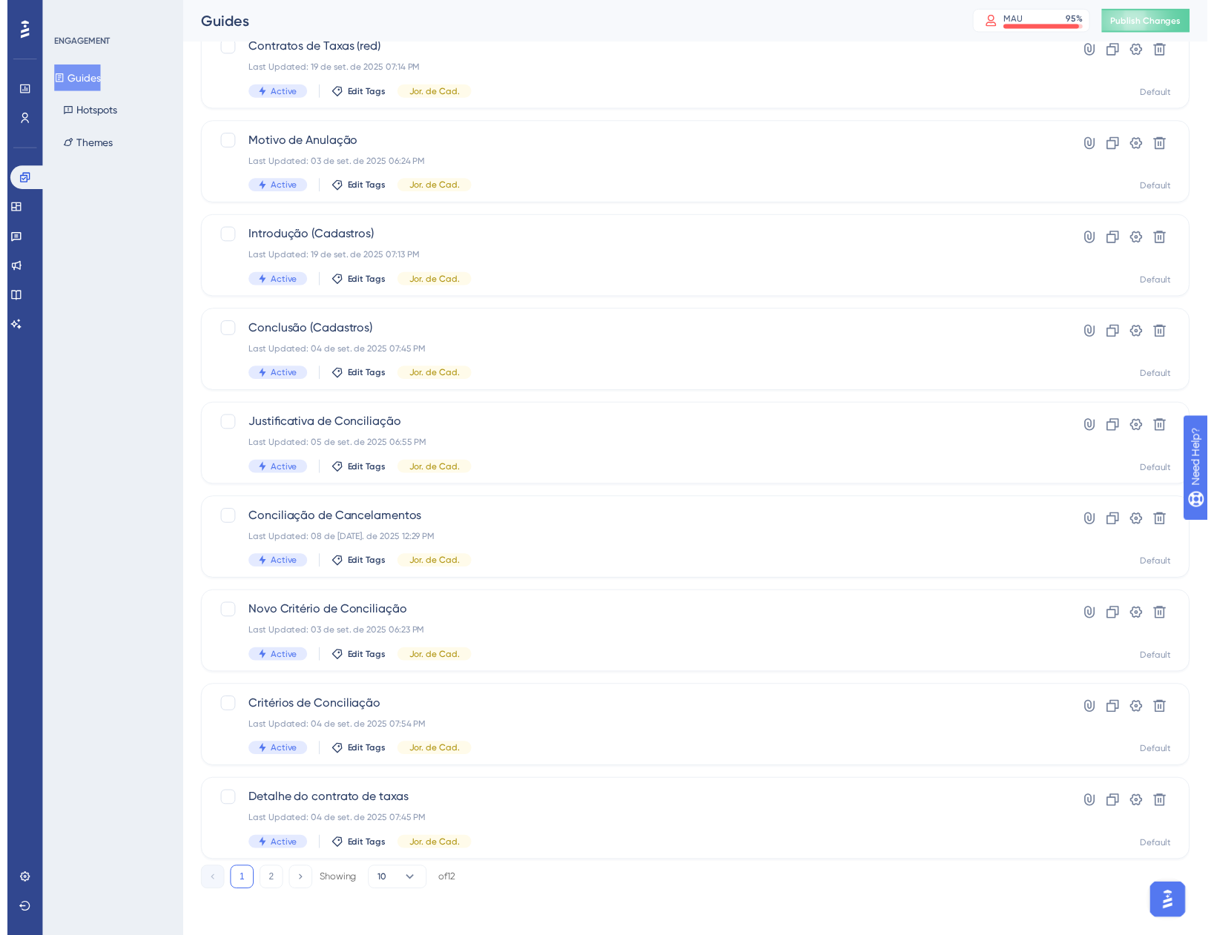
scroll to position [0, 0]
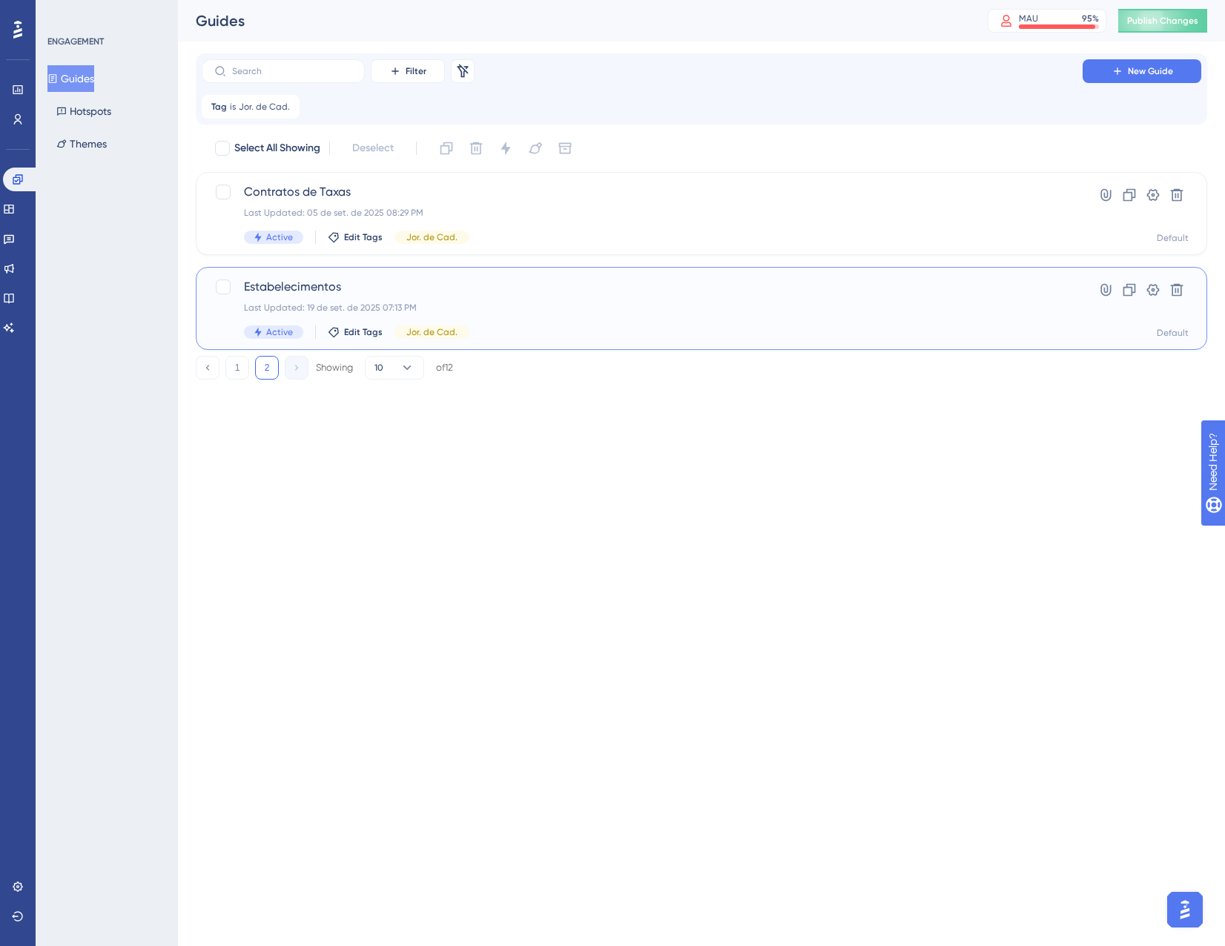
click at [580, 315] on div "Estabelecimentos Last Updated: 19 de set. de 2025 07:13 PM Active Edit Tags Jor…" at bounding box center [642, 308] width 797 height 61
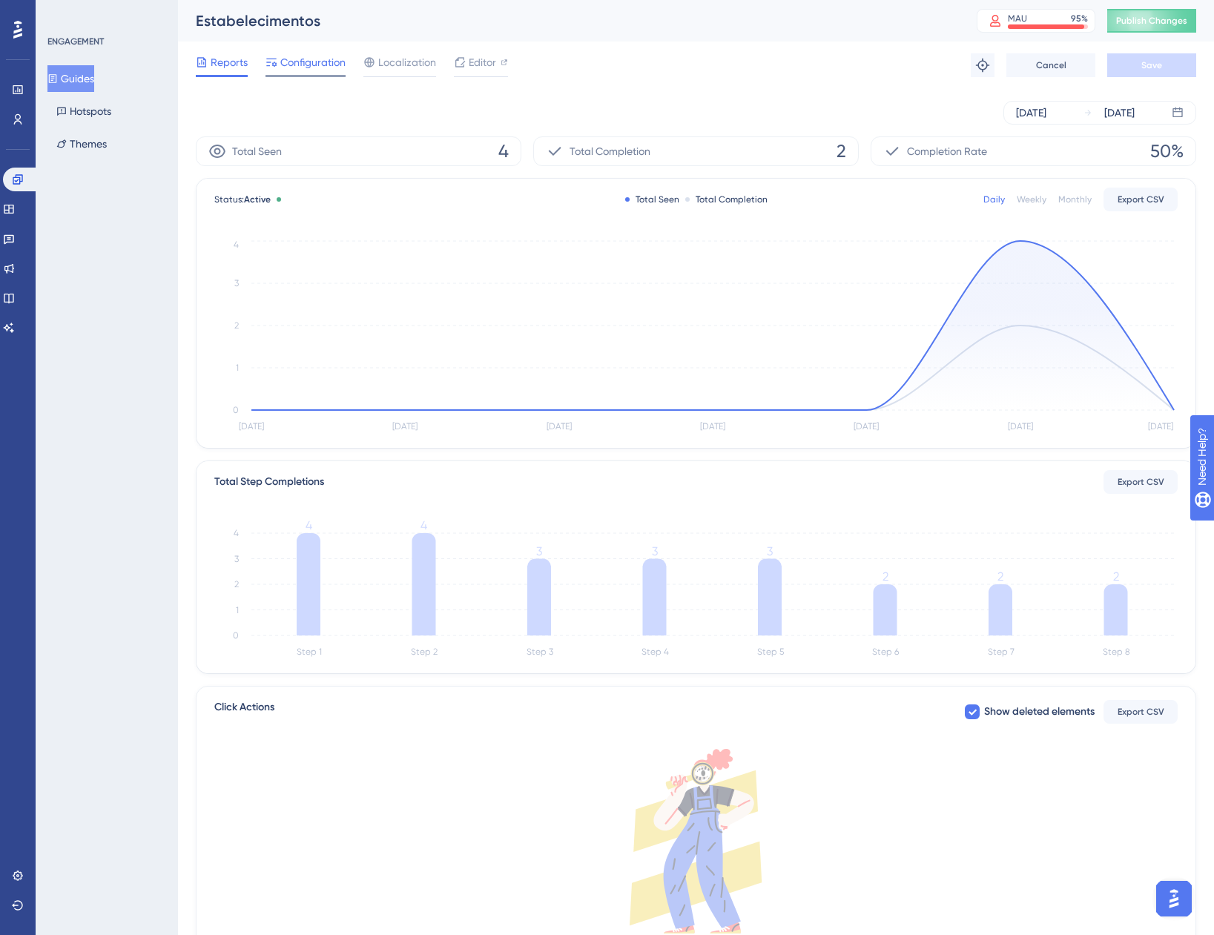
click at [311, 67] on span "Configuration" at bounding box center [312, 62] width 65 height 18
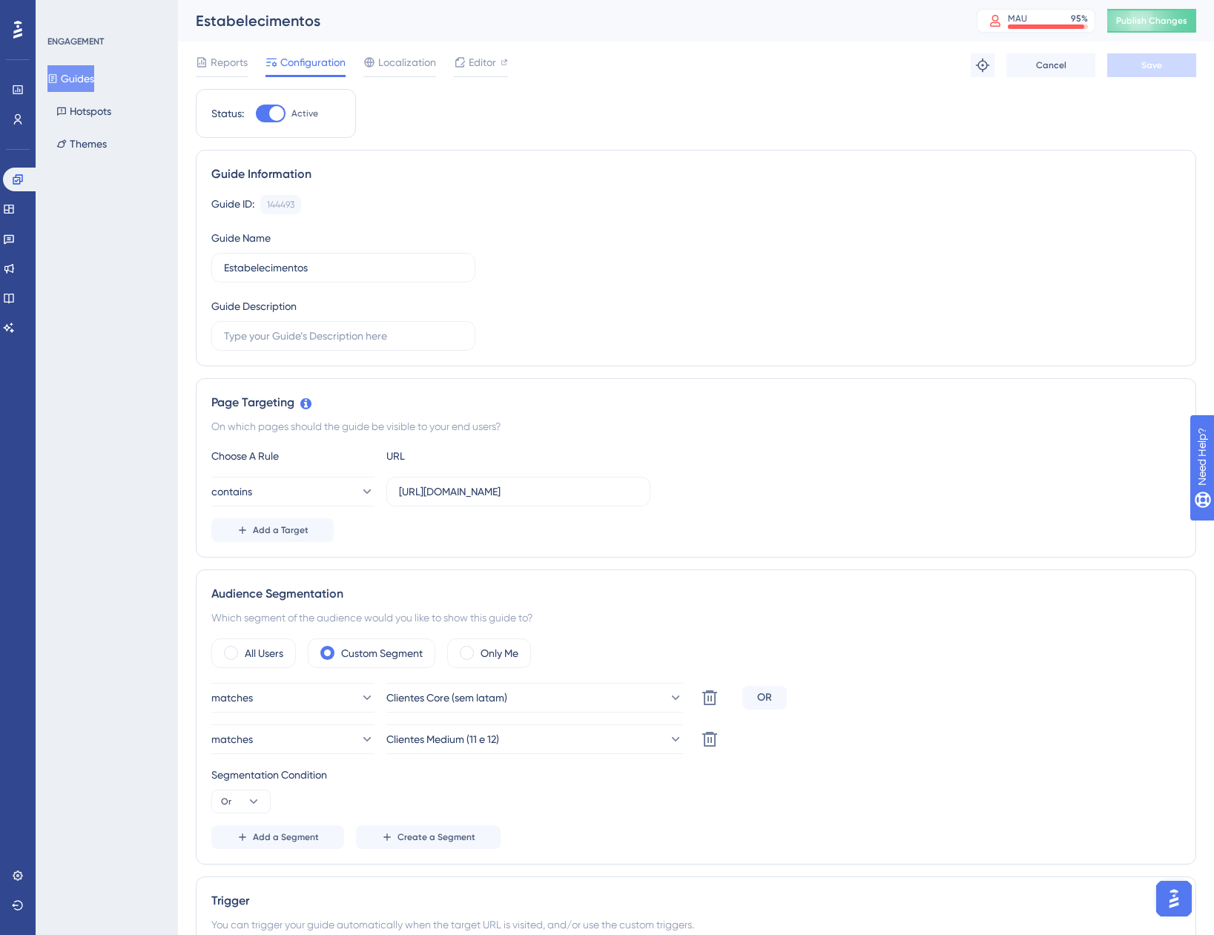
click at [90, 87] on button "Guides" at bounding box center [70, 78] width 47 height 27
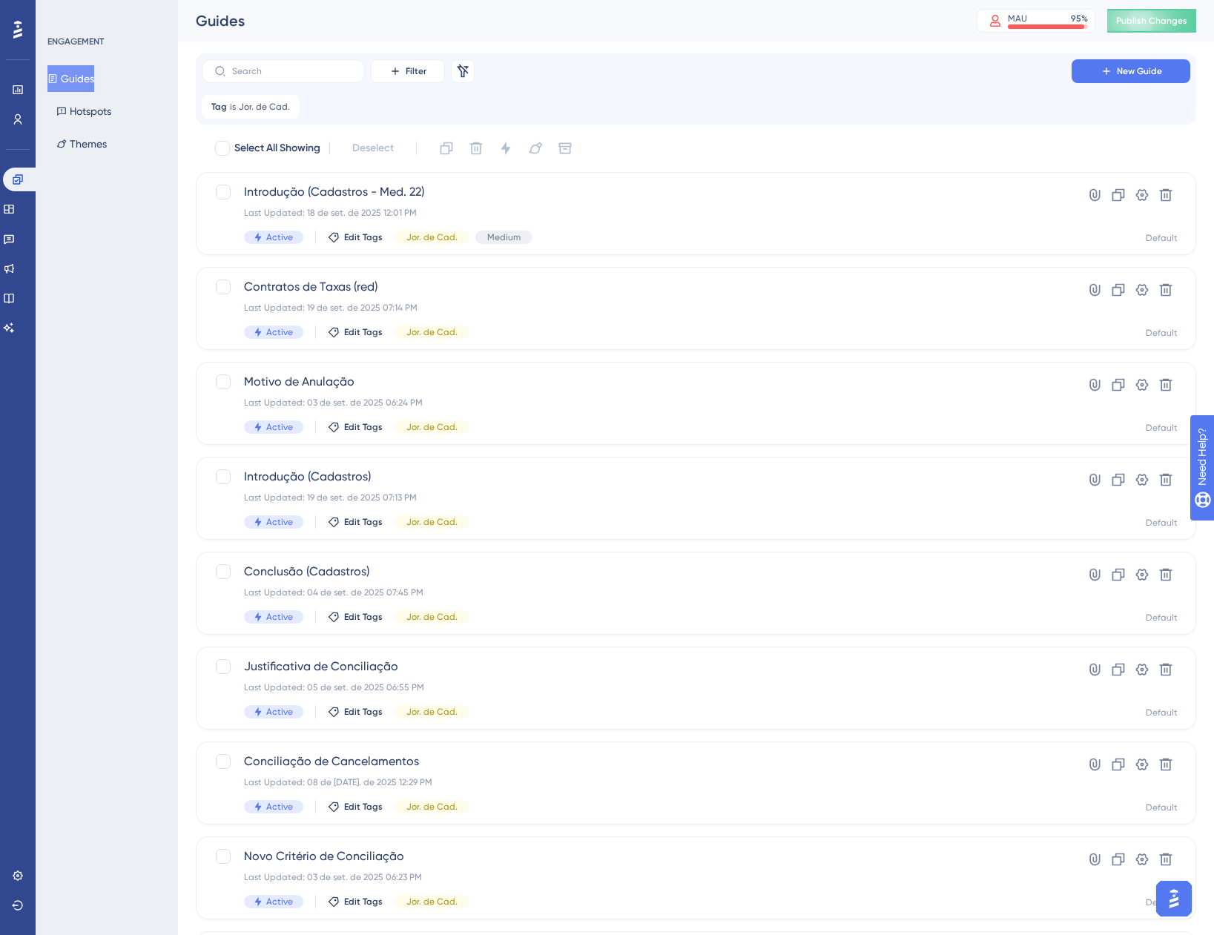
click at [308, 52] on div "Performance Users Engagement Widgets Feedback Product Updates Knowledge Base AI…" at bounding box center [696, 581] width 1036 height 1163
click at [299, 65] on label at bounding box center [283, 71] width 163 height 24
click at [299, 66] on input "text" at bounding box center [292, 71] width 120 height 10
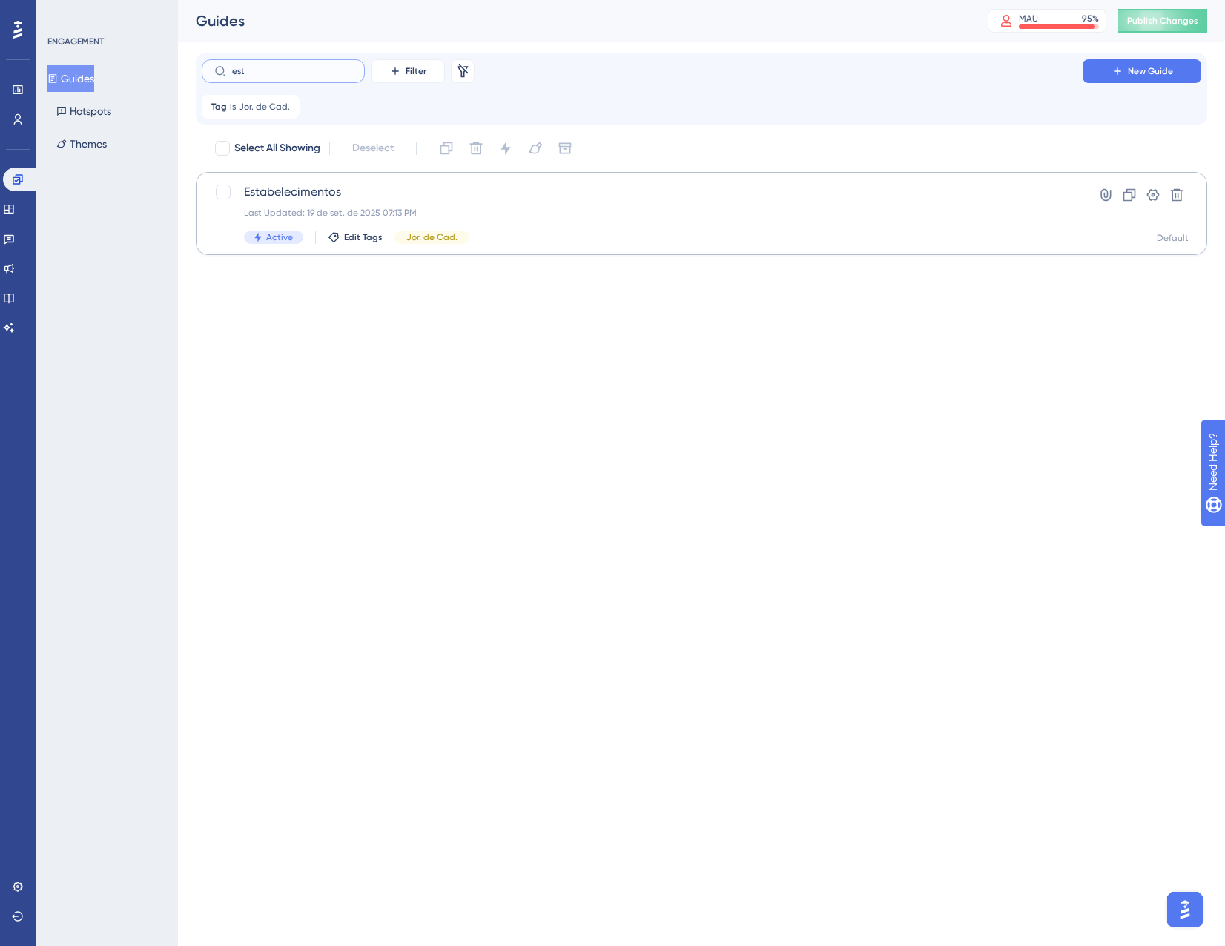
type input "est"
click at [567, 236] on div "Active Edit Tags Jor. de Cad." at bounding box center [642, 237] width 797 height 13
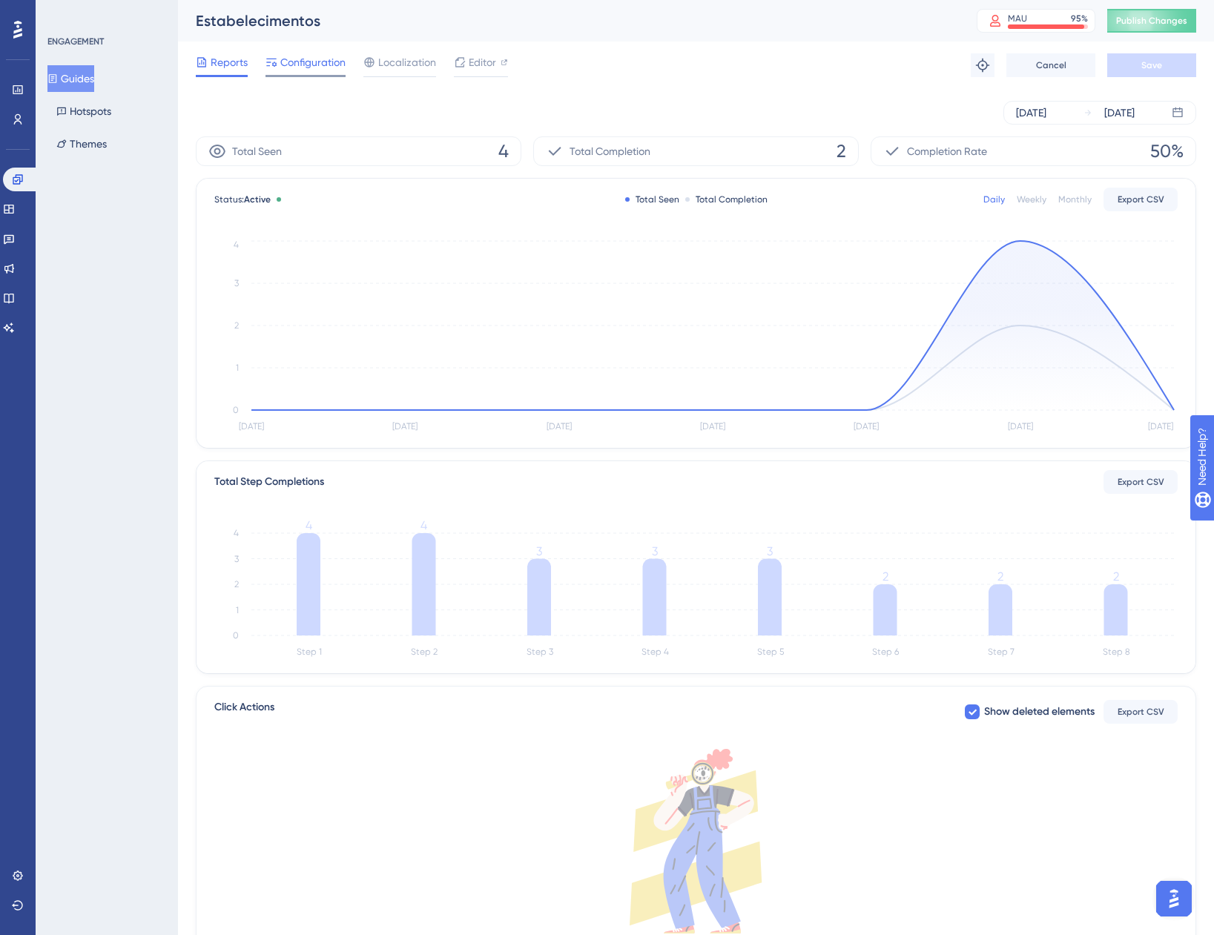
click at [297, 65] on span "Configuration" at bounding box center [312, 62] width 65 height 18
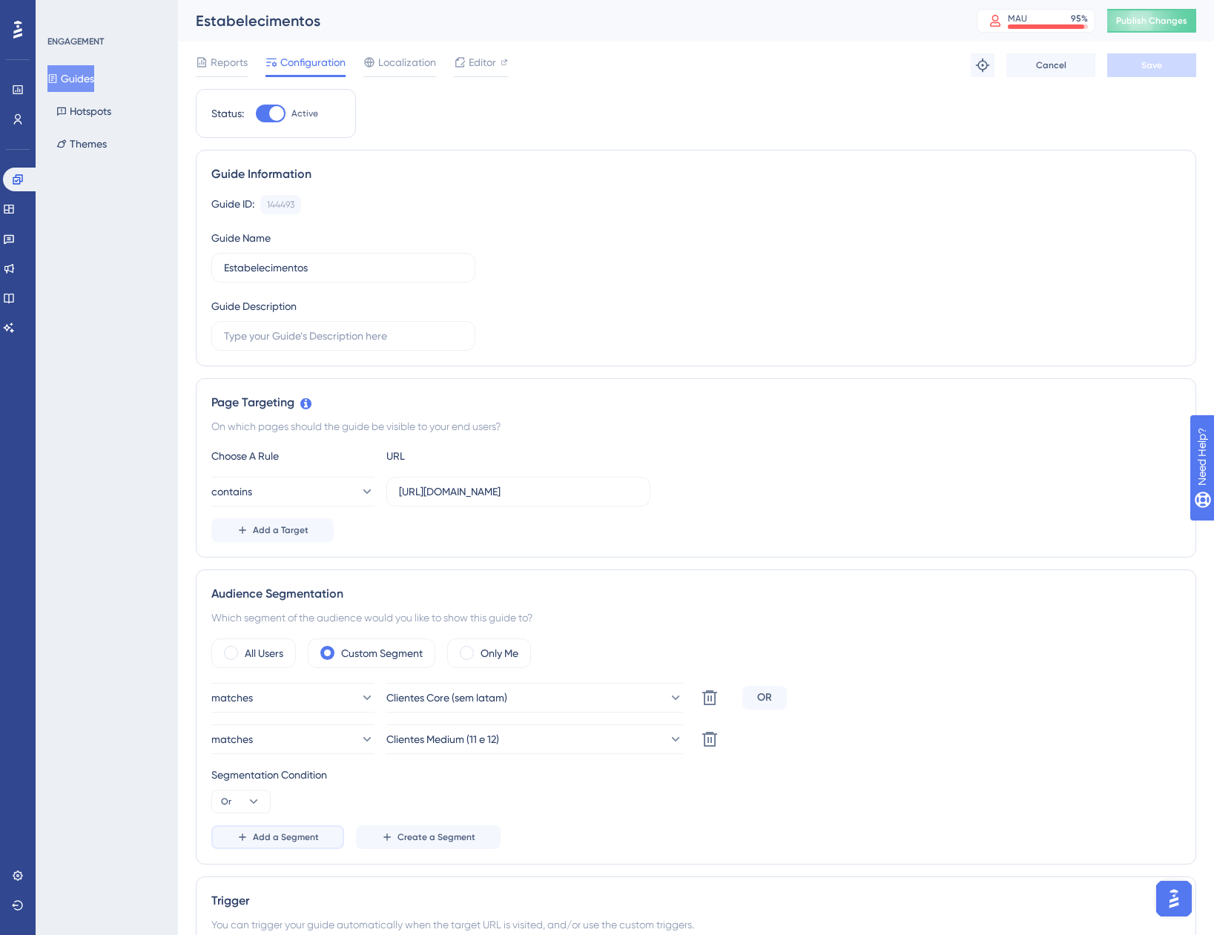
click at [260, 836] on span "Add a Segment" at bounding box center [286, 837] width 66 height 12
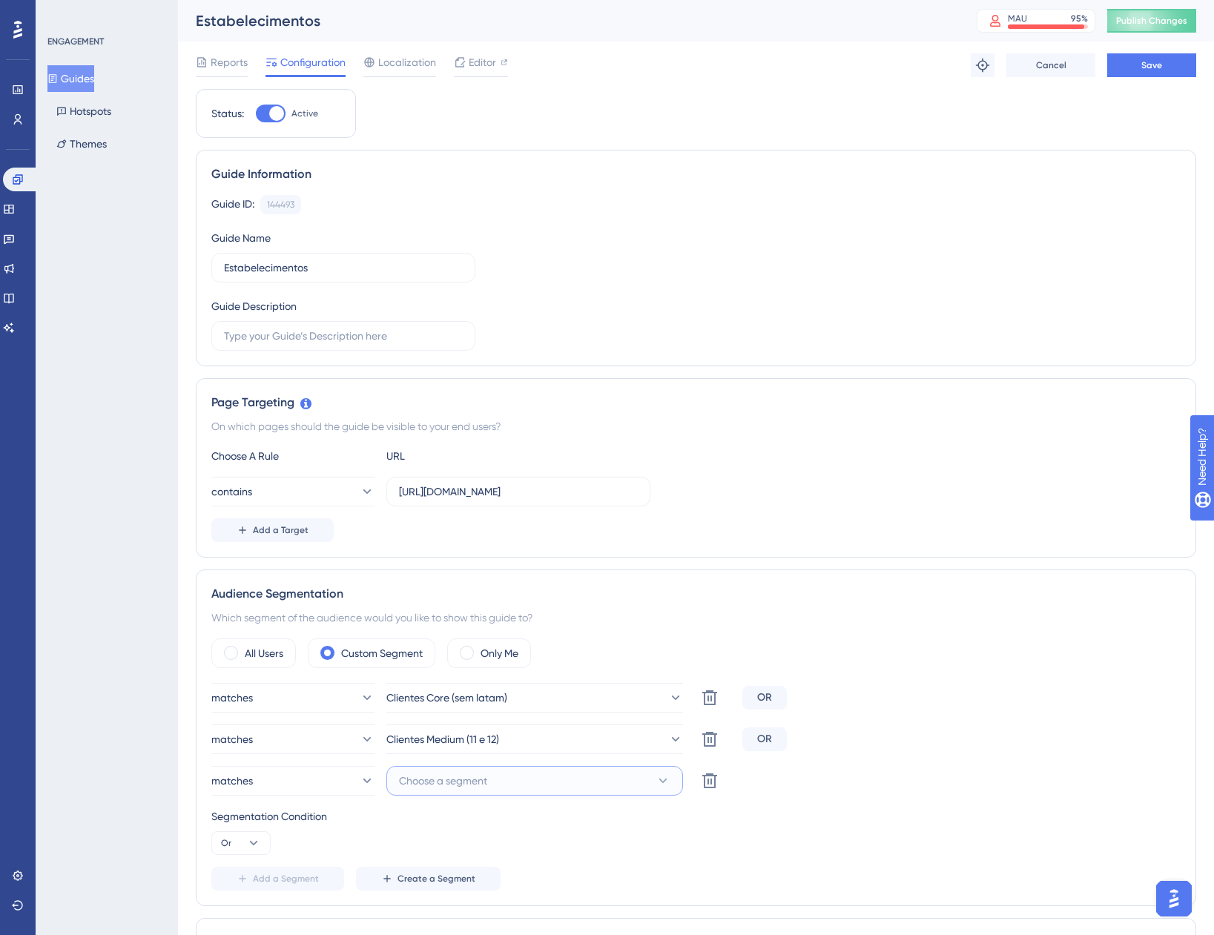
click at [506, 788] on button "Choose a segment" at bounding box center [534, 781] width 297 height 30
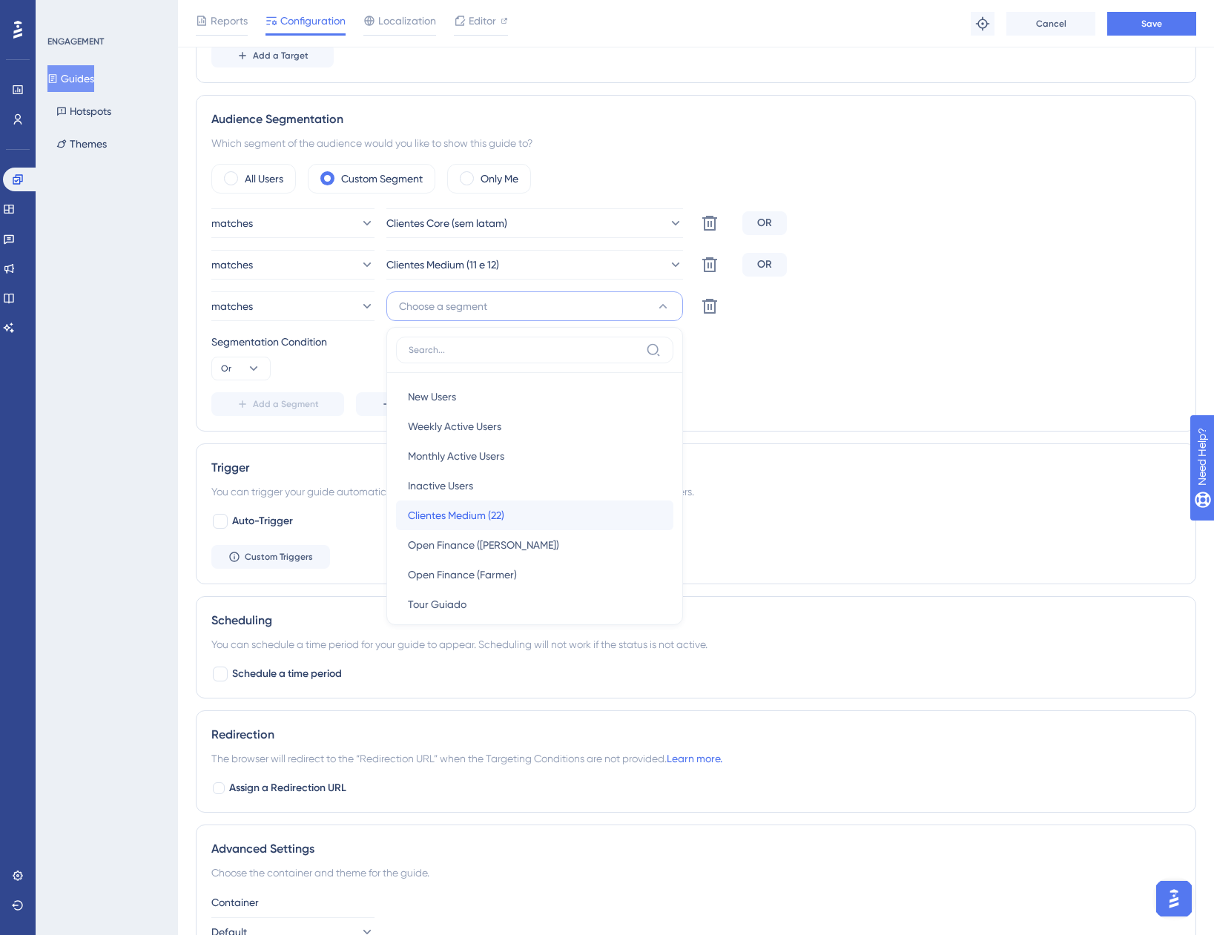
click at [515, 512] on div "Clientes Medium (22) Clientes Medium (22)" at bounding box center [535, 516] width 254 height 30
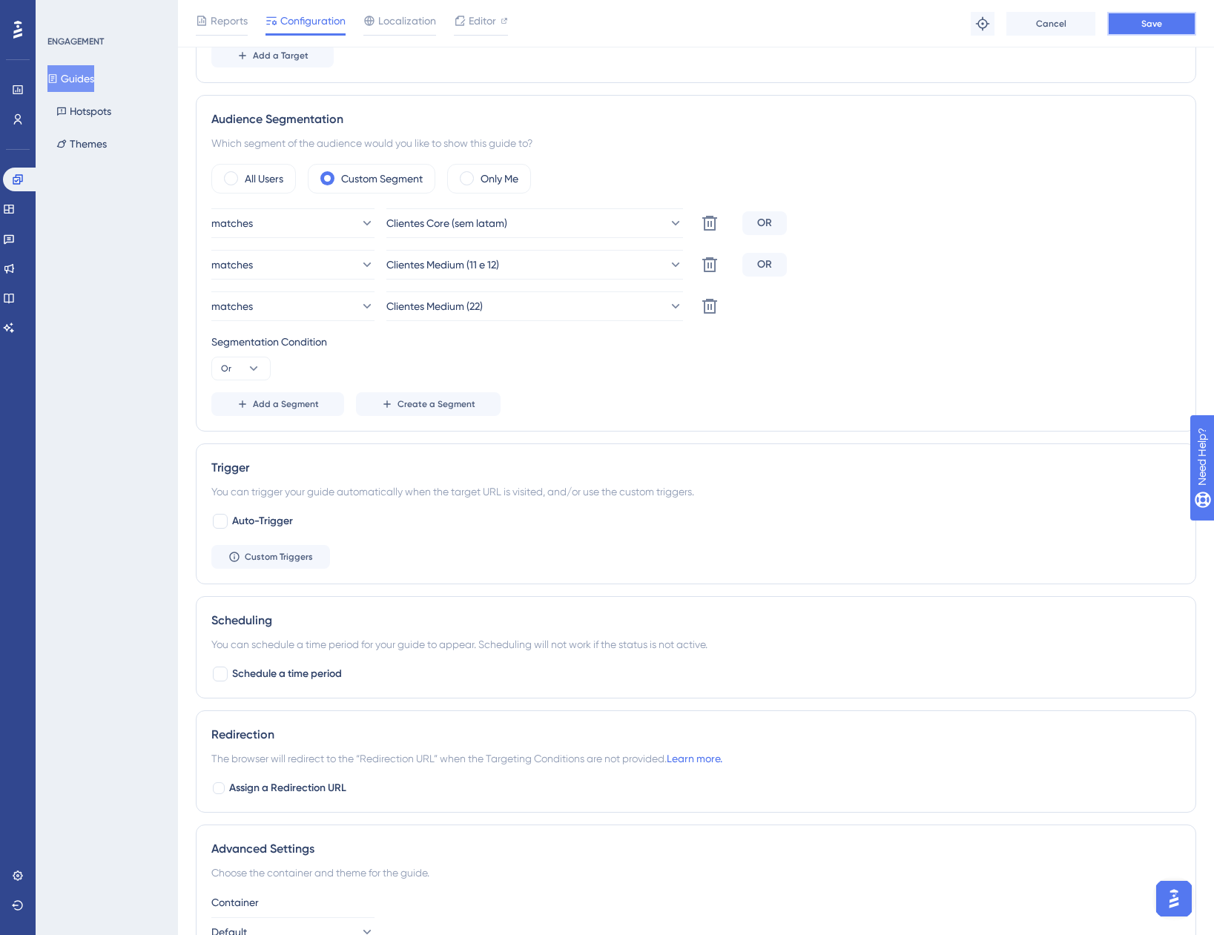
click at [1160, 18] on span "Save" at bounding box center [1151, 24] width 21 height 12
click at [94, 73] on button "Guides" at bounding box center [70, 78] width 47 height 27
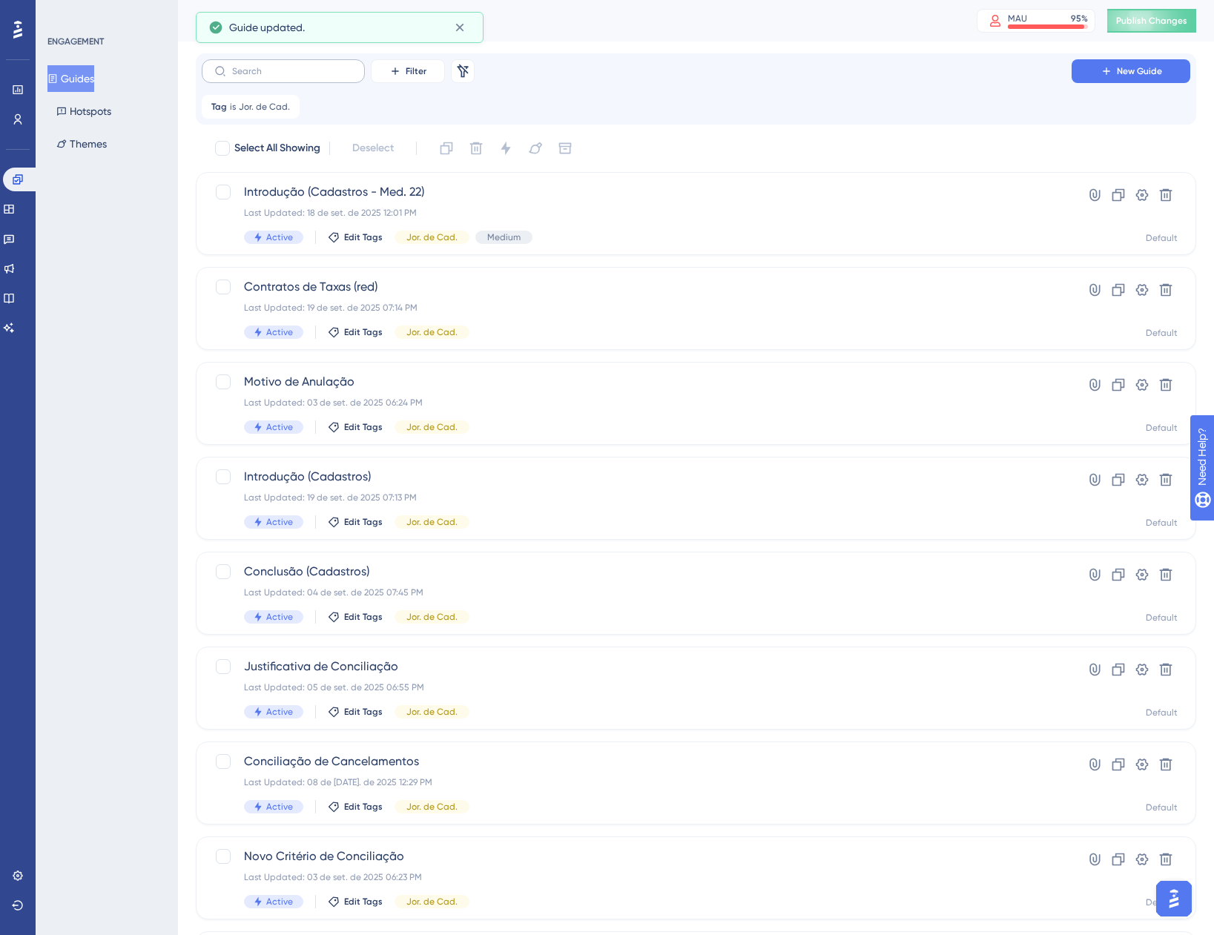
click at [324, 79] on label at bounding box center [283, 71] width 163 height 24
click at [324, 76] on input "text" at bounding box center [292, 71] width 120 height 10
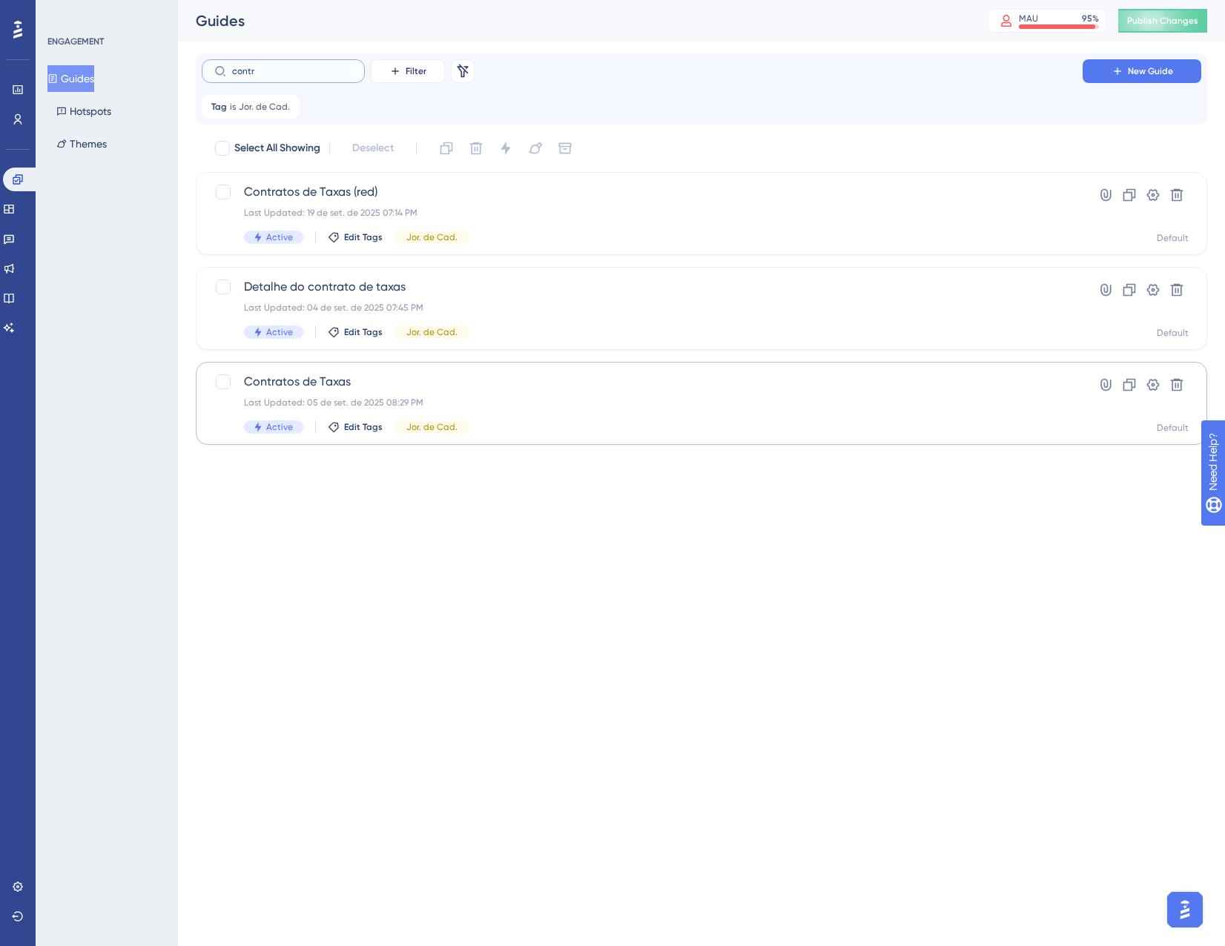
type input "contr"
click at [520, 403] on div "Last Updated: 05 de set. de 2025 08:29 PM" at bounding box center [642, 403] width 797 height 12
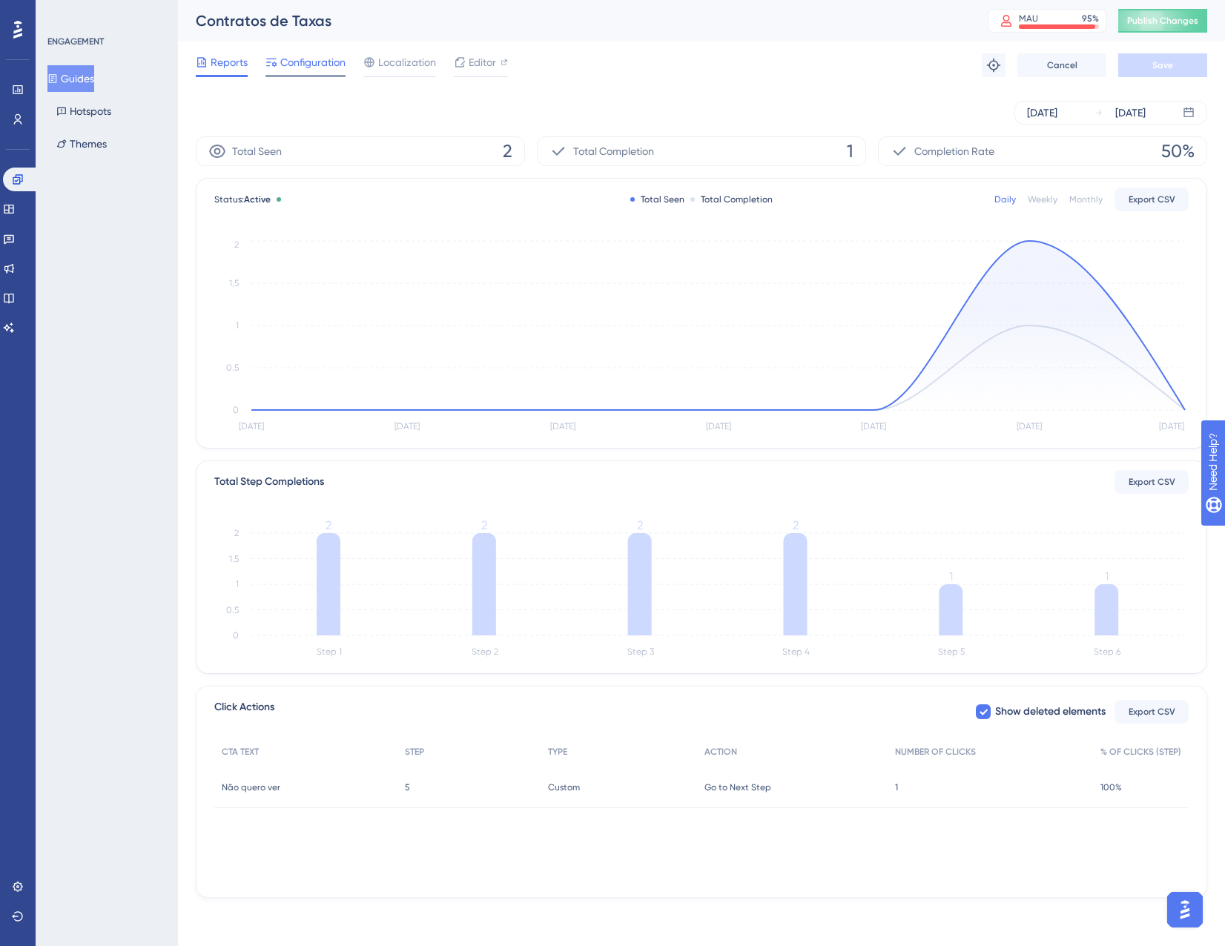
click at [308, 60] on span "Configuration" at bounding box center [312, 62] width 65 height 18
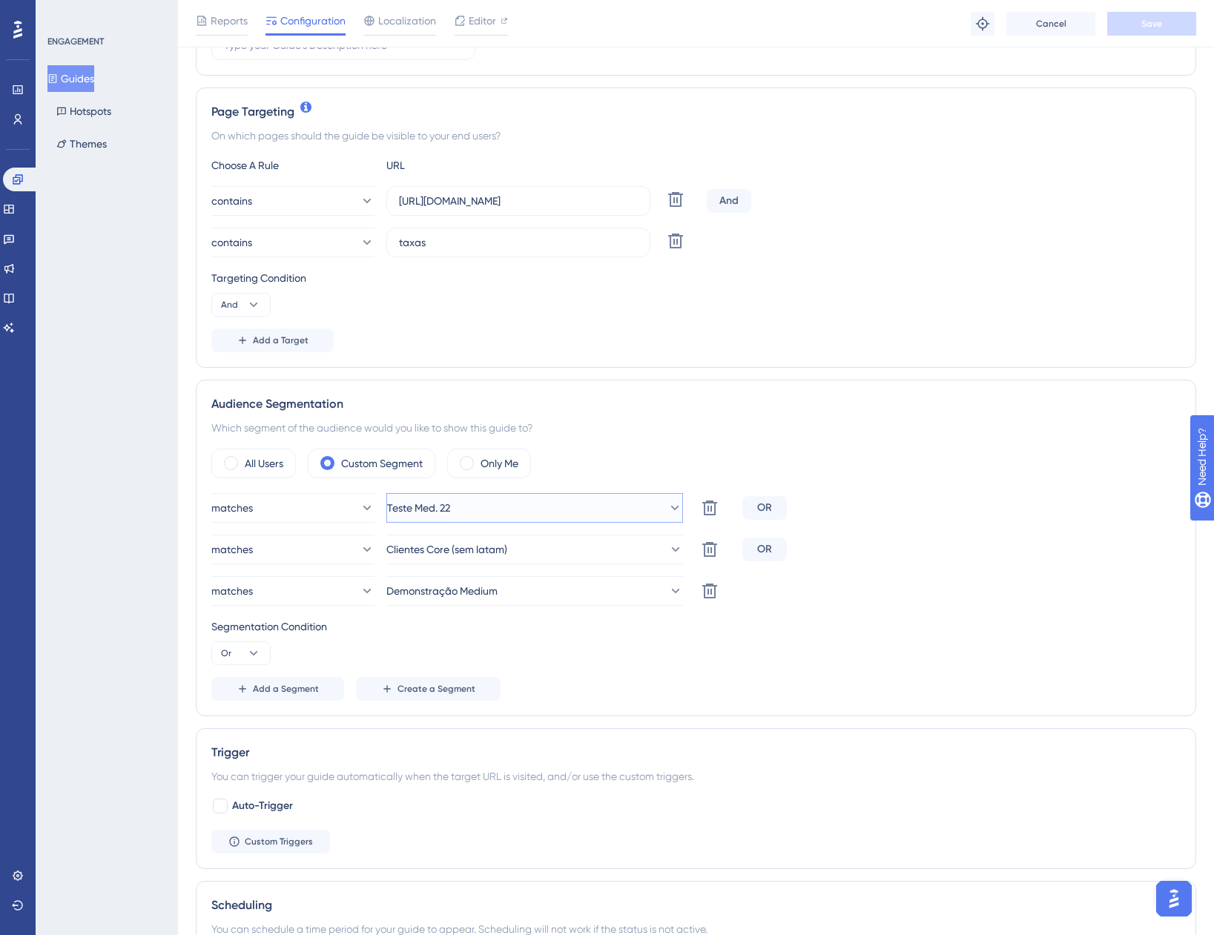
click at [450, 503] on span "Teste Med. 22" at bounding box center [418, 508] width 63 height 18
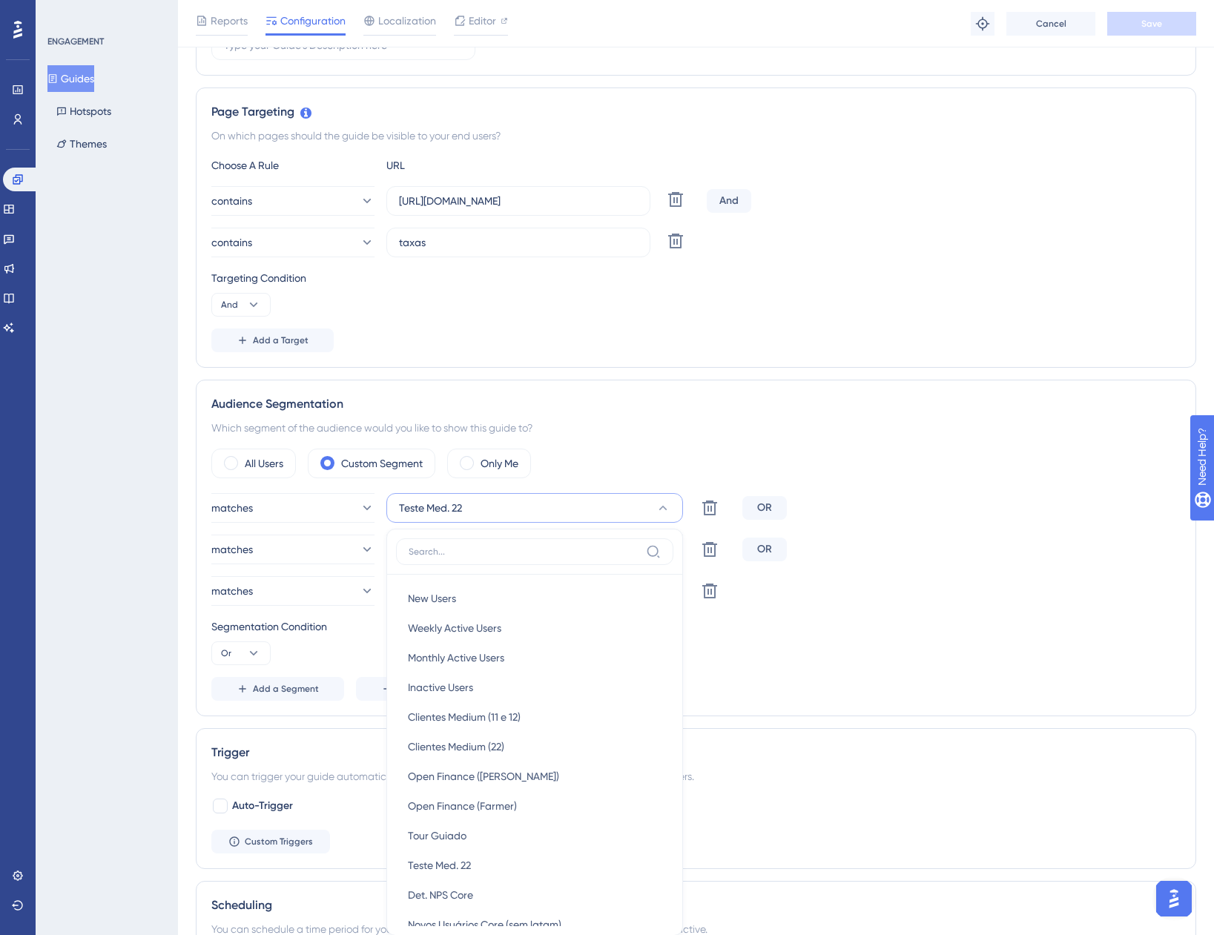
scroll to position [558, 0]
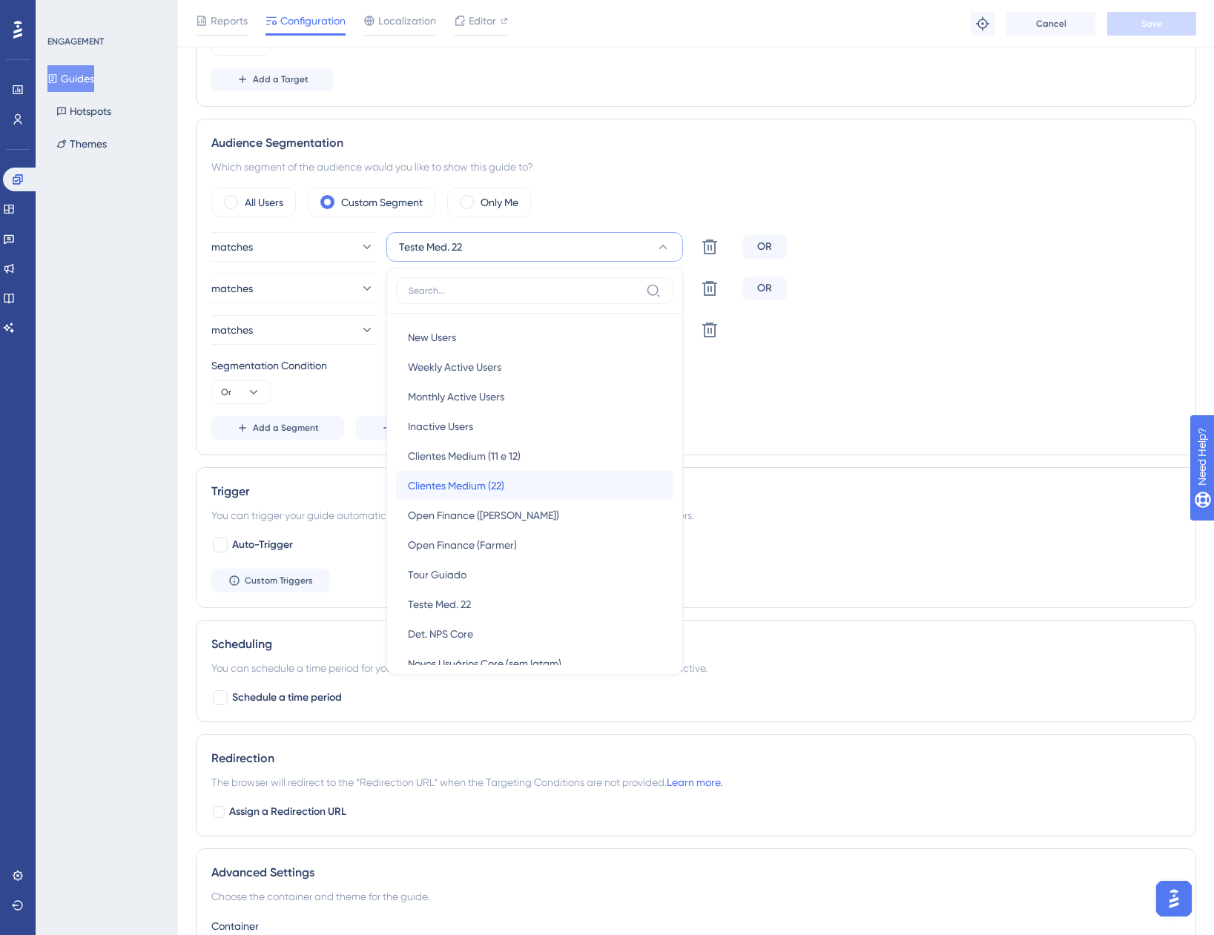
click at [518, 492] on div "Clientes Medium (22) Clientes Medium (22)" at bounding box center [535, 486] width 254 height 30
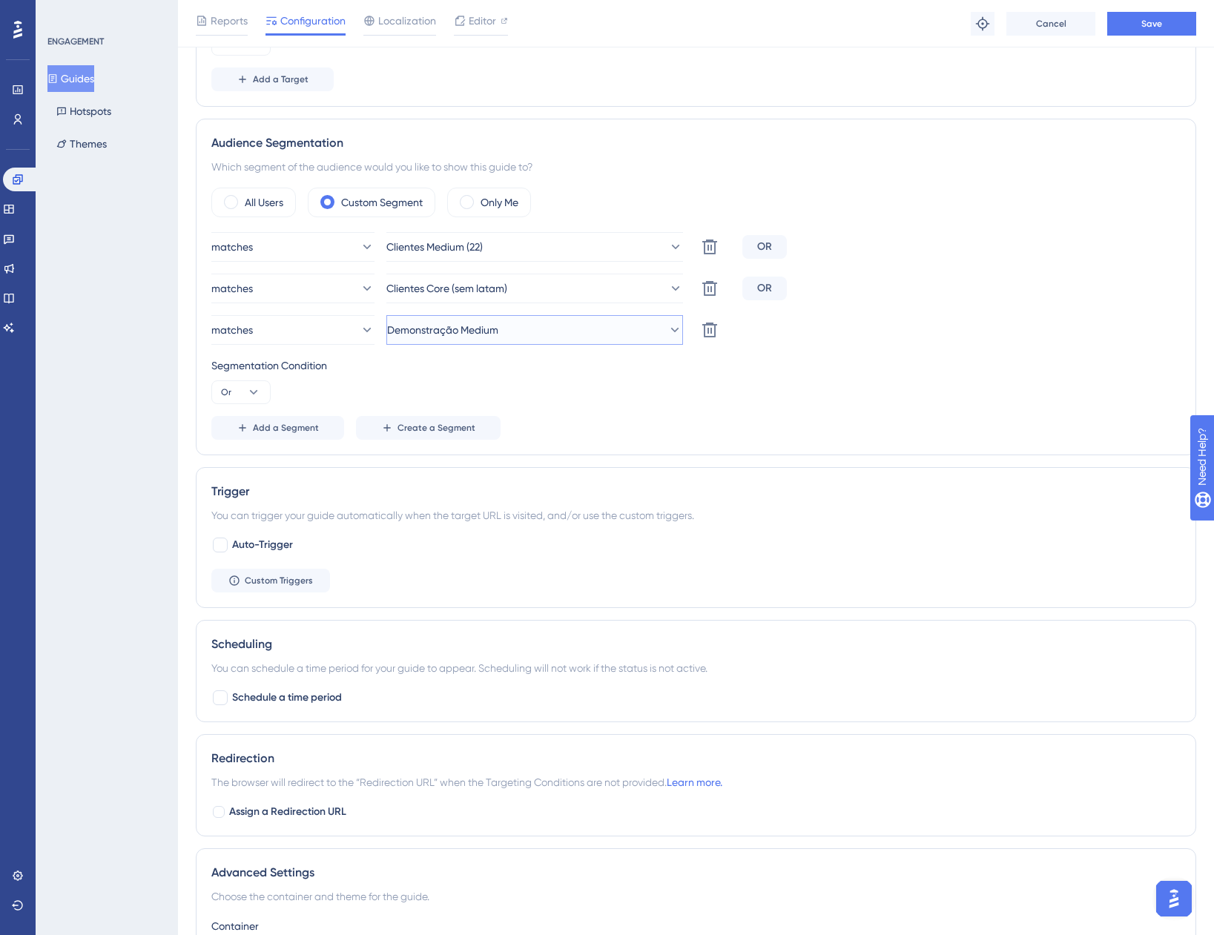
click at [505, 339] on button "Demonstração Medium" at bounding box center [534, 330] width 297 height 30
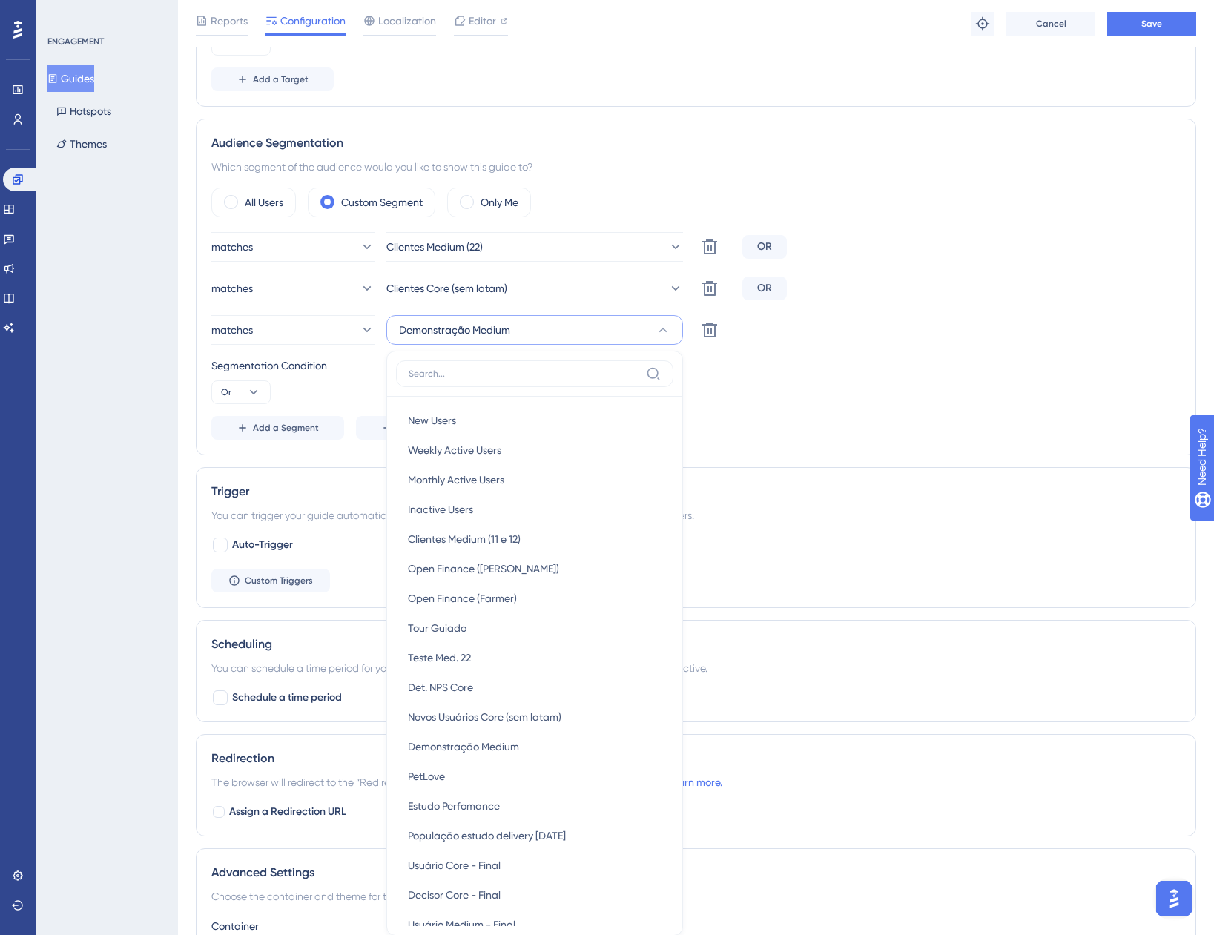
scroll to position [711, 0]
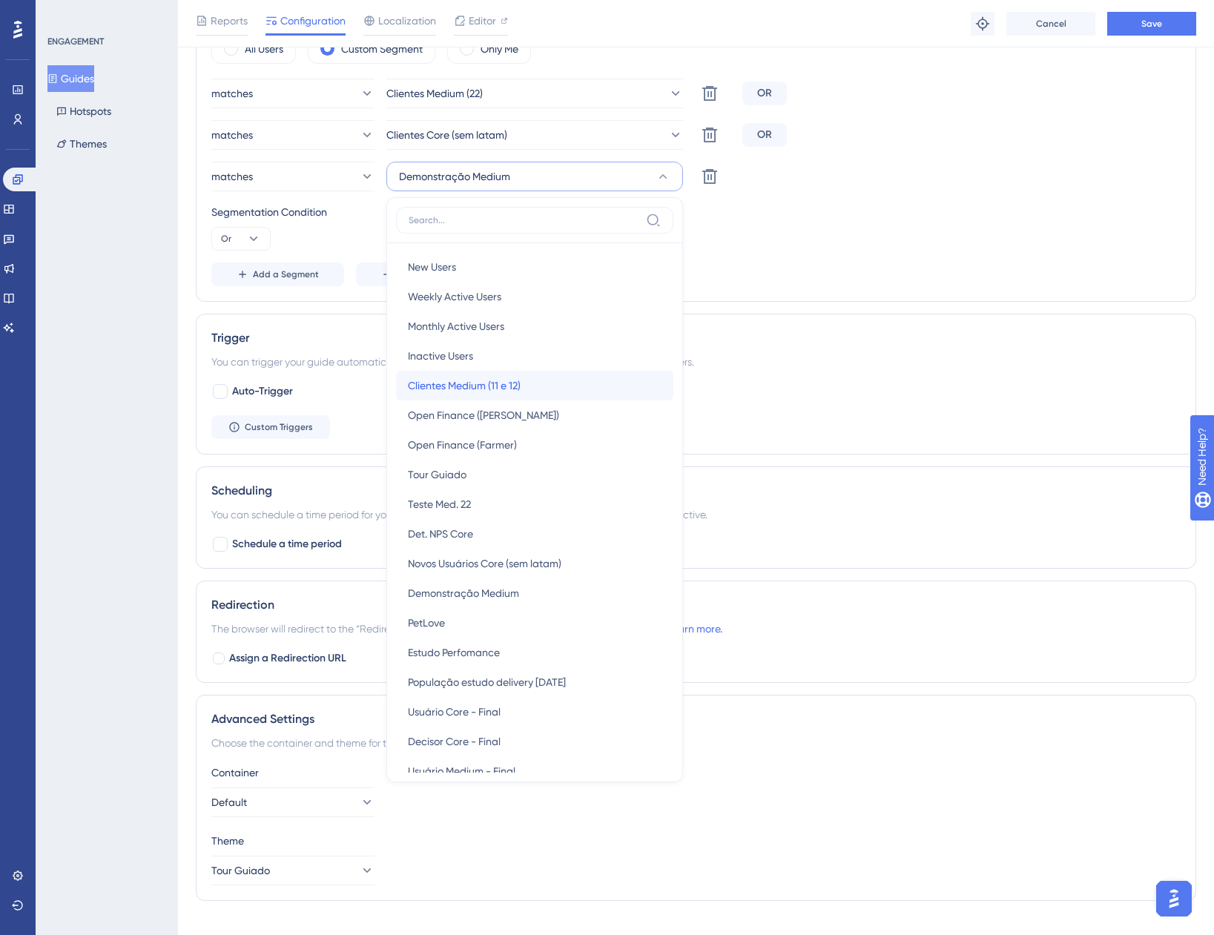
click at [519, 391] on span "Clientes Medium (11 e 12)" at bounding box center [464, 386] width 113 height 18
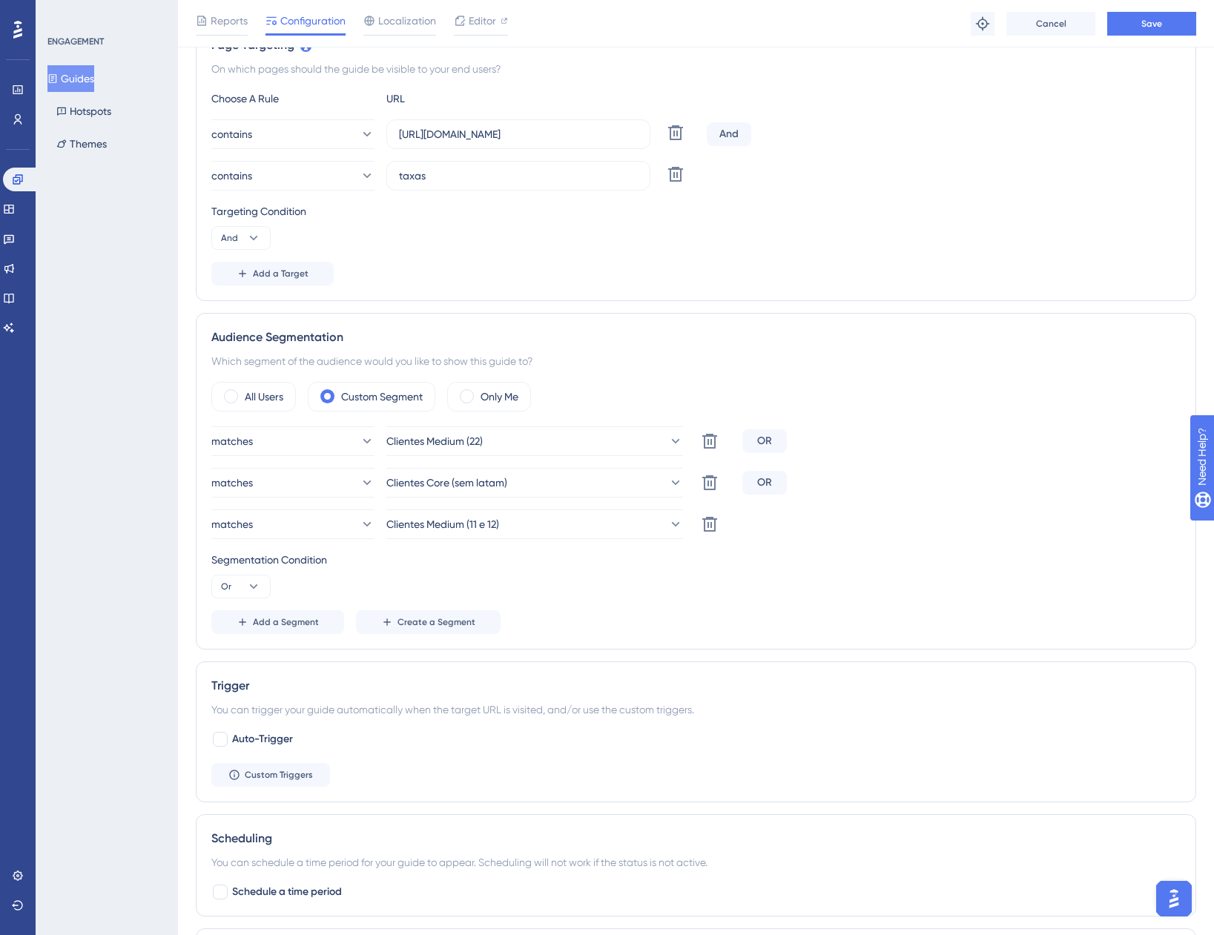
scroll to position [340, 0]
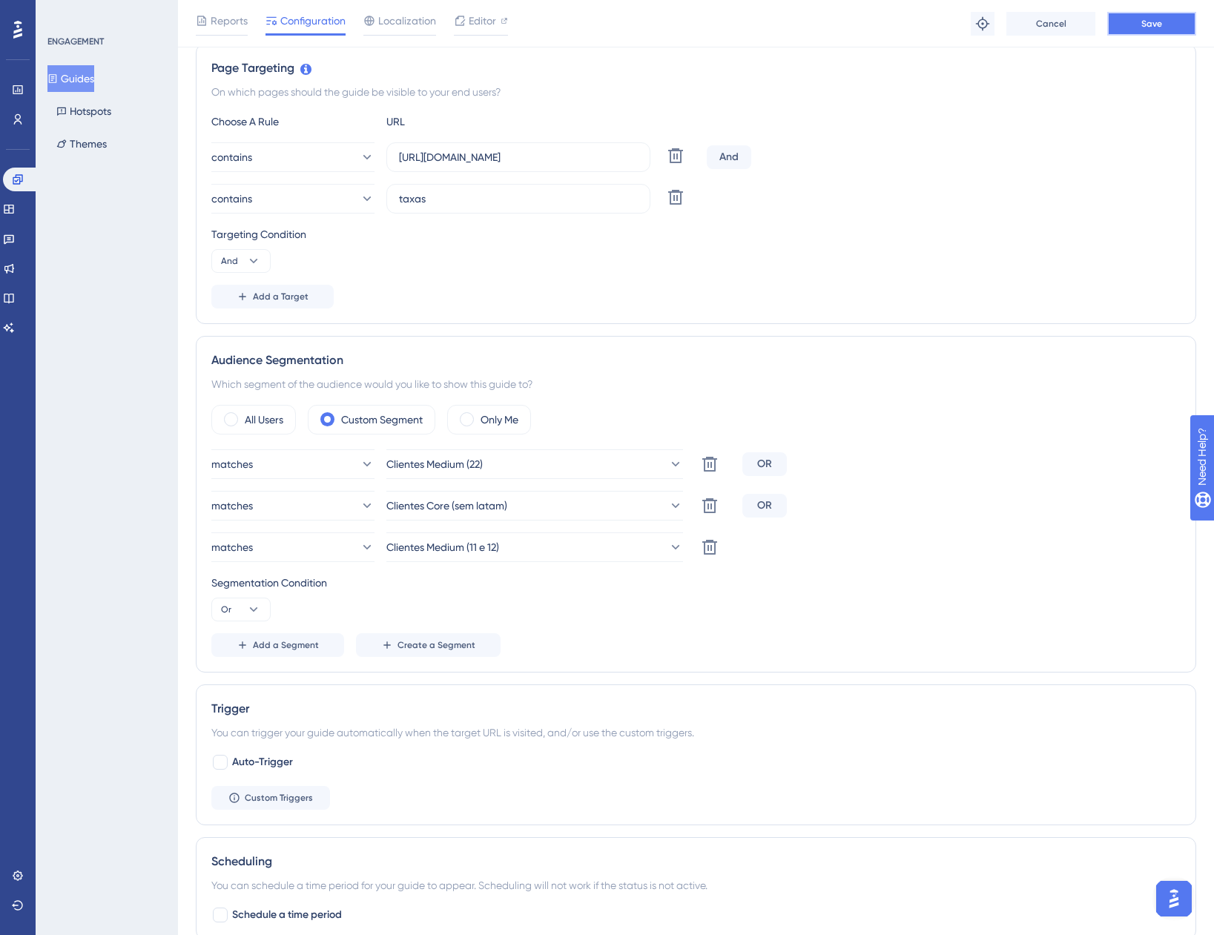
click at [1152, 25] on span "Save" at bounding box center [1151, 24] width 21 height 12
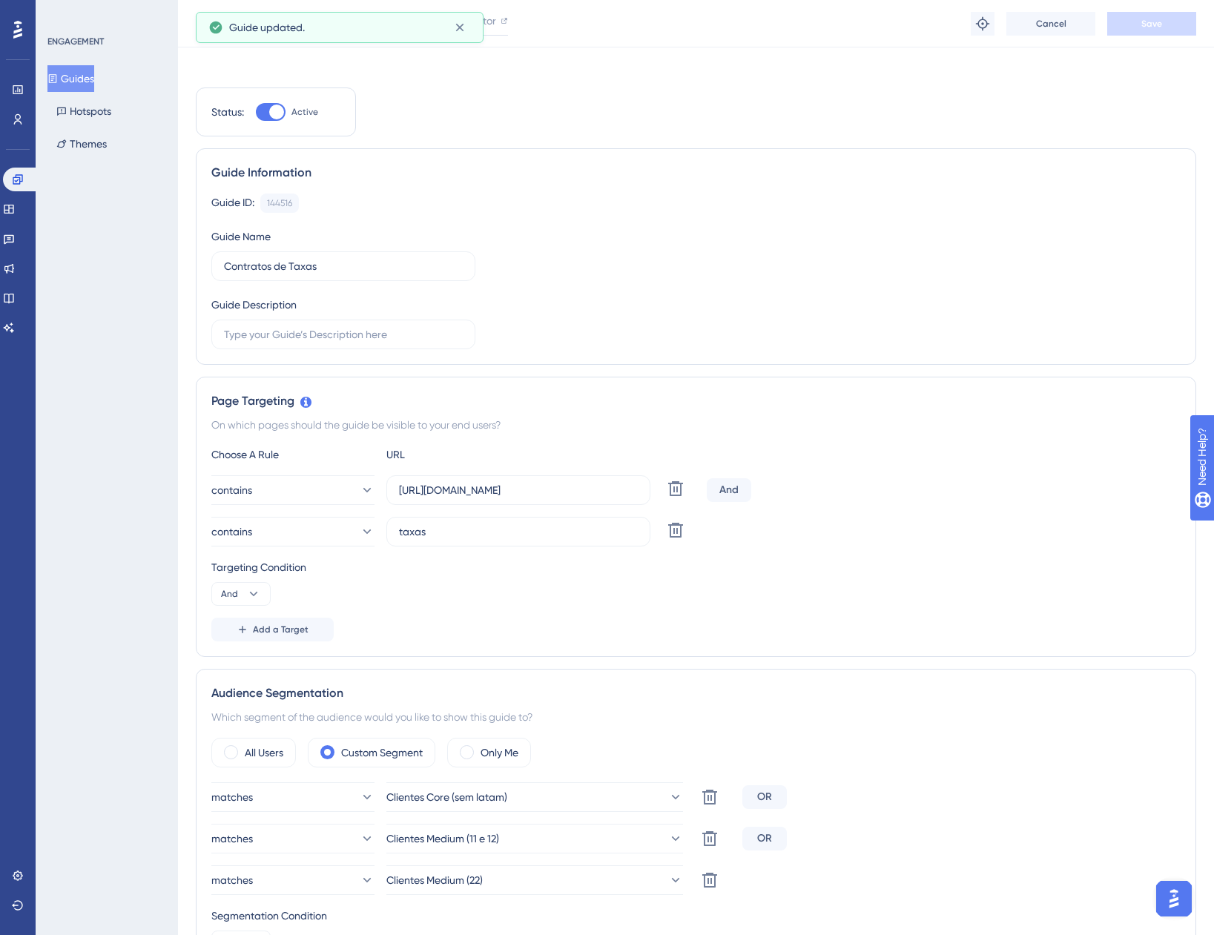
scroll to position [0, 0]
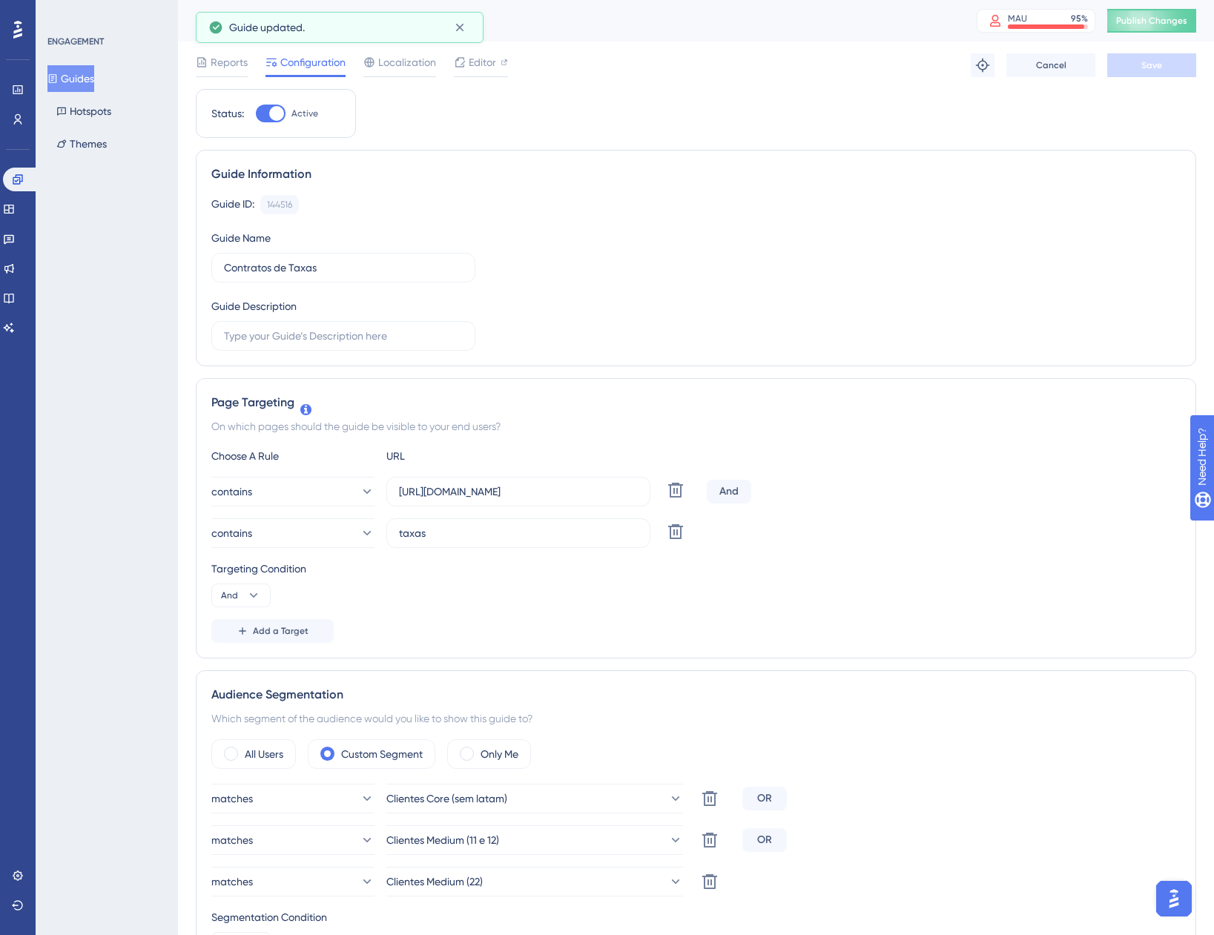
click at [86, 79] on button "Guides" at bounding box center [70, 78] width 47 height 27
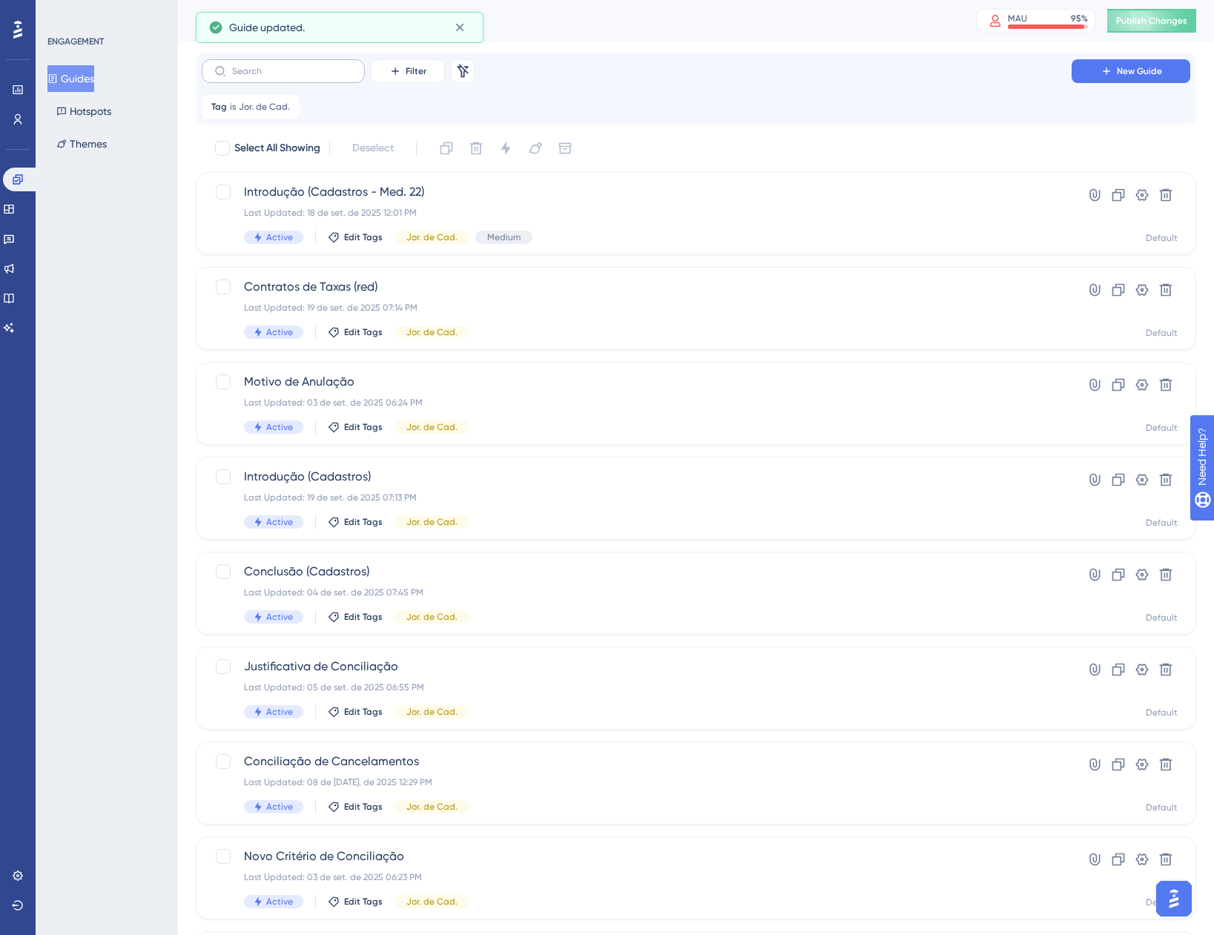
click at [322, 76] on label at bounding box center [283, 71] width 163 height 24
click at [322, 76] on input "text" at bounding box center [292, 71] width 120 height 10
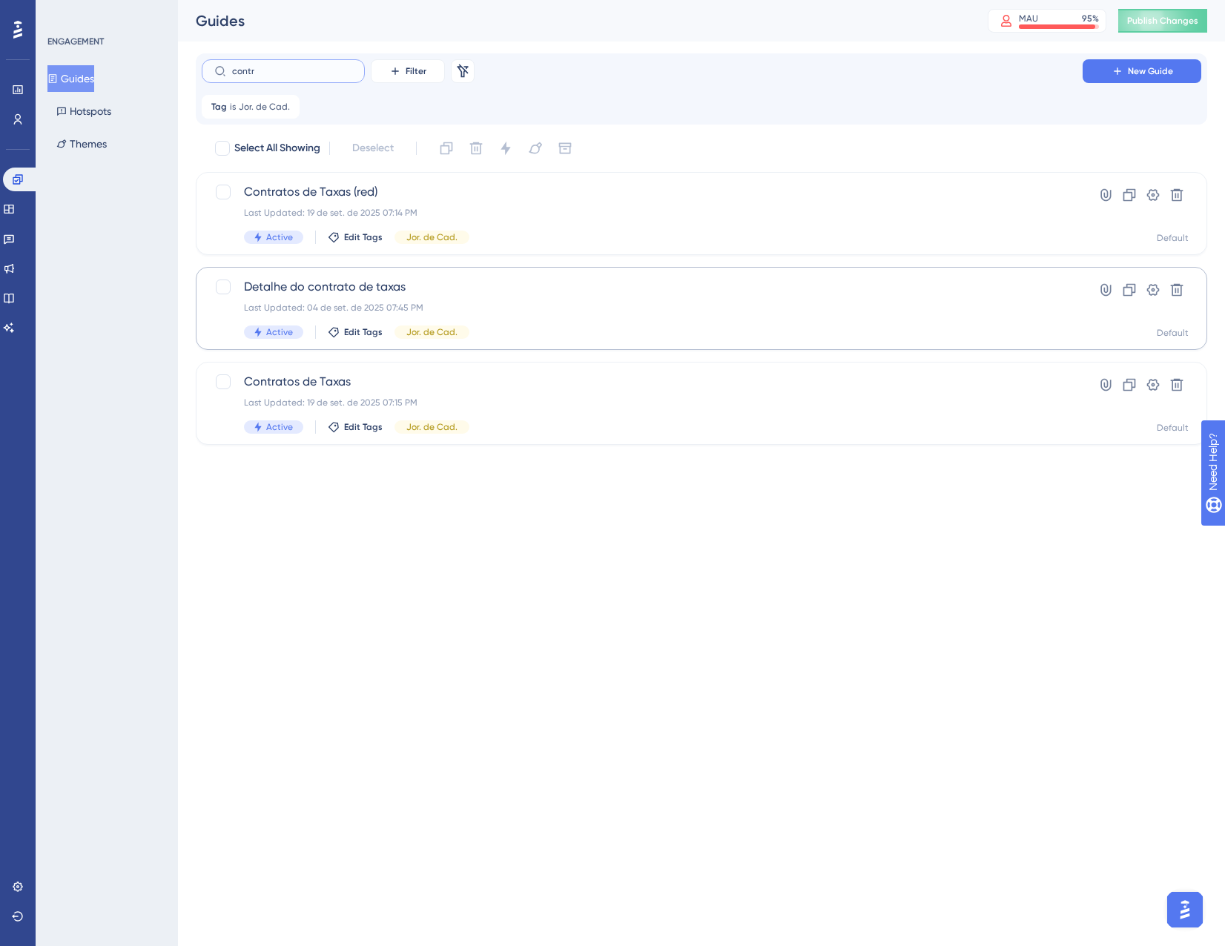
type input "contr"
click at [512, 291] on span "Detalhe do contrato de taxas" at bounding box center [642, 287] width 797 height 18
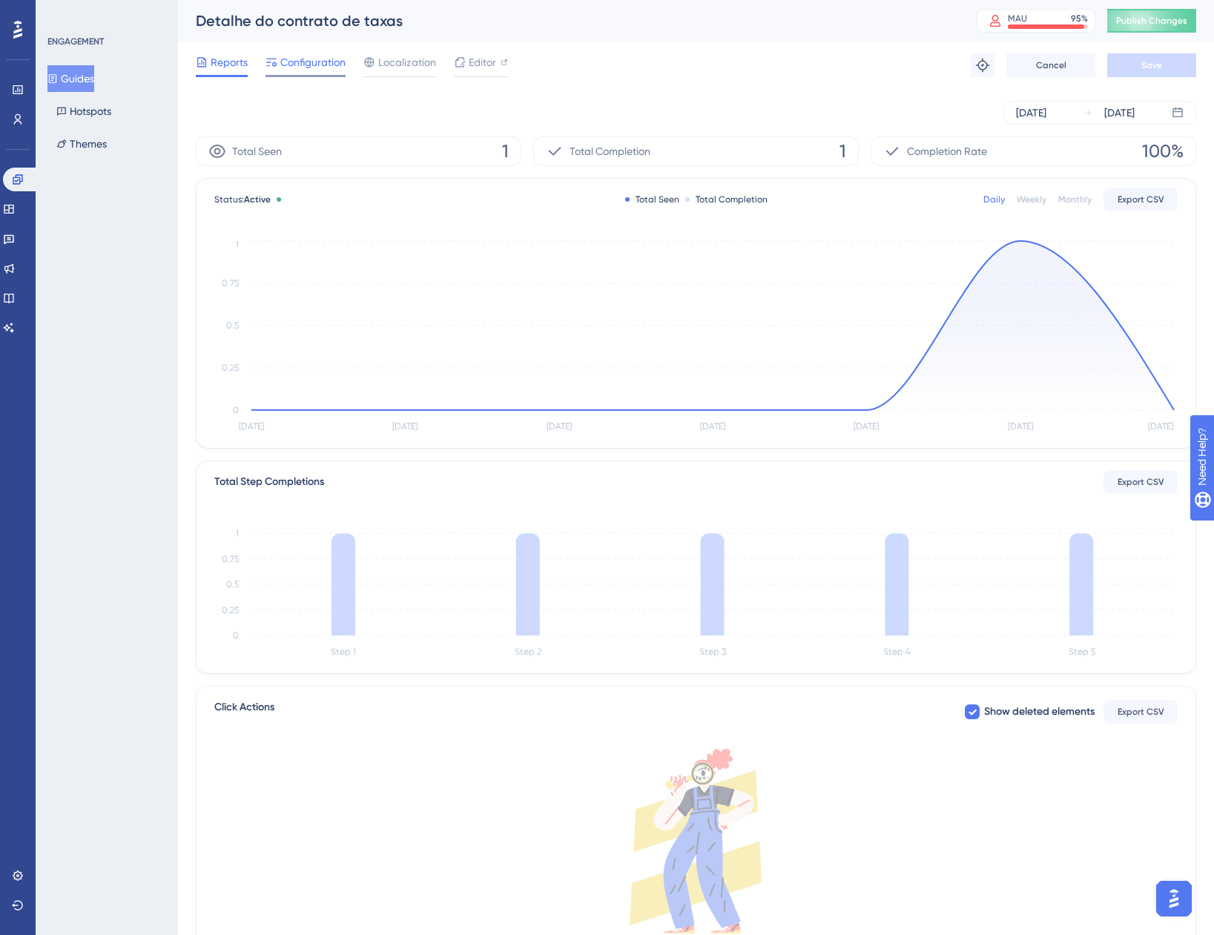
click at [298, 56] on span "Configuration" at bounding box center [312, 62] width 65 height 18
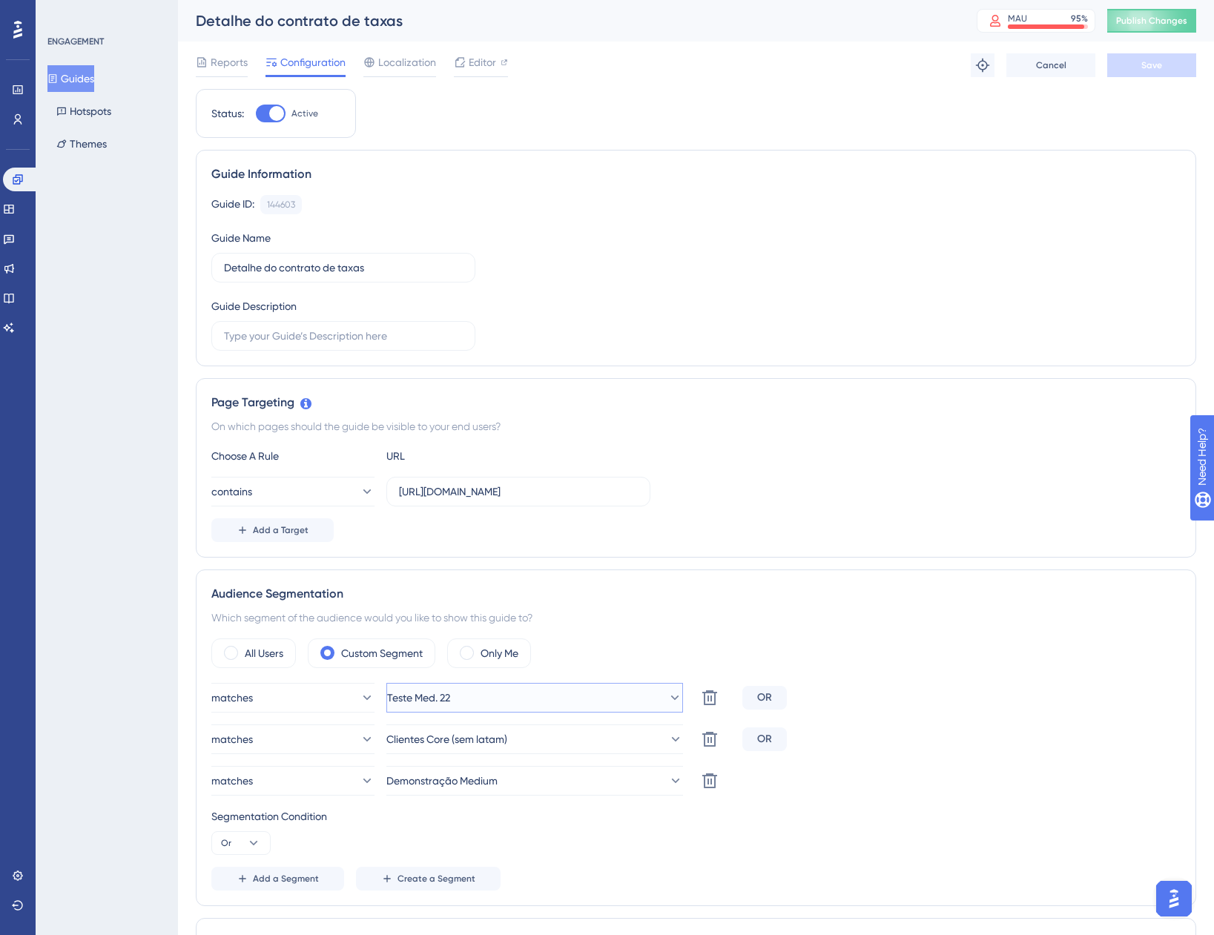
click at [518, 699] on button "Teste Med. 22" at bounding box center [534, 698] width 297 height 30
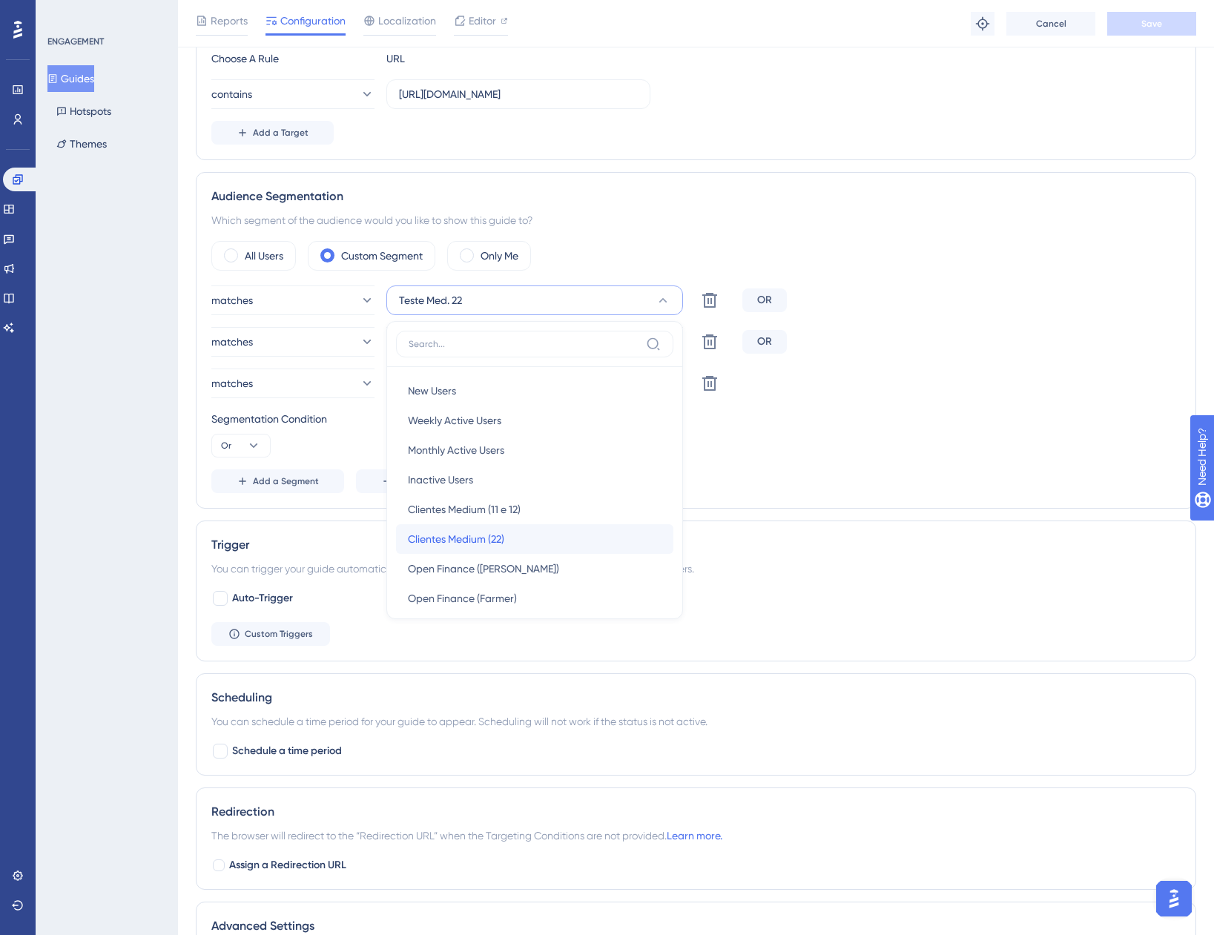
click at [527, 536] on div "Clientes Medium (22) Clientes Medium (22)" at bounding box center [535, 539] width 254 height 30
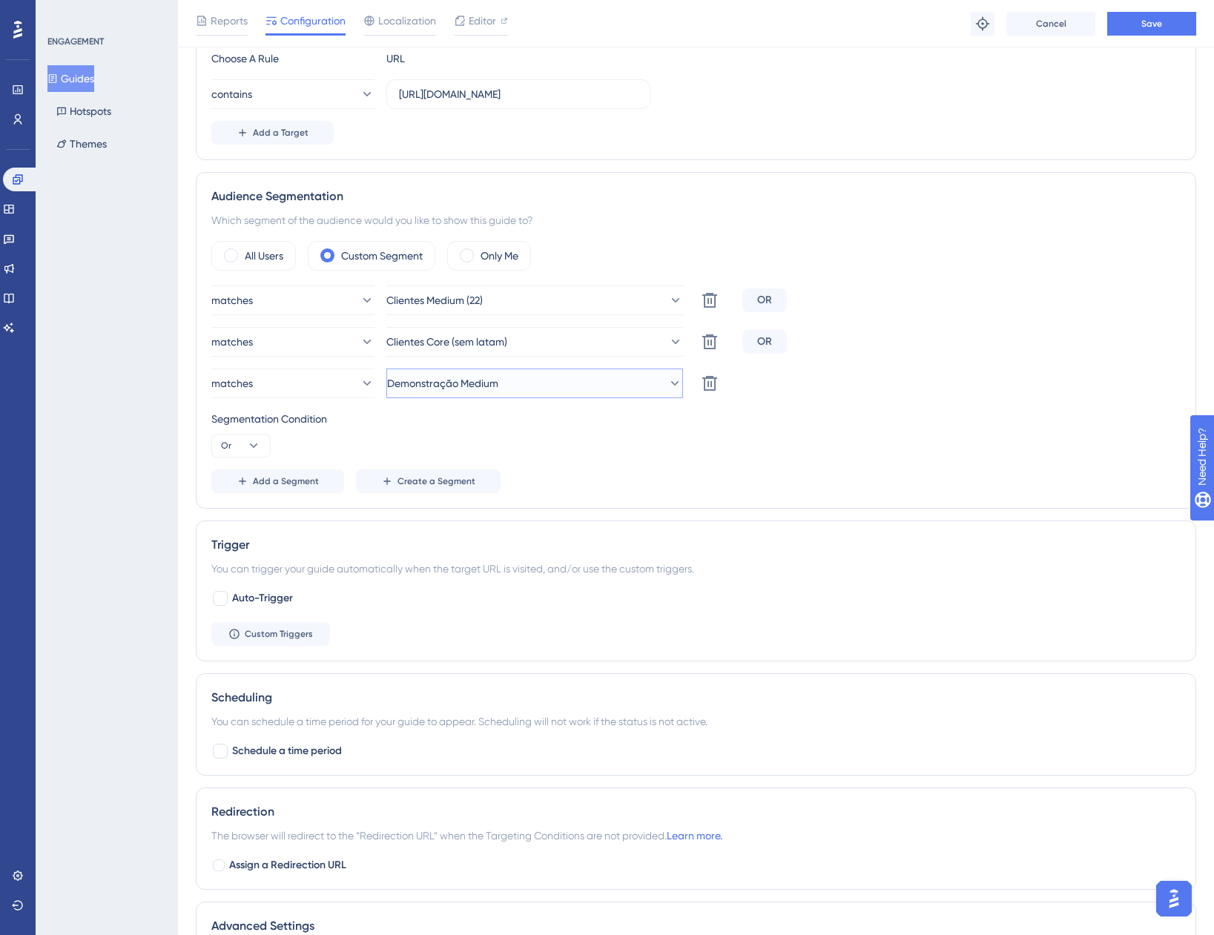
click at [528, 379] on button "Demonstração Medium" at bounding box center [534, 384] width 297 height 30
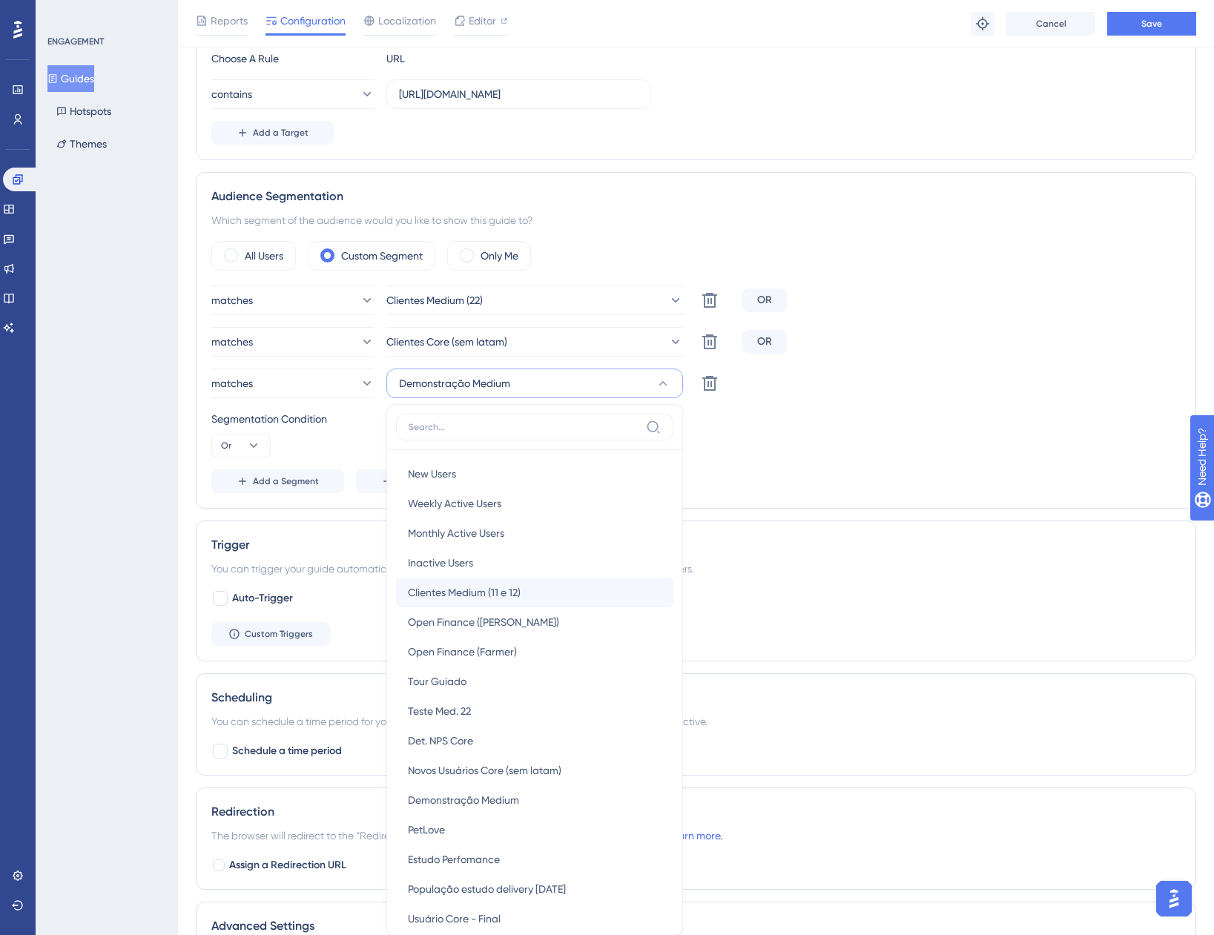
scroll to position [601, 0]
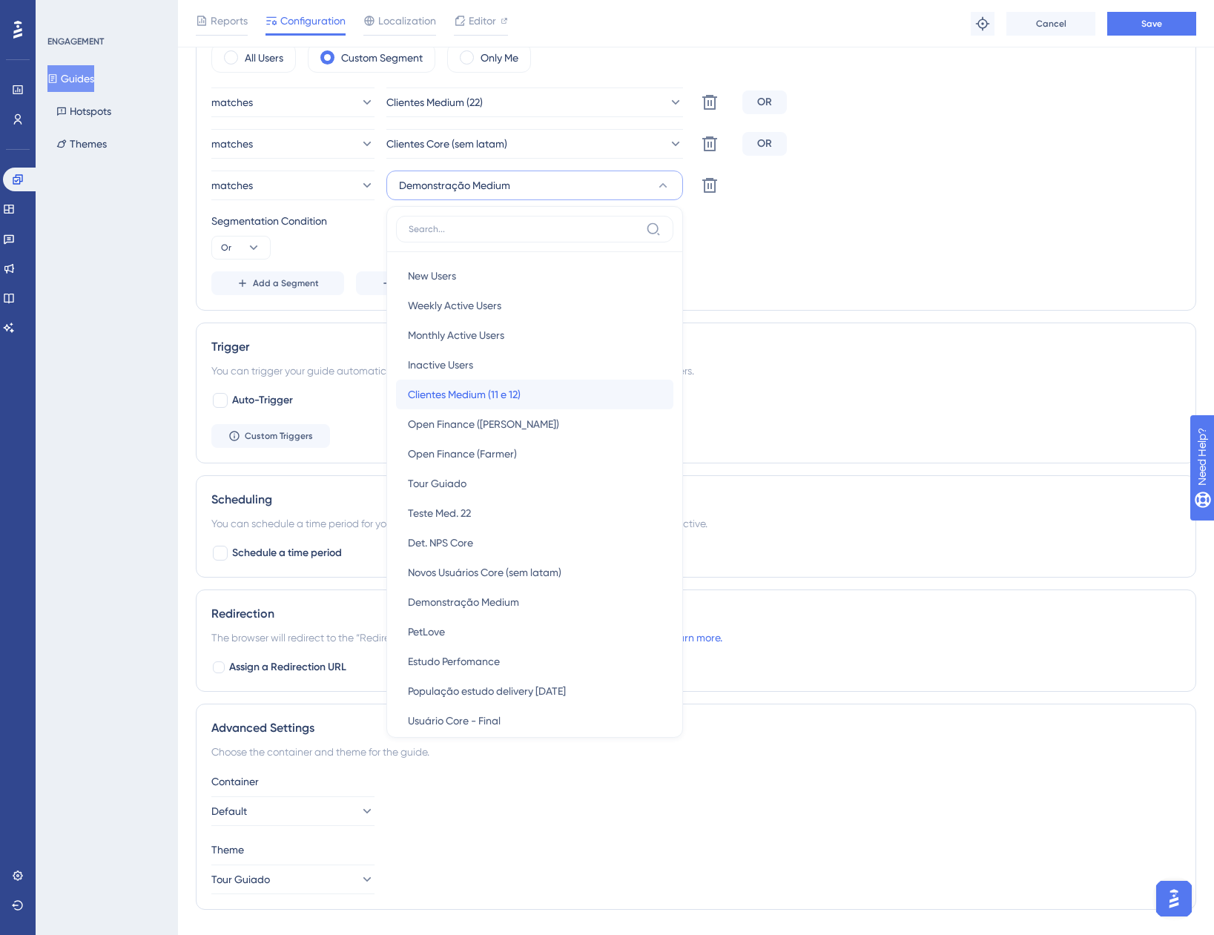
click at [485, 396] on span "Clientes Medium (11 e 12)" at bounding box center [464, 395] width 113 height 18
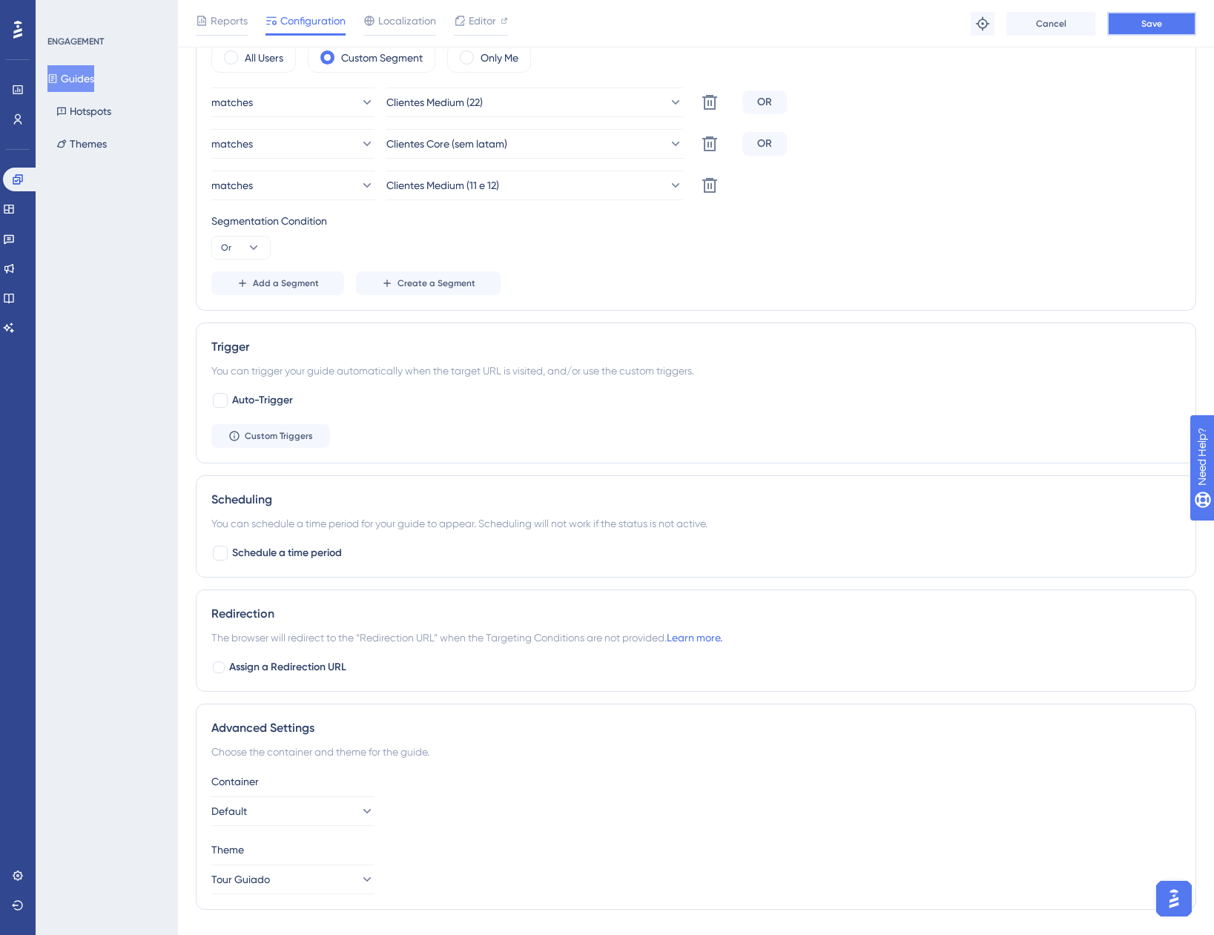
click at [1129, 32] on button "Save" at bounding box center [1151, 24] width 89 height 24
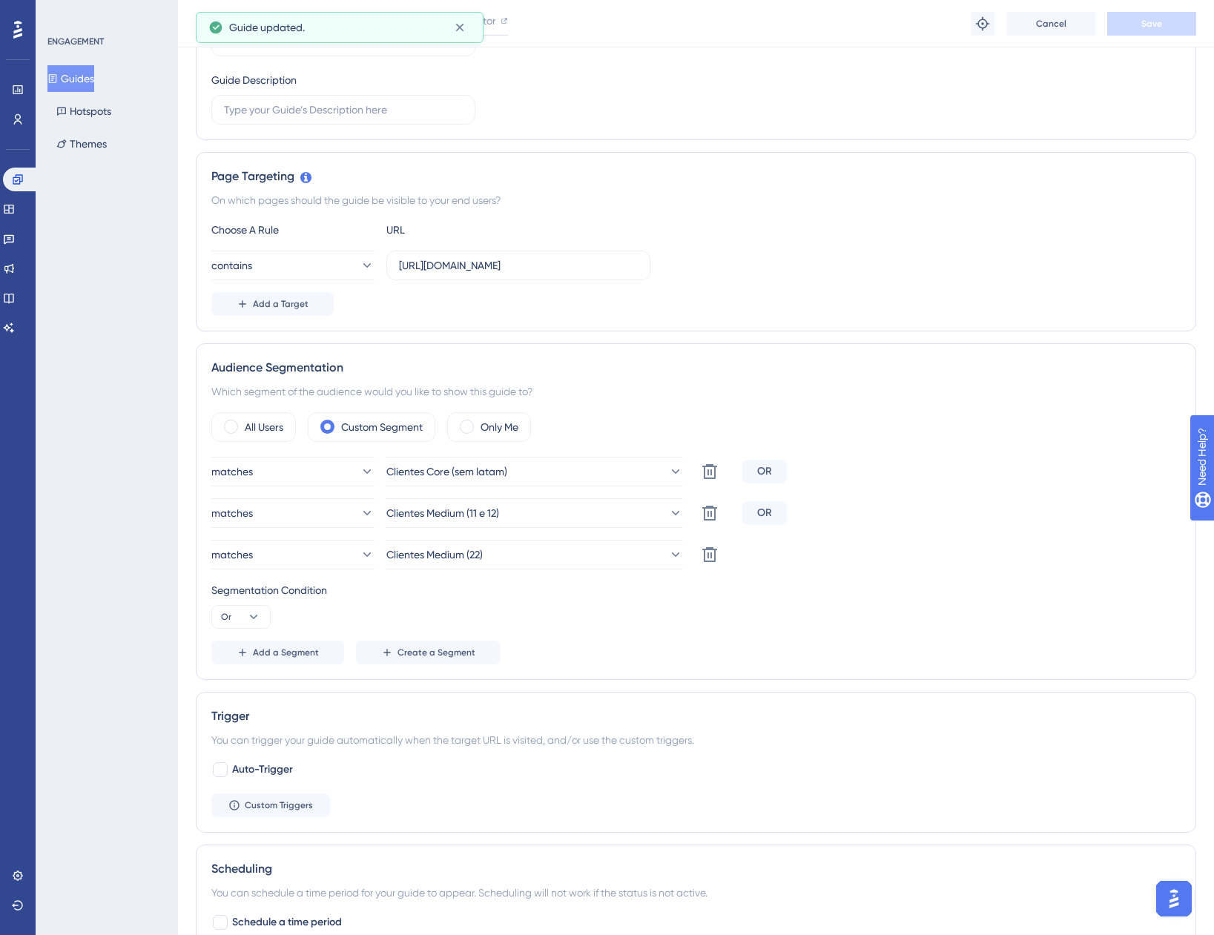
scroll to position [231, 0]
click at [94, 79] on button "Guides" at bounding box center [70, 78] width 47 height 27
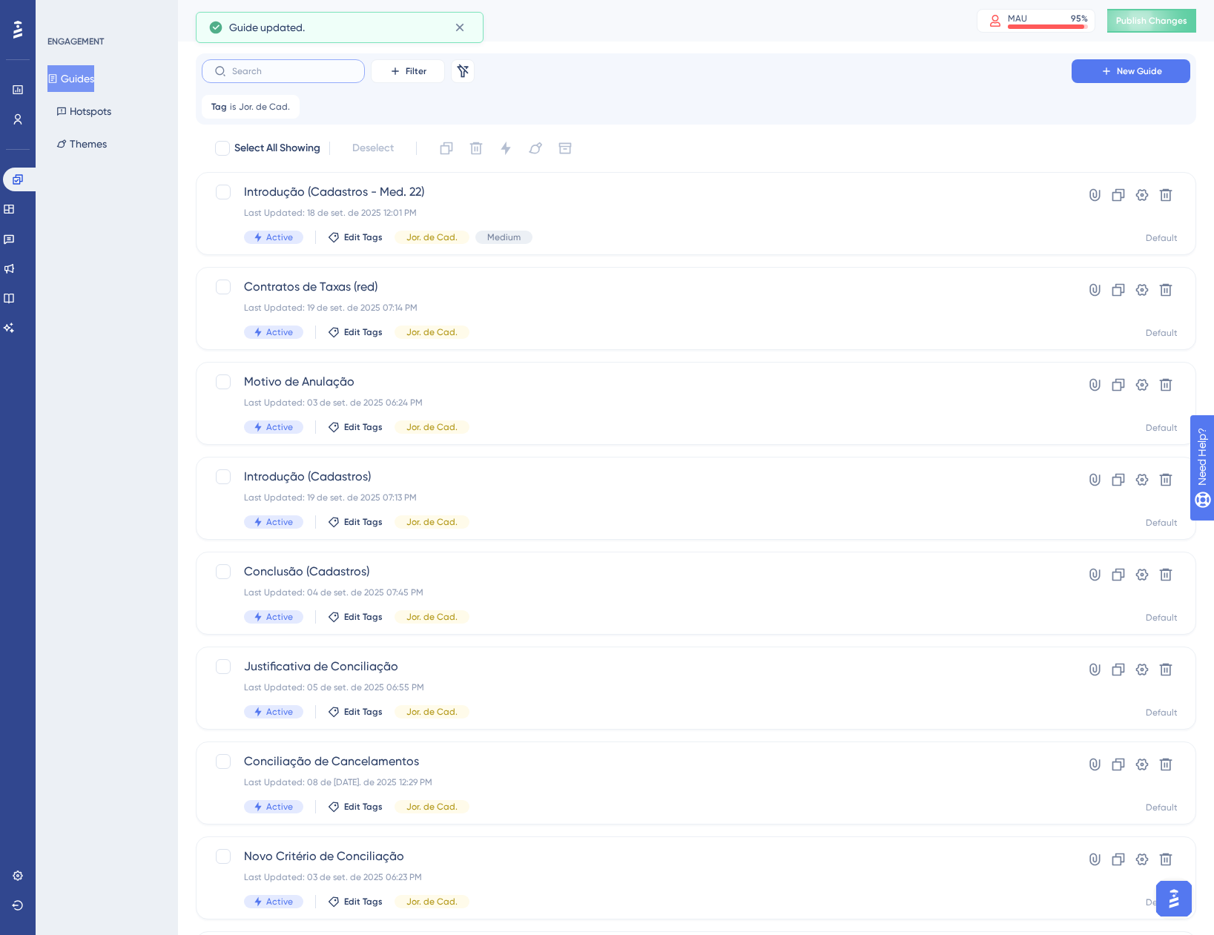
click at [315, 68] on input "text" at bounding box center [292, 71] width 120 height 10
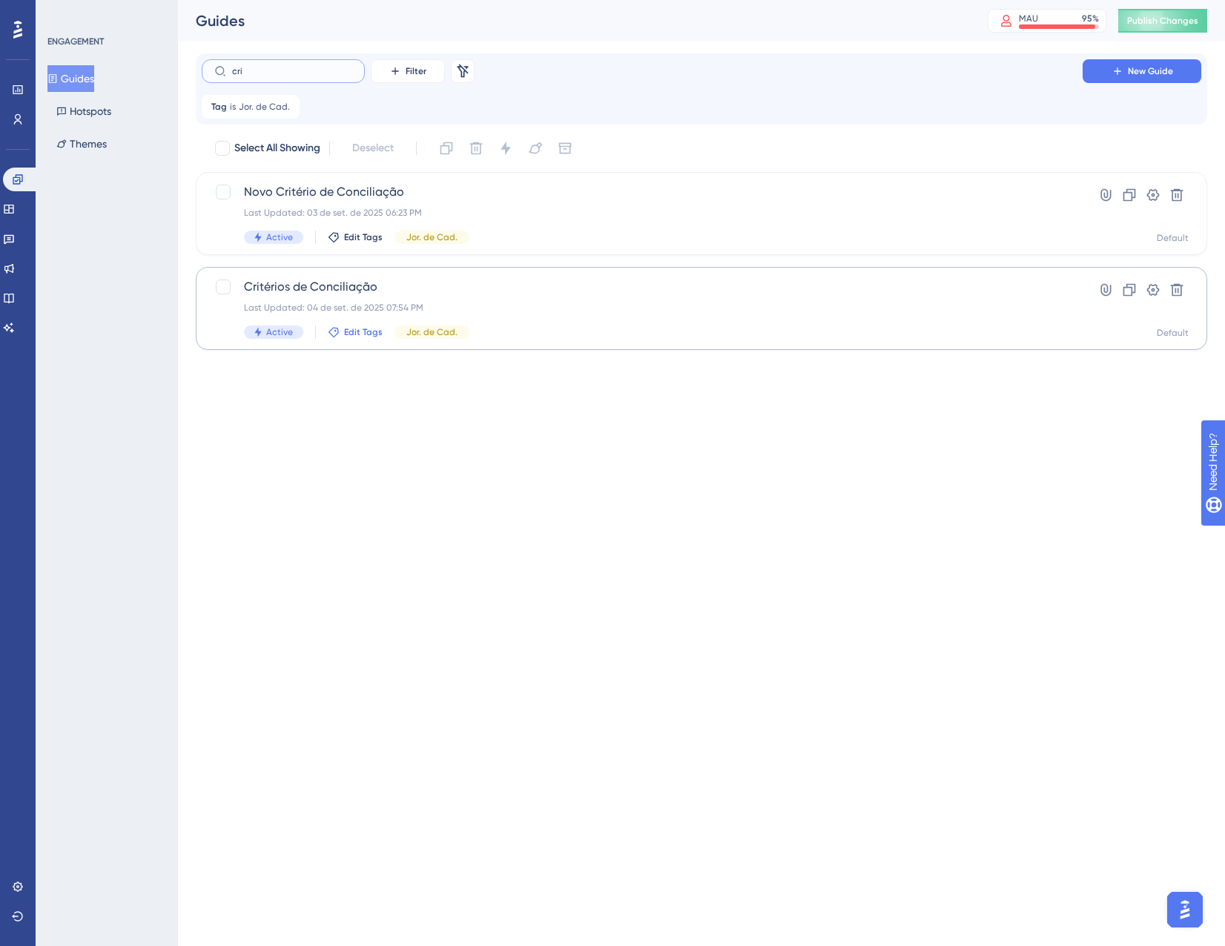
type input "cri"
click at [358, 335] on span "Edit Tags" at bounding box center [363, 332] width 39 height 12
click at [602, 302] on div "Last Updated: 04 de set. de 2025 07:54 PM" at bounding box center [642, 308] width 797 height 12
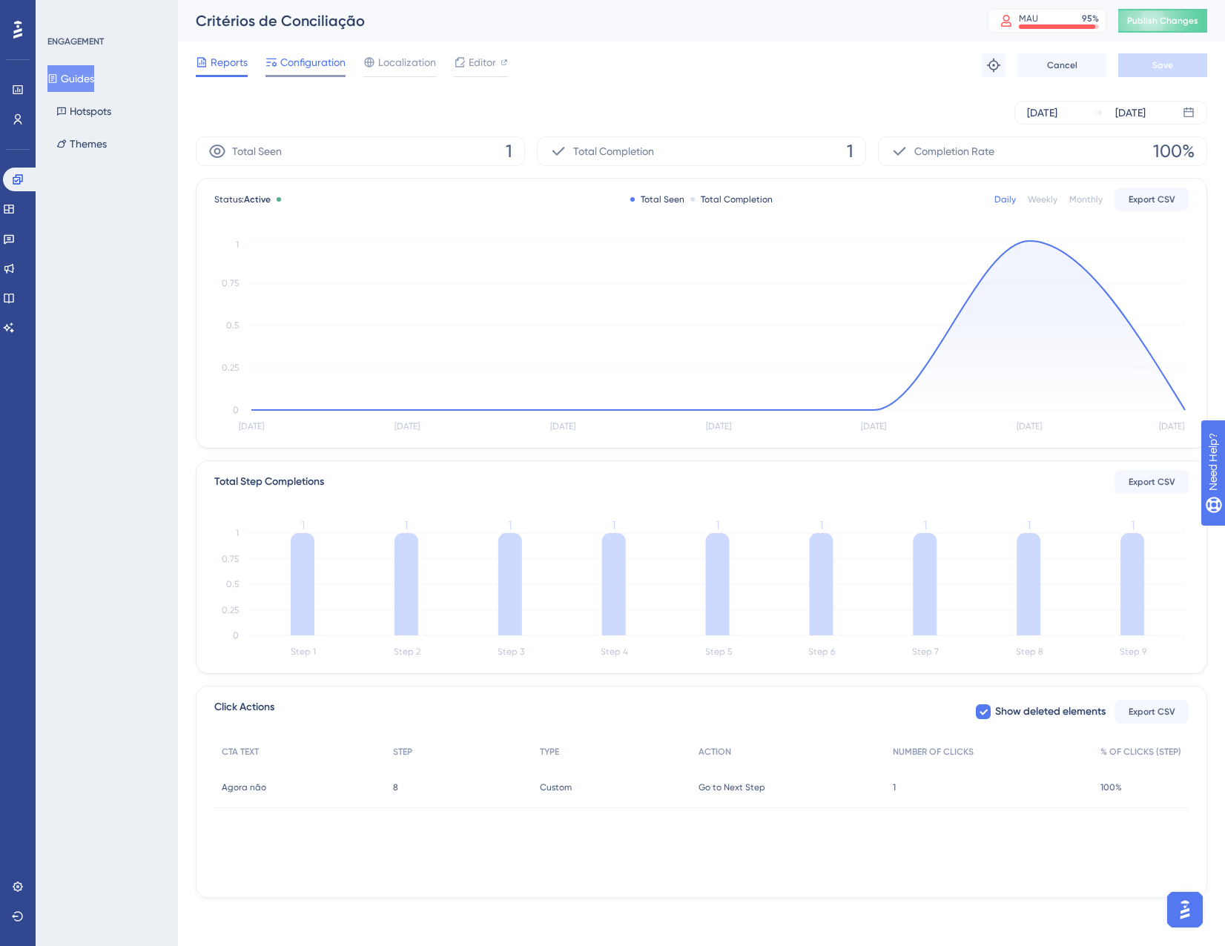
click at [301, 65] on span "Configuration" at bounding box center [312, 62] width 65 height 18
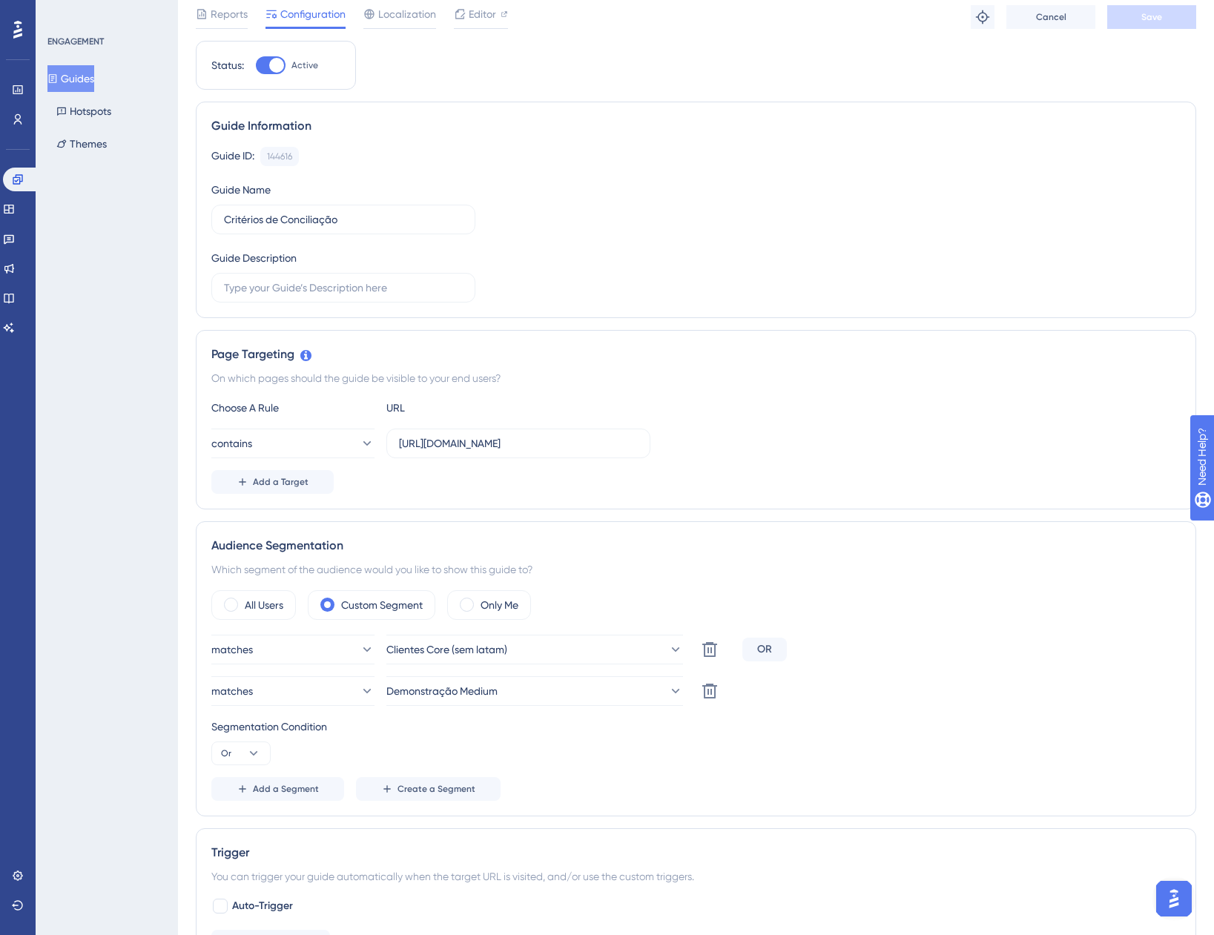
scroll to position [74, 0]
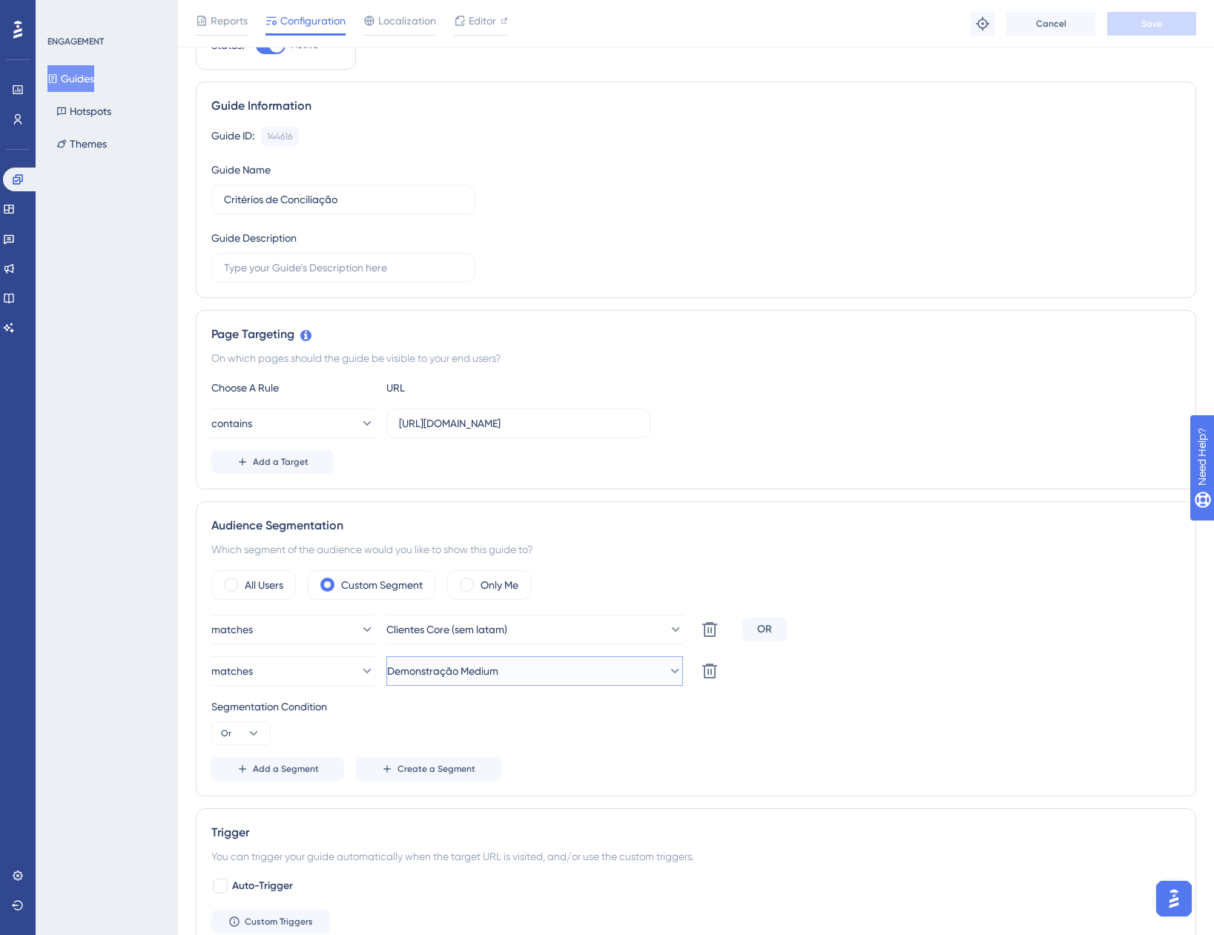
click at [498, 673] on span "Demonstração Medium" at bounding box center [442, 671] width 111 height 18
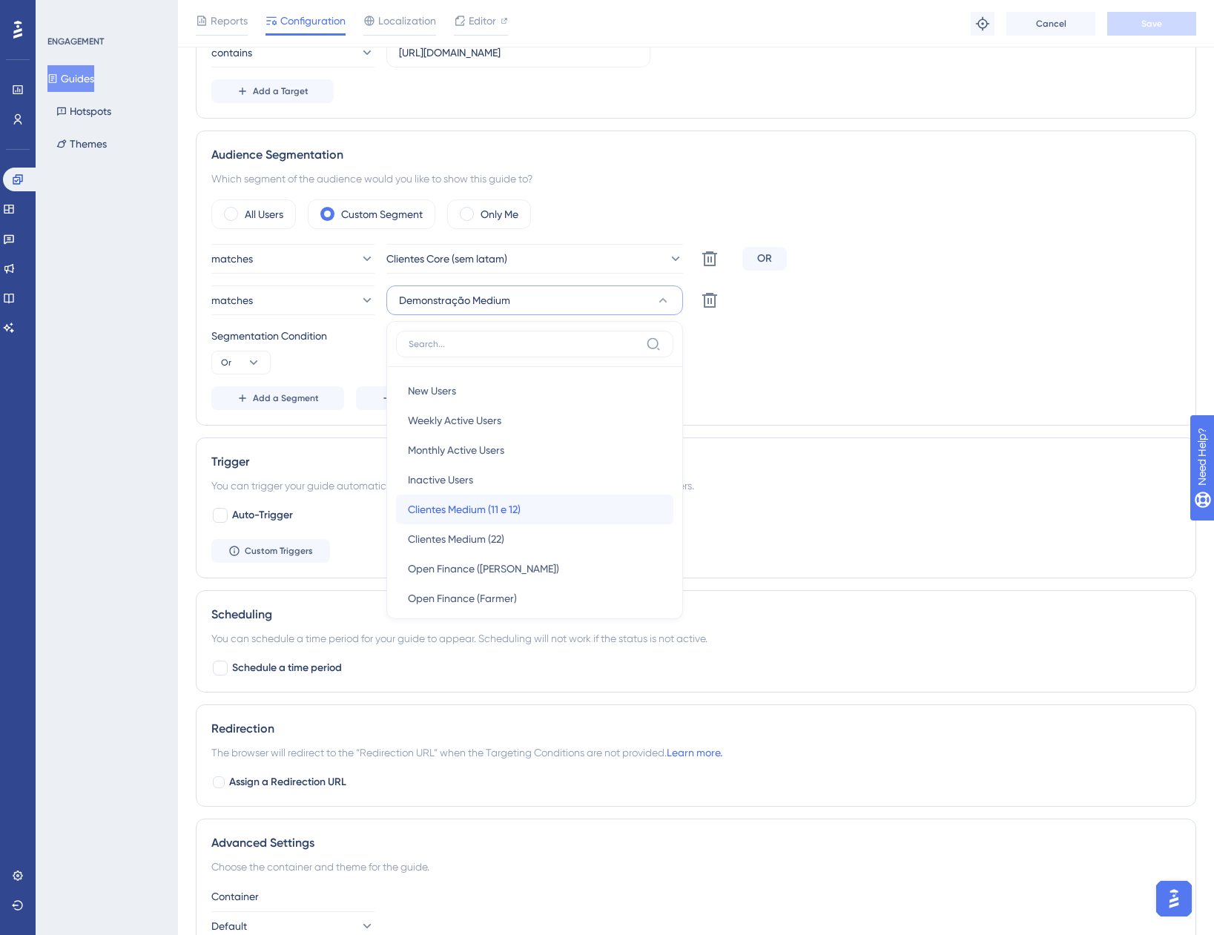
click at [483, 511] on span "Clientes Medium (11 e 12)" at bounding box center [464, 510] width 113 height 18
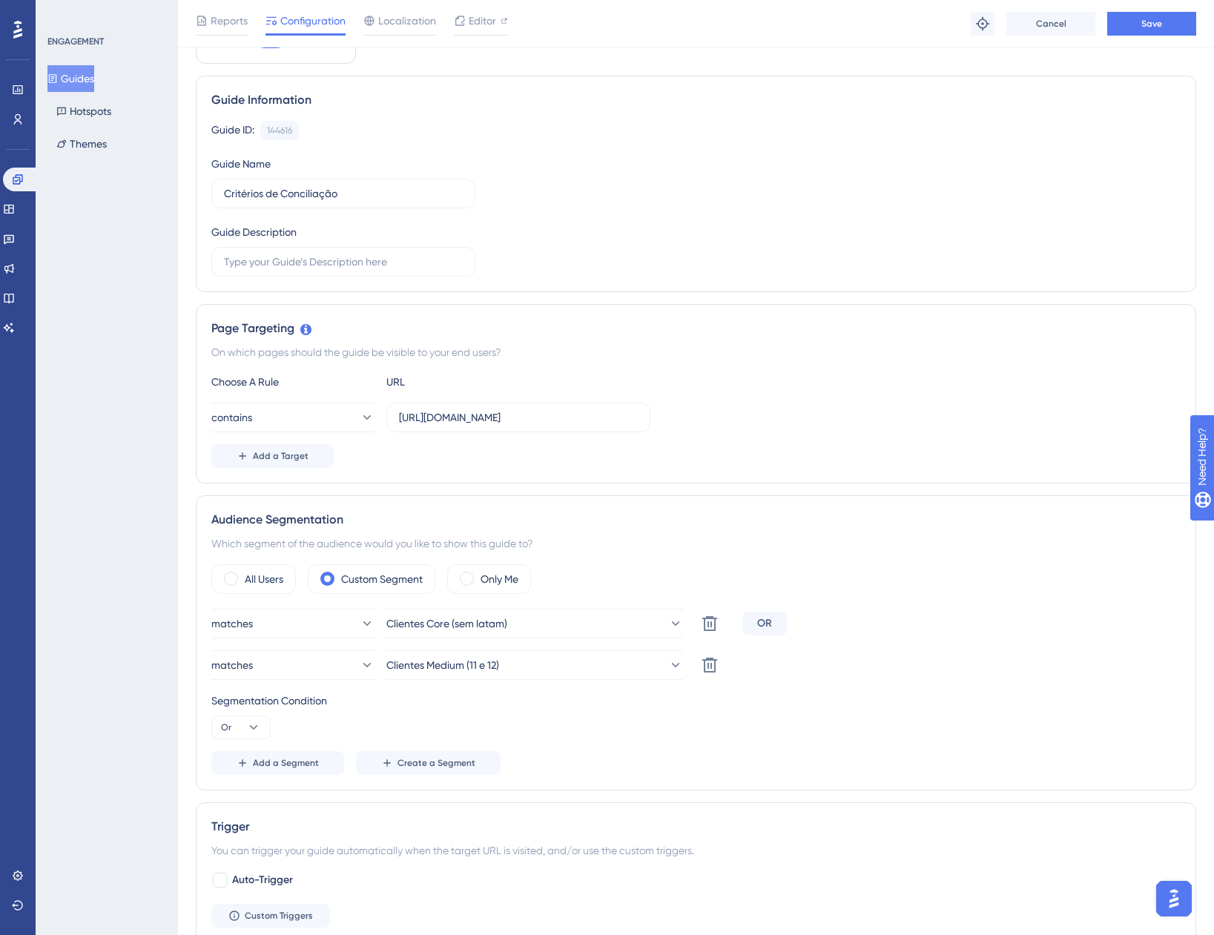
scroll to position [74, 0]
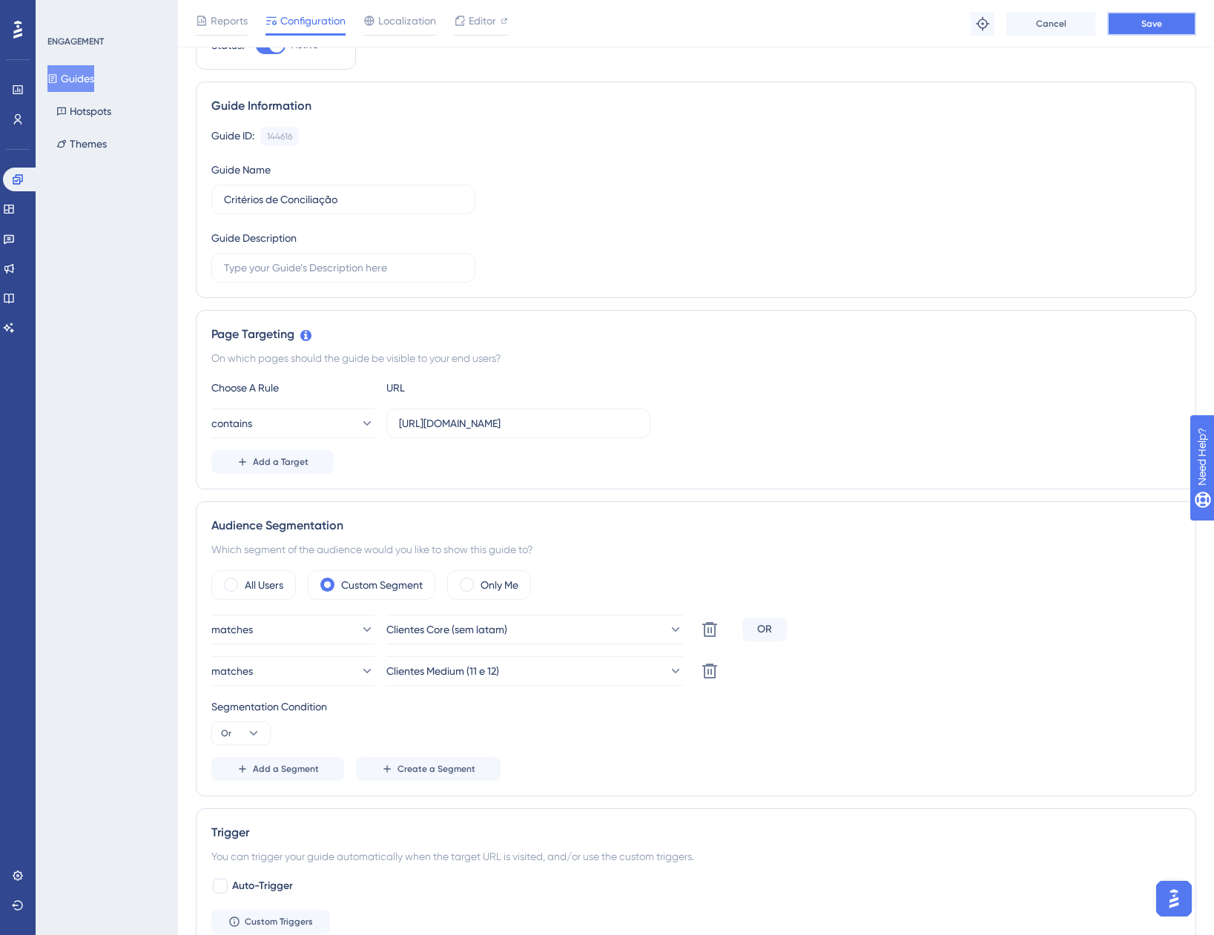
click at [1135, 32] on button "Save" at bounding box center [1151, 24] width 89 height 24
click at [70, 70] on button "Guides" at bounding box center [70, 78] width 47 height 27
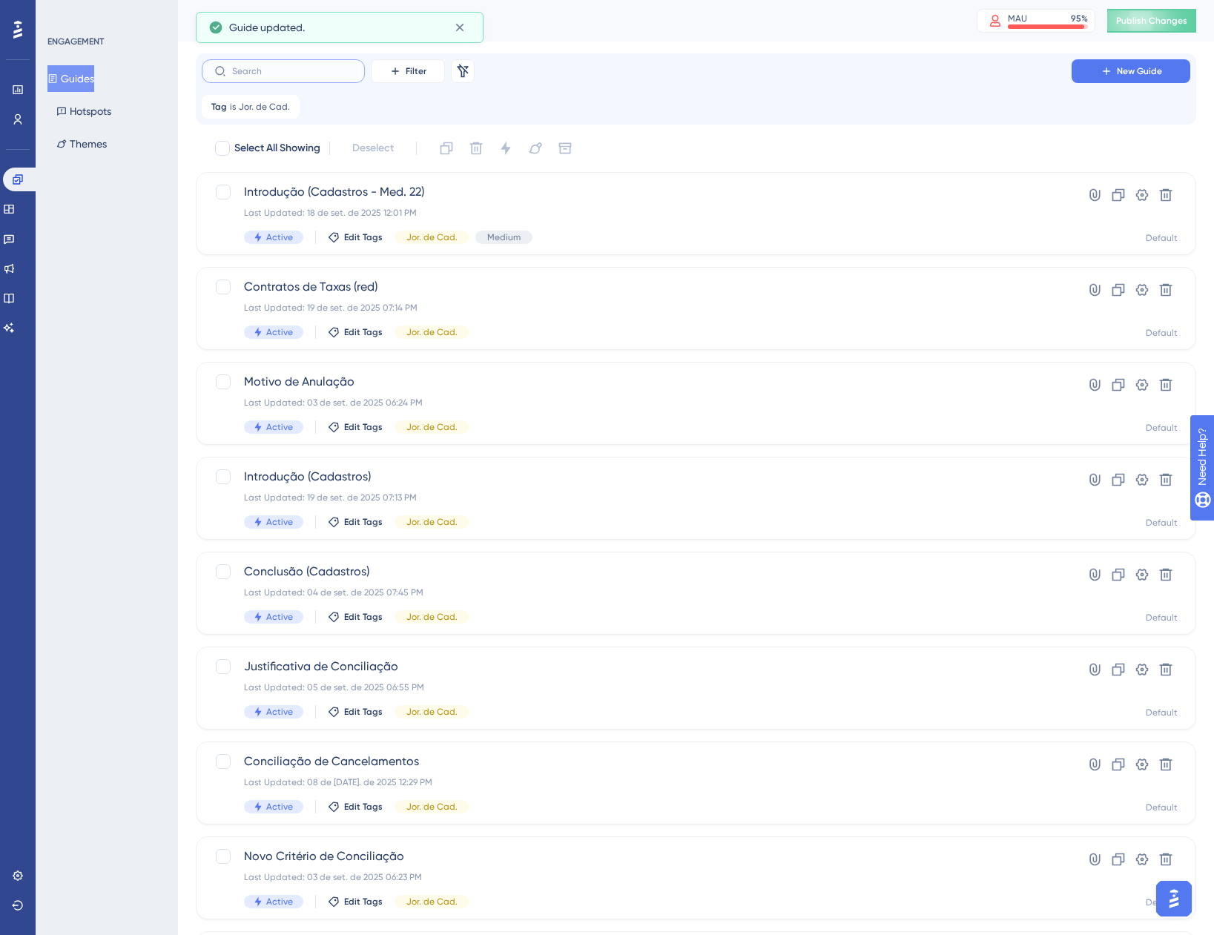
click at [316, 70] on input "text" at bounding box center [292, 71] width 120 height 10
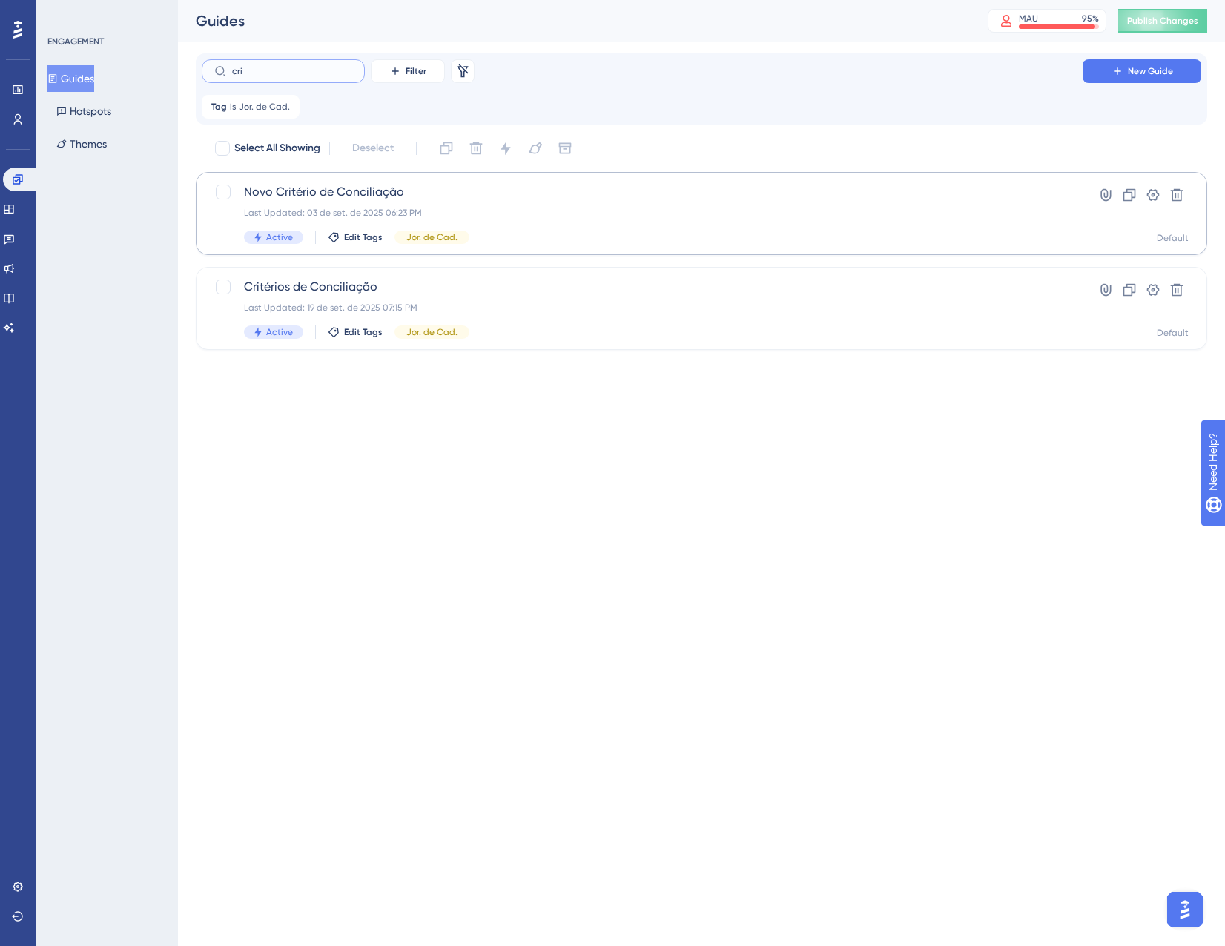
type input "cri"
click at [518, 206] on div "Novo Critério de Conciliação Last Updated: 03 de set. de 2025 06:23 PM Active E…" at bounding box center [642, 213] width 797 height 61
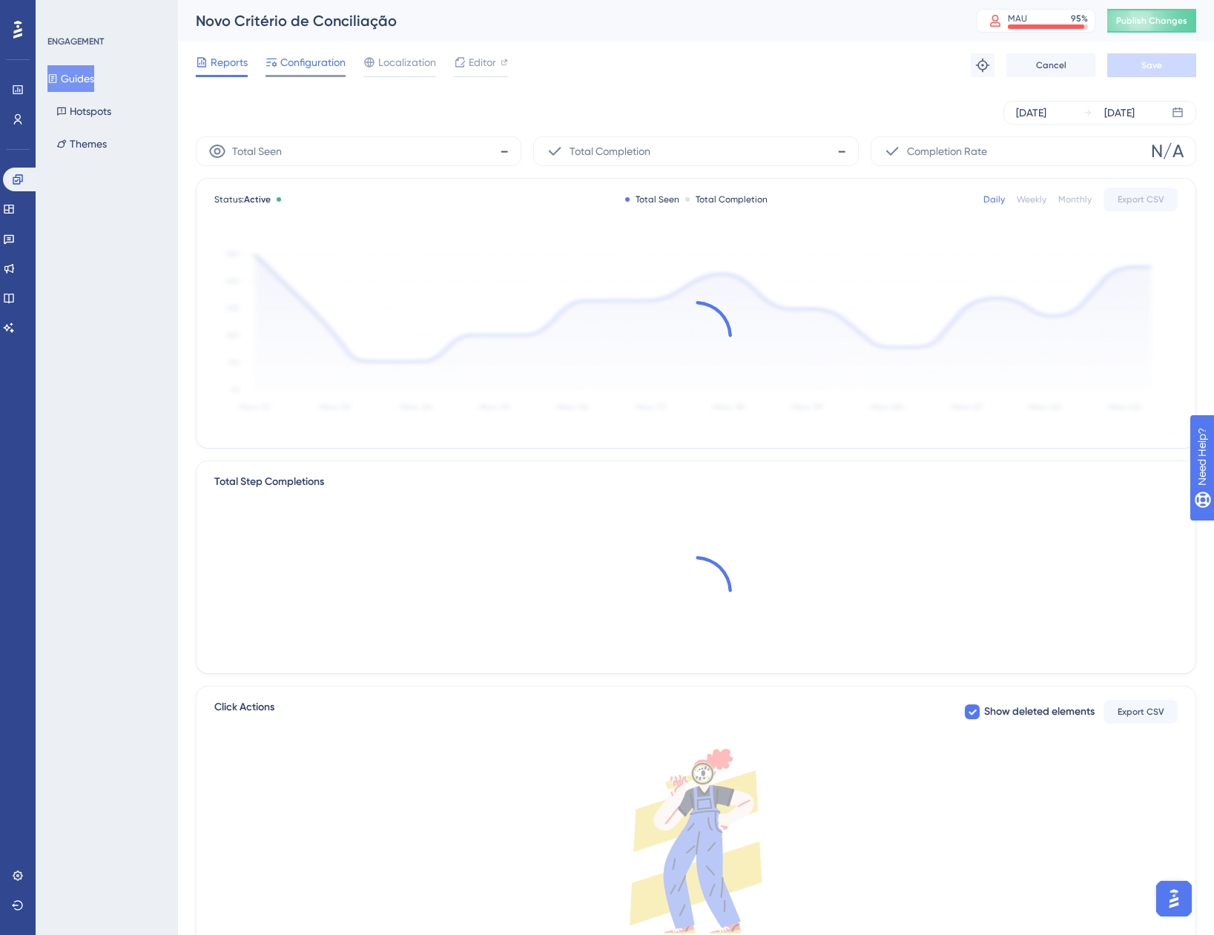
click at [289, 59] on span "Configuration" at bounding box center [312, 62] width 65 height 18
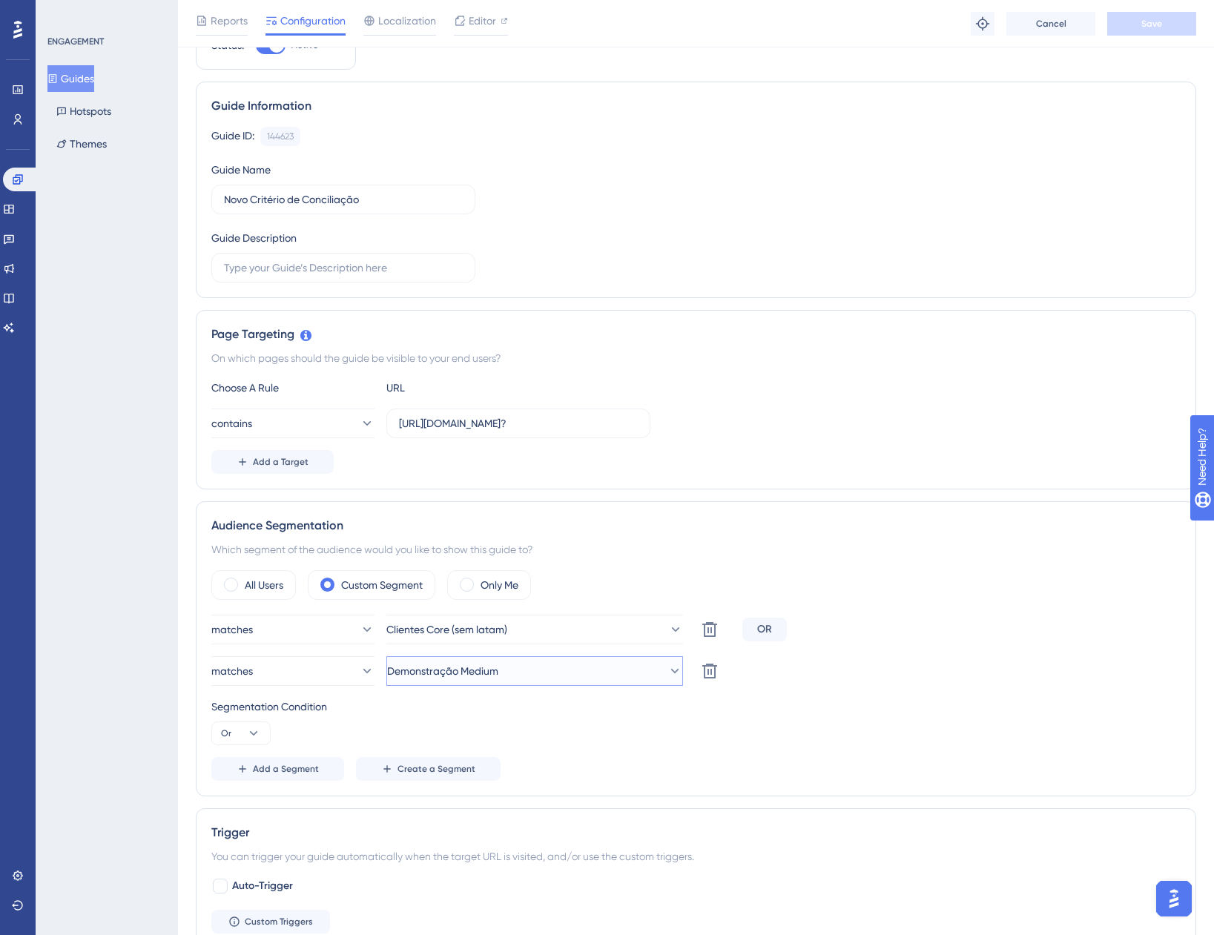
click at [518, 672] on button "Demonstração Medium" at bounding box center [534, 671] width 297 height 30
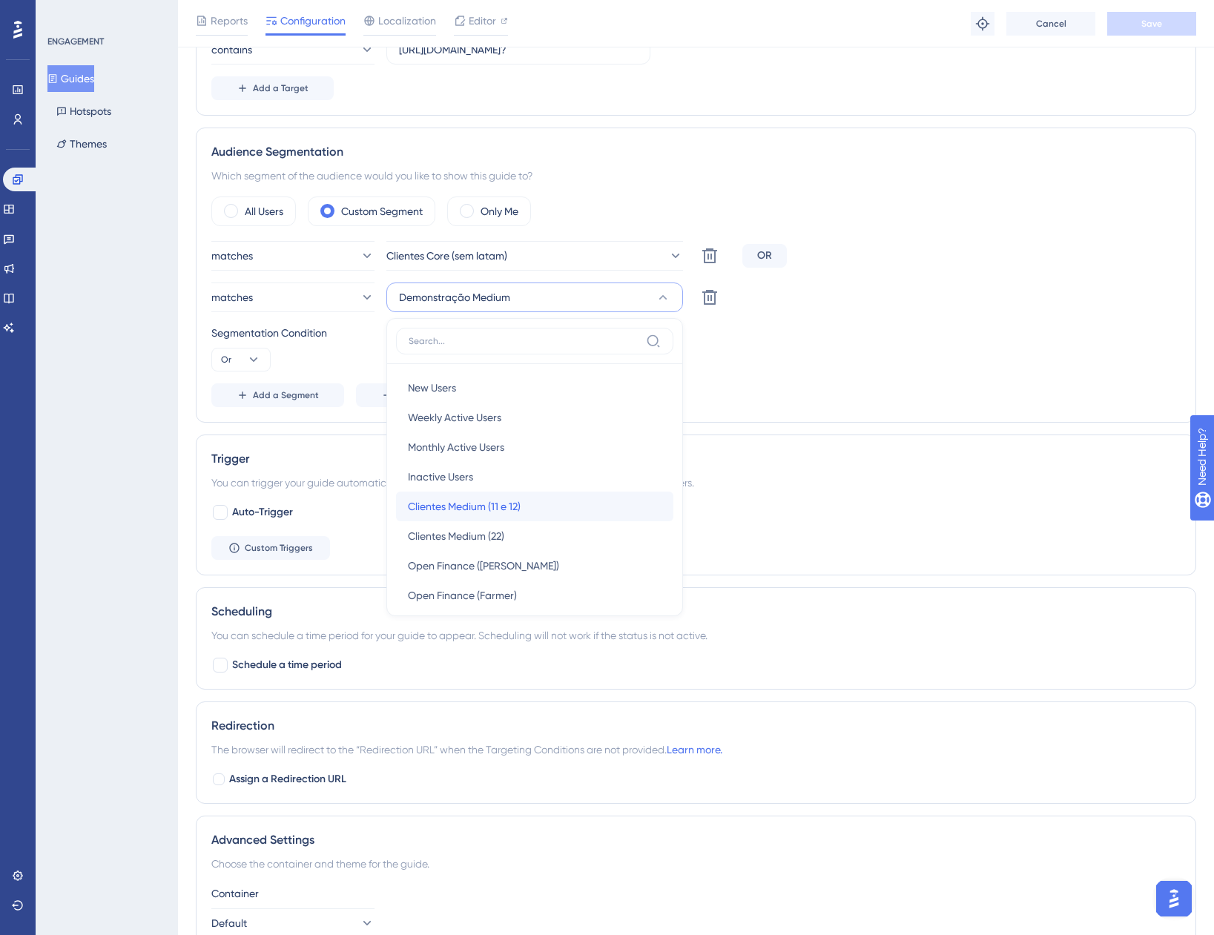
click at [538, 509] on div "Clientes Medium (11 e 12) Clientes Medium (11 e 12)" at bounding box center [535, 507] width 254 height 30
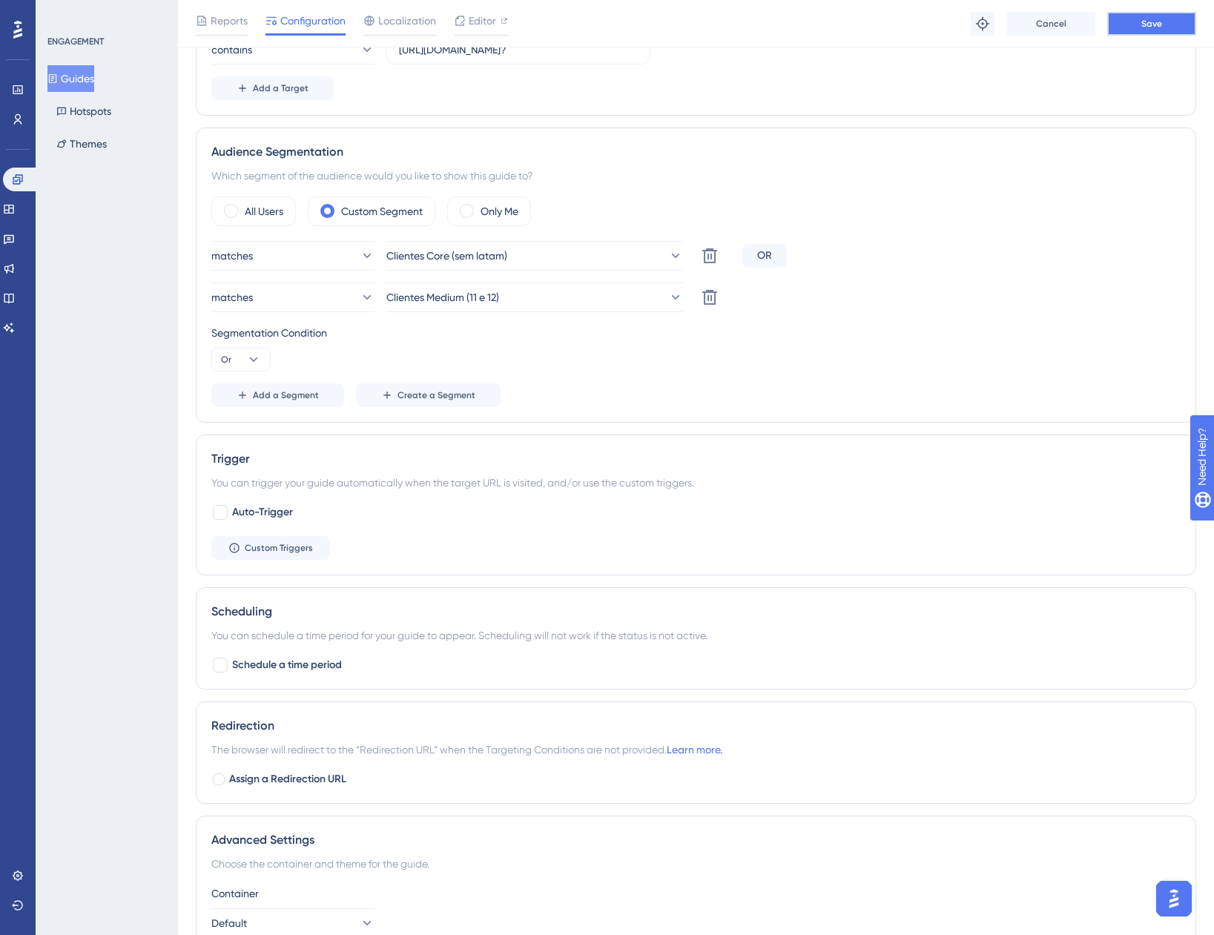
click at [1138, 29] on button "Save" at bounding box center [1151, 24] width 89 height 24
click at [80, 70] on button "Guides" at bounding box center [70, 78] width 47 height 27
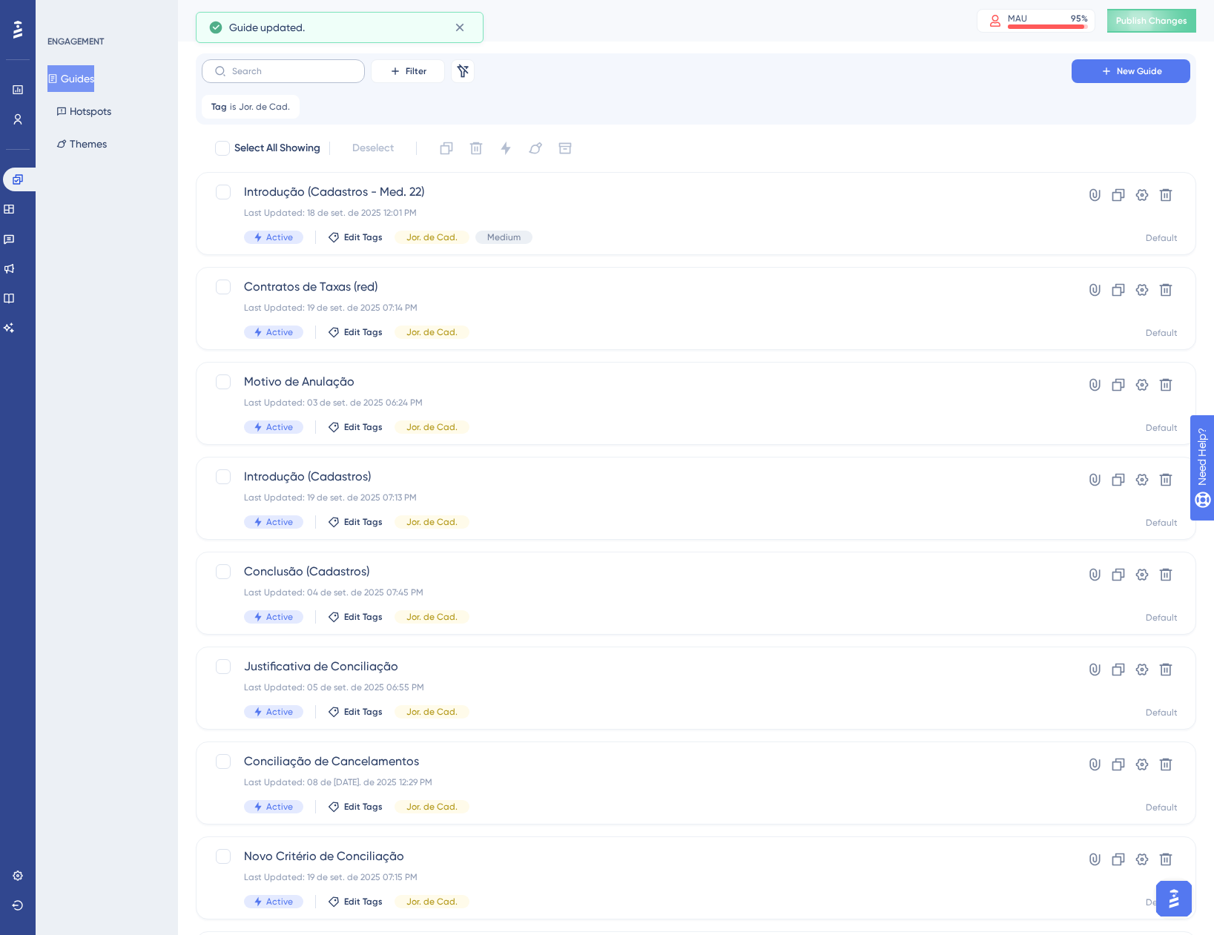
click at [290, 78] on label at bounding box center [283, 71] width 163 height 24
click at [290, 76] on input "text" at bounding box center [292, 71] width 120 height 10
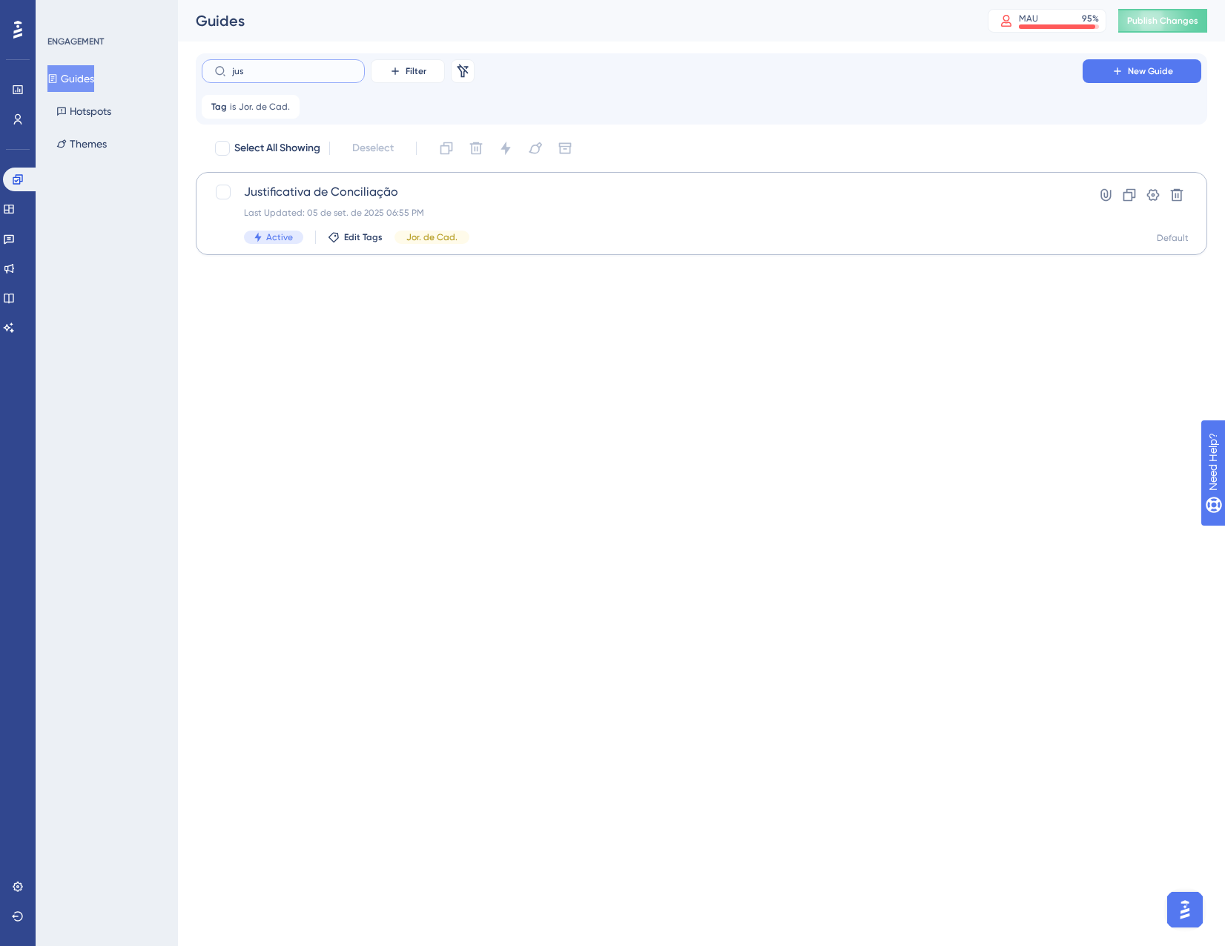
type input "jus"
click at [494, 205] on div "Justificativa de Conciliação Last Updated: 05 de set. de 2025 06:55 PM Active E…" at bounding box center [642, 213] width 797 height 61
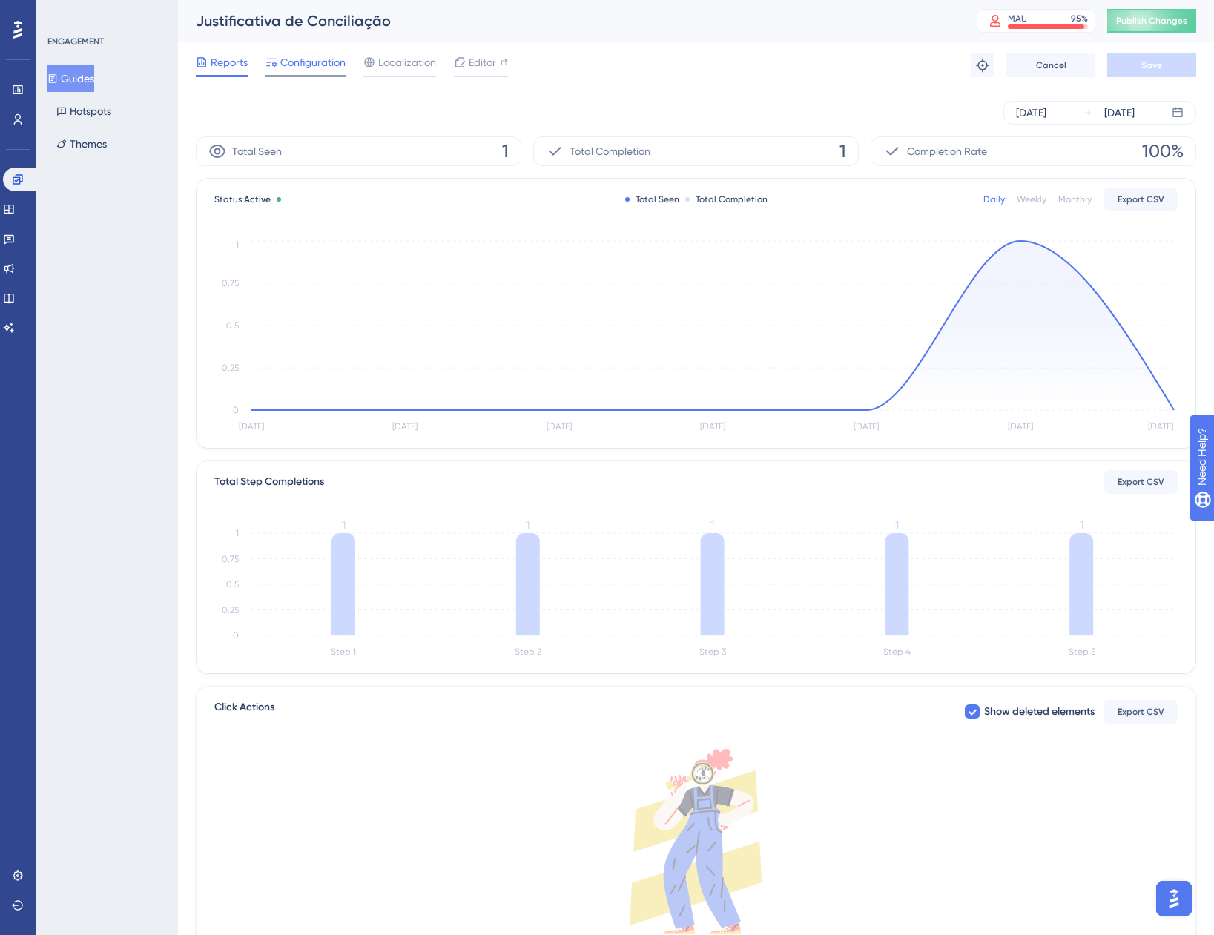
click at [290, 67] on span "Configuration" at bounding box center [312, 62] width 65 height 18
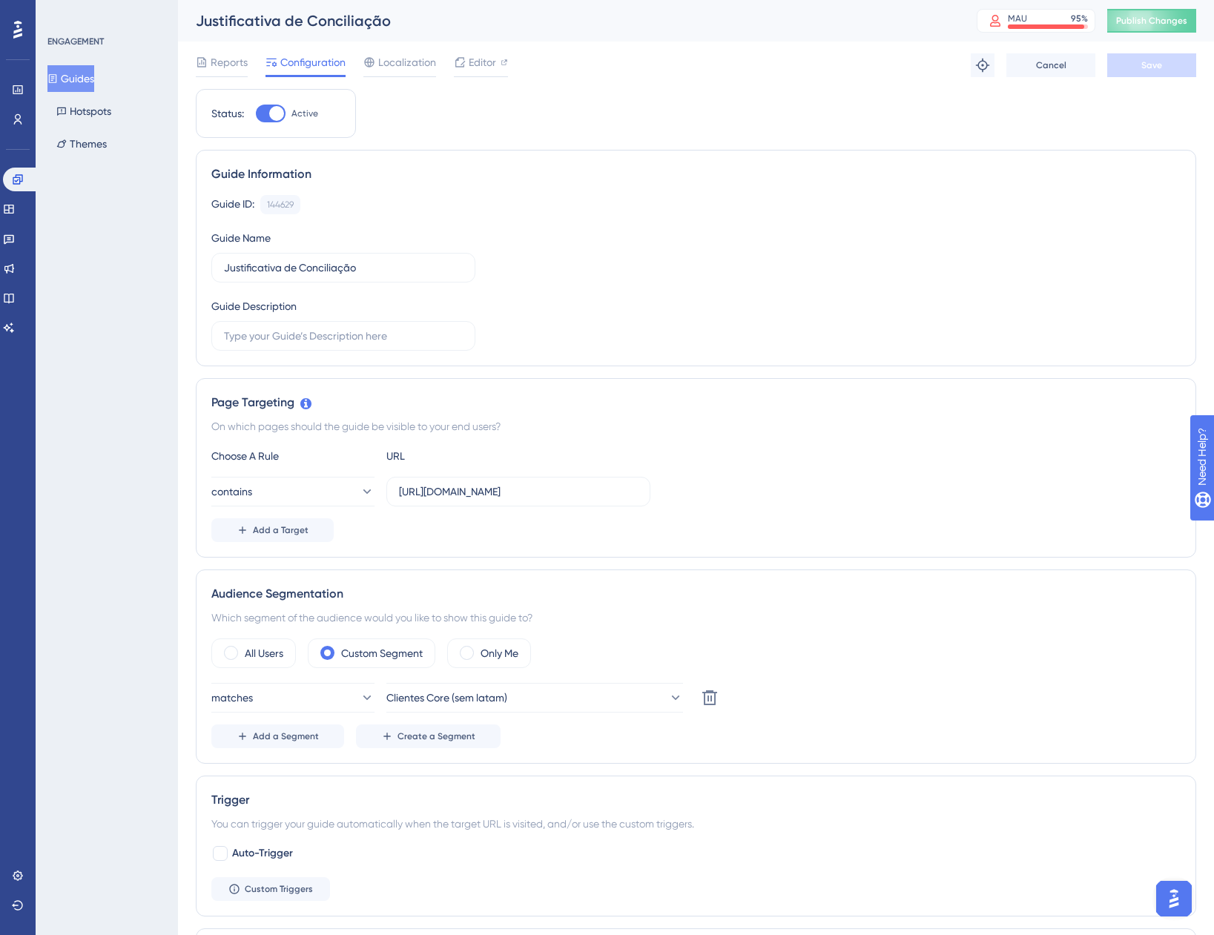
click at [72, 81] on button "Guides" at bounding box center [70, 78] width 47 height 27
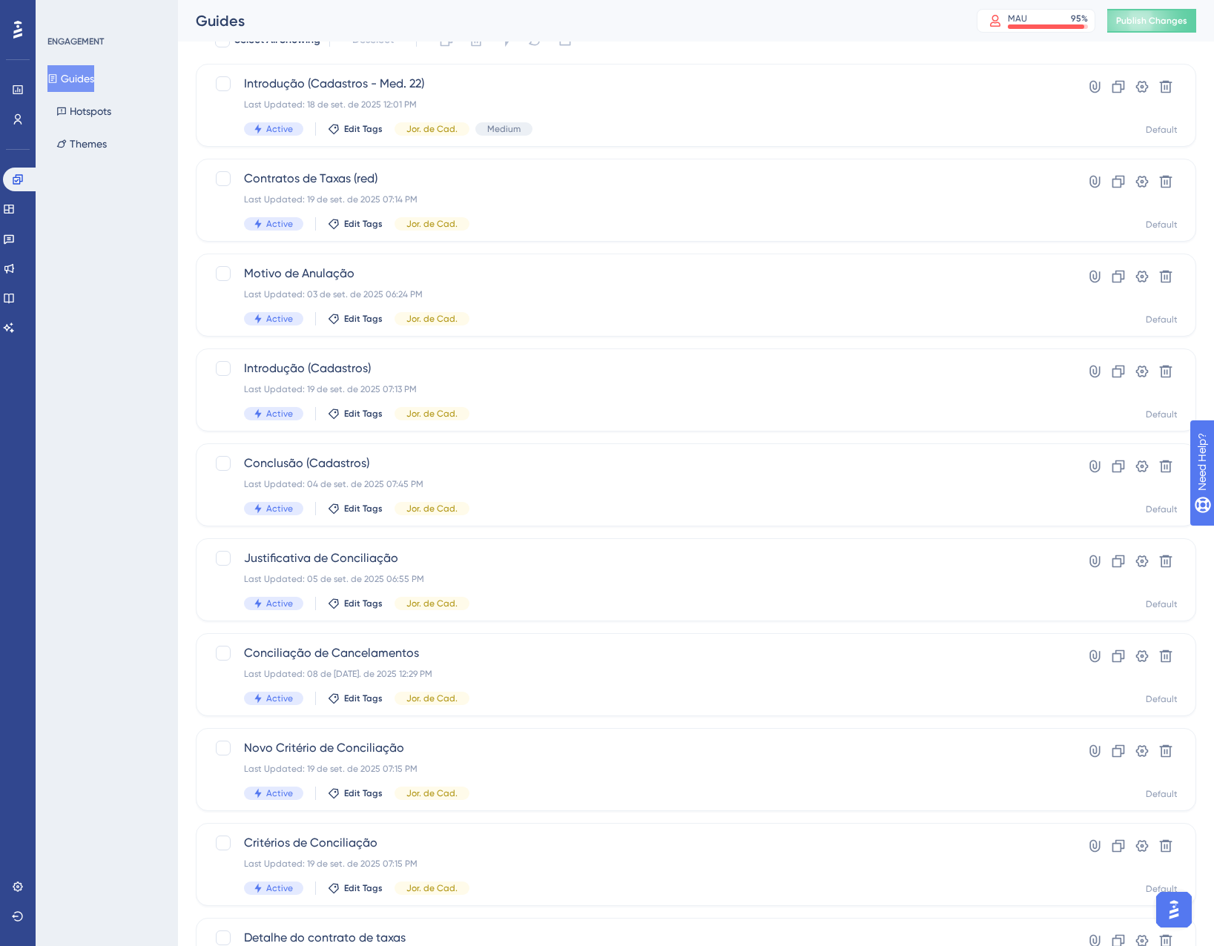
scroll to position [240, 0]
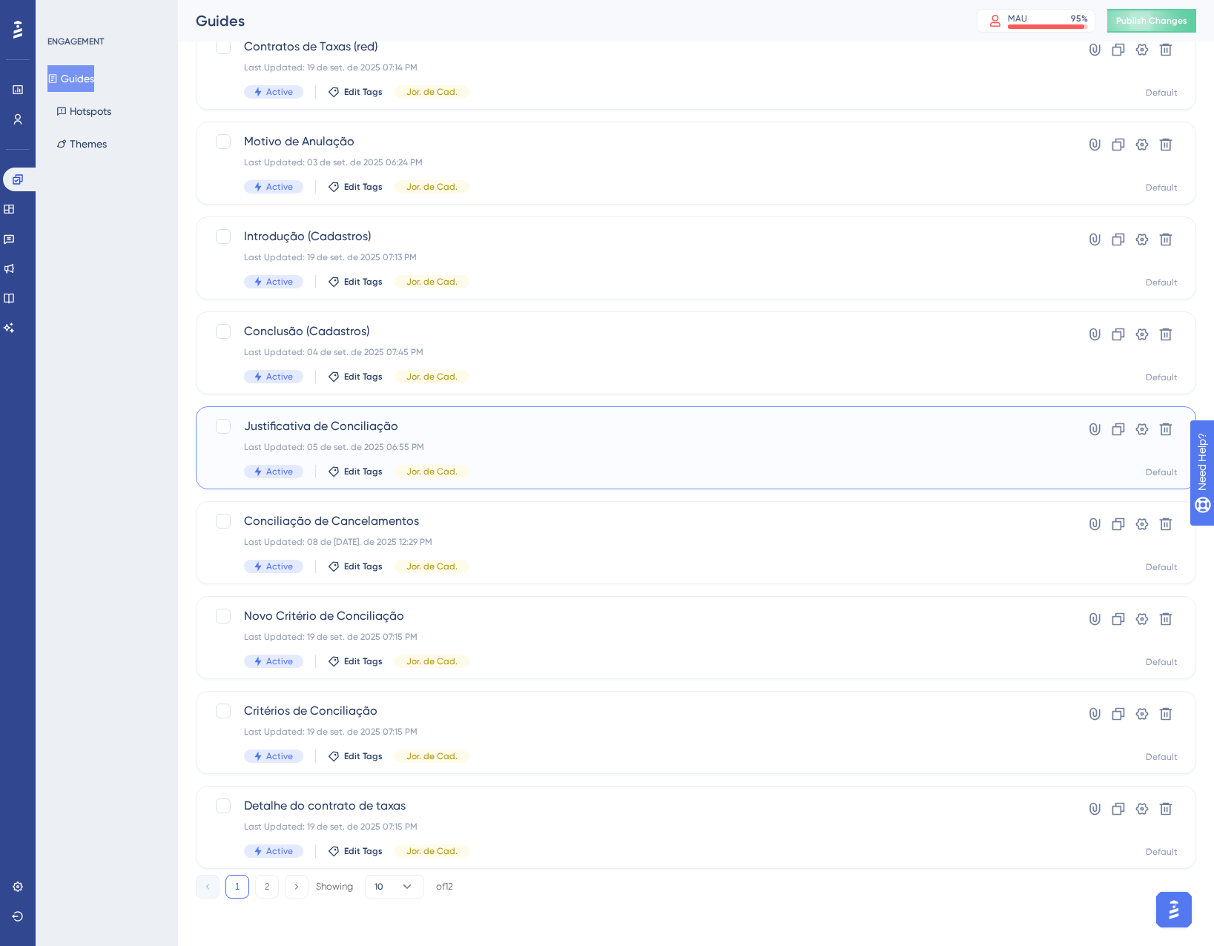
click at [537, 436] on div "Justificativa de Conciliação Last Updated: 05 de set. de 2025 06:55 PM Active E…" at bounding box center [636, 448] width 785 height 61
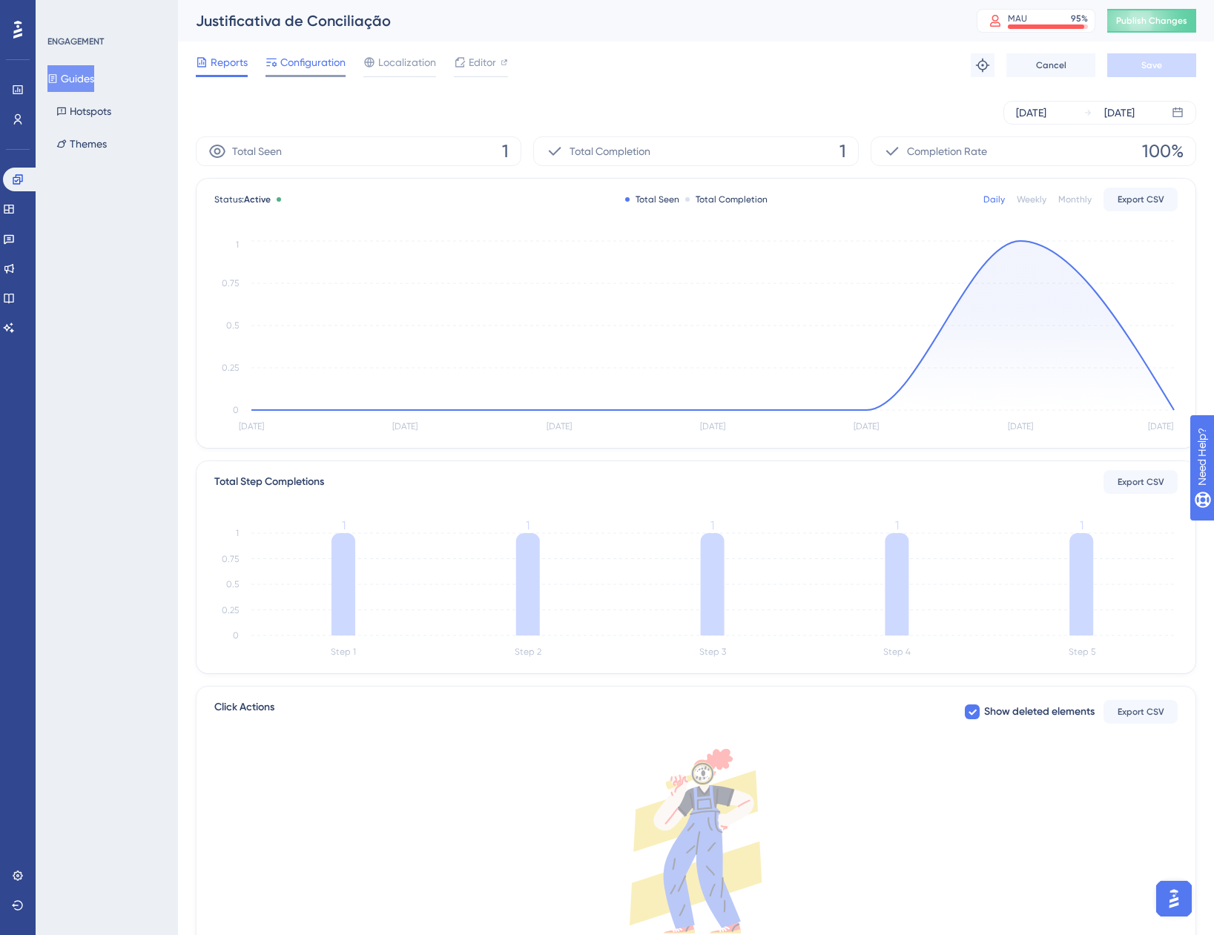
click at [292, 66] on span "Configuration" at bounding box center [312, 62] width 65 height 18
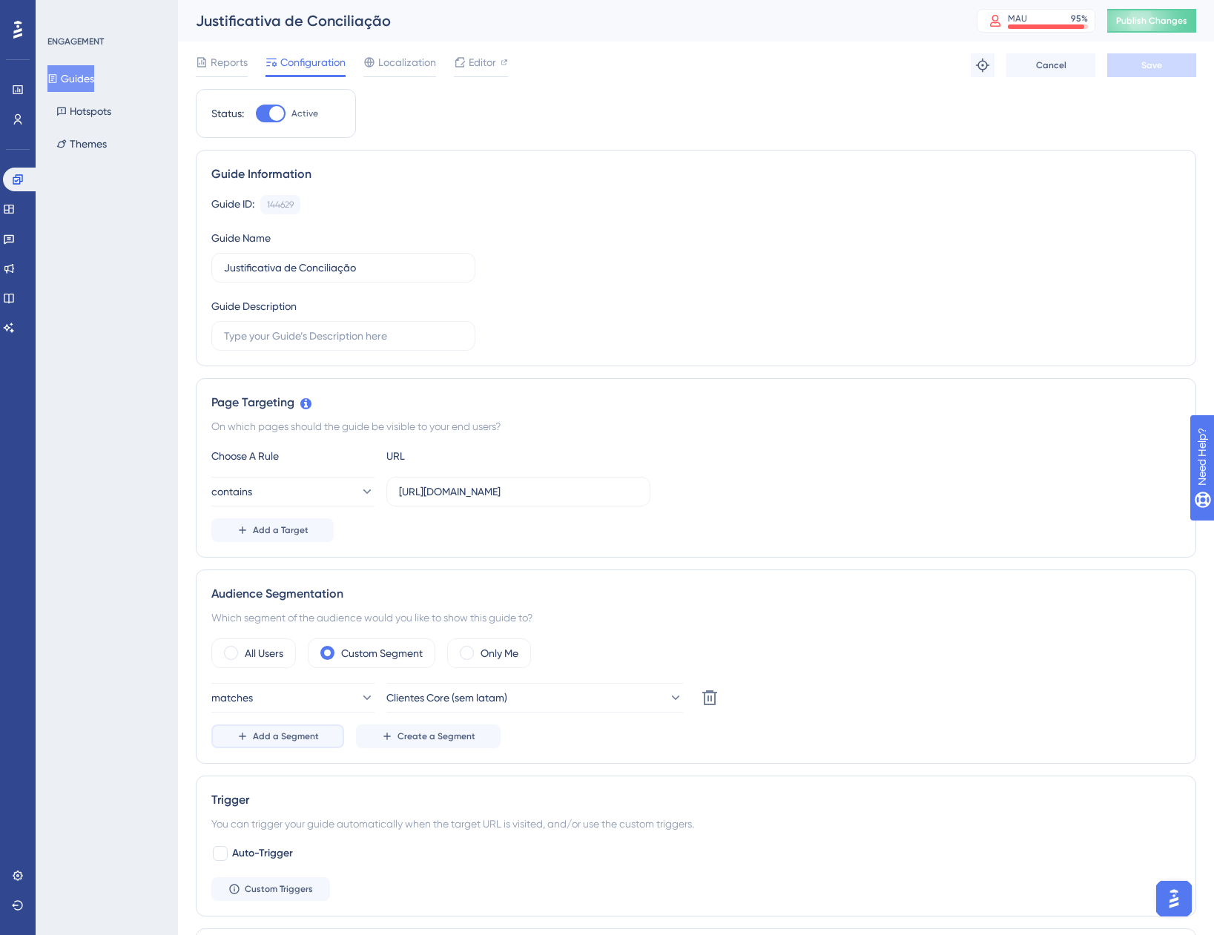
click at [288, 742] on button "Add a Segment" at bounding box center [277, 737] width 133 height 24
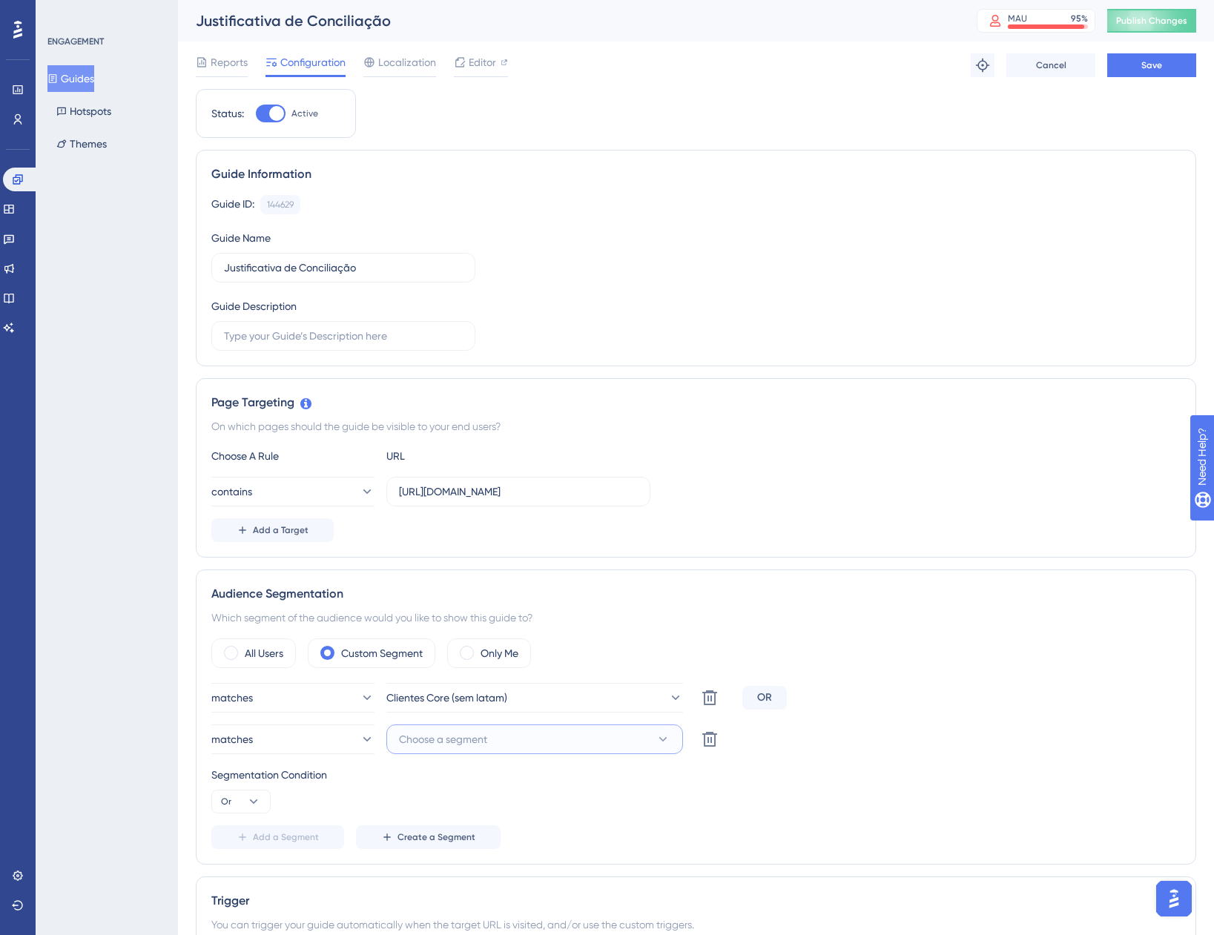
click at [431, 752] on button "Choose a segment" at bounding box center [534, 740] width 297 height 30
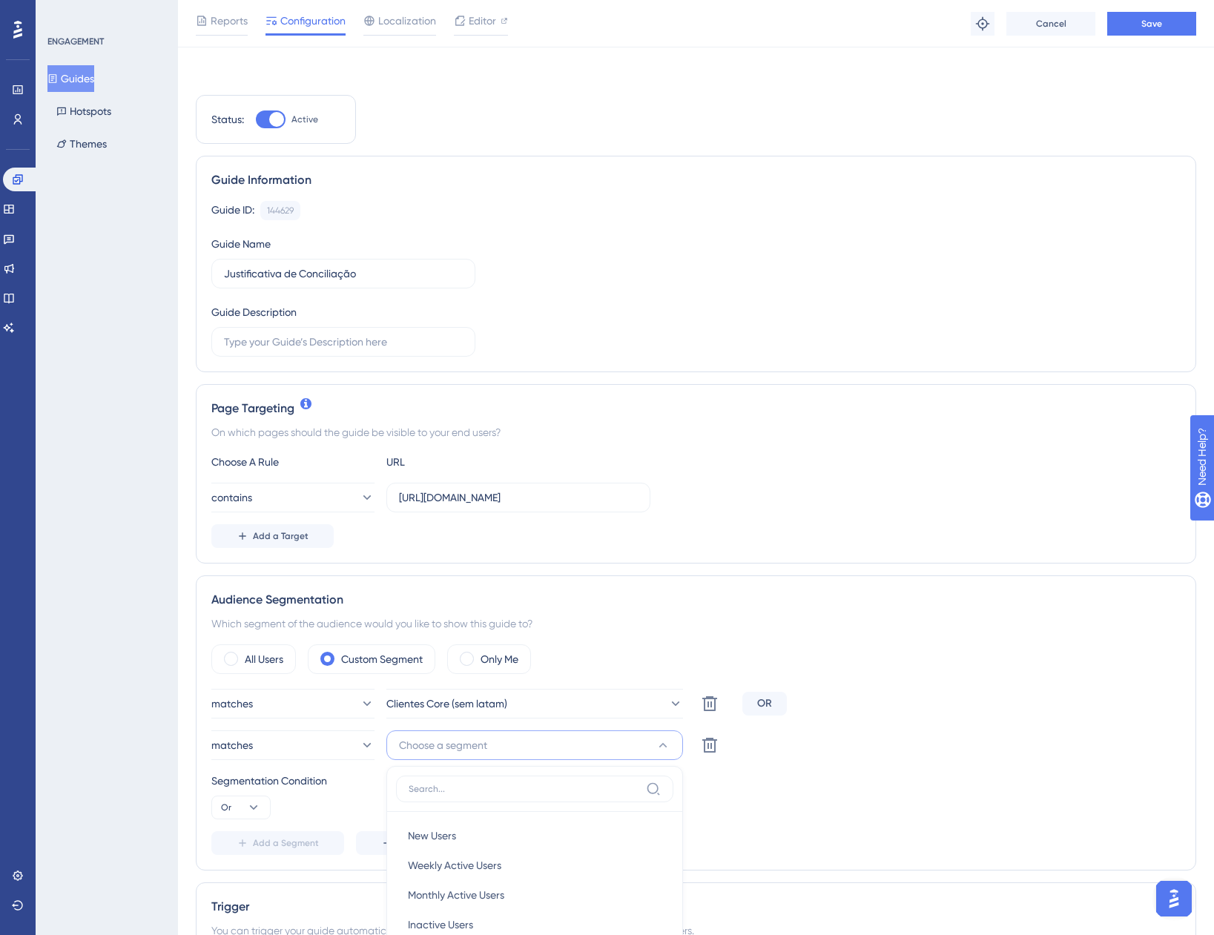
scroll to position [445, 0]
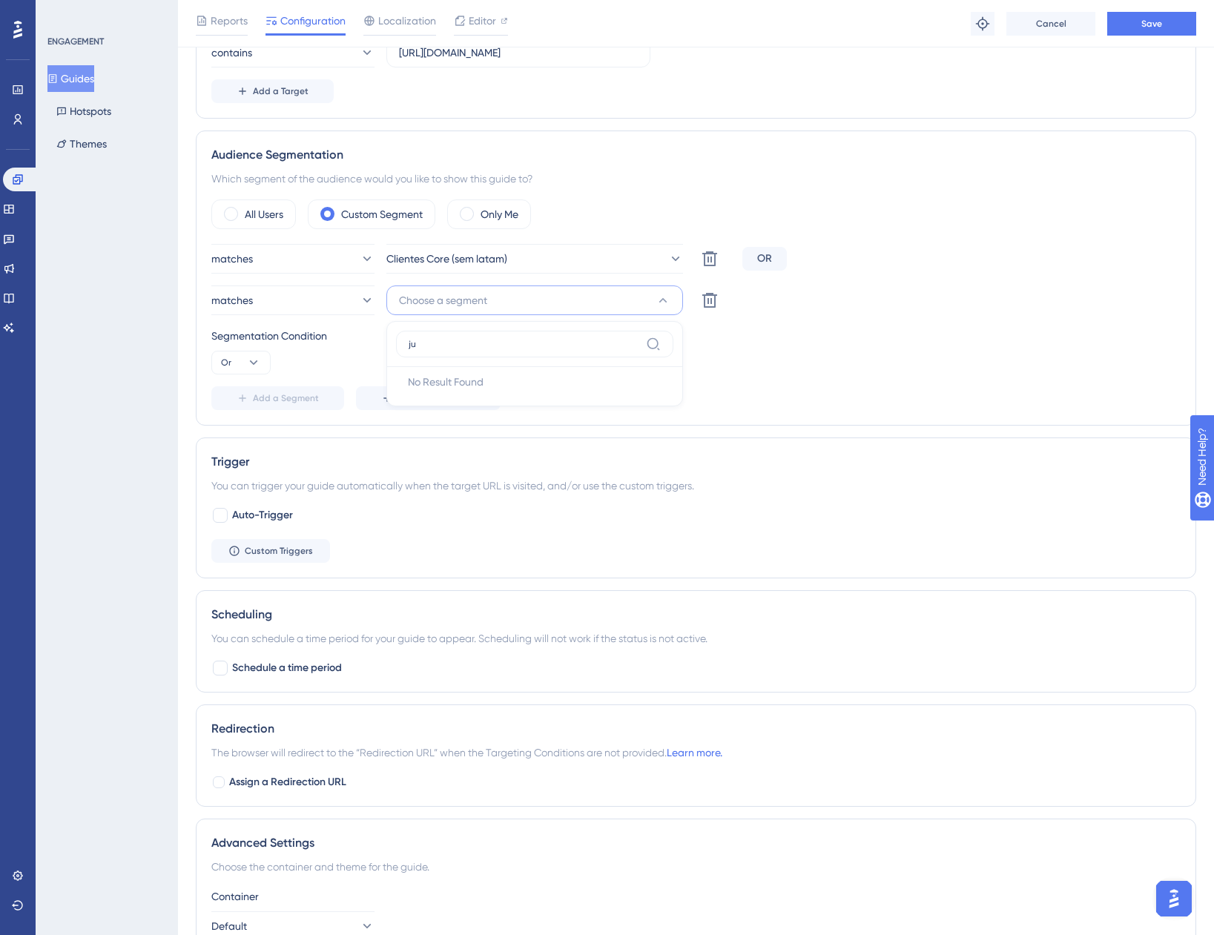
type input "j"
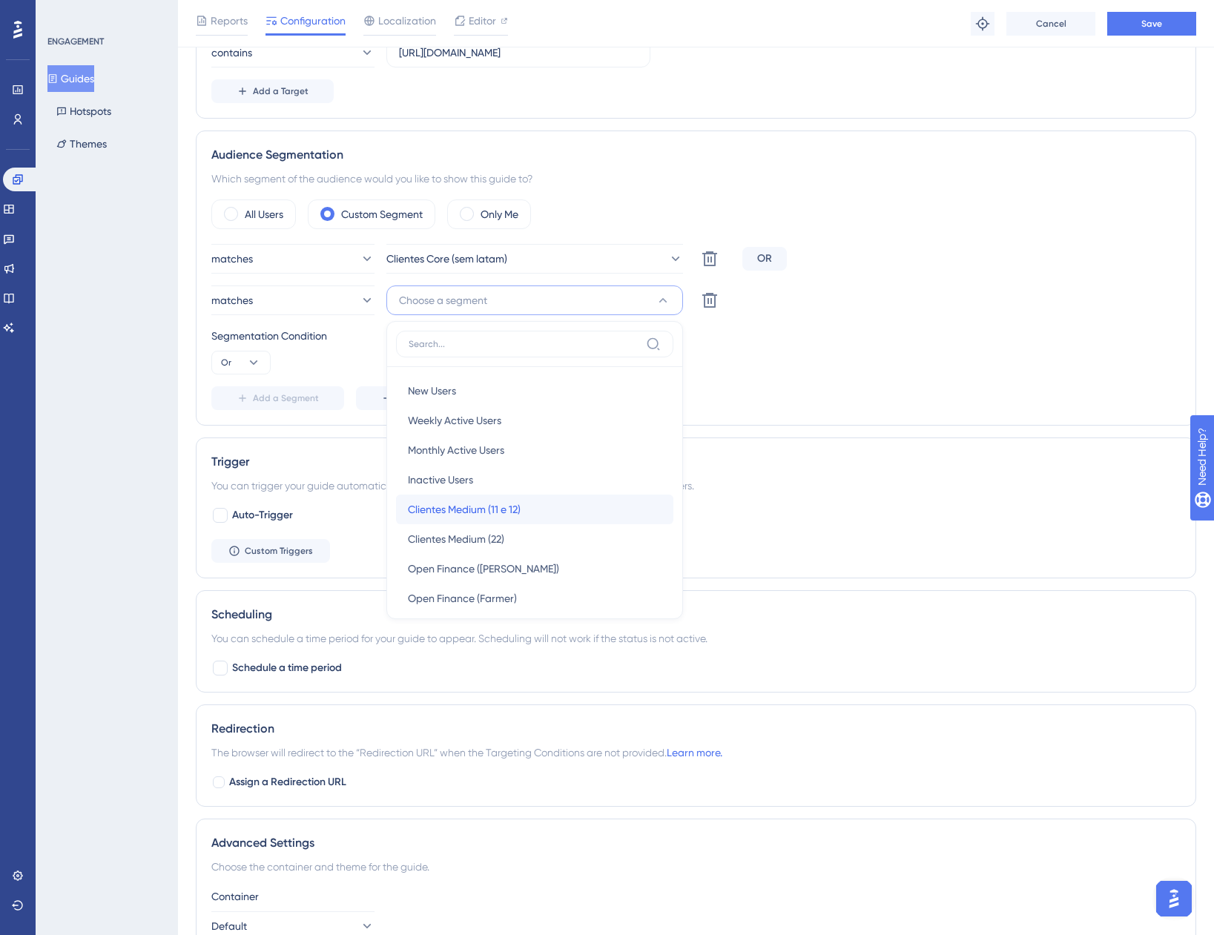
click at [529, 505] on div "Clientes Medium (11 e 12) Clientes Medium (11 e 12)" at bounding box center [535, 510] width 254 height 30
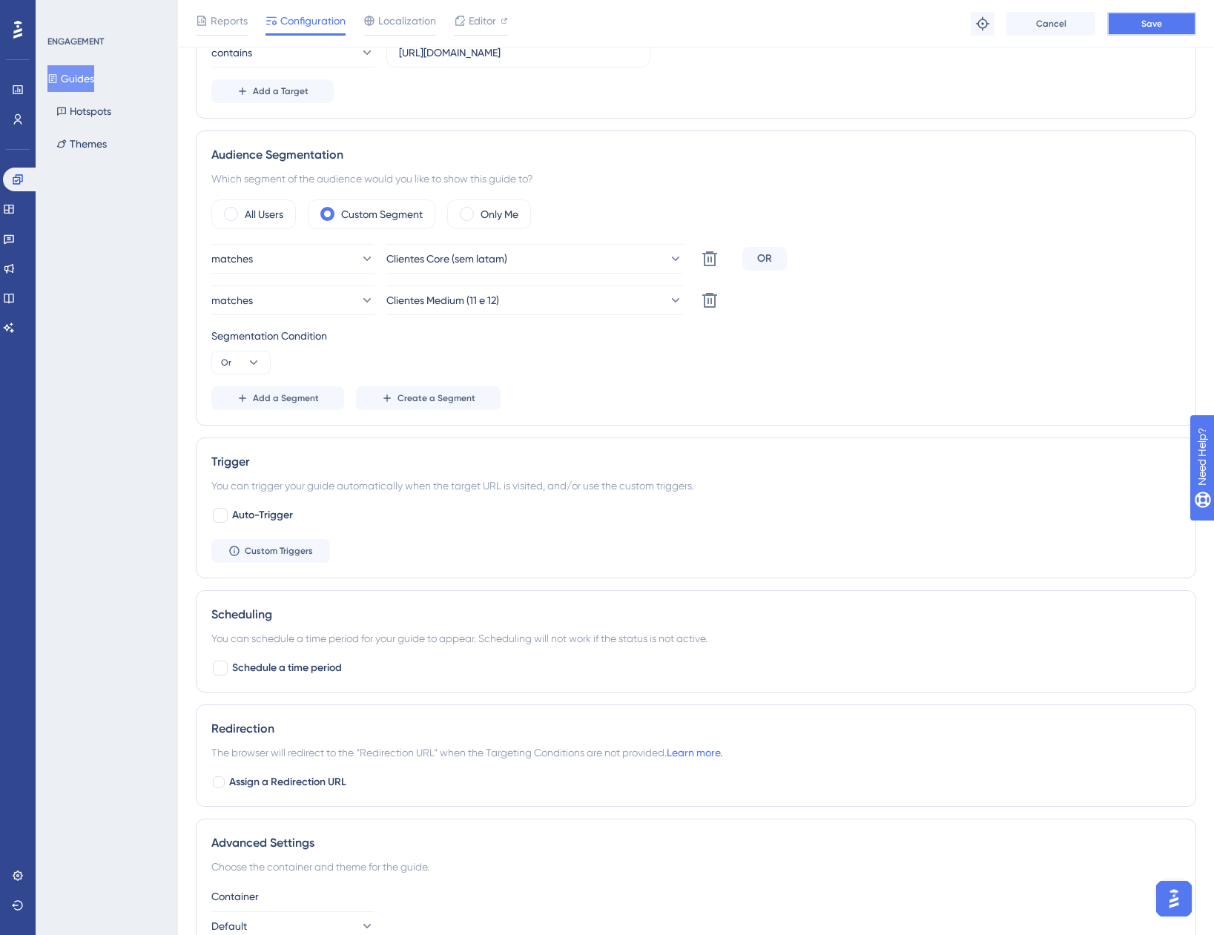
click at [1170, 13] on button "Save" at bounding box center [1151, 24] width 89 height 24
click at [92, 82] on button "Guides" at bounding box center [70, 78] width 47 height 27
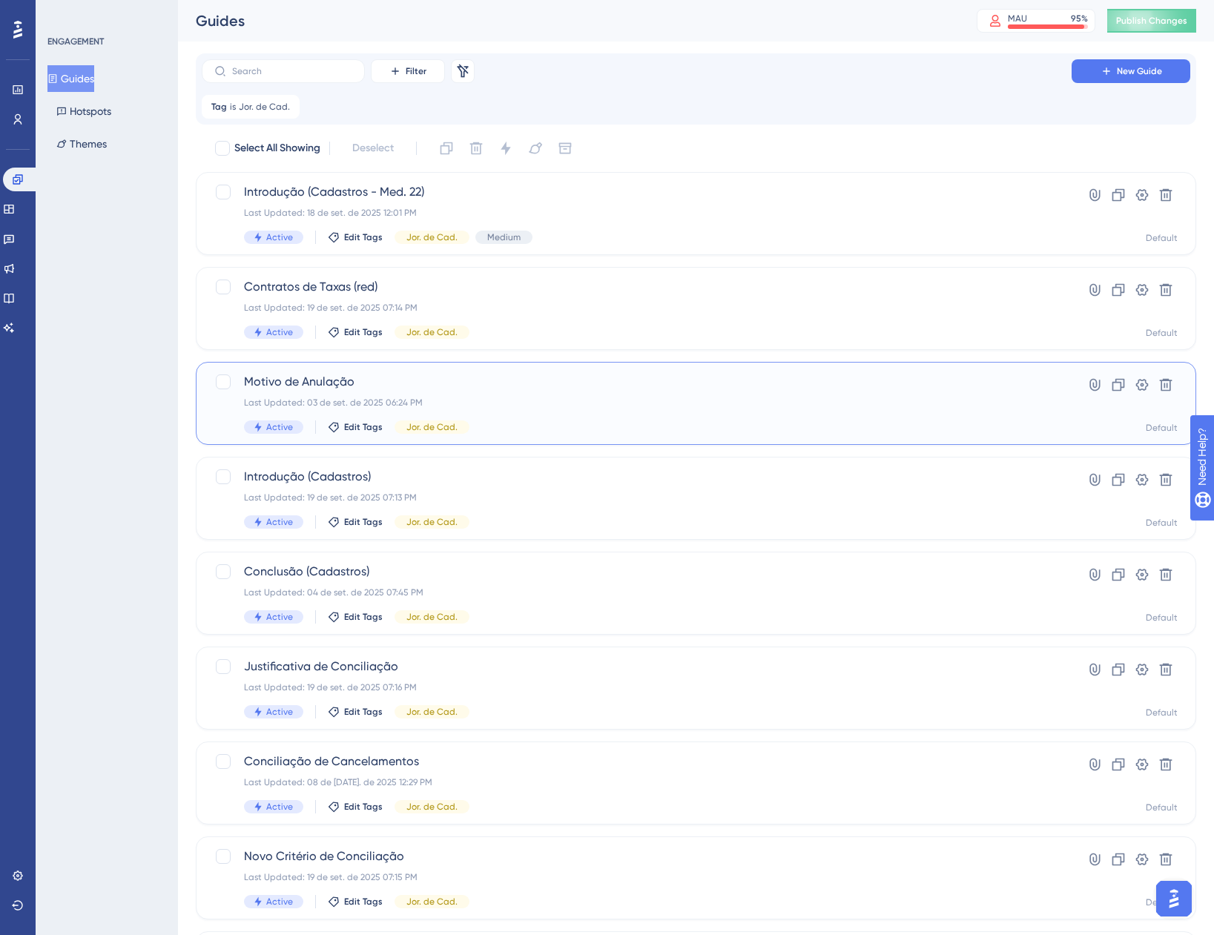
click at [519, 408] on div "Last Updated: 03 de set. de 2025 06:24 PM" at bounding box center [636, 403] width 785 height 12
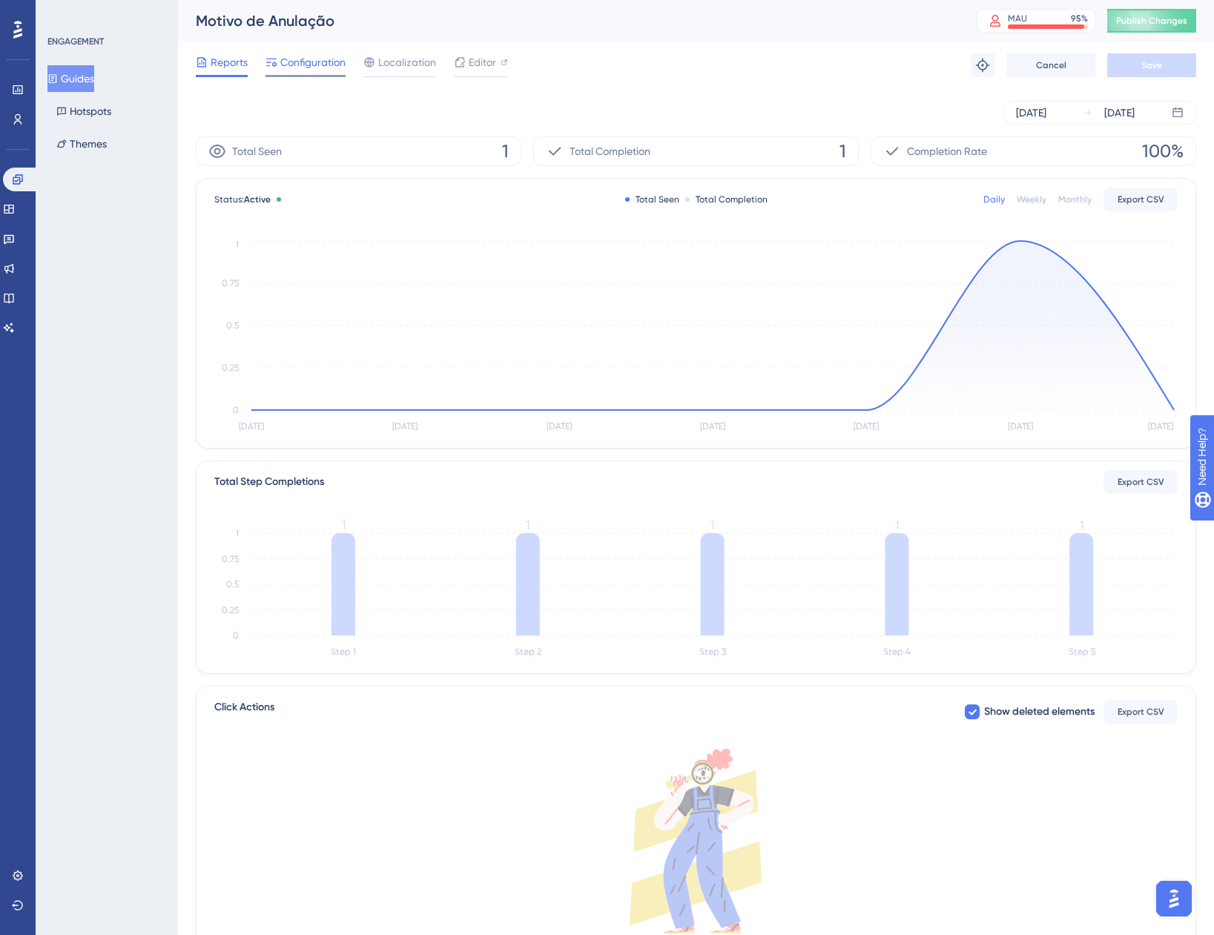
click at [325, 62] on span "Configuration" at bounding box center [312, 62] width 65 height 18
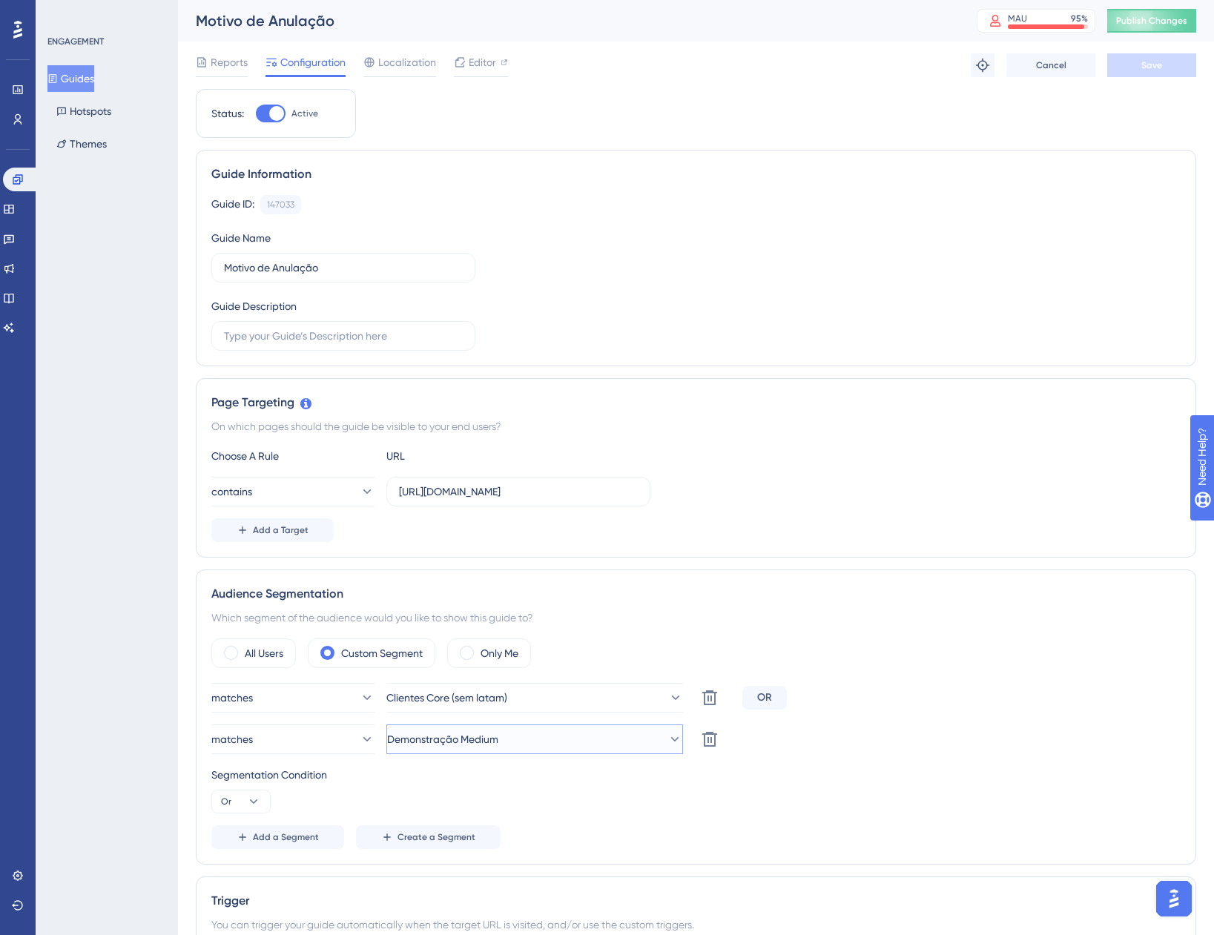
click at [488, 742] on span "Demonstração Medium" at bounding box center [442, 740] width 111 height 18
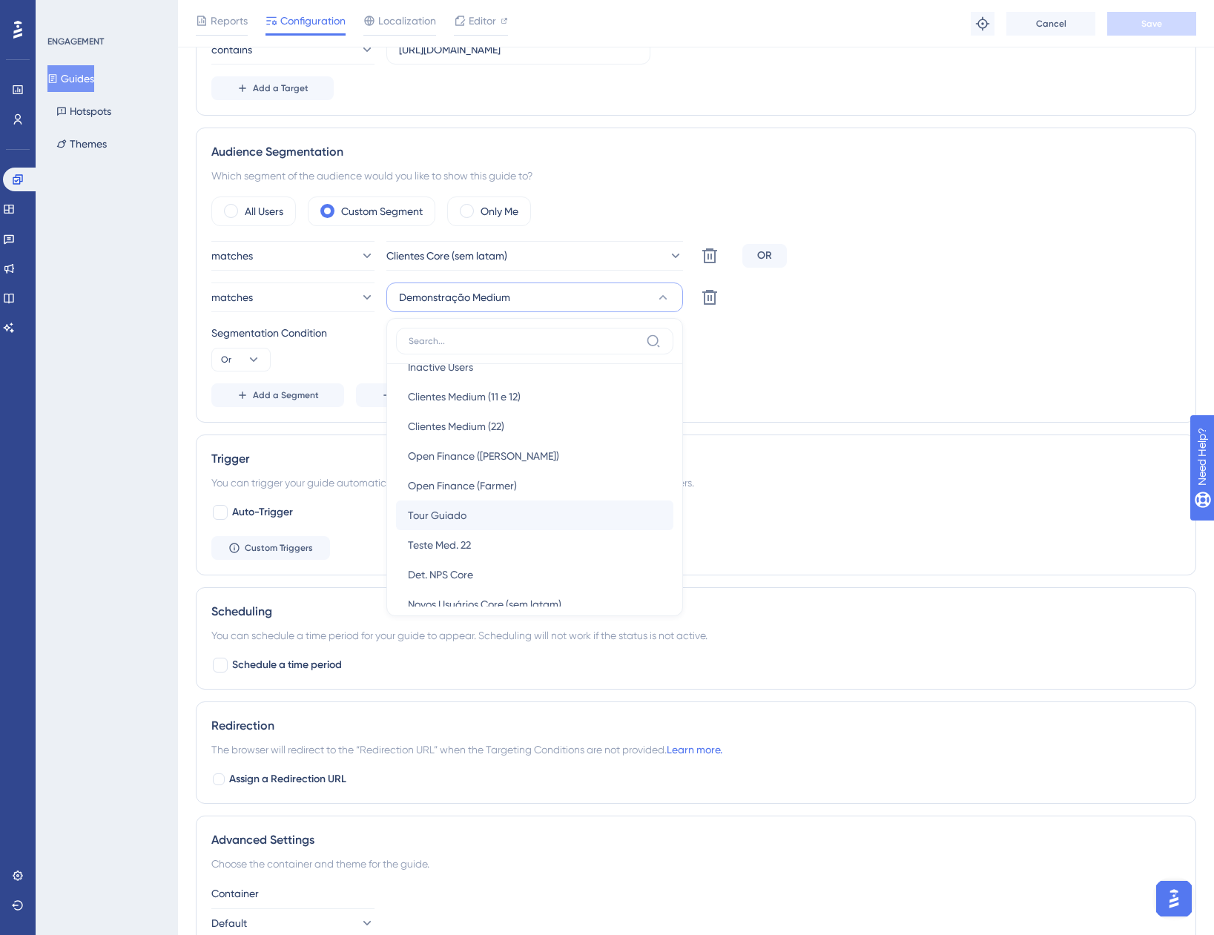
scroll to position [74, 0]
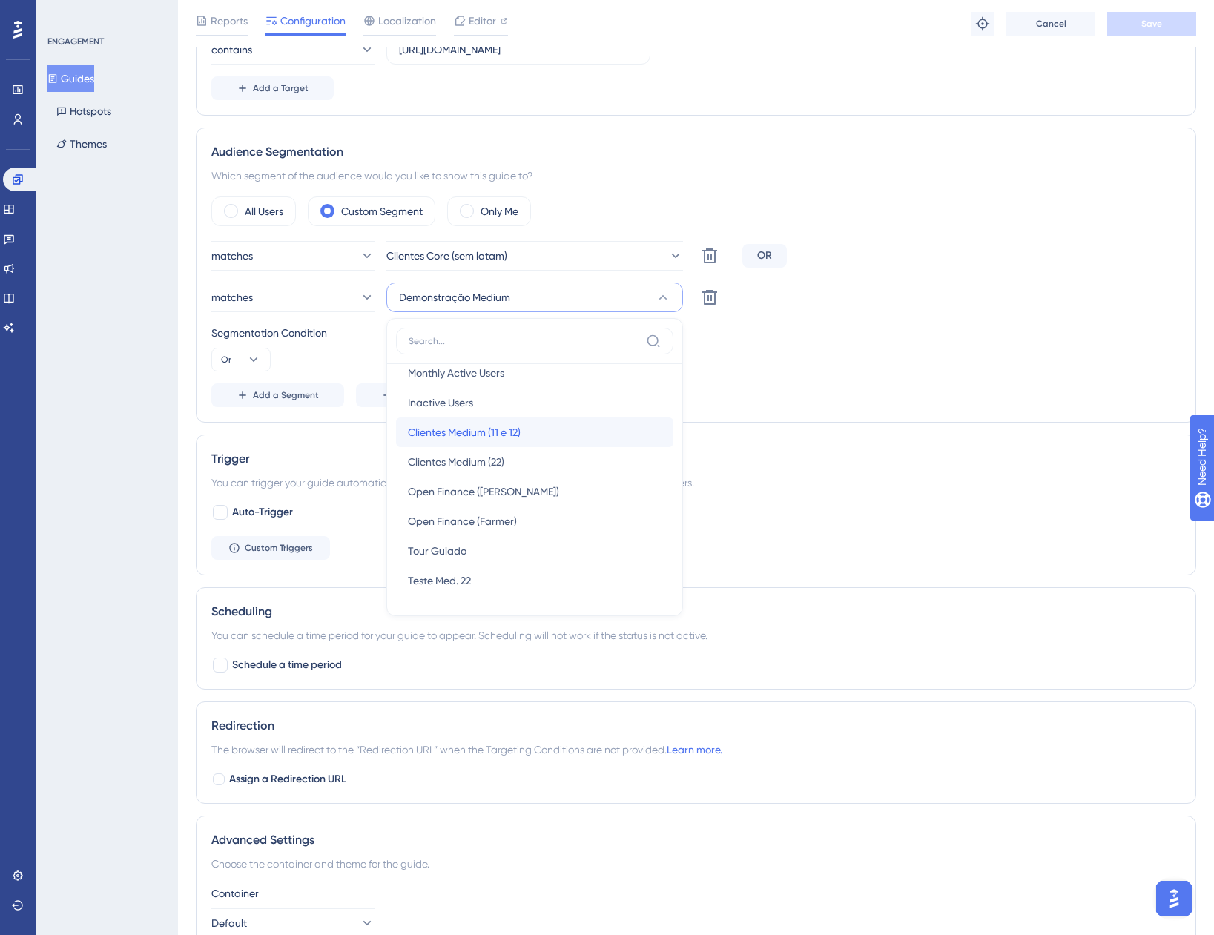
click at [498, 437] on span "Clientes Medium (11 e 12)" at bounding box center [464, 432] width 113 height 18
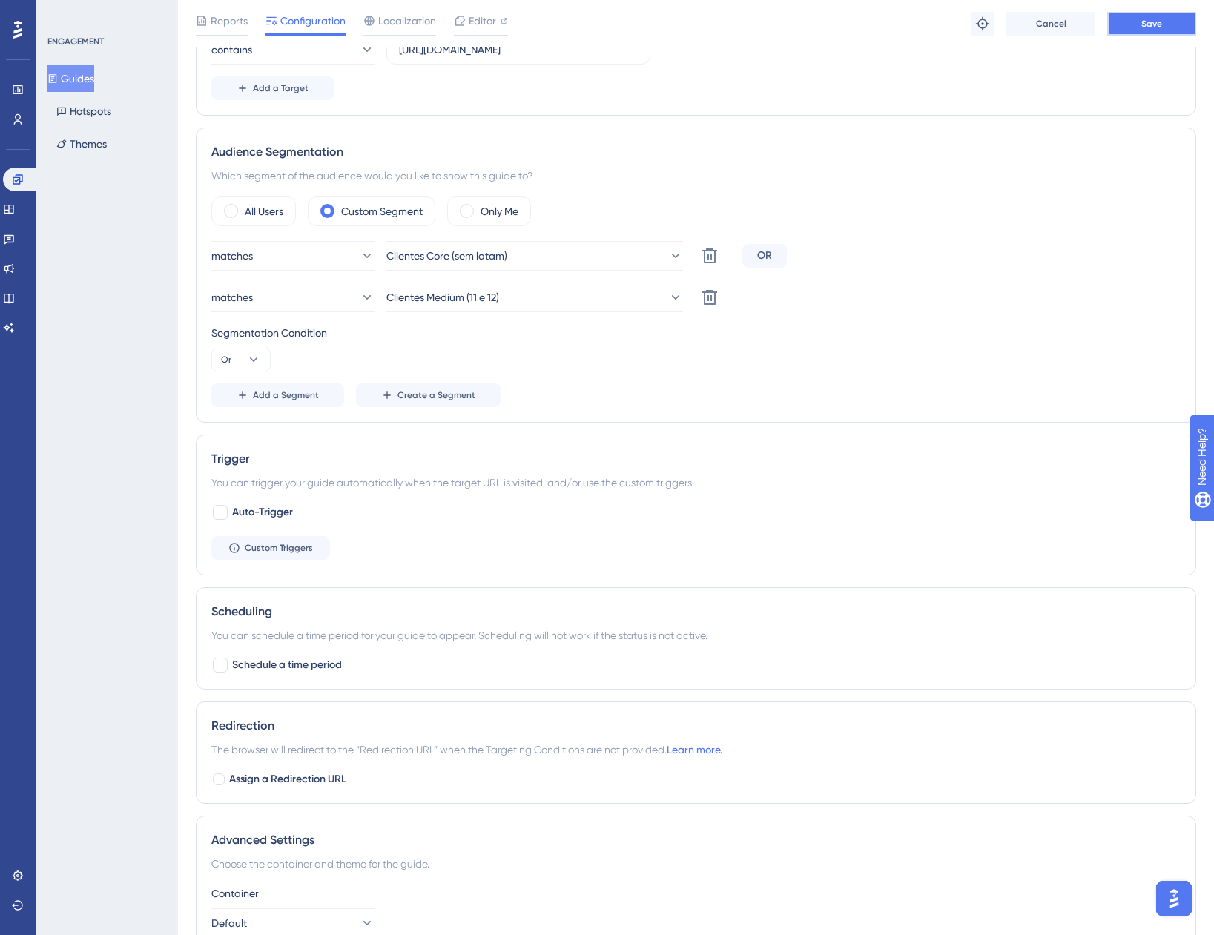
click at [1137, 27] on button "Save" at bounding box center [1151, 24] width 89 height 24
click at [85, 82] on button "Guides" at bounding box center [70, 78] width 47 height 27
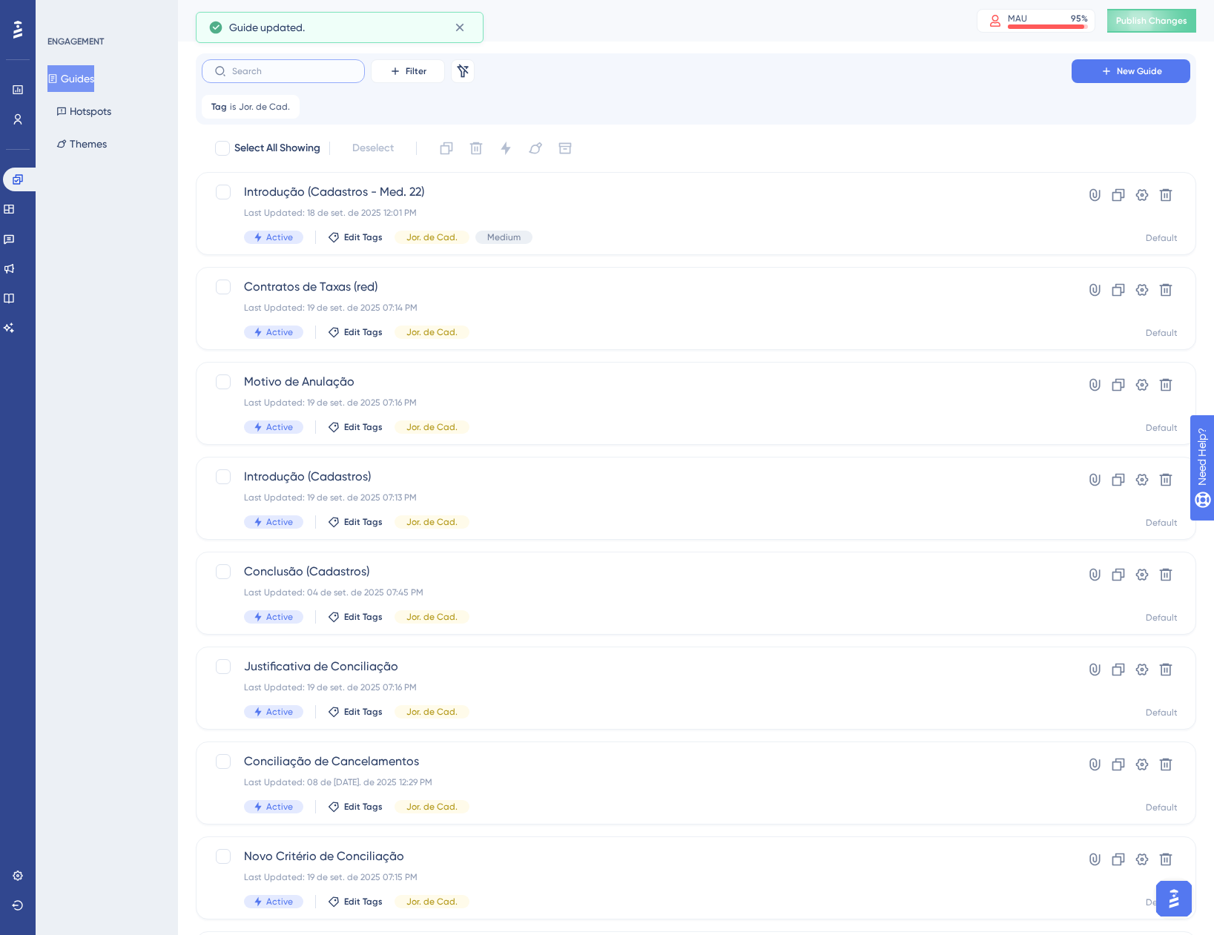
click at [303, 73] on input "text" at bounding box center [292, 71] width 120 height 10
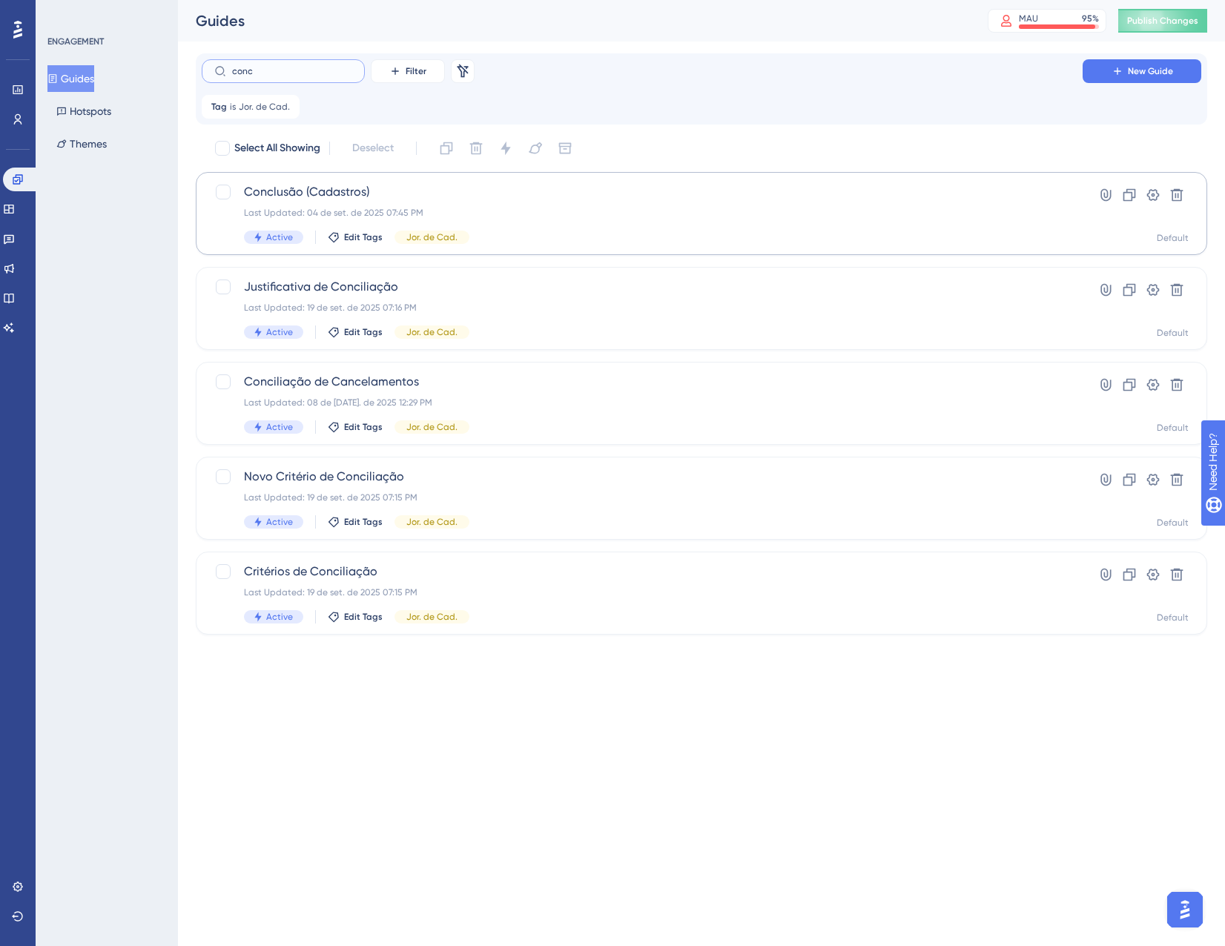
type input "conc"
click at [493, 206] on div "Conclusão (Cadastros) Last Updated: 04 de set. de 2025 07:45 PM Active Edit Tag…" at bounding box center [642, 213] width 797 height 61
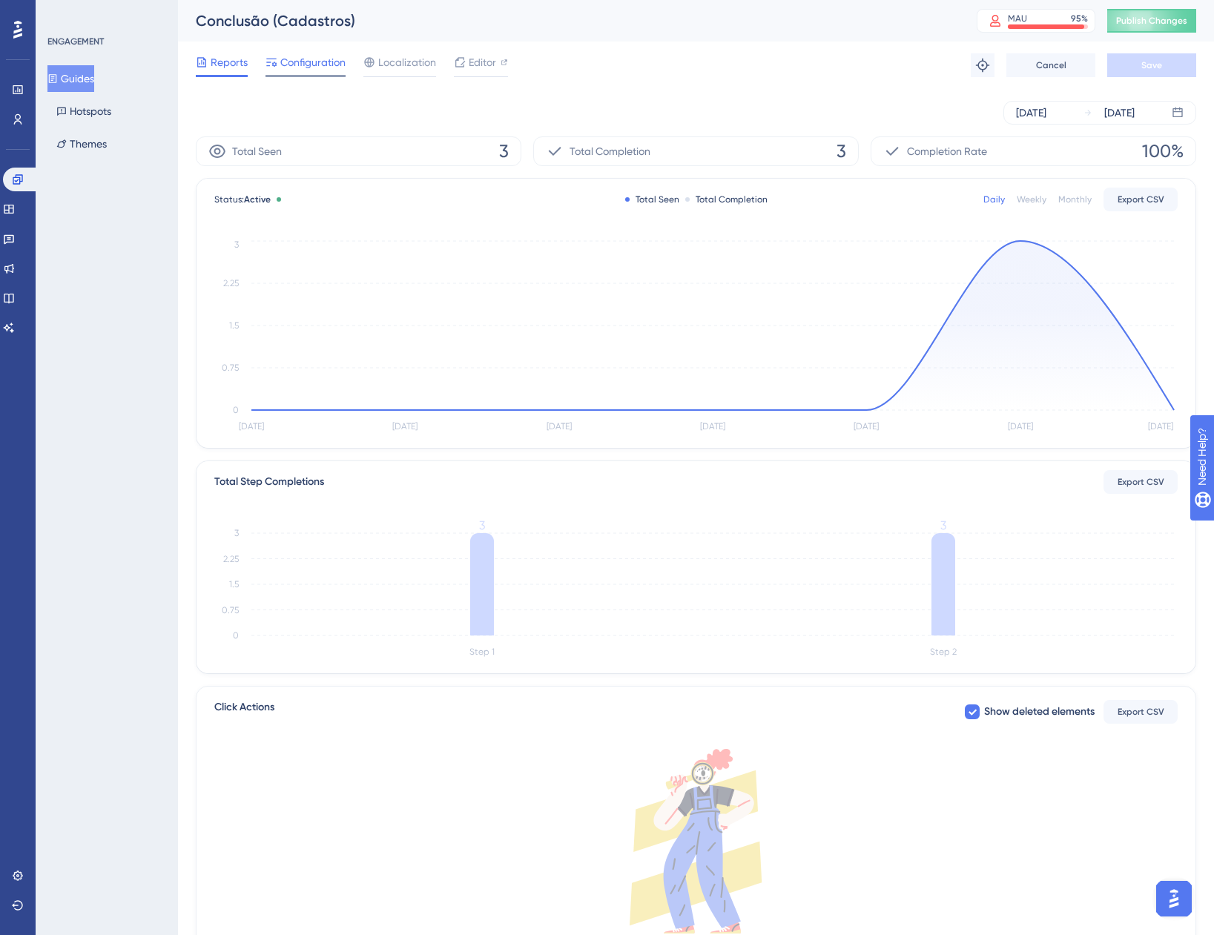
click at [317, 60] on span "Configuration" at bounding box center [312, 62] width 65 height 18
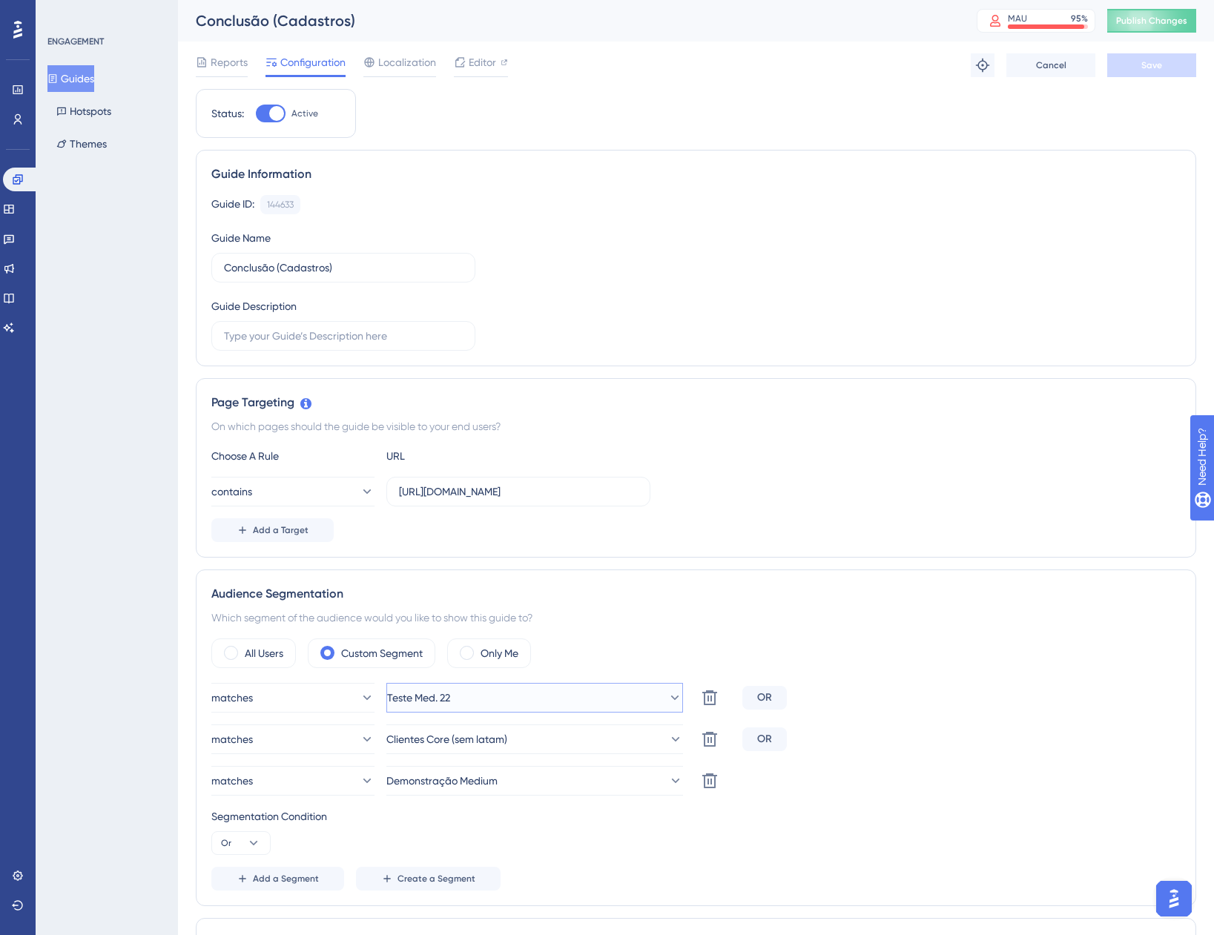
click at [450, 693] on span "Teste Med. 22" at bounding box center [418, 698] width 63 height 18
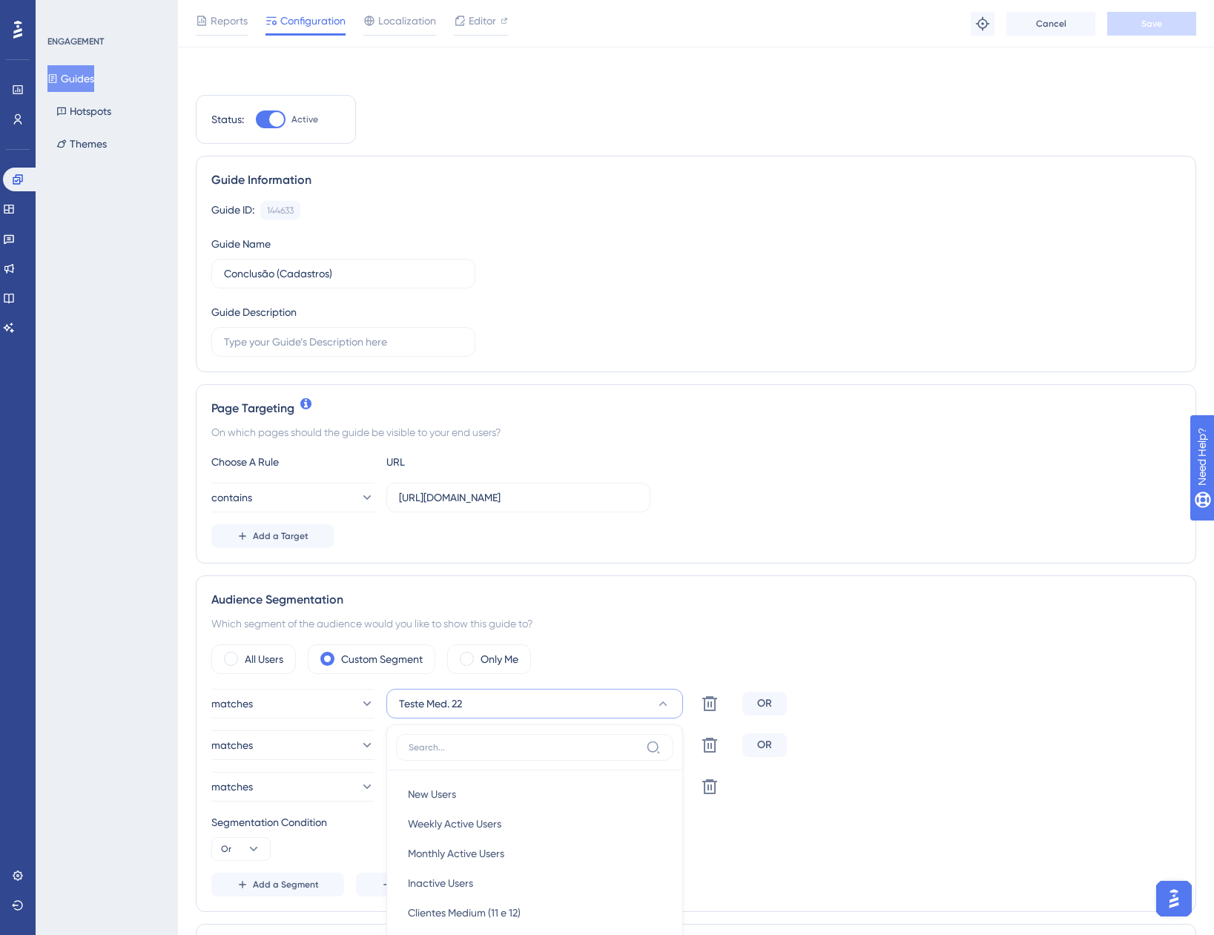
scroll to position [403, 0]
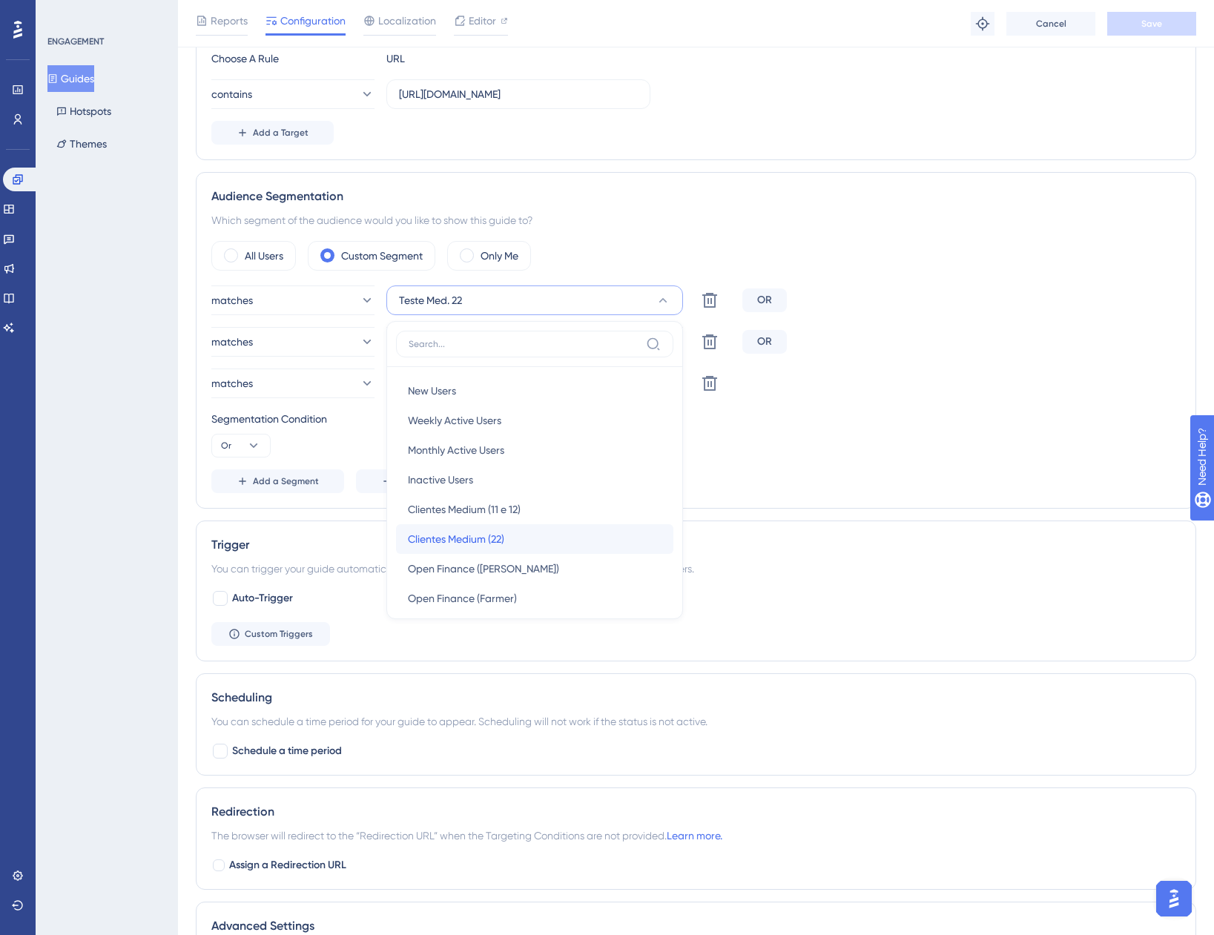
click at [530, 535] on div "Clientes Medium (22) Clientes Medium (22)" at bounding box center [535, 539] width 254 height 30
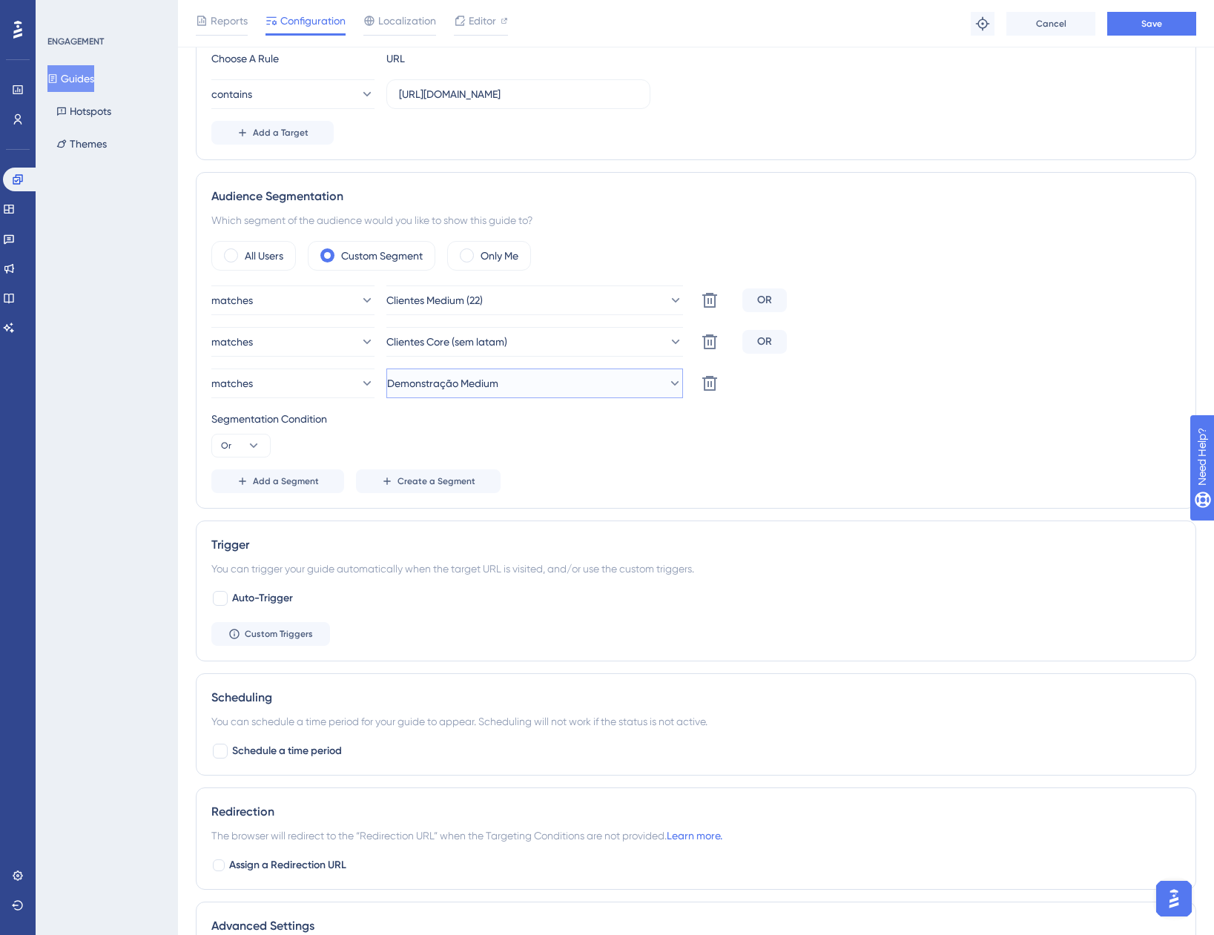
click at [481, 385] on span "Demonstração Medium" at bounding box center [442, 384] width 111 height 18
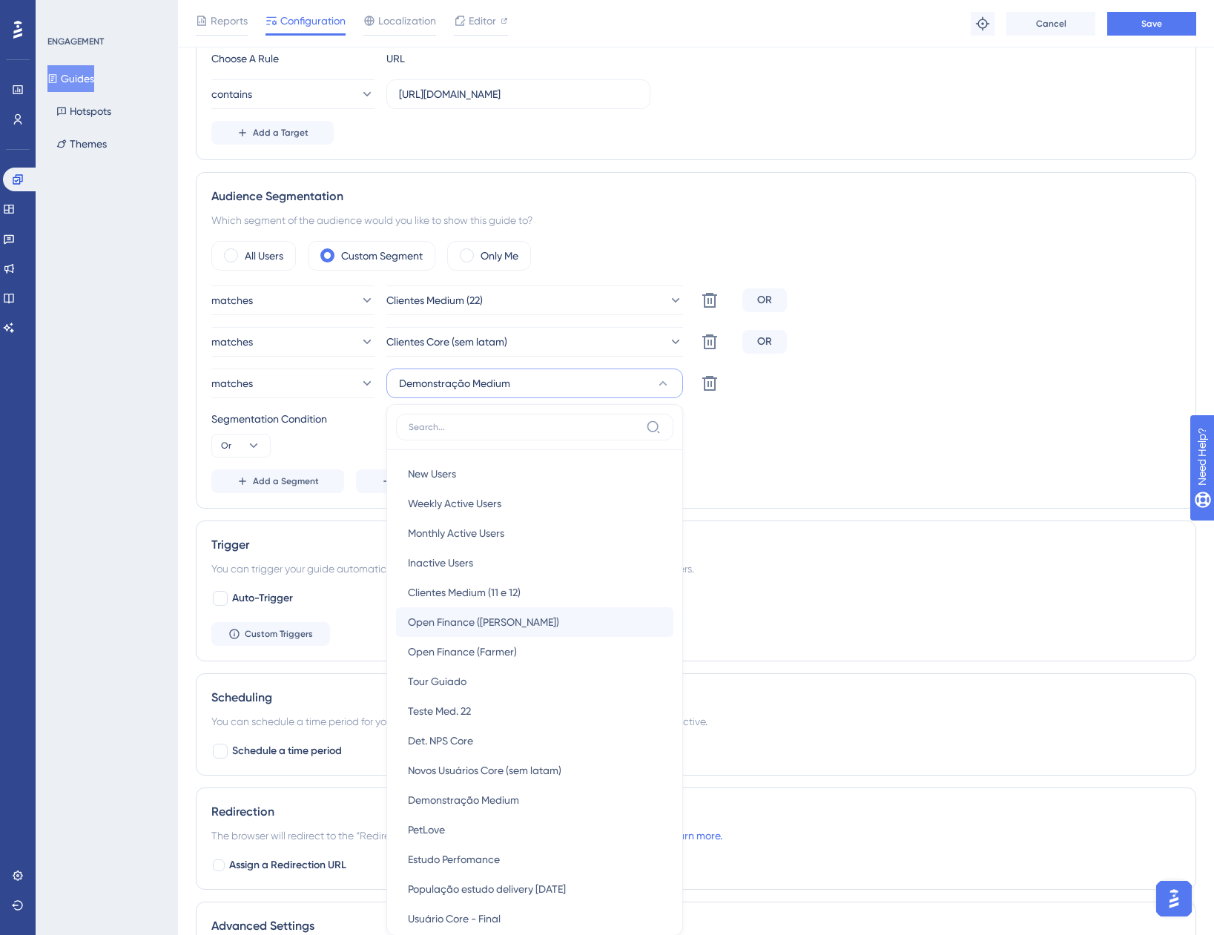
scroll to position [601, 0]
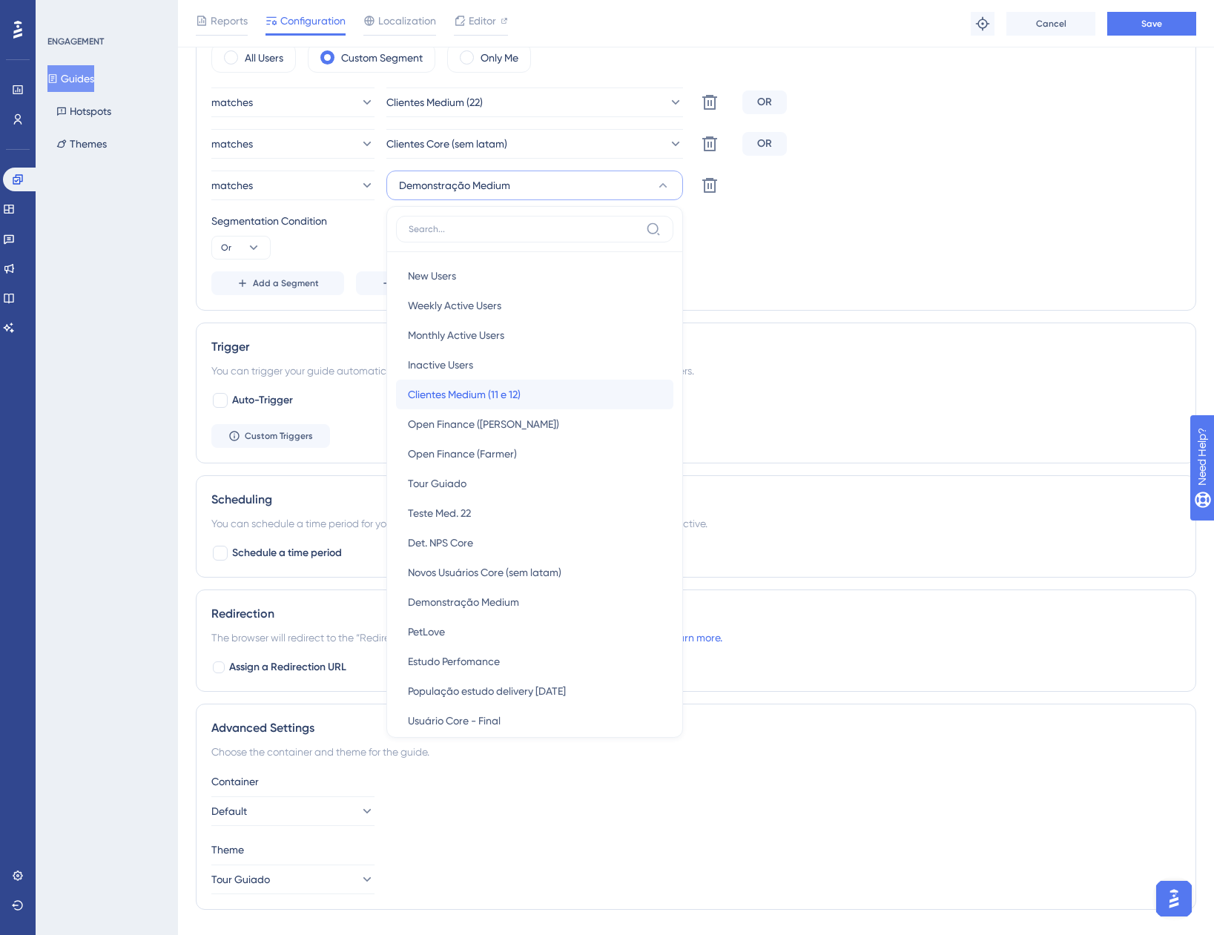
click at [488, 395] on span "Clientes Medium (11 e 12)" at bounding box center [464, 395] width 113 height 18
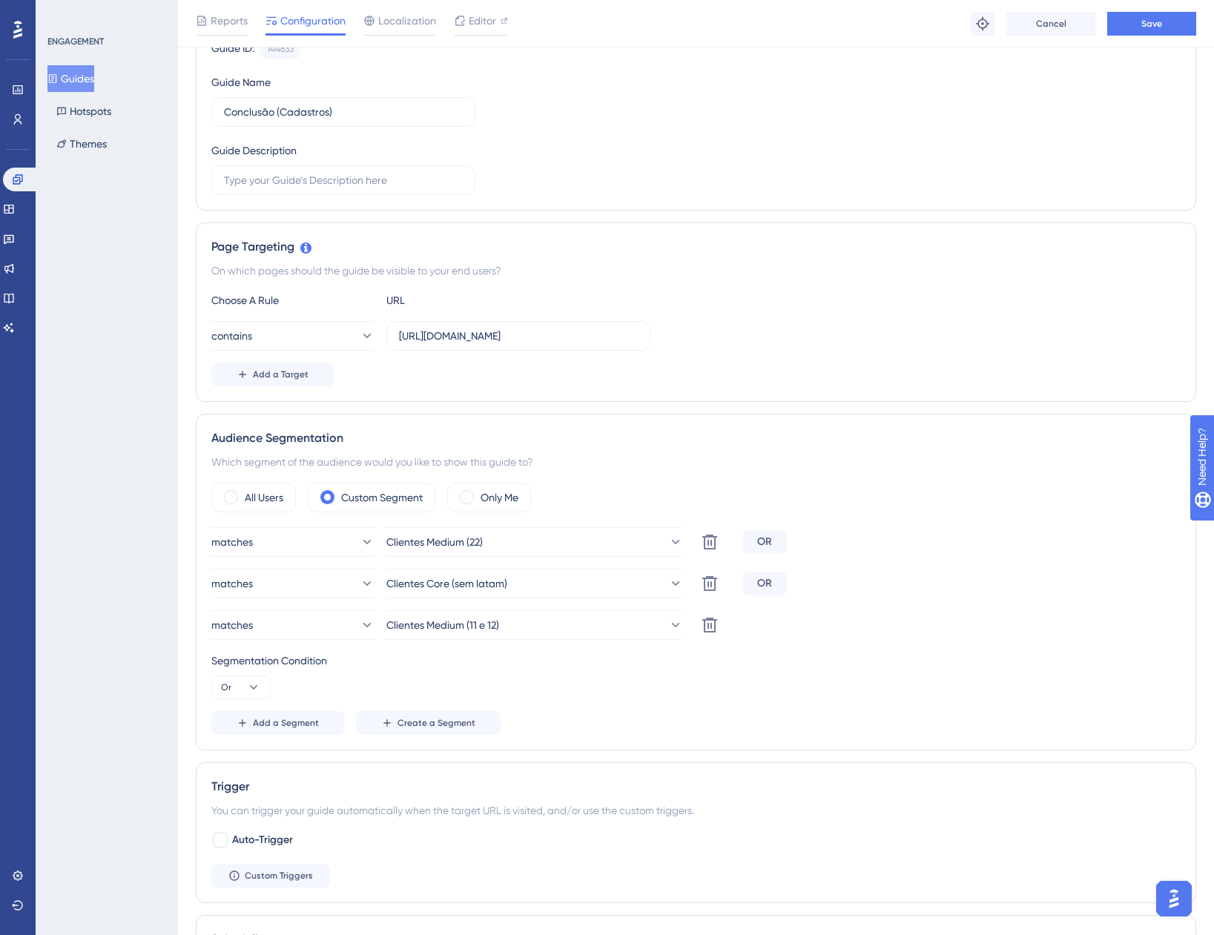
scroll to position [156, 0]
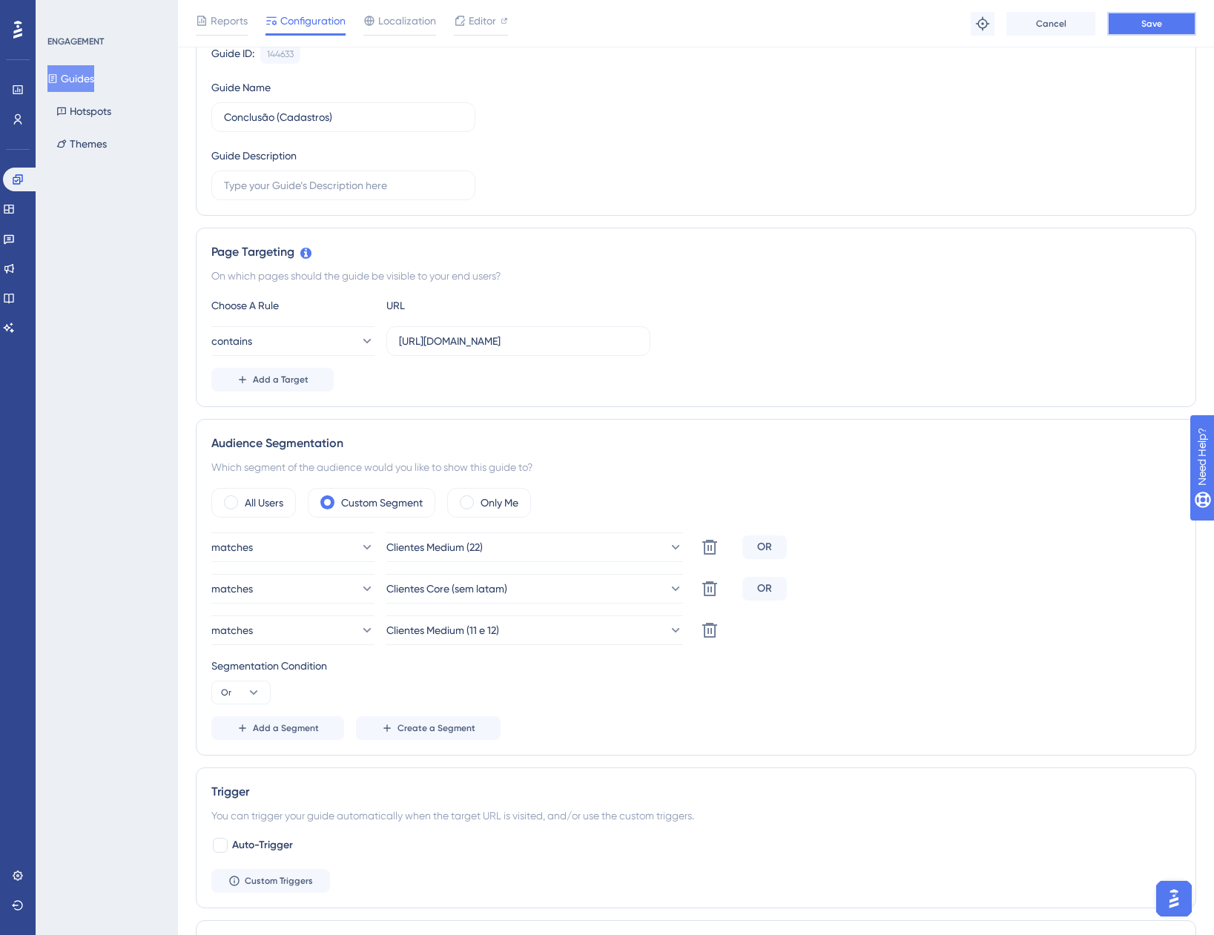
click at [1148, 34] on button "Save" at bounding box center [1151, 24] width 89 height 24
click at [81, 70] on button "Guides" at bounding box center [70, 78] width 47 height 27
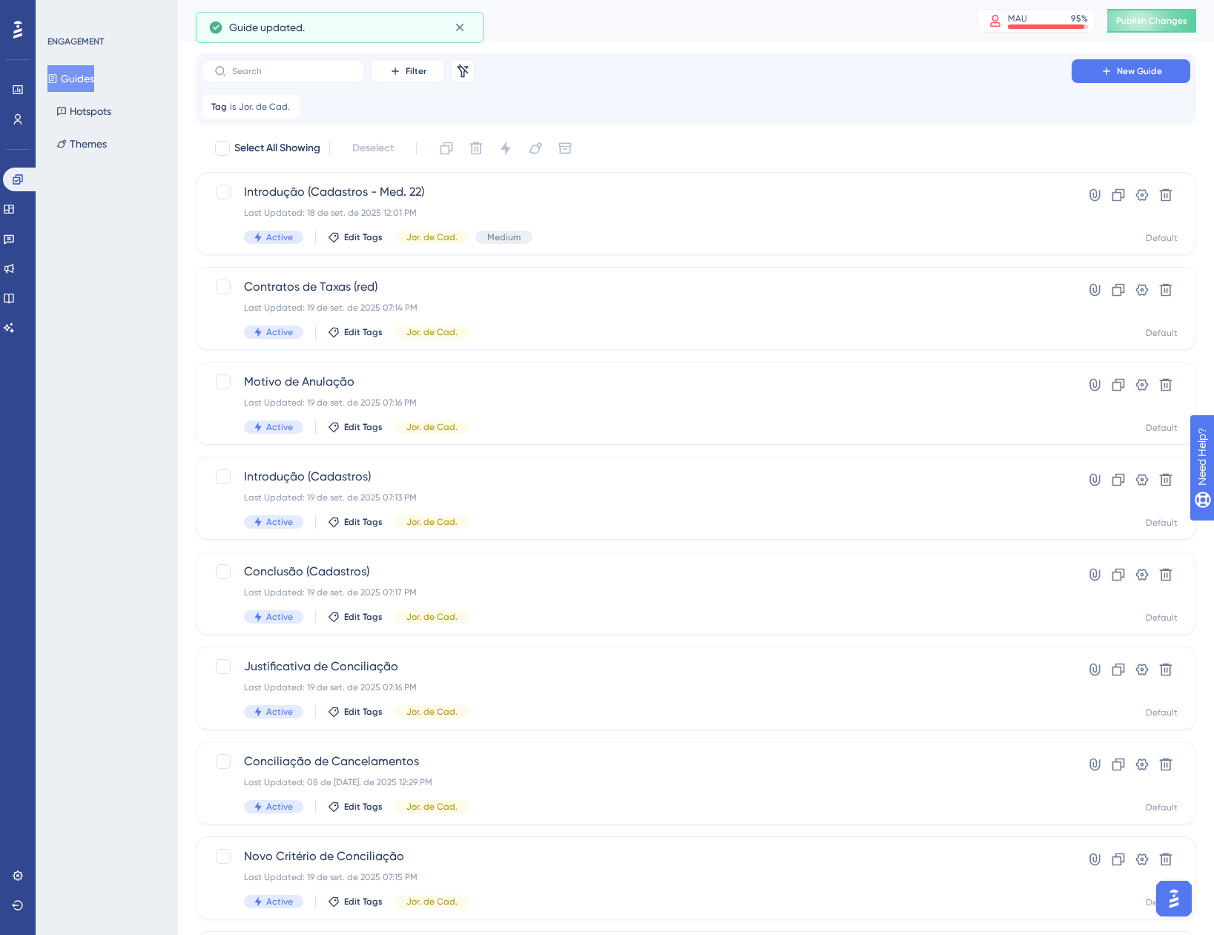
click at [311, 57] on div "Filter Remove Filters New Guide Tag is Jor. de Cad. Jor. de Cad. Remove" at bounding box center [696, 88] width 1000 height 71
click at [311, 65] on label at bounding box center [283, 71] width 163 height 24
click at [311, 66] on input "text" at bounding box center [292, 71] width 120 height 10
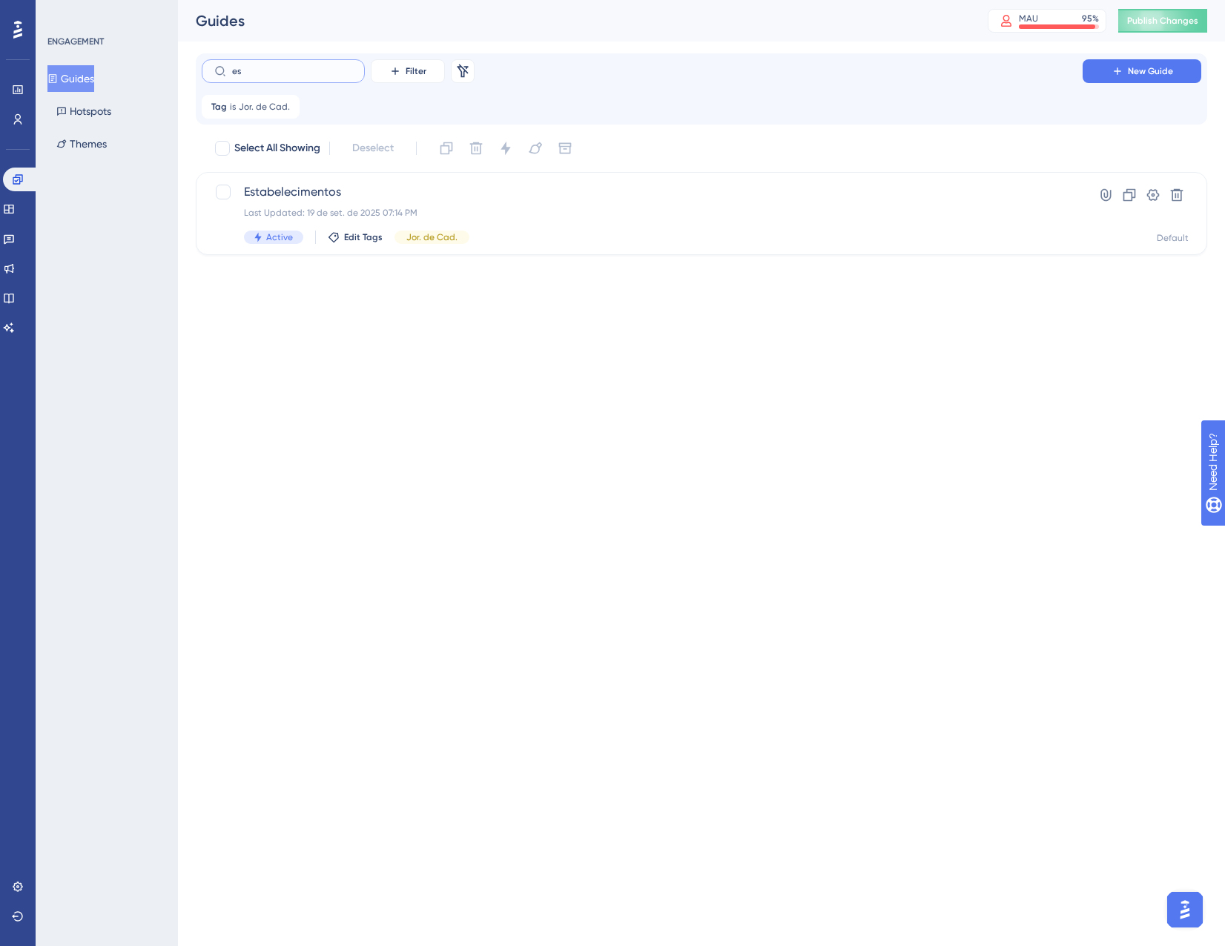
type input "e"
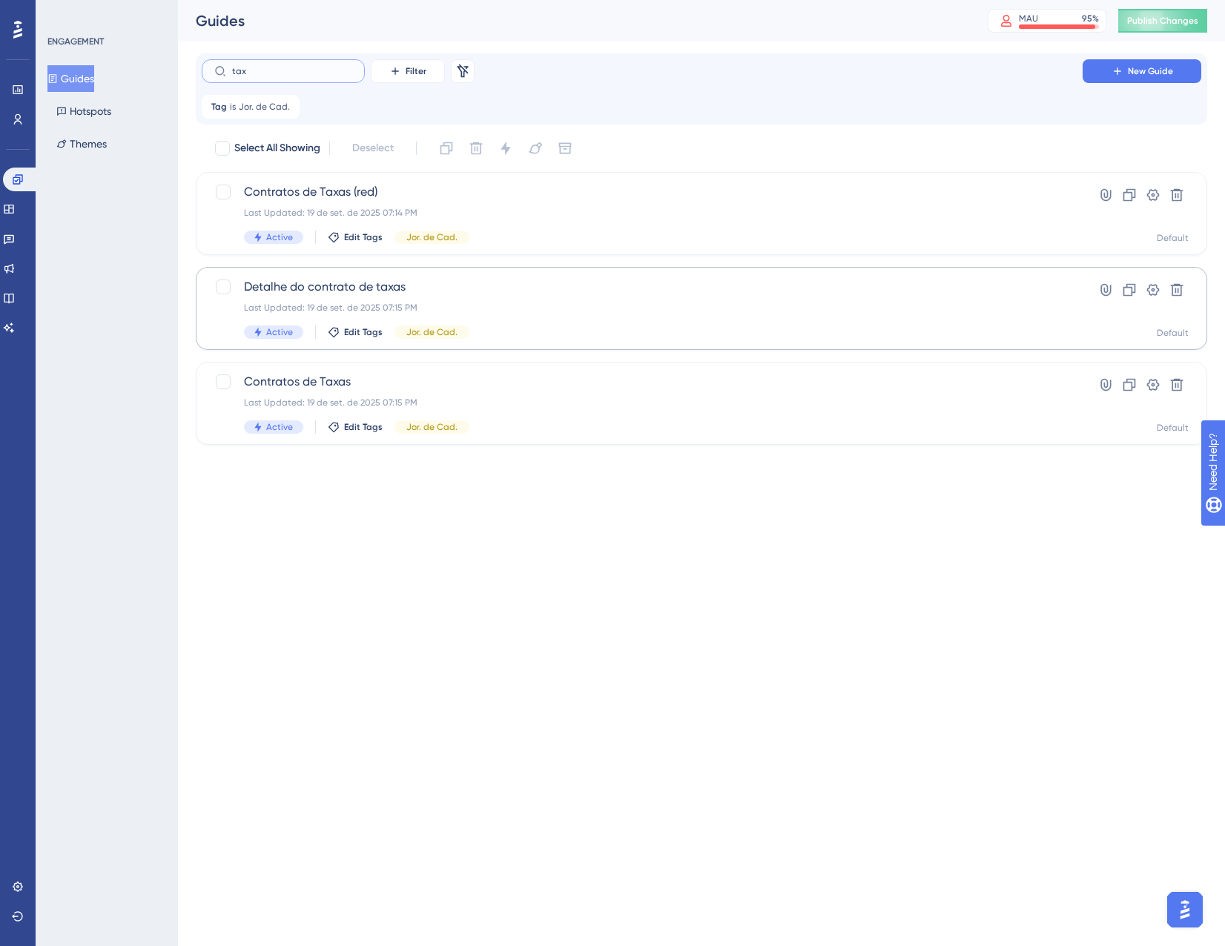
type input "tax"
click at [491, 298] on div "Detalhe do contrato de taxas Last Updated: 19 de set. de 2025 07:15 PM Active E…" at bounding box center [642, 308] width 797 height 61
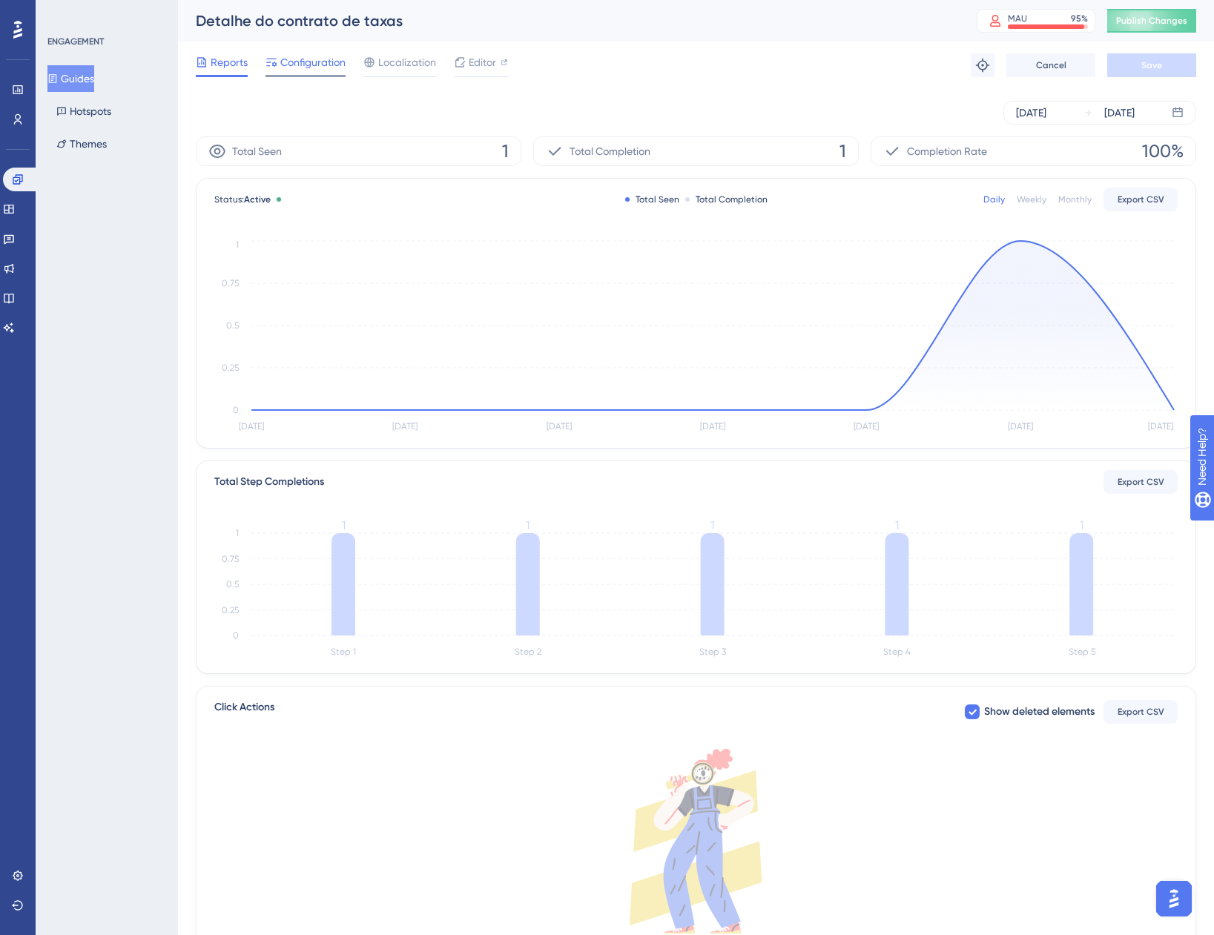
click at [301, 62] on span "Configuration" at bounding box center [312, 62] width 65 height 18
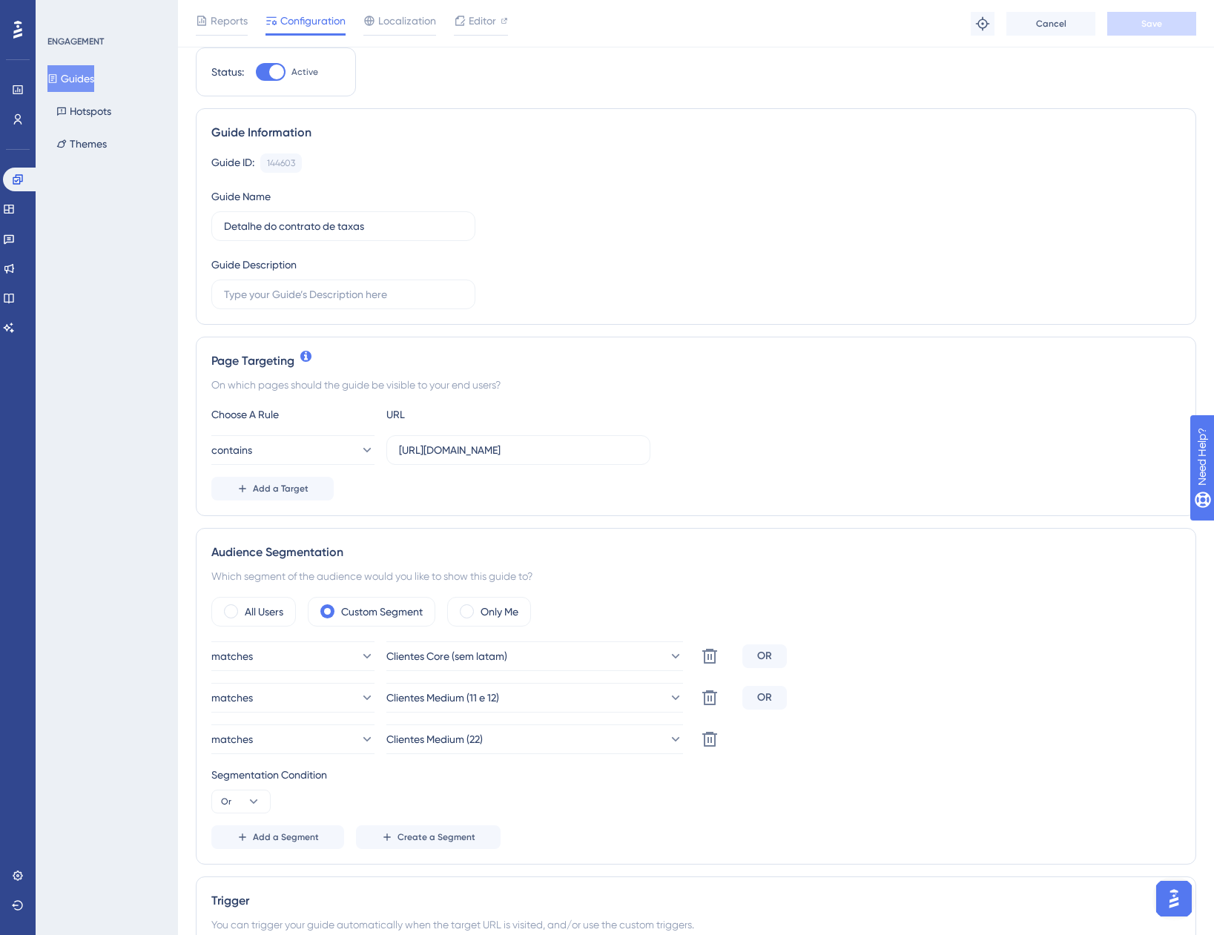
scroll to position [74, 0]
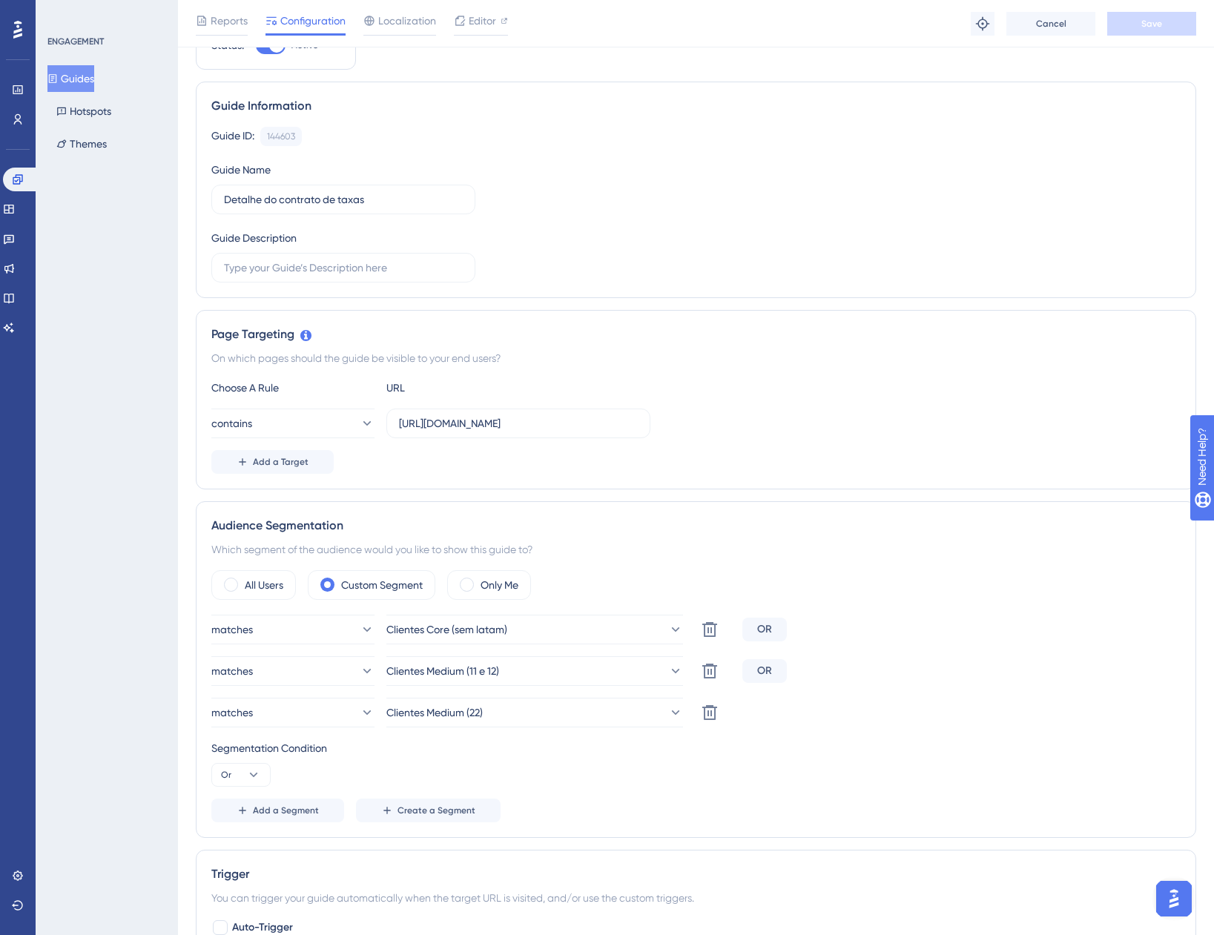
click at [77, 83] on button "Guides" at bounding box center [70, 78] width 47 height 27
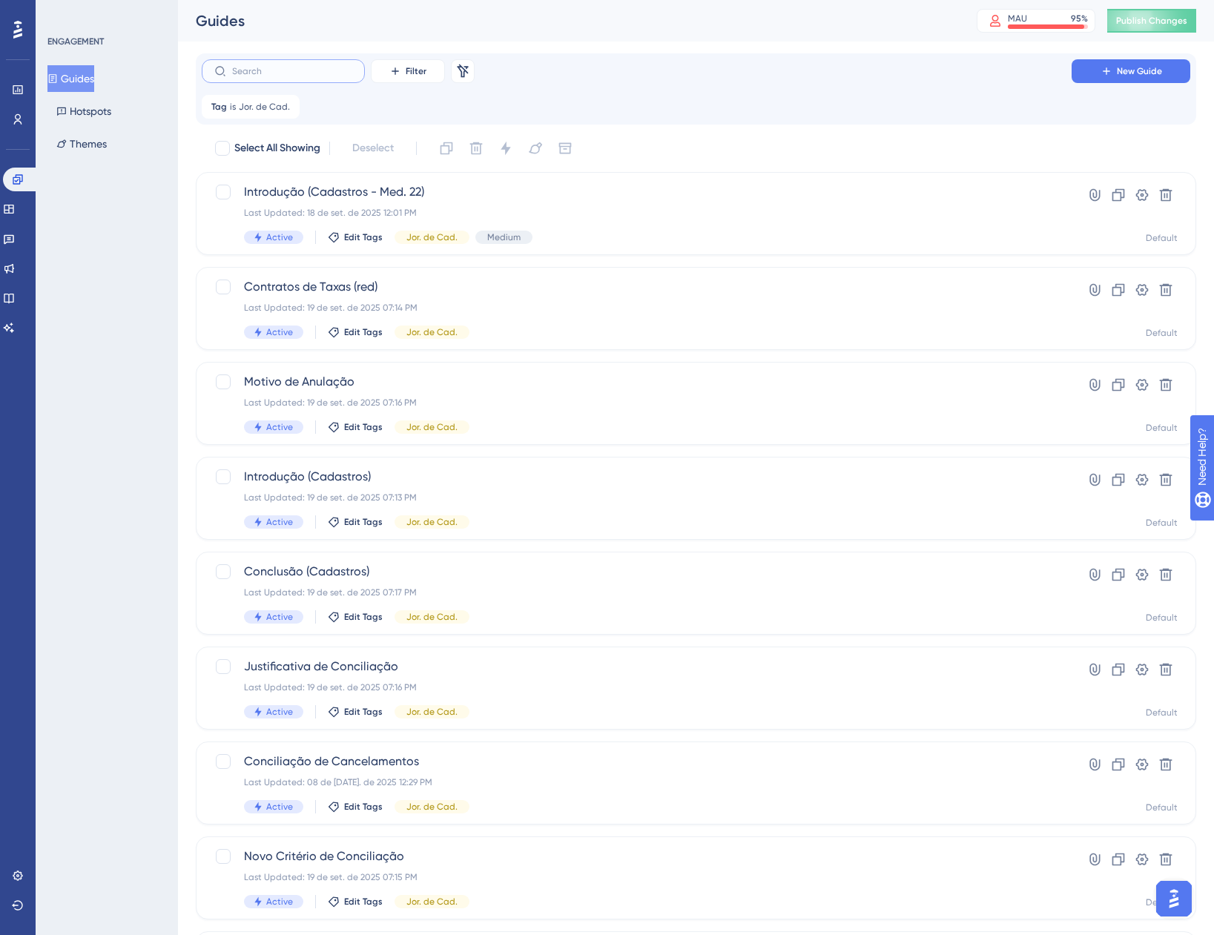
click at [260, 67] on input "text" at bounding box center [292, 71] width 120 height 10
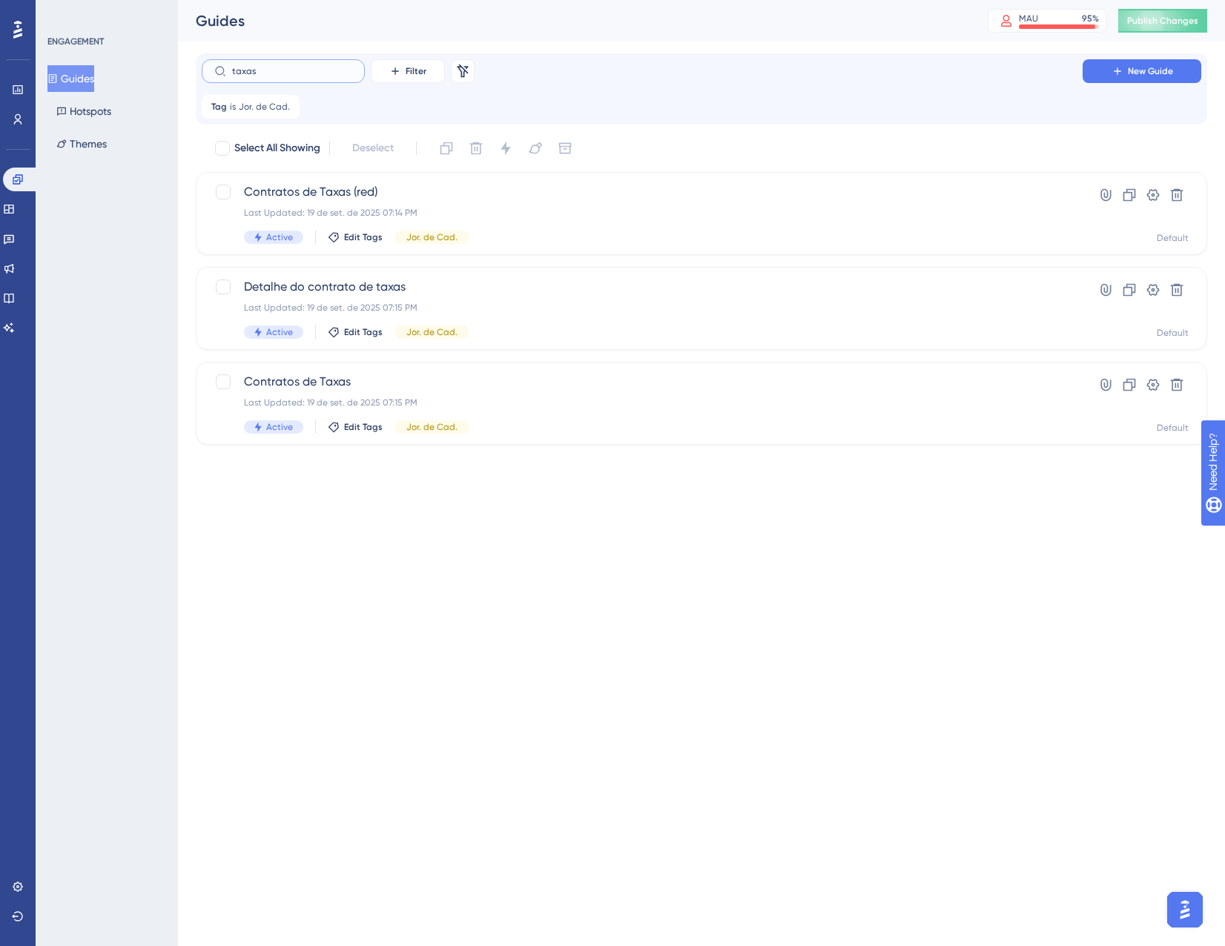
type input "taxas"
click at [495, 307] on div "Last Updated: 19 de set. de 2025 07:15 PM" at bounding box center [642, 308] width 797 height 12
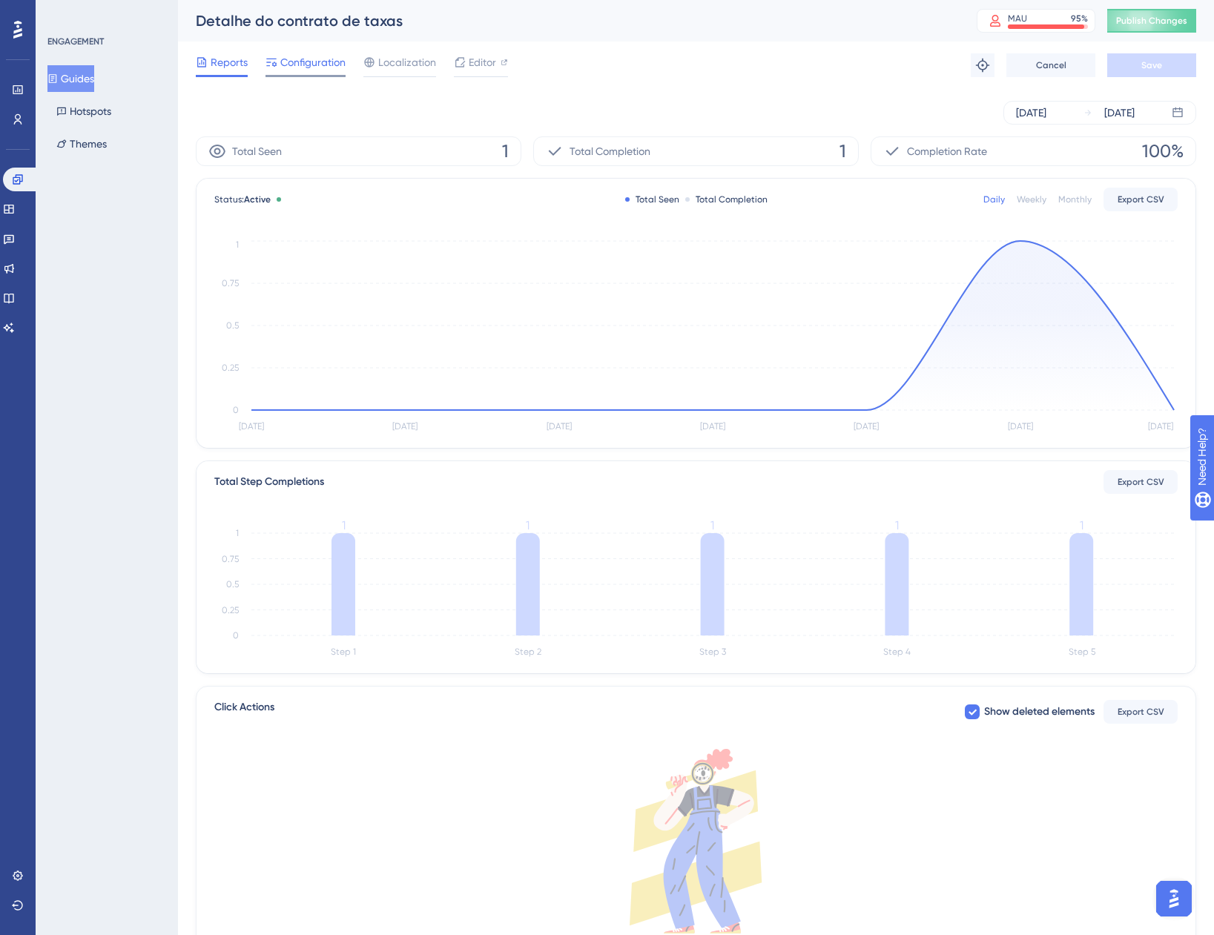
click at [311, 65] on span "Configuration" at bounding box center [312, 62] width 65 height 18
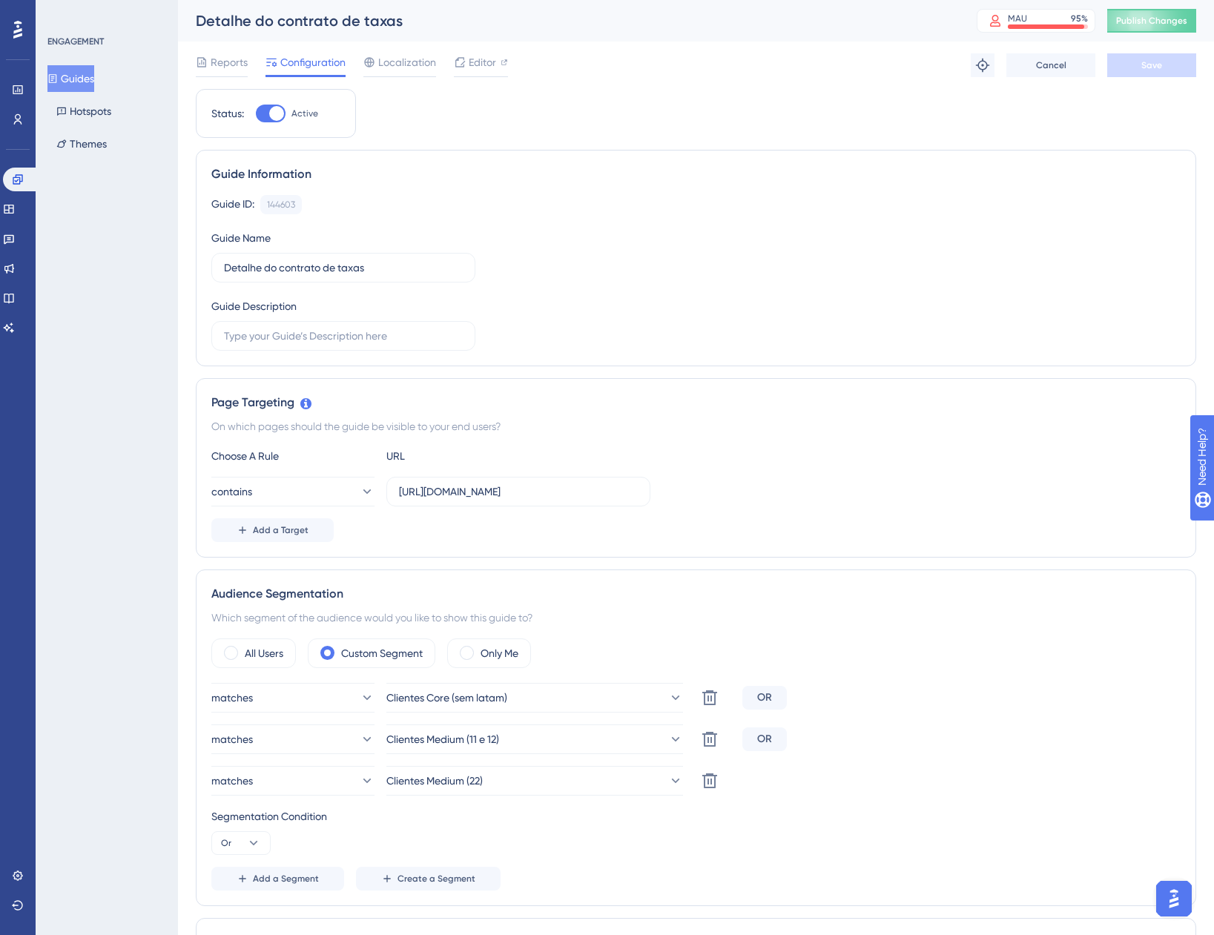
click at [94, 82] on button "Guides" at bounding box center [70, 78] width 47 height 27
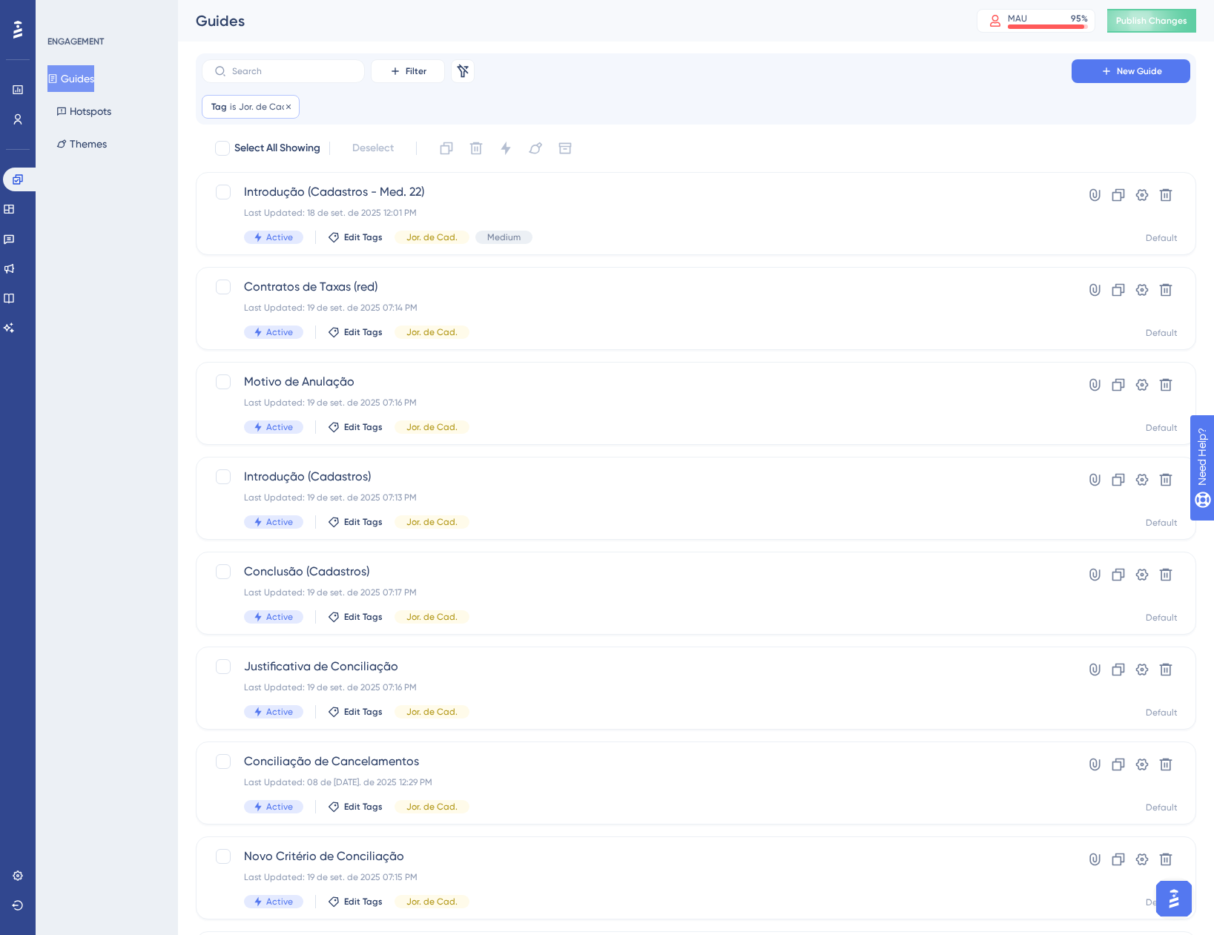
click at [258, 108] on span "Jor. de Cad." at bounding box center [264, 107] width 51 height 12
click at [248, 185] on span "Jor. de Cad." at bounding box center [243, 179] width 57 height 18
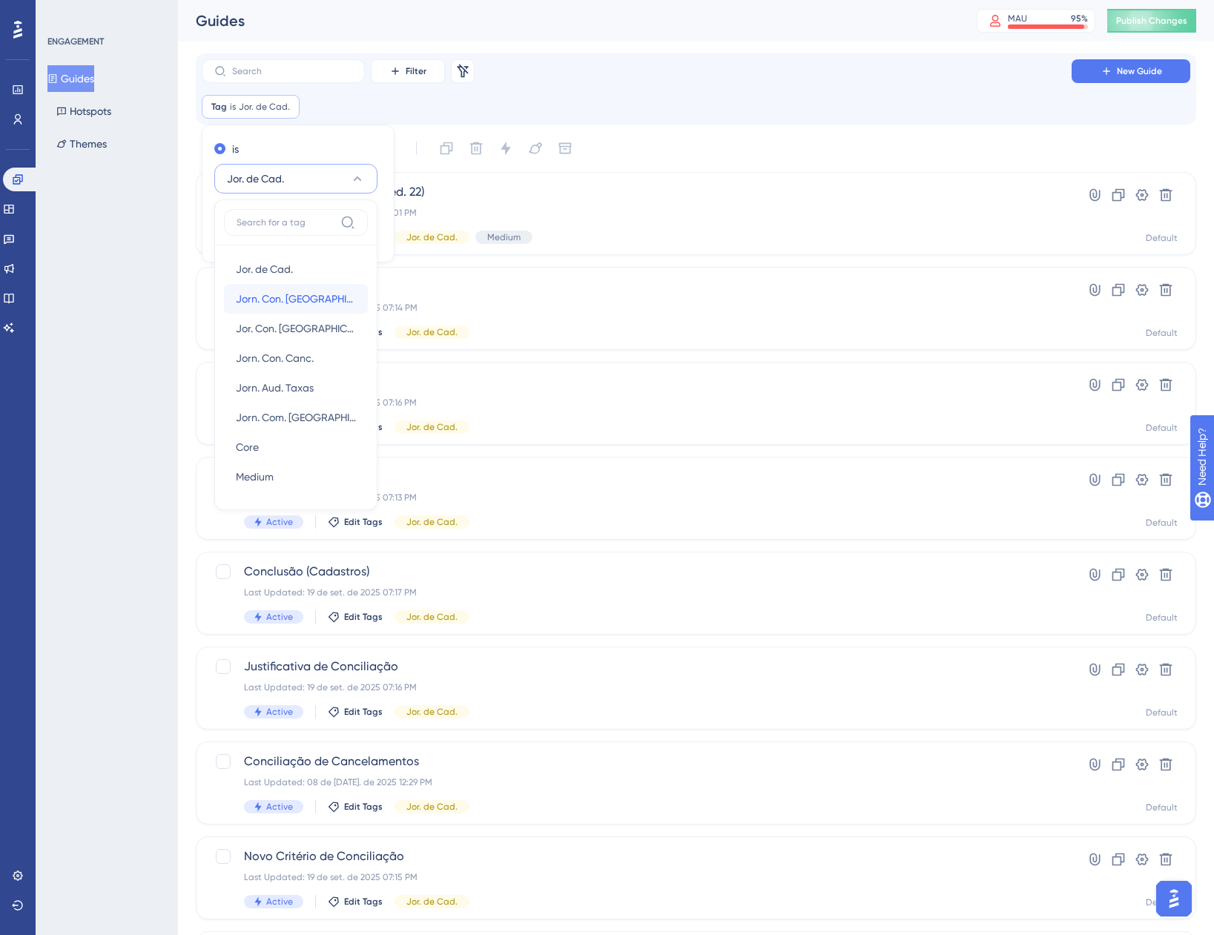
click at [257, 303] on span "Jorn. Con. [GEOGRAPHIC_DATA]" at bounding box center [296, 299] width 120 height 18
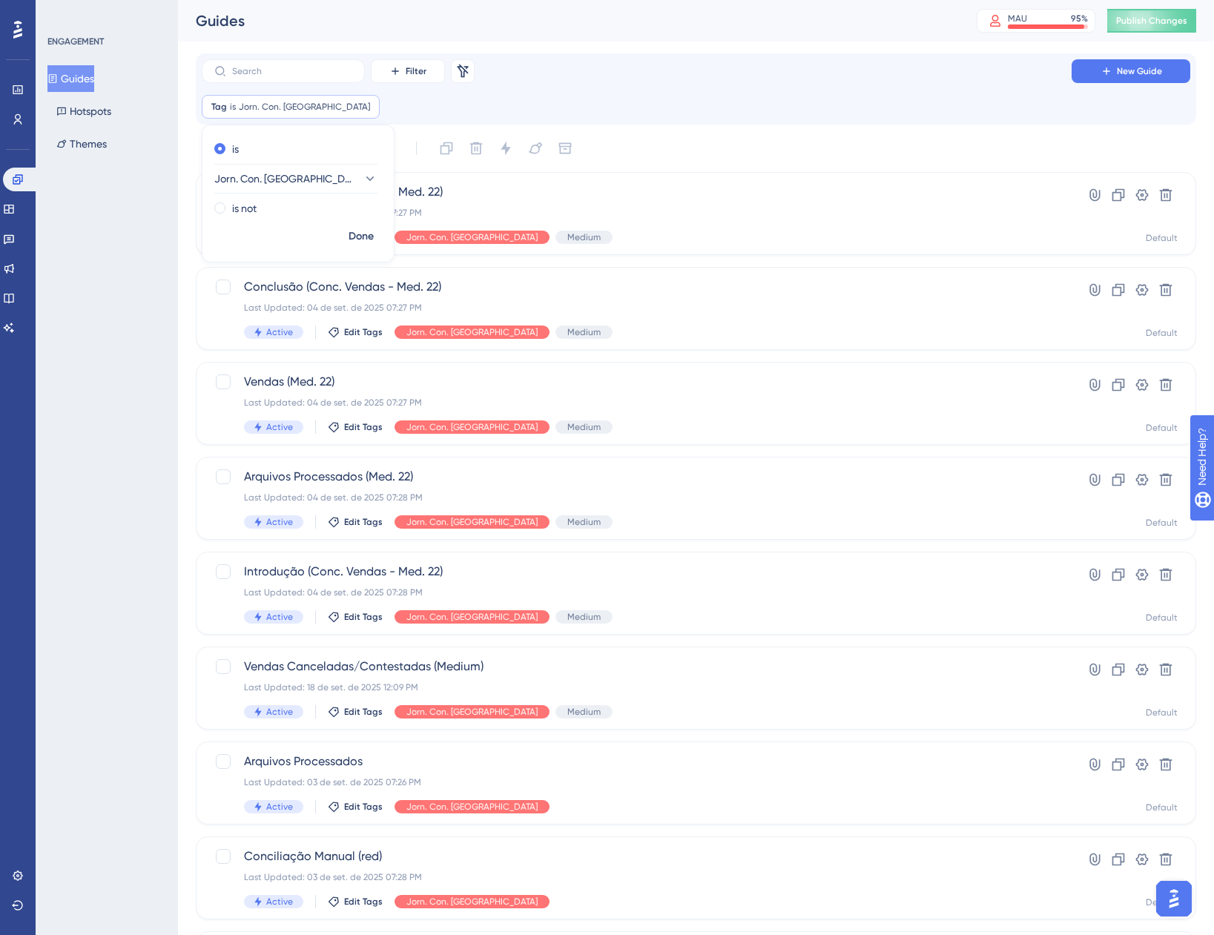
click at [157, 289] on div "ENGAGEMENT Guides Hotspots Themes" at bounding box center [107, 467] width 142 height 935
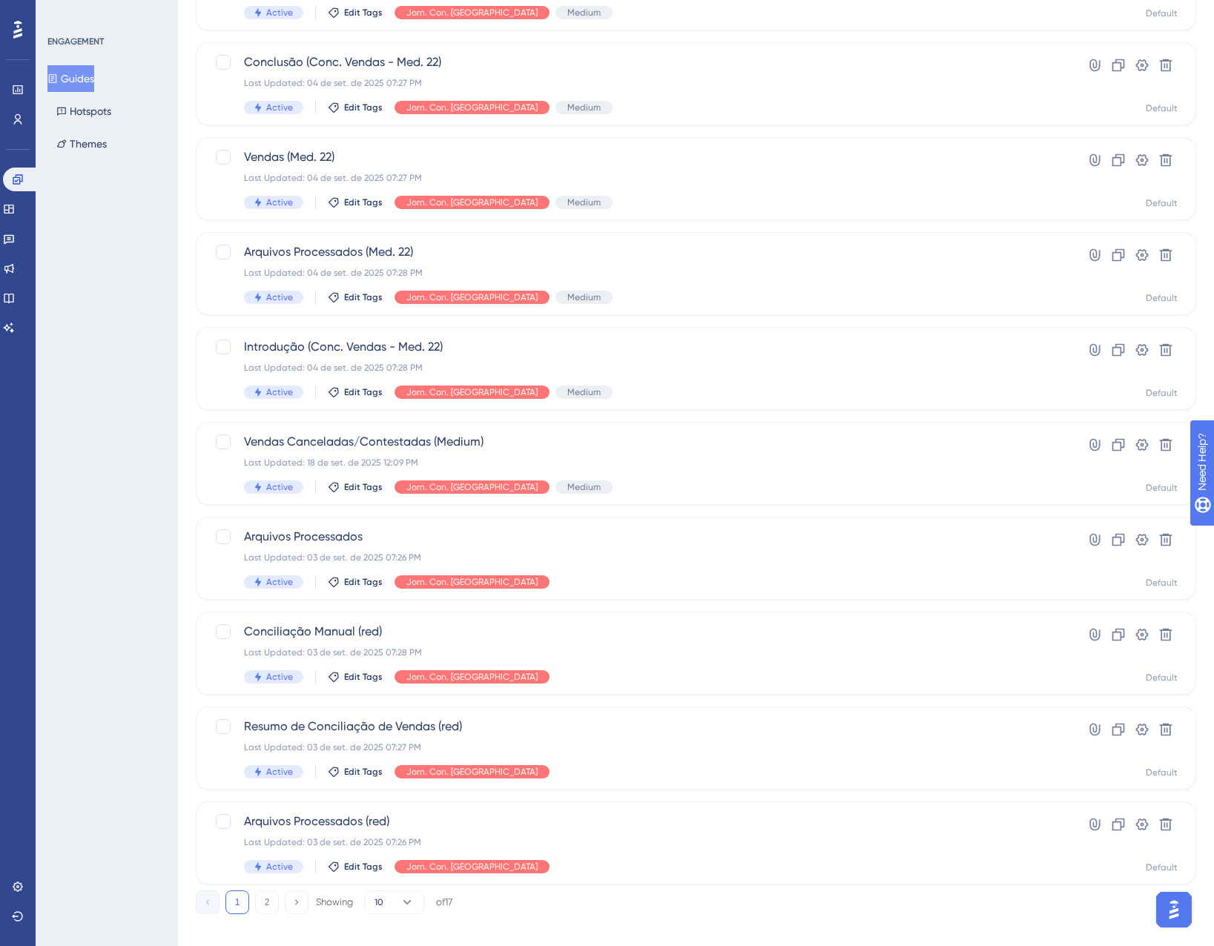
scroll to position [240, 0]
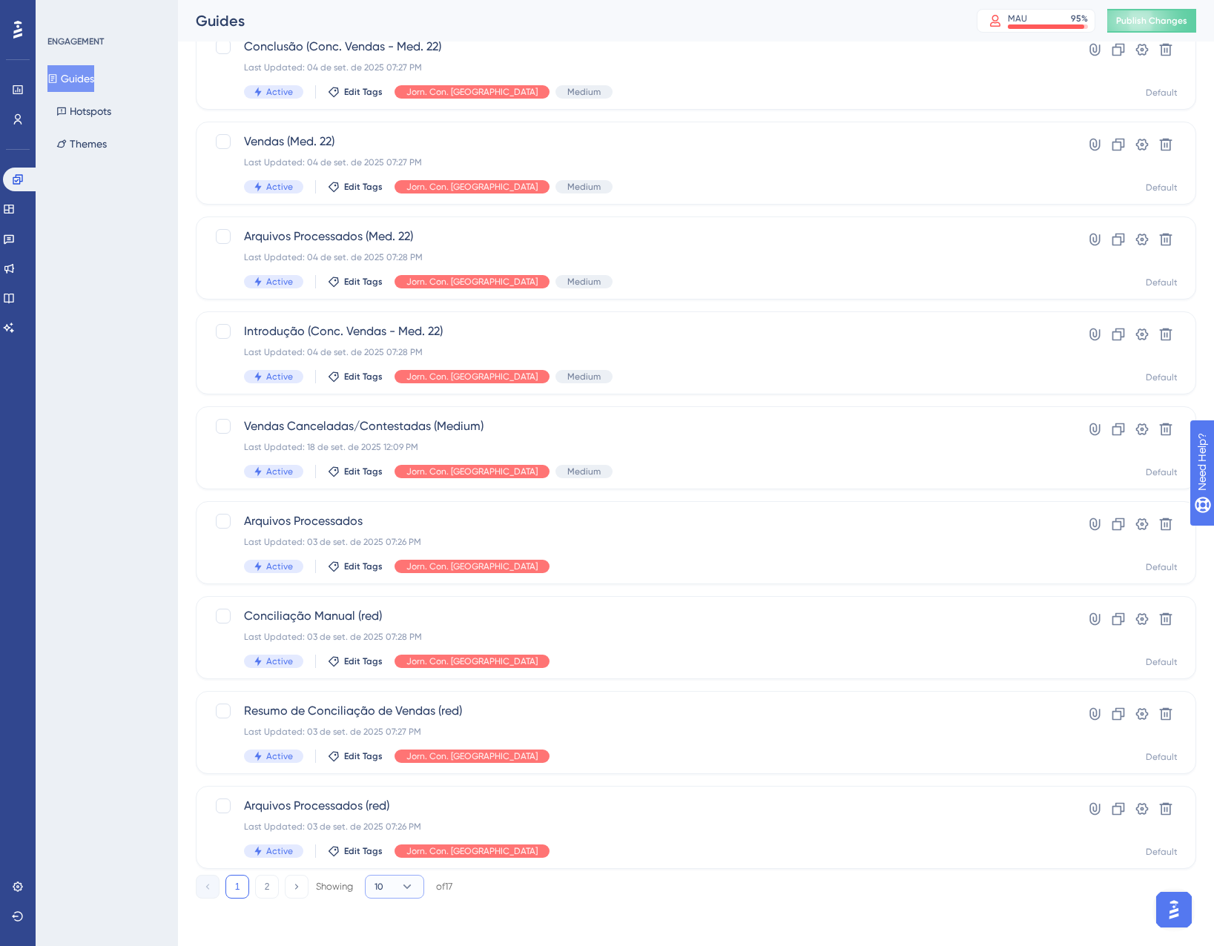
click at [399, 881] on button "10" at bounding box center [394, 887] width 59 height 24
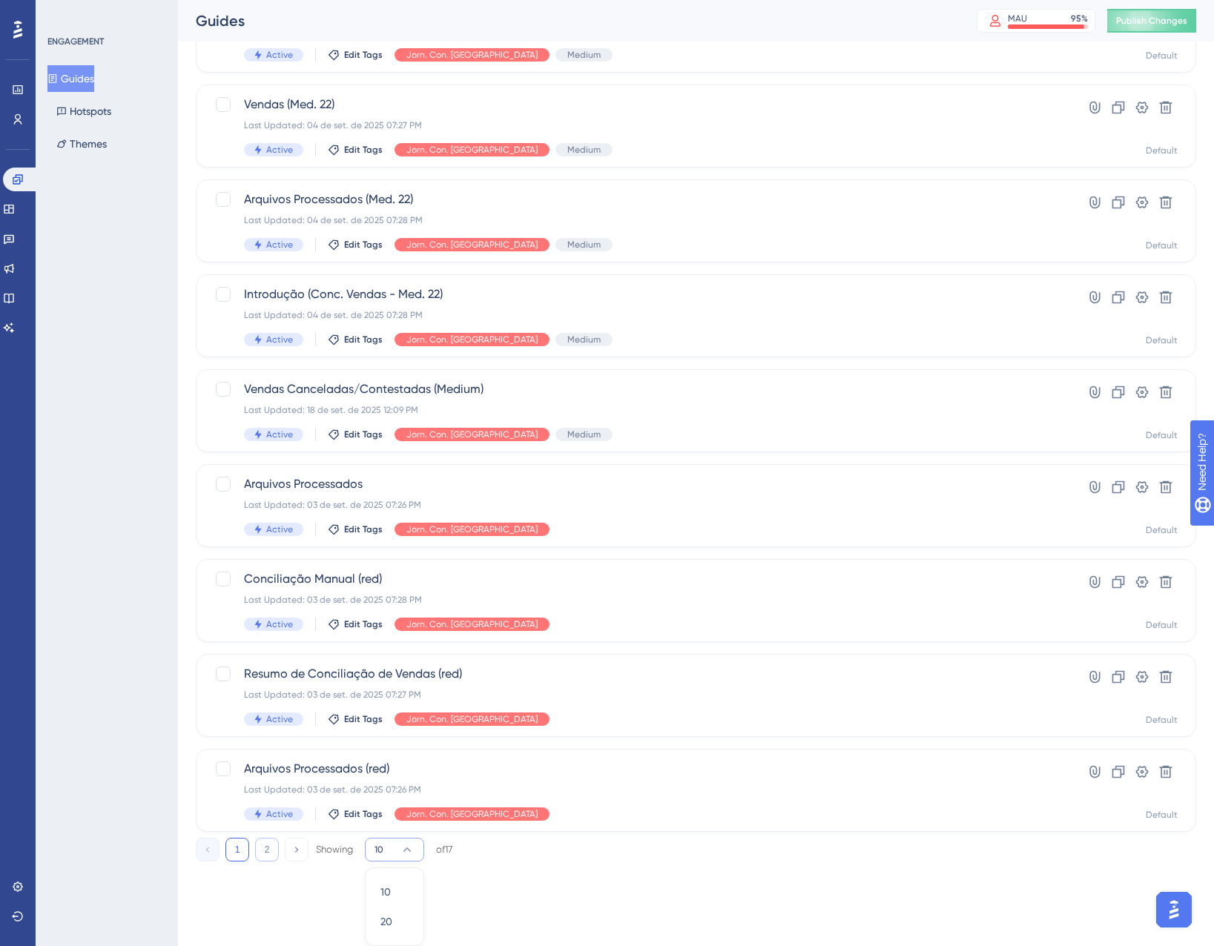
click at [264, 853] on button "2" at bounding box center [267, 850] width 24 height 24
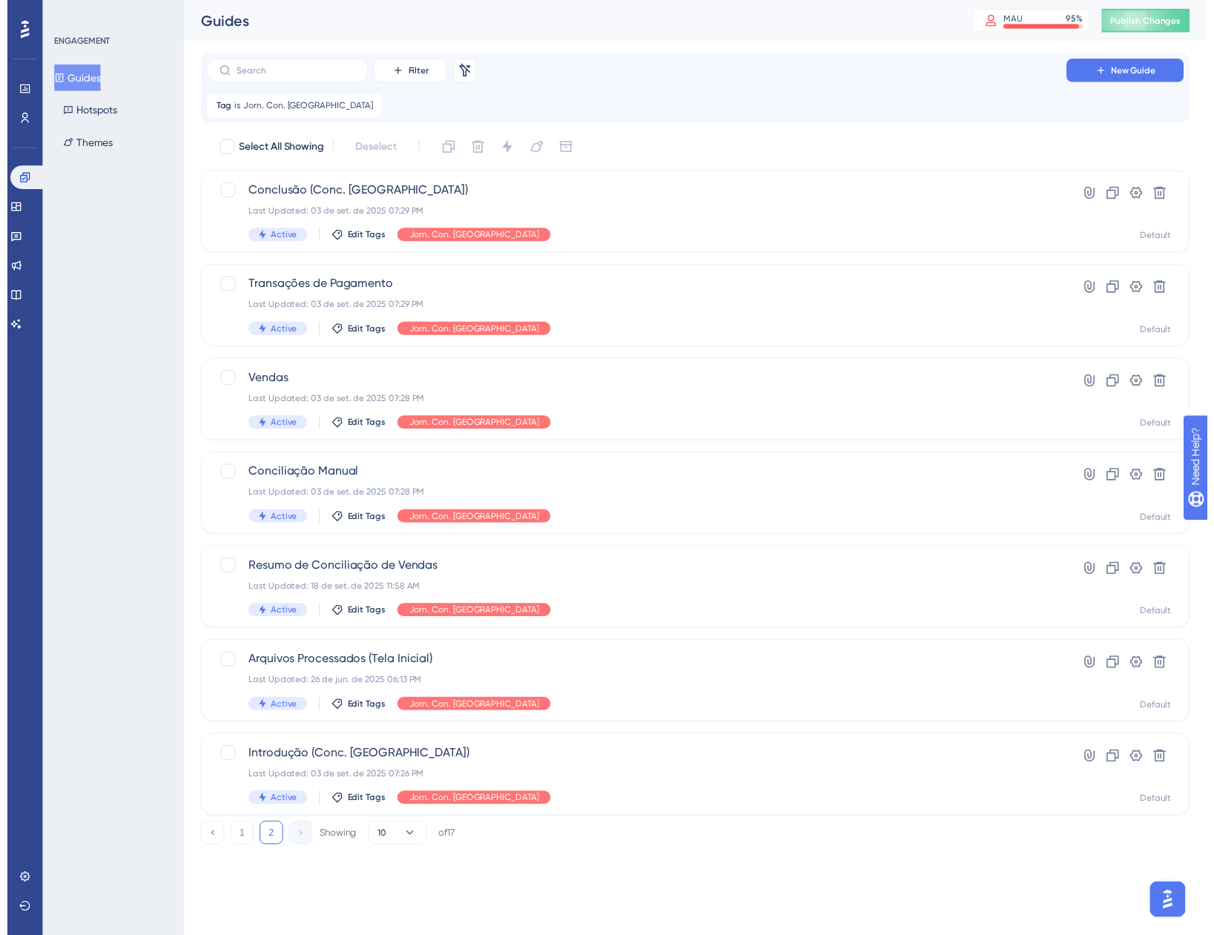
scroll to position [0, 0]
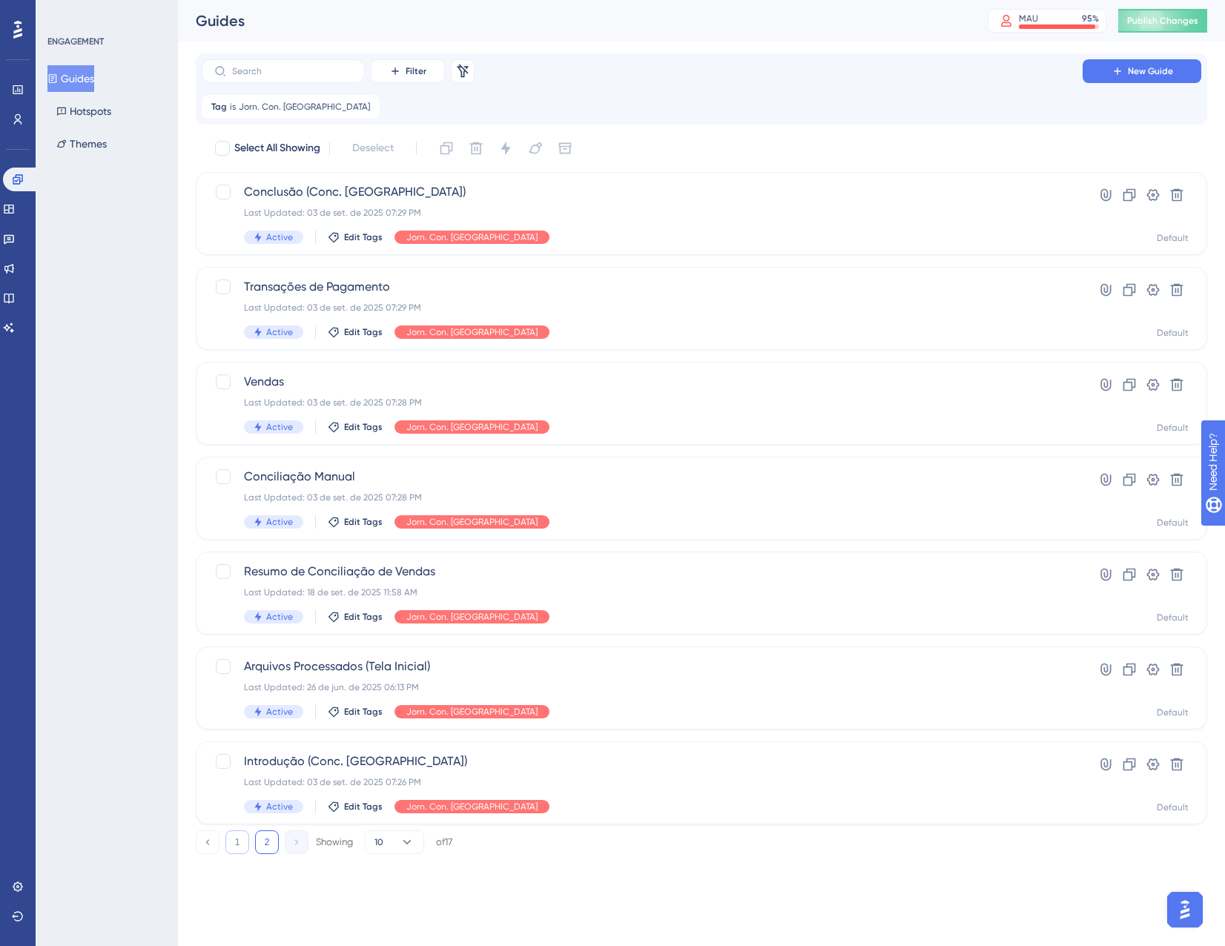
click at [236, 854] on button "1" at bounding box center [237, 843] width 24 height 24
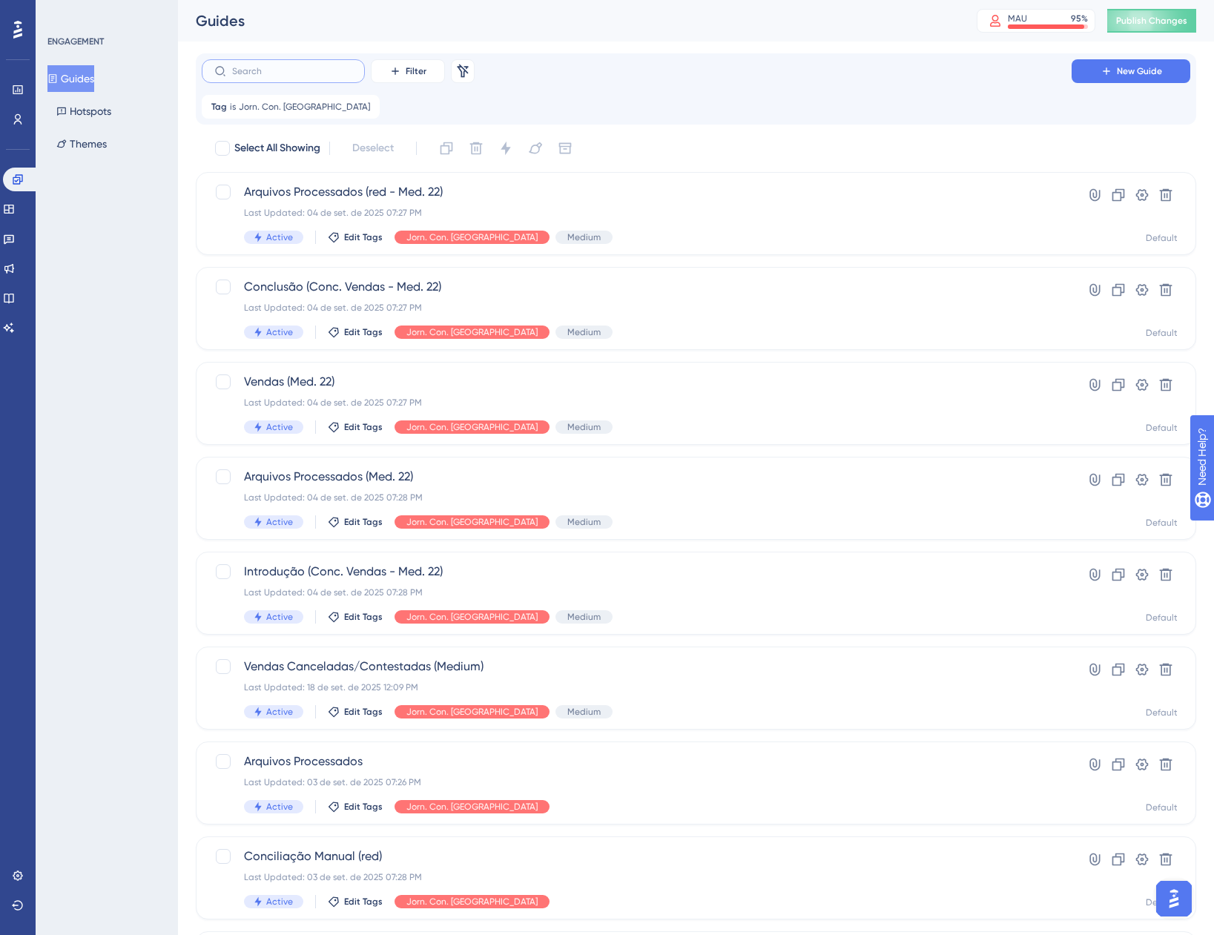
click at [255, 72] on input "text" at bounding box center [292, 71] width 120 height 10
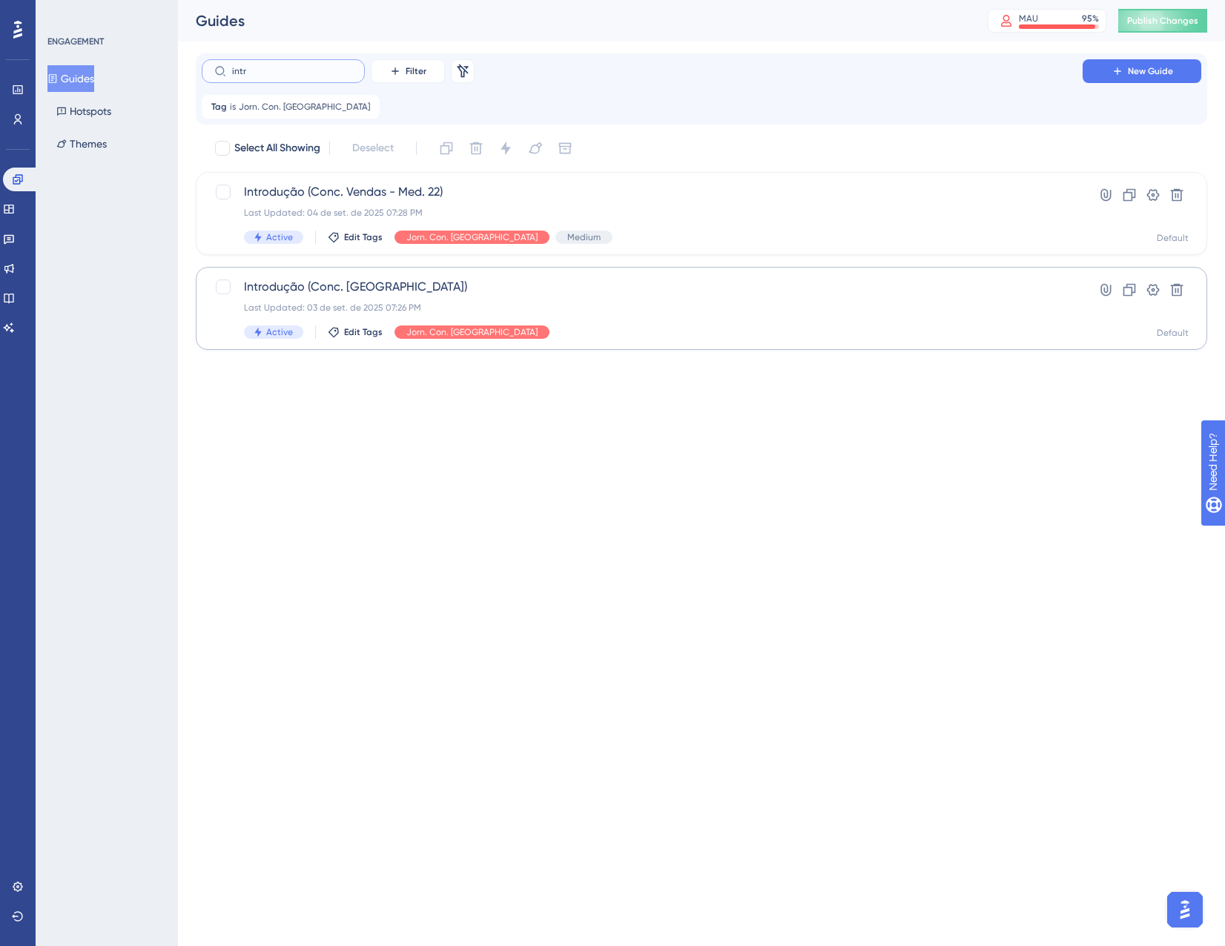
type input "intr"
click at [575, 285] on span "Introdução (Conc. Vendas)" at bounding box center [642, 287] width 797 height 18
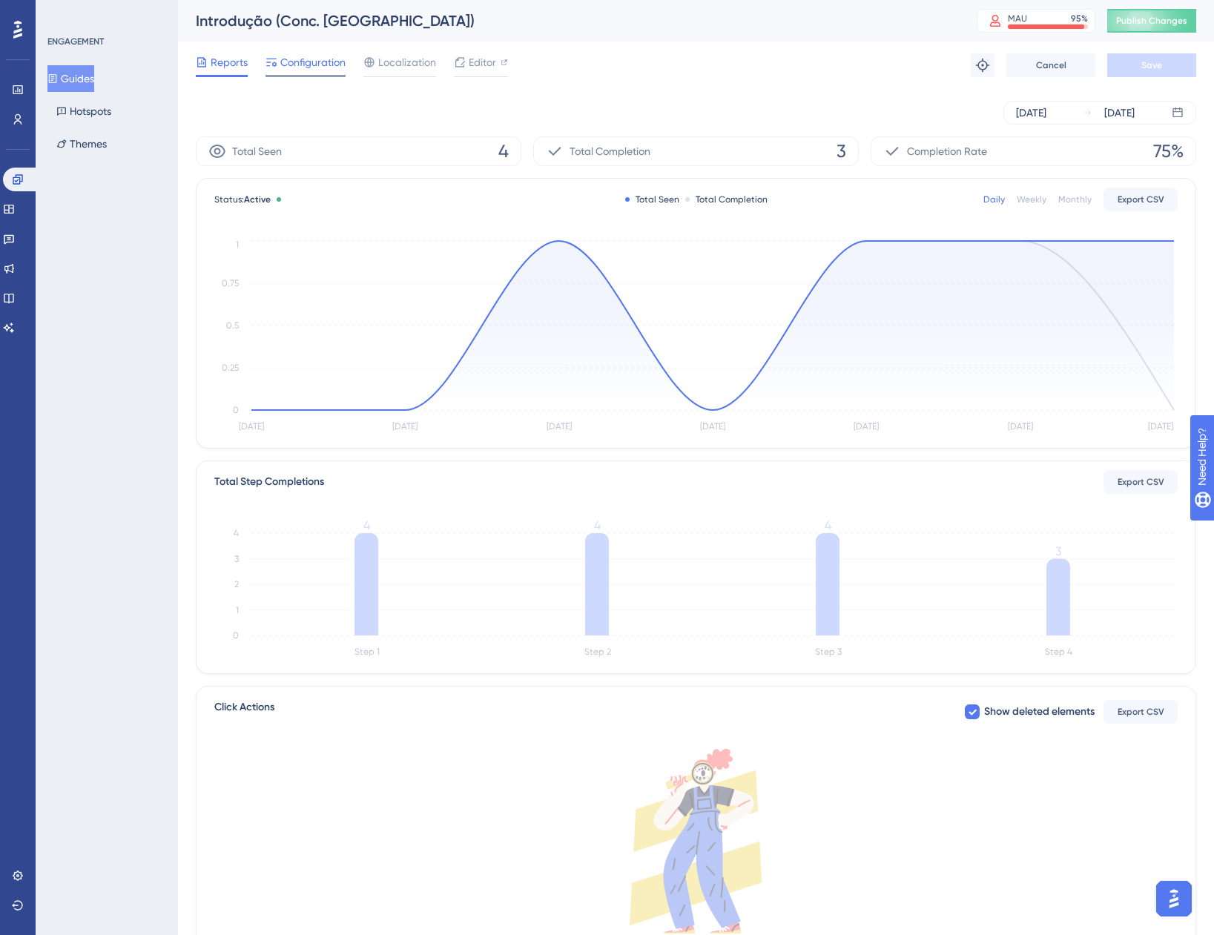
click at [308, 71] on div "Configuration" at bounding box center [306, 65] width 80 height 24
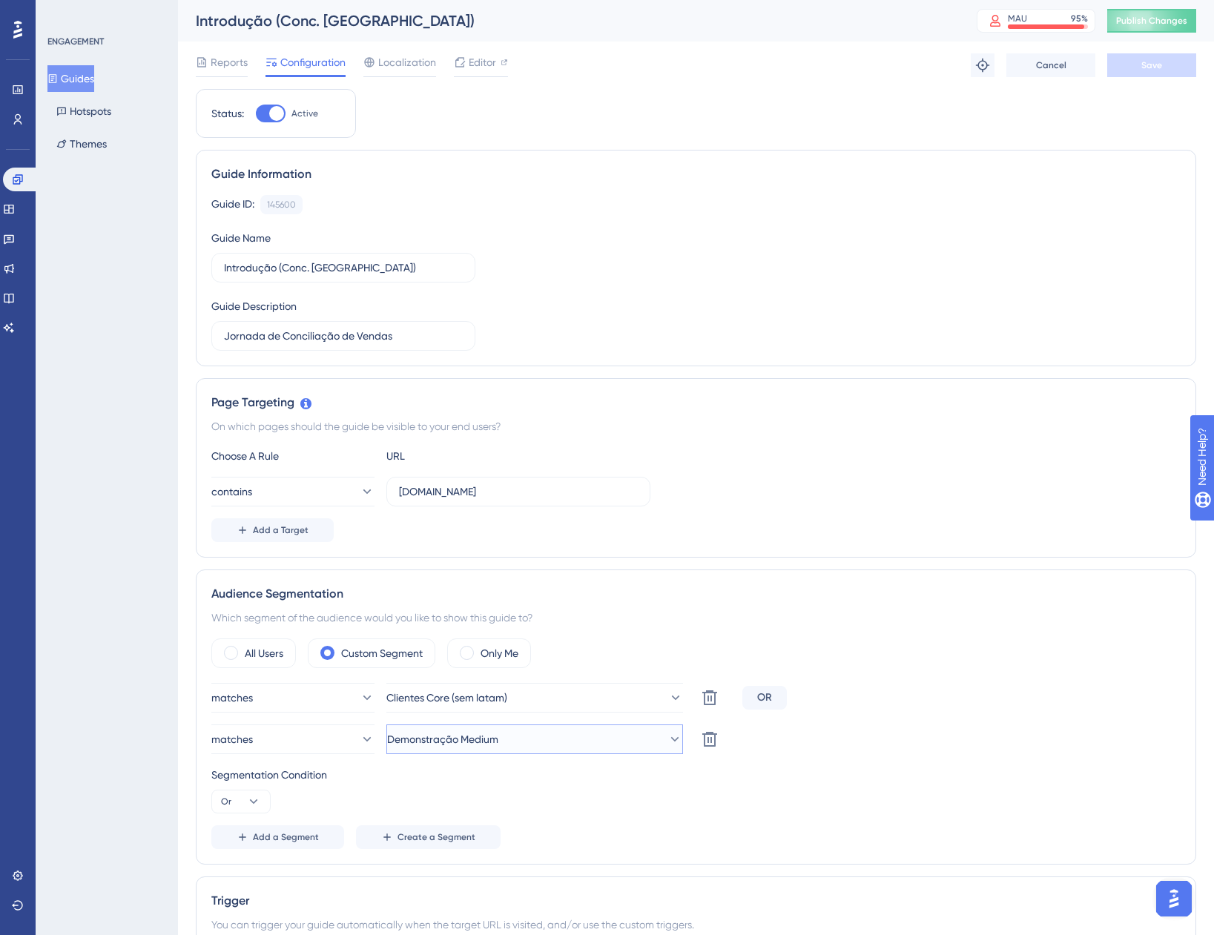
click at [500, 751] on button "Demonstração Medium" at bounding box center [534, 740] width 297 height 30
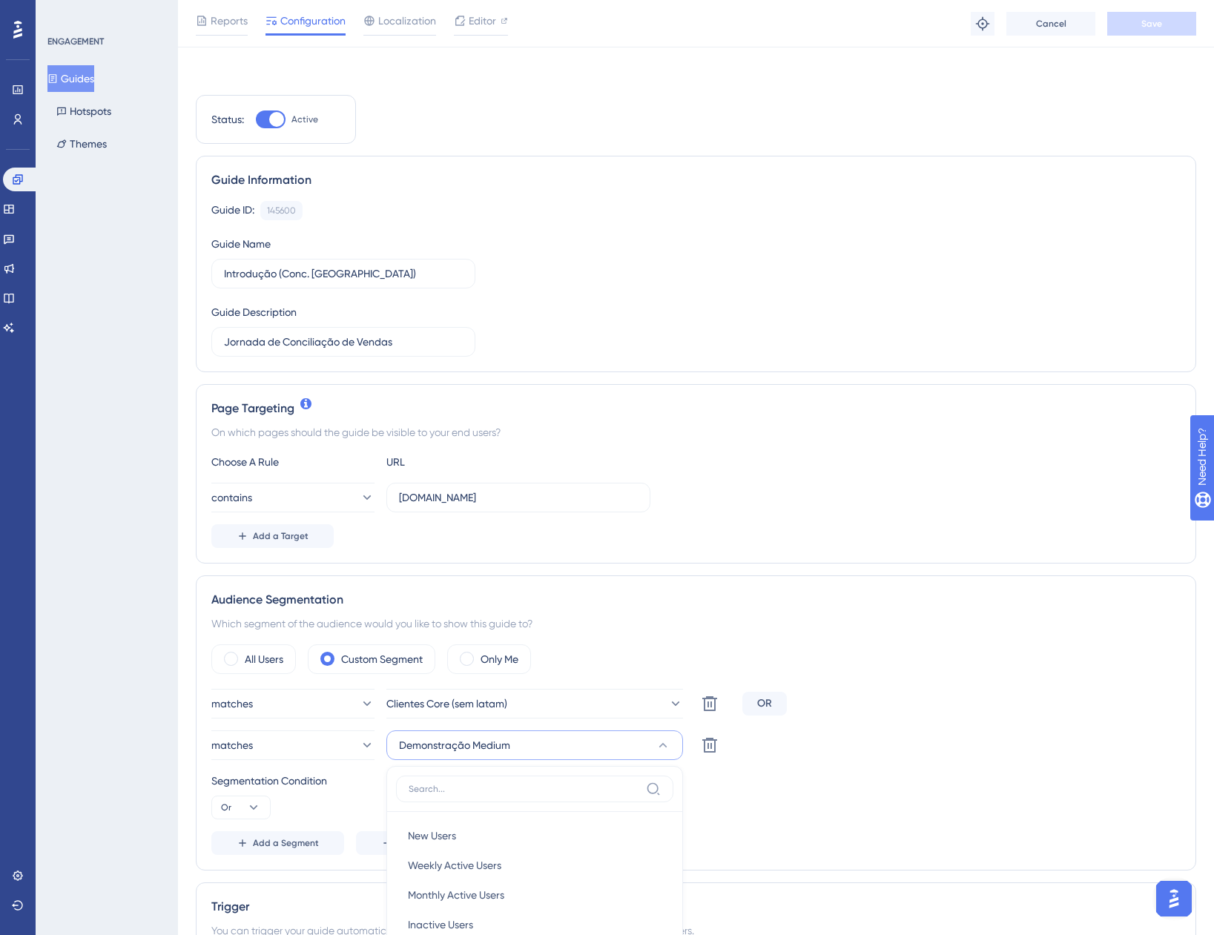
scroll to position [445, 0]
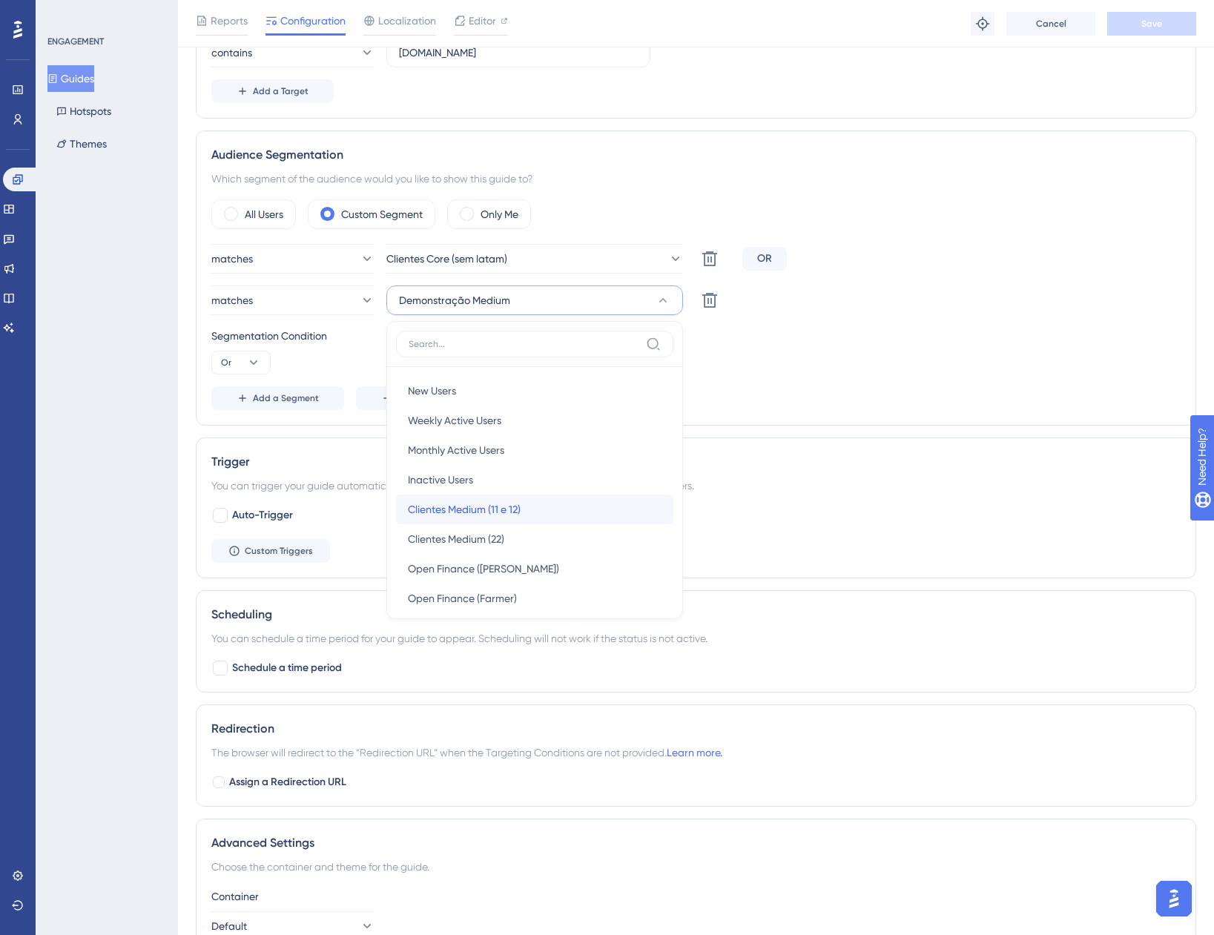
click at [482, 510] on span "Clientes Medium (11 e 12)" at bounding box center [464, 510] width 113 height 18
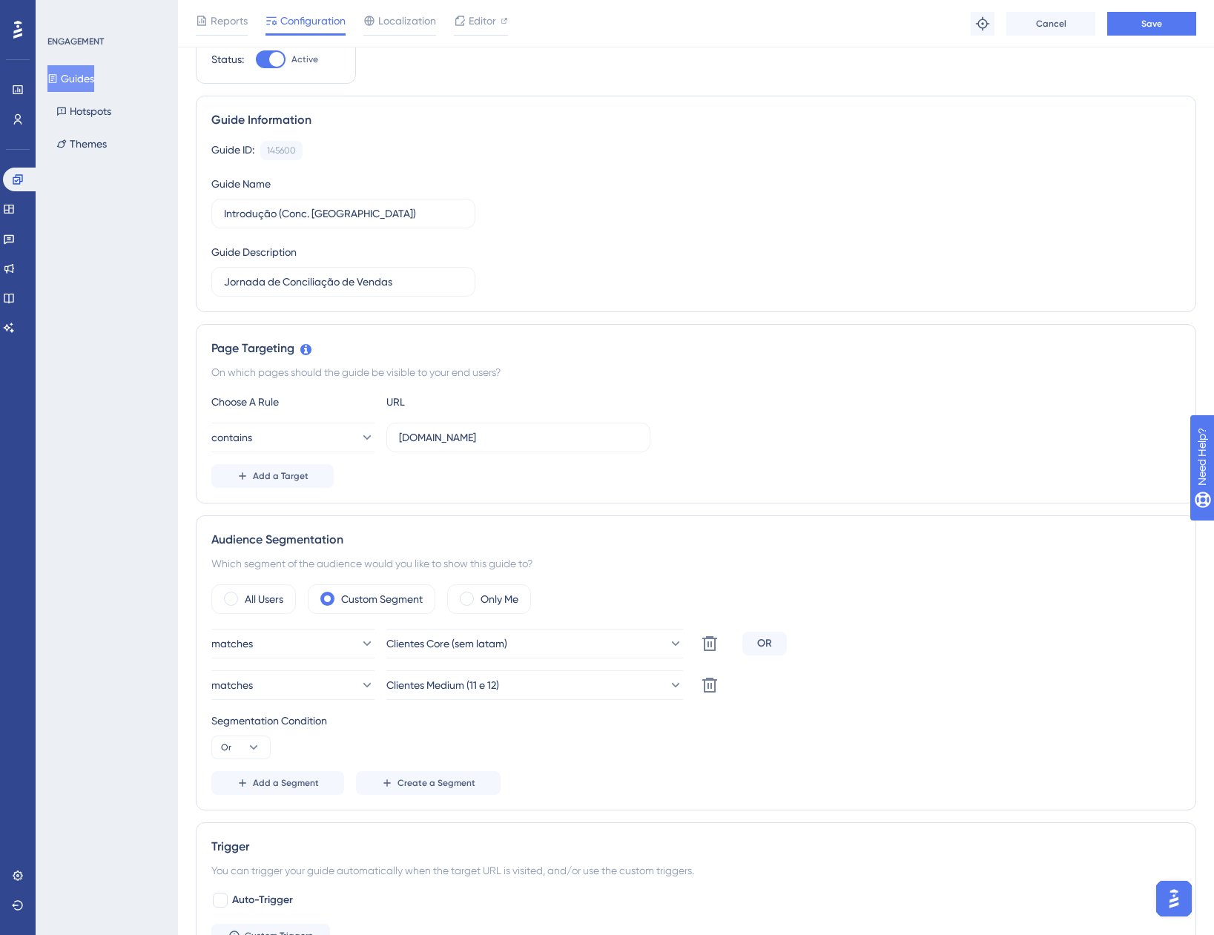
scroll to position [0, 0]
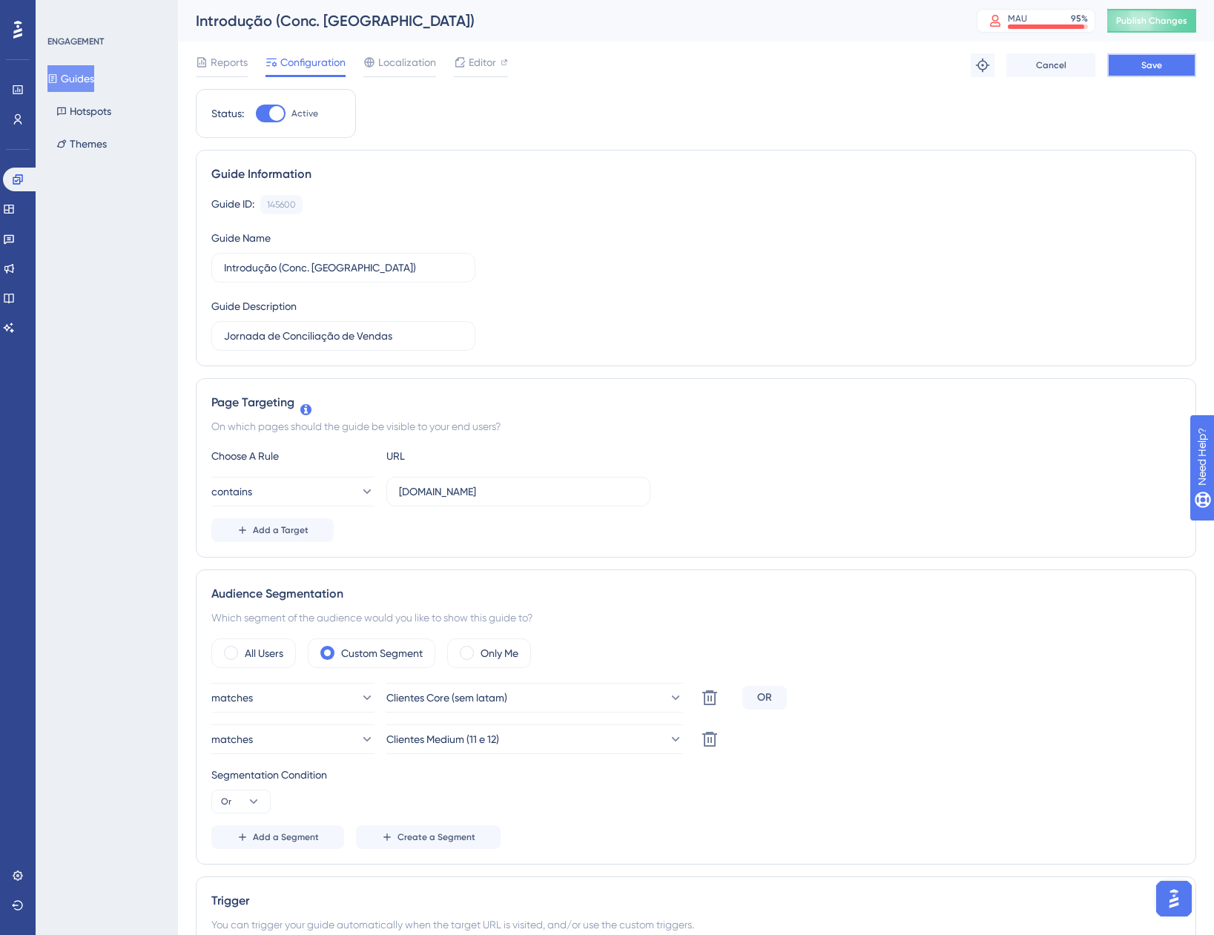
click at [1121, 66] on button "Save" at bounding box center [1151, 65] width 89 height 24
click at [74, 77] on button "Guides" at bounding box center [70, 78] width 47 height 27
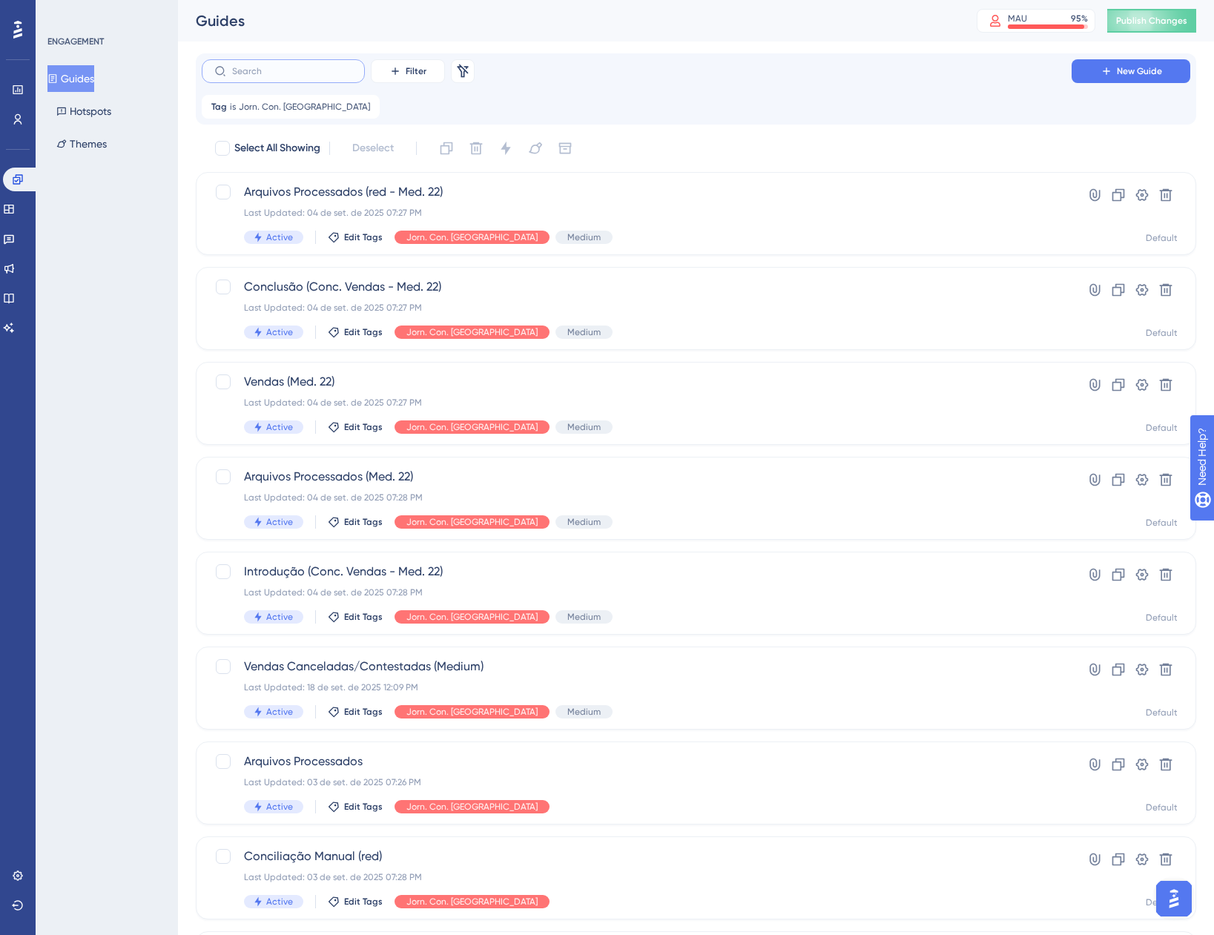
click at [296, 72] on input "text" at bounding box center [292, 71] width 120 height 10
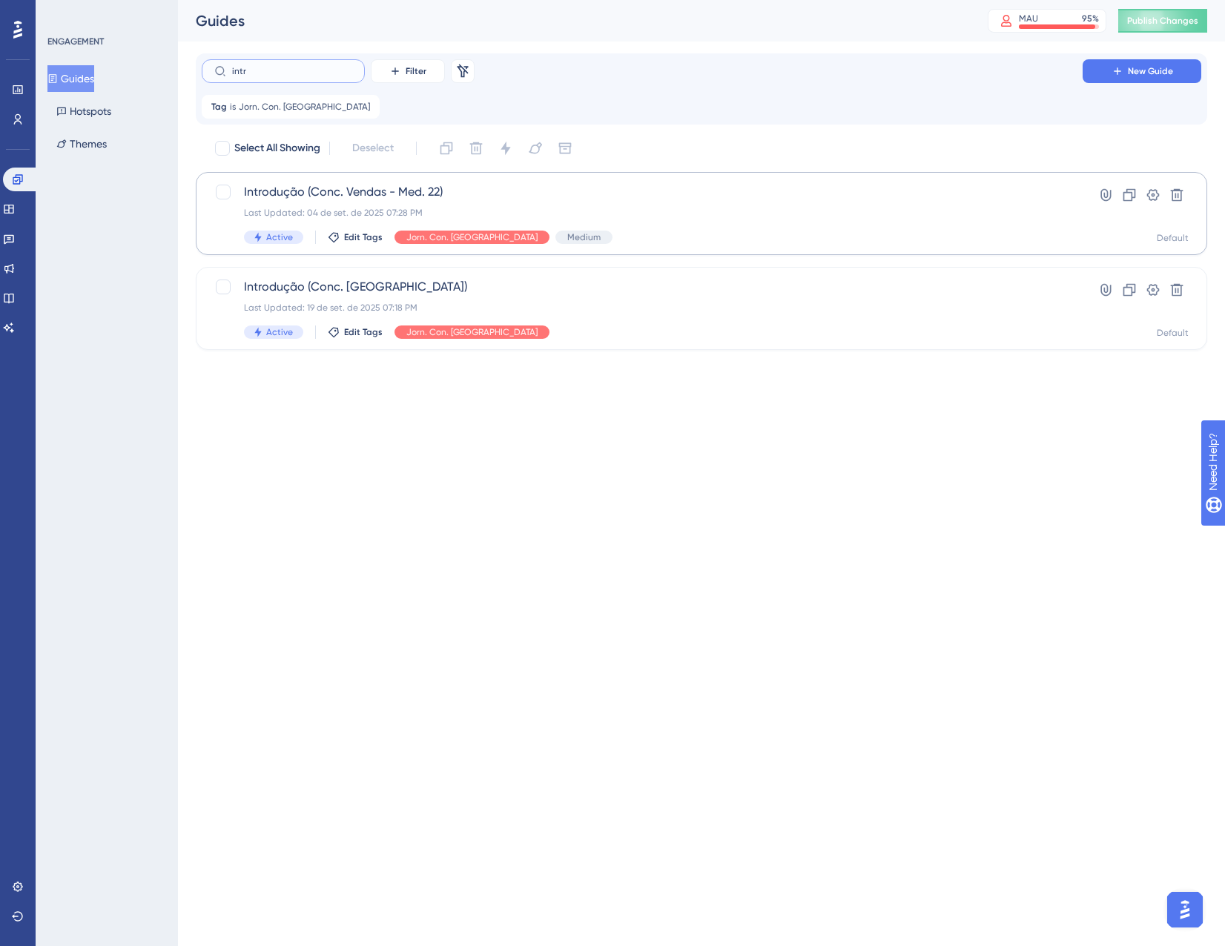
type input "intr"
click at [555, 202] on div "Introdução (Conc. Vendas - Med. 22) Last Updated: 04 de set. de 2025 07:28 PM A…" at bounding box center [642, 213] width 797 height 61
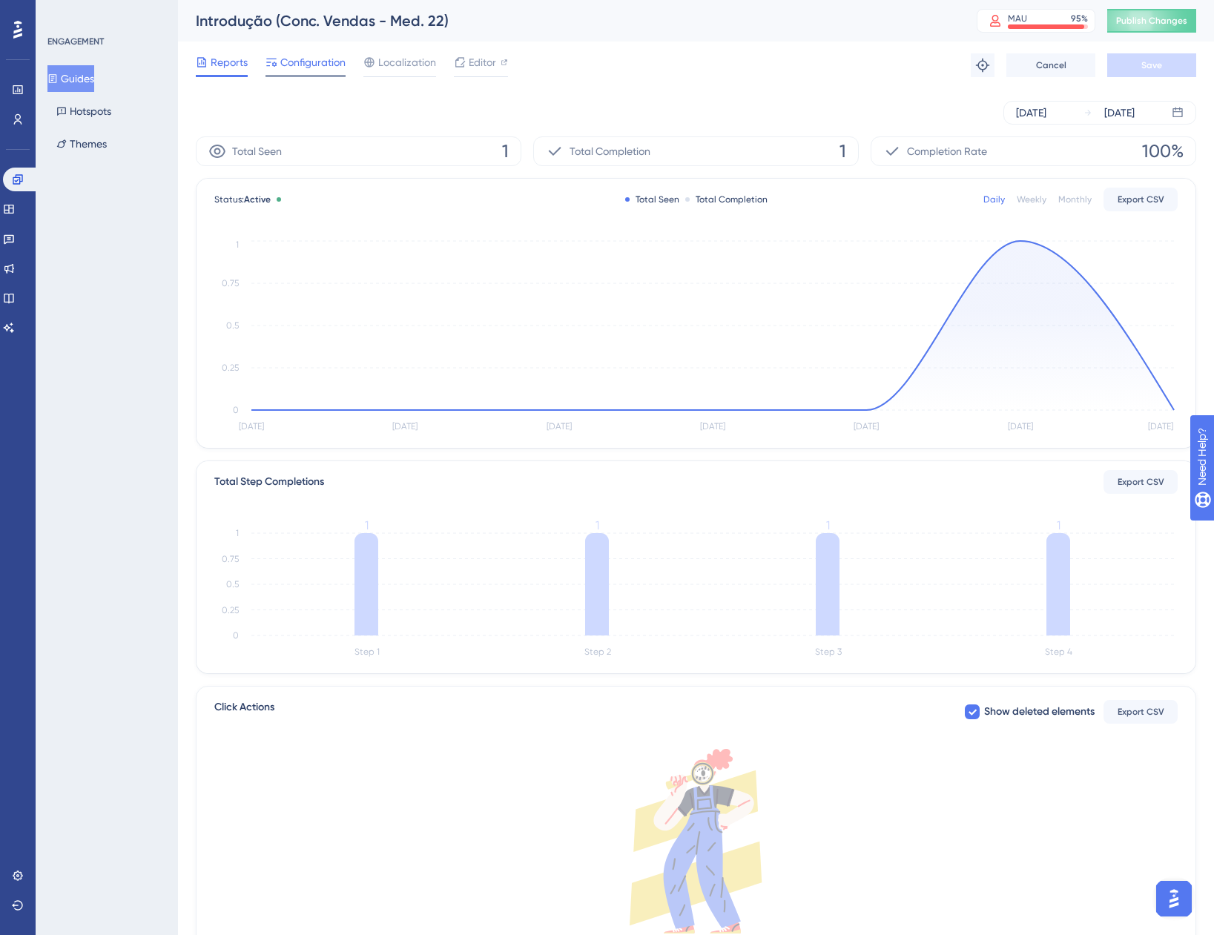
click at [293, 57] on span "Configuration" at bounding box center [312, 62] width 65 height 18
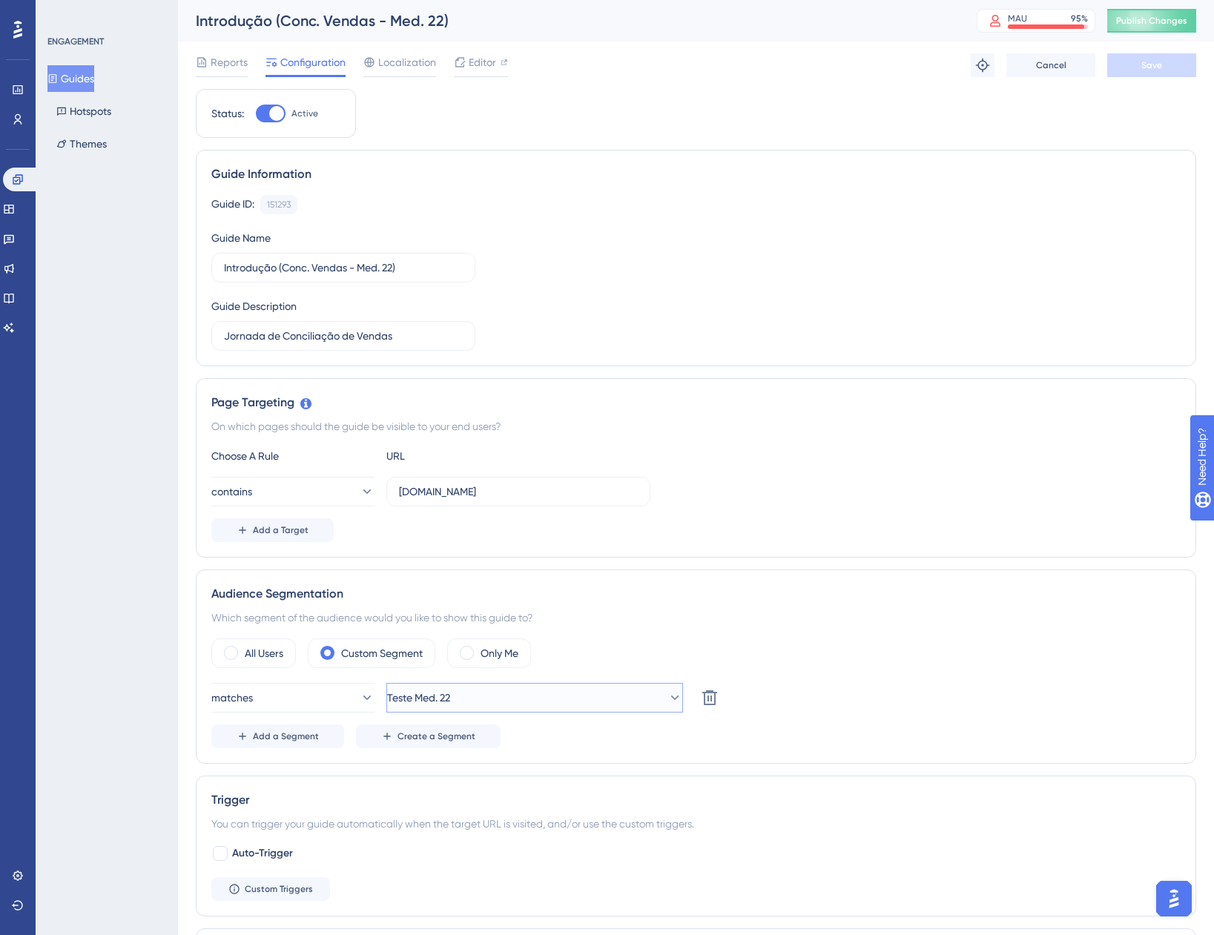
click at [490, 699] on button "Teste Med. 22" at bounding box center [534, 698] width 297 height 30
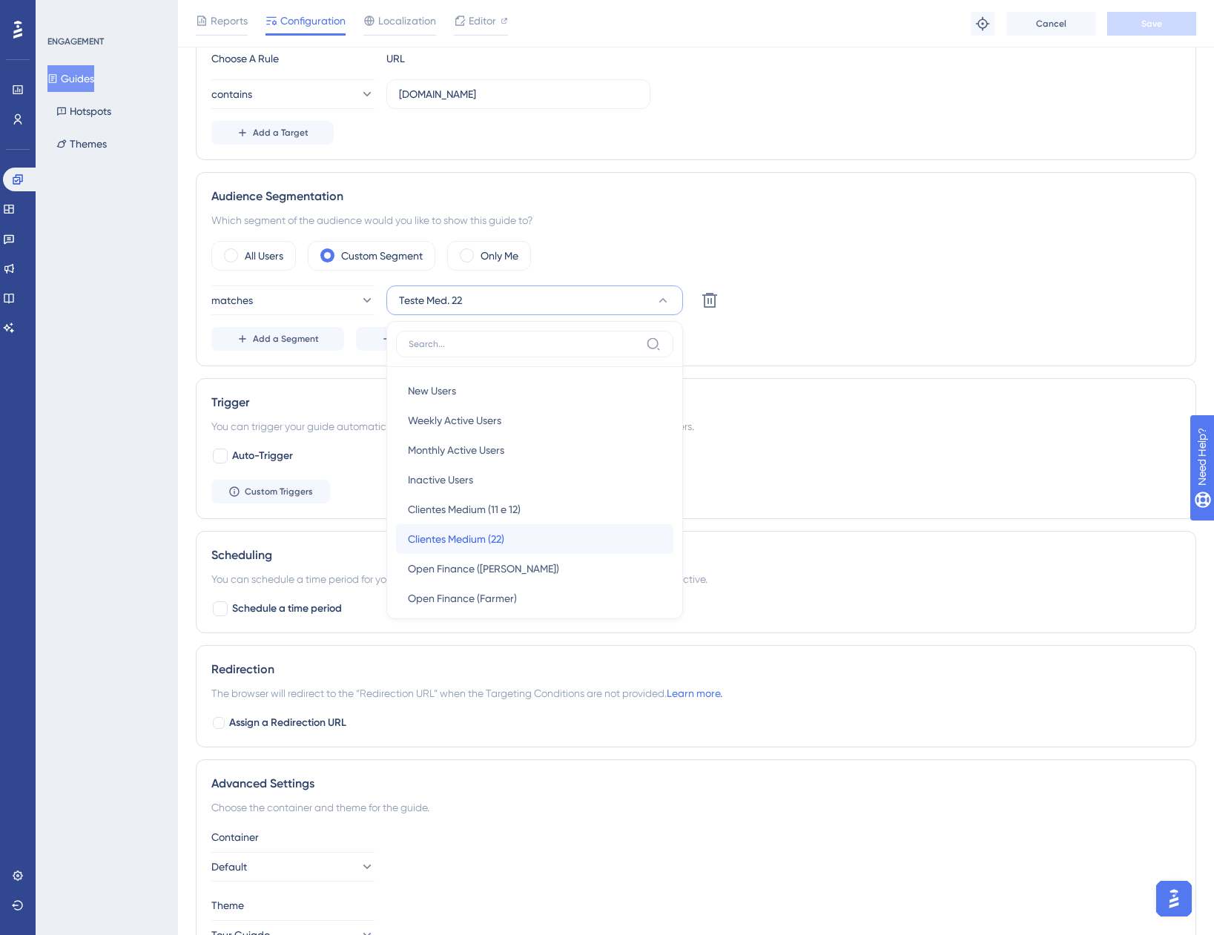
click at [518, 544] on div "Clientes Medium (22) Clientes Medium (22)" at bounding box center [535, 539] width 254 height 30
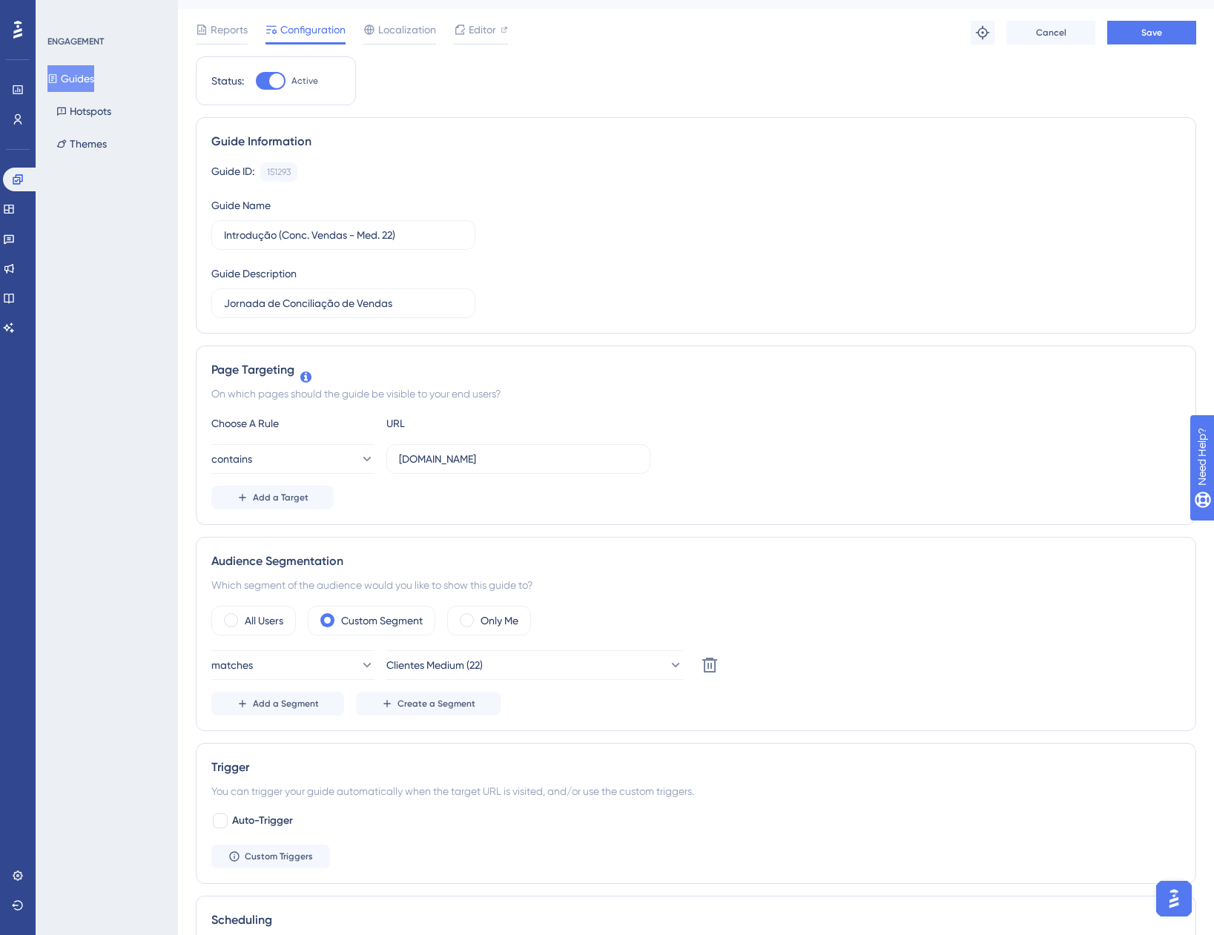
scroll to position [0, 0]
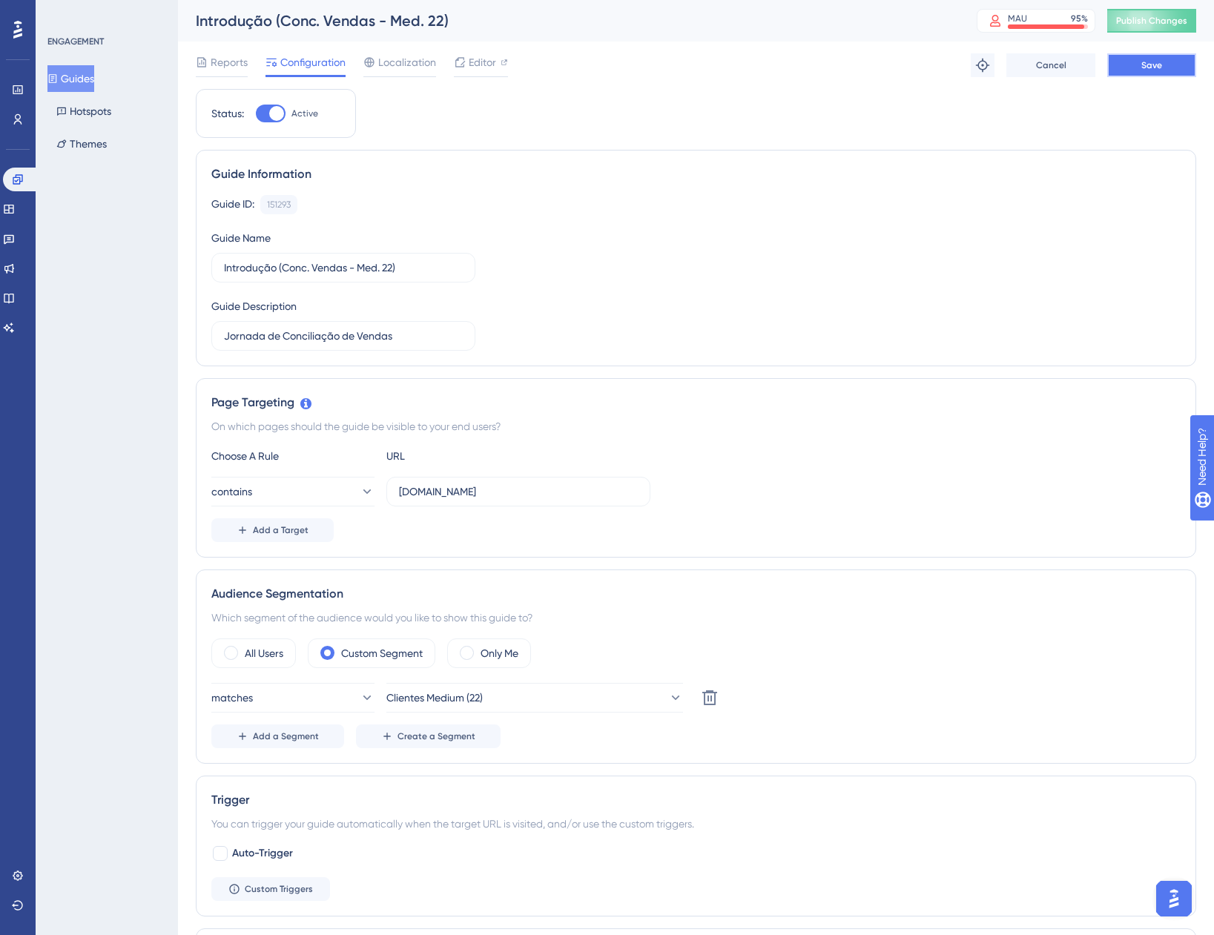
click at [1128, 64] on button "Save" at bounding box center [1151, 65] width 89 height 24
click at [94, 73] on button "Guides" at bounding box center [70, 78] width 47 height 27
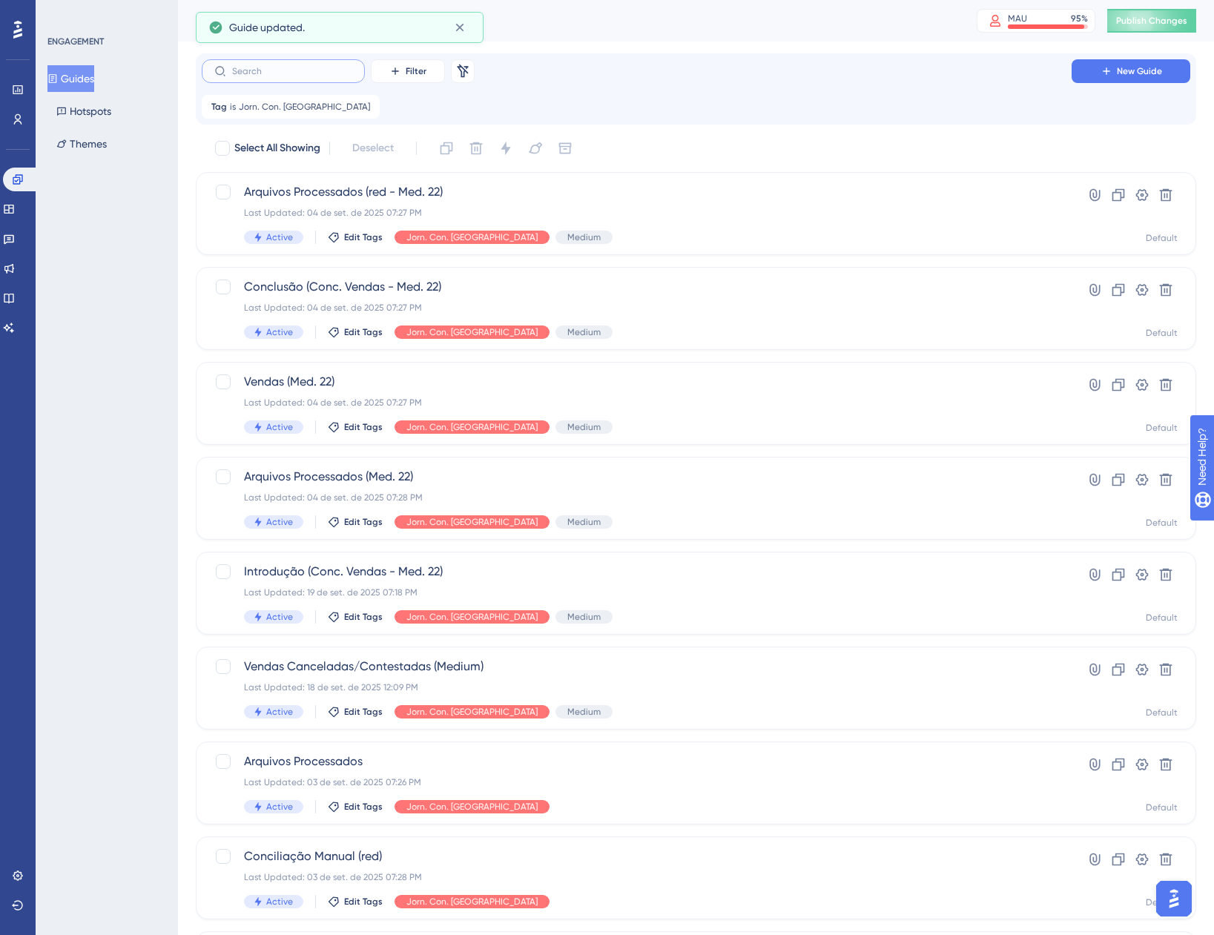
click at [290, 70] on input "text" at bounding box center [292, 71] width 120 height 10
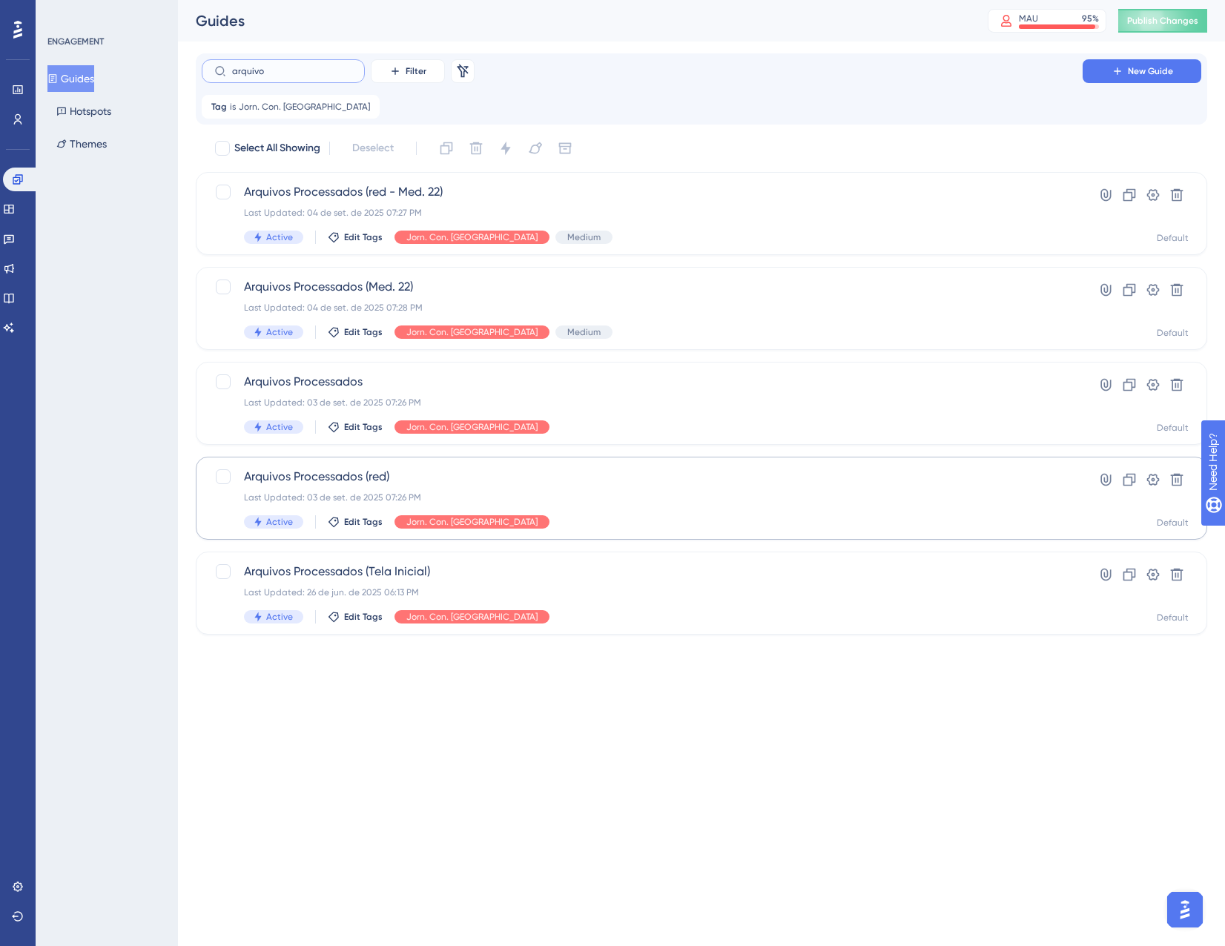
type input "arquivo"
click at [551, 484] on span "Arquivos Processados (red)" at bounding box center [642, 477] width 797 height 18
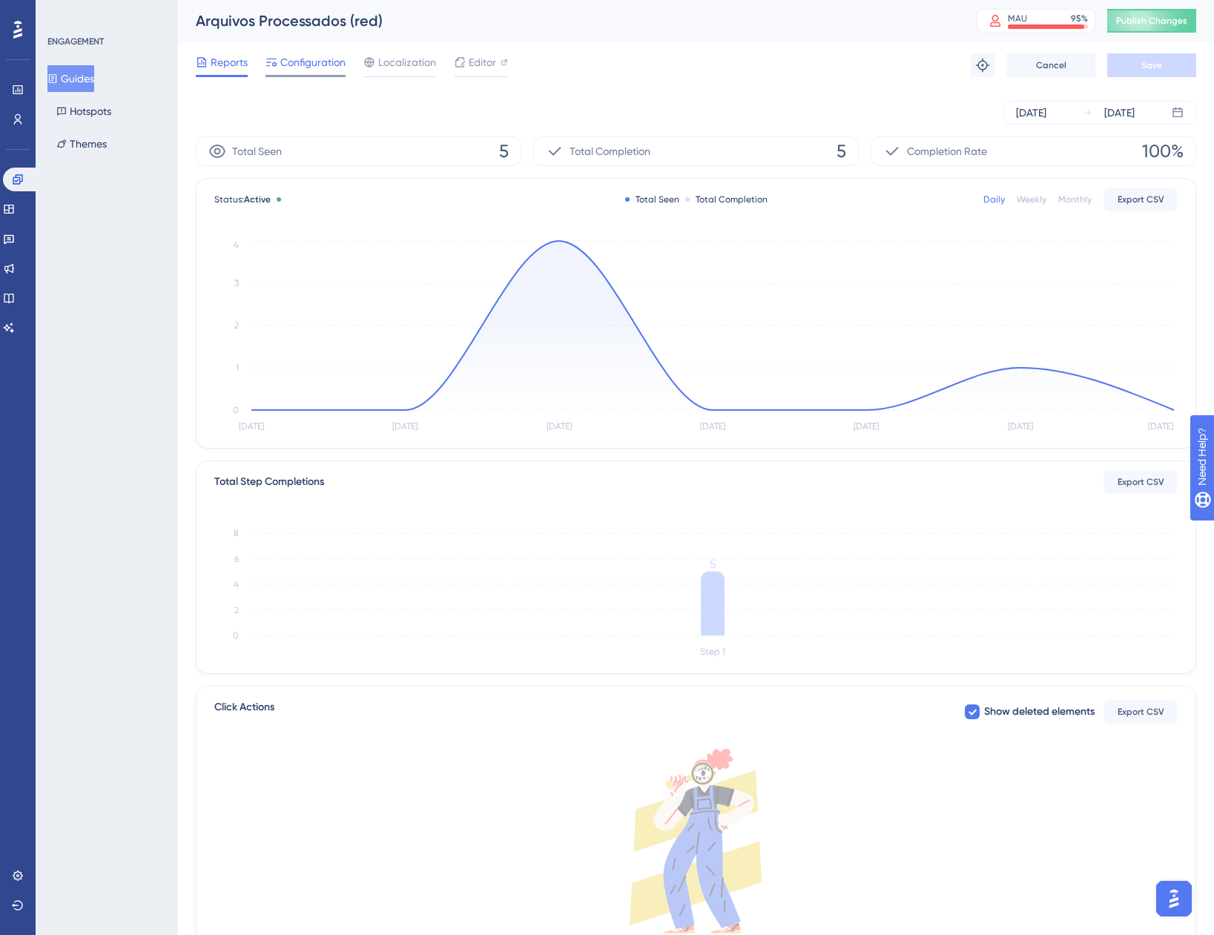
click at [303, 59] on span "Configuration" at bounding box center [312, 62] width 65 height 18
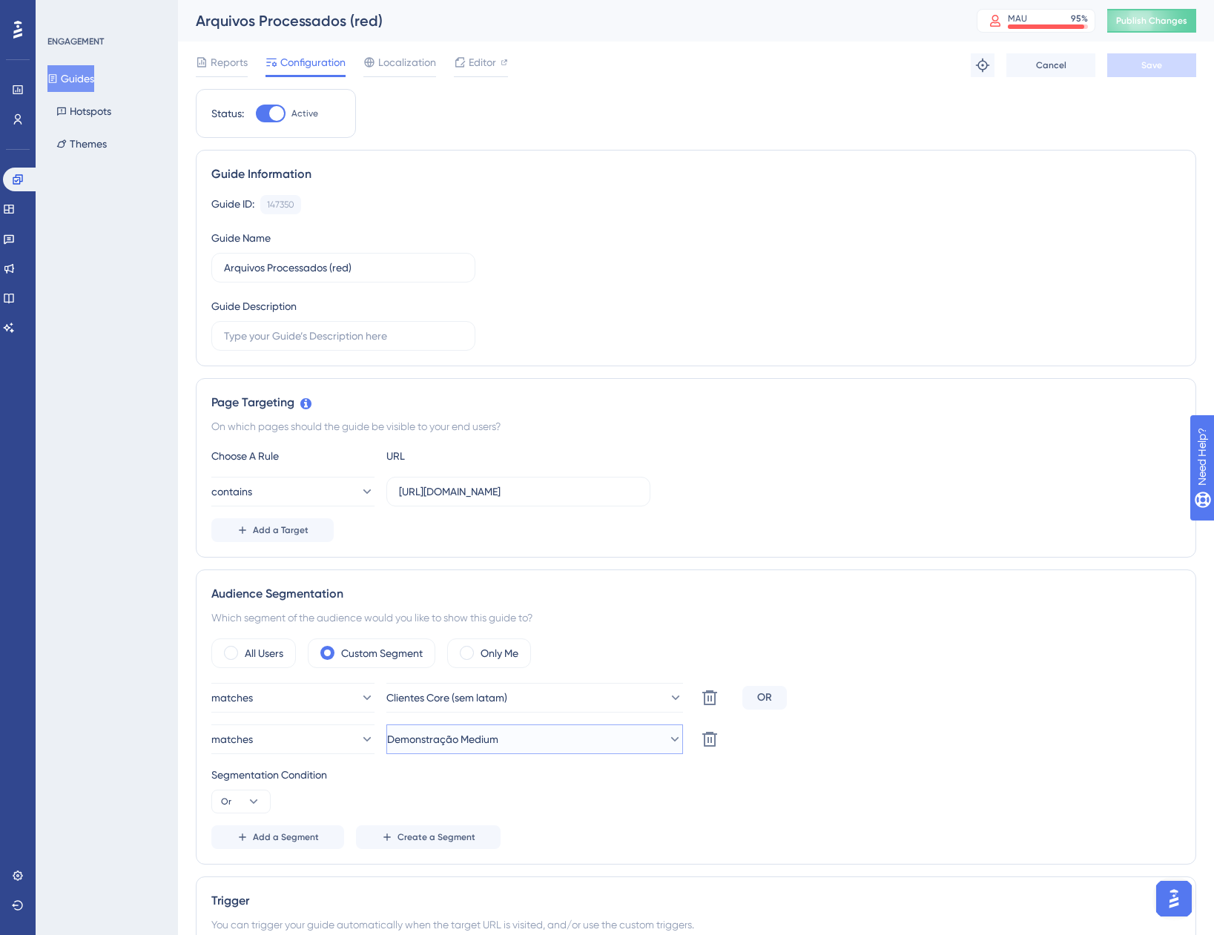
click at [555, 742] on button "Demonstração Medium" at bounding box center [534, 740] width 297 height 30
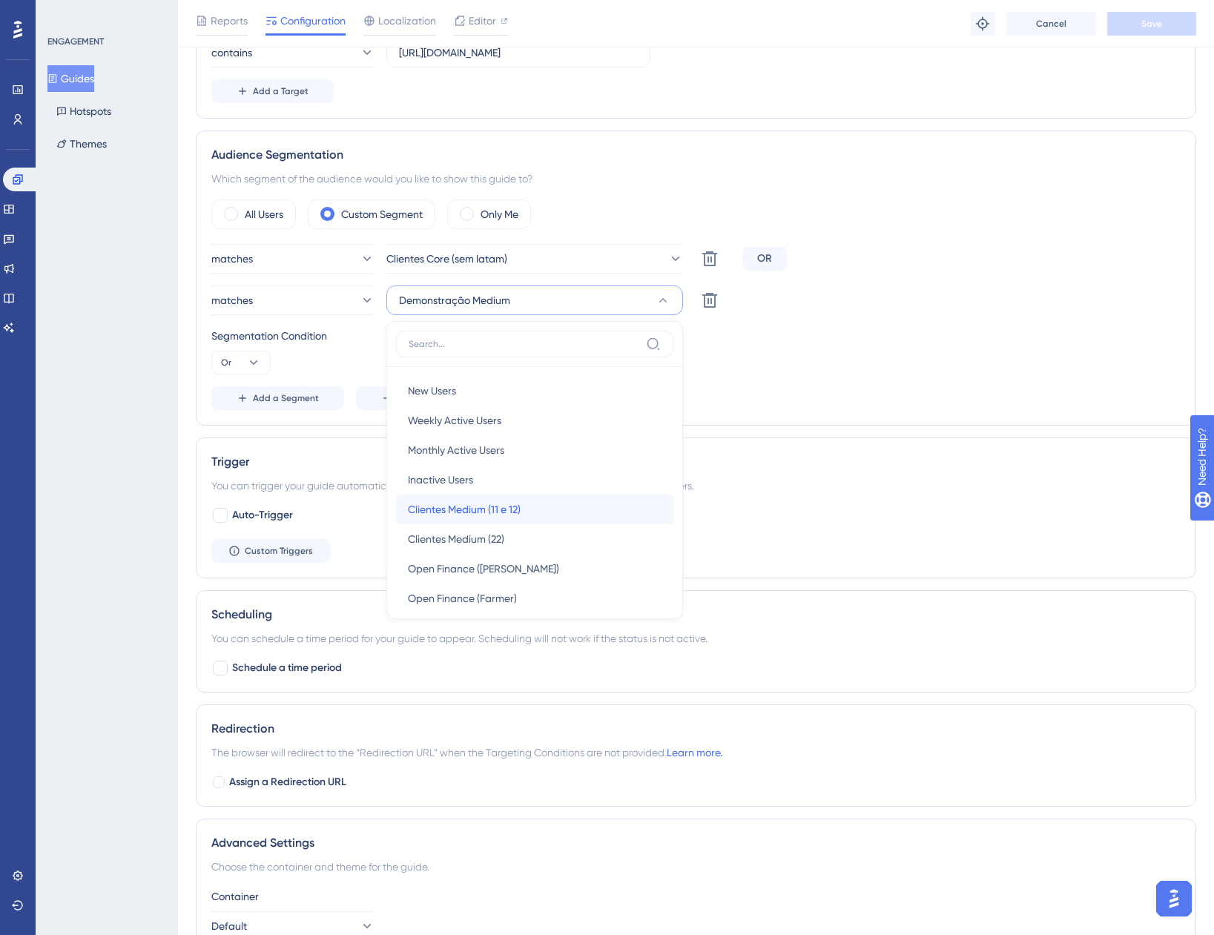
click at [515, 508] on span "Clientes Medium (11 e 12)" at bounding box center [464, 510] width 113 height 18
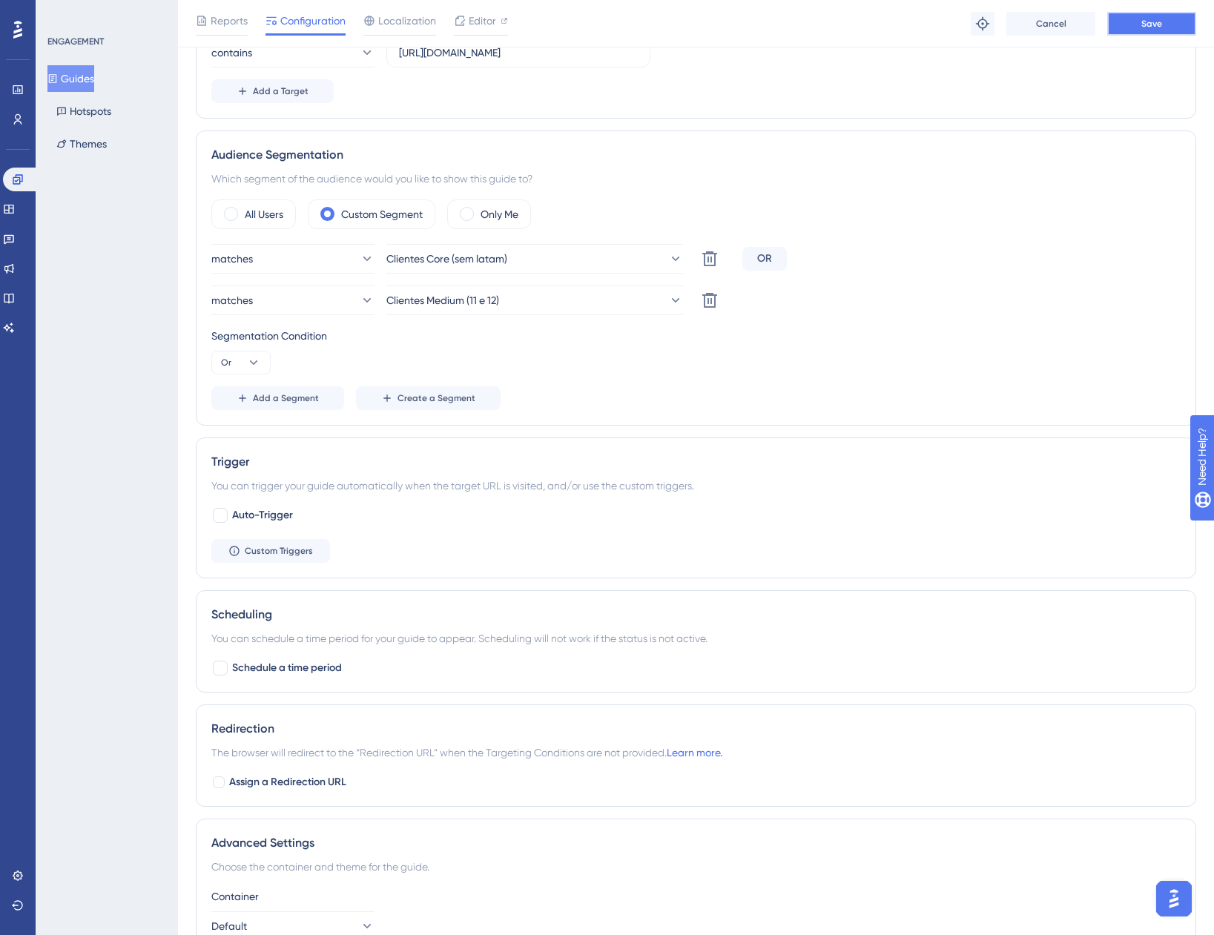
click at [1138, 27] on button "Save" at bounding box center [1151, 24] width 89 height 24
click at [82, 72] on button "Guides" at bounding box center [70, 78] width 47 height 27
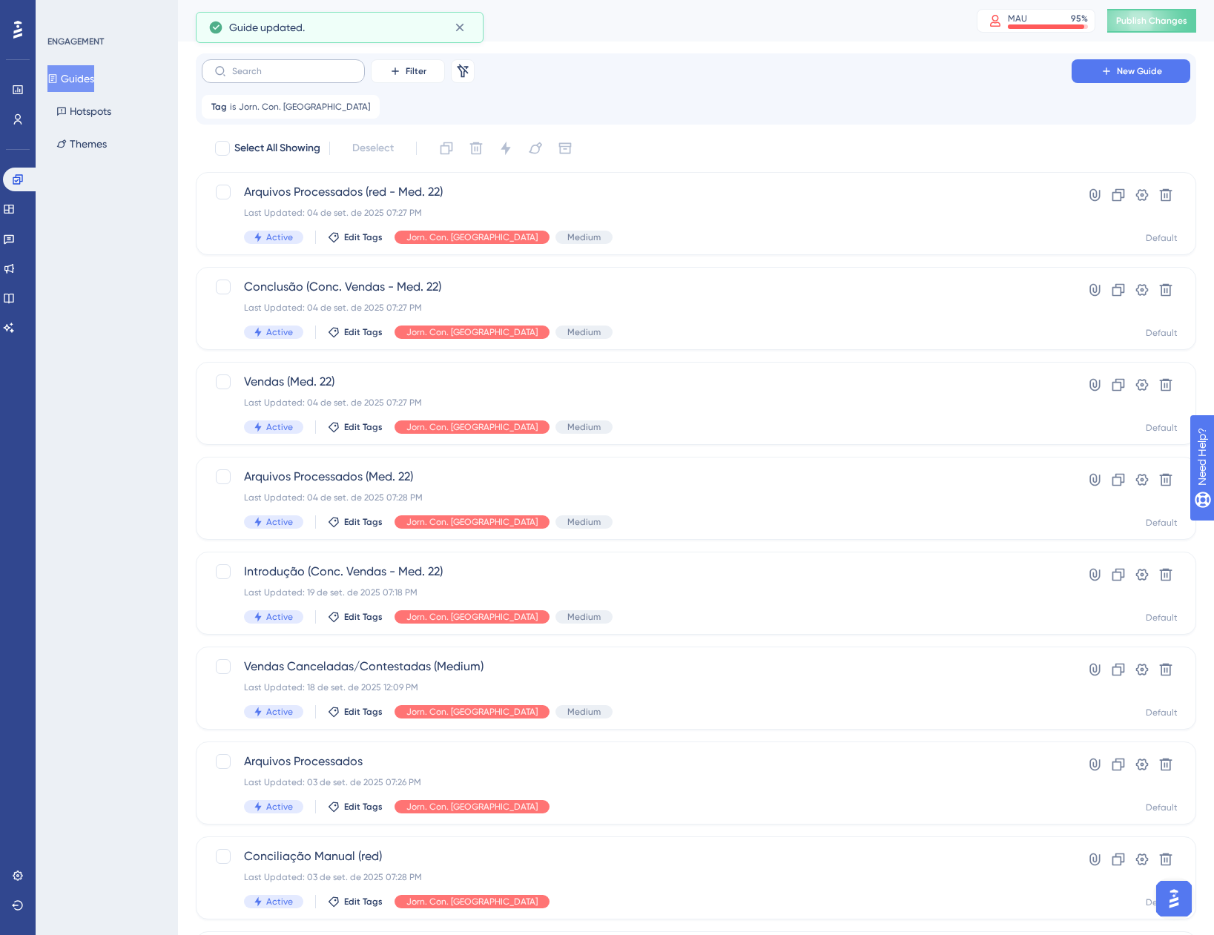
click at [309, 62] on label at bounding box center [283, 71] width 163 height 24
click at [309, 66] on input "text" at bounding box center [292, 71] width 120 height 10
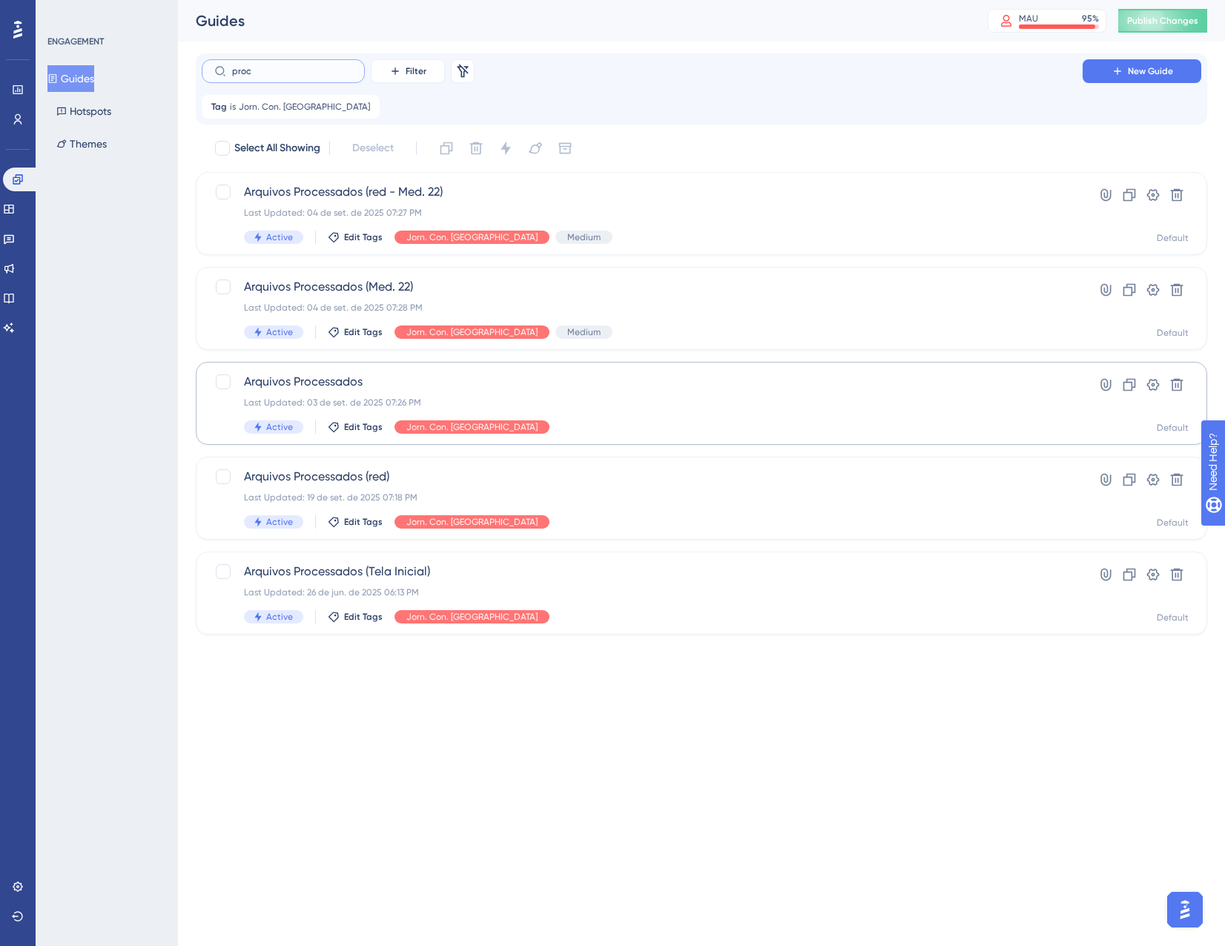
type input "proc"
click at [388, 377] on span "Arquivos Processados" at bounding box center [642, 382] width 797 height 18
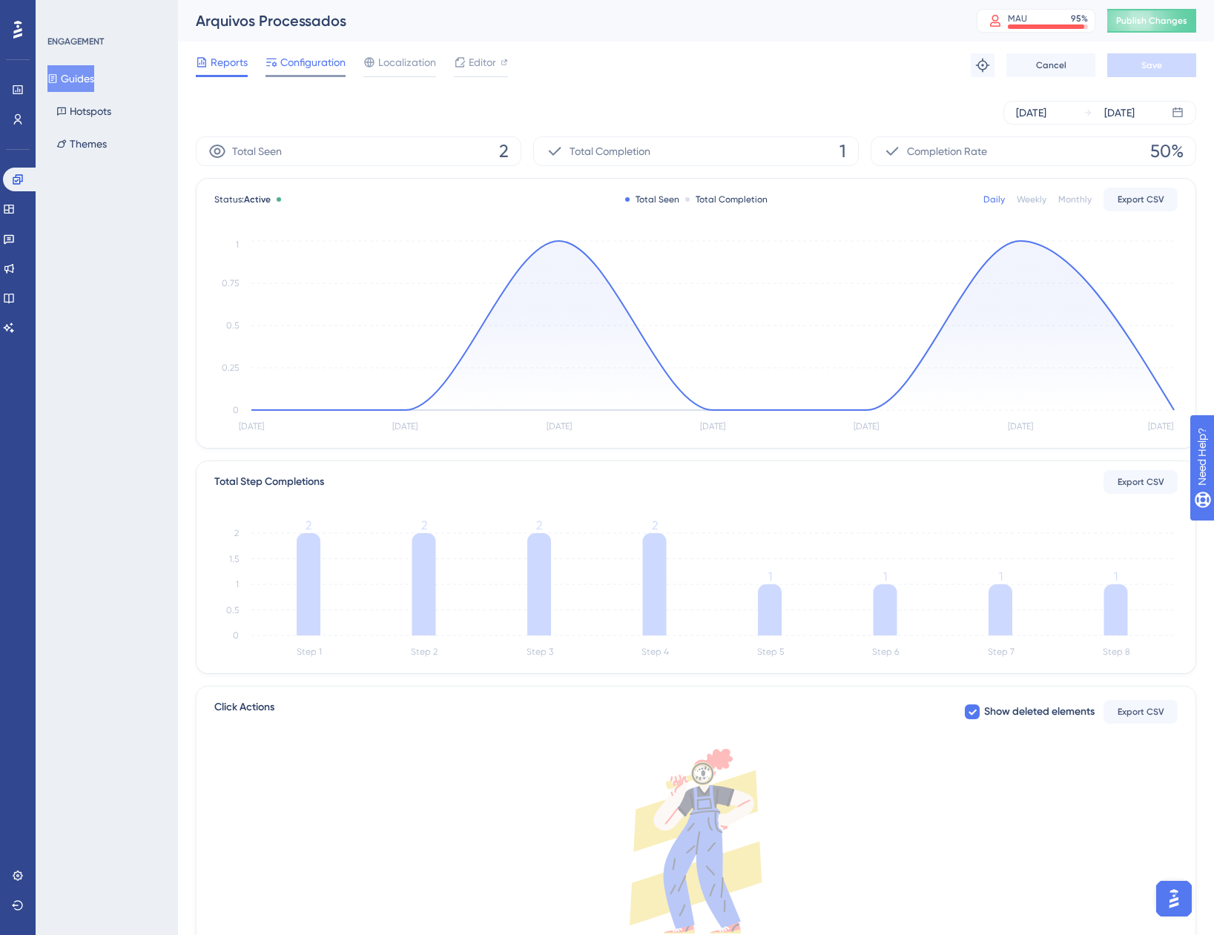
click at [282, 53] on span "Configuration" at bounding box center [312, 62] width 65 height 18
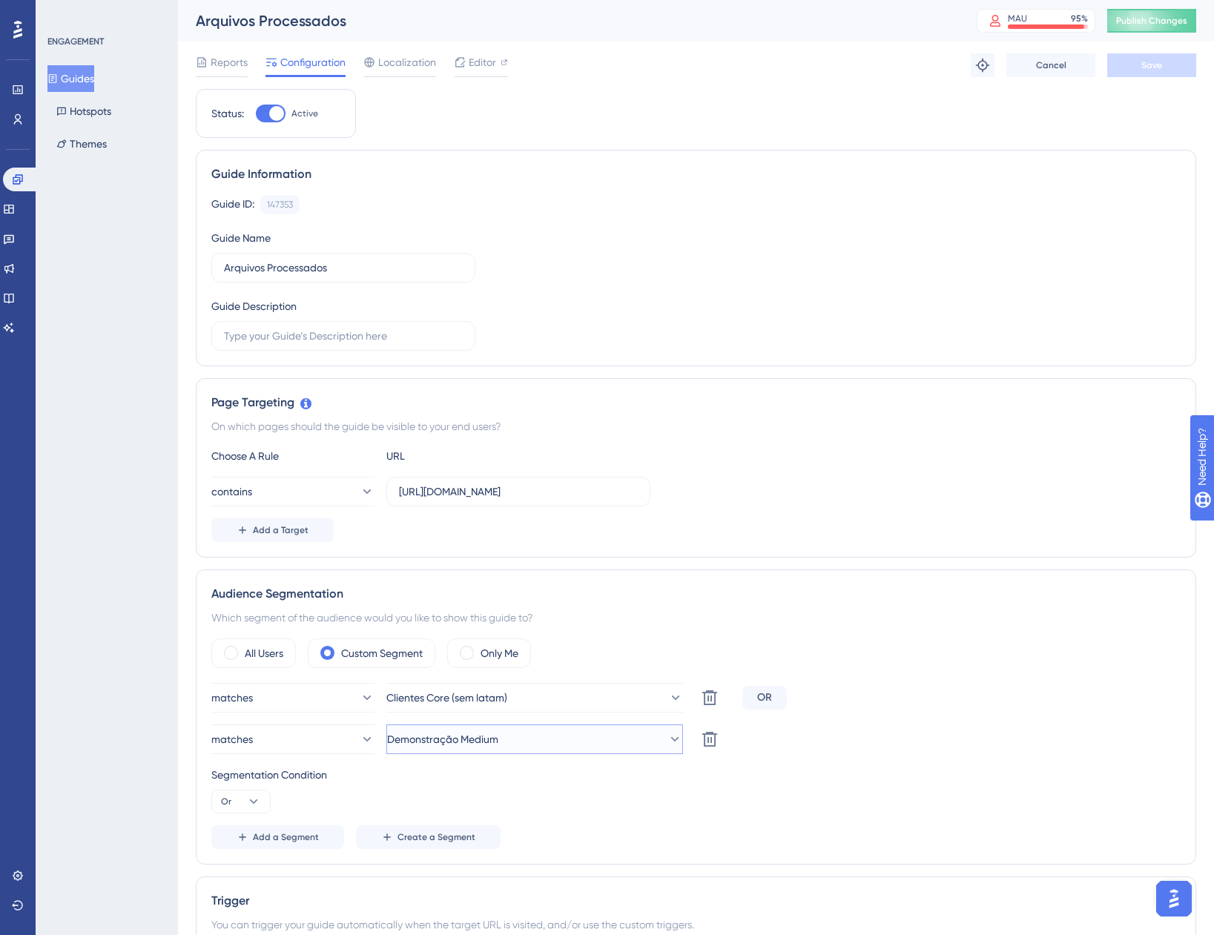
click at [553, 741] on button "Demonstração Medium" at bounding box center [534, 740] width 297 height 30
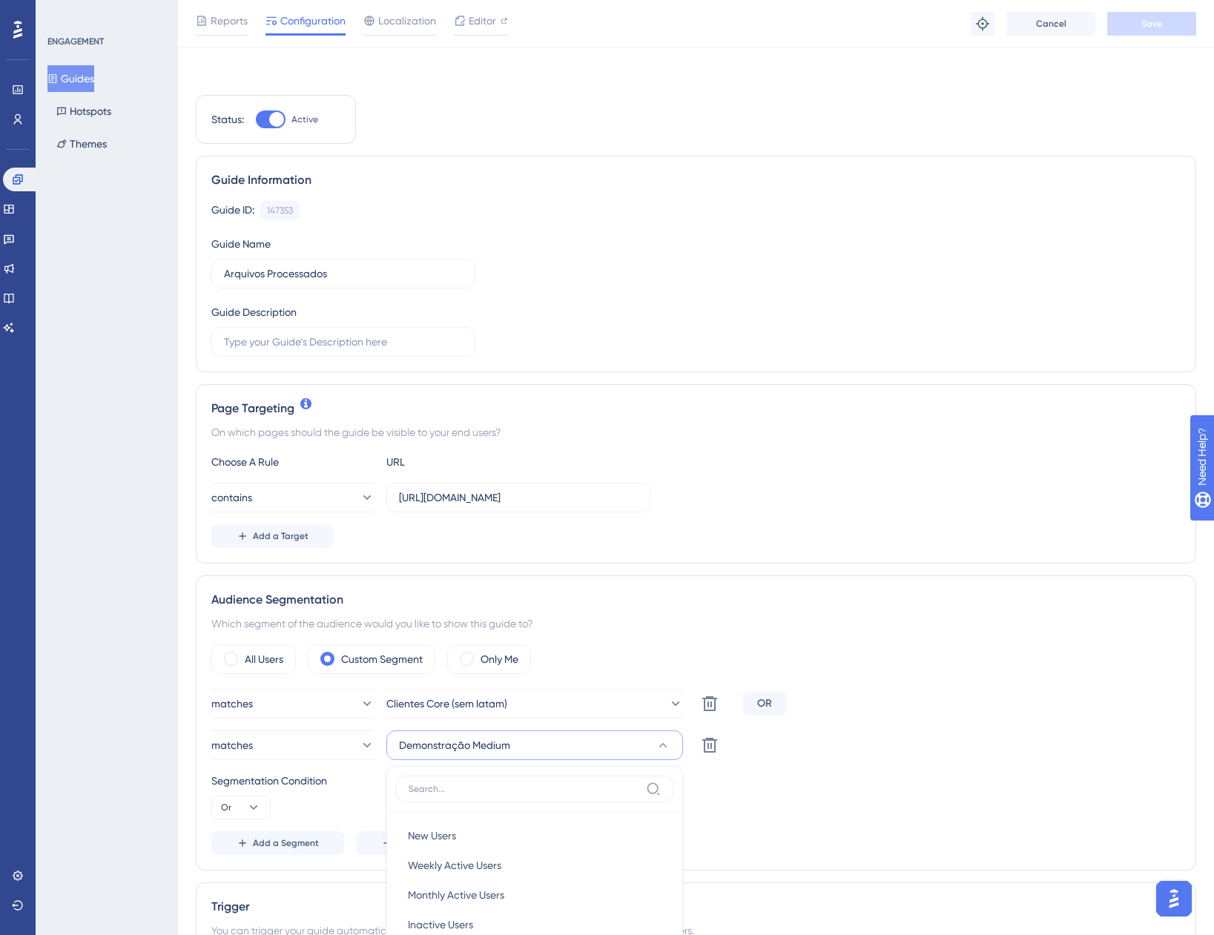
scroll to position [445, 0]
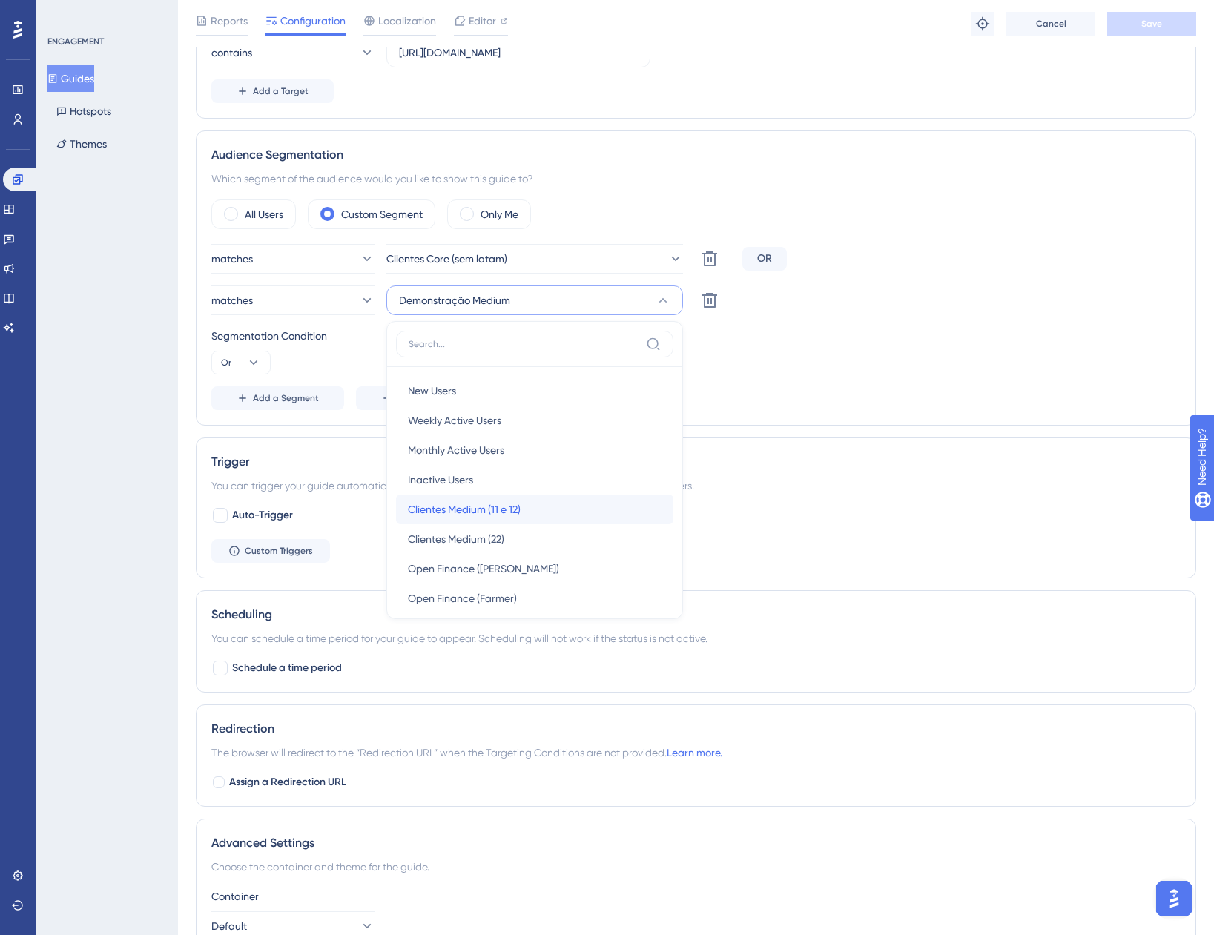
click at [531, 513] on div "Clientes Medium (11 e 12) Clientes Medium (11 e 12)" at bounding box center [535, 510] width 254 height 30
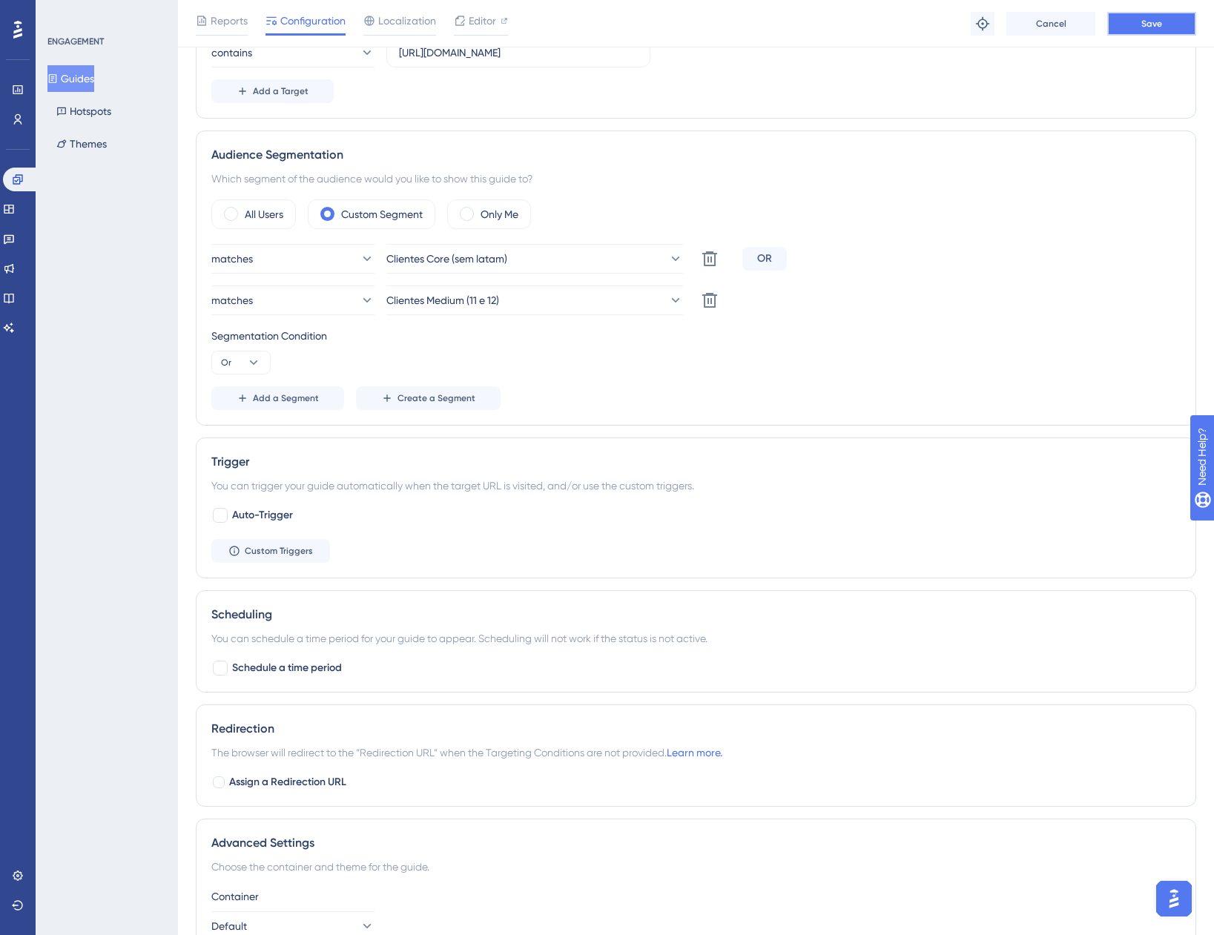
click at [1146, 16] on button "Save" at bounding box center [1151, 24] width 89 height 24
click at [93, 83] on button "Guides" at bounding box center [70, 78] width 47 height 27
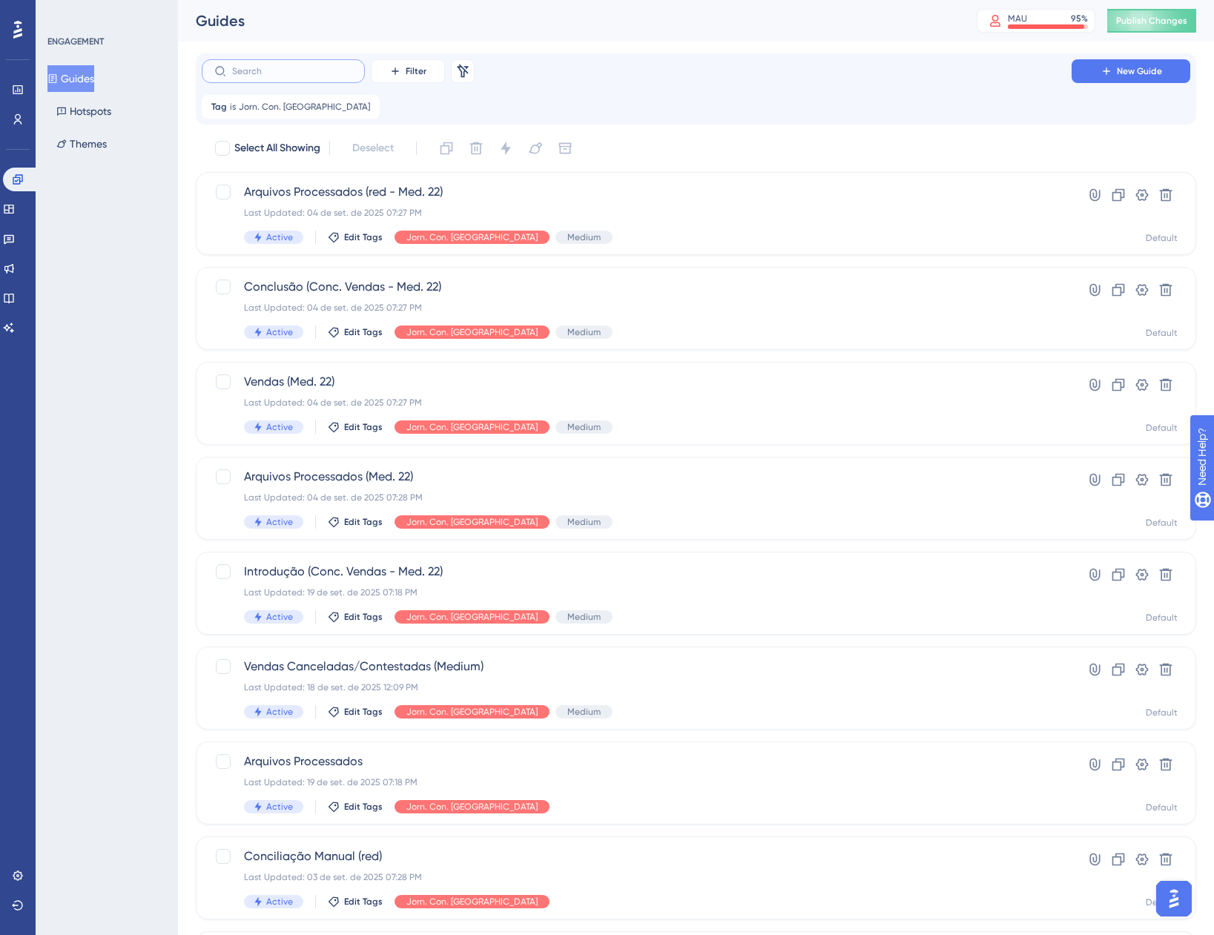
click at [294, 76] on input "text" at bounding box center [292, 71] width 120 height 10
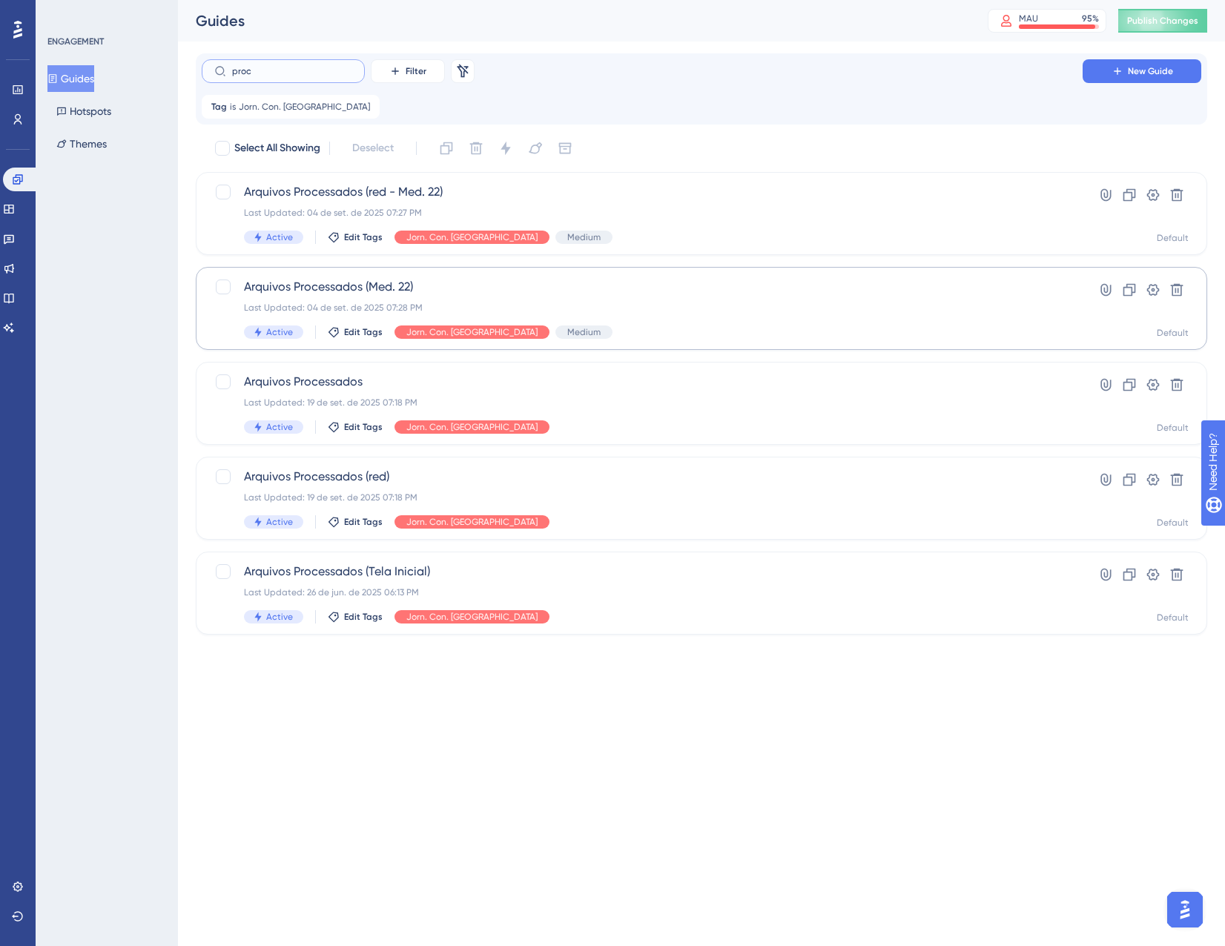
type input "proc"
click at [596, 307] on div "Last Updated: 04 de set. de 2025 07:28 PM" at bounding box center [642, 308] width 797 height 12
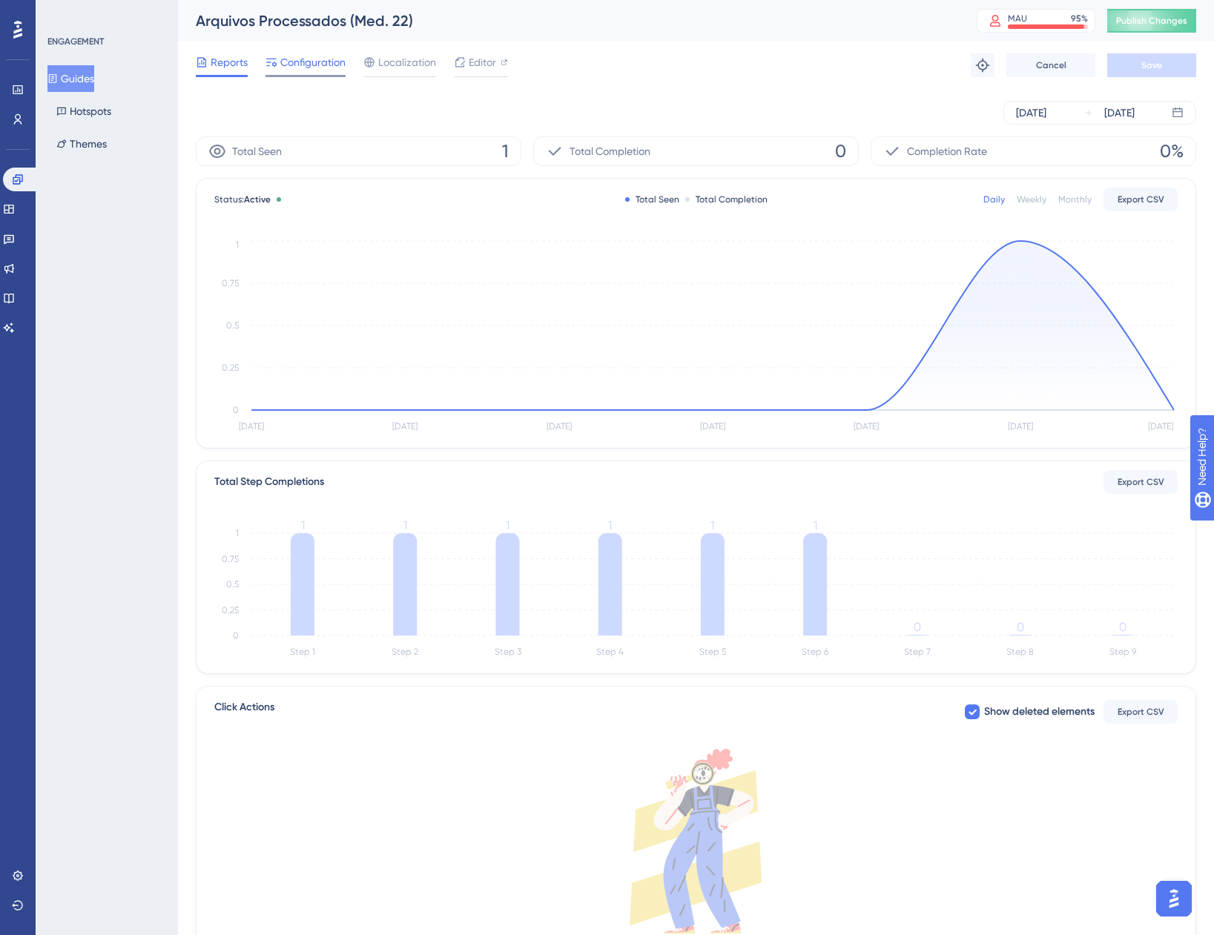
click at [314, 67] on span "Configuration" at bounding box center [312, 62] width 65 height 18
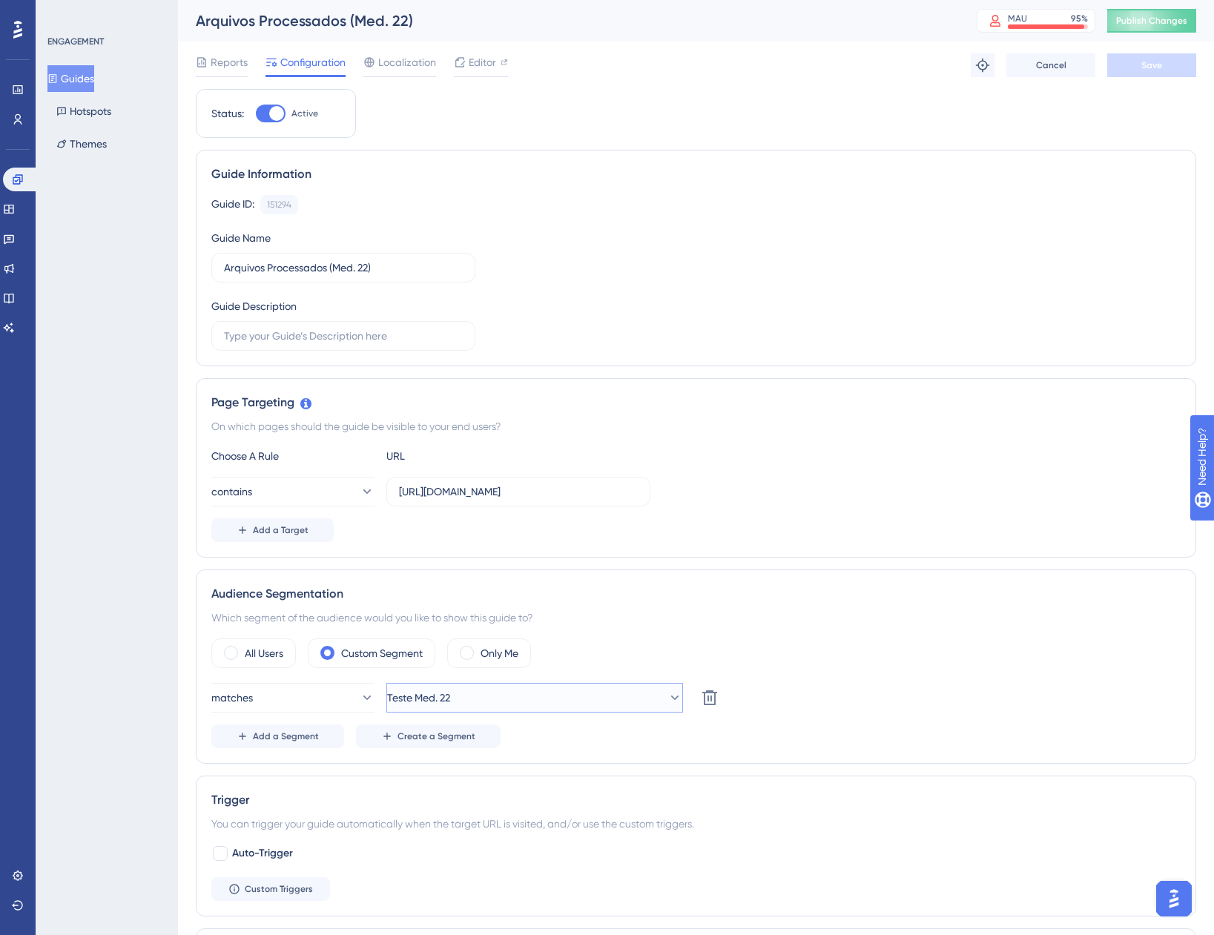
click at [464, 690] on button "Teste Med. 22" at bounding box center [534, 698] width 297 height 30
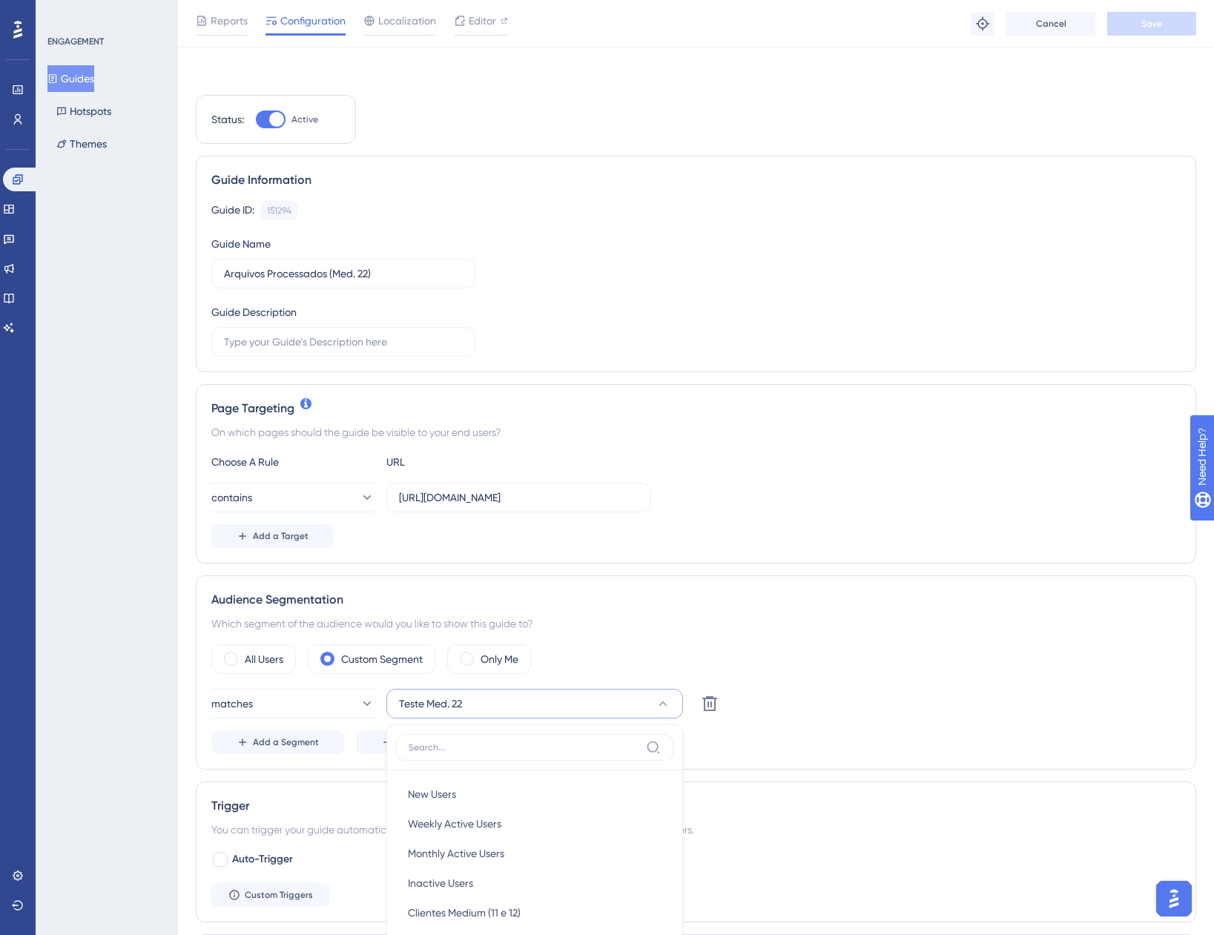
scroll to position [406, 0]
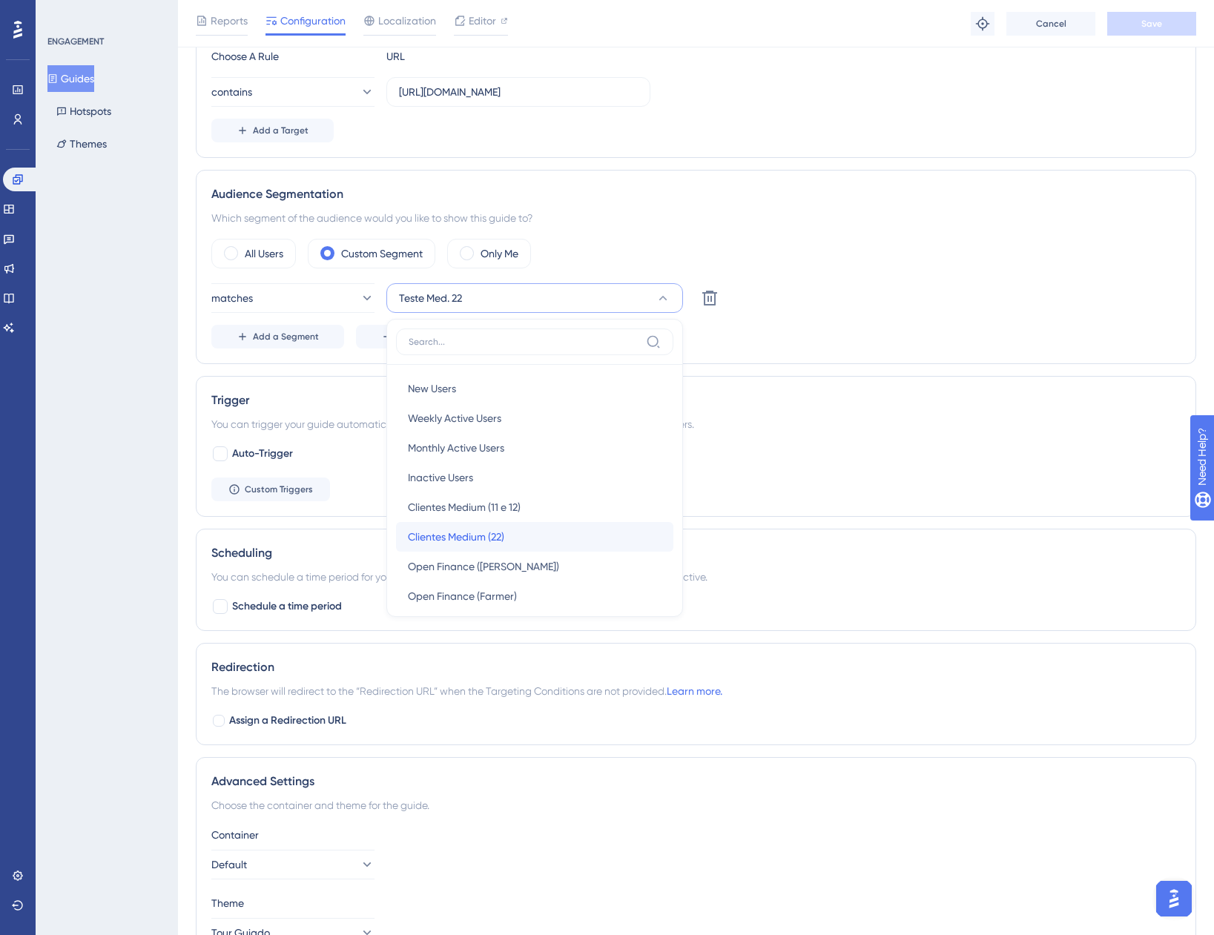
click at [534, 536] on div "Clientes Medium (22) Clientes Medium (22)" at bounding box center [535, 537] width 254 height 30
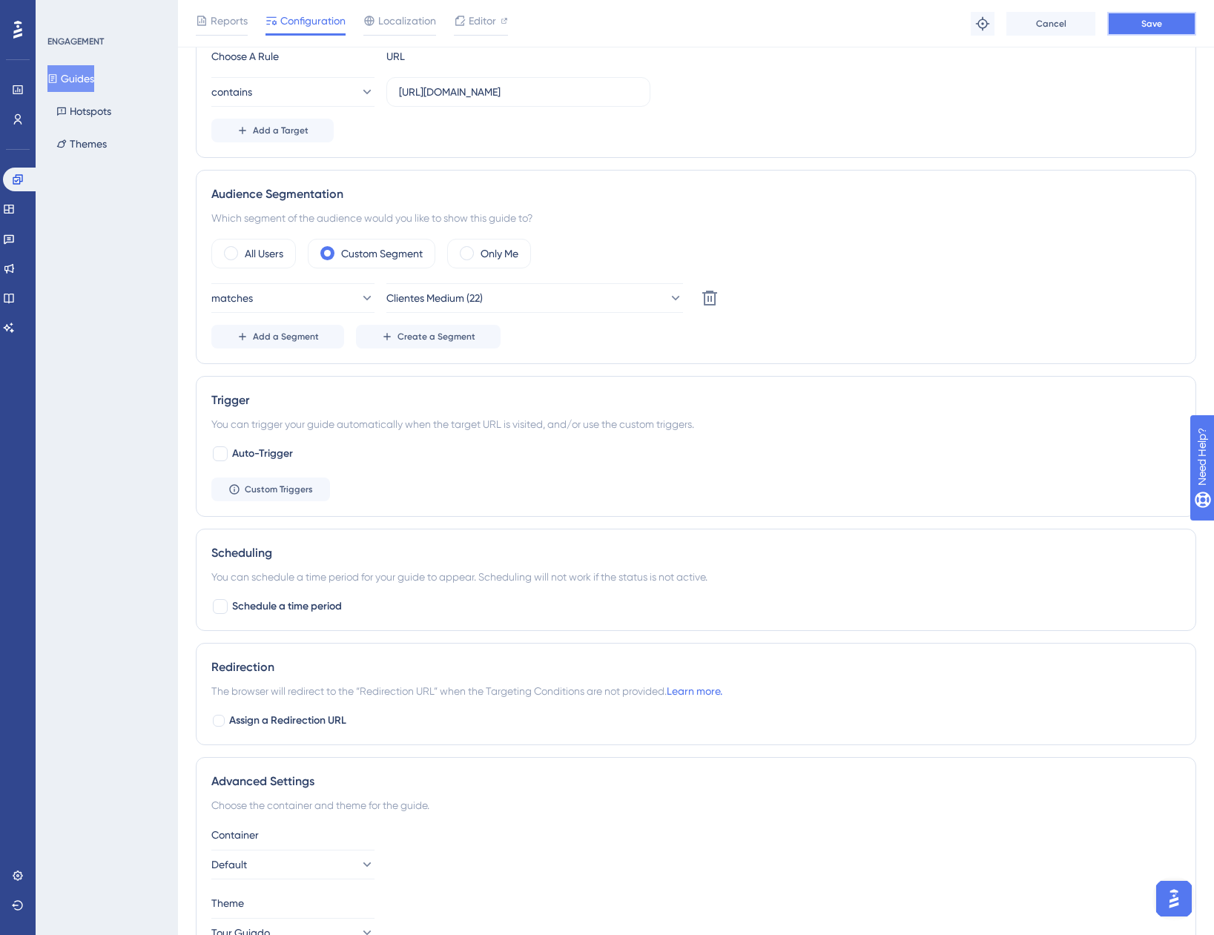
click at [1141, 27] on button "Save" at bounding box center [1151, 24] width 89 height 24
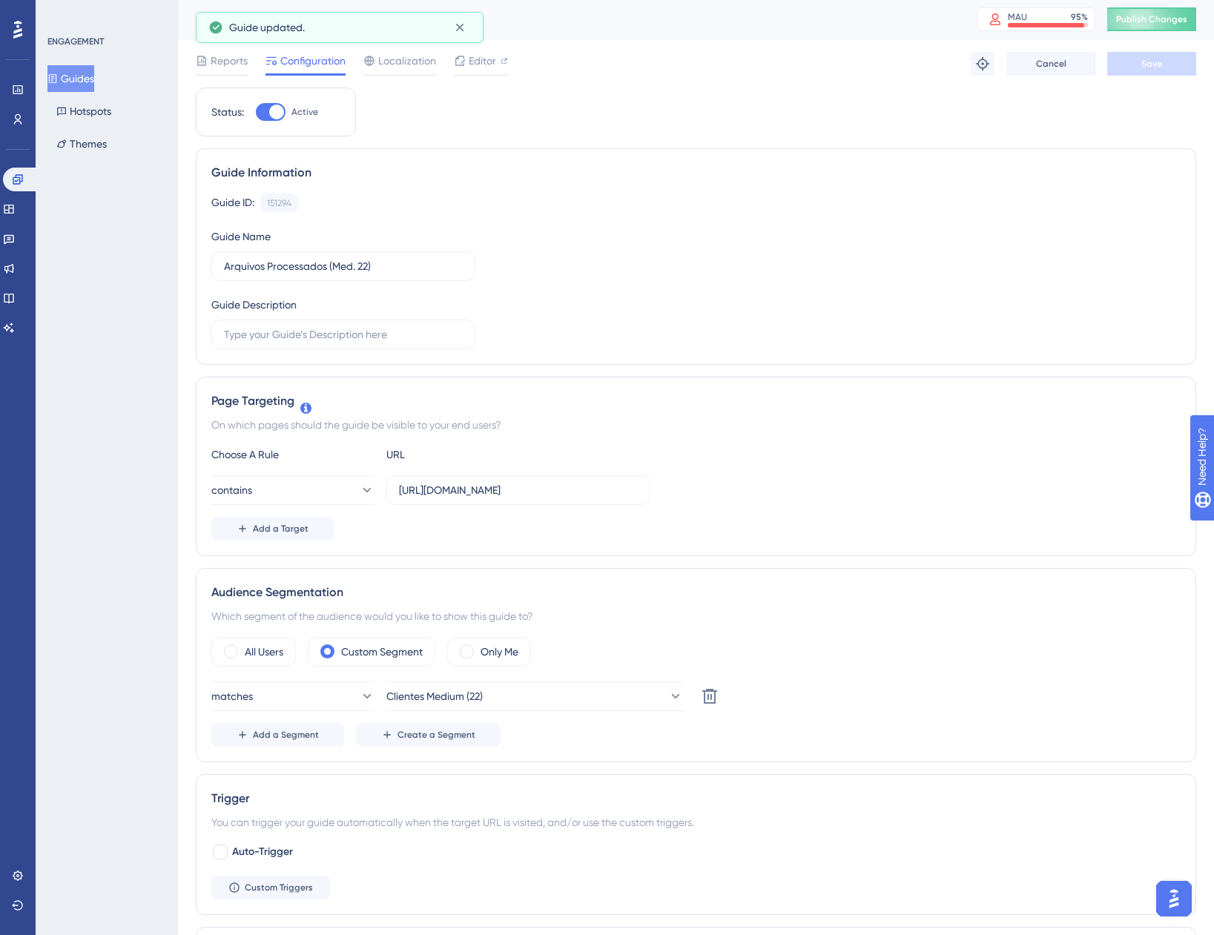
scroll to position [0, 0]
click at [74, 79] on button "Guides" at bounding box center [70, 78] width 47 height 27
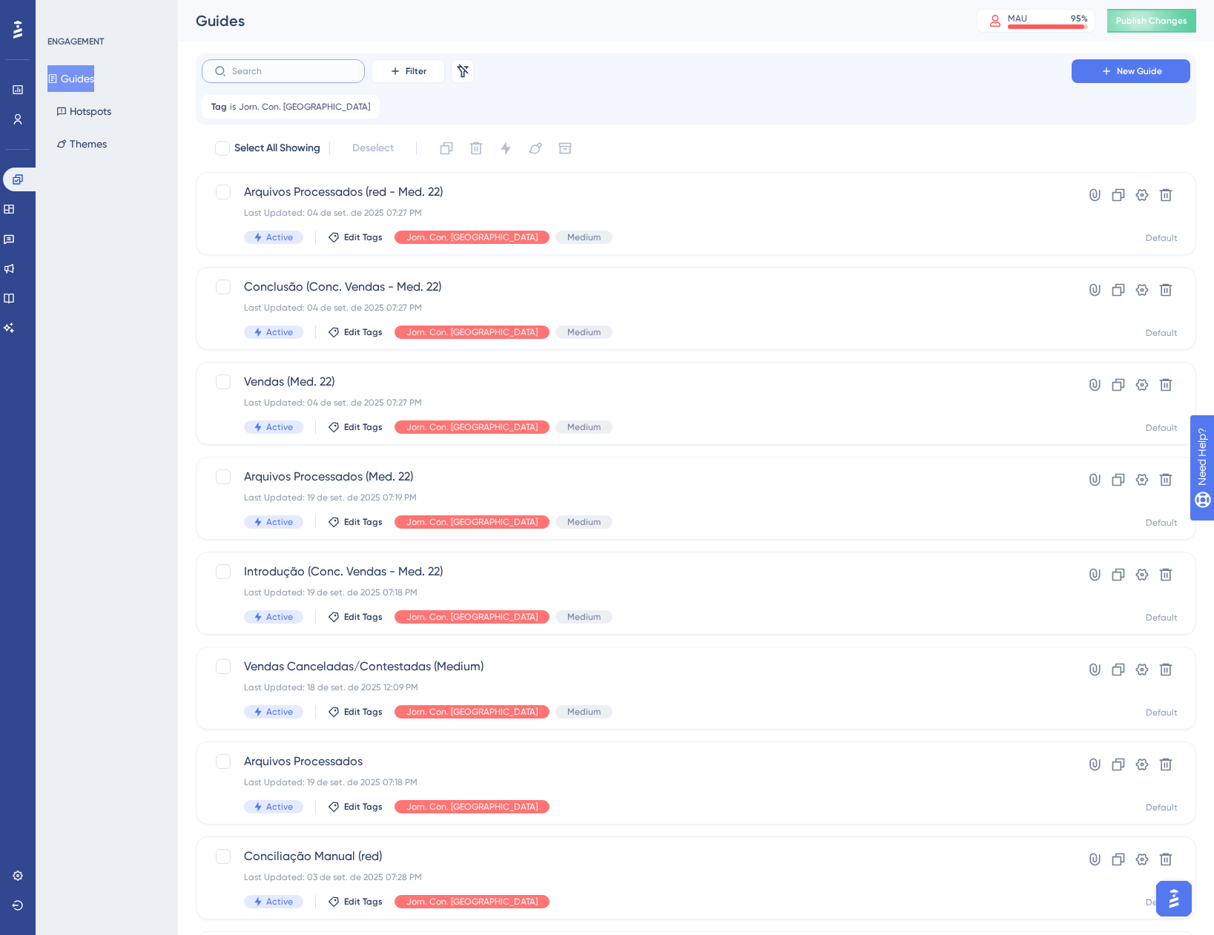
click at [329, 73] on input "text" at bounding box center [292, 71] width 120 height 10
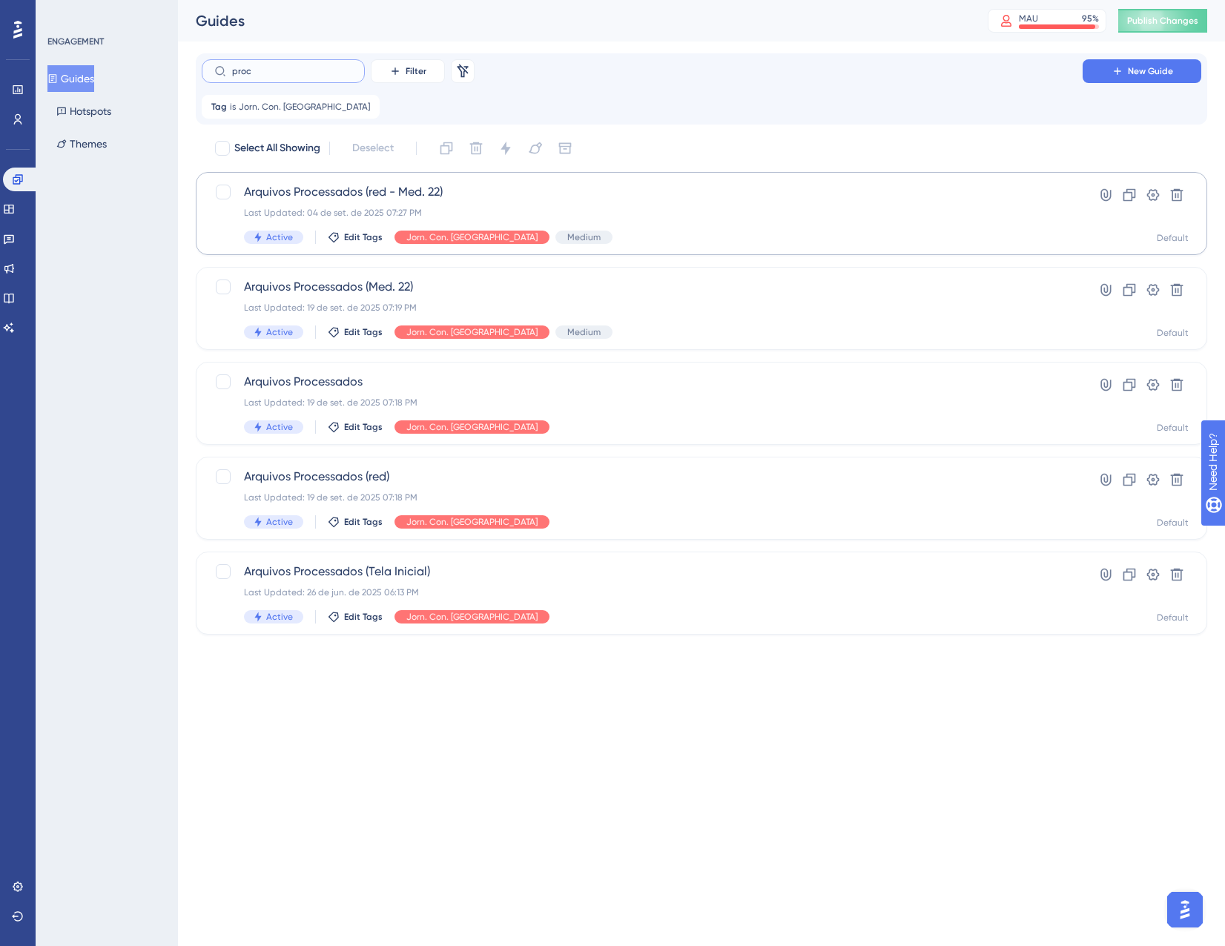
type input "proc"
click at [616, 224] on div "Arquivos Processados (red - Med. 22) Last Updated: 04 de set. de 2025 07:27 PM …" at bounding box center [642, 213] width 797 height 61
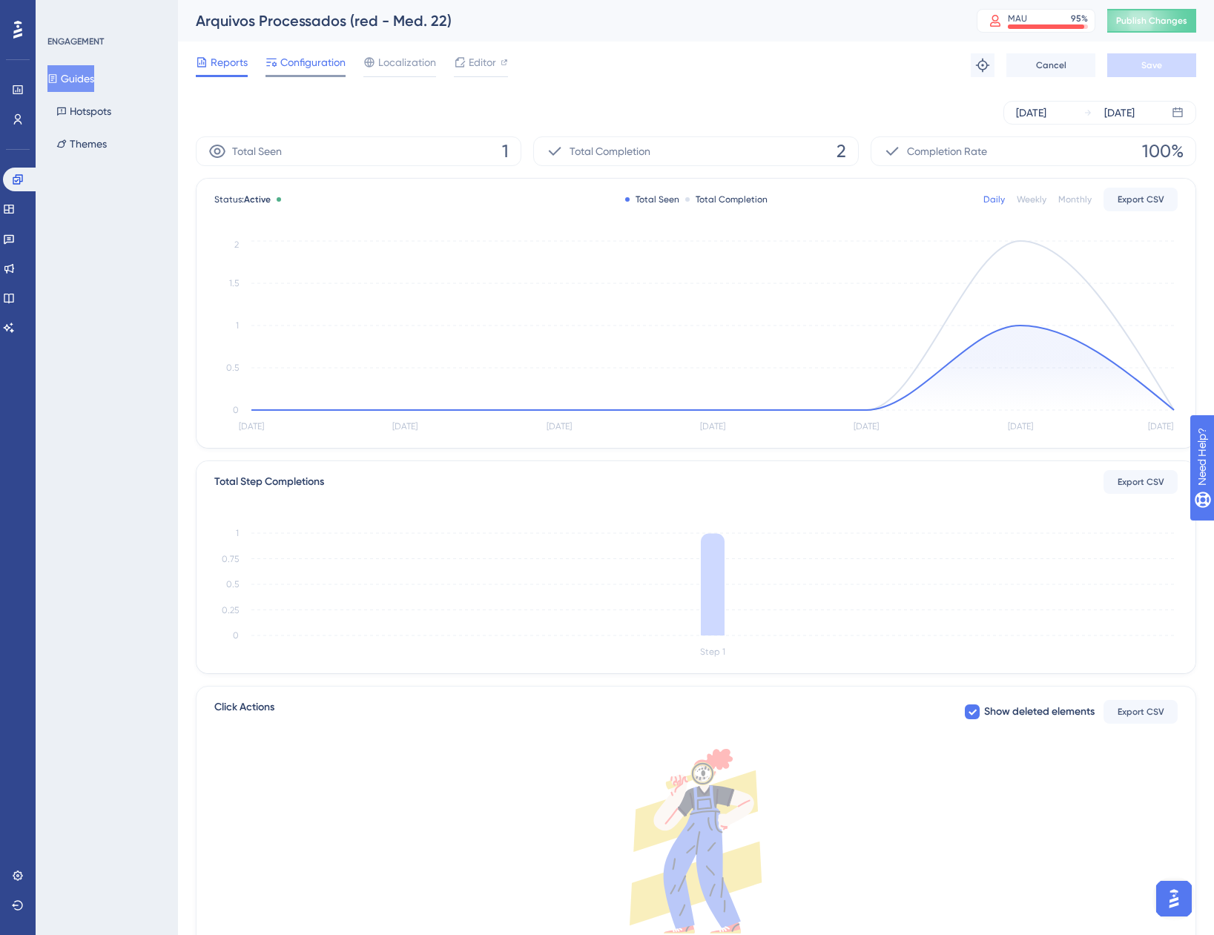
click at [323, 60] on span "Configuration" at bounding box center [312, 62] width 65 height 18
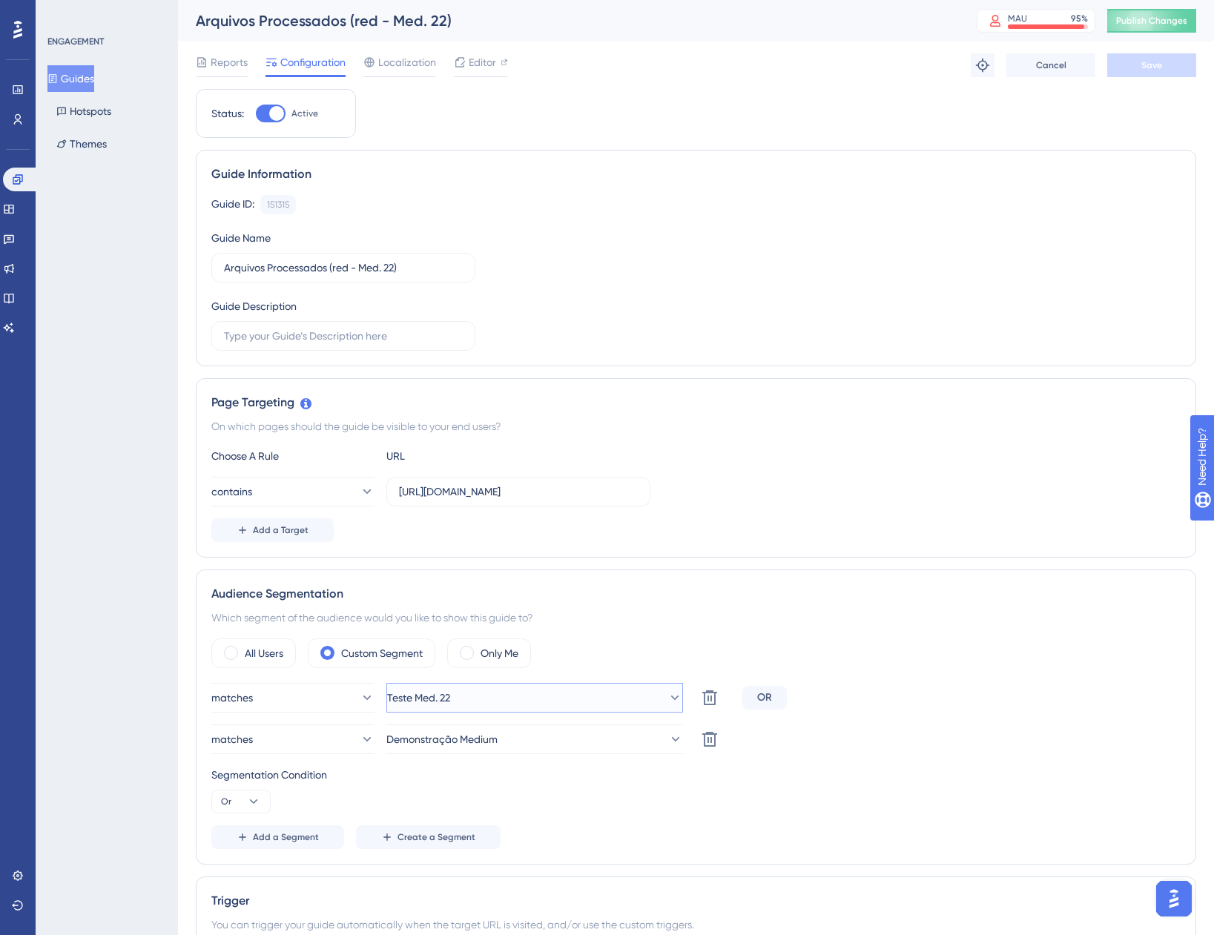
click at [531, 701] on button "Teste Med. 22" at bounding box center [534, 698] width 297 height 30
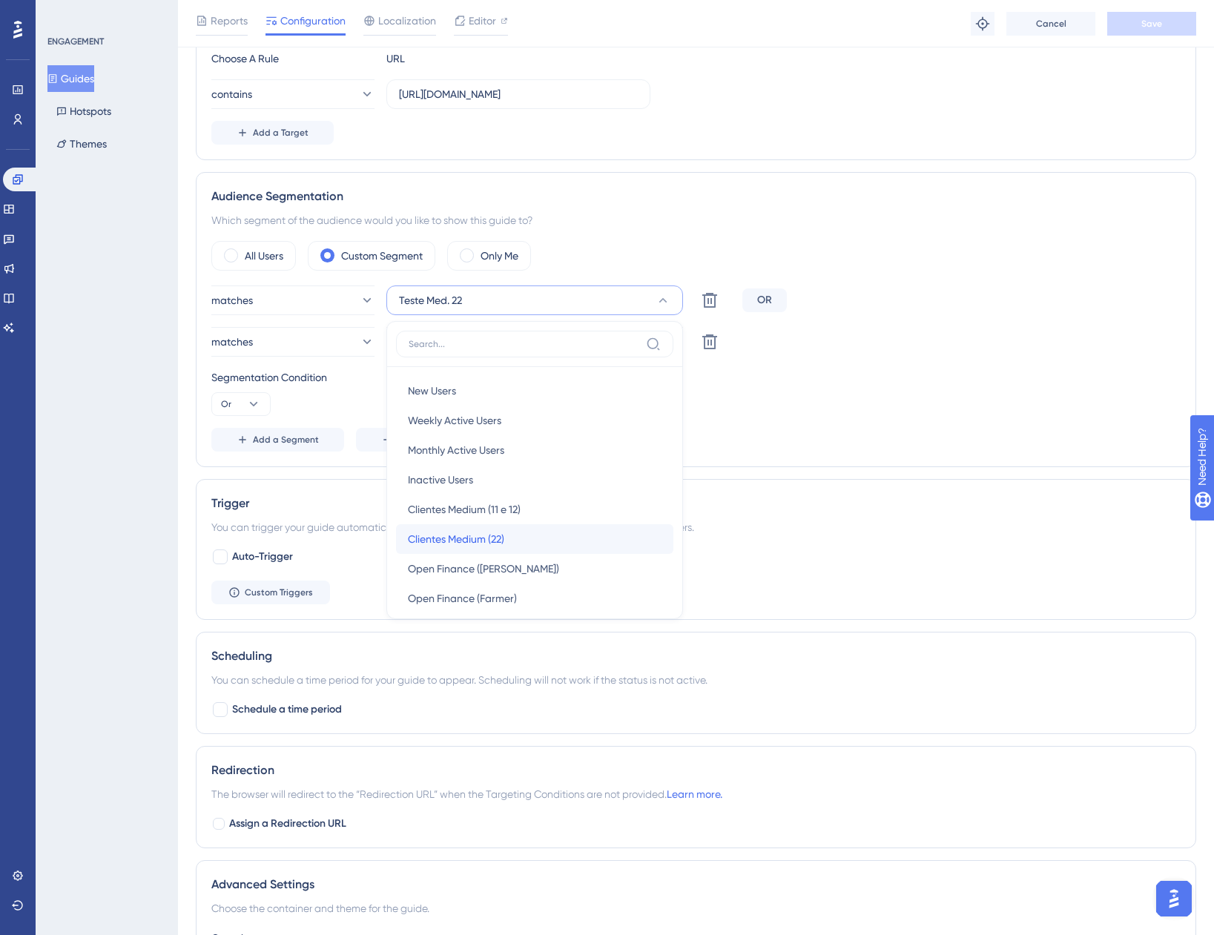
click at [507, 540] on div "Clientes Medium (22) Clientes Medium (22)" at bounding box center [535, 539] width 254 height 30
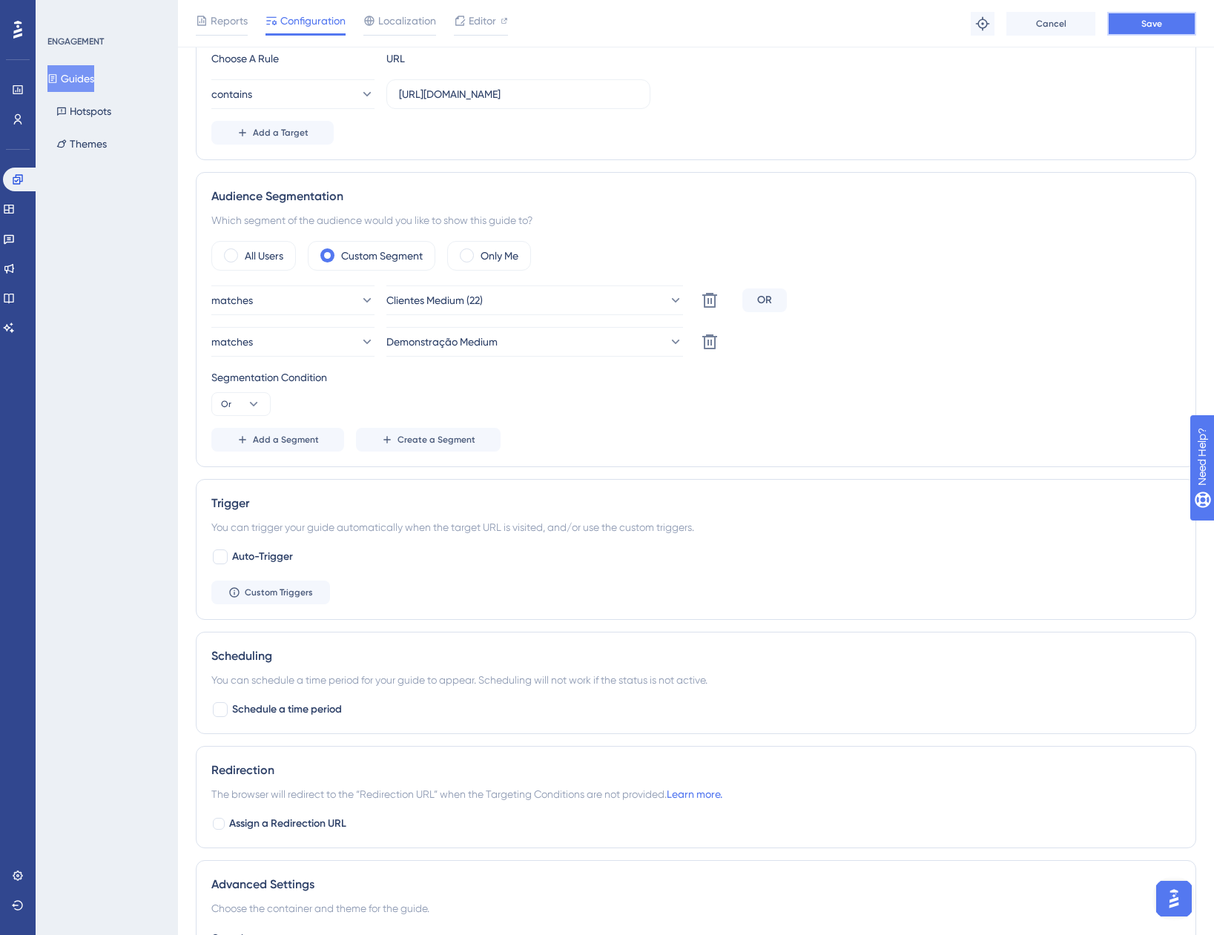
click at [1133, 29] on button "Save" at bounding box center [1151, 24] width 89 height 24
click at [94, 74] on button "Guides" at bounding box center [70, 78] width 47 height 27
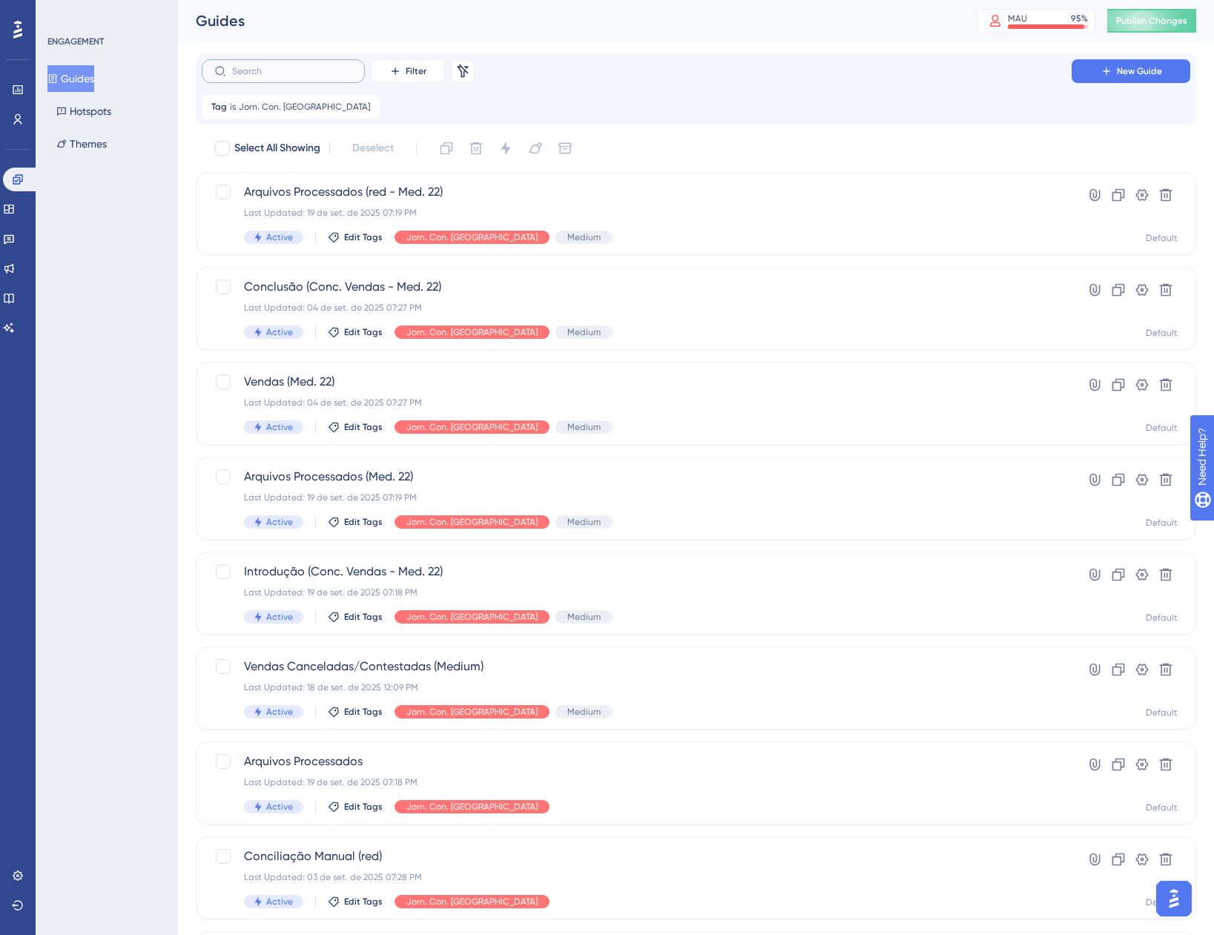
click at [324, 74] on input "text" at bounding box center [292, 71] width 120 height 10
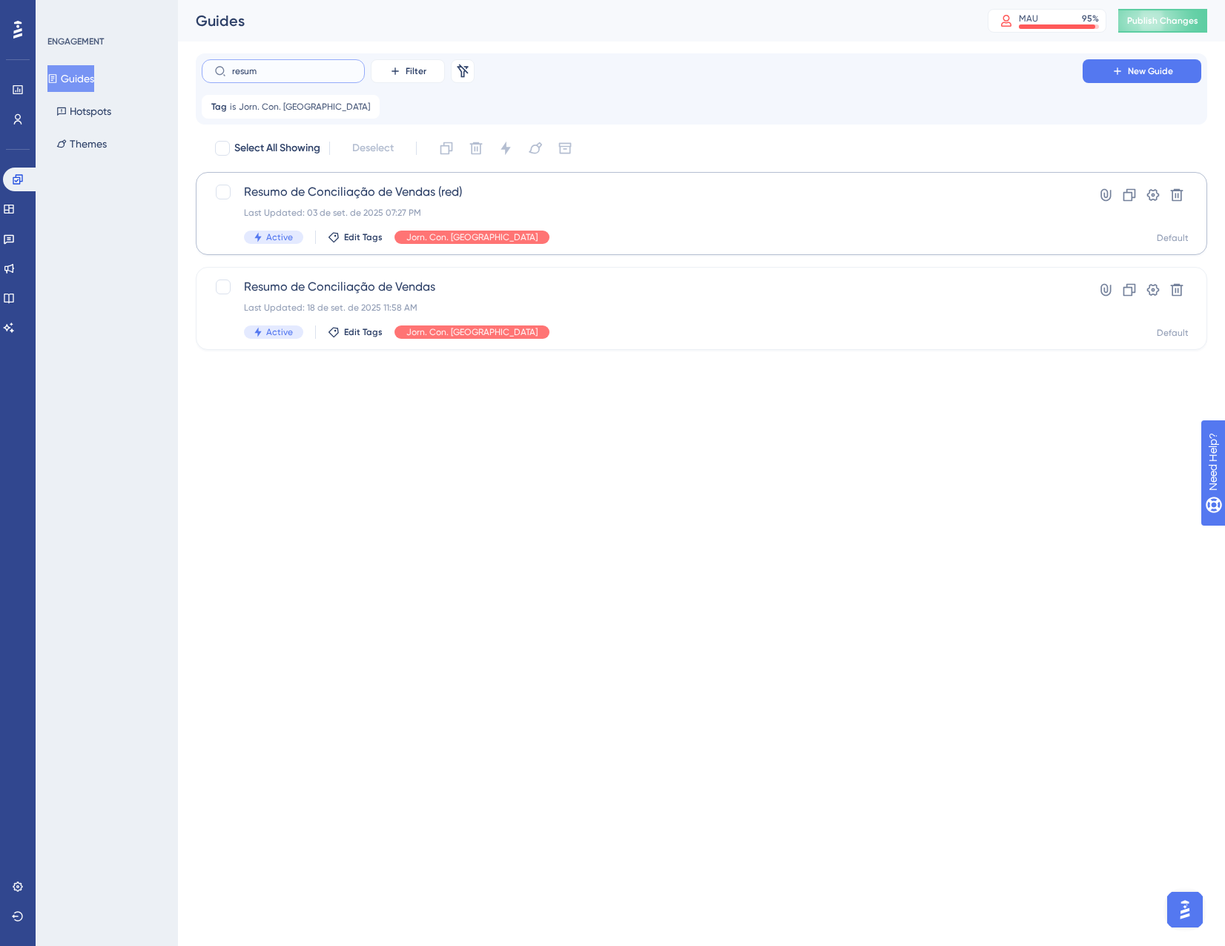
type input "resum"
click at [582, 218] on div "Last Updated: 03 de set. de 2025 07:27 PM" at bounding box center [642, 213] width 797 height 12
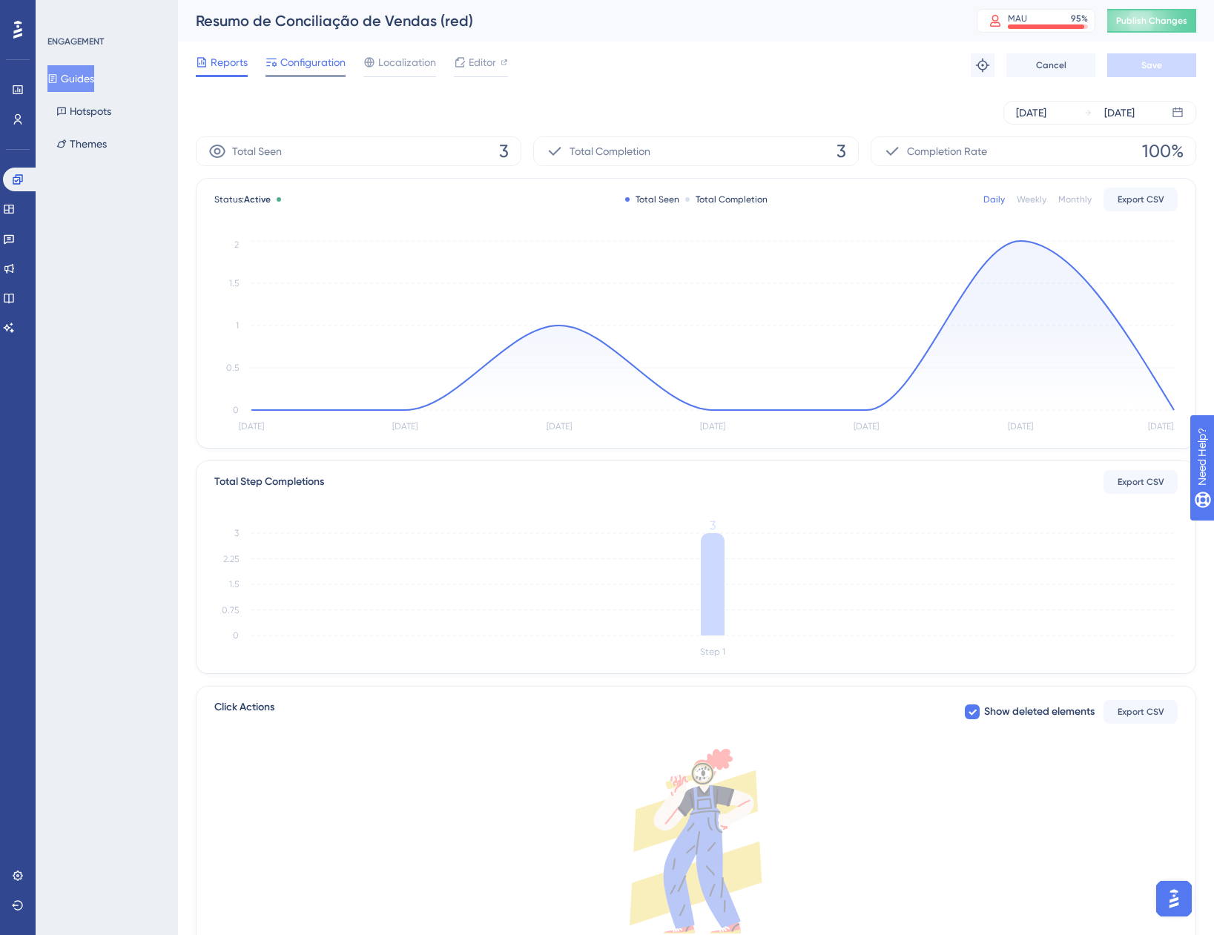
click at [301, 65] on span "Configuration" at bounding box center [312, 62] width 65 height 18
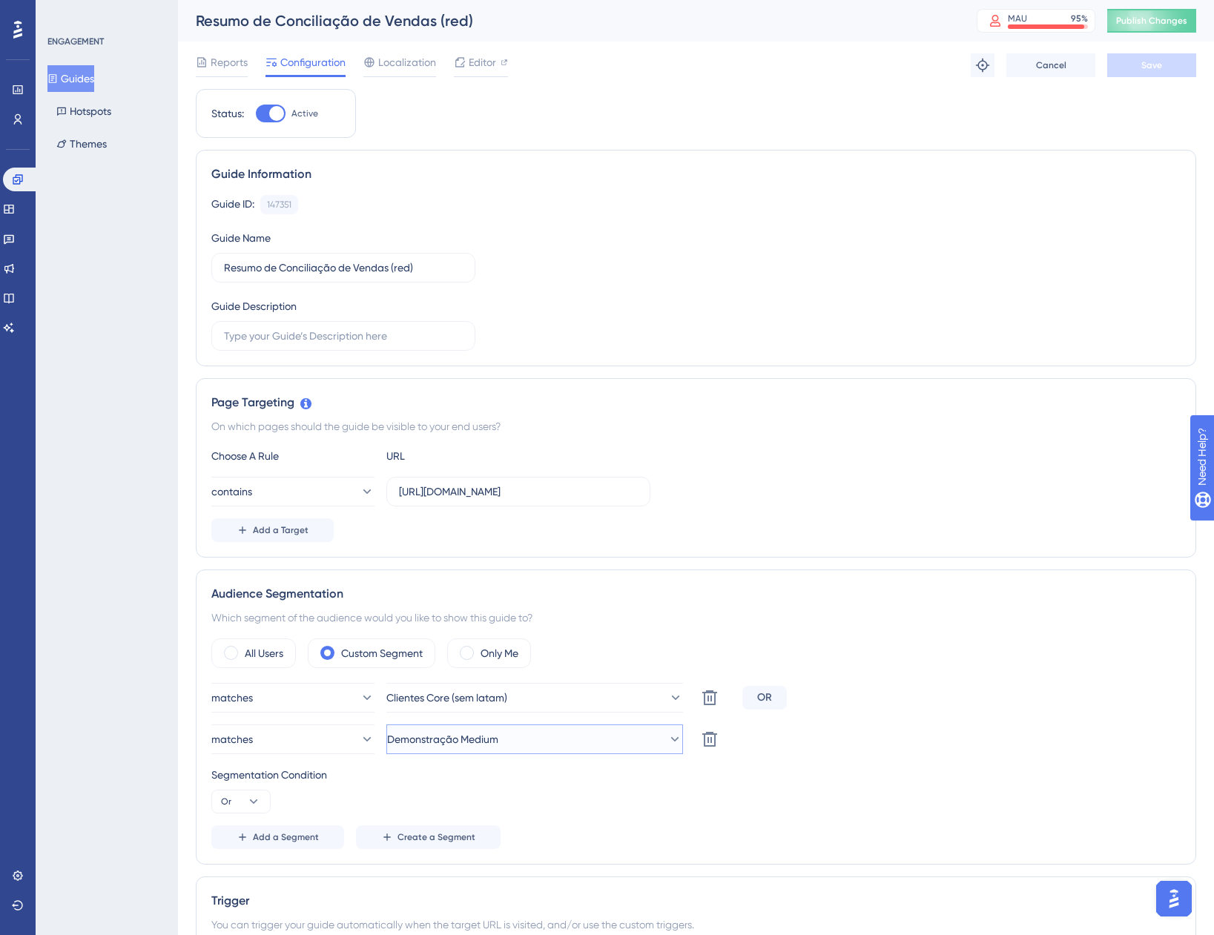
click at [533, 743] on button "Demonstração Medium" at bounding box center [534, 740] width 297 height 30
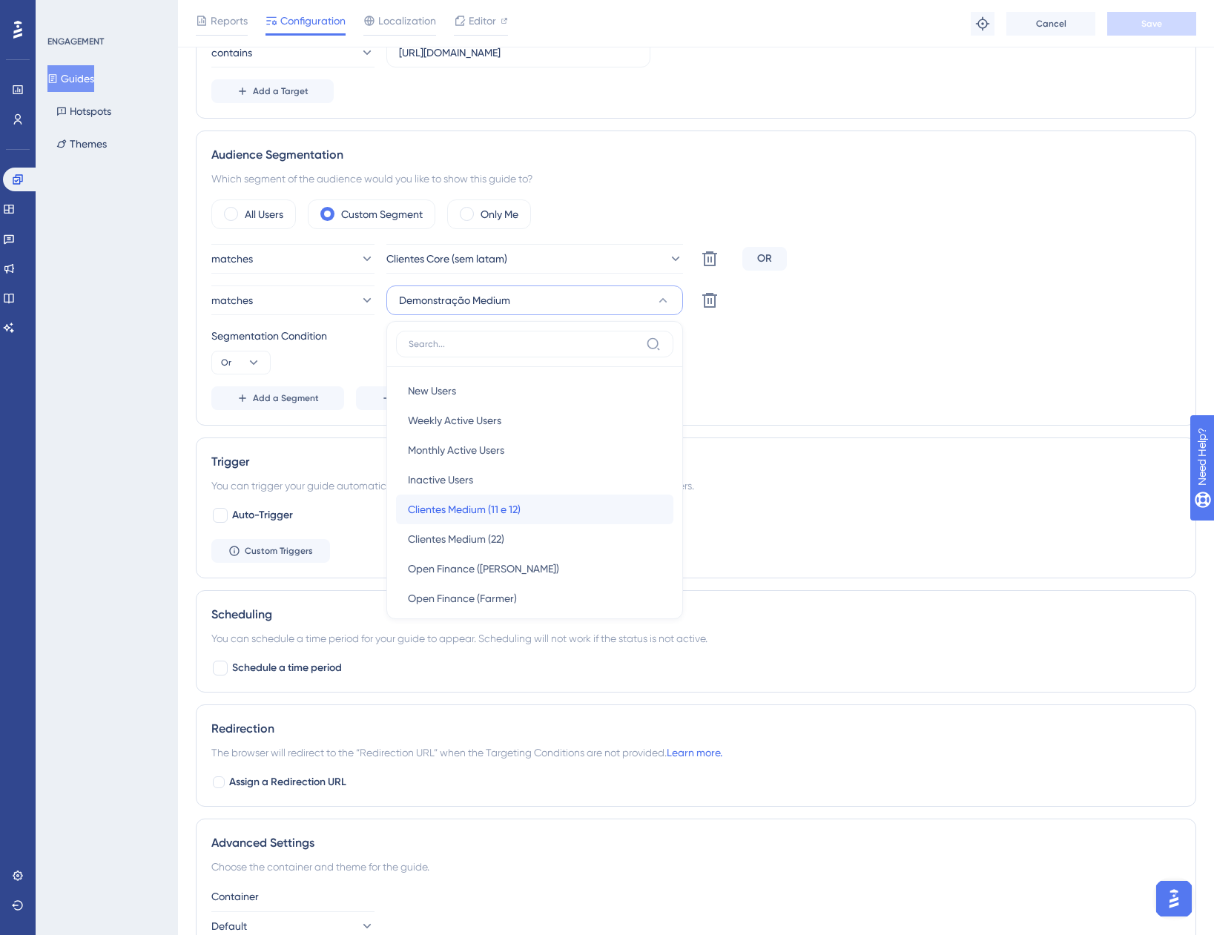
click at [540, 515] on div "Clientes Medium (11 e 12) Clientes Medium (11 e 12)" at bounding box center [535, 510] width 254 height 30
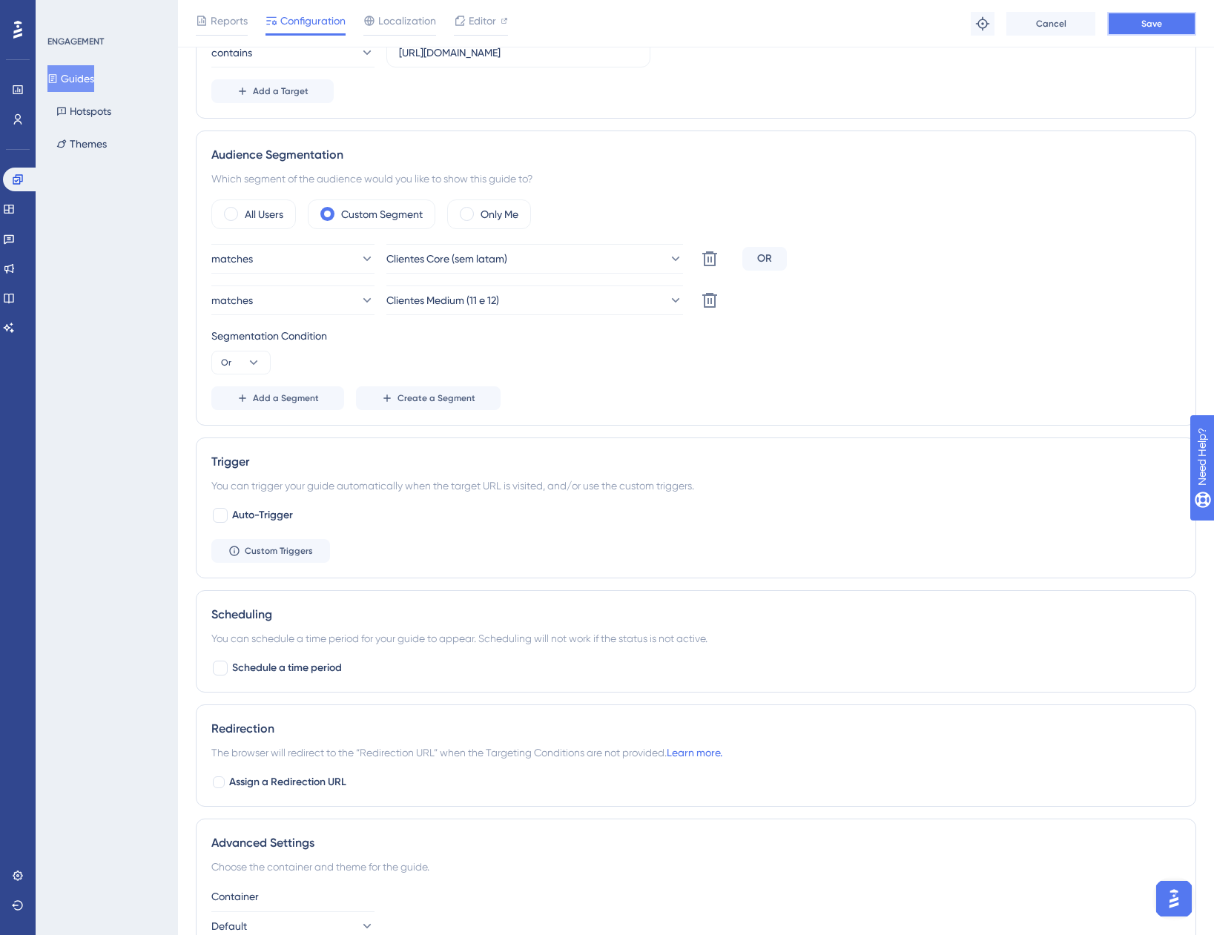
click at [1134, 24] on button "Save" at bounding box center [1151, 24] width 89 height 24
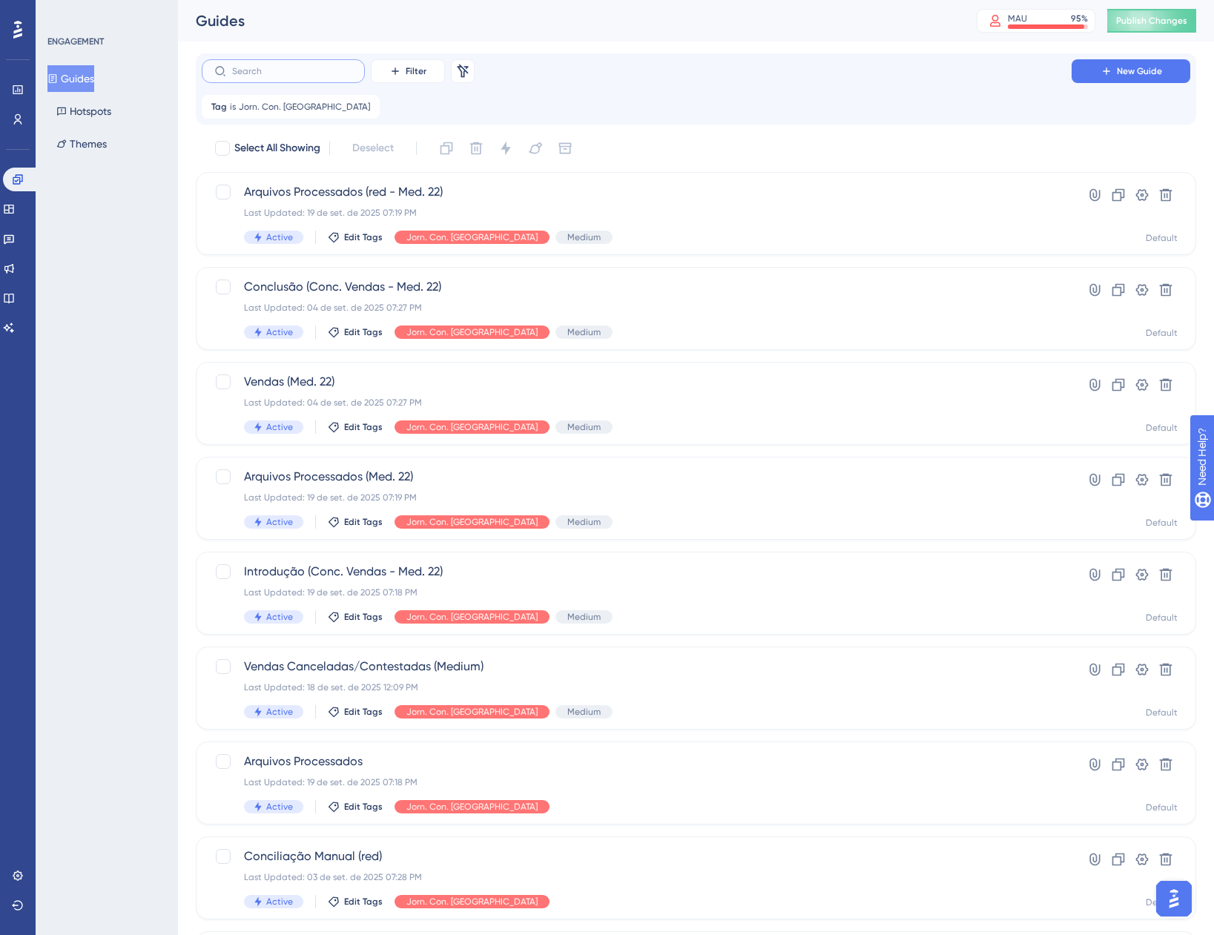
click at [334, 69] on input "text" at bounding box center [292, 71] width 120 height 10
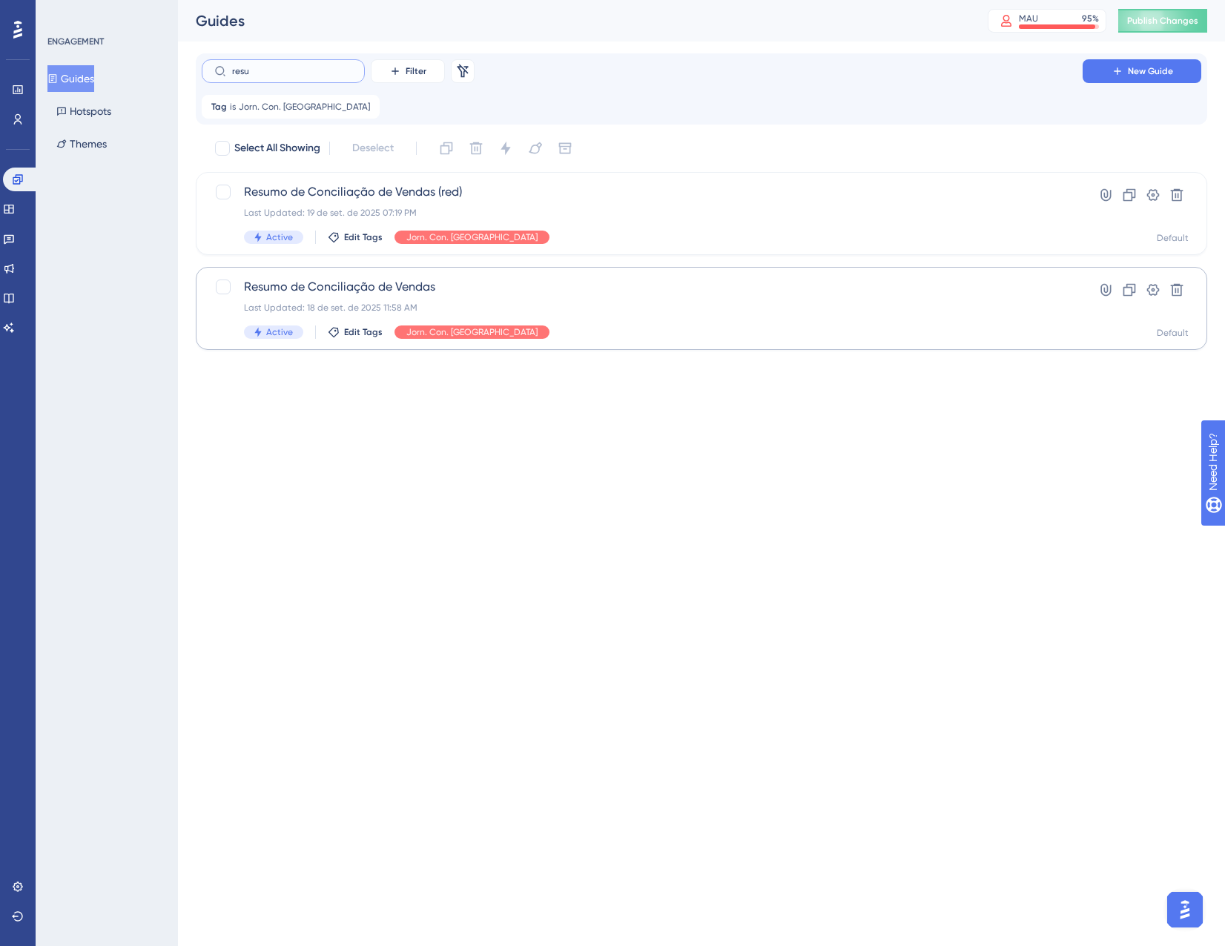
type input "resu"
click at [516, 283] on span "Resumo de Conciliação de Vendas" at bounding box center [642, 287] width 797 height 18
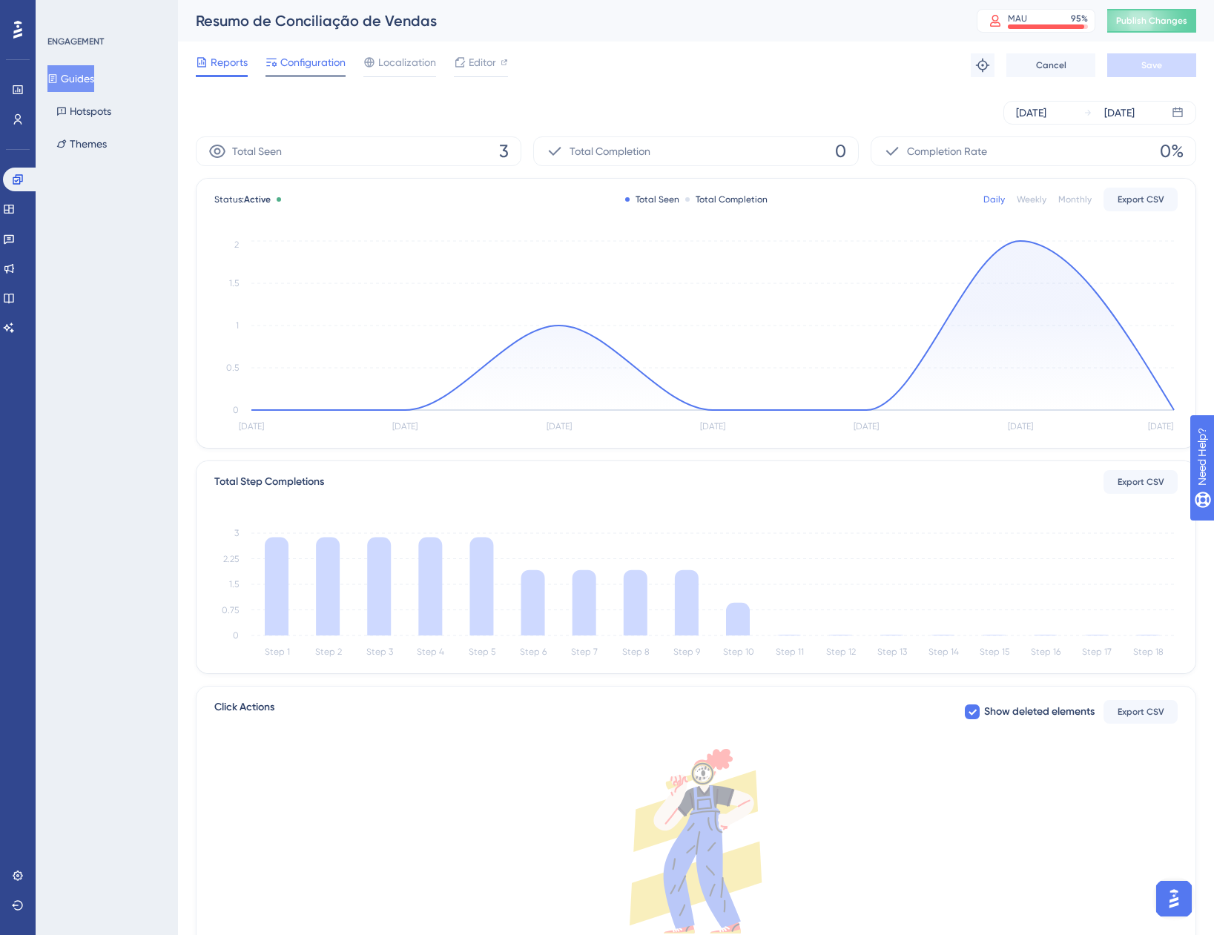
click at [306, 57] on span "Configuration" at bounding box center [312, 62] width 65 height 18
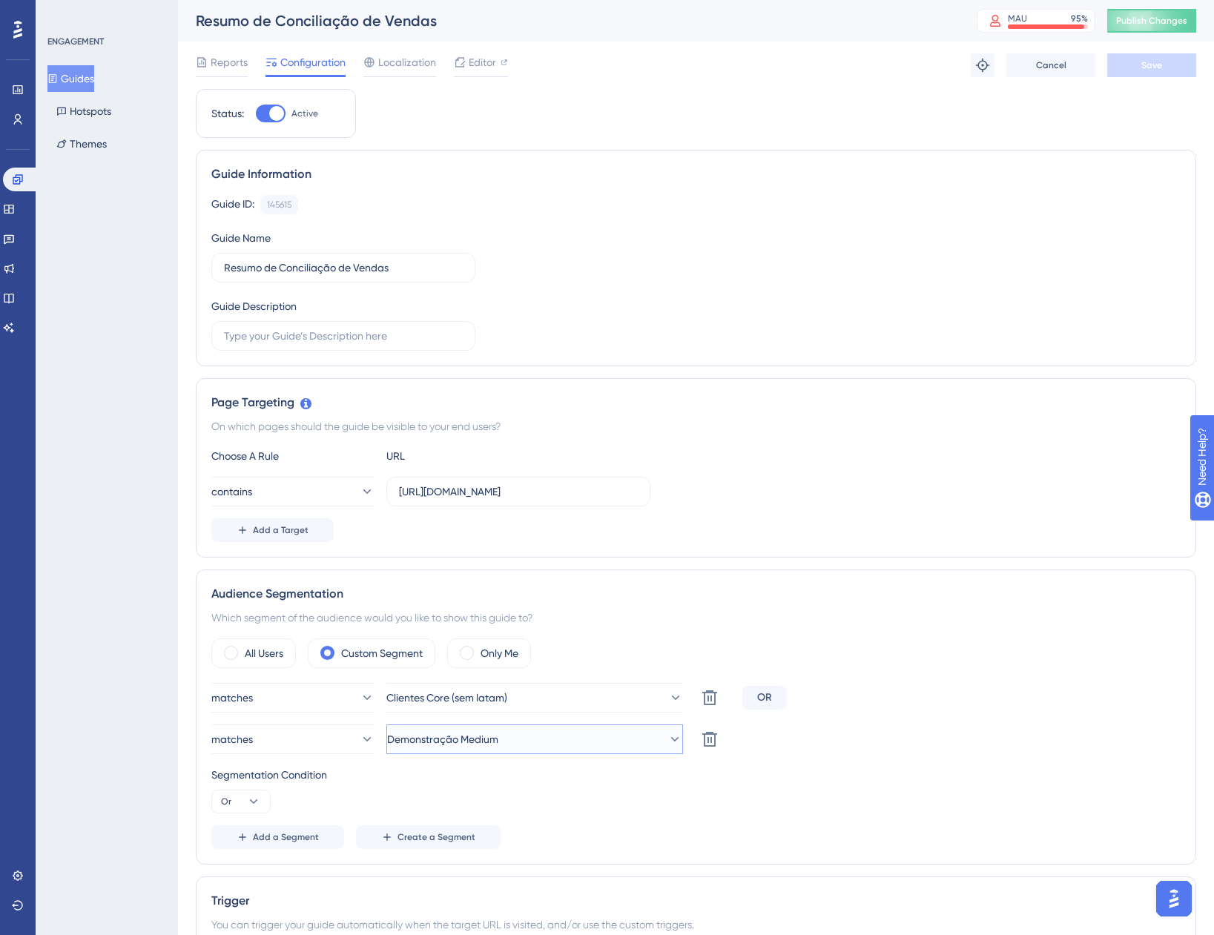
click at [498, 739] on span "Demonstração Medium" at bounding box center [442, 740] width 111 height 18
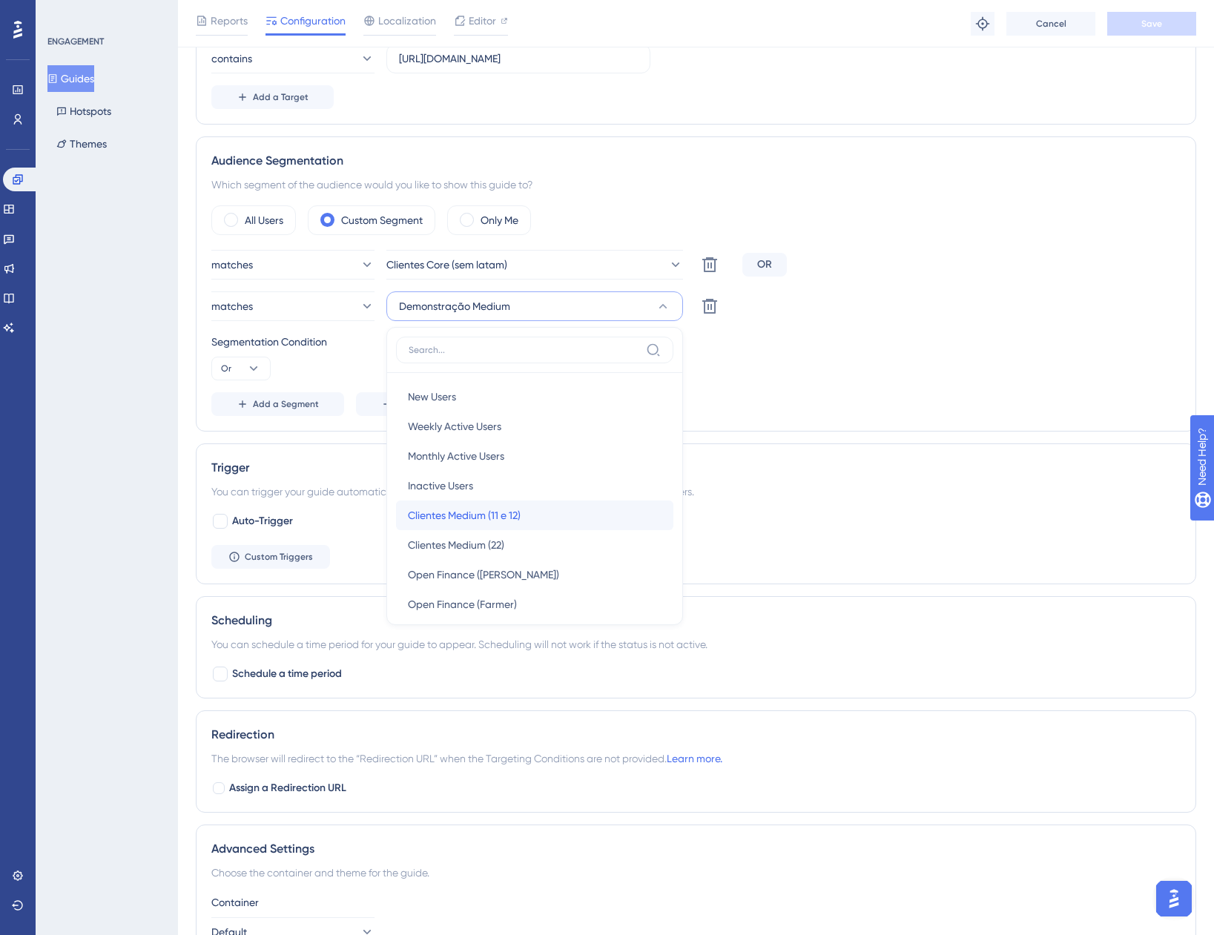
click at [535, 516] on div "Clientes Medium (11 e 12) Clientes Medium (11 e 12)" at bounding box center [535, 516] width 254 height 30
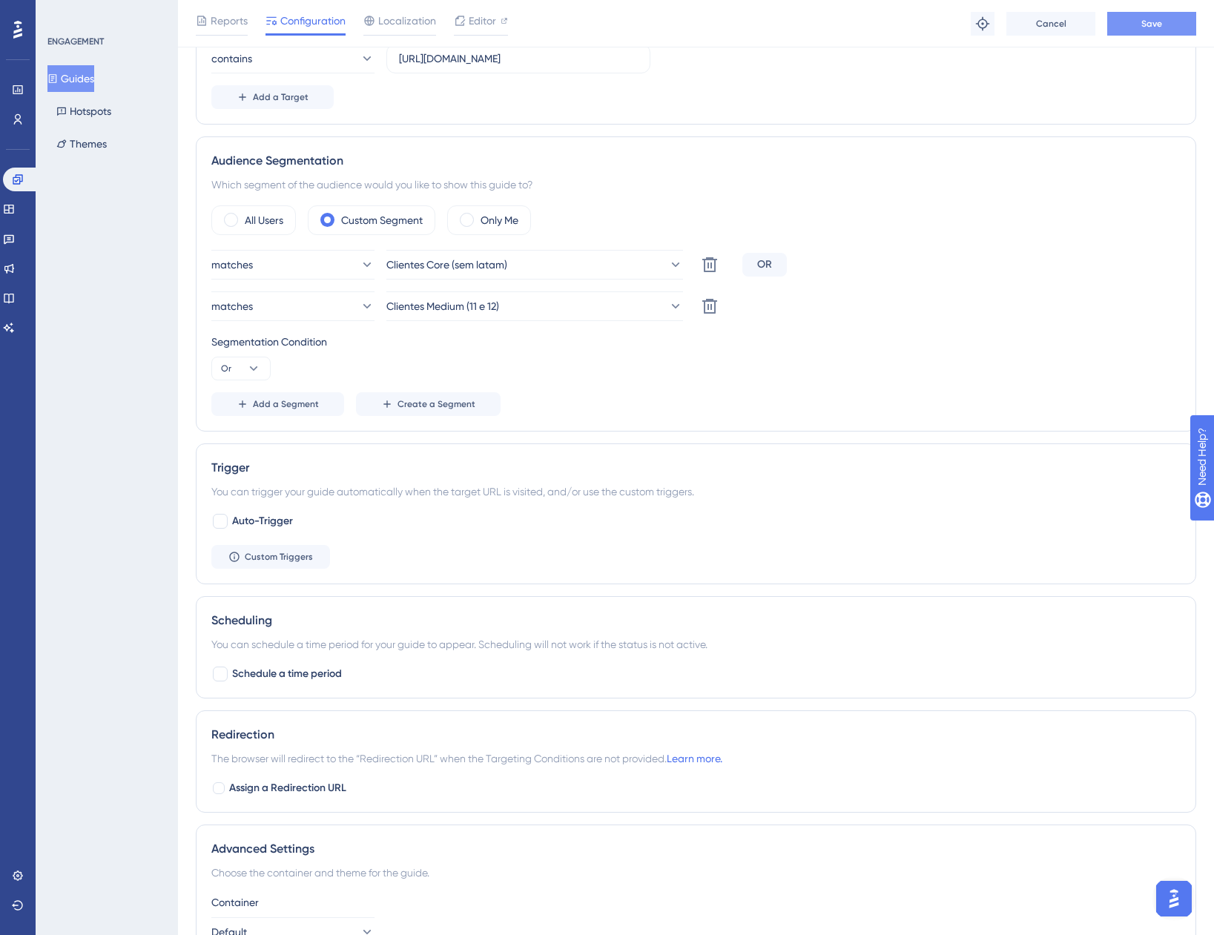
click at [1146, 27] on span "Save" at bounding box center [1151, 24] width 21 height 12
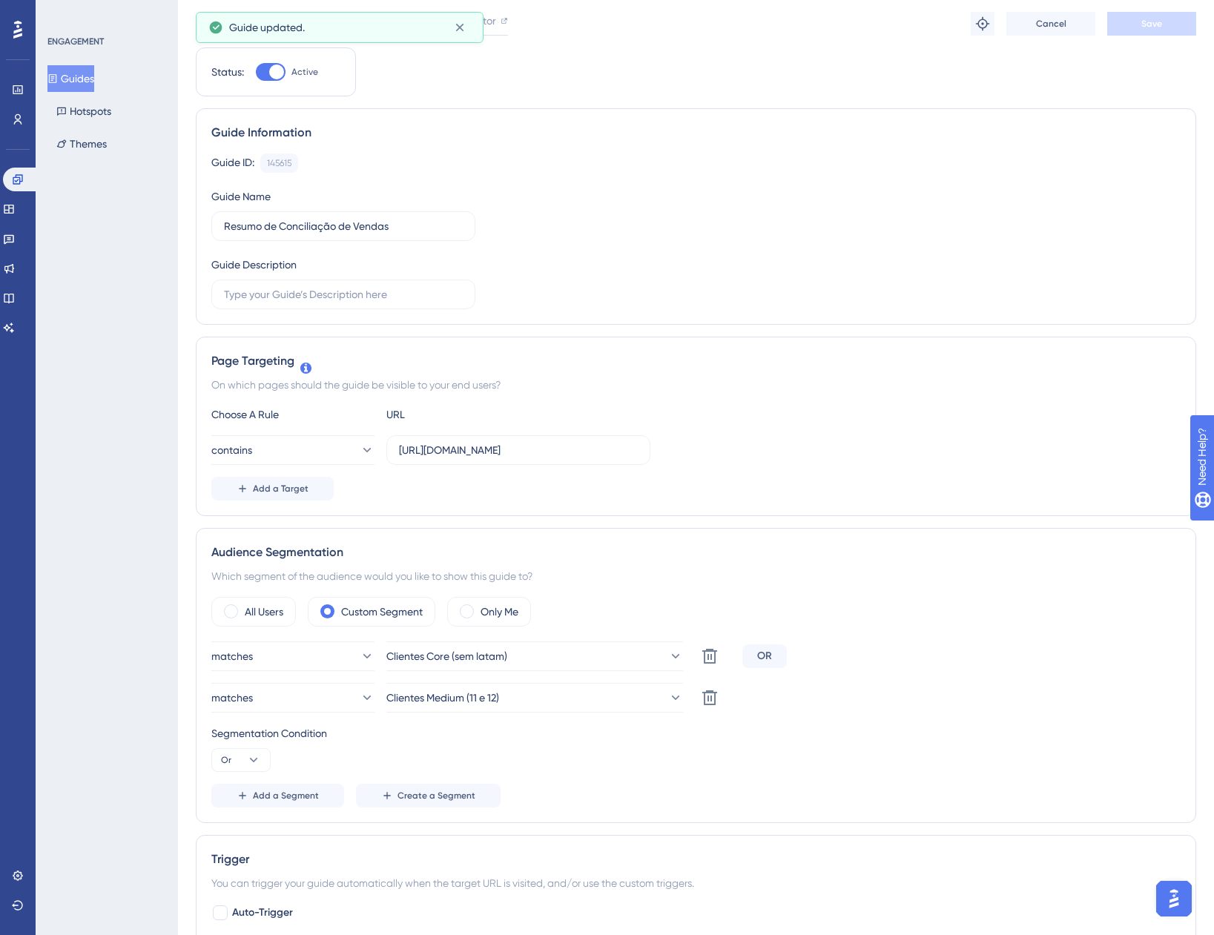
scroll to position [0, 0]
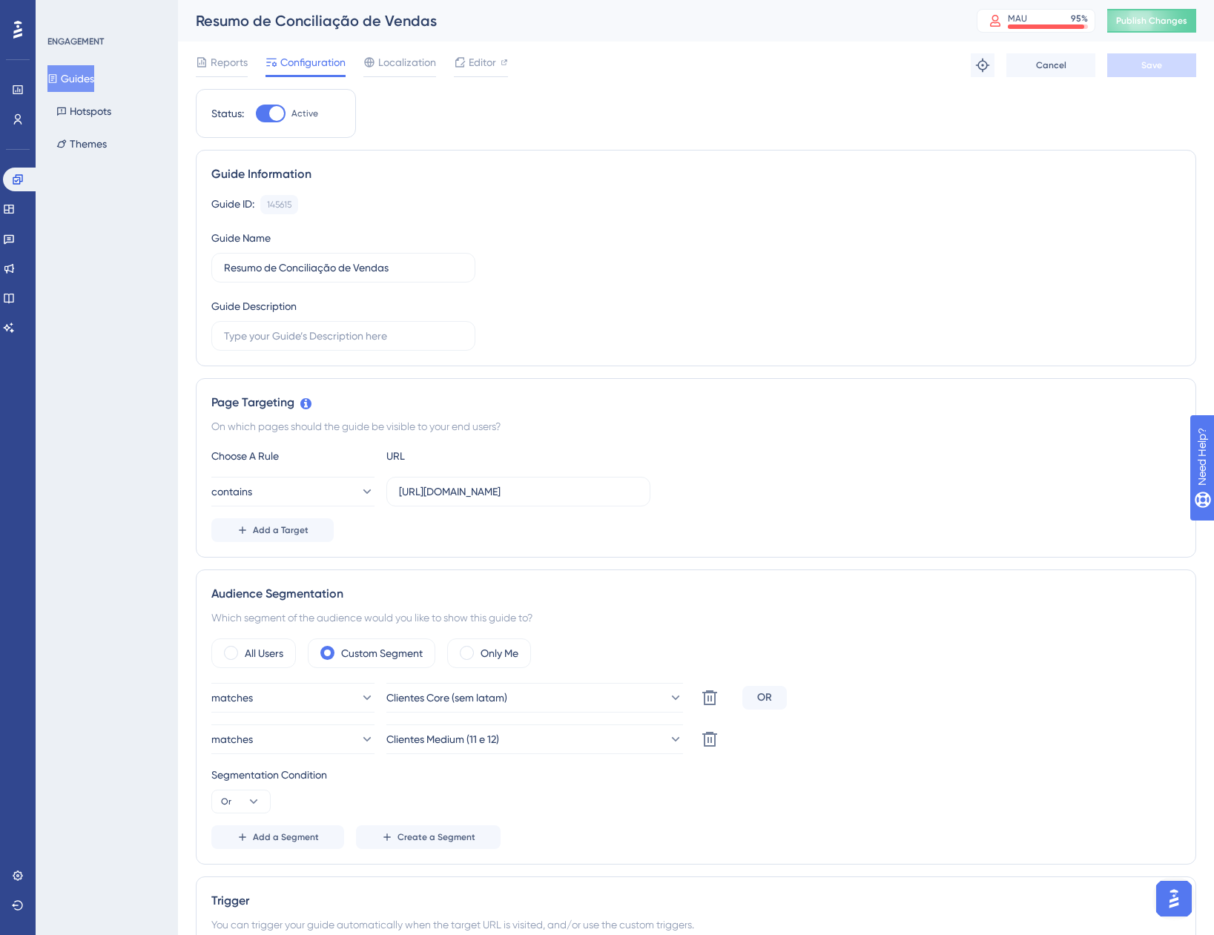
click at [85, 85] on button "Guides" at bounding box center [70, 78] width 47 height 27
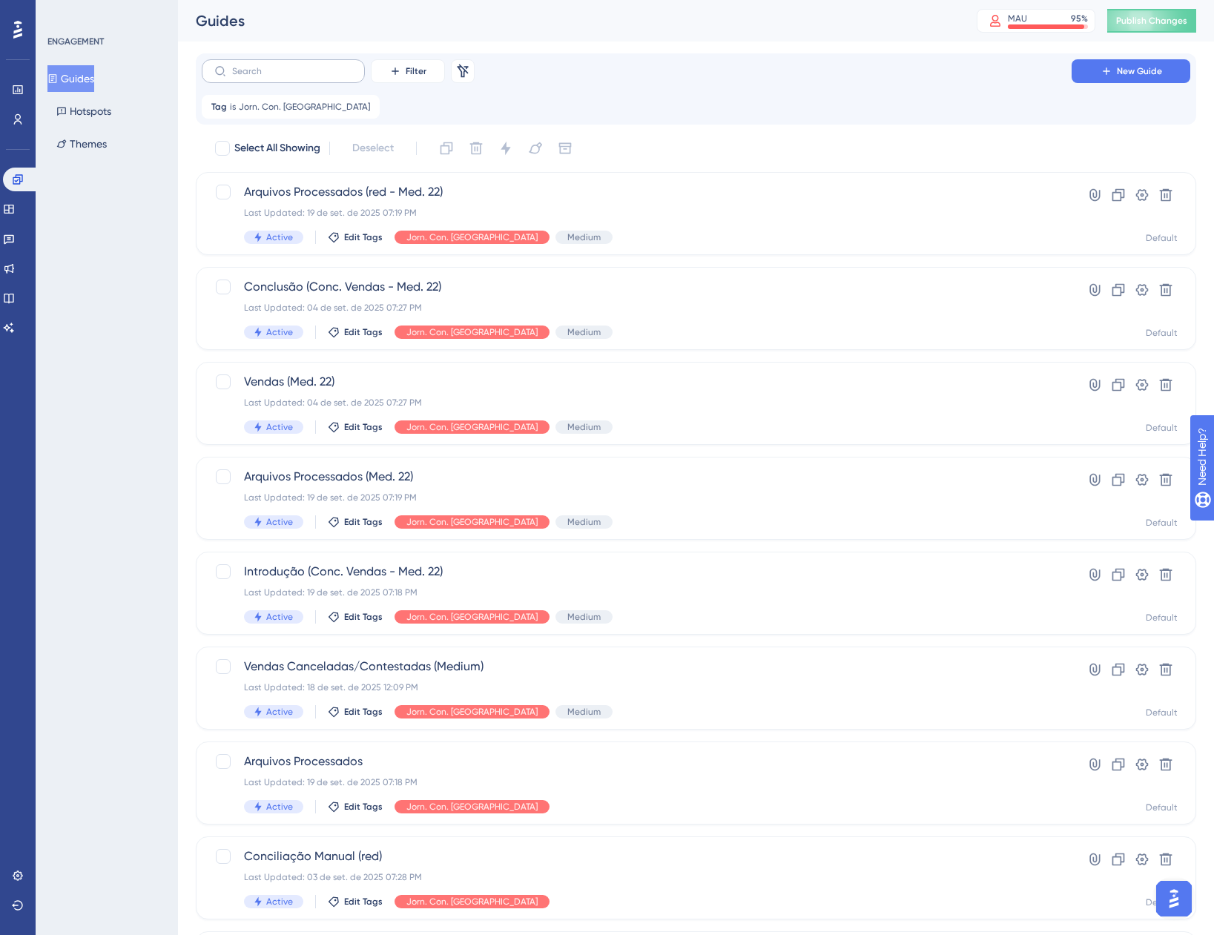
click at [338, 80] on label at bounding box center [283, 71] width 163 height 24
click at [338, 76] on input "text" at bounding box center [292, 71] width 120 height 10
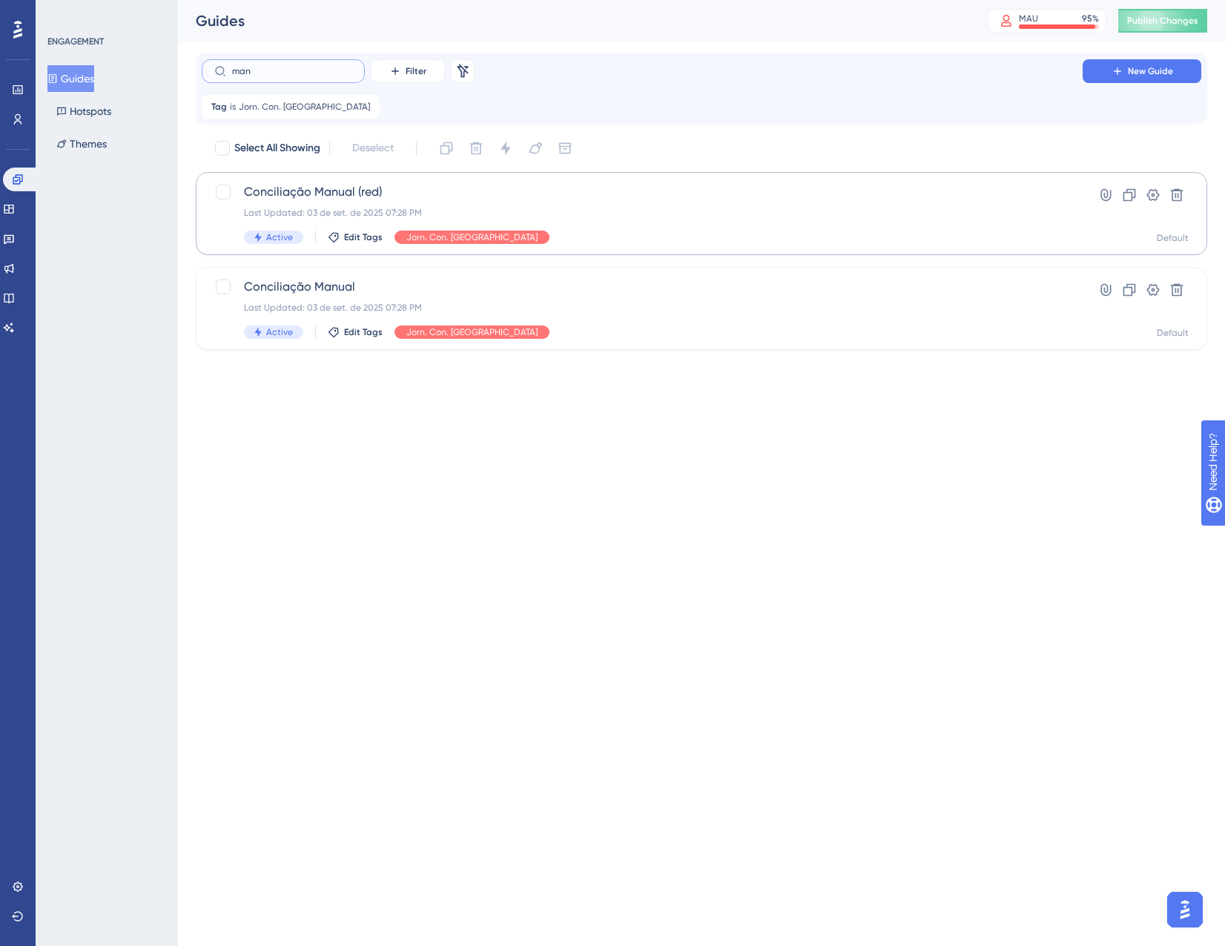
type input "man"
click at [480, 211] on div "Last Updated: 03 de set. de 2025 07:28 PM" at bounding box center [642, 213] width 797 height 12
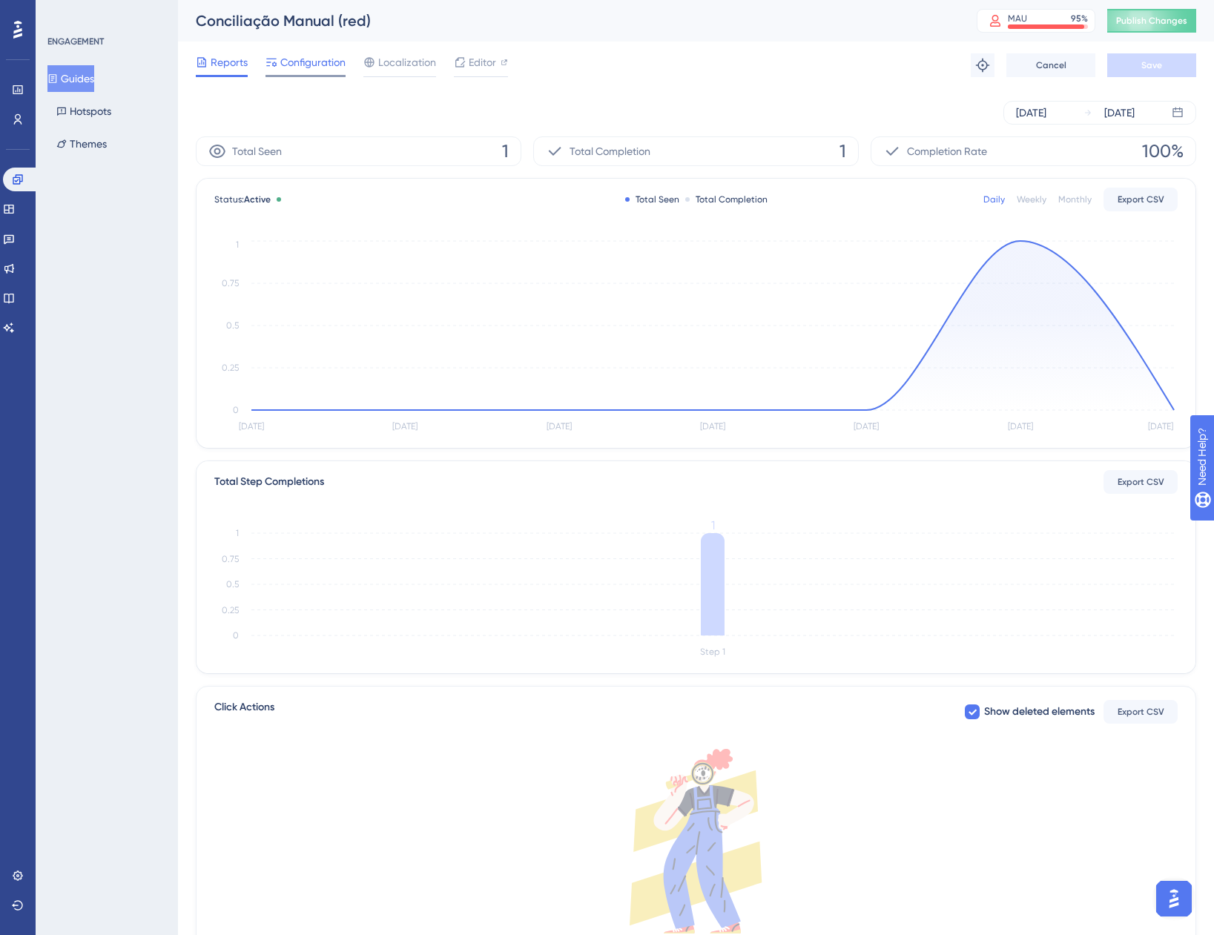
click at [314, 60] on span "Configuration" at bounding box center [312, 62] width 65 height 18
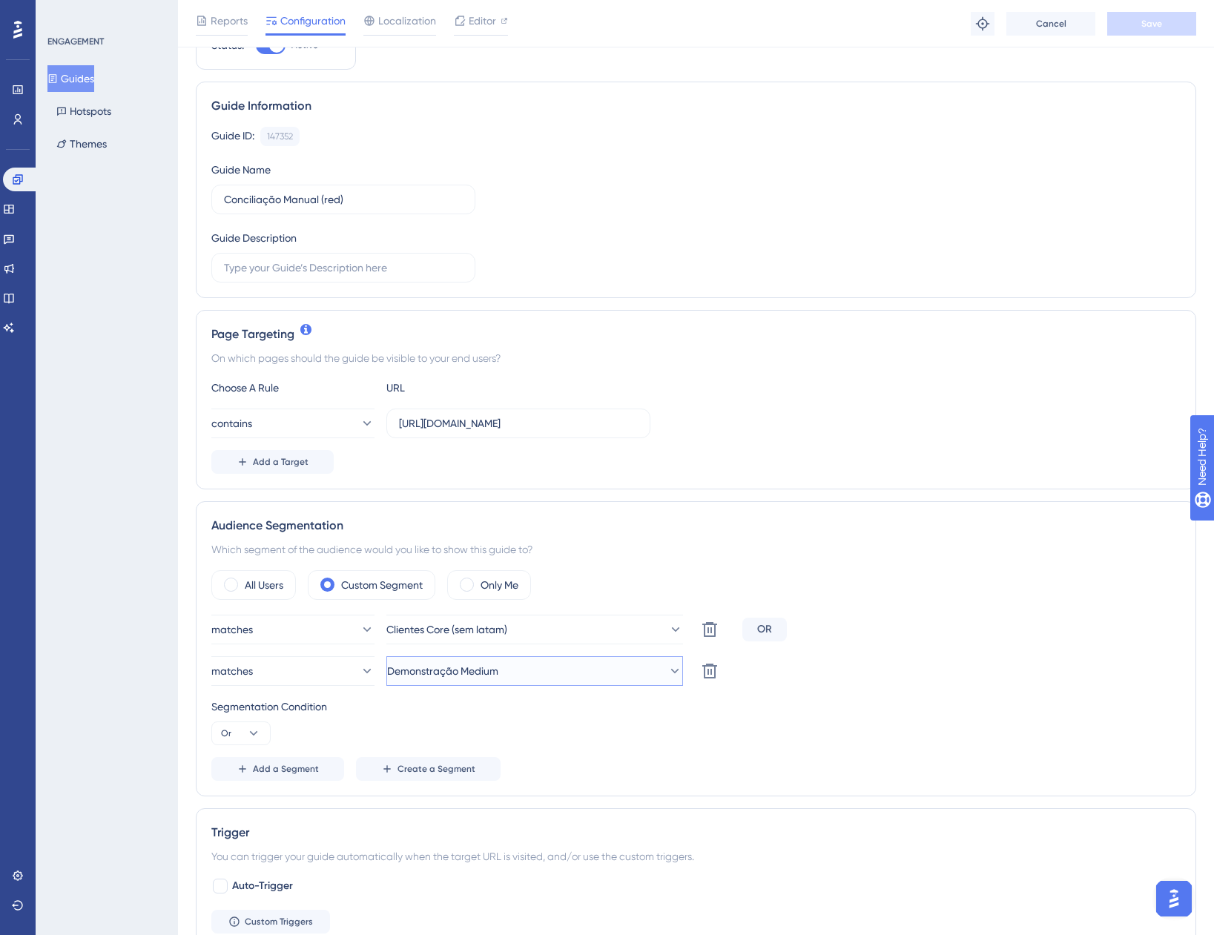
click at [527, 670] on button "Demonstração Medium" at bounding box center [534, 671] width 297 height 30
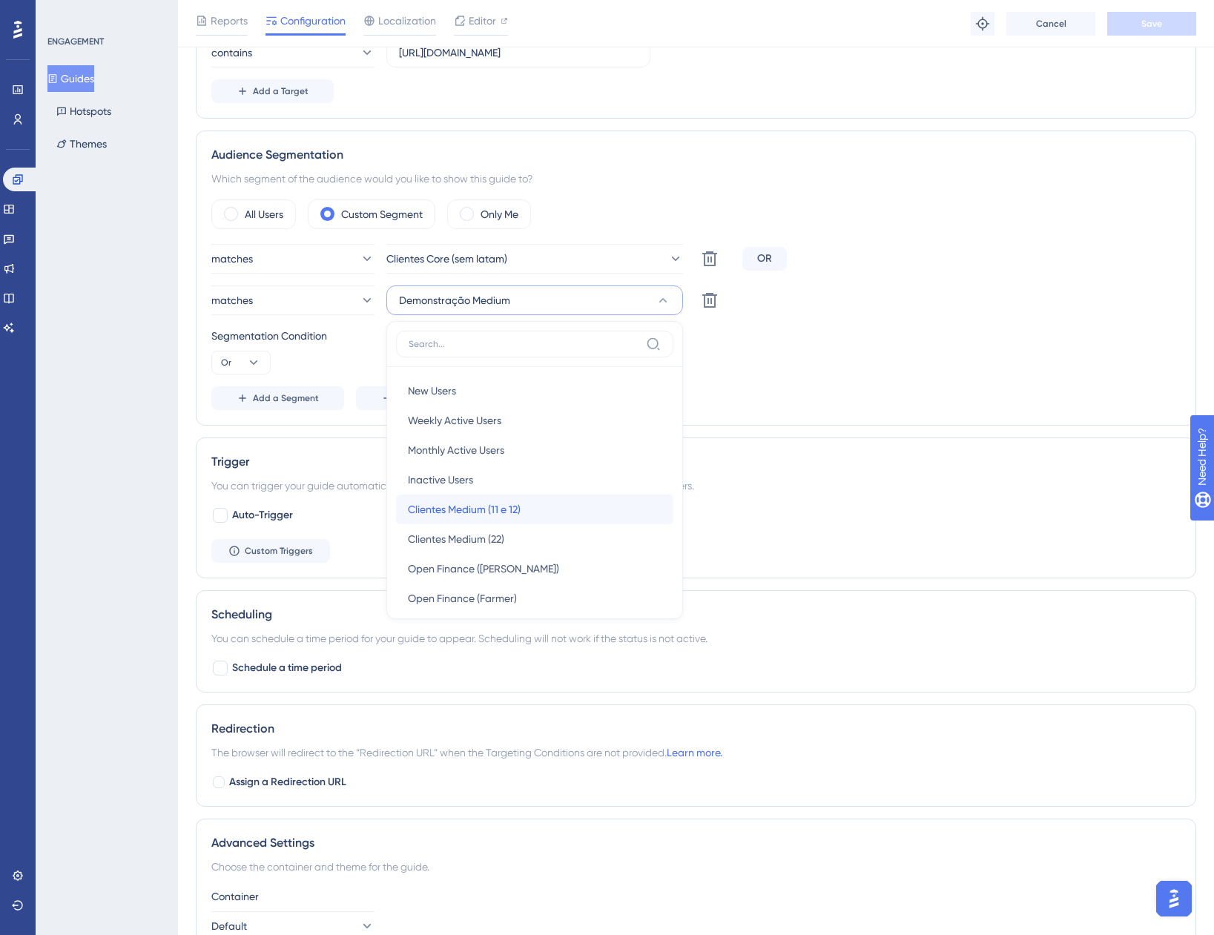
click at [537, 510] on div "Clientes Medium (11 e 12) Clientes Medium (11 e 12)" at bounding box center [535, 510] width 254 height 30
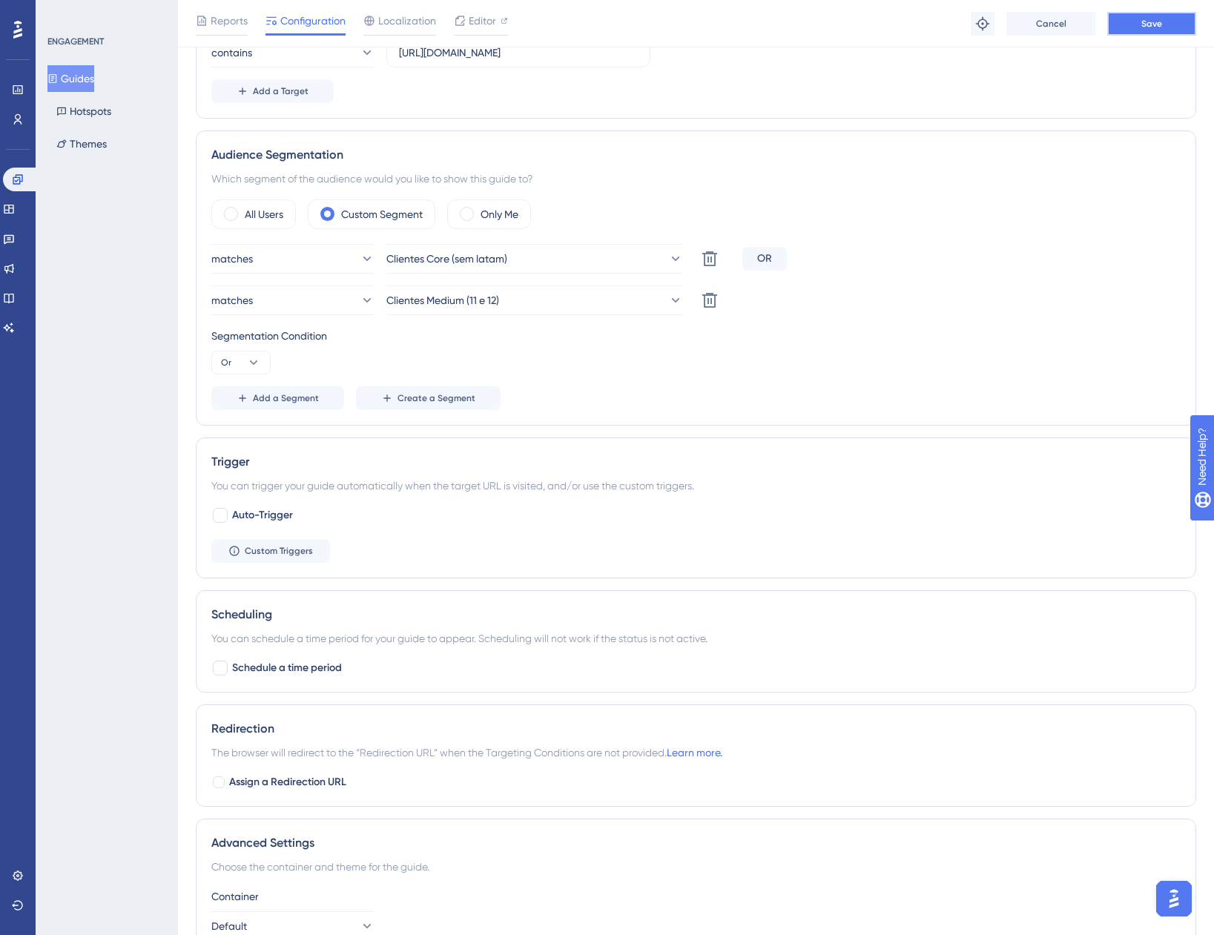
click at [1167, 28] on button "Save" at bounding box center [1151, 24] width 89 height 24
click at [85, 72] on button "Guides" at bounding box center [70, 78] width 47 height 27
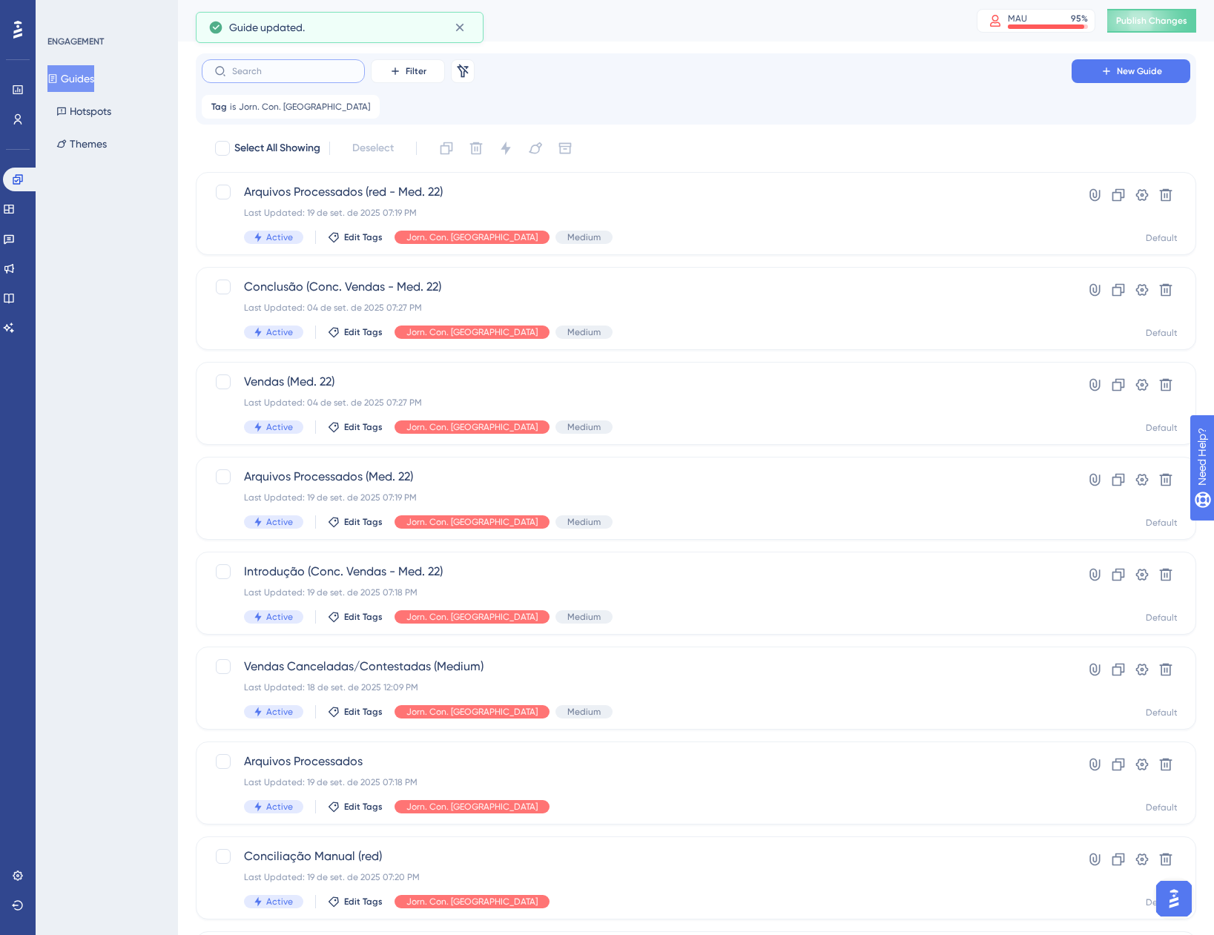
click at [299, 76] on input "text" at bounding box center [292, 71] width 120 height 10
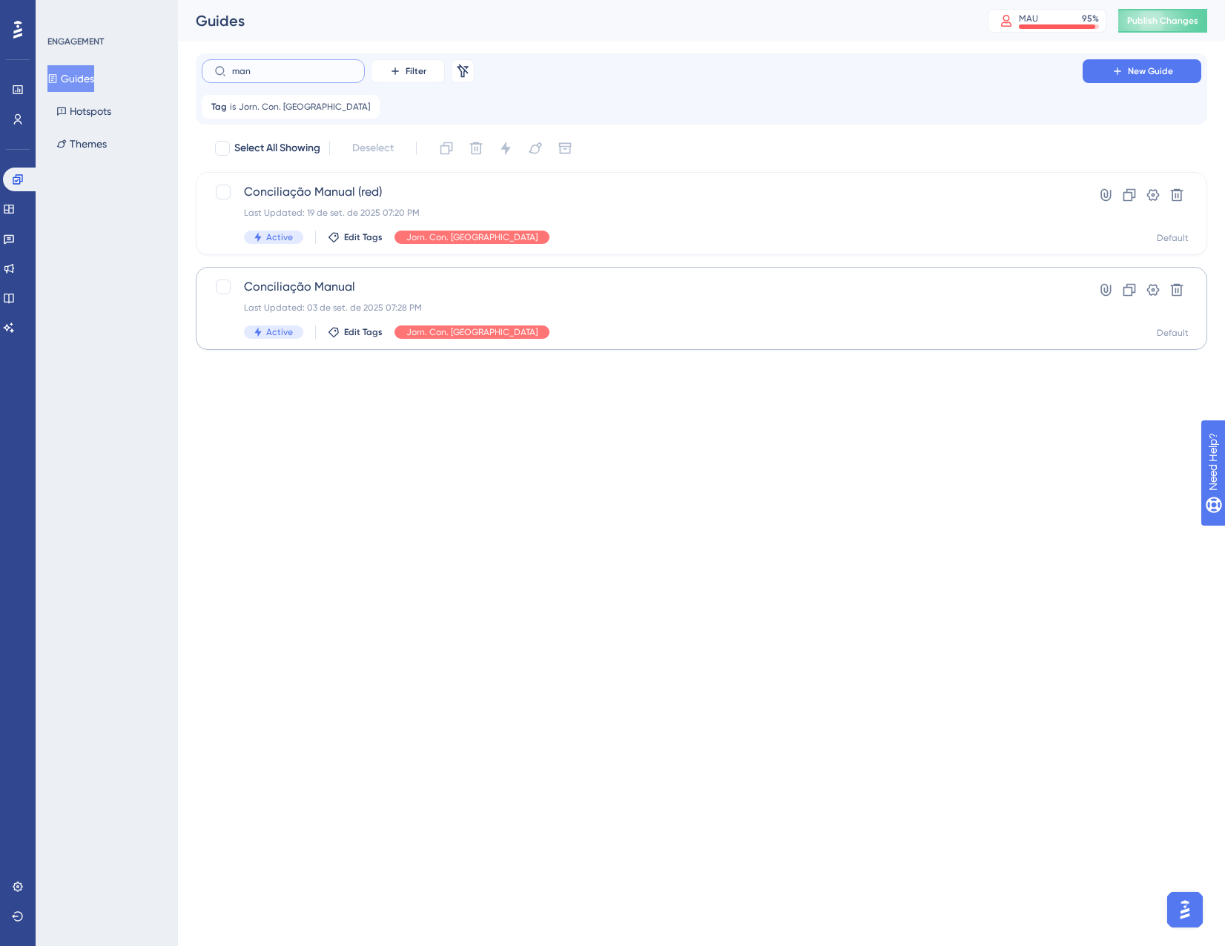
type input "man"
click at [375, 297] on div "Conciliação Manual Last Updated: 03 de set. de 2025 07:28 PM Active Edit Tags J…" at bounding box center [642, 308] width 797 height 61
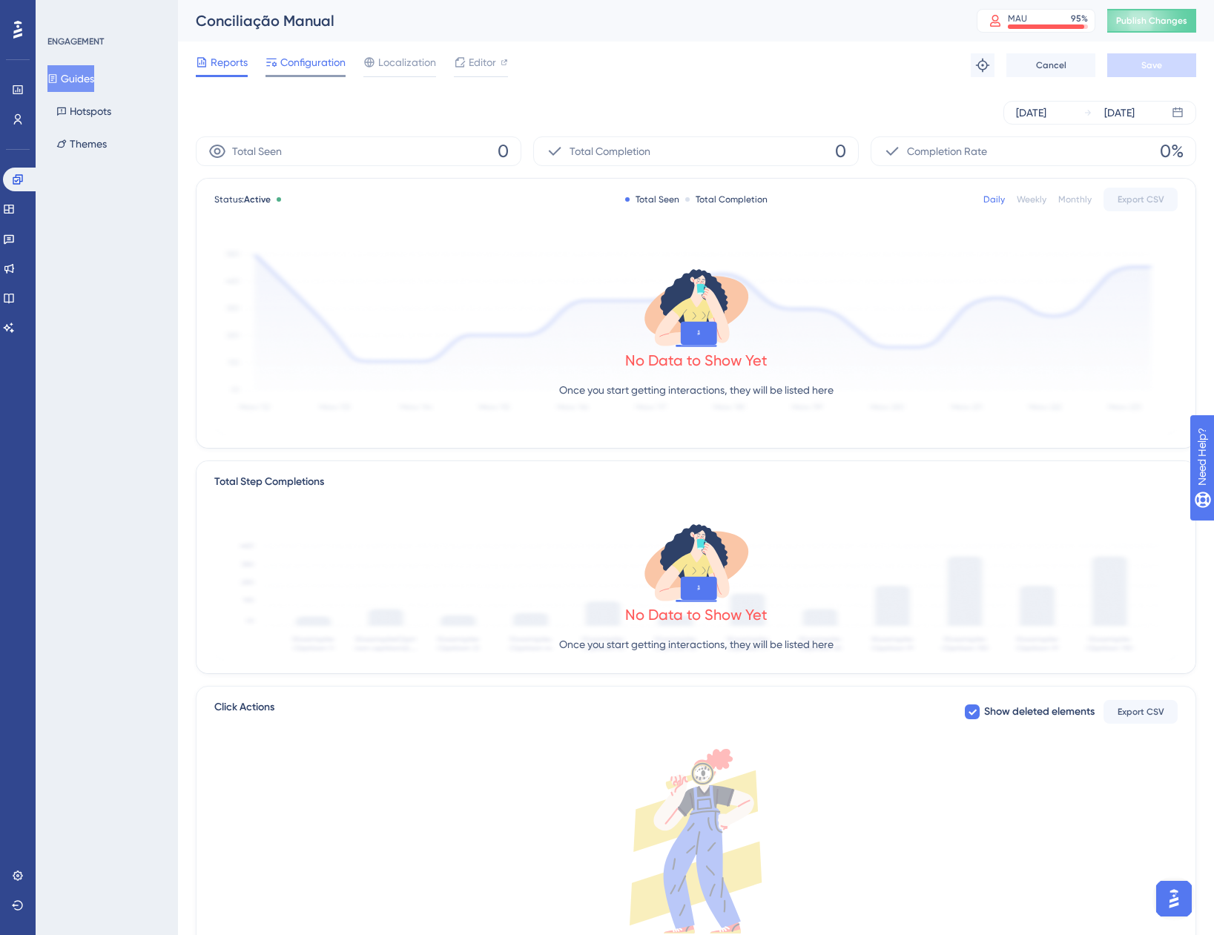
click at [297, 65] on span "Configuration" at bounding box center [312, 62] width 65 height 18
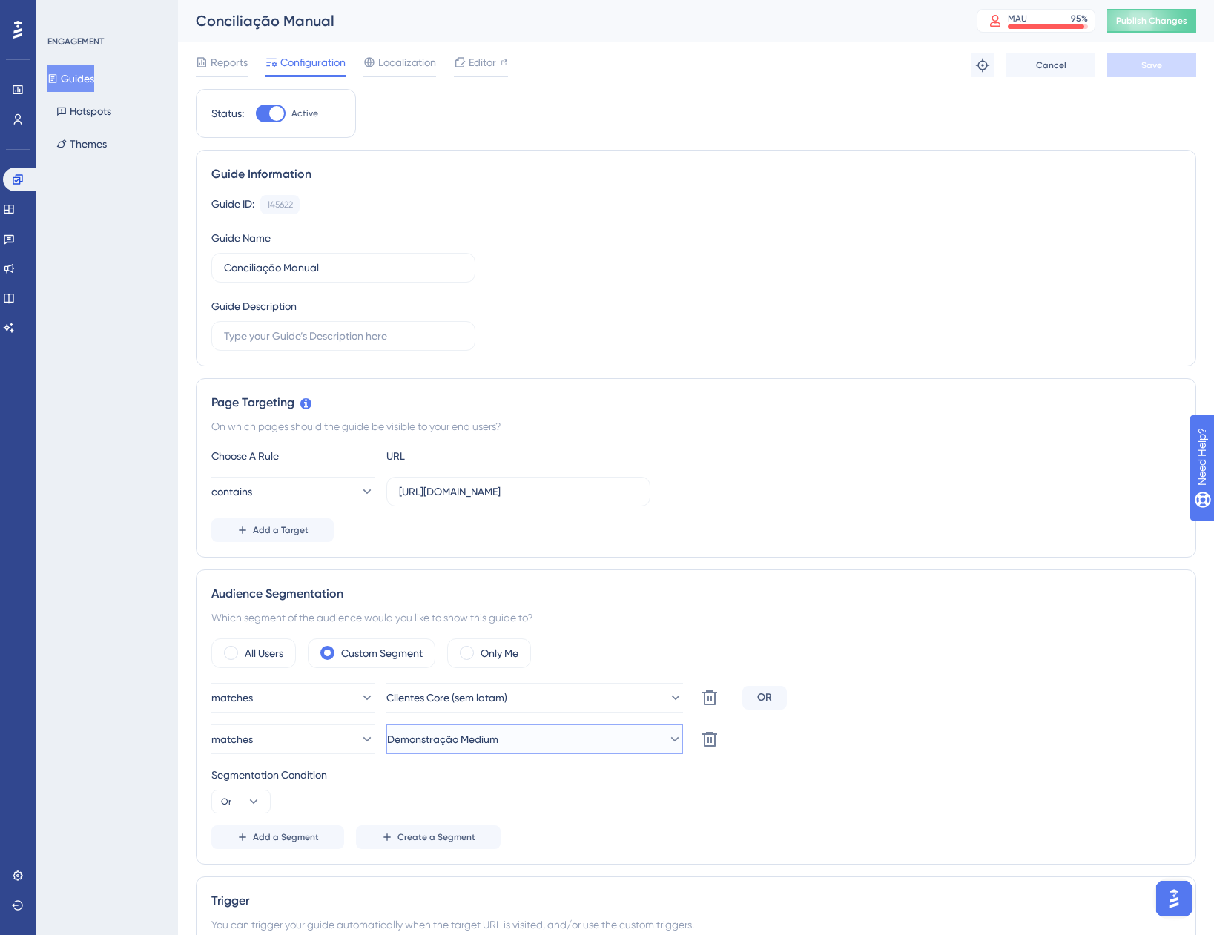
click at [498, 742] on span "Demonstração Medium" at bounding box center [442, 740] width 111 height 18
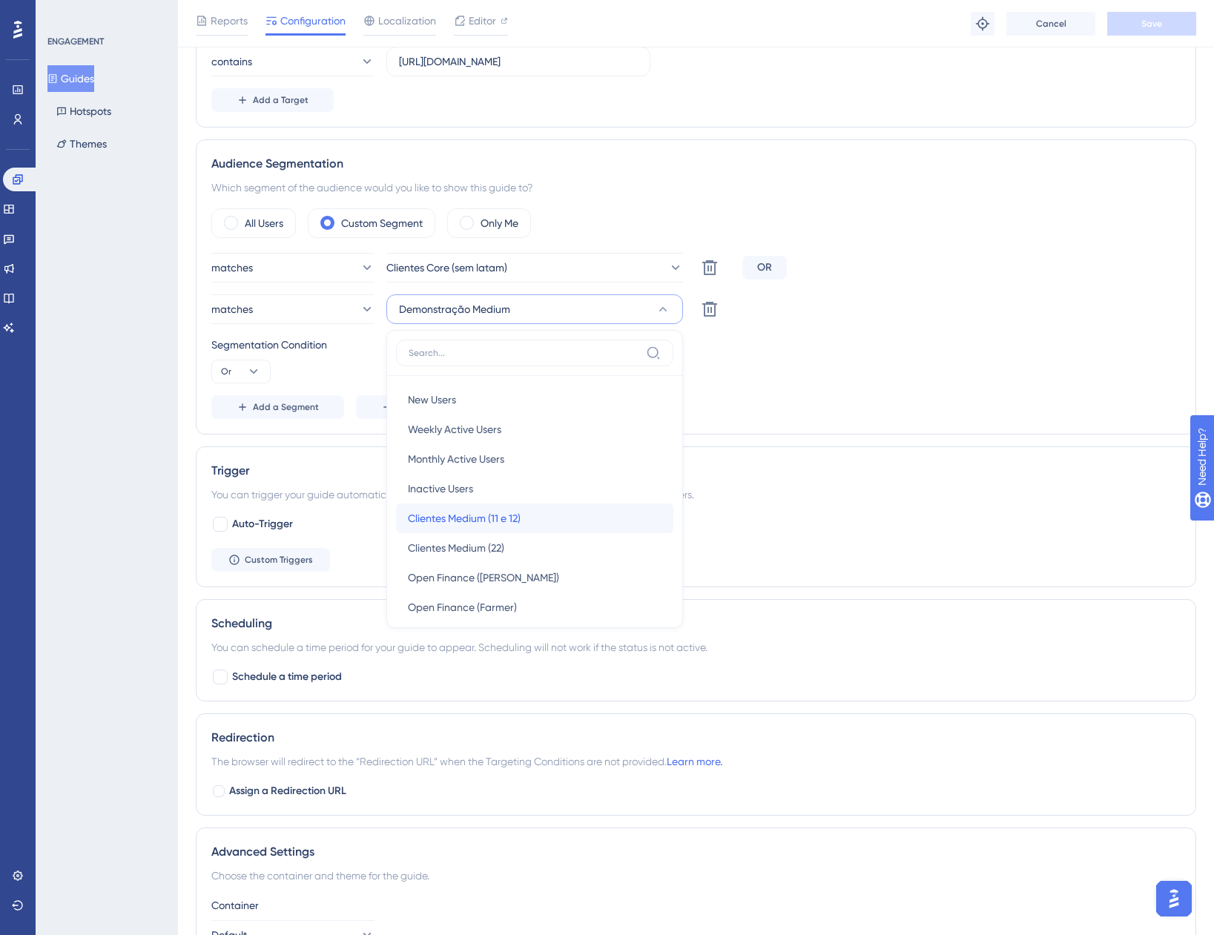
click at [513, 516] on span "Clientes Medium (11 e 12)" at bounding box center [464, 518] width 113 height 18
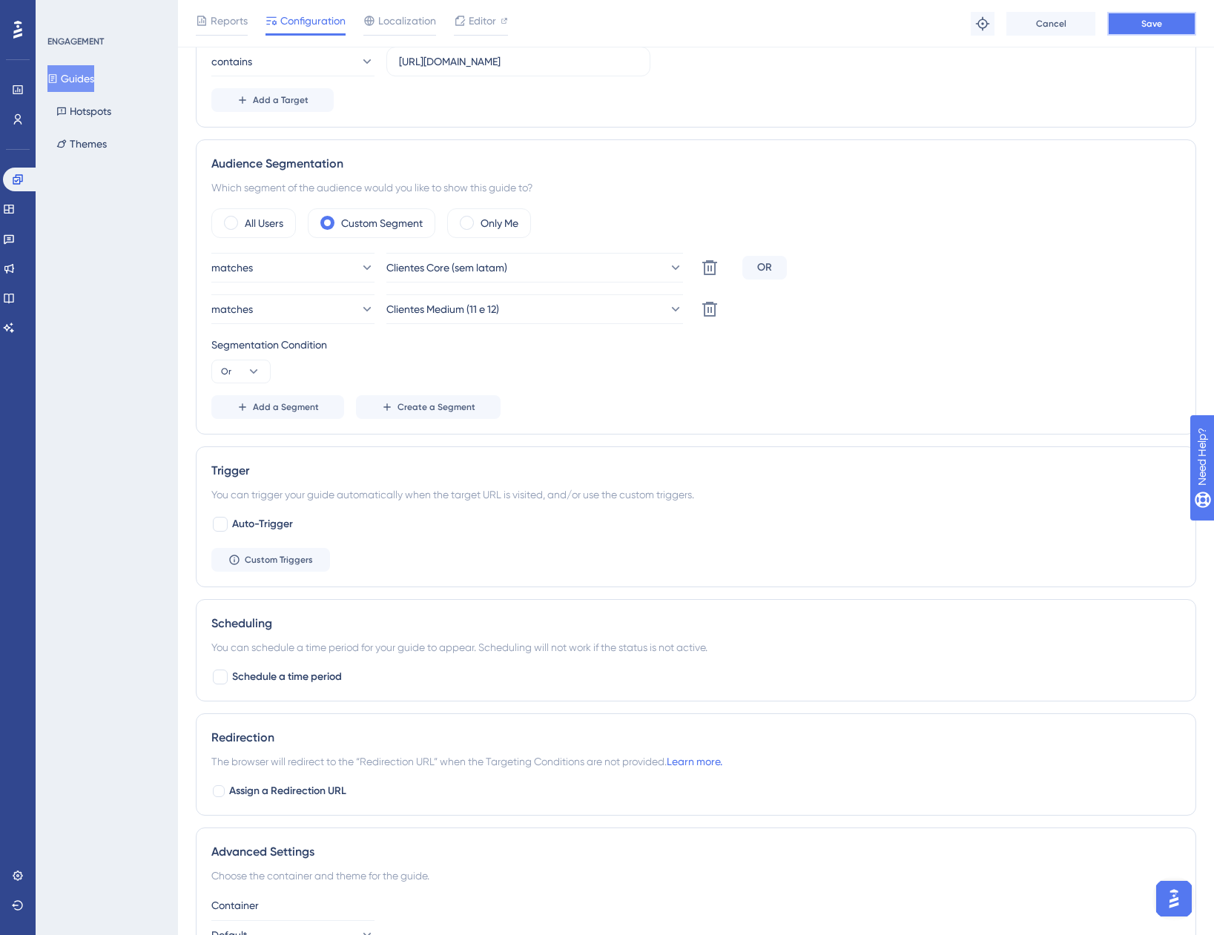
click at [1178, 19] on button "Save" at bounding box center [1151, 24] width 89 height 24
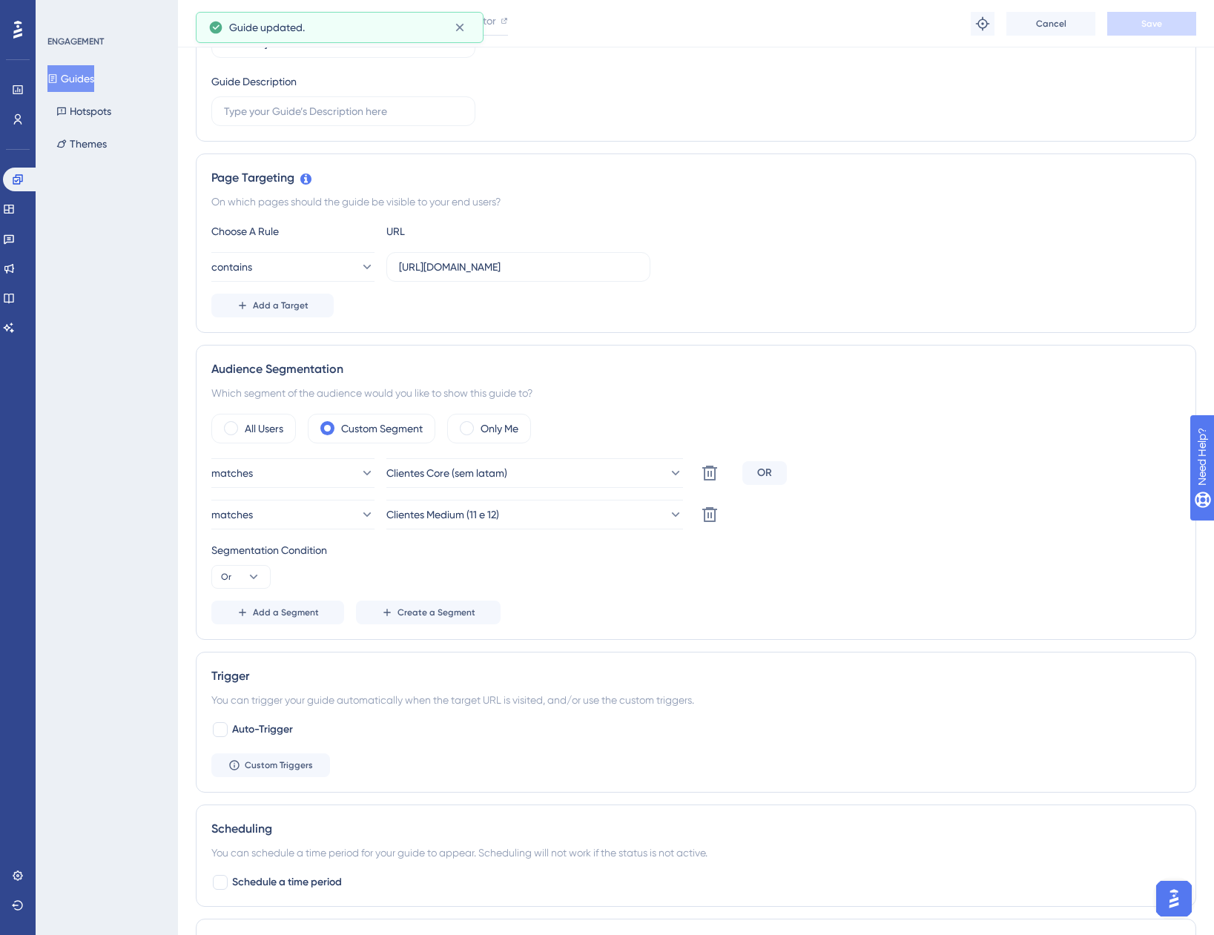
scroll to position [214, 0]
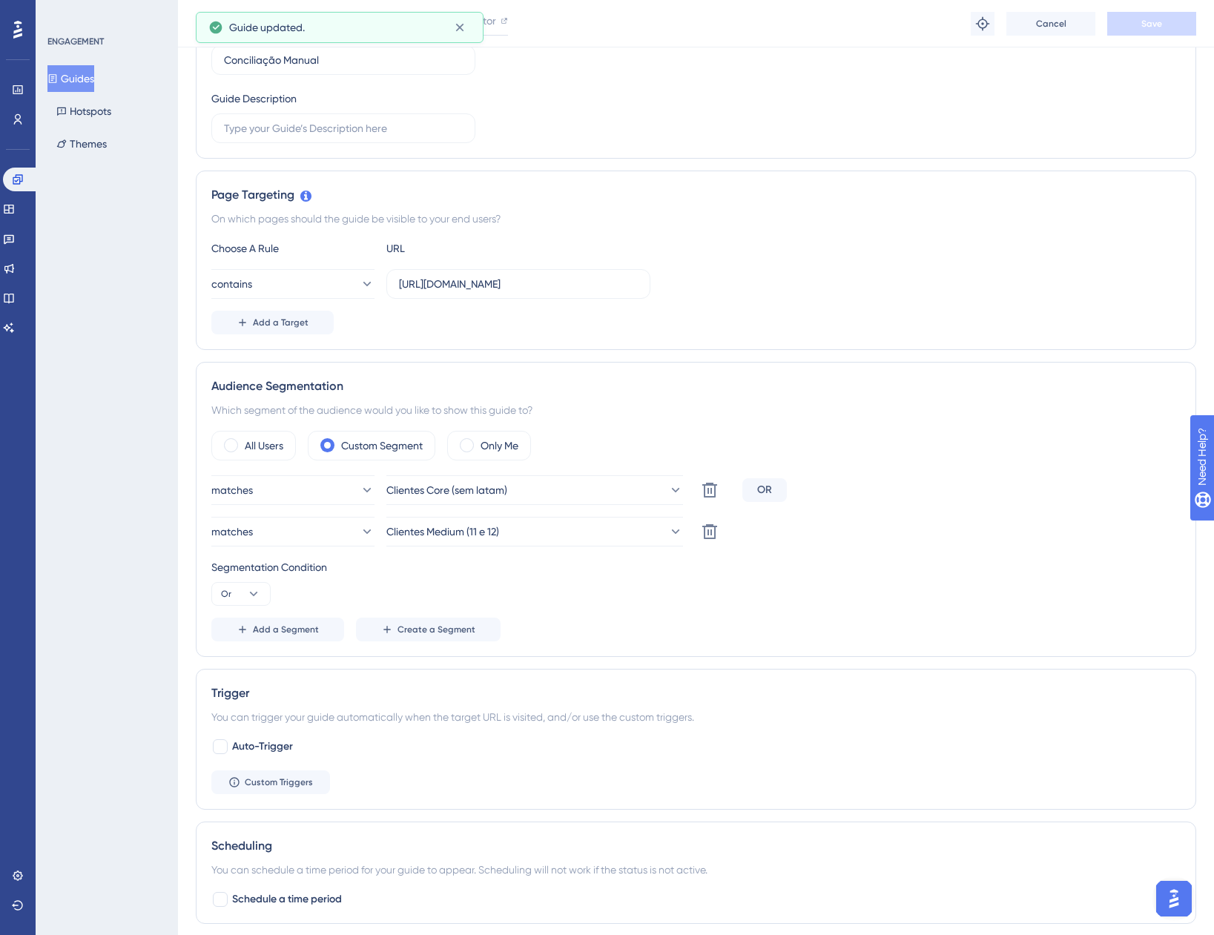
click at [87, 76] on button "Guides" at bounding box center [70, 78] width 47 height 27
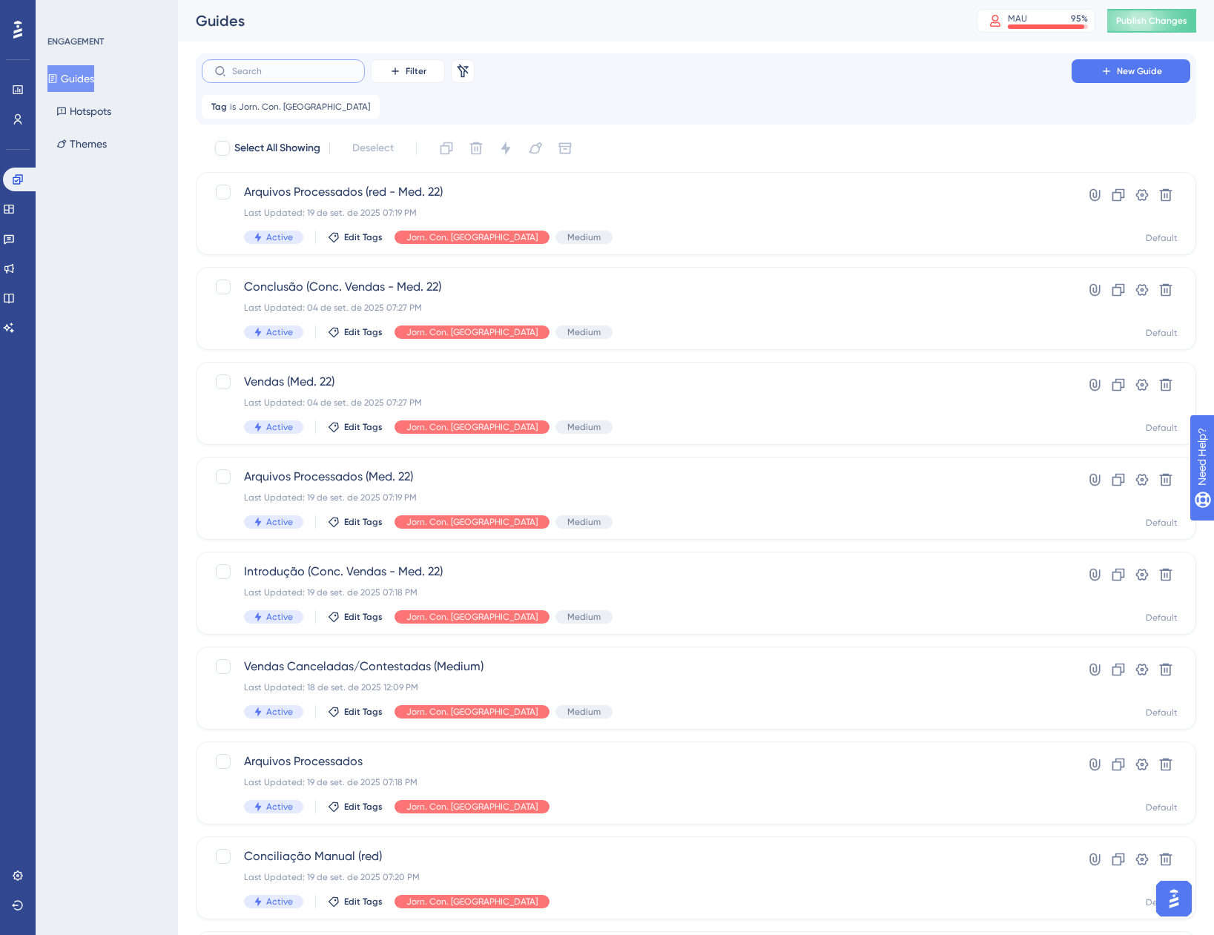
click at [271, 72] on input "text" at bounding box center [292, 71] width 120 height 10
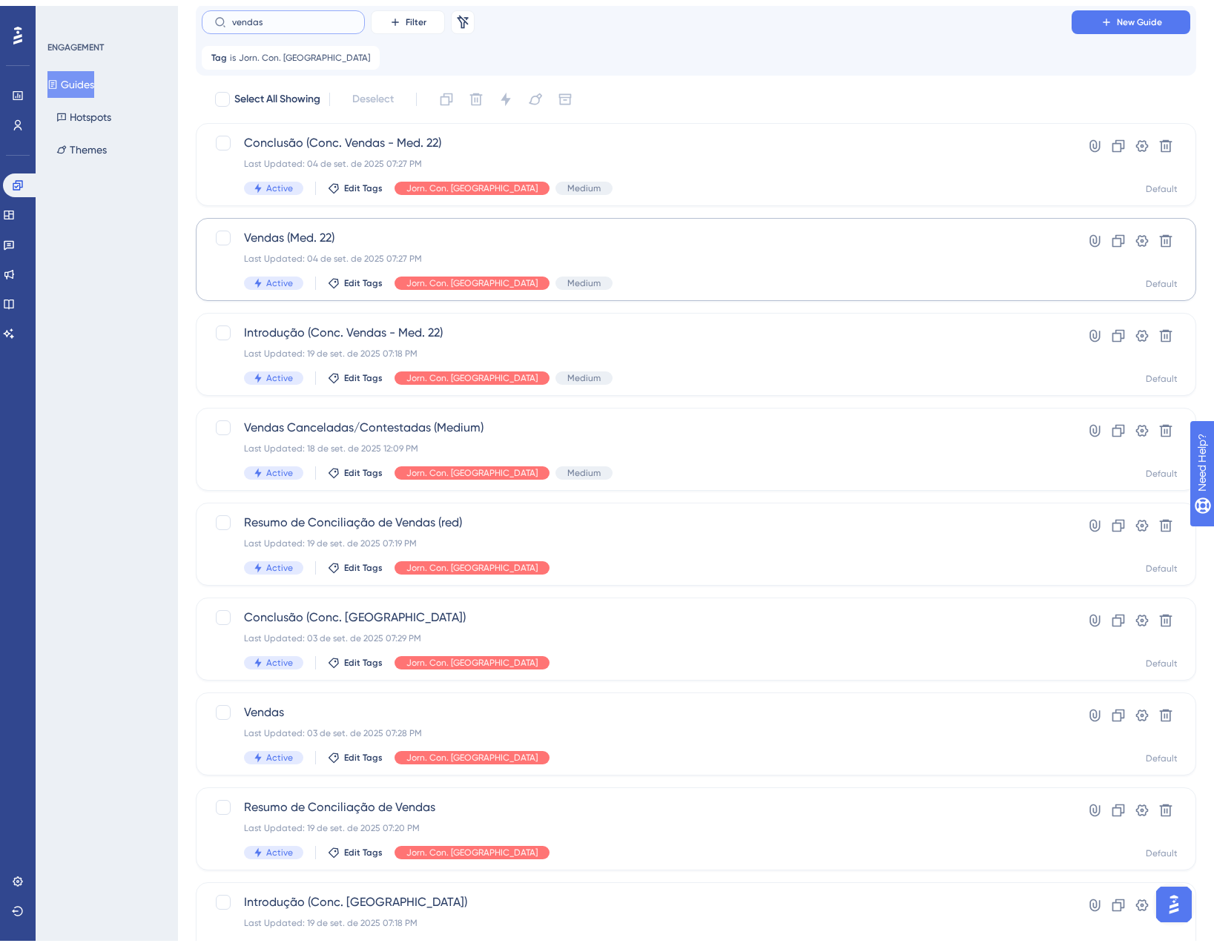
scroll to position [116, 0]
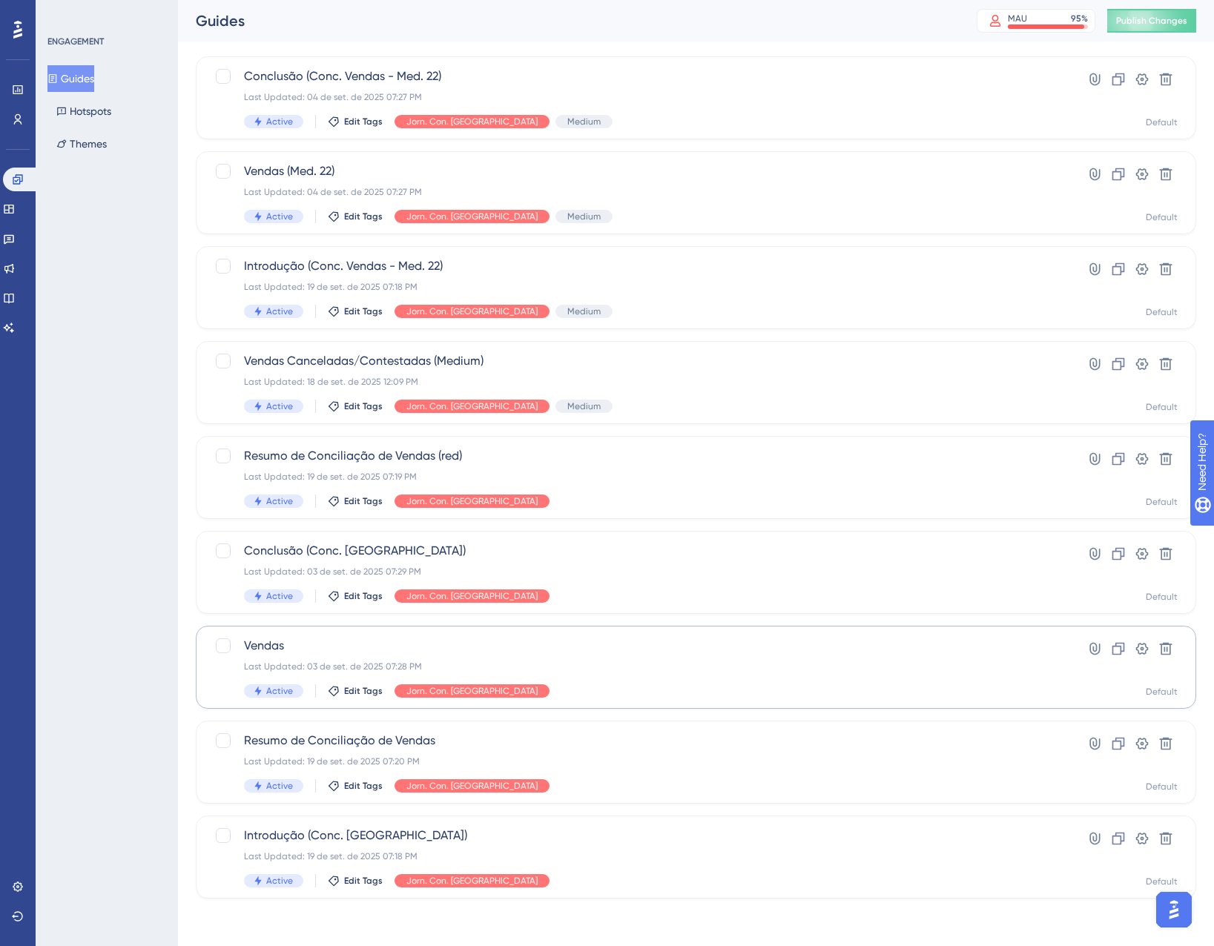
type input "vendas"
click at [534, 673] on div "Vendas Last Updated: 03 de set. de 2025 07:28 PM Active Edit Tags Jorn. Con. Ve…" at bounding box center [636, 667] width 785 height 61
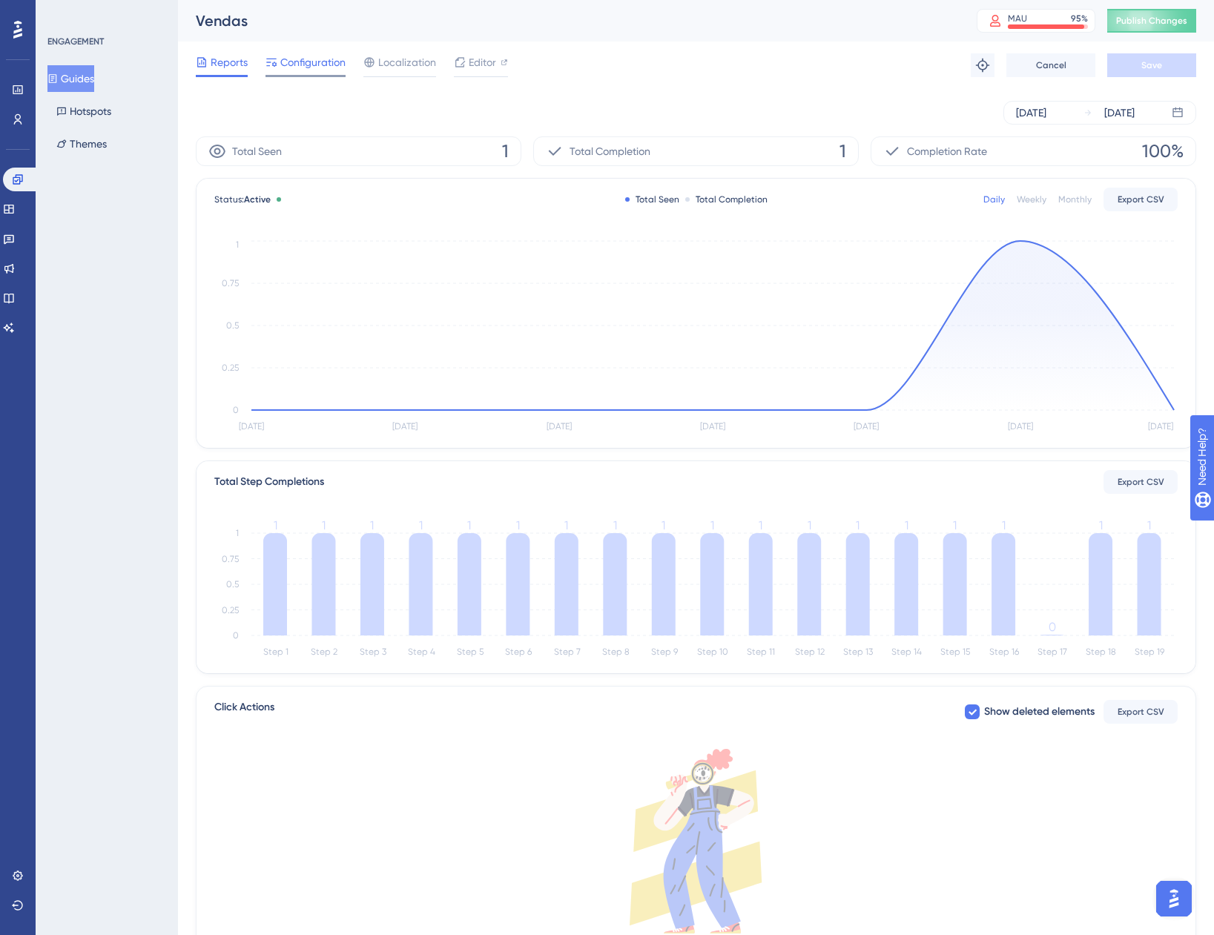
click at [315, 59] on span "Configuration" at bounding box center [312, 62] width 65 height 18
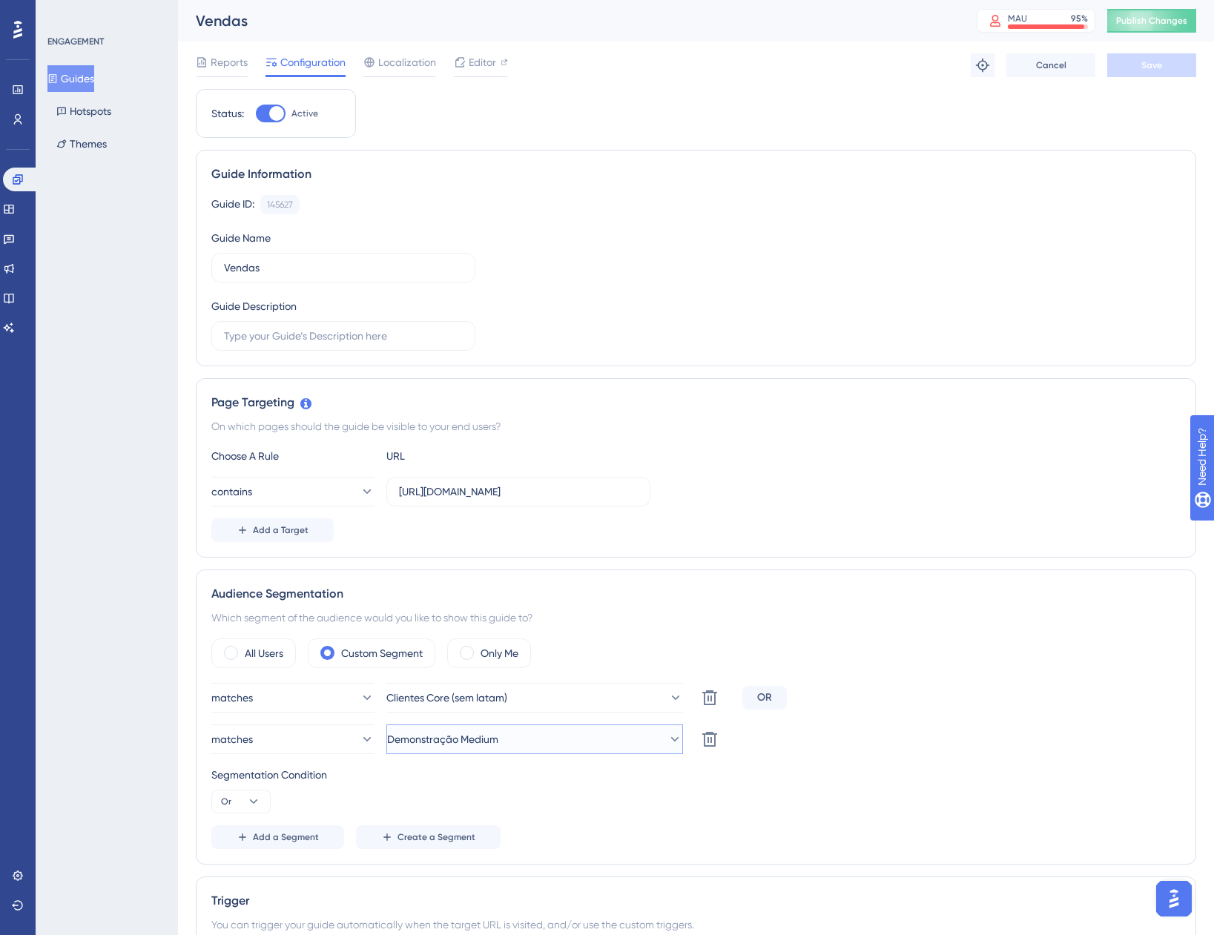
click at [481, 743] on span "Demonstração Medium" at bounding box center [442, 740] width 111 height 18
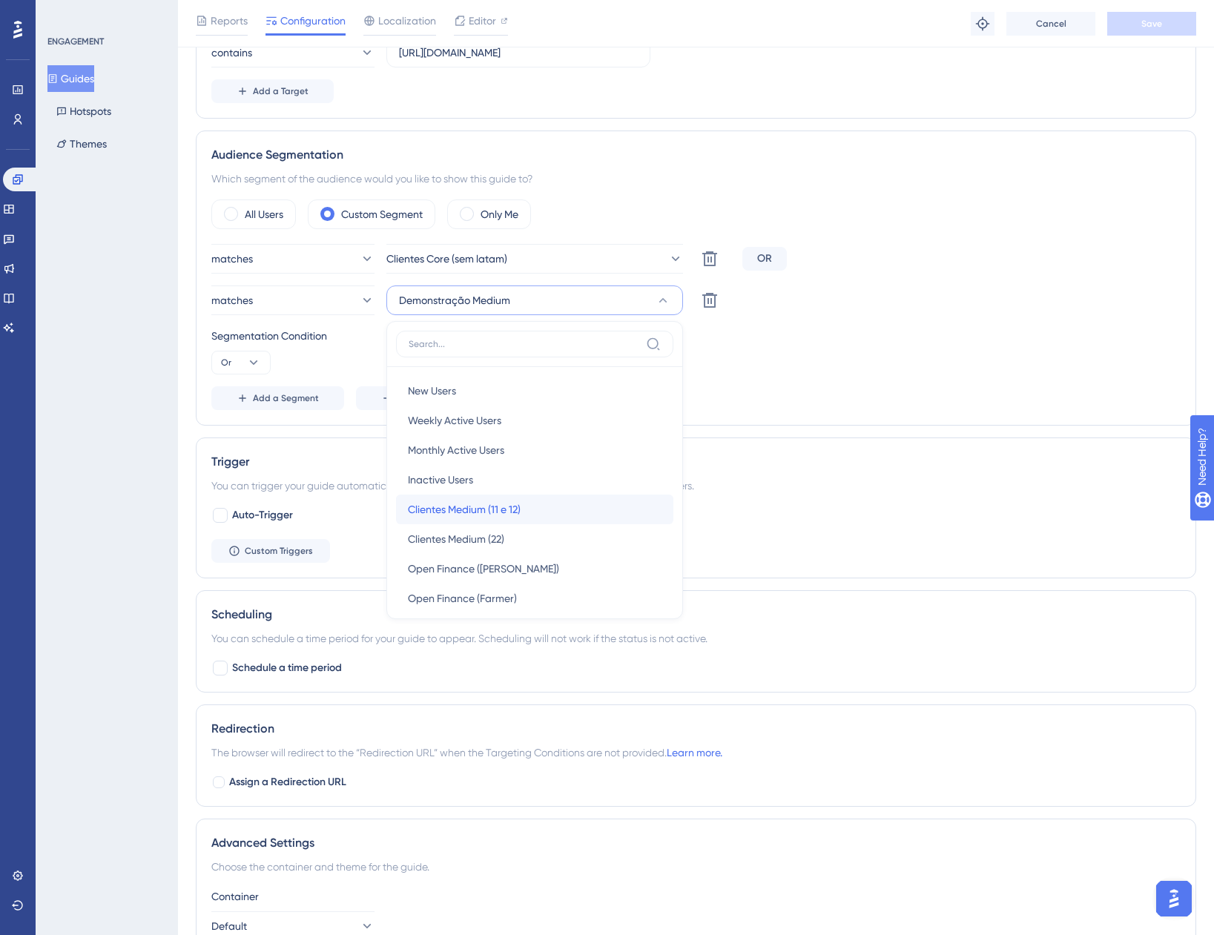
click at [554, 513] on div "Clientes Medium (11 e 12) Clientes Medium (11 e 12)" at bounding box center [535, 510] width 254 height 30
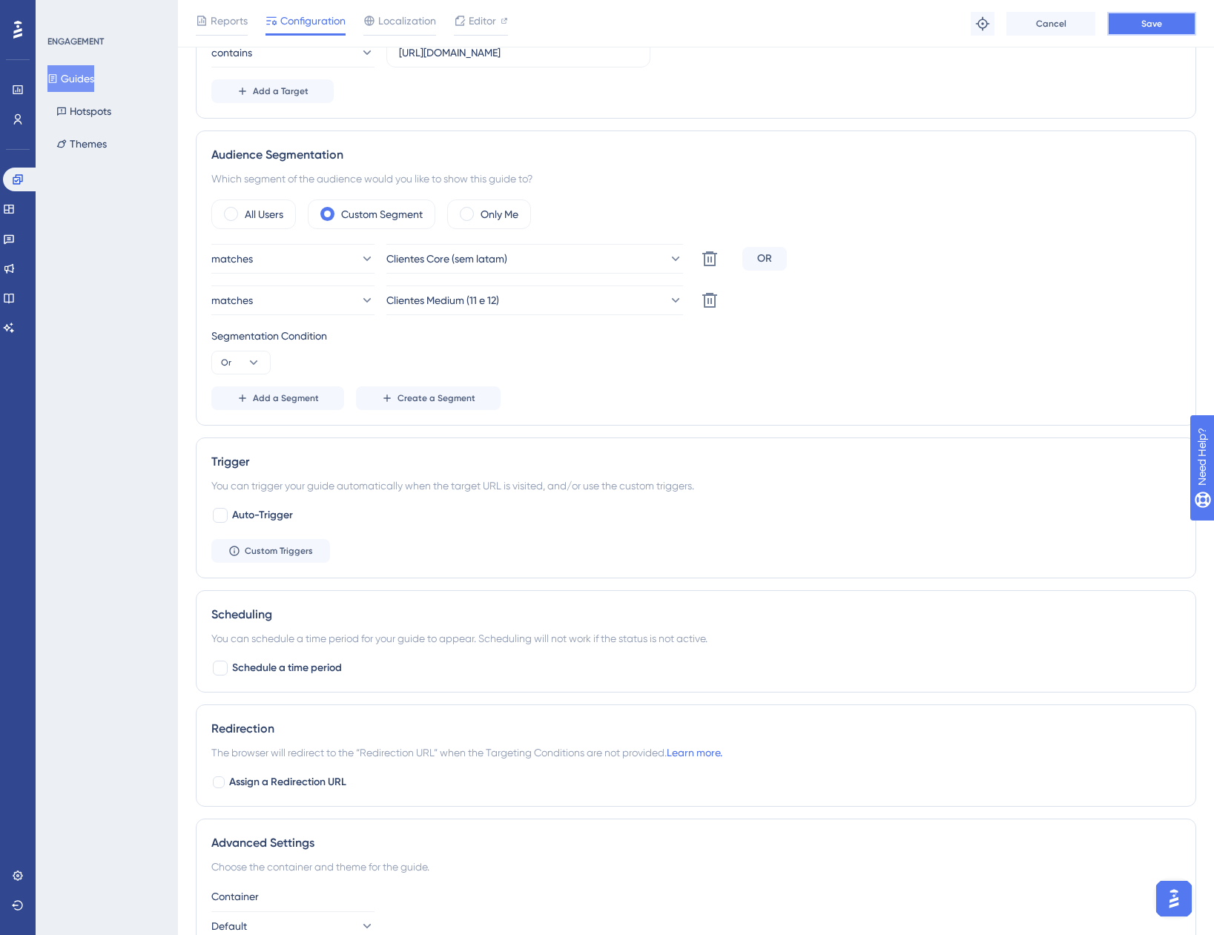
click at [1137, 23] on button "Save" at bounding box center [1151, 24] width 89 height 24
click at [89, 77] on button "Guides" at bounding box center [70, 78] width 47 height 27
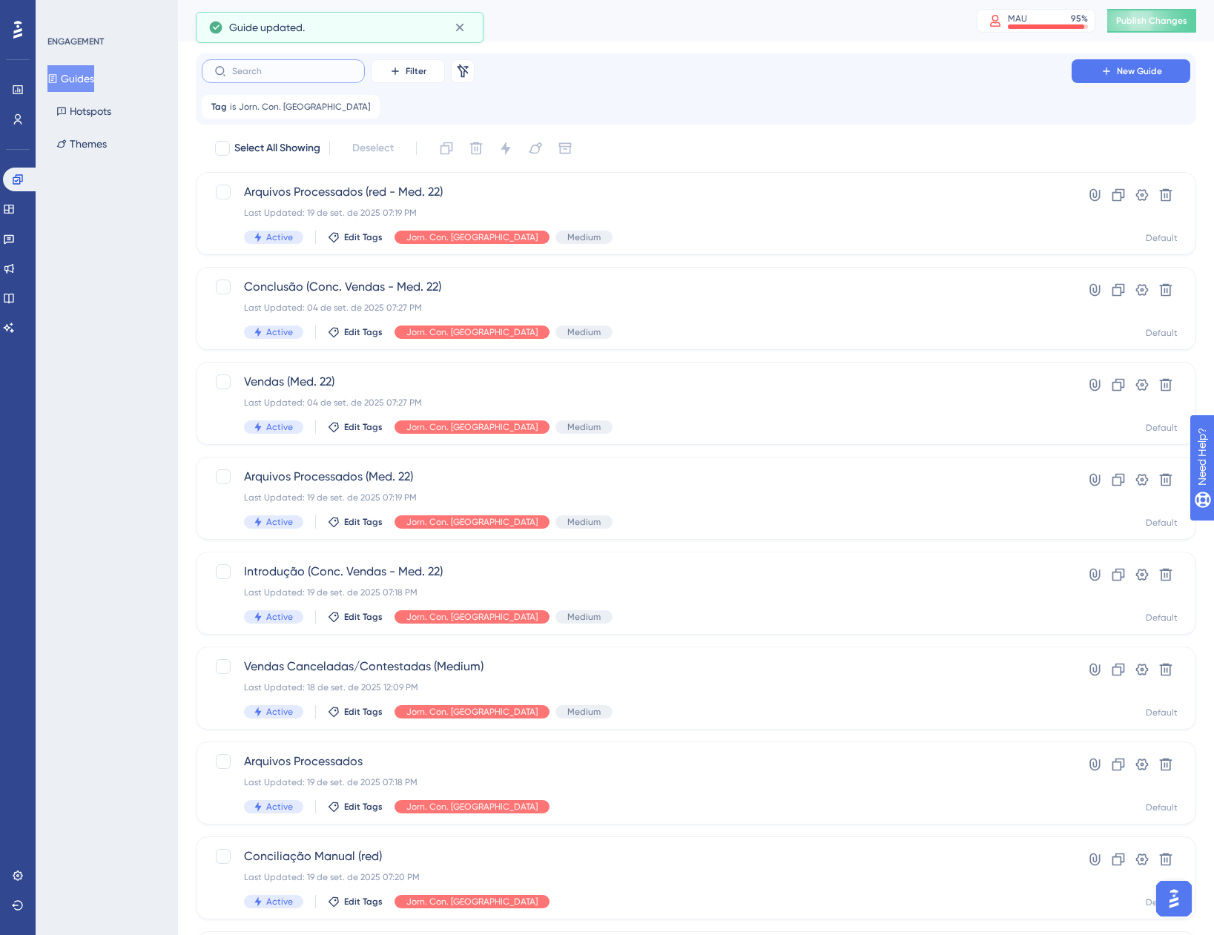
click at [309, 70] on input "text" at bounding box center [292, 71] width 120 height 10
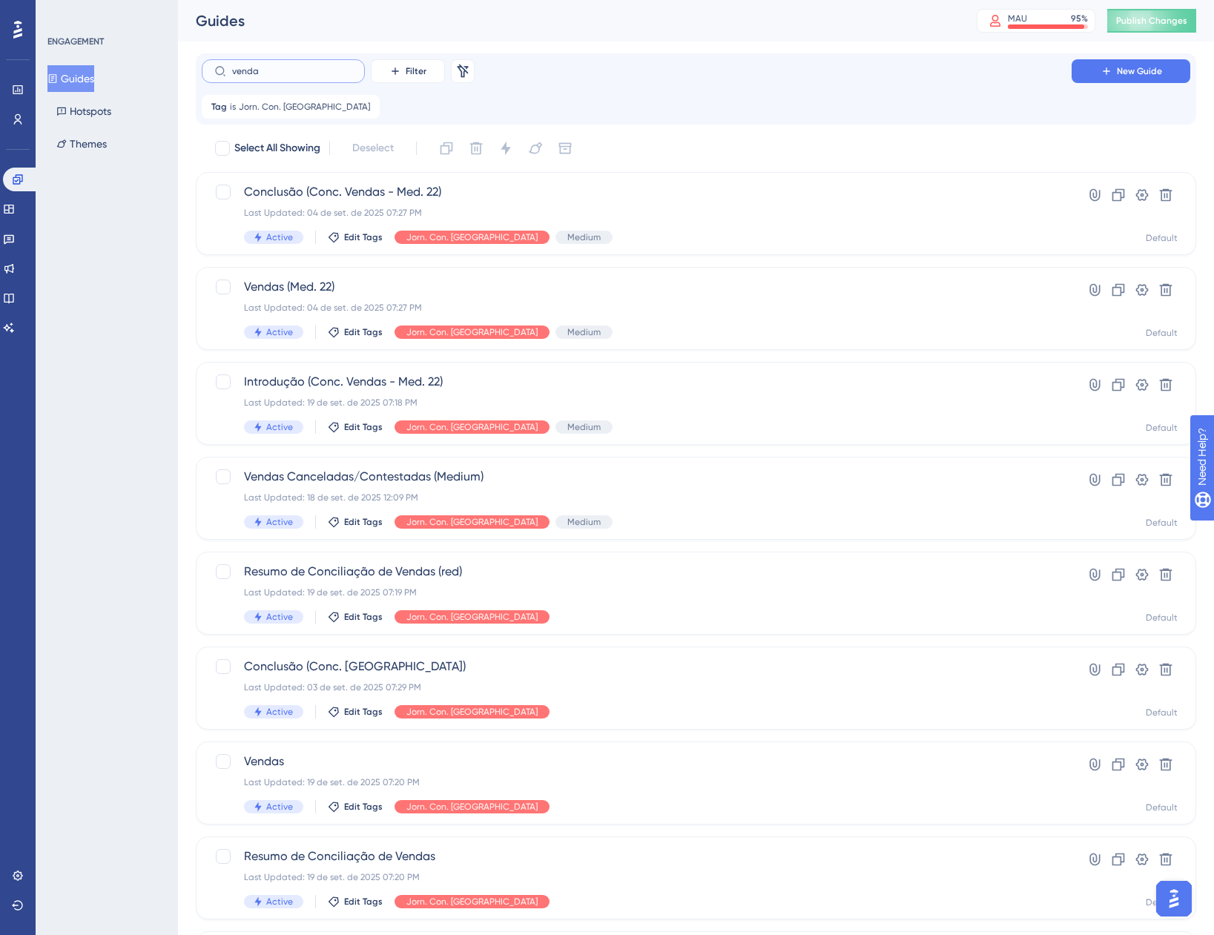
type input "vendas"
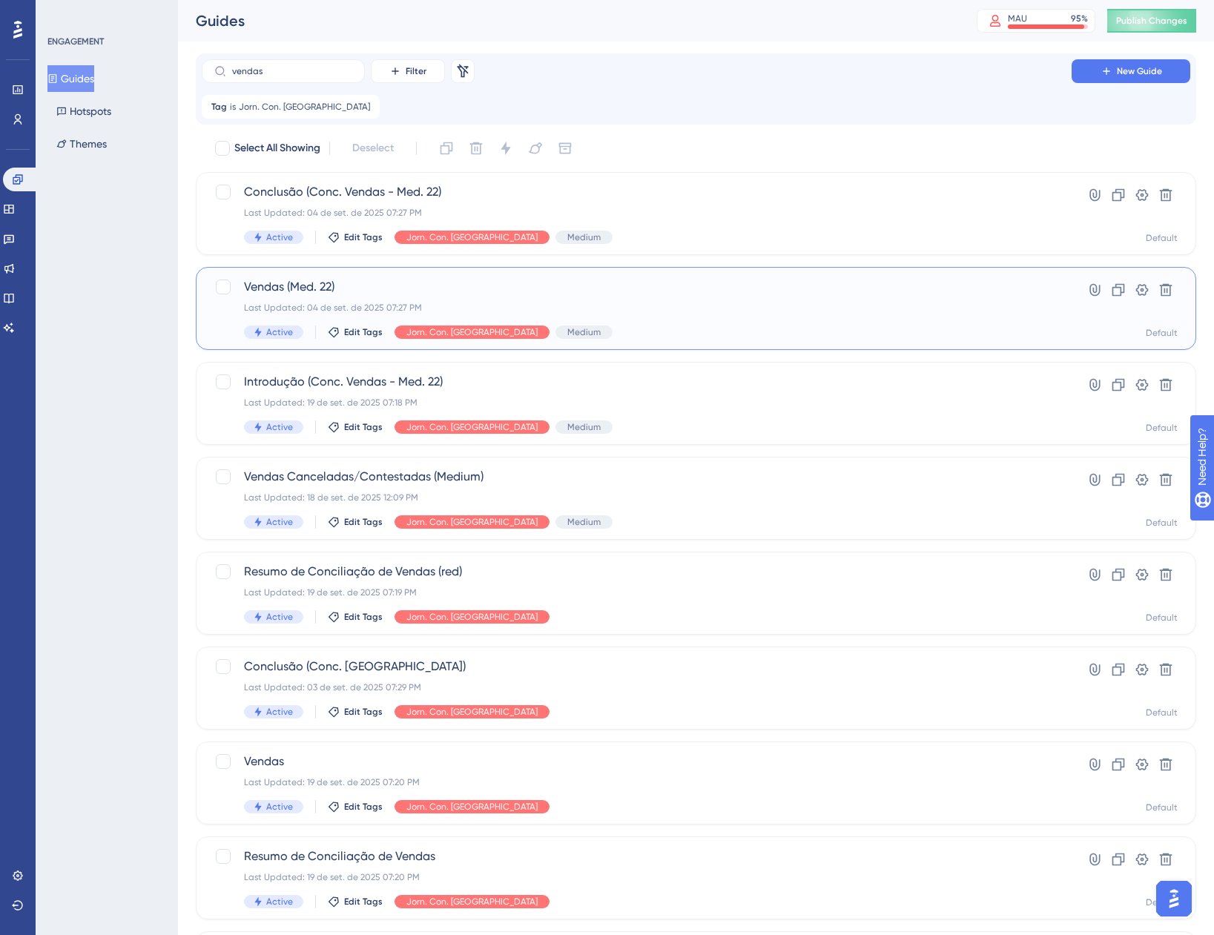
click at [399, 295] on span "Vendas (Med. 22)" at bounding box center [636, 287] width 785 height 18
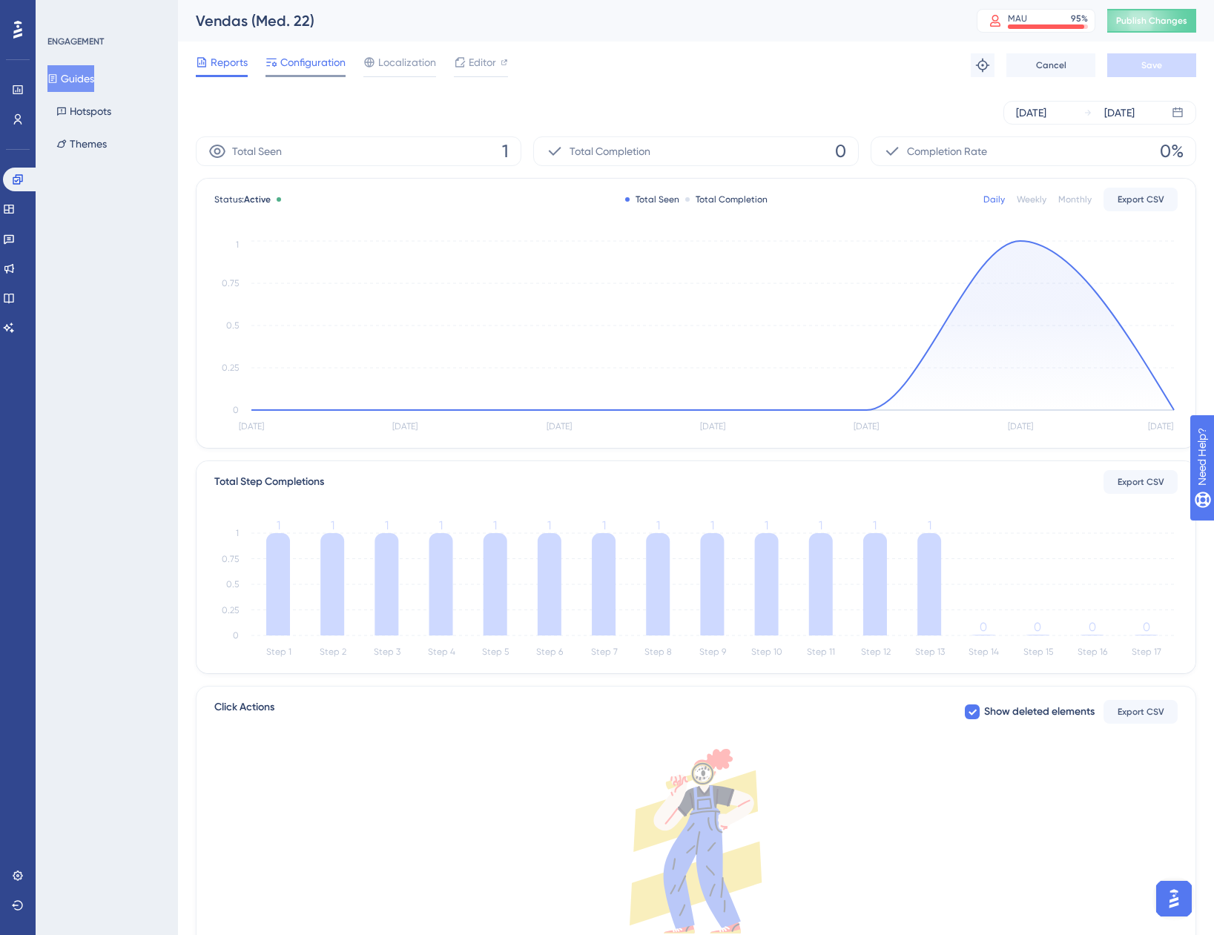
drag, startPoint x: 399, startPoint y: 295, endPoint x: 312, endPoint y: 60, distance: 250.6
click at [312, 60] on span "Configuration" at bounding box center [312, 62] width 65 height 18
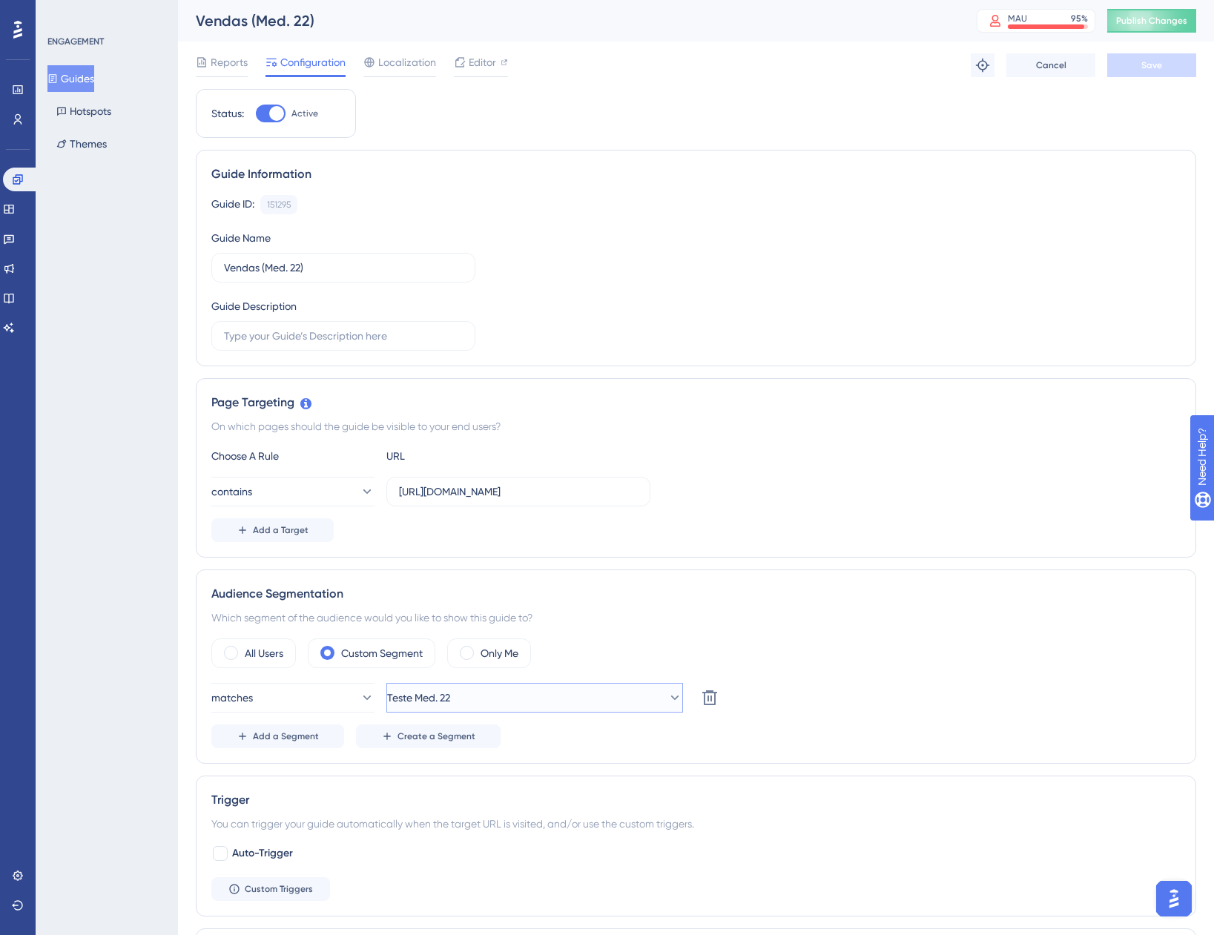
click at [450, 694] on span "Teste Med. 22" at bounding box center [418, 698] width 63 height 18
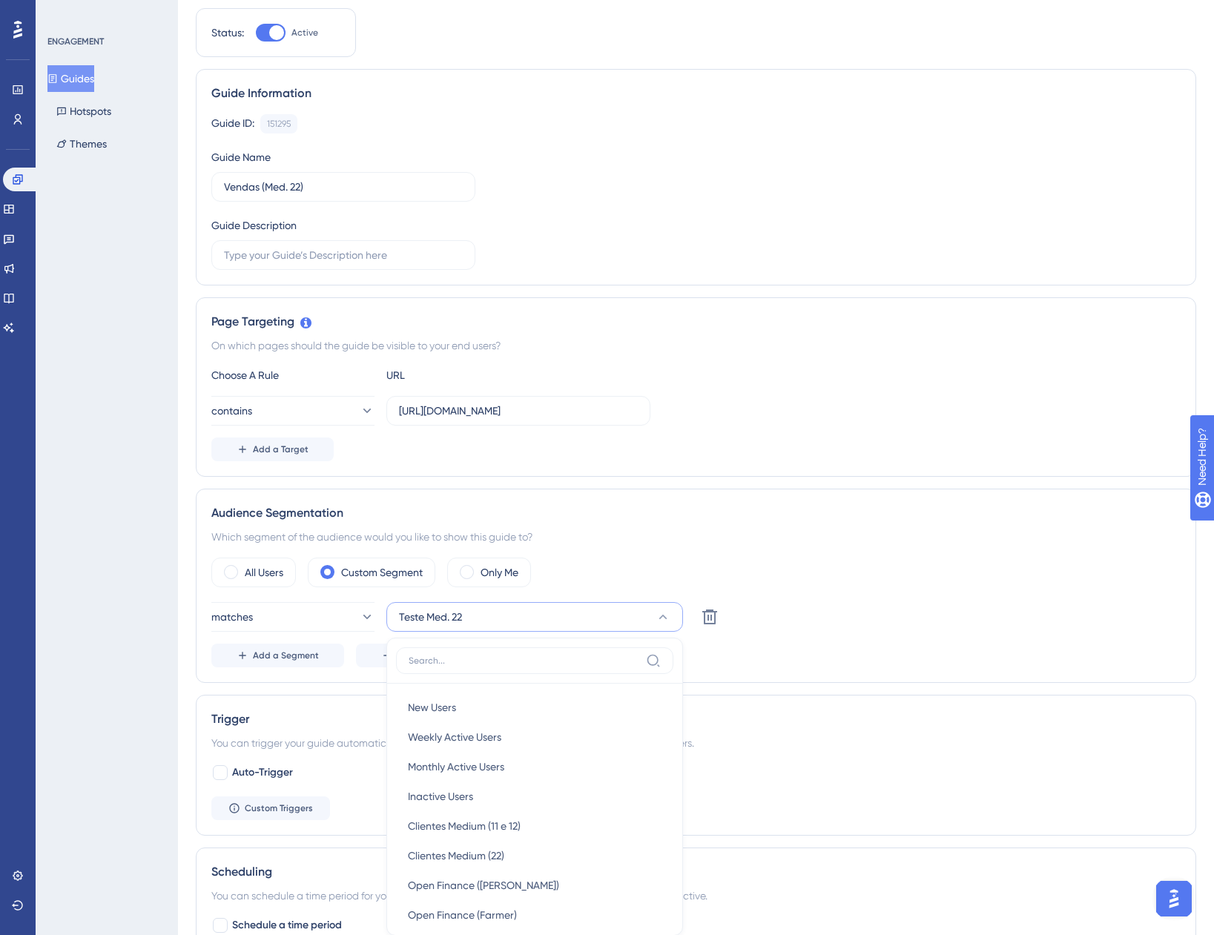
scroll to position [406, 0]
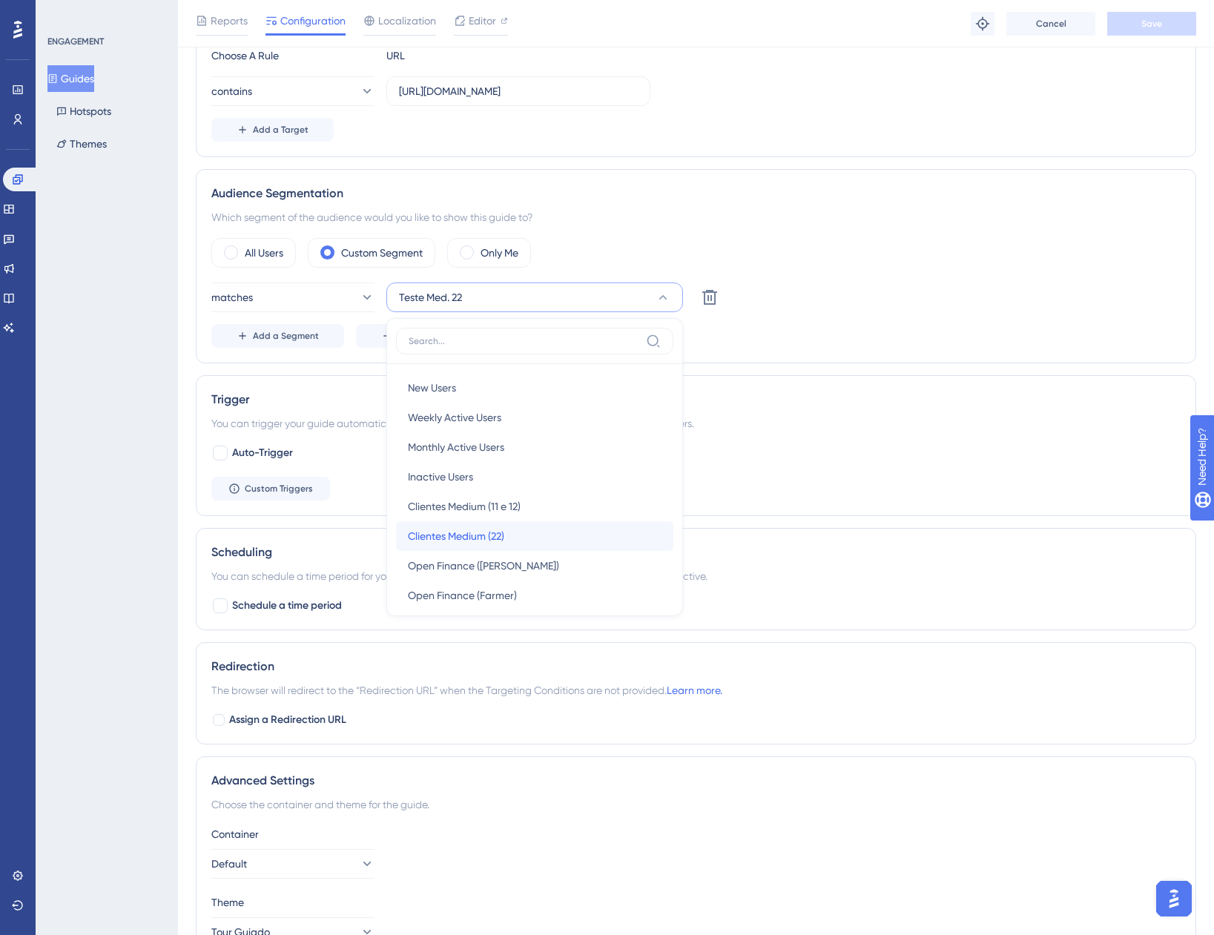
click at [487, 532] on span "Clientes Medium (22)" at bounding box center [456, 536] width 96 height 18
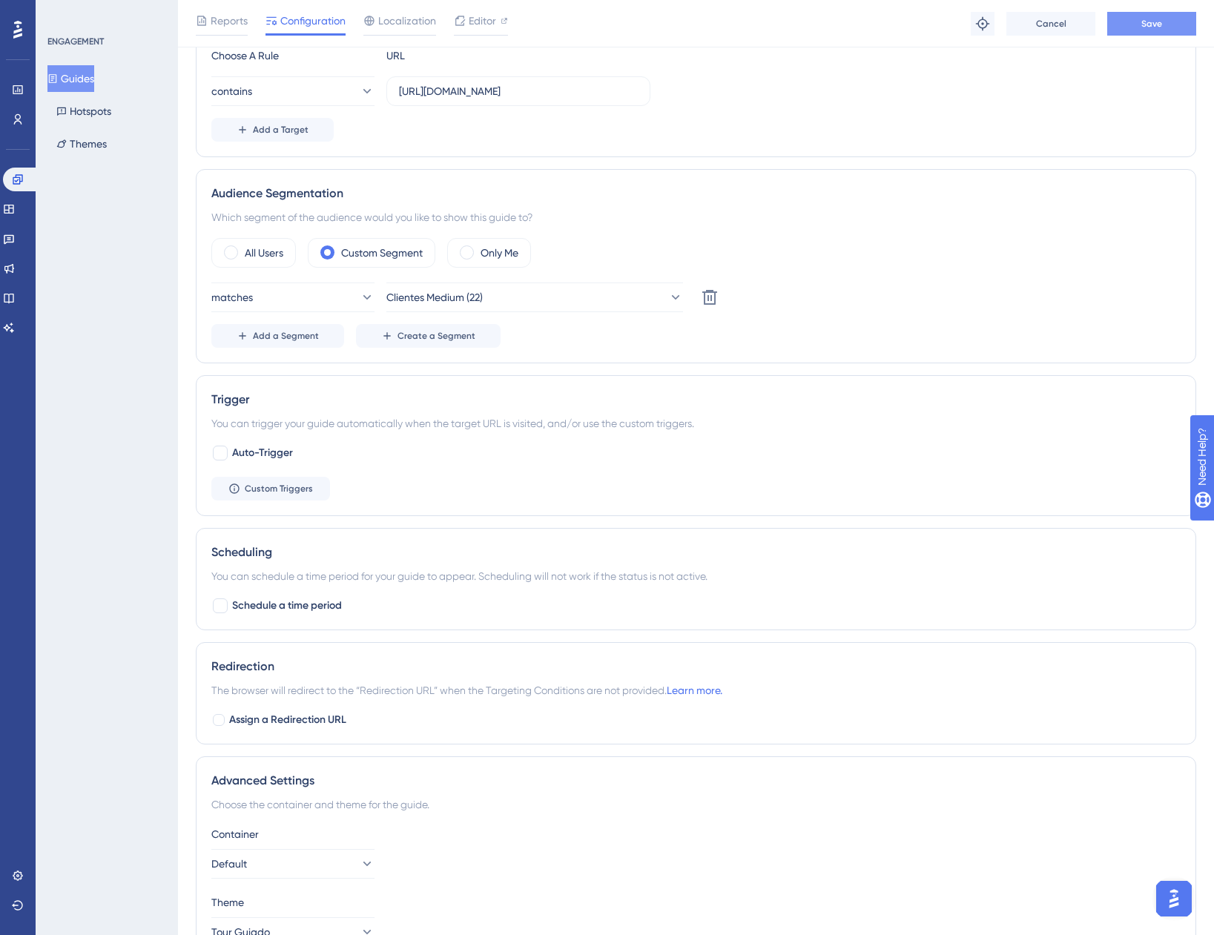
click at [1129, 24] on button "Save" at bounding box center [1151, 24] width 89 height 24
click at [86, 76] on button "Guides" at bounding box center [70, 78] width 47 height 27
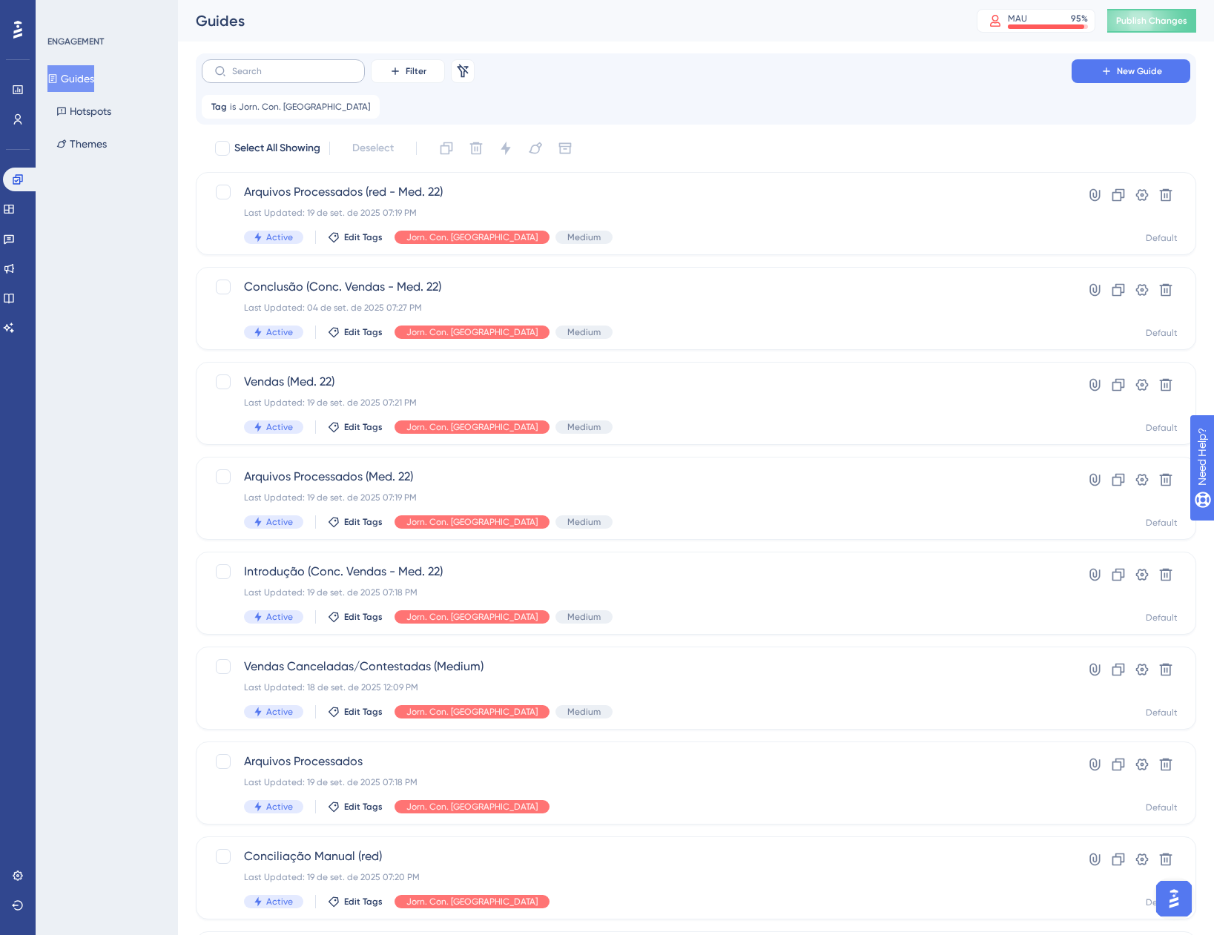
click at [231, 73] on label at bounding box center [283, 71] width 163 height 24
click at [232, 73] on input "text" at bounding box center [292, 71] width 120 height 10
type input "v"
type input "y"
checkbox input "true"
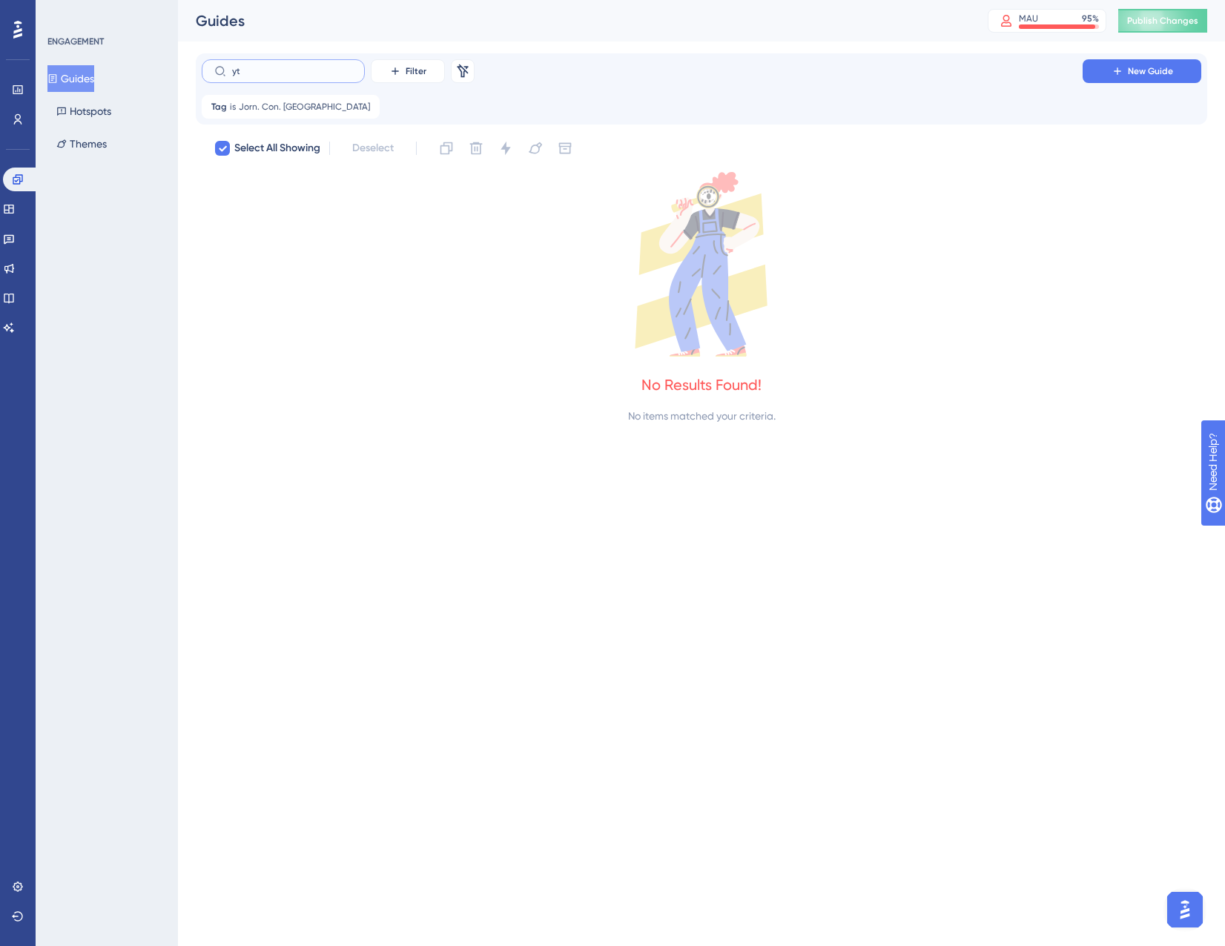
type input "y"
checkbox input "false"
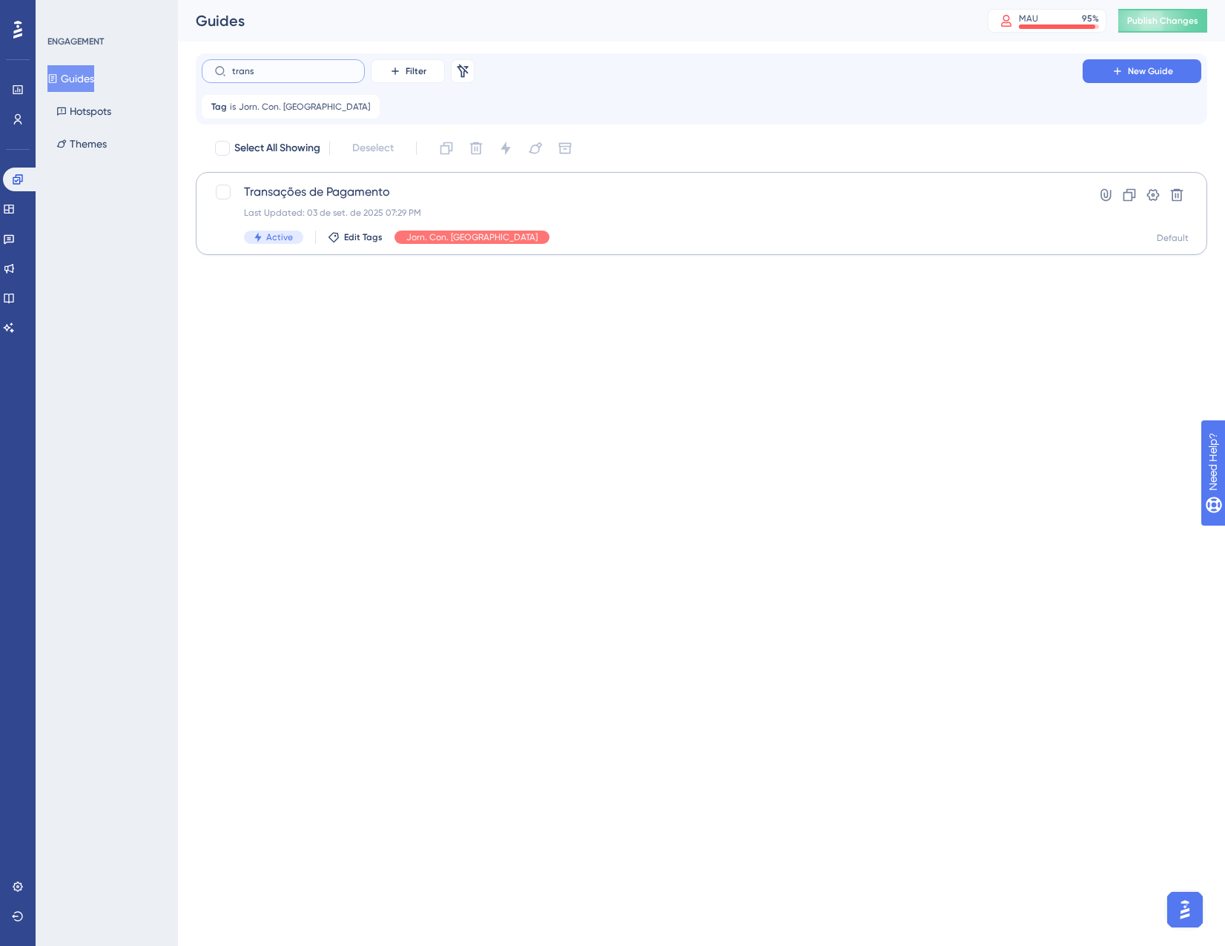
type input "trans"
click at [469, 211] on div "Last Updated: 03 de set. de 2025 07:29 PM" at bounding box center [642, 213] width 797 height 12
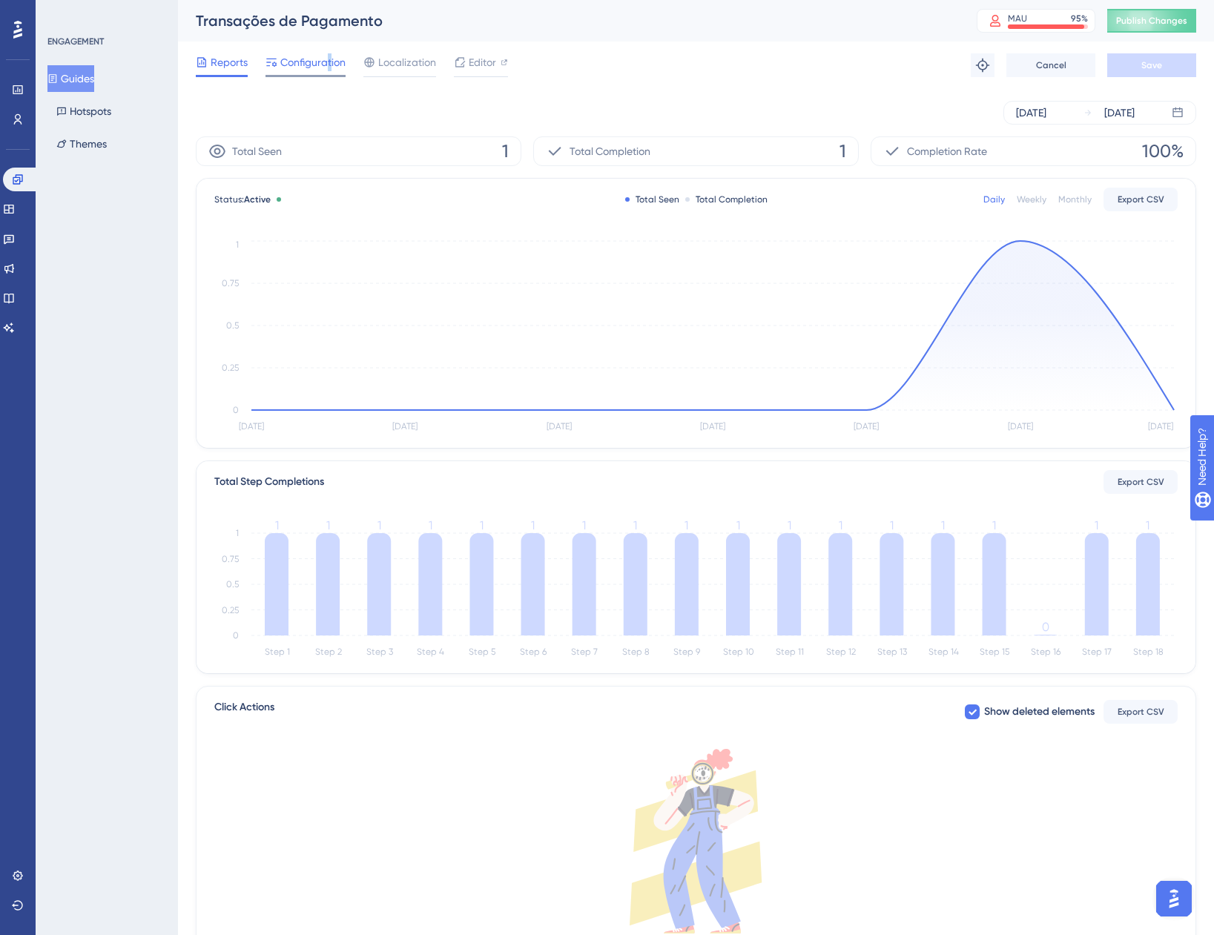
click at [329, 73] on div "Configuration" at bounding box center [306, 65] width 80 height 24
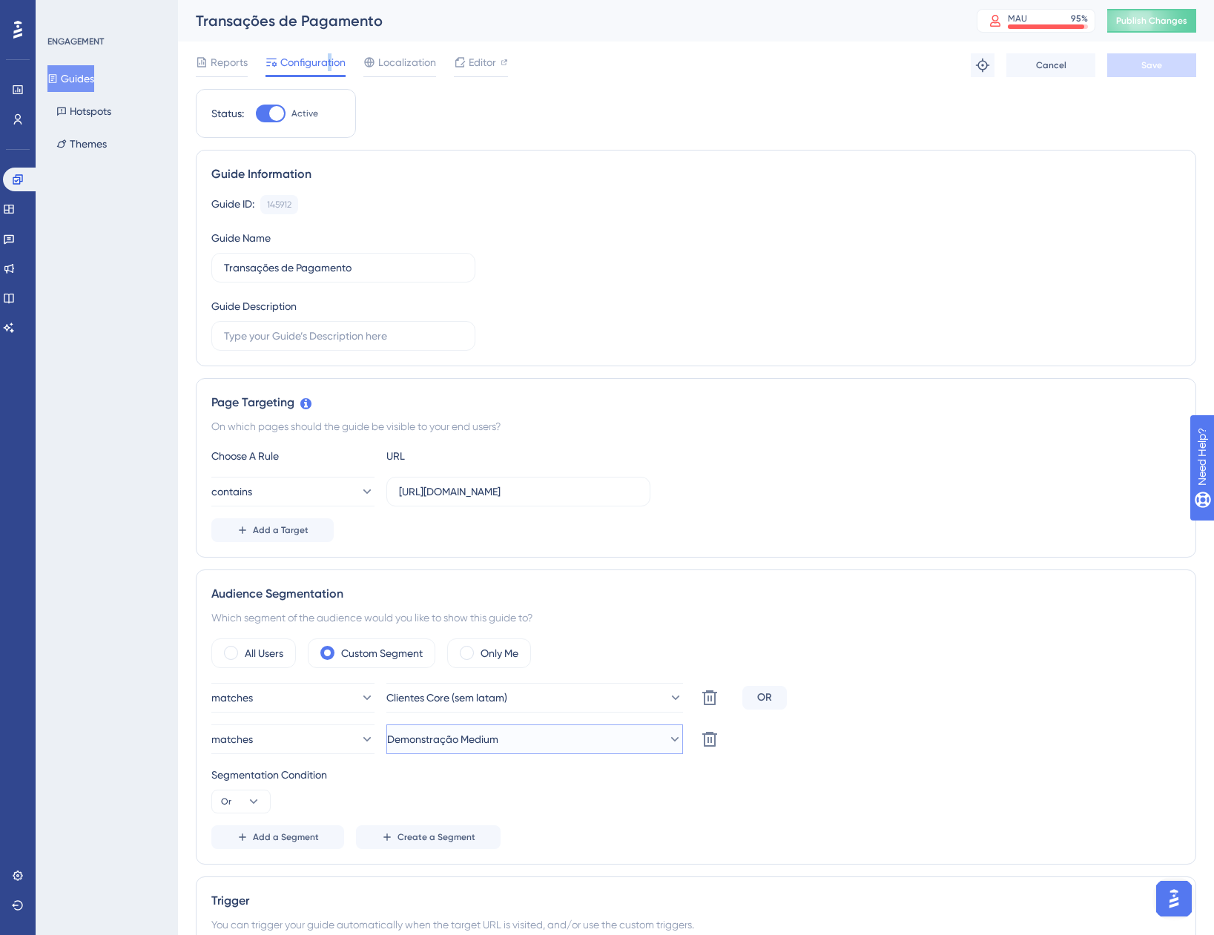
click at [560, 742] on button "Demonstração Medium" at bounding box center [534, 740] width 297 height 30
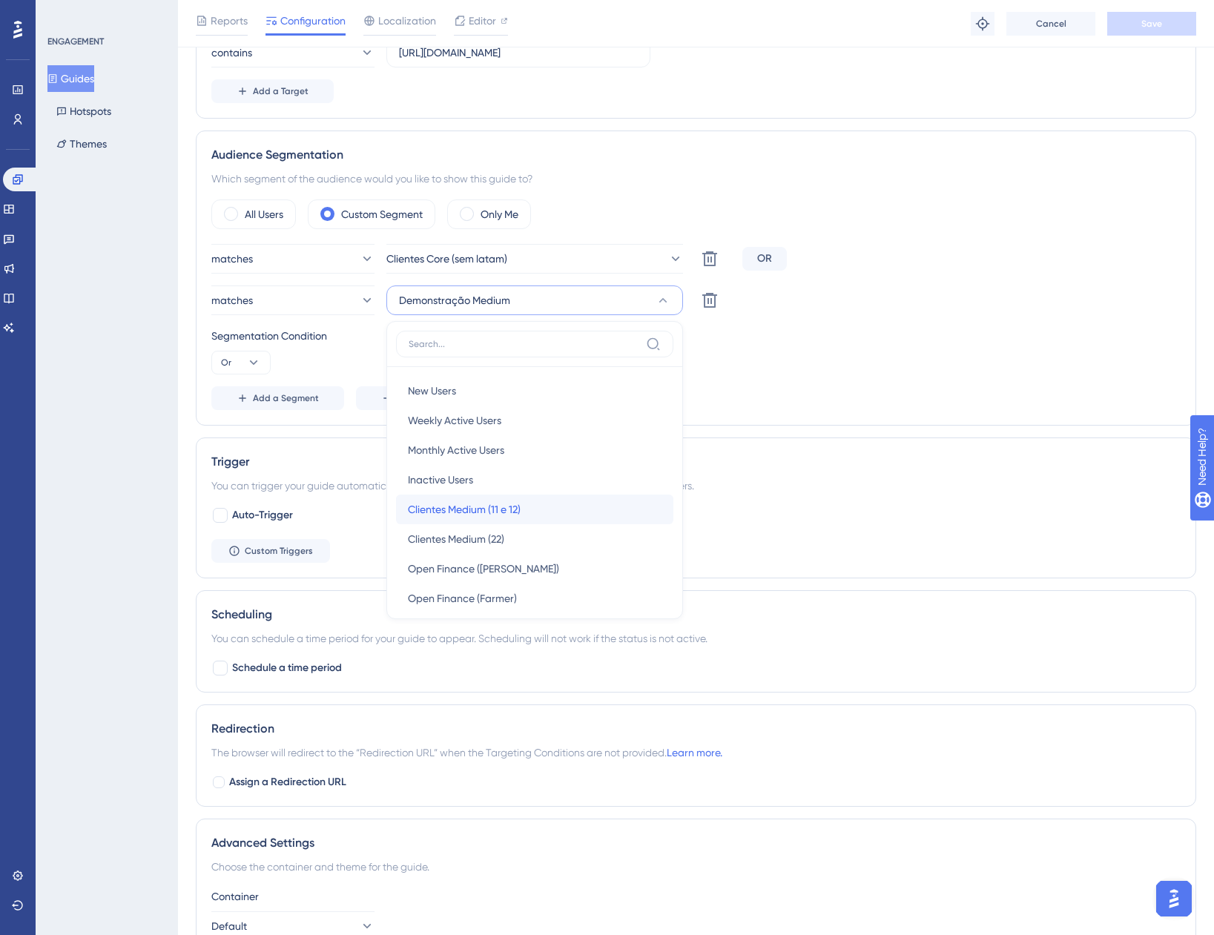
click at [532, 518] on div "Clientes Medium (11 e 12) Clientes Medium (11 e 12)" at bounding box center [535, 510] width 254 height 30
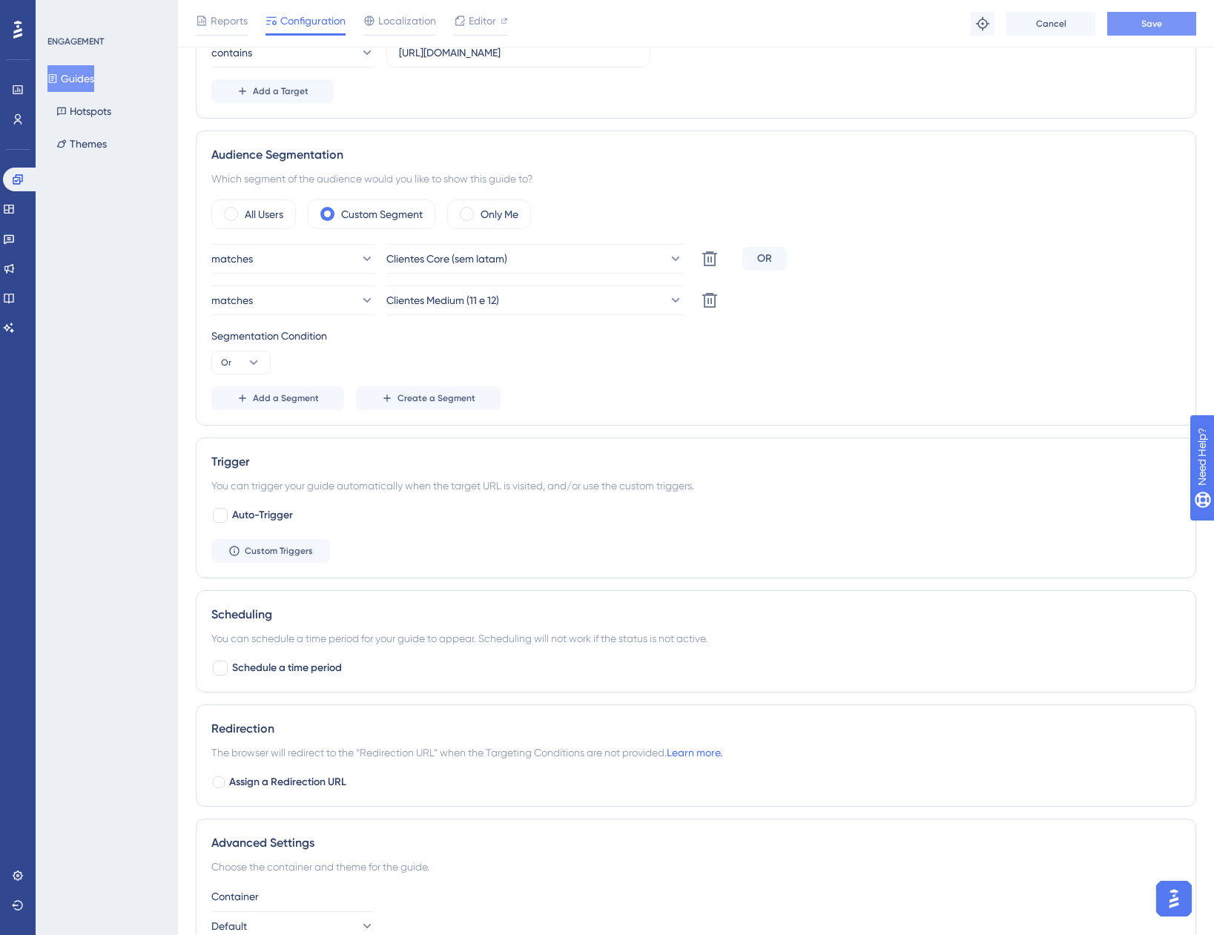
click at [1139, 31] on button "Save" at bounding box center [1151, 24] width 89 height 24
click at [94, 87] on button "Guides" at bounding box center [70, 78] width 47 height 27
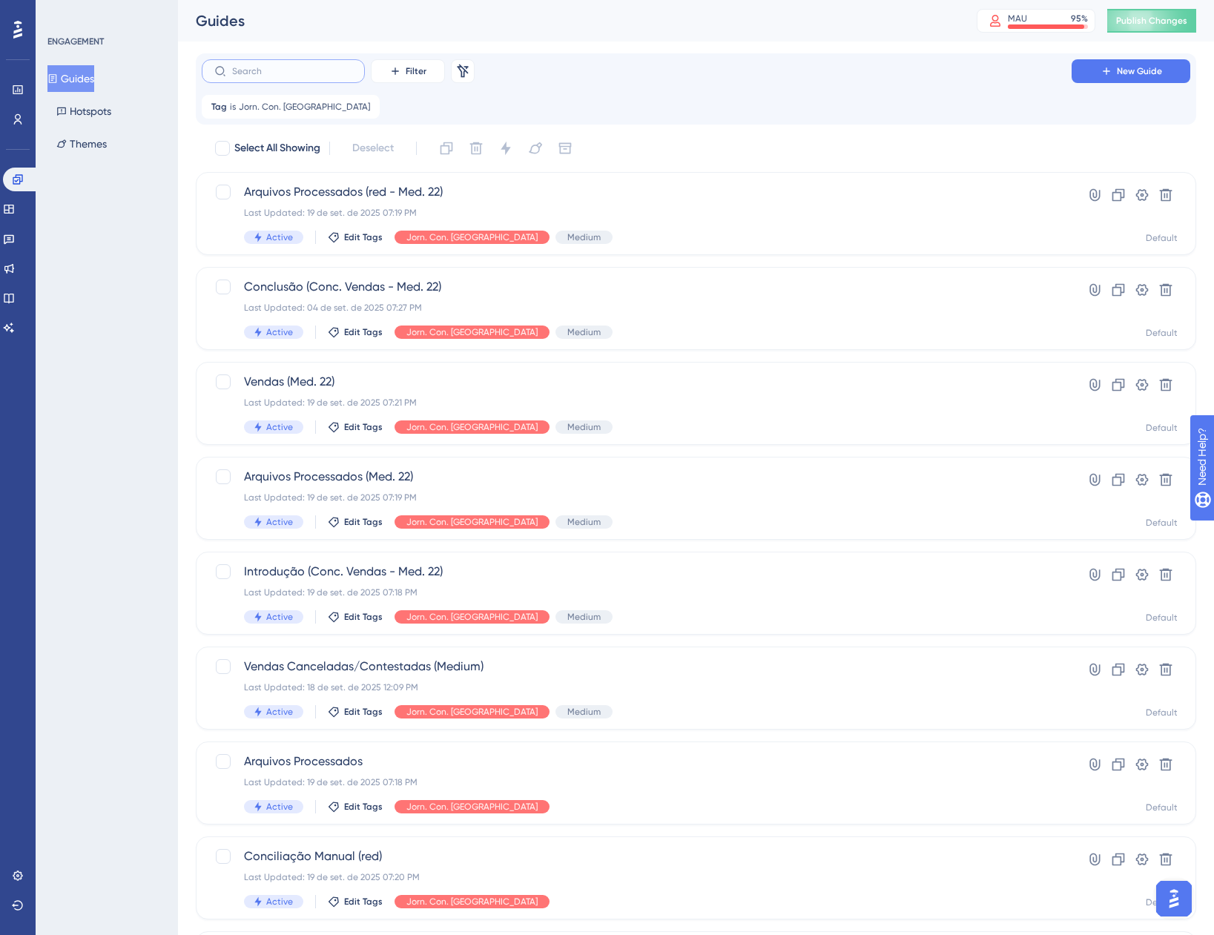
click at [344, 73] on input "text" at bounding box center [292, 71] width 120 height 10
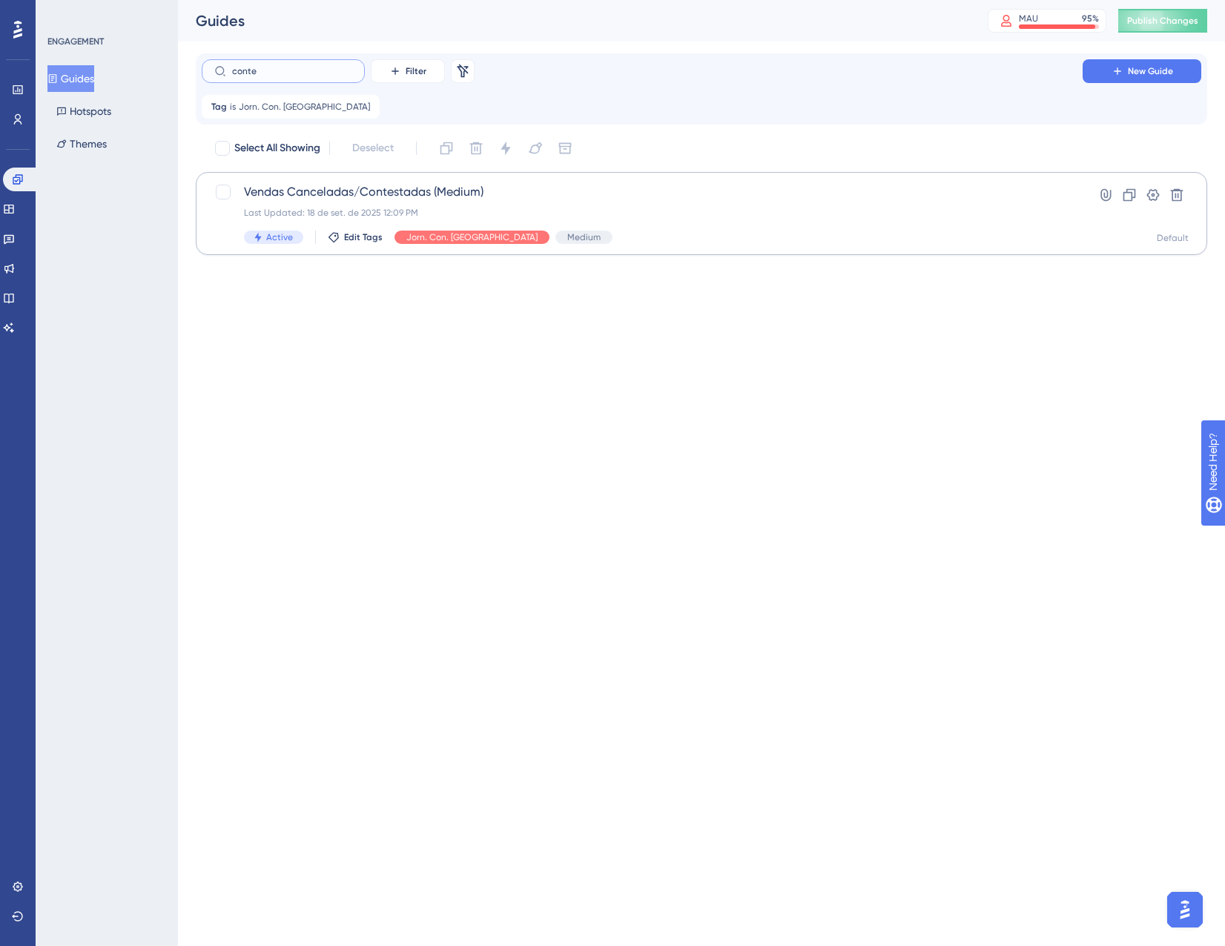
type input "conte"
click at [630, 217] on div "Last Updated: 18 de set. de 2025 12:09 PM" at bounding box center [642, 213] width 797 height 12
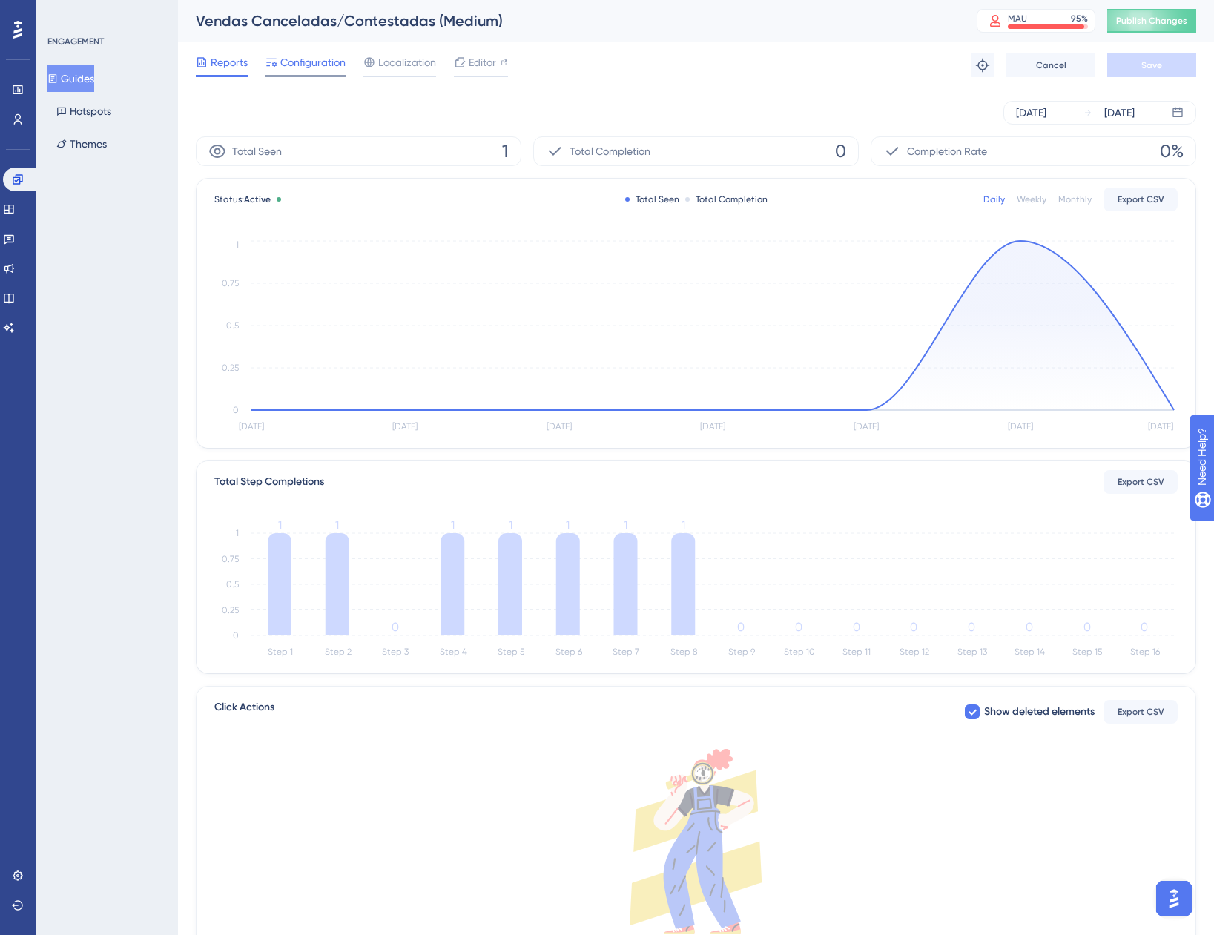
click at [301, 56] on span "Configuration" at bounding box center [312, 62] width 65 height 18
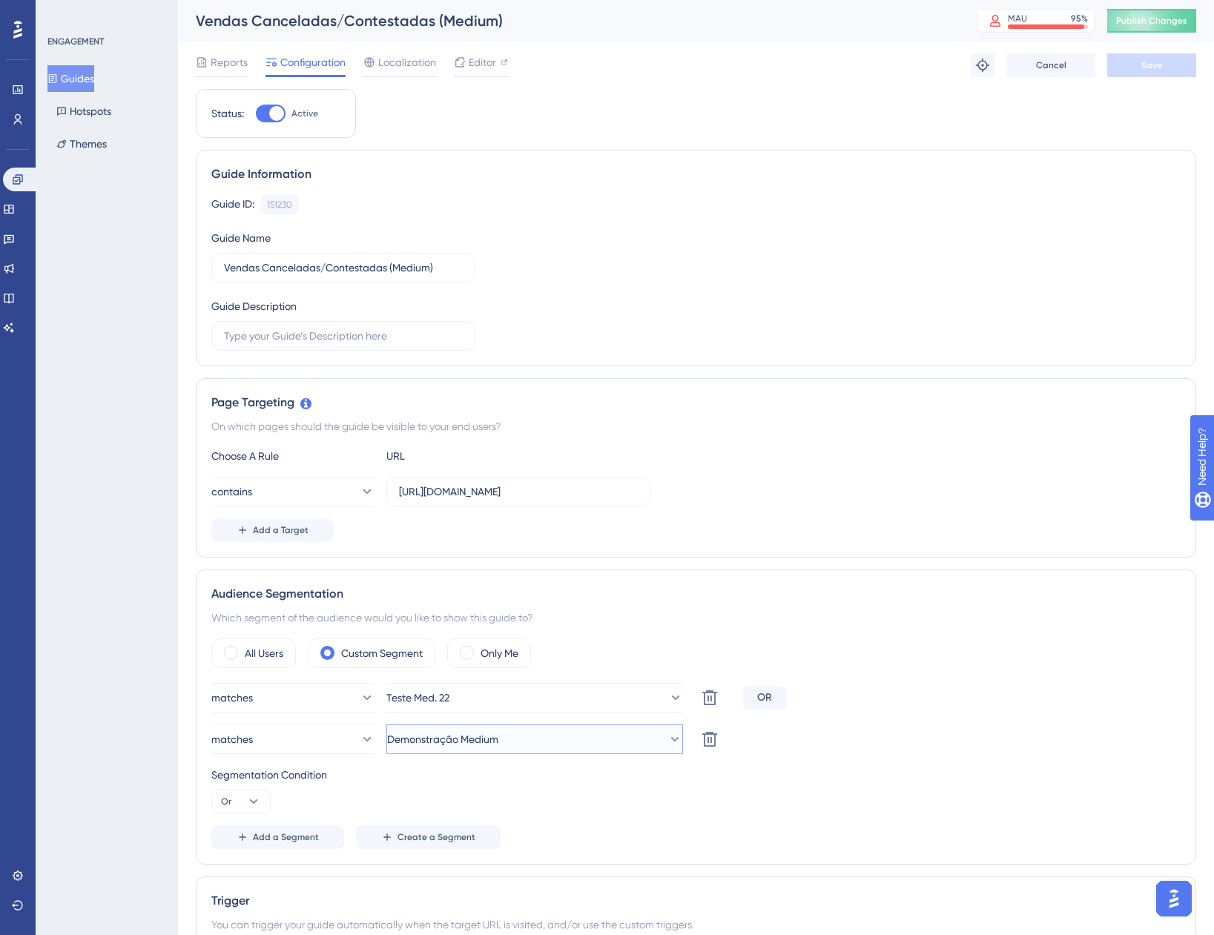
click at [538, 744] on button "Demonstração Medium" at bounding box center [534, 740] width 297 height 30
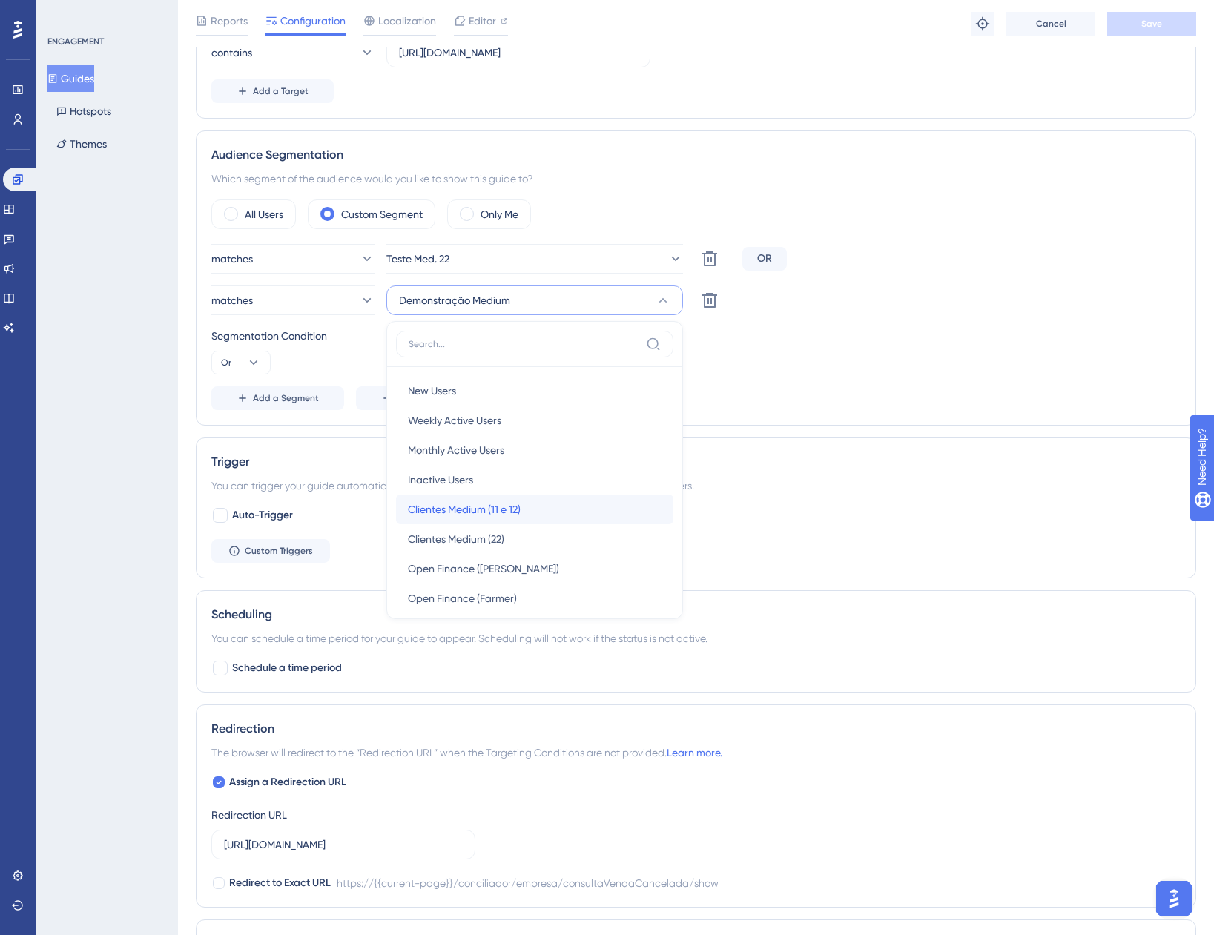
click at [512, 521] on div "Clientes Medium (11 e 12) Clientes Medium (11 e 12)" at bounding box center [535, 510] width 254 height 30
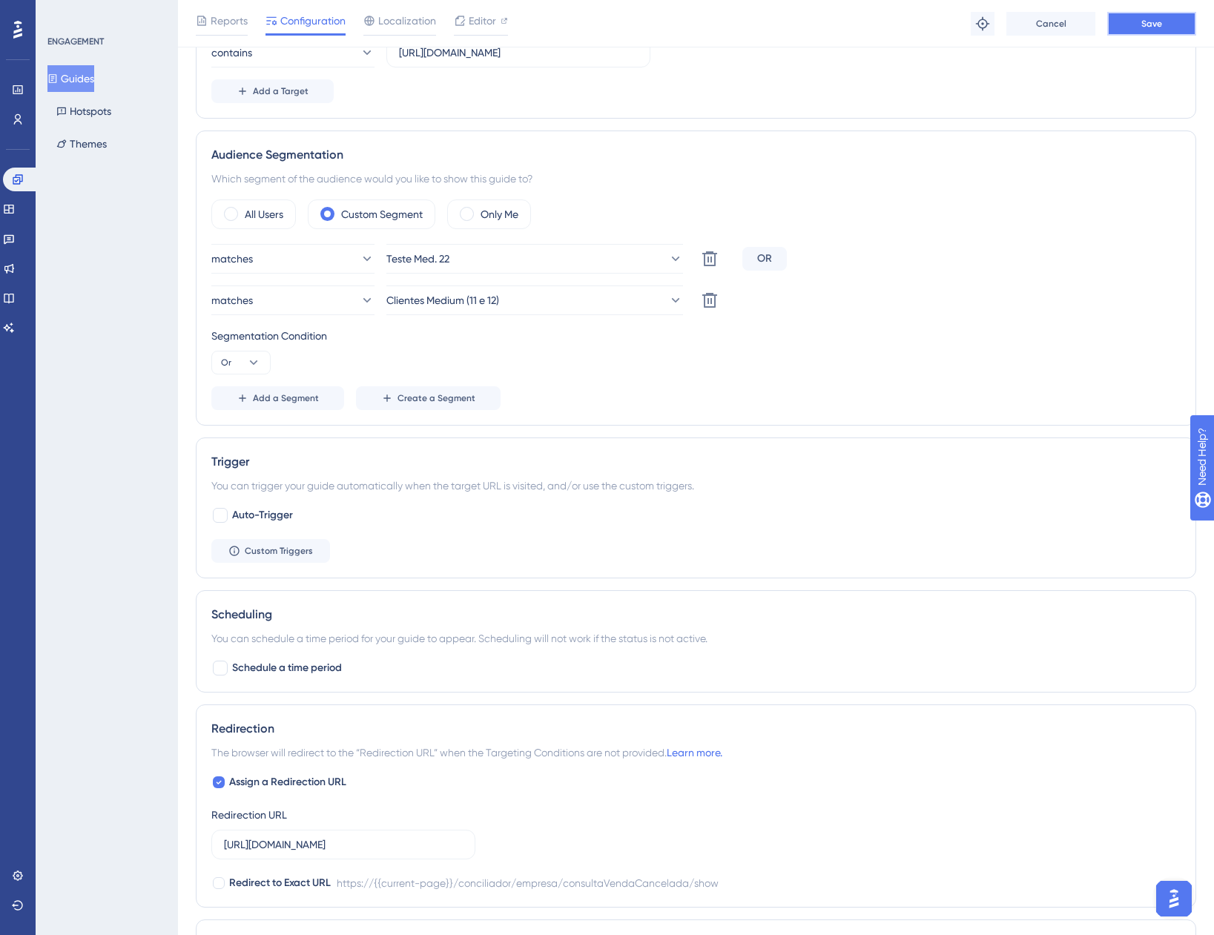
click at [1155, 30] on button "Save" at bounding box center [1151, 24] width 89 height 24
click at [90, 75] on button "Guides" at bounding box center [70, 78] width 47 height 27
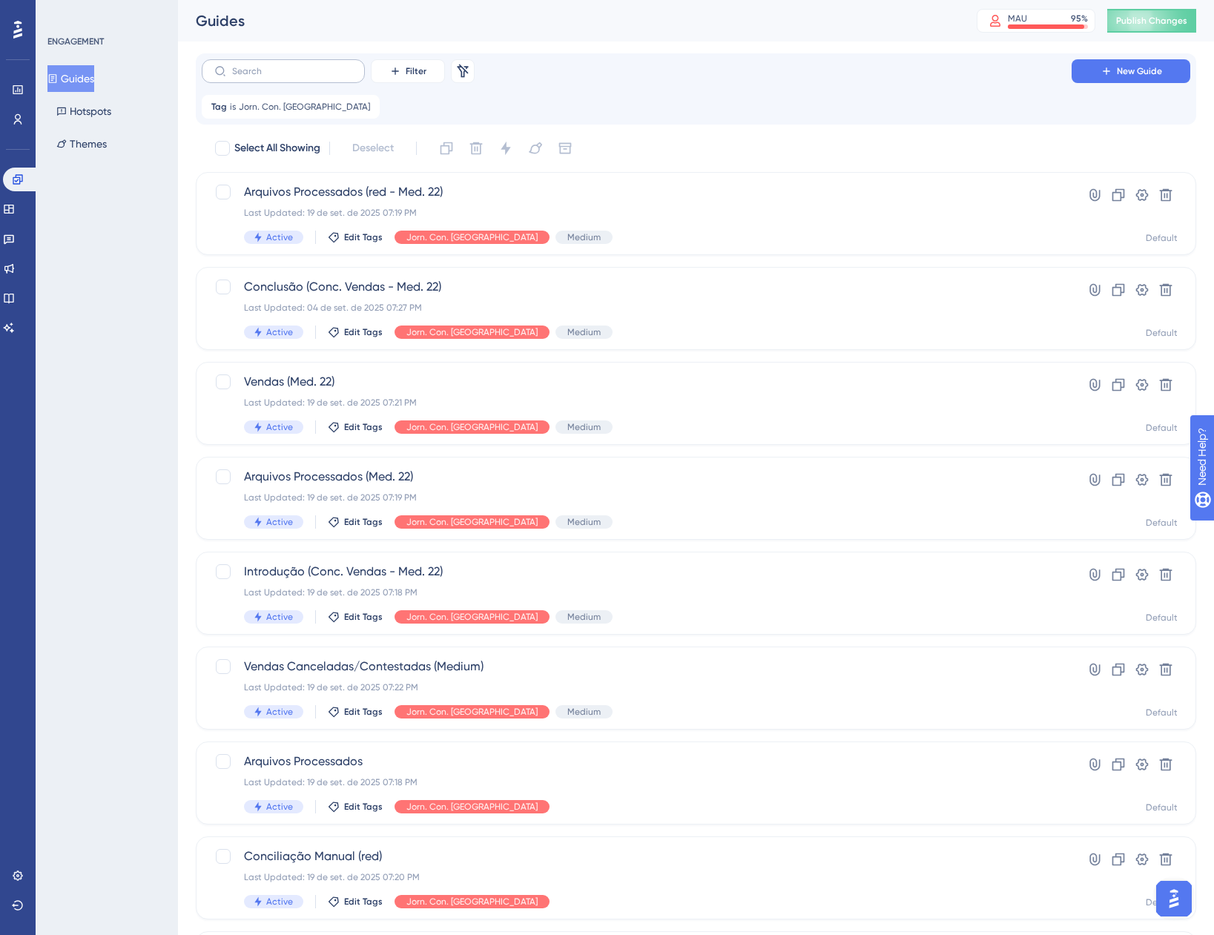
click at [342, 65] on label at bounding box center [283, 71] width 163 height 24
click at [342, 66] on input "text" at bounding box center [292, 71] width 120 height 10
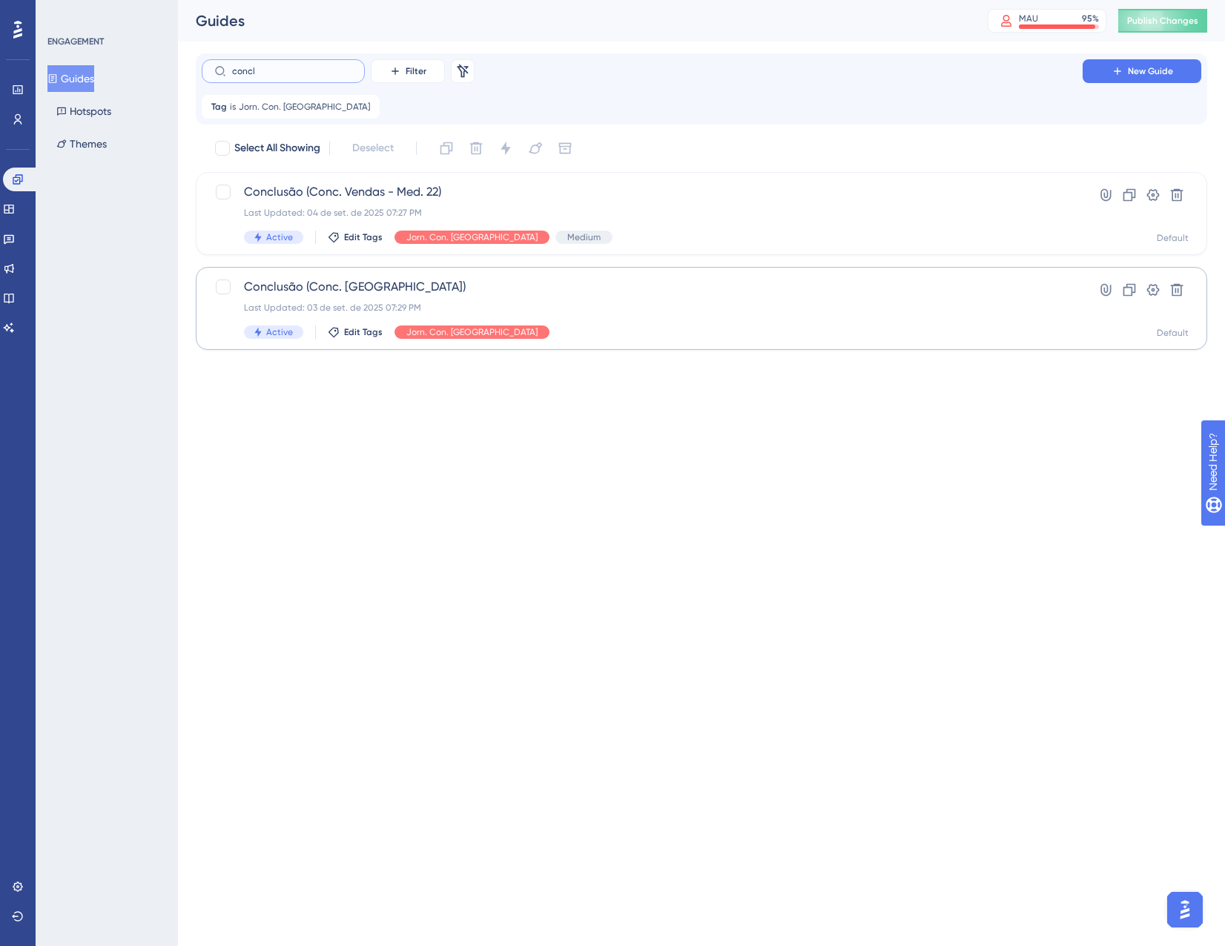
type input "concl"
click at [515, 299] on div "Conclusão (Conc. Vendas) Last Updated: 03 de set. de 2025 07:29 PM Active Edit …" at bounding box center [642, 308] width 797 height 61
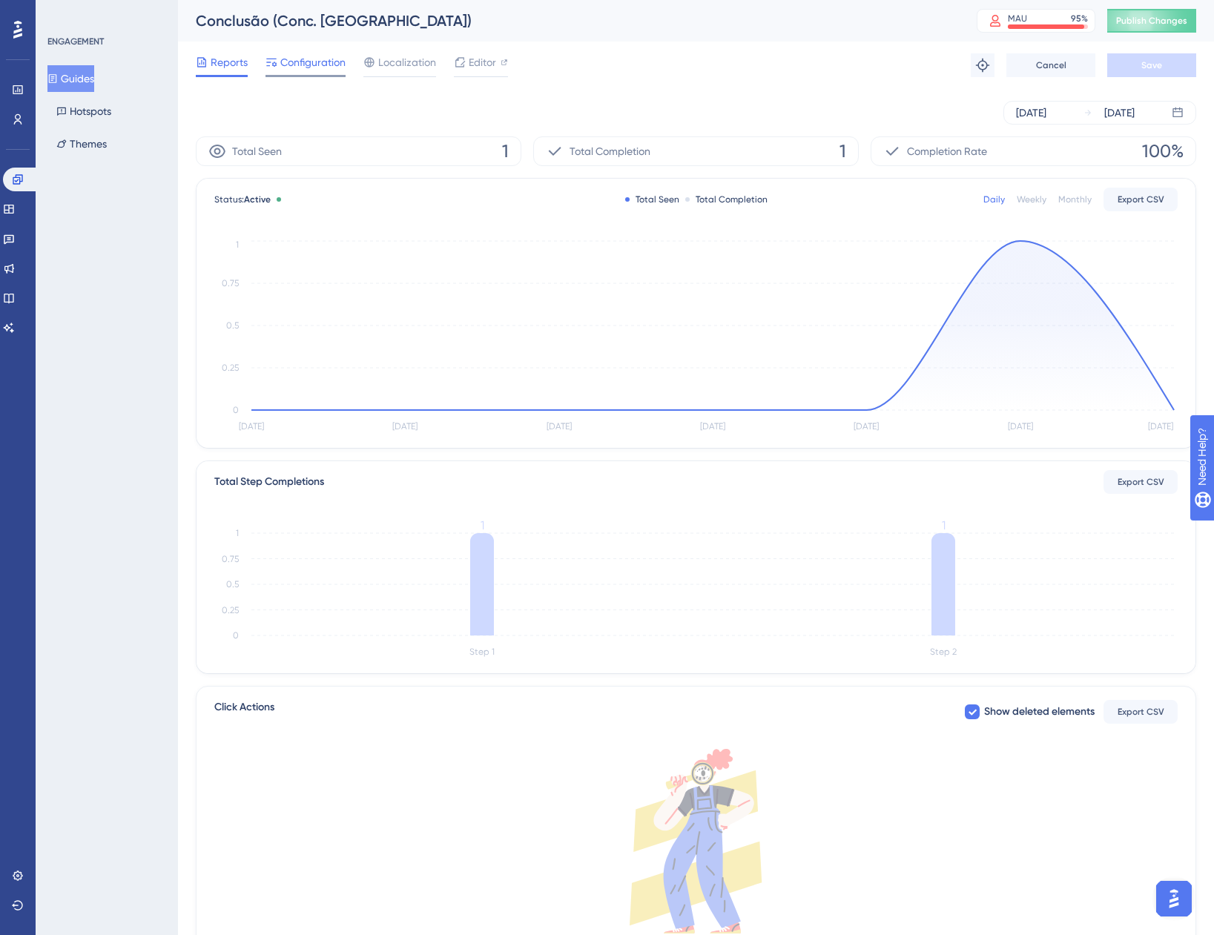
click at [311, 59] on span "Configuration" at bounding box center [312, 62] width 65 height 18
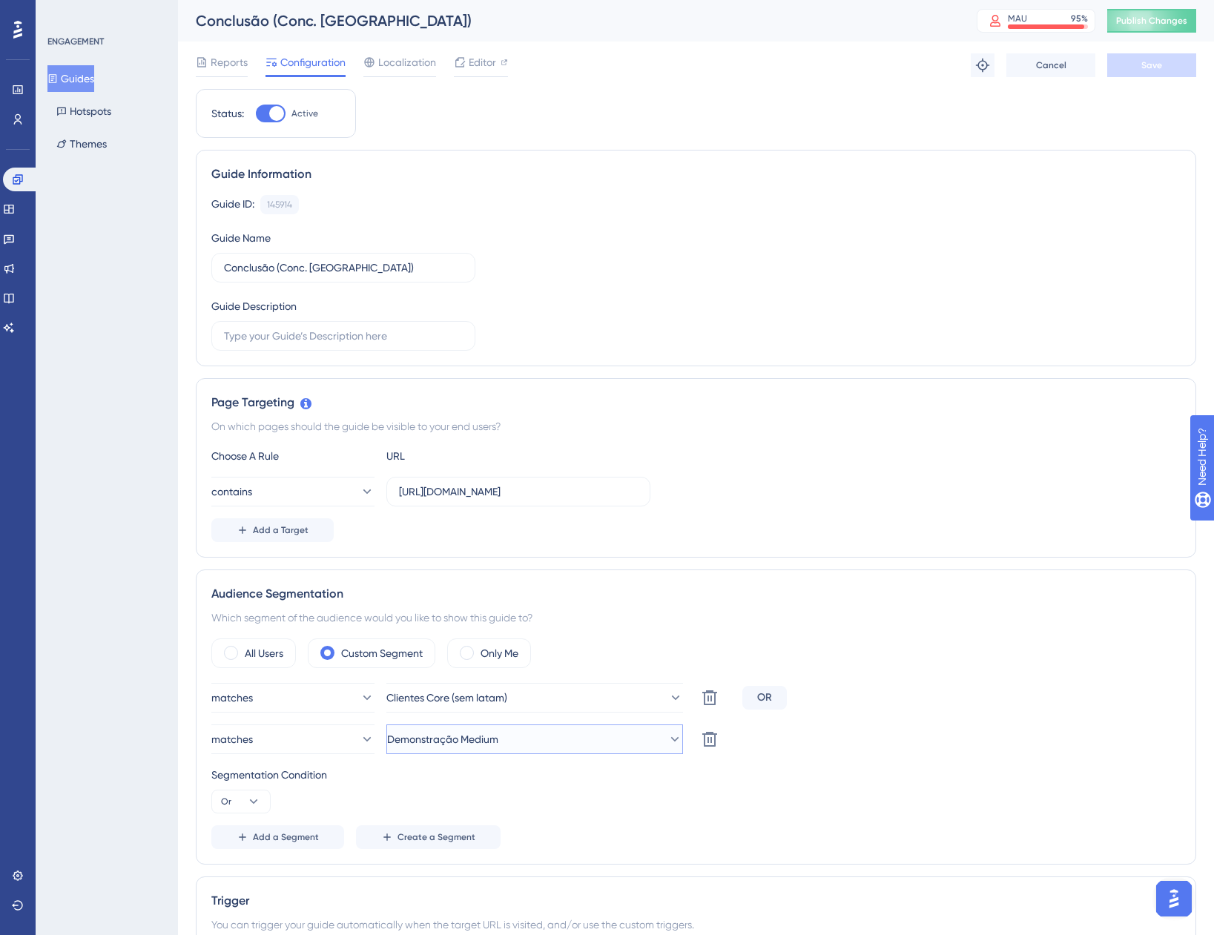
click at [528, 750] on button "Demonstração Medium" at bounding box center [534, 740] width 297 height 30
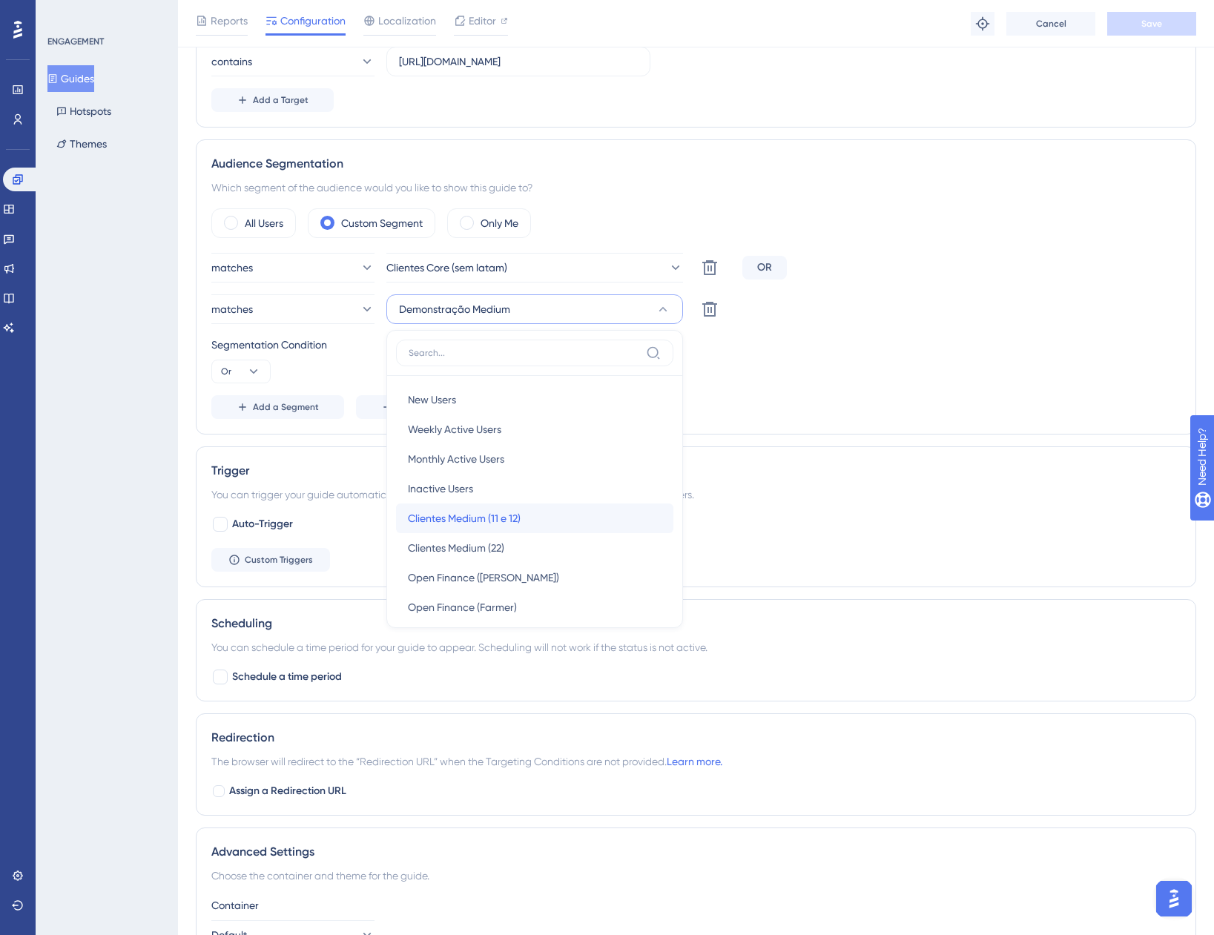
click at [539, 520] on div "Clientes Medium (11 e 12) Clientes Medium (11 e 12)" at bounding box center [535, 519] width 254 height 30
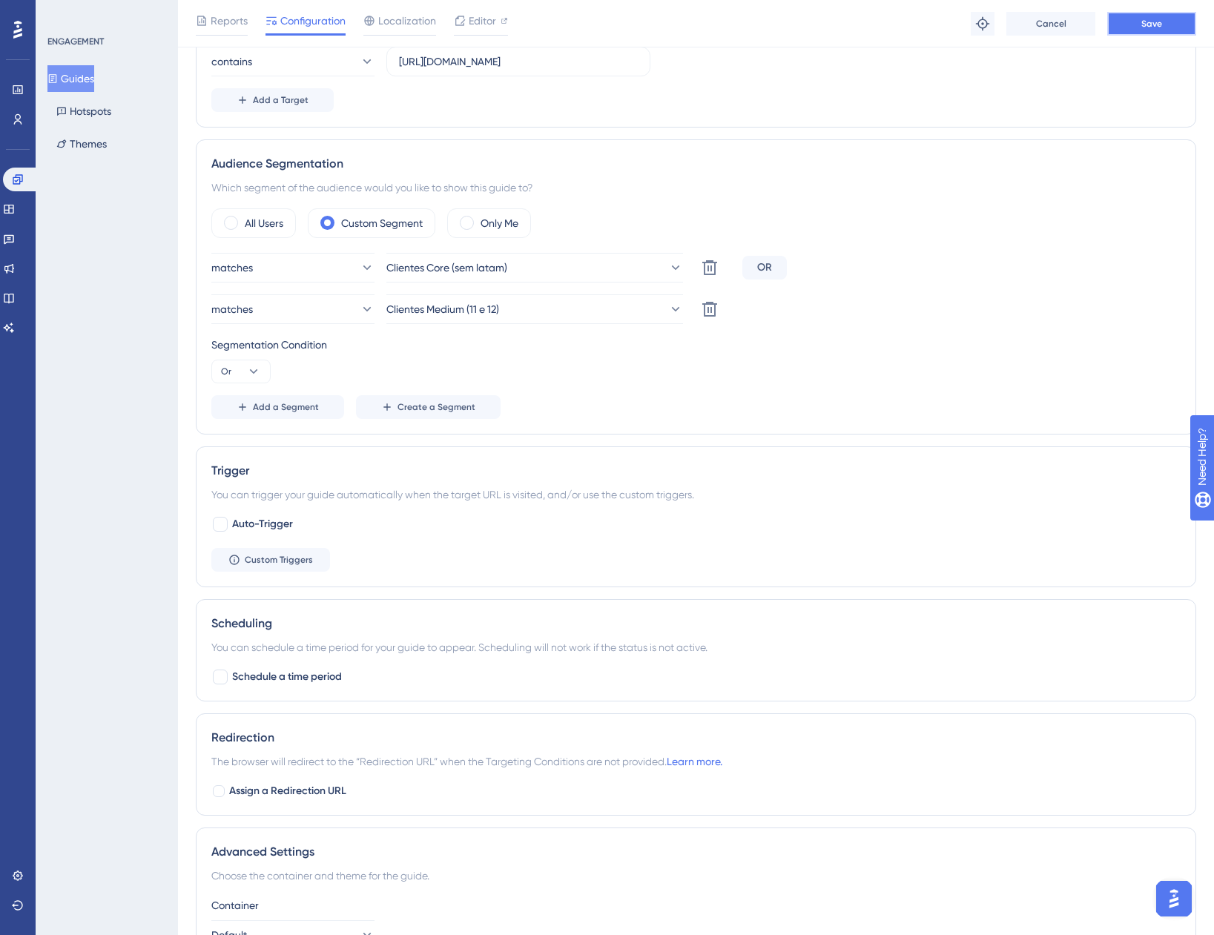
click at [1150, 22] on span "Save" at bounding box center [1151, 24] width 21 height 12
click at [58, 76] on icon at bounding box center [52, 78] width 10 height 10
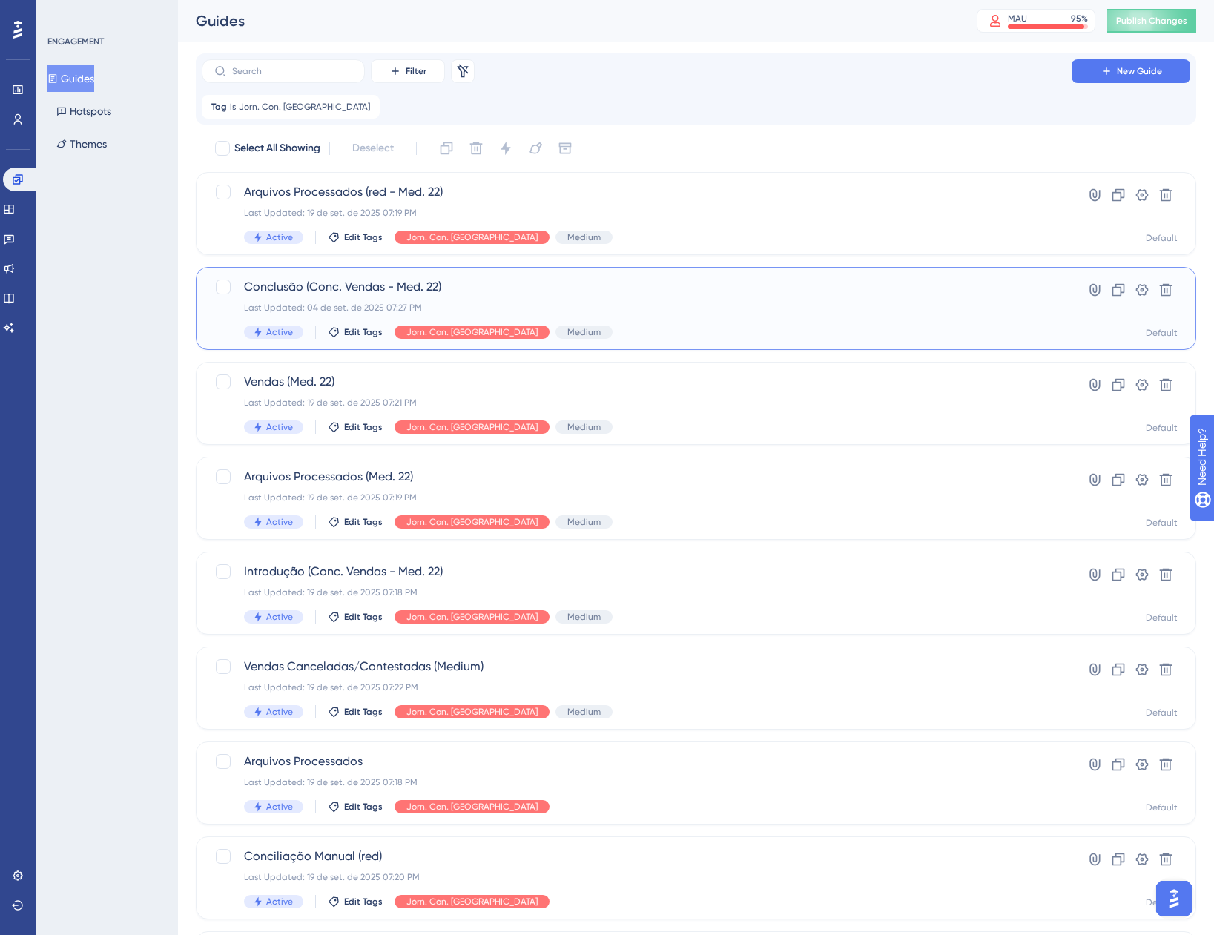
click at [489, 294] on span "Conclusão (Conc. Vendas - Med. 22)" at bounding box center [636, 287] width 785 height 18
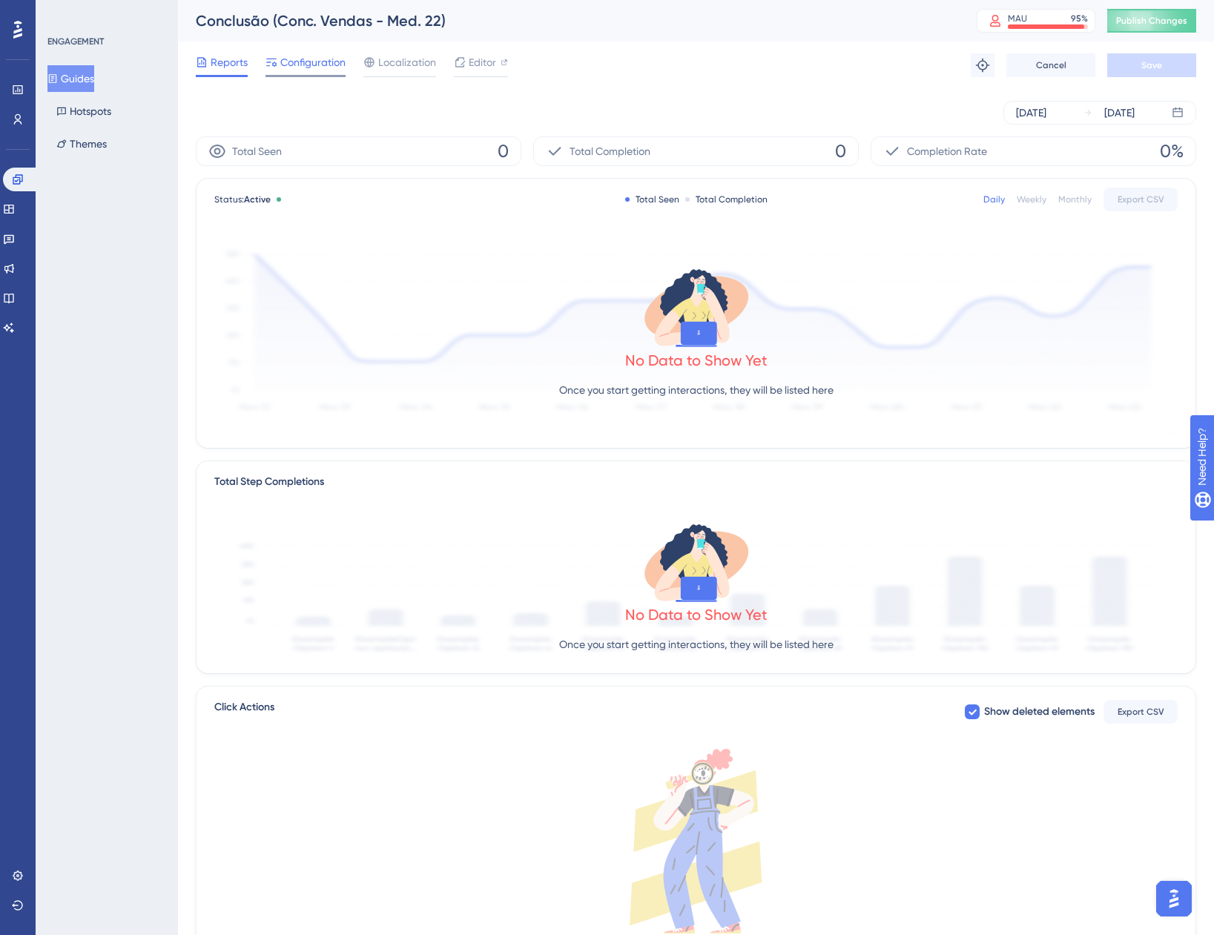
click at [334, 67] on span "Configuration" at bounding box center [312, 62] width 65 height 18
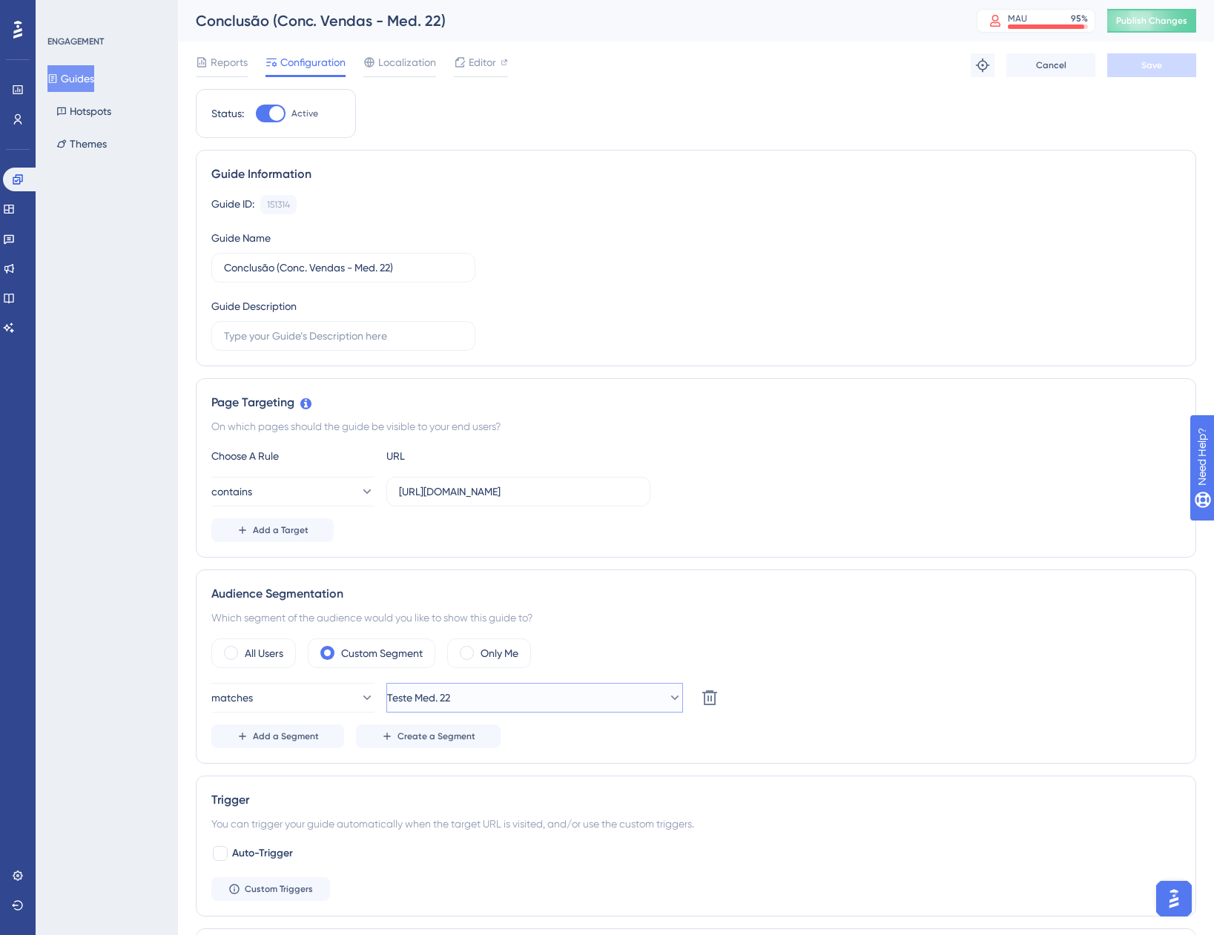
click at [509, 699] on button "Teste Med. 22" at bounding box center [534, 698] width 297 height 30
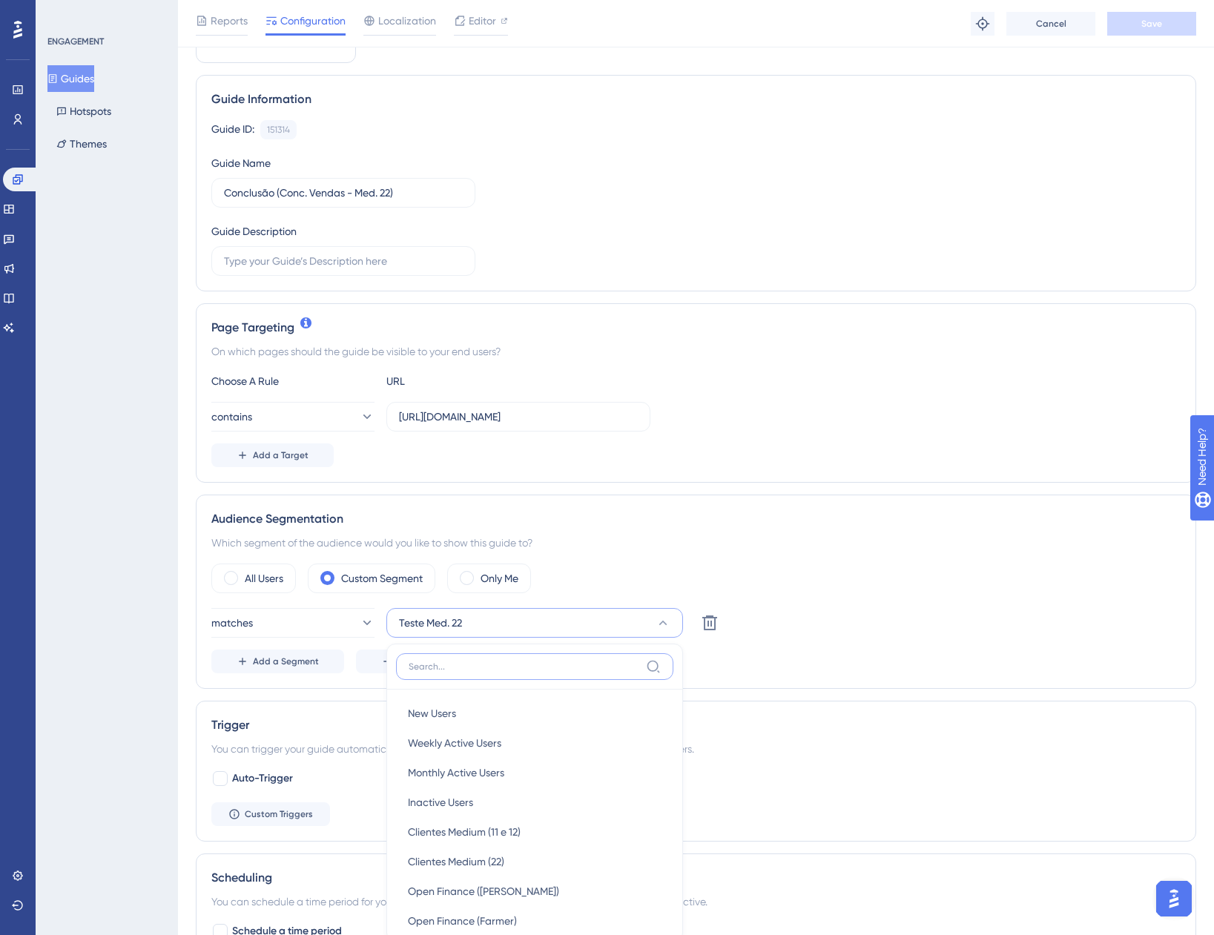
scroll to position [406, 0]
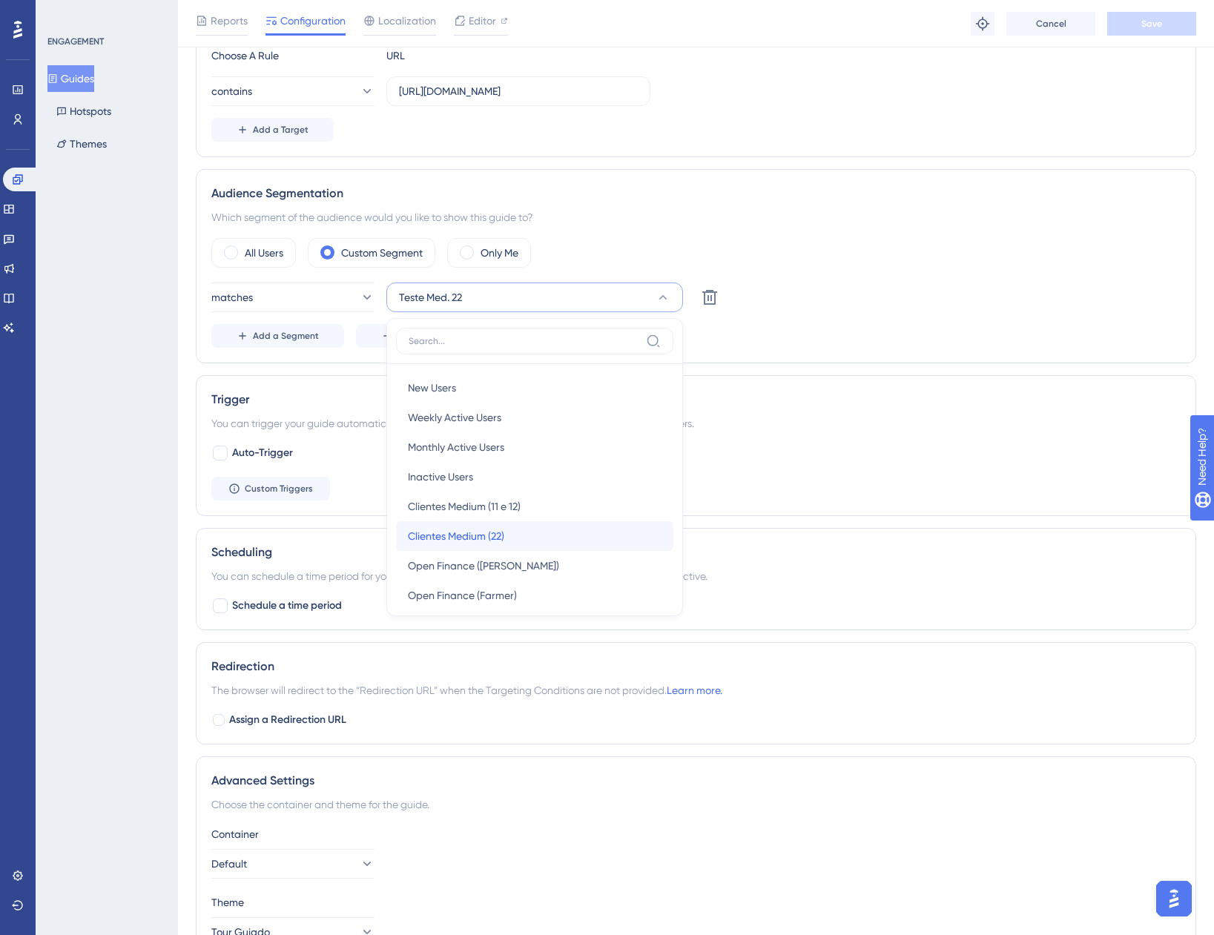
click at [559, 535] on div "Clientes Medium (22) Clientes Medium (22)" at bounding box center [535, 536] width 254 height 30
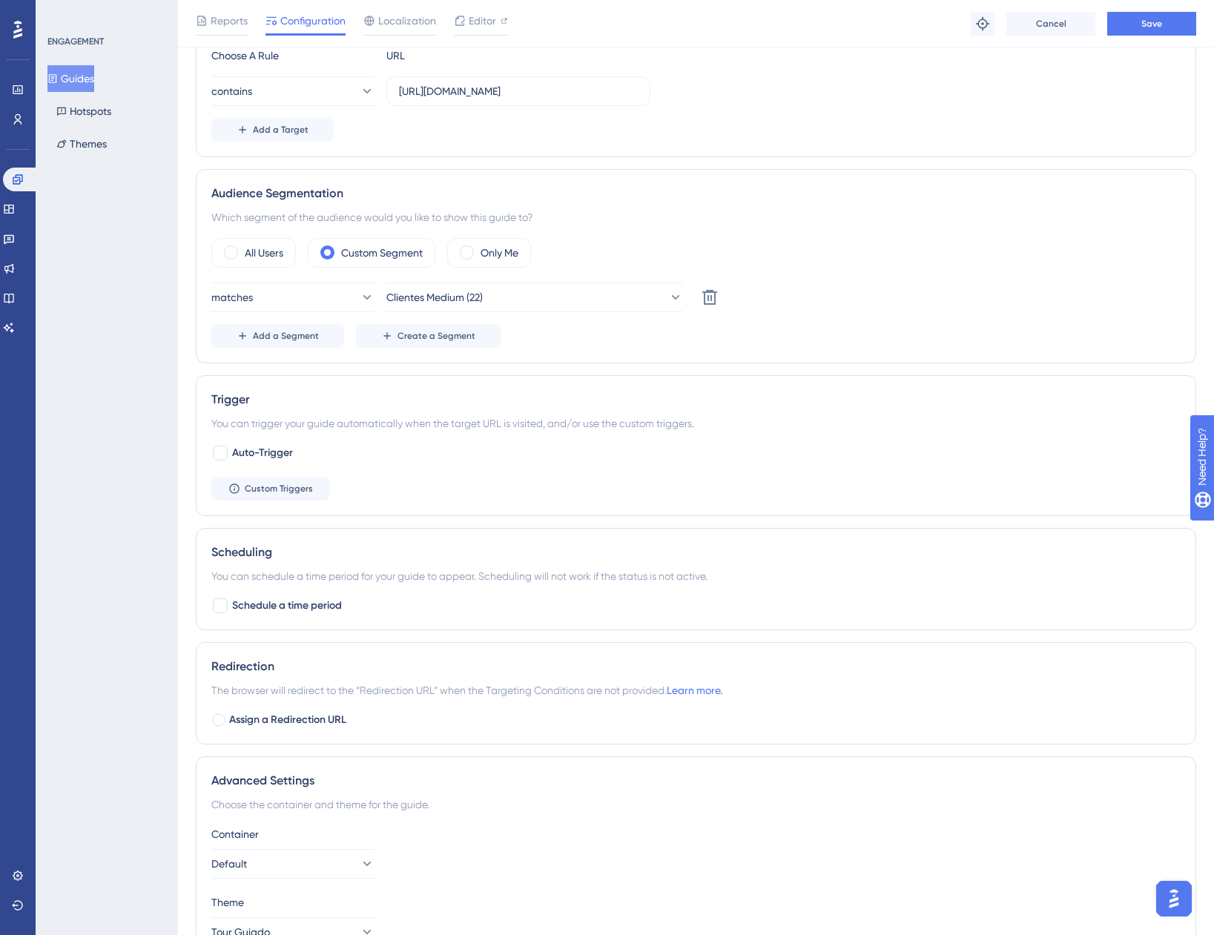
click at [1130, 39] on div "Reports Configuration Localization Editor Troubleshoot Cancel Save" at bounding box center [696, 23] width 1036 height 47
click at [1133, 33] on button "Save" at bounding box center [1151, 24] width 89 height 24
drag, startPoint x: 65, startPoint y: 76, endPoint x: 84, endPoint y: 81, distance: 19.1
click at [58, 76] on icon at bounding box center [52, 78] width 10 height 10
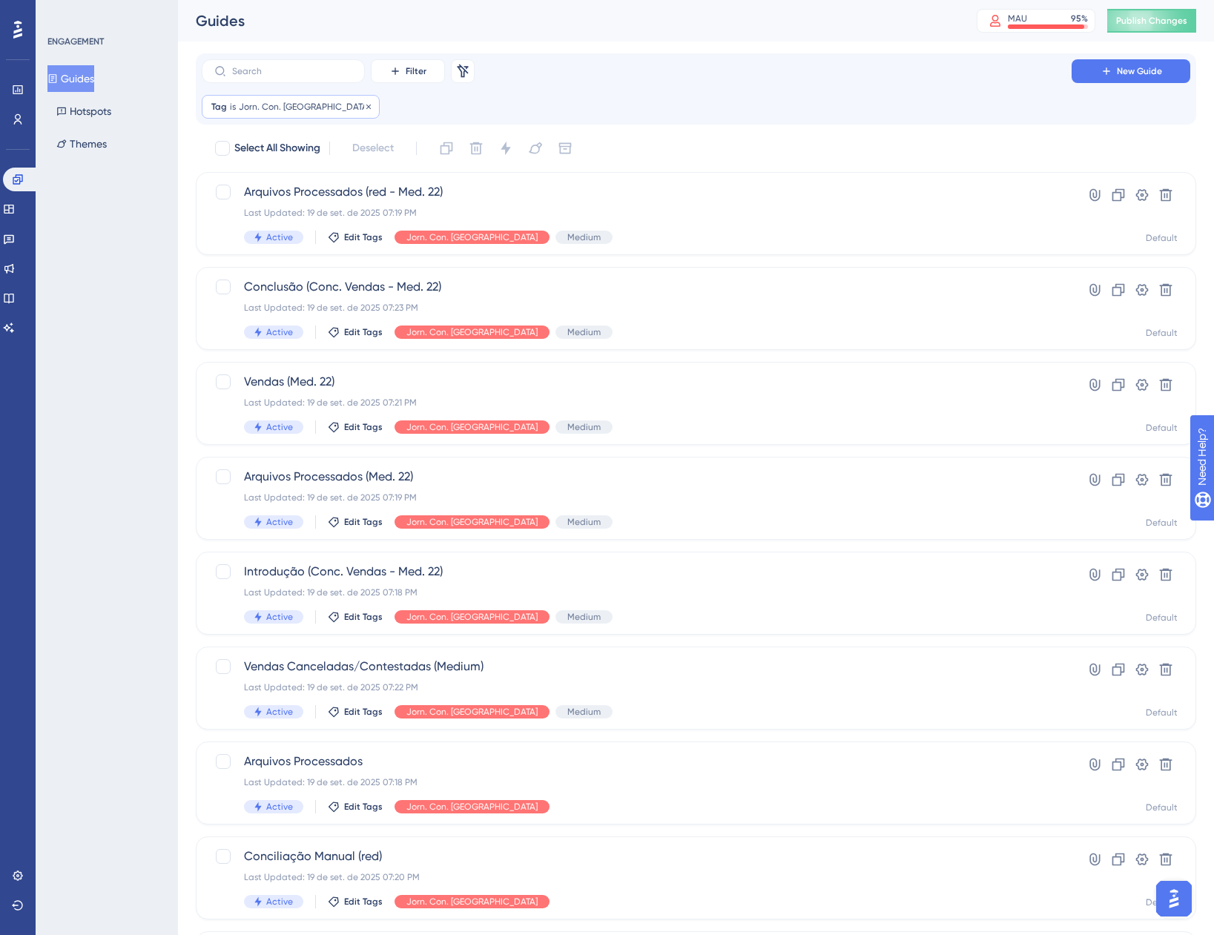
click at [282, 103] on span "Jorn. Con. [GEOGRAPHIC_DATA]" at bounding box center [304, 107] width 131 height 12
click at [292, 168] on button "Jorn. Con. [GEOGRAPHIC_DATA]" at bounding box center [295, 179] width 163 height 30
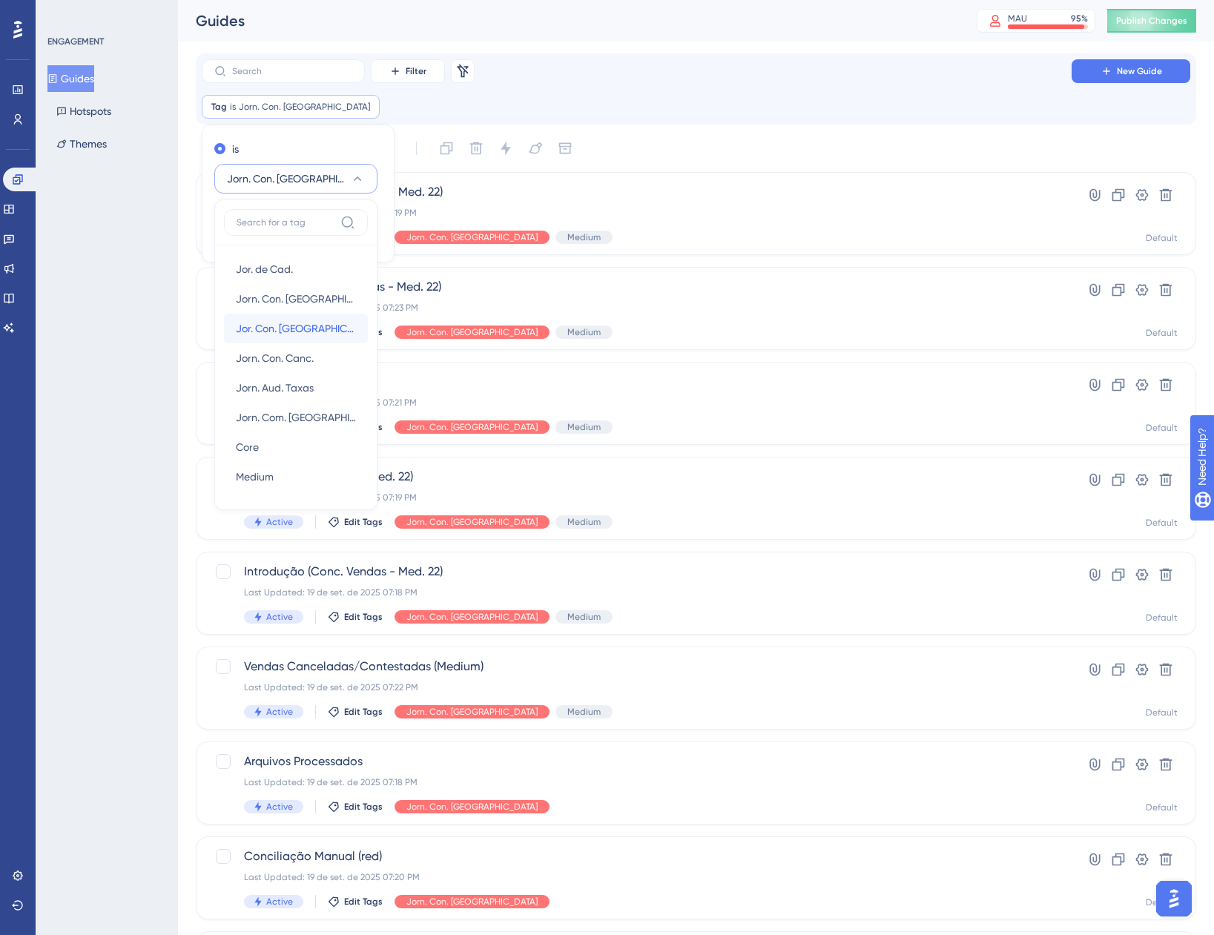
click at [298, 329] on span "Jor. Con. [GEOGRAPHIC_DATA]." at bounding box center [296, 329] width 120 height 18
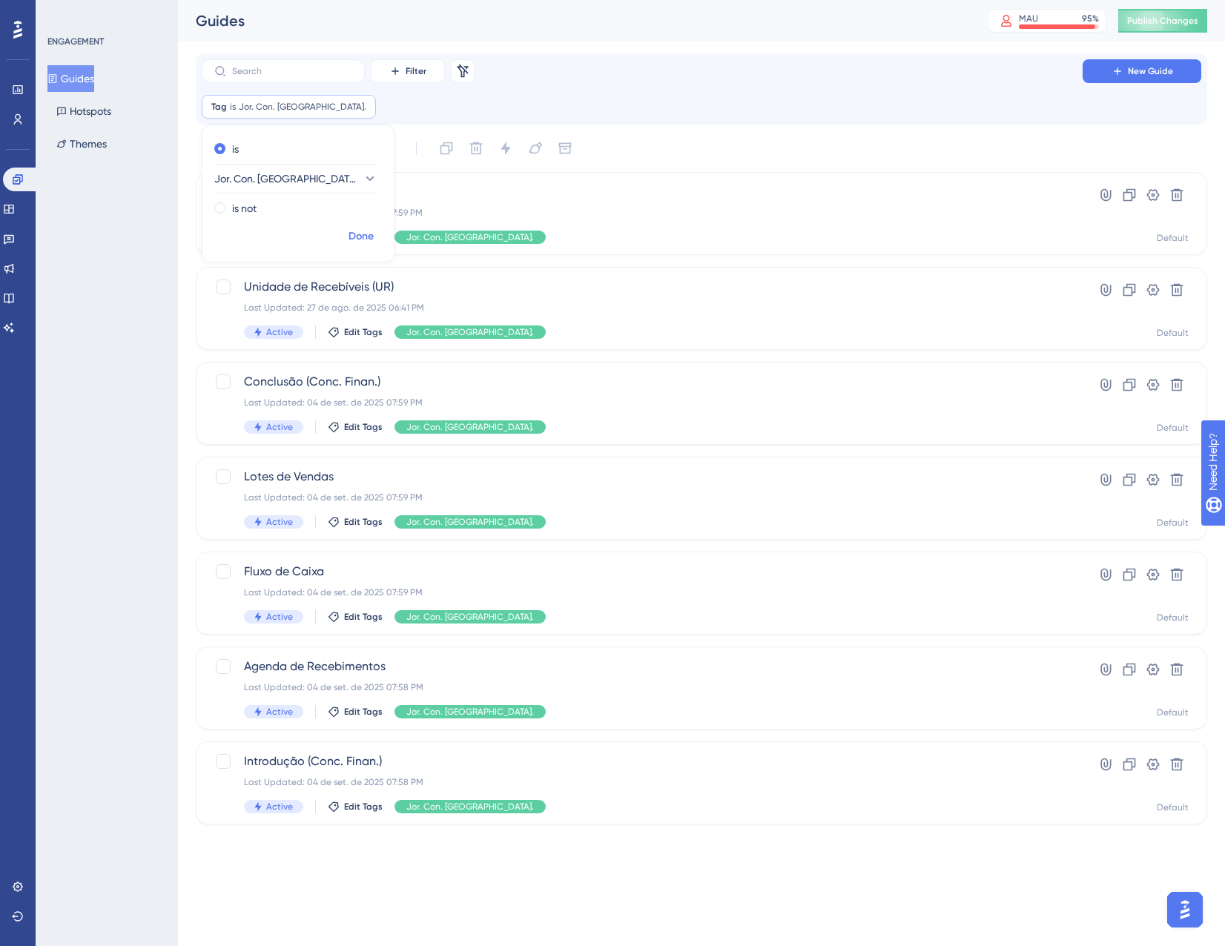
click at [360, 243] on span "Done" at bounding box center [361, 237] width 25 height 18
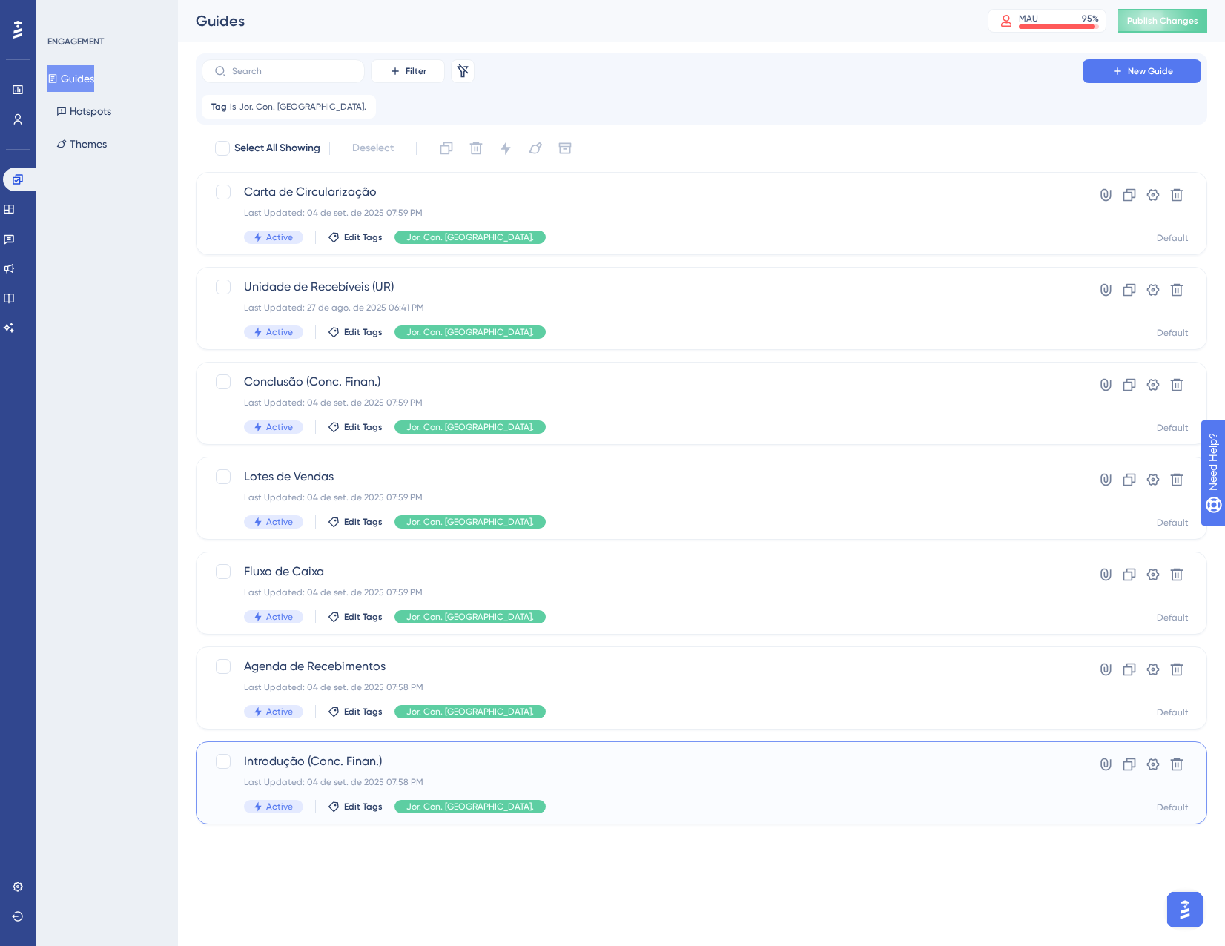
click at [611, 799] on div "Introdução (Conc. Finan.) Last Updated: 04 de set. de 2025 07:58 PM Active Edit…" at bounding box center [642, 783] width 797 height 61
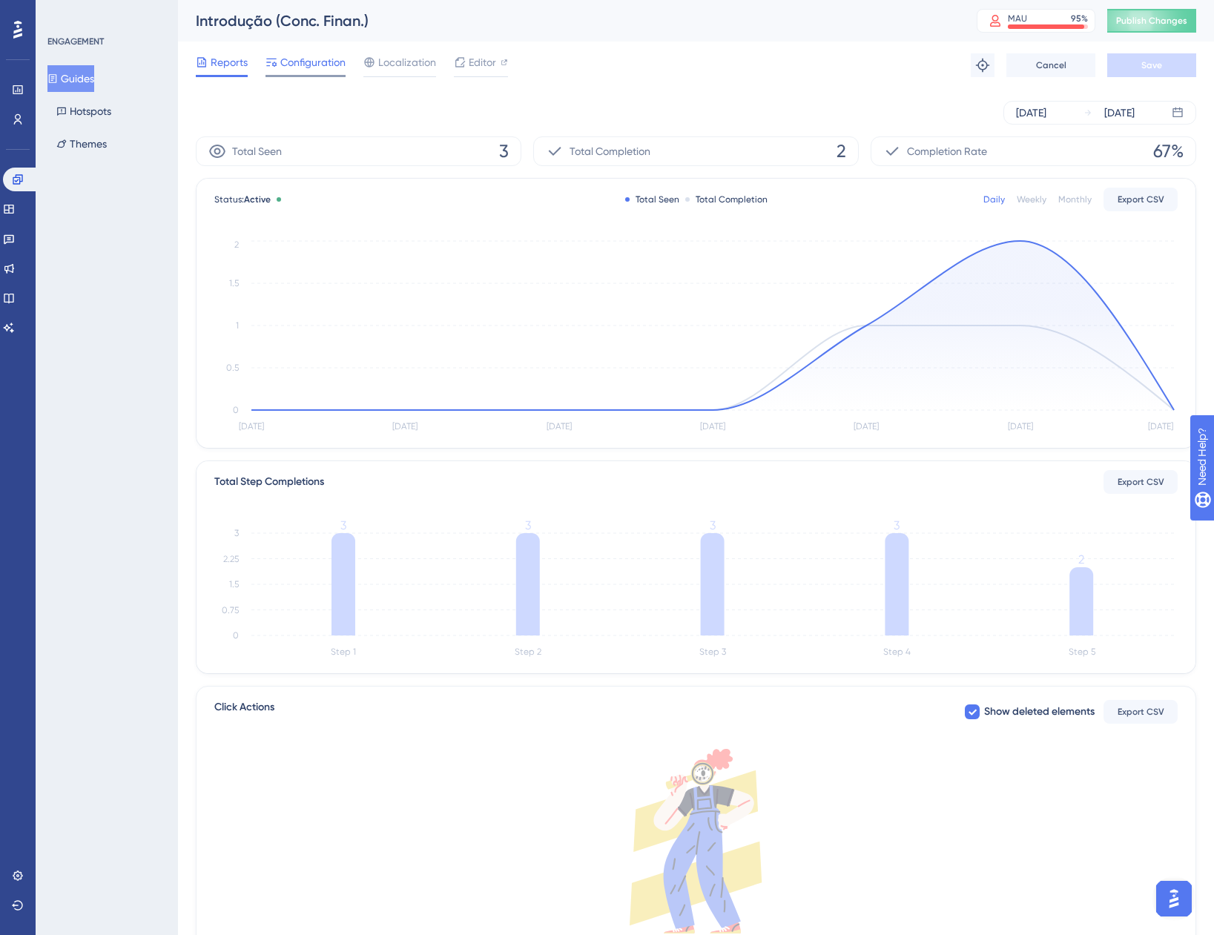
click at [292, 56] on span "Configuration" at bounding box center [312, 62] width 65 height 18
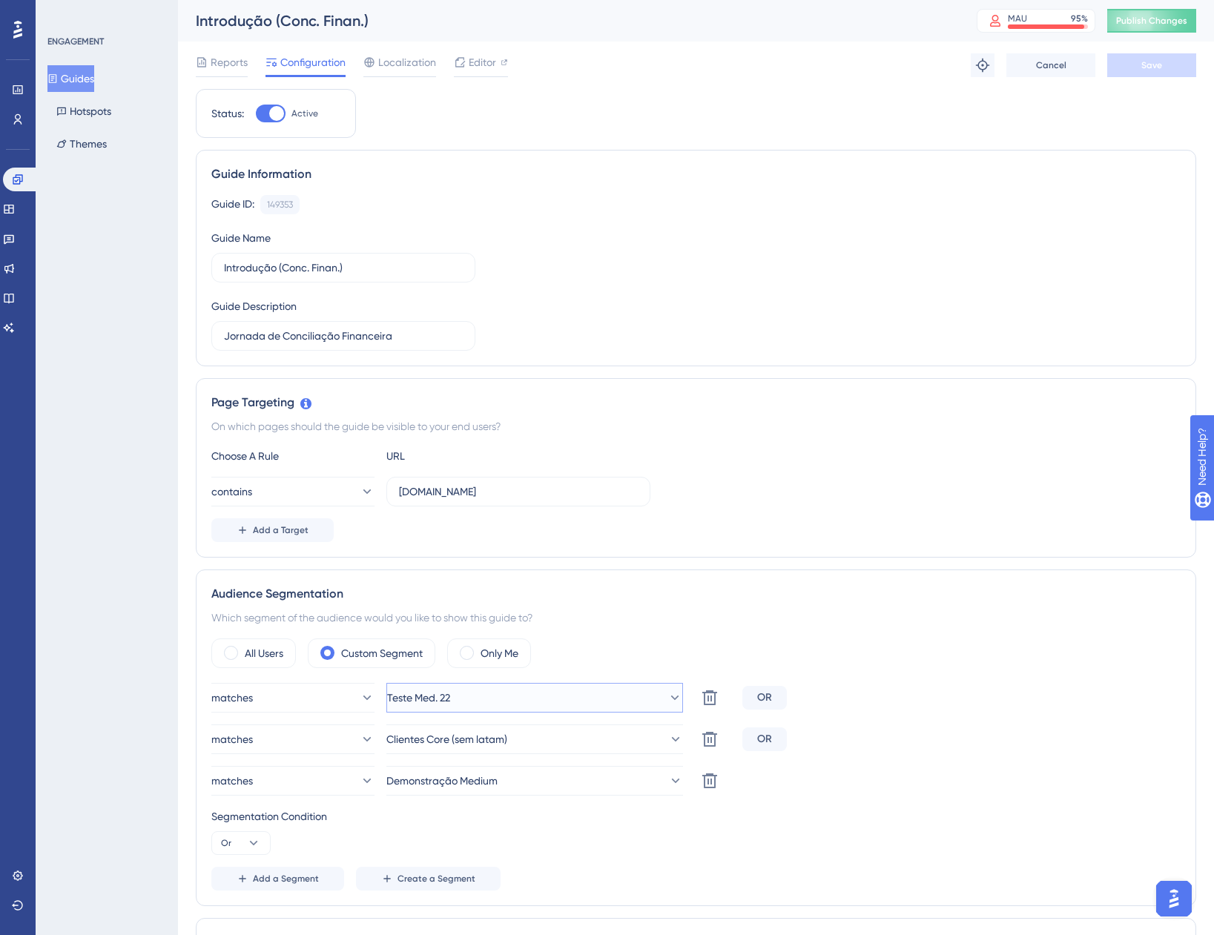
click at [495, 697] on button "Teste Med. 22" at bounding box center [534, 698] width 297 height 30
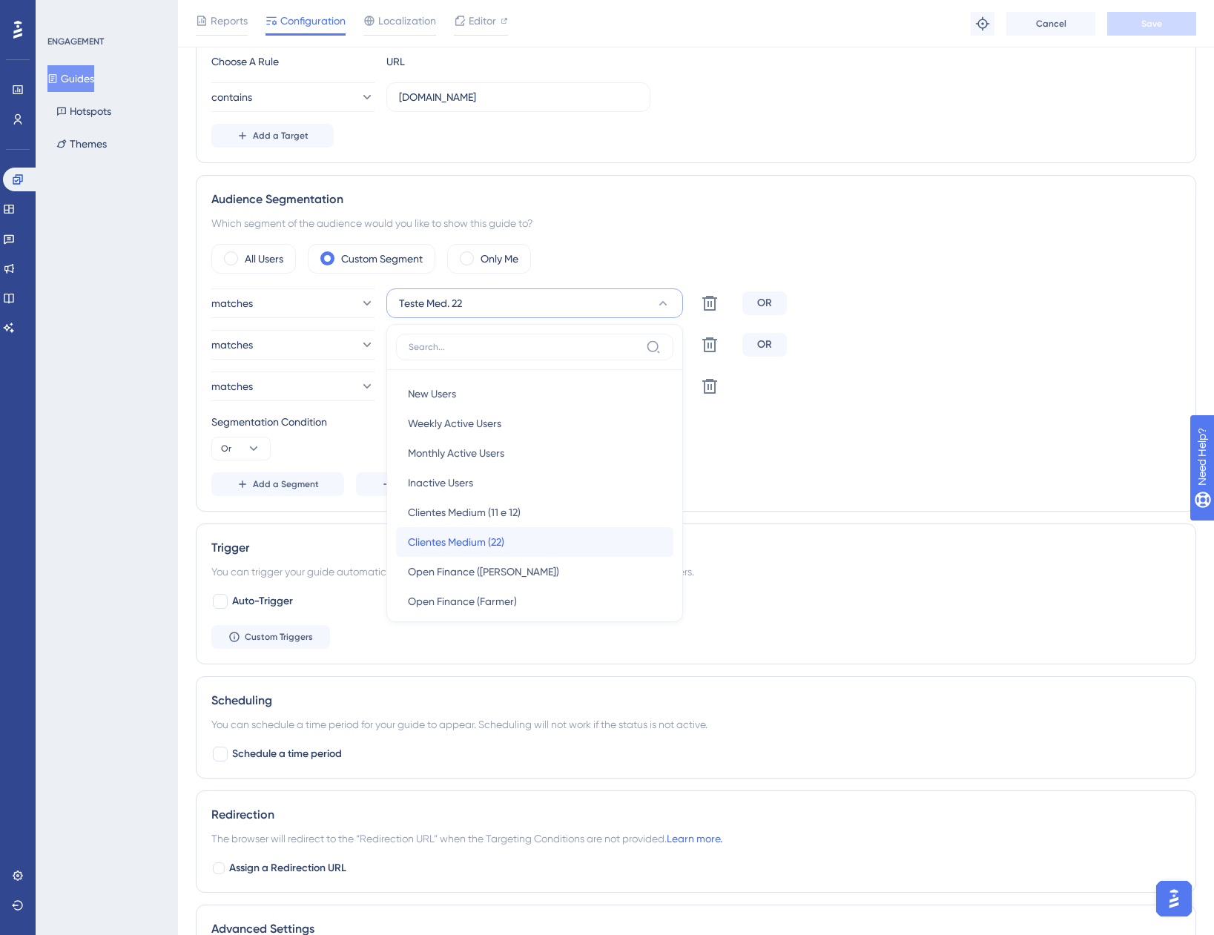
click at [501, 548] on span "Clientes Medium (22)" at bounding box center [456, 542] width 96 height 18
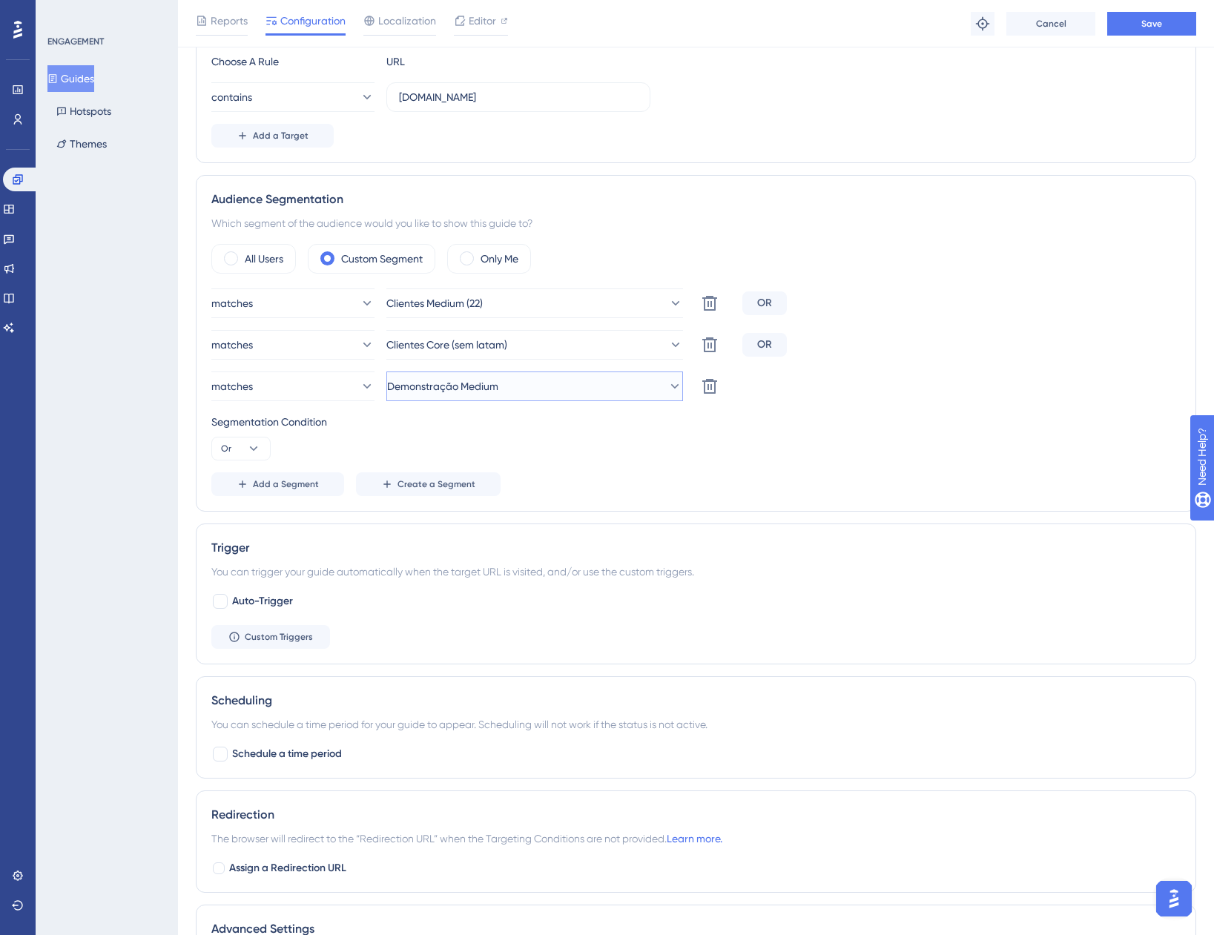
click at [487, 397] on button "Demonstração Medium" at bounding box center [534, 387] width 297 height 30
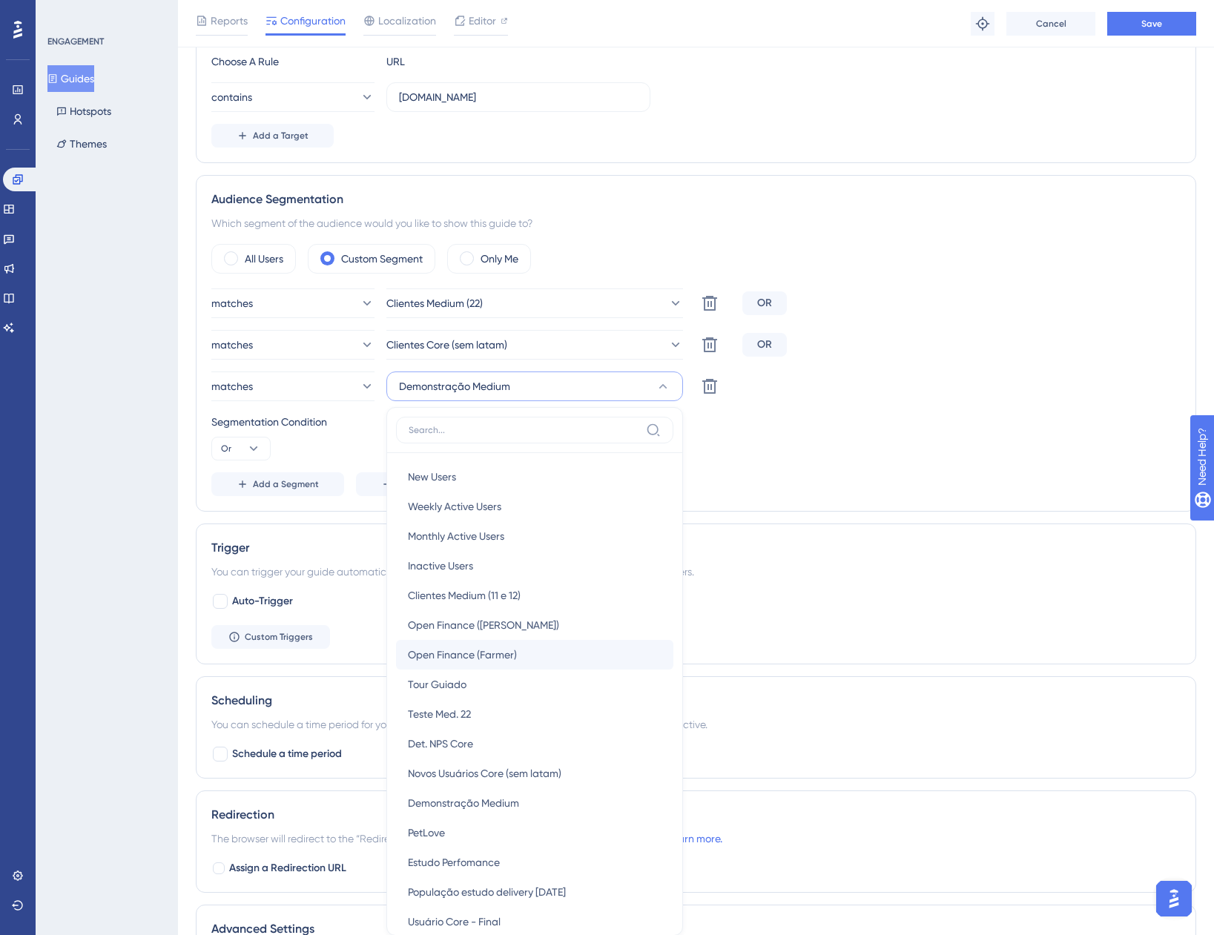
scroll to position [604, 0]
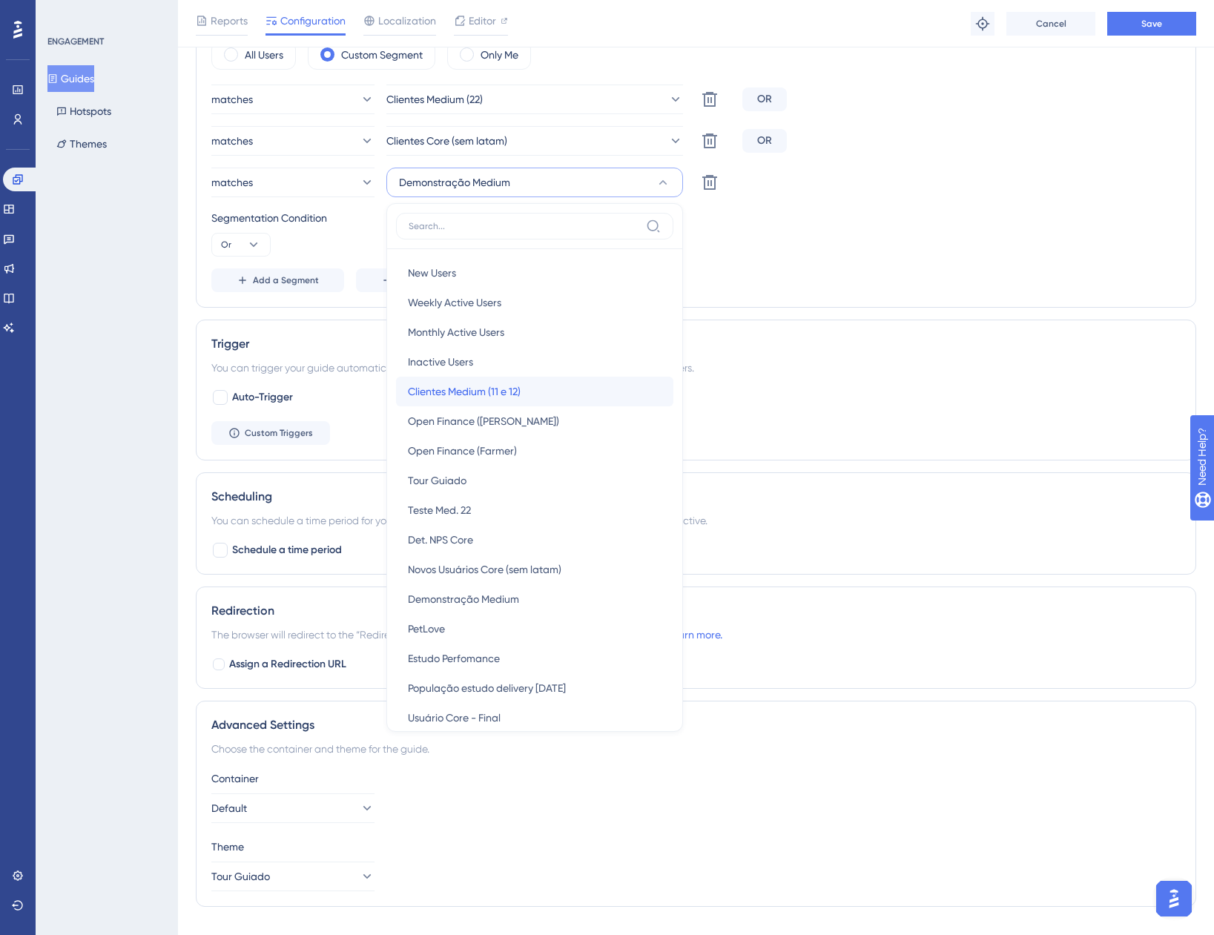
click at [498, 398] on span "Clientes Medium (11 e 12)" at bounding box center [464, 392] width 113 height 18
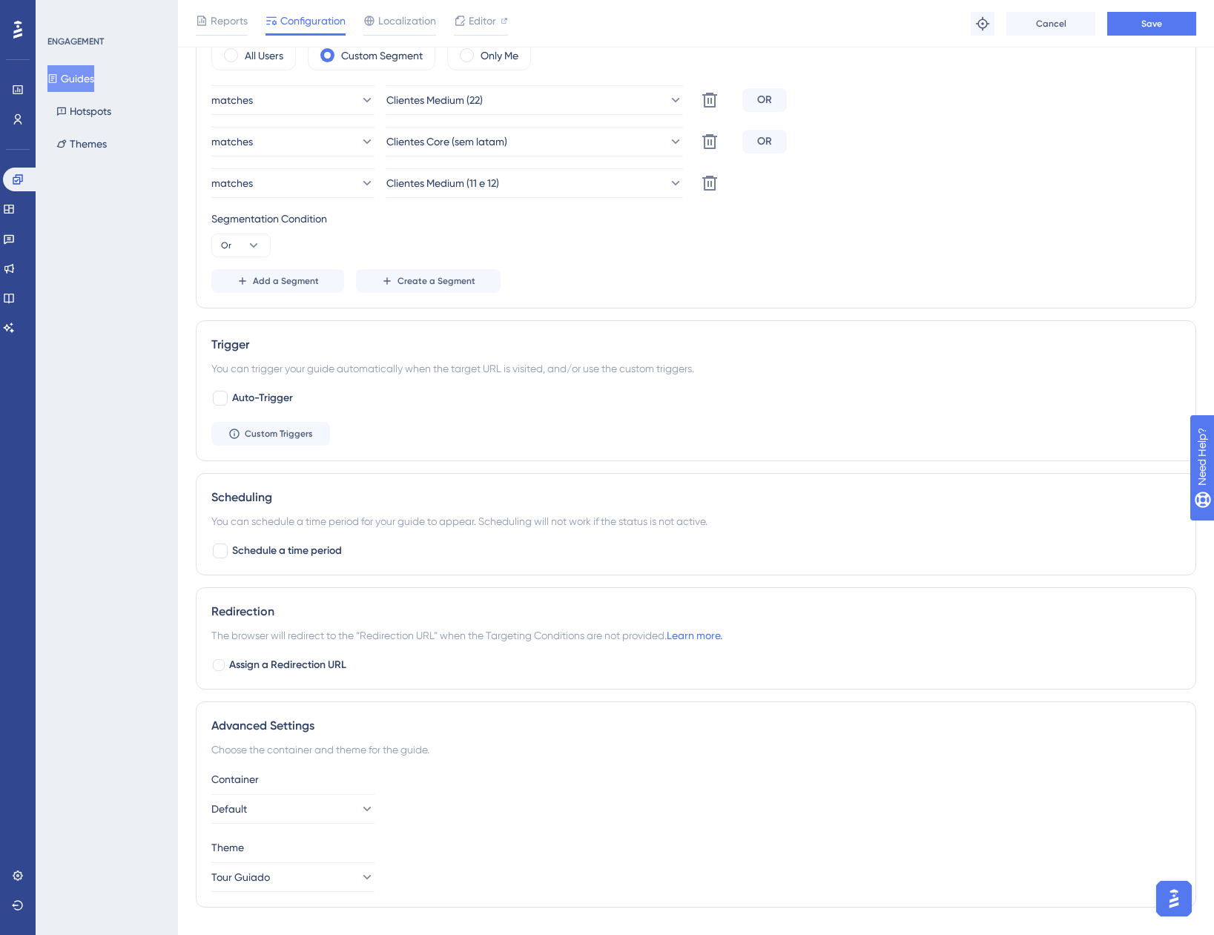
scroll to position [456, 0]
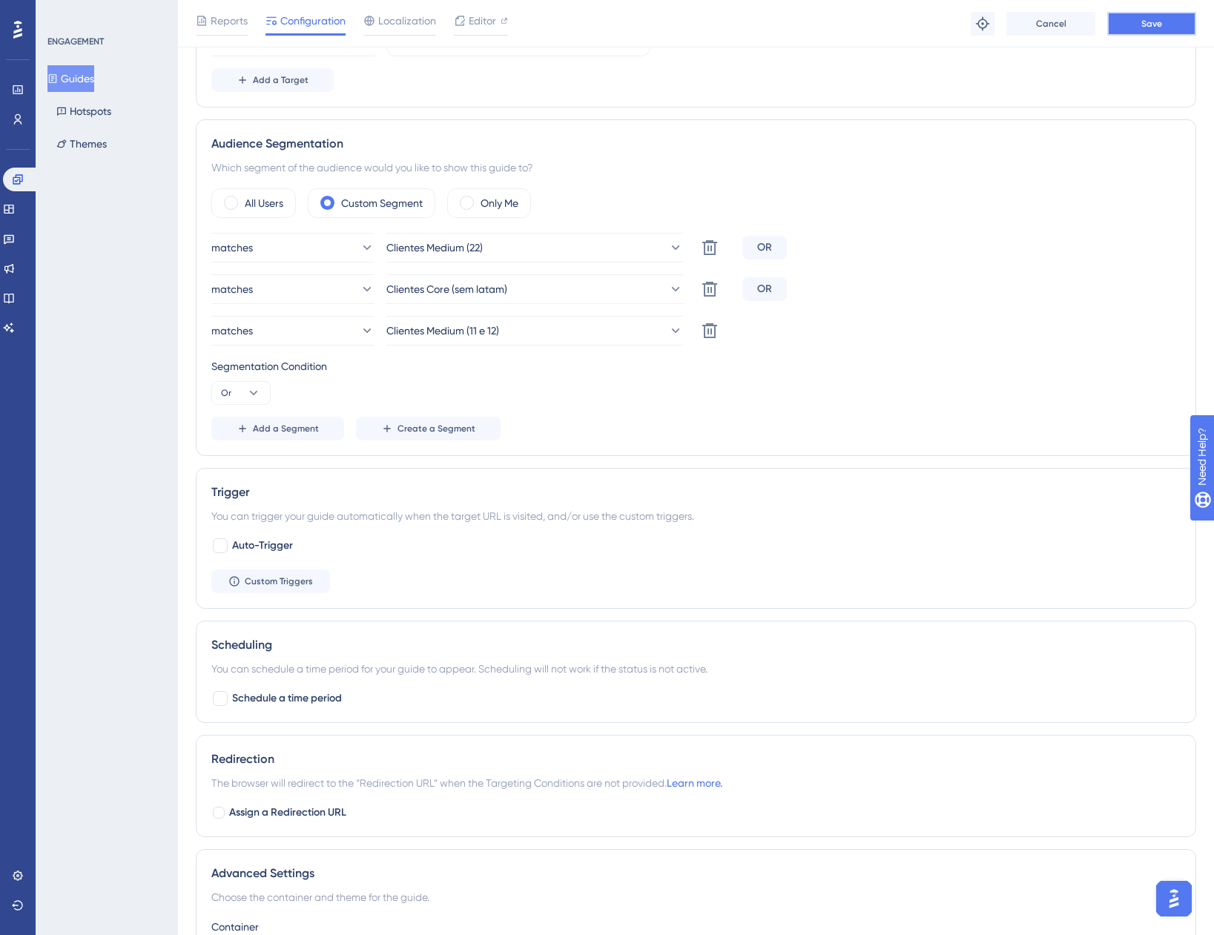
click at [1161, 30] on button "Save" at bounding box center [1151, 24] width 89 height 24
click at [83, 80] on button "Guides" at bounding box center [70, 78] width 47 height 27
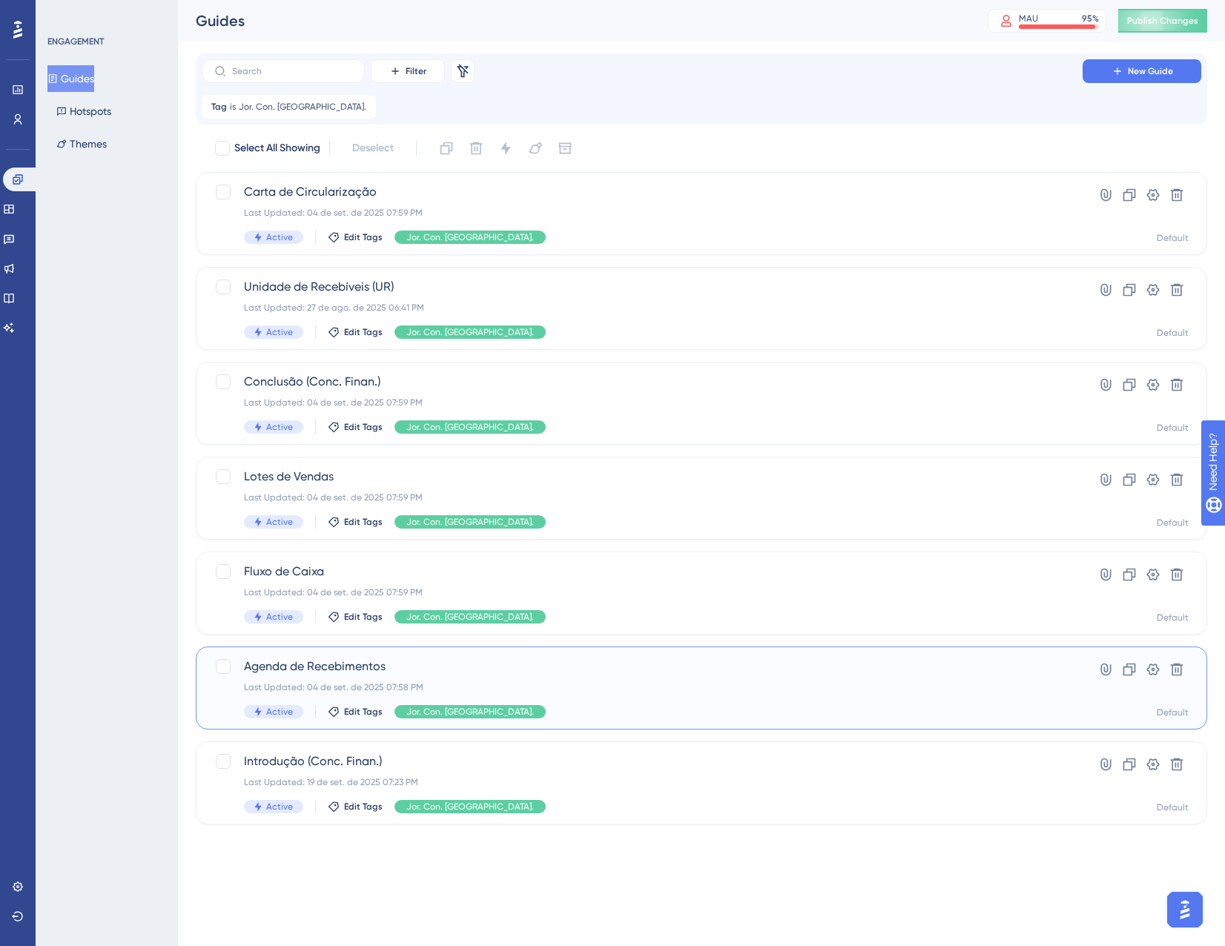
click at [515, 687] on div "Last Updated: 04 de set. de 2025 07:58 PM" at bounding box center [642, 688] width 797 height 12
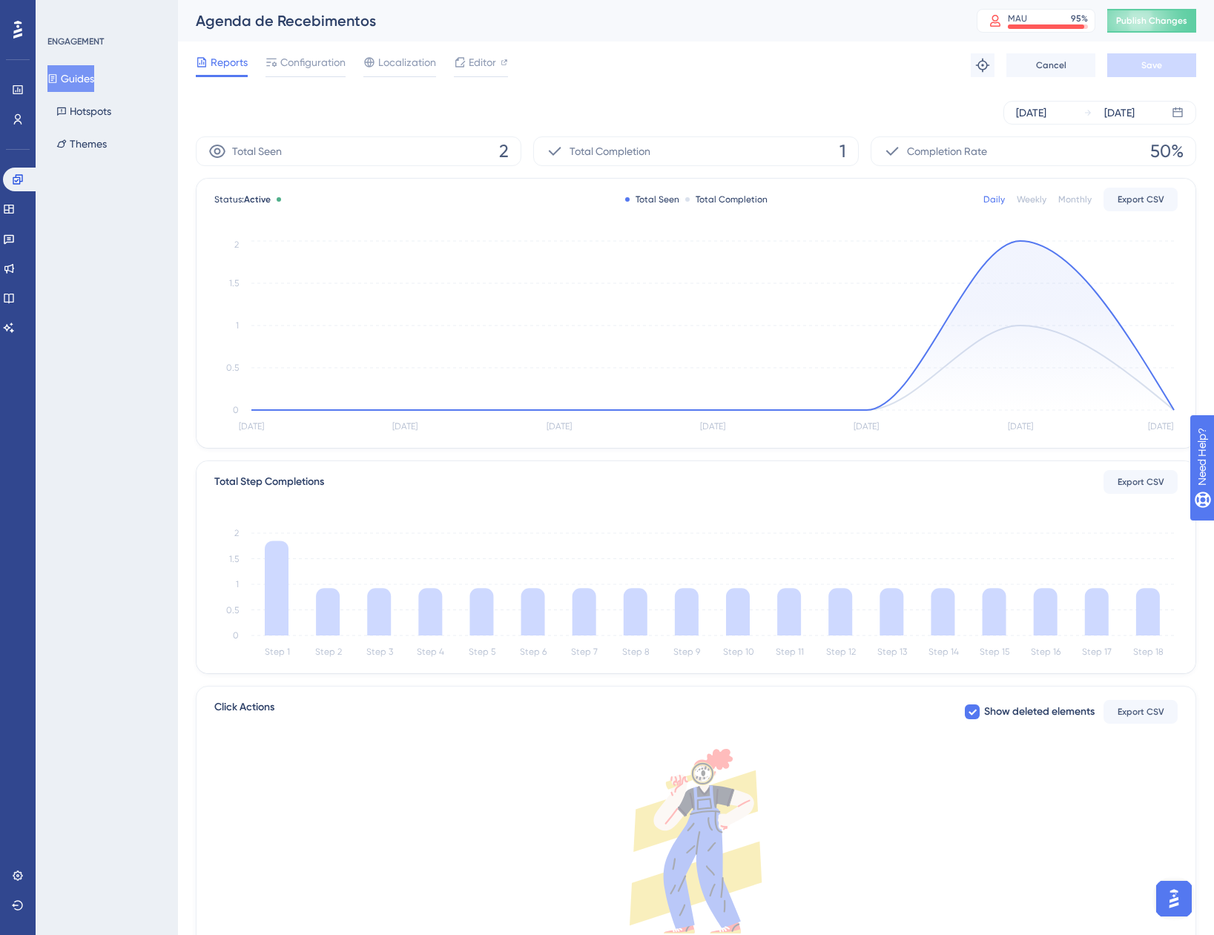
click at [322, 67] on span "Configuration" at bounding box center [312, 62] width 65 height 18
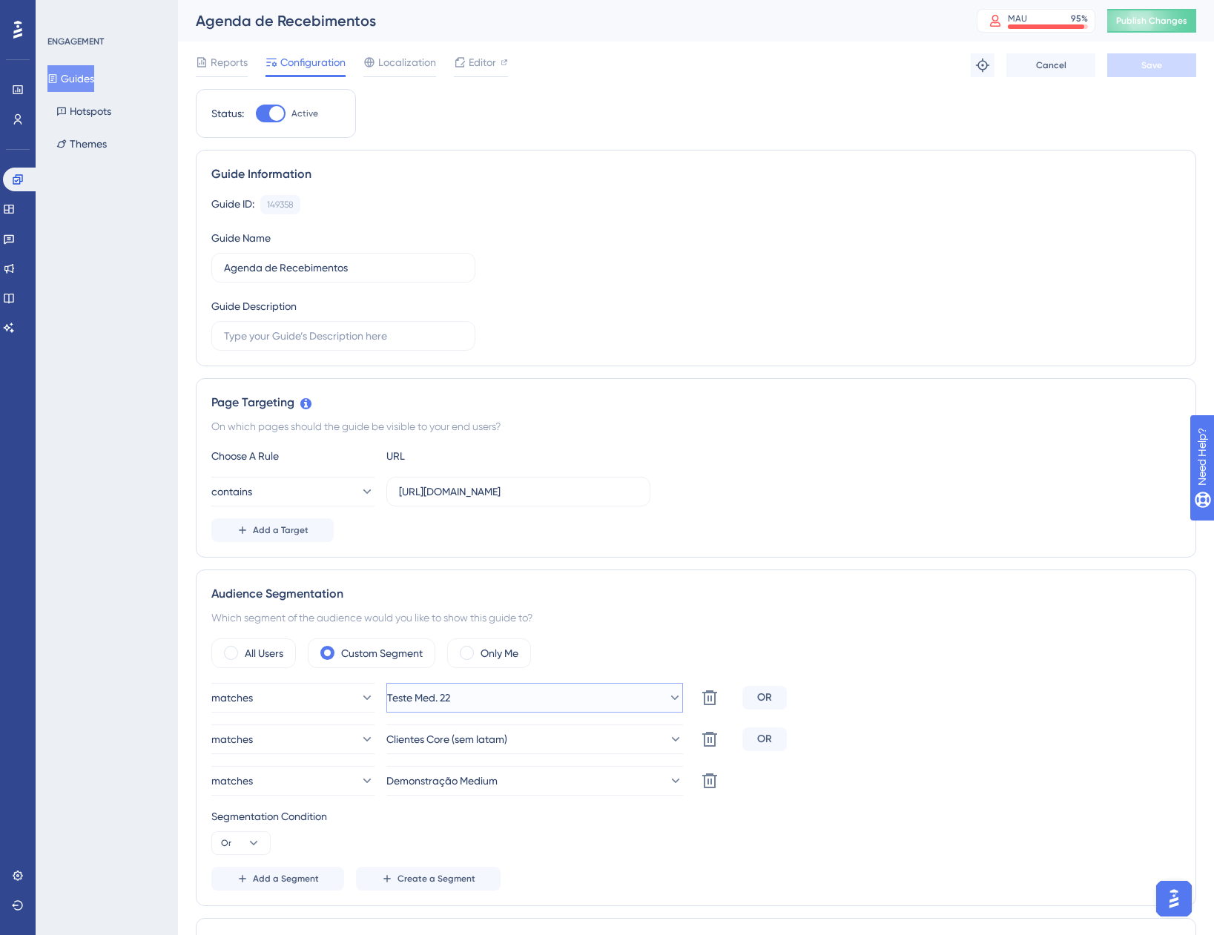
click at [528, 686] on button "Teste Med. 22" at bounding box center [534, 698] width 297 height 30
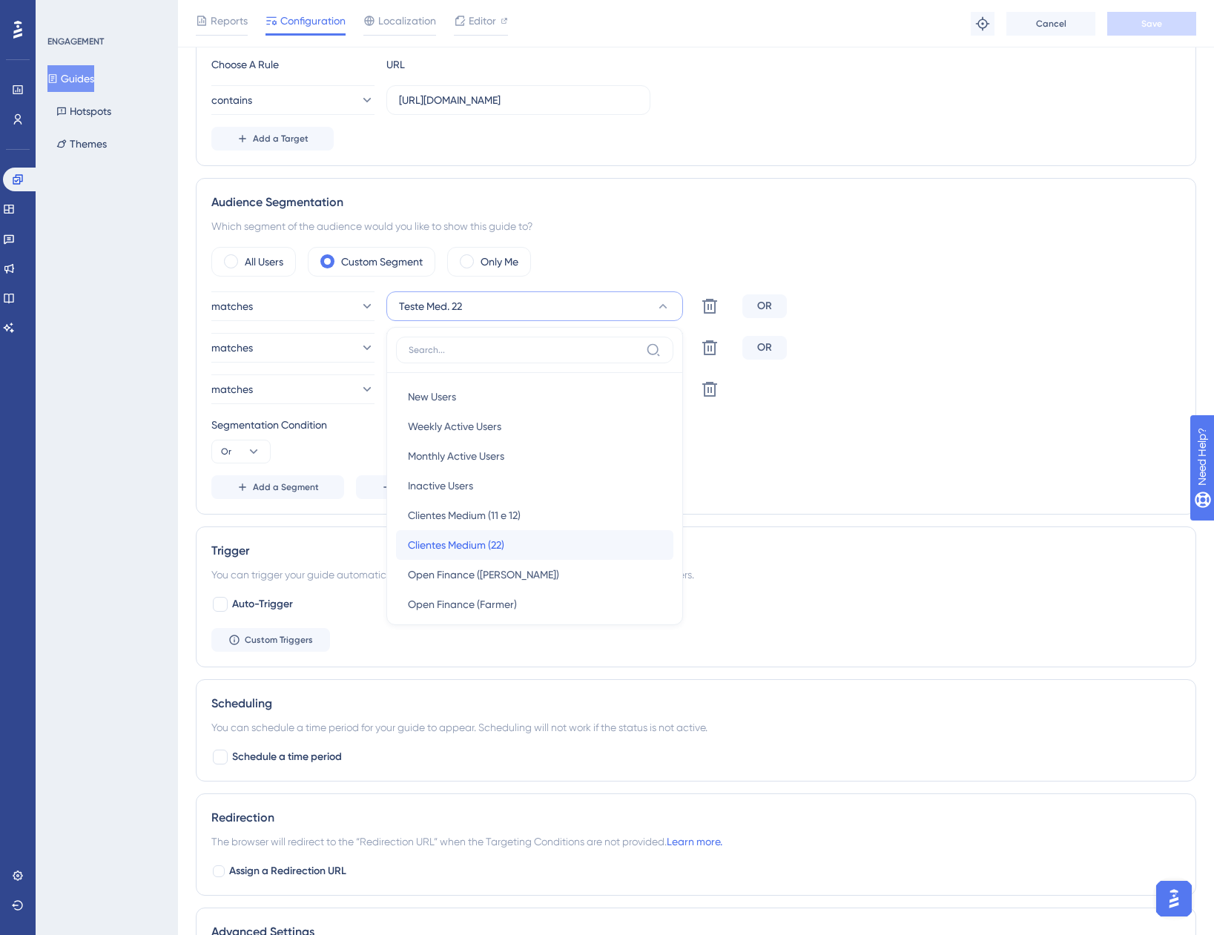
click at [510, 545] on div "Clientes Medium (22) Clientes Medium (22)" at bounding box center [535, 545] width 254 height 30
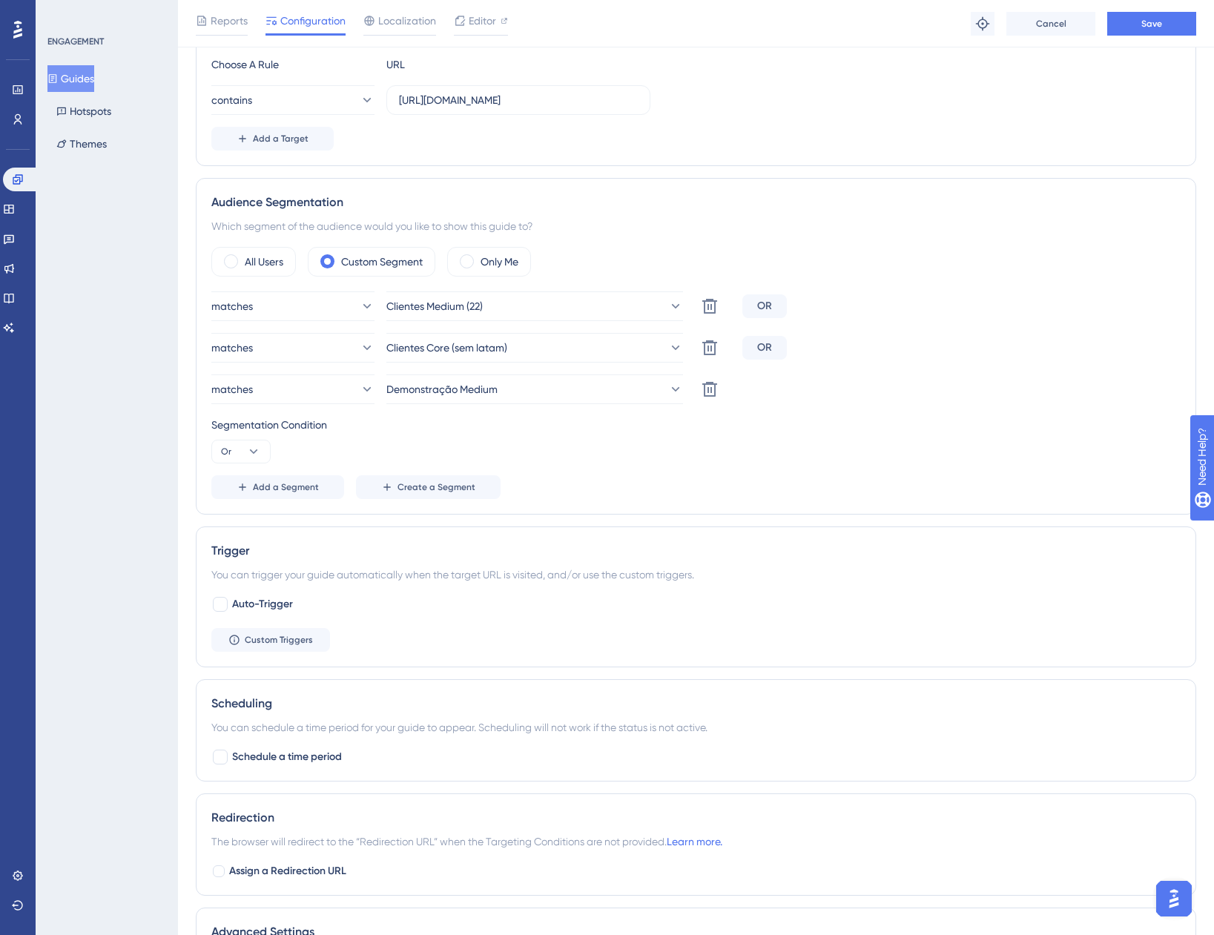
click at [508, 404] on div "matches Clientes Medium (22) Delete OR matches Clientes Core (sem latam) Delete…" at bounding box center [695, 395] width 969 height 208
click at [508, 399] on button "Demonstração Medium" at bounding box center [534, 390] width 297 height 30
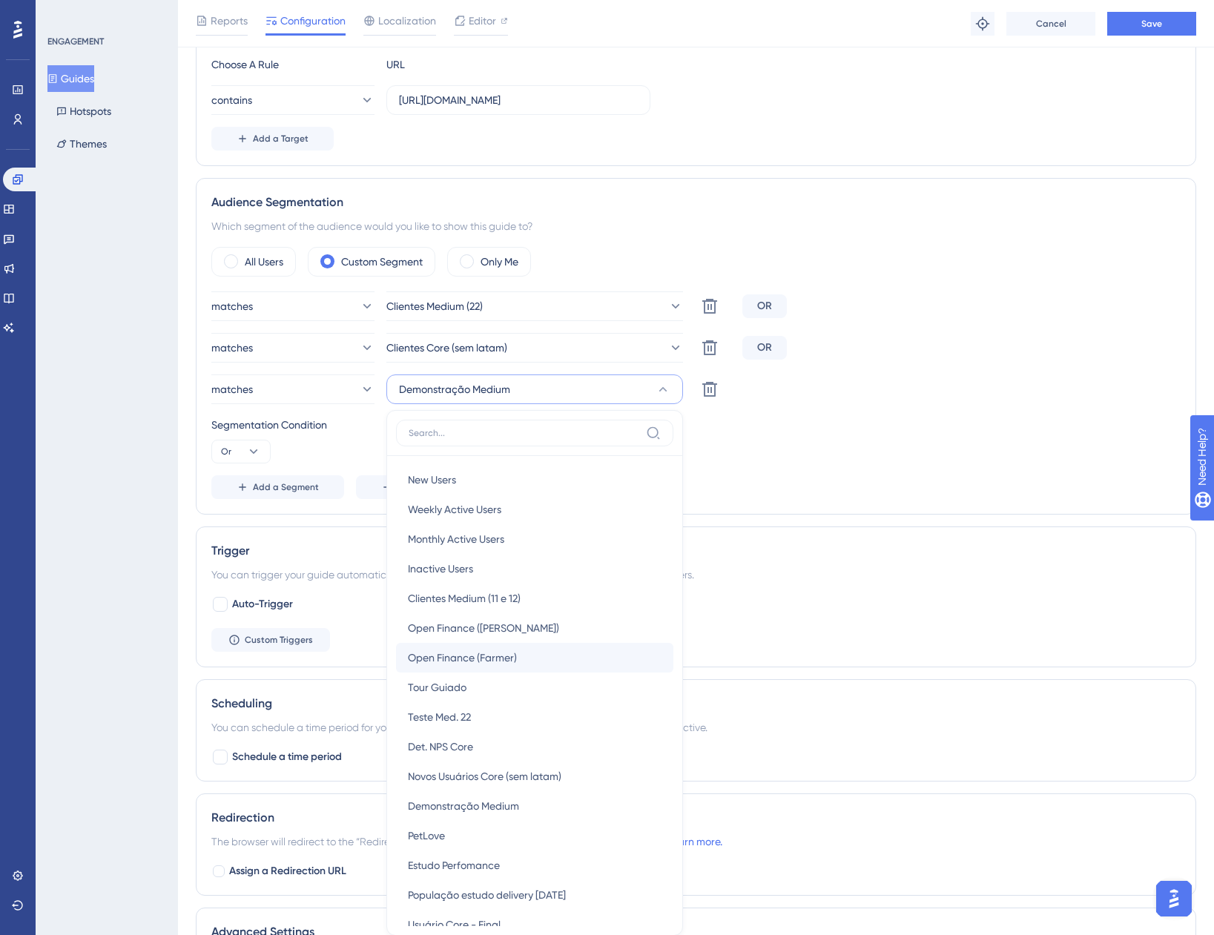
scroll to position [603, 0]
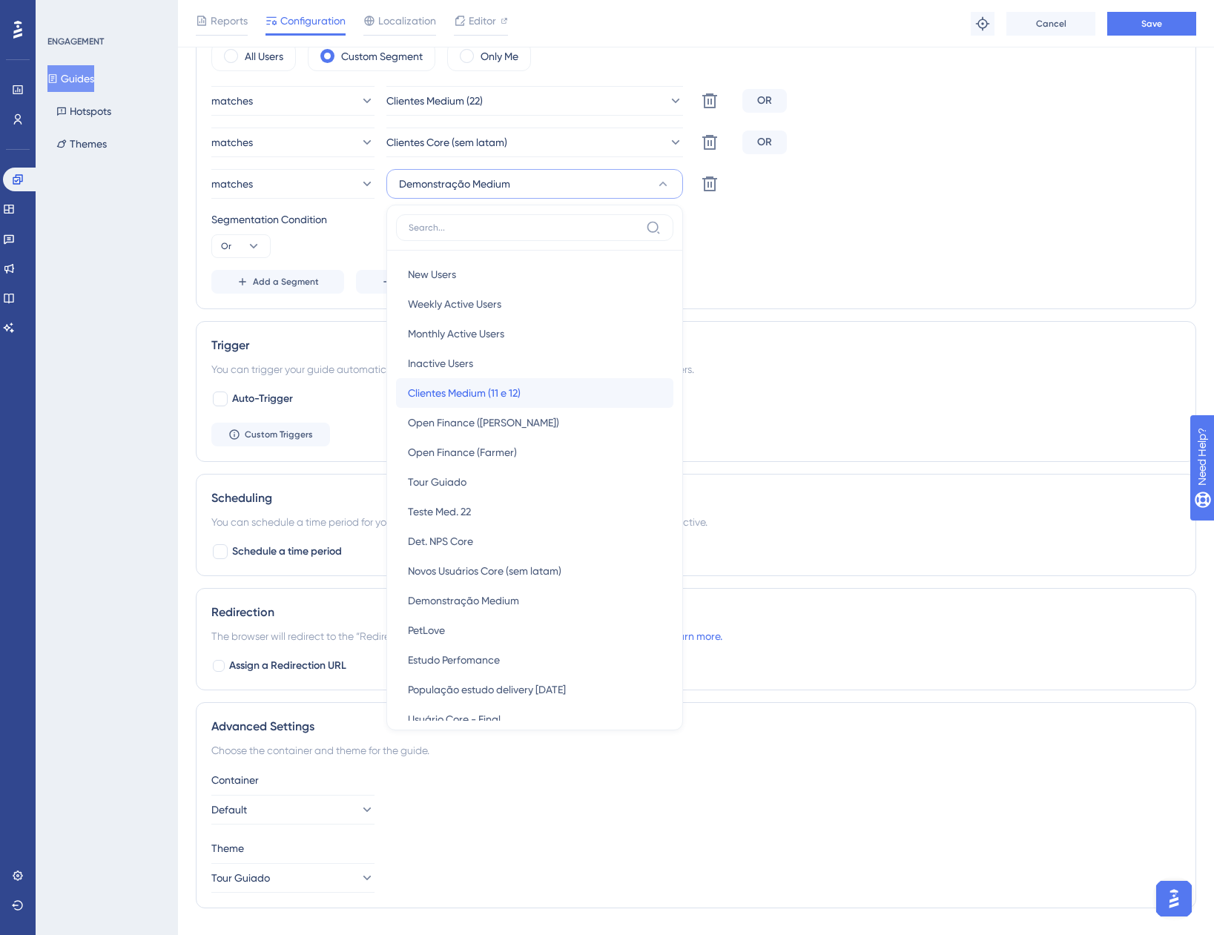
click at [499, 394] on span "Clientes Medium (11 e 12)" at bounding box center [464, 393] width 113 height 18
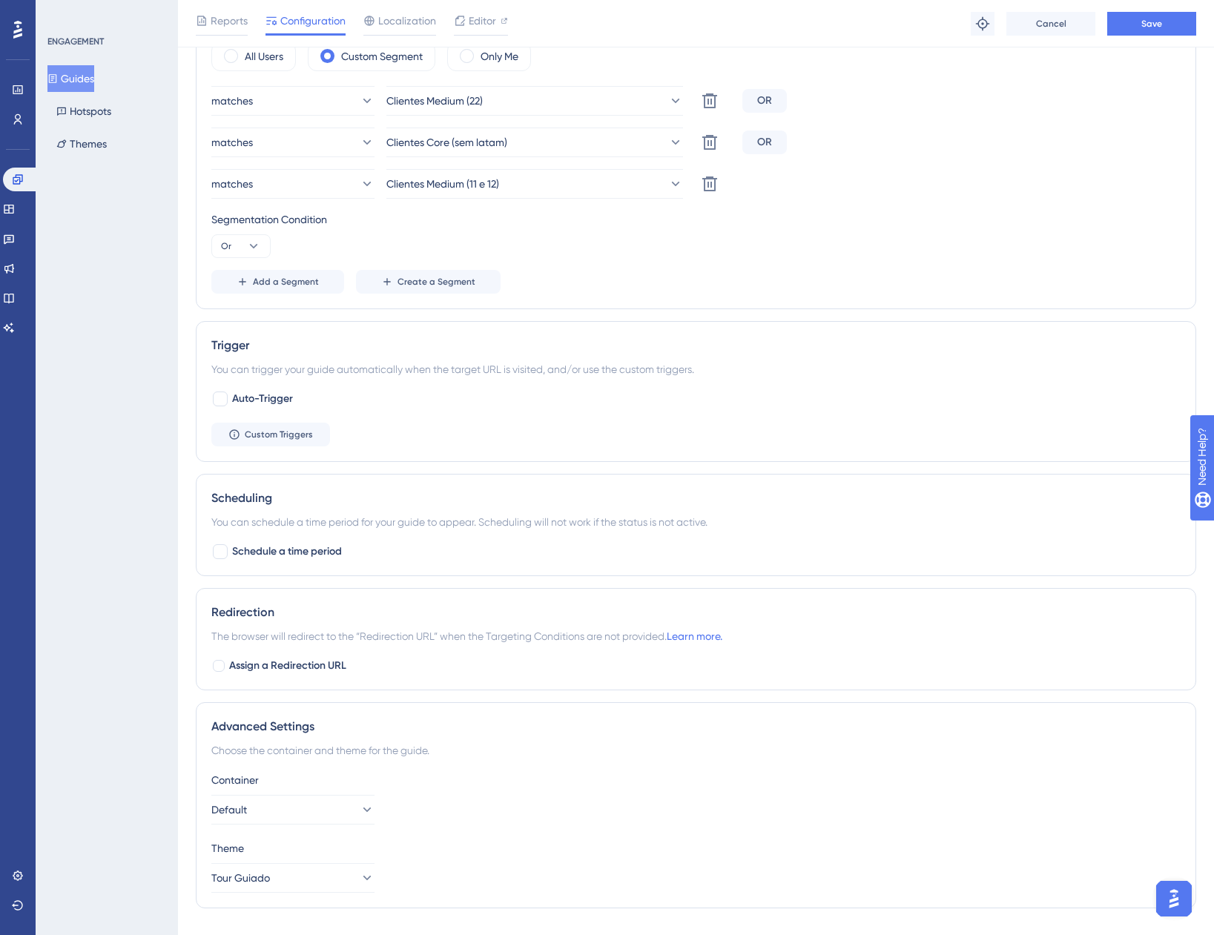
scroll to position [306, 0]
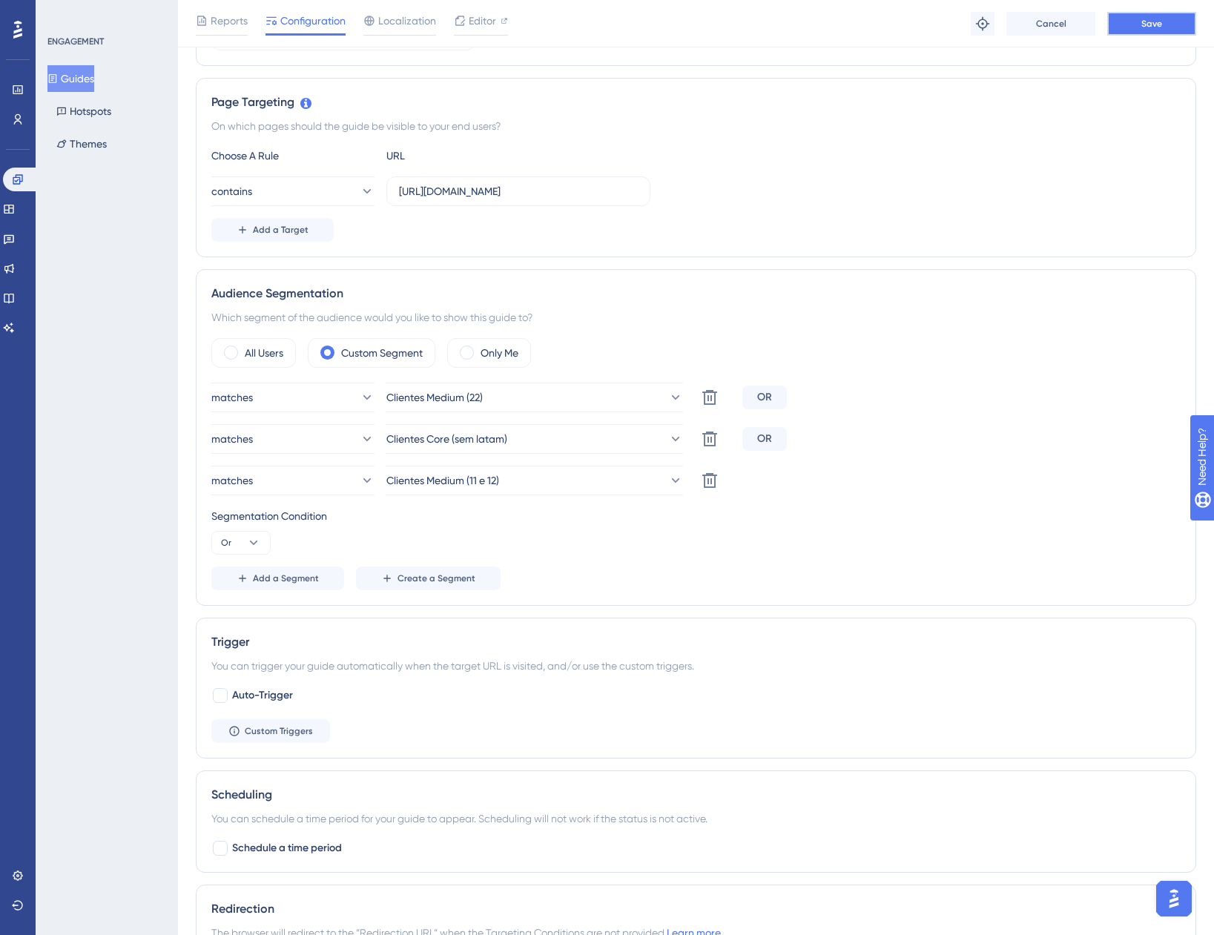
click at [1155, 26] on span "Save" at bounding box center [1151, 24] width 21 height 12
click at [86, 82] on button "Guides" at bounding box center [70, 78] width 47 height 27
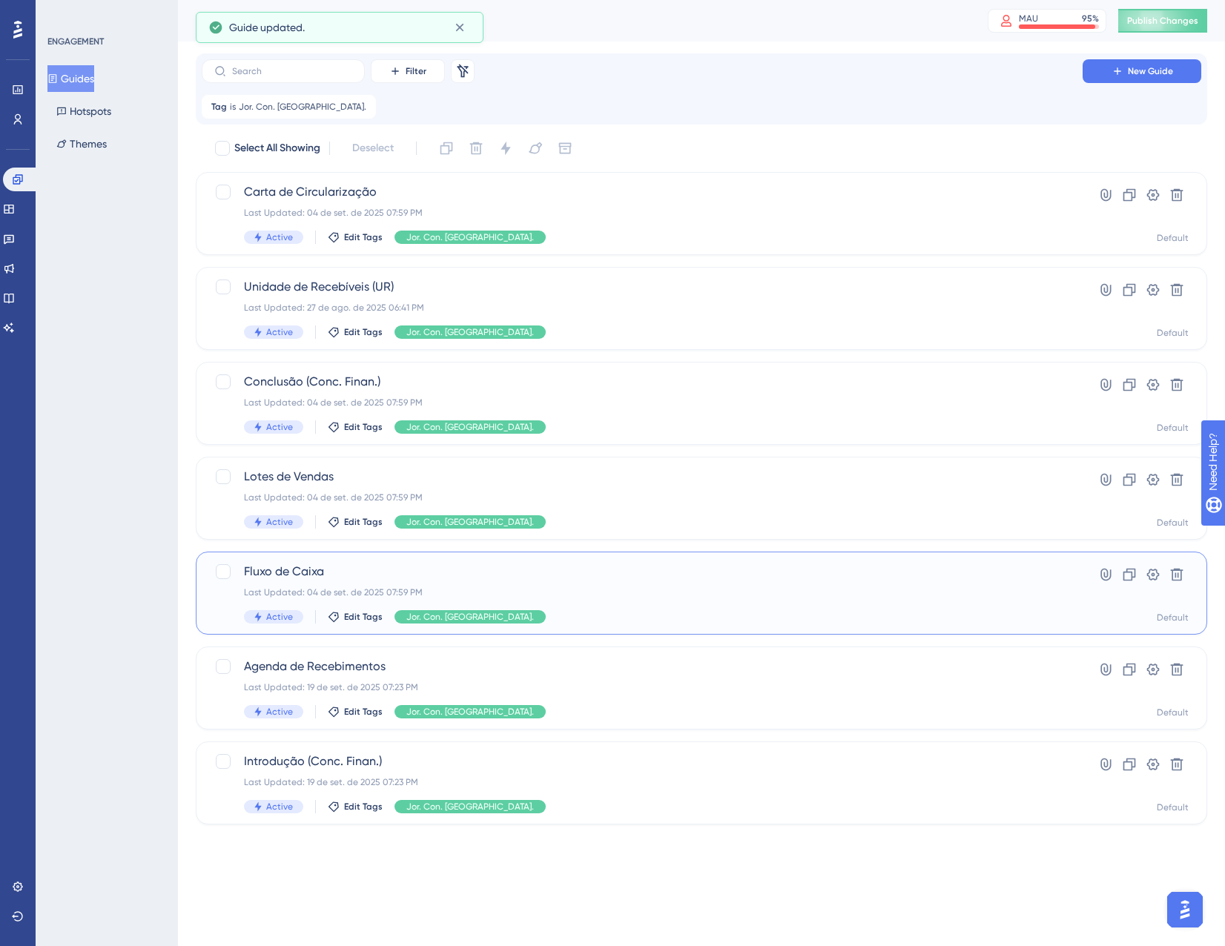
click at [587, 596] on div "Last Updated: 04 de set. de 2025 07:59 PM" at bounding box center [642, 593] width 797 height 12
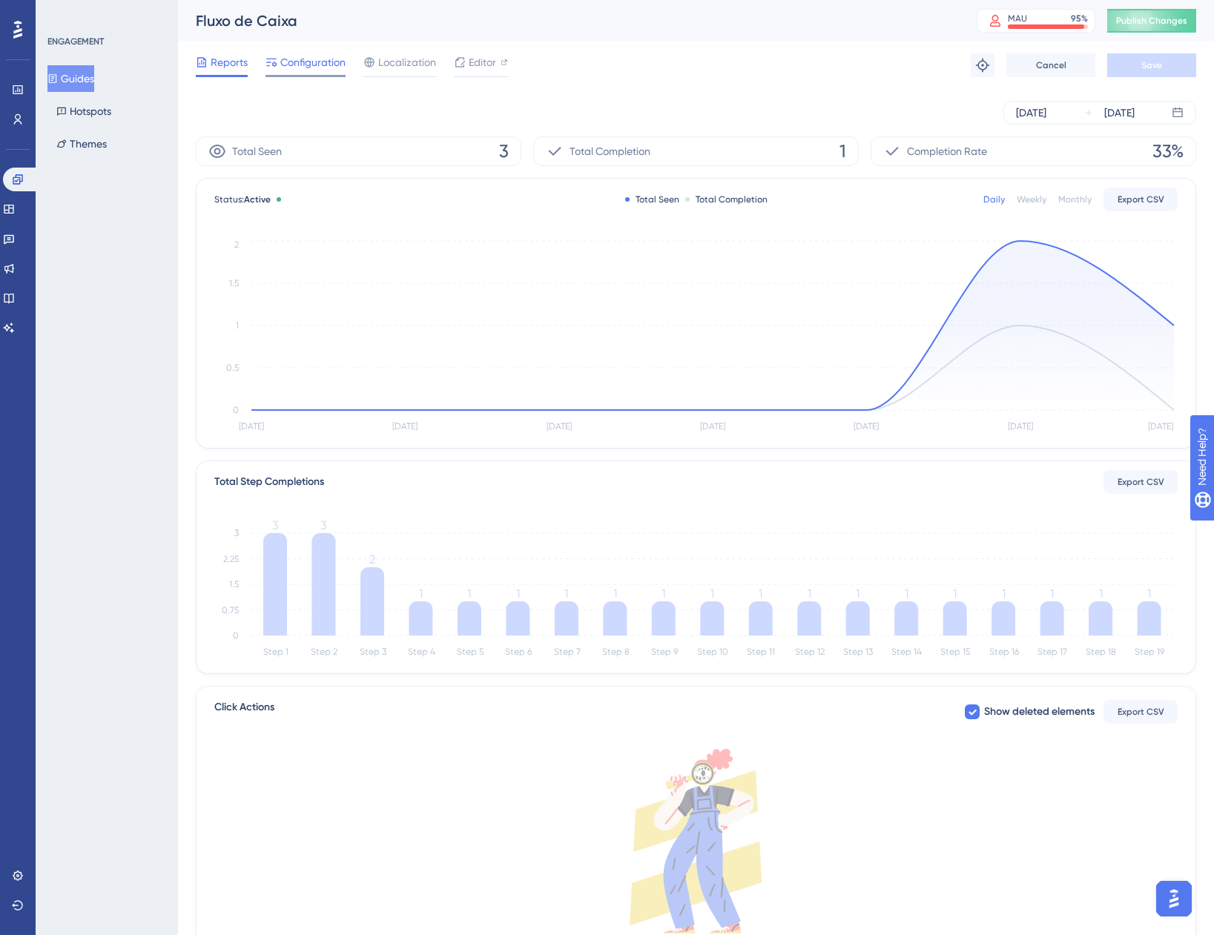
click at [310, 59] on span "Configuration" at bounding box center [312, 62] width 65 height 18
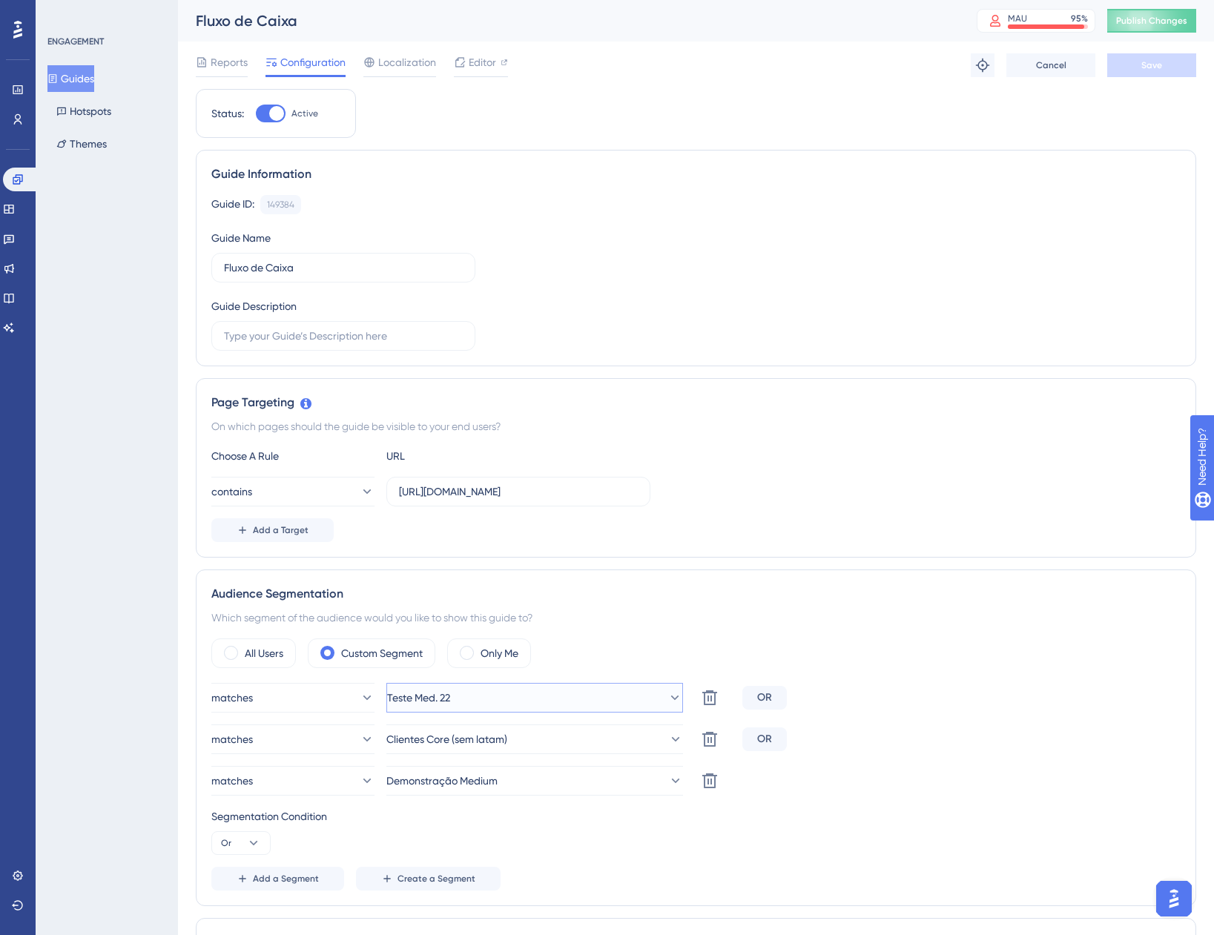
click at [501, 689] on button "Teste Med. 22" at bounding box center [534, 698] width 297 height 30
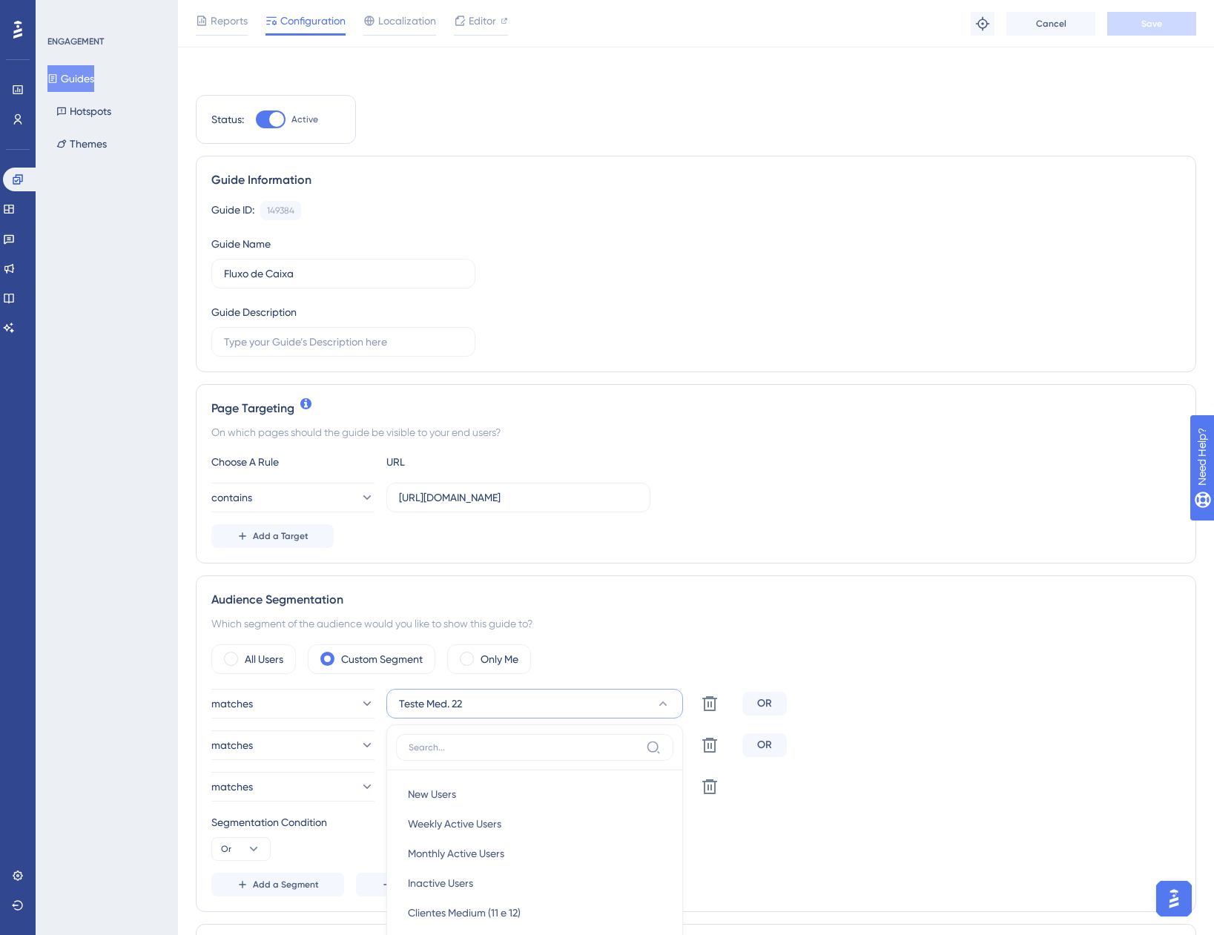
scroll to position [400, 0]
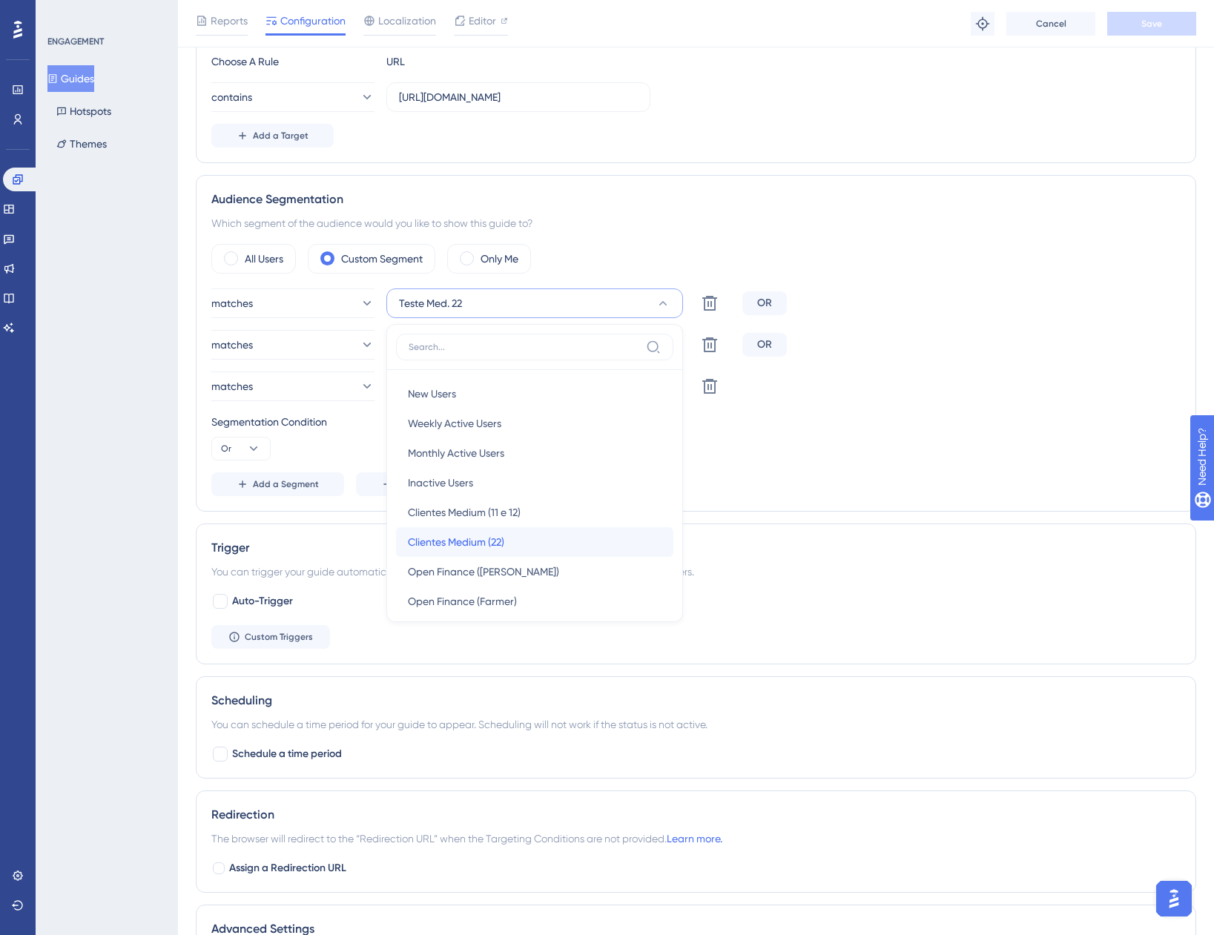
click at [524, 546] on div "Clientes Medium (22) Clientes Medium (22)" at bounding box center [535, 542] width 254 height 30
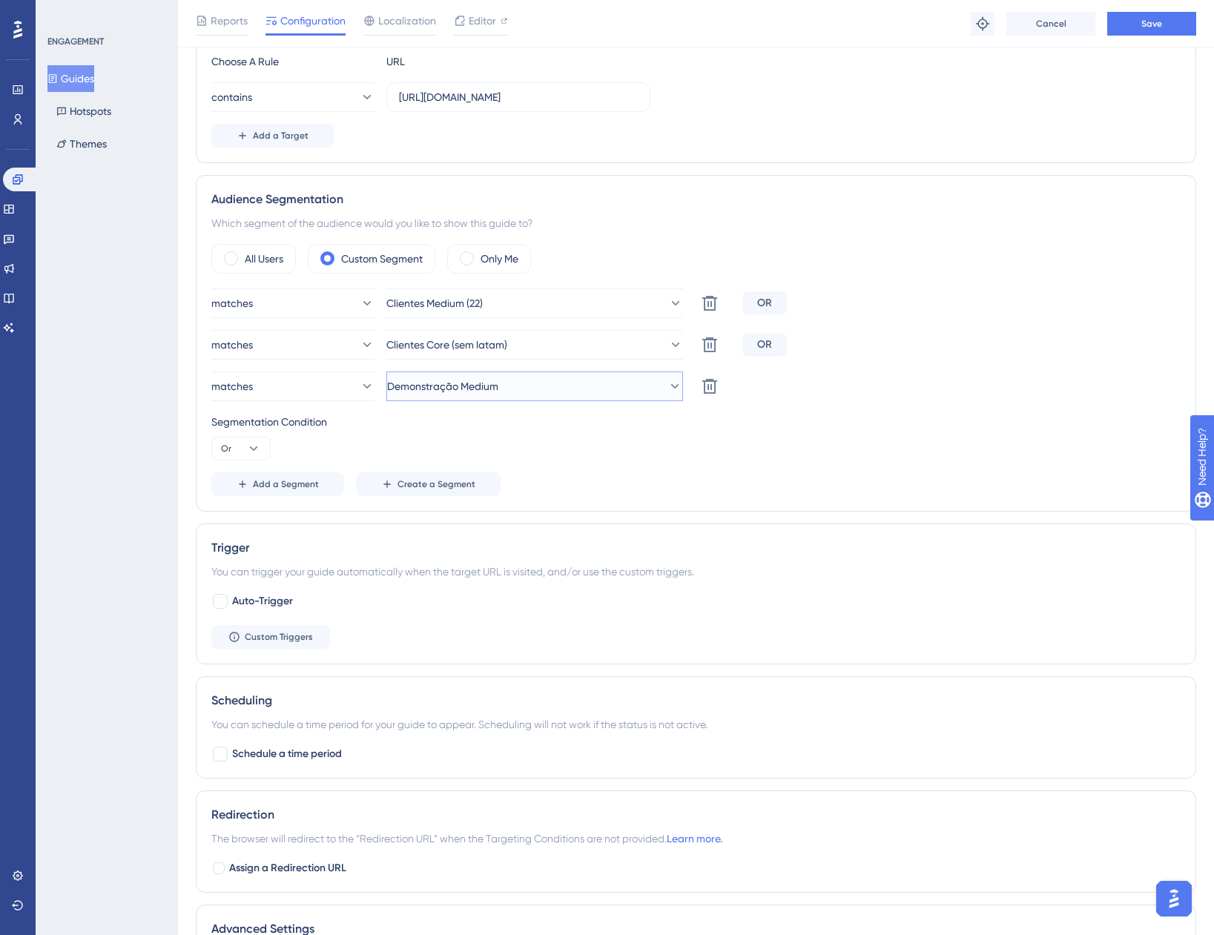
click at [490, 387] on span "Demonstração Medium" at bounding box center [442, 386] width 111 height 18
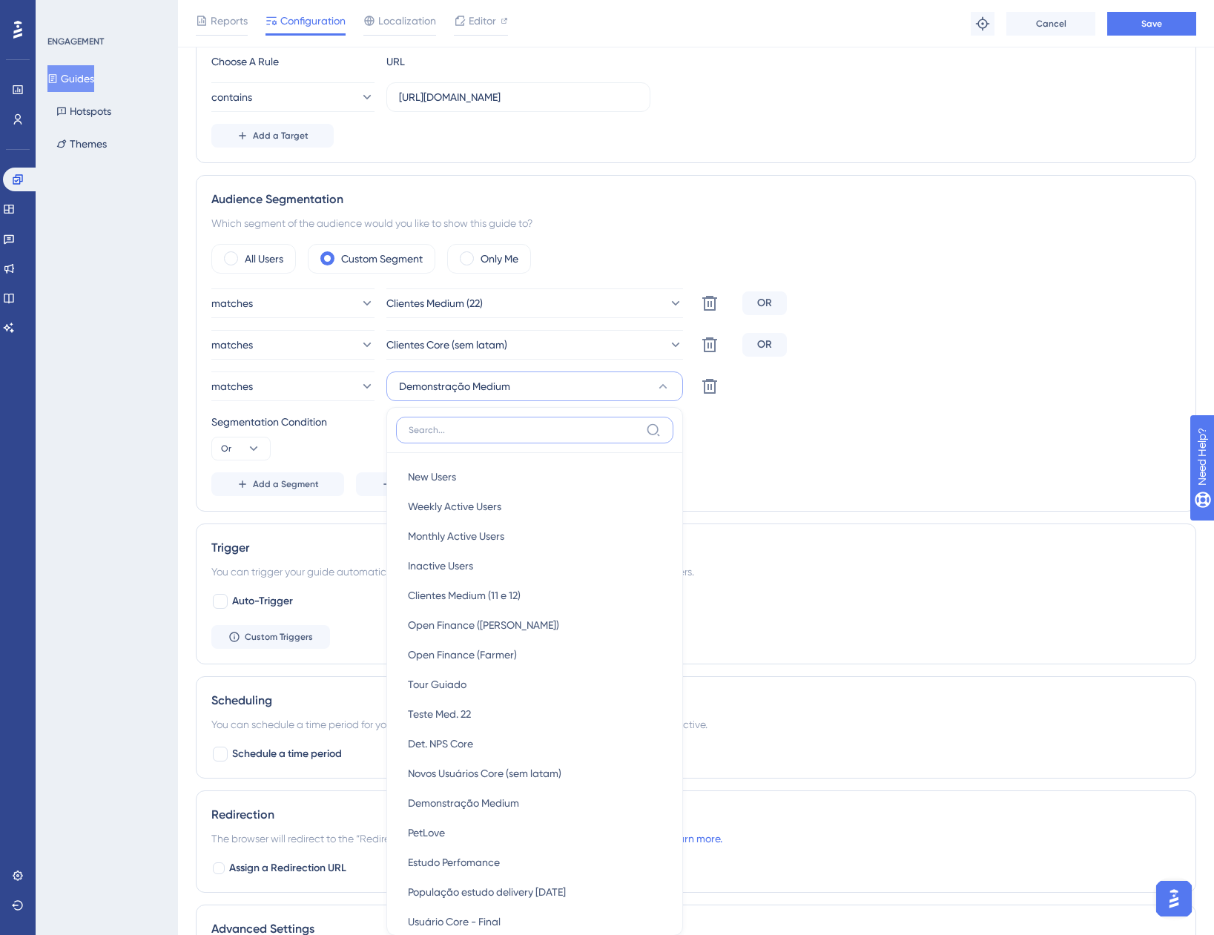
scroll to position [604, 0]
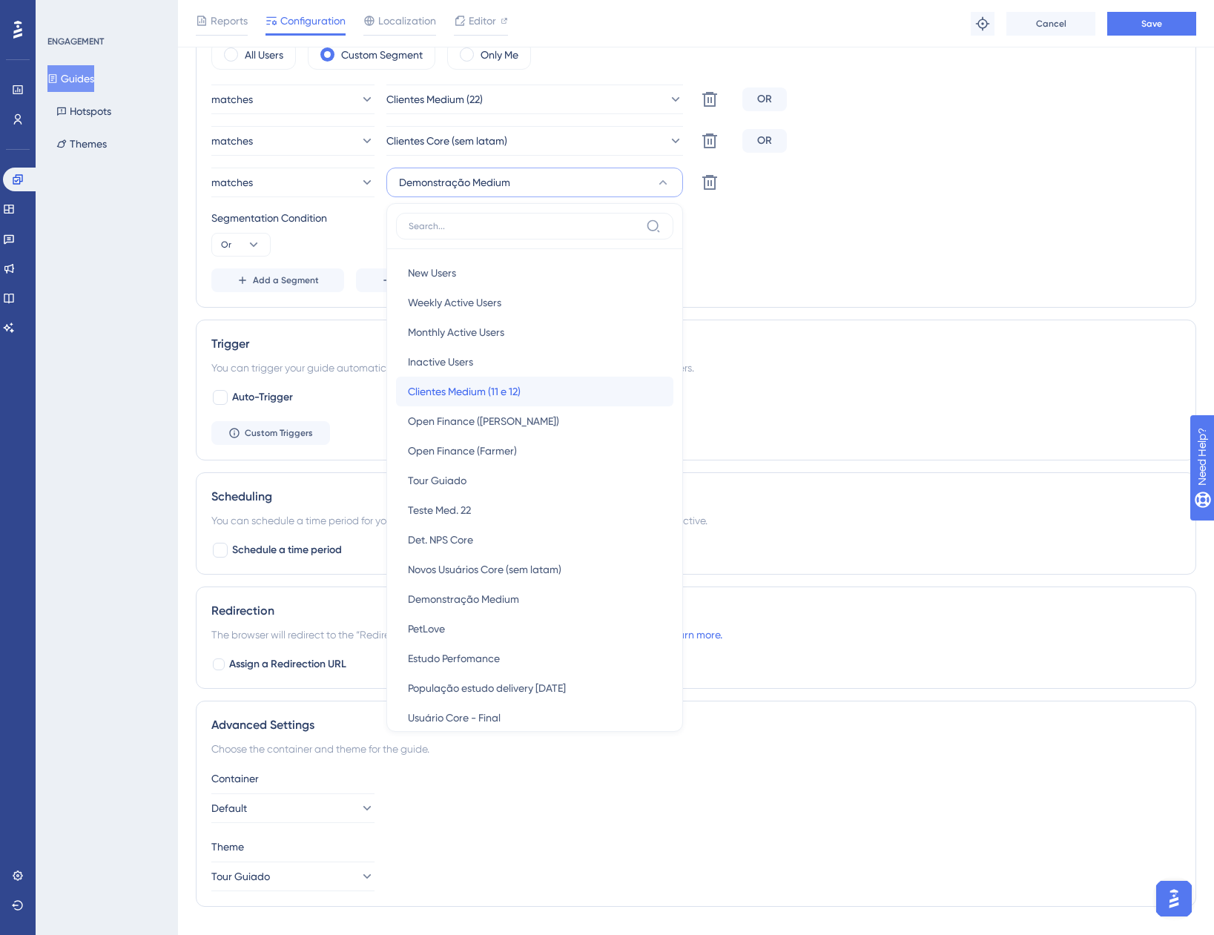
click at [486, 396] on span "Clientes Medium (11 e 12)" at bounding box center [464, 392] width 113 height 18
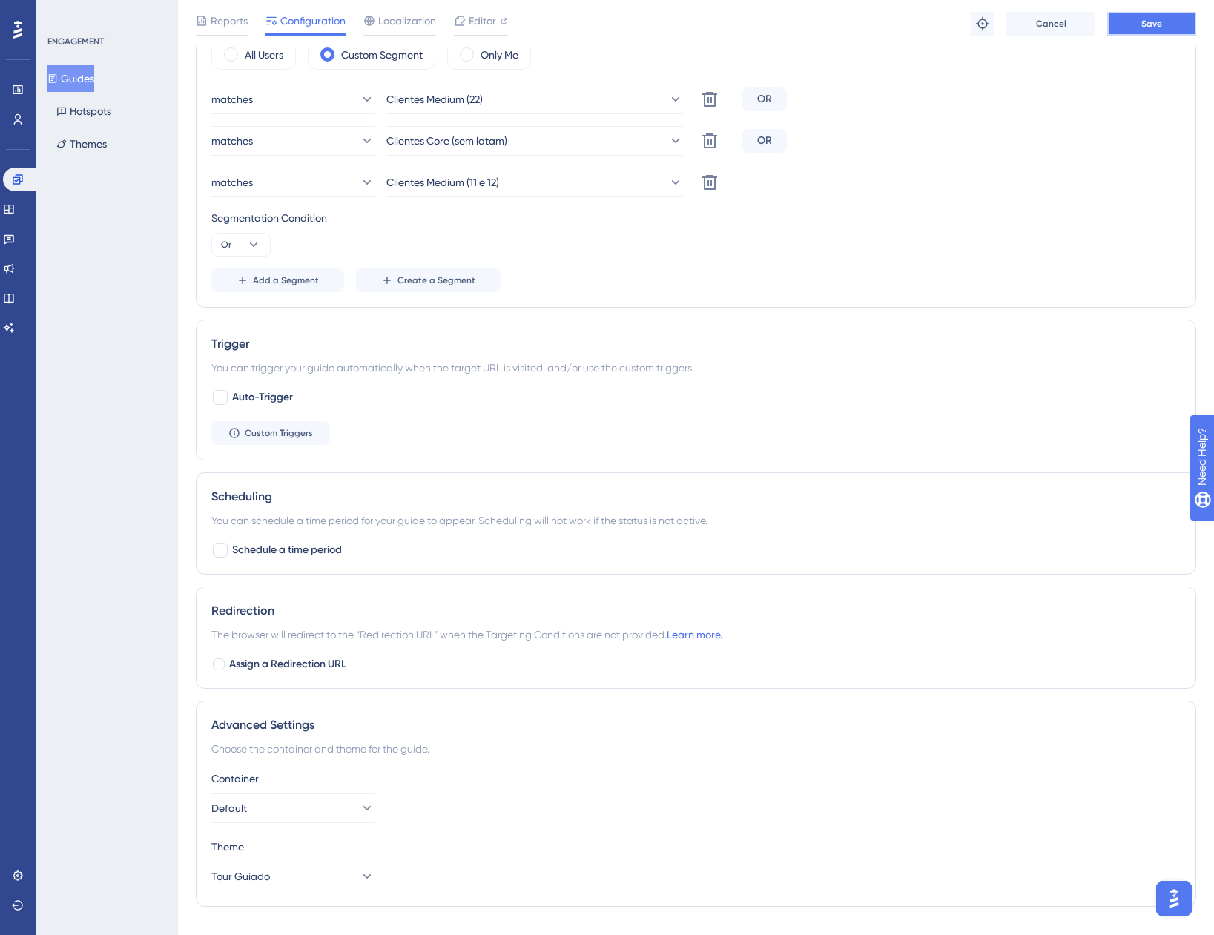
click at [1116, 25] on button "Save" at bounding box center [1151, 24] width 89 height 24
click at [72, 74] on button "Guides" at bounding box center [70, 78] width 47 height 27
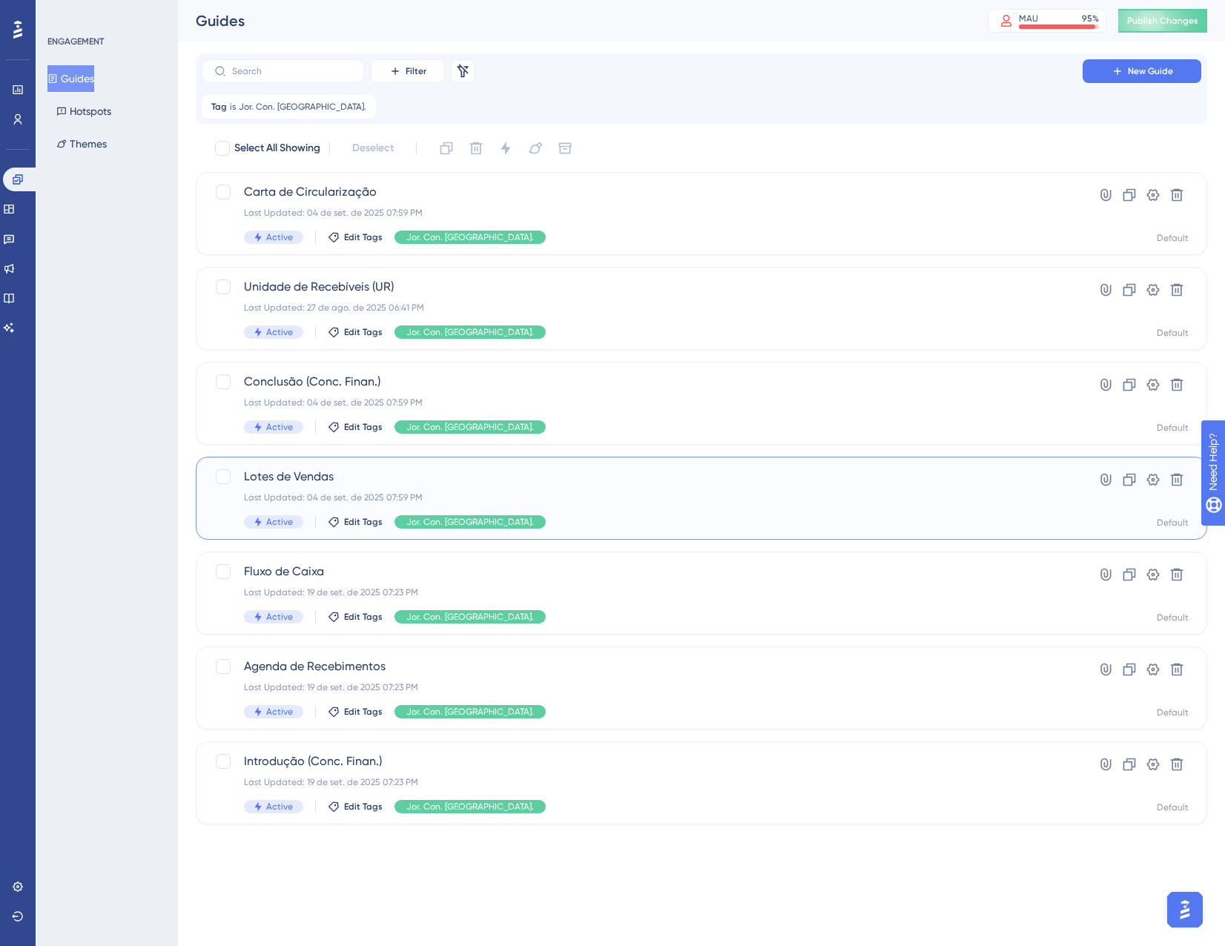
click at [642, 507] on div "Lotes de Vendas Last Updated: 04 de set. de 2025 07:59 PM Active Edit Tags Jor.…" at bounding box center [642, 498] width 797 height 61
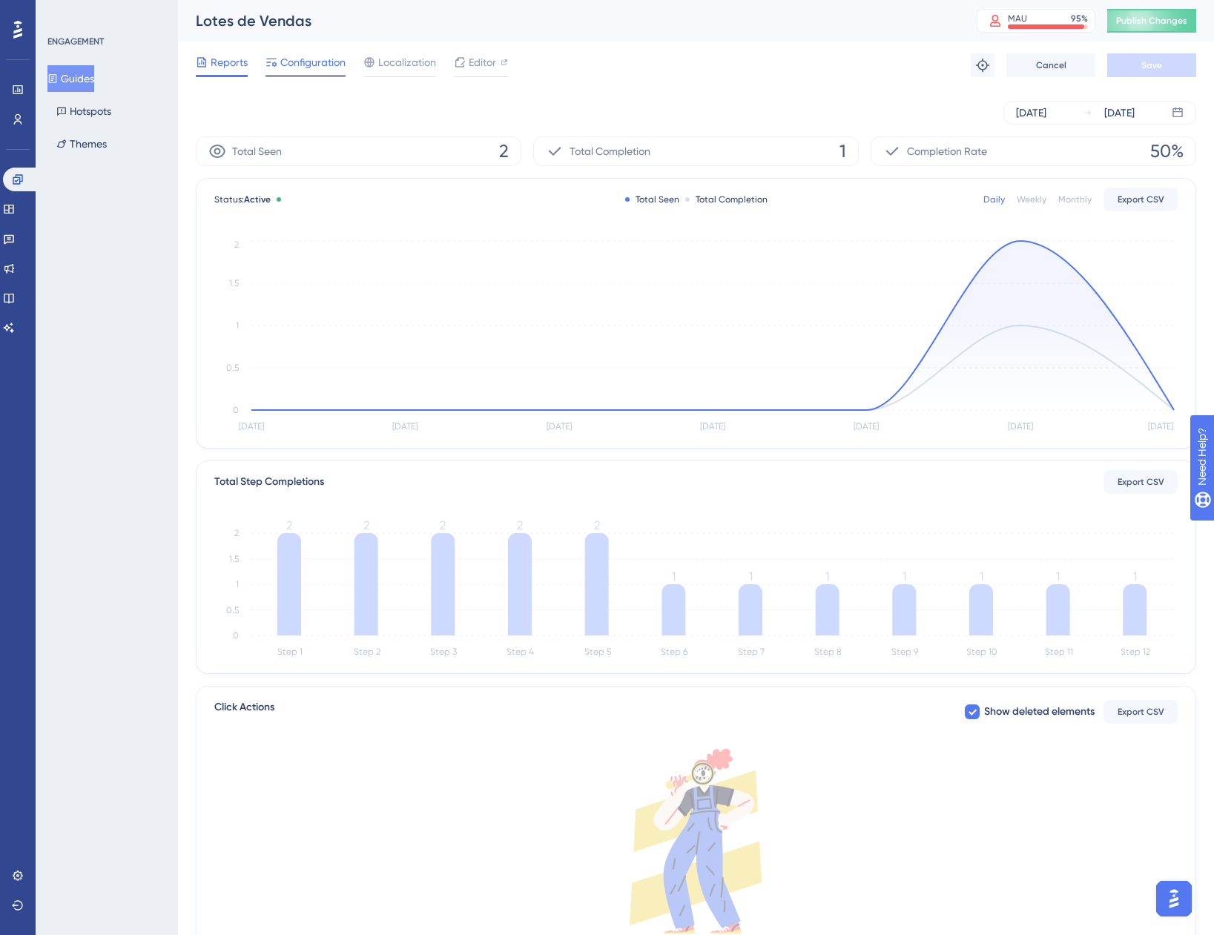
click at [298, 70] on span "Configuration" at bounding box center [312, 62] width 65 height 18
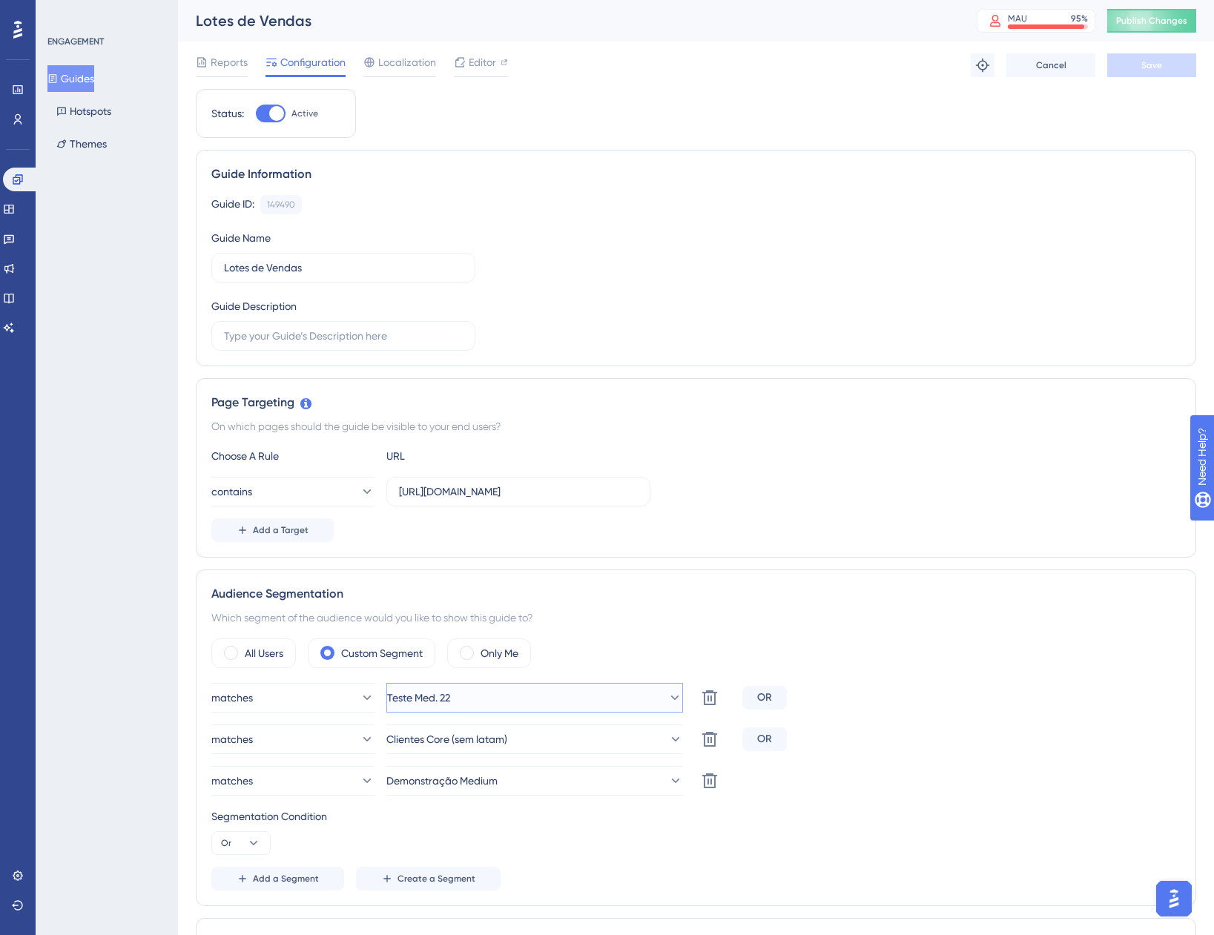
click at [505, 693] on button "Teste Med. 22" at bounding box center [534, 698] width 297 height 30
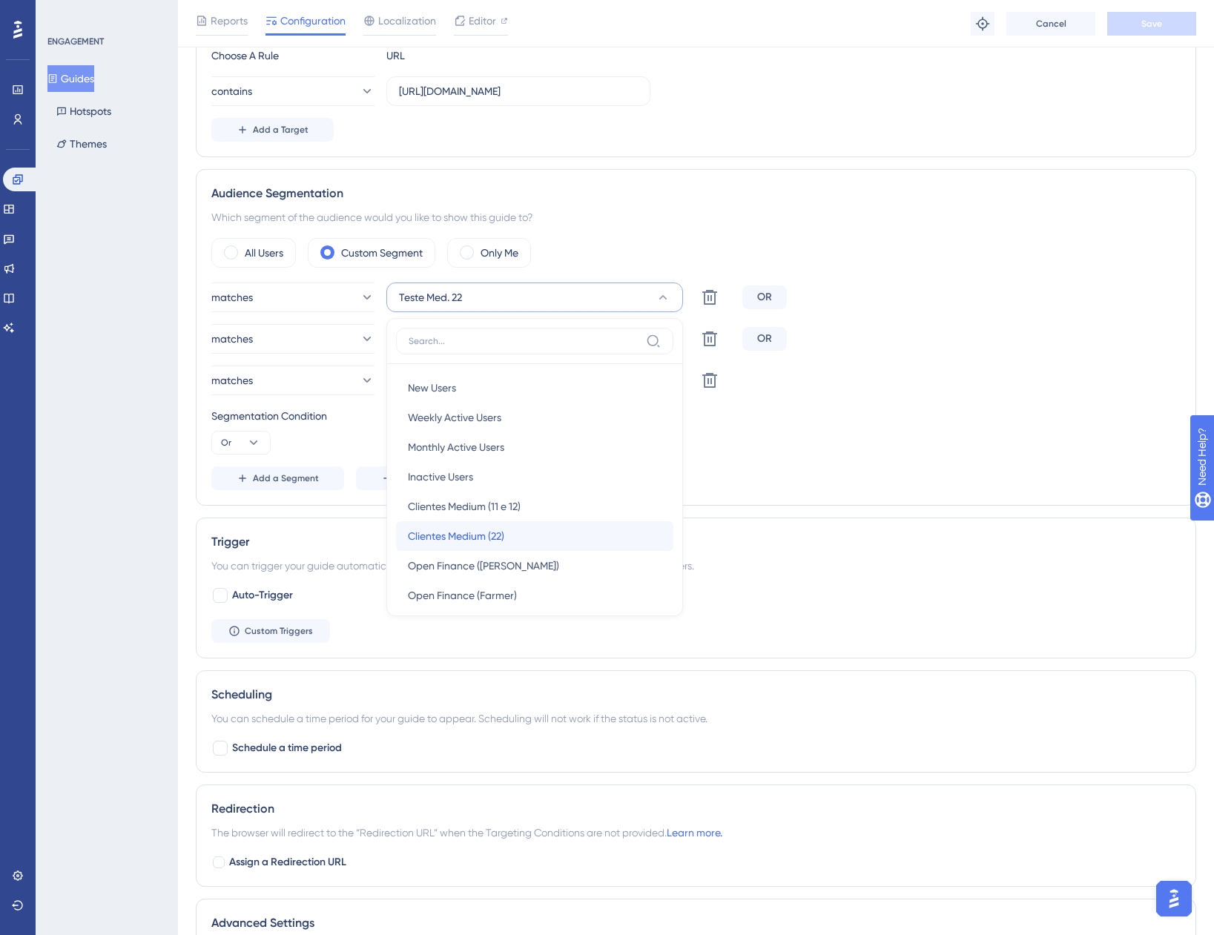
click at [500, 549] on div "Clientes Medium (22) Clientes Medium (22)" at bounding box center [535, 536] width 254 height 30
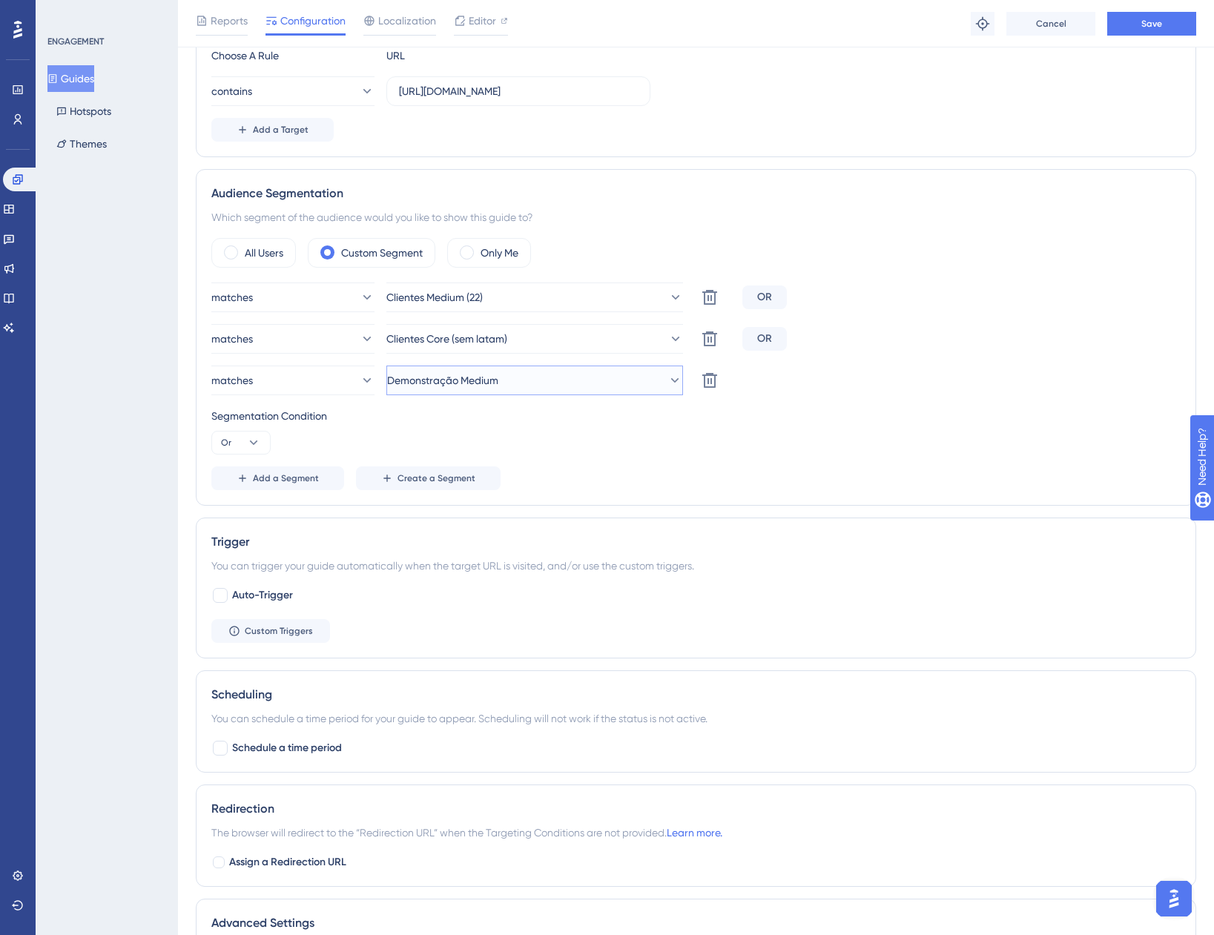
click at [485, 382] on span "Demonstração Medium" at bounding box center [442, 381] width 111 height 18
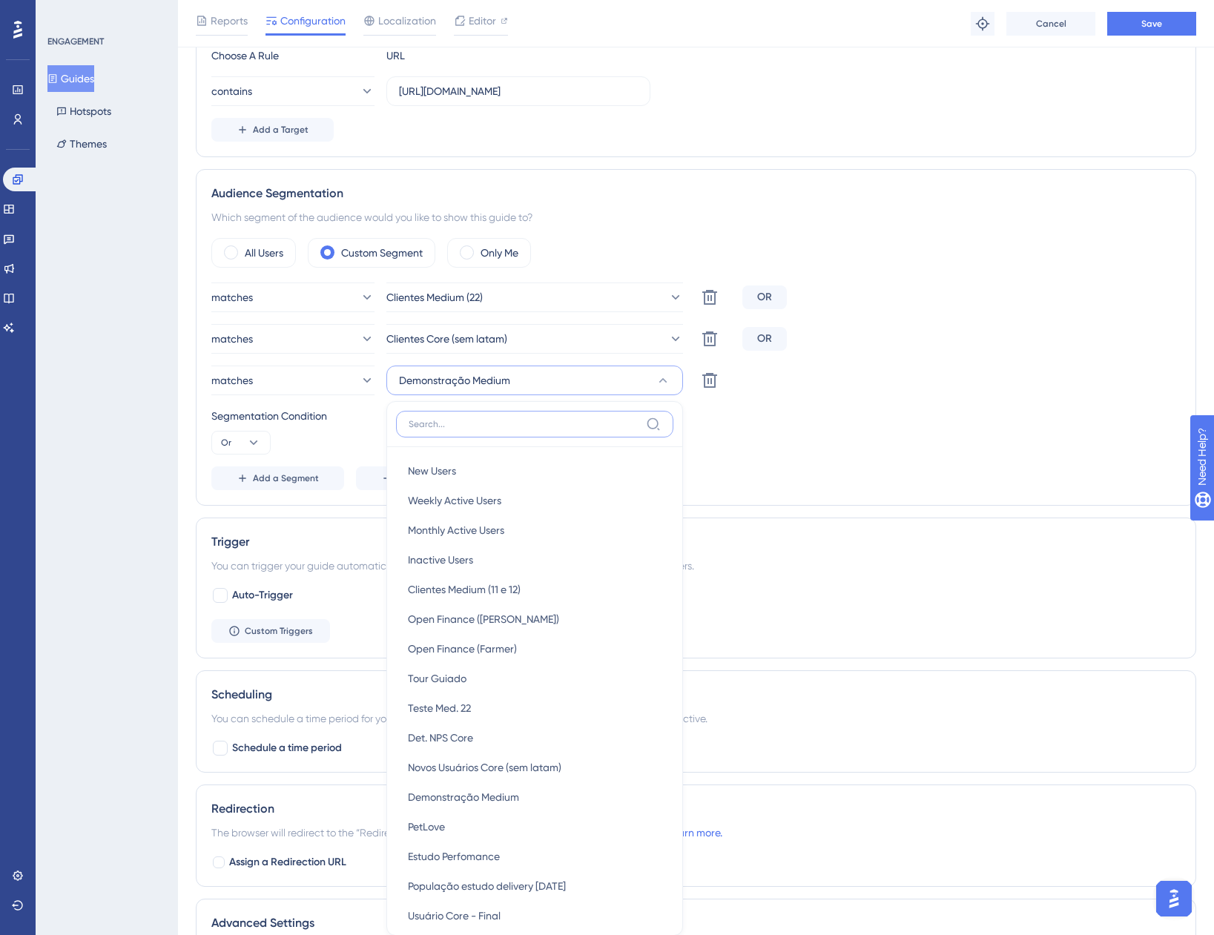
scroll to position [607, 0]
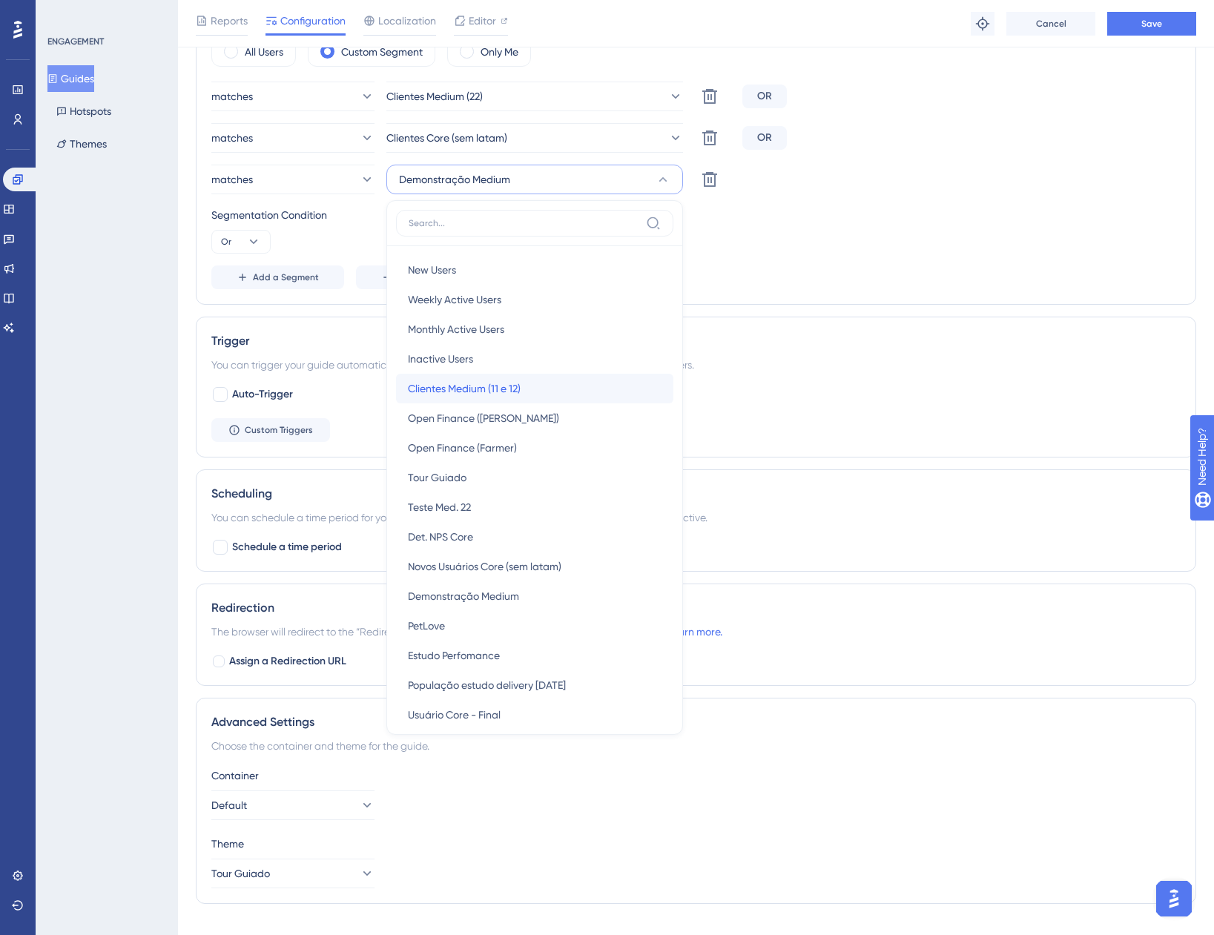
click at [498, 390] on span "Clientes Medium (11 e 12)" at bounding box center [464, 389] width 113 height 18
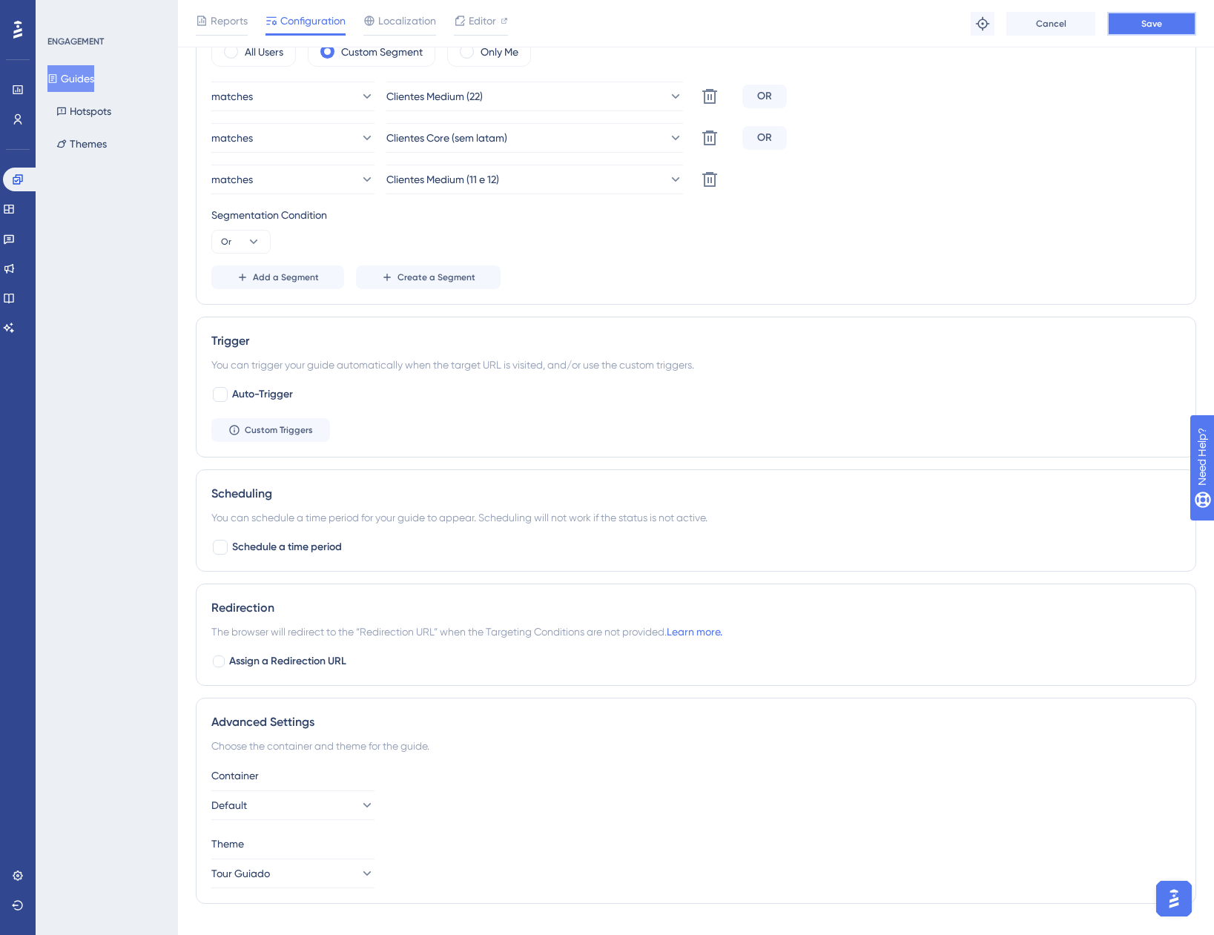
click at [1152, 22] on span "Save" at bounding box center [1151, 24] width 21 height 12
click at [89, 82] on button "Guides" at bounding box center [70, 78] width 47 height 27
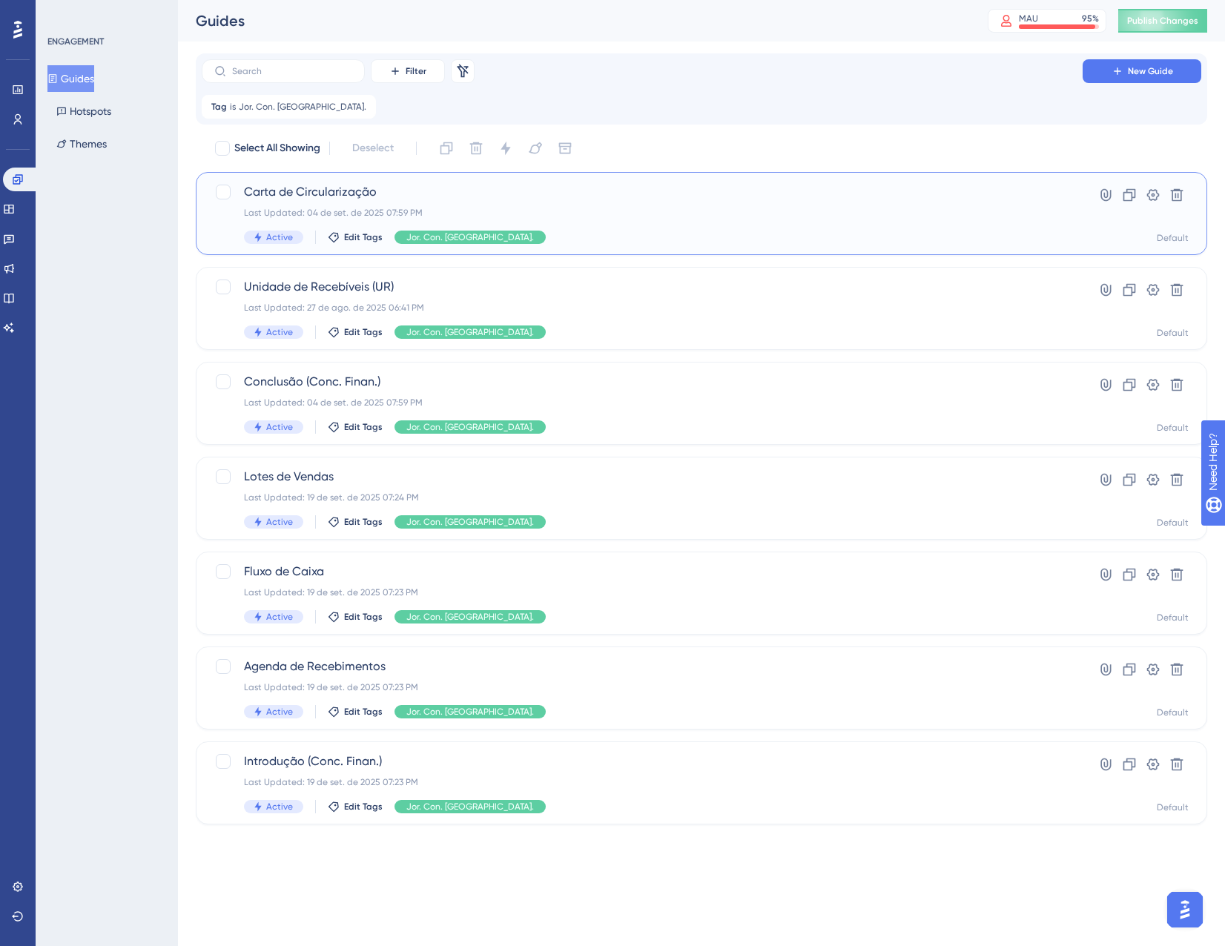
click at [558, 211] on div "Last Updated: 04 de set. de 2025 07:59 PM" at bounding box center [642, 213] width 797 height 12
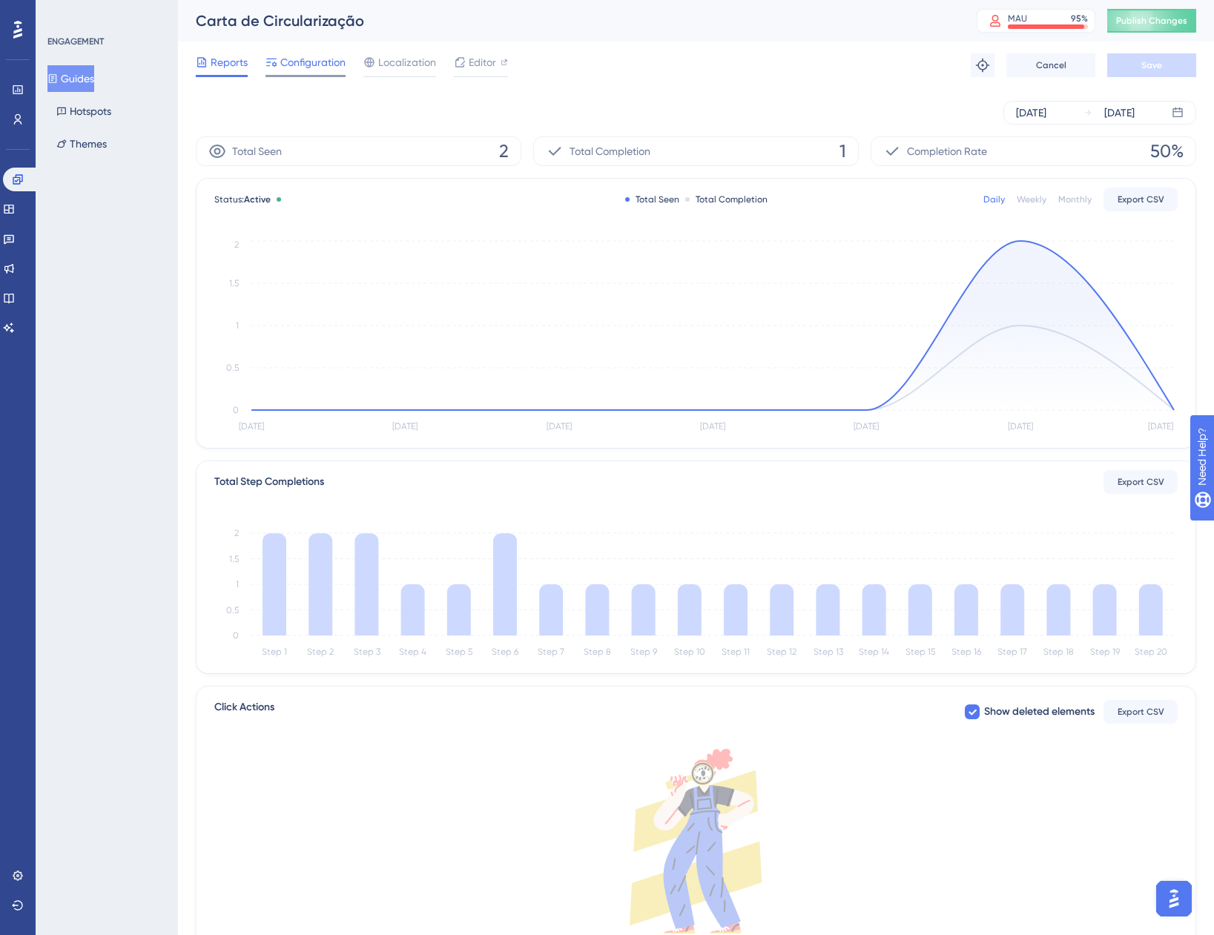
click at [314, 62] on span "Configuration" at bounding box center [312, 62] width 65 height 18
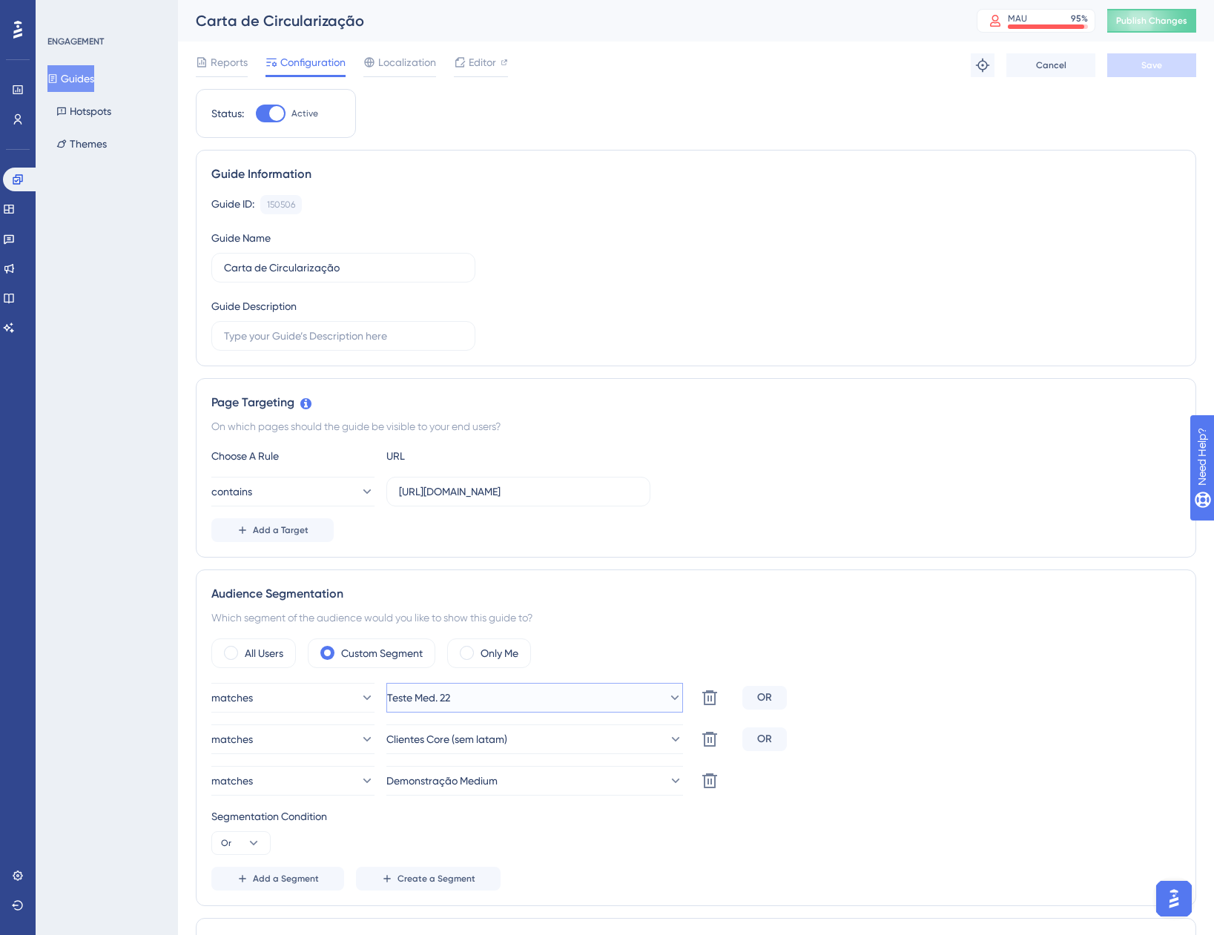
click at [524, 690] on button "Teste Med. 22" at bounding box center [534, 698] width 297 height 30
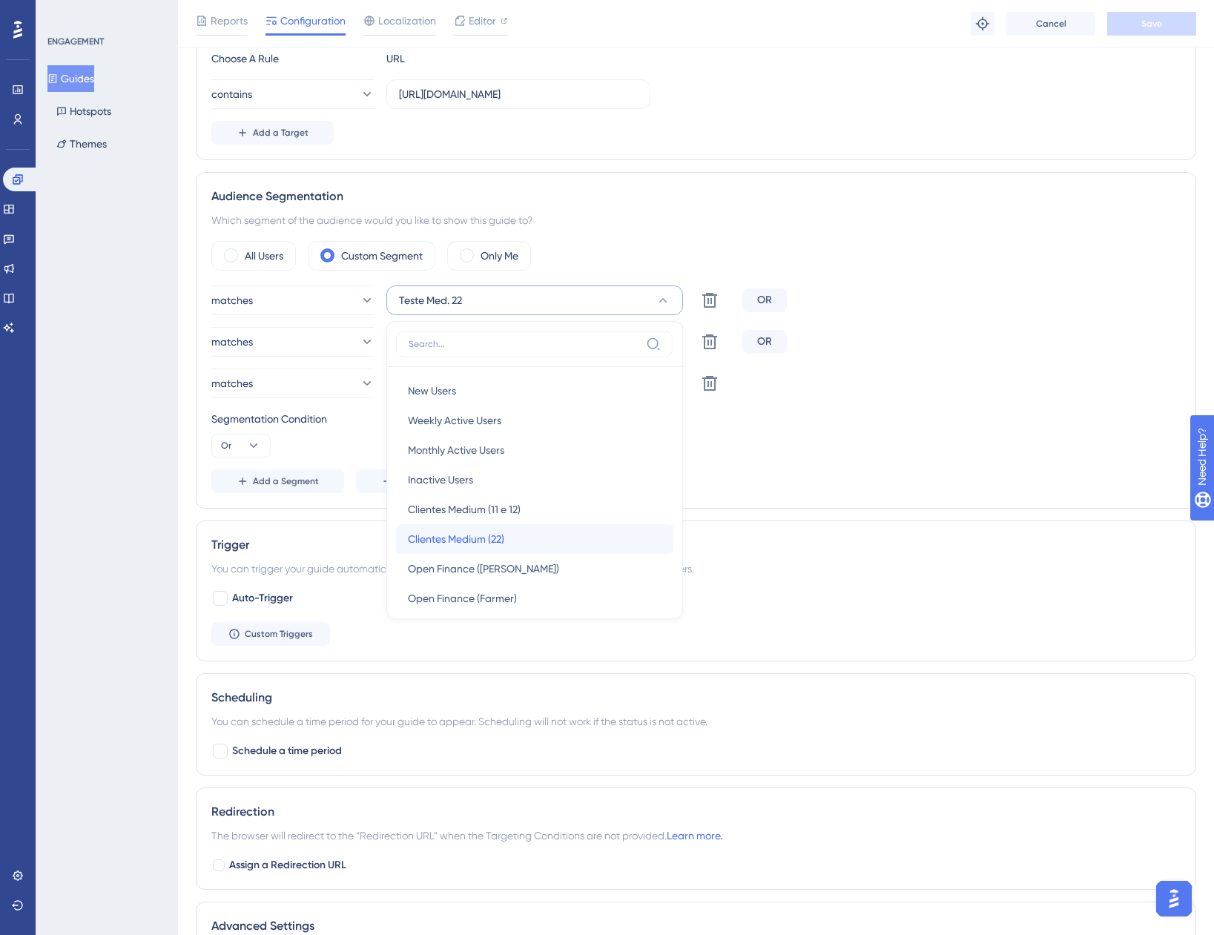
click at [529, 538] on div "Clientes Medium (22) Clientes Medium (22)" at bounding box center [535, 539] width 254 height 30
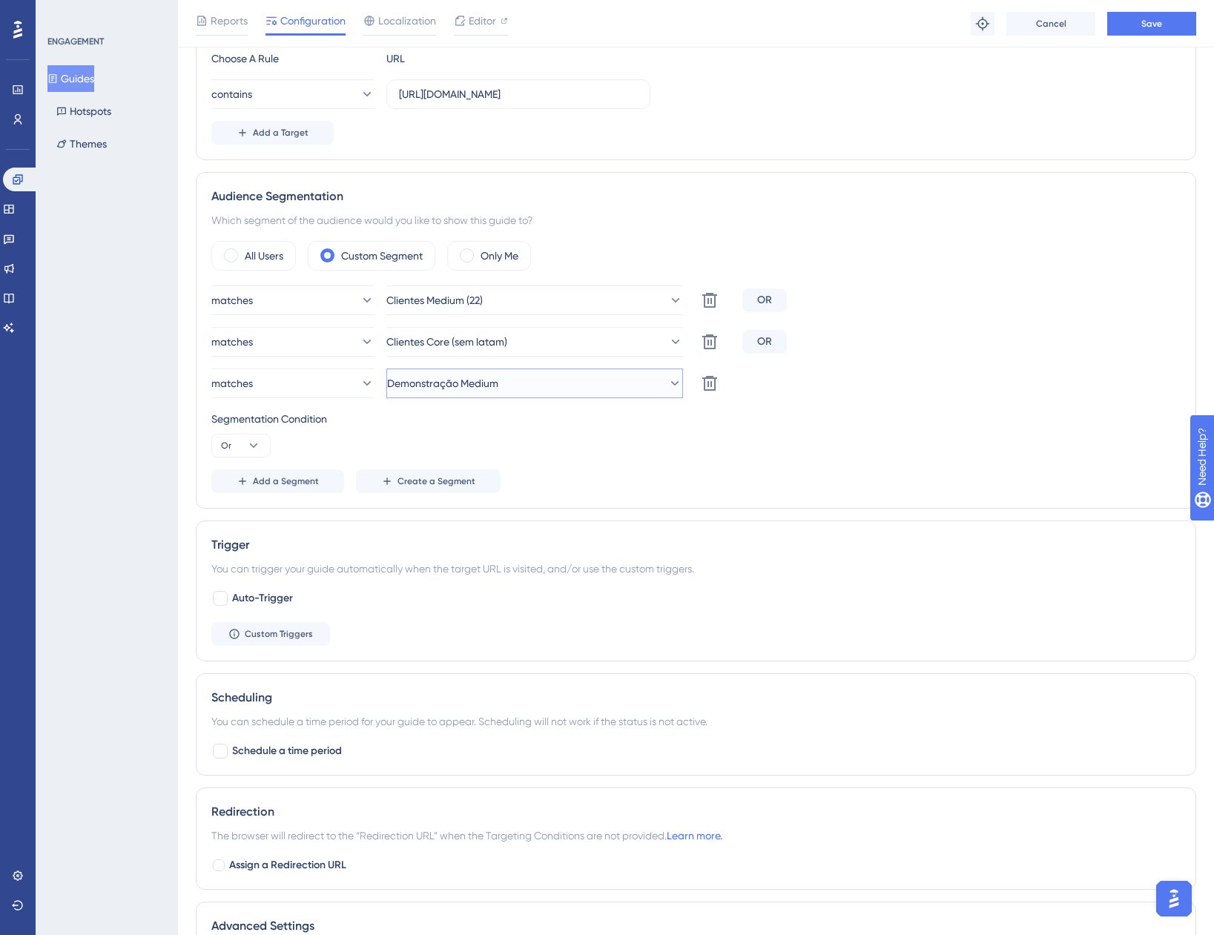
click at [498, 383] on span "Demonstração Medium" at bounding box center [442, 384] width 111 height 18
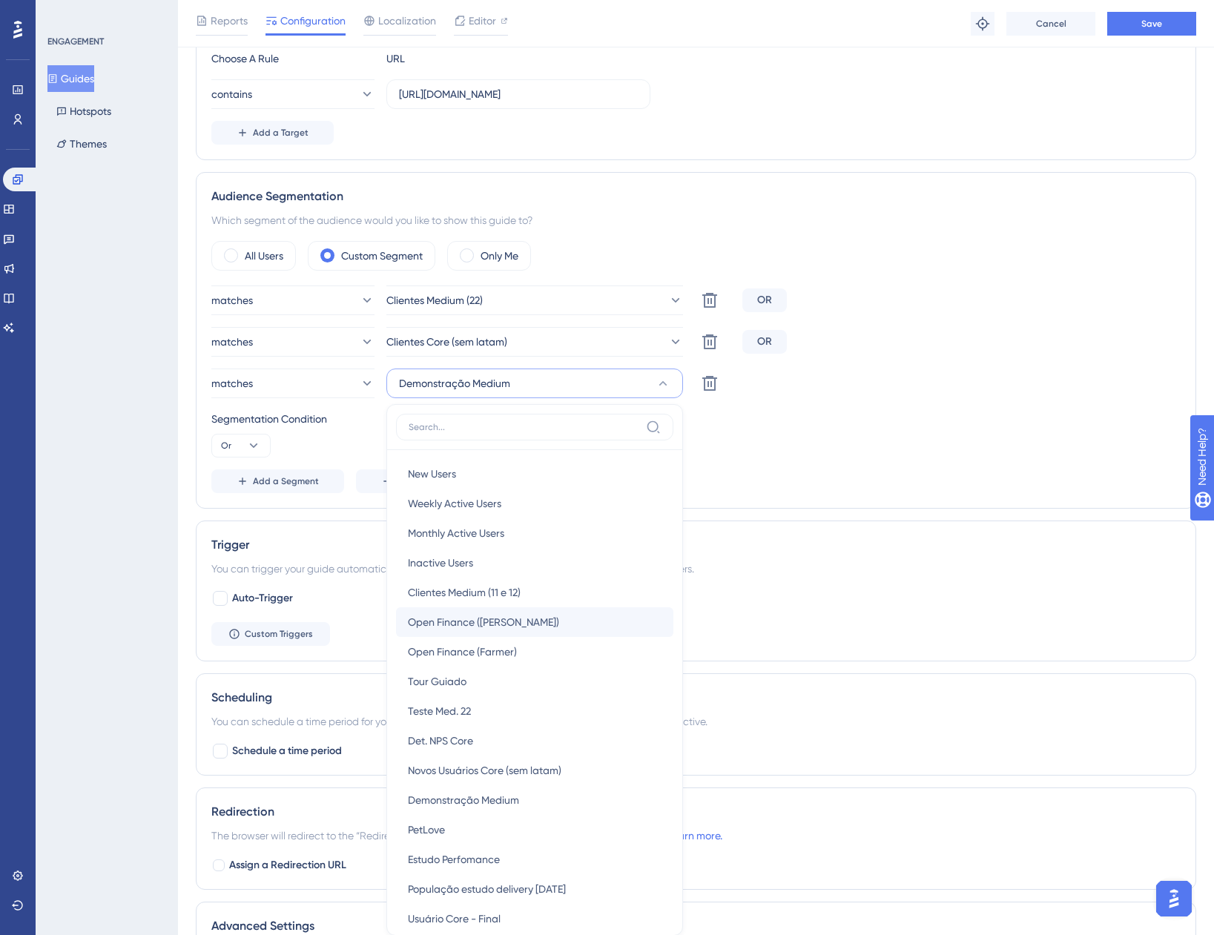
scroll to position [606, 0]
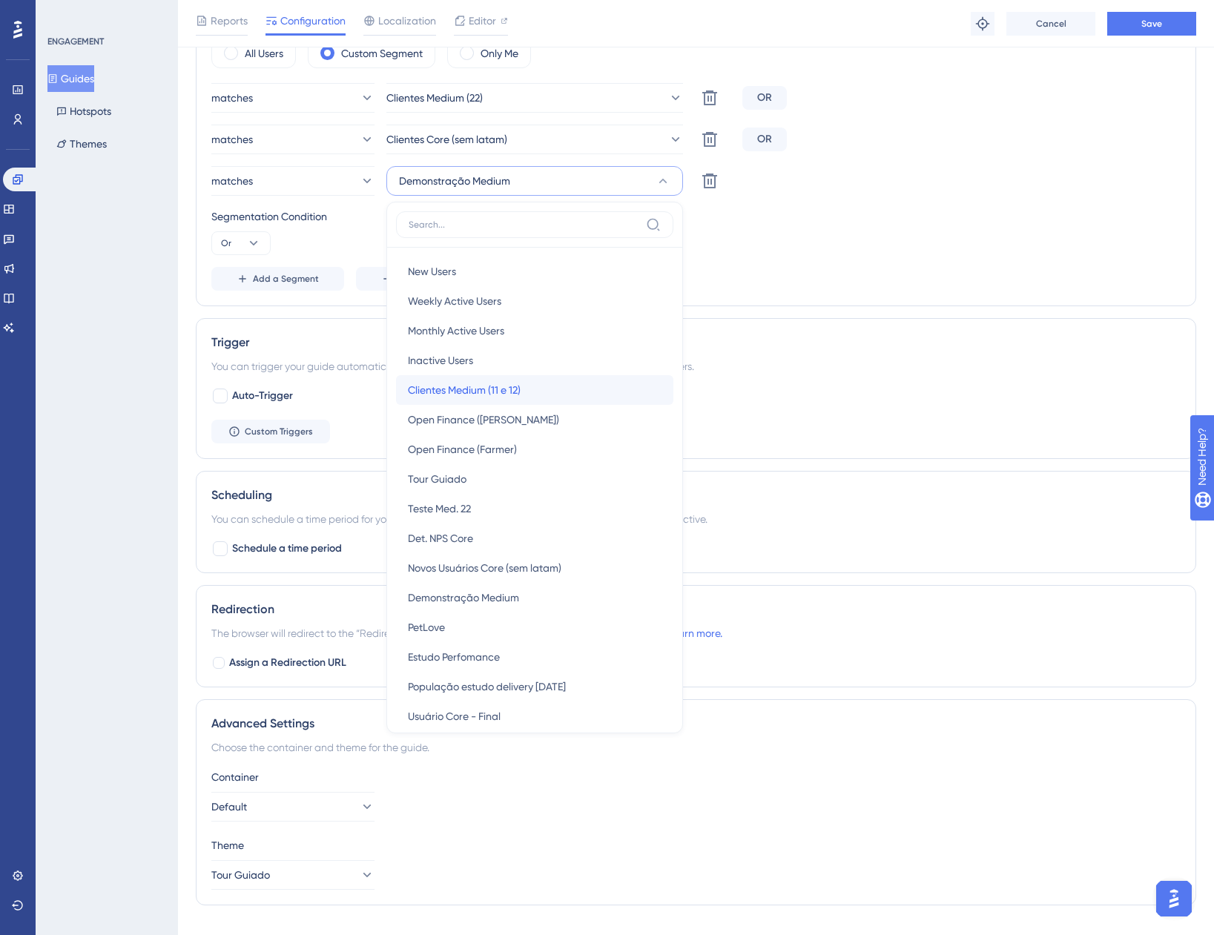
click at [513, 392] on span "Clientes Medium (11 e 12)" at bounding box center [464, 390] width 113 height 18
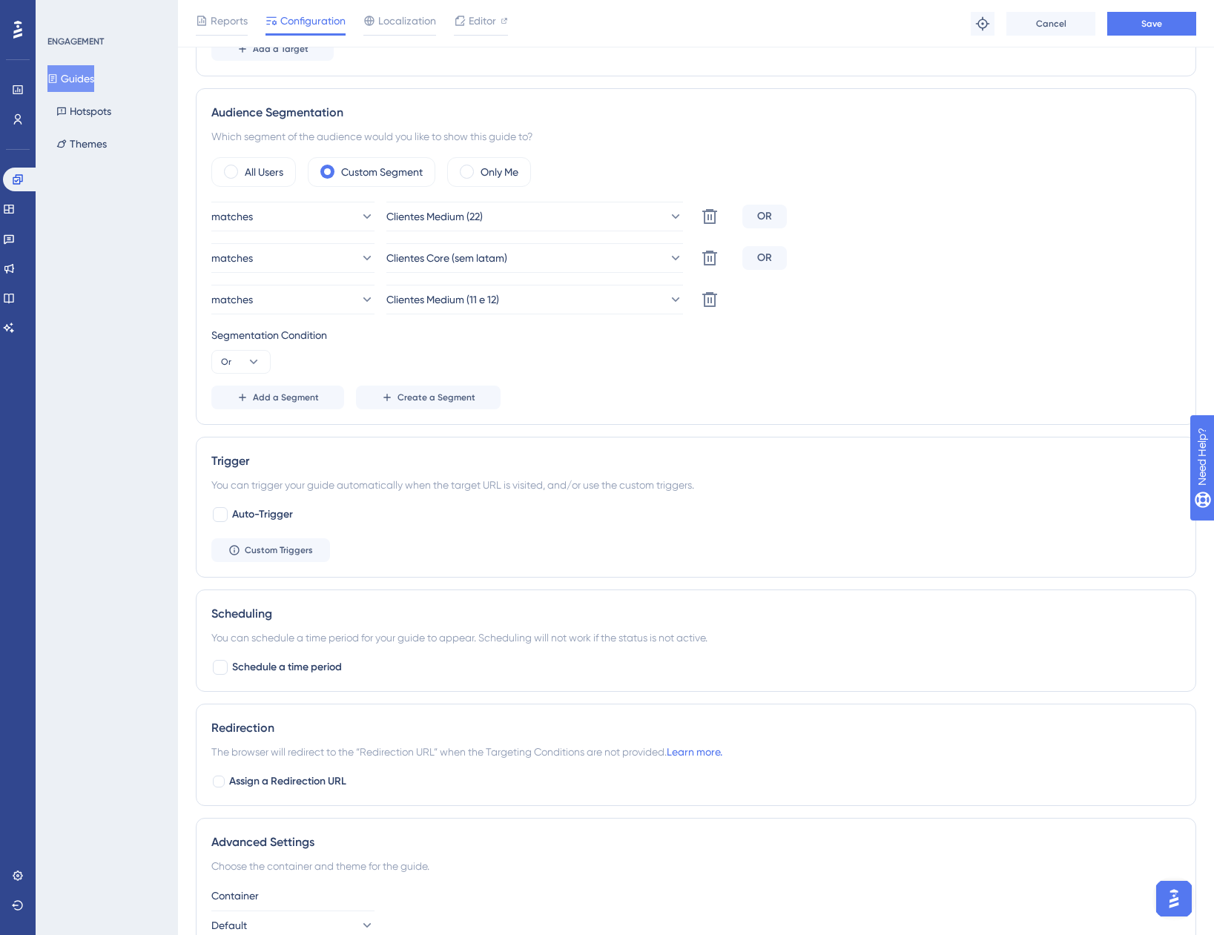
scroll to position [383, 0]
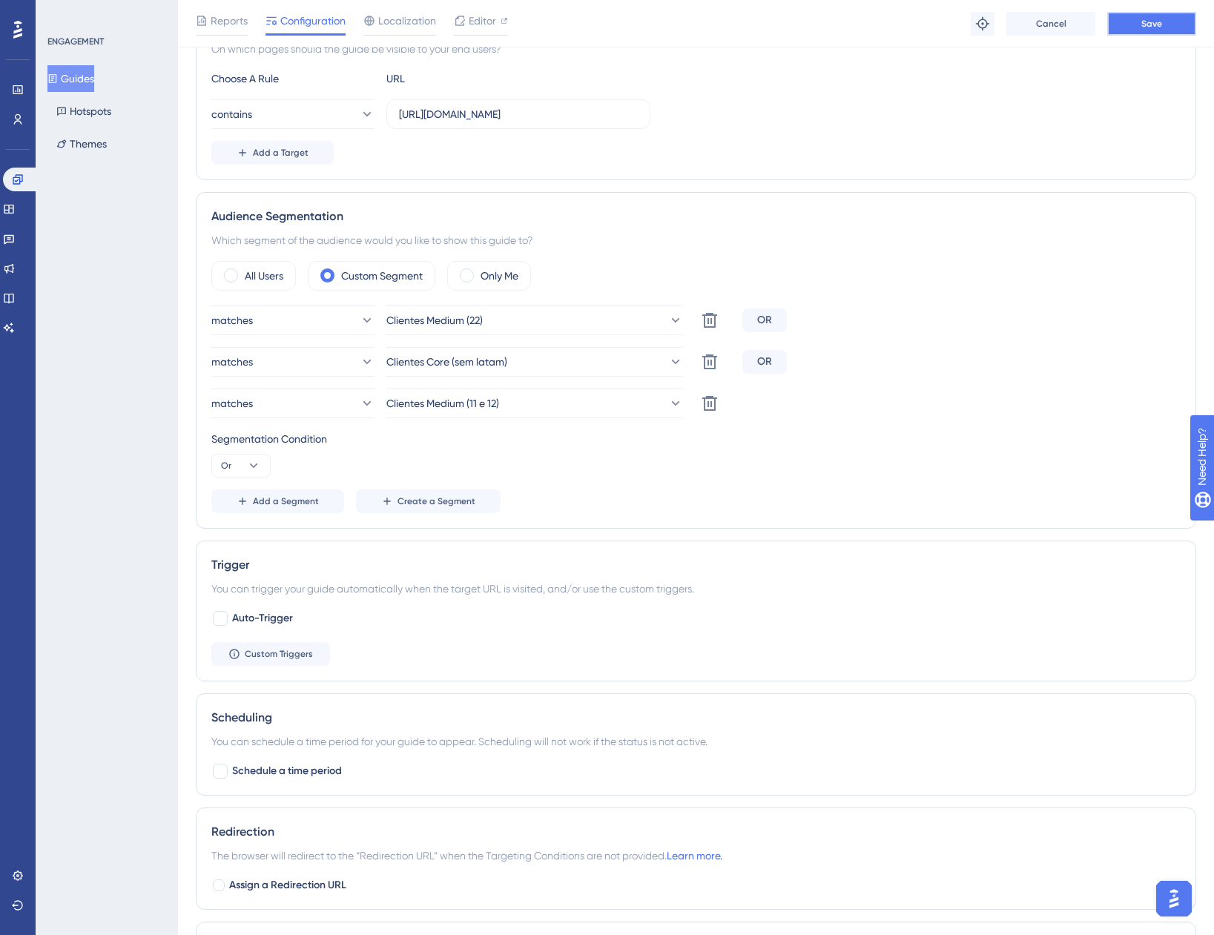
click at [1161, 31] on button "Save" at bounding box center [1151, 24] width 89 height 24
click at [91, 75] on button "Guides" at bounding box center [70, 78] width 47 height 27
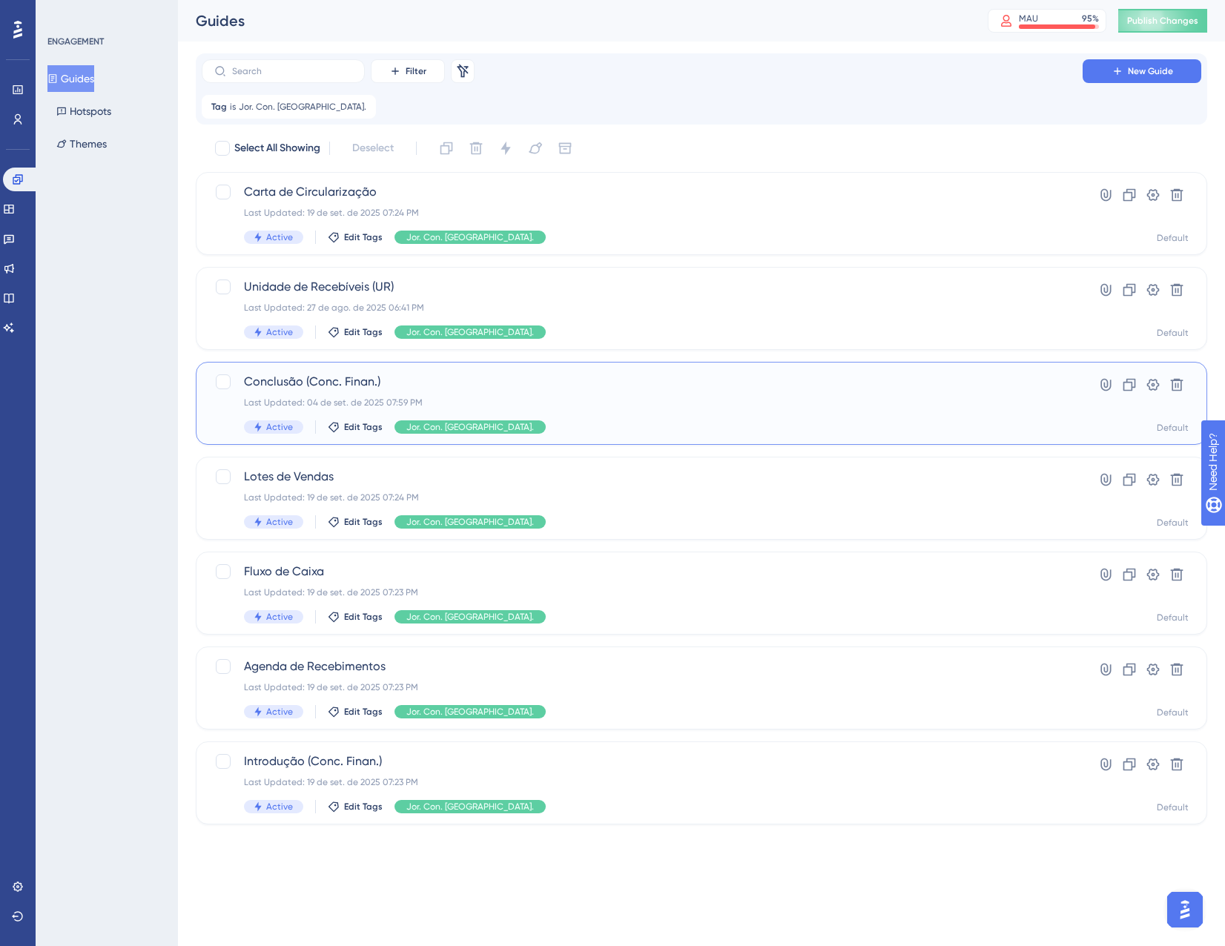
click at [532, 415] on div "Conclusão (Conc. Finan.) Last Updated: 04 de set. de 2025 07:59 PM Active Edit …" at bounding box center [642, 403] width 797 height 61
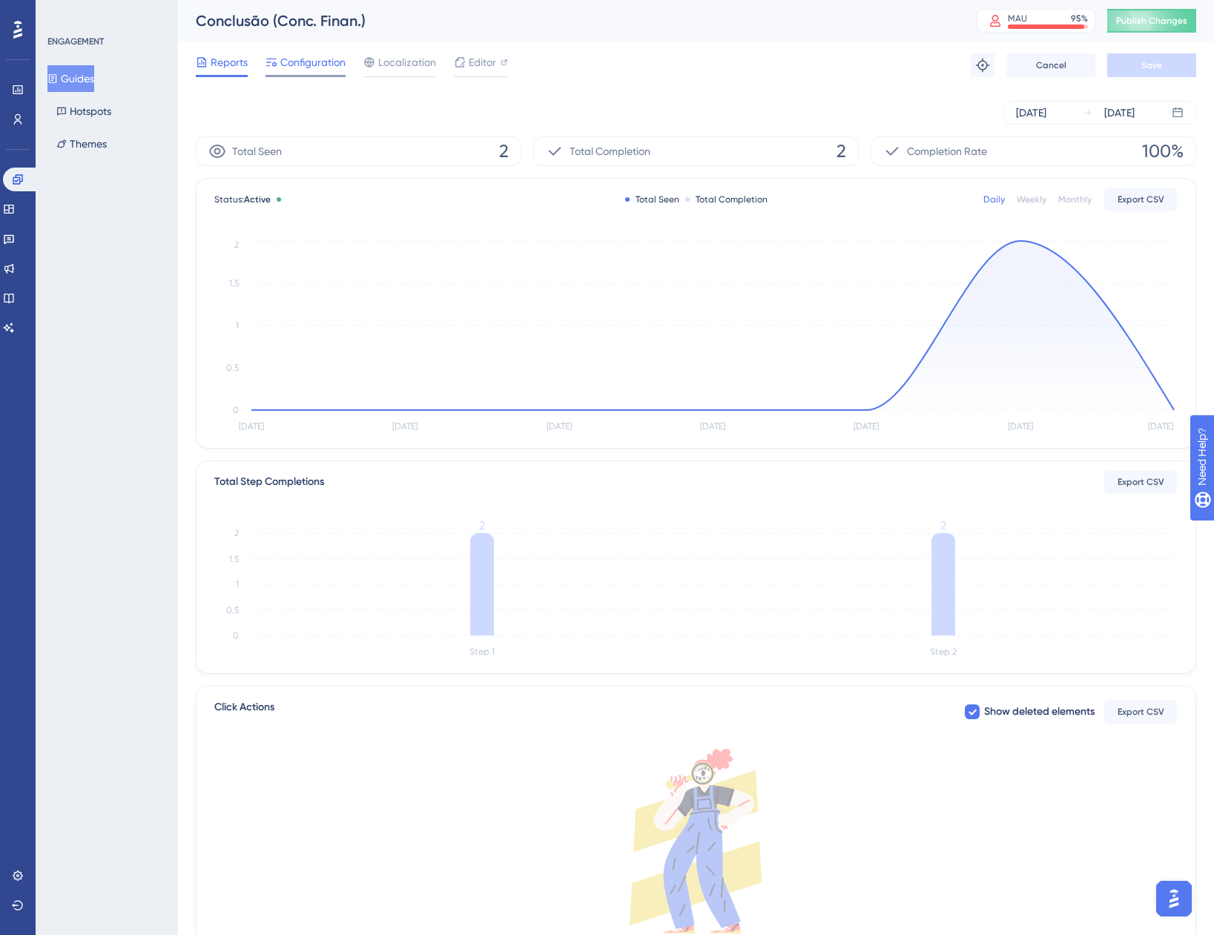
click at [288, 60] on span "Configuration" at bounding box center [312, 62] width 65 height 18
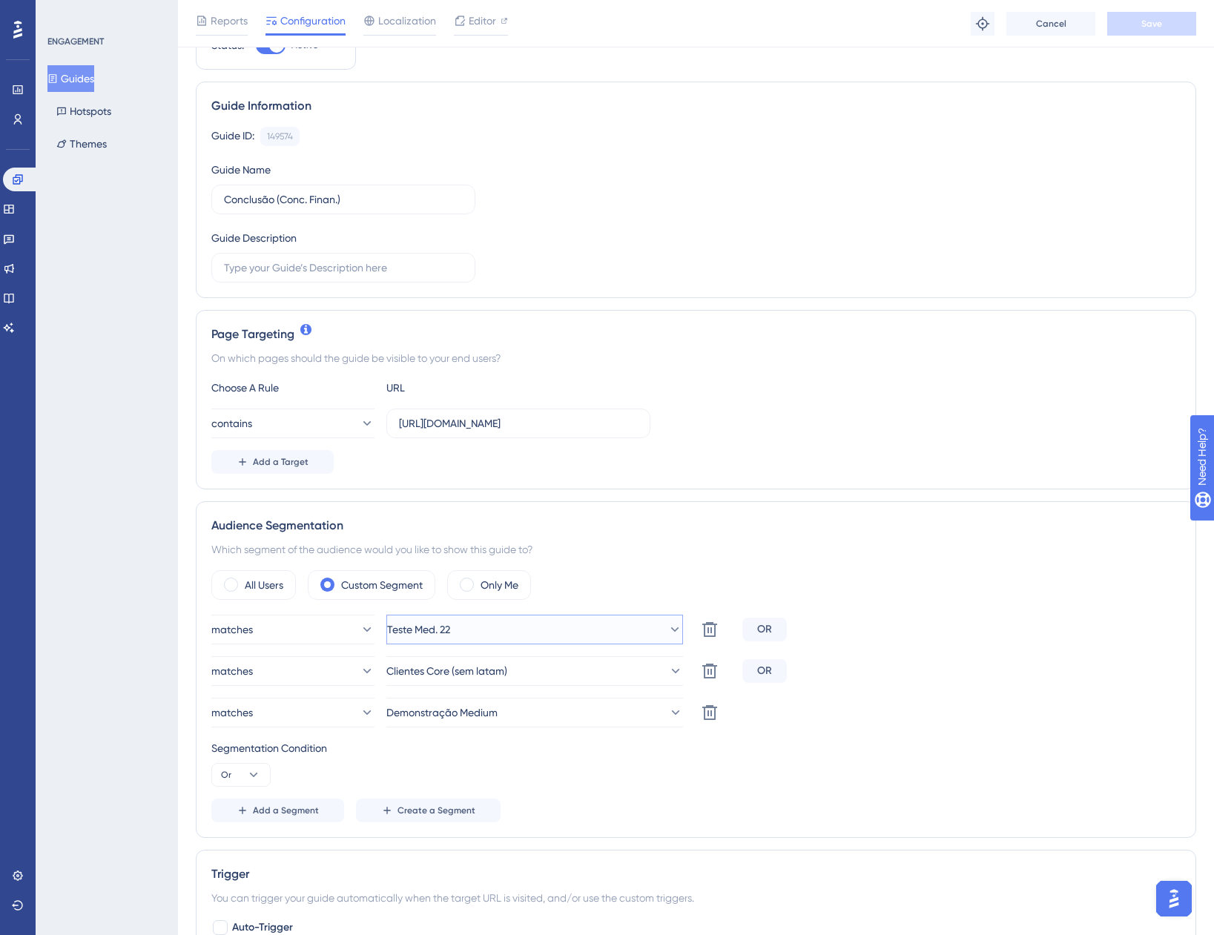
click at [610, 620] on button "Teste Med. 22" at bounding box center [534, 630] width 297 height 30
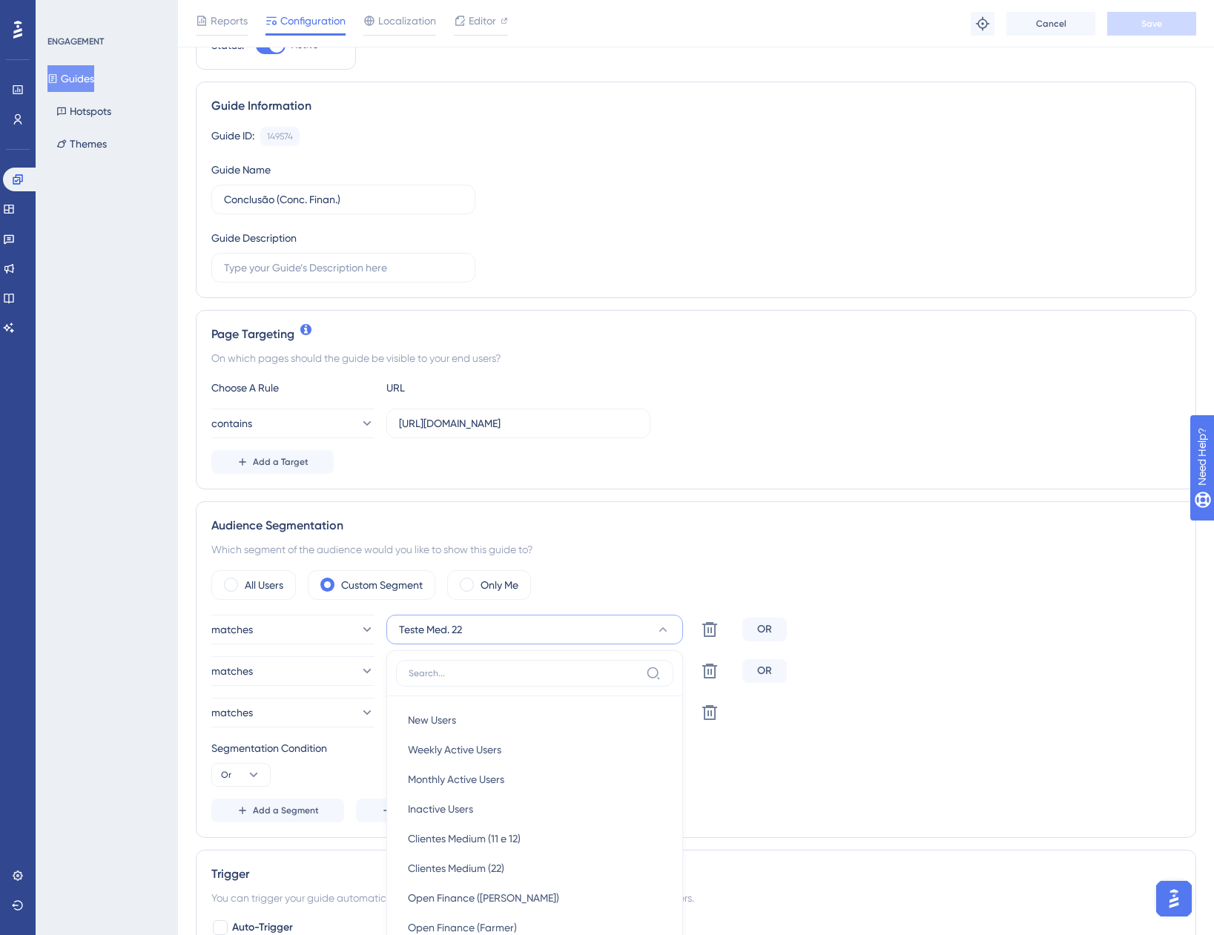
scroll to position [406, 0]
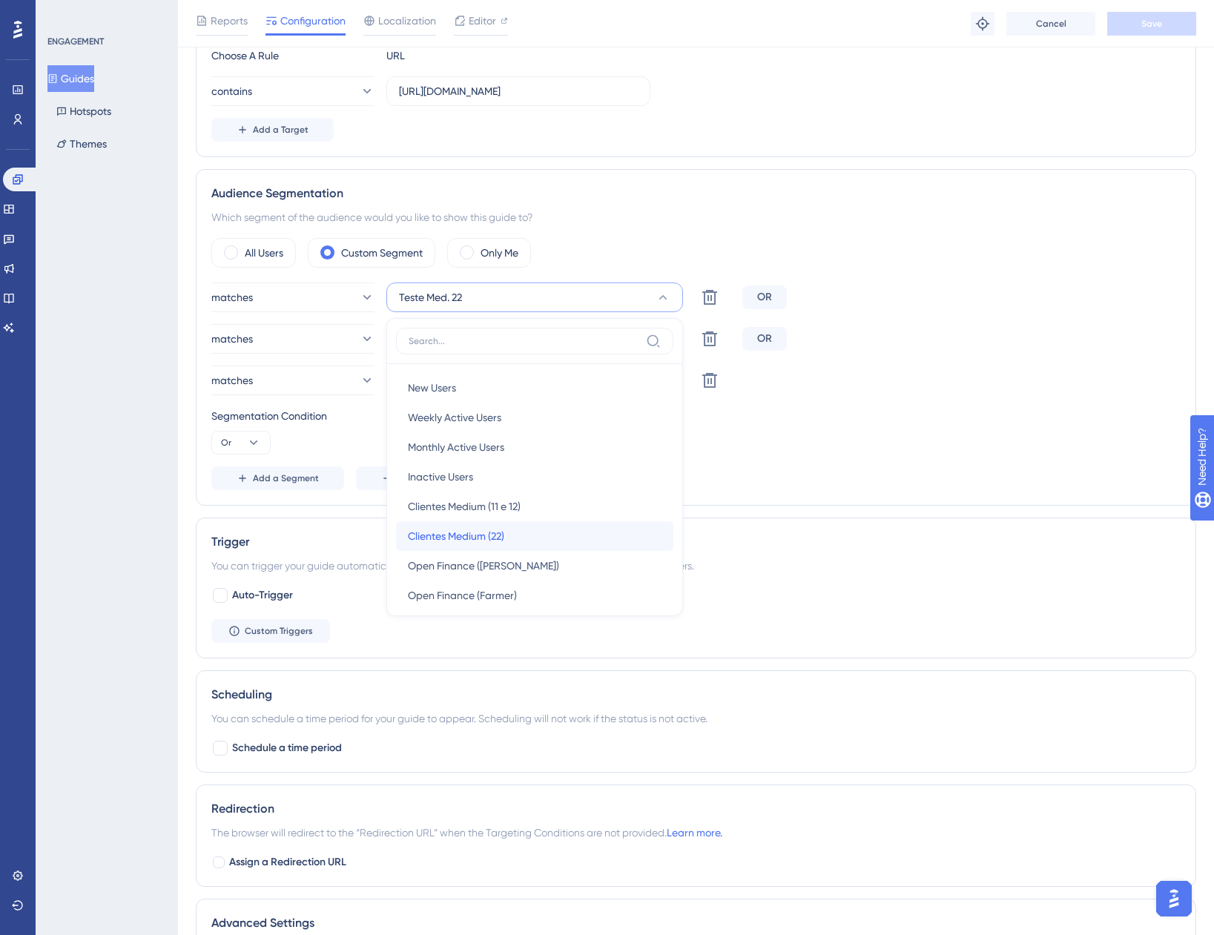
click at [500, 538] on span "Clientes Medium (22)" at bounding box center [456, 536] width 96 height 18
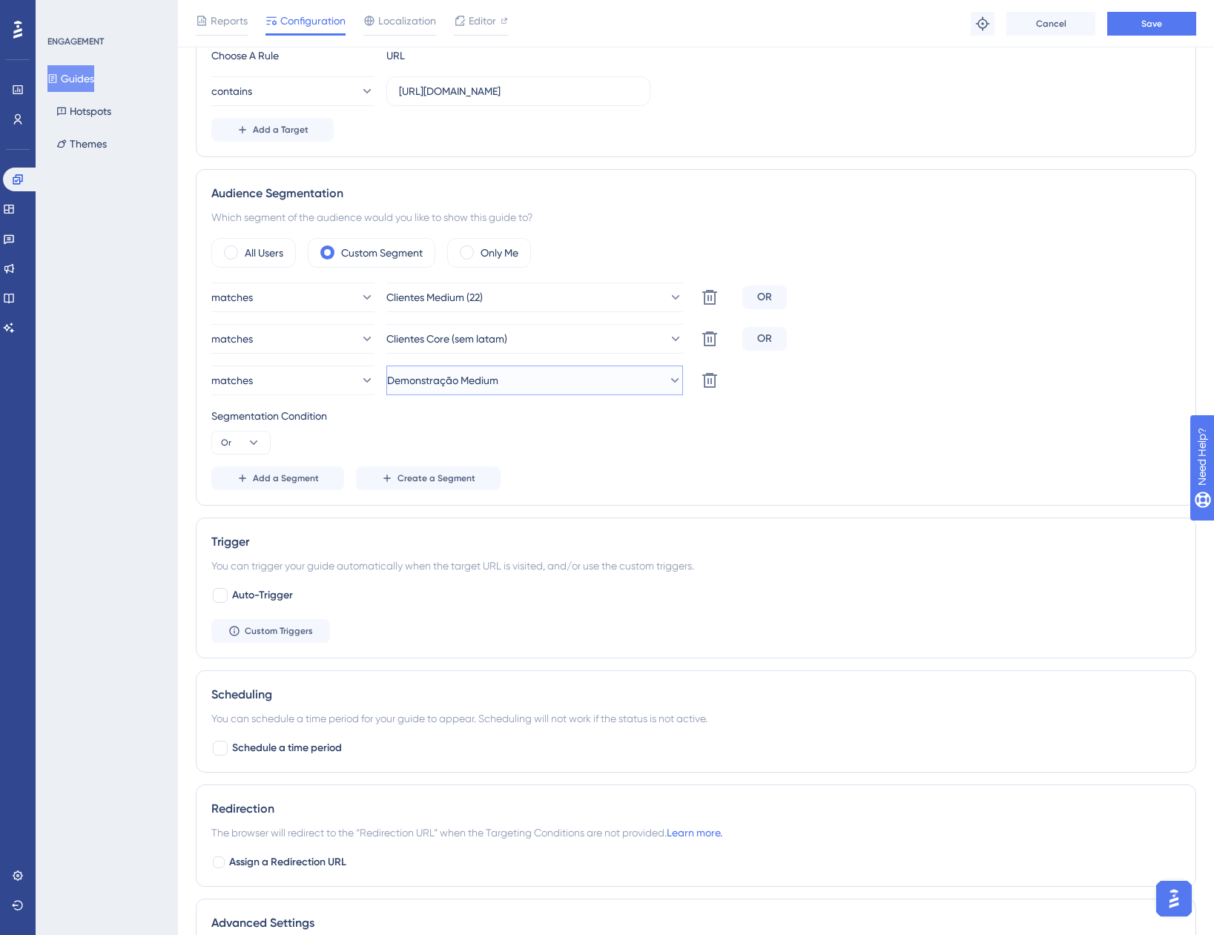
click at [532, 382] on button "Demonstração Medium" at bounding box center [534, 381] width 297 height 30
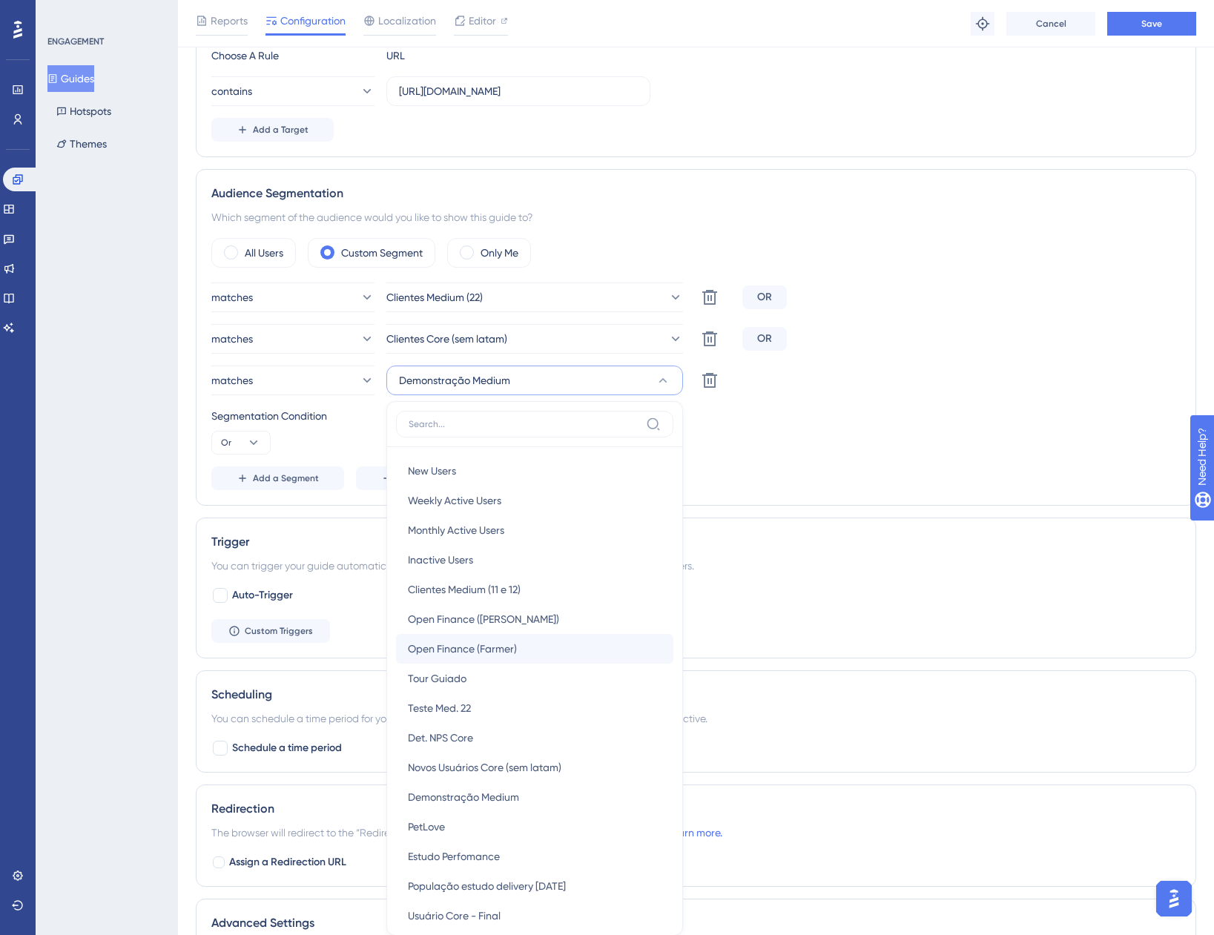
scroll to position [607, 0]
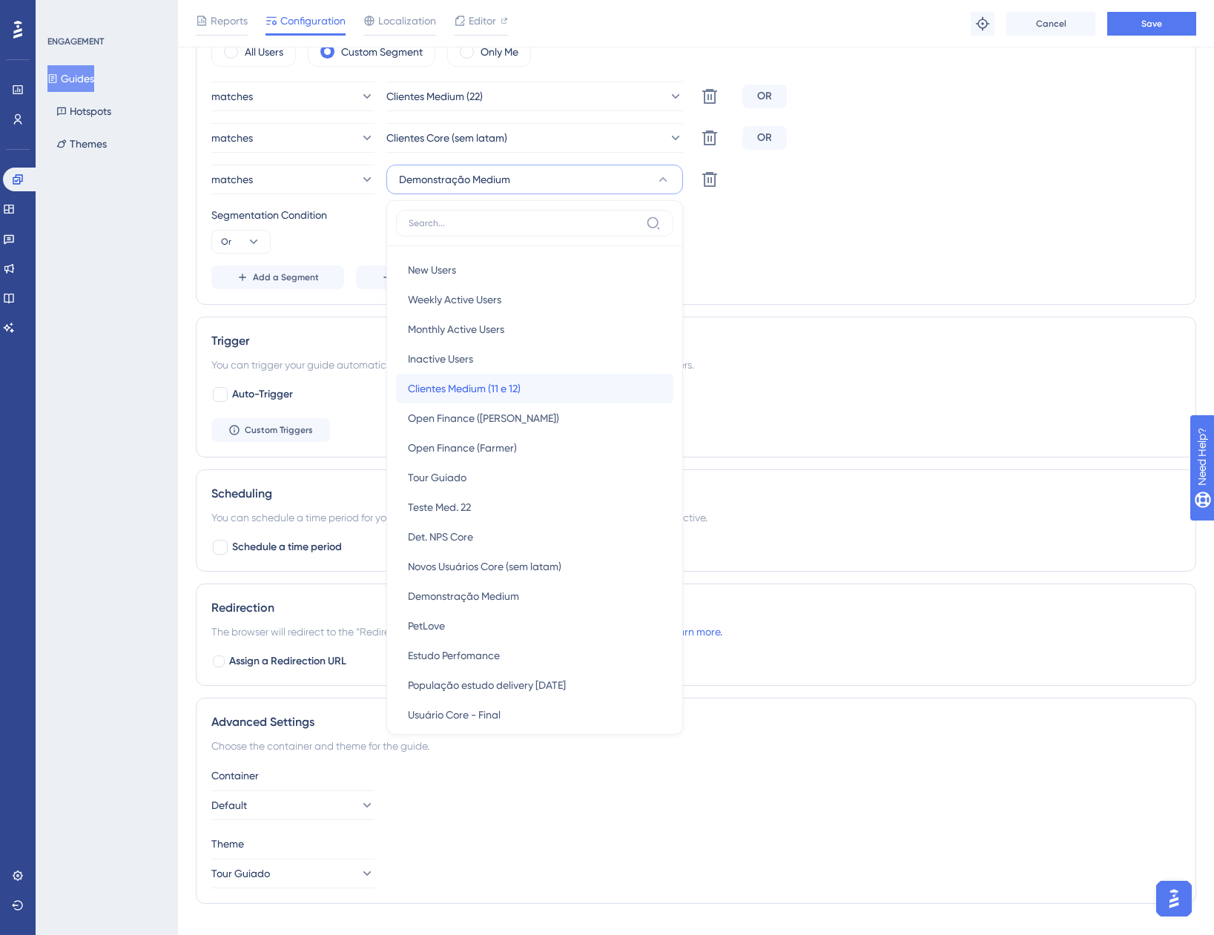
click at [515, 390] on span "Clientes Medium (11 e 12)" at bounding box center [464, 389] width 113 height 18
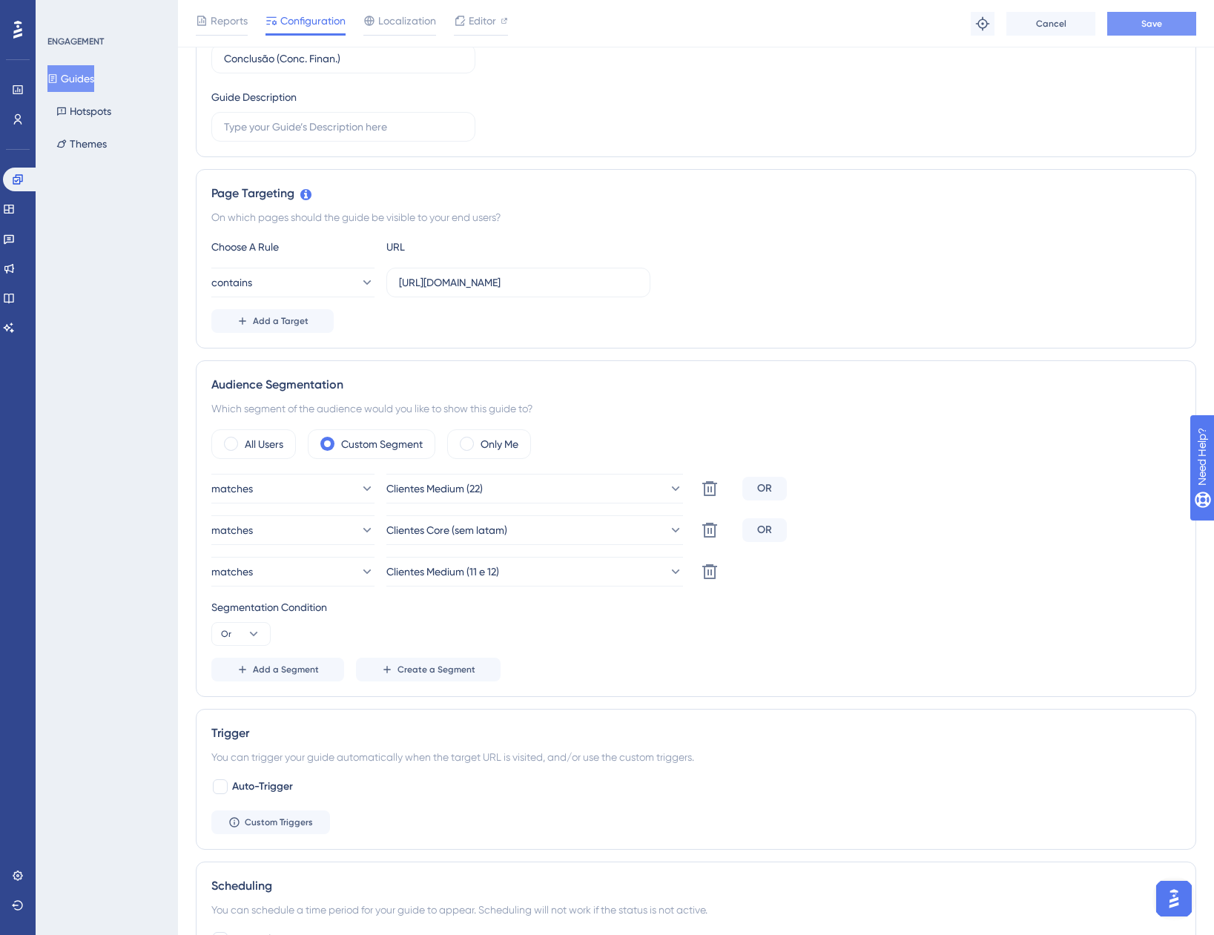
scroll to position [88, 0]
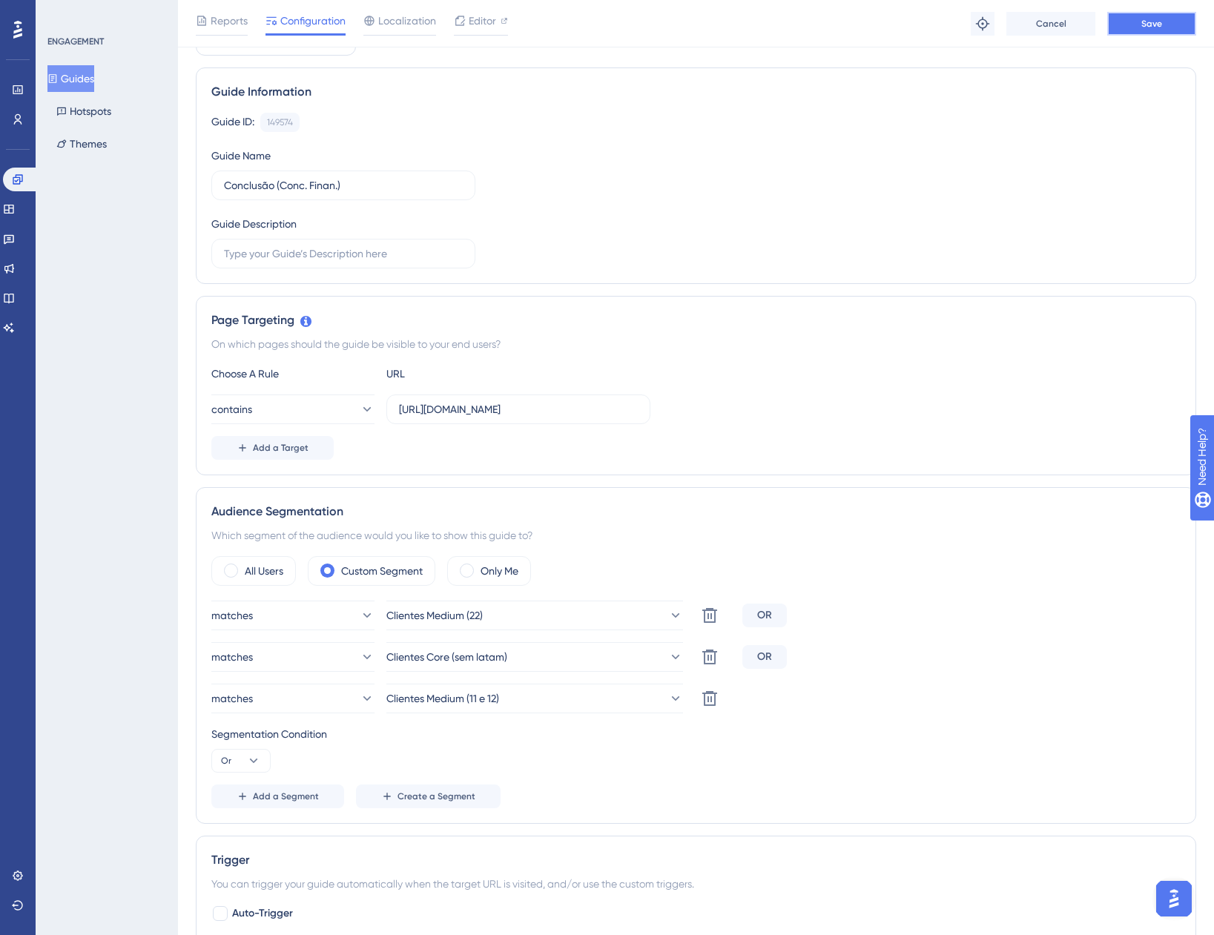
click at [1144, 19] on span "Save" at bounding box center [1151, 24] width 21 height 12
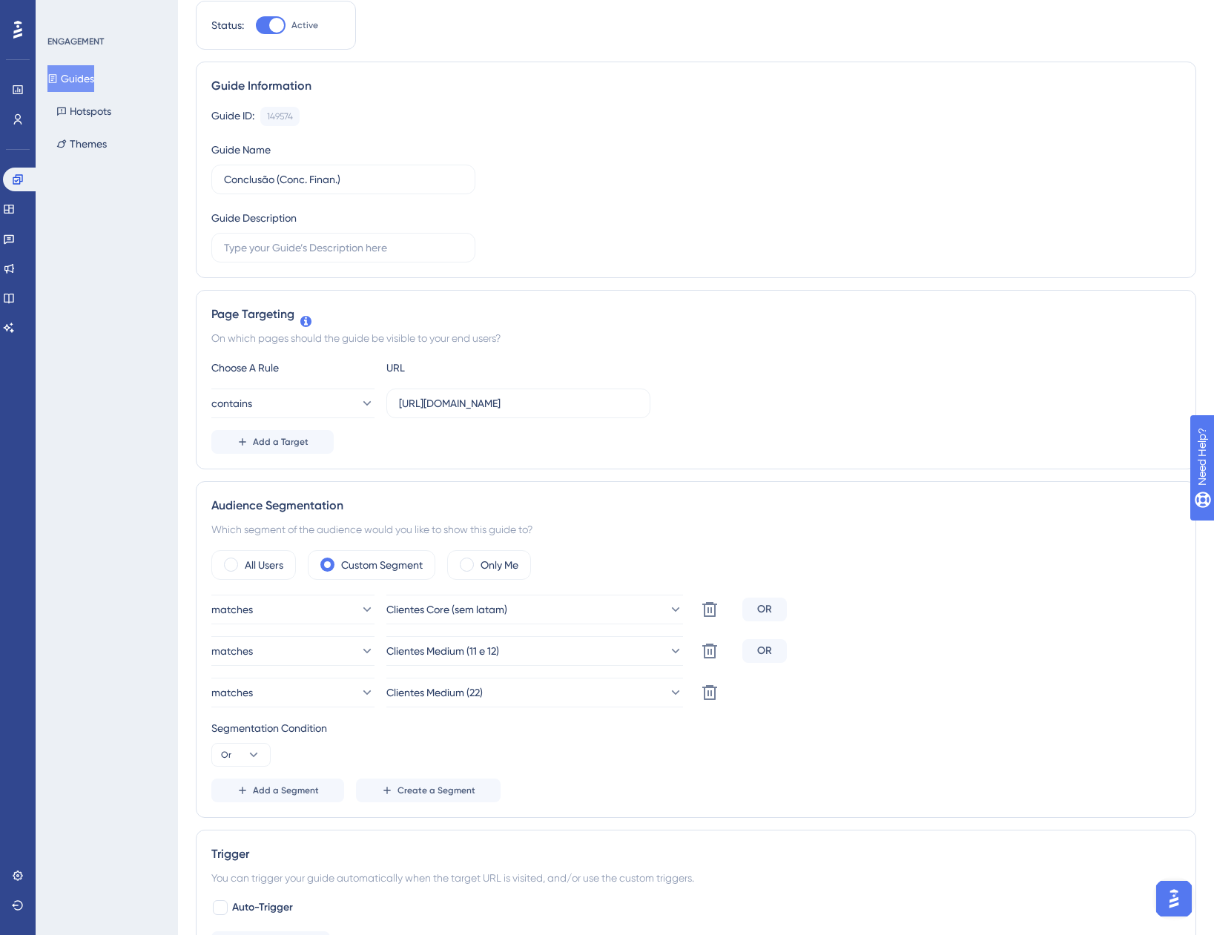
scroll to position [0, 0]
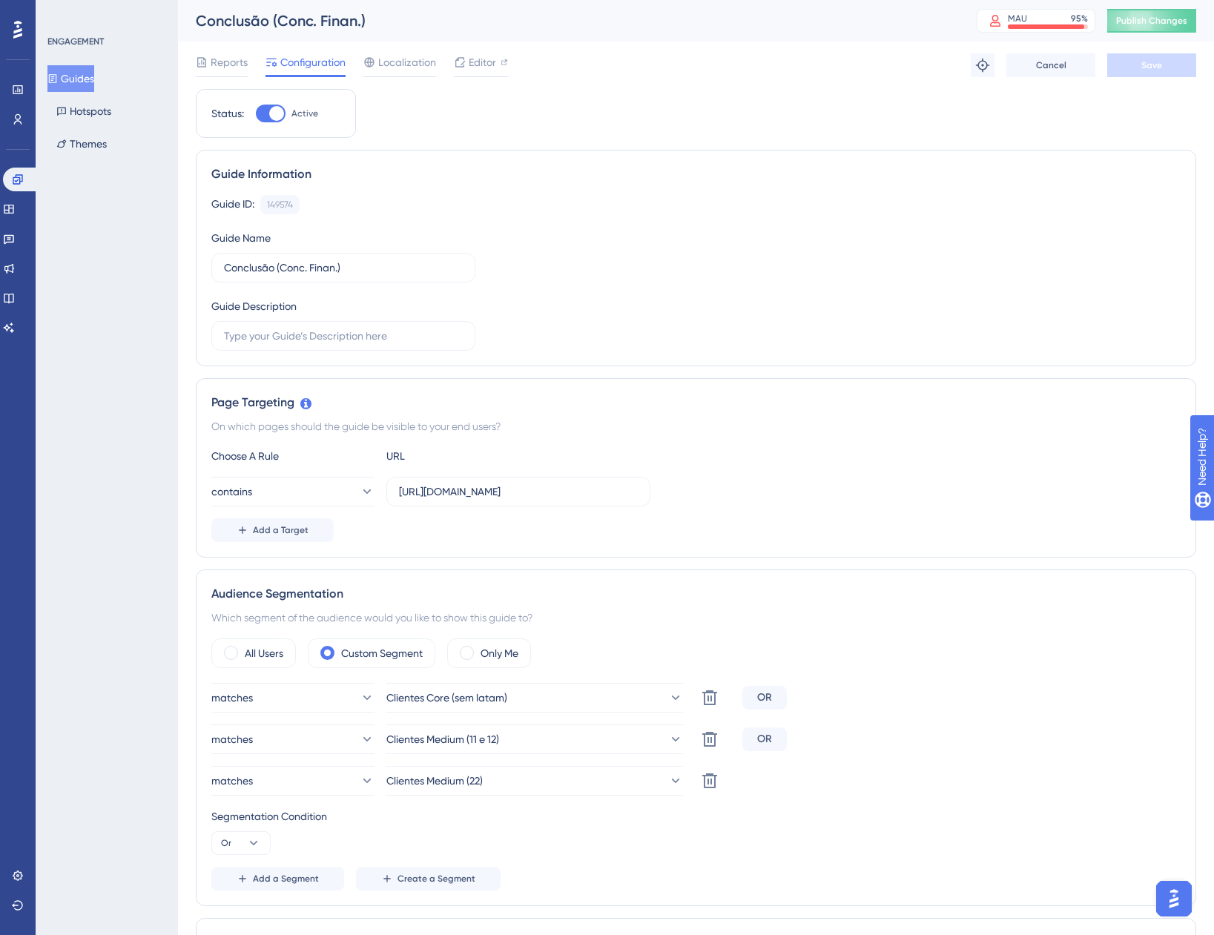
drag, startPoint x: 87, startPoint y: 67, endPoint x: 125, endPoint y: 96, distance: 48.2
click at [87, 67] on button "Guides" at bounding box center [70, 78] width 47 height 27
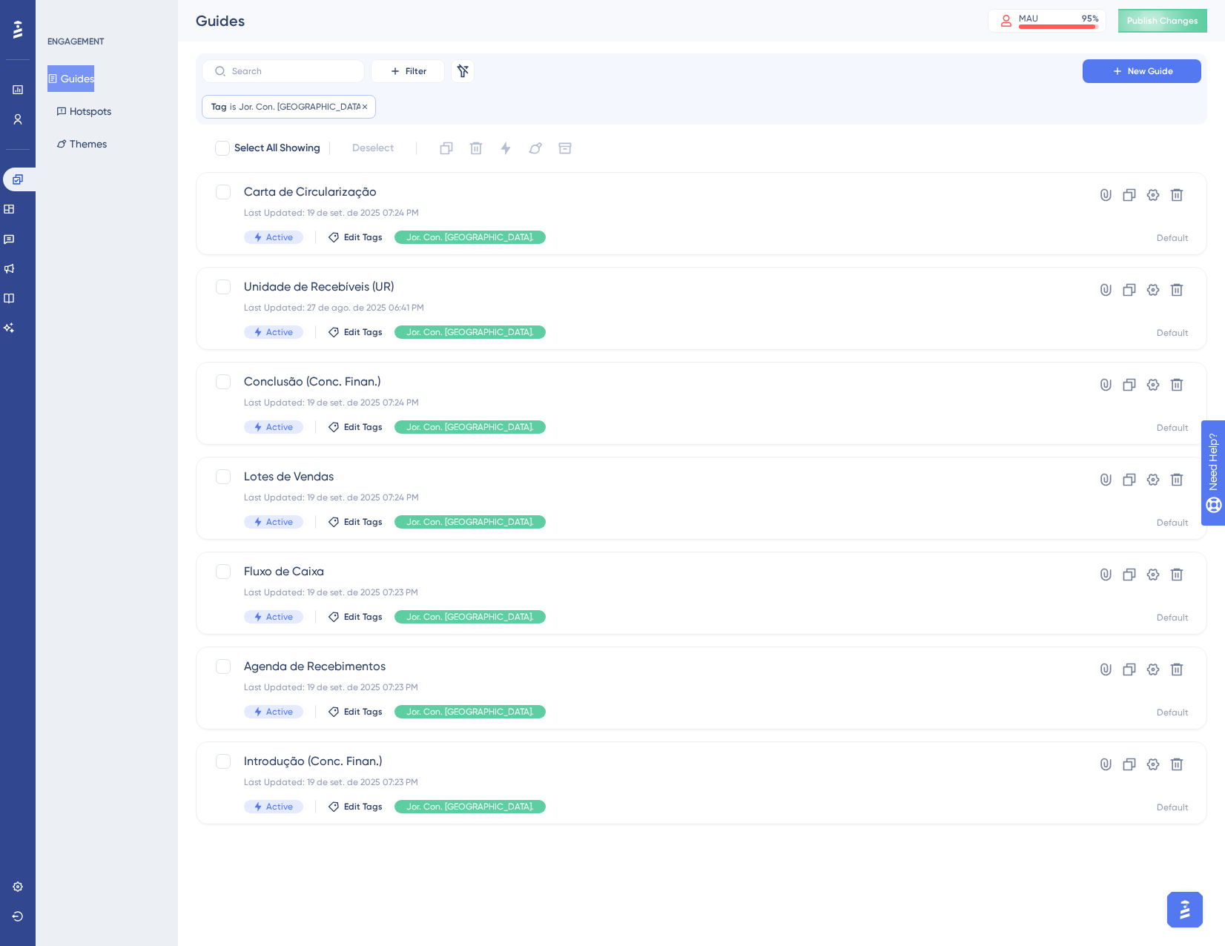
click at [283, 110] on span "Jor. Con. [GEOGRAPHIC_DATA]." at bounding box center [303, 107] width 128 height 12
click at [258, 190] on button "Jor. Con. [GEOGRAPHIC_DATA]." at bounding box center [295, 179] width 163 height 30
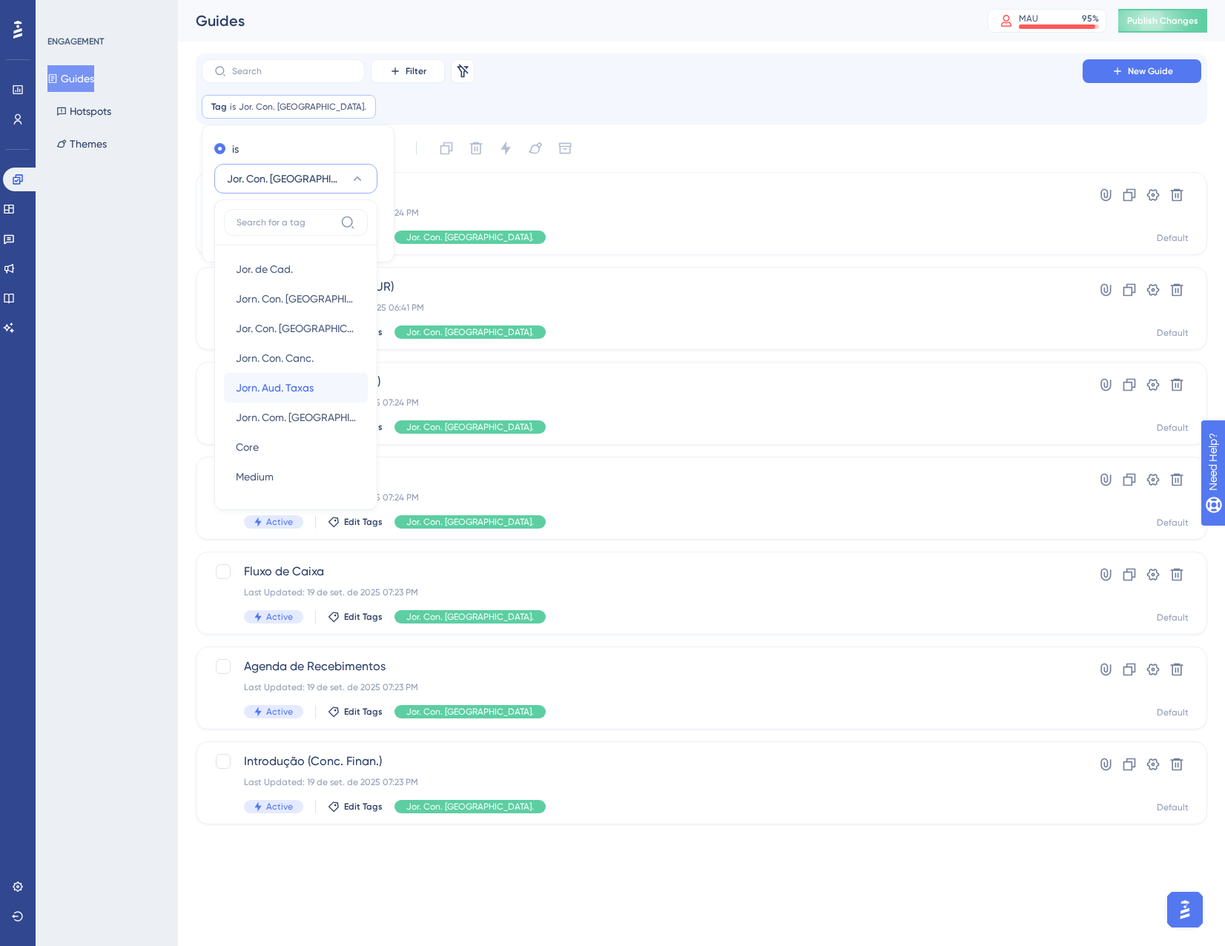
click at [266, 392] on span "Jorn. Aud. Taxas" at bounding box center [275, 388] width 78 height 18
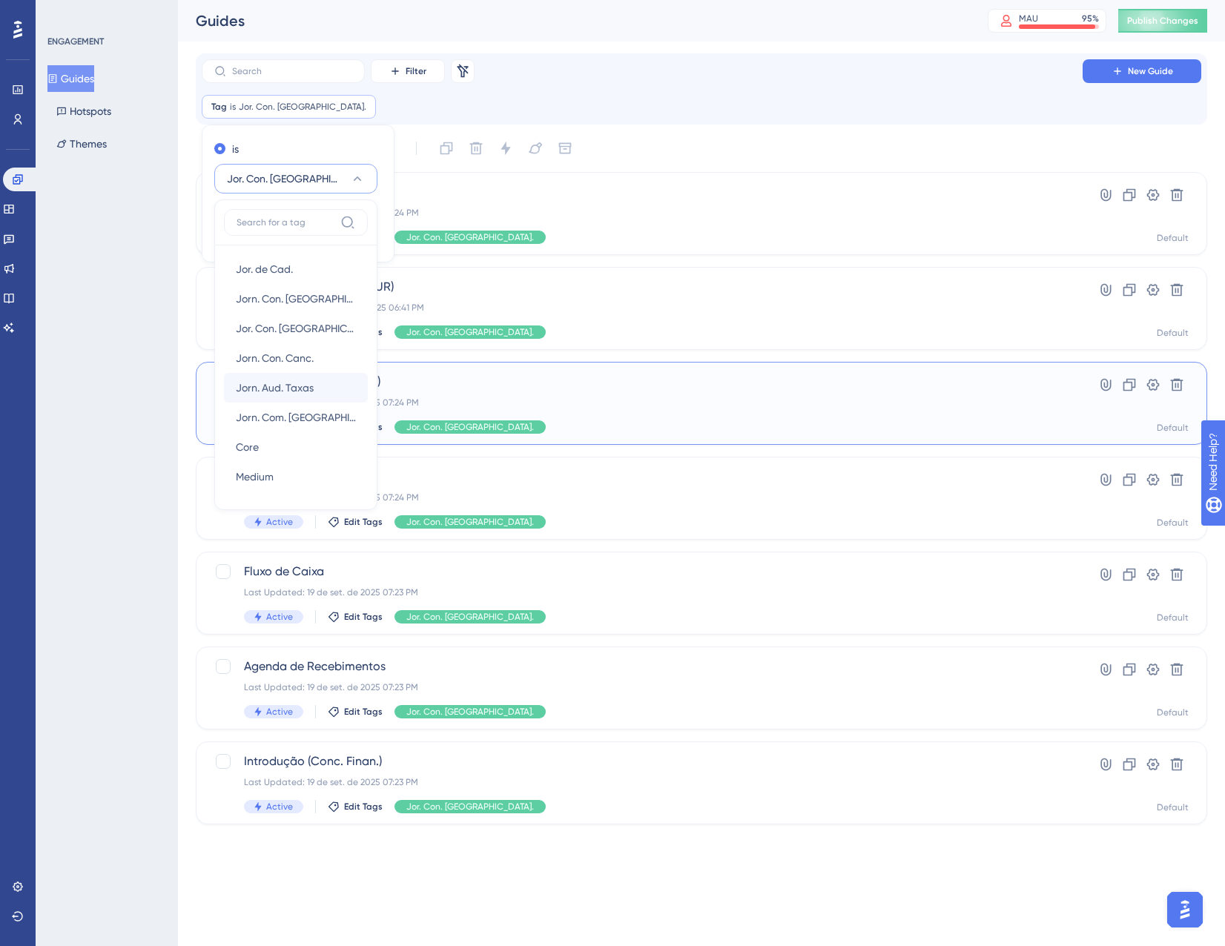
click at [266, 392] on div "Conclusão (Conc. Finan.) Last Updated: 19 de set. de 2025 07:24 PM Active Edit …" at bounding box center [642, 403] width 797 height 61
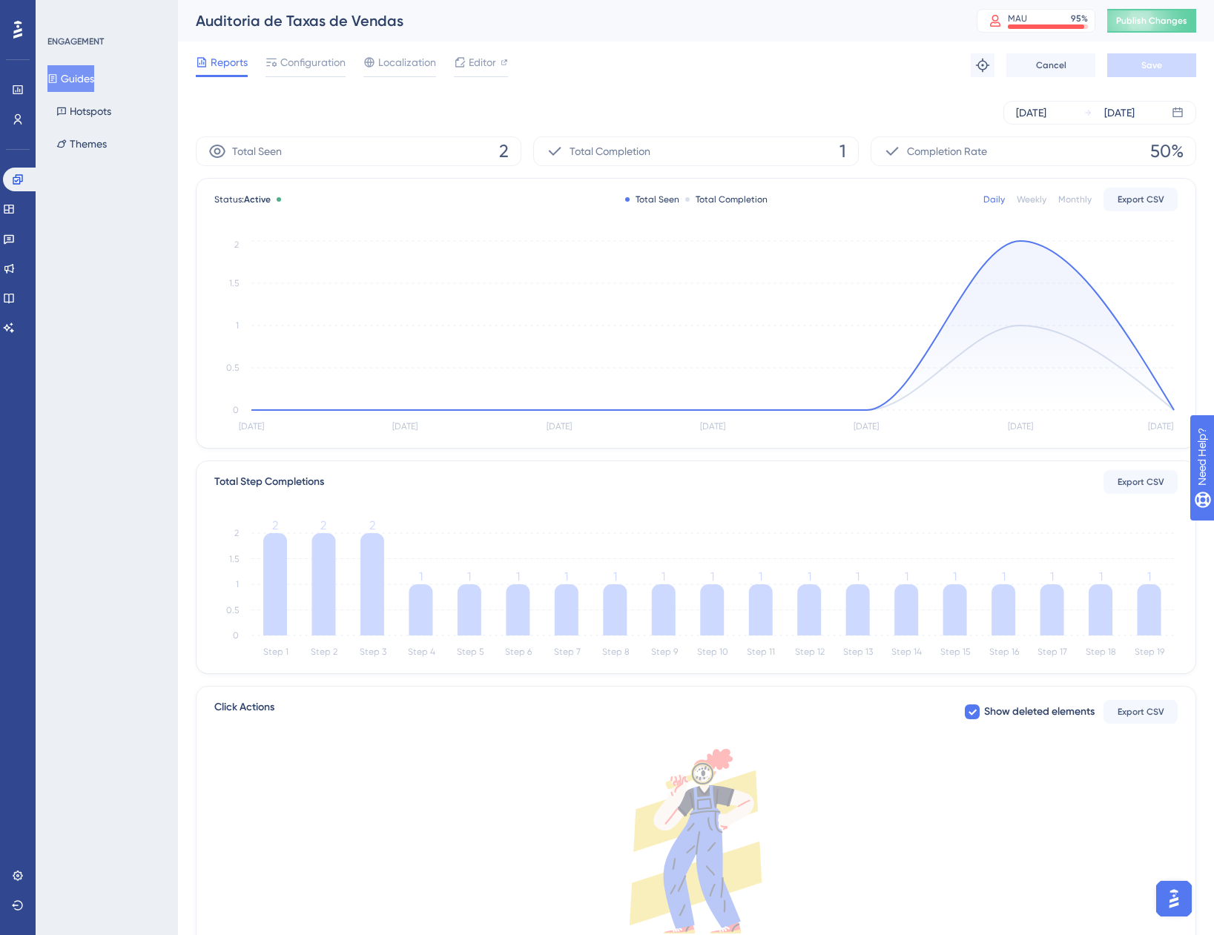
click at [83, 72] on button "Guides" at bounding box center [70, 78] width 47 height 27
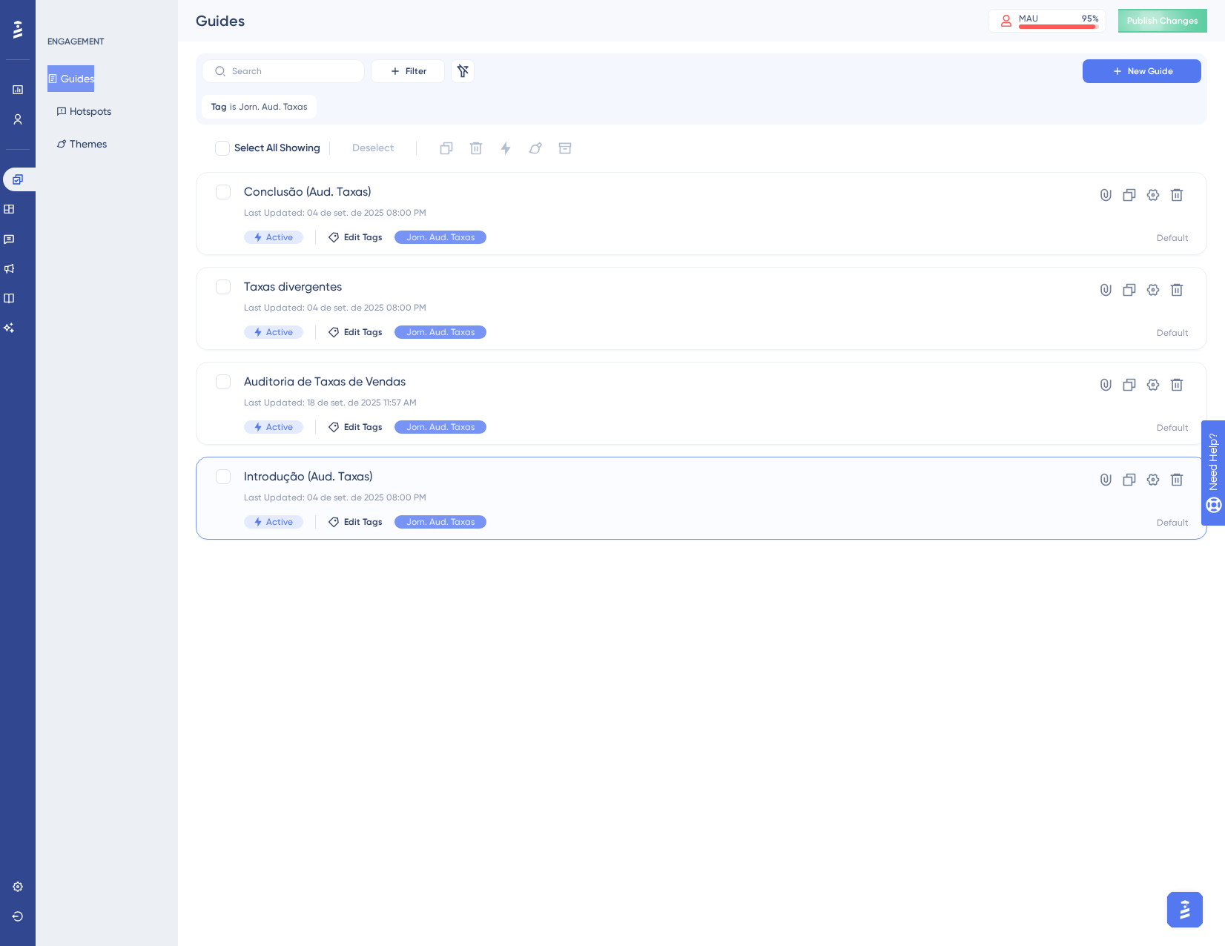
click at [582, 509] on div "Introdução (Aud. Taxas) Last Updated: 04 de set. de 2025 08:00 PM Active Edit T…" at bounding box center [642, 498] width 797 height 61
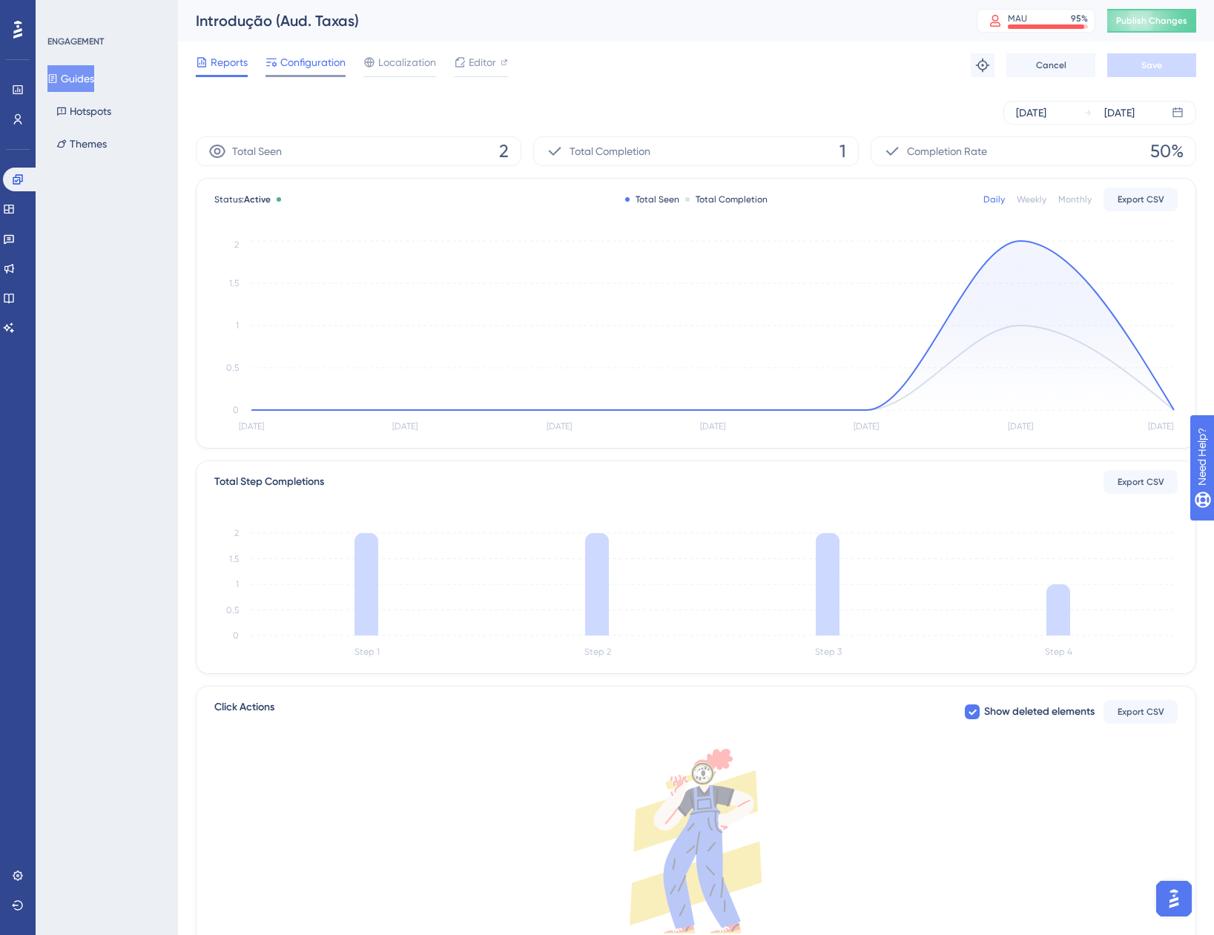
click at [309, 58] on span "Configuration" at bounding box center [312, 62] width 65 height 18
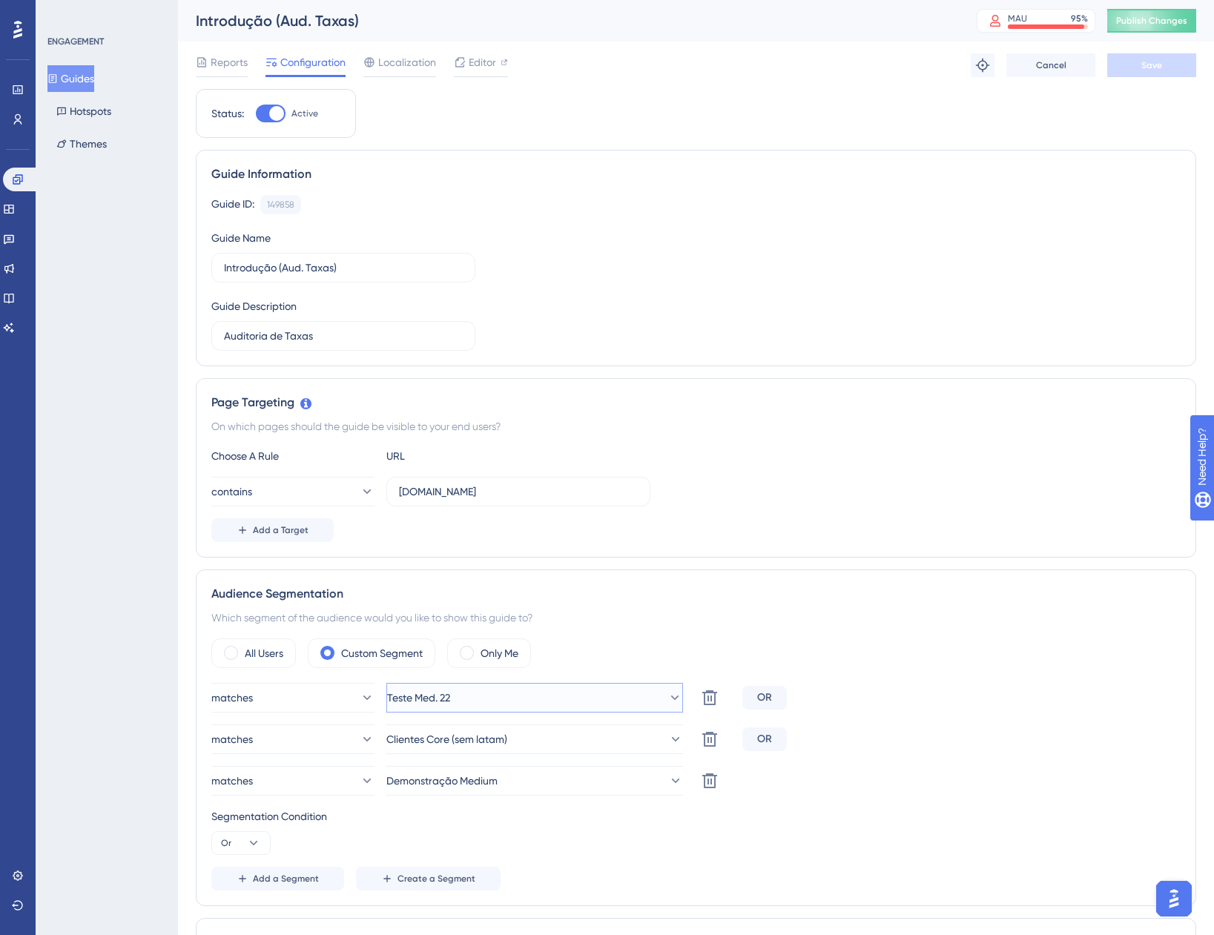
click at [561, 689] on button "Teste Med. 22" at bounding box center [534, 698] width 297 height 30
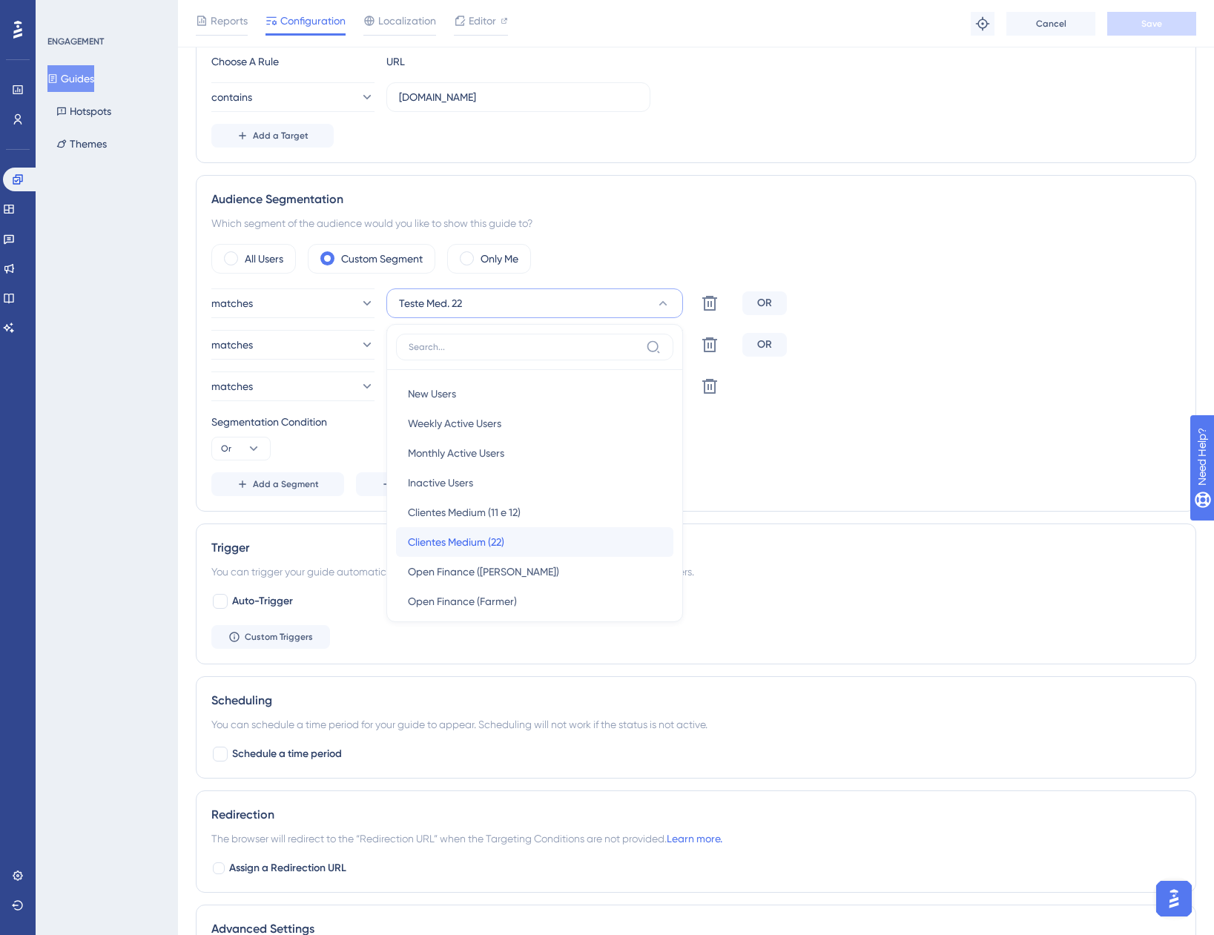
click at [504, 543] on span "Clientes Medium (22)" at bounding box center [456, 542] width 96 height 18
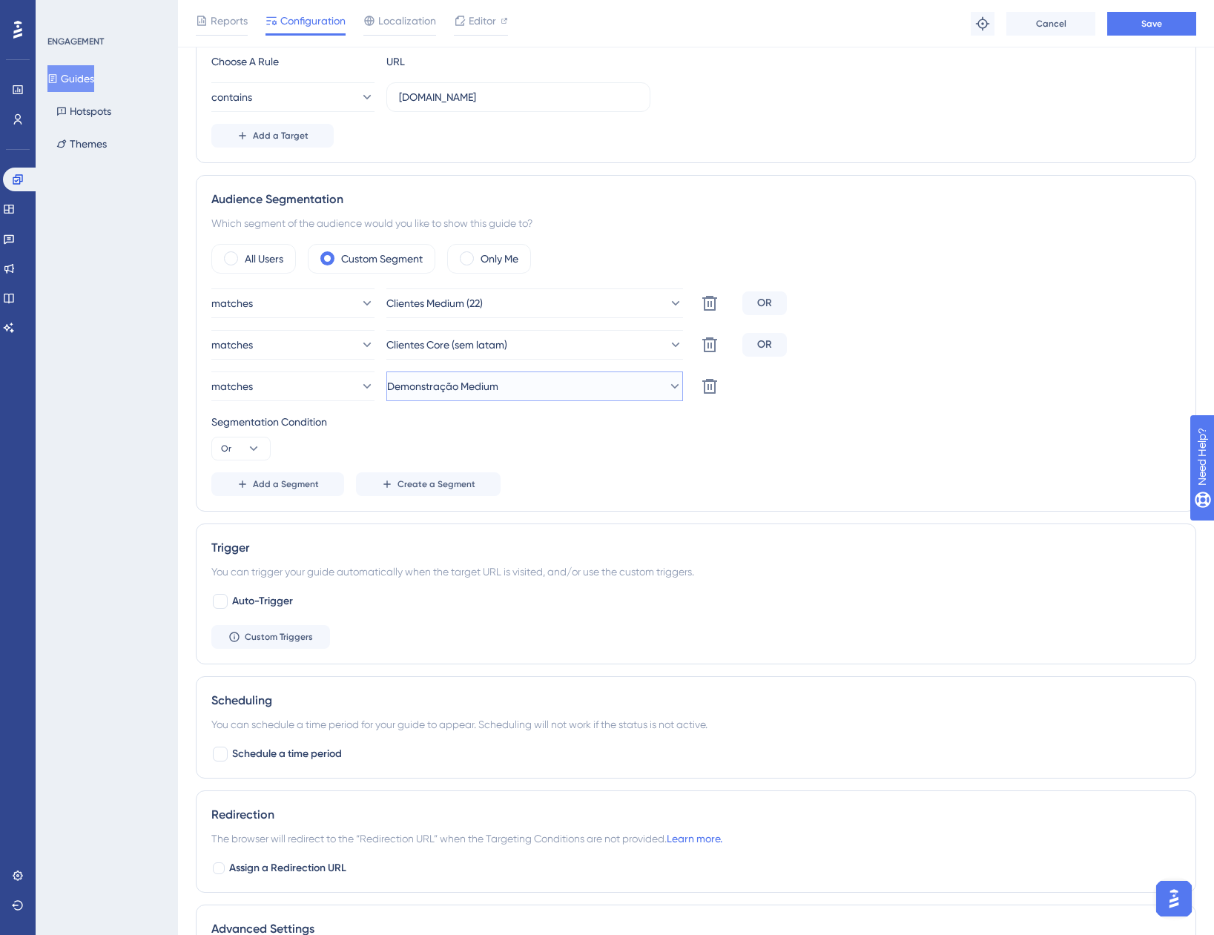
click at [539, 378] on button "Demonstração Medium" at bounding box center [534, 387] width 297 height 30
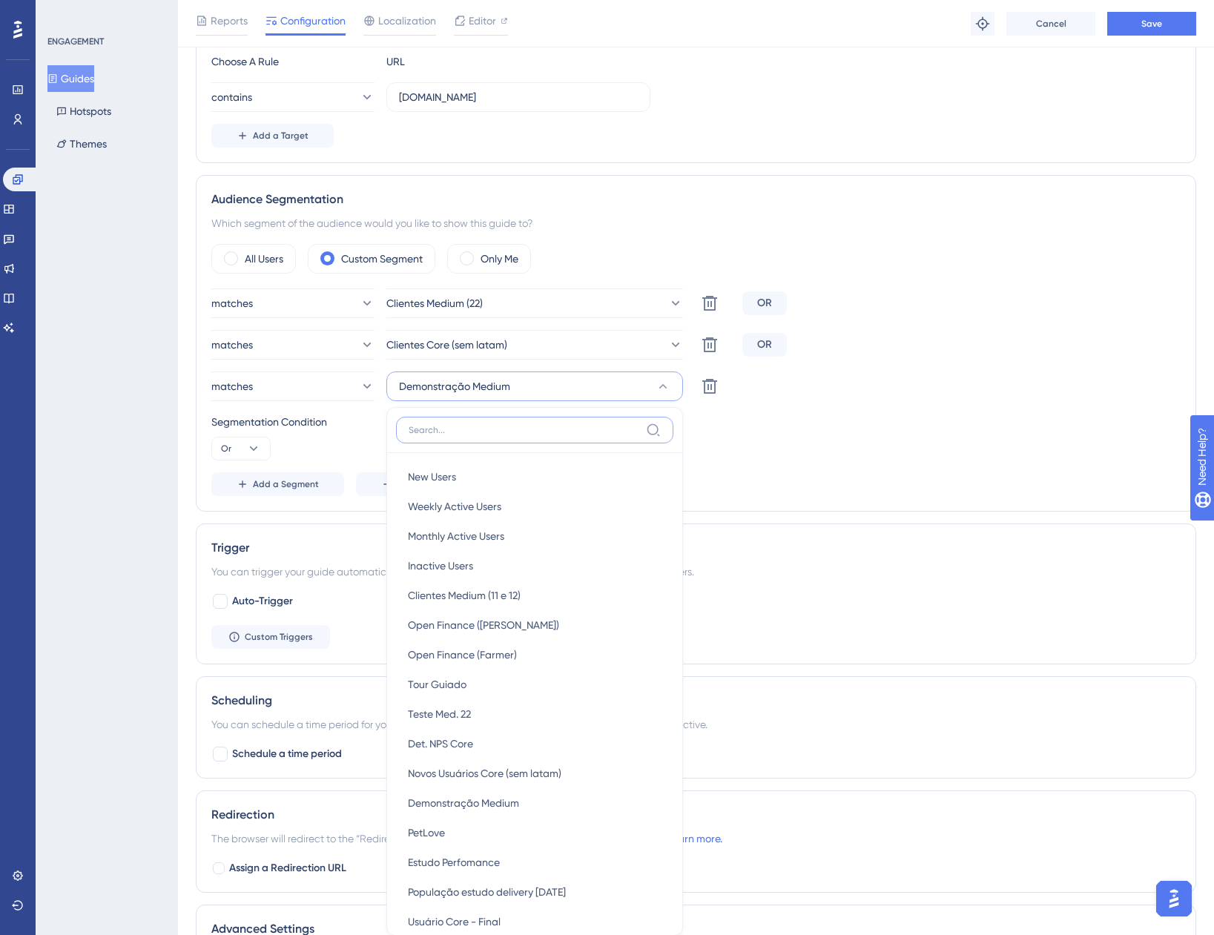
scroll to position [604, 0]
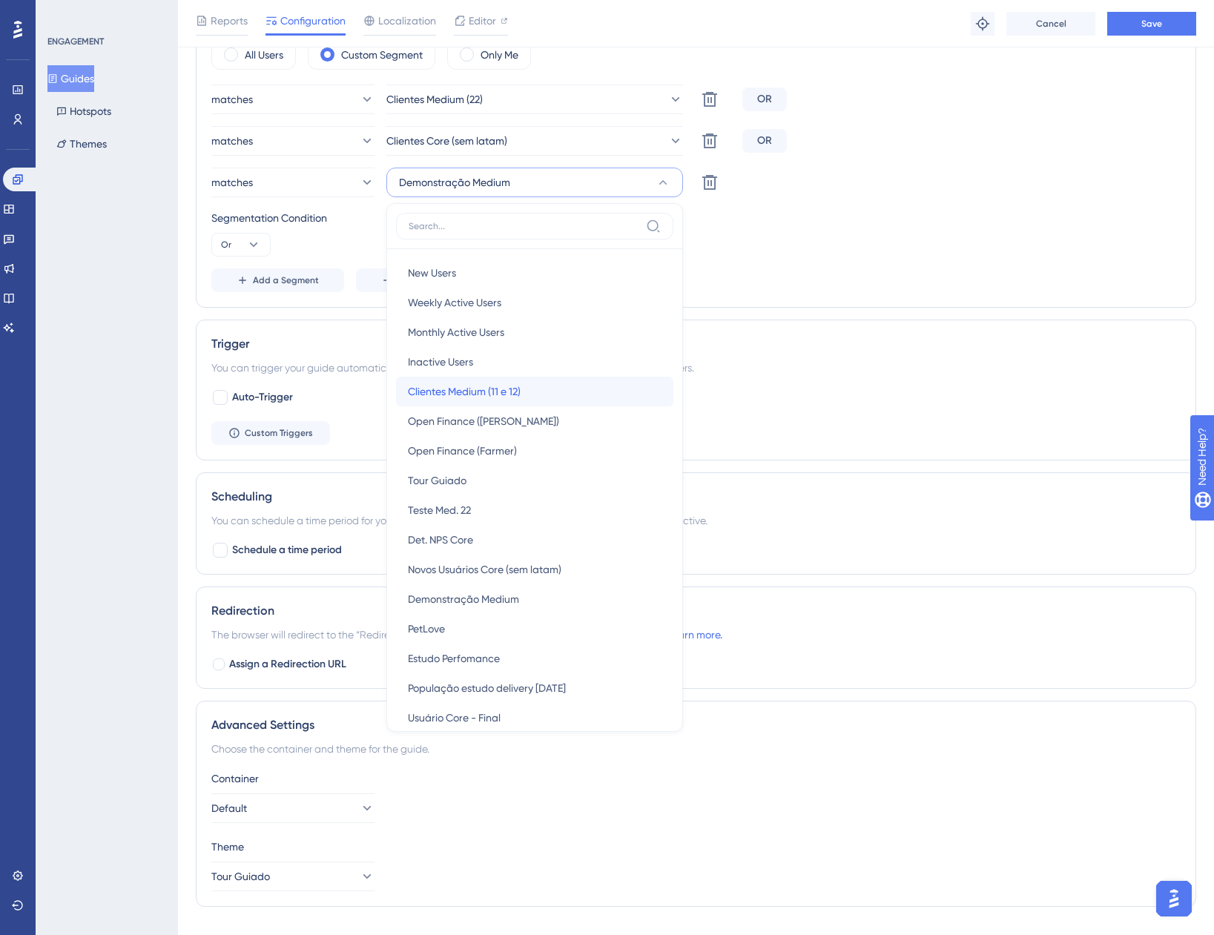
click at [507, 396] on span "Clientes Medium (11 e 12)" at bounding box center [464, 392] width 113 height 18
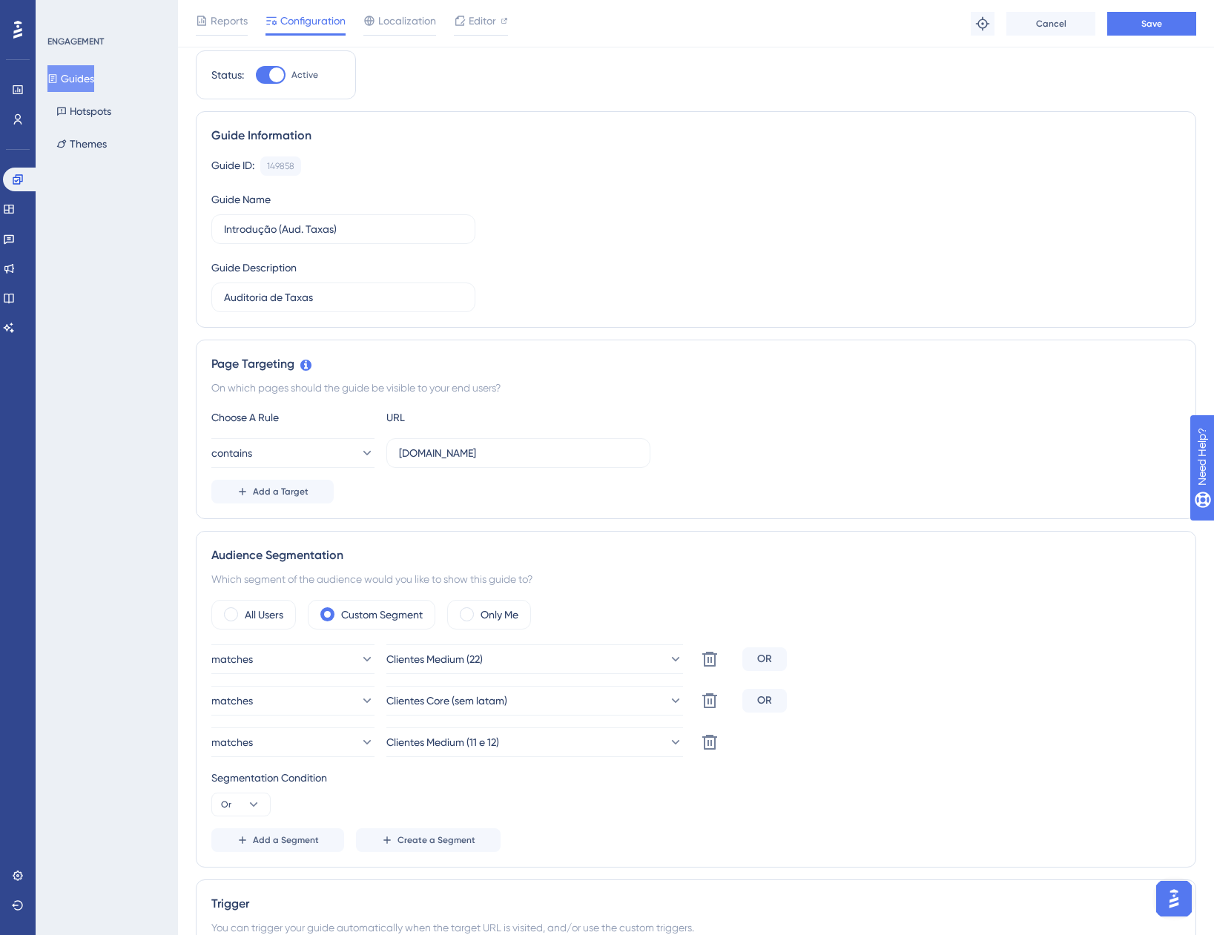
scroll to position [11, 0]
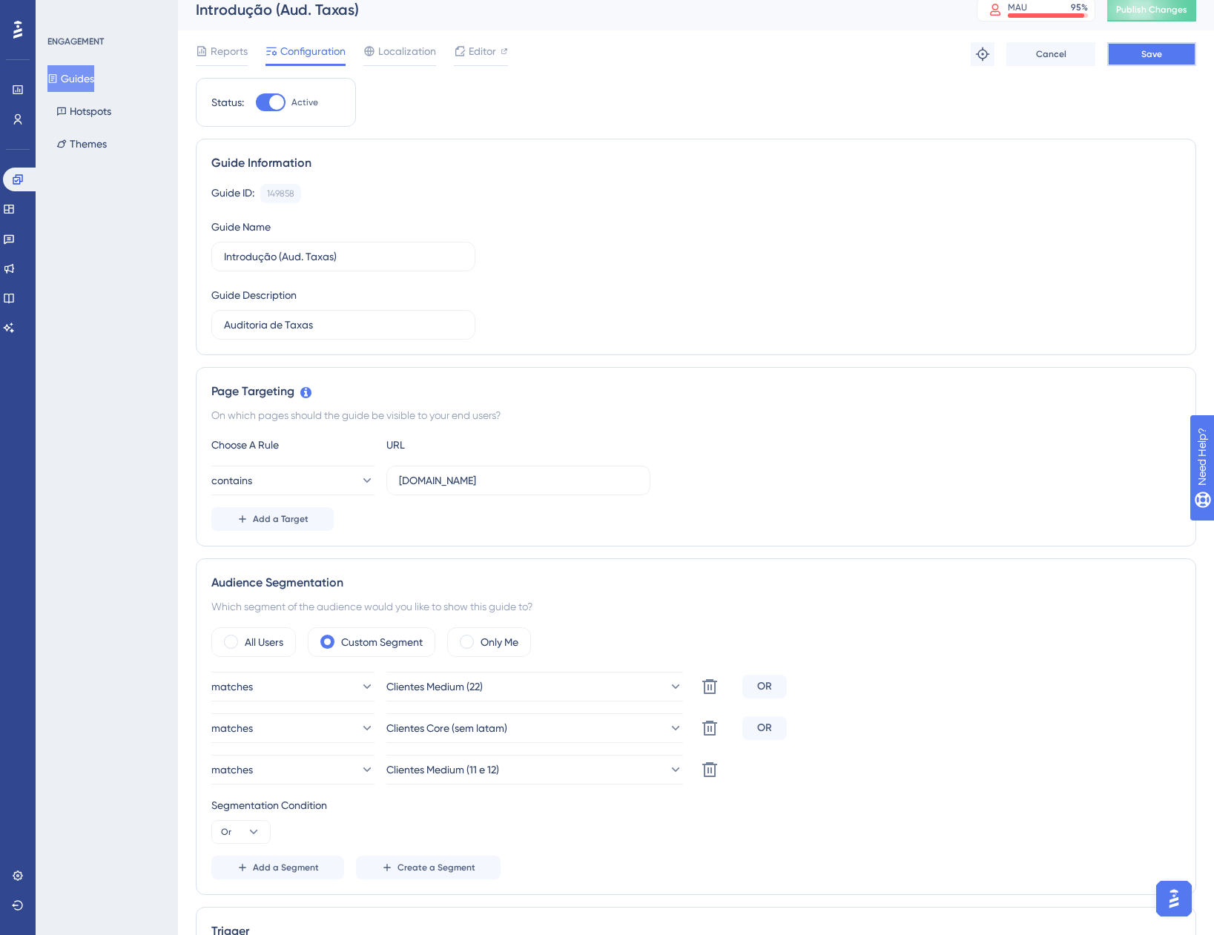
click at [1164, 59] on button "Save" at bounding box center [1151, 54] width 89 height 24
click at [90, 73] on button "Guides" at bounding box center [70, 78] width 47 height 27
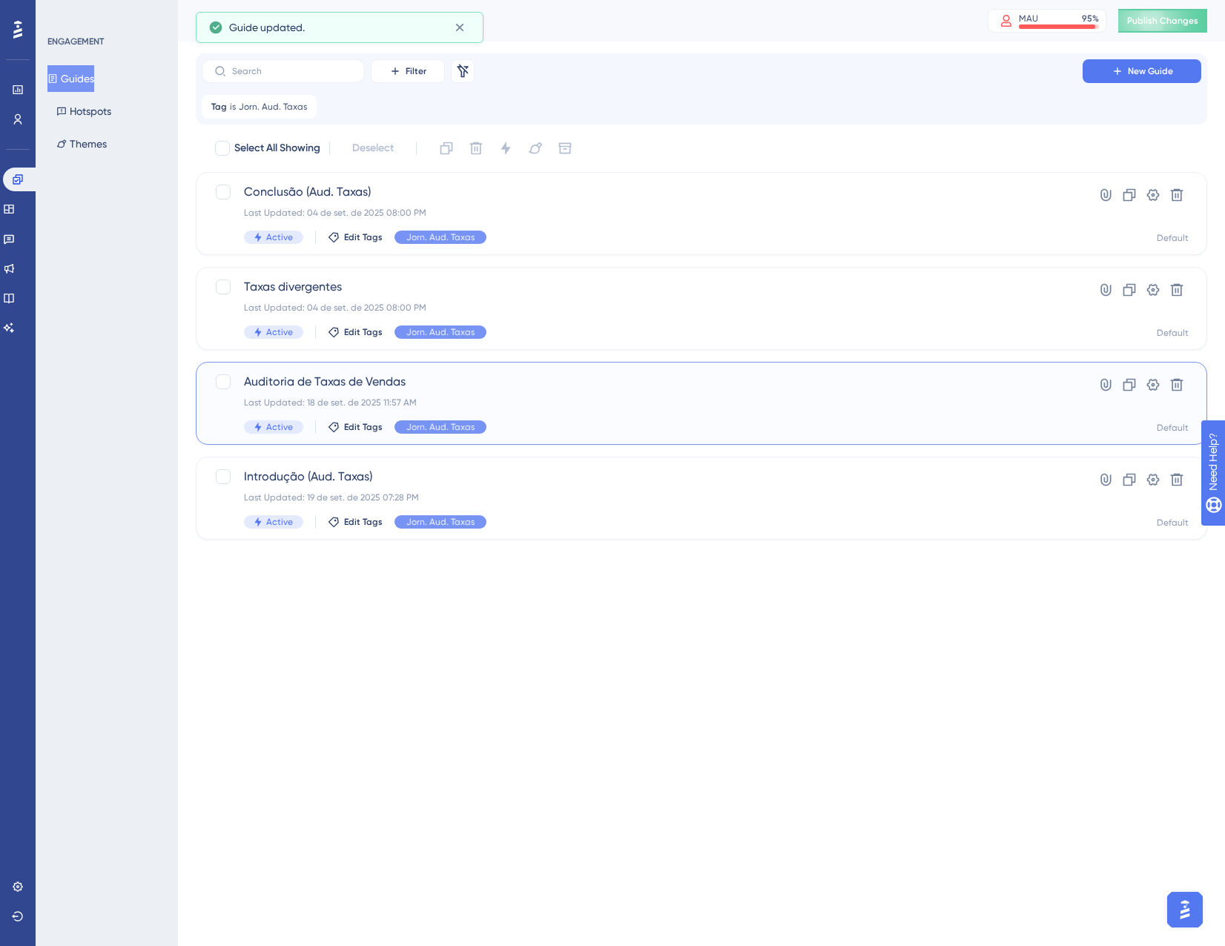
click at [596, 397] on div "Last Updated: 18 de set. de 2025 11:57 AM" at bounding box center [642, 403] width 797 height 12
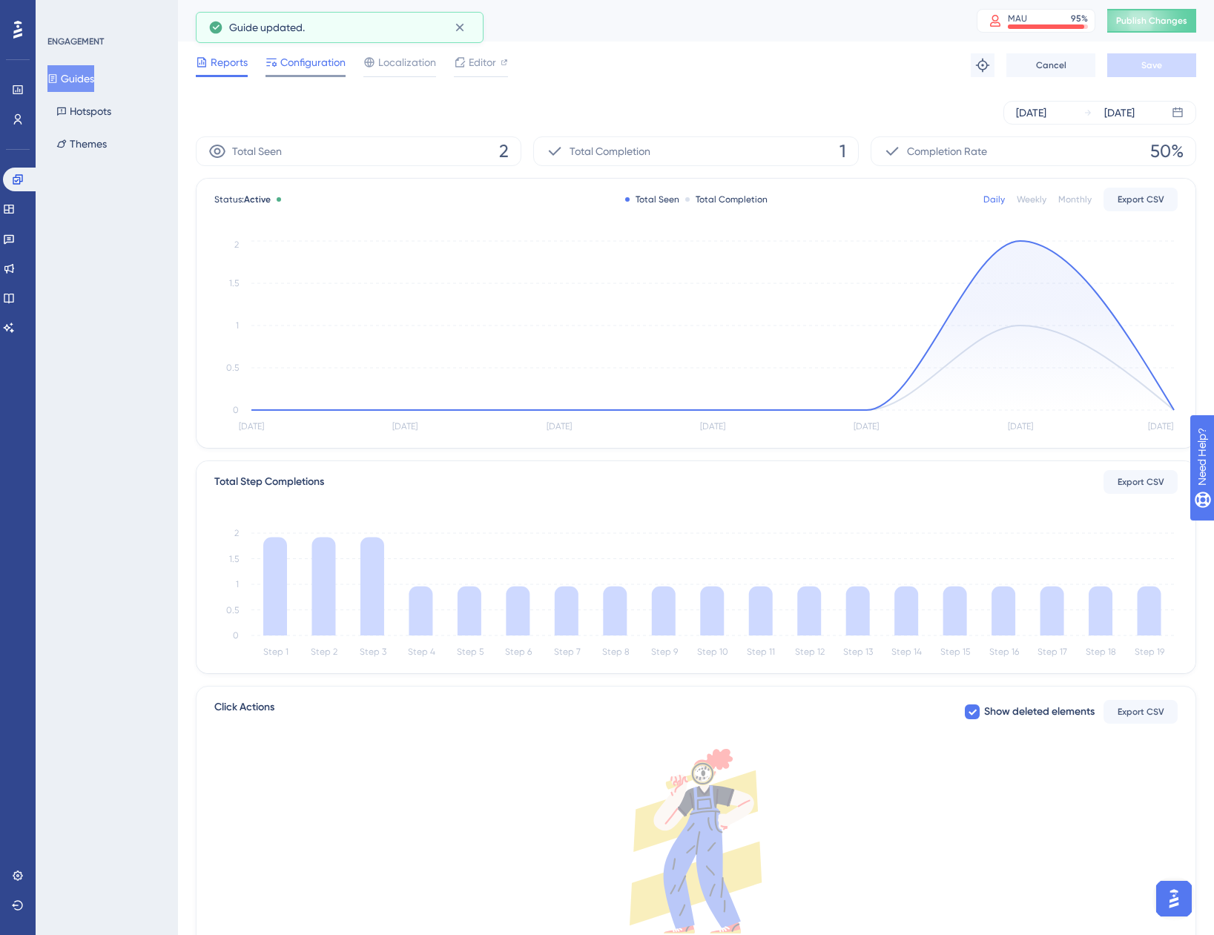
click at [294, 65] on span "Configuration" at bounding box center [312, 62] width 65 height 18
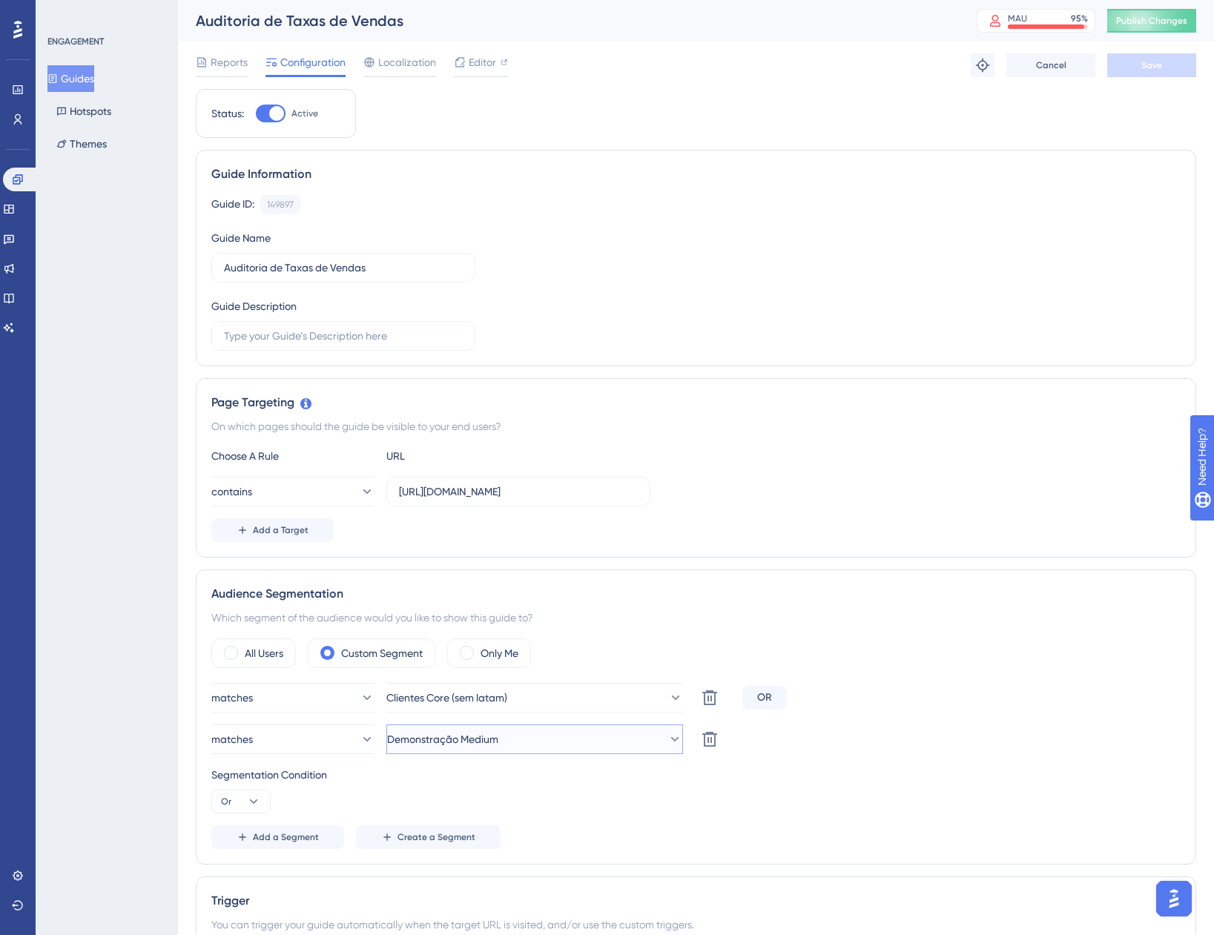
click at [581, 731] on button "Demonstração Medium" at bounding box center [534, 740] width 297 height 30
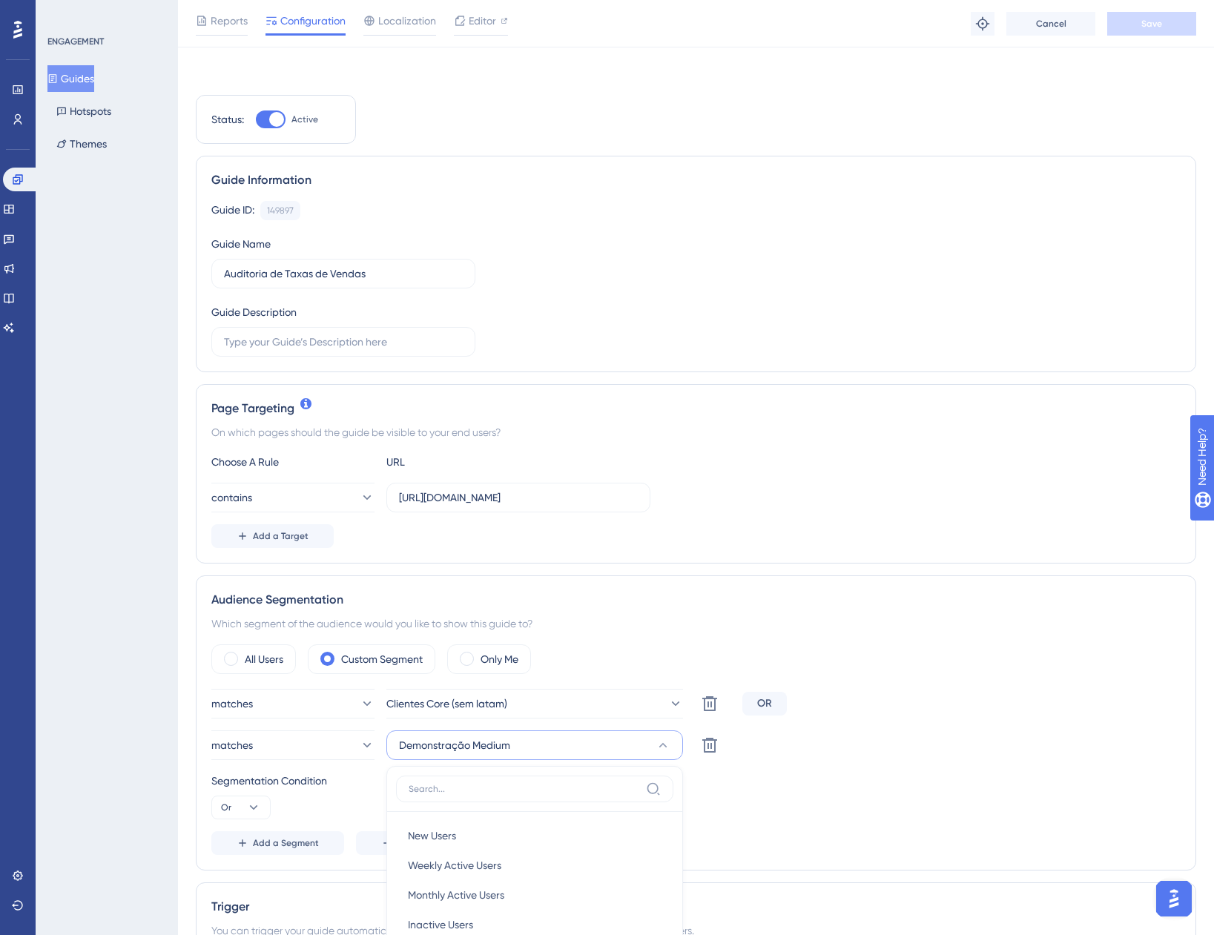
scroll to position [445, 0]
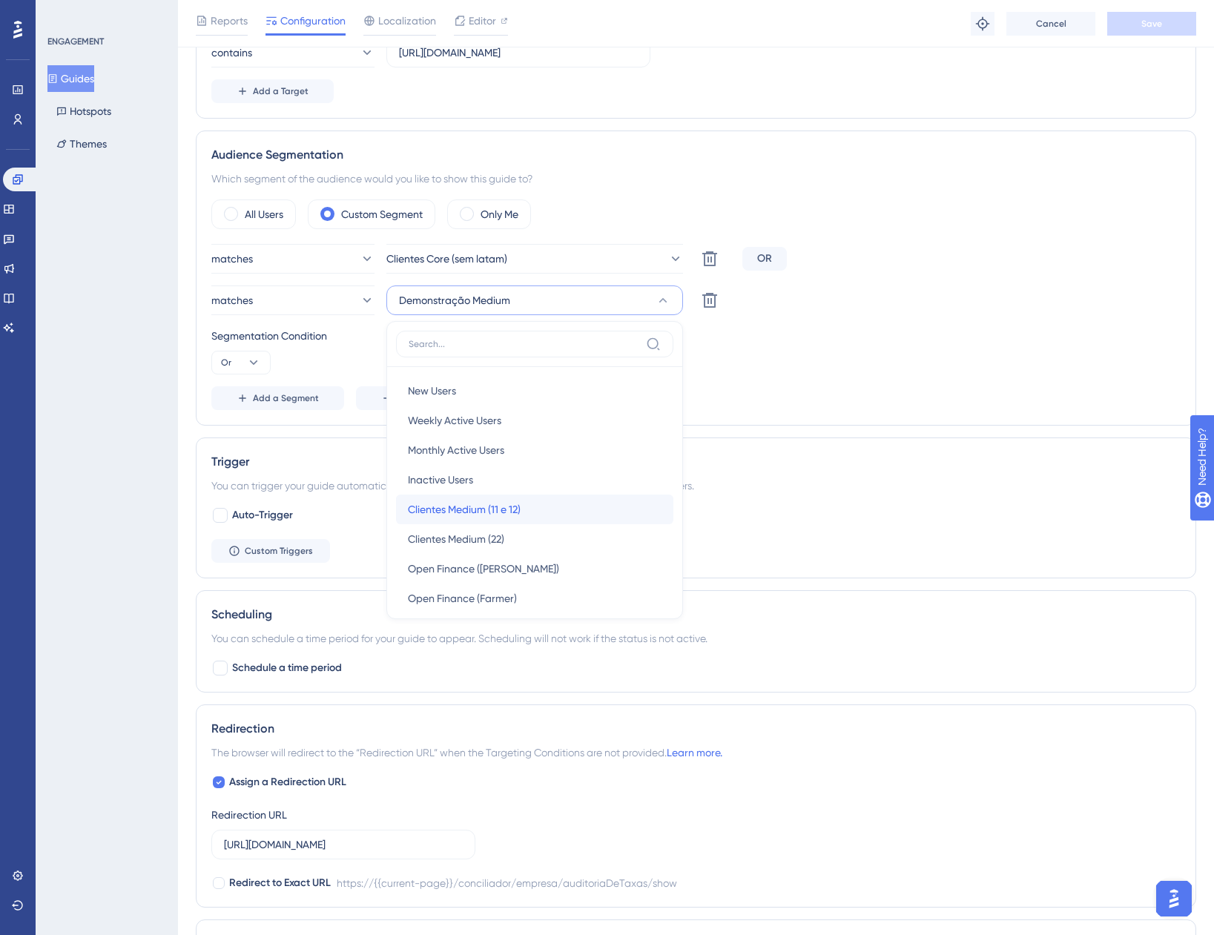
click at [512, 516] on span "Clientes Medium (11 e 12)" at bounding box center [464, 510] width 113 height 18
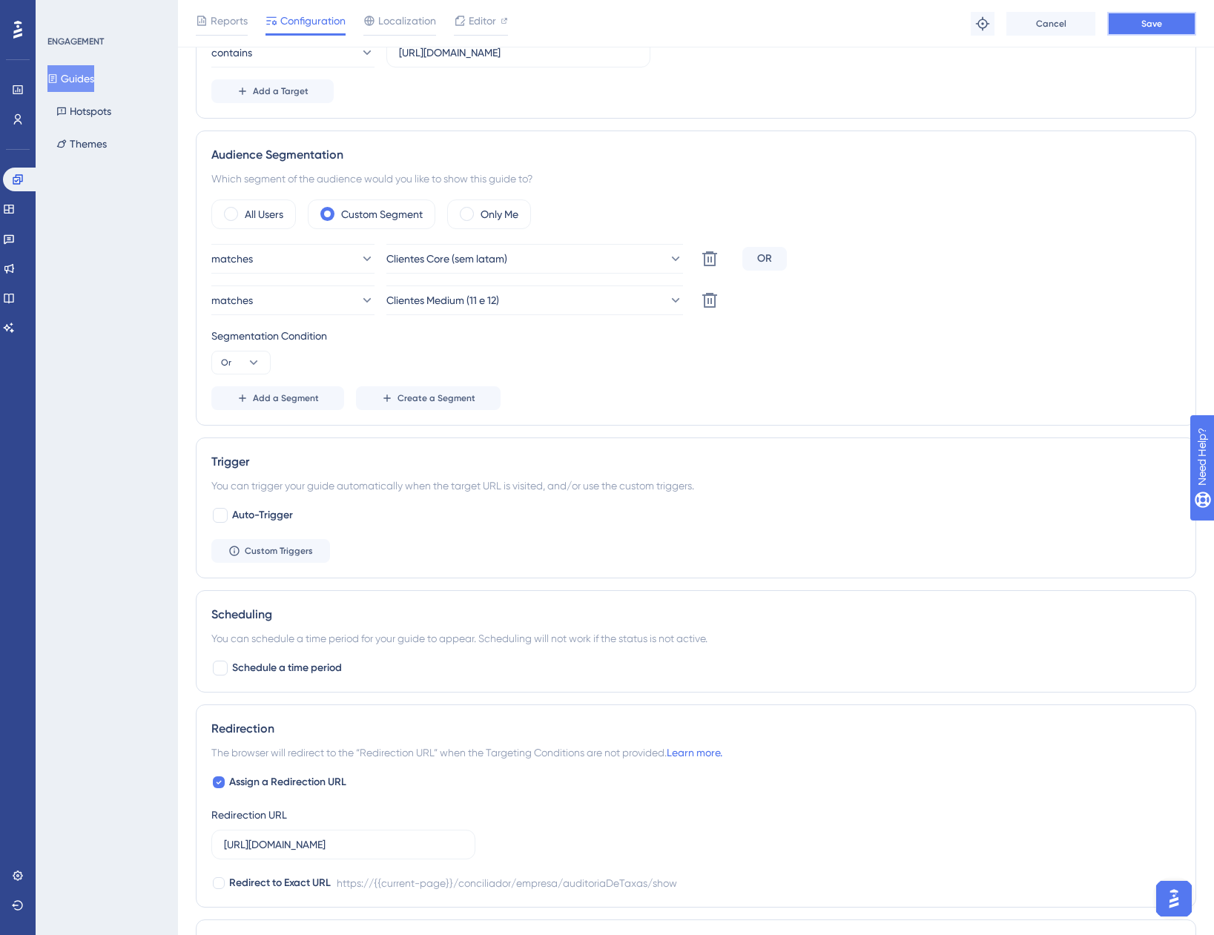
click at [1161, 25] on span "Save" at bounding box center [1151, 24] width 21 height 12
click at [94, 80] on button "Guides" at bounding box center [70, 78] width 47 height 27
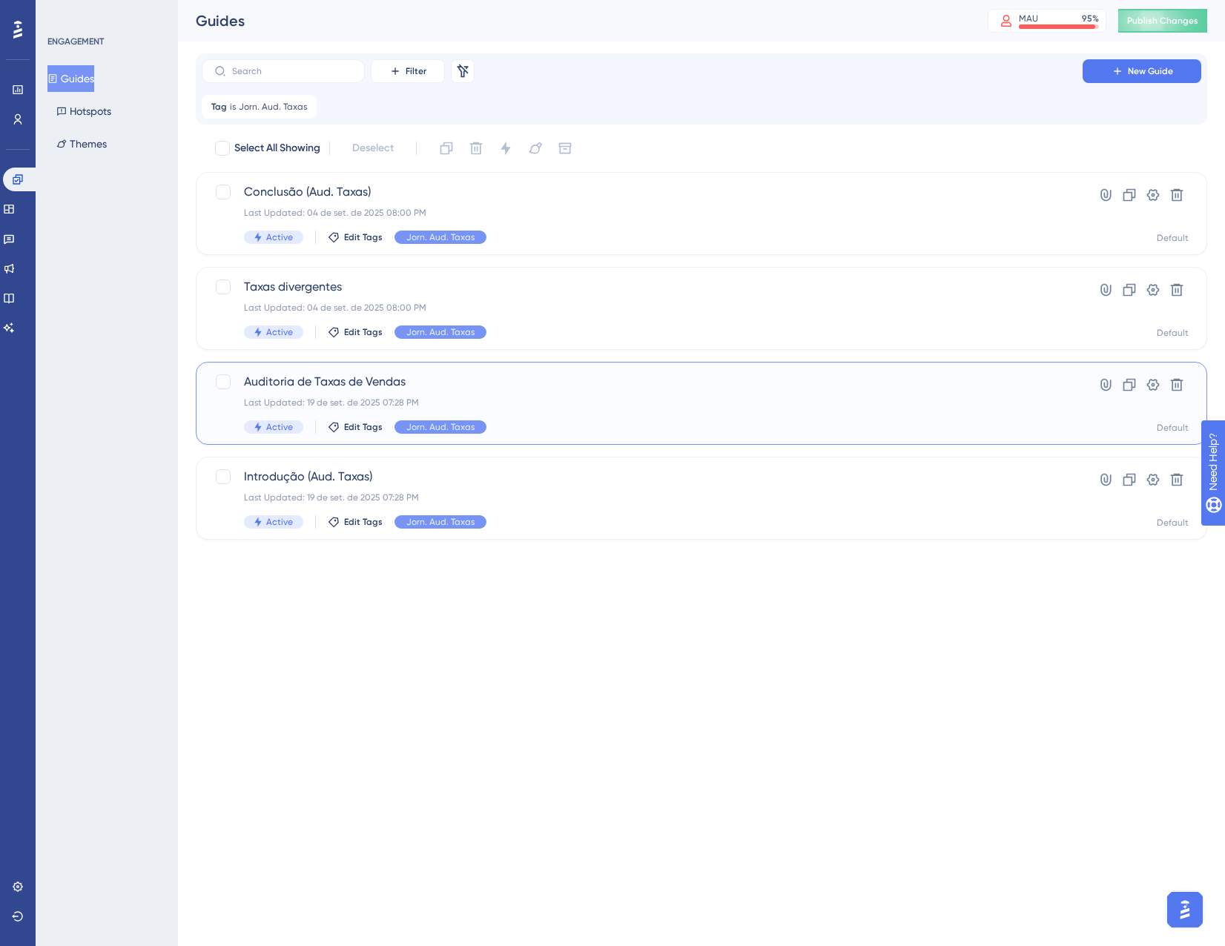
click at [553, 404] on div "Last Updated: 19 de set. de 2025 07:28 PM" at bounding box center [642, 403] width 797 height 12
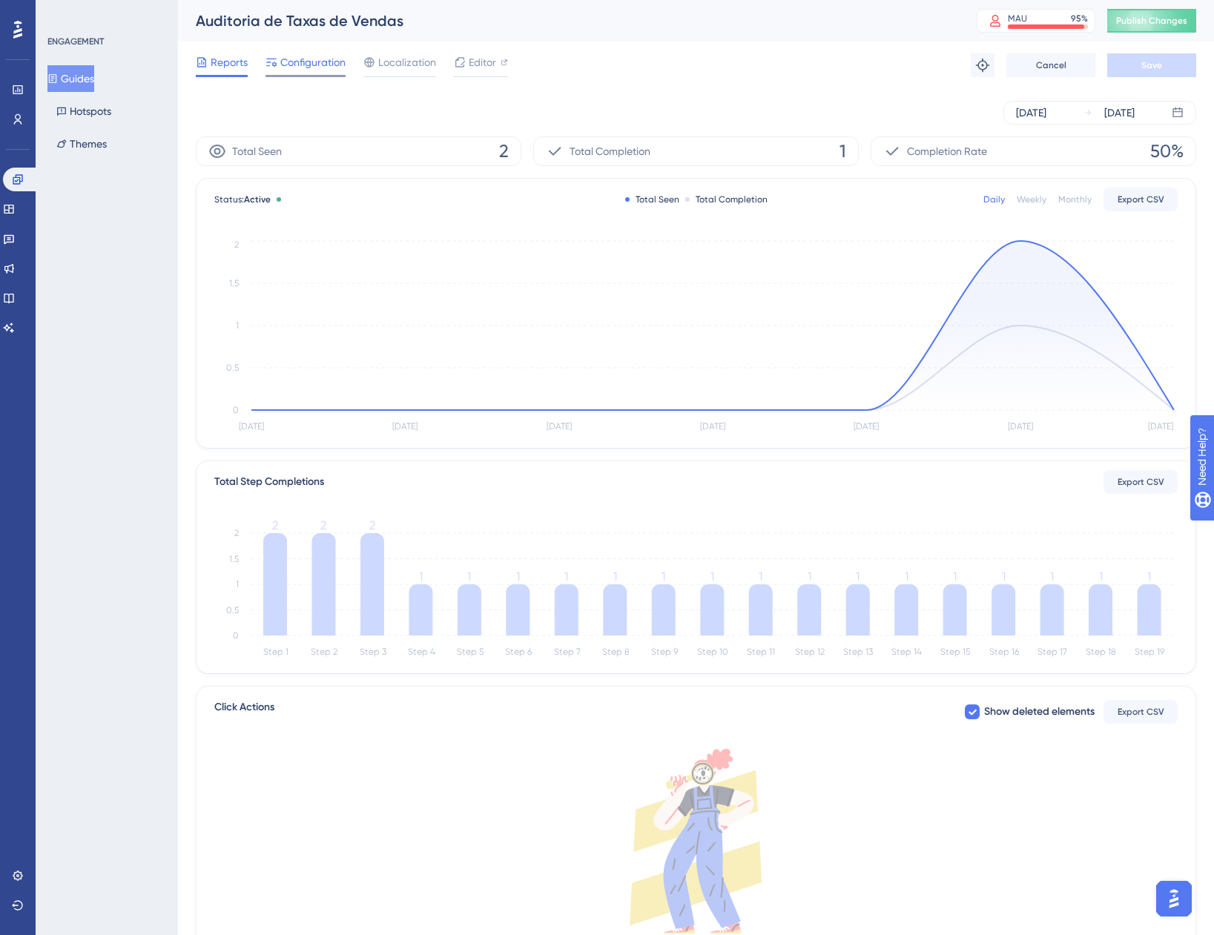
click at [314, 59] on span "Configuration" at bounding box center [312, 62] width 65 height 18
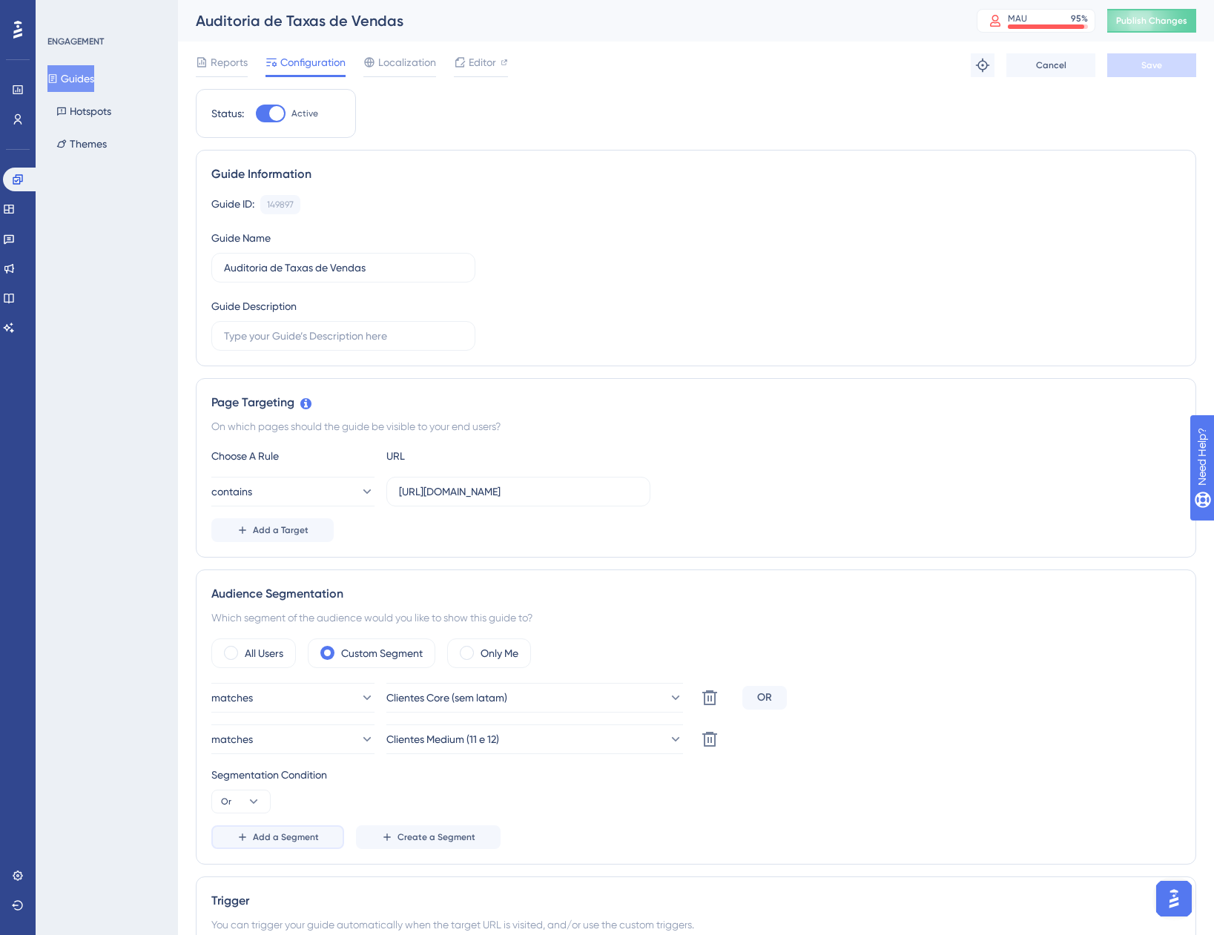
click at [277, 828] on button "Add a Segment" at bounding box center [277, 837] width 133 height 24
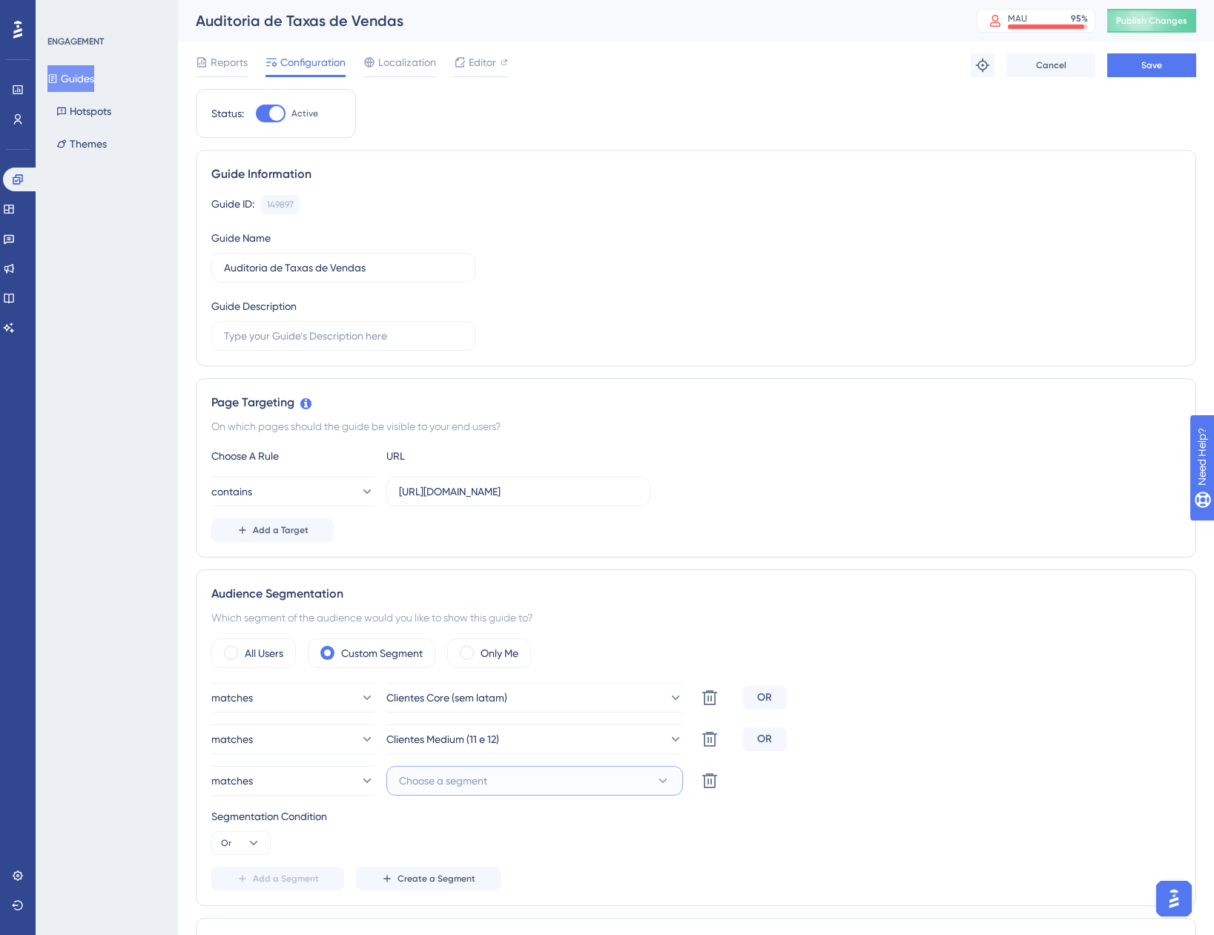
click at [486, 783] on span "Choose a segment" at bounding box center [443, 781] width 88 height 18
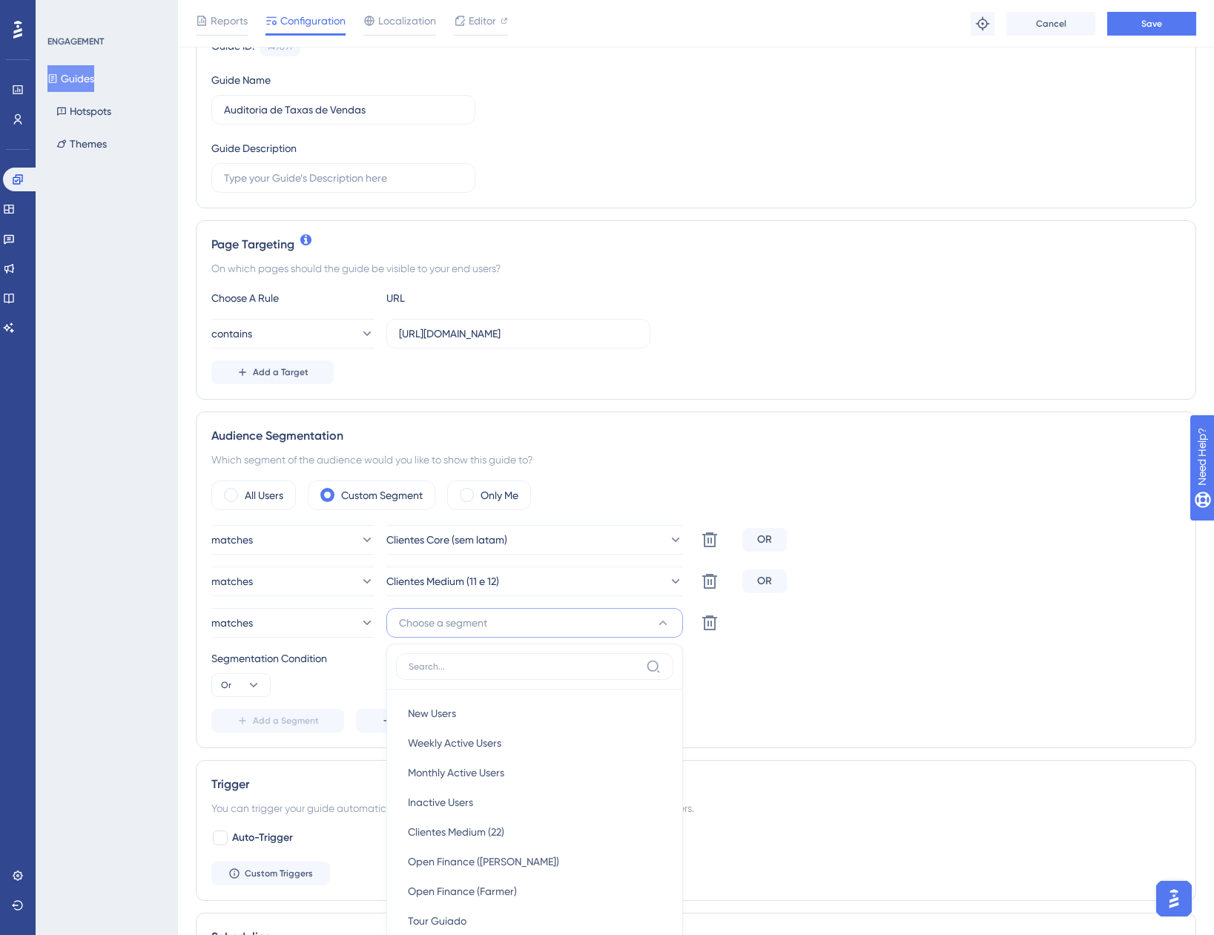
scroll to position [489, 0]
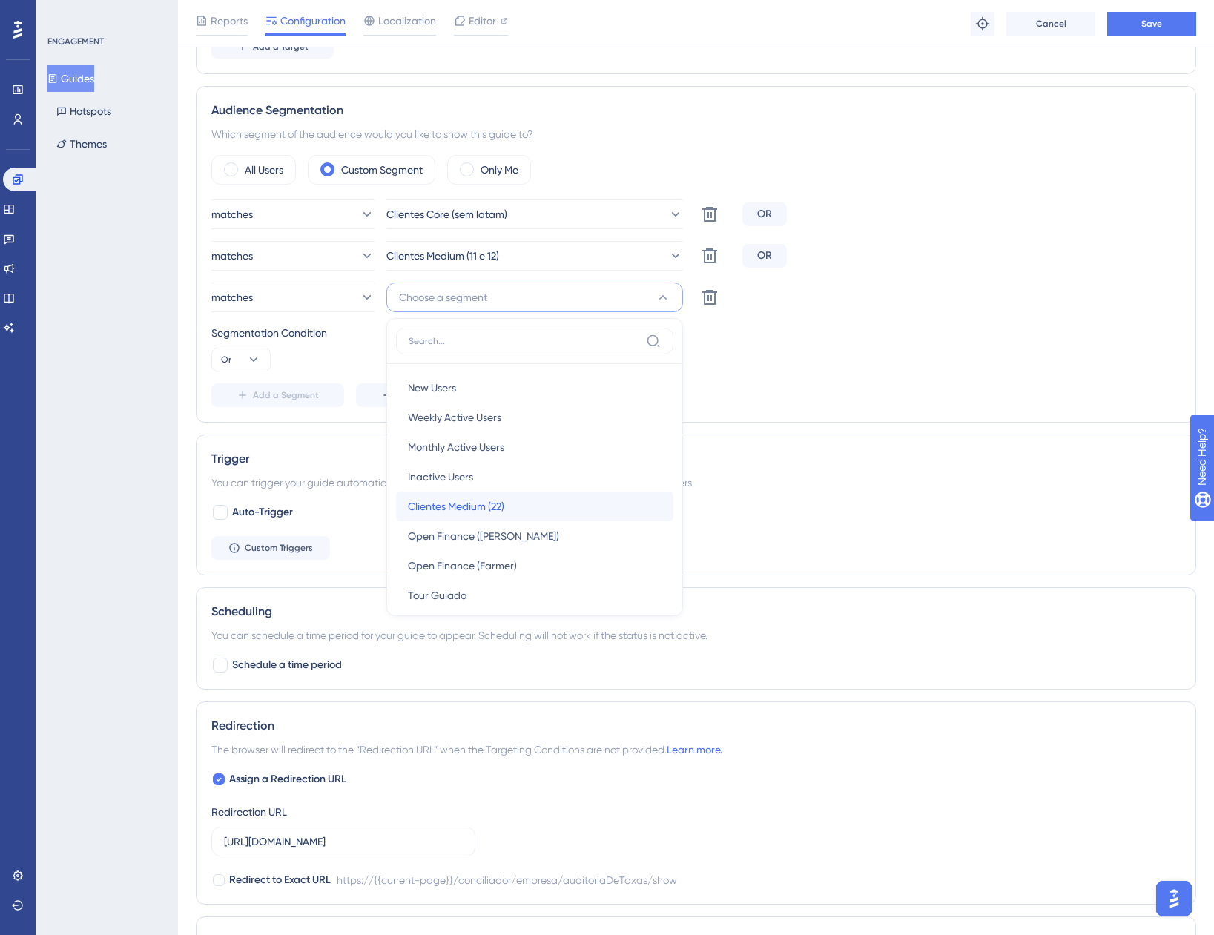
click at [495, 501] on span "Clientes Medium (22)" at bounding box center [456, 507] width 96 height 18
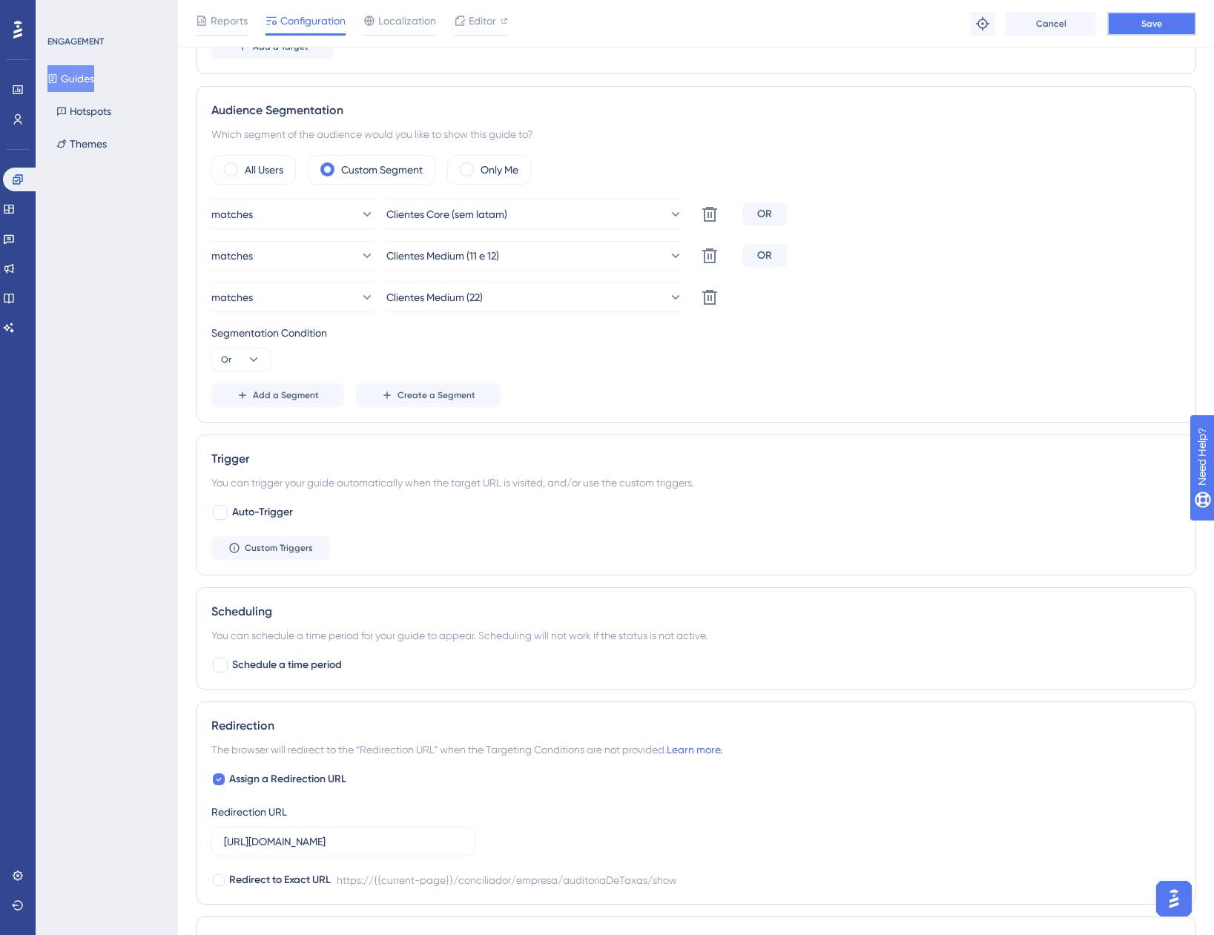
click at [1135, 22] on button "Save" at bounding box center [1151, 24] width 89 height 24
click at [84, 81] on button "Guides" at bounding box center [70, 78] width 47 height 27
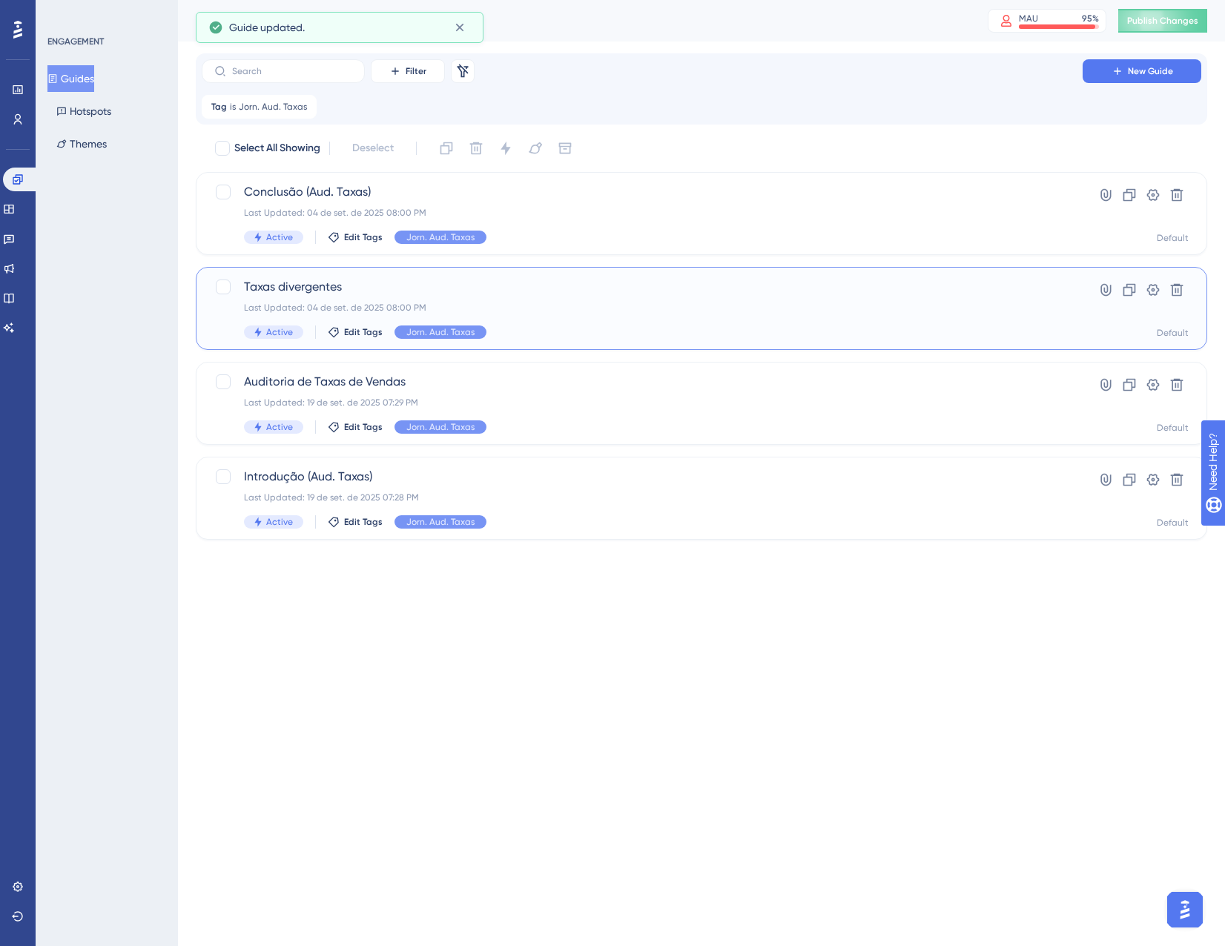
click at [418, 299] on div "Taxas divergentes Last Updated: 04 de set. de 2025 08:00 PM Active Edit Tags Jo…" at bounding box center [642, 308] width 797 height 61
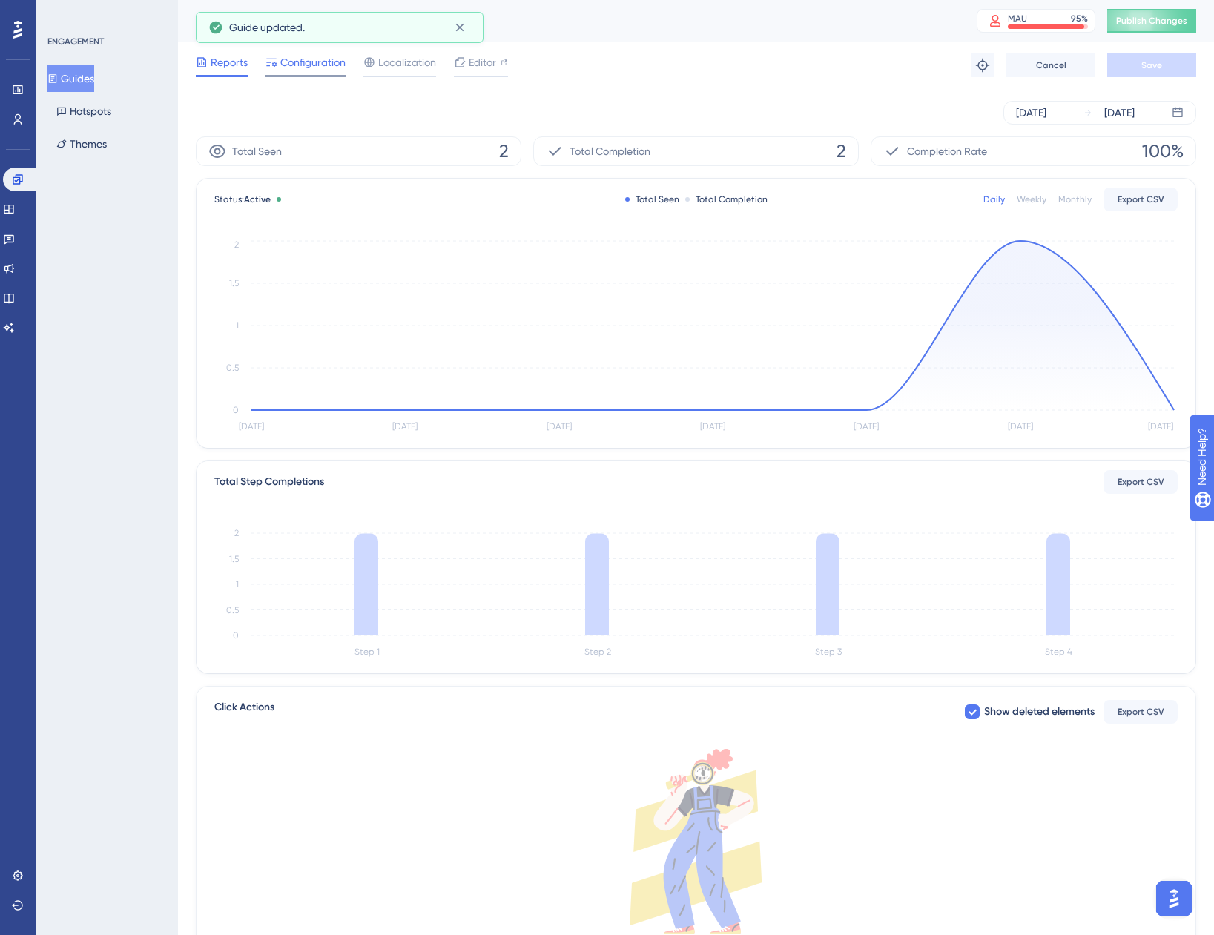
click at [303, 70] on span "Configuration" at bounding box center [312, 62] width 65 height 18
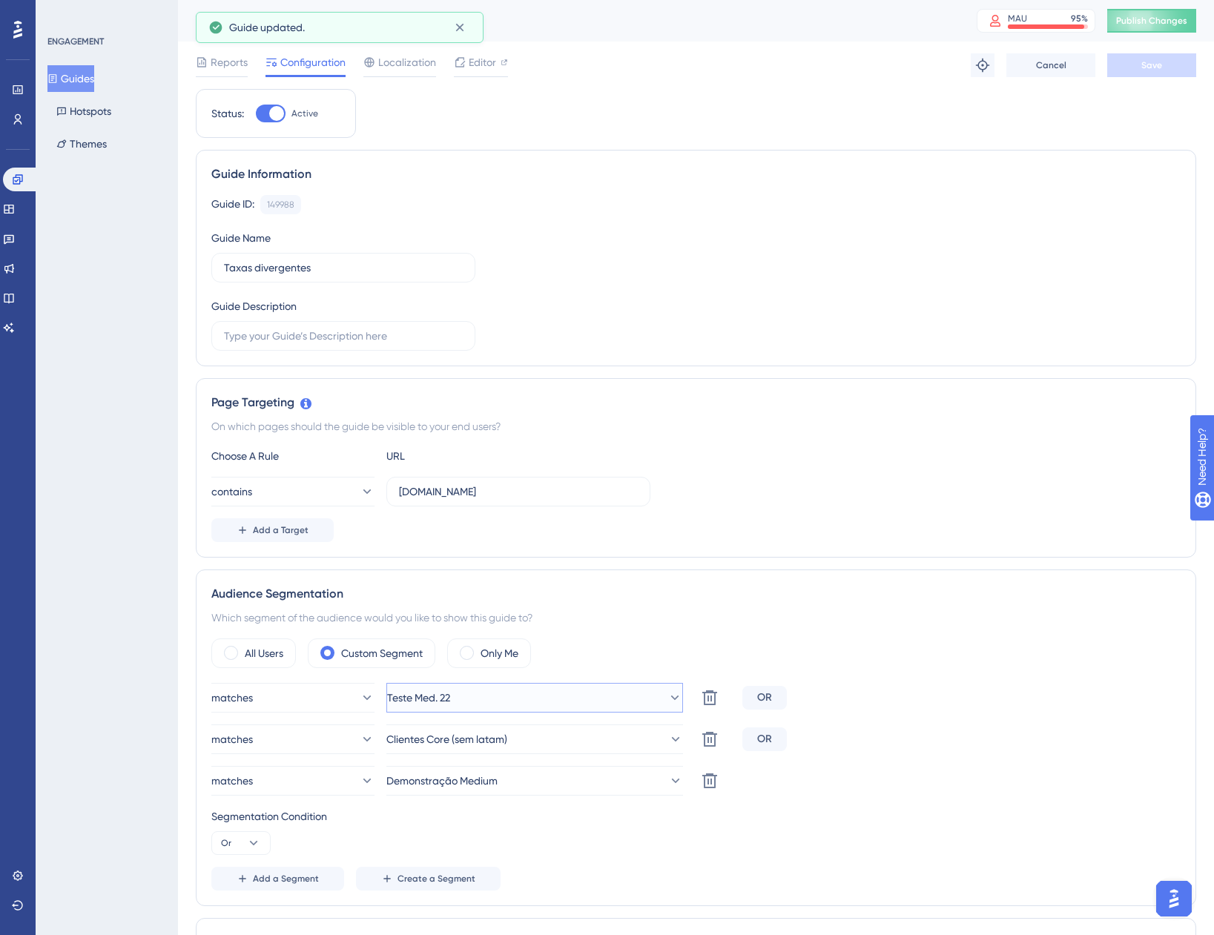
click at [495, 688] on button "Teste Med. 22" at bounding box center [534, 698] width 297 height 30
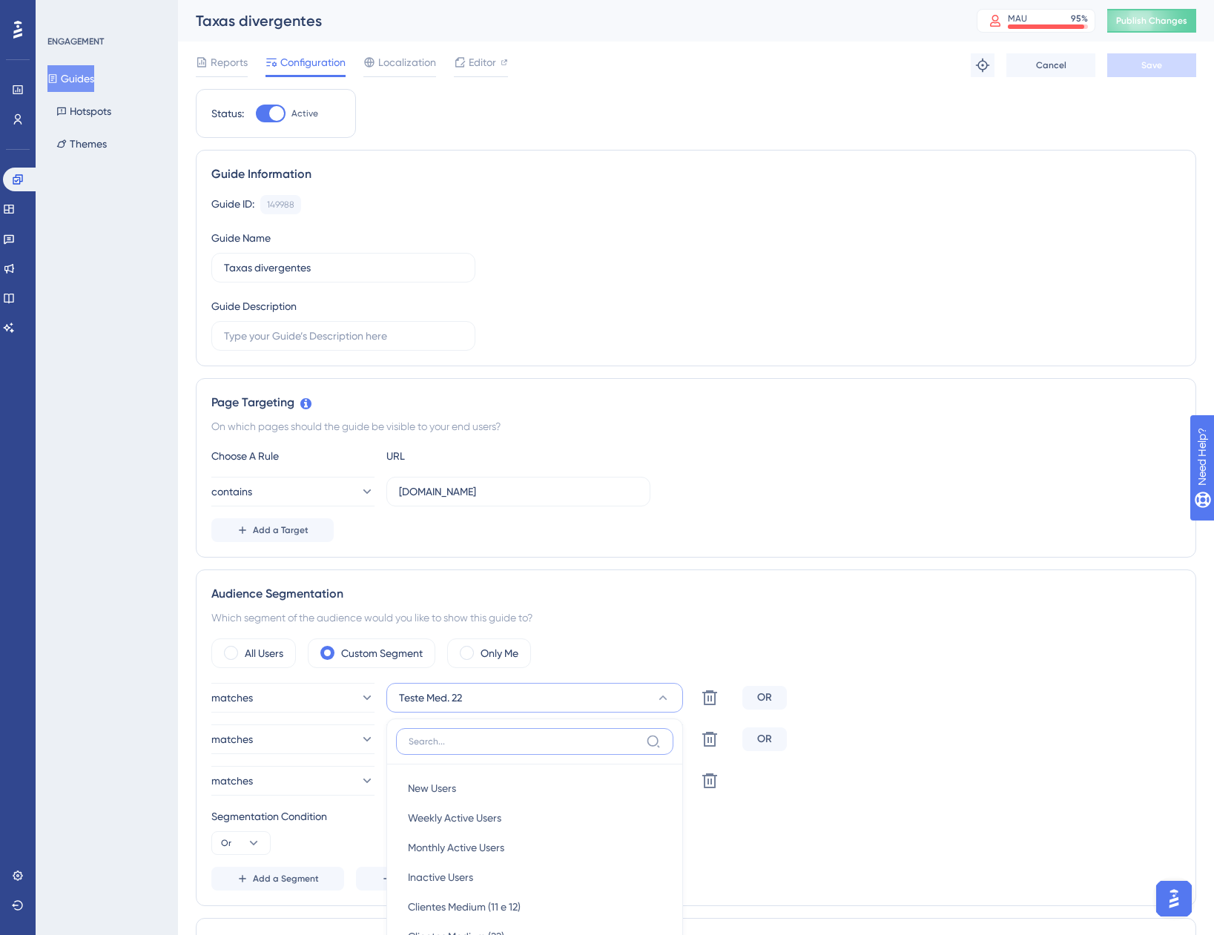
scroll to position [389, 0]
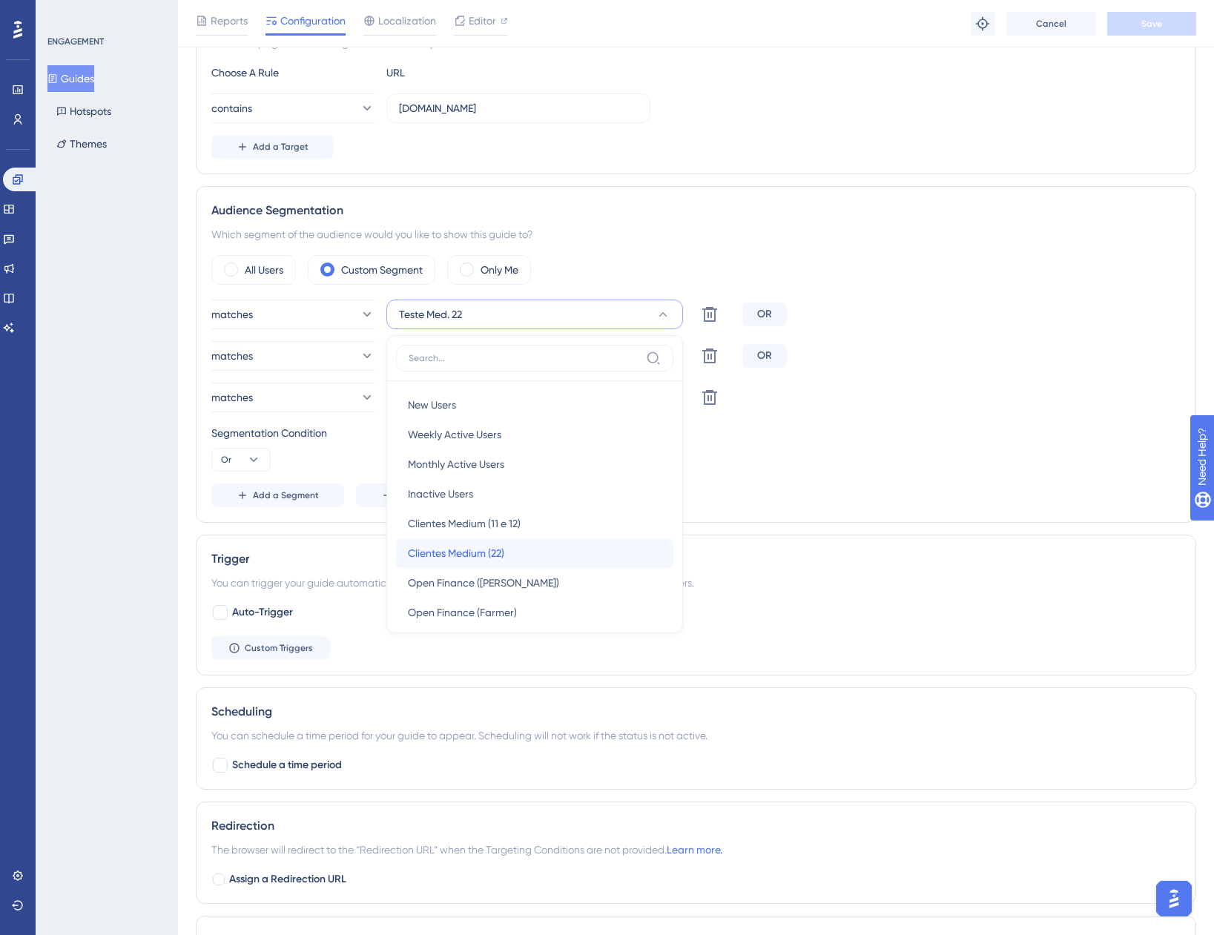
click at [553, 547] on div "Clientes Medium (22) Clientes Medium (22)" at bounding box center [535, 553] width 254 height 30
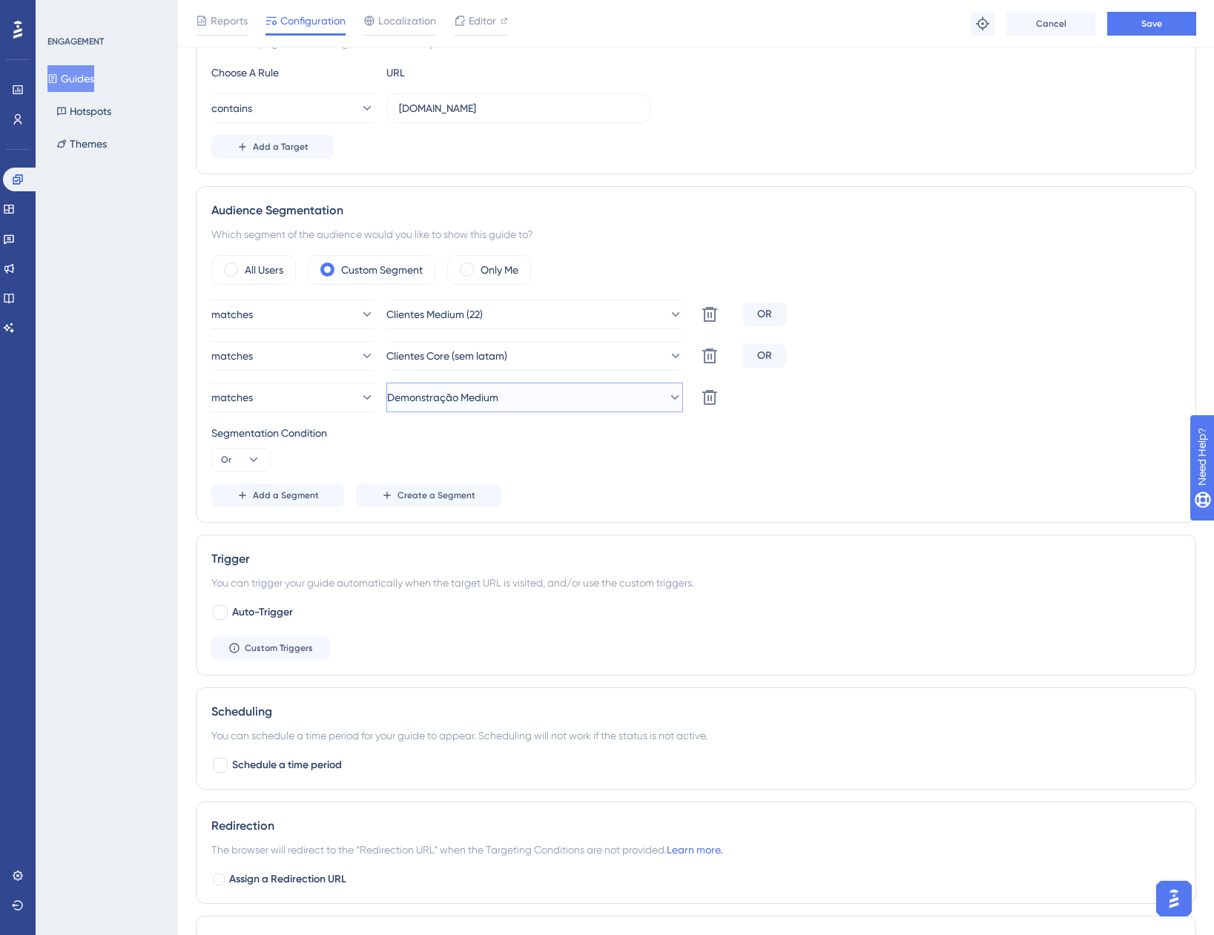
click at [515, 406] on button "Demonstração Medium" at bounding box center [534, 398] width 297 height 30
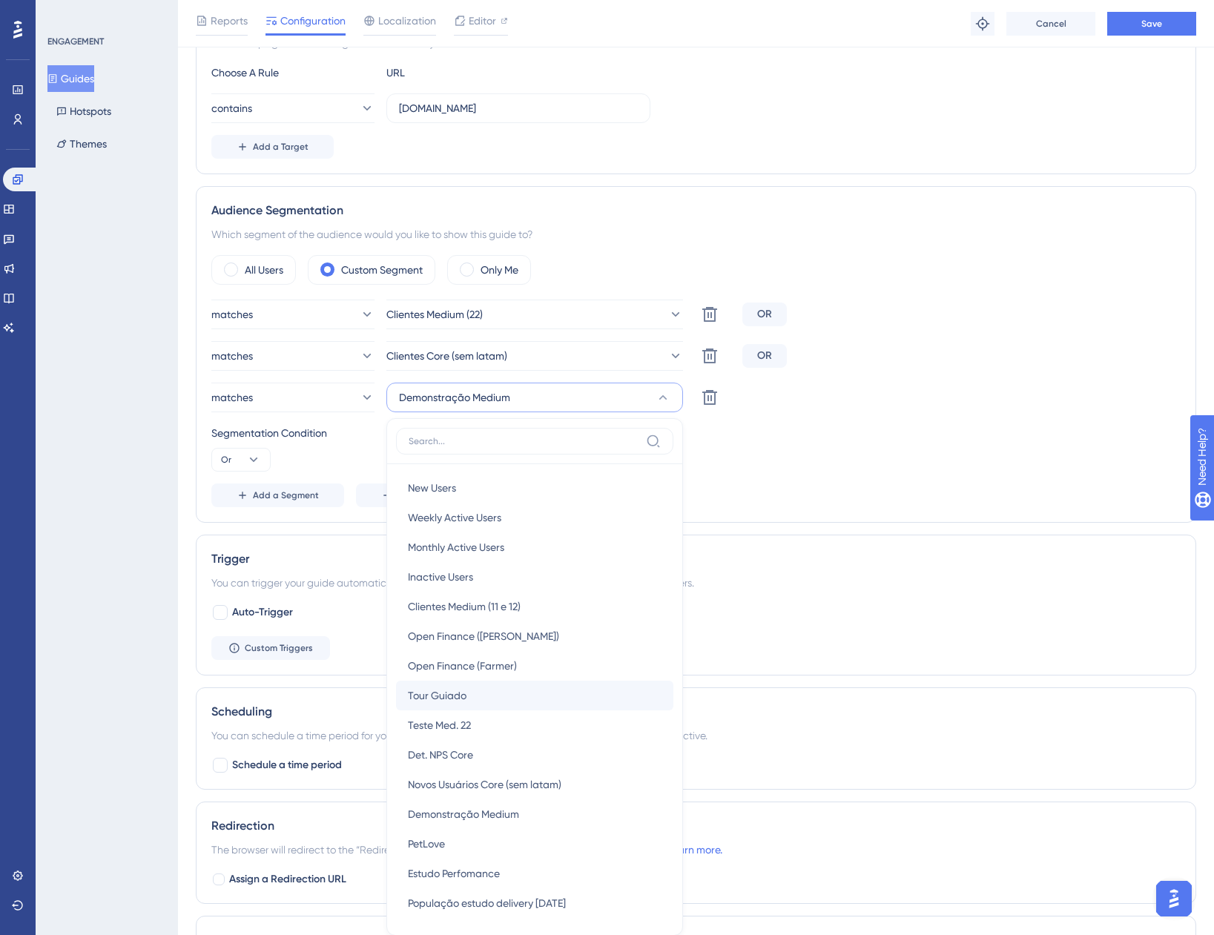
scroll to position [599, 0]
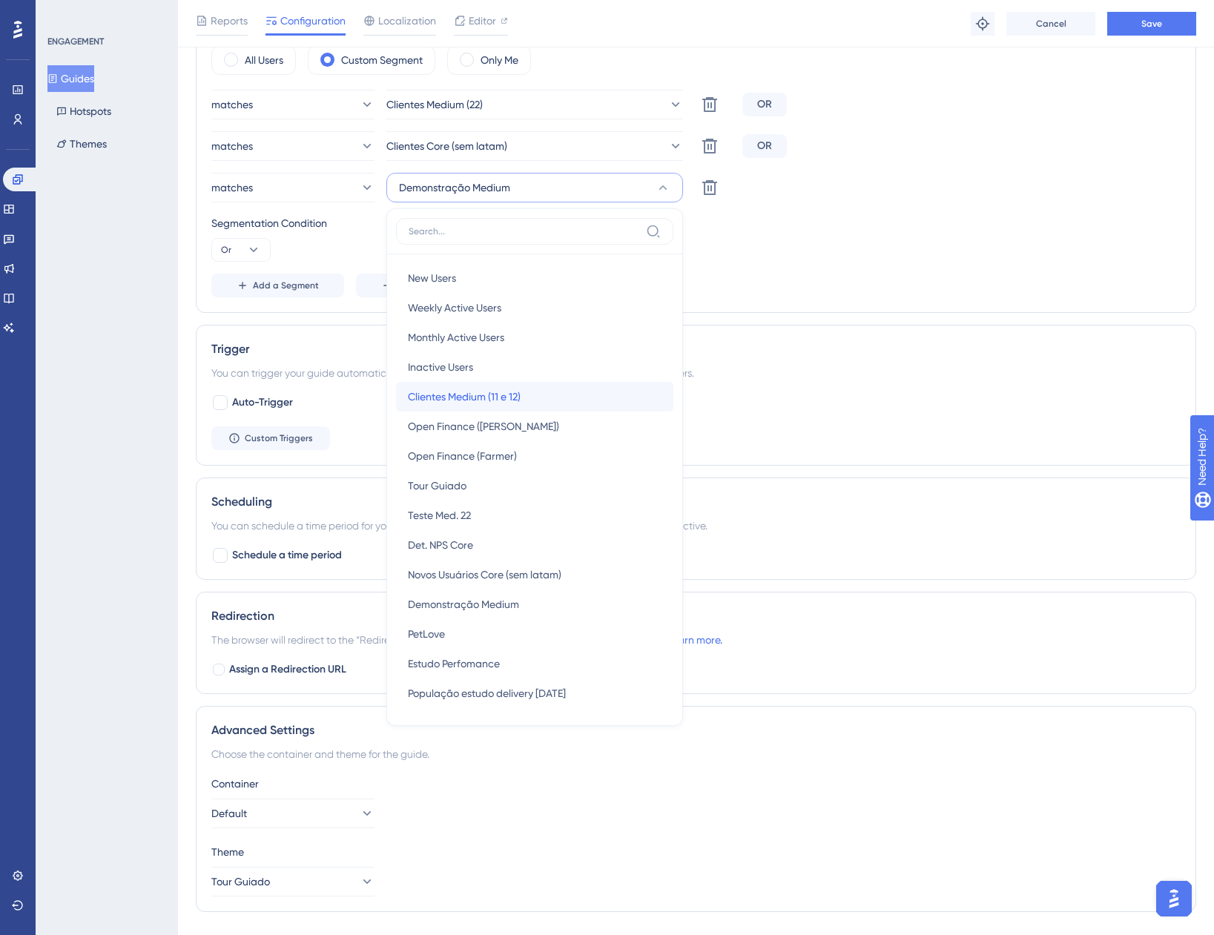
click at [511, 395] on span "Clientes Medium (11 e 12)" at bounding box center [464, 397] width 113 height 18
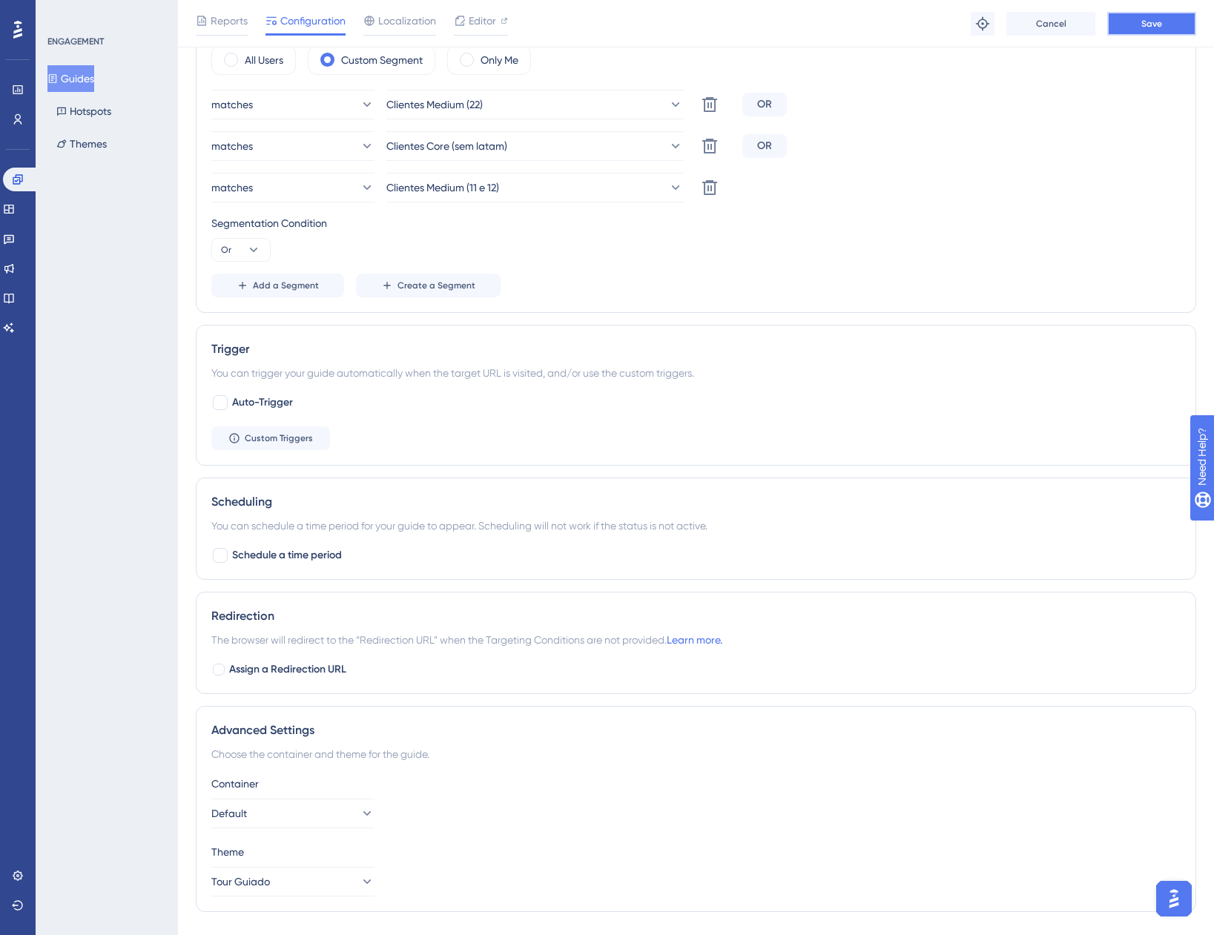
click at [1132, 27] on button "Save" at bounding box center [1151, 24] width 89 height 24
click at [84, 71] on button "Guides" at bounding box center [70, 78] width 47 height 27
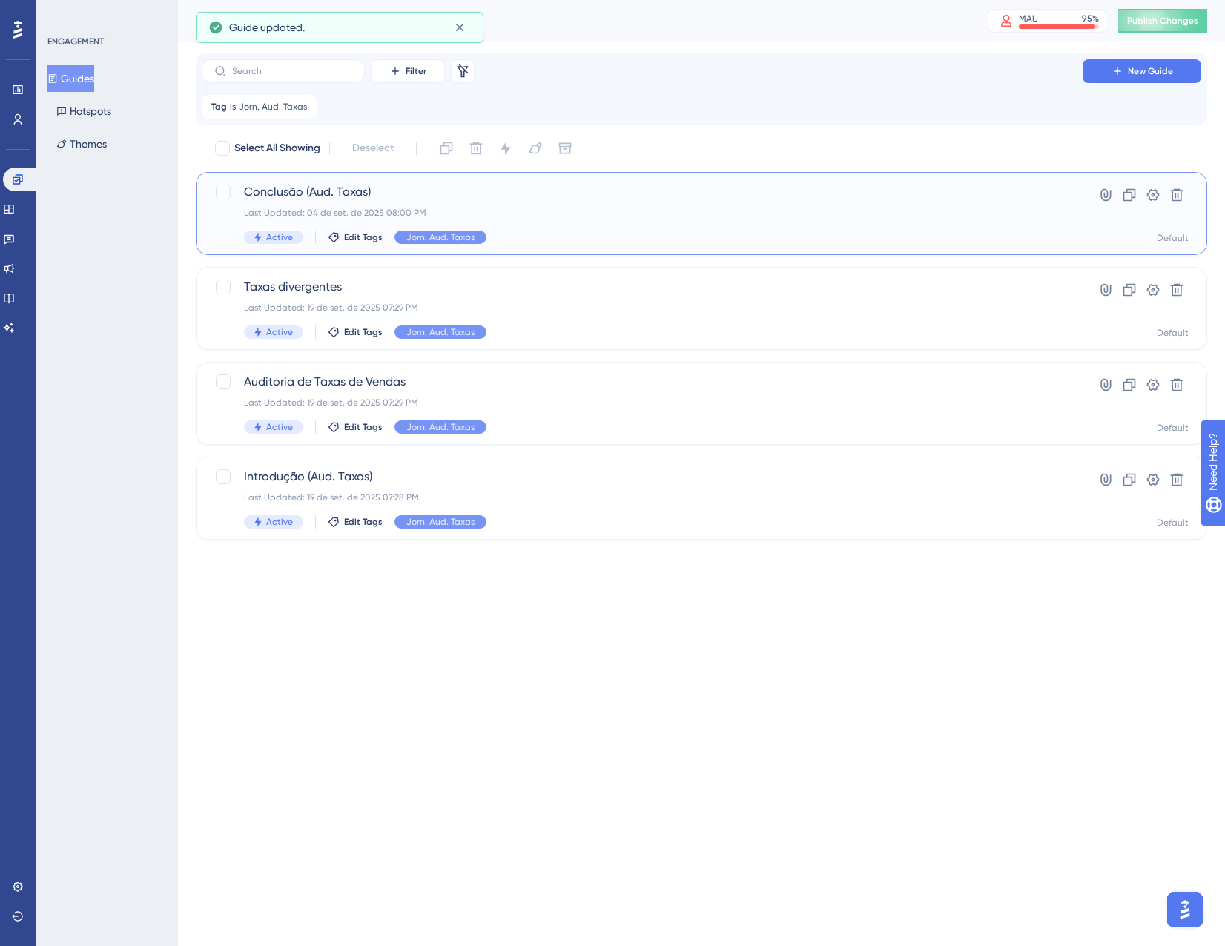
click at [473, 203] on div "Conclusão (Aud. Taxas) Last Updated: 04 de set. de 2025 08:00 PM Active Edit Ta…" at bounding box center [642, 213] width 797 height 61
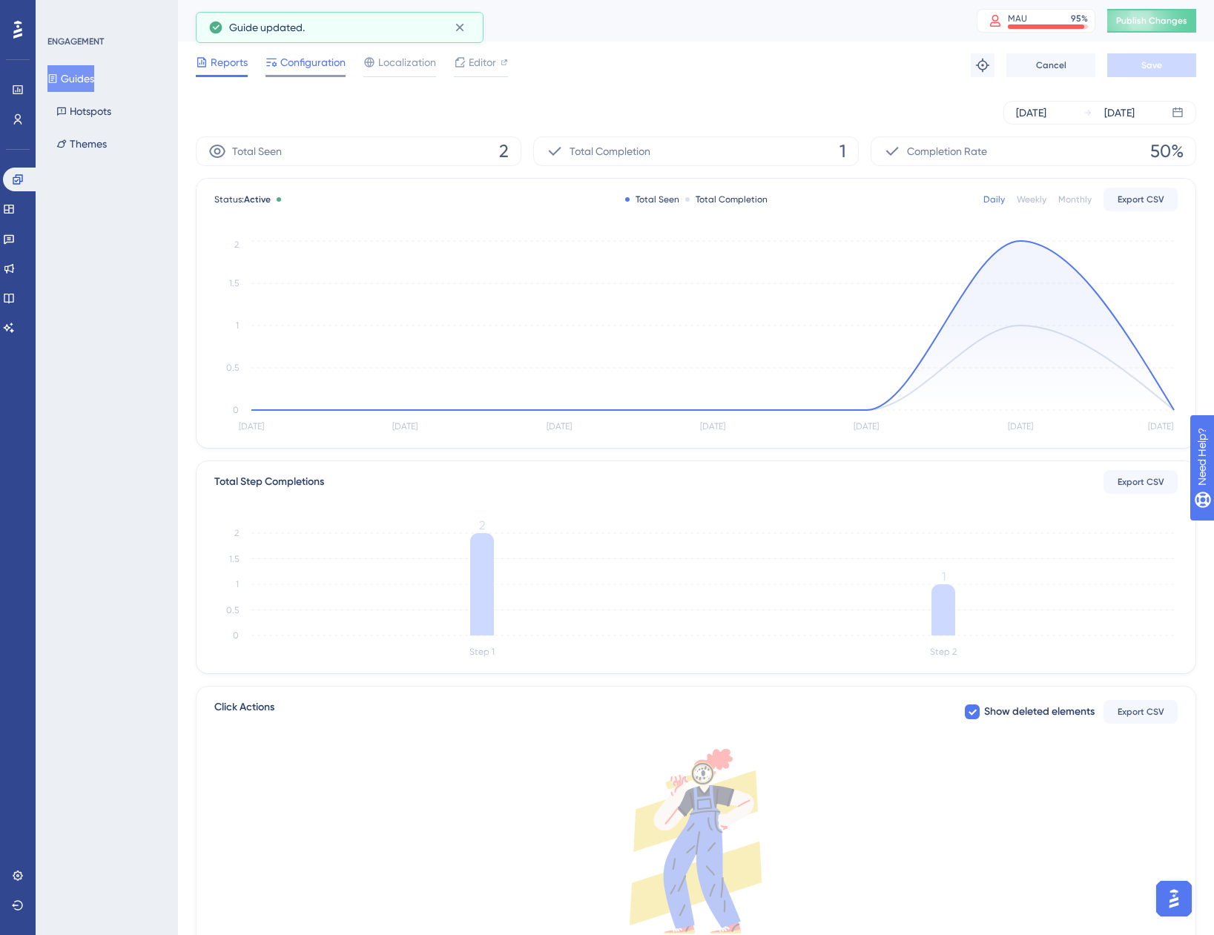
click at [288, 67] on span "Configuration" at bounding box center [312, 62] width 65 height 18
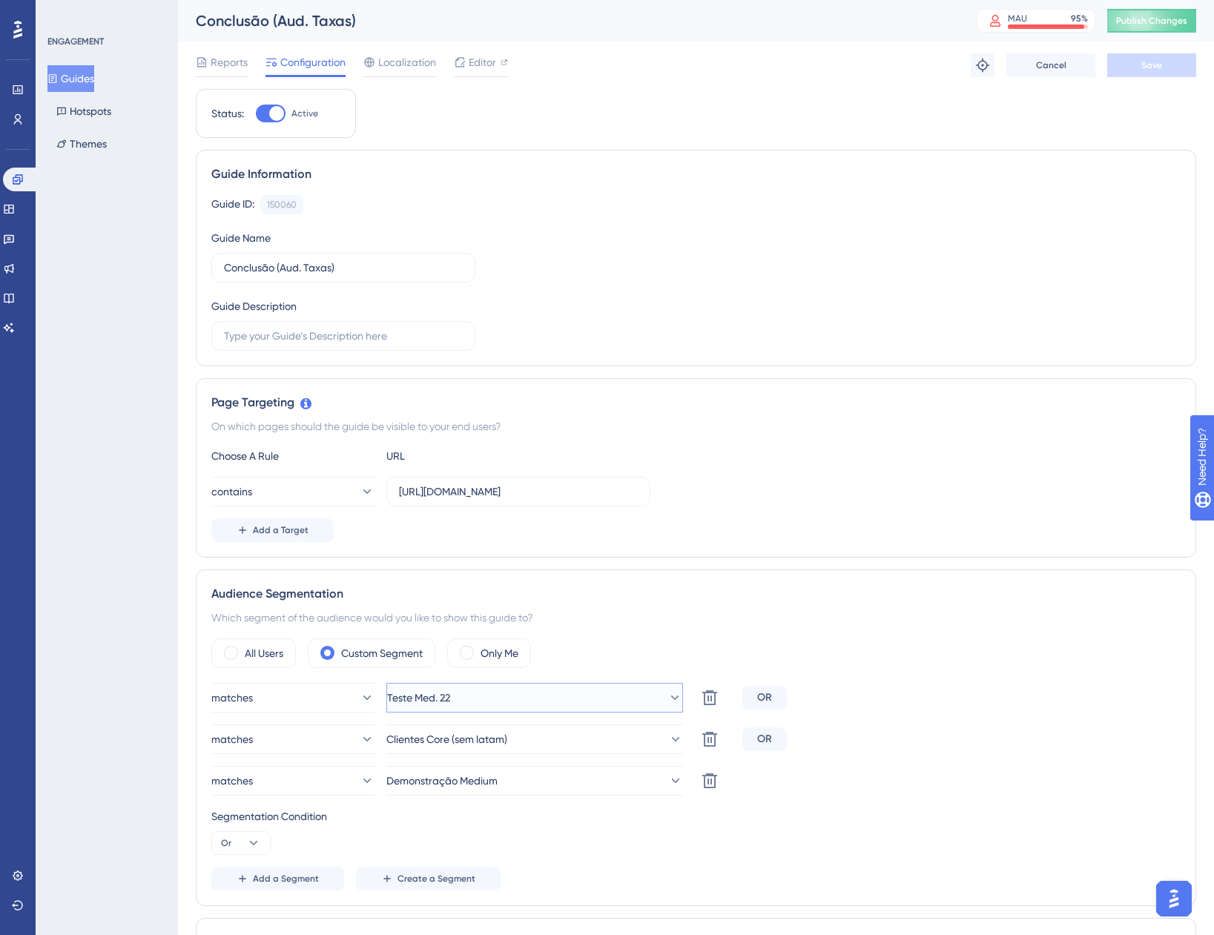
click at [550, 698] on button "Teste Med. 22" at bounding box center [534, 698] width 297 height 30
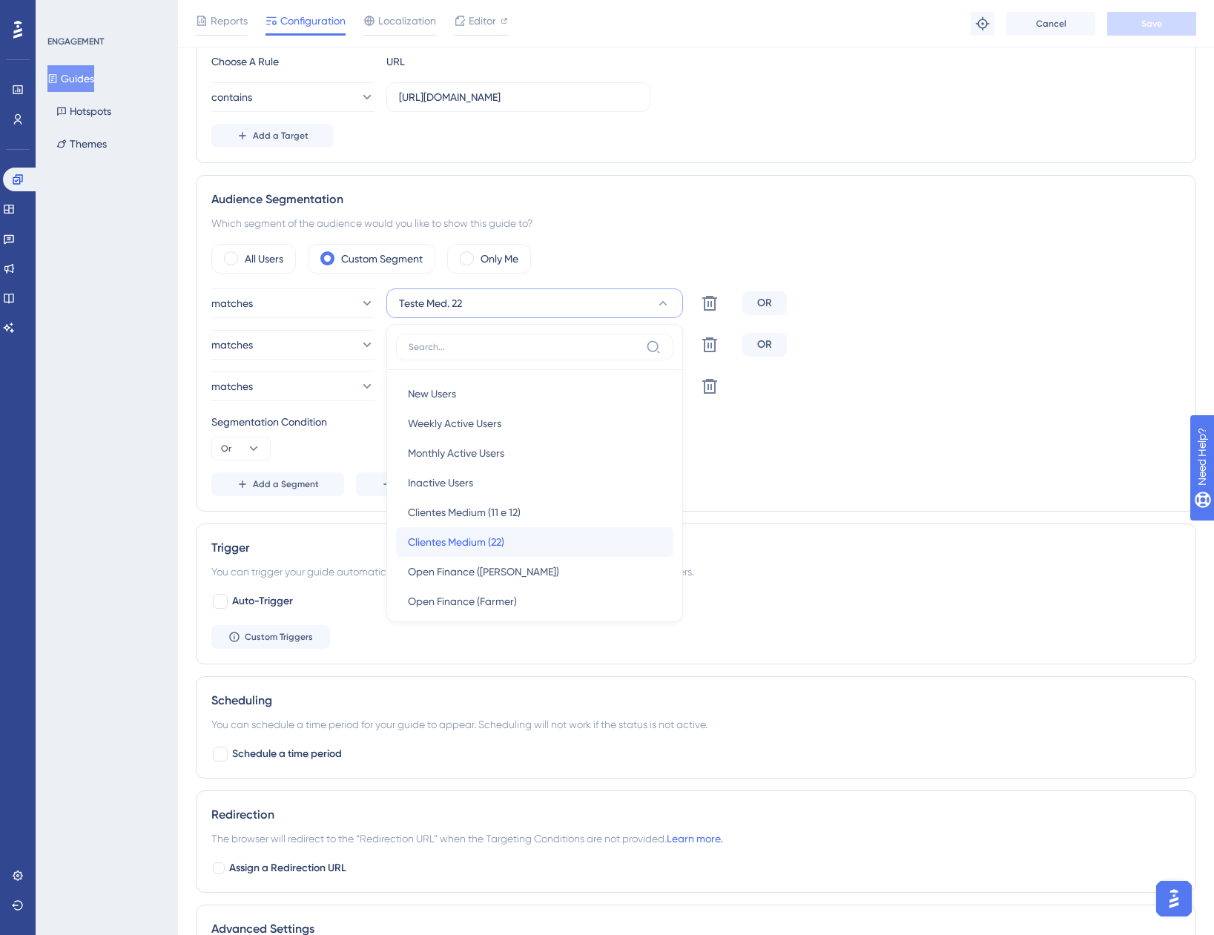
click at [531, 532] on div "Clientes Medium (22) Clientes Medium (22)" at bounding box center [535, 542] width 254 height 30
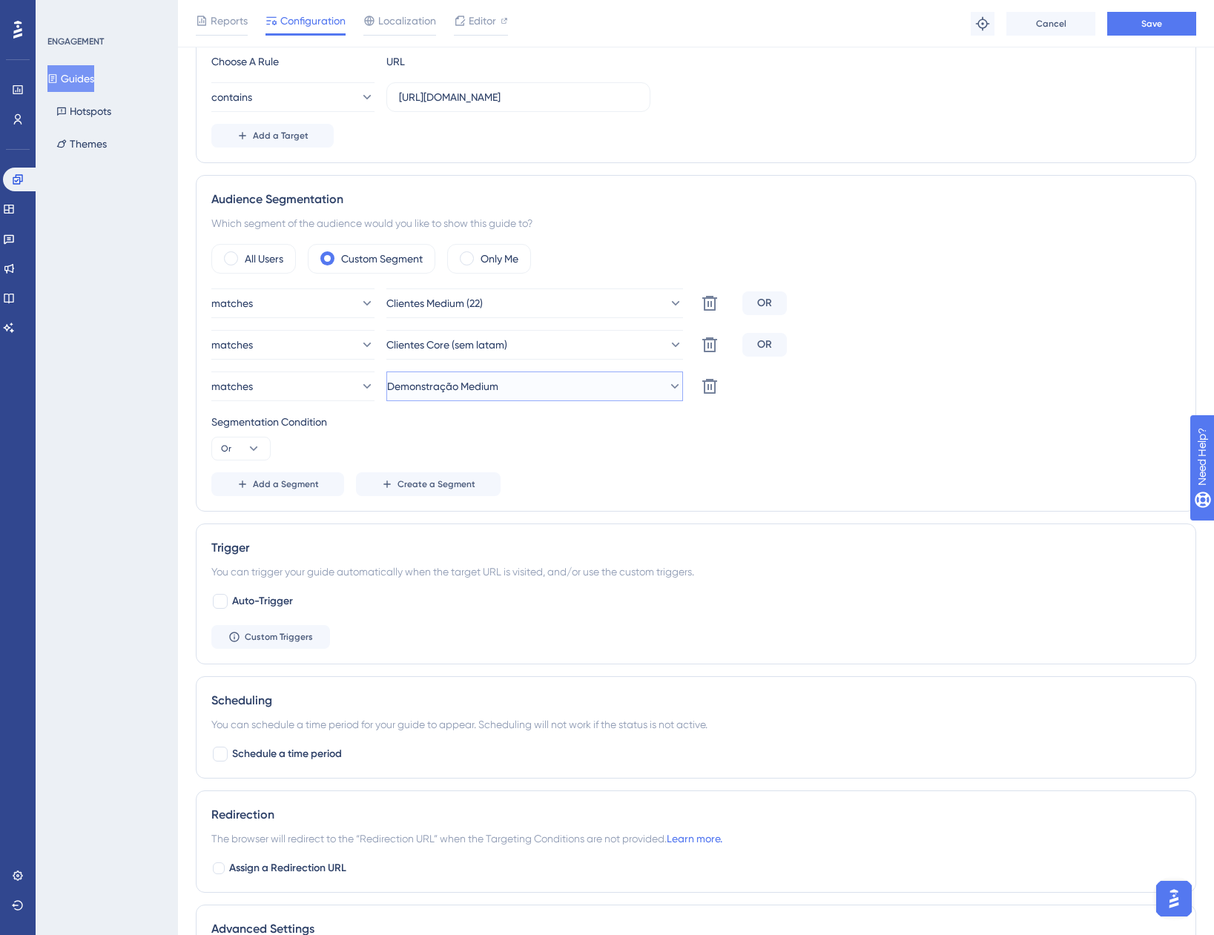
click at [467, 387] on span "Demonstração Medium" at bounding box center [442, 386] width 111 height 18
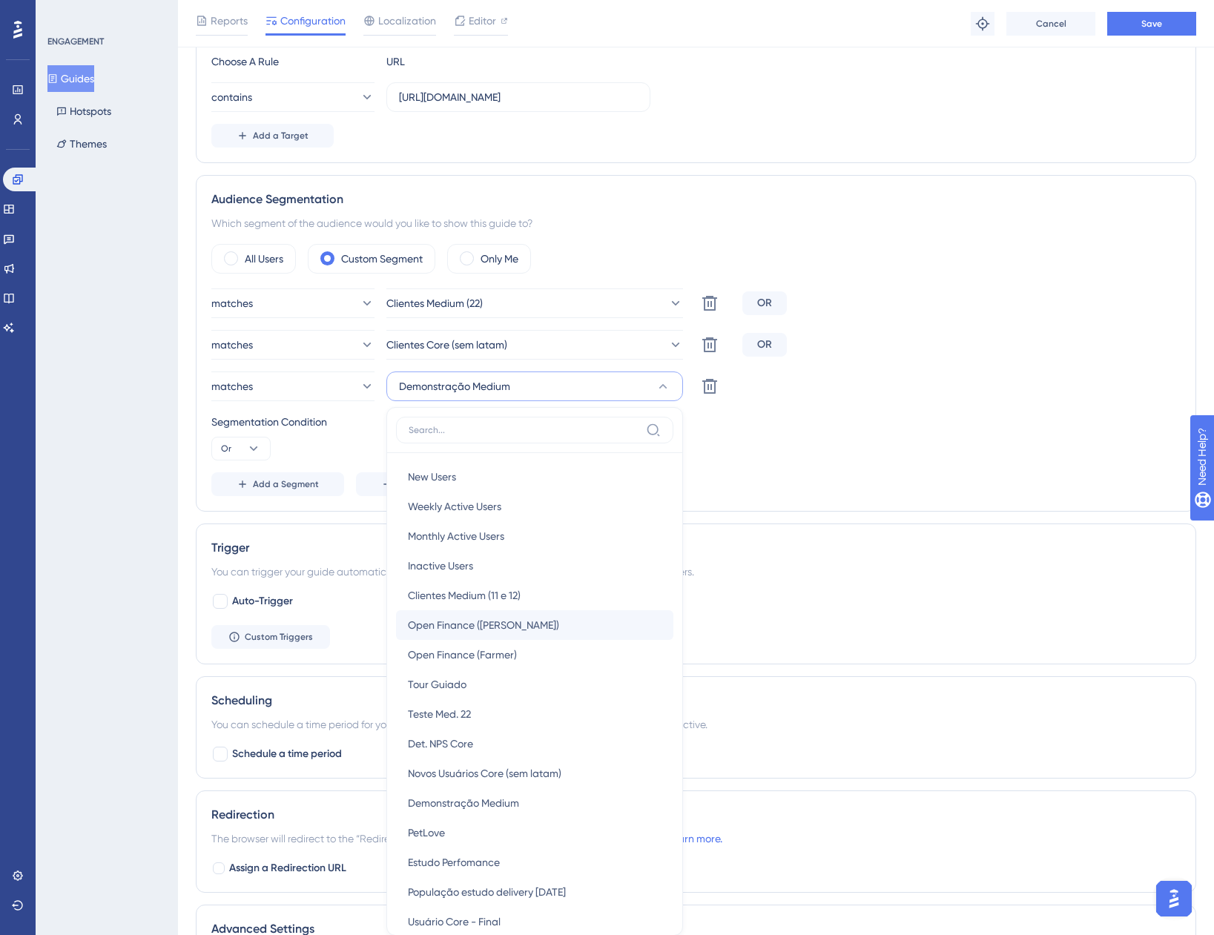
scroll to position [604, 0]
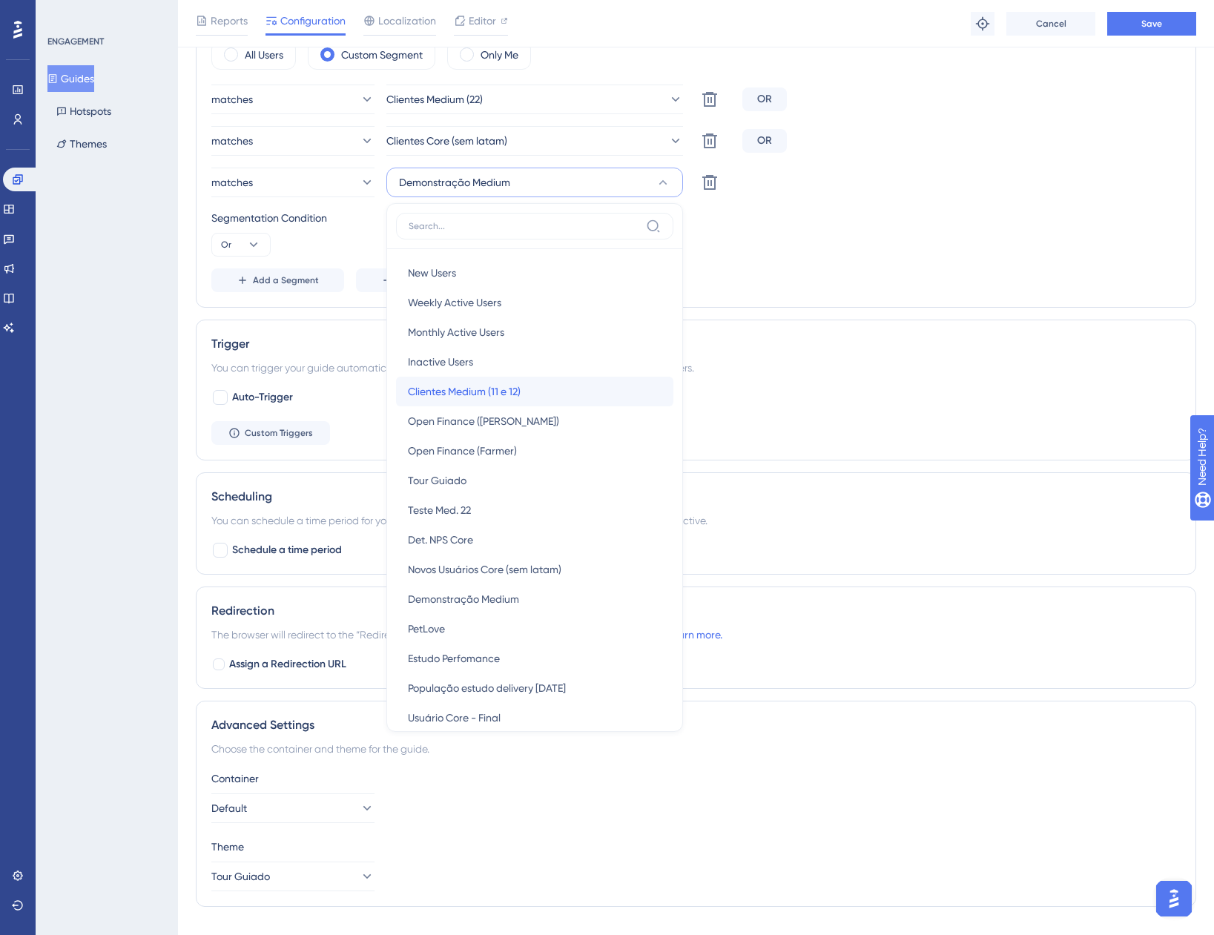
click at [503, 386] on span "Clientes Medium (11 e 12)" at bounding box center [464, 392] width 113 height 18
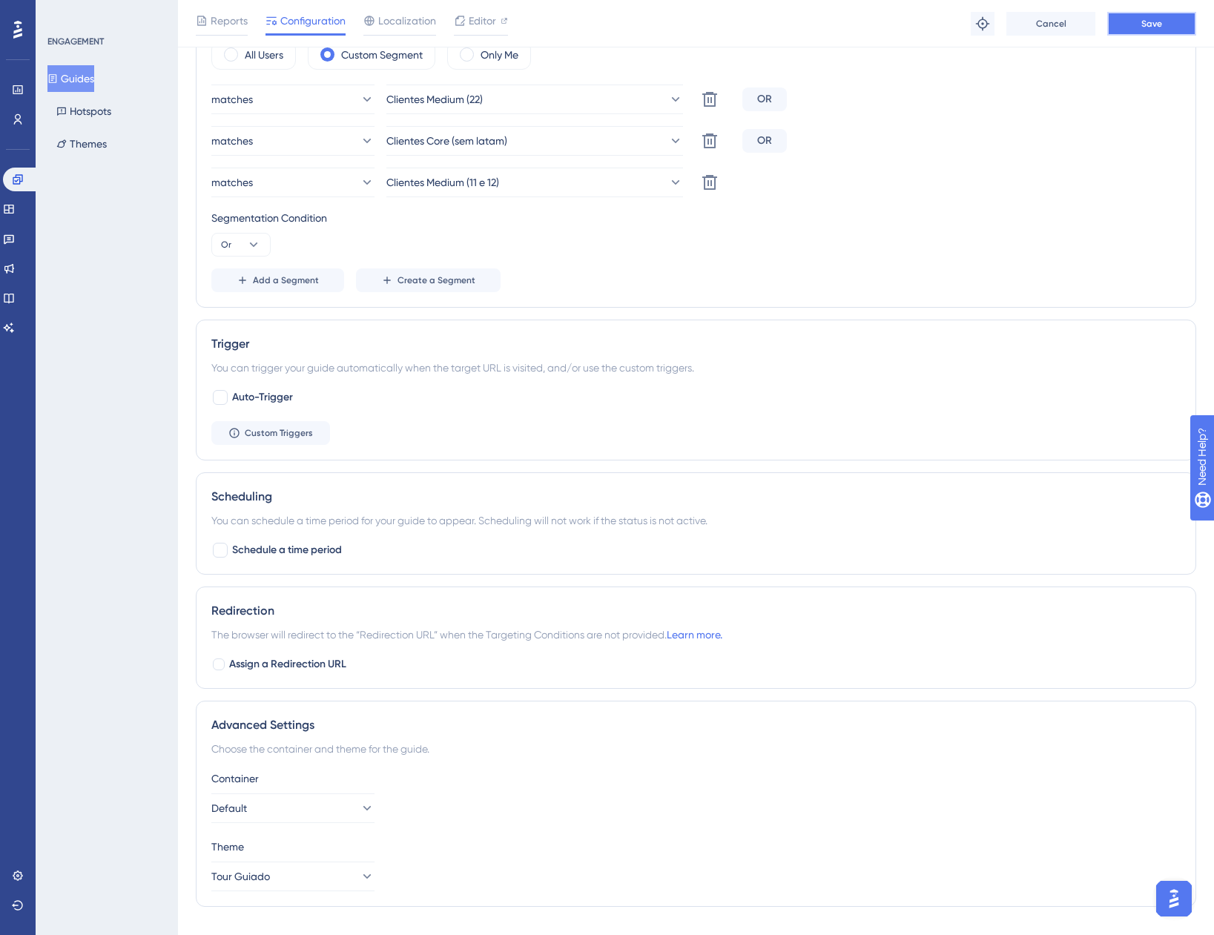
click at [1129, 29] on button "Save" at bounding box center [1151, 24] width 89 height 24
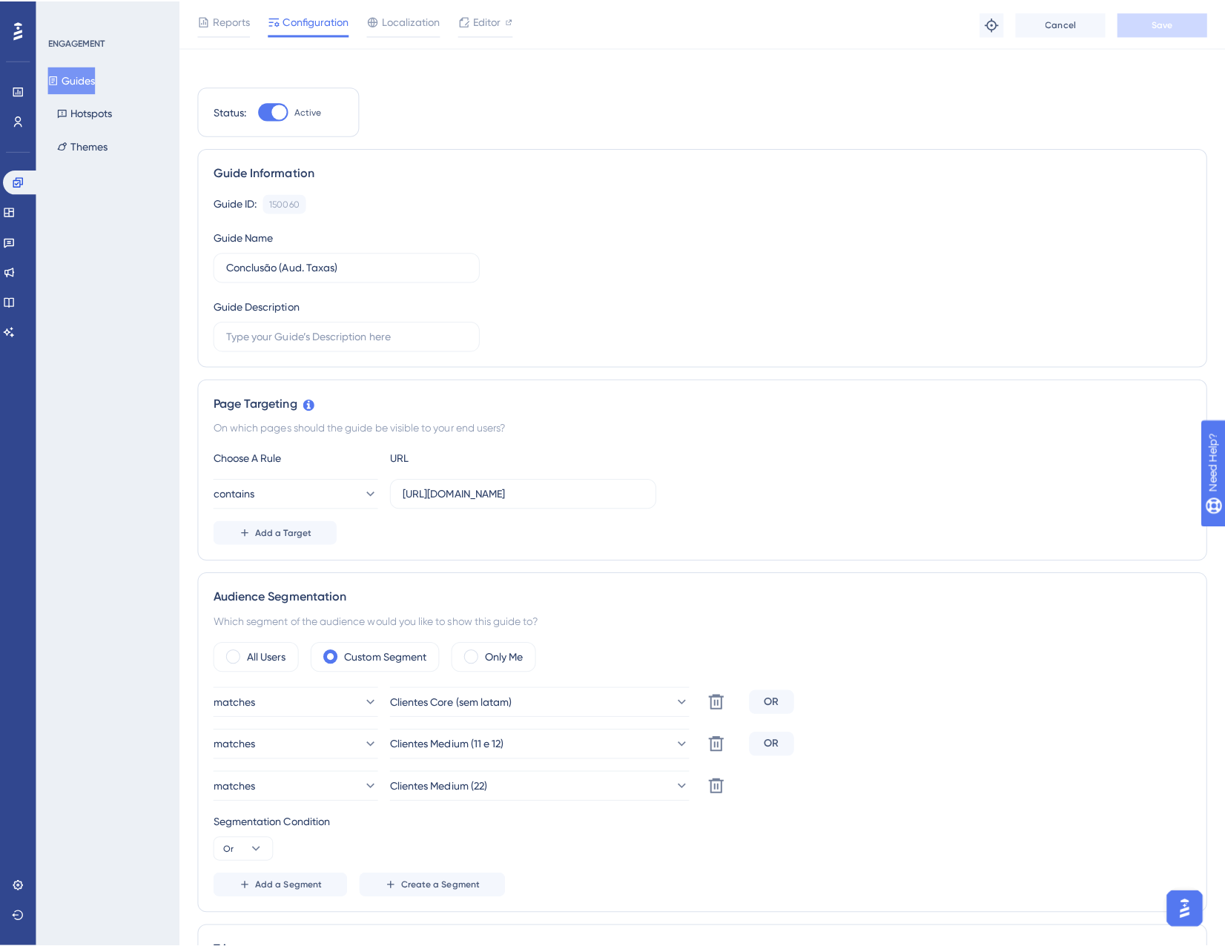
scroll to position [0, 0]
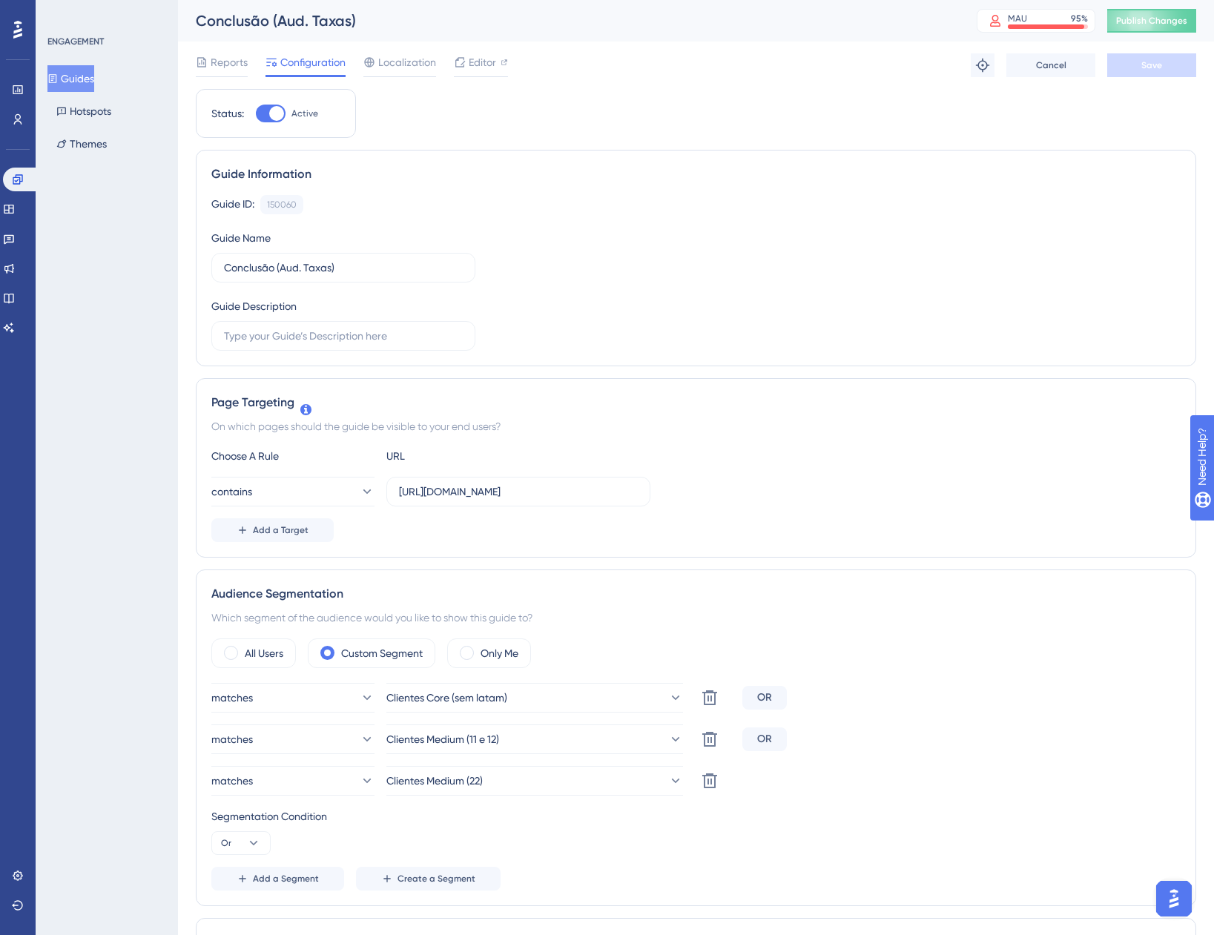
click at [94, 86] on button "Guides" at bounding box center [70, 78] width 47 height 27
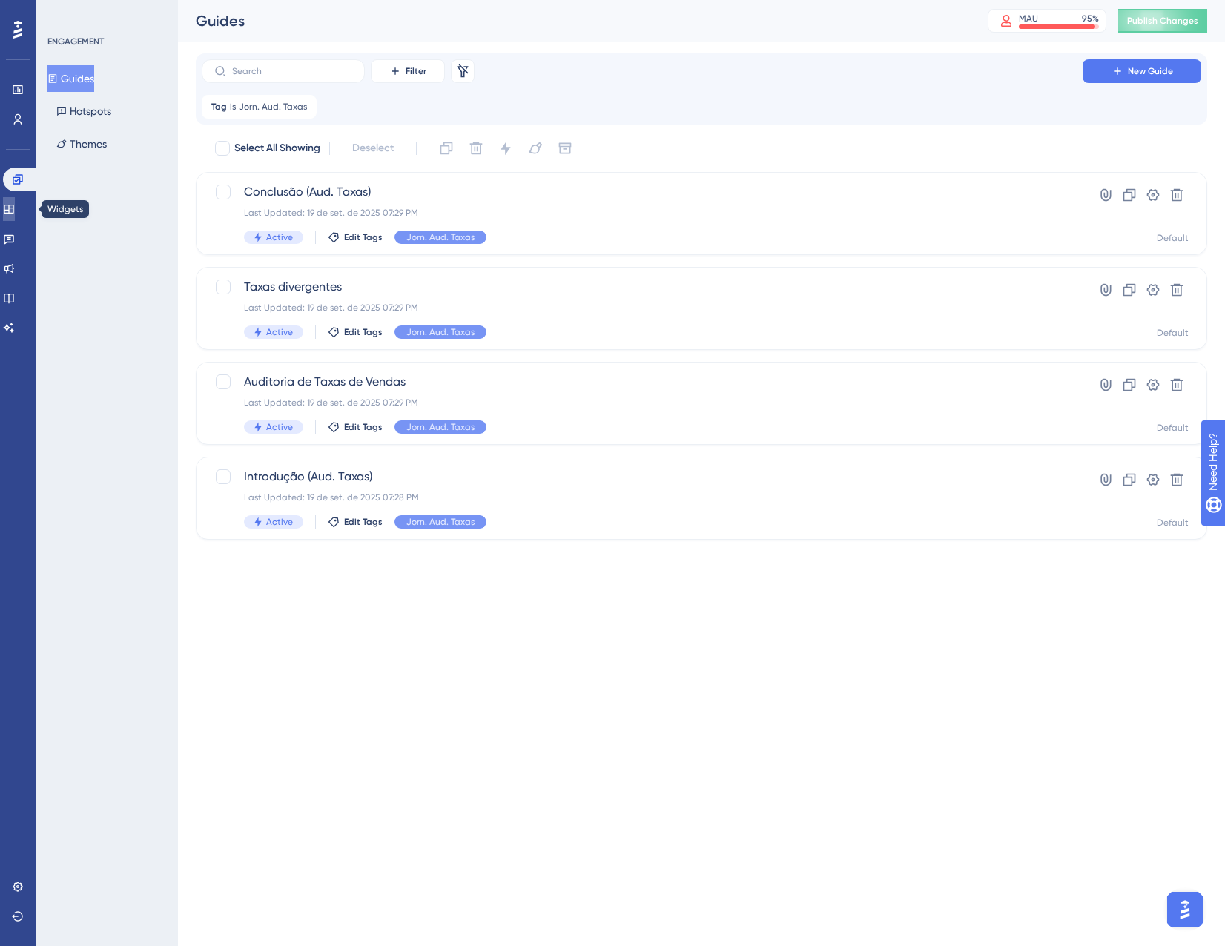
click at [10, 206] on link at bounding box center [9, 209] width 12 height 24
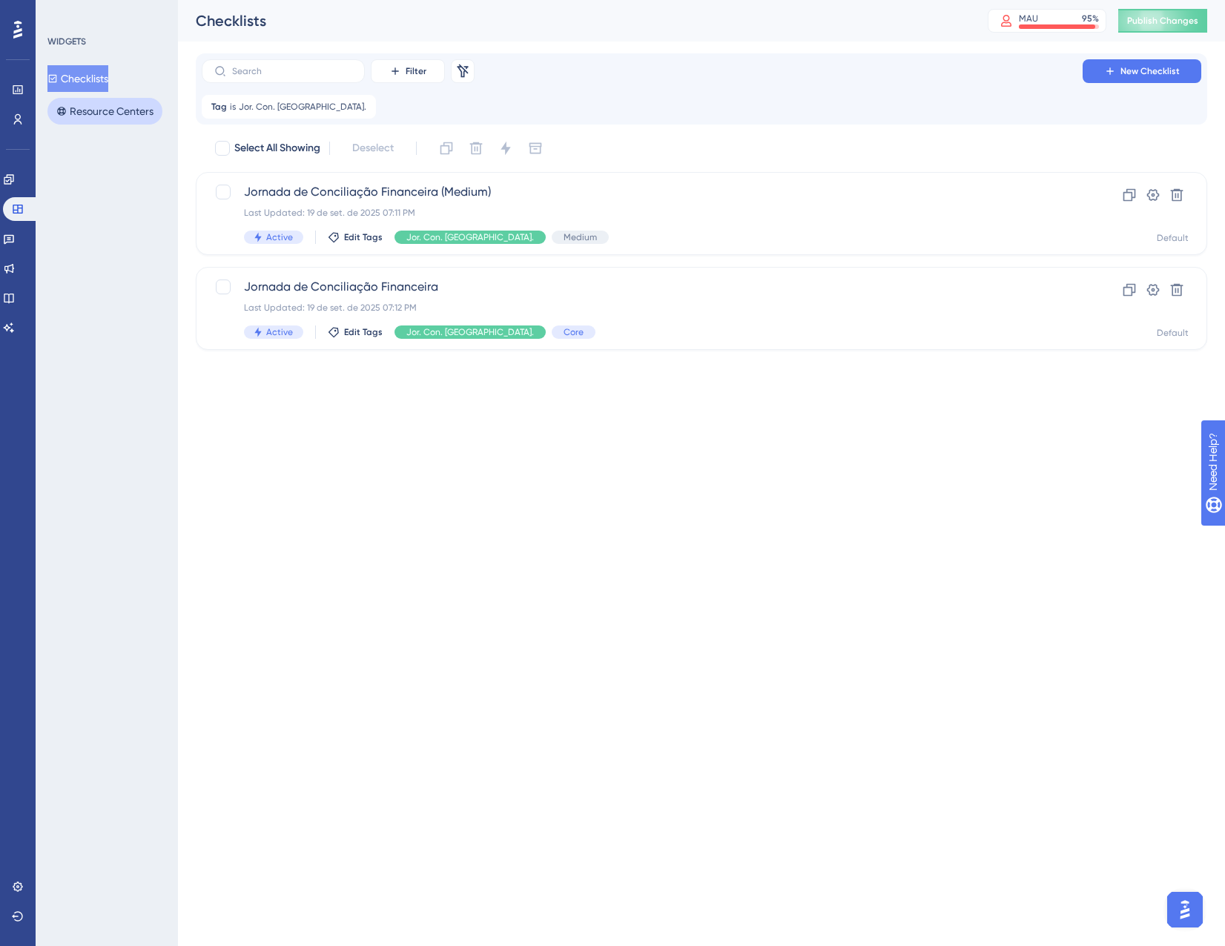
click at [96, 113] on button "Resource Centers" at bounding box center [104, 111] width 115 height 27
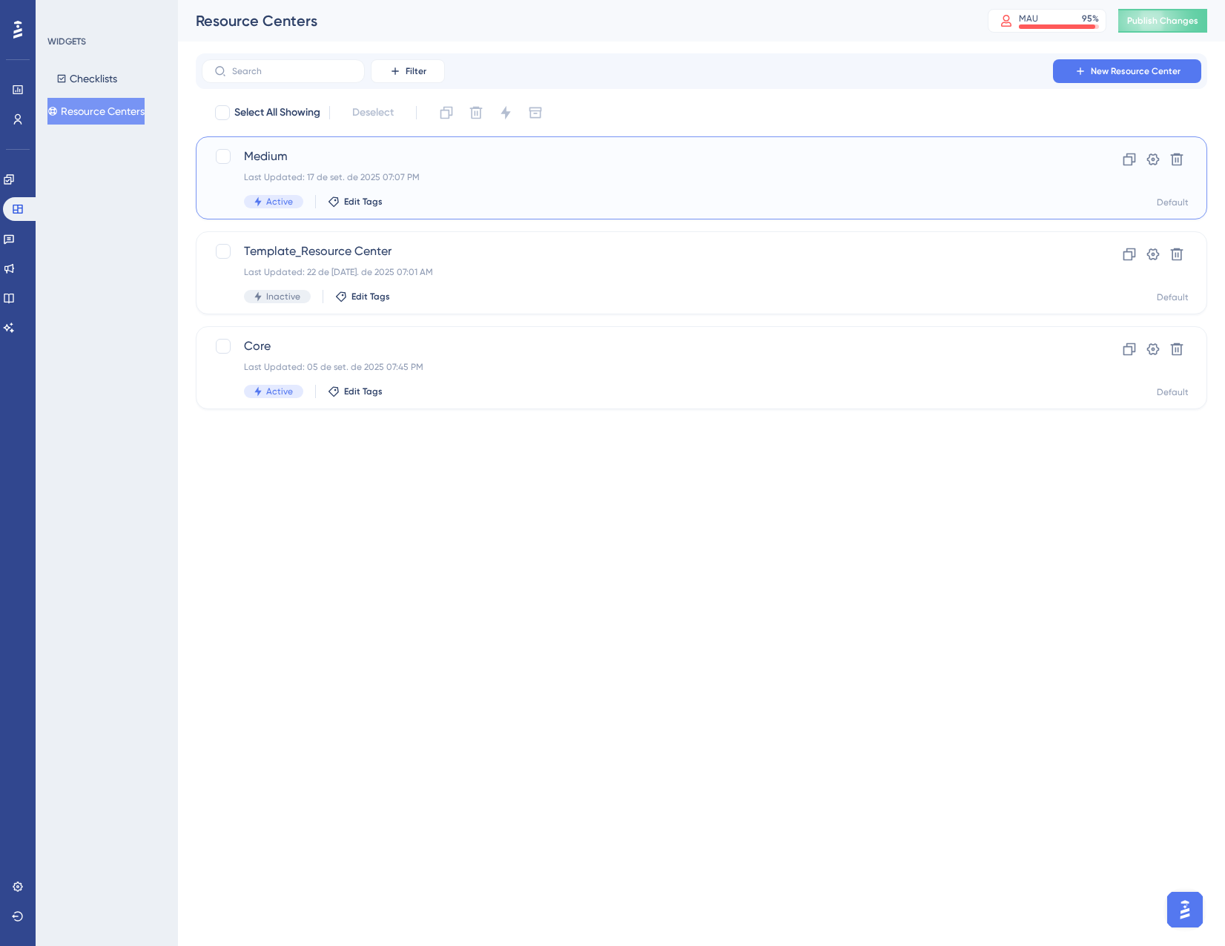
click at [490, 195] on div "Active Edit Tags" at bounding box center [642, 201] width 797 height 13
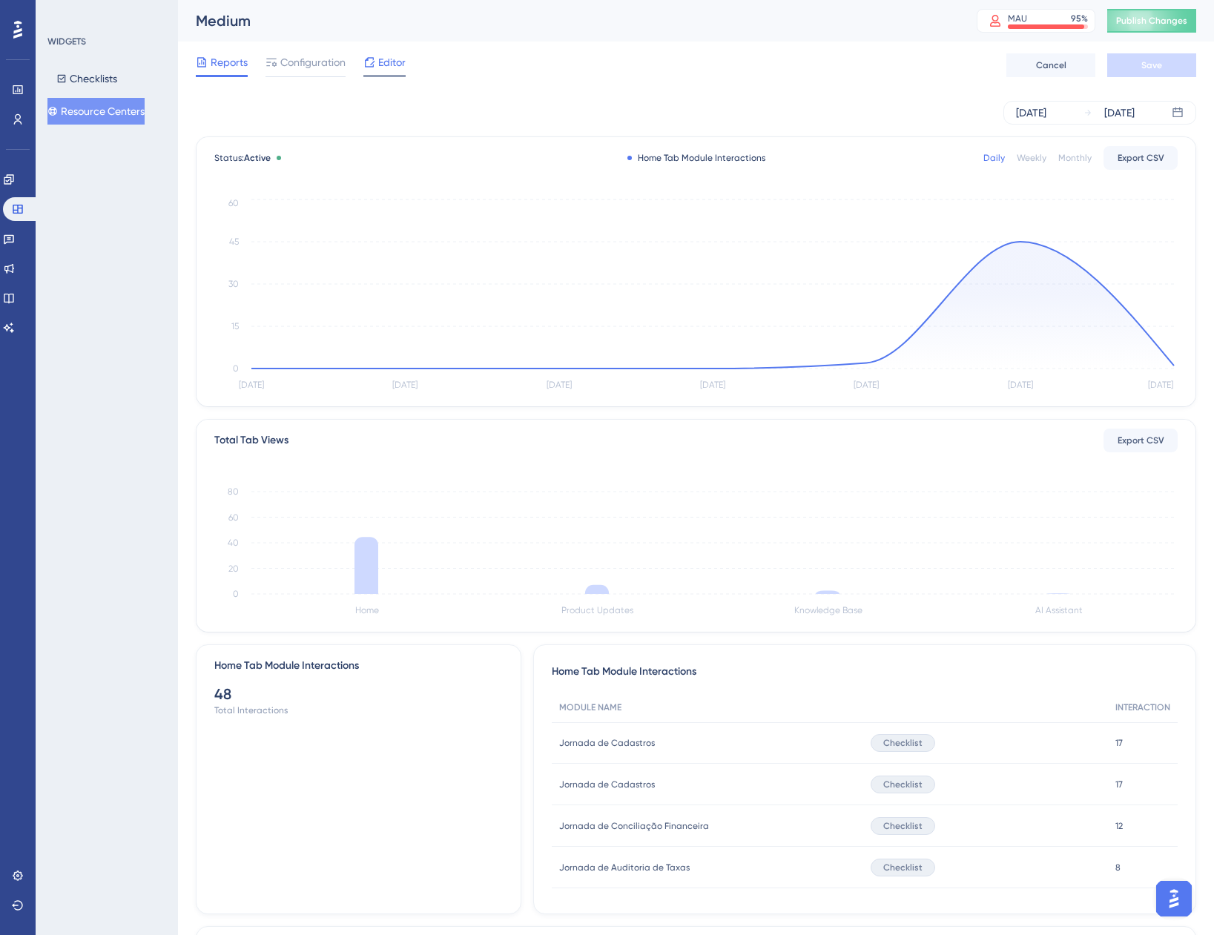
click at [377, 57] on div "Editor" at bounding box center [384, 62] width 42 height 18
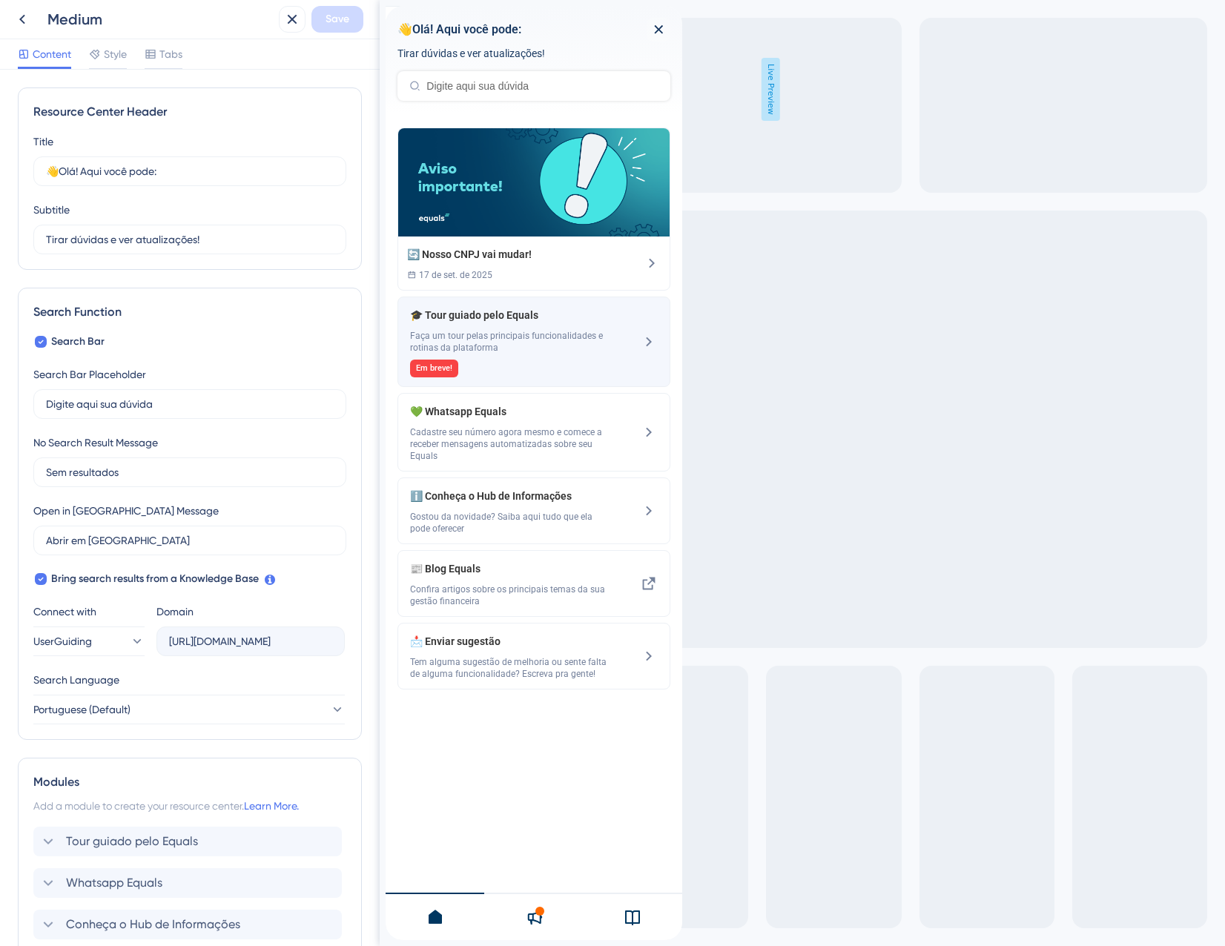
click at [446, 372] on span "Em breve!" at bounding box center [434, 369] width 36 height 12
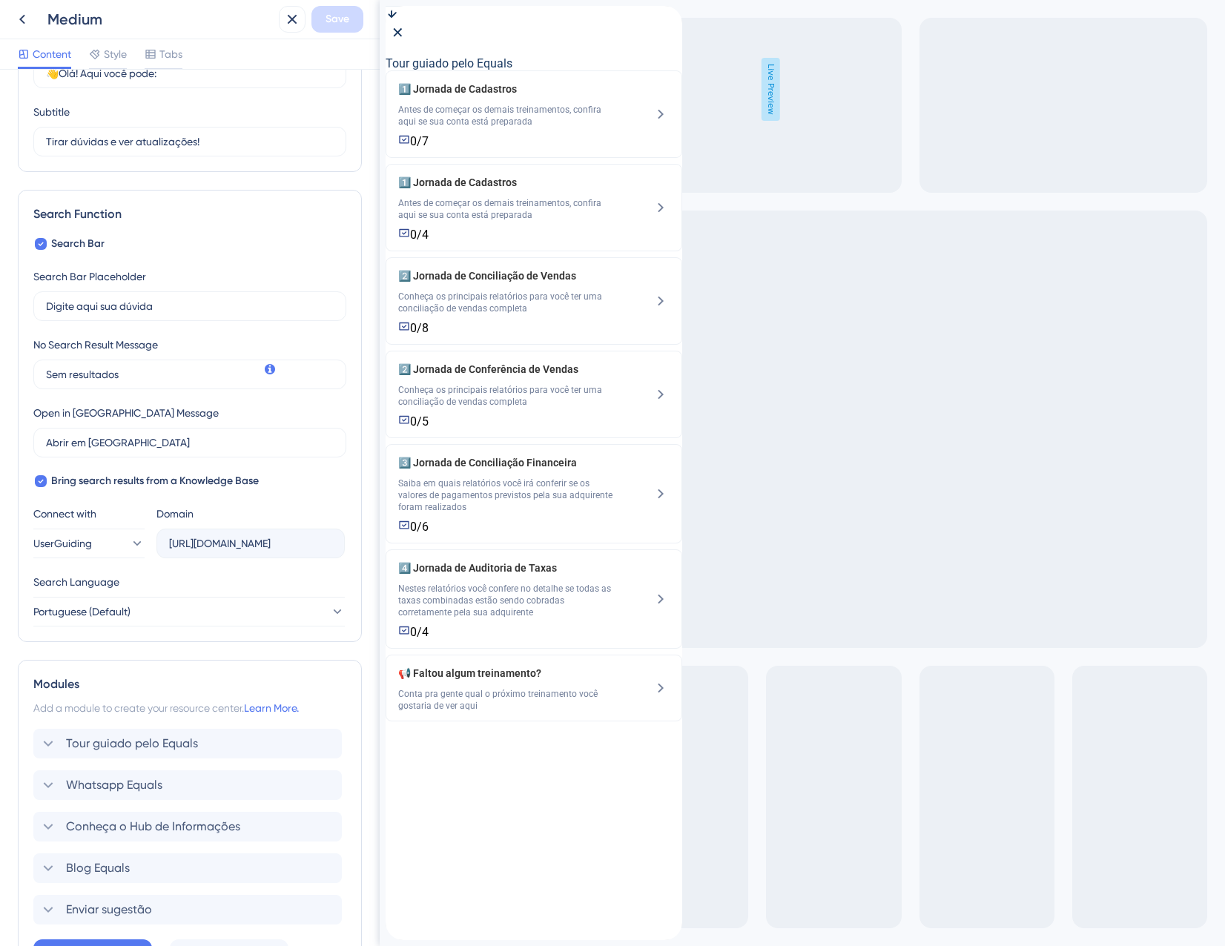
scroll to position [211, 0]
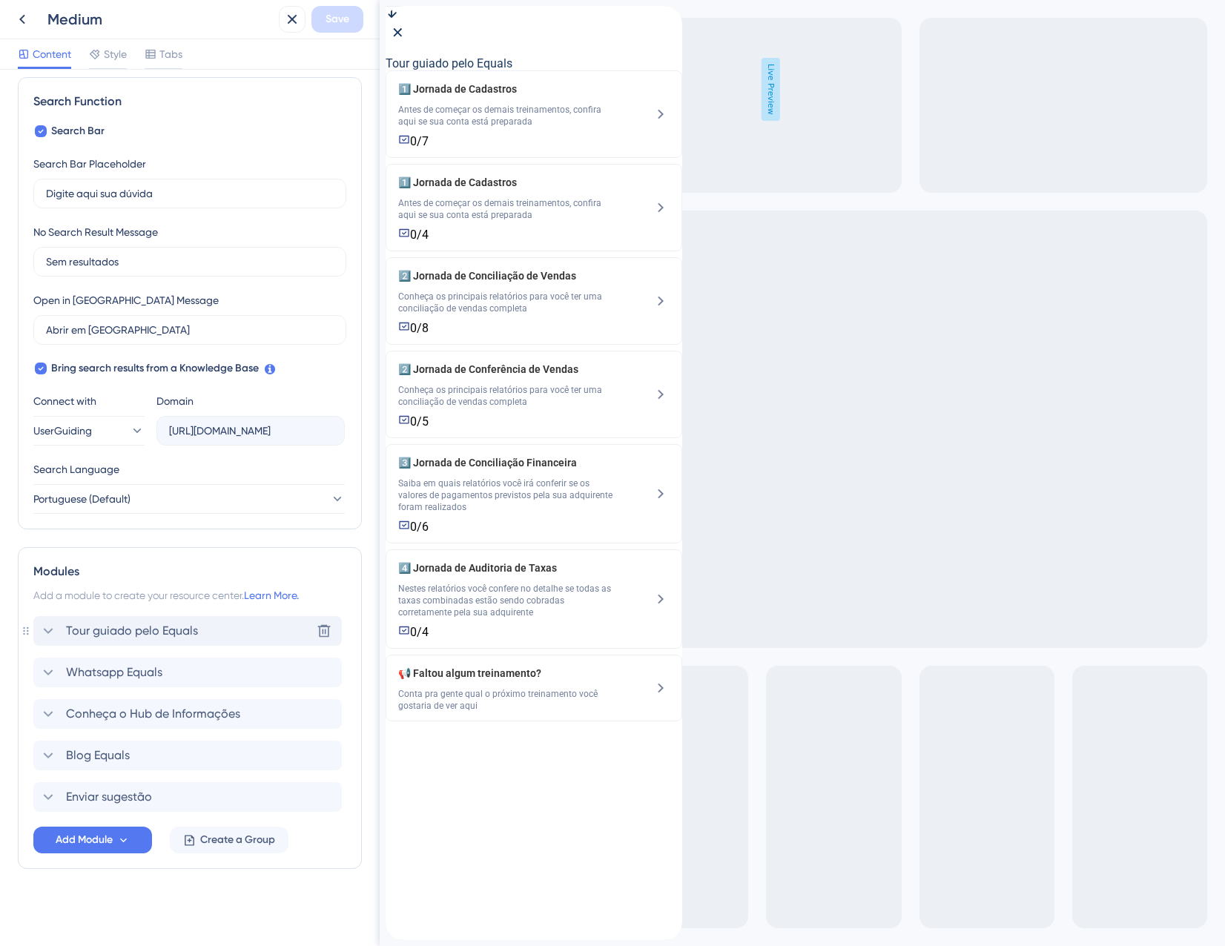
click at [116, 636] on span "Tour guiado pelo Equals" at bounding box center [132, 631] width 132 height 18
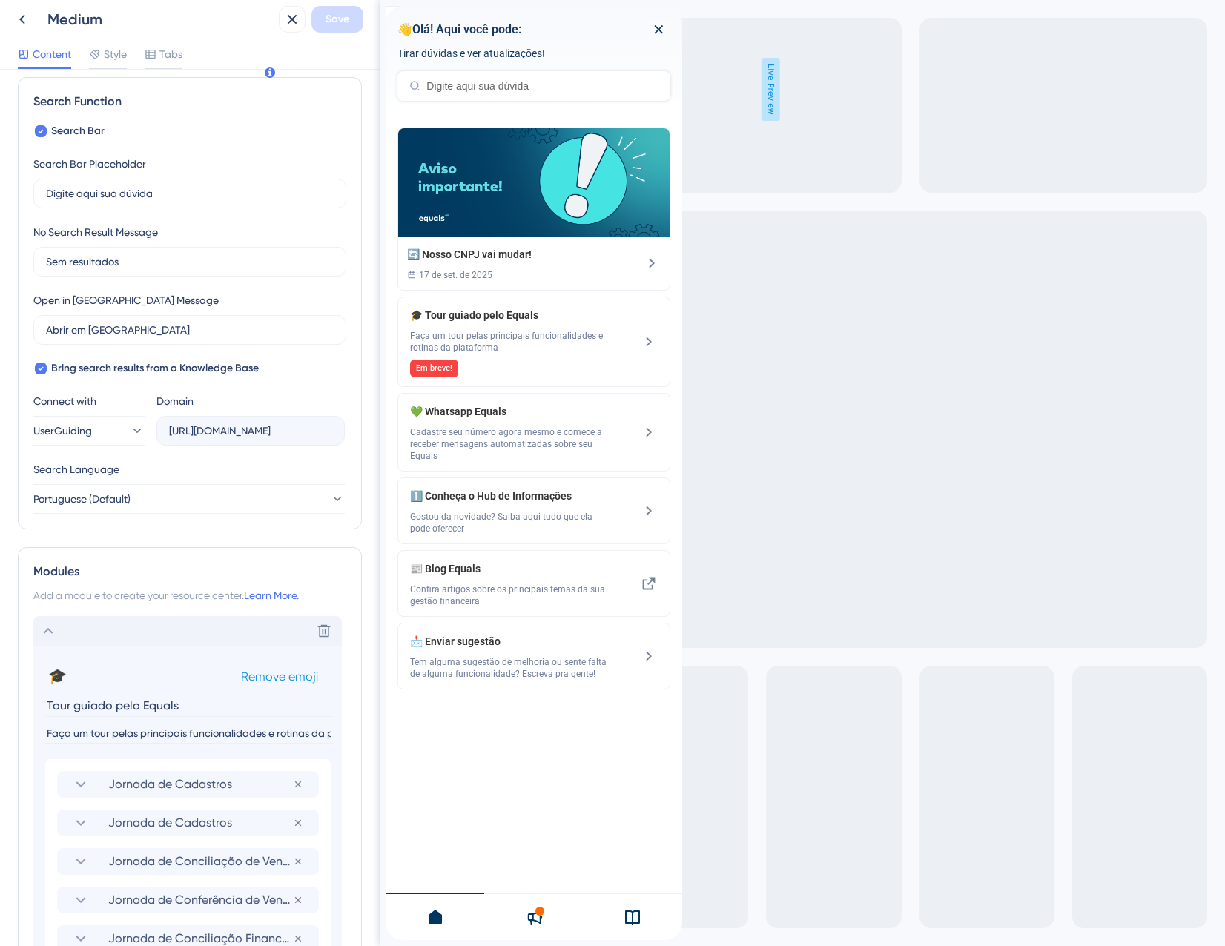
scroll to position [507, 0]
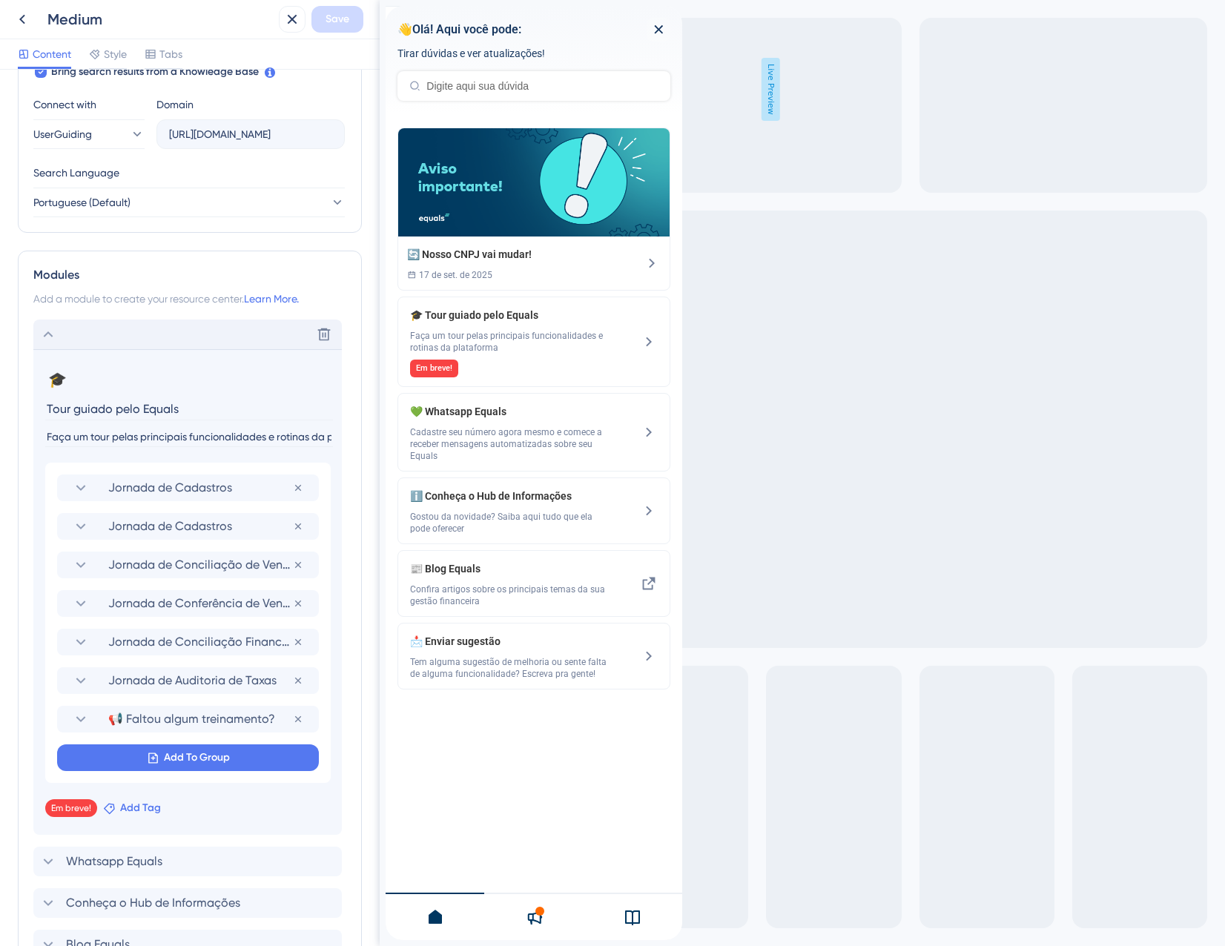
click at [118, 809] on button "Add Tag" at bounding box center [132, 808] width 58 height 18
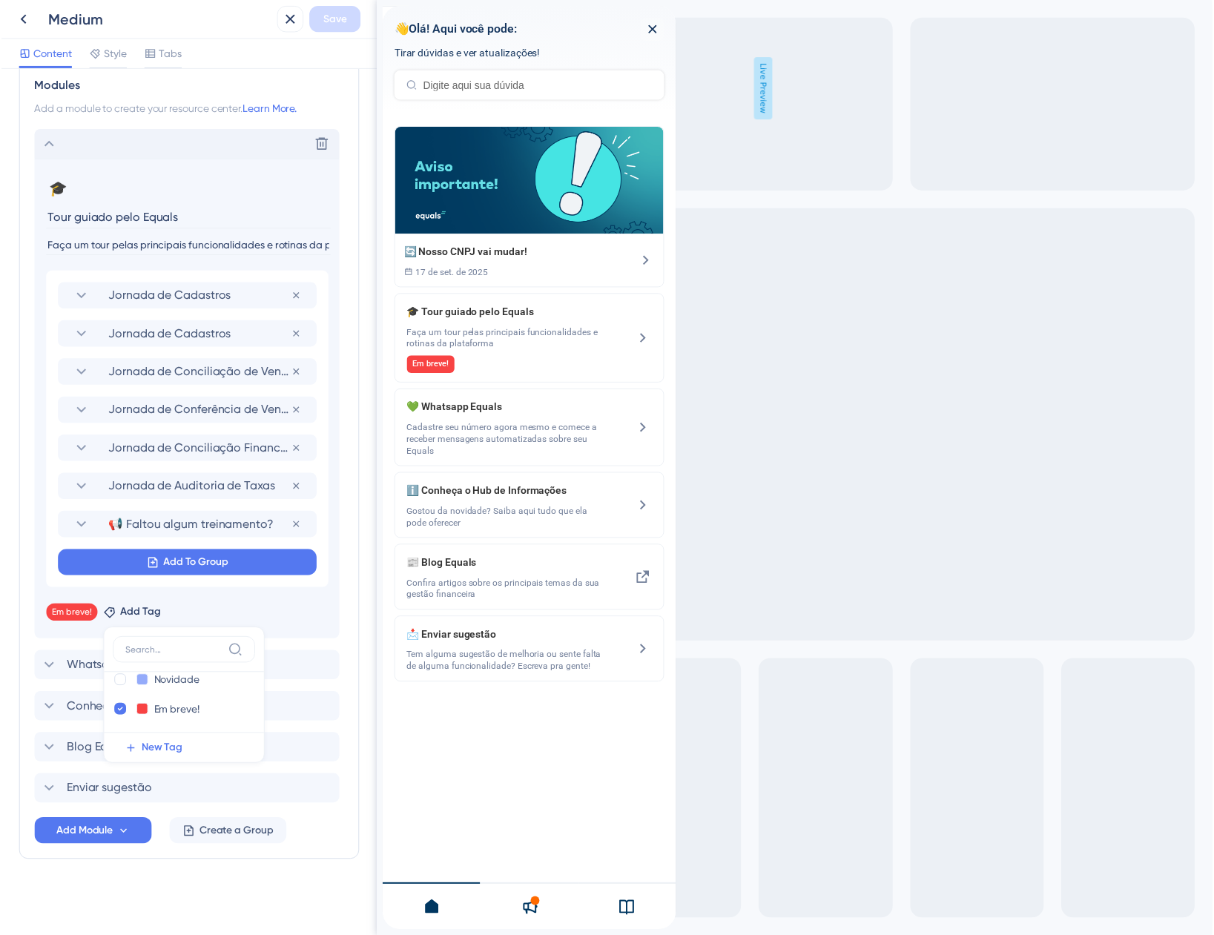
scroll to position [1, 0]
click at [123, 729] on div at bounding box center [120, 732] width 12 height 12
checkbox input "true"
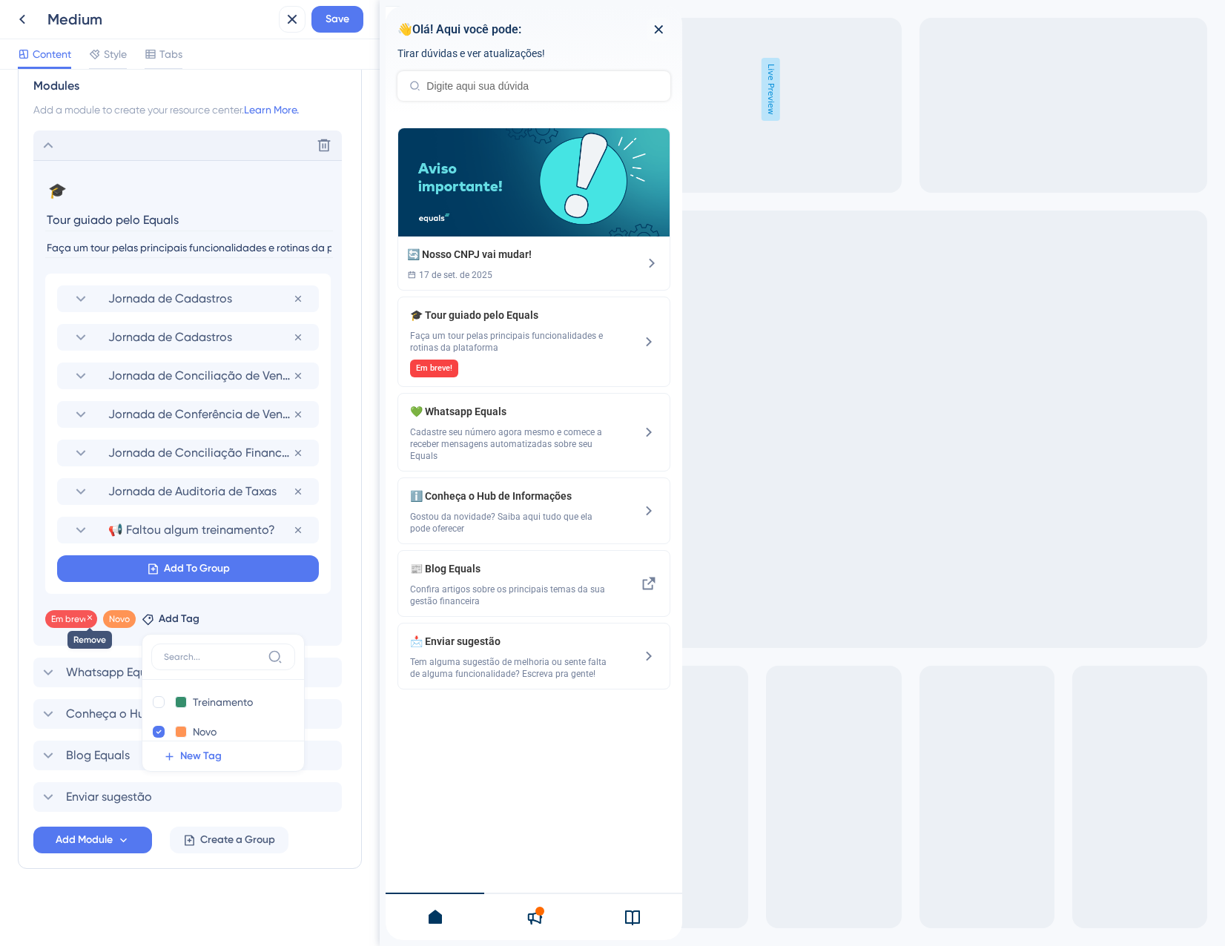
click at [90, 620] on icon at bounding box center [89, 617] width 9 height 9
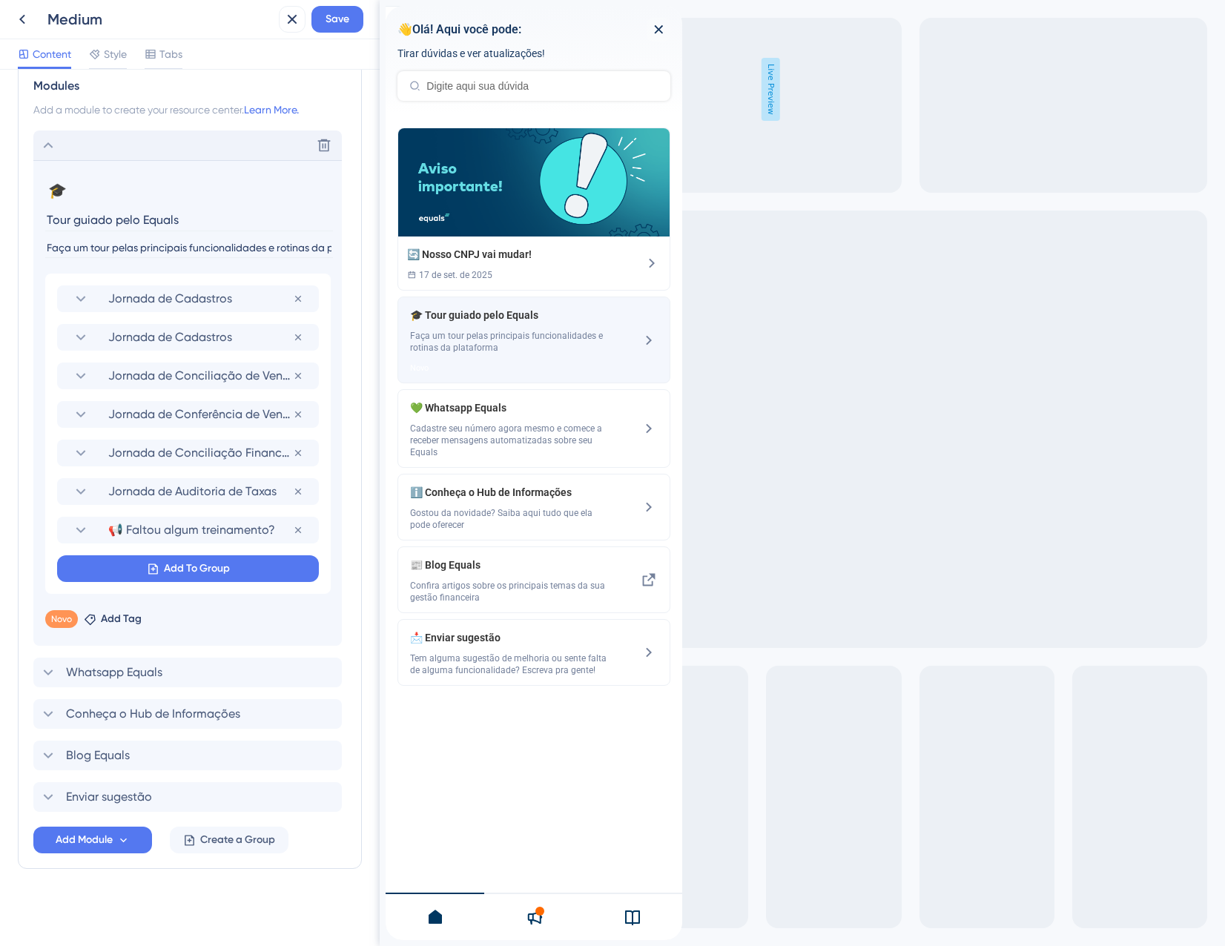
click at [503, 326] on div "🎓 Tour guiado pelo Equals Faça um tour pelas principais funcionalidades e rotin…" at bounding box center [509, 339] width 198 height 67
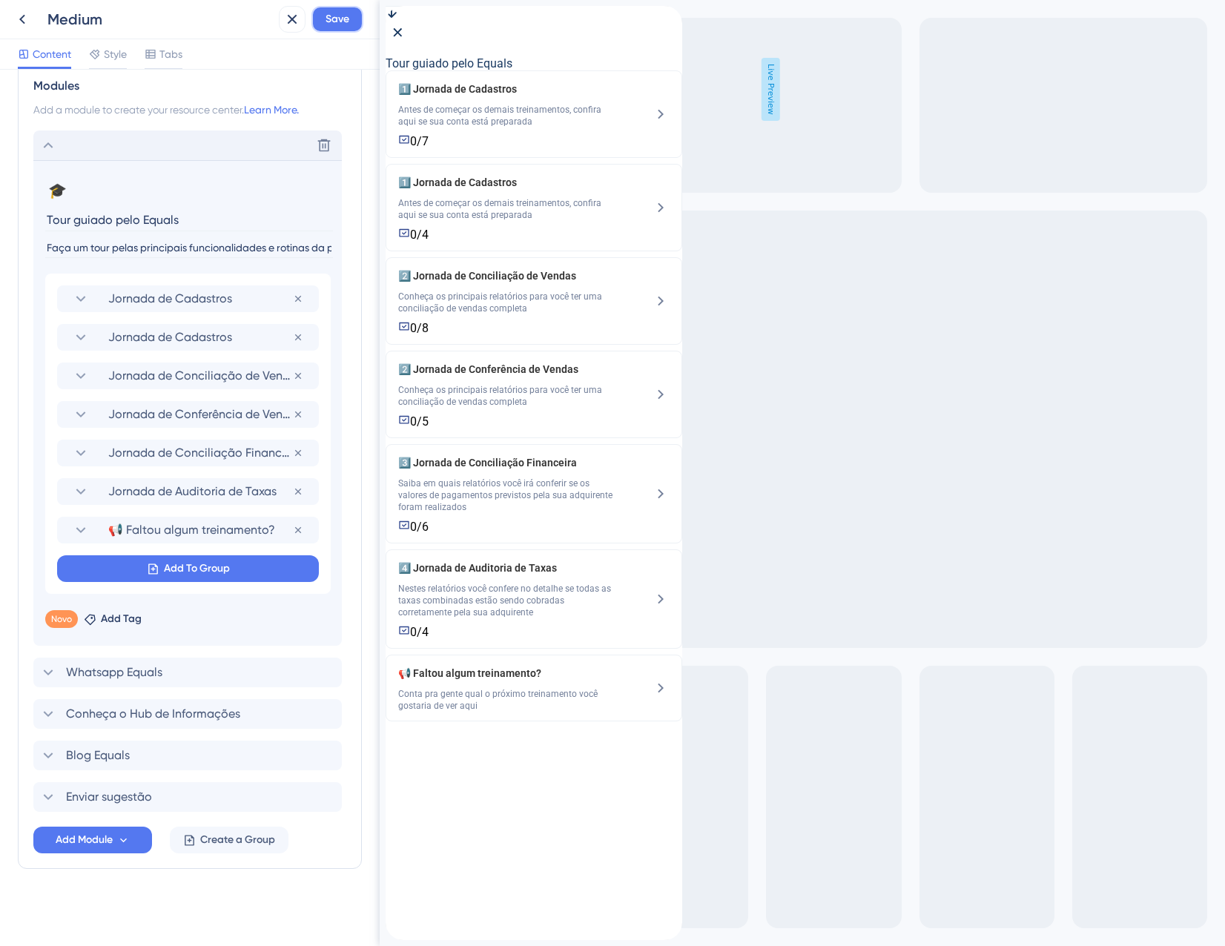
click at [341, 24] on span "Save" at bounding box center [338, 19] width 24 height 18
click at [288, 25] on button at bounding box center [281, 28] width 23 height 24
click at [288, 24] on icon at bounding box center [292, 19] width 18 height 18
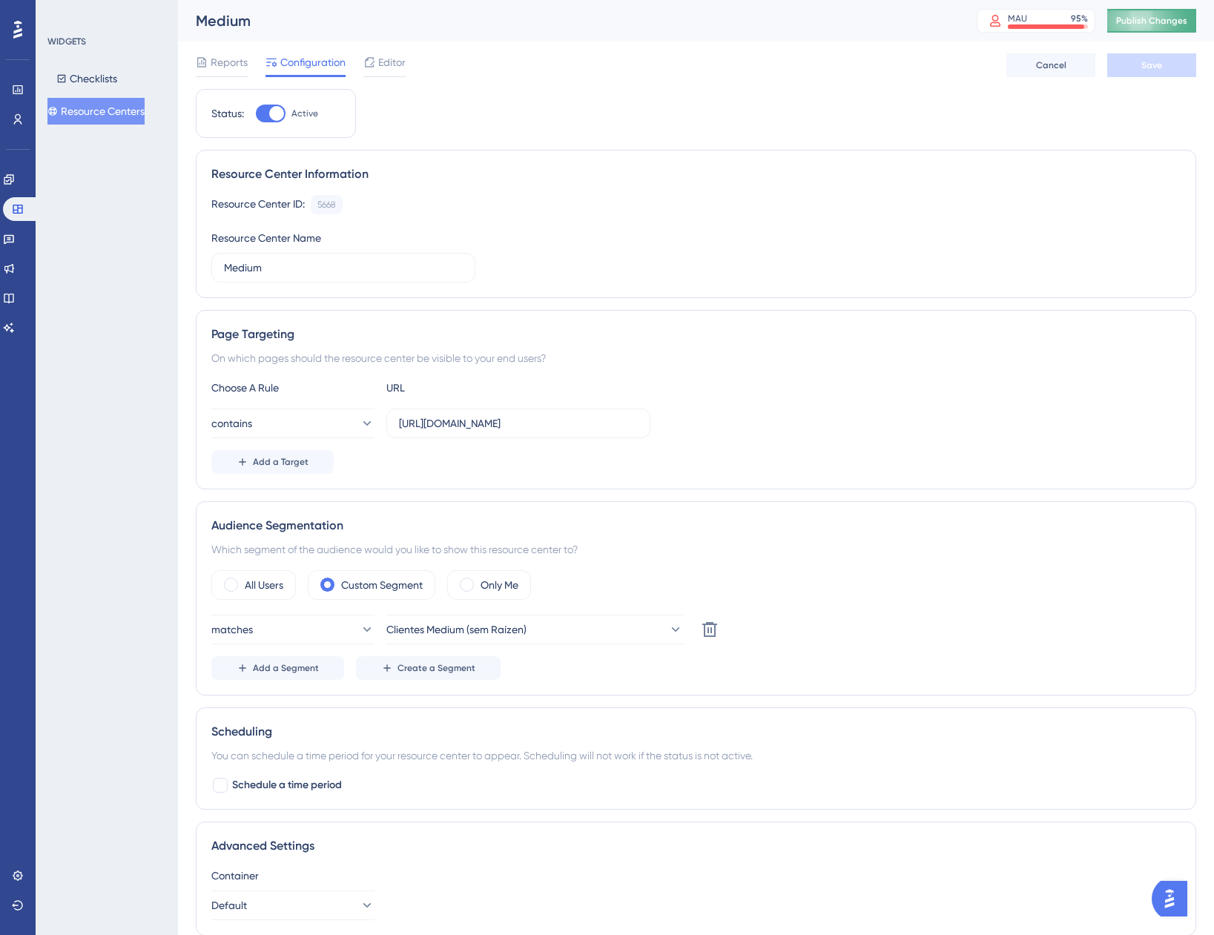
click at [1155, 22] on span "Publish Changes" at bounding box center [1151, 21] width 71 height 12
click at [466, 29] on icon at bounding box center [459, 27] width 15 height 15
click at [0, 0] on html "Performance Users Engagement Widgets Feedback Product Updates Knowledge Base AI…" at bounding box center [607, 0] width 1214 height 0
click at [12, 125] on link at bounding box center [18, 120] width 12 height 24
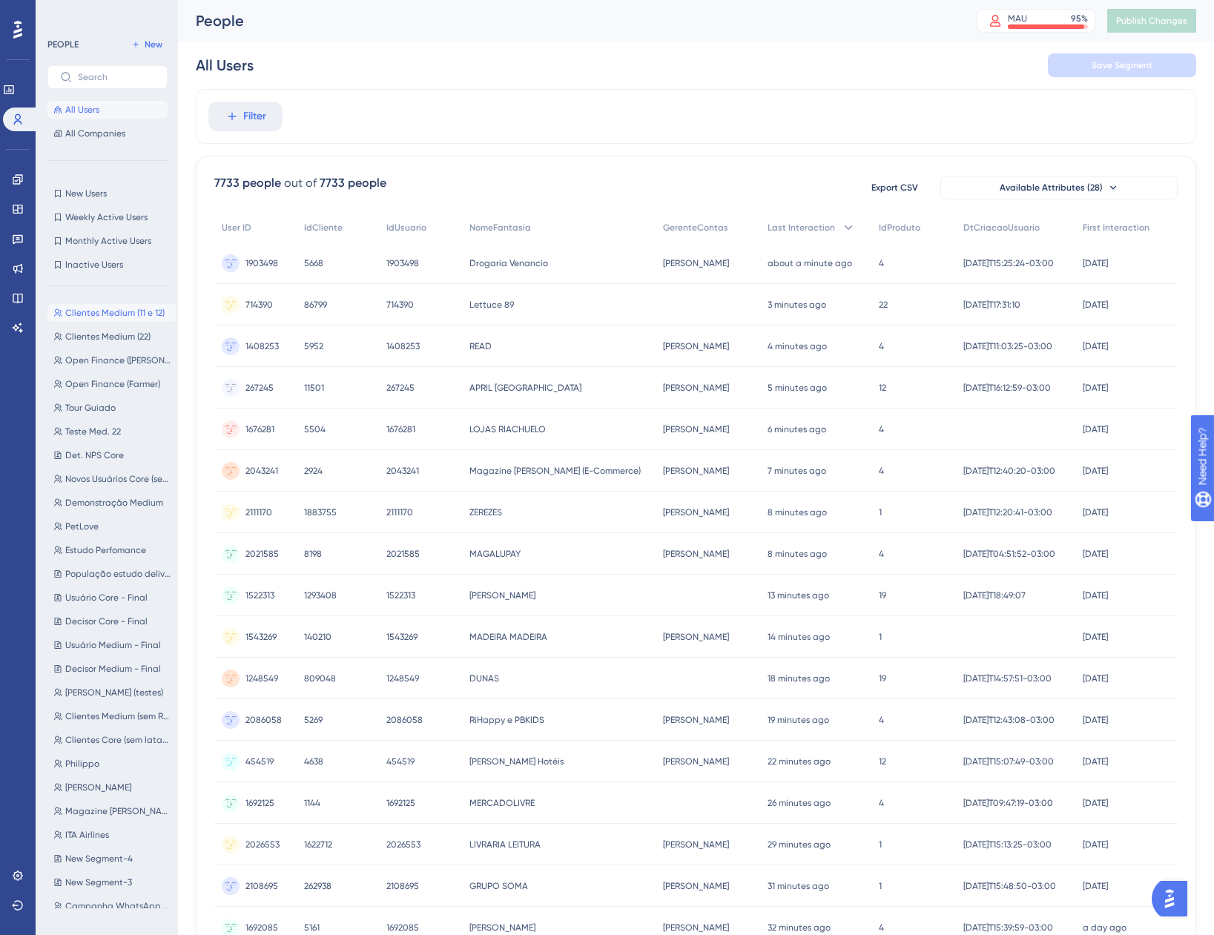
click at [120, 311] on span "Clientes Medium (11 e 12)" at bounding box center [114, 313] width 99 height 12
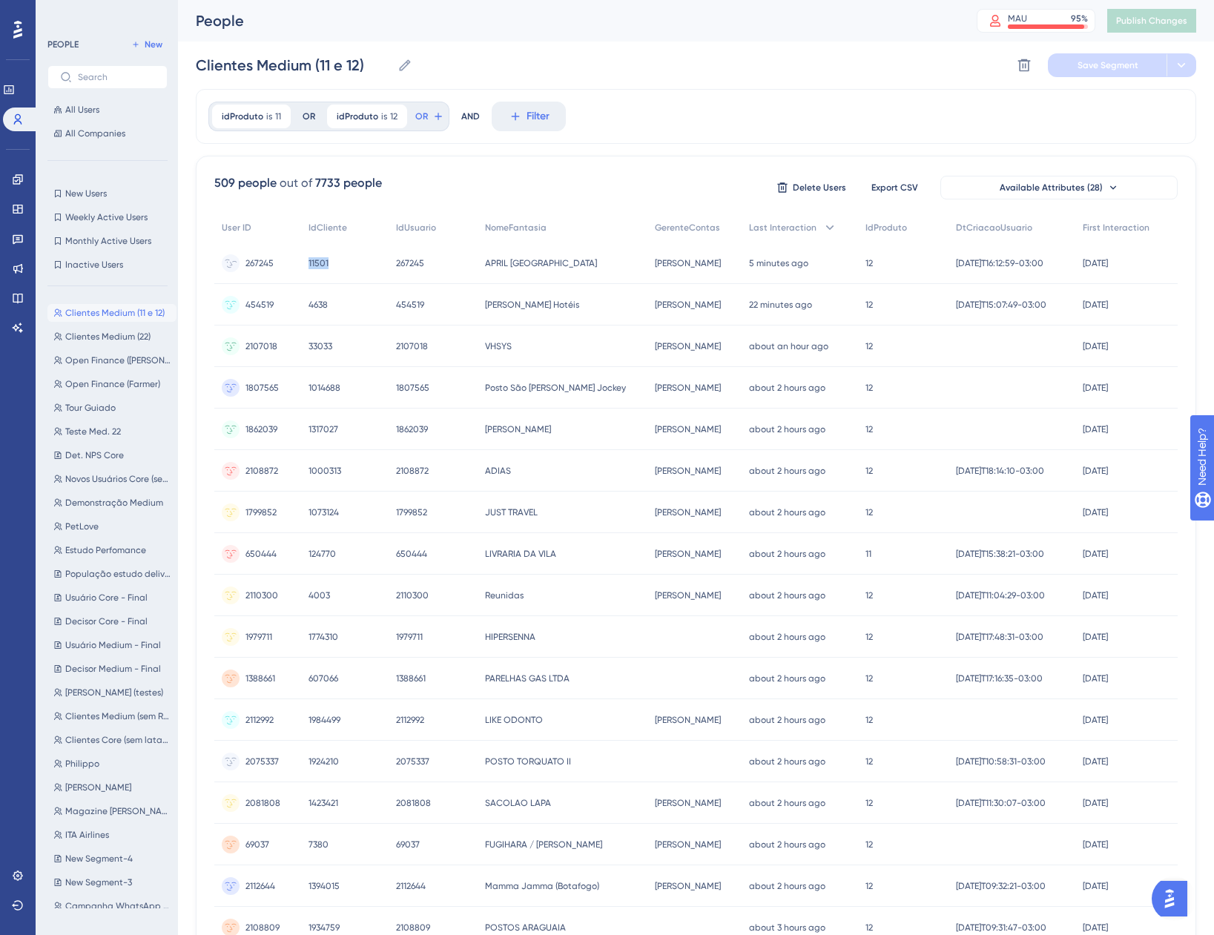
drag, startPoint x: 329, startPoint y: 263, endPoint x: 309, endPoint y: 264, distance: 20.8
click at [309, 264] on div "11501 11501" at bounding box center [345, 264] width 88 height 42
copy span "11501"
drag, startPoint x: 349, startPoint y: 555, endPoint x: 305, endPoint y: 554, distance: 44.5
click at [305, 554] on div "124770 124770" at bounding box center [345, 554] width 88 height 42
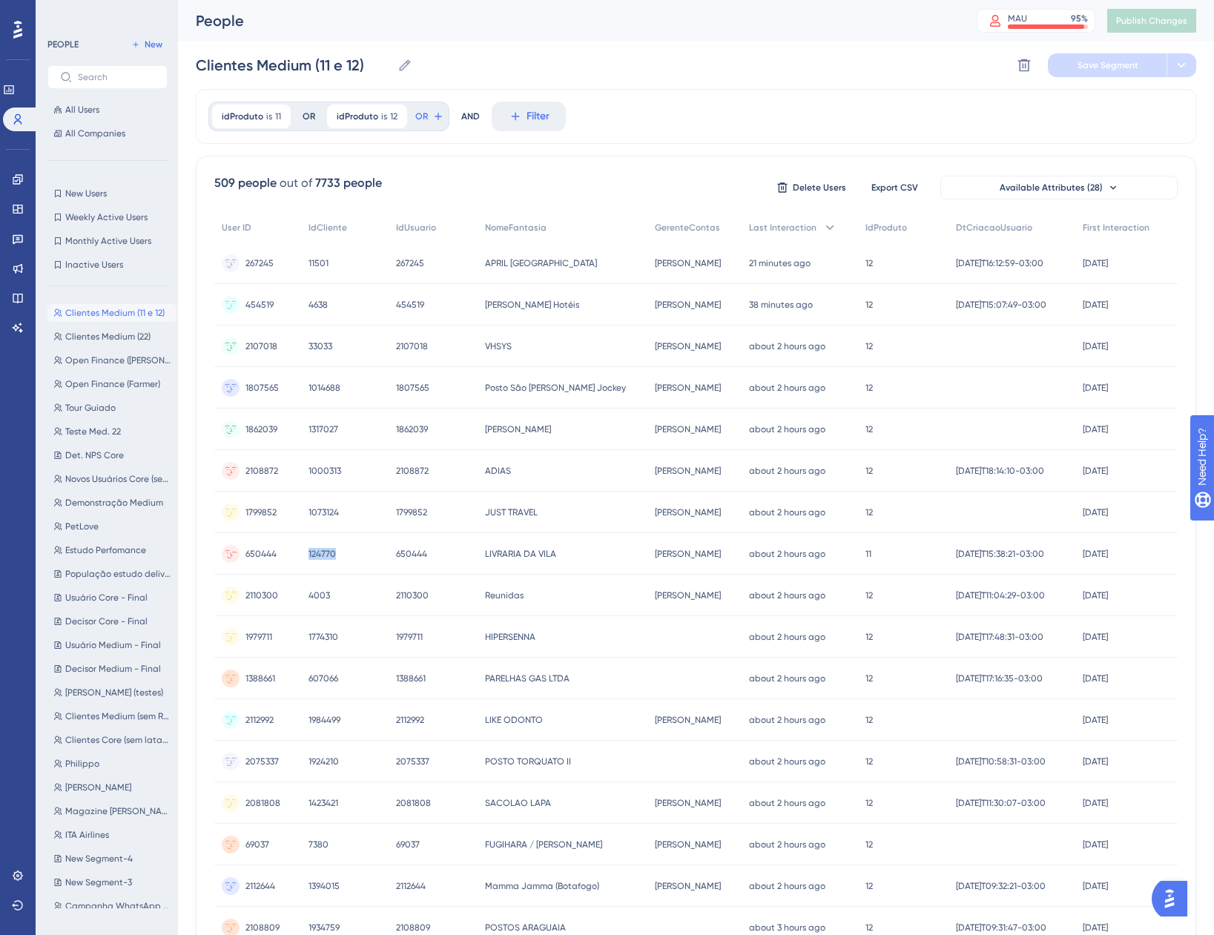
copy span "124770"
click at [135, 340] on span "Clientes Medium (22)" at bounding box center [107, 337] width 85 height 12
type input "Clientes Medium (22)"
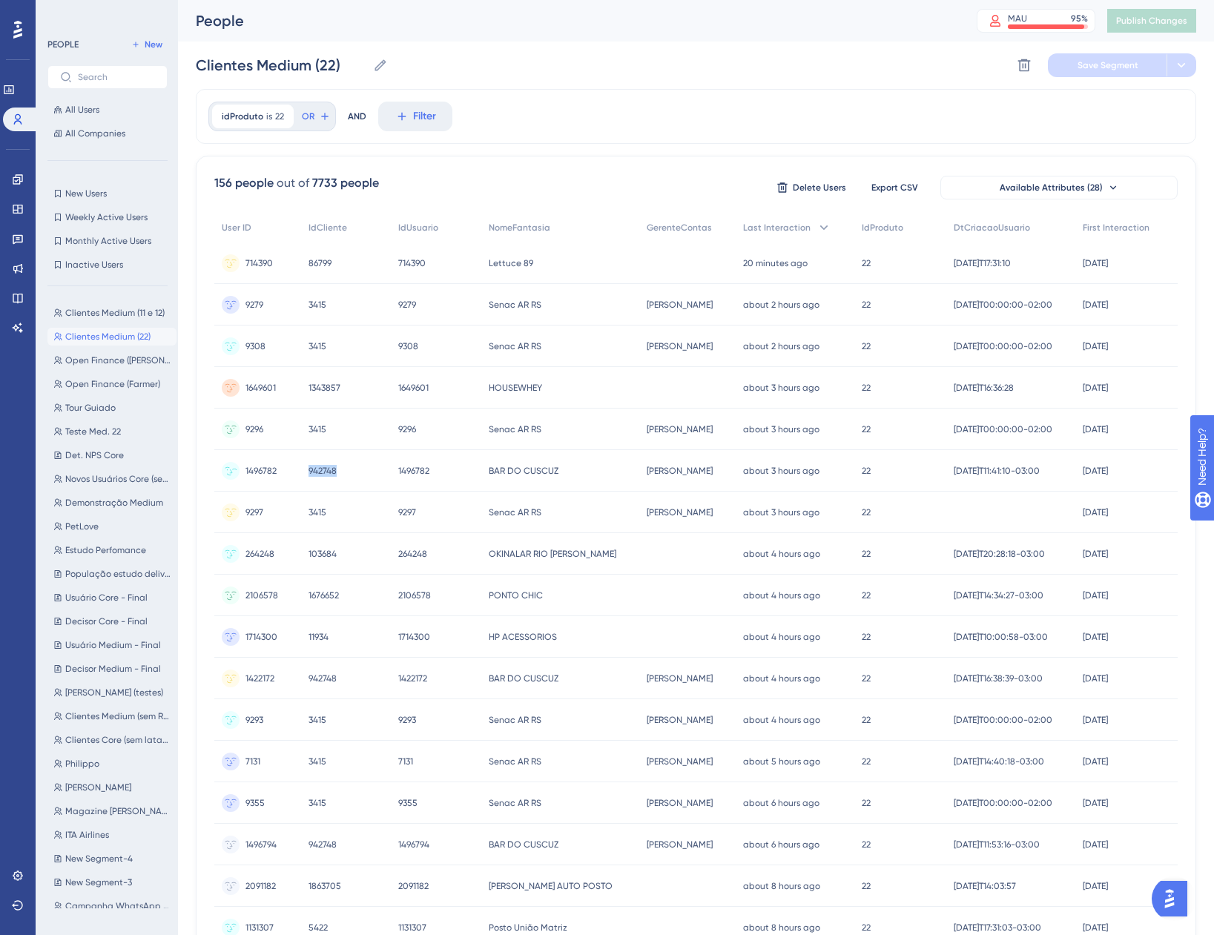
drag, startPoint x: 344, startPoint y: 473, endPoint x: 303, endPoint y: 474, distance: 41.5
click at [303, 474] on div "942748 942748" at bounding box center [346, 471] width 90 height 42
click at [310, 472] on div "942748 942748" at bounding box center [346, 471] width 90 height 42
copy span "942748"
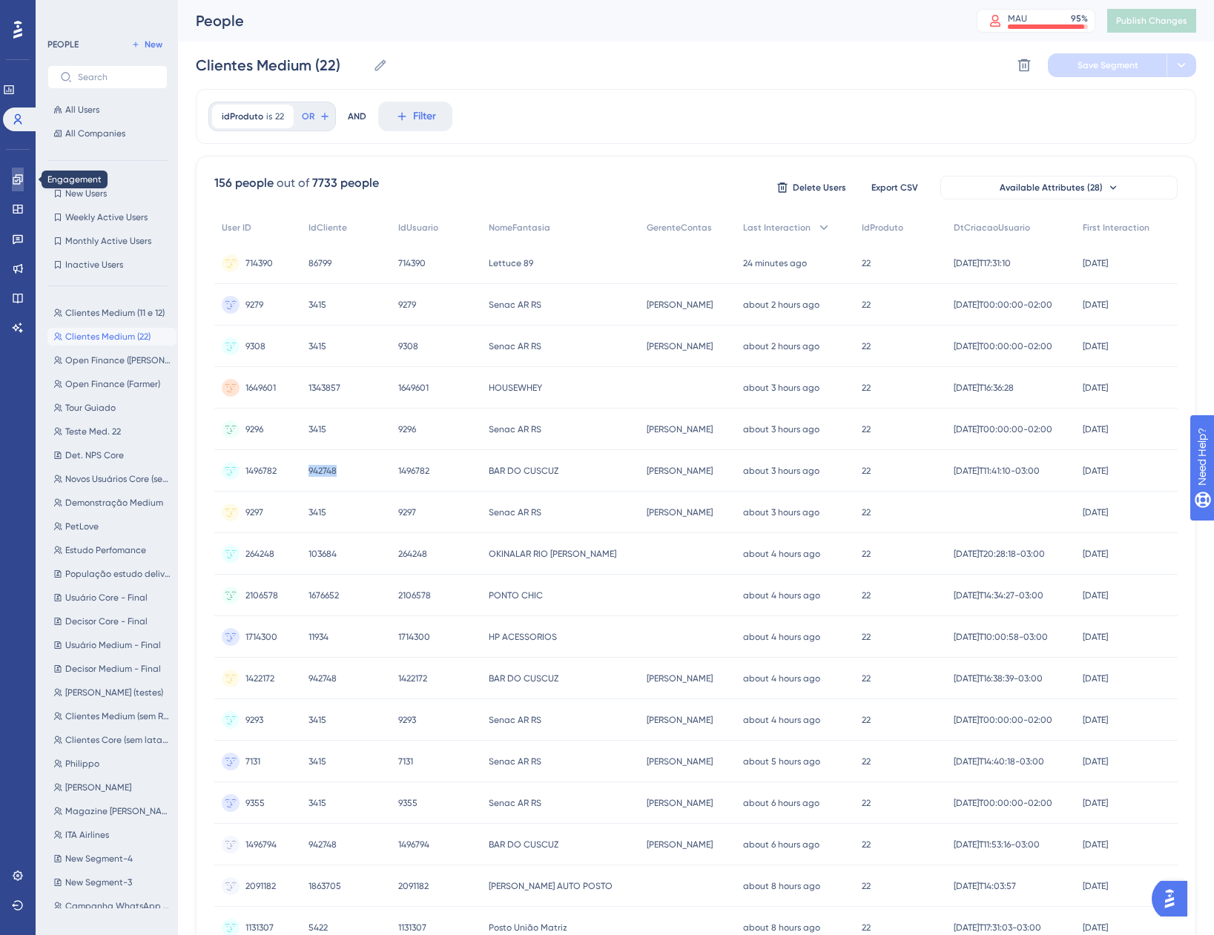
click at [12, 179] on link at bounding box center [18, 180] width 12 height 24
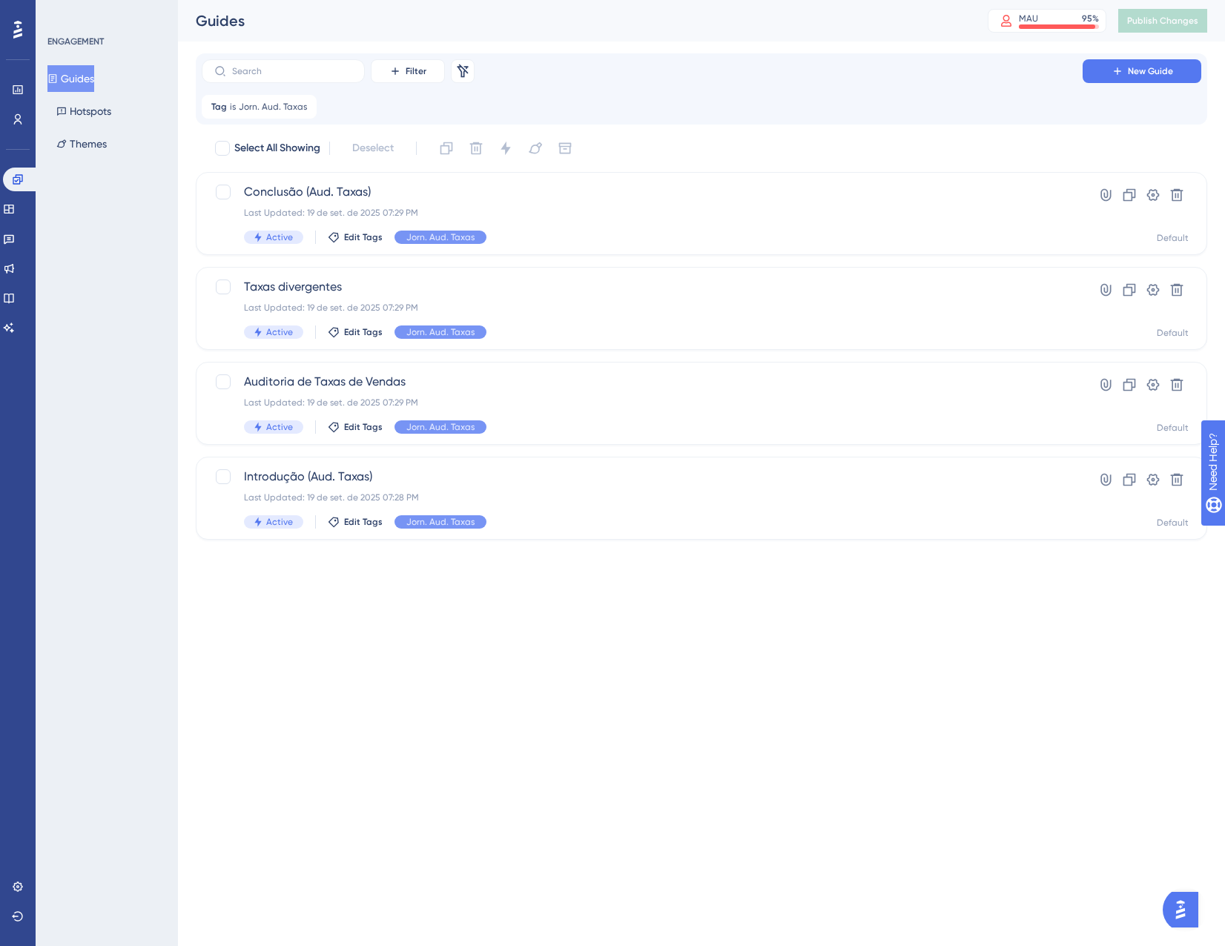
click at [94, 84] on button "Guides" at bounding box center [70, 78] width 47 height 27
click at [266, 107] on span "Jorn. Aud. Taxas" at bounding box center [273, 107] width 68 height 12
click at [280, 178] on span "Jorn. Aud. Taxas" at bounding box center [254, 179] width 78 height 18
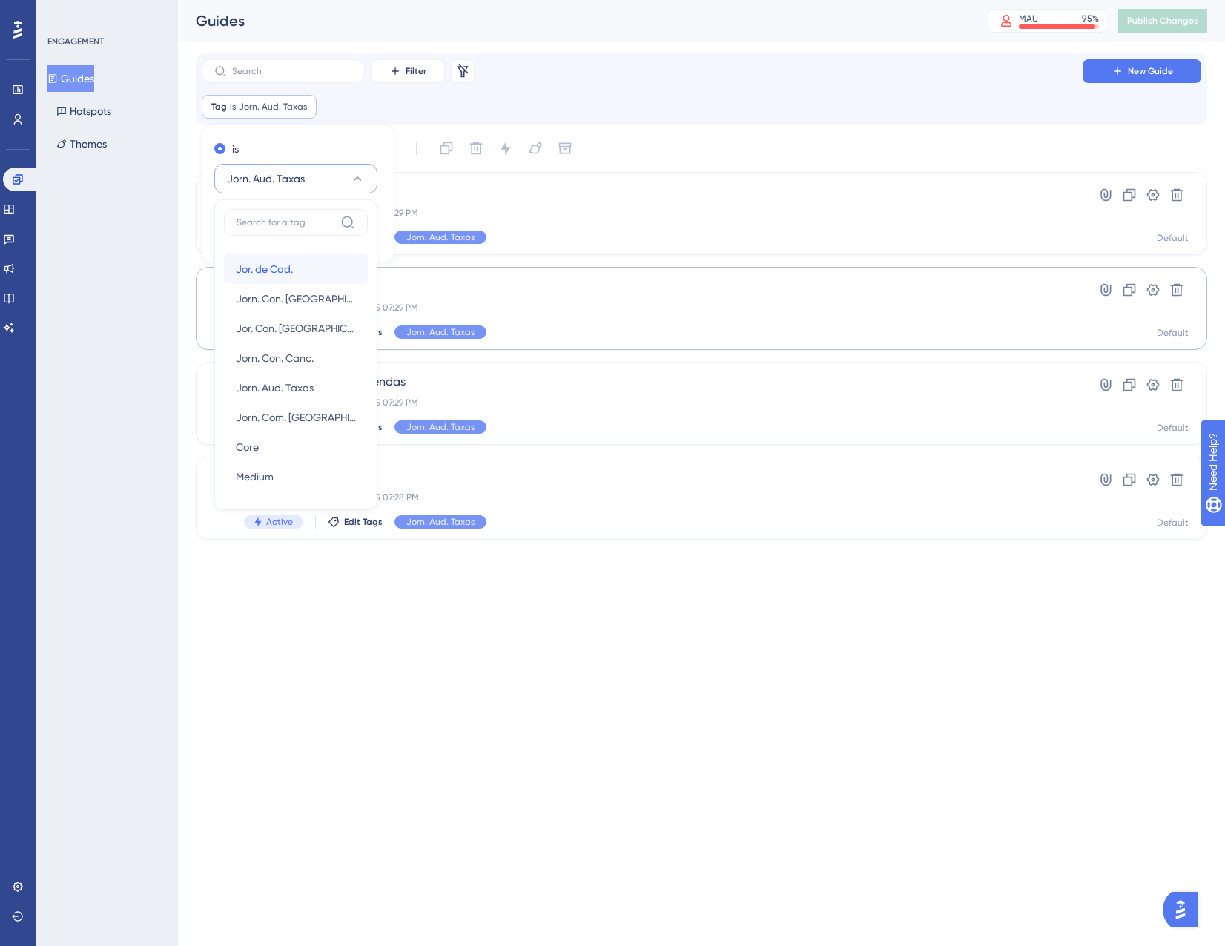
click at [300, 268] on div "Jor. de Cad. Jor. de Cad." at bounding box center [296, 269] width 120 height 30
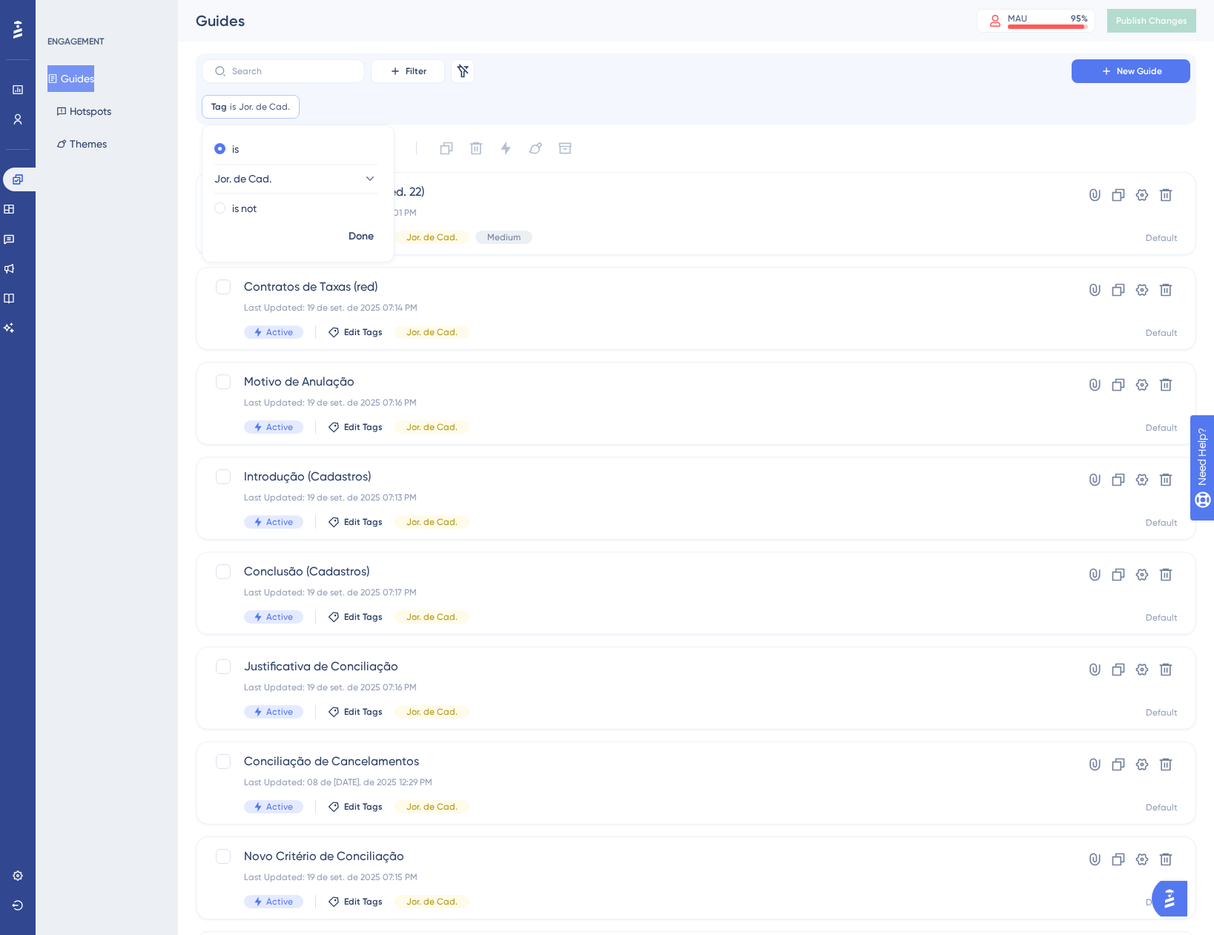
click at [746, 119] on div "Filter Remove Filters New Guide Tag is Jor. de Cad. Jor. de Cad. Remove is Jor.…" at bounding box center [696, 88] width 1000 height 71
click at [518, 213] on div "Last Updated: 18 de set. de 2025 12:01 PM" at bounding box center [636, 213] width 785 height 12
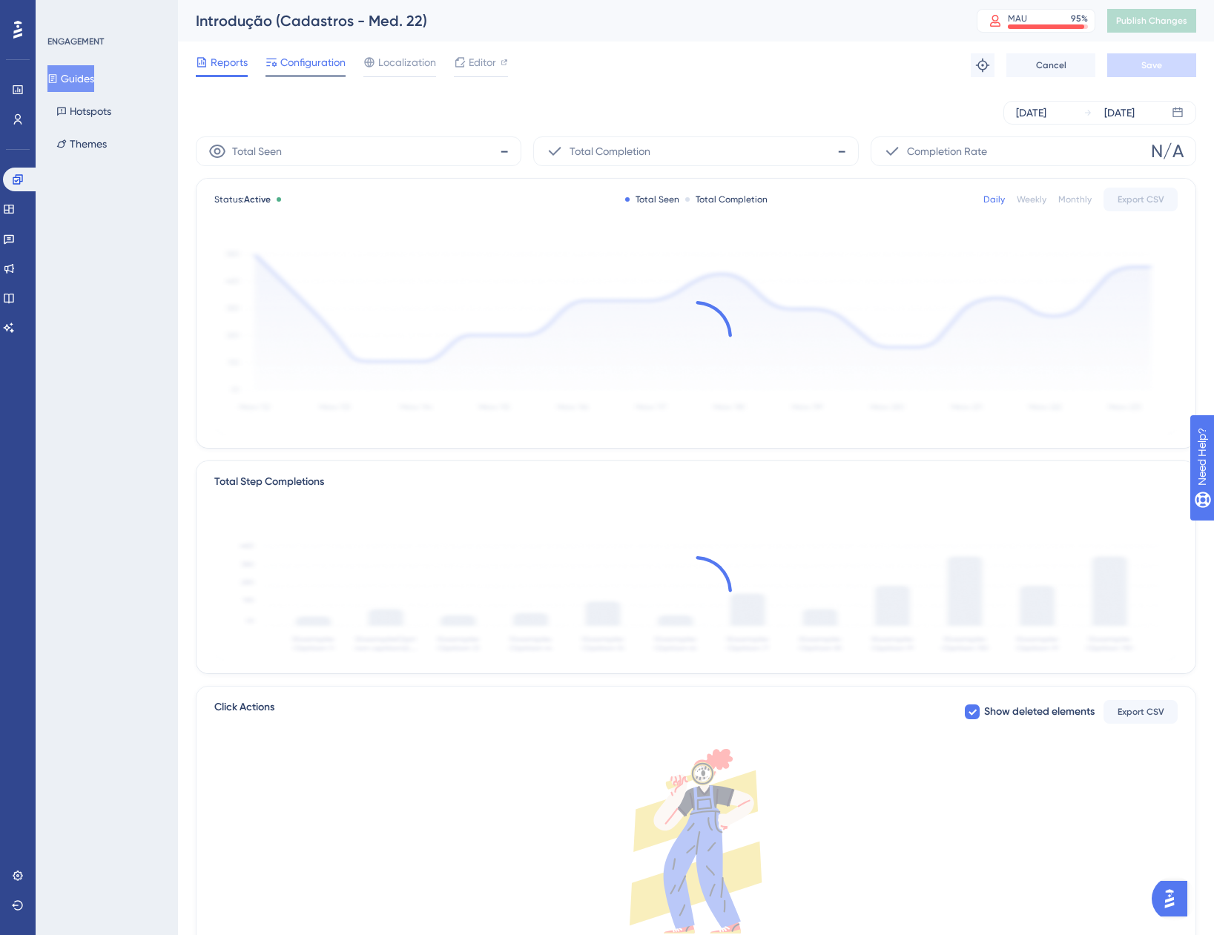
click at [288, 60] on span "Configuration" at bounding box center [312, 62] width 65 height 18
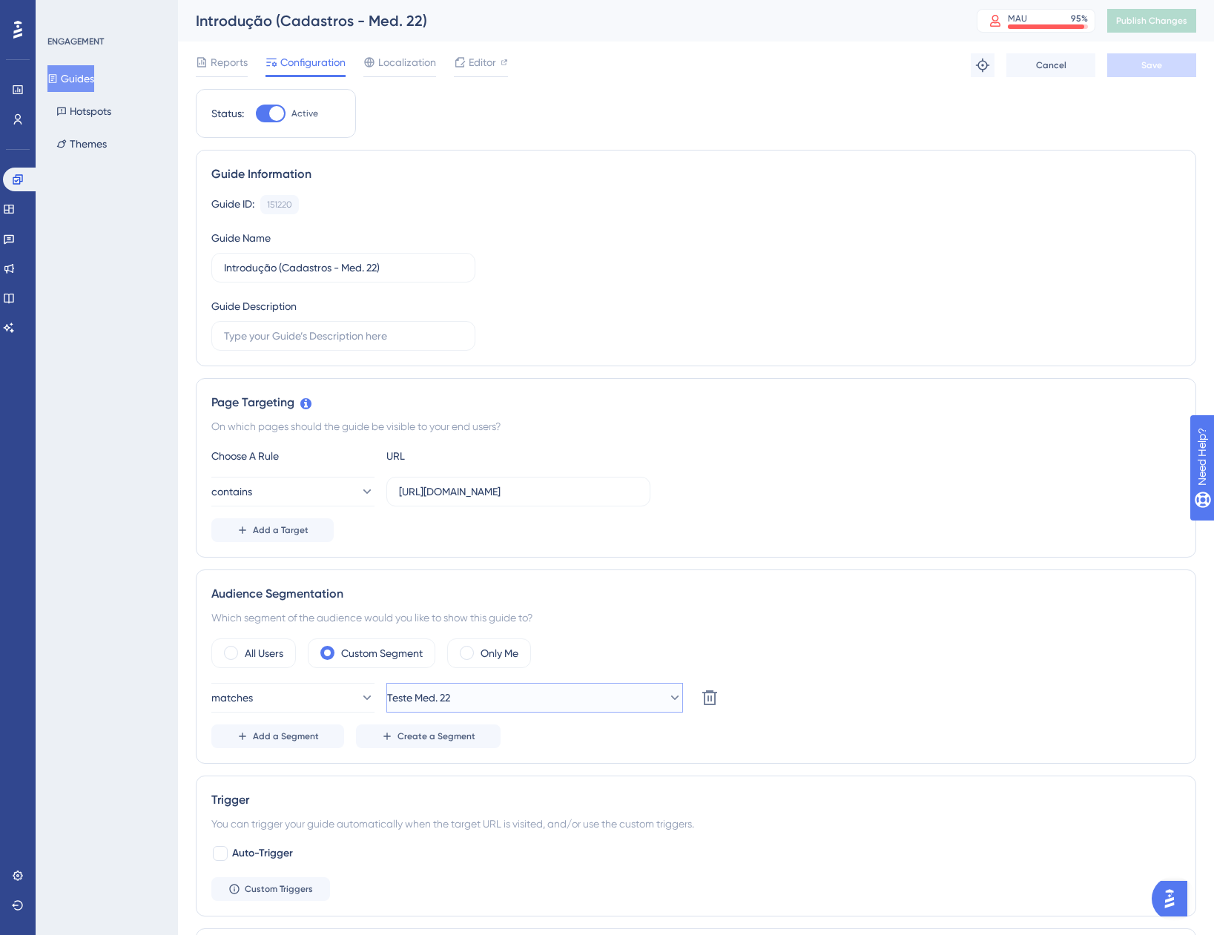
click at [498, 700] on button "Teste Med. 22" at bounding box center [534, 698] width 297 height 30
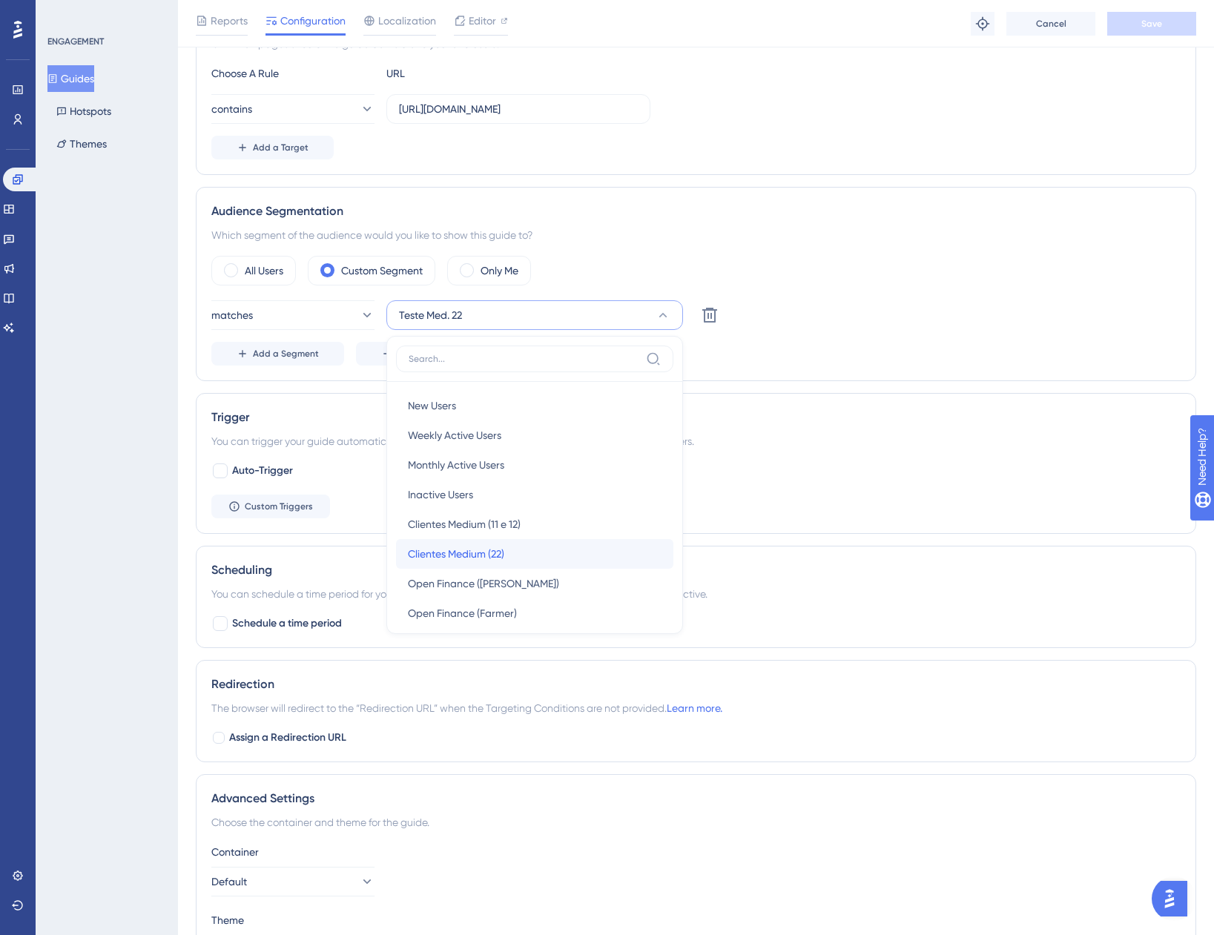
click at [540, 550] on div "Clientes Medium (22) Clientes Medium (22)" at bounding box center [535, 554] width 254 height 30
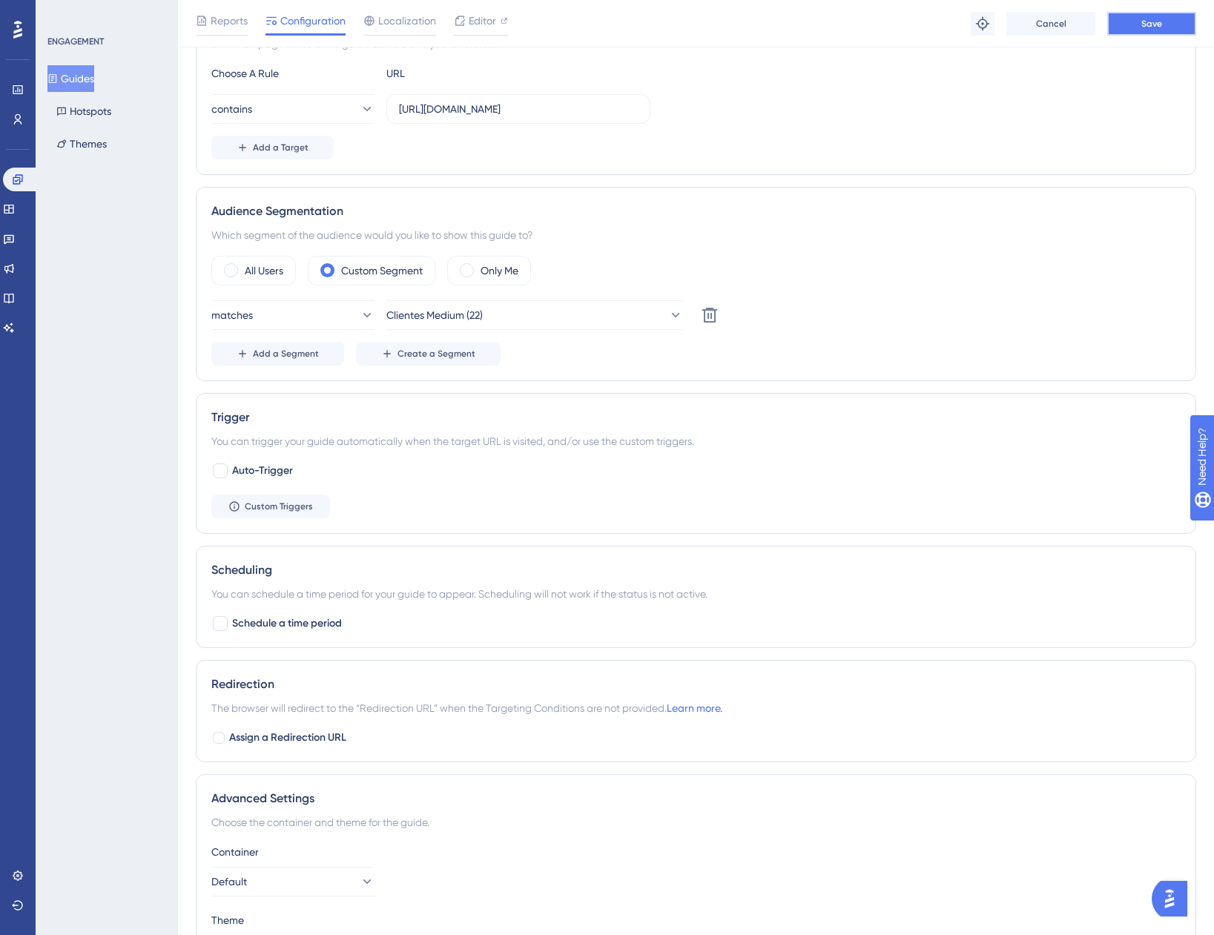
click at [1163, 20] on button "Save" at bounding box center [1151, 24] width 89 height 24
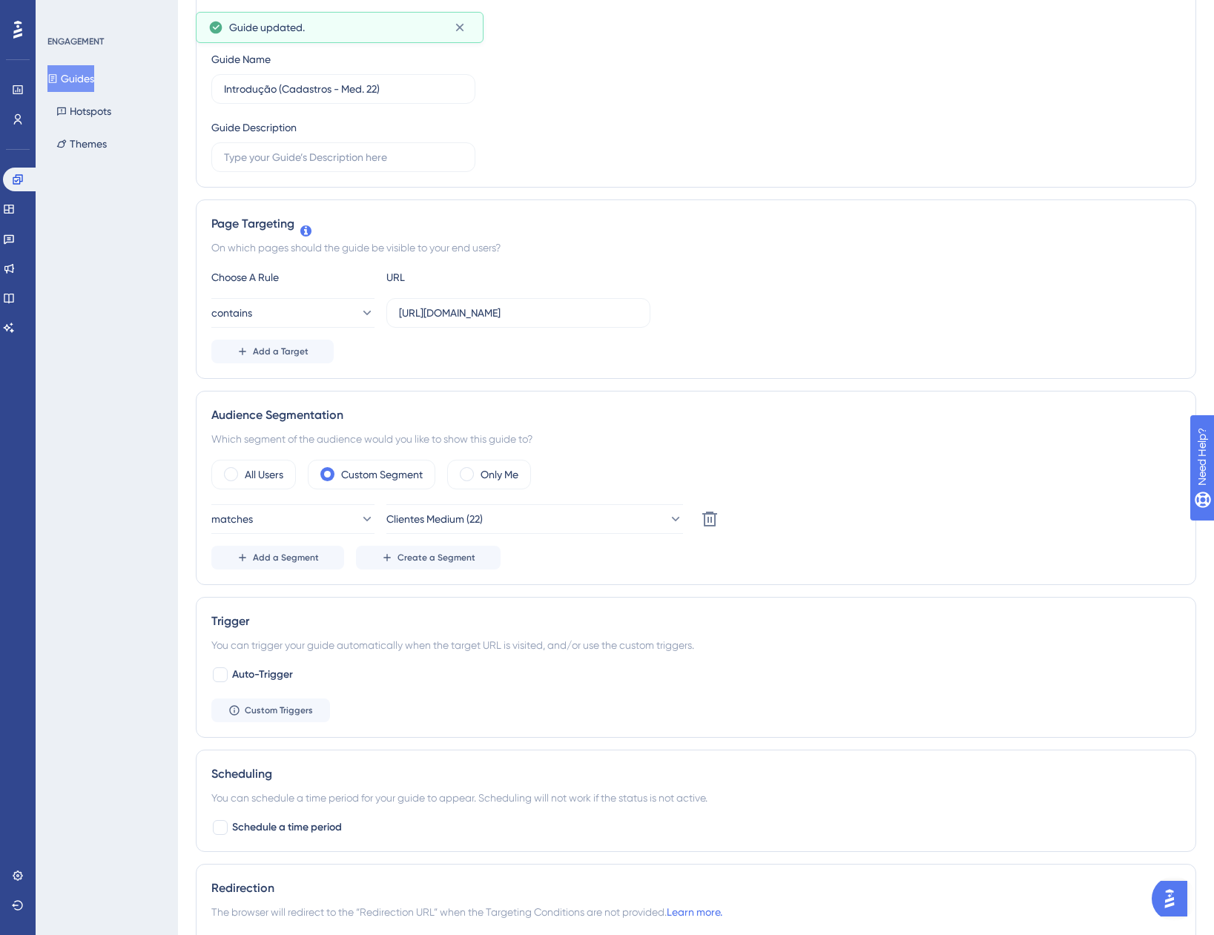
scroll to position [0, 0]
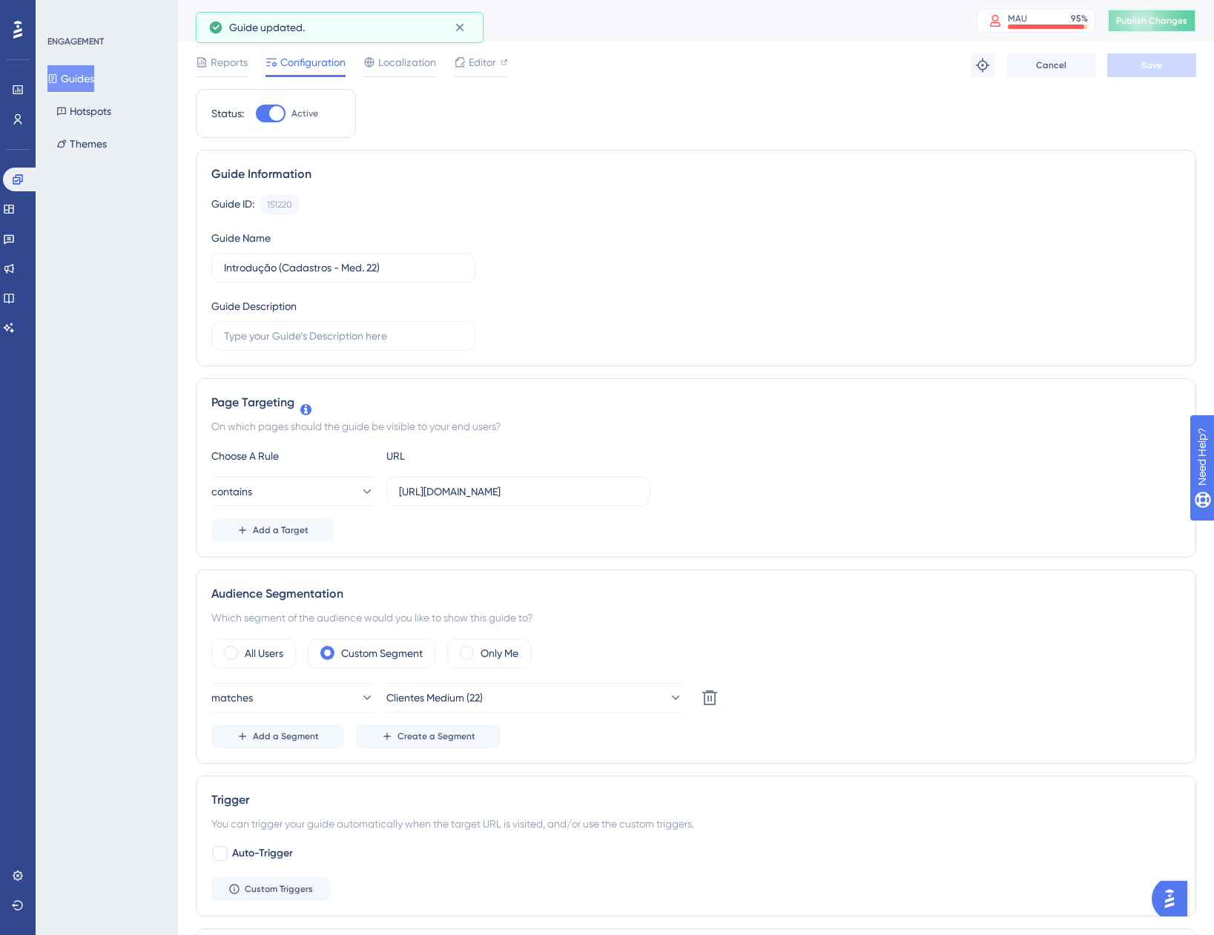
click at [1171, 27] on button "Publish Changes" at bounding box center [1151, 21] width 89 height 24
click at [94, 83] on button "Guides" at bounding box center [70, 78] width 47 height 27
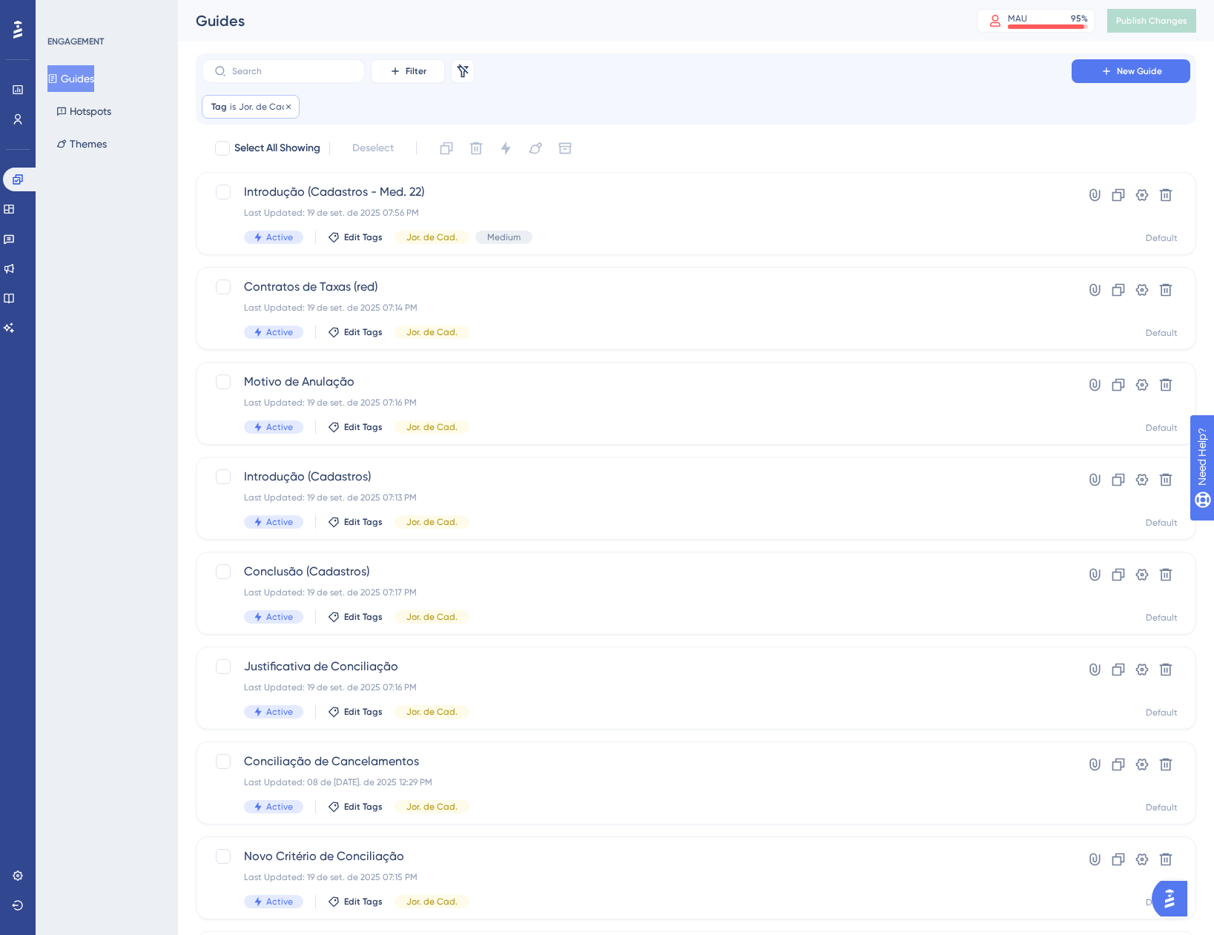
click at [291, 102] on icon at bounding box center [288, 106] width 9 height 9
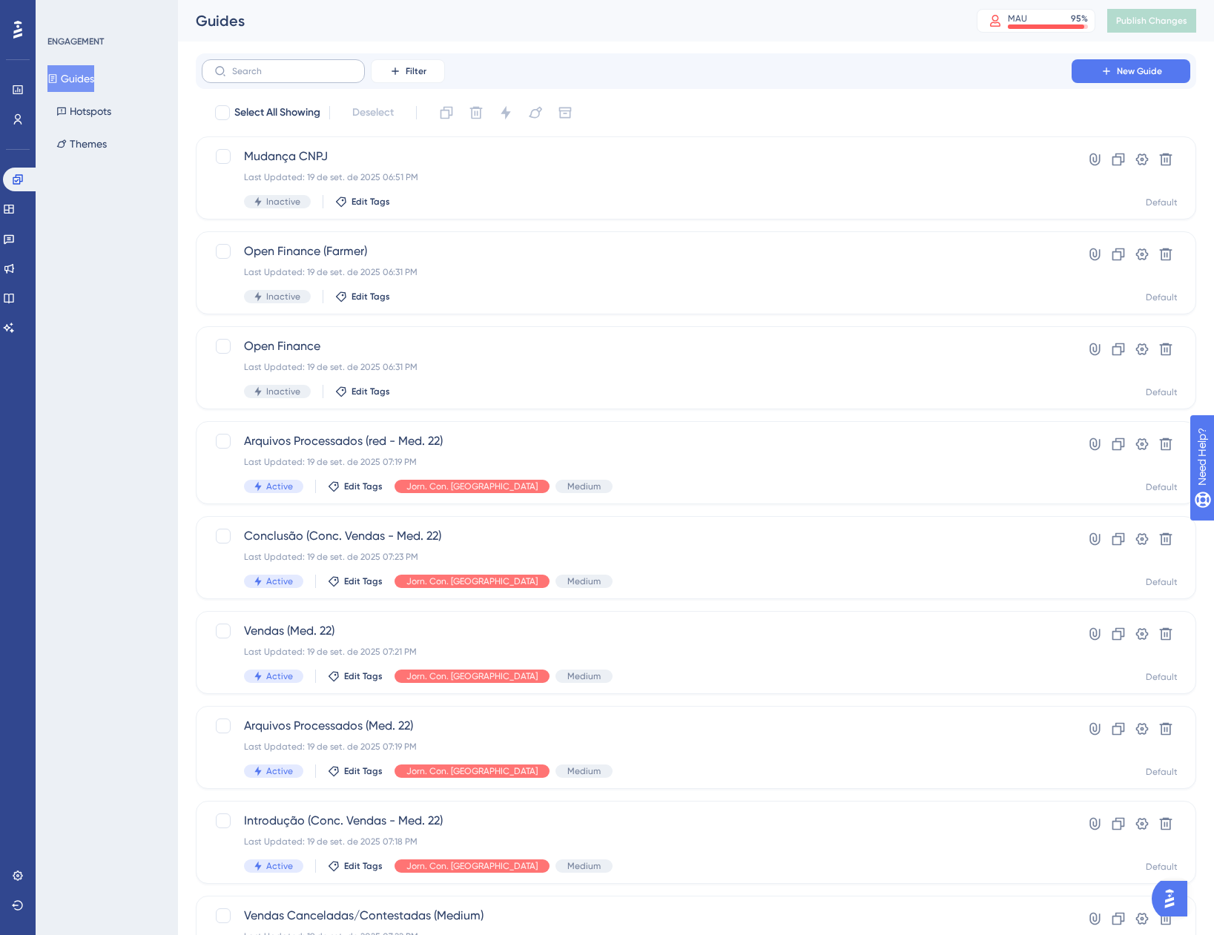
click at [282, 65] on label at bounding box center [283, 71] width 163 height 24
click at [282, 66] on input "text" at bounding box center [292, 71] width 120 height 10
type input "y"
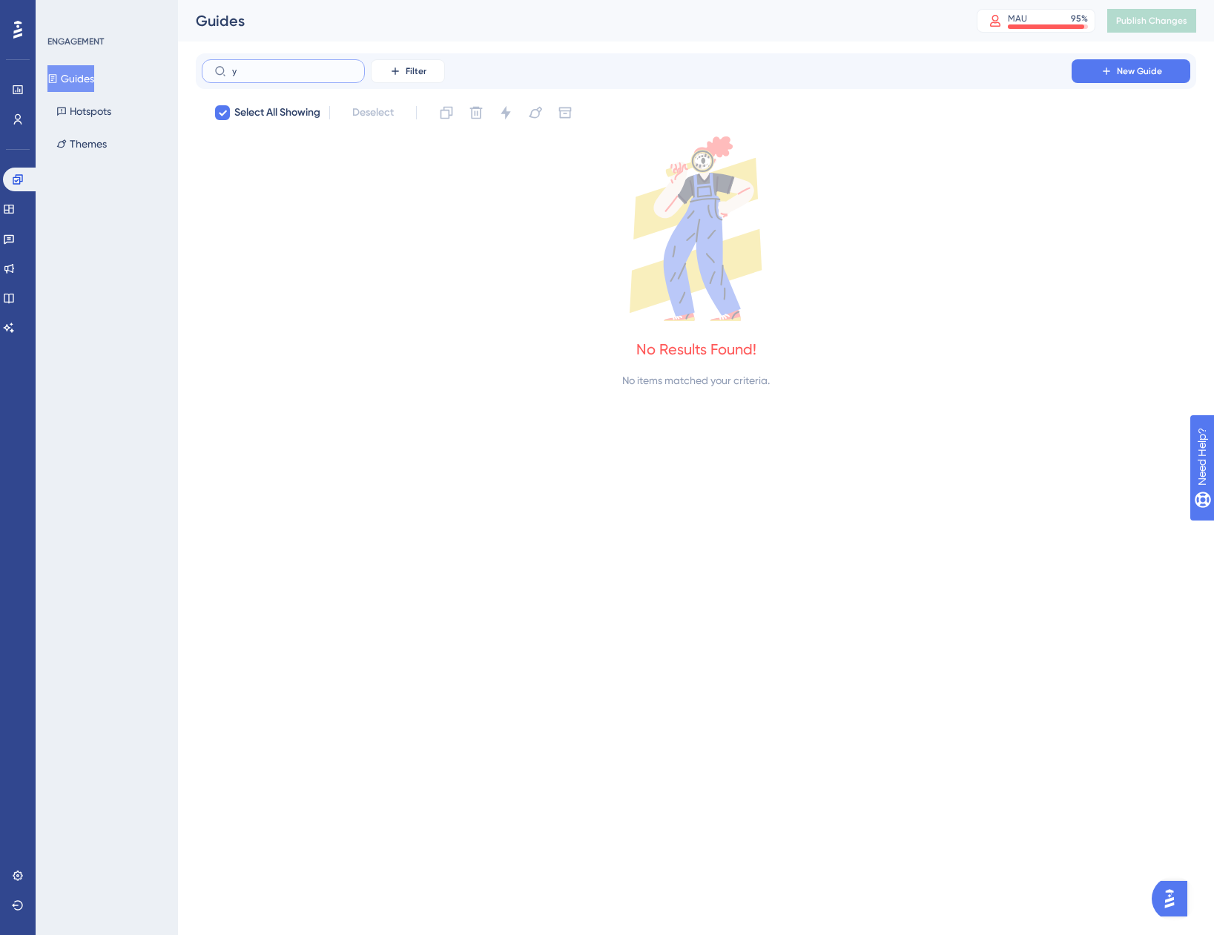
checkbox input "true"
checkbox input "false"
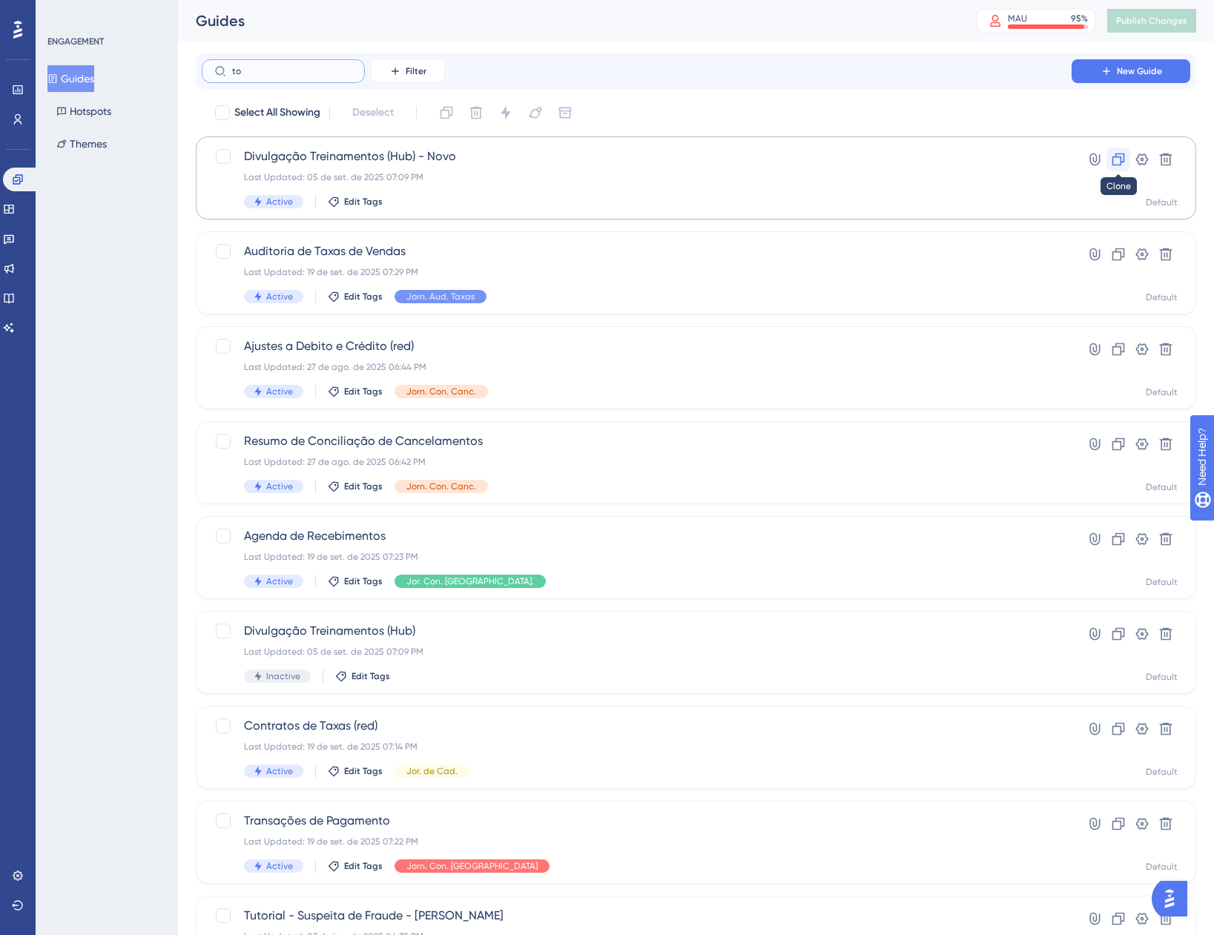
type input "to"
click at [1121, 158] on icon at bounding box center [1118, 160] width 13 height 13
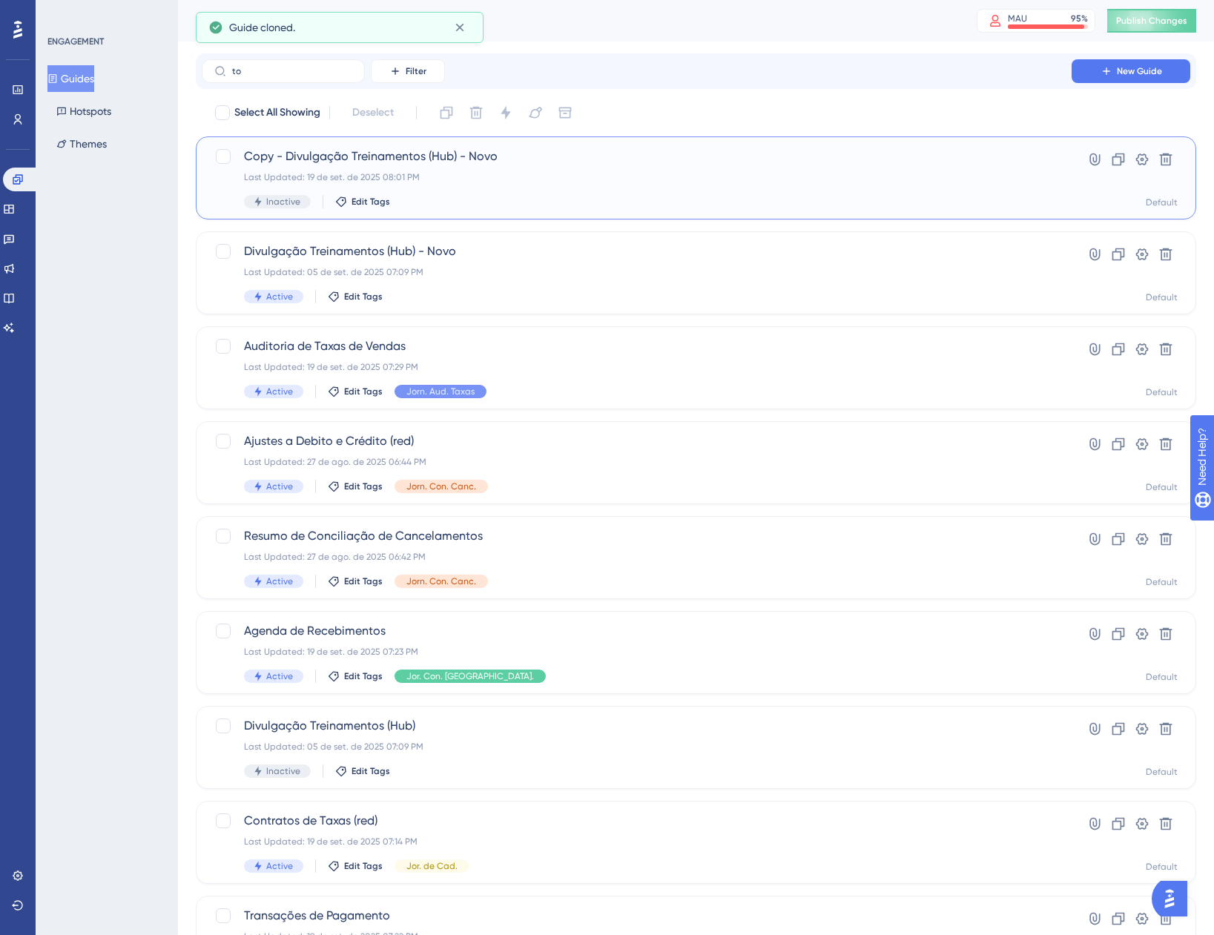
click at [524, 164] on span "Copy - Divulgação Treinamentos (Hub) - Novo" at bounding box center [636, 157] width 785 height 18
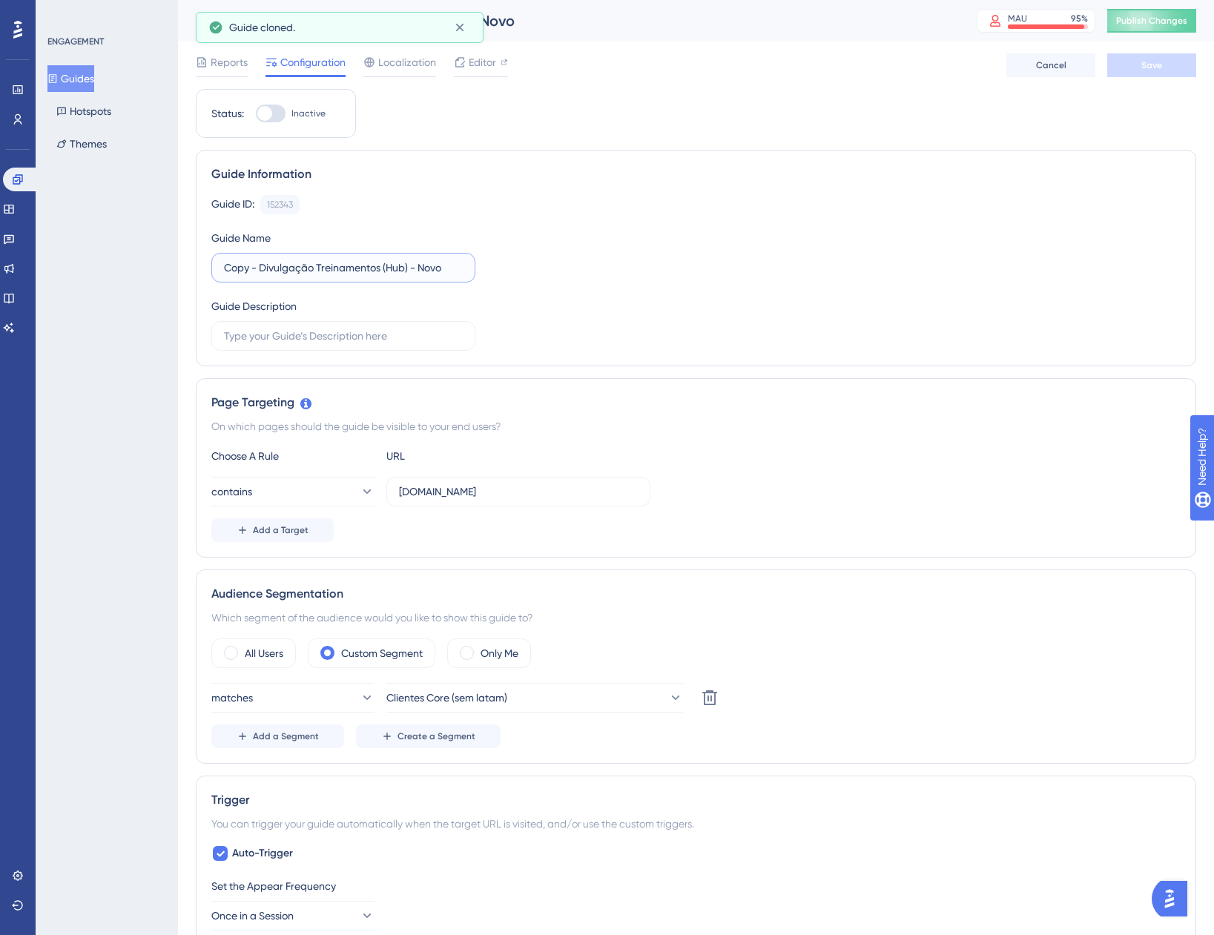
click at [256, 266] on input "Copy - Divulgação Treinamentos (Hub) - Novo" at bounding box center [343, 268] width 239 height 16
click at [398, 265] on input "Divulgação Treinamentos (Hub) - Novo" at bounding box center [343, 268] width 239 height 16
type input "Divulgação Treinamentos (Hub) - Medium"
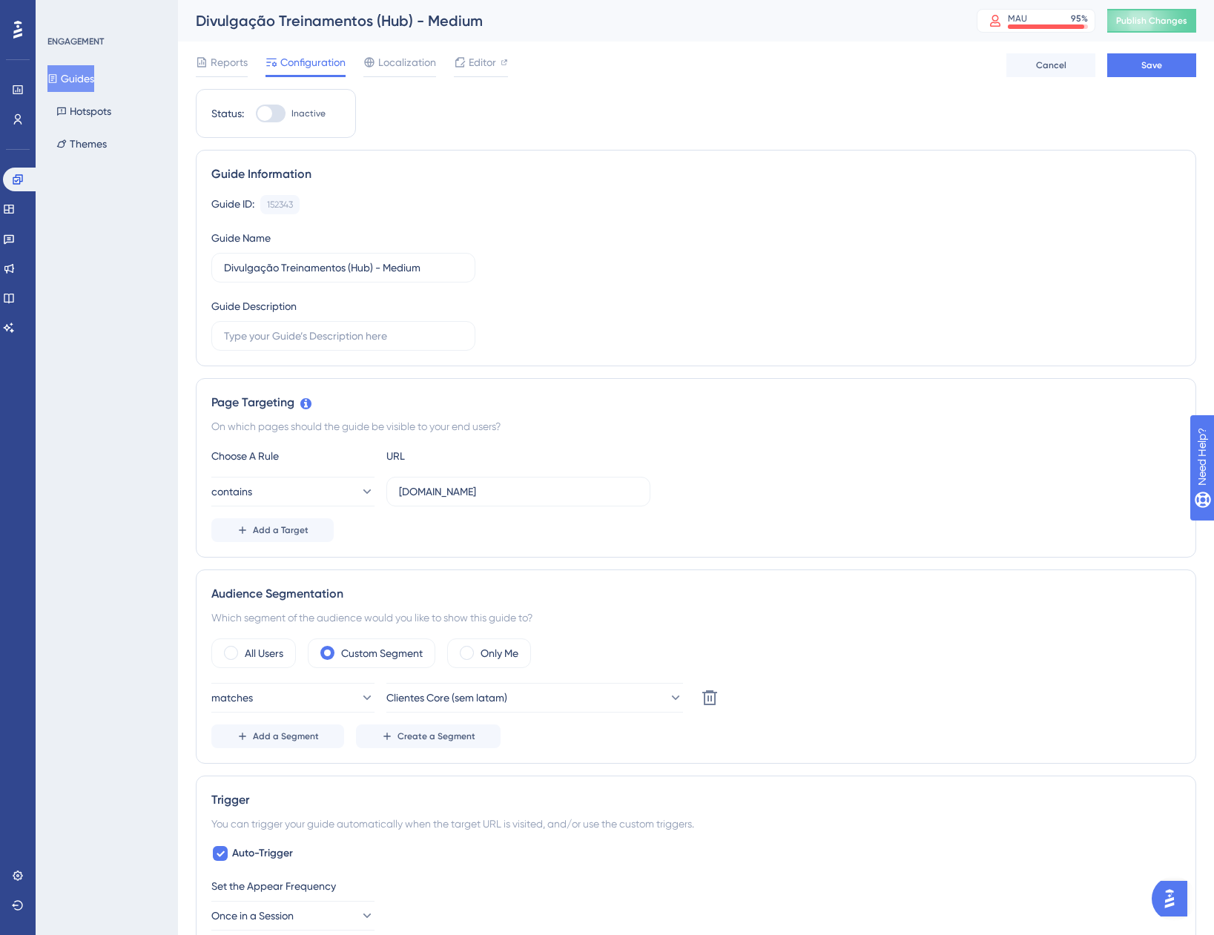
click at [801, 354] on div "Guide Information Guide ID: 152343 Copy Guide Name Divulgação Treinamentos (Hub…" at bounding box center [696, 258] width 1000 height 217
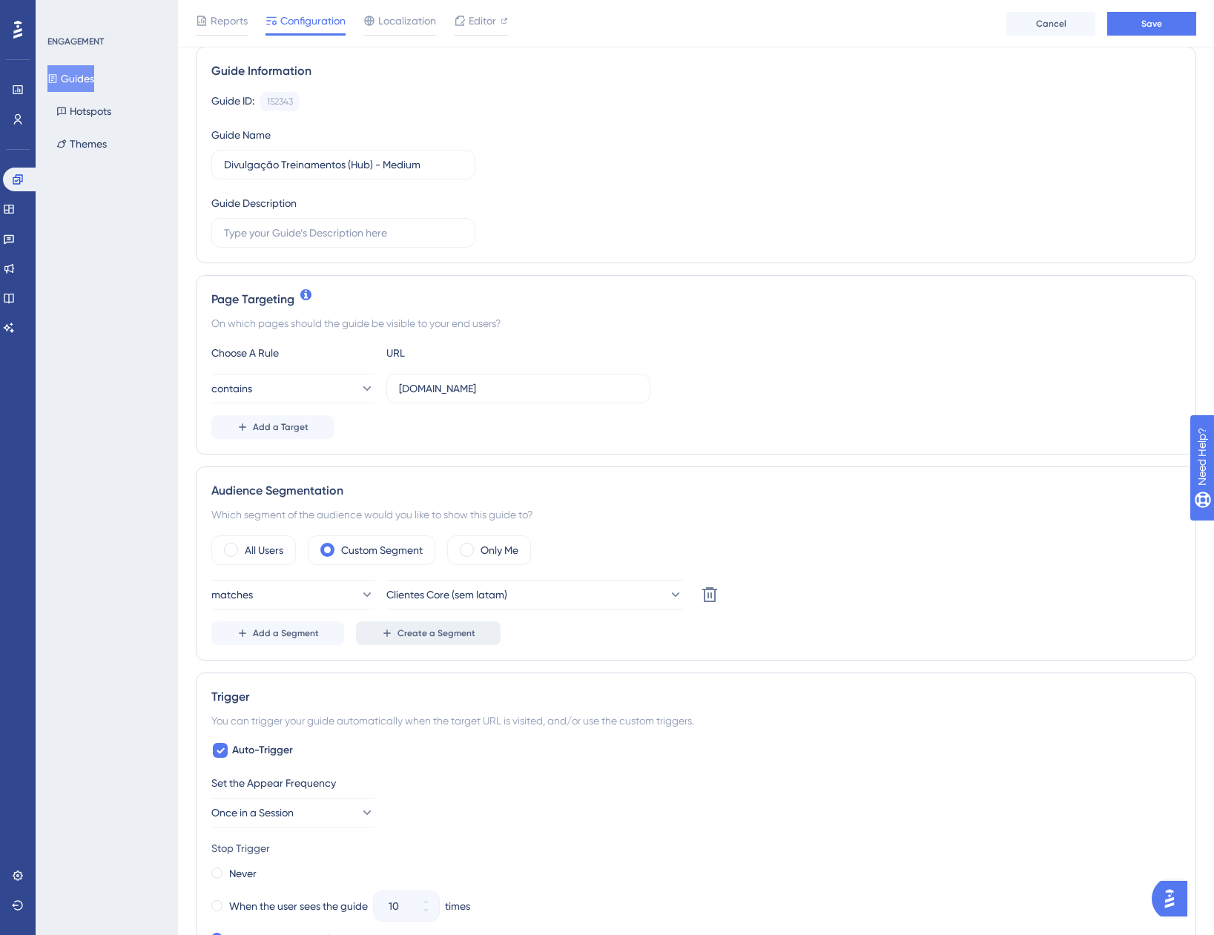
scroll to position [222, 0]
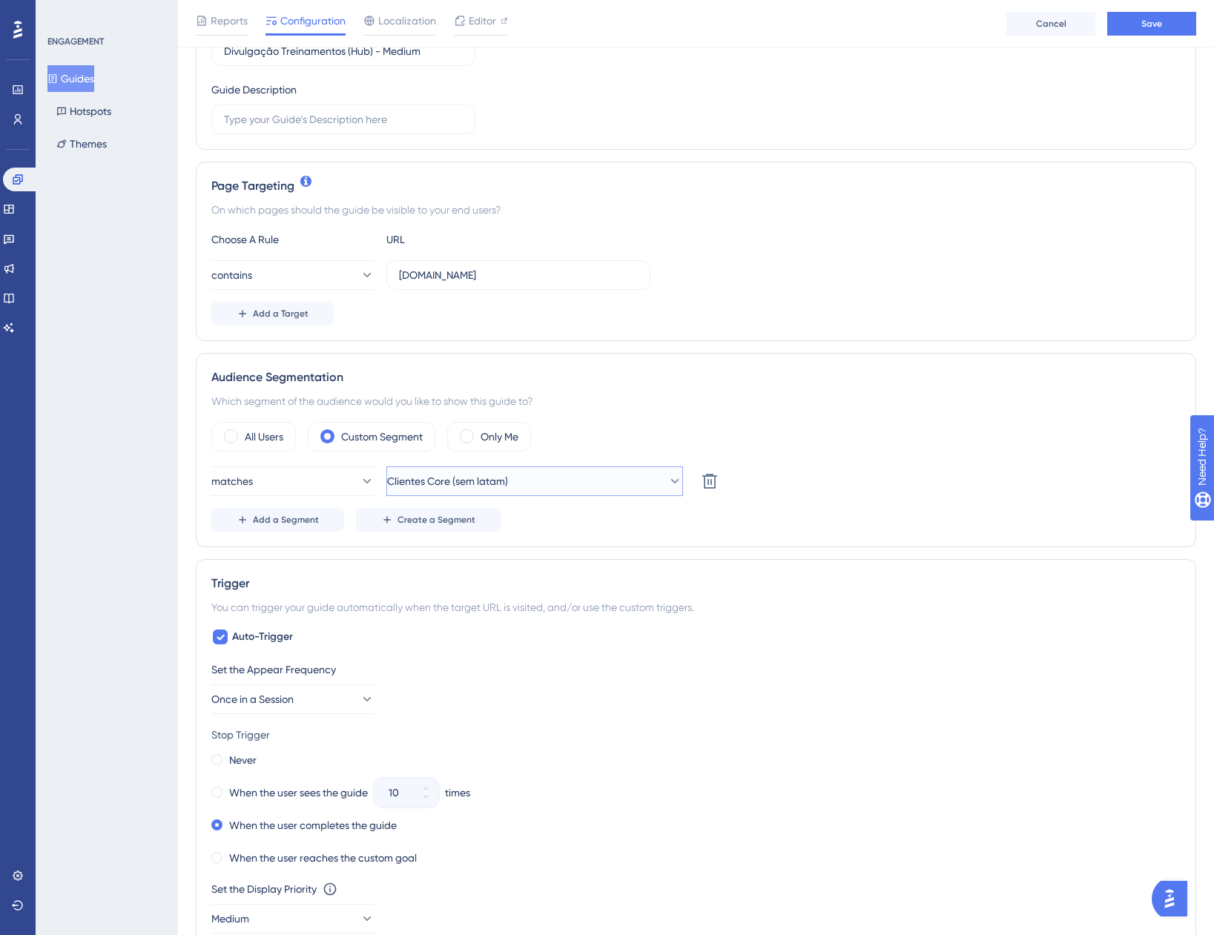
click at [499, 475] on span "Clientes Core (sem latam)" at bounding box center [447, 481] width 121 height 18
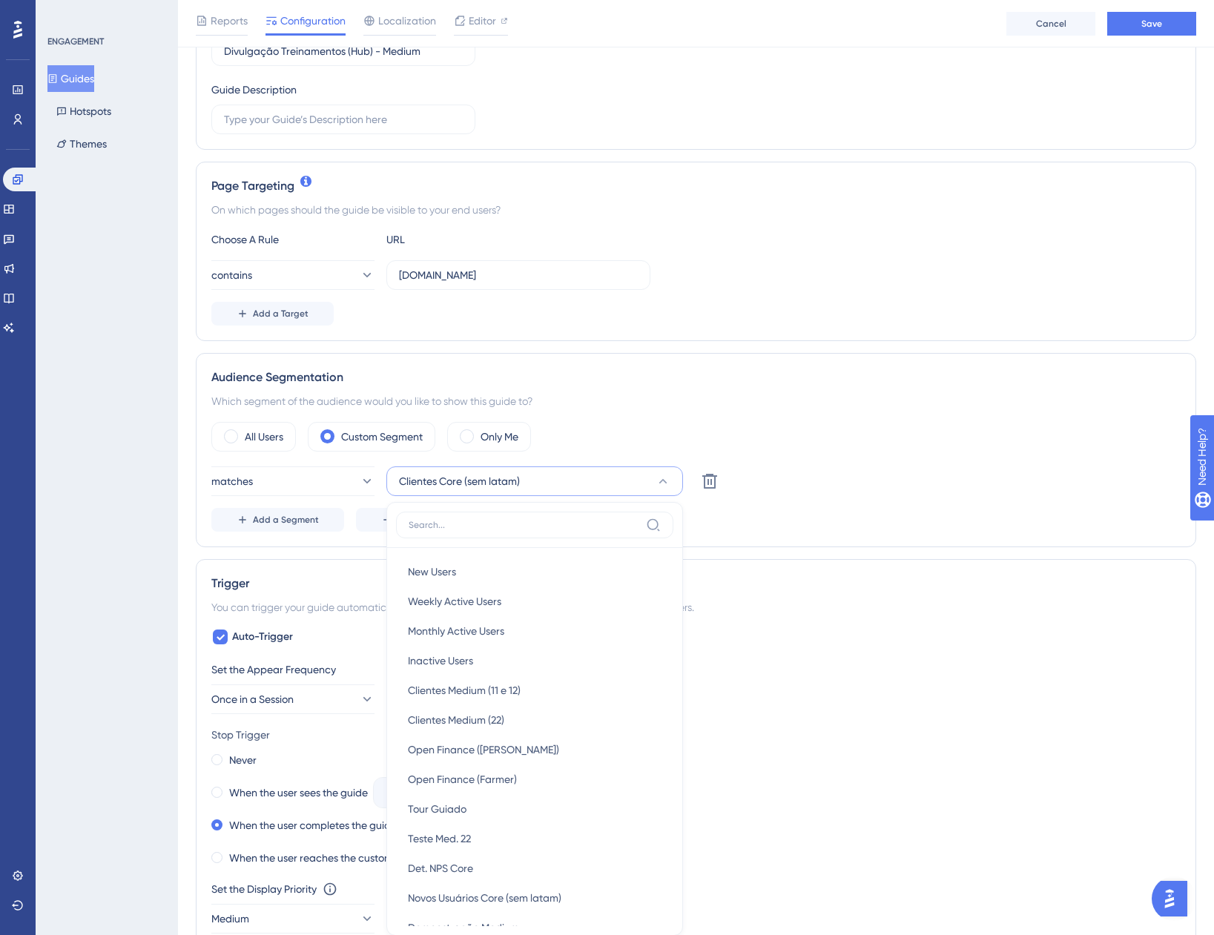
scroll to position [470, 0]
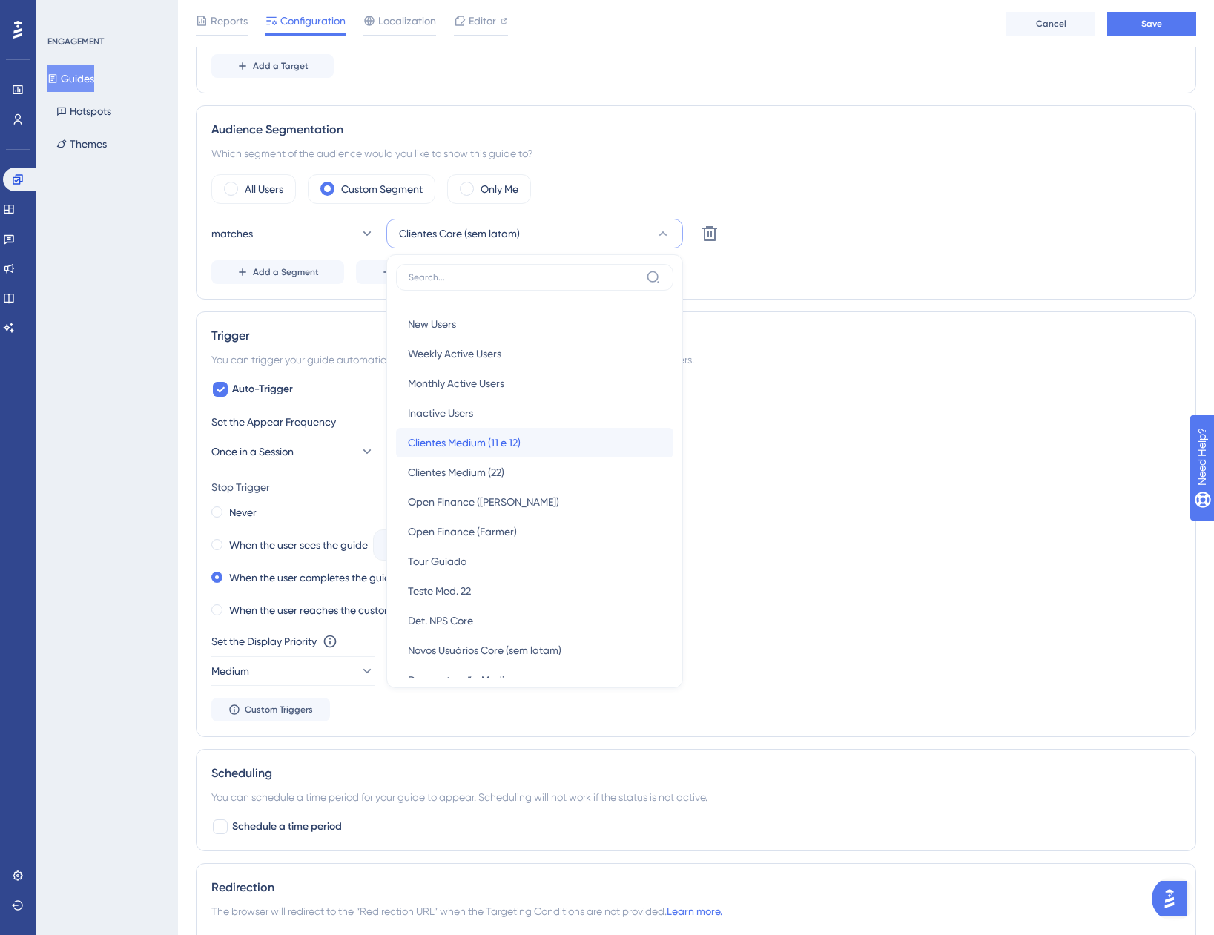
click at [544, 448] on div "Clientes Medium (11 e 12) Clientes Medium (11 e 12)" at bounding box center [535, 443] width 254 height 30
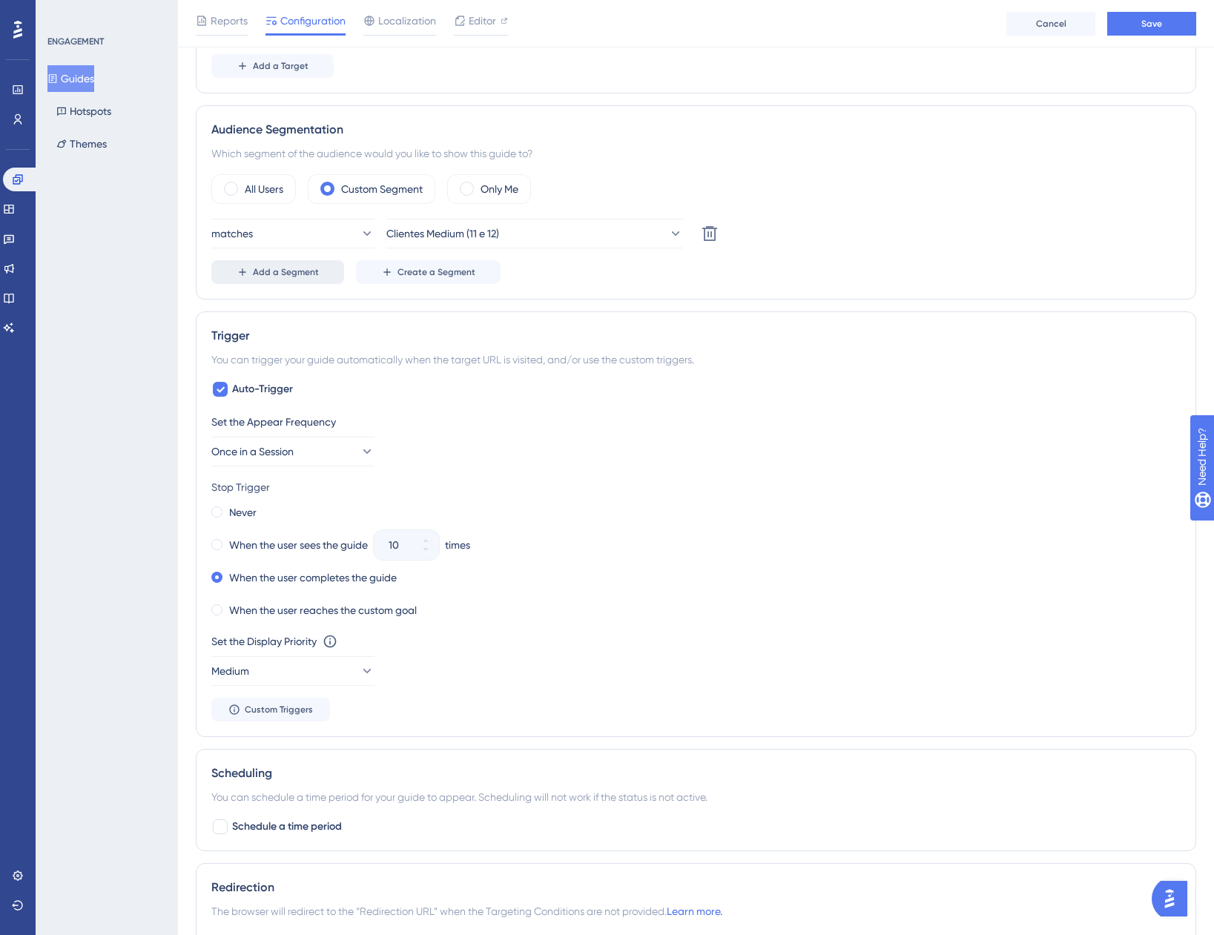
click at [294, 277] on span "Add a Segment" at bounding box center [286, 272] width 66 height 12
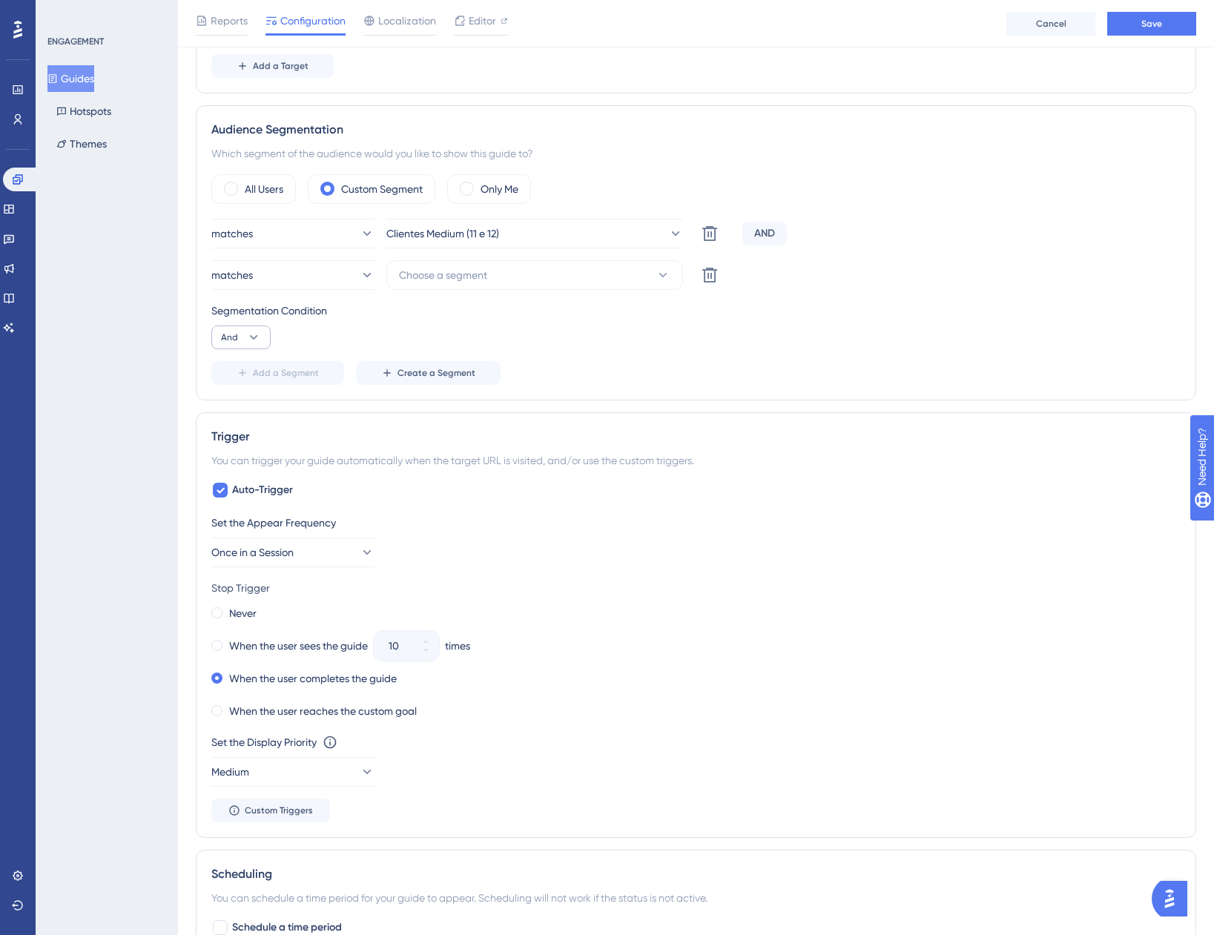
drag, startPoint x: 275, startPoint y: 337, endPoint x: 262, endPoint y: 337, distance: 13.3
click at [271, 337] on div "Segmentation Condition And" at bounding box center [695, 325] width 969 height 47
click at [234, 336] on span "And" at bounding box center [229, 338] width 17 height 12
click at [254, 410] on button "Or Or" at bounding box center [241, 410] width 40 height 30
click at [504, 272] on button "Choose a segment" at bounding box center [534, 275] width 297 height 30
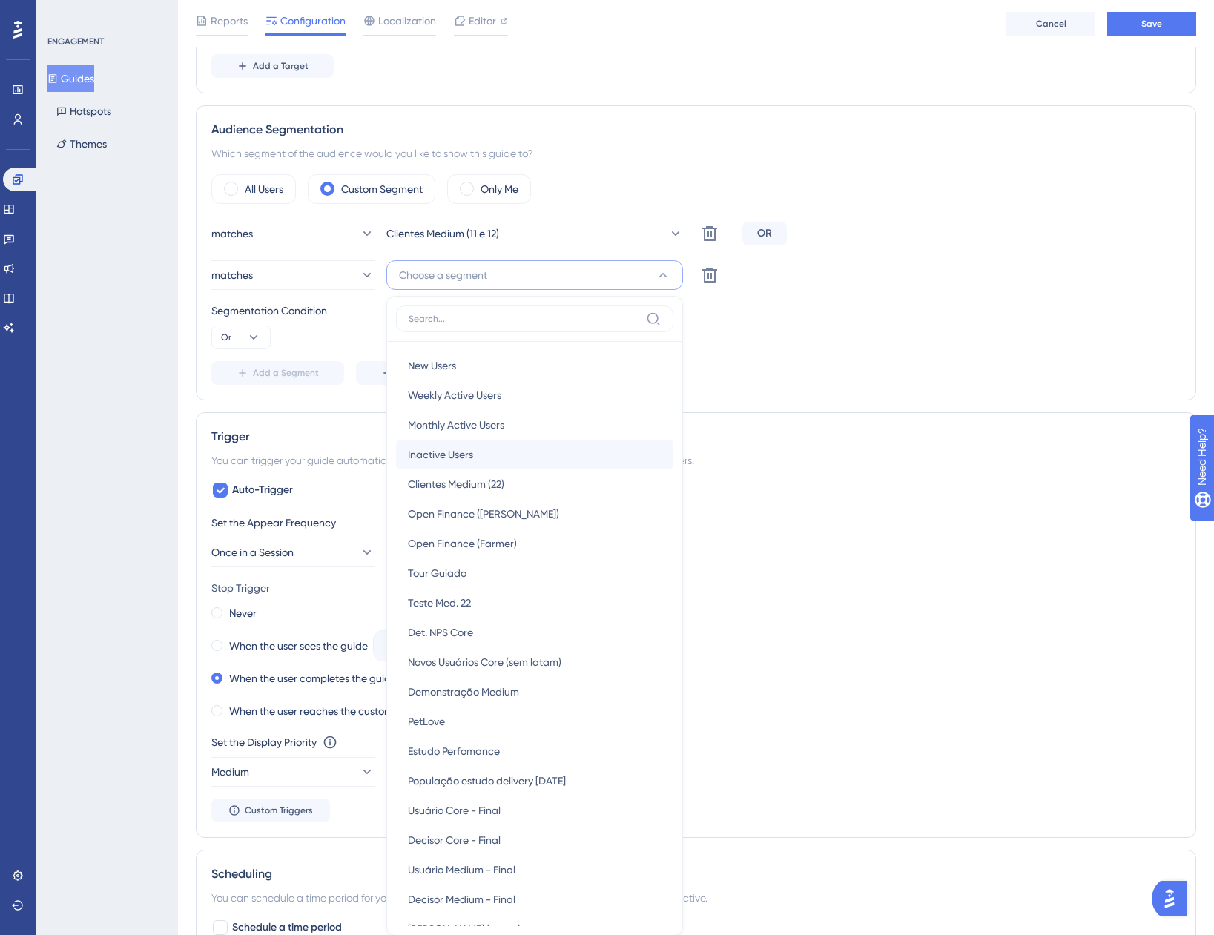
scroll to position [619, 0]
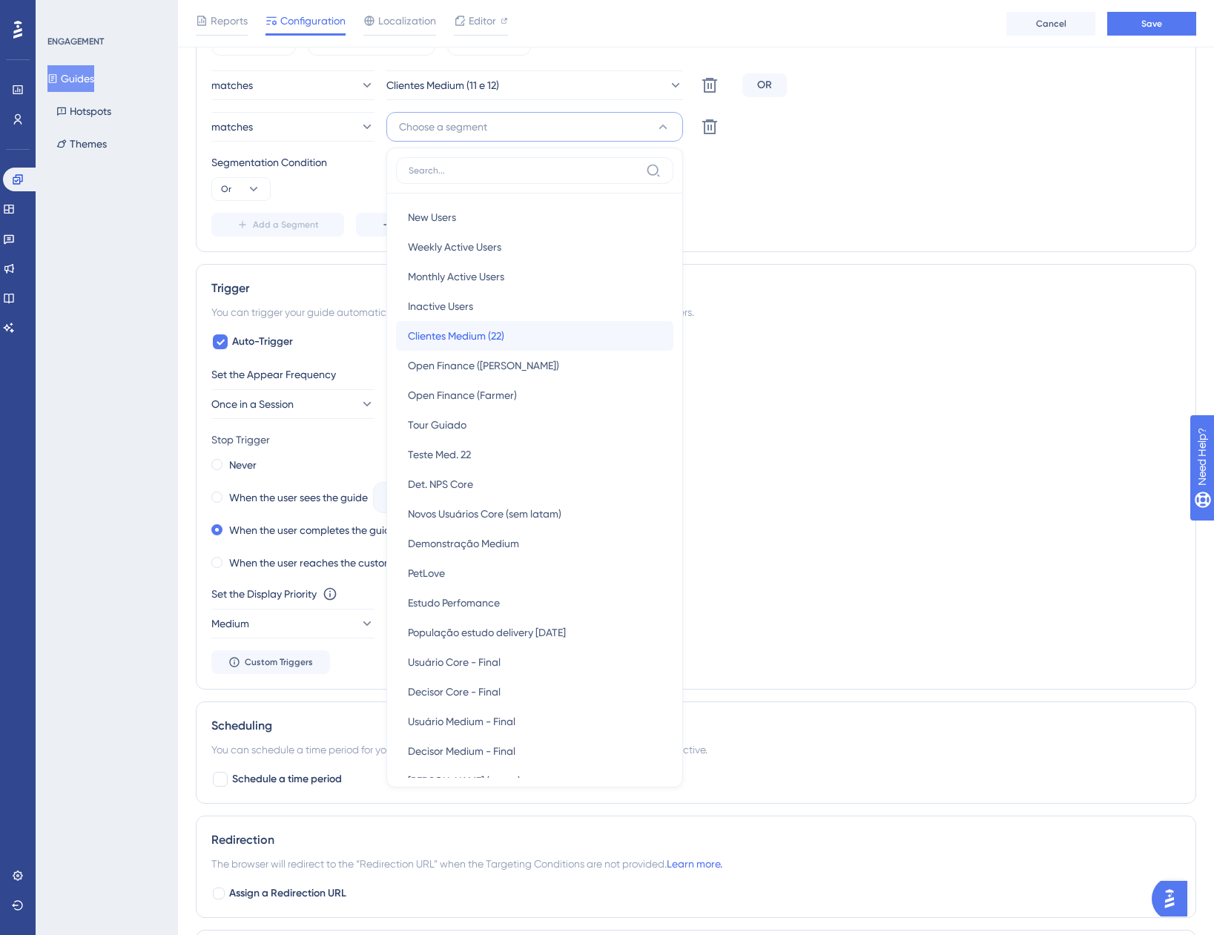
click at [487, 335] on span "Clientes Medium (22)" at bounding box center [456, 336] width 96 height 18
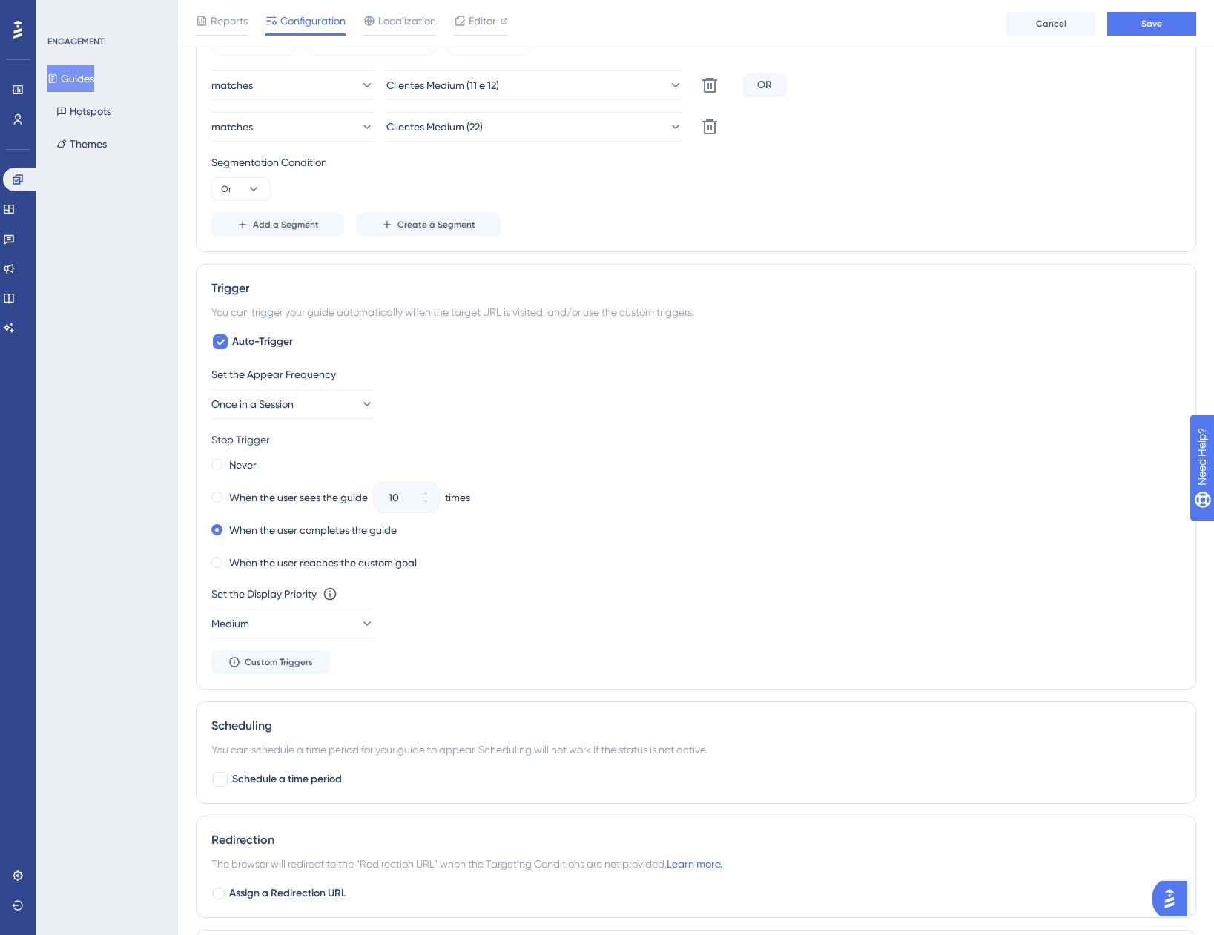
click at [808, 214] on div "Add a Segment Create a Segment" at bounding box center [695, 225] width 969 height 24
click at [223, 490] on div "When the user sees the guide" at bounding box center [289, 497] width 156 height 21
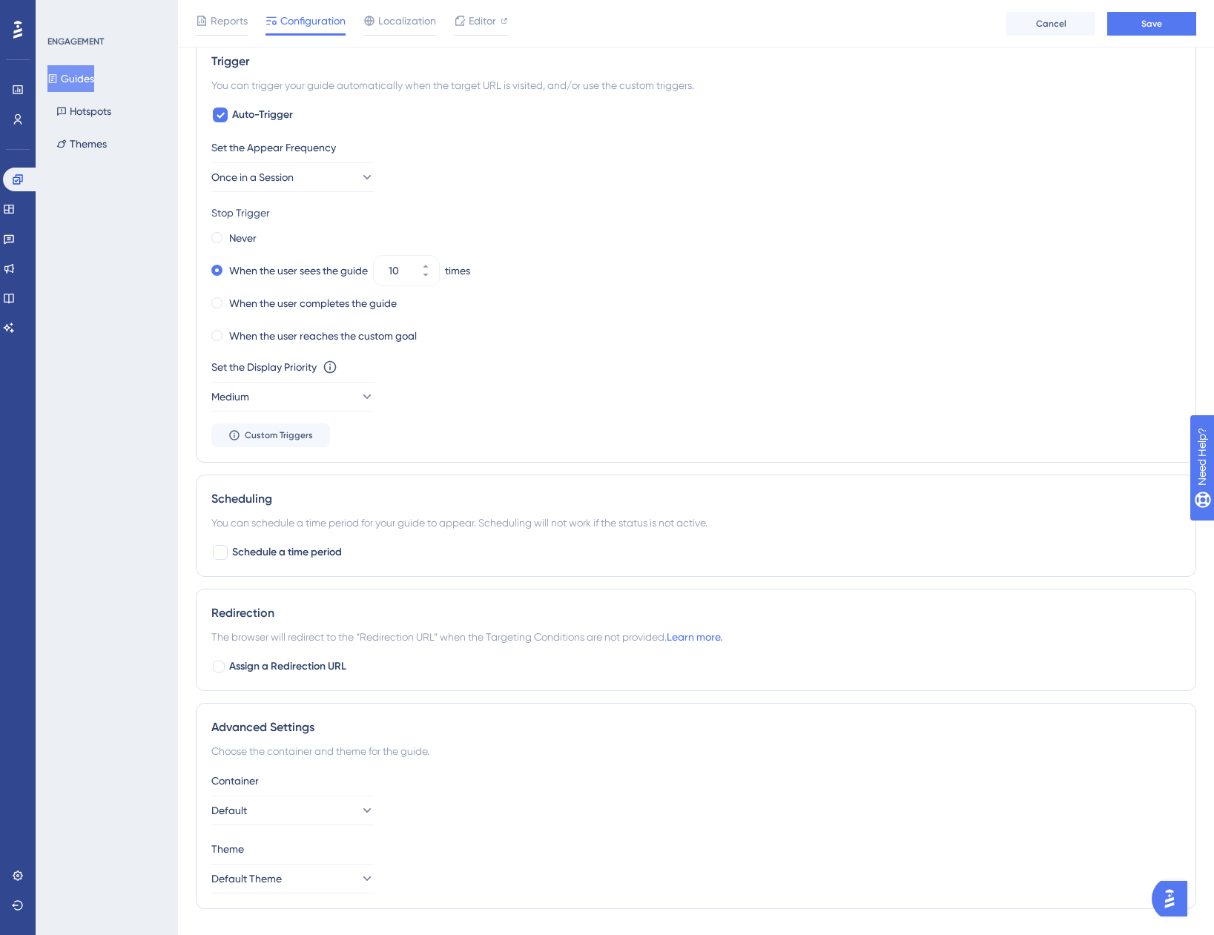
scroll to position [879, 0]
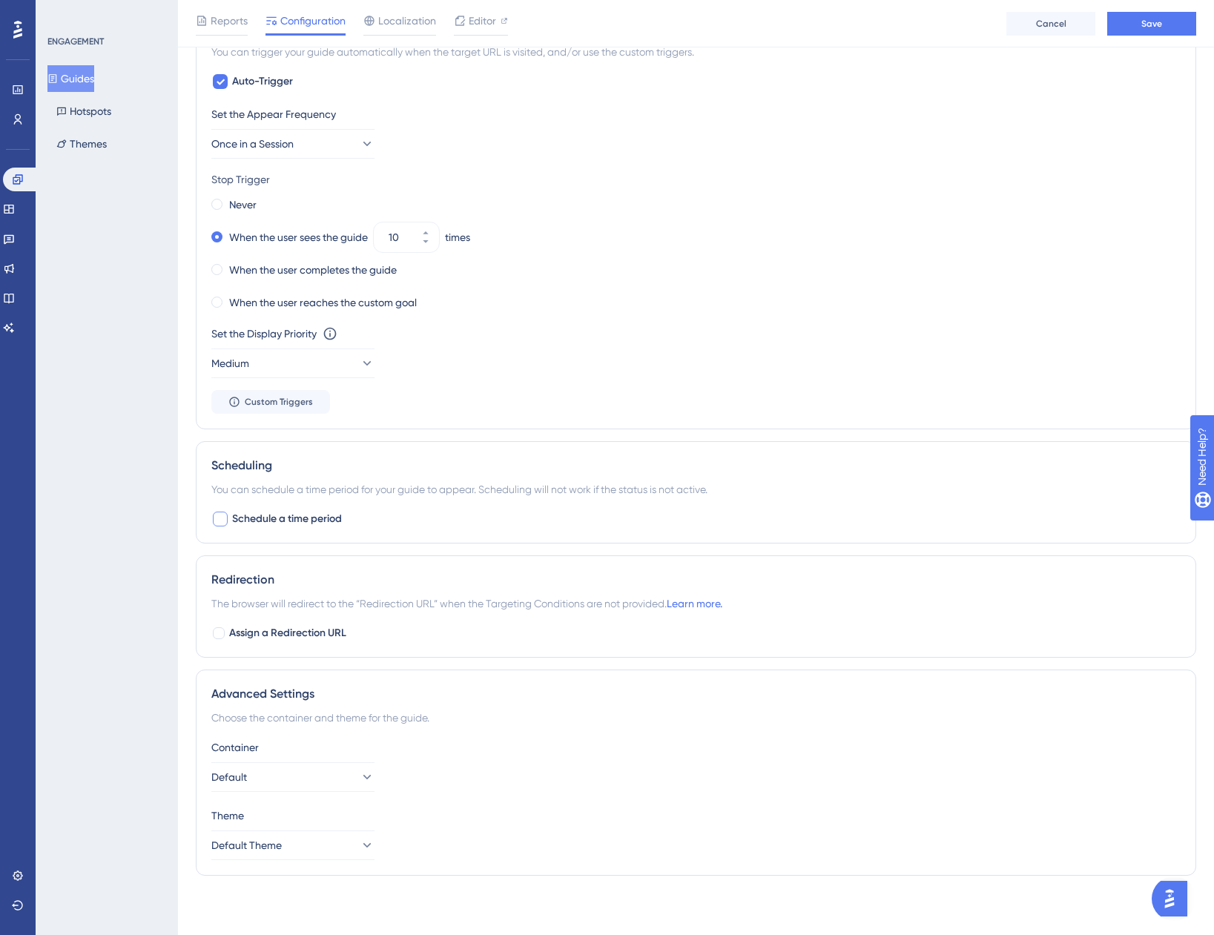
click at [223, 518] on div at bounding box center [220, 519] width 15 height 15
checkbox input "true"
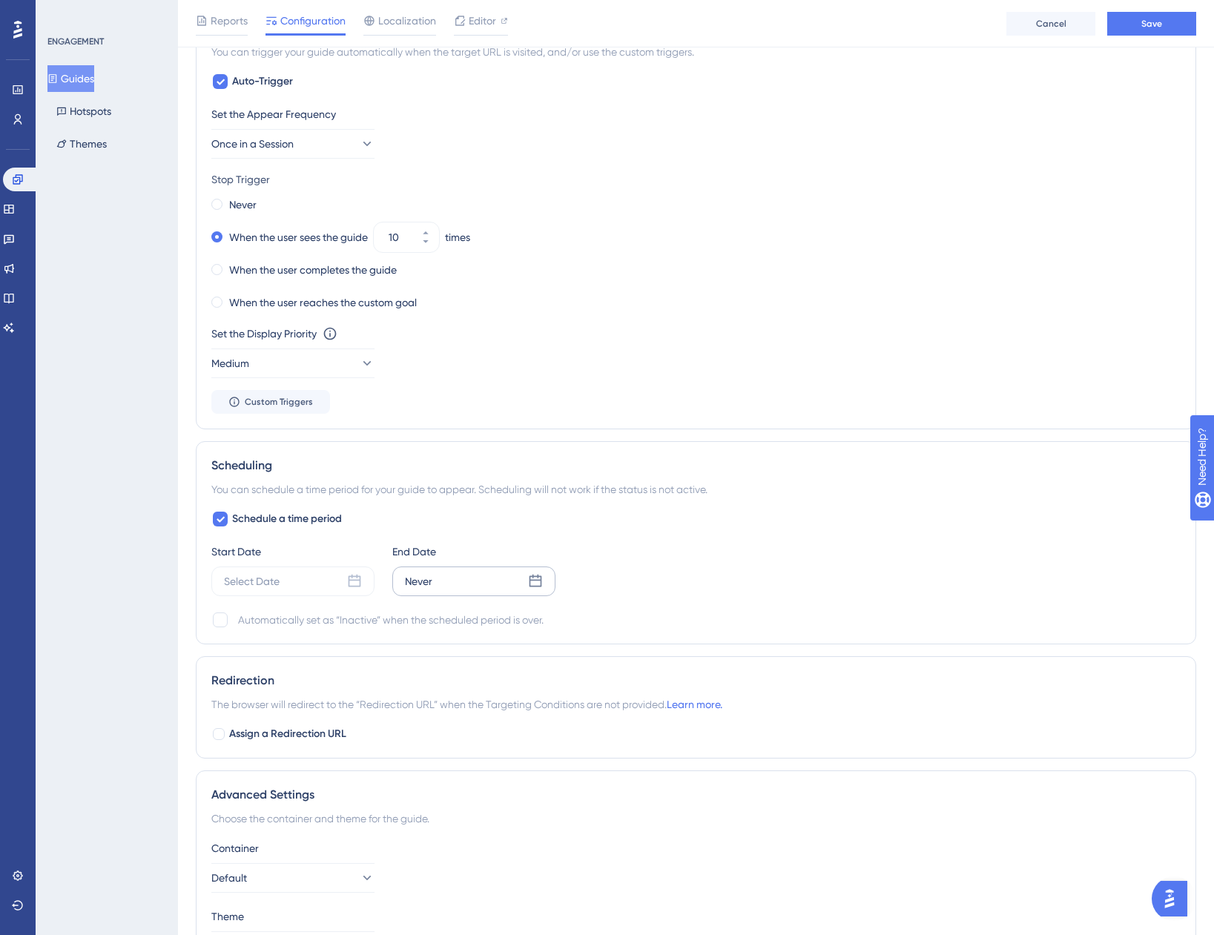
click at [421, 576] on div "Never" at bounding box center [418, 582] width 27 height 18
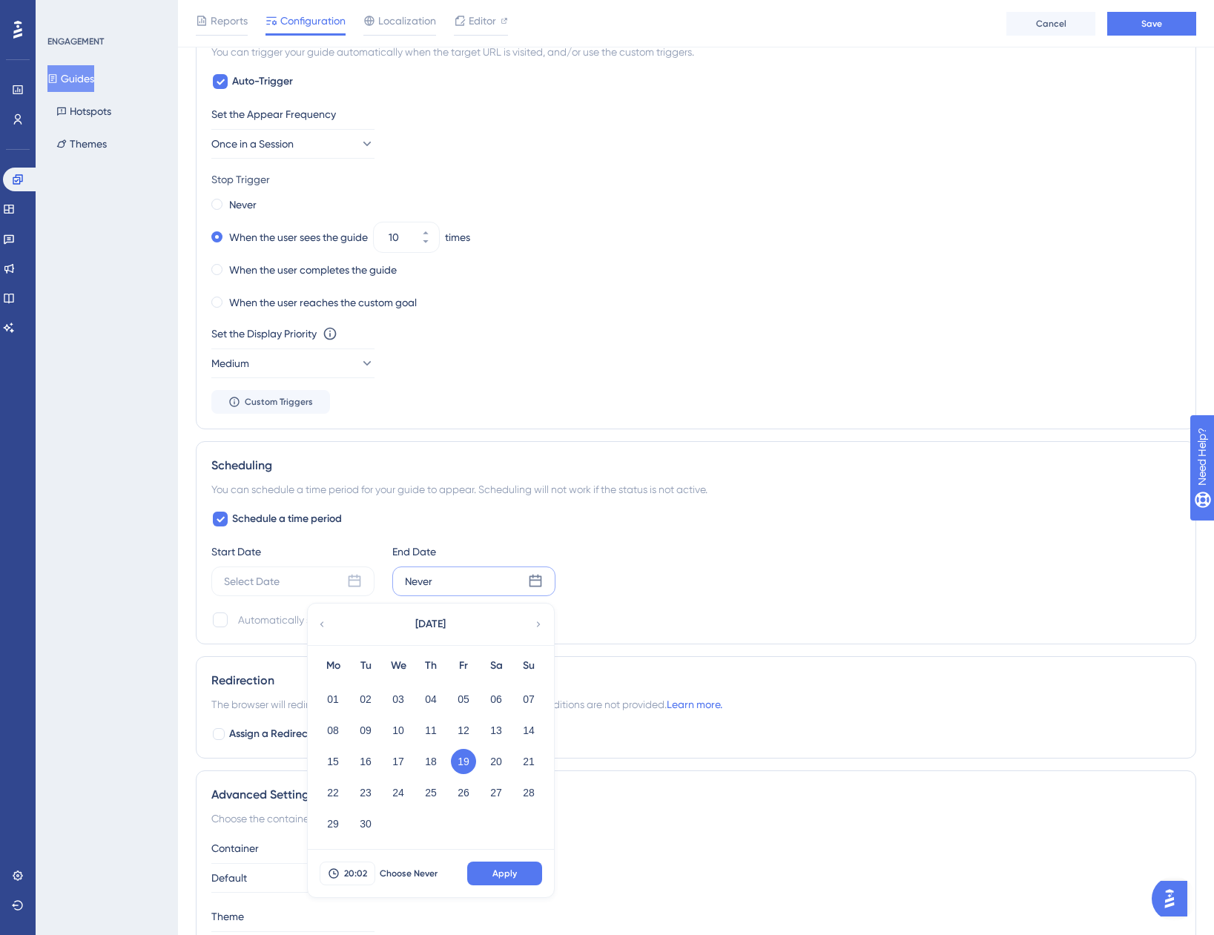
click at [421, 576] on div "Never" at bounding box center [418, 582] width 27 height 18
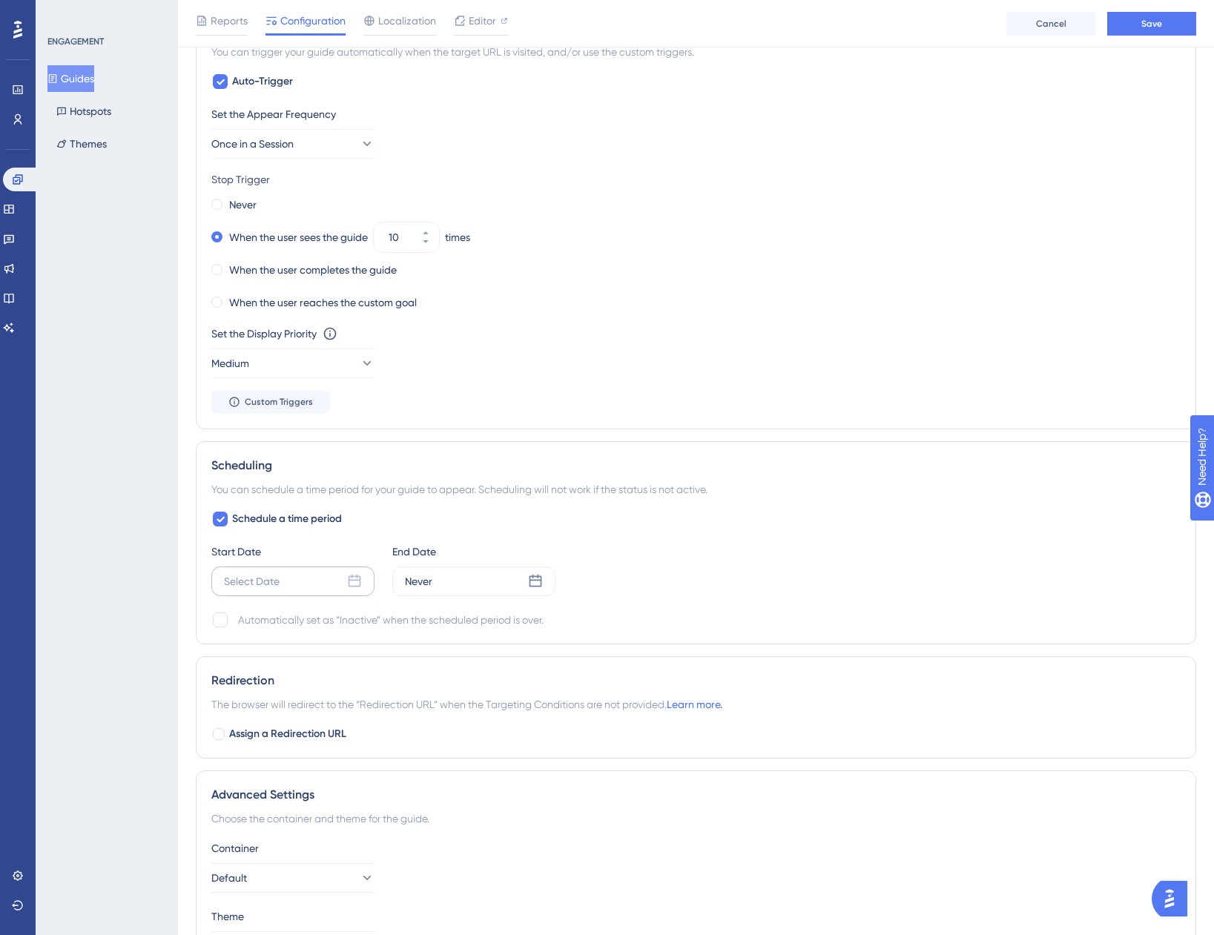
click at [262, 579] on div "Select Date" at bounding box center [252, 582] width 56 height 18
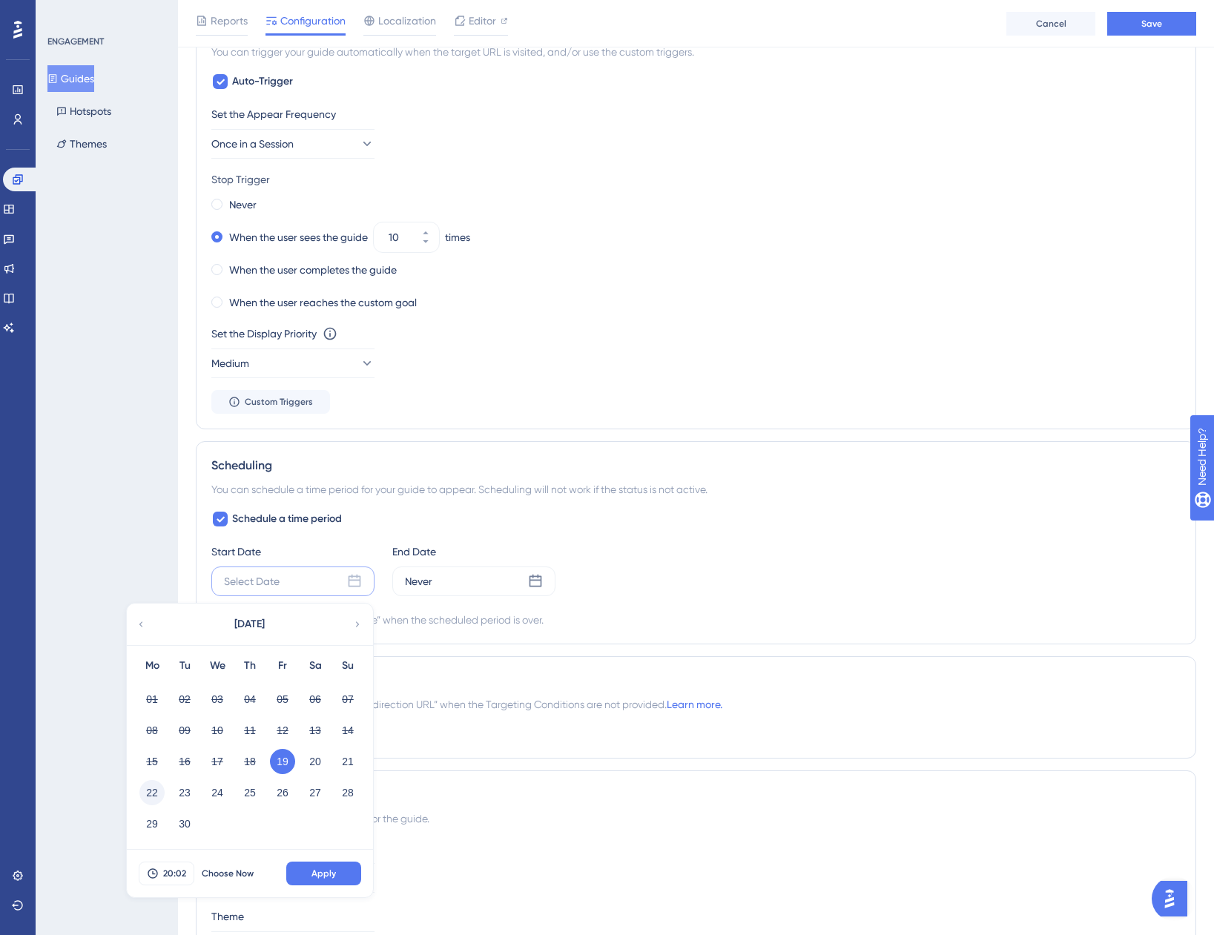
click at [148, 797] on button "22" at bounding box center [151, 792] width 25 height 25
click at [171, 873] on span "20:02" at bounding box center [174, 874] width 23 height 12
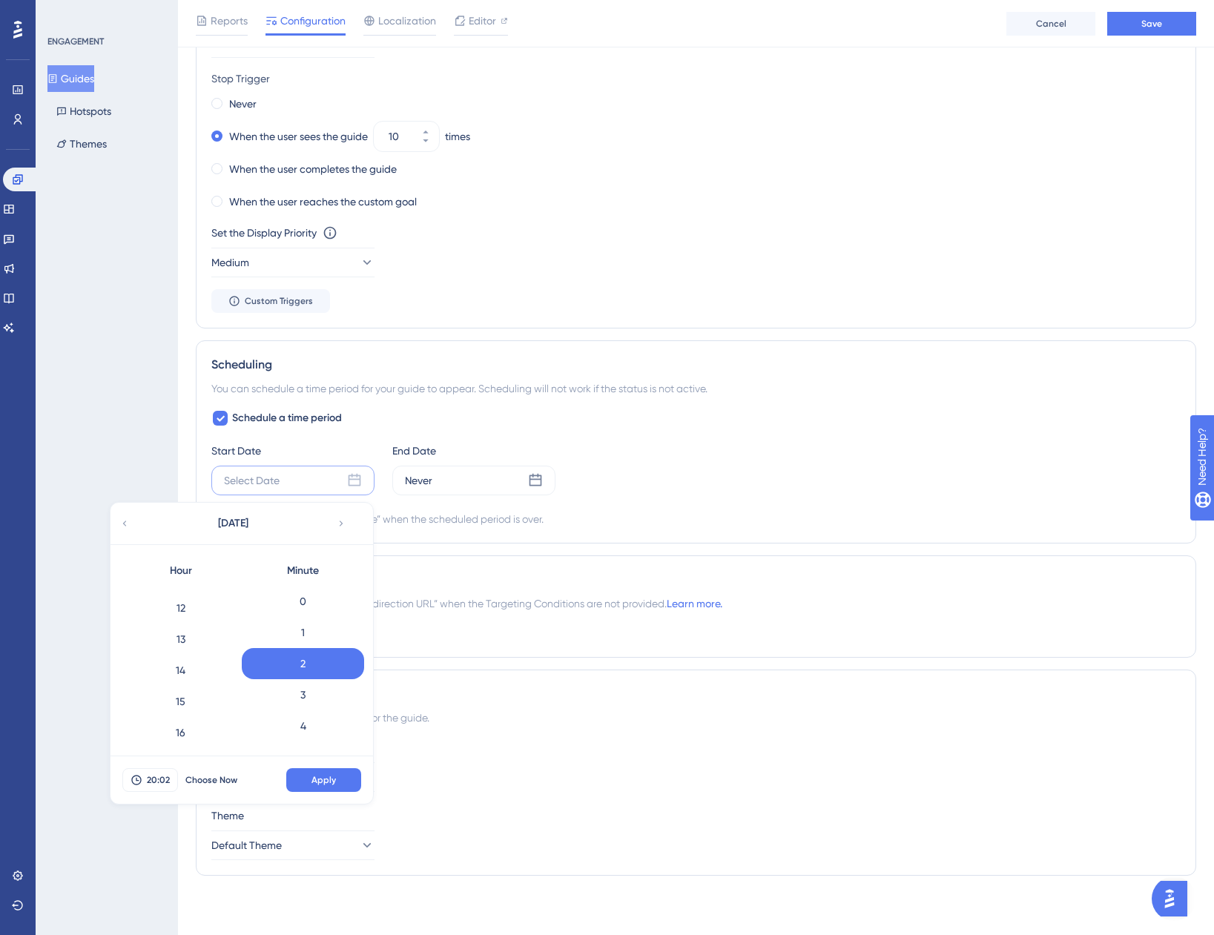
scroll to position [263, 0]
click at [178, 655] on div "10" at bounding box center [180, 650] width 122 height 31
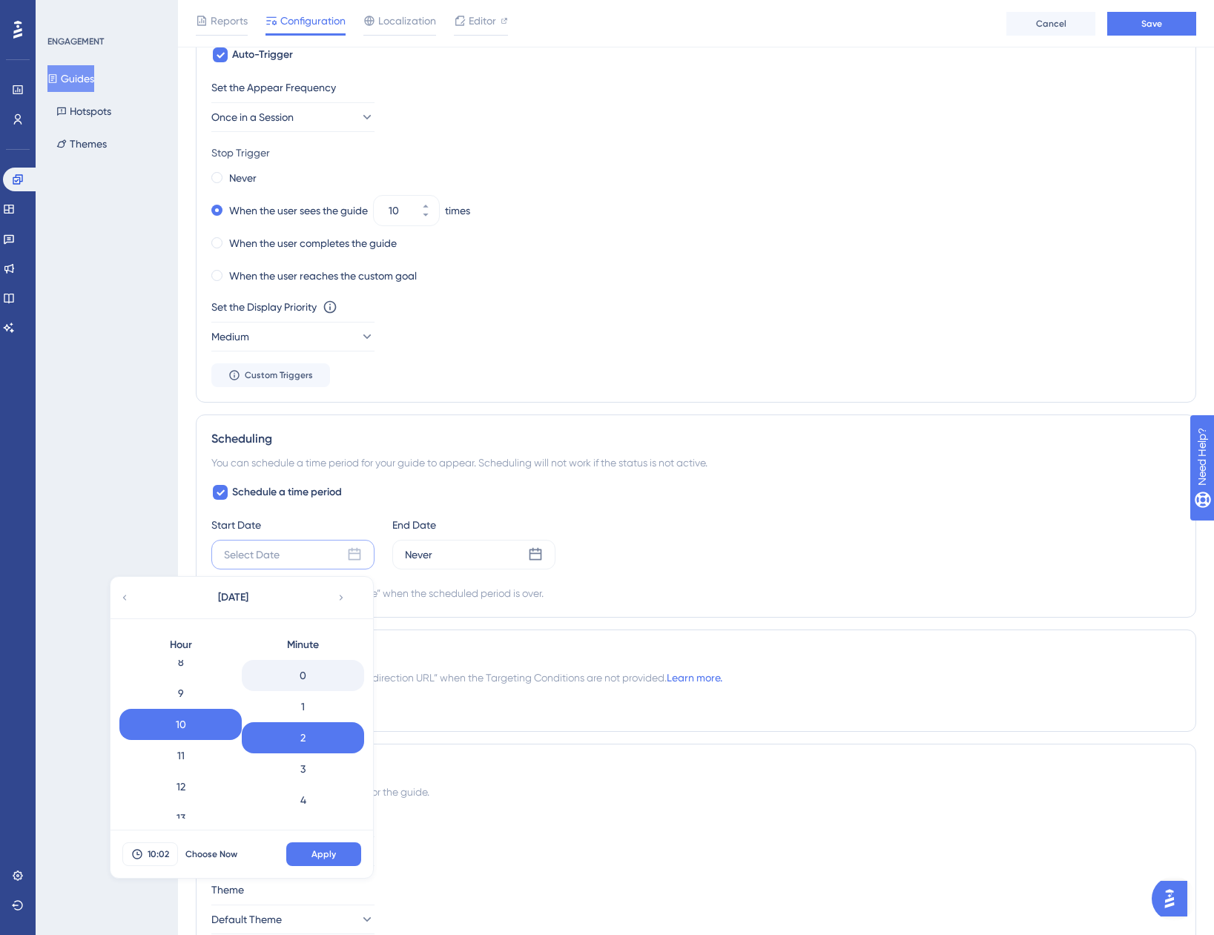
click at [298, 681] on div "0" at bounding box center [303, 675] width 122 height 31
click at [330, 863] on button "Apply" at bounding box center [323, 854] width 75 height 24
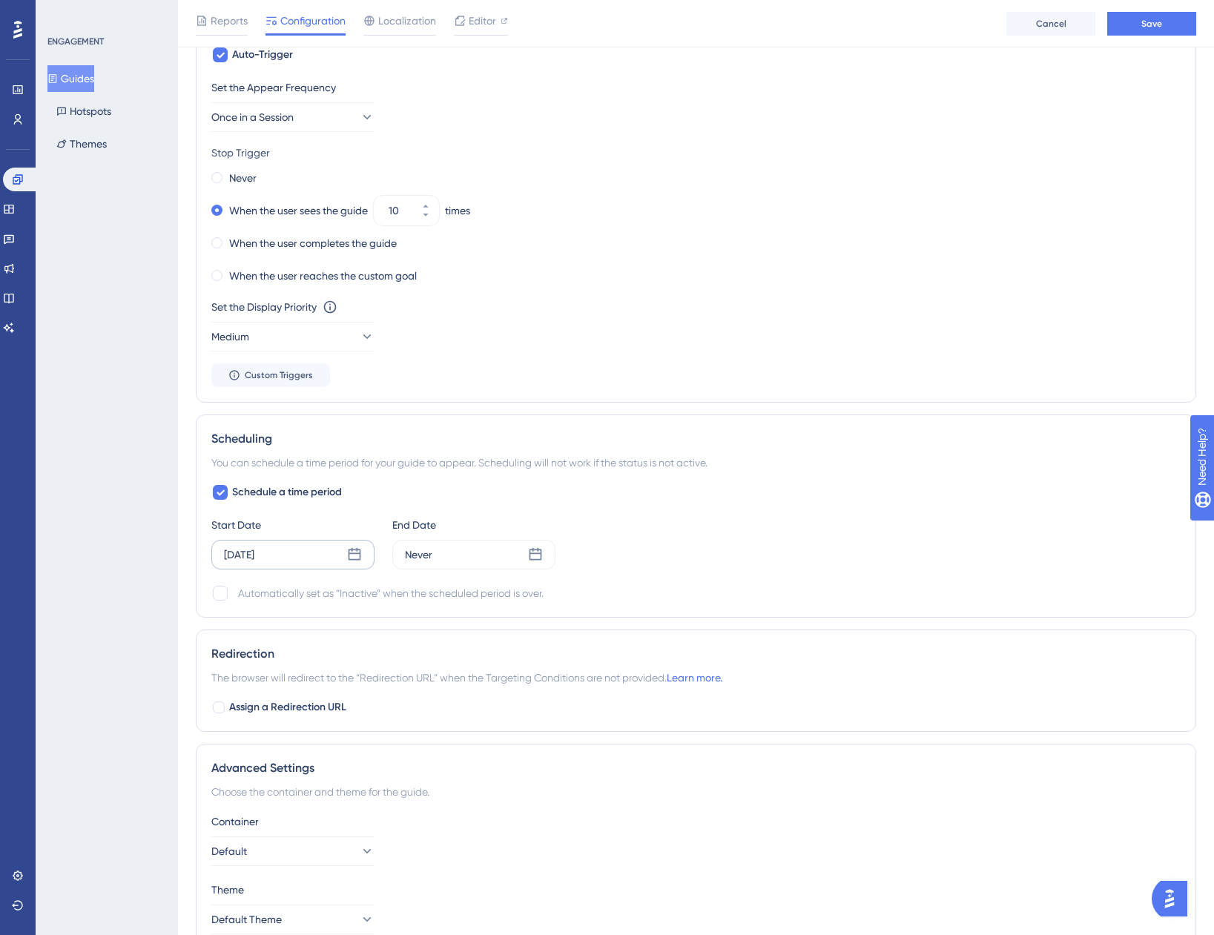
click at [293, 560] on div "Sep 22 2025" at bounding box center [292, 555] width 163 height 30
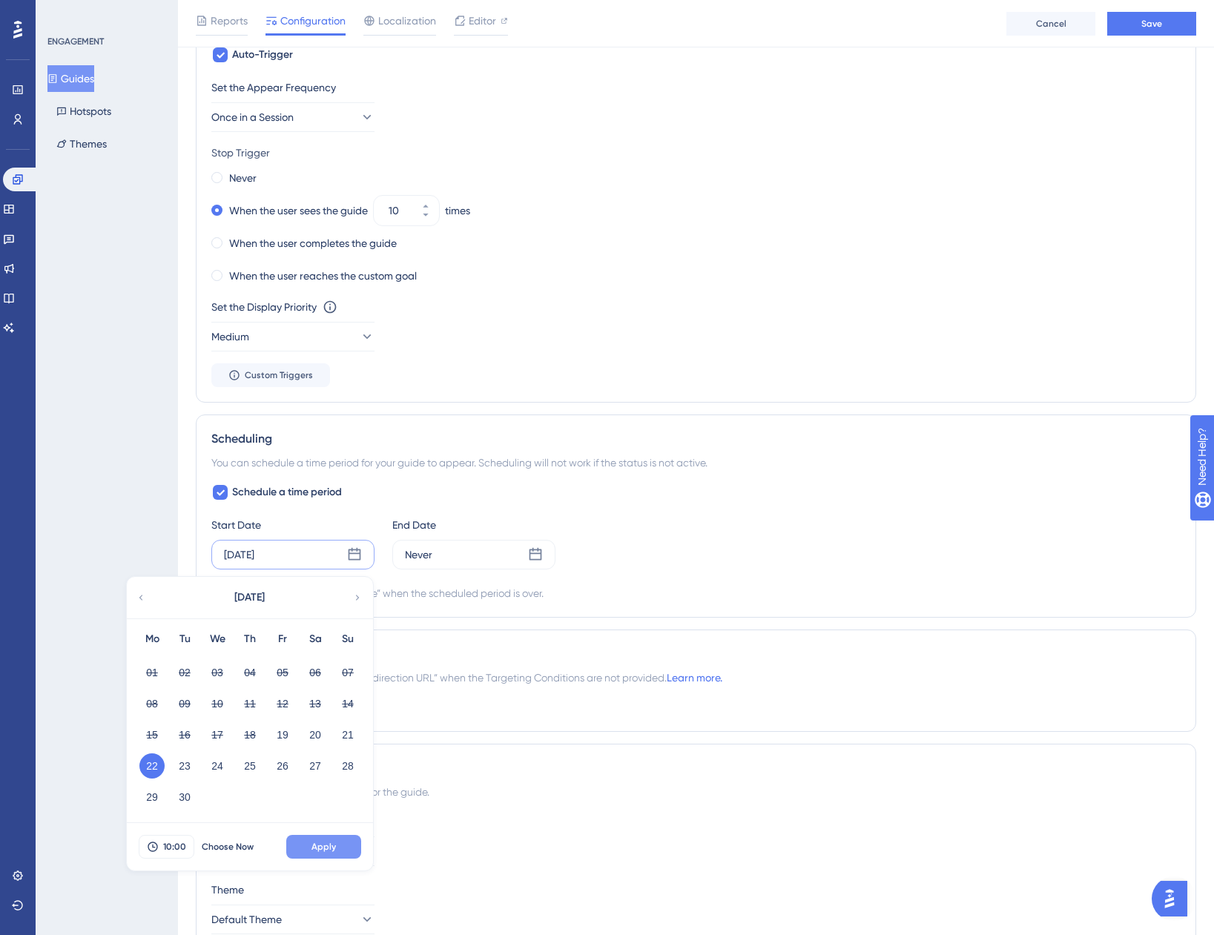
click at [311, 849] on span "Apply" at bounding box center [323, 847] width 24 height 12
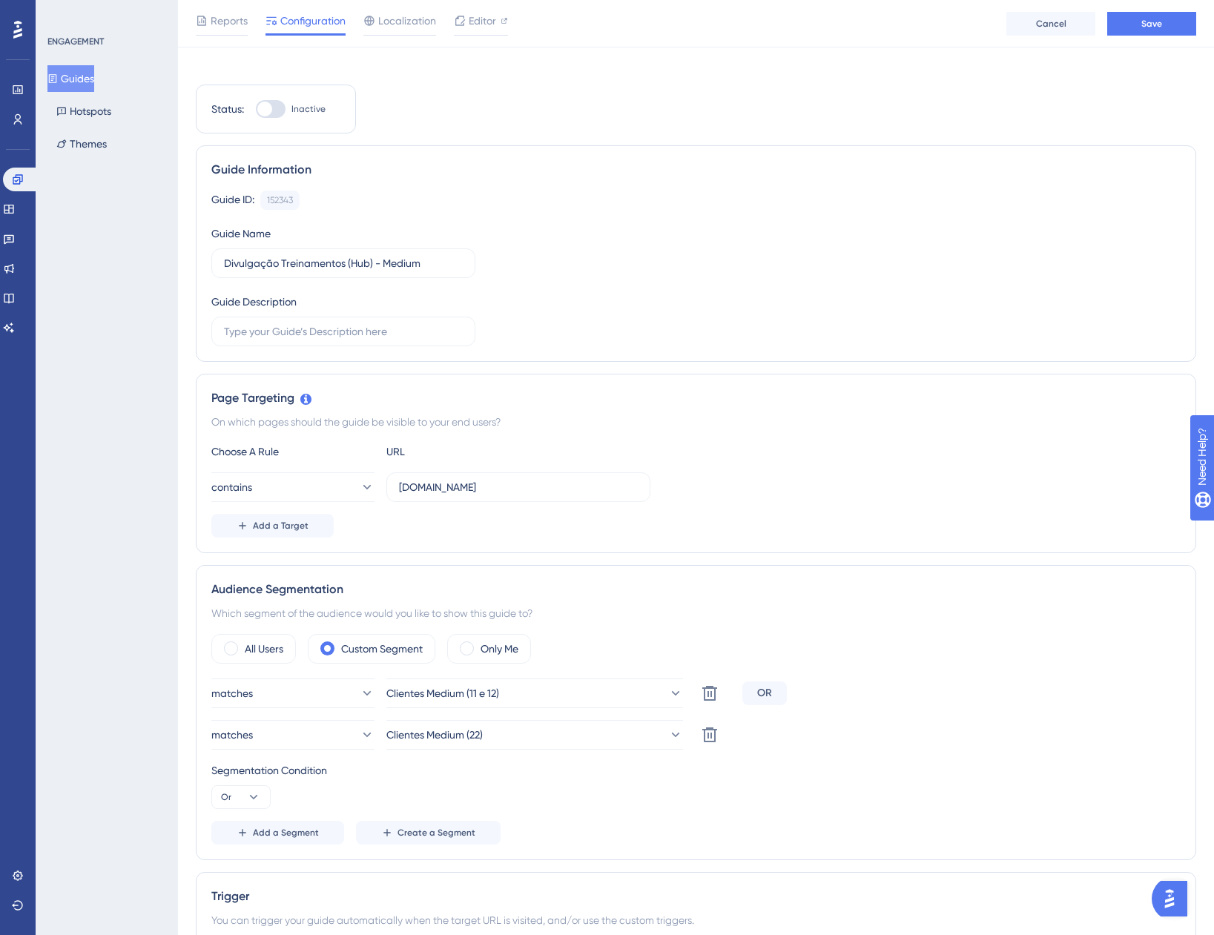
scroll to position [0, 0]
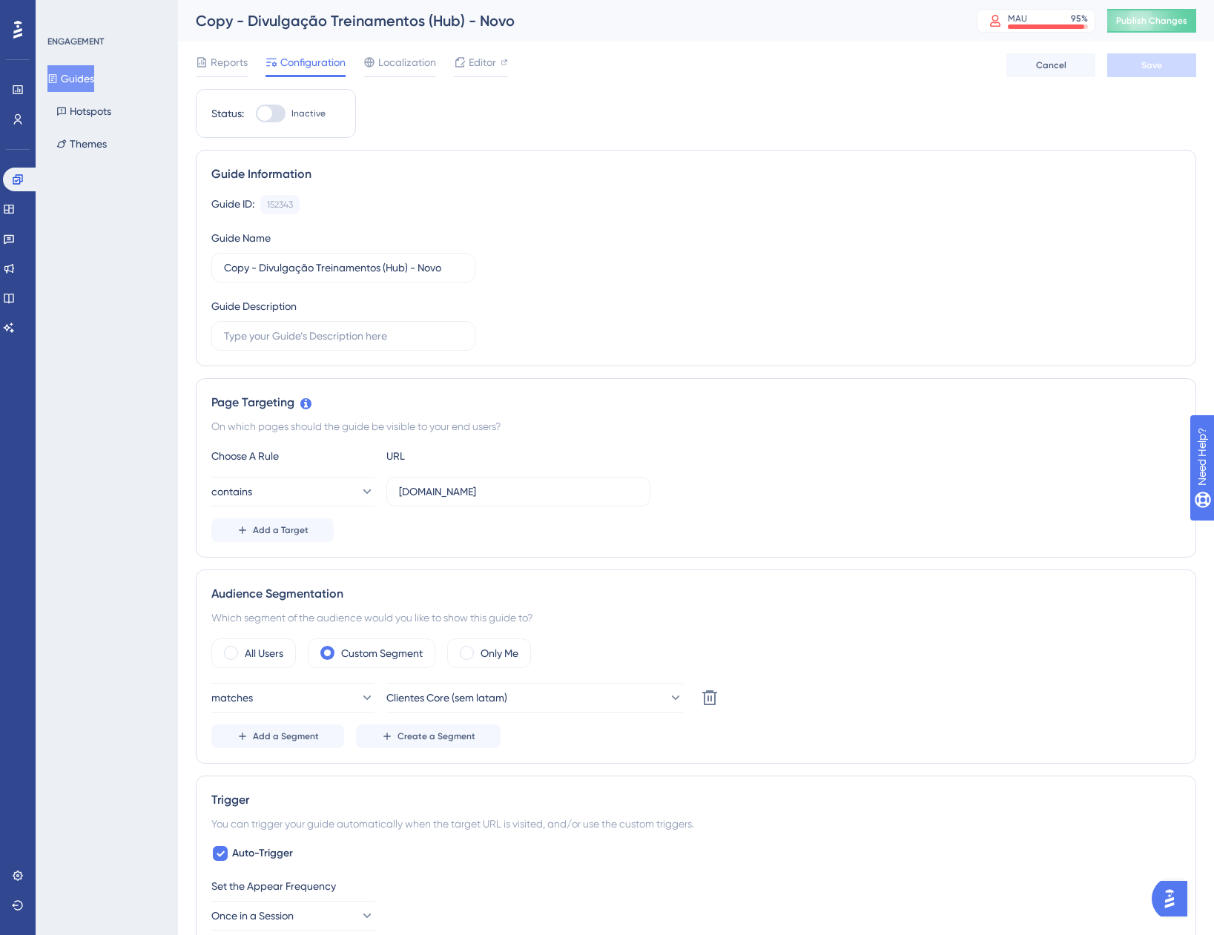
click at [90, 76] on button "Guides" at bounding box center [70, 78] width 47 height 27
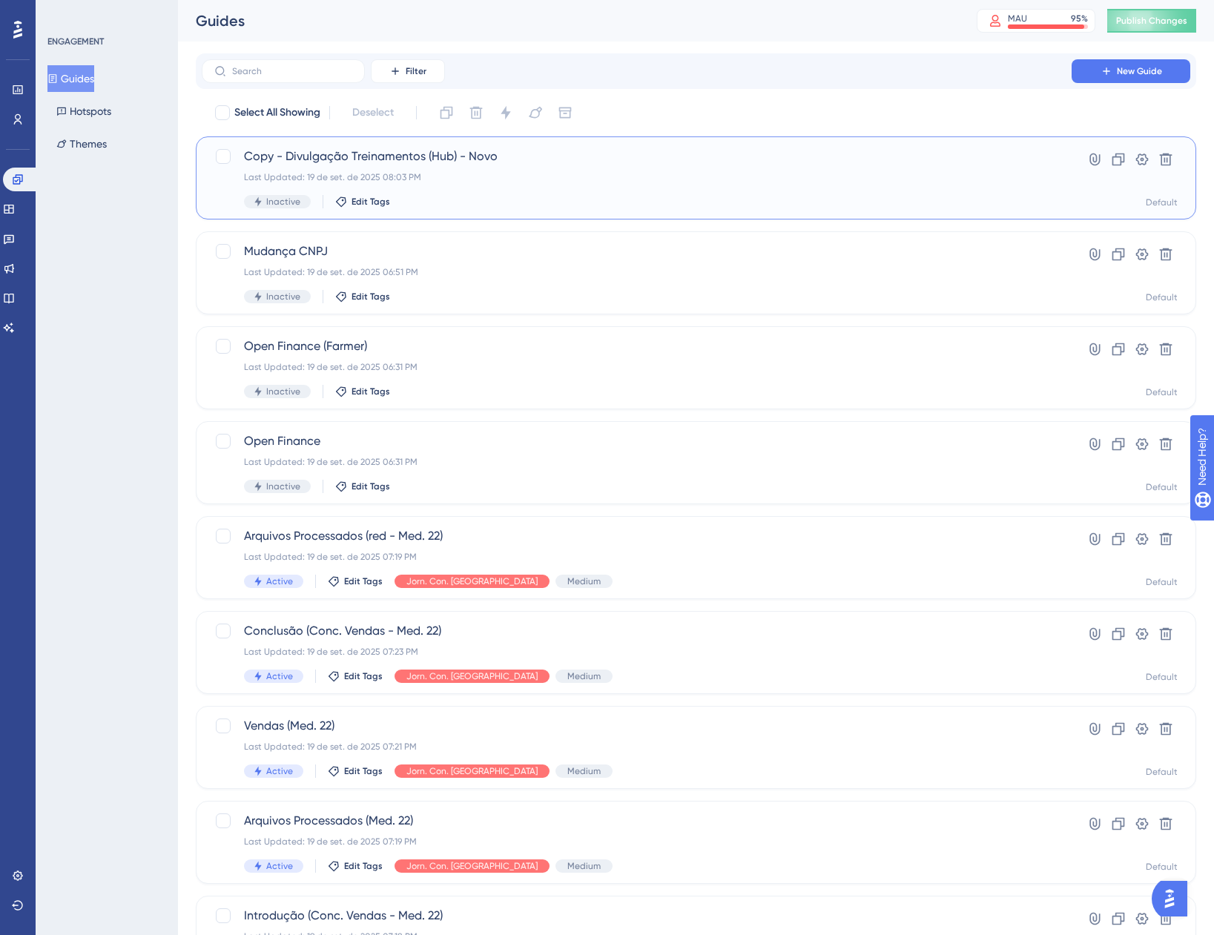
click at [388, 154] on span "Copy - Divulgação Treinamentos (Hub) - Novo" at bounding box center [636, 157] width 785 height 18
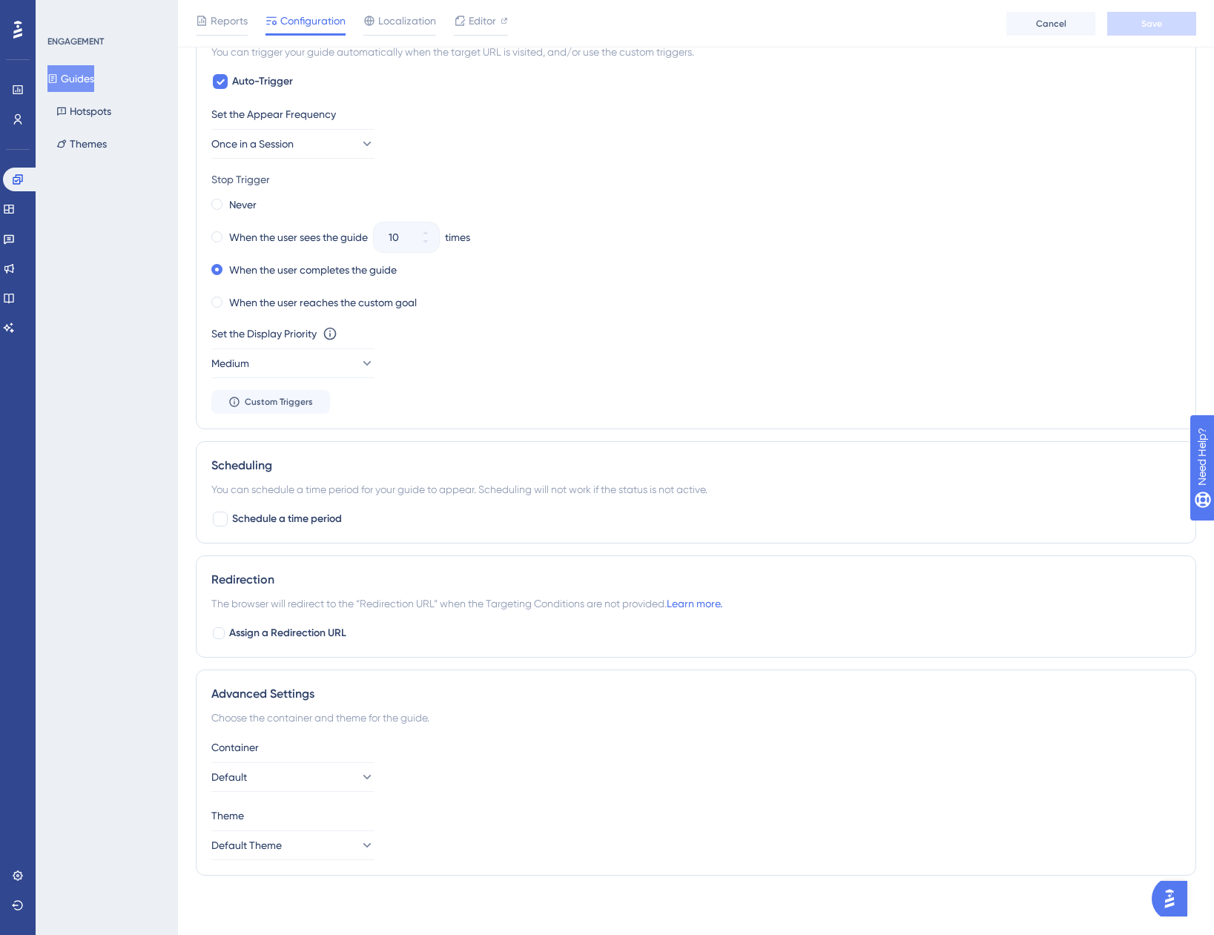
scroll to position [333, 0]
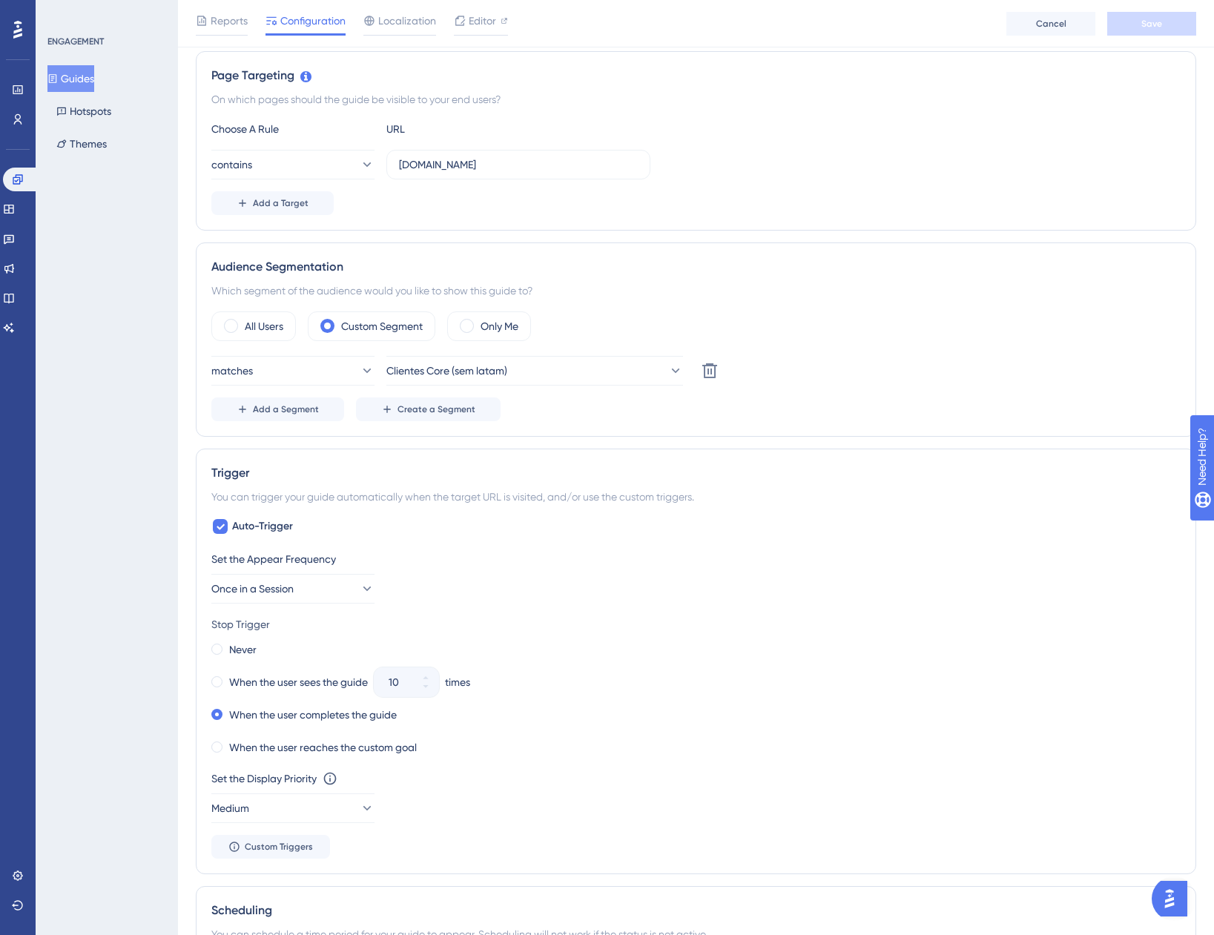
click at [88, 78] on button "Guides" at bounding box center [70, 78] width 47 height 27
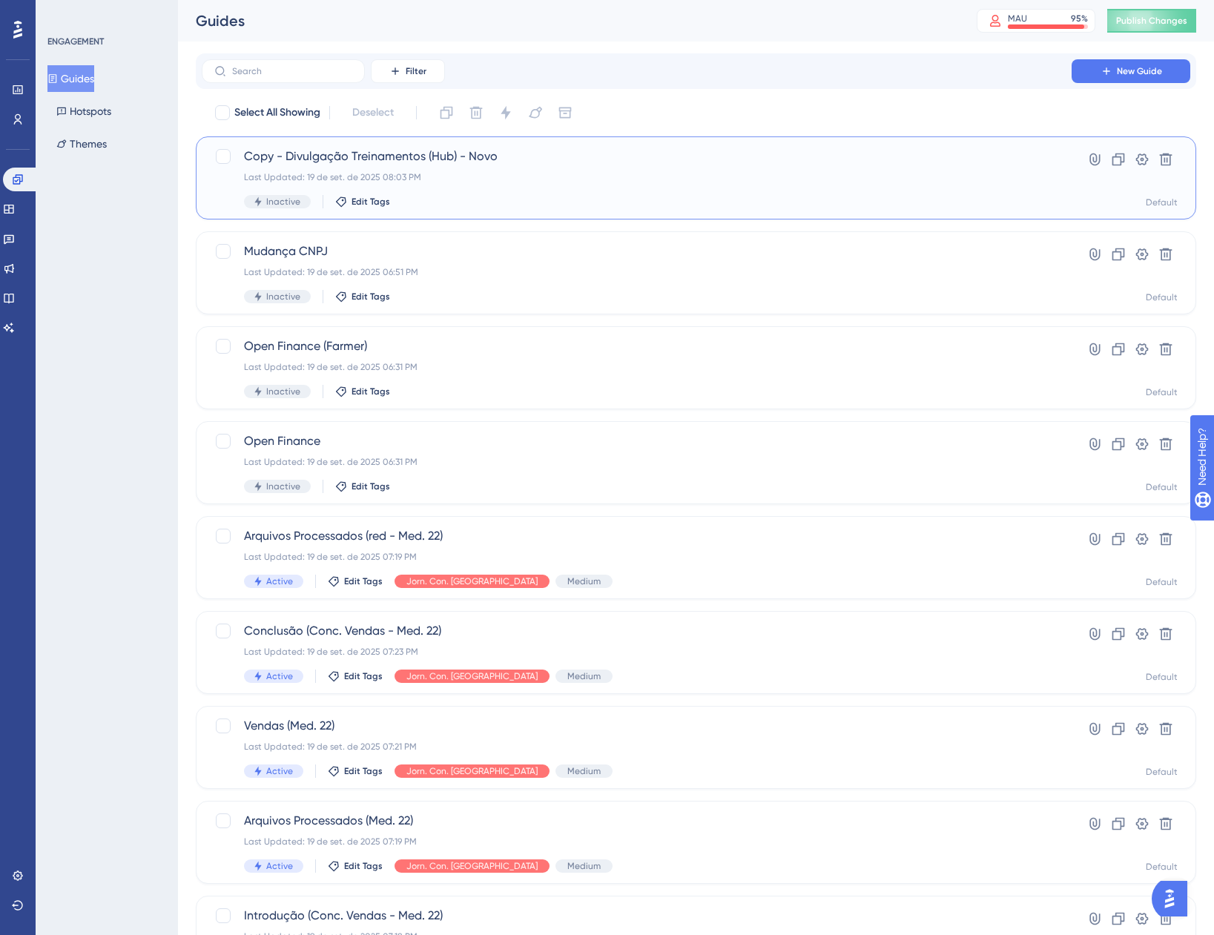
click at [607, 173] on div "Last Updated: 19 de set. de 2025 08:03 PM" at bounding box center [636, 177] width 785 height 12
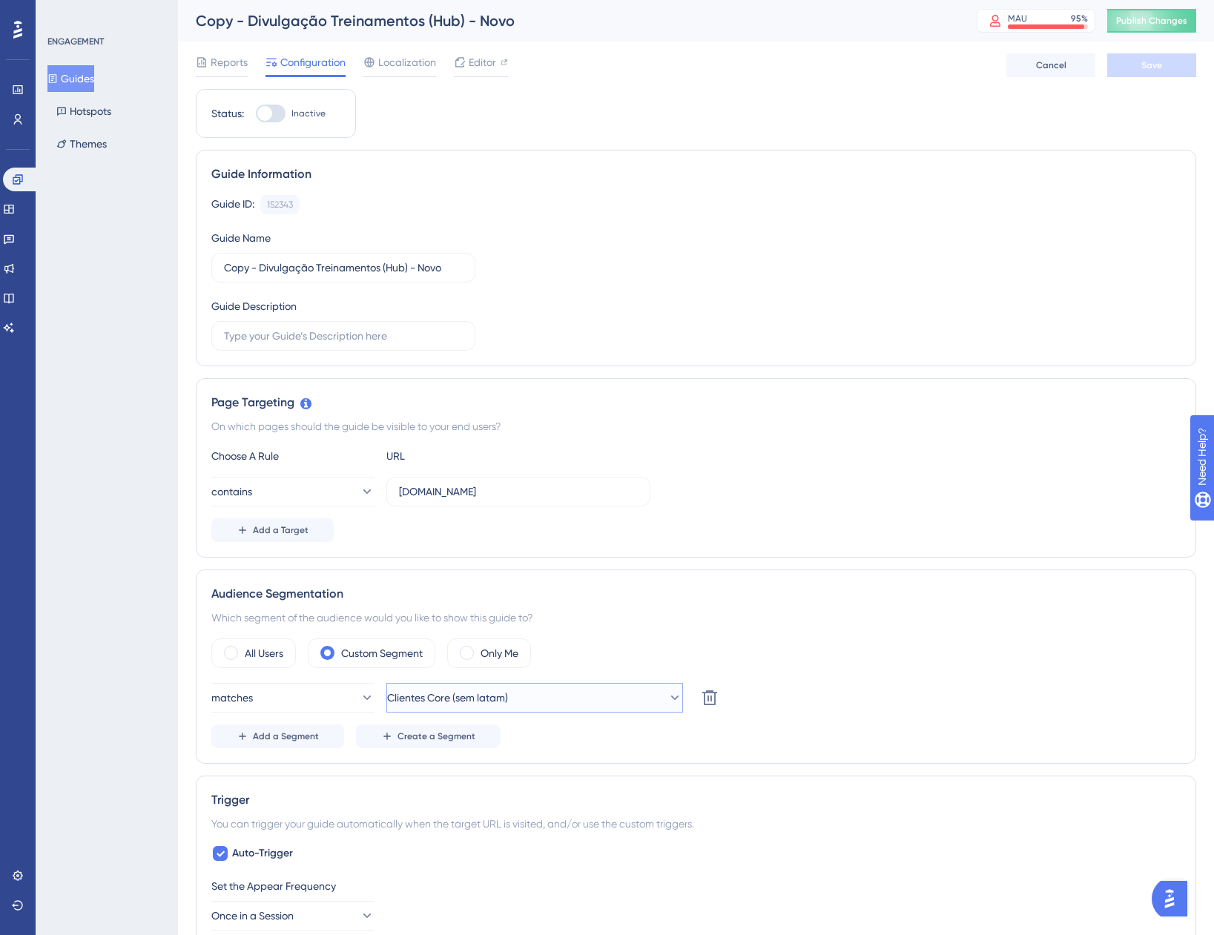
click at [538, 699] on button "Clientes Core (sem latam)" at bounding box center [534, 698] width 297 height 30
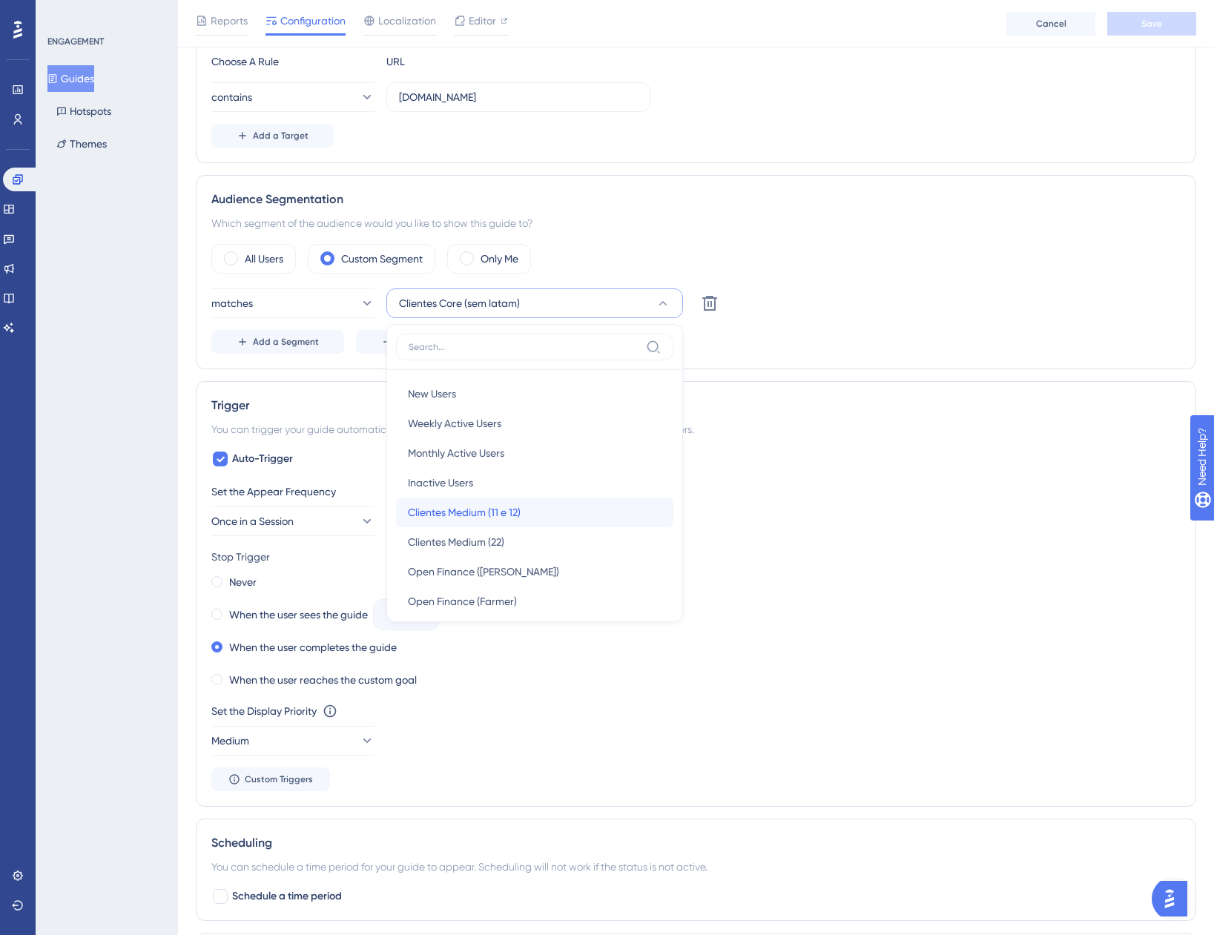
click at [521, 502] on div "Clientes Medium (11 e 12) Clientes Medium (11 e 12)" at bounding box center [535, 513] width 254 height 30
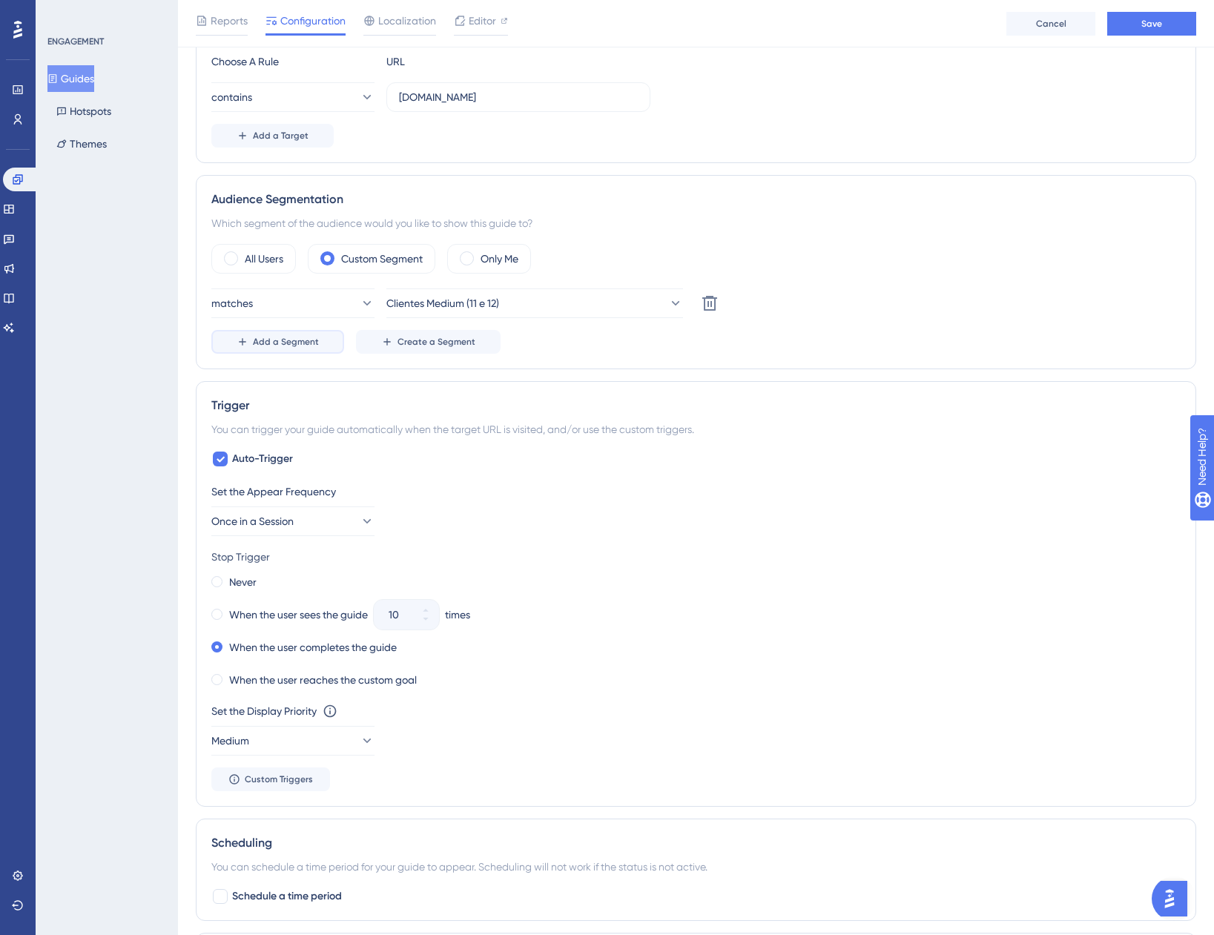
click at [289, 336] on span "Add a Segment" at bounding box center [286, 342] width 66 height 12
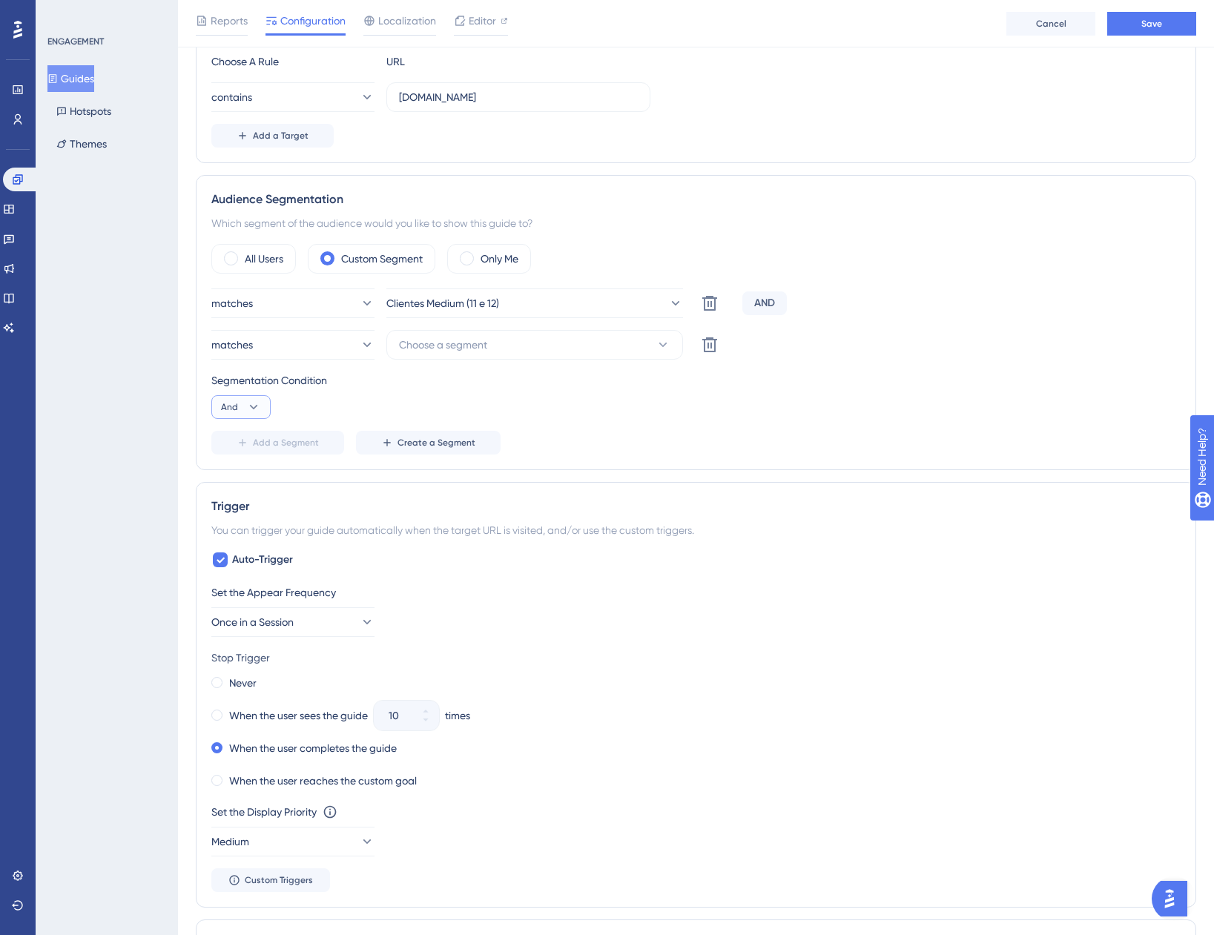
click at [218, 401] on button "And" at bounding box center [240, 407] width 59 height 24
click at [263, 480] on div "And And Or Or" at bounding box center [240, 464] width 59 height 79
click at [233, 472] on span "Or" at bounding box center [233, 479] width 12 height 18
click at [463, 353] on span "Choose a segment" at bounding box center [443, 345] width 88 height 18
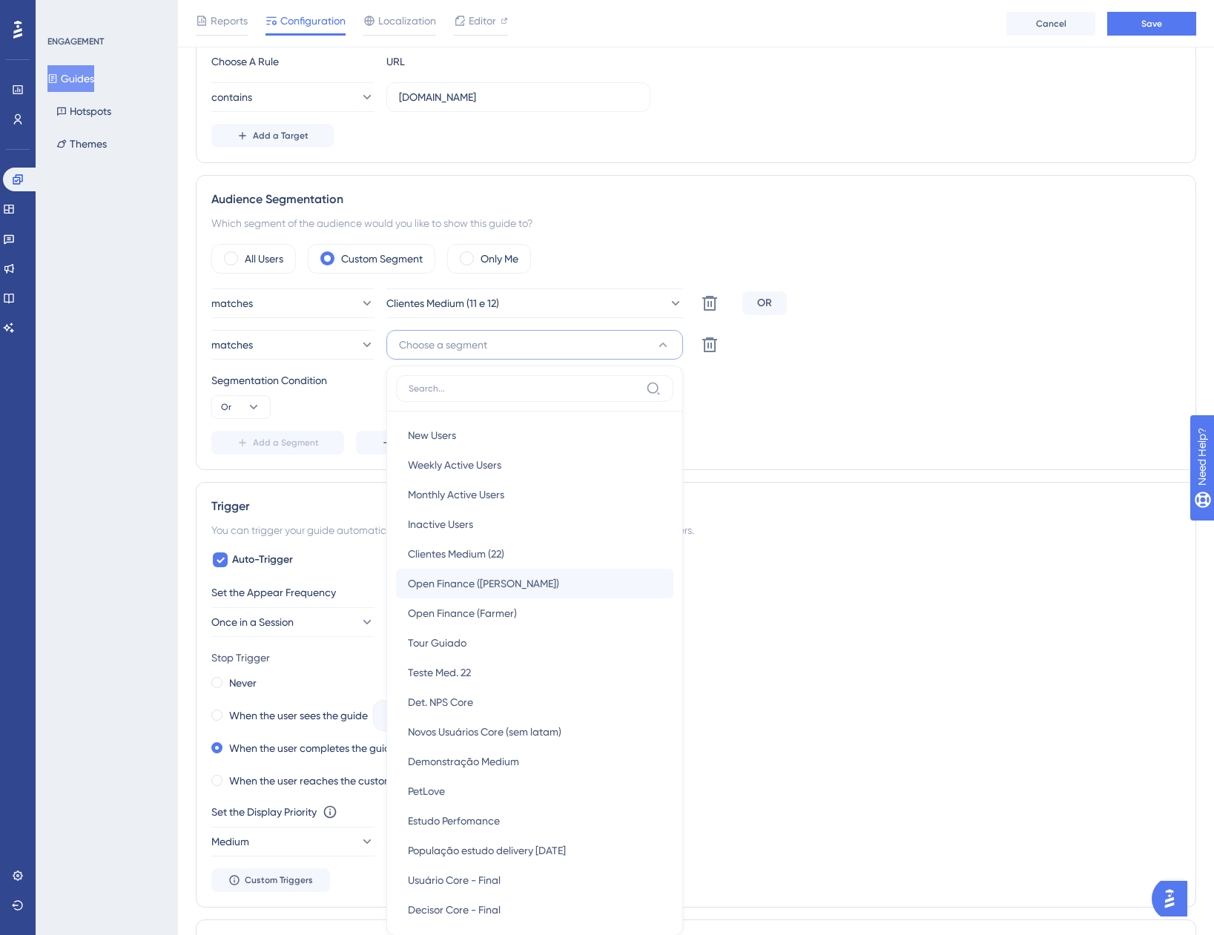
scroll to position [584, 0]
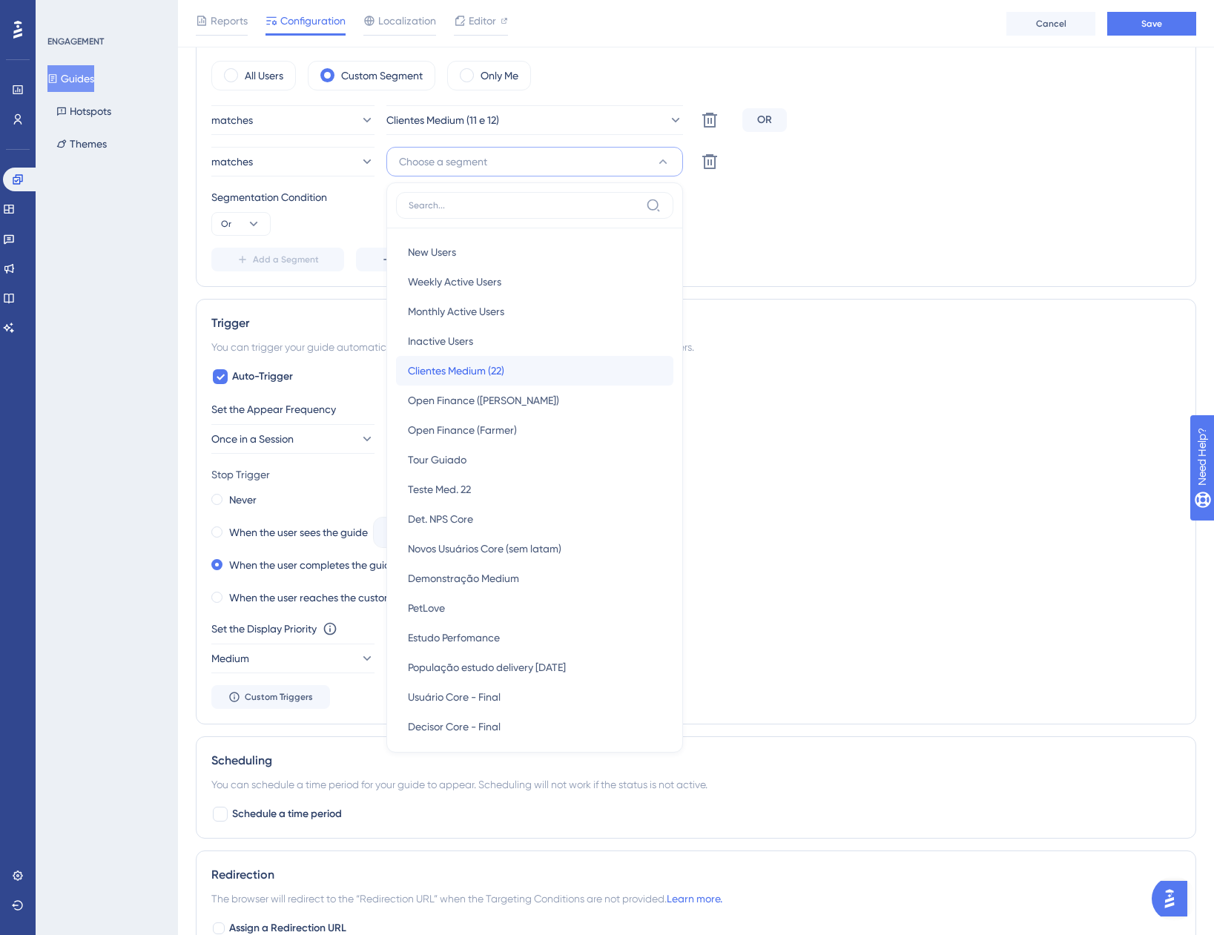
click at [500, 376] on span "Clientes Medium (22)" at bounding box center [456, 371] width 96 height 18
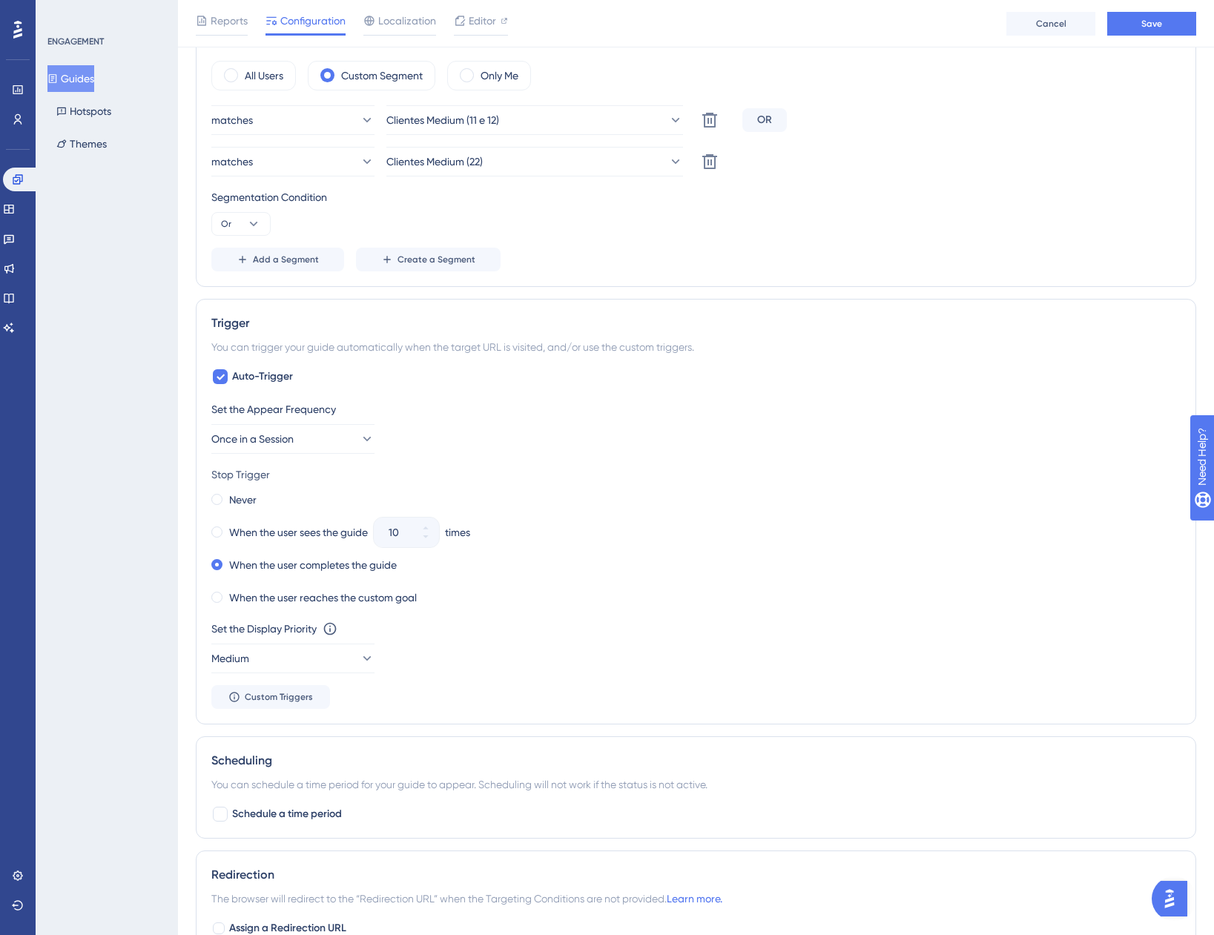
click at [742, 259] on div "Add a Segment Create a Segment" at bounding box center [695, 260] width 969 height 24
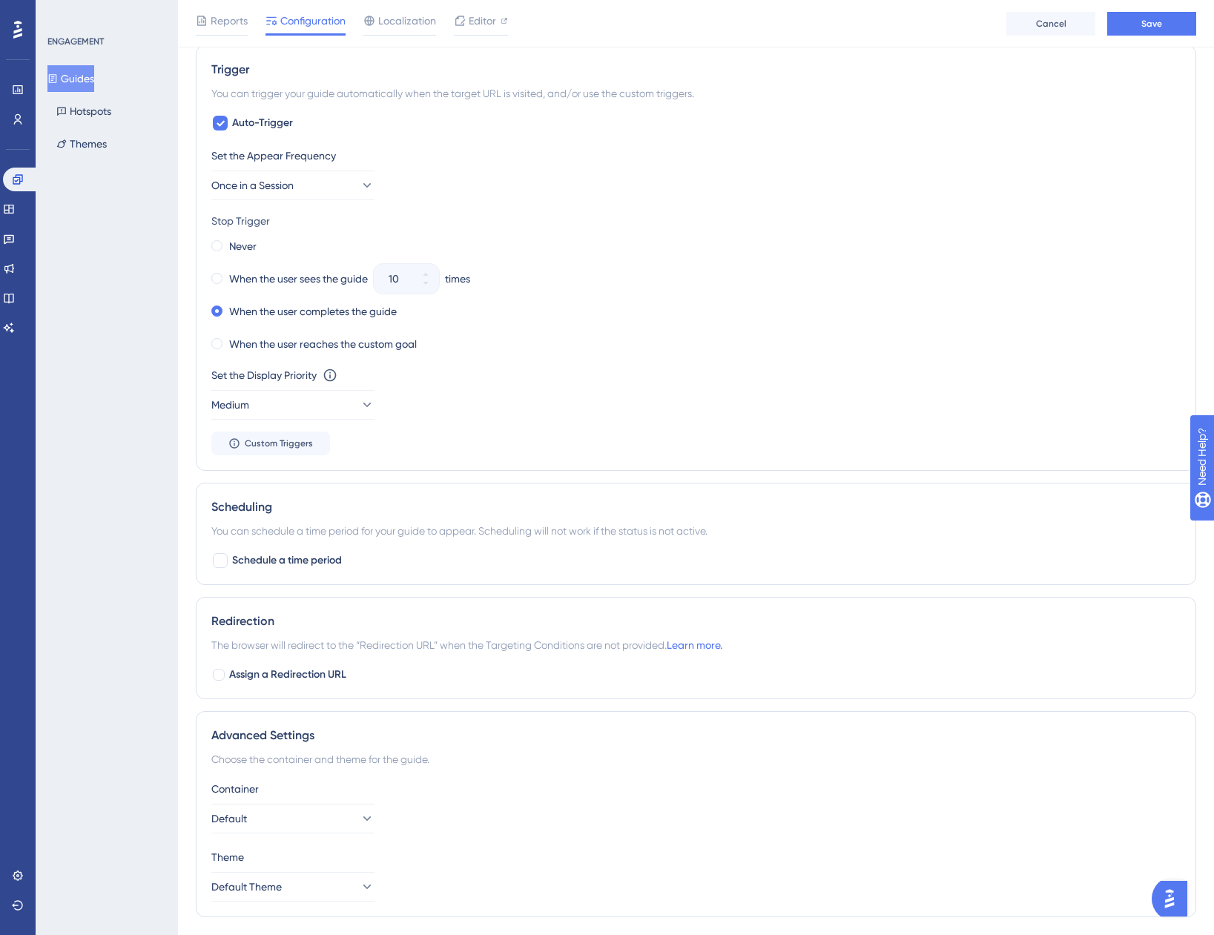
scroll to position [879, 0]
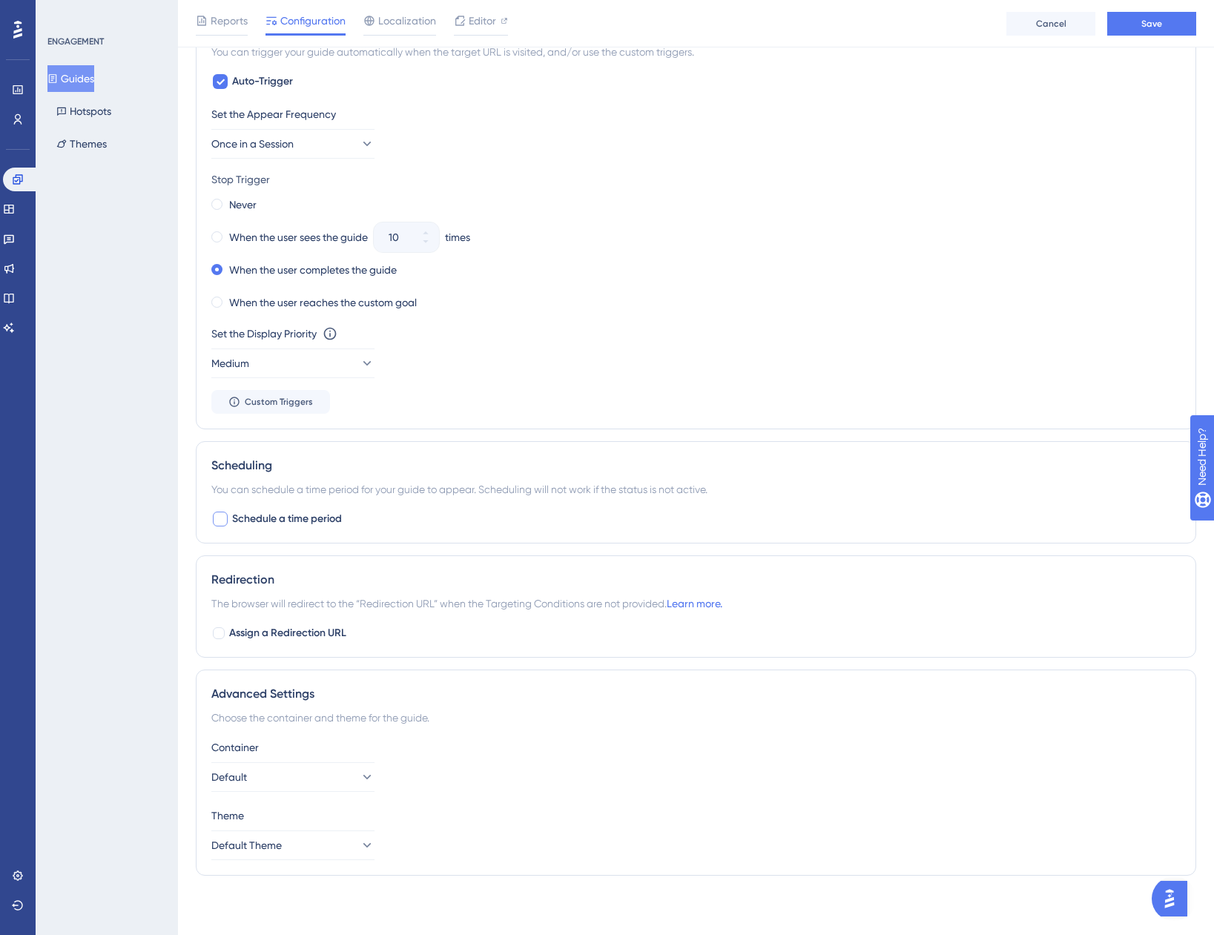
click at [233, 516] on span "Schedule a time period" at bounding box center [287, 519] width 110 height 18
checkbox input "true"
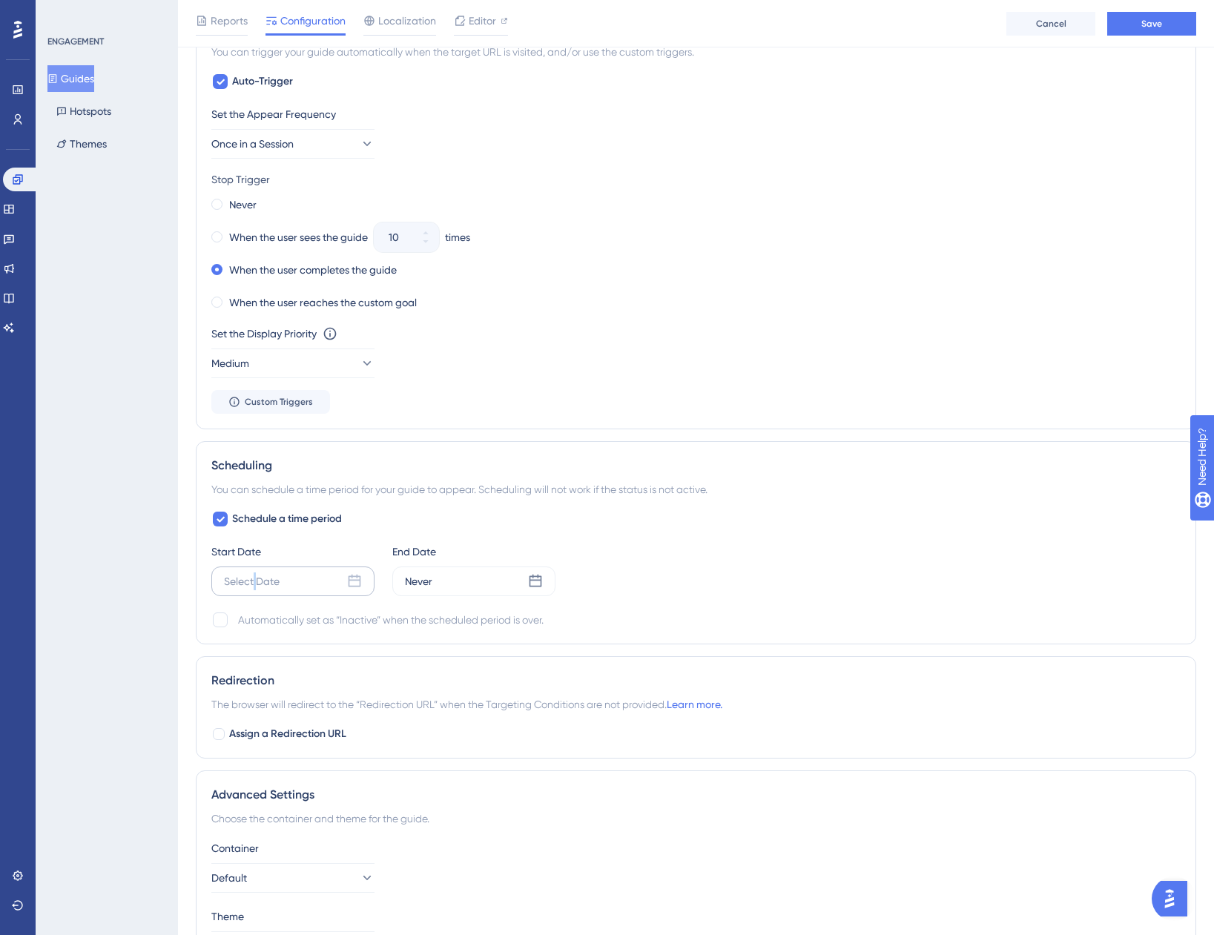
click at [255, 589] on div "Select Date" at bounding box center [252, 582] width 56 height 18
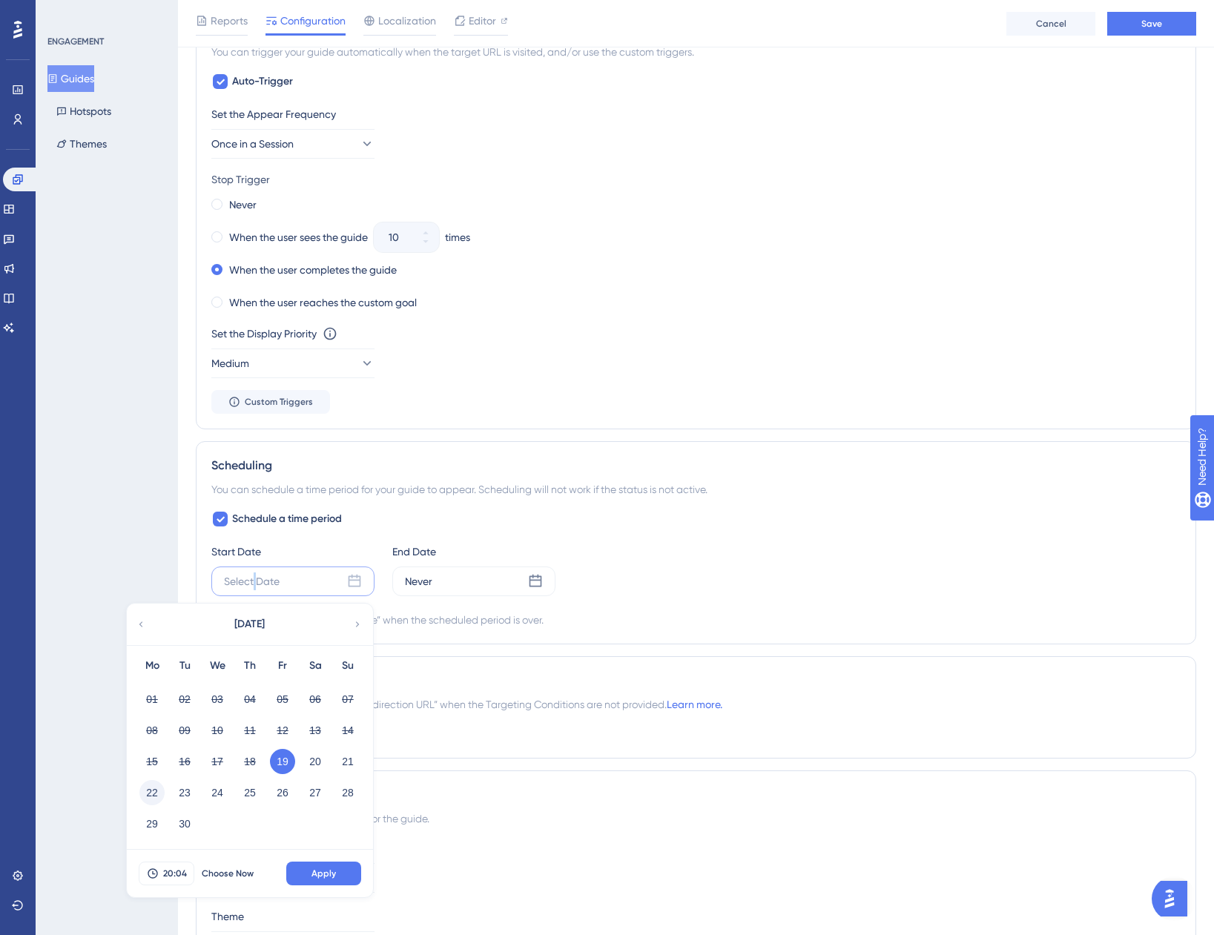
click at [158, 794] on button "22" at bounding box center [151, 792] width 25 height 25
click at [168, 873] on span "20:04" at bounding box center [175, 874] width 24 height 12
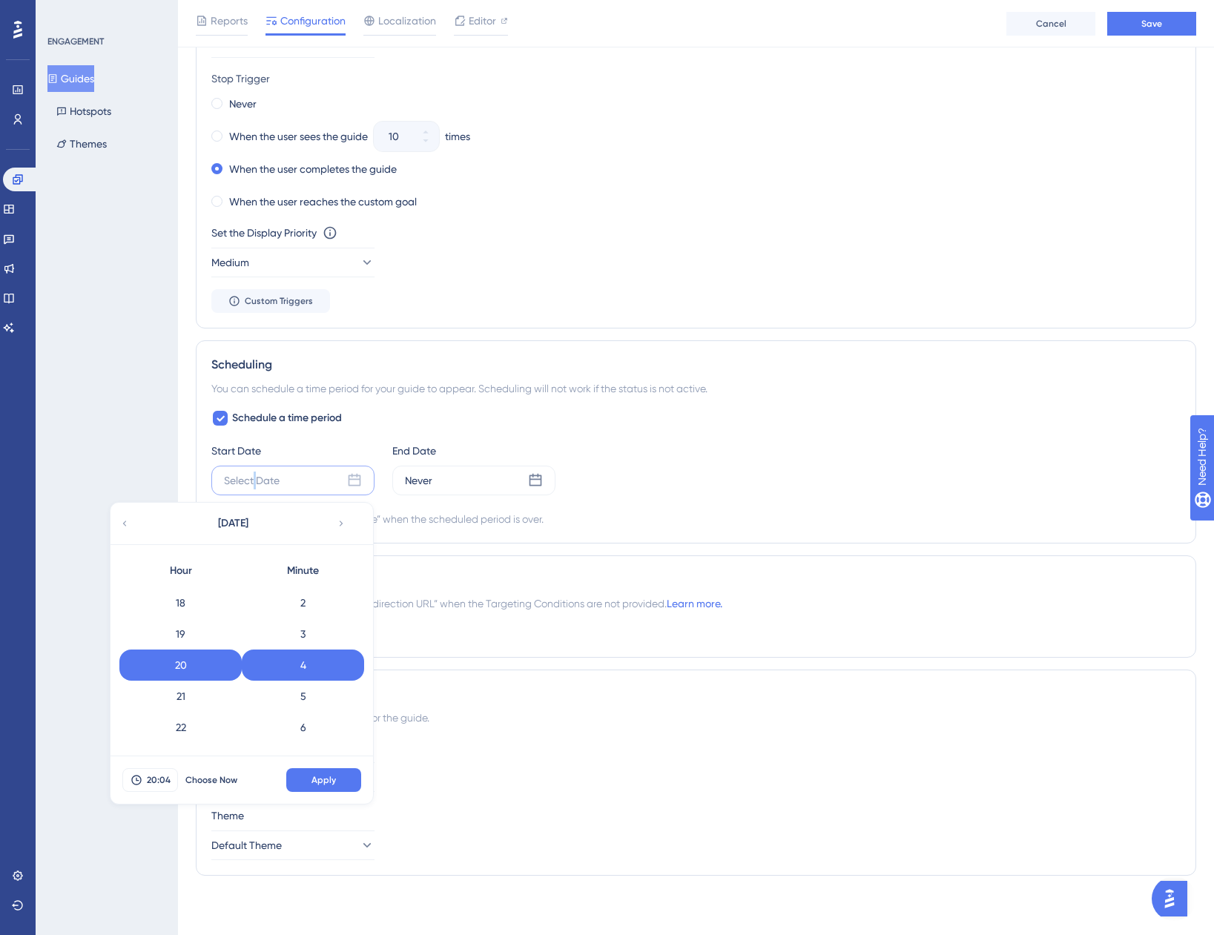
scroll to position [263, 0]
click at [183, 657] on div "10" at bounding box center [180, 650] width 122 height 31
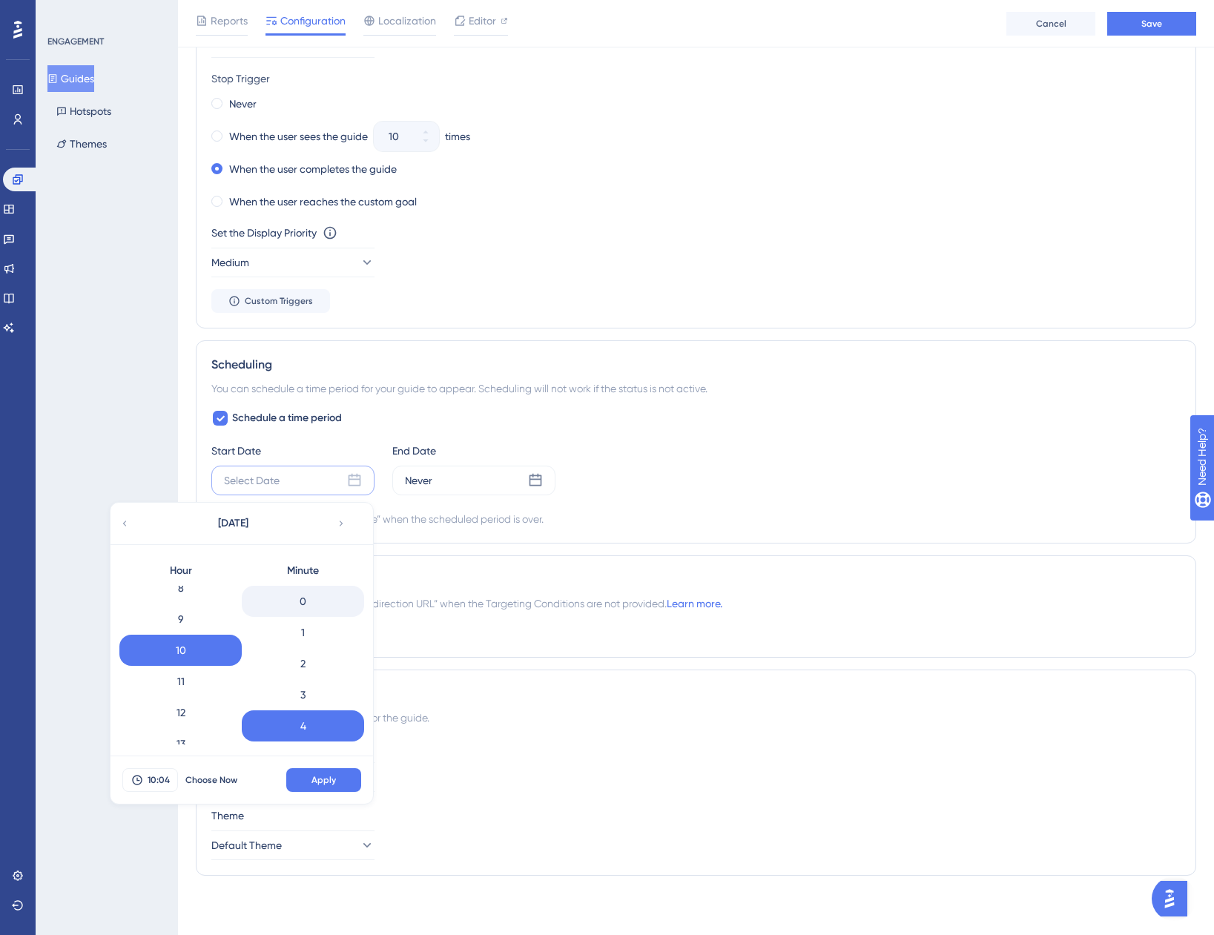
click at [301, 604] on div "0" at bounding box center [303, 601] width 122 height 31
click at [331, 791] on button "Apply" at bounding box center [323, 780] width 75 height 24
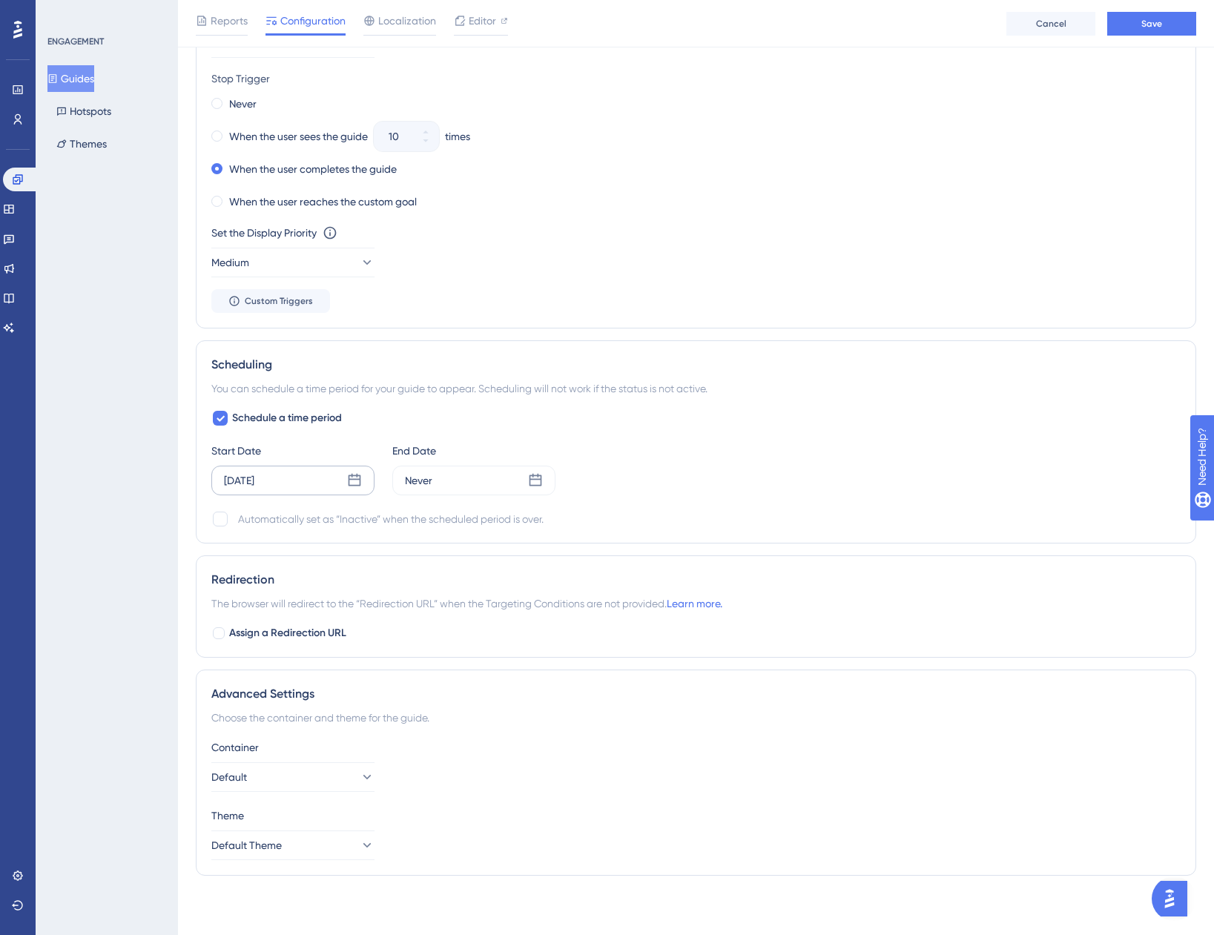
click at [705, 494] on div "Start Date Sep 22 2025 End Date Never" at bounding box center [695, 468] width 969 height 53
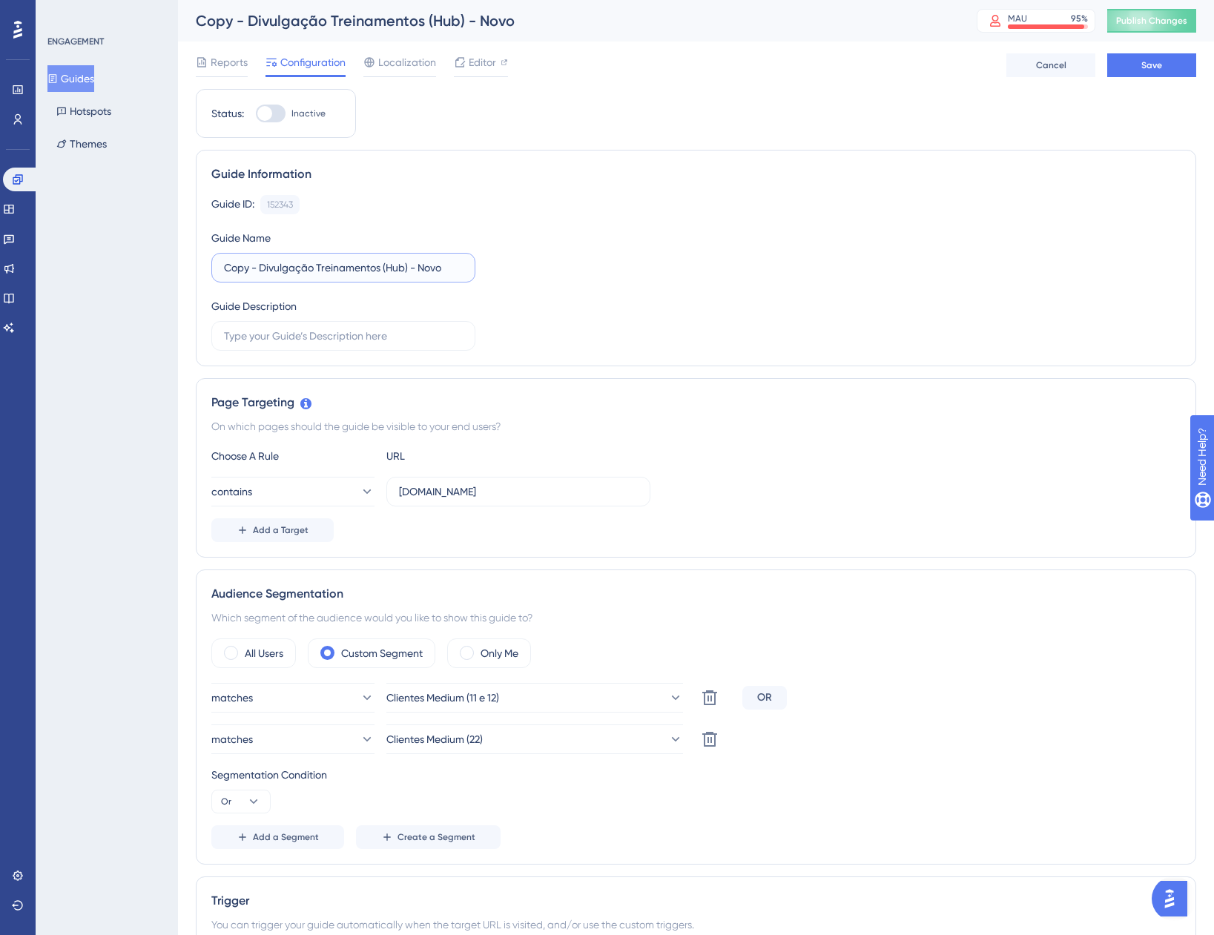
click at [426, 266] on input "Copy - Divulgação Treinamentos (Hub) - Novo" at bounding box center [343, 268] width 239 height 16
drag, startPoint x: 257, startPoint y: 265, endPoint x: 142, endPoint y: 268, distance: 115.0
click at [178, 267] on div "Performance Users Engagement Widgets Feedback Product Updates Knowledge Base AI…" at bounding box center [696, 942] width 1036 height 1885
click at [411, 264] on input "Divulgação Treinamentos (Hub) - Novo" at bounding box center [343, 268] width 239 height 16
click at [404, 264] on input "Divulgação Treinamentos (Hub) - Novo" at bounding box center [343, 268] width 239 height 16
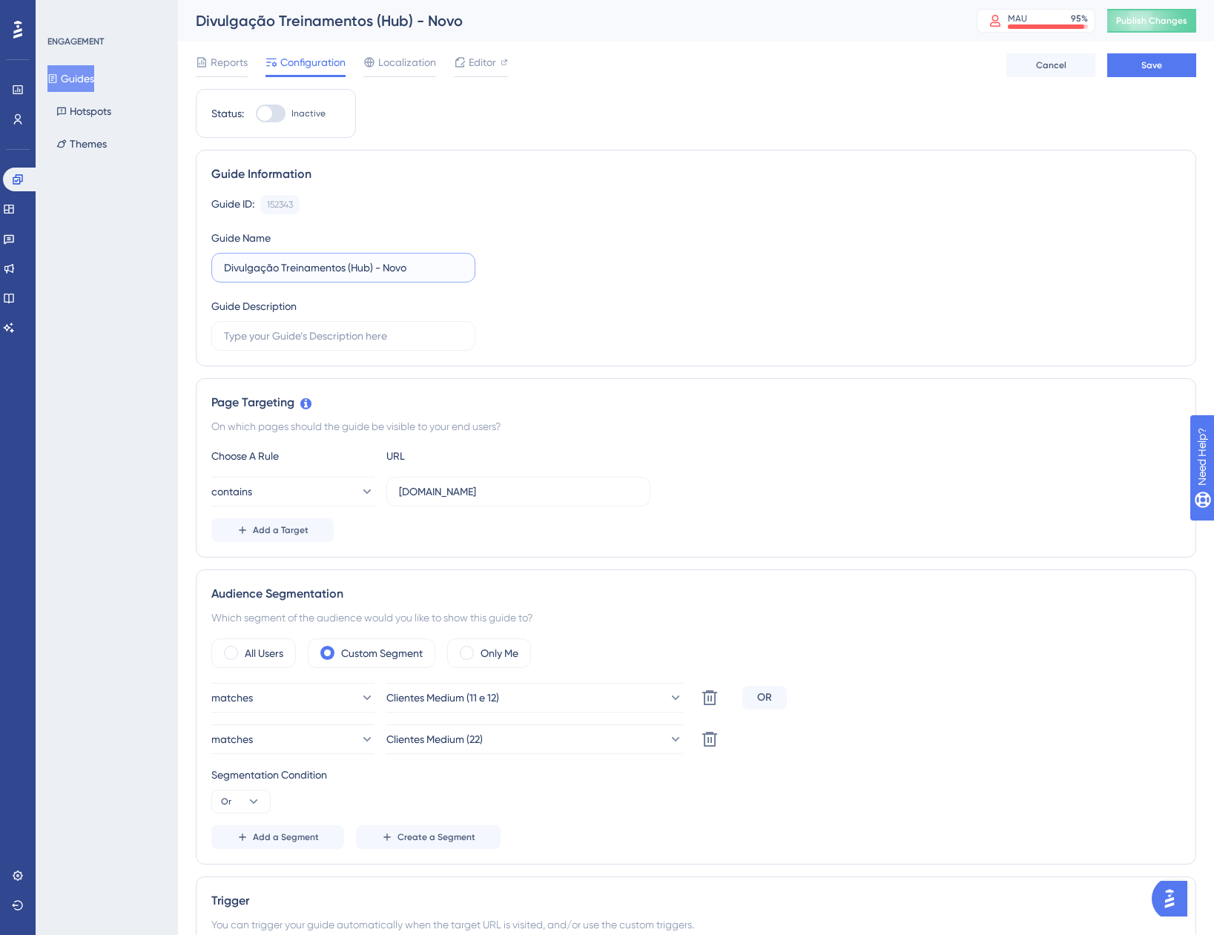
click at [404, 264] on input "Divulgação Treinamentos (Hub) - Novo" at bounding box center [343, 268] width 239 height 16
type input "Divulgação Treinamentos (Hub) - Medium"
click at [1192, 64] on button "Save" at bounding box center [1151, 65] width 89 height 24
click at [88, 75] on button "Guides" at bounding box center [70, 78] width 47 height 27
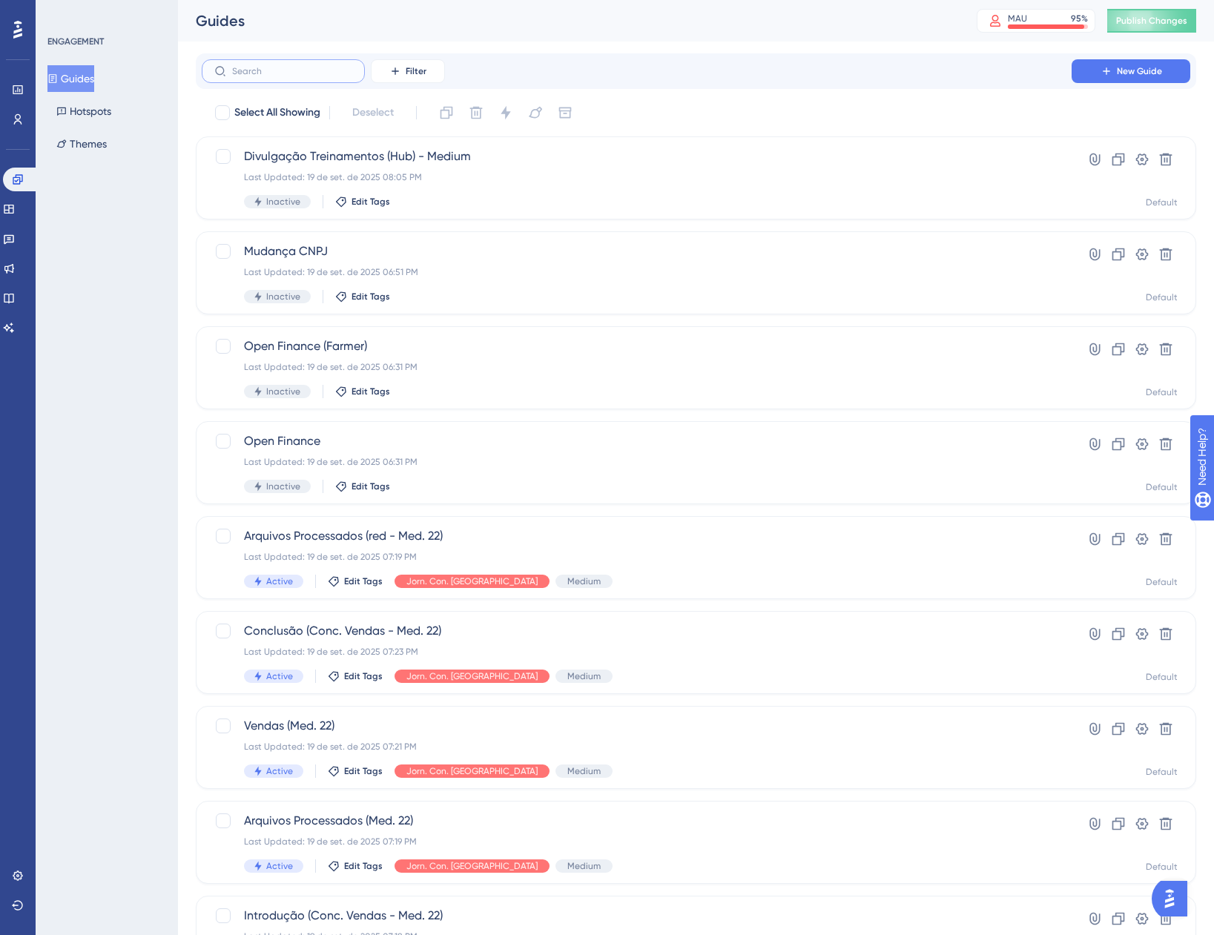
click at [301, 71] on input "text" at bounding box center [292, 71] width 120 height 10
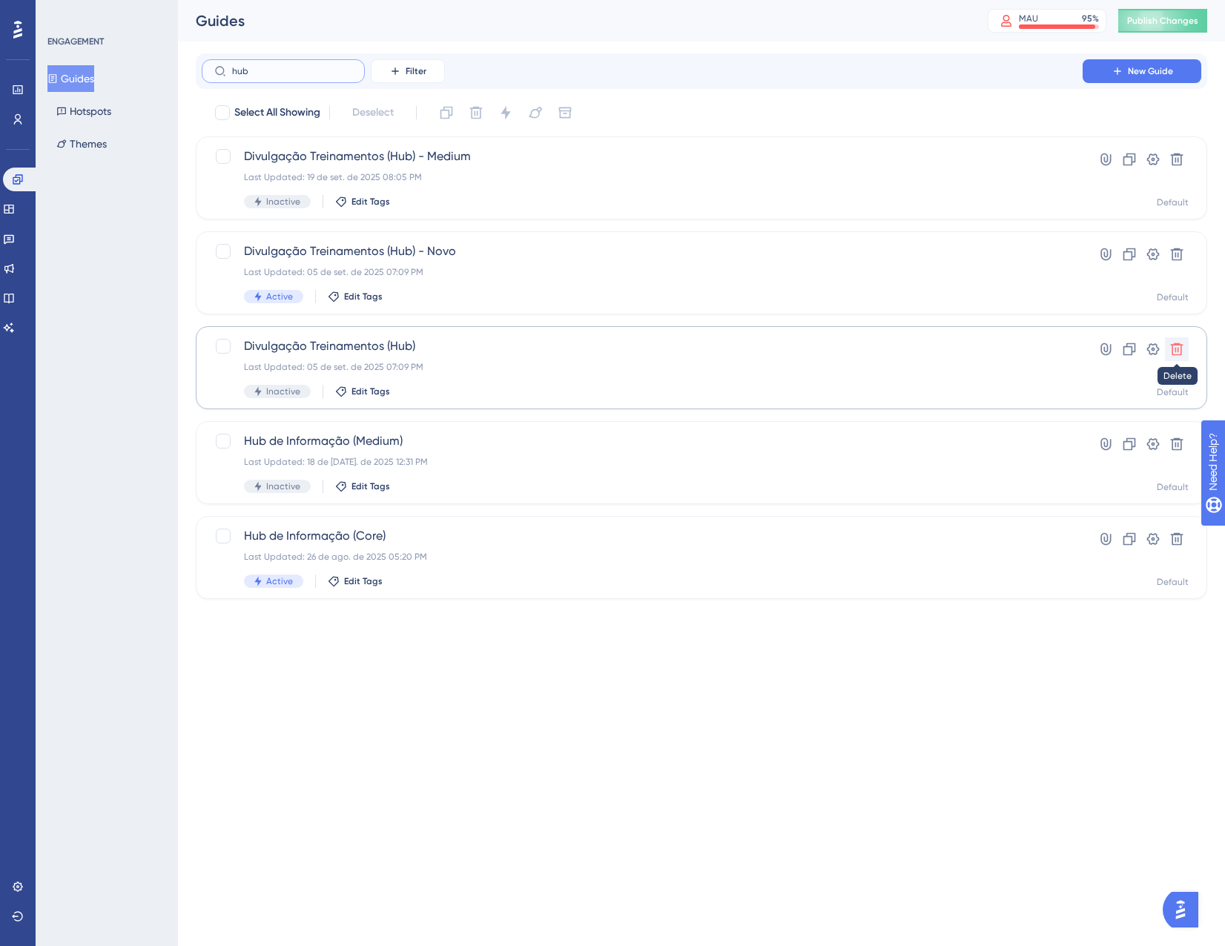
type input "hub"
click at [1183, 344] on icon at bounding box center [1177, 349] width 15 height 15
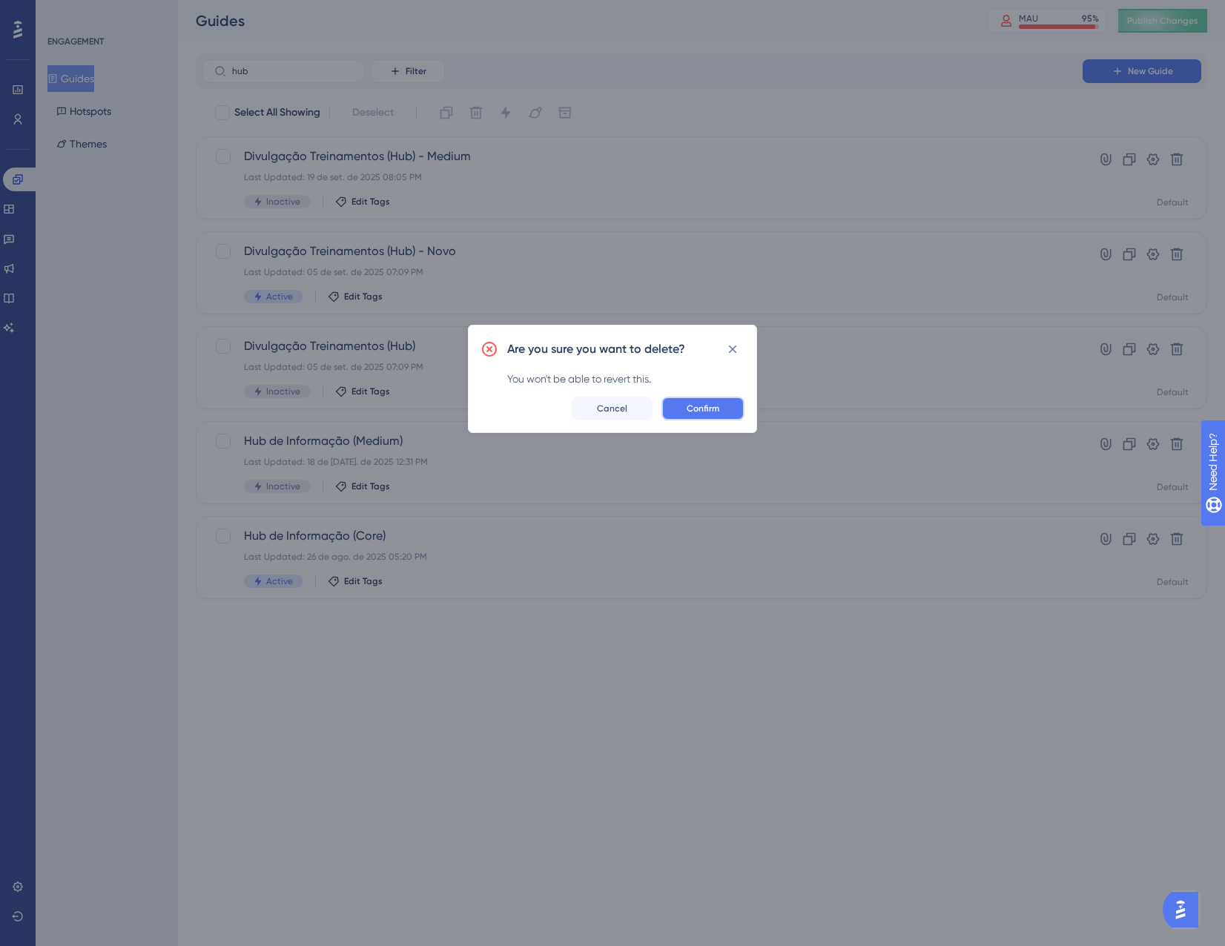
click at [711, 411] on span "Confirm" at bounding box center [703, 409] width 33 height 12
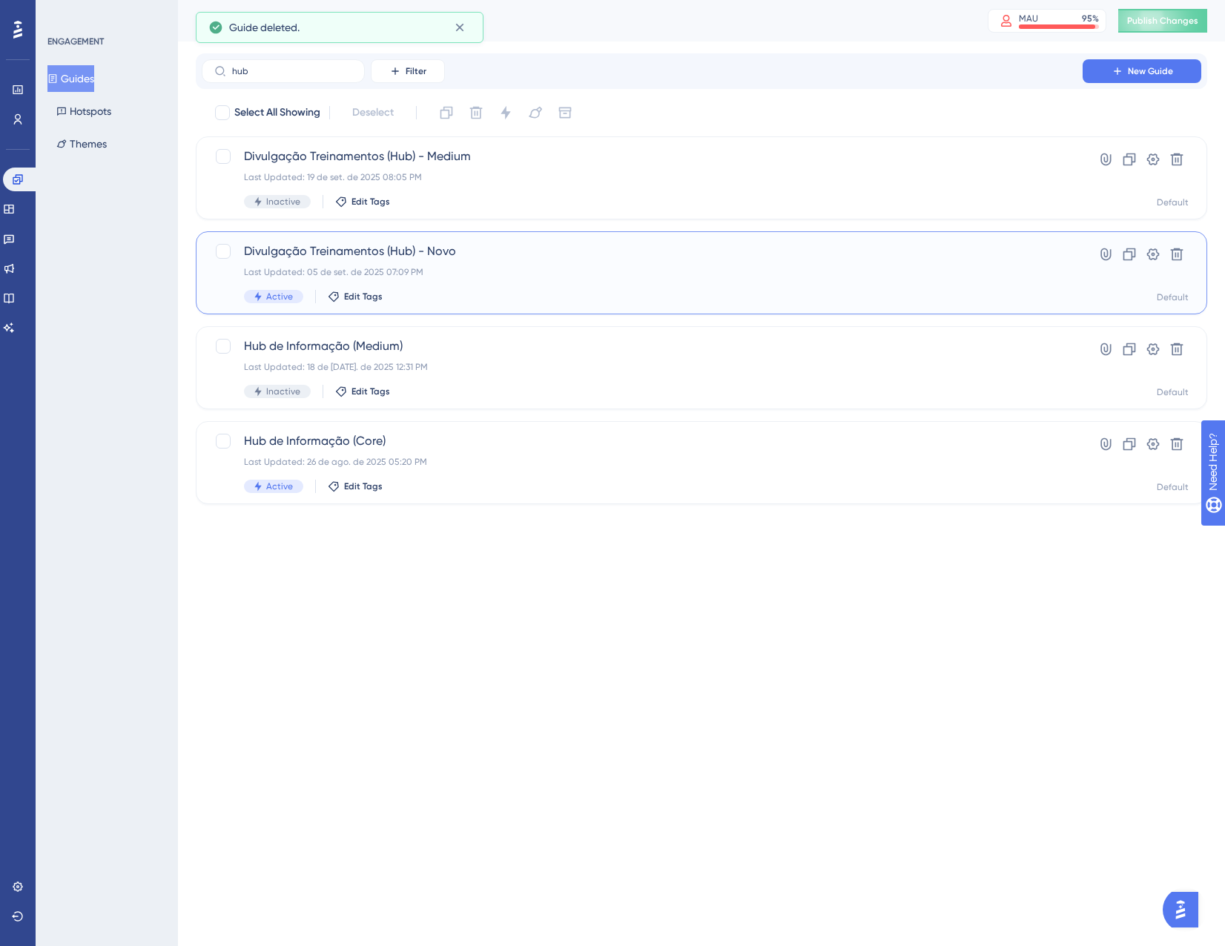
click at [514, 268] on div "Last Updated: 05 de set. de 2025 07:09 PM" at bounding box center [642, 272] width 797 height 12
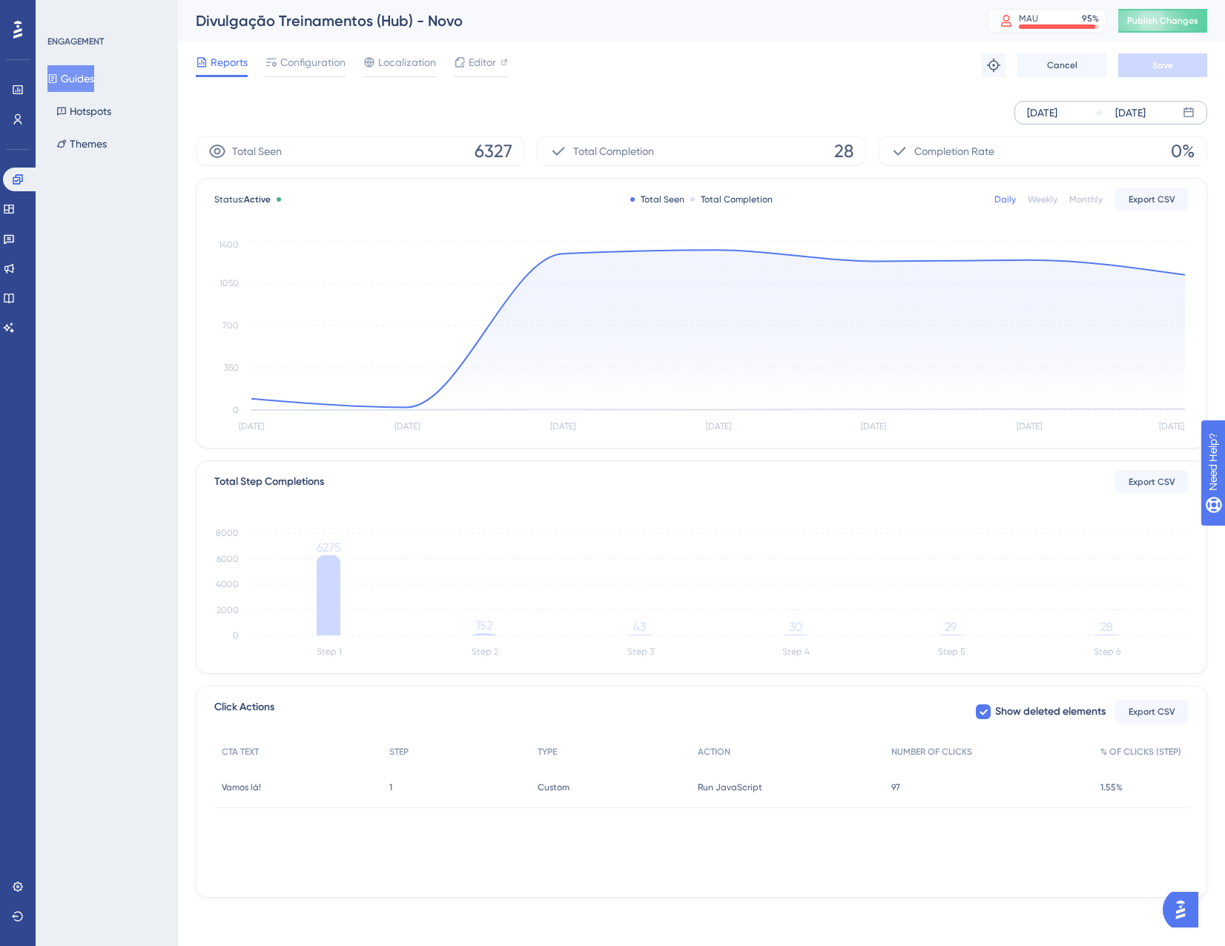
click at [1052, 108] on div "[DATE]" at bounding box center [1042, 113] width 30 height 18
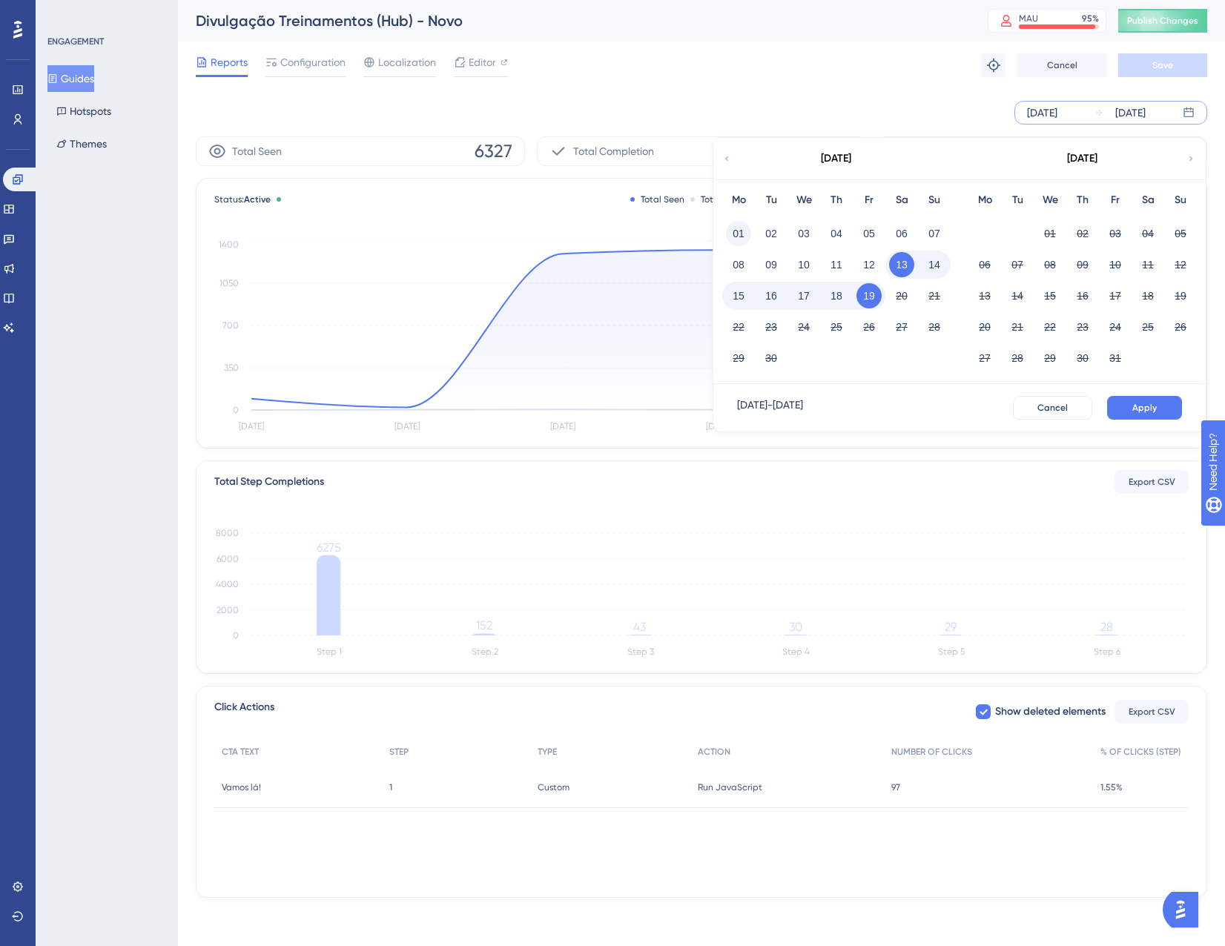
click at [725, 231] on div "01" at bounding box center [738, 234] width 33 height 28
click at [738, 233] on button "01" at bounding box center [738, 233] width 25 height 25
click at [1138, 400] on button "Apply" at bounding box center [1144, 408] width 75 height 24
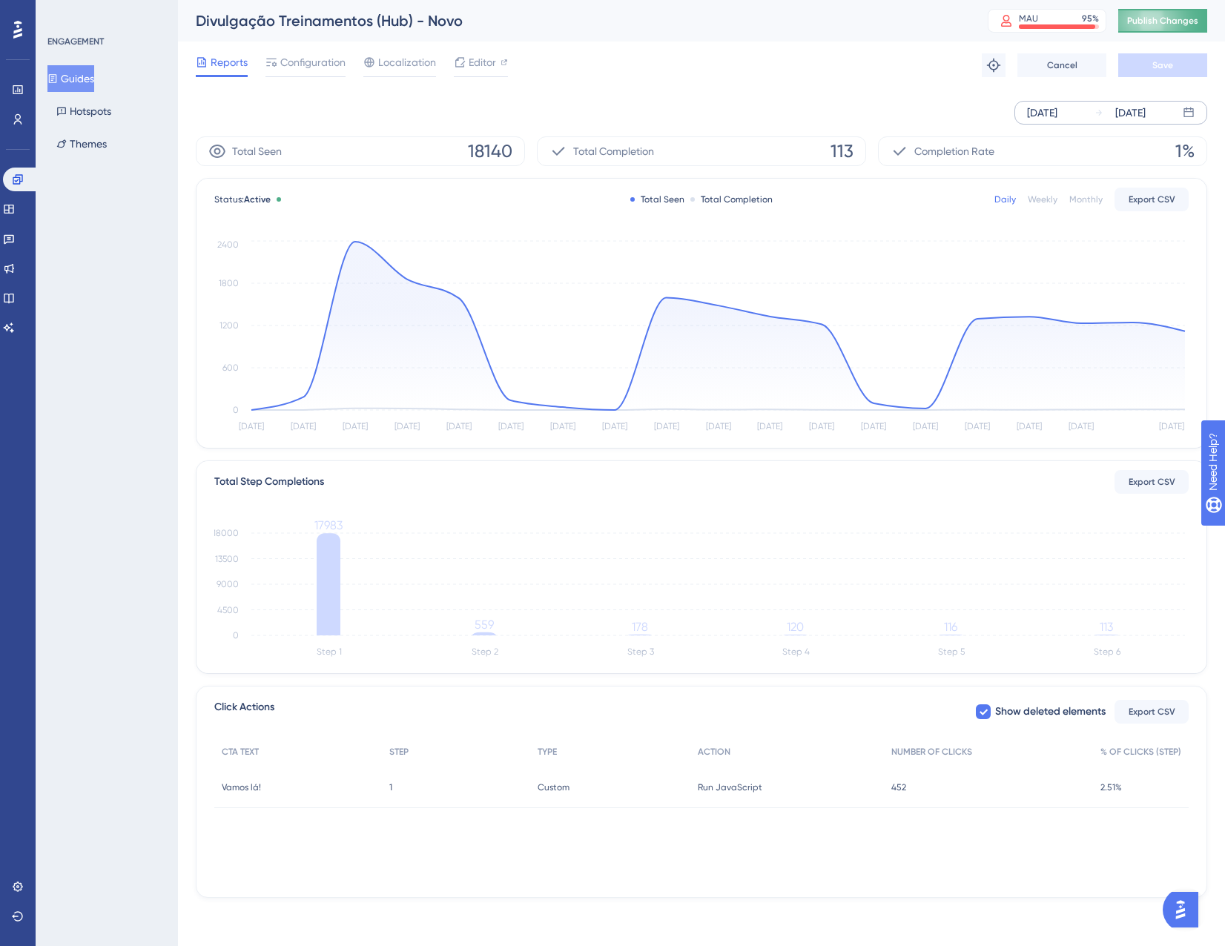
click at [1171, 25] on button "Publish Changes" at bounding box center [1162, 21] width 89 height 24
click at [456, 25] on icon at bounding box center [459, 27] width 15 height 15
click at [13, 169] on link at bounding box center [21, 180] width 36 height 24
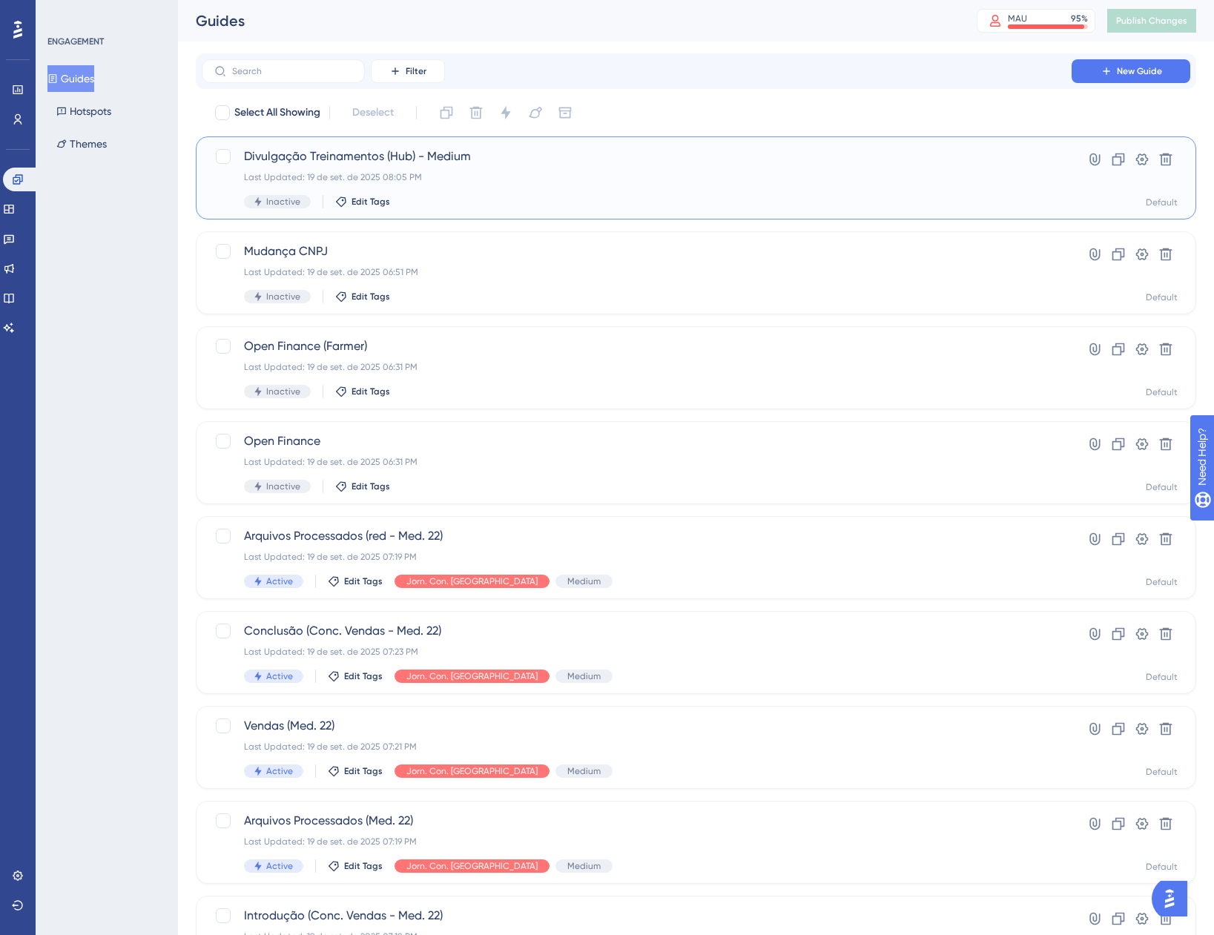
click at [541, 153] on span "Divulgação Treinamentos (Hub) - Medium" at bounding box center [636, 157] width 785 height 18
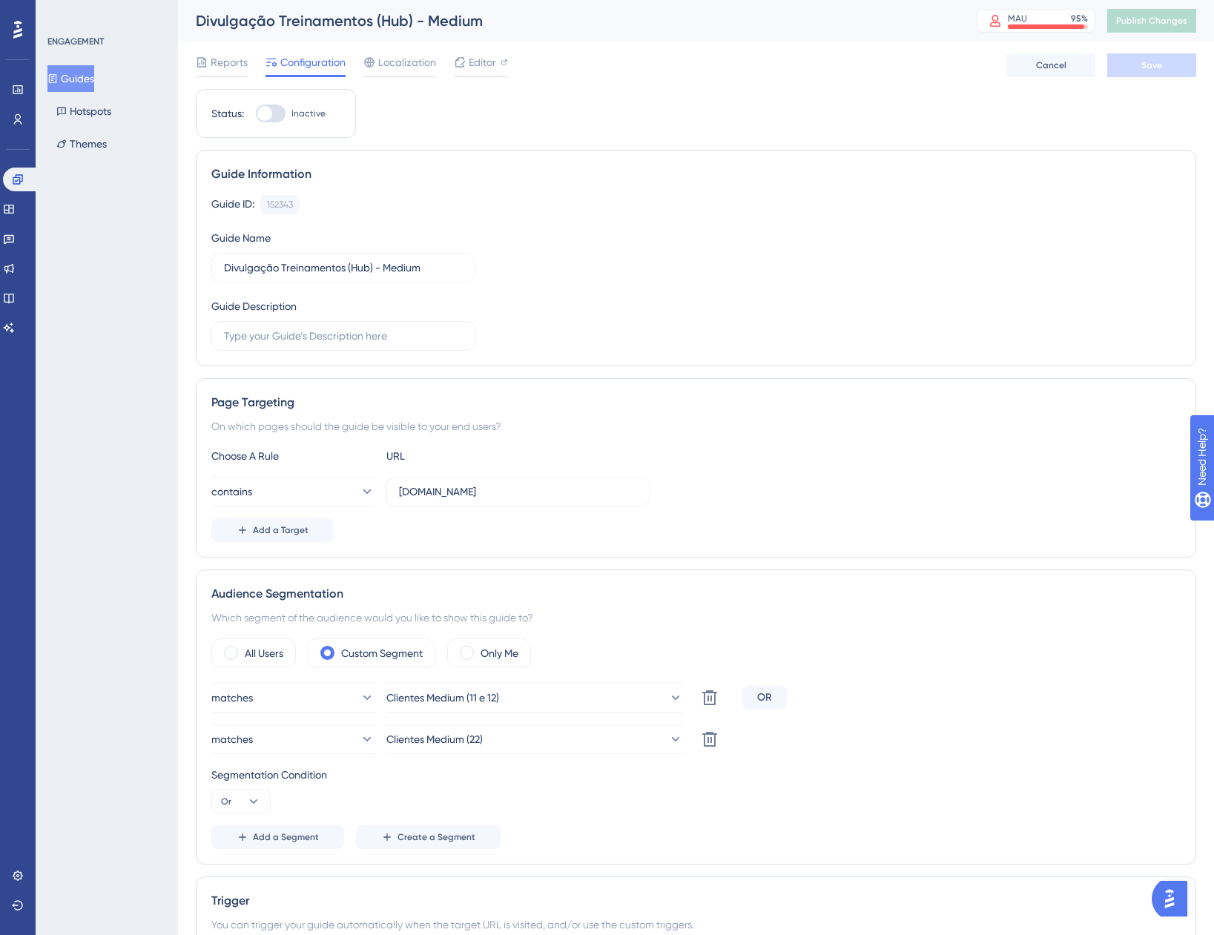
click at [282, 112] on div at bounding box center [271, 114] width 30 height 18
click at [256, 113] on input "Inactive" at bounding box center [255, 113] width 1 height 1
checkbox input "true"
click at [1134, 70] on button "Save" at bounding box center [1151, 65] width 89 height 24
click at [1136, 26] on span "Publish Changes" at bounding box center [1151, 21] width 71 height 12
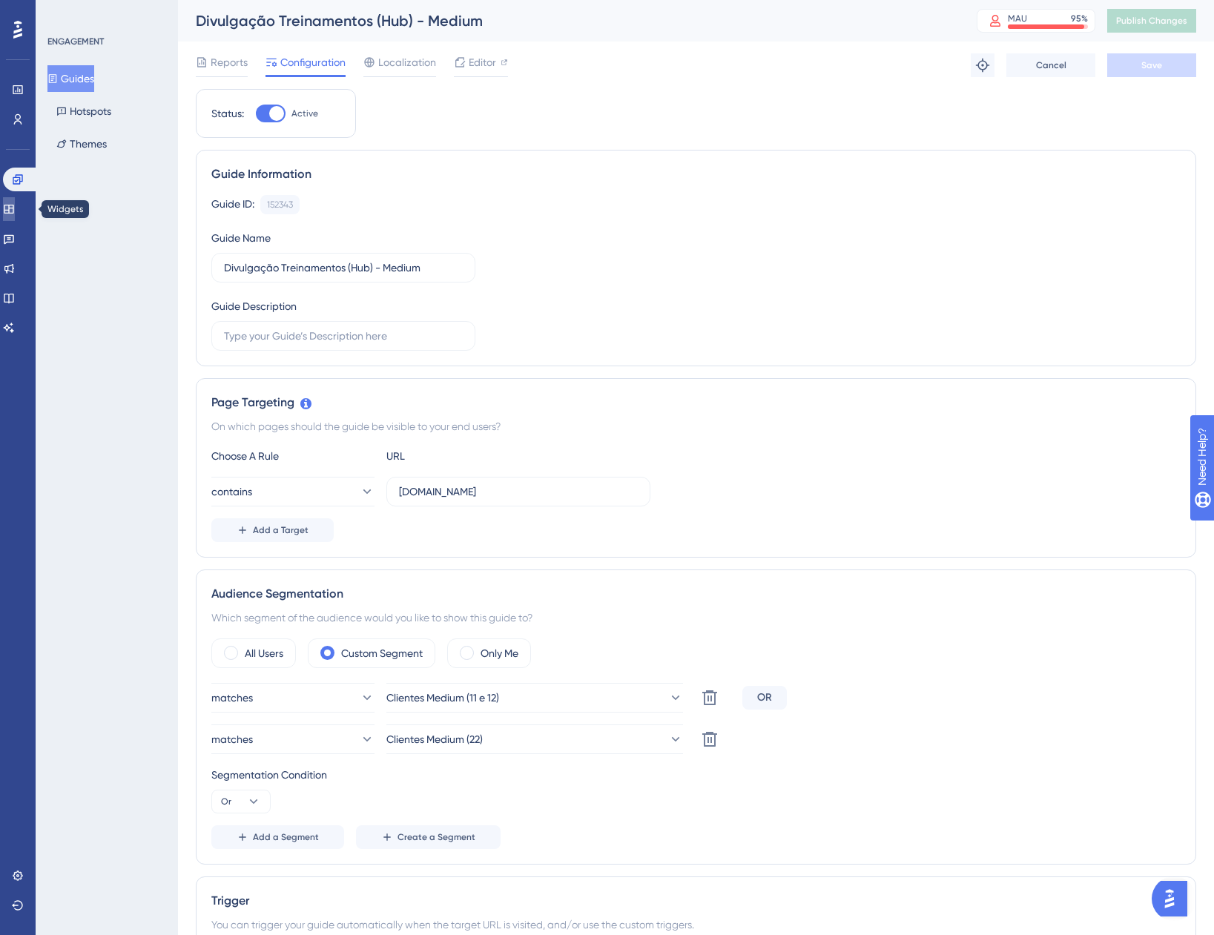
click at [10, 208] on link at bounding box center [9, 209] width 12 height 24
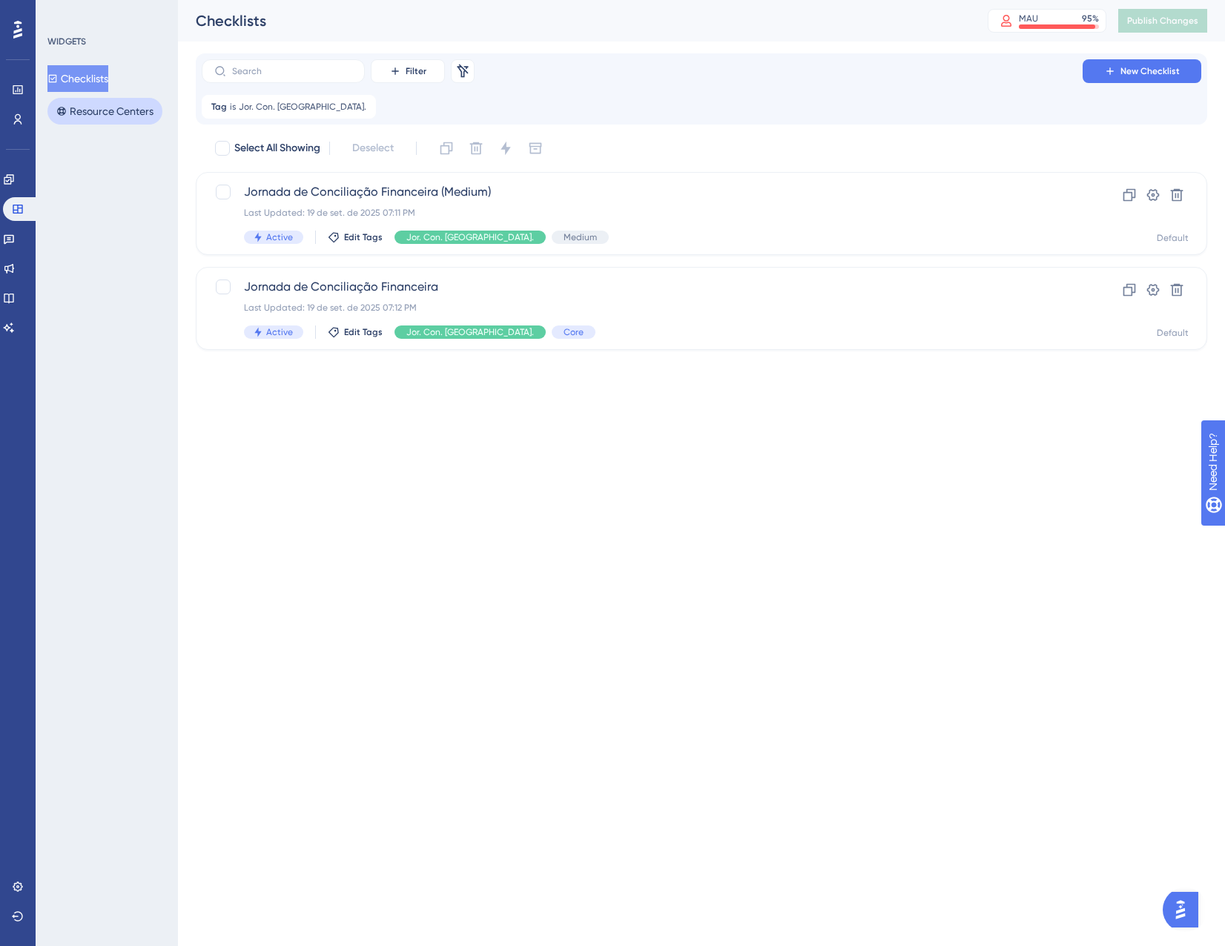
click at [93, 106] on button "Resource Centers" at bounding box center [104, 111] width 115 height 27
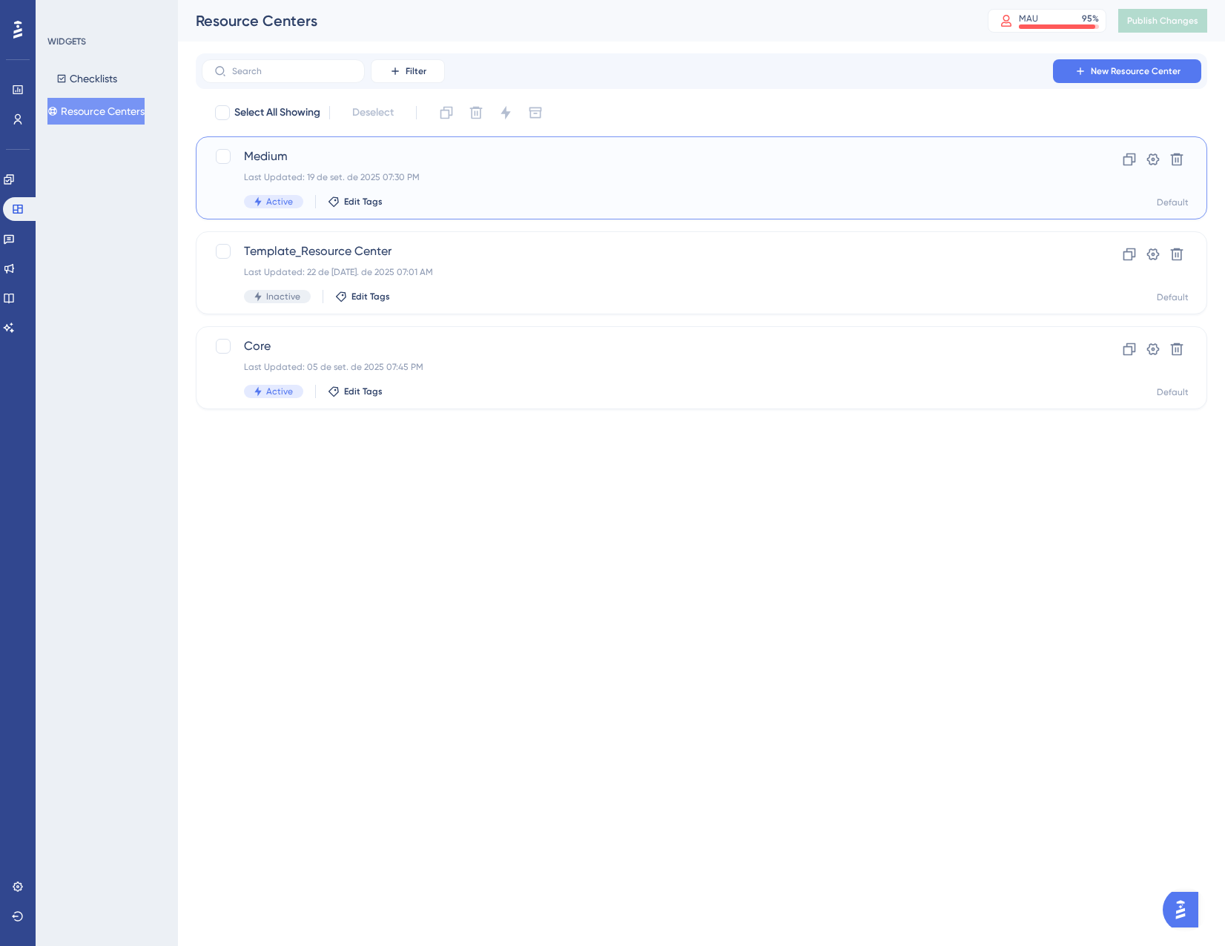
click at [395, 173] on div "Last Updated: 19 de set. de 2025 07:30 PM" at bounding box center [642, 177] width 797 height 12
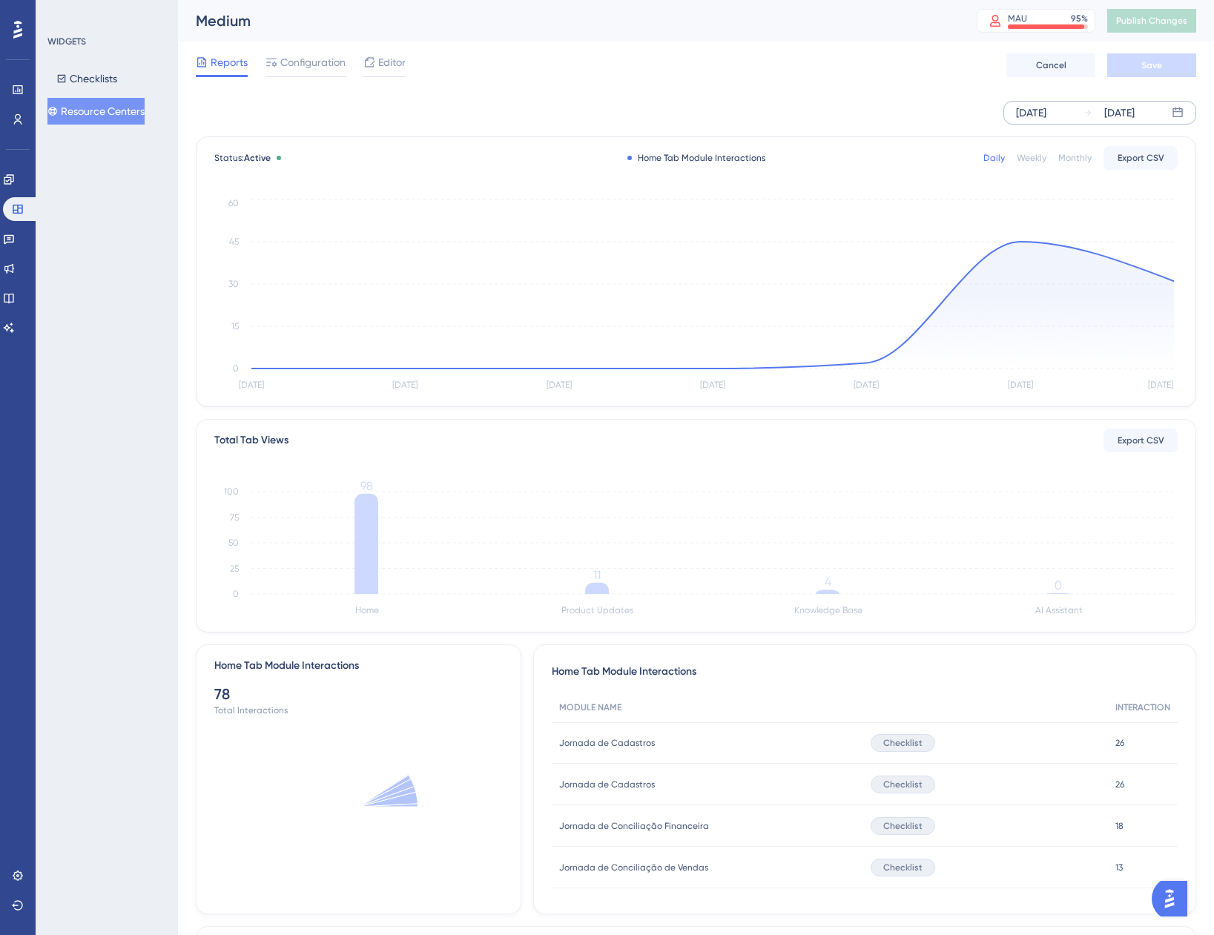
click at [1046, 111] on div "[DATE]" at bounding box center [1031, 113] width 30 height 18
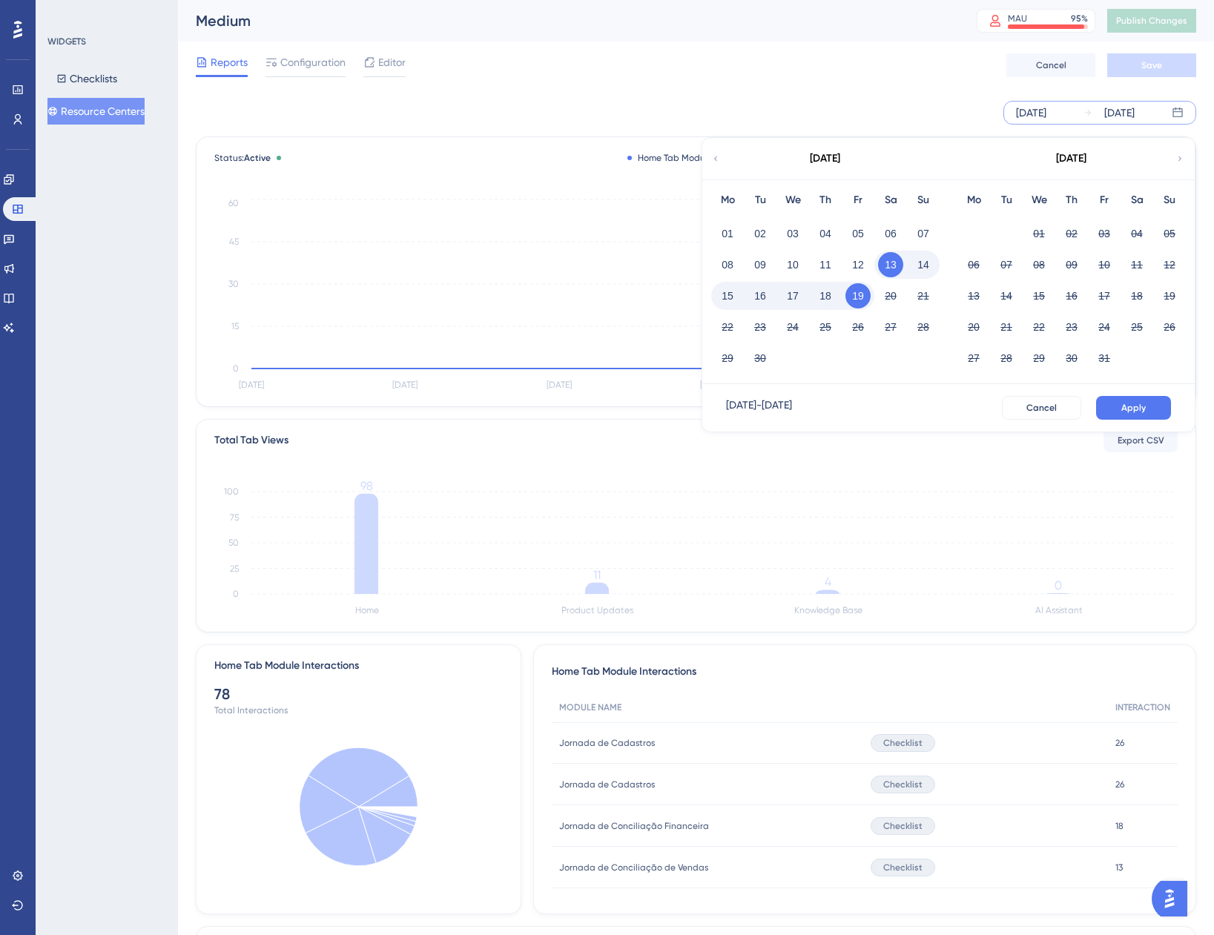
click at [717, 227] on button "01" at bounding box center [727, 233] width 25 height 25
click at [1120, 402] on button "Apply" at bounding box center [1133, 408] width 75 height 24
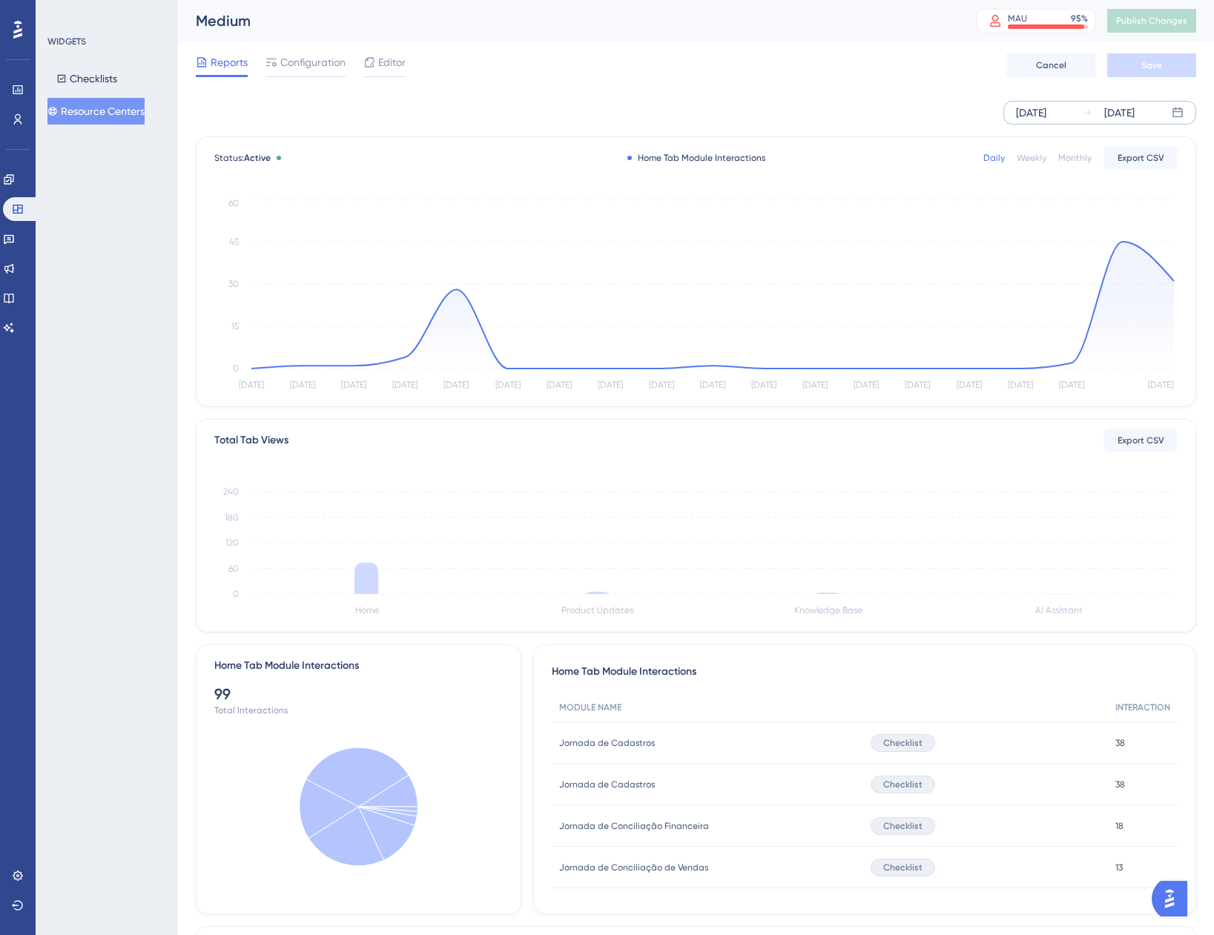
click at [1119, 119] on div "[DATE]" at bounding box center [1119, 113] width 30 height 18
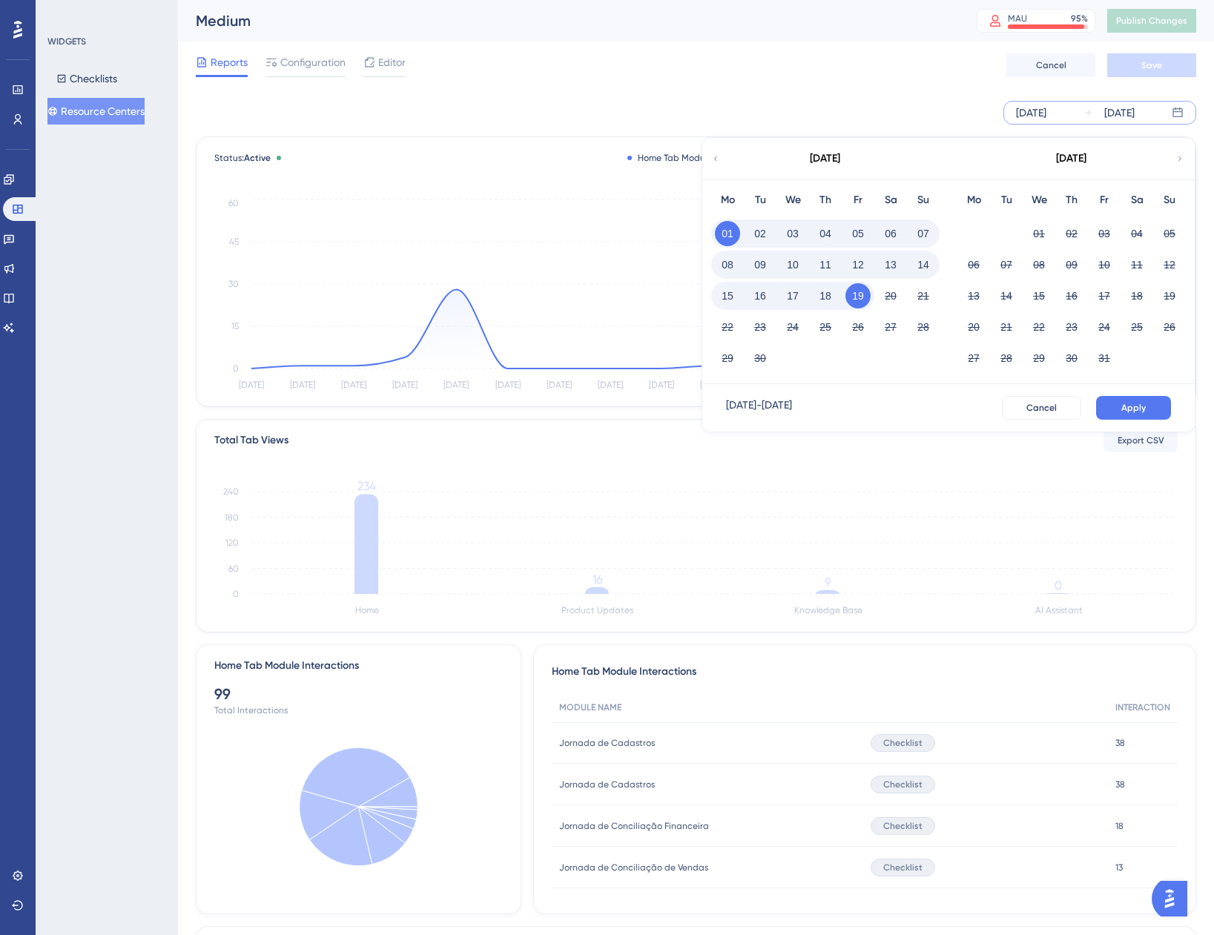
click at [831, 304] on button "18" at bounding box center [825, 295] width 25 height 25
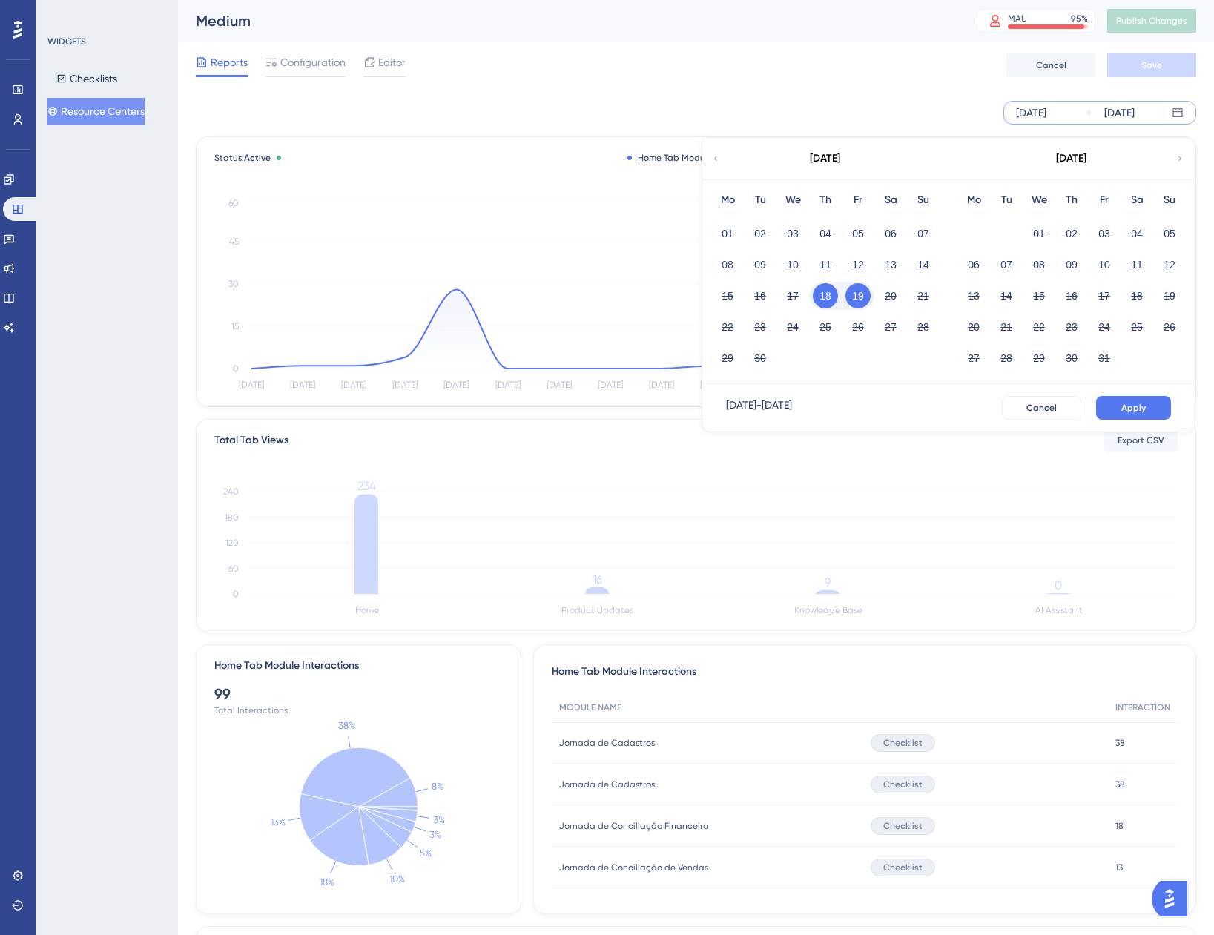
click at [777, 290] on div "17" at bounding box center [792, 296] width 33 height 28
click at [874, 291] on div "20" at bounding box center [890, 296] width 33 height 28
click at [854, 291] on button "19" at bounding box center [857, 295] width 25 height 25
click at [728, 232] on button "01" at bounding box center [727, 233] width 25 height 25
click at [822, 293] on button "18" at bounding box center [825, 295] width 25 height 25
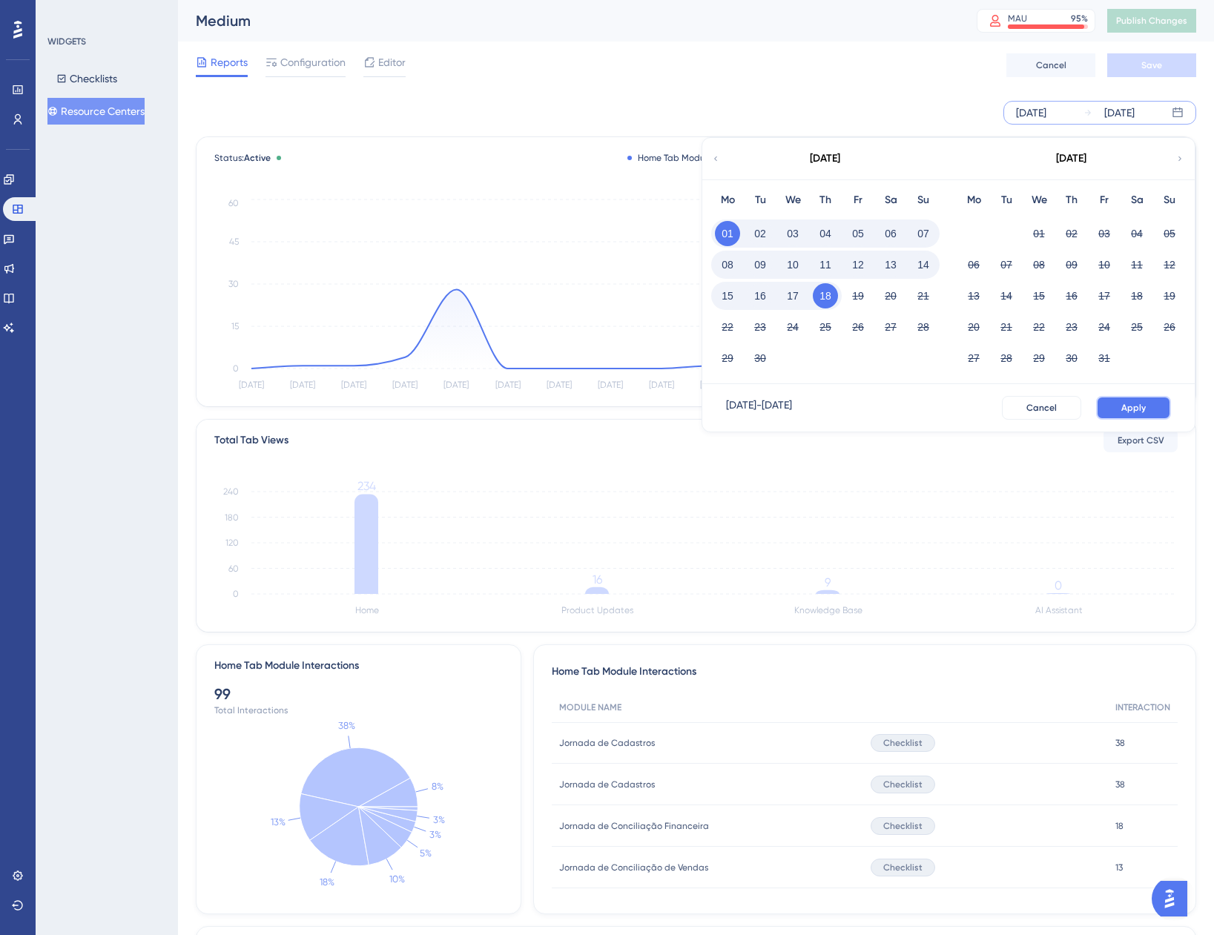
click at [1123, 410] on span "Apply" at bounding box center [1133, 408] width 24 height 12
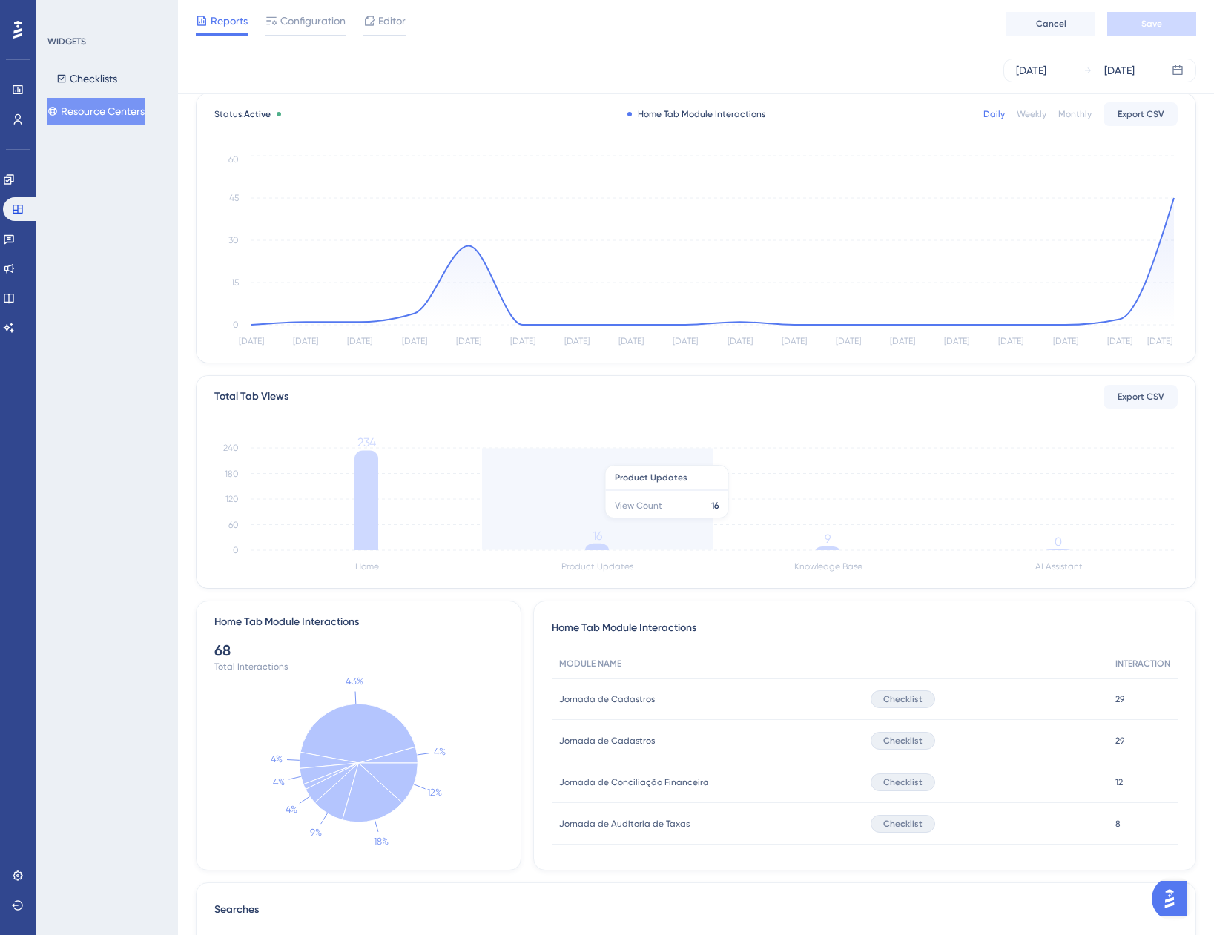
scroll to position [74, 0]
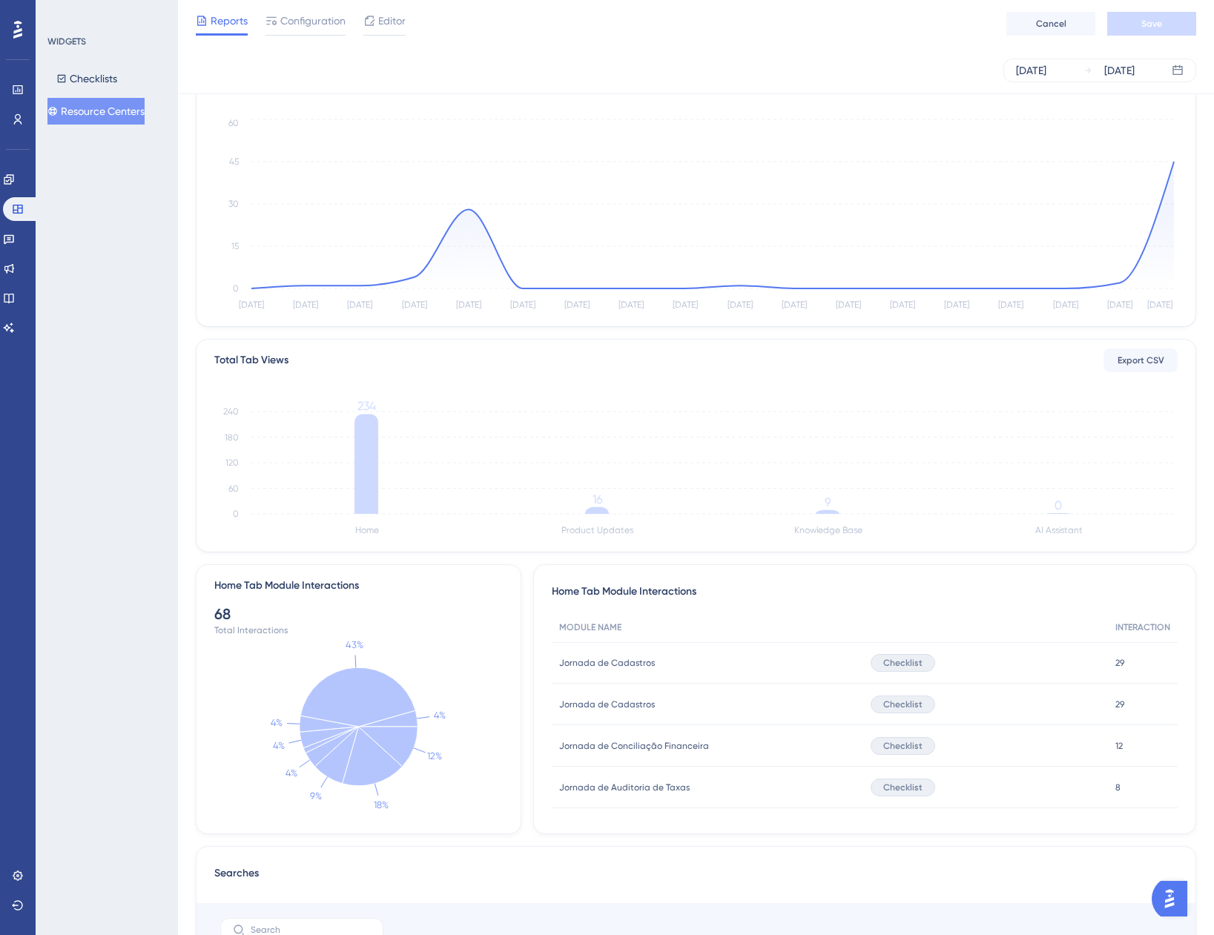
click at [1126, 73] on div "Sep 18 2025" at bounding box center [1119, 71] width 30 height 18
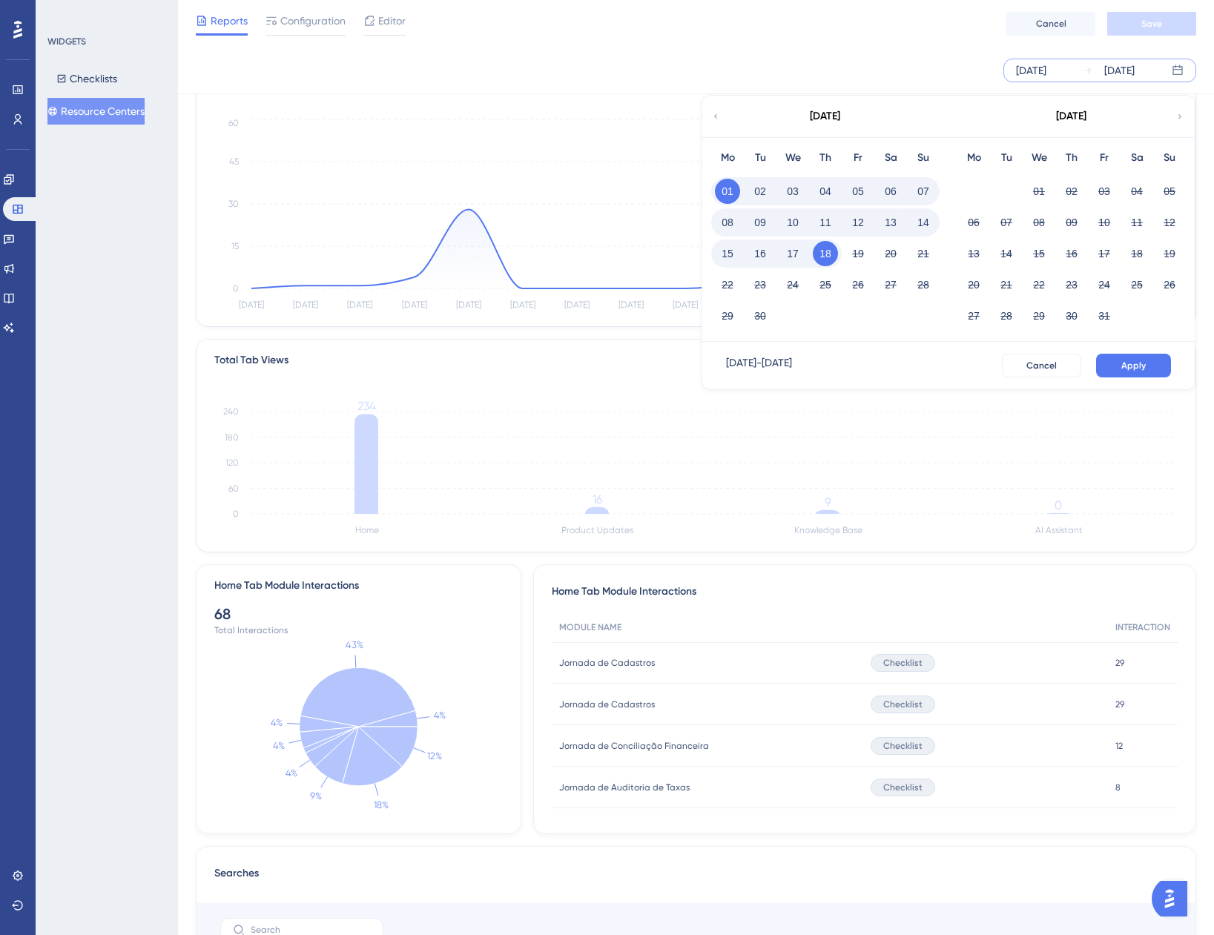
click at [728, 186] on button "01" at bounding box center [727, 191] width 25 height 25
click at [792, 254] on button "17" at bounding box center [792, 253] width 25 height 25
click at [1158, 371] on button "Apply" at bounding box center [1133, 366] width 75 height 24
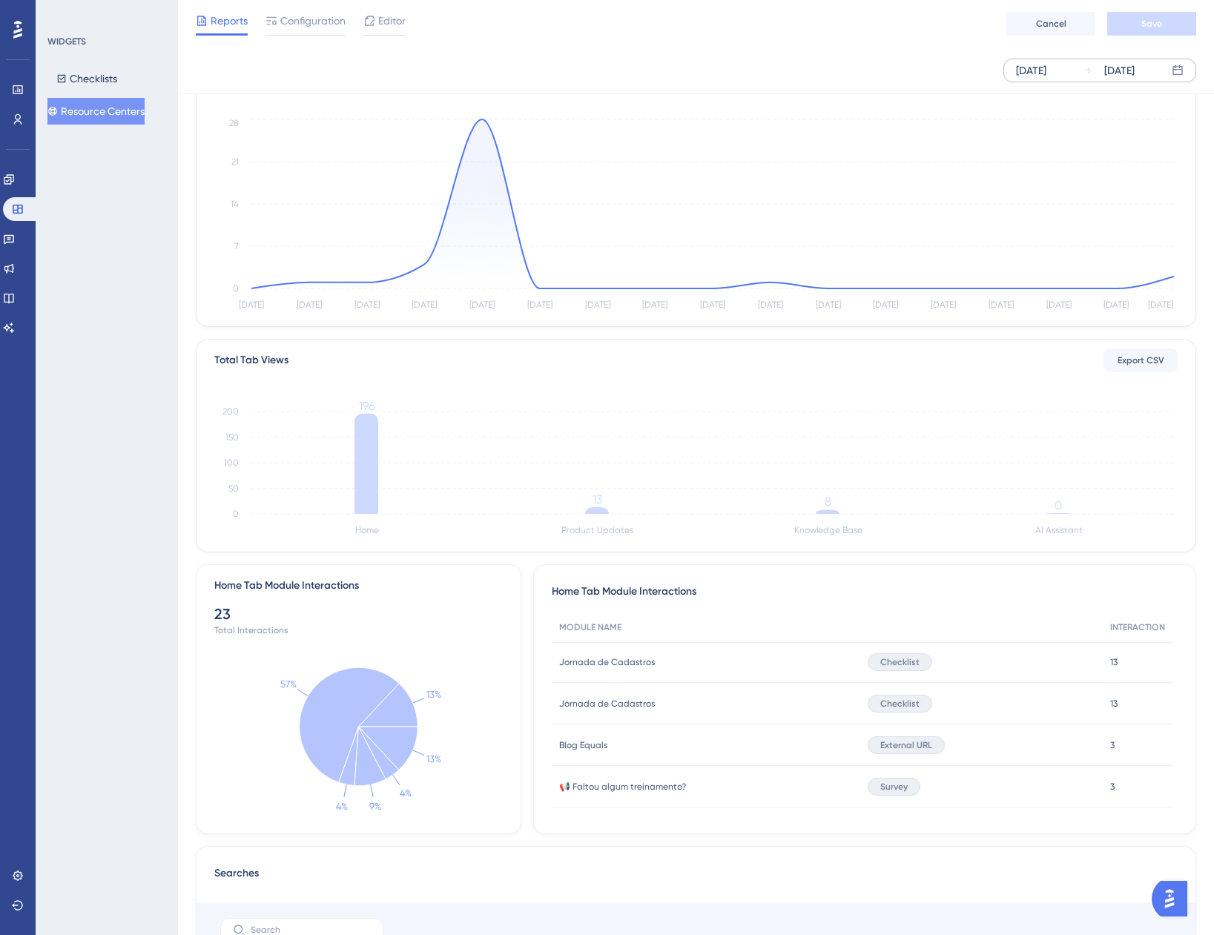
scroll to position [0, 0]
click at [822, 521] on icon "Home Product Updates Knowledge Base AI Assistant 0 50 100 150 200 196 13 8 0" at bounding box center [695, 469] width 963 height 142
click at [827, 509] on tspan "8" at bounding box center [828, 502] width 7 height 14
click at [827, 509] on div at bounding box center [607, 467] width 1214 height 935
drag, startPoint x: 827, startPoint y: 509, endPoint x: 828, endPoint y: 519, distance: 10.5
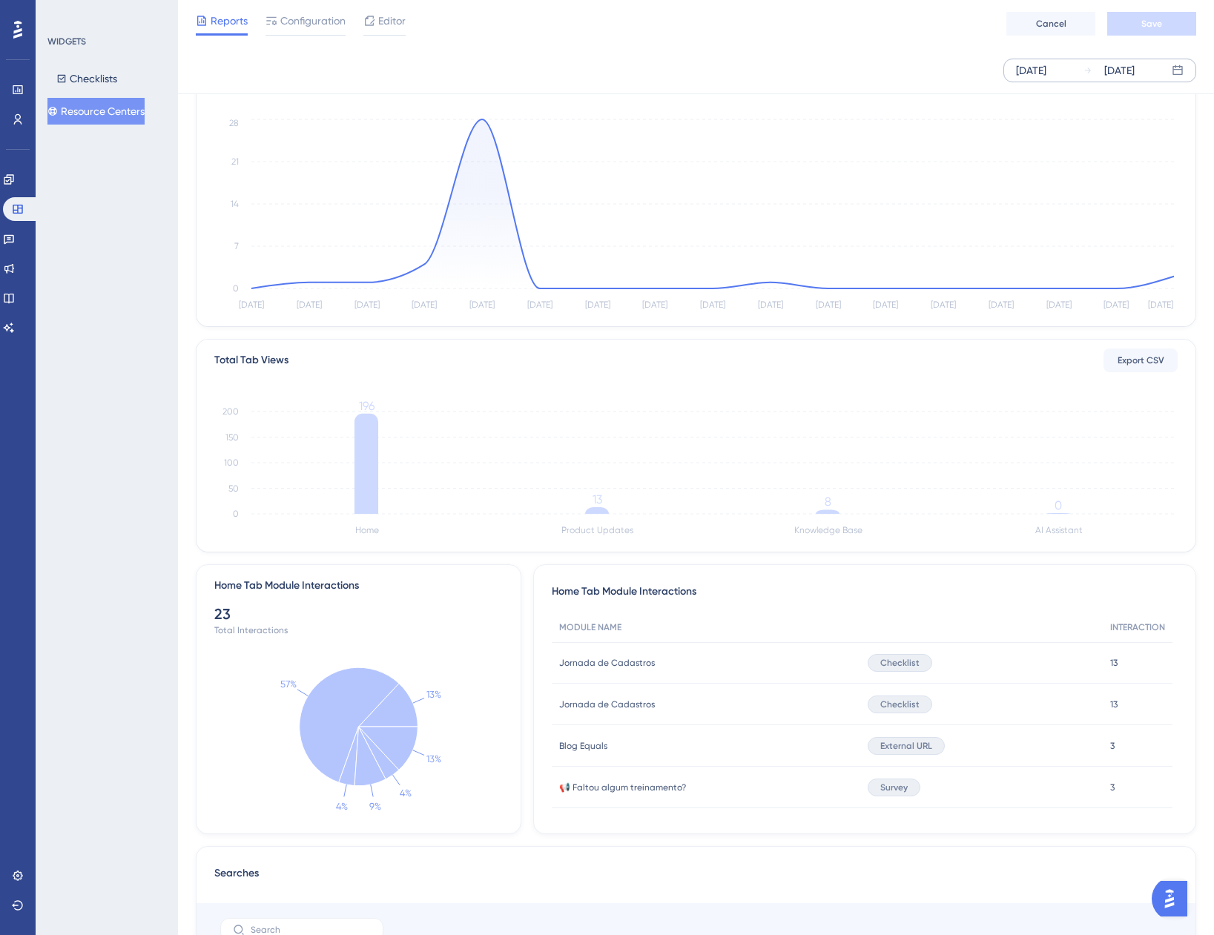
click at [828, 519] on icon "Home Product Updates Knowledge Base AI Assistant 0 50 100 150 200 196 13 8 0" at bounding box center [695, 469] width 963 height 142
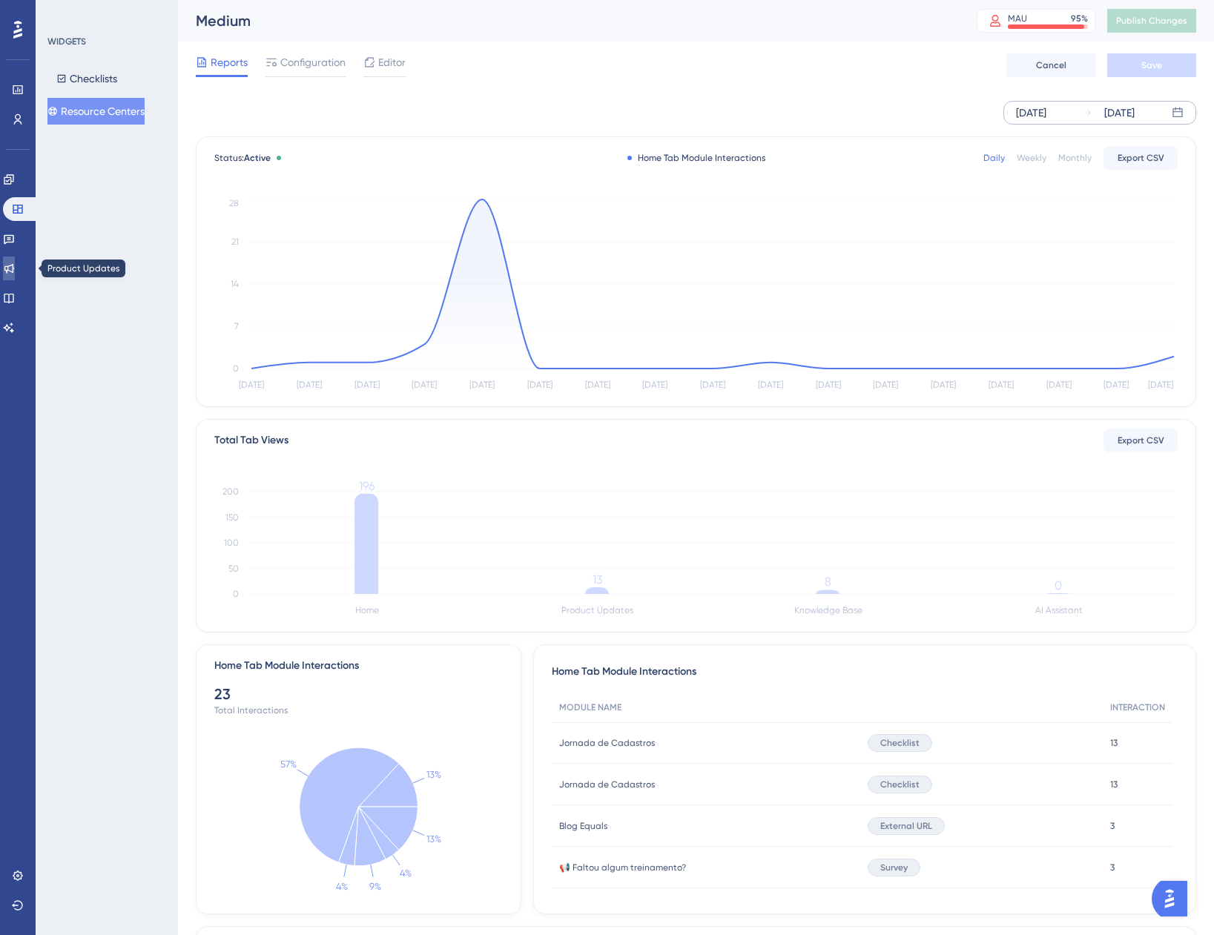
click at [15, 266] on icon at bounding box center [9, 269] width 12 height 12
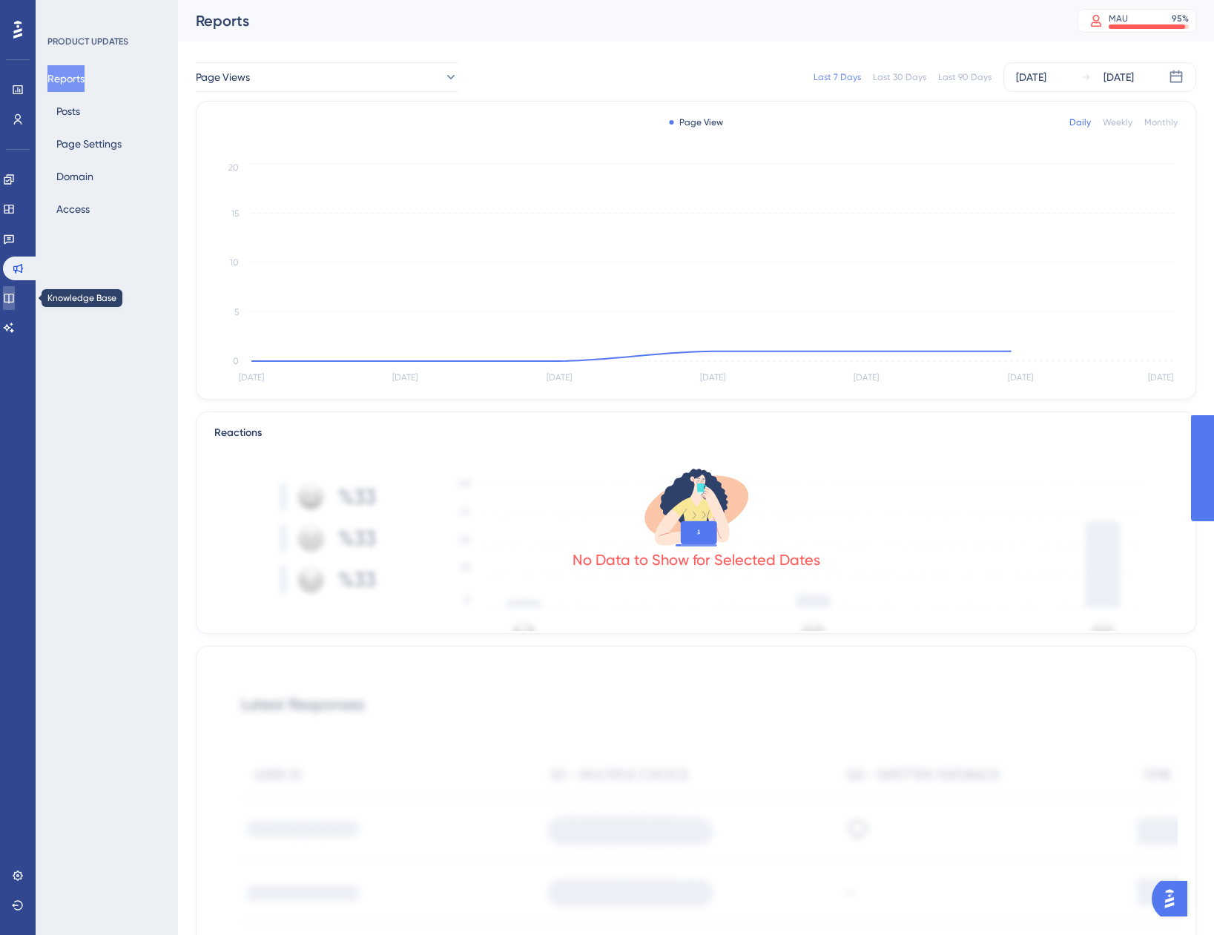
click at [15, 296] on icon at bounding box center [9, 298] width 12 height 12
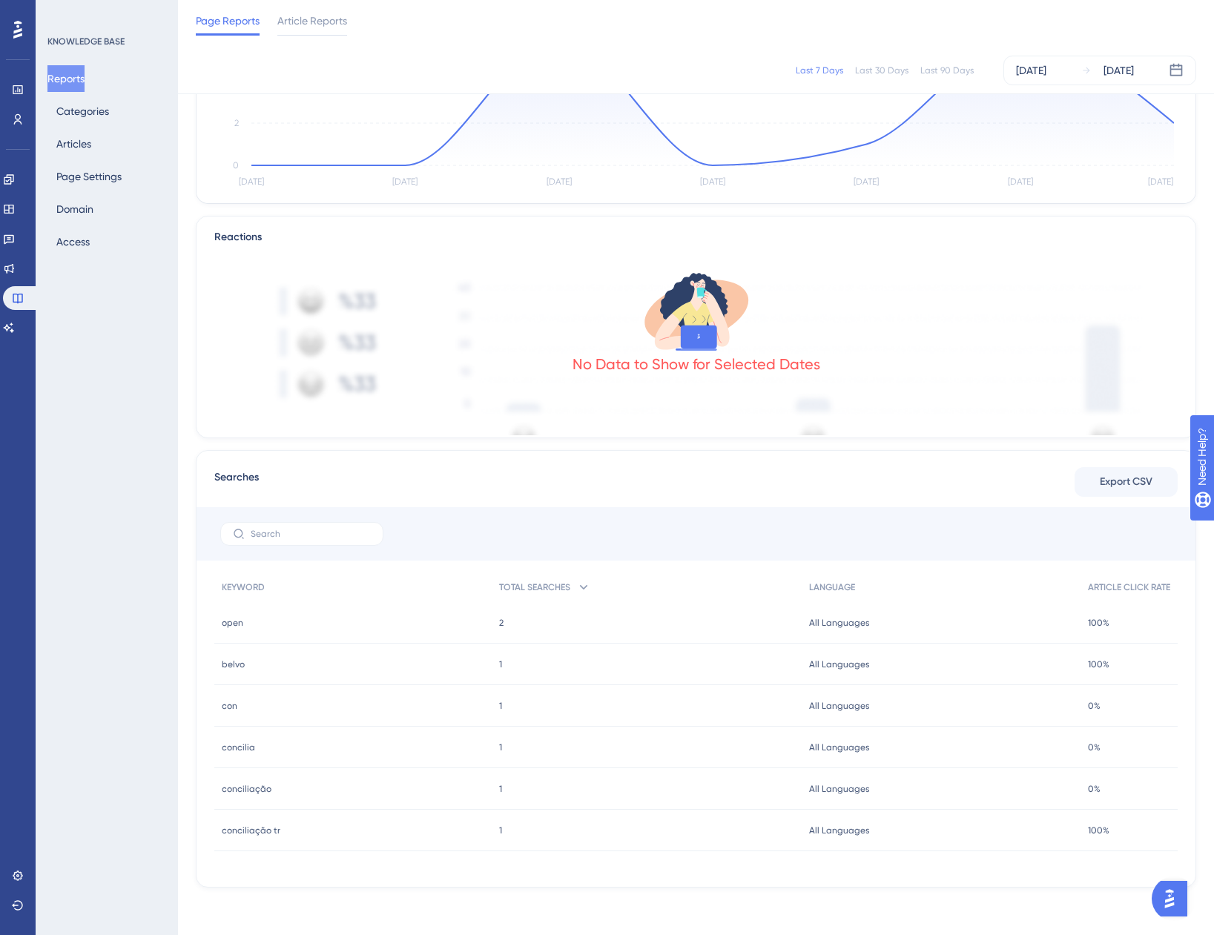
scroll to position [239, 0]
click at [268, 831] on span "conciliação tr" at bounding box center [251, 831] width 59 height 12
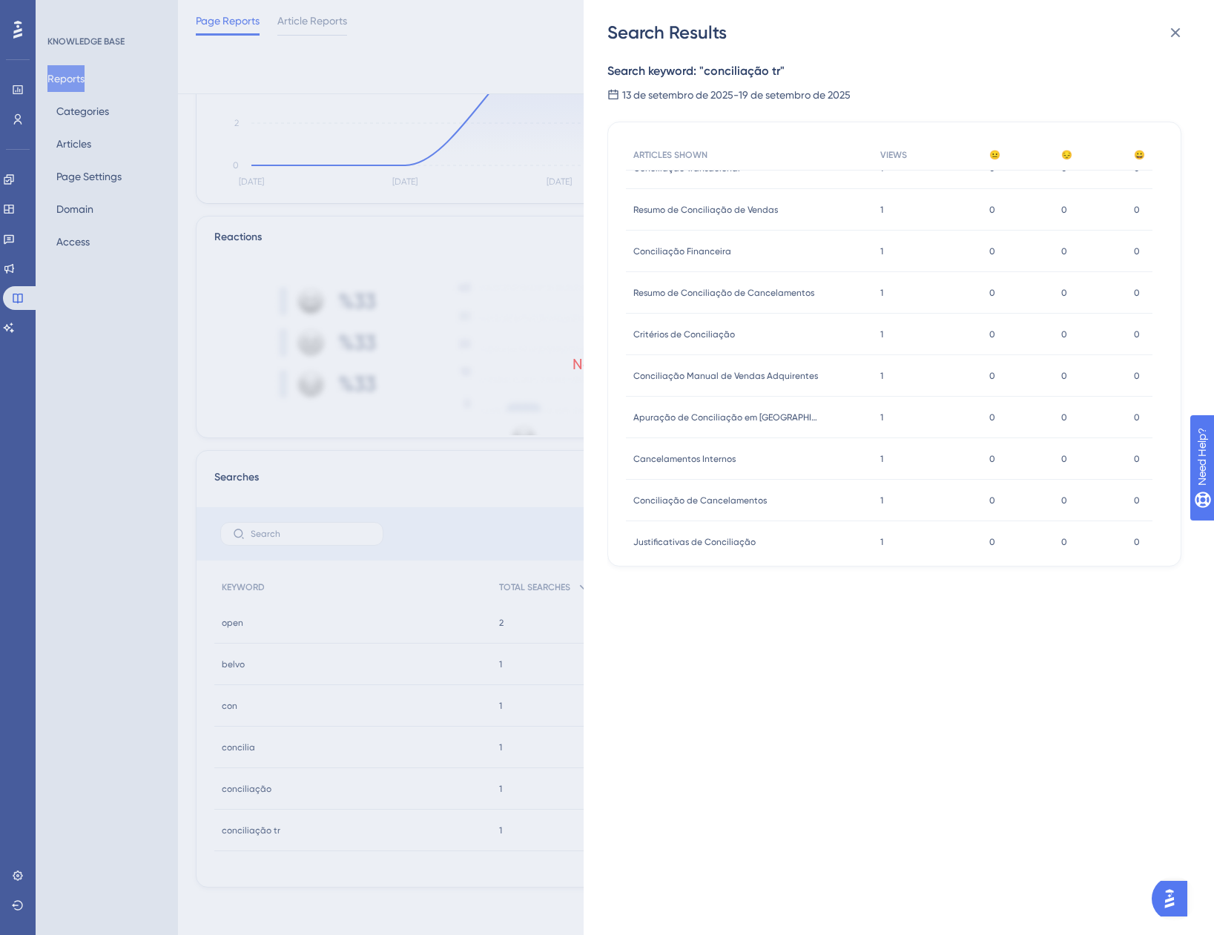
scroll to position [0, 0]
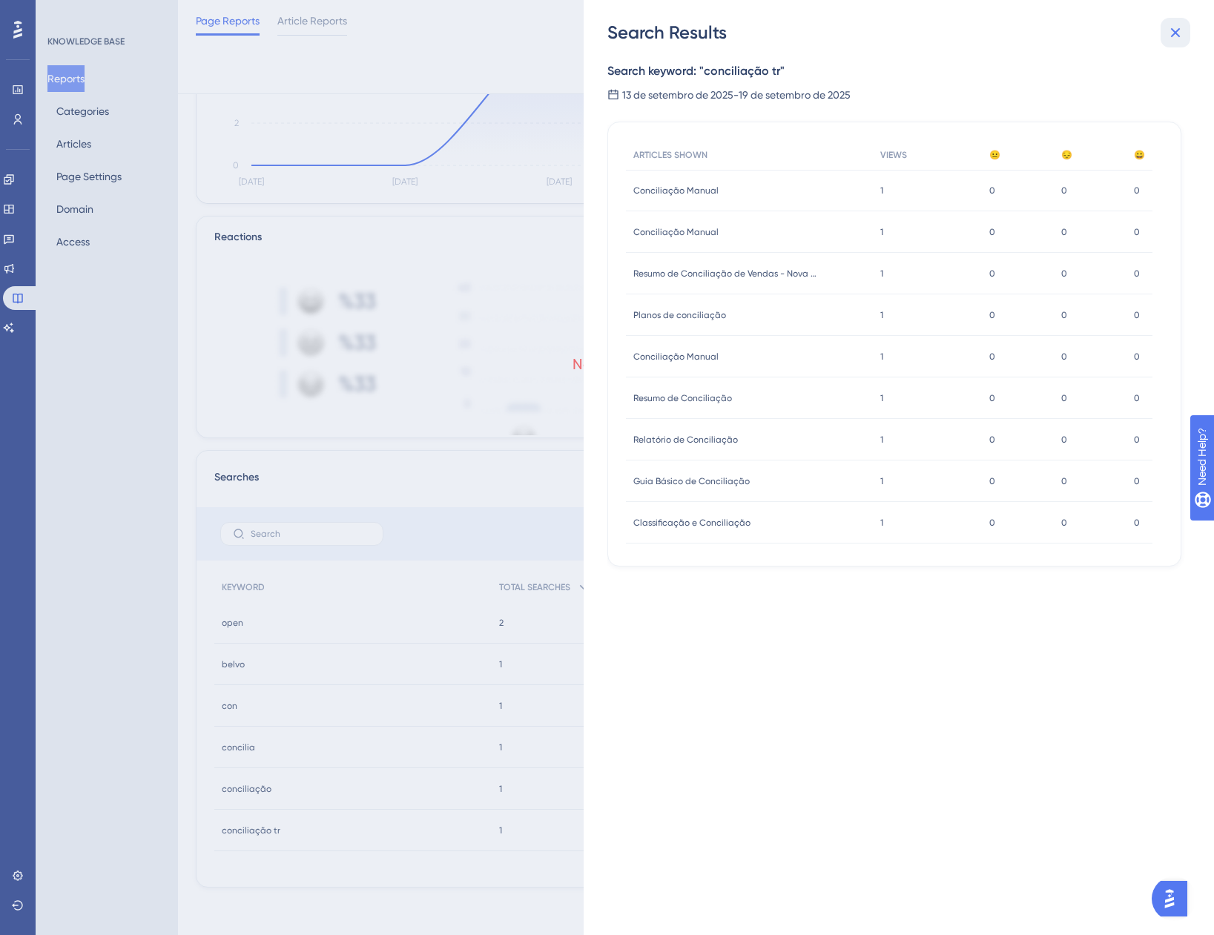
click at [1175, 27] on icon at bounding box center [1176, 33] width 18 height 18
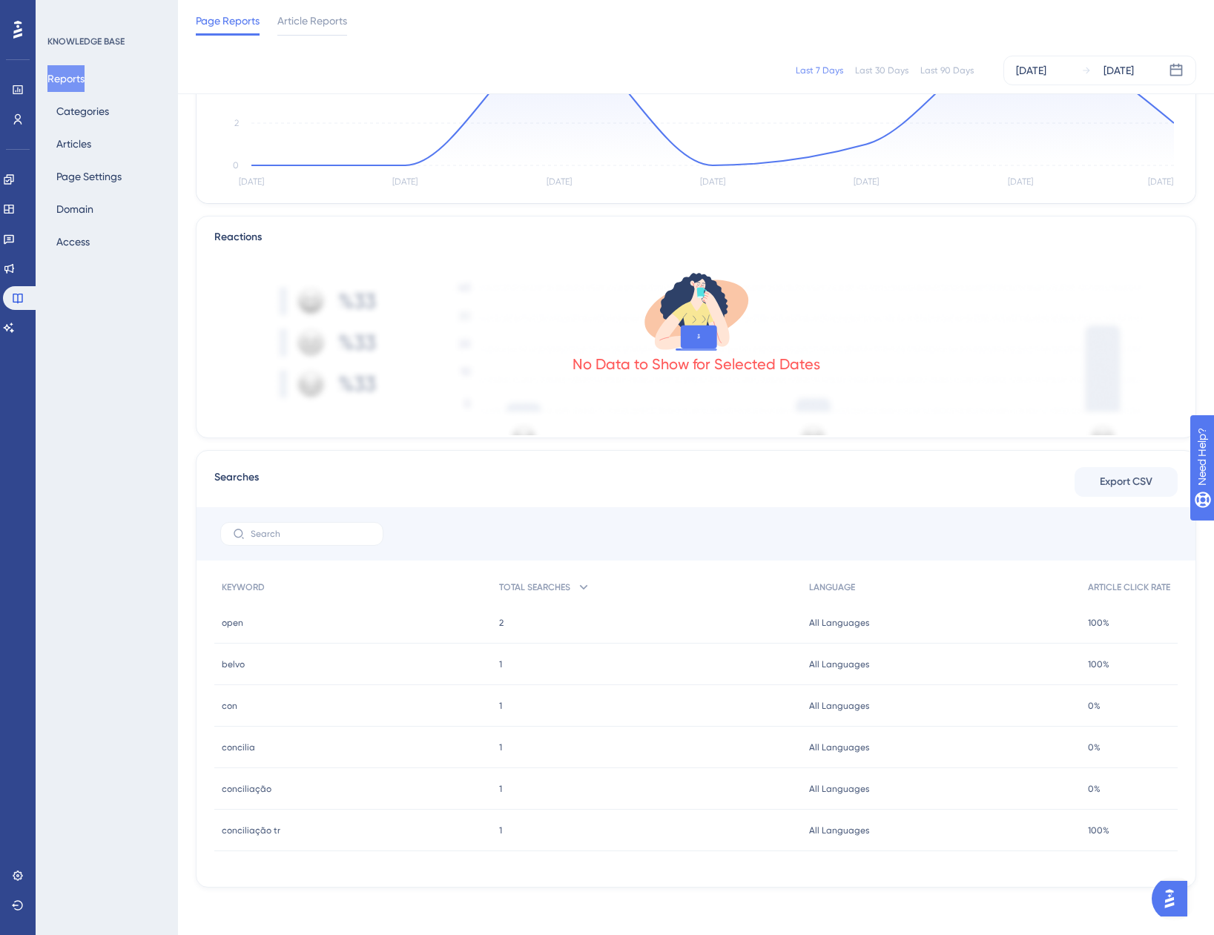
click at [221, 663] on div "belvo belvo" at bounding box center [352, 665] width 277 height 42
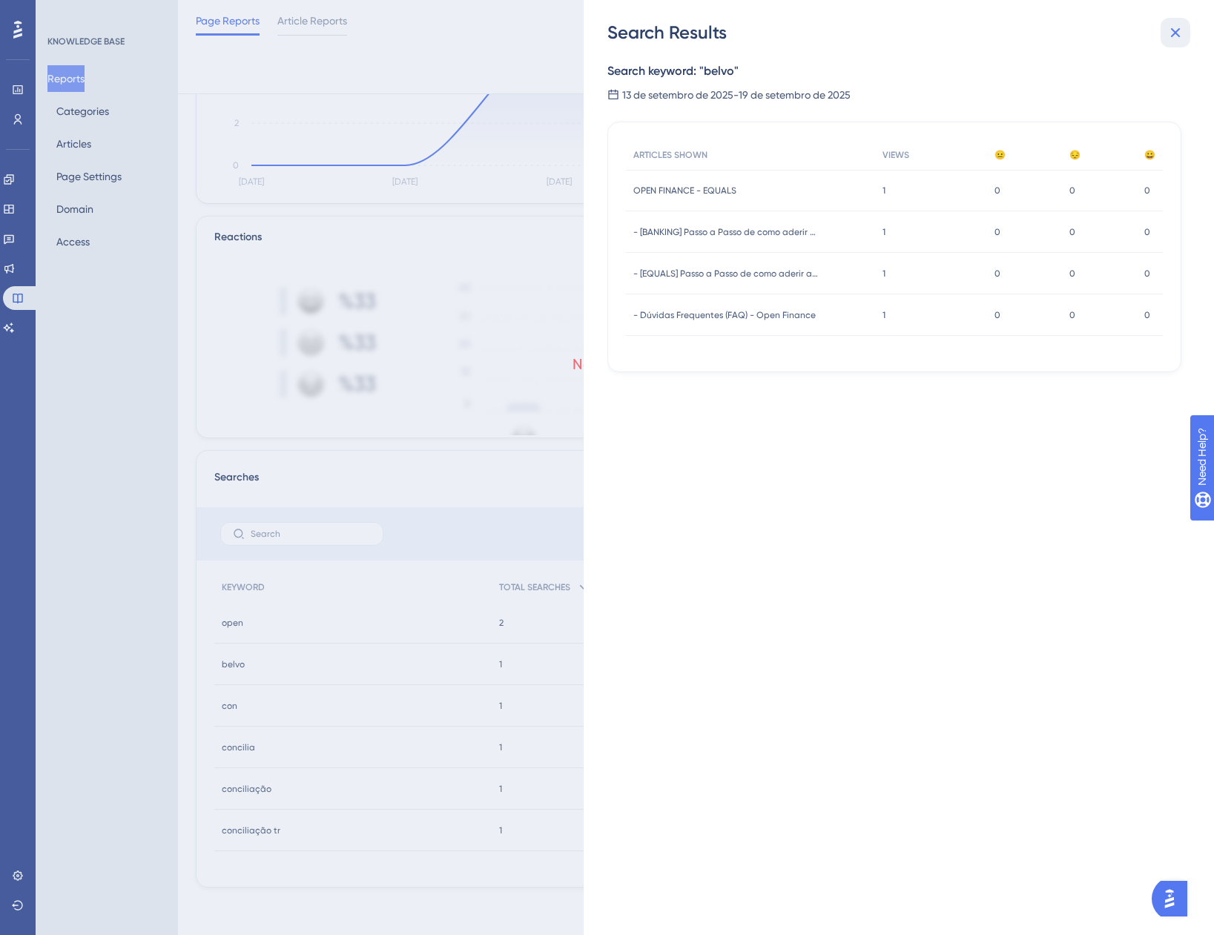
click at [1176, 42] on button at bounding box center [1176, 33] width 30 height 30
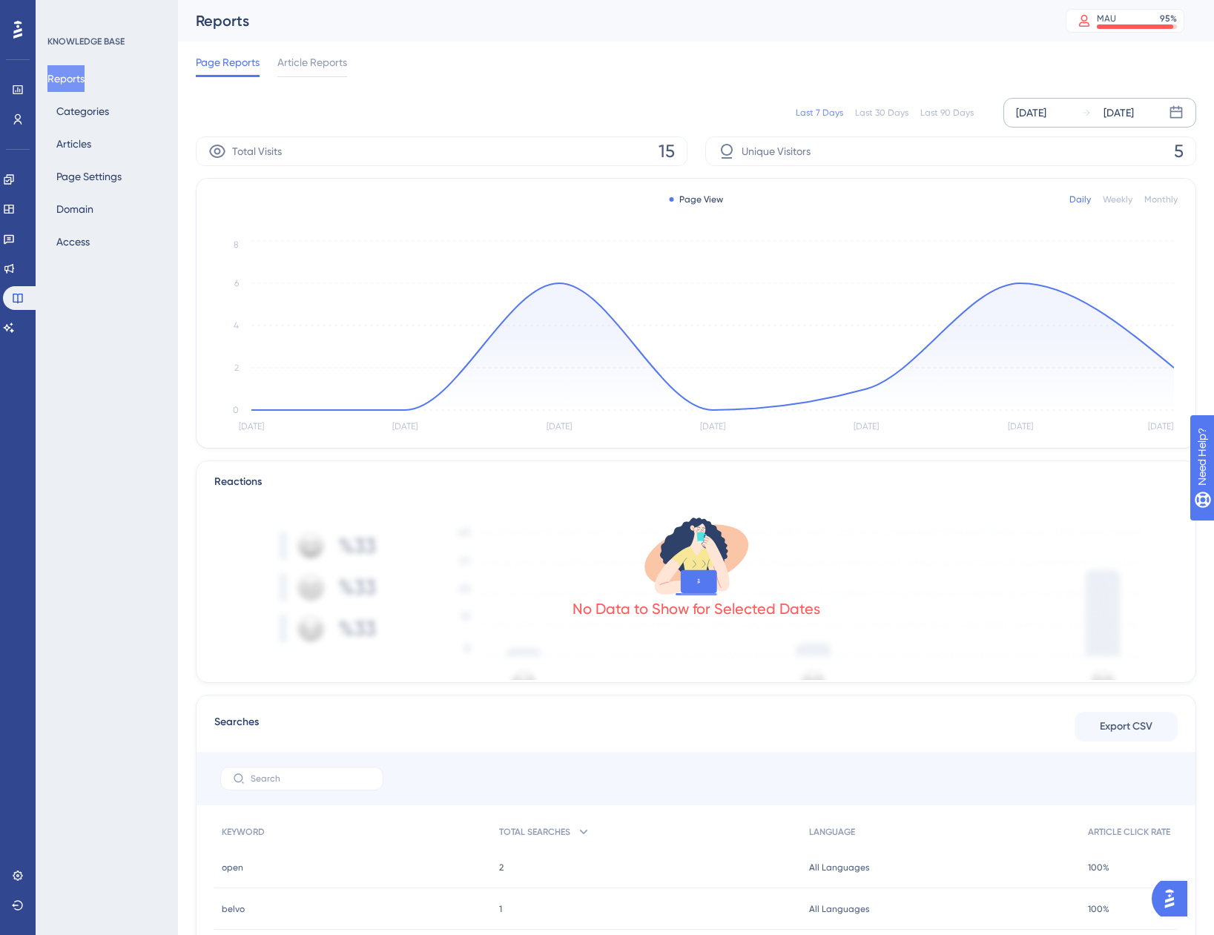
click at [1086, 115] on icon at bounding box center [1086, 113] width 10 height 10
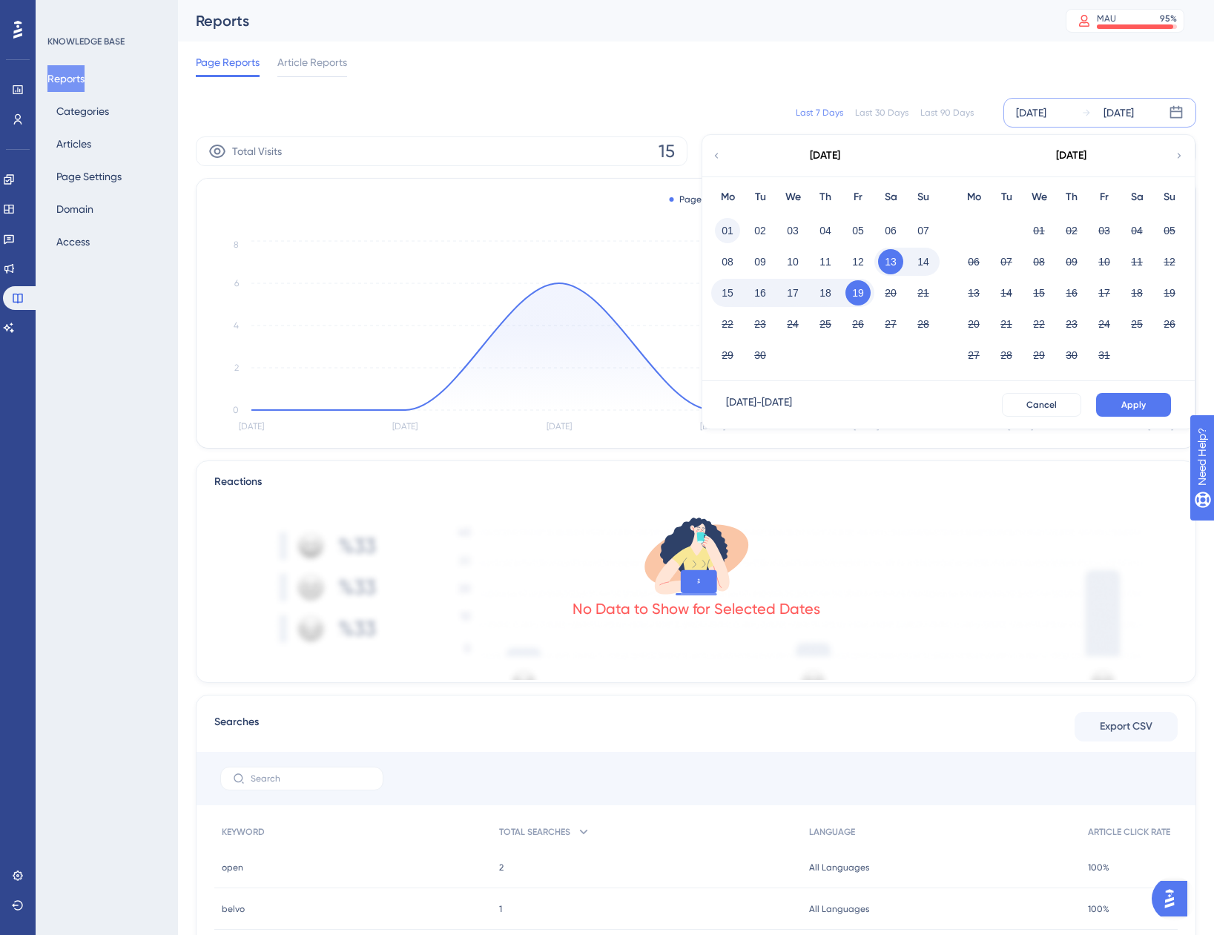
click at [724, 227] on button "01" at bounding box center [727, 230] width 25 height 25
click at [758, 294] on button "16" at bounding box center [760, 292] width 25 height 25
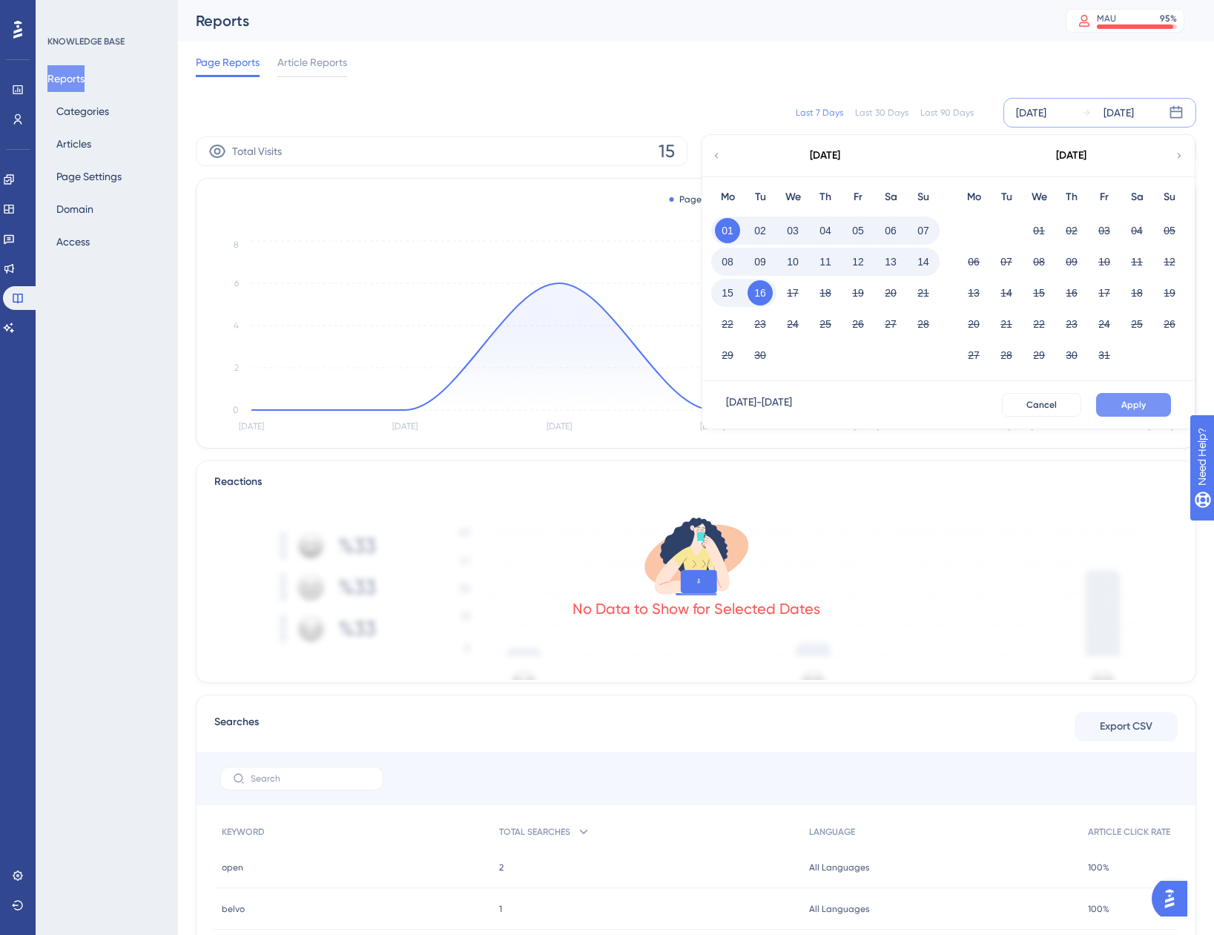
click at [1137, 404] on span "Apply" at bounding box center [1133, 405] width 24 height 12
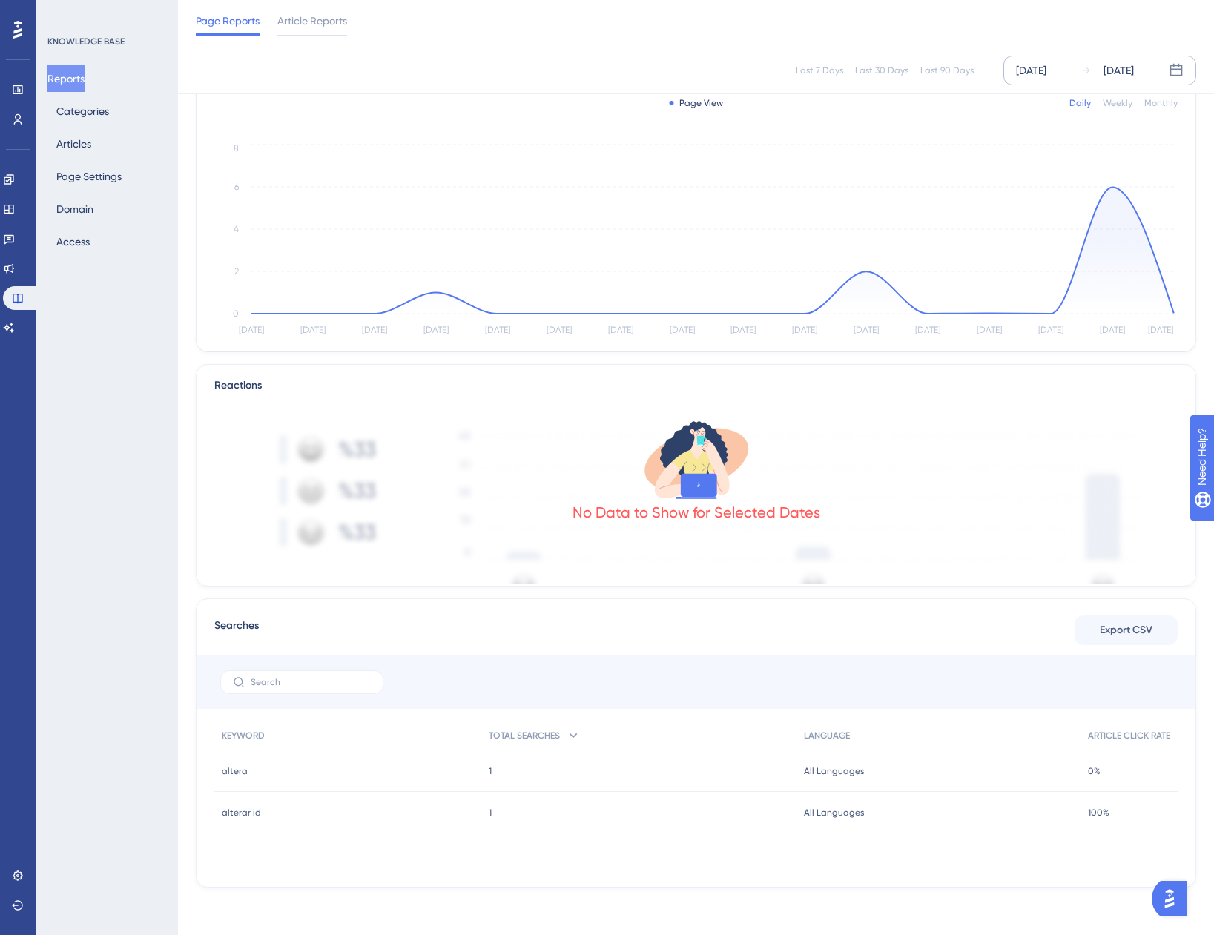
scroll to position [90, 0]
click at [230, 771] on span "altera" at bounding box center [235, 771] width 26 height 12
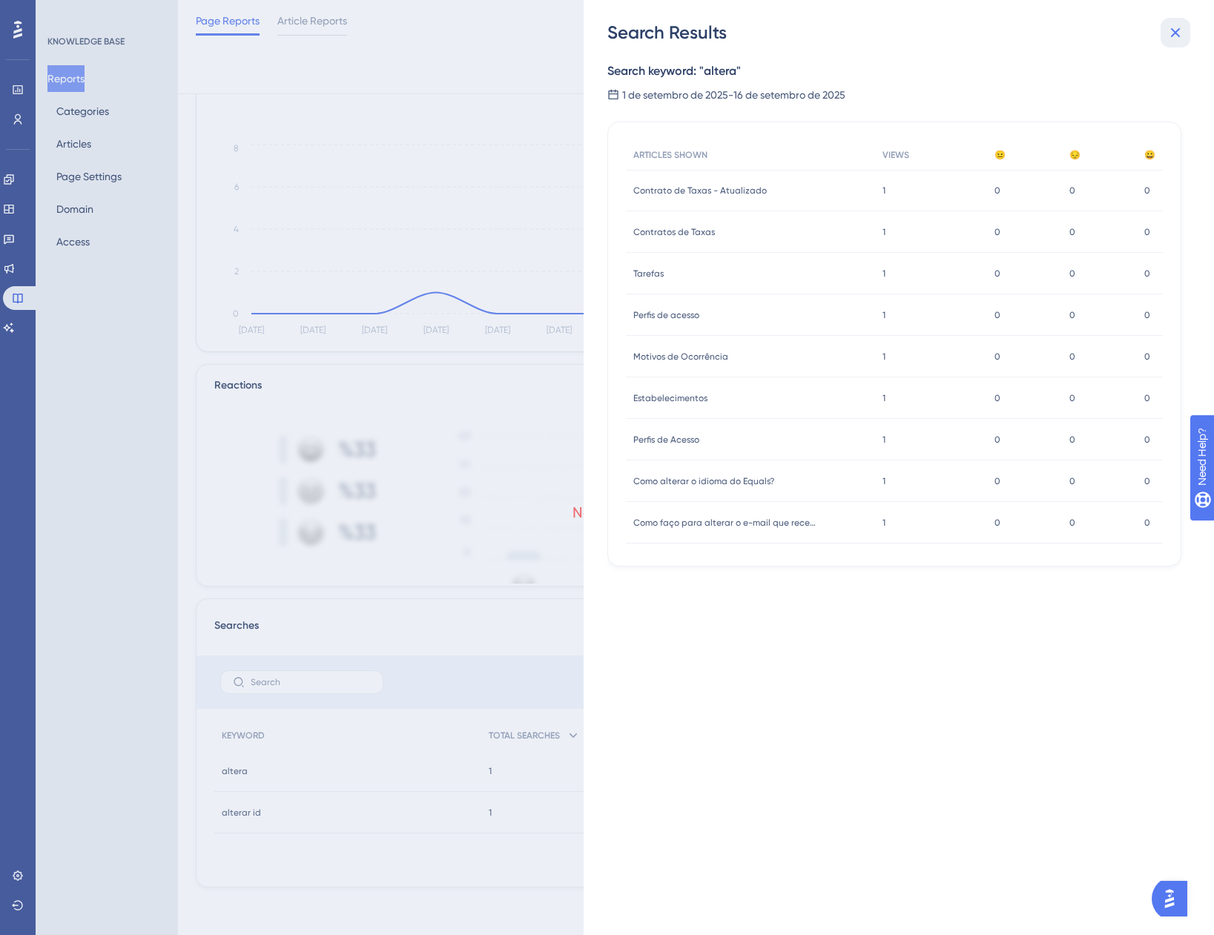
click at [1175, 24] on icon at bounding box center [1176, 33] width 18 height 18
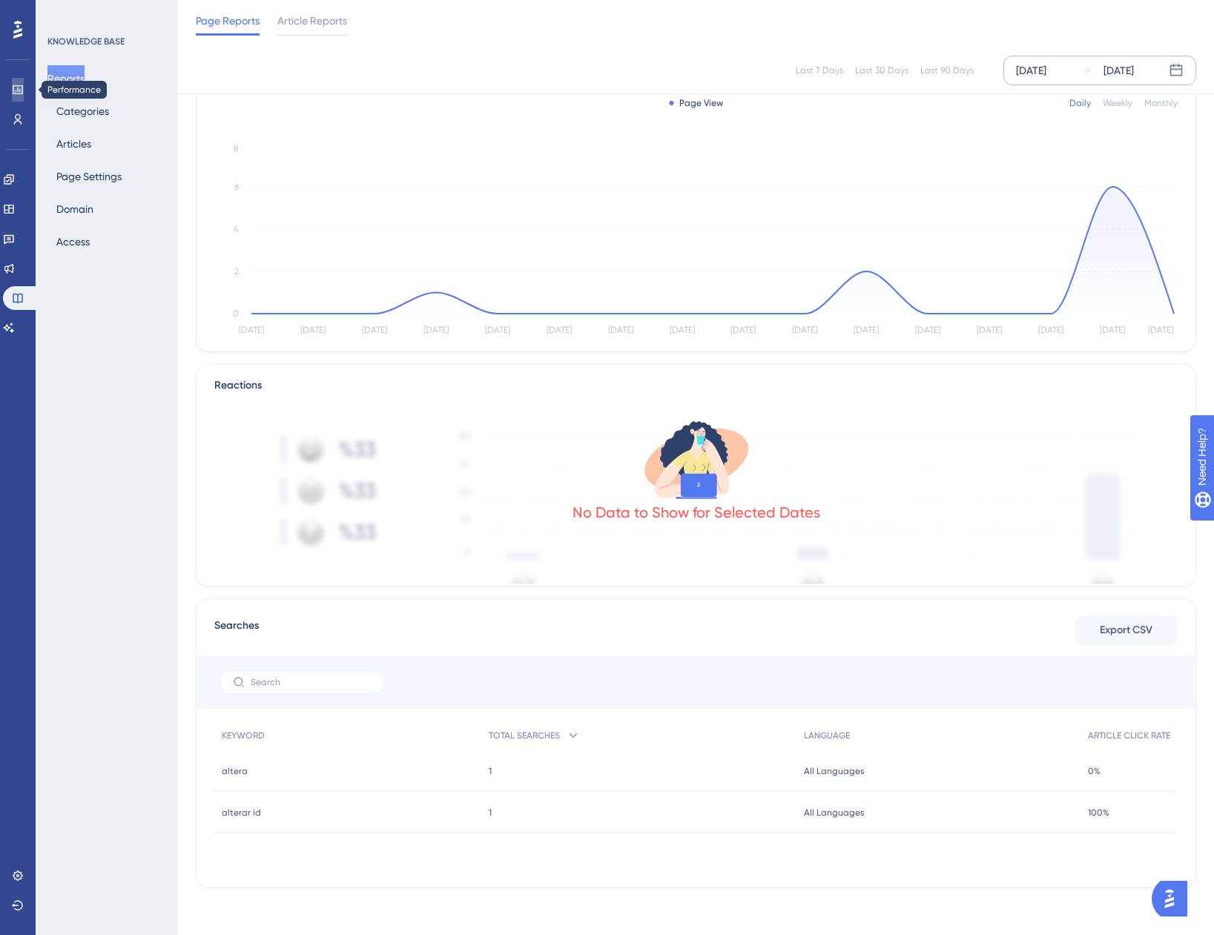
click at [12, 86] on link at bounding box center [18, 90] width 12 height 24
